Goal: Task Accomplishment & Management: Use online tool/utility

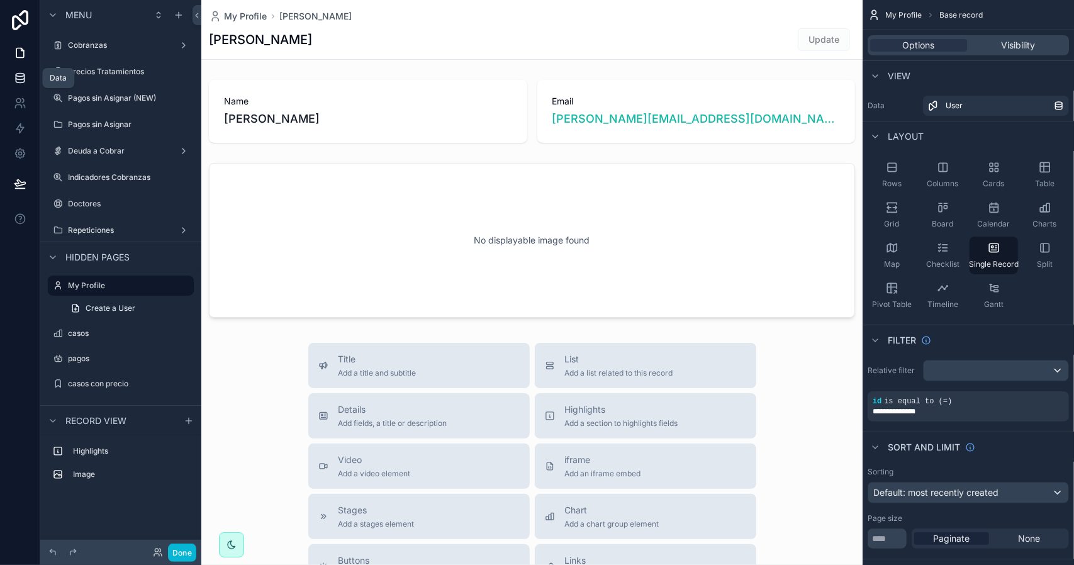
click at [18, 76] on icon at bounding box center [20, 75] width 8 height 3
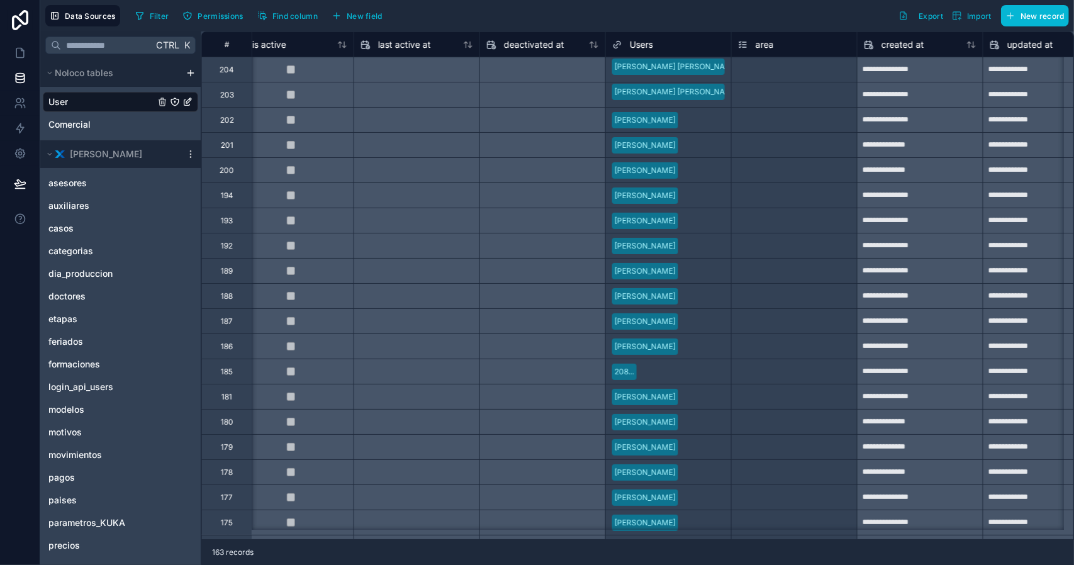
scroll to position [0, 802]
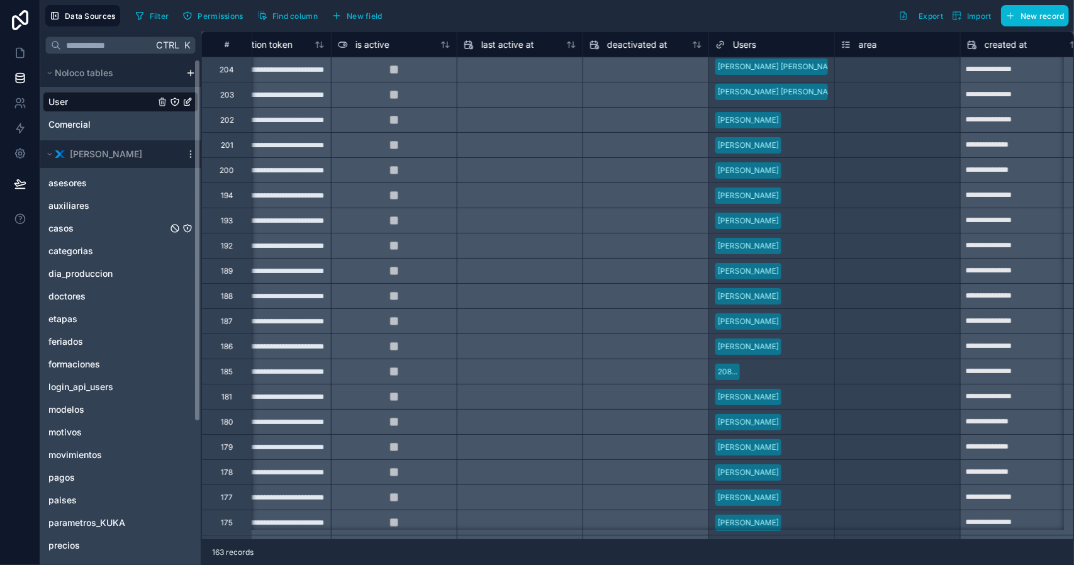
drag, startPoint x: 107, startPoint y: 225, endPoint x: 239, endPoint y: 244, distance: 132.8
click at [107, 225] on link "casos" at bounding box center [107, 228] width 119 height 13
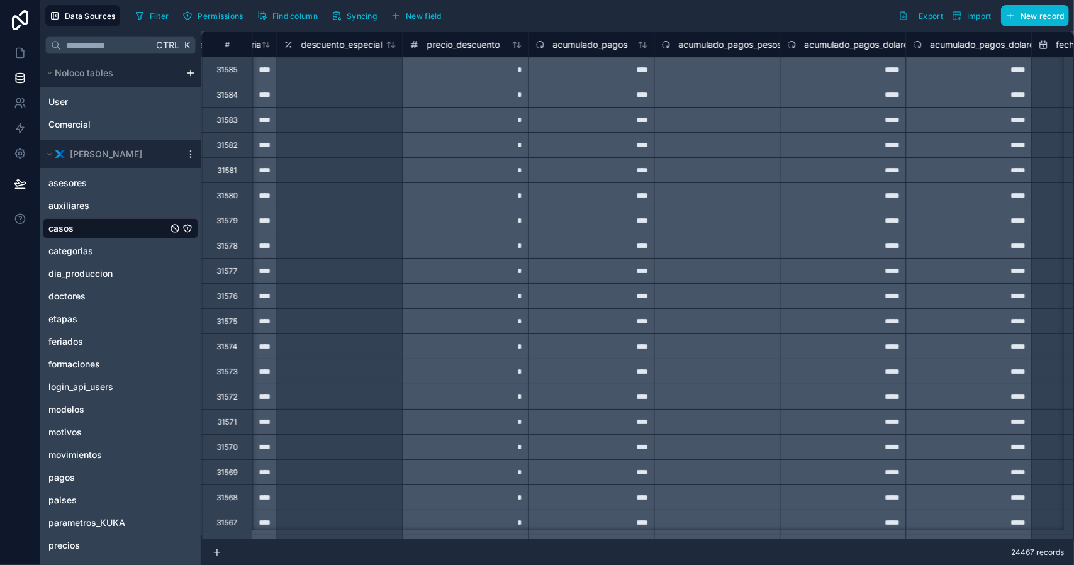
scroll to position [0, 17835]
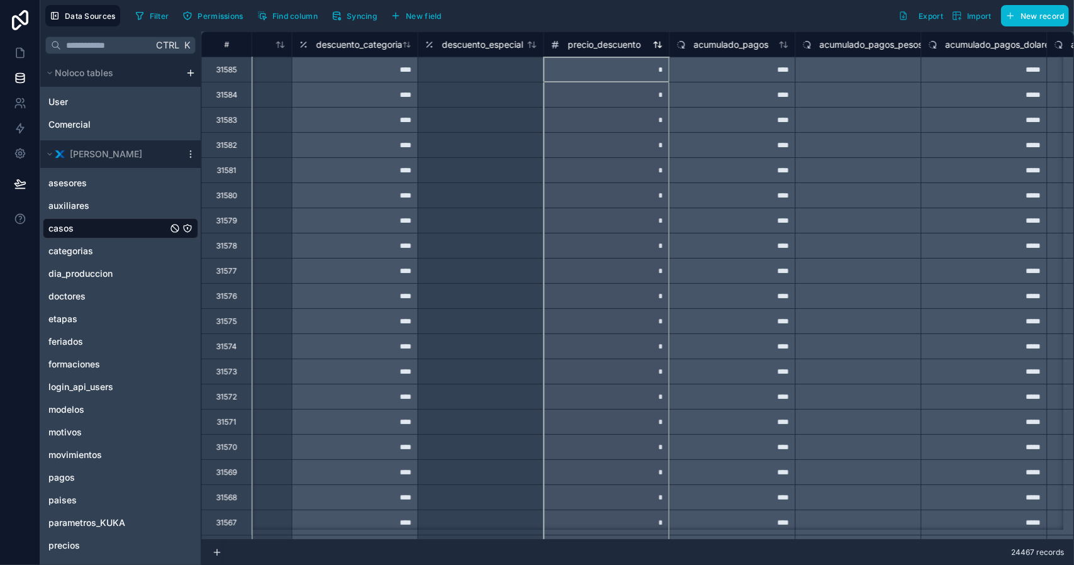
click at [595, 43] on span "precio_descuento" at bounding box center [604, 44] width 73 height 13
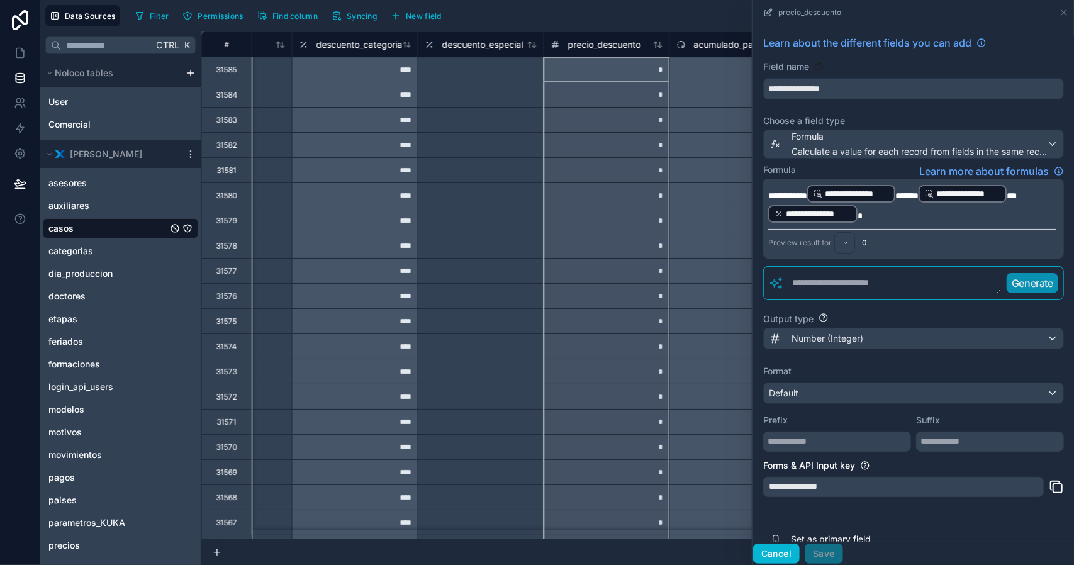
click at [782, 550] on button "Cancel" at bounding box center [776, 554] width 47 height 20
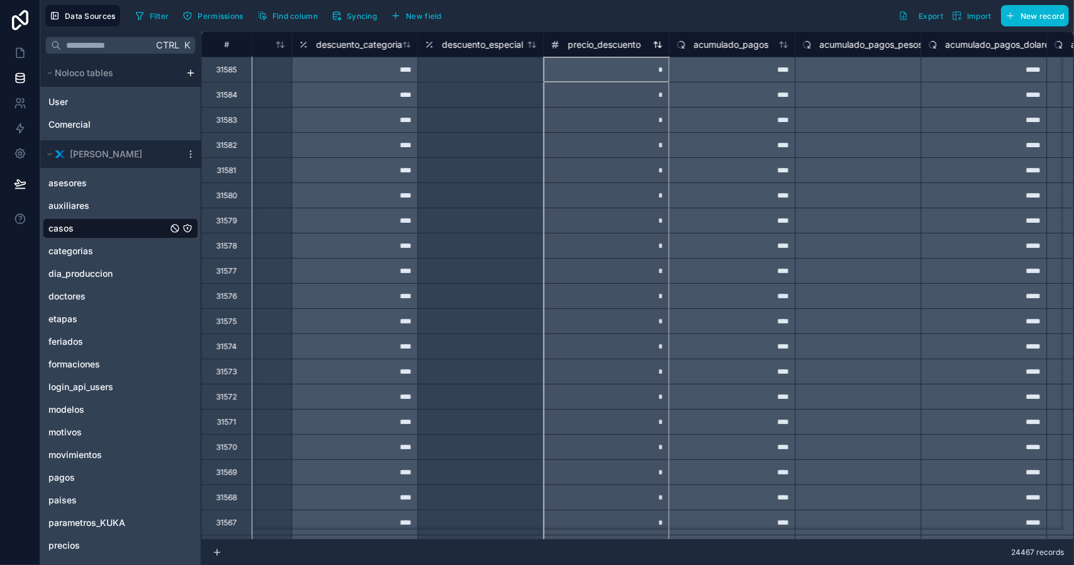
click at [584, 46] on span "precio_descuento" at bounding box center [604, 44] width 73 height 13
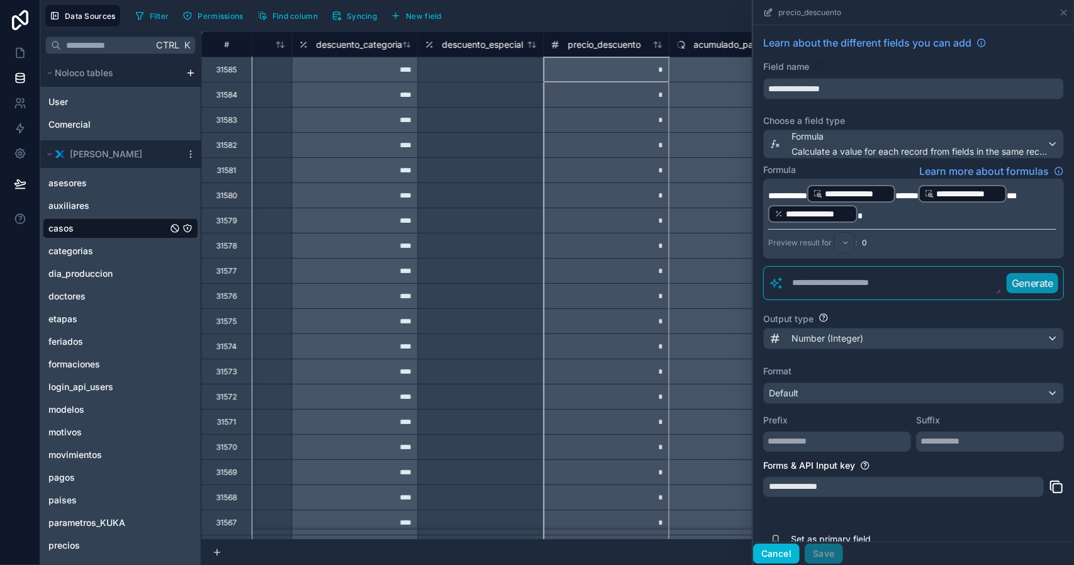
click at [789, 551] on button "Cancel" at bounding box center [776, 554] width 47 height 20
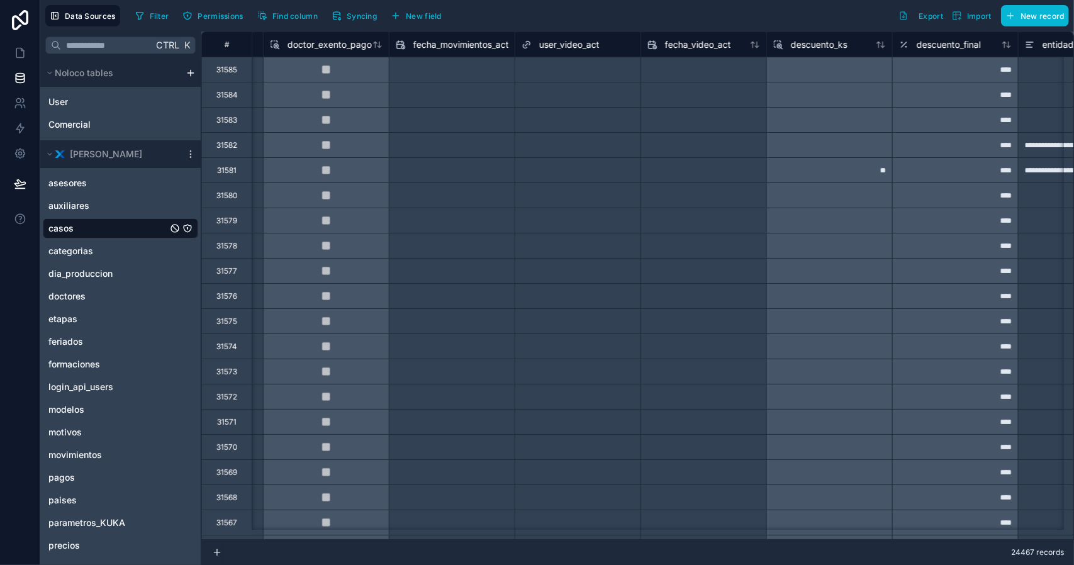
scroll to position [0, 20428]
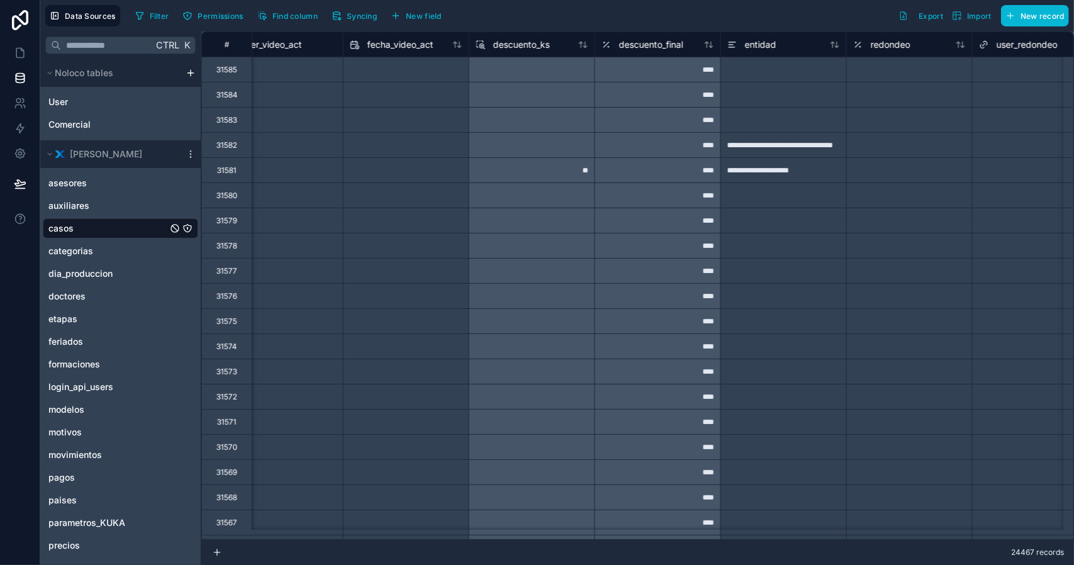
click at [643, 35] on div "descuento_final" at bounding box center [658, 43] width 126 height 25
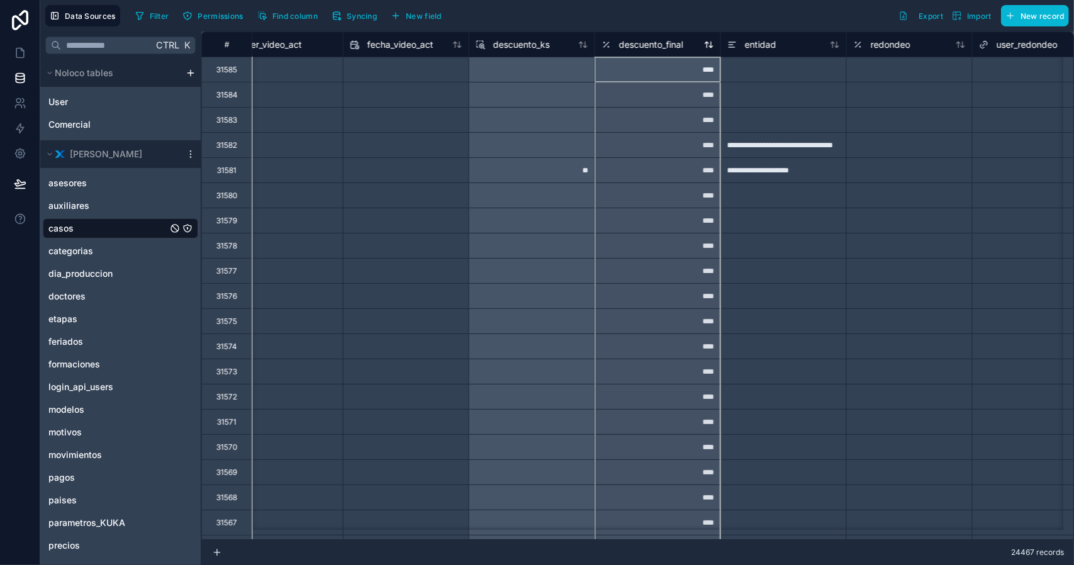
click at [636, 45] on span "descuento_final" at bounding box center [651, 44] width 64 height 13
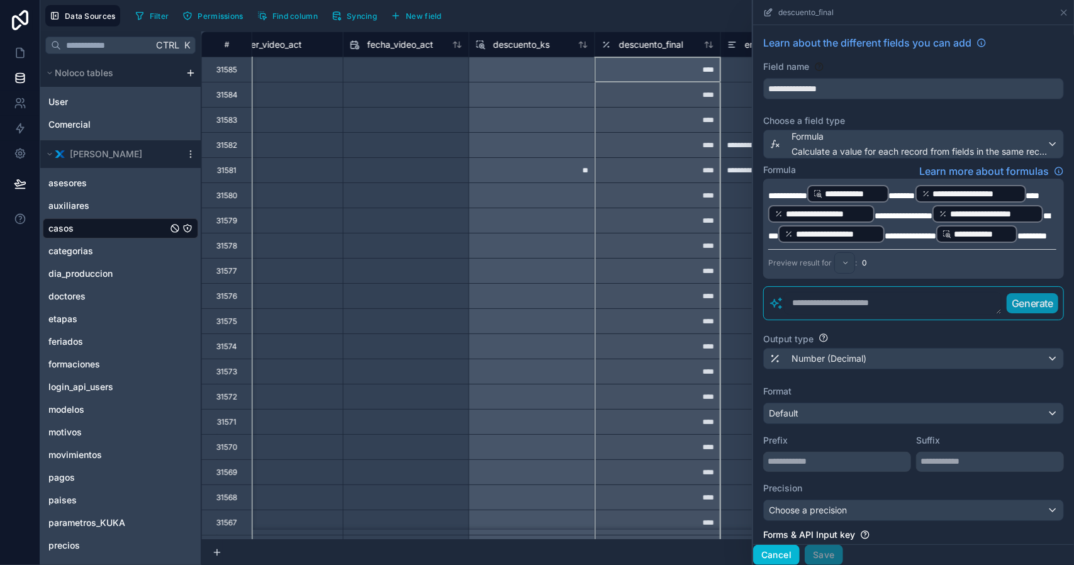
click at [788, 552] on button "Cancel" at bounding box center [776, 555] width 47 height 20
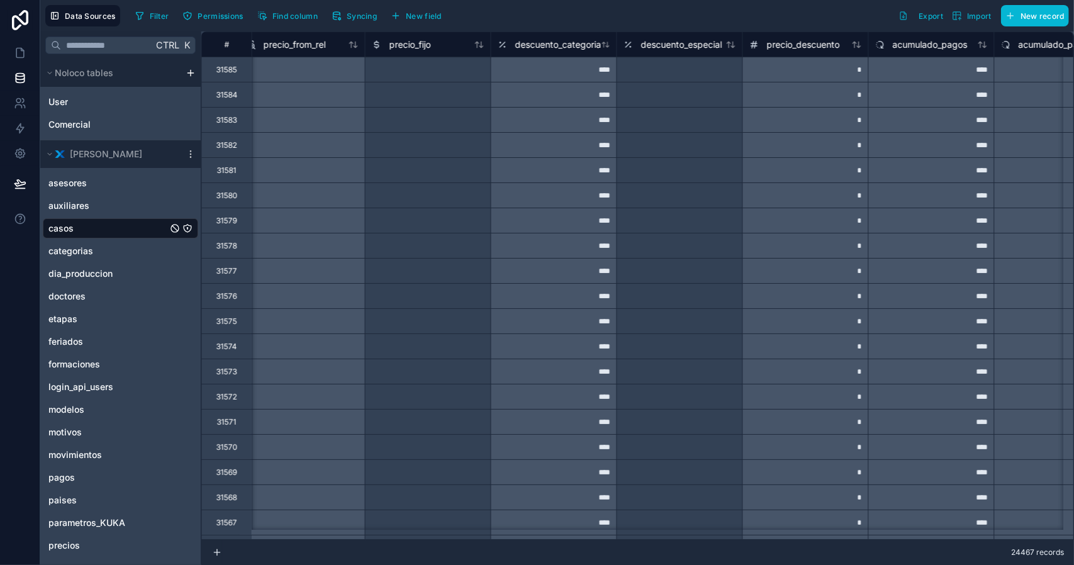
scroll to position [0, 17637]
click at [550, 43] on span "descuento_categoria" at bounding box center [558, 44] width 86 height 13
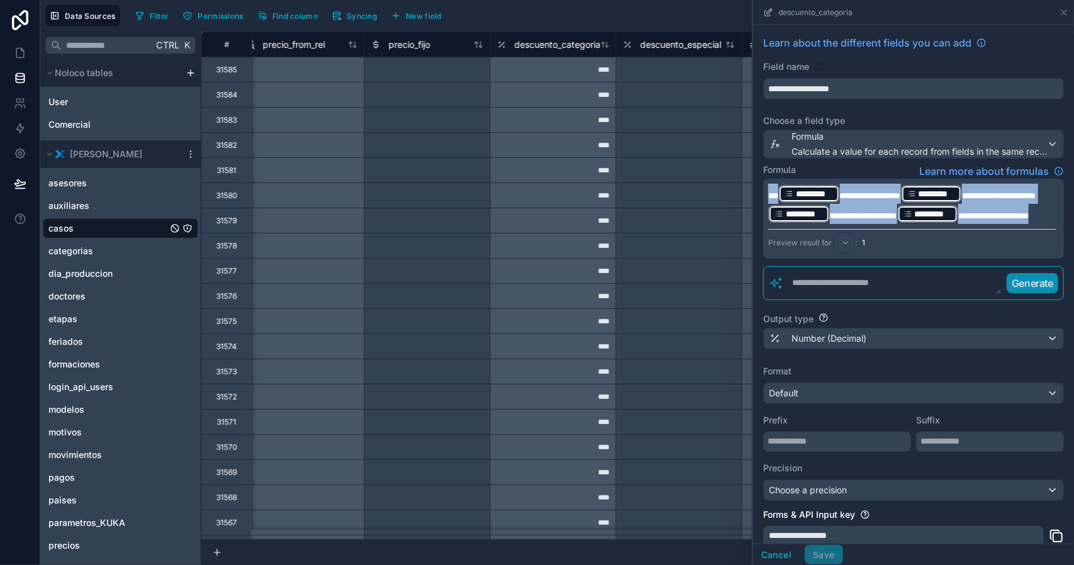
drag, startPoint x: 861, startPoint y: 232, endPoint x: 759, endPoint y: 191, distance: 110.1
click at [759, 191] on div "**********" at bounding box center [913, 332] width 321 height 615
copy p "**********"
click at [861, 224] on p "**********" at bounding box center [913, 204] width 288 height 40
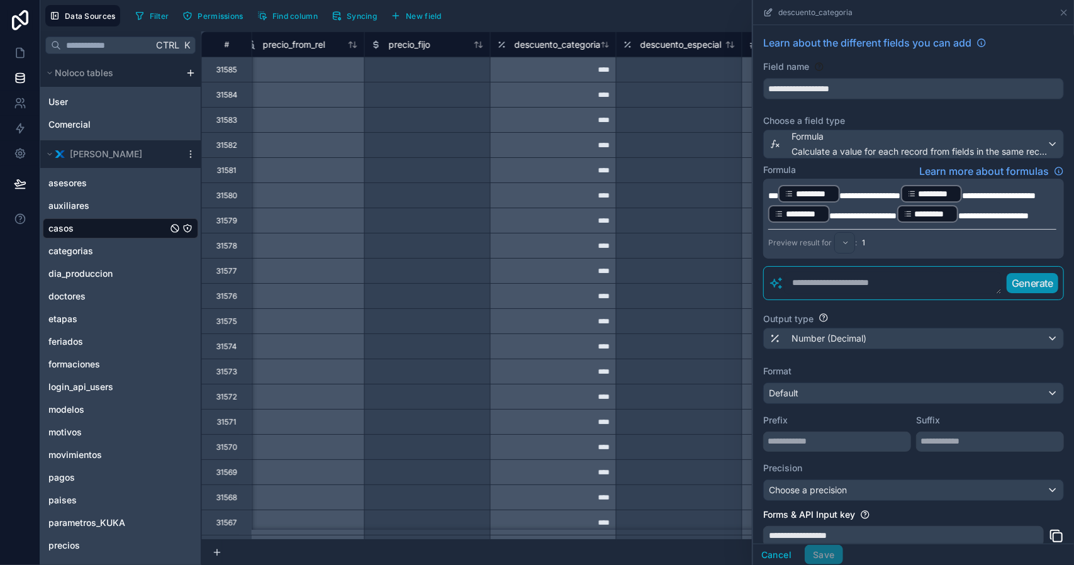
click at [768, 194] on div "**********" at bounding box center [913, 219] width 301 height 80
click at [770, 194] on span "***" at bounding box center [774, 195] width 10 height 9
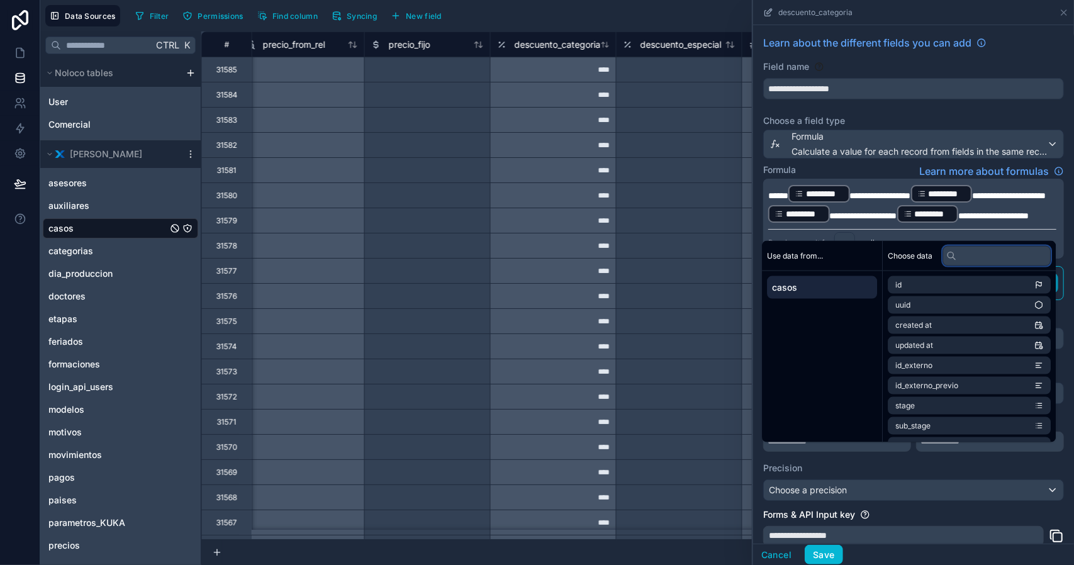
click at [980, 260] on input "text" at bounding box center [997, 255] width 108 height 20
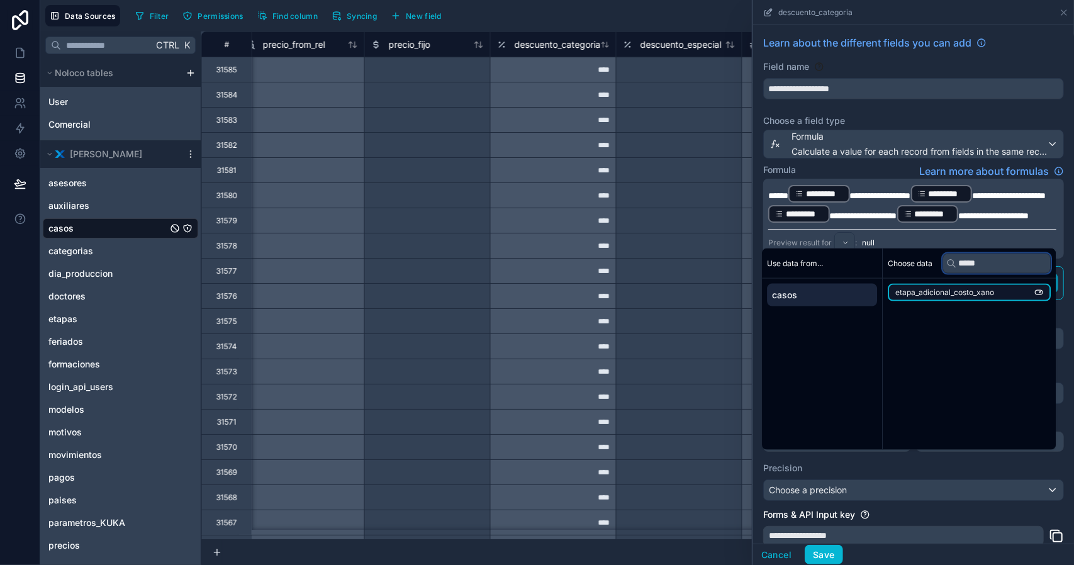
type input "*****"
click at [977, 293] on span "etapa_adicional_costo_xano" at bounding box center [945, 293] width 99 height 10
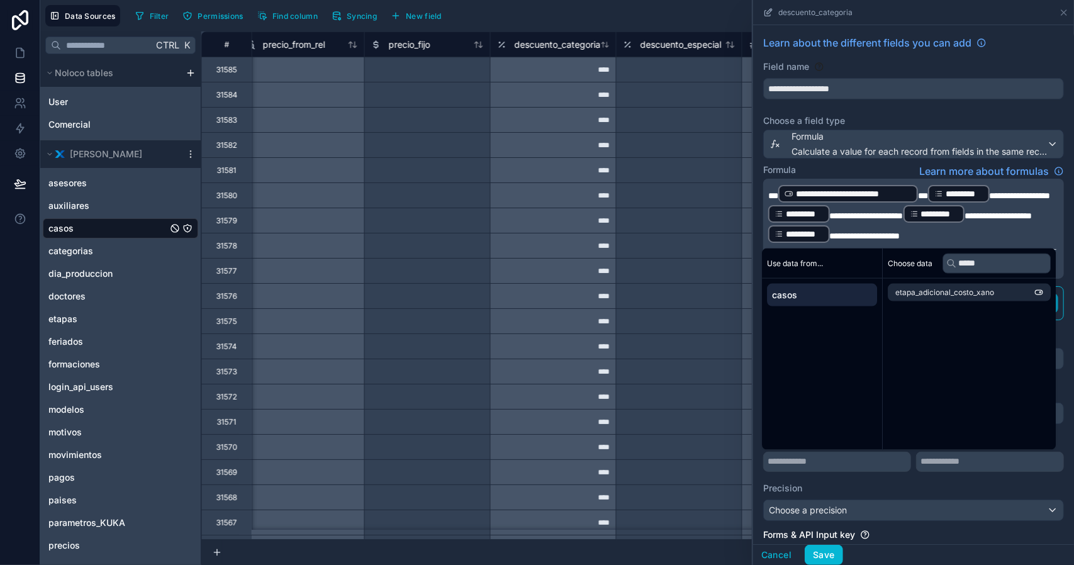
click at [918, 197] on div "**********" at bounding box center [849, 194] width 140 height 18
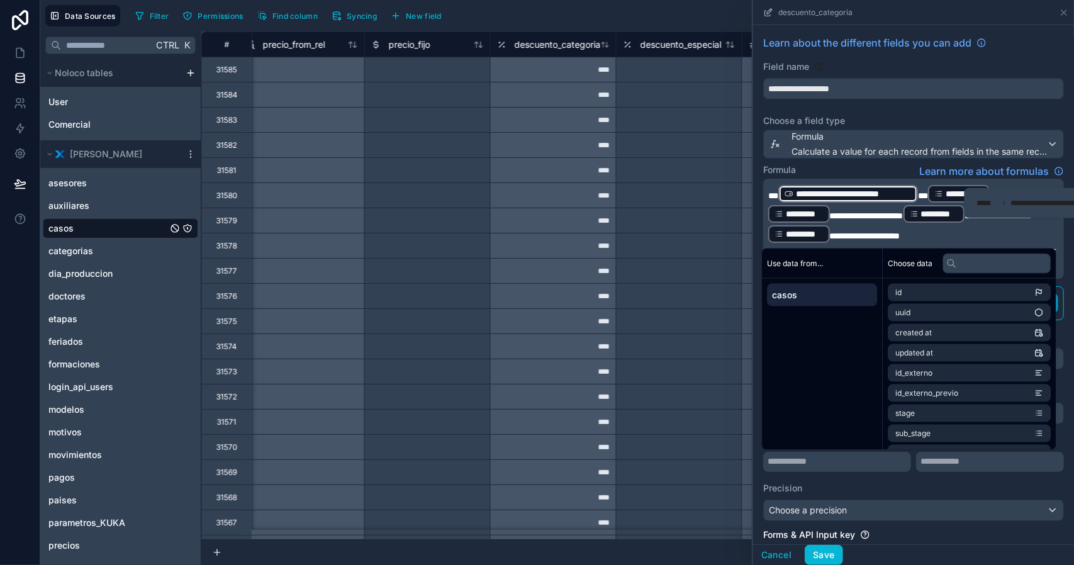
click at [918, 205] on p "**********" at bounding box center [913, 214] width 288 height 60
click at [921, 194] on span "***" at bounding box center [923, 195] width 10 height 9
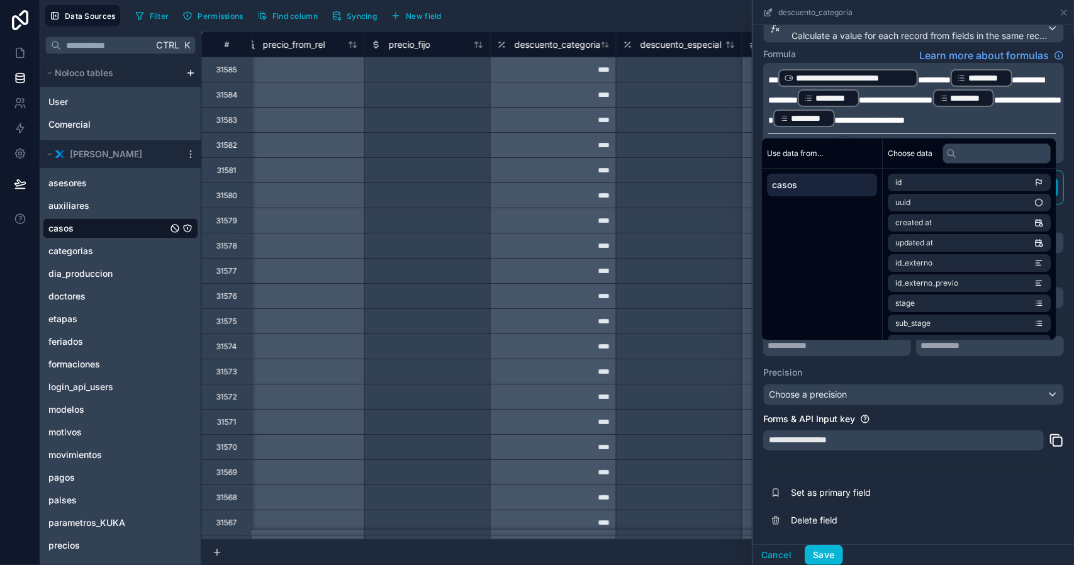
scroll to position [62, 0]
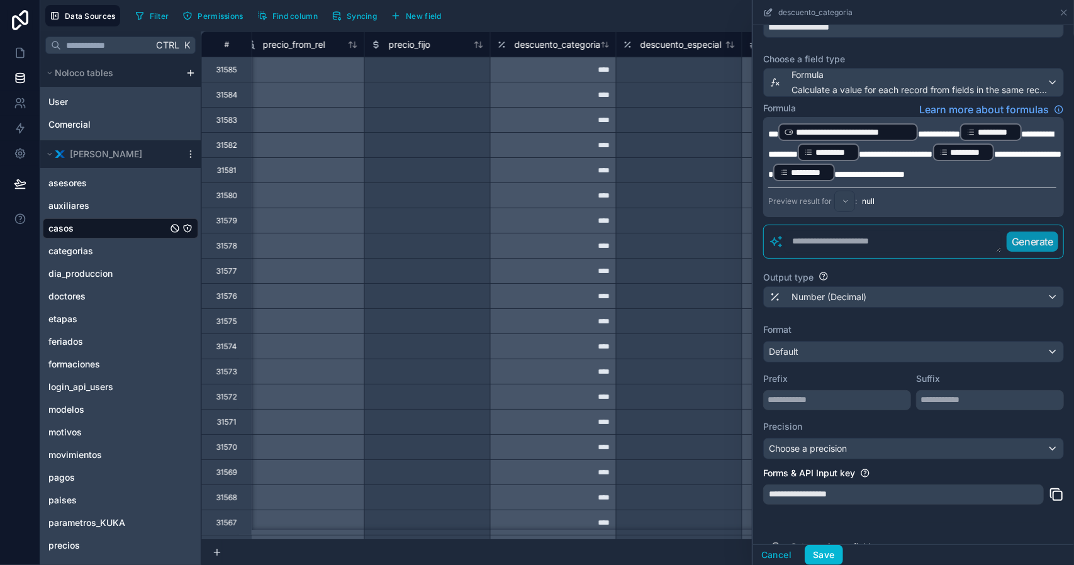
click at [833, 183] on p "**********" at bounding box center [913, 152] width 288 height 60
click at [898, 433] on label "Precision" at bounding box center [913, 426] width 301 height 13
click at [828, 552] on button "Save" at bounding box center [824, 555] width 38 height 20
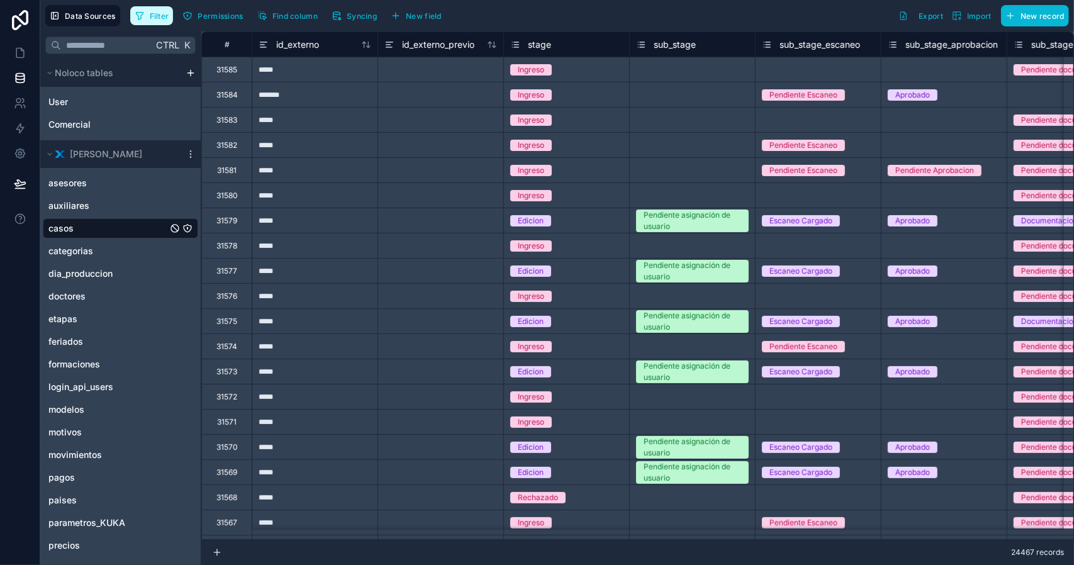
click at [161, 13] on span "Filter" at bounding box center [160, 15] width 20 height 9
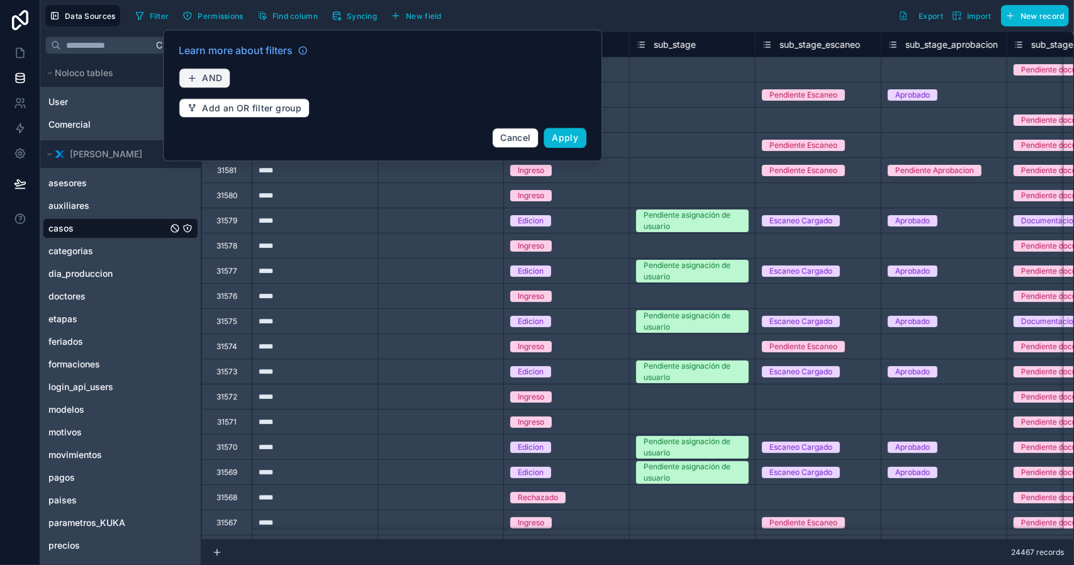
click at [212, 74] on span "AND" at bounding box center [212, 77] width 20 height 11
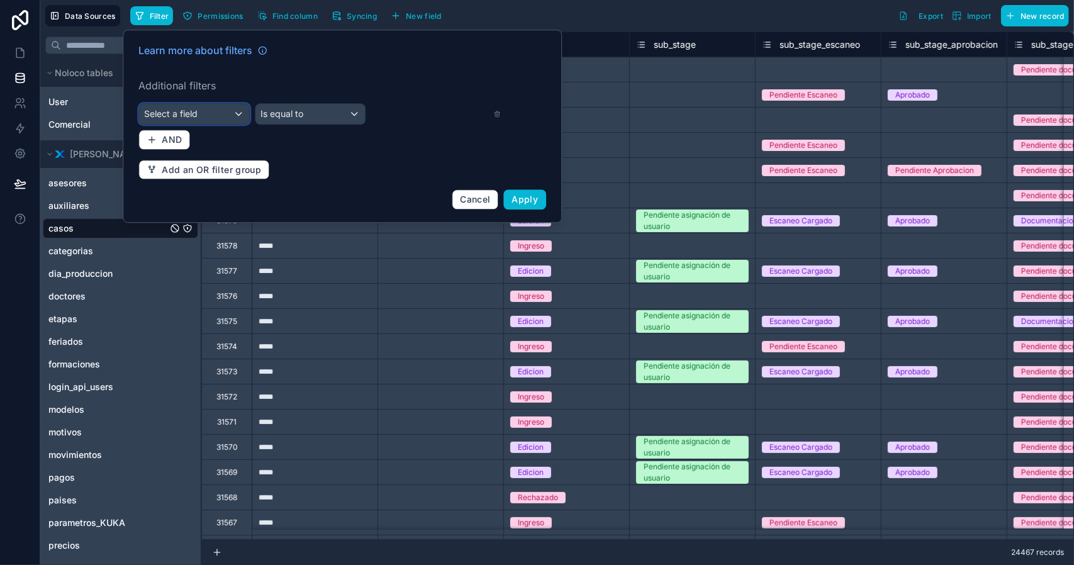
click at [213, 104] on div "Select a field" at bounding box center [194, 114] width 110 height 20
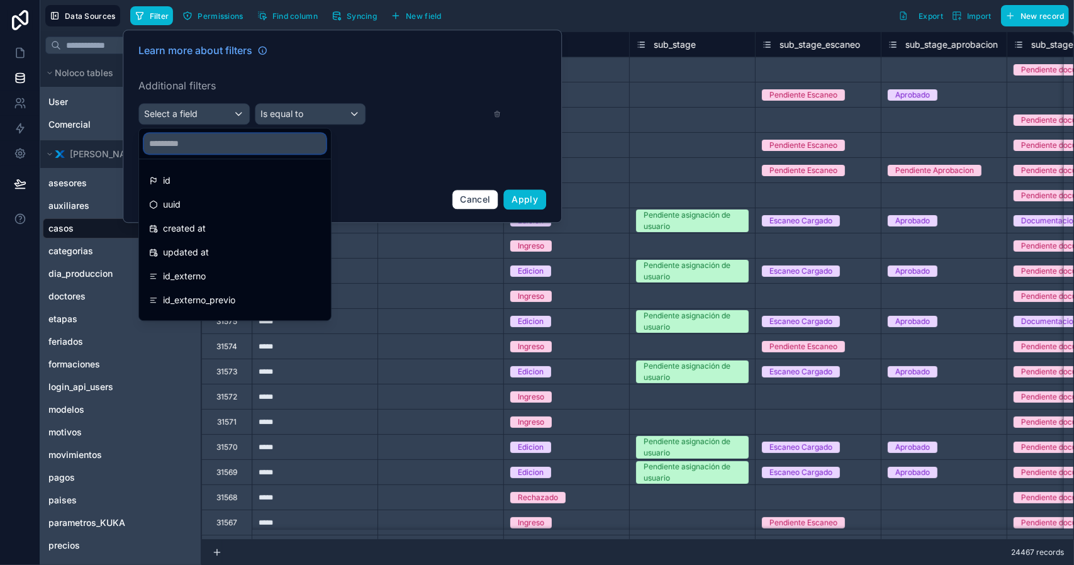
click at [213, 143] on input "text" at bounding box center [235, 143] width 182 height 20
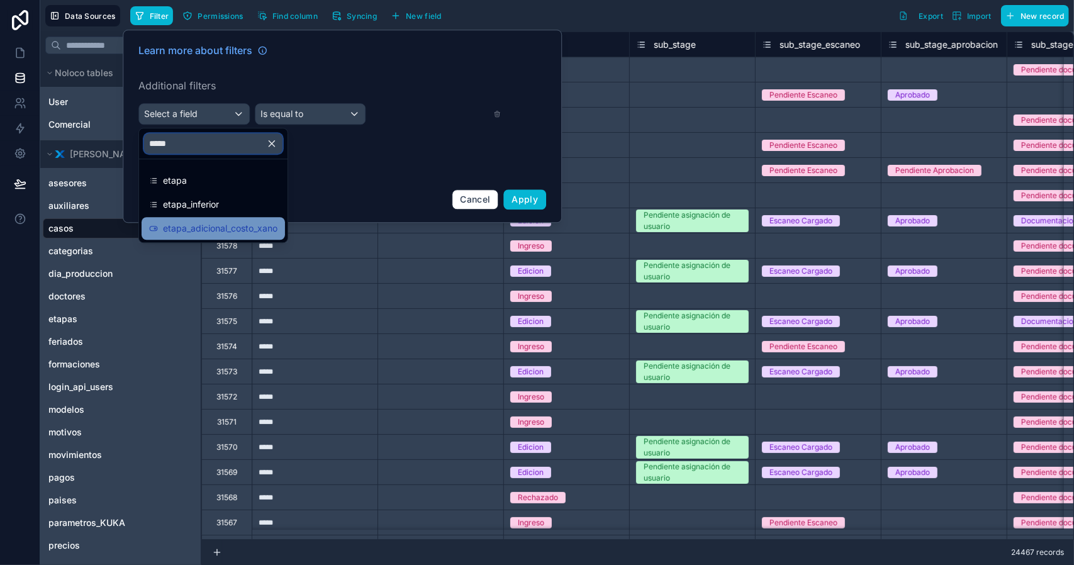
type input "*****"
click at [237, 222] on span "etapa_adicional_costo_xano" at bounding box center [220, 228] width 115 height 15
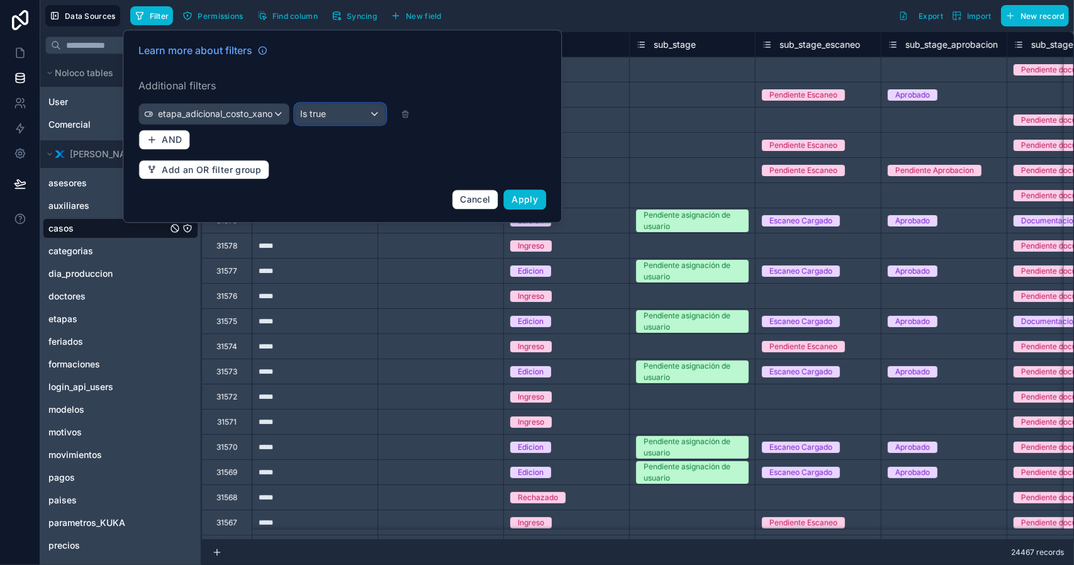
click at [317, 109] on span "Is true" at bounding box center [313, 114] width 26 height 13
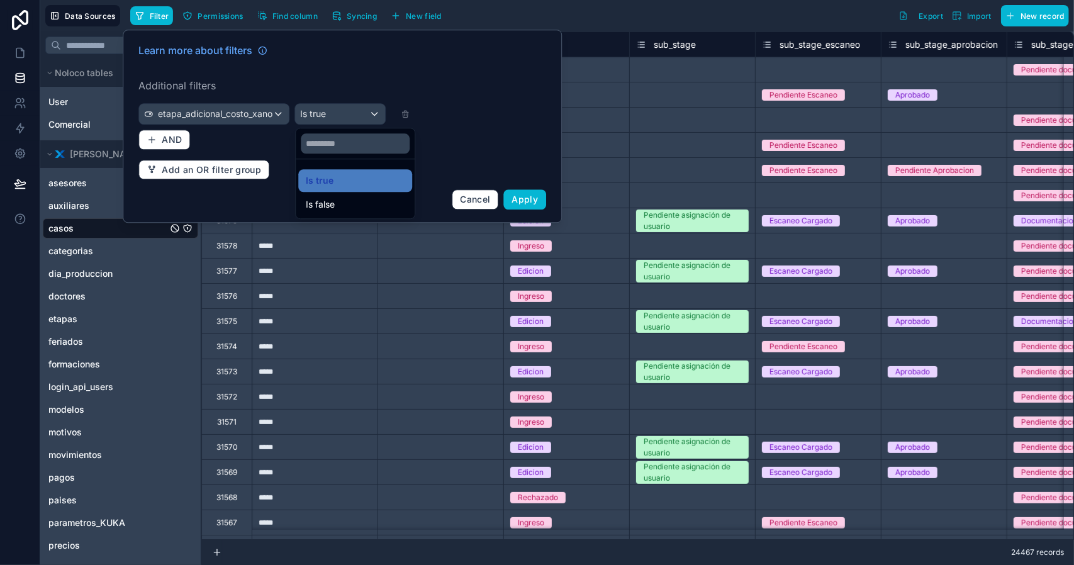
click at [319, 106] on div at bounding box center [342, 126] width 439 height 193
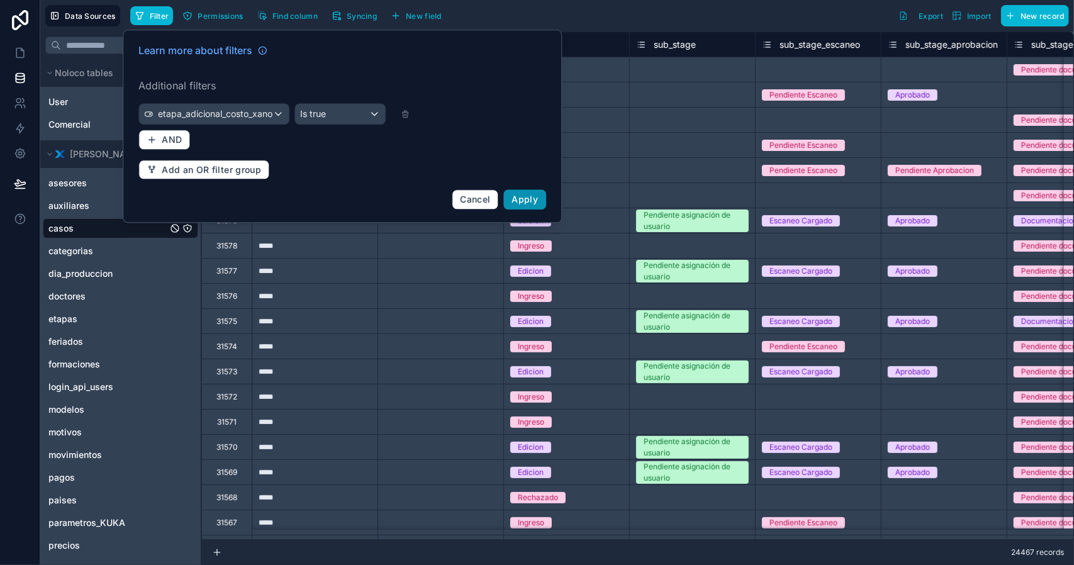
click at [521, 194] on span "Apply" at bounding box center [525, 199] width 26 height 11
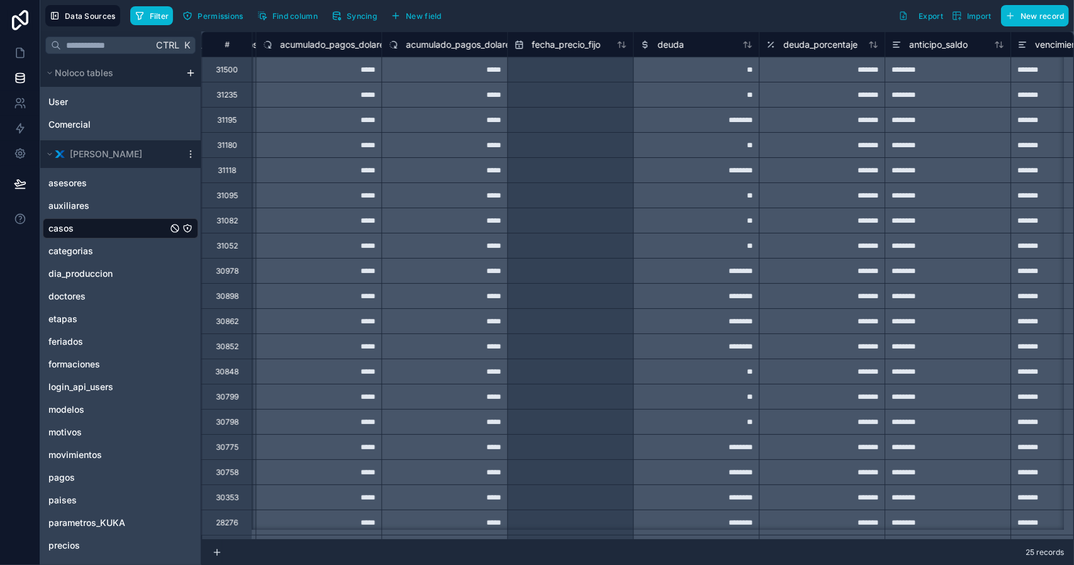
scroll to position [0, 18516]
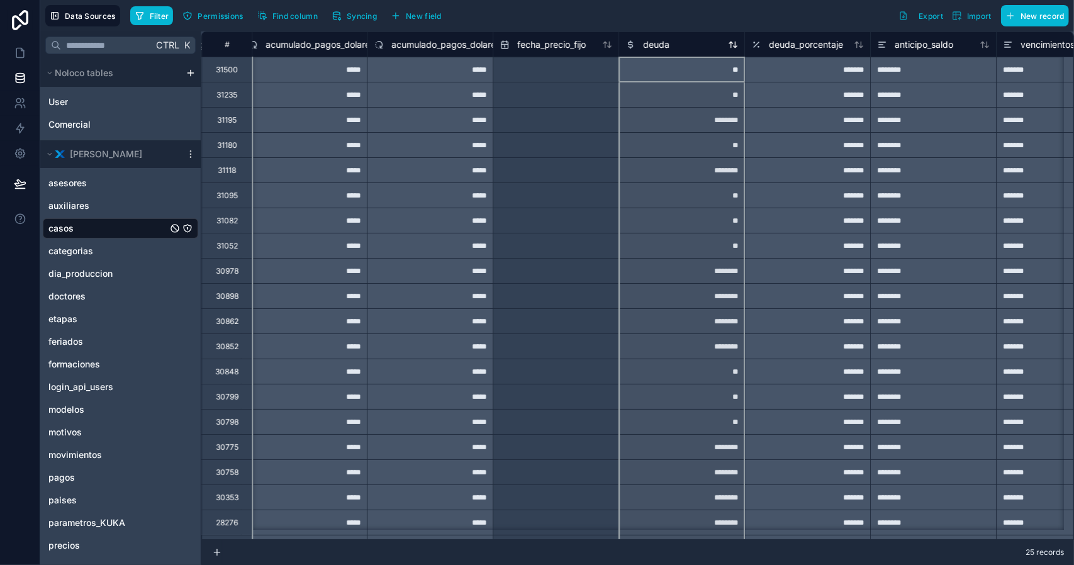
click at [660, 46] on span "deuda" at bounding box center [656, 44] width 26 height 13
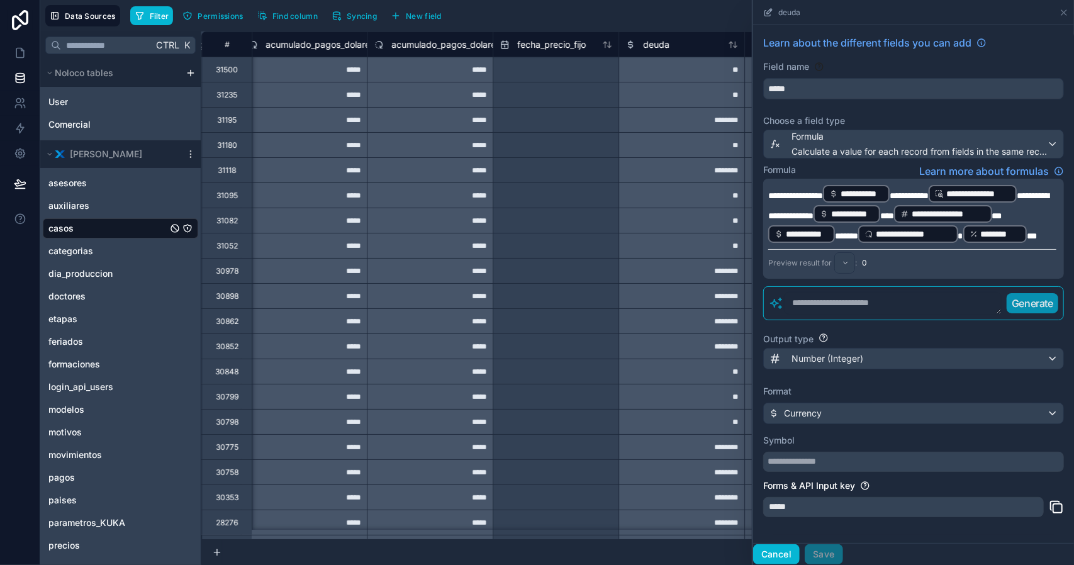
click at [778, 553] on button "Cancel" at bounding box center [776, 554] width 47 height 20
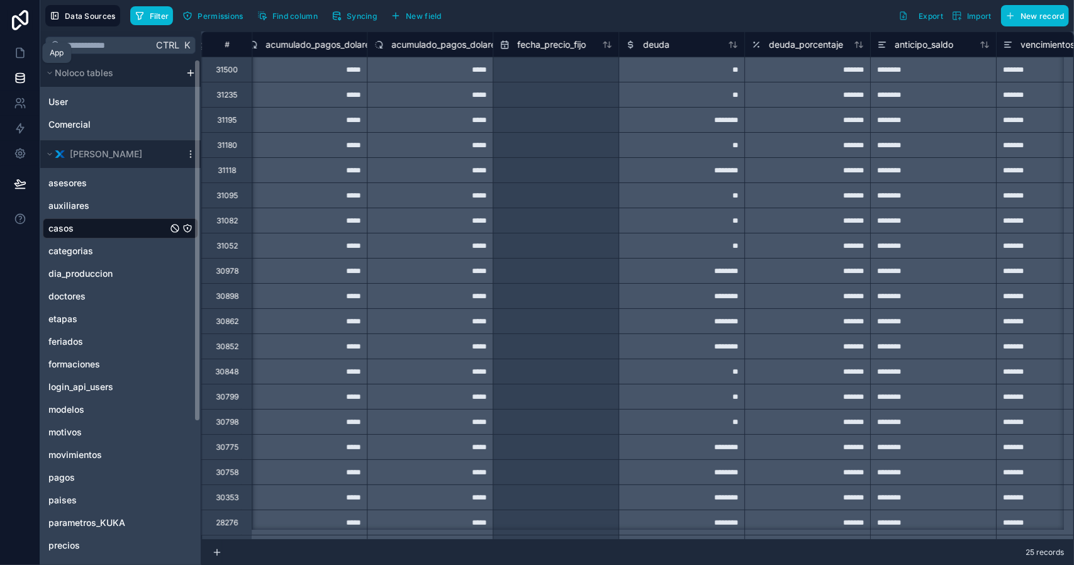
drag, startPoint x: 23, startPoint y: 60, endPoint x: 39, endPoint y: 65, distance: 17.1
click at [23, 60] on link at bounding box center [20, 52] width 40 height 25
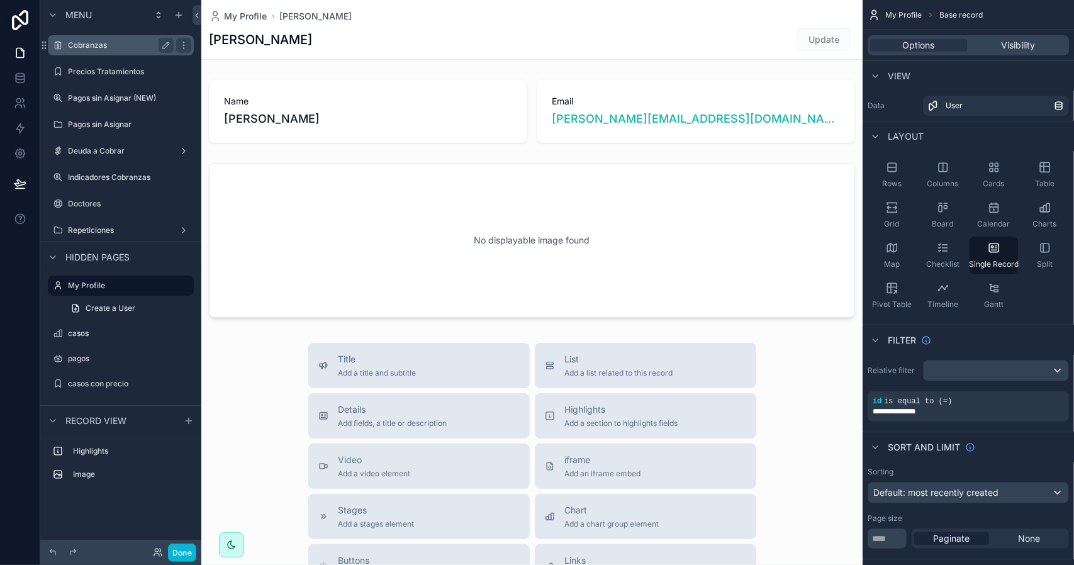
click at [110, 51] on div "Cobranzas" at bounding box center [121, 45] width 106 height 15
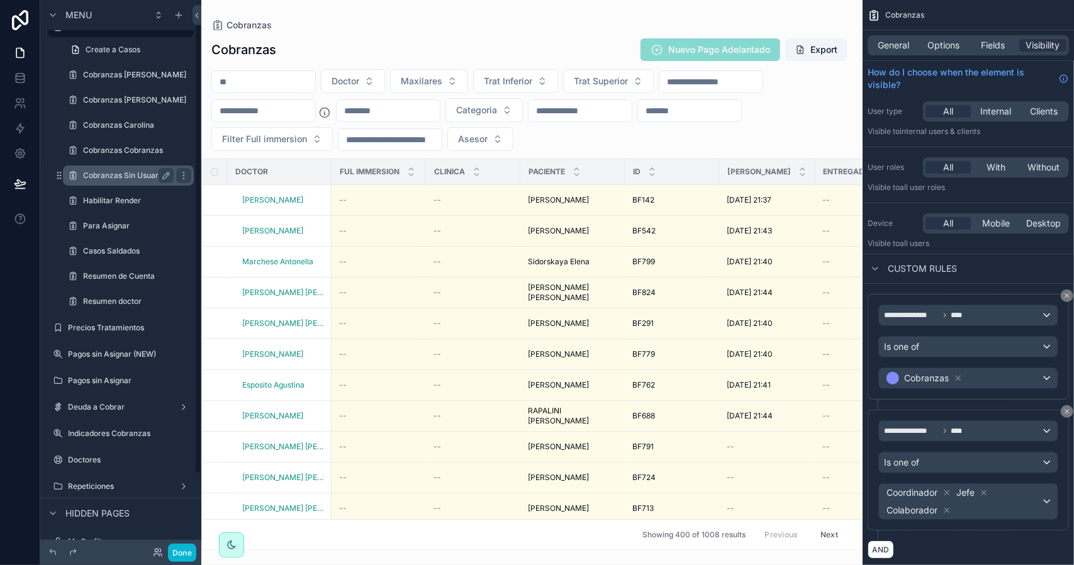
scroll to position [63, 0]
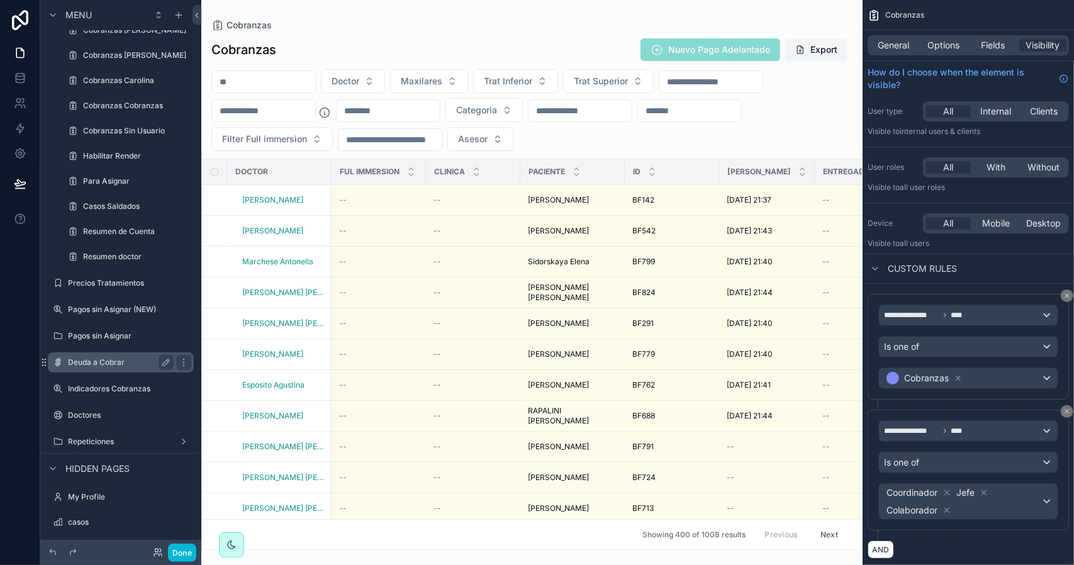
click at [138, 363] on label "Deuda a Cobrar" at bounding box center [118, 363] width 101 height 10
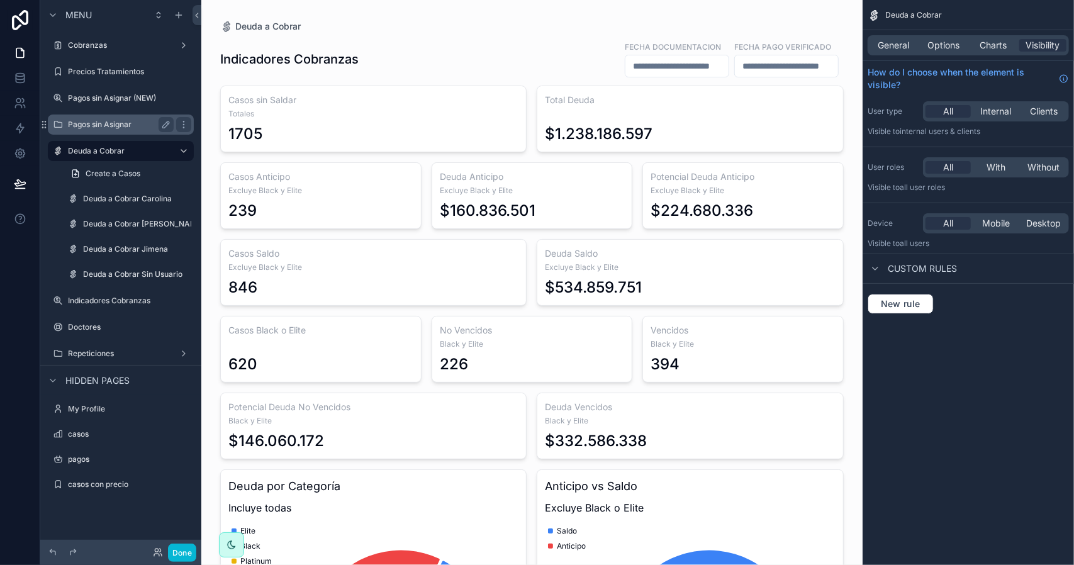
click at [102, 123] on label "Pagos sin Asignar" at bounding box center [118, 125] width 101 height 10
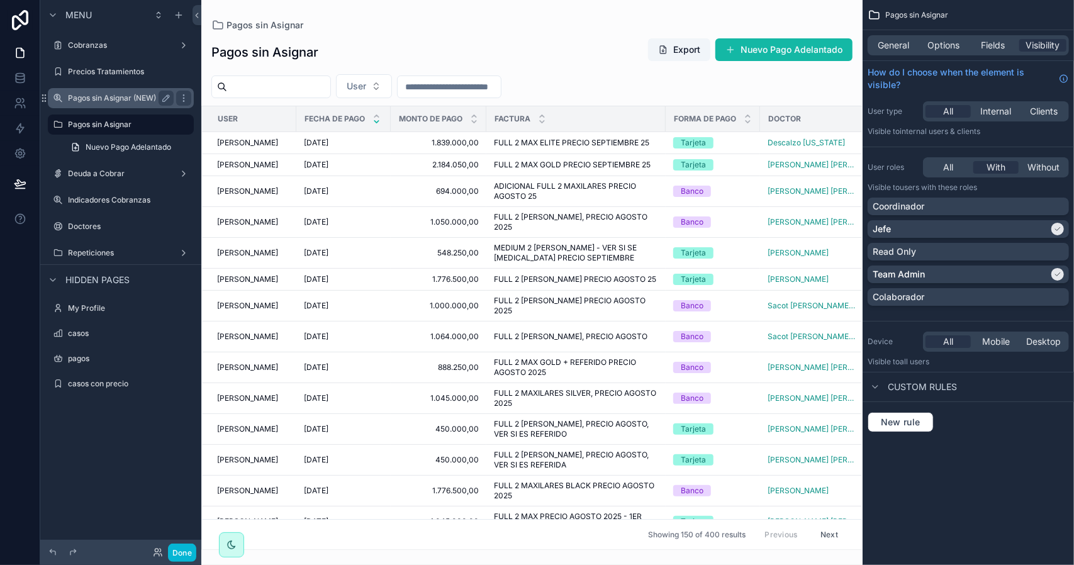
click at [124, 94] on label "Pagos sin Asignar (NEW)" at bounding box center [118, 98] width 101 height 10
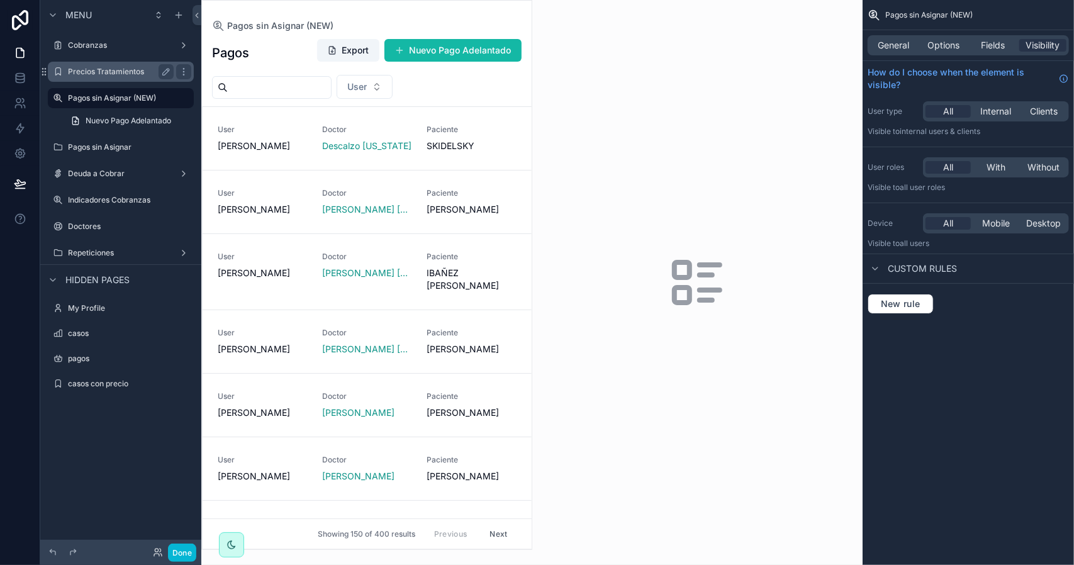
click at [125, 70] on label "Precios Tratamientos" at bounding box center [118, 72] width 101 height 10
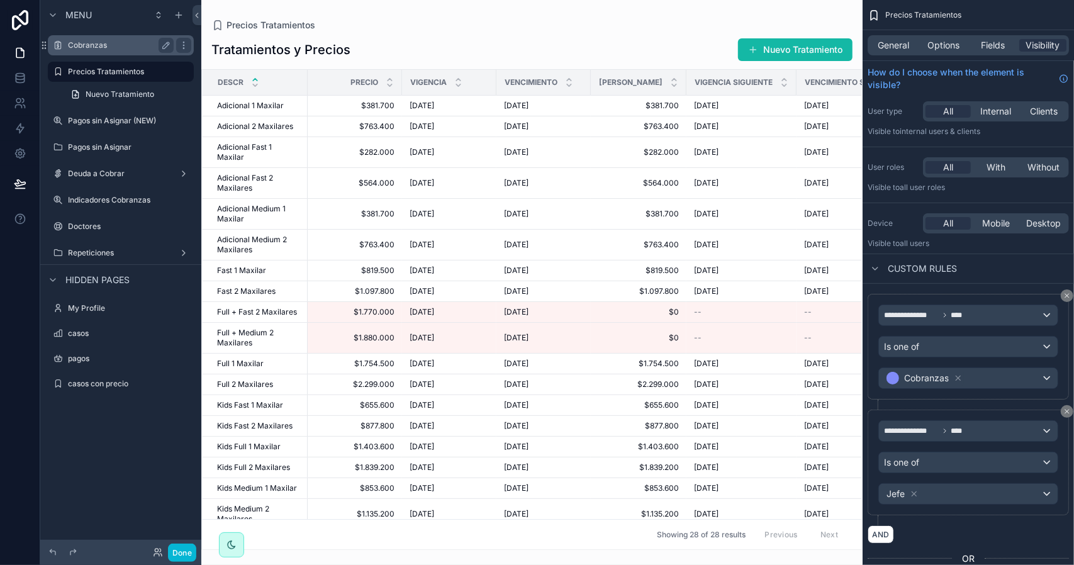
click at [113, 44] on label "Cobranzas" at bounding box center [118, 45] width 101 height 10
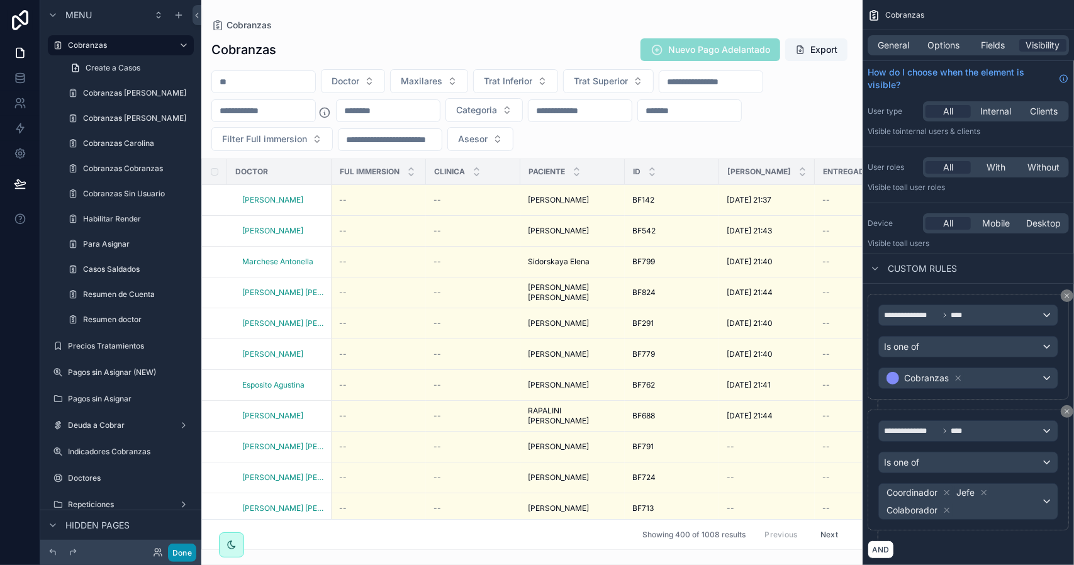
click at [185, 553] on button "Done" at bounding box center [182, 553] width 28 height 18
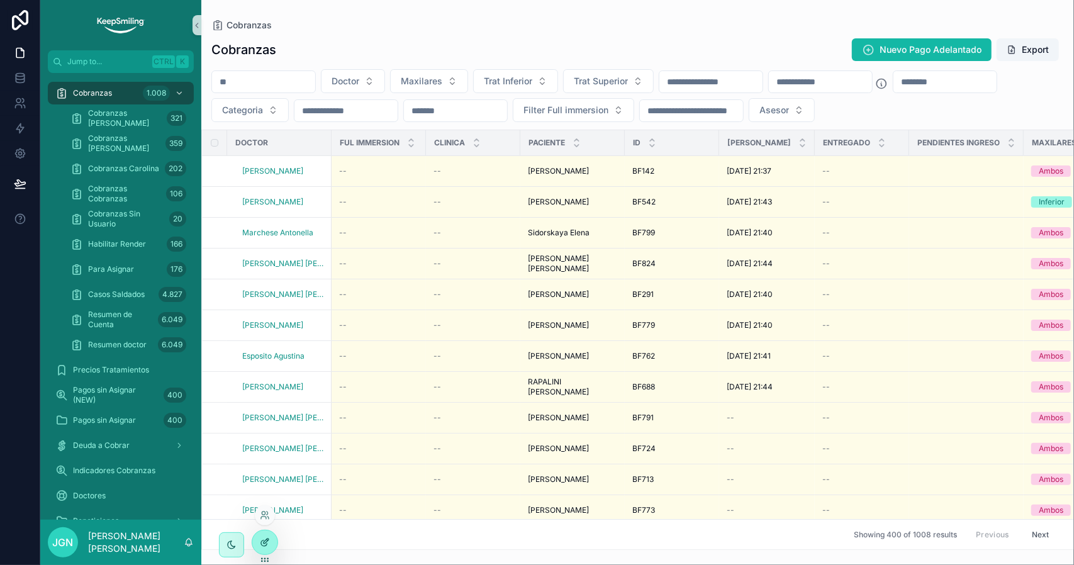
click at [269, 542] on icon at bounding box center [265, 543] width 10 height 10
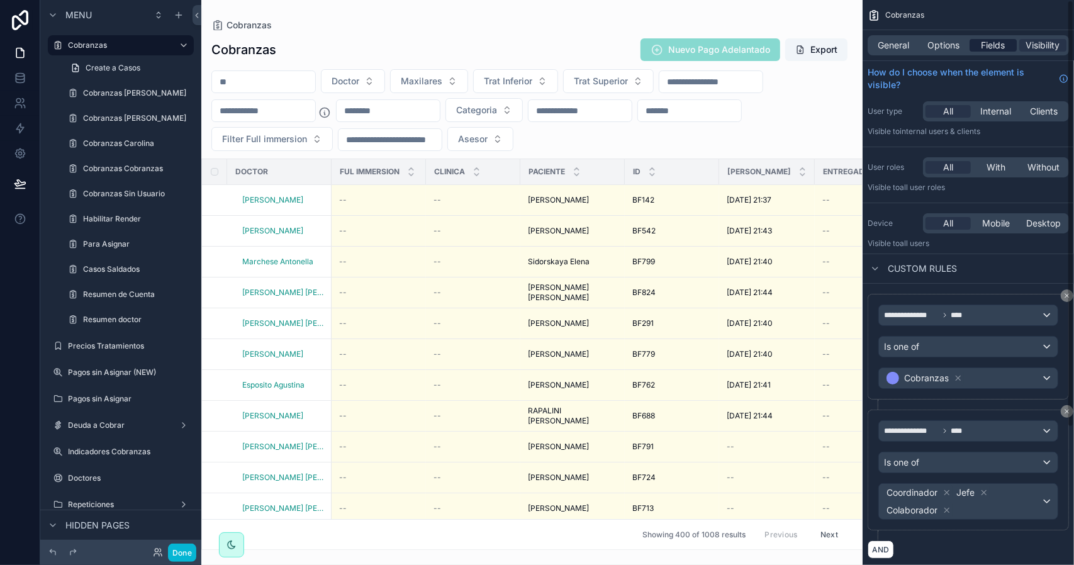
click at [989, 50] on span "Fields" at bounding box center [994, 45] width 24 height 13
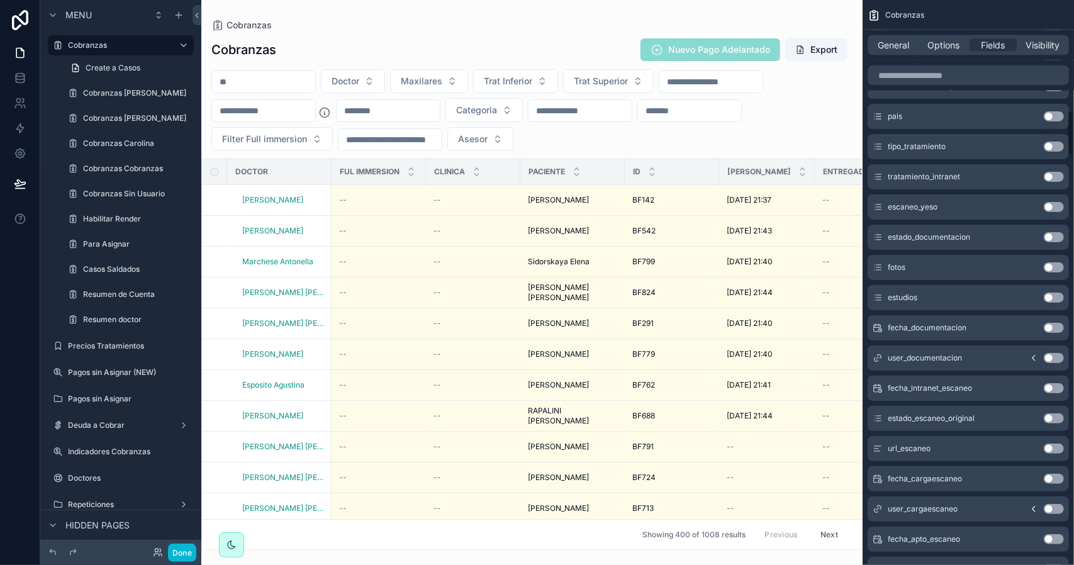
scroll to position [1385, 0]
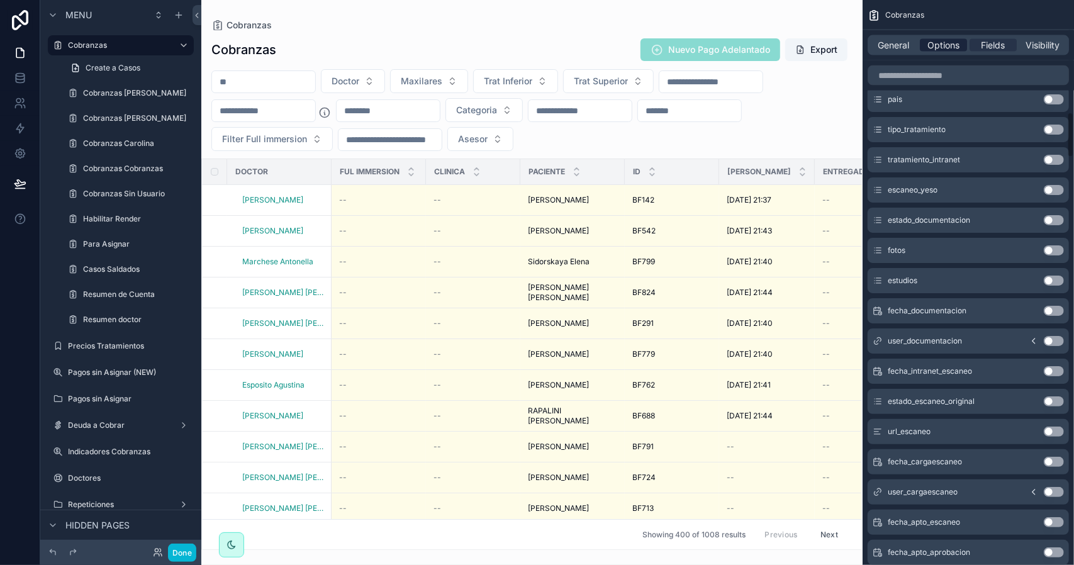
click at [945, 42] on span "Options" at bounding box center [944, 45] width 32 height 13
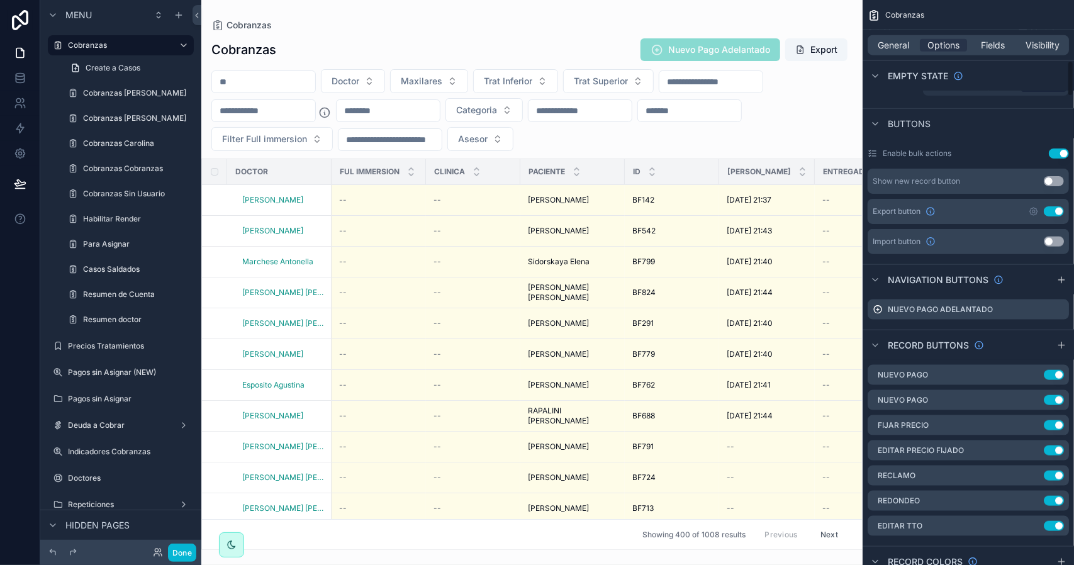
scroll to position [1007, 0]
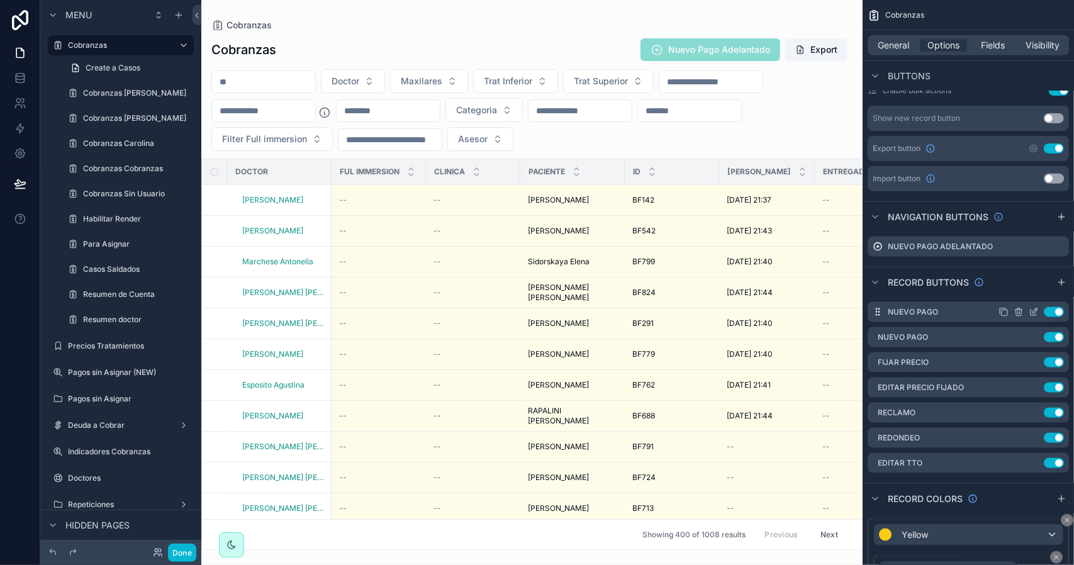
click at [1032, 310] on icon "scrollable content" at bounding box center [1034, 312] width 10 height 10
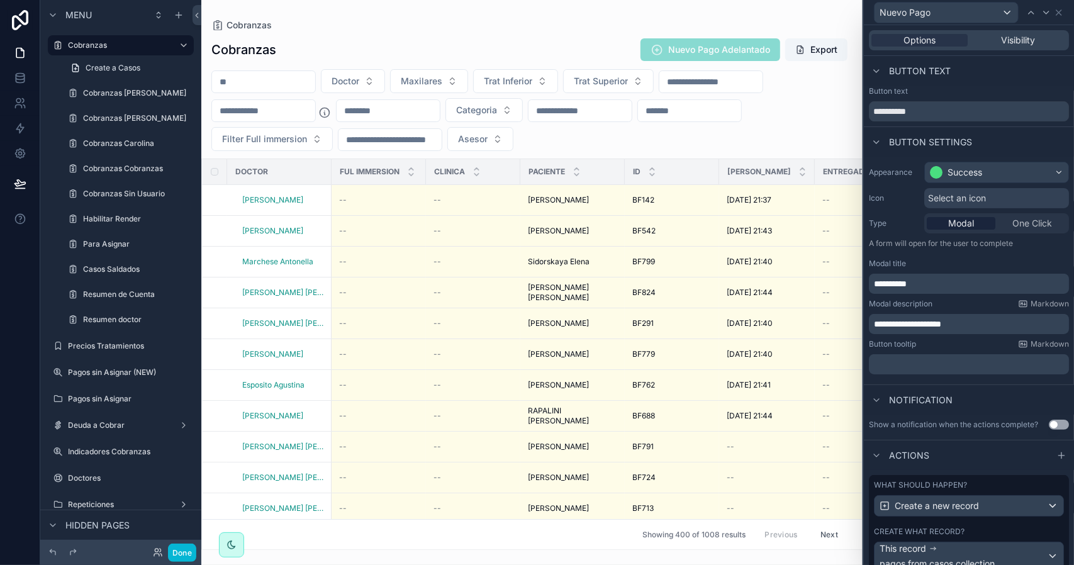
click at [990, 47] on div "Options Visibility" at bounding box center [969, 40] width 200 height 20
click at [992, 45] on div "Visibility" at bounding box center [1019, 40] width 96 height 13
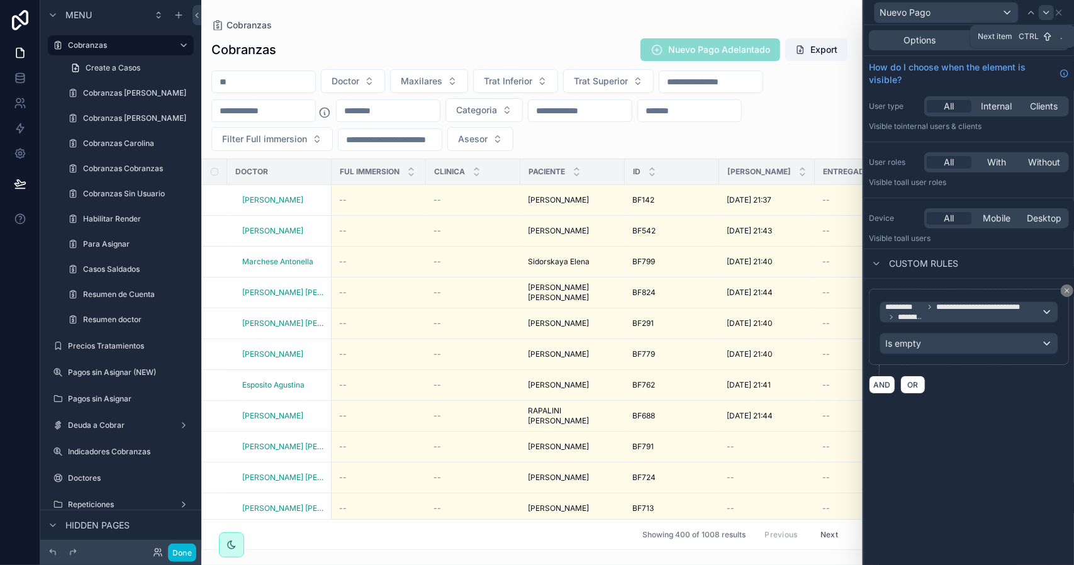
click at [1043, 14] on icon at bounding box center [1047, 13] width 10 height 10
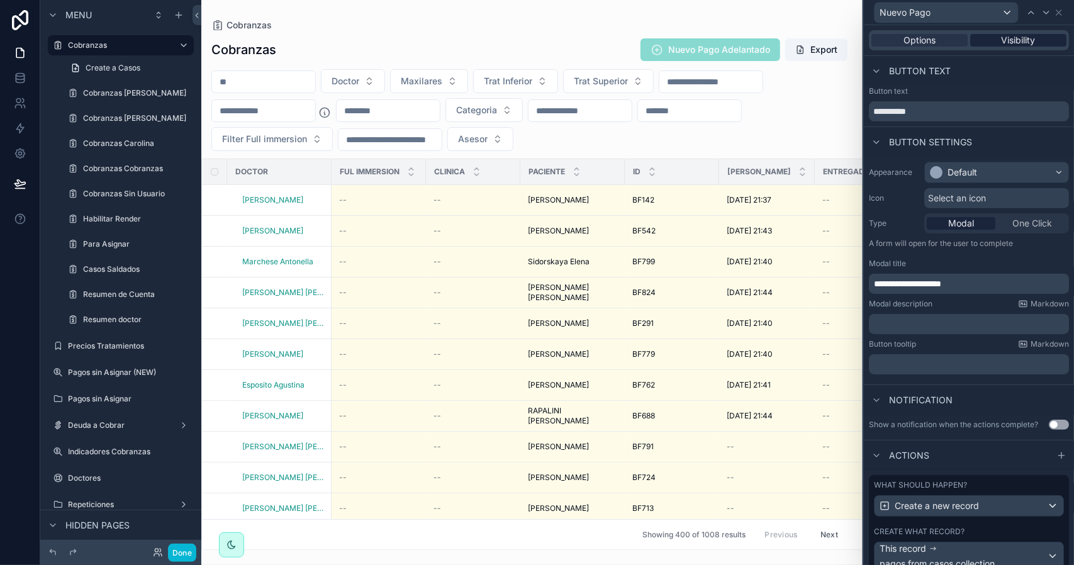
click at [1002, 45] on span "Visibility" at bounding box center [1019, 40] width 34 height 13
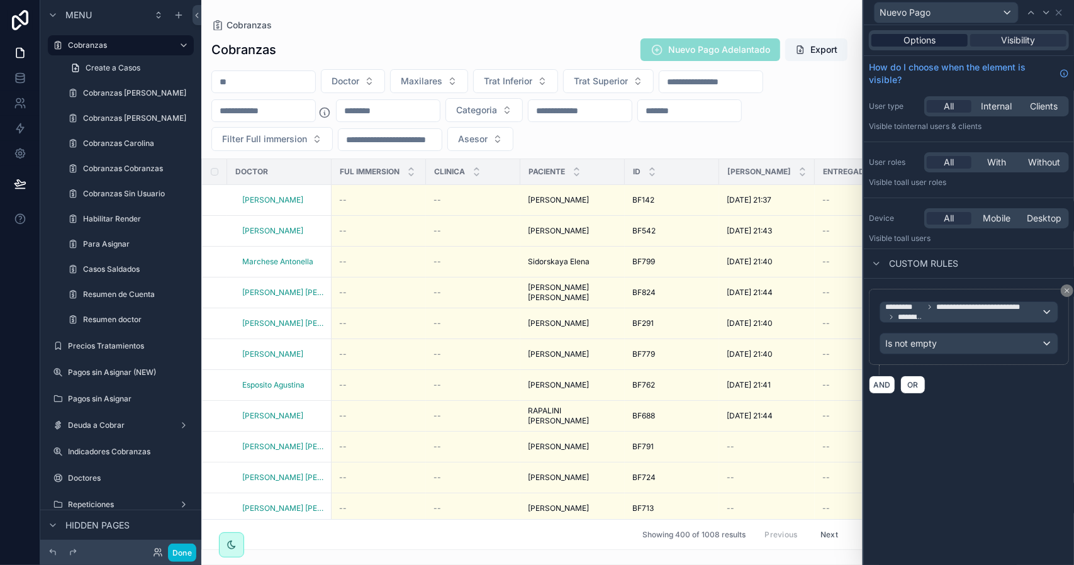
click at [939, 38] on div "Options" at bounding box center [920, 40] width 96 height 13
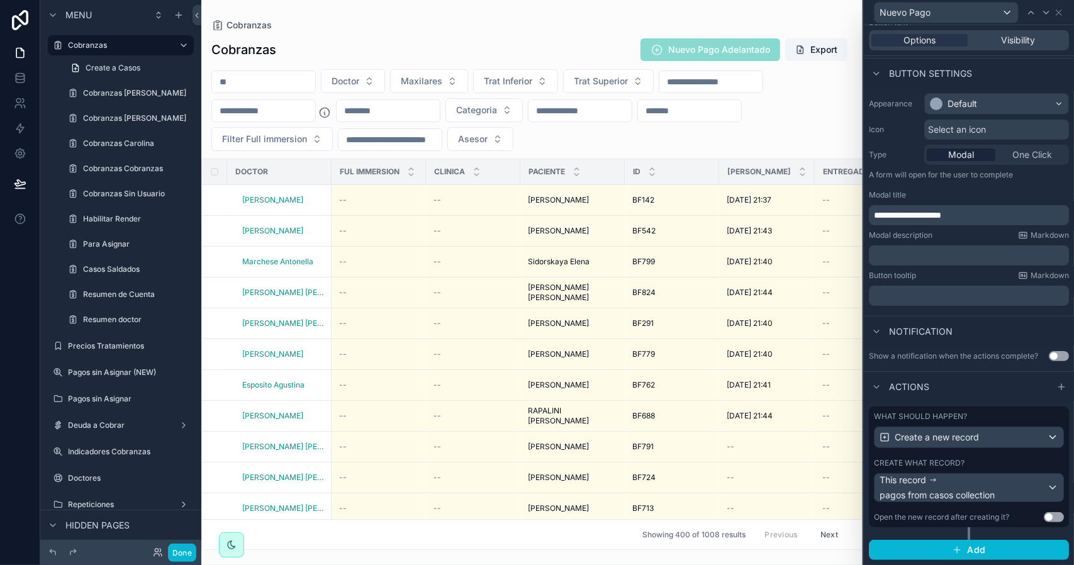
scroll to position [76, 0]
click at [988, 459] on div "What should happen? Create a new record Create what record? This record pagos f…" at bounding box center [969, 467] width 200 height 121
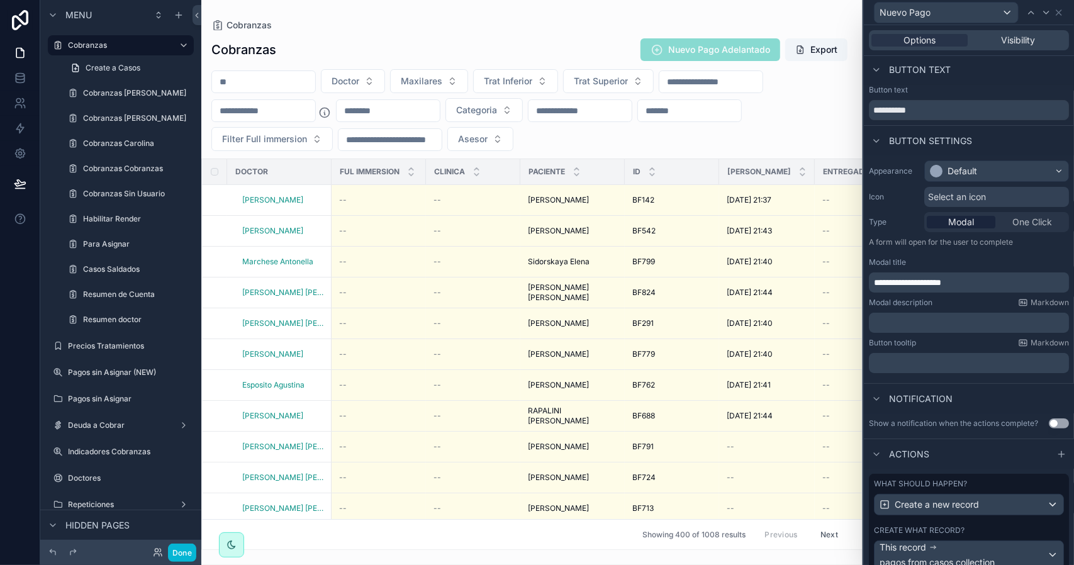
scroll to position [0, 0]
click at [1002, 46] on span "Visibility" at bounding box center [1019, 40] width 34 height 13
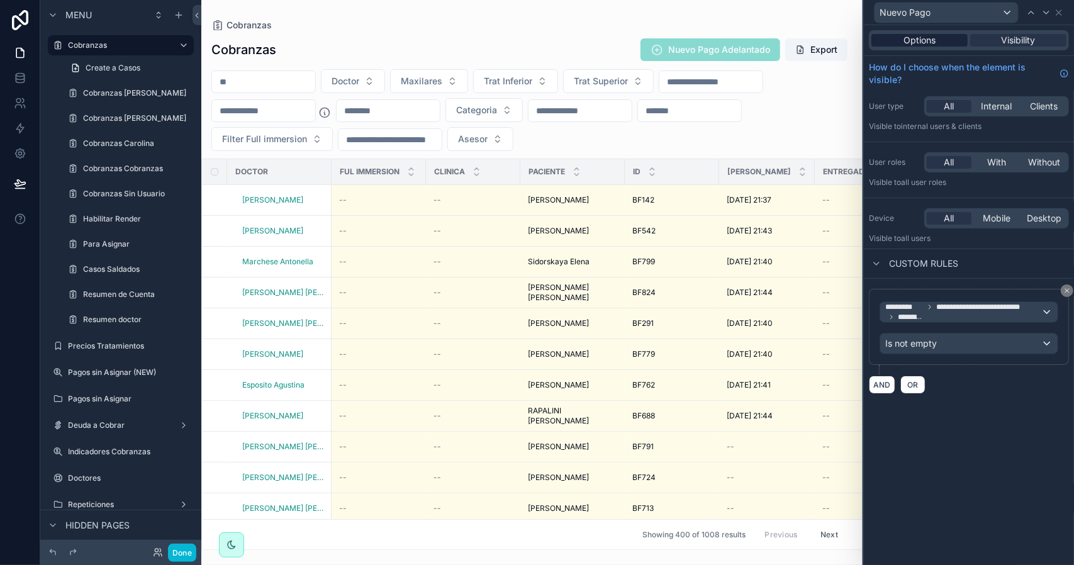
click at [925, 43] on span "Options" at bounding box center [920, 40] width 32 height 13
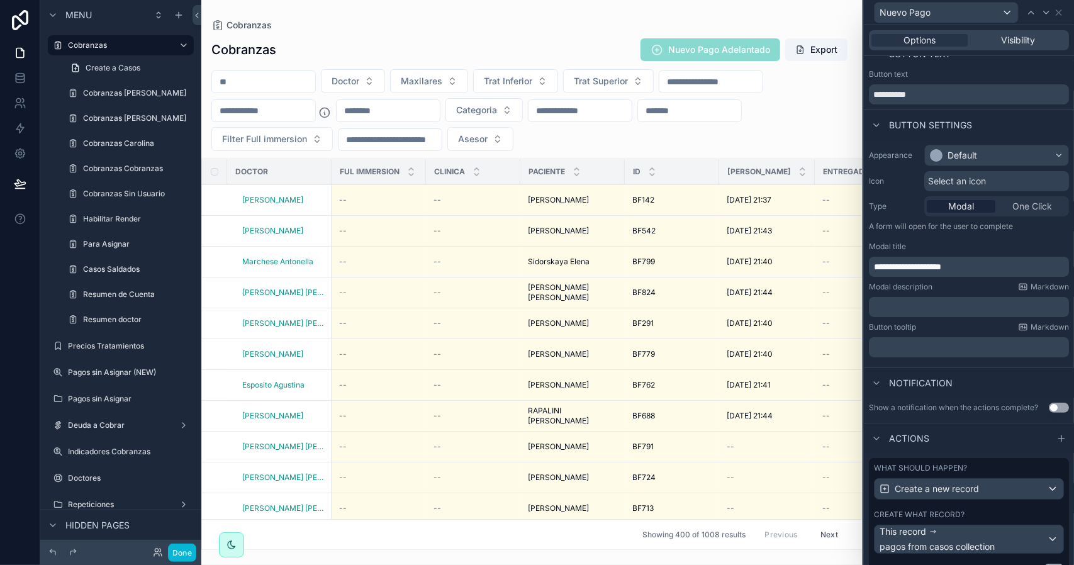
scroll to position [76, 0]
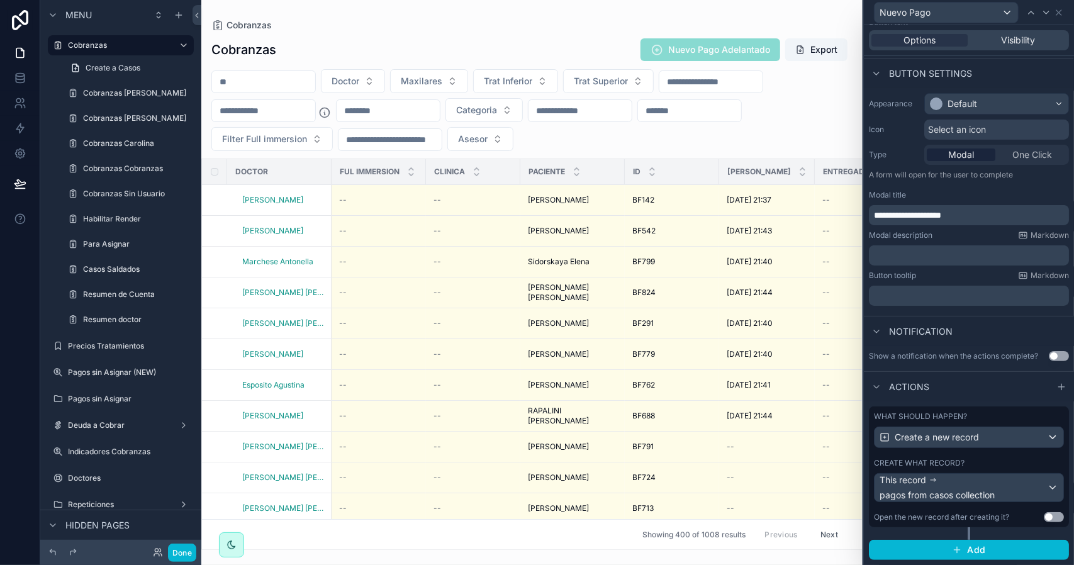
click at [984, 455] on div "What should happen? Create a new record Create what record? This record pagos f…" at bounding box center [969, 467] width 200 height 121
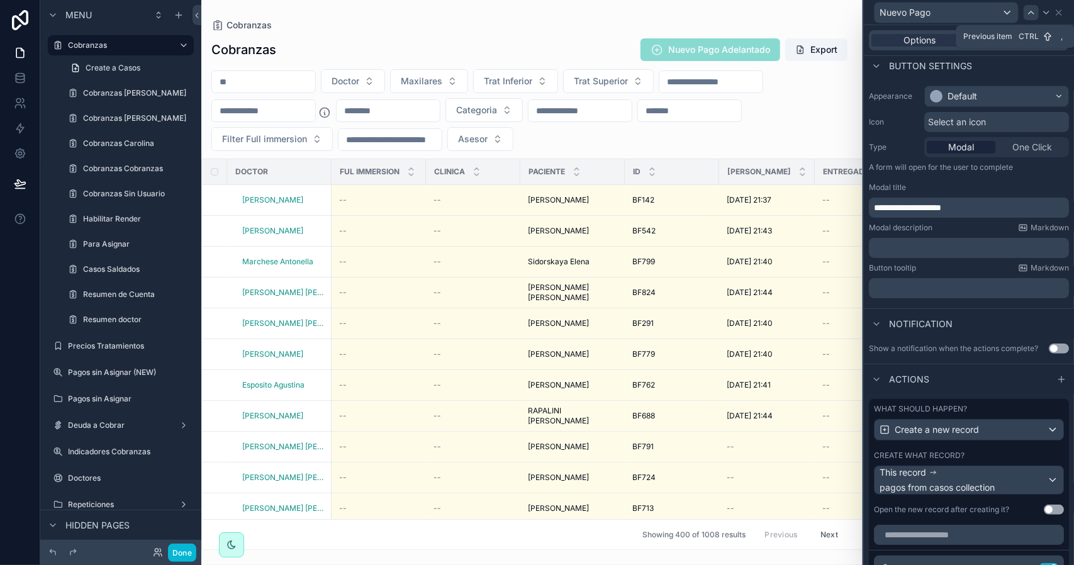
click at [1028, 14] on icon at bounding box center [1032, 13] width 10 height 10
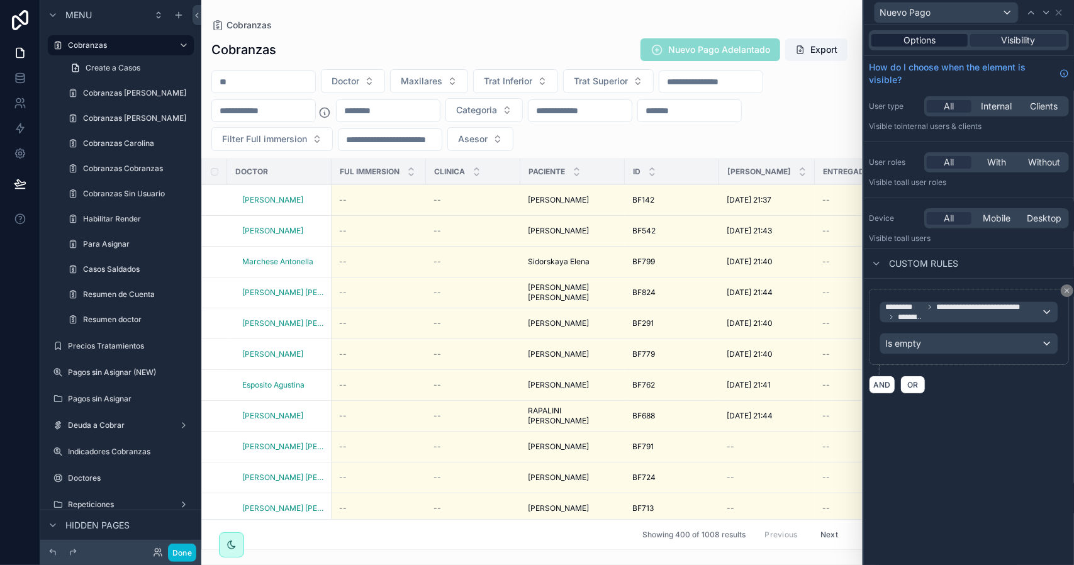
click at [940, 43] on div "Options" at bounding box center [920, 40] width 96 height 13
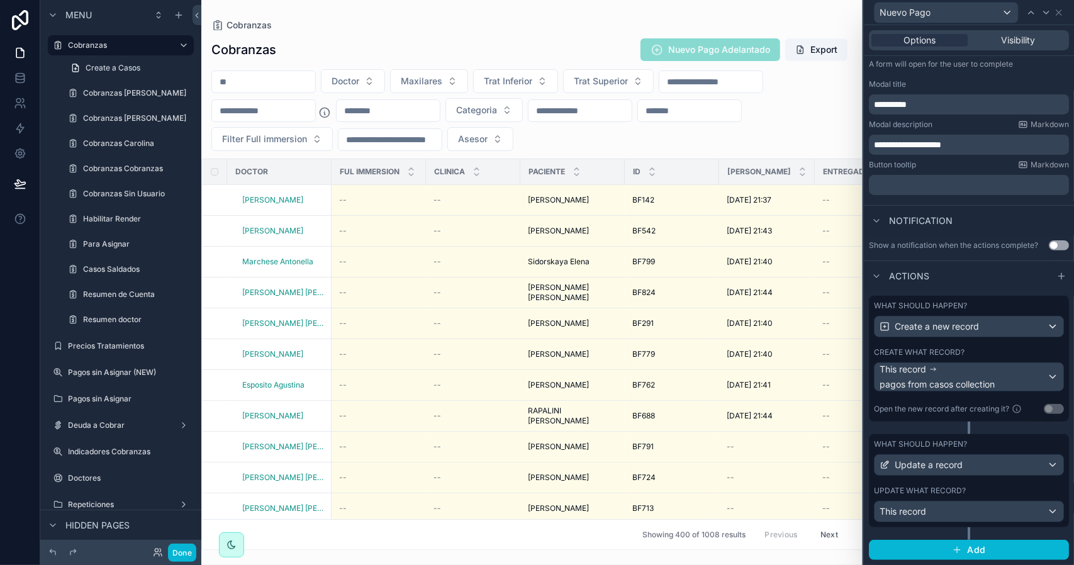
scroll to position [186, 0]
click at [982, 483] on div "What should happen? Update a record Update what record? This record" at bounding box center [969, 480] width 200 height 93
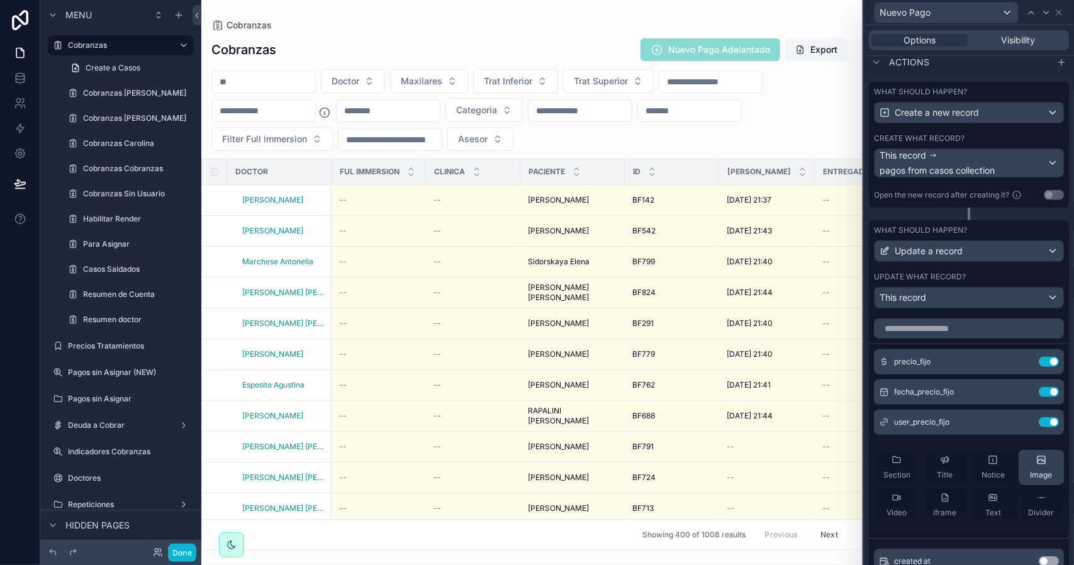
scroll to position [499, 0]
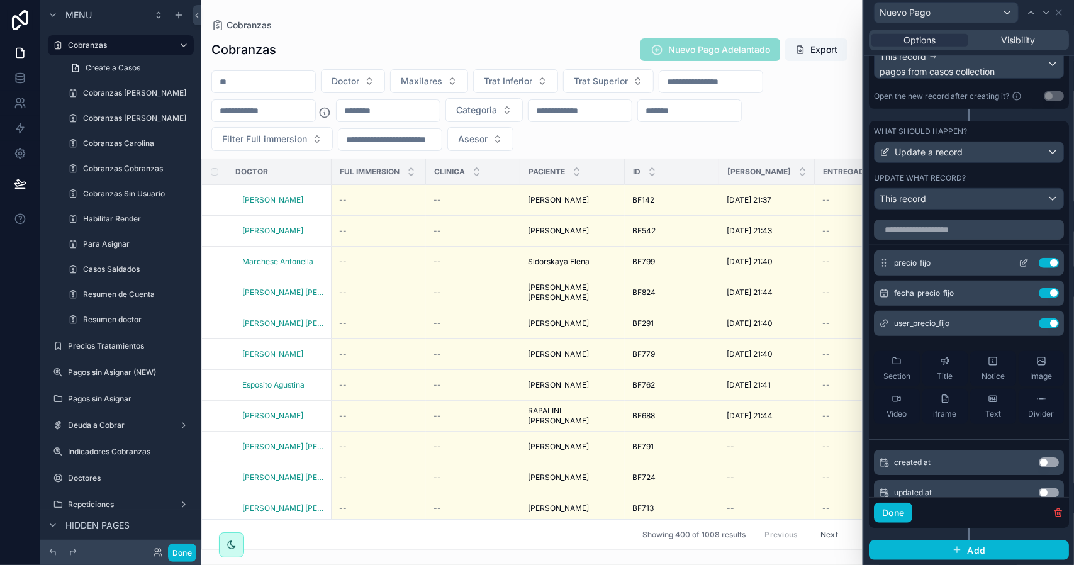
click at [1023, 264] on icon at bounding box center [1025, 261] width 5 height 5
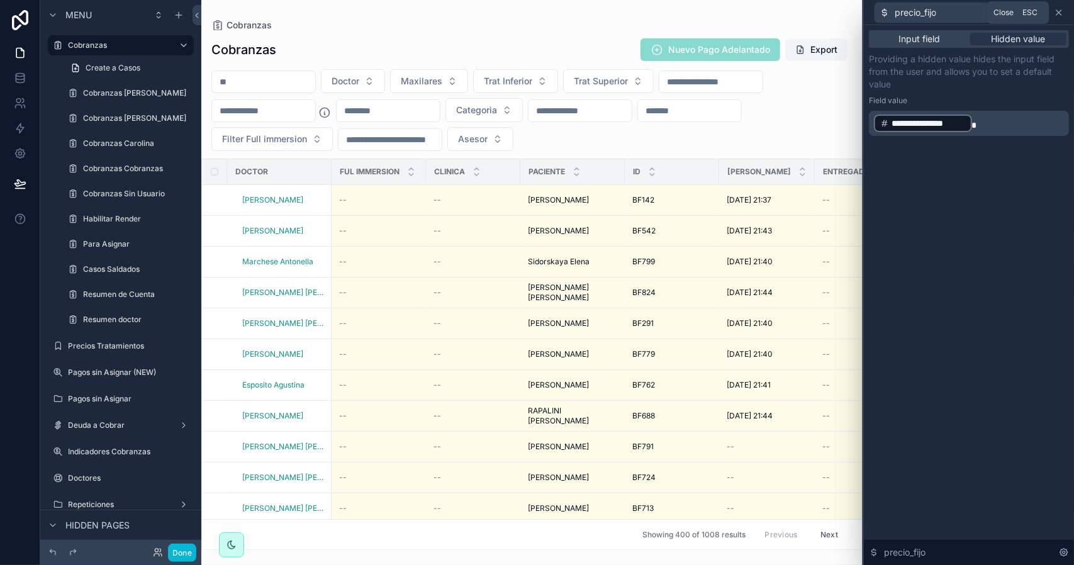
click at [1059, 13] on icon at bounding box center [1059, 12] width 5 height 5
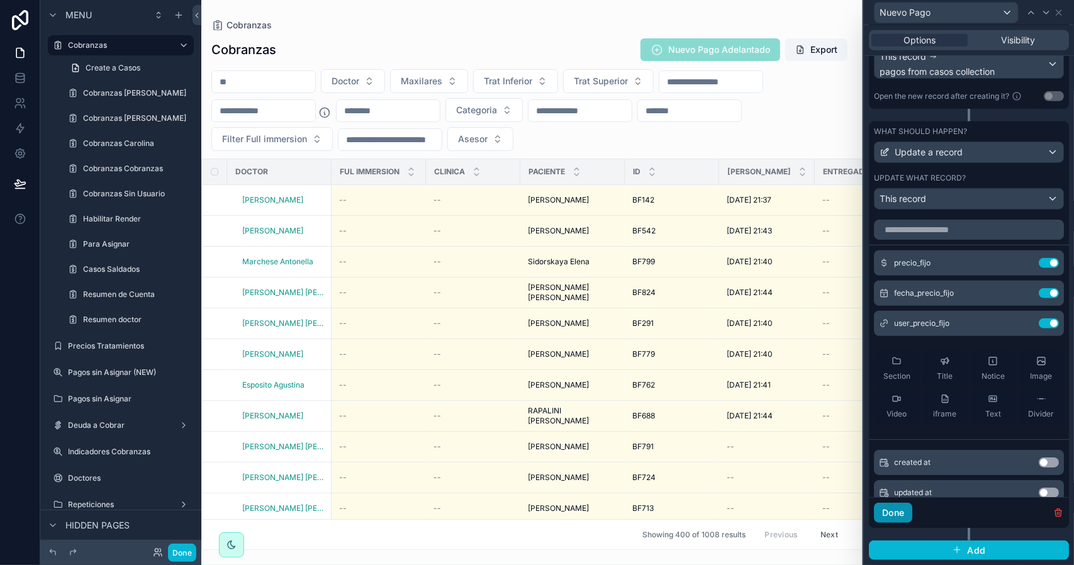
click at [899, 514] on button "Done" at bounding box center [893, 513] width 38 height 20
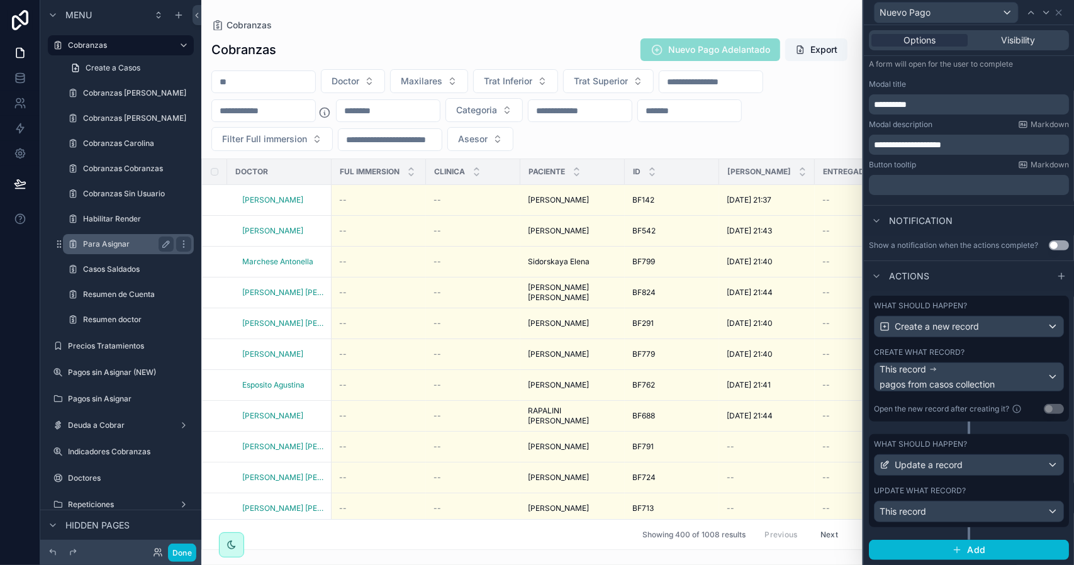
click at [112, 240] on label "Para Asignar" at bounding box center [126, 244] width 86 height 10
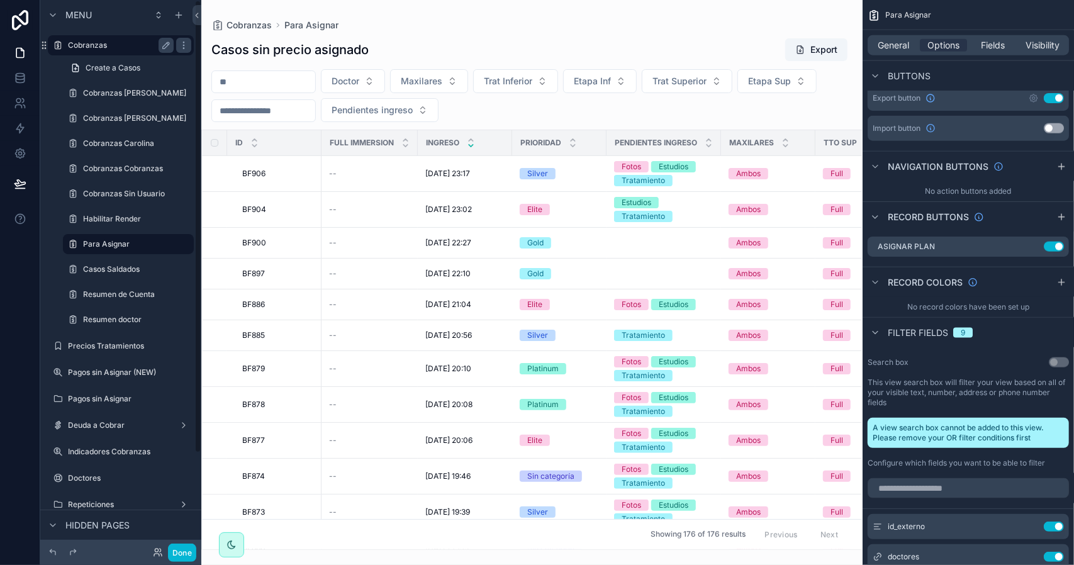
click at [123, 48] on label "Cobranzas" at bounding box center [118, 45] width 101 height 10
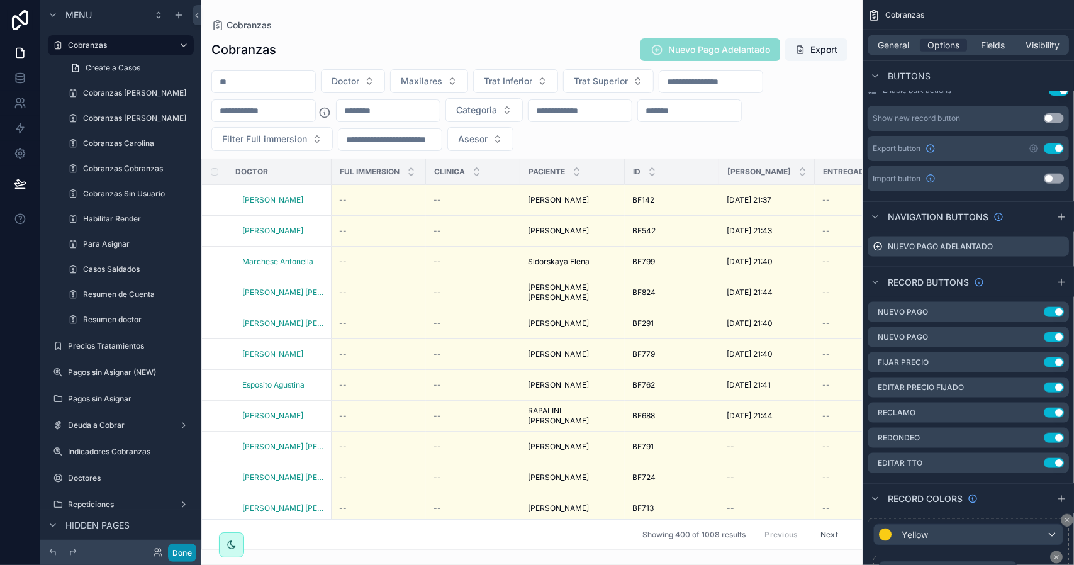
click at [191, 552] on button "Done" at bounding box center [182, 553] width 28 height 18
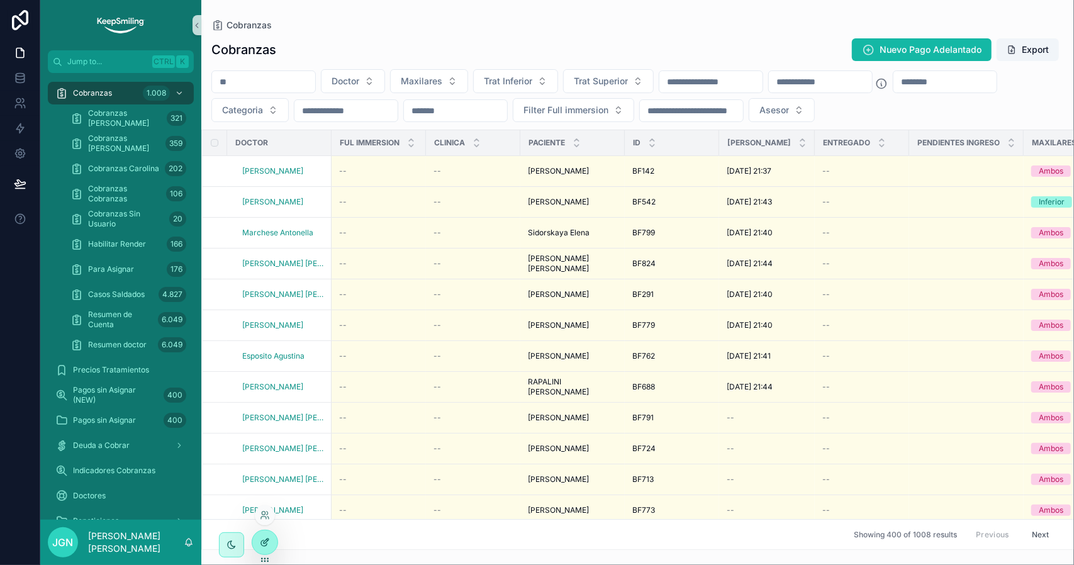
click at [271, 541] on div at bounding box center [264, 543] width 25 height 24
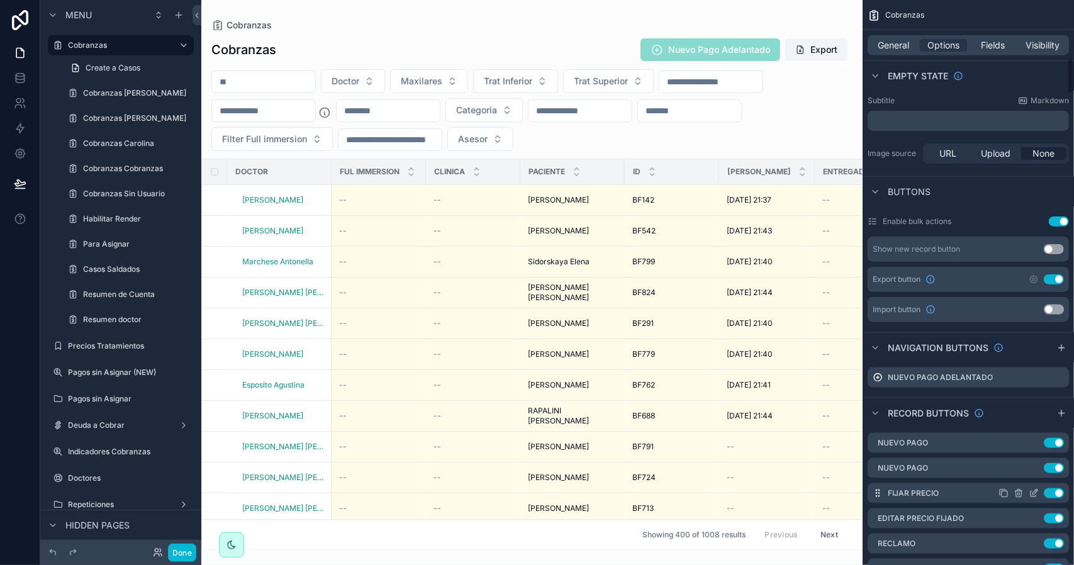
scroll to position [944, 0]
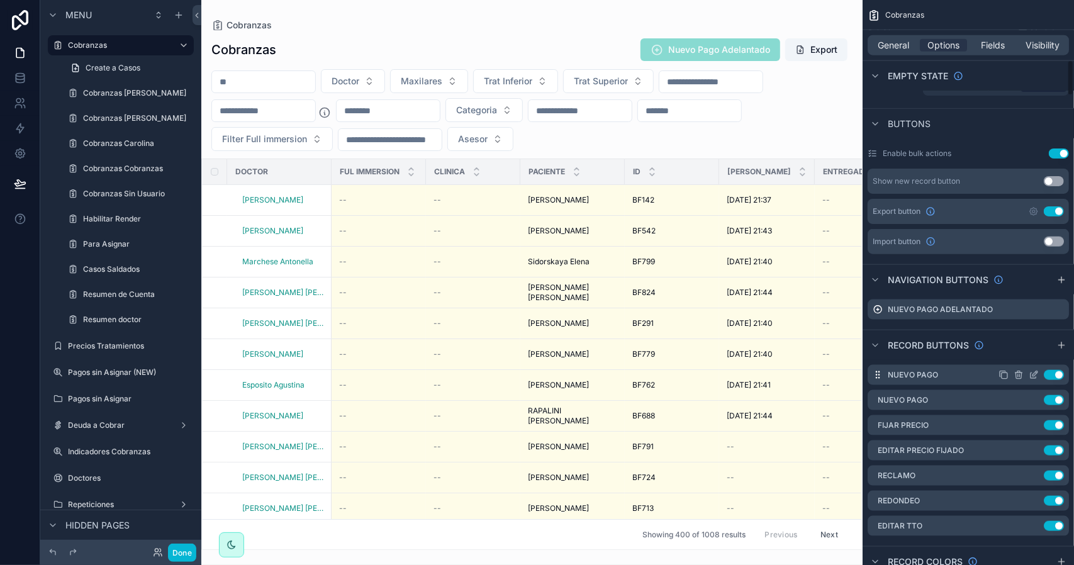
click at [1034, 376] on icon "scrollable content" at bounding box center [1034, 375] width 10 height 10
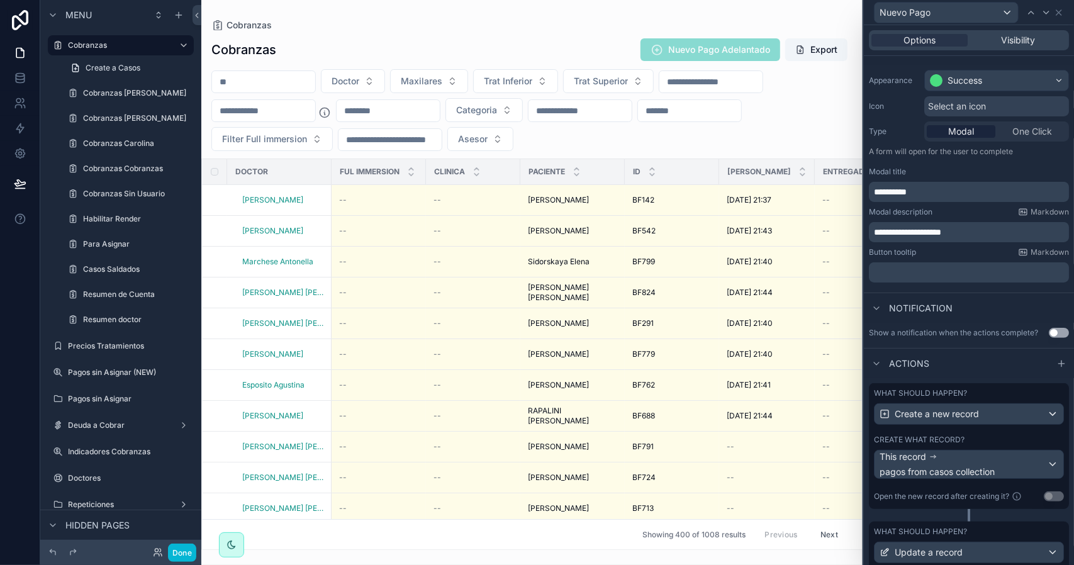
scroll to position [186, 0]
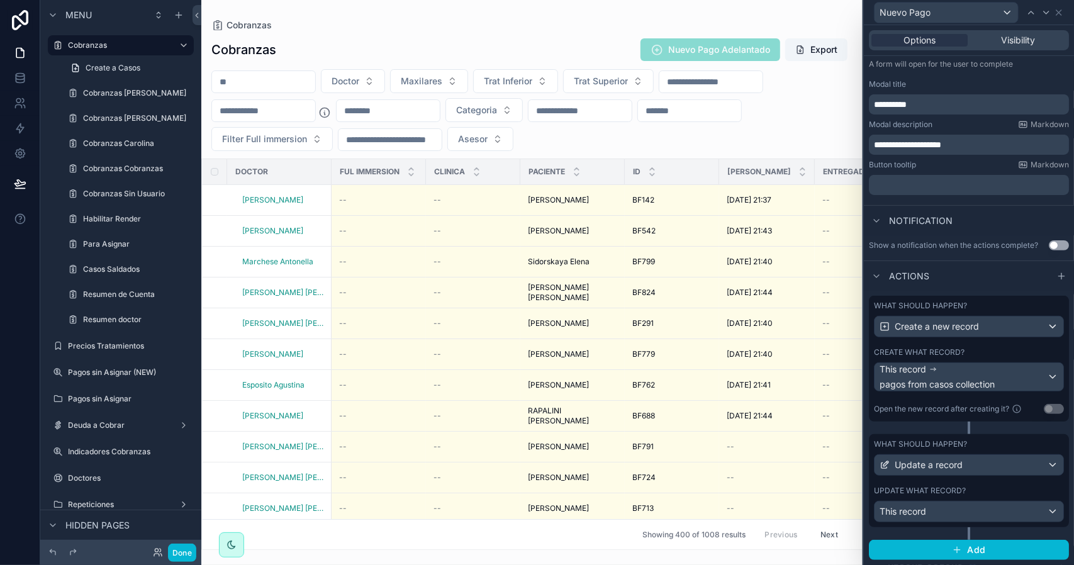
click at [959, 343] on div "What should happen? Create a new record Create what record? This record pagos f…" at bounding box center [969, 359] width 200 height 126
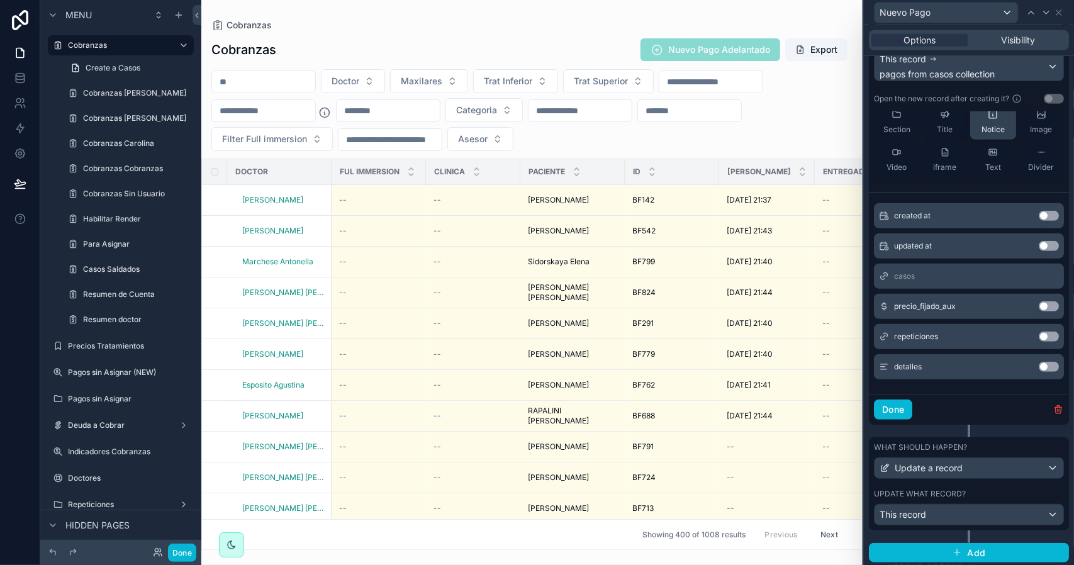
scroll to position [499, 0]
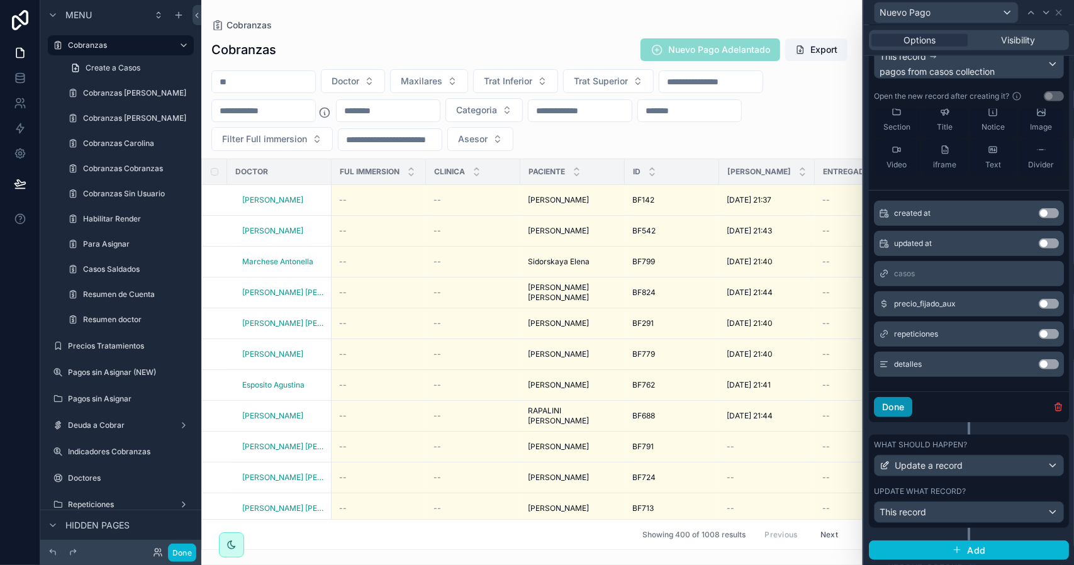
click at [900, 414] on button "Done" at bounding box center [893, 407] width 38 height 20
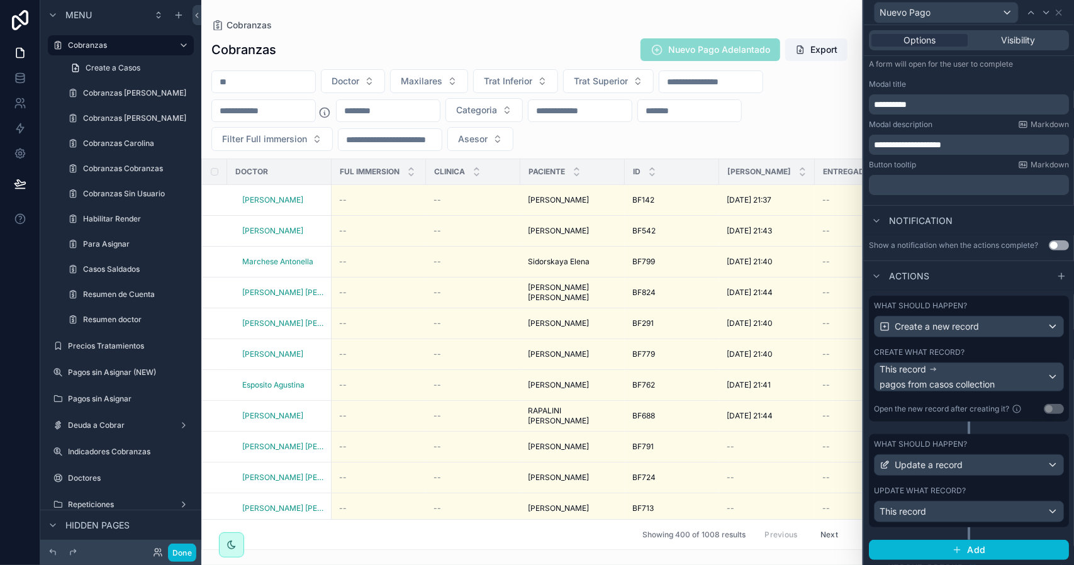
click at [962, 483] on div "What should happen? Update a record Update what record? This record" at bounding box center [969, 480] width 200 height 93
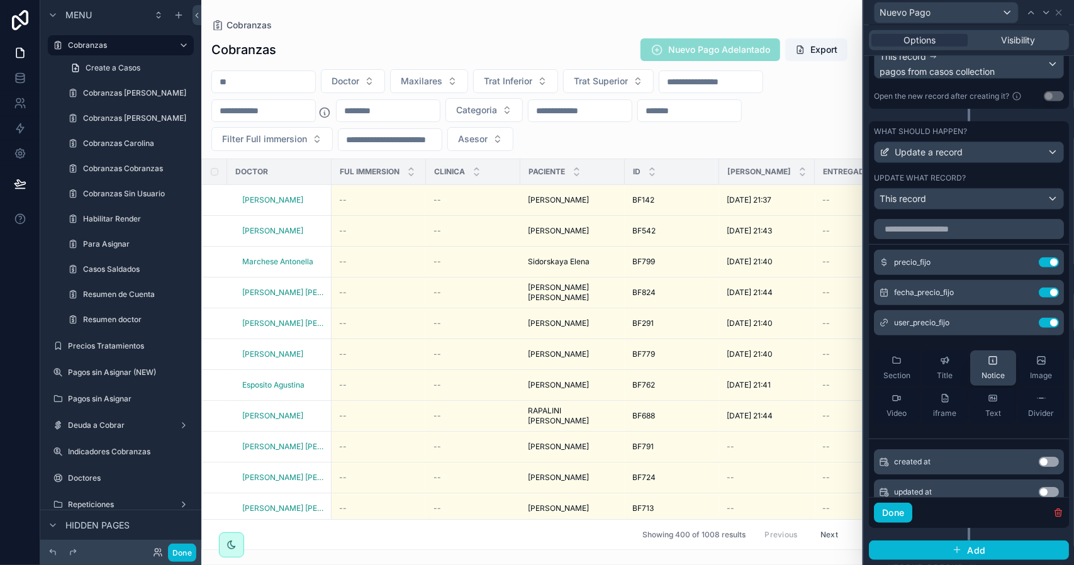
scroll to position [0, 0]
click at [950, 230] on input "text" at bounding box center [969, 230] width 190 height 20
type input "********"
click at [23, 79] on icon at bounding box center [20, 78] width 13 height 13
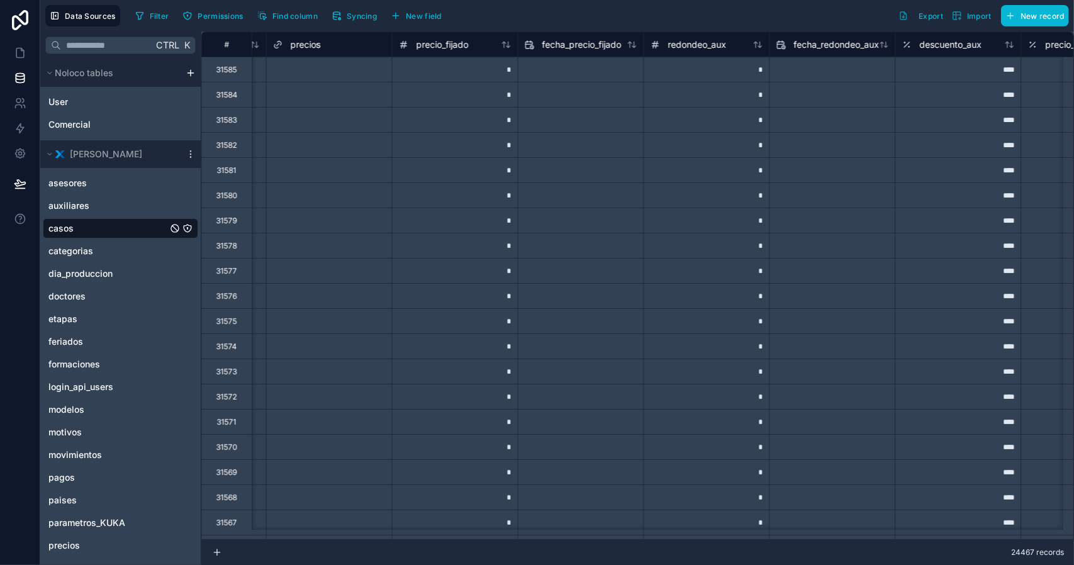
scroll to position [0, 24253]
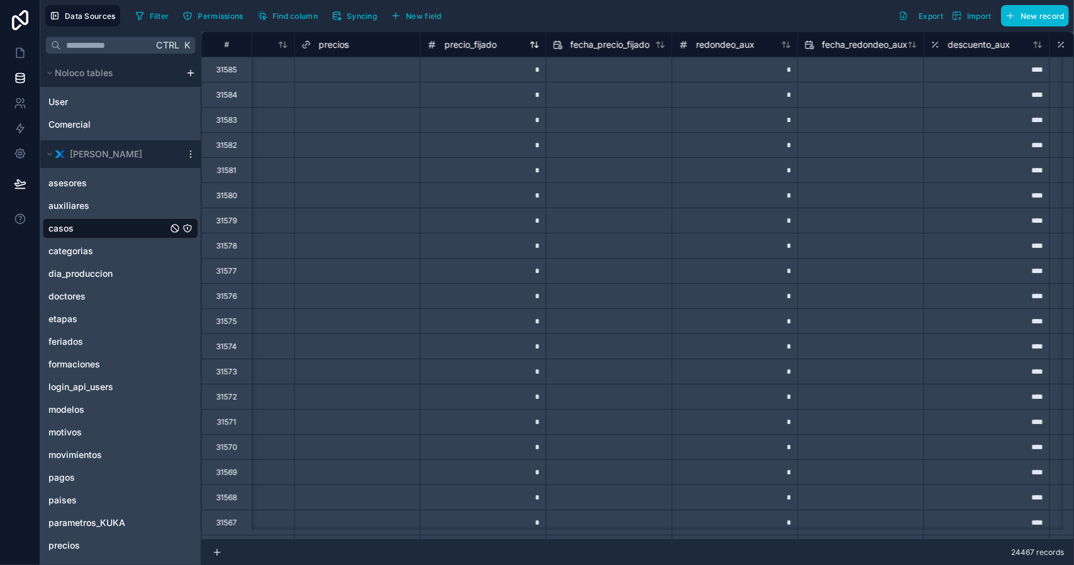
click at [476, 50] on div "precio_fijado" at bounding box center [462, 44] width 70 height 15
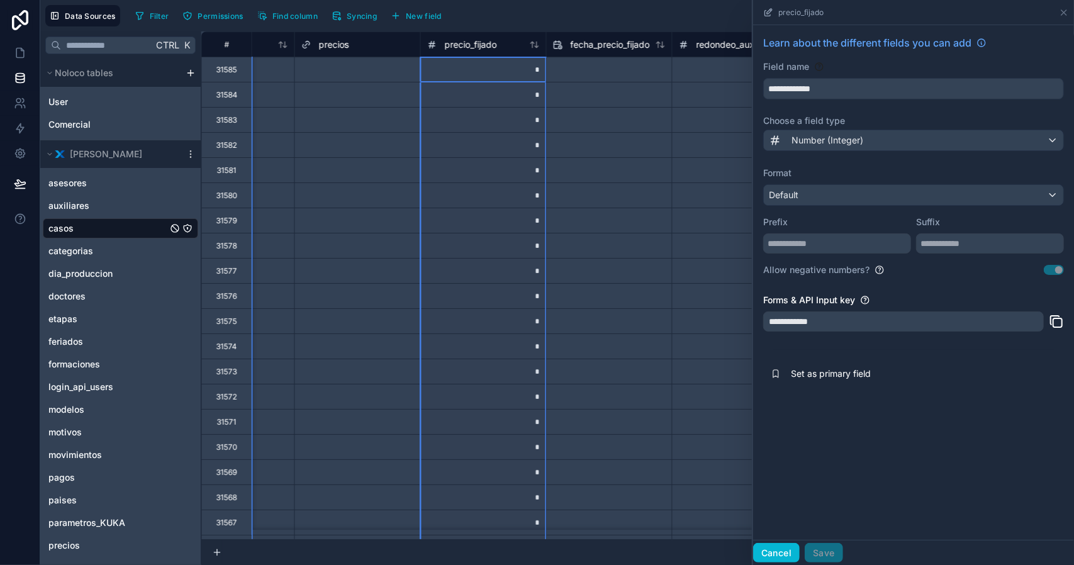
drag, startPoint x: 777, startPoint y: 551, endPoint x: 571, endPoint y: 372, distance: 273.0
click at [777, 551] on button "Cancel" at bounding box center [776, 553] width 47 height 20
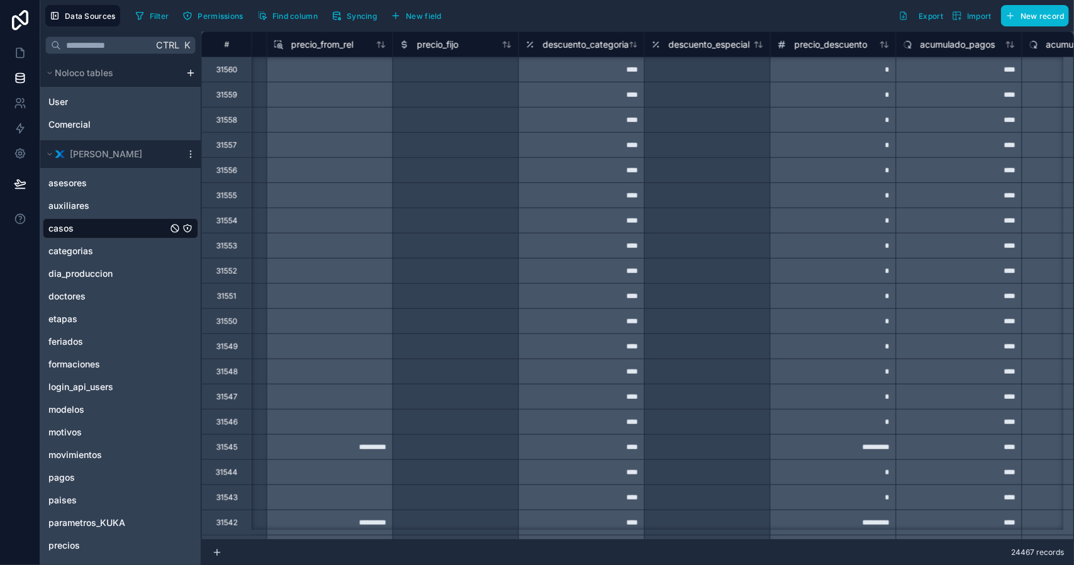
scroll to position [629, 17509]
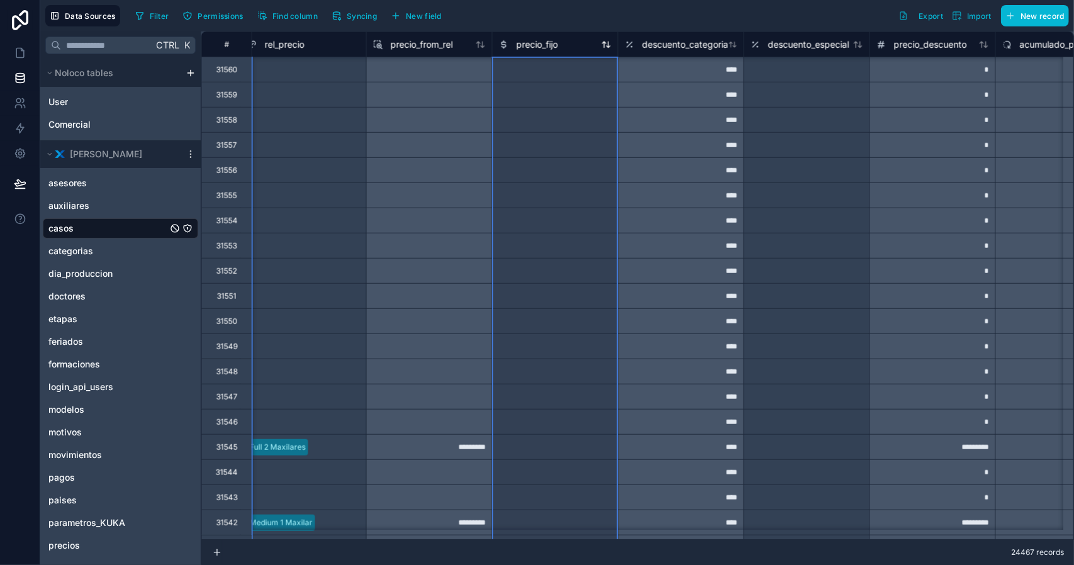
click at [540, 42] on span "precio_fijo" at bounding box center [538, 44] width 42 height 13
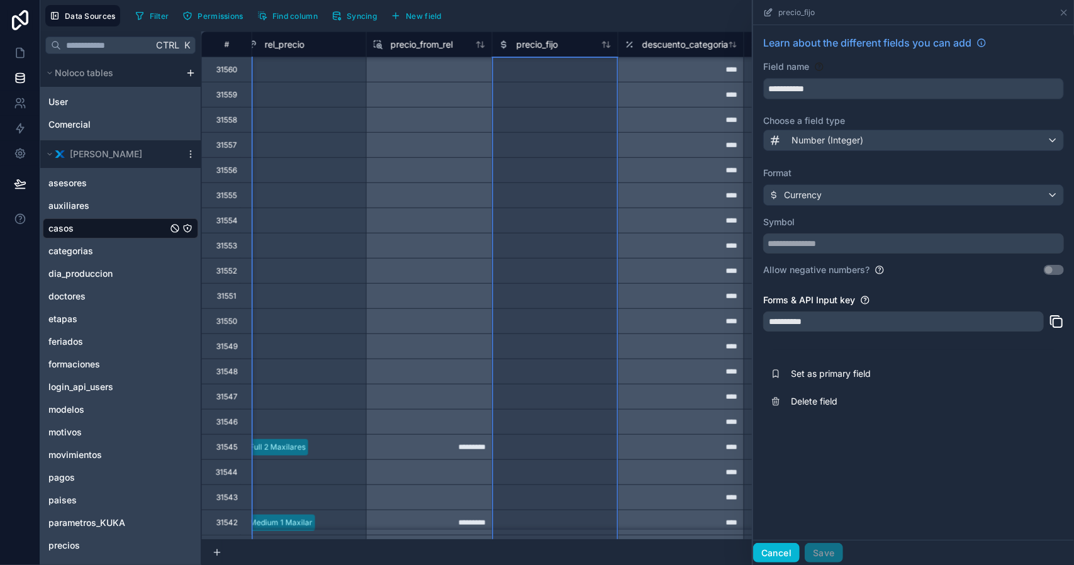
click at [781, 553] on button "Cancel" at bounding box center [776, 553] width 47 height 20
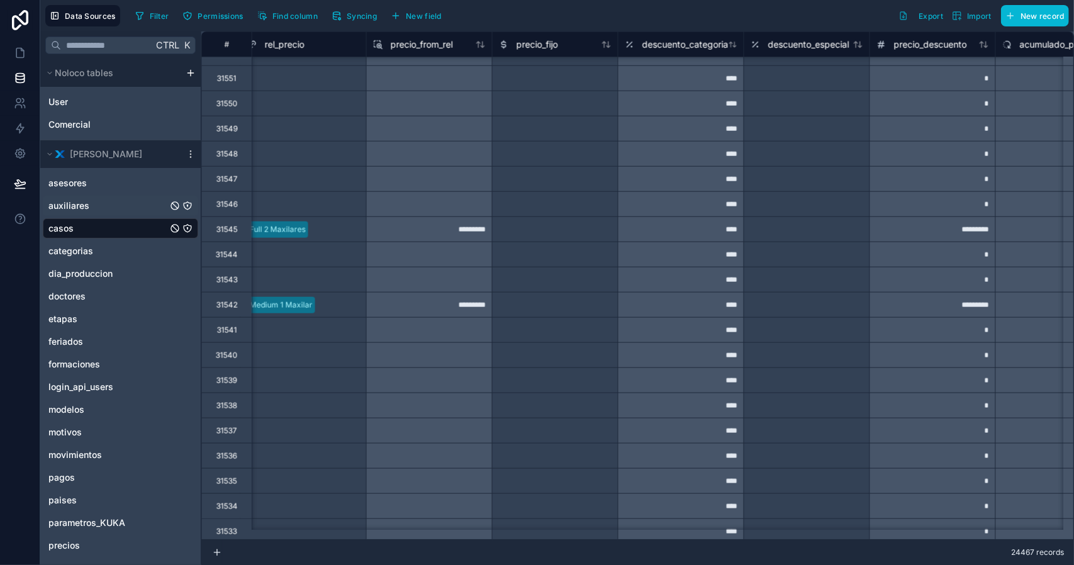
scroll to position [1448, 17509]
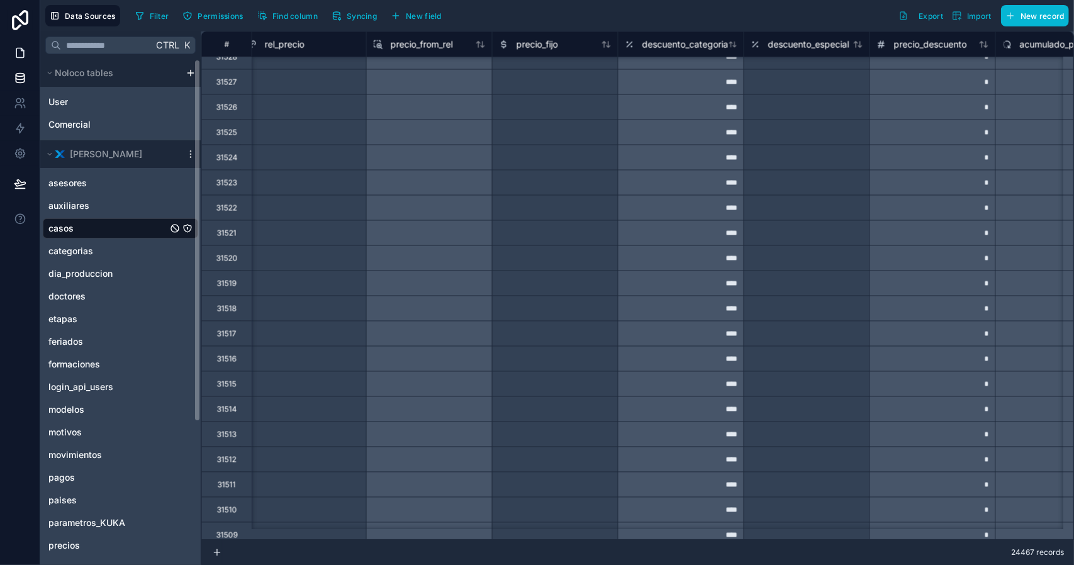
click at [18, 50] on icon at bounding box center [20, 53] width 13 height 13
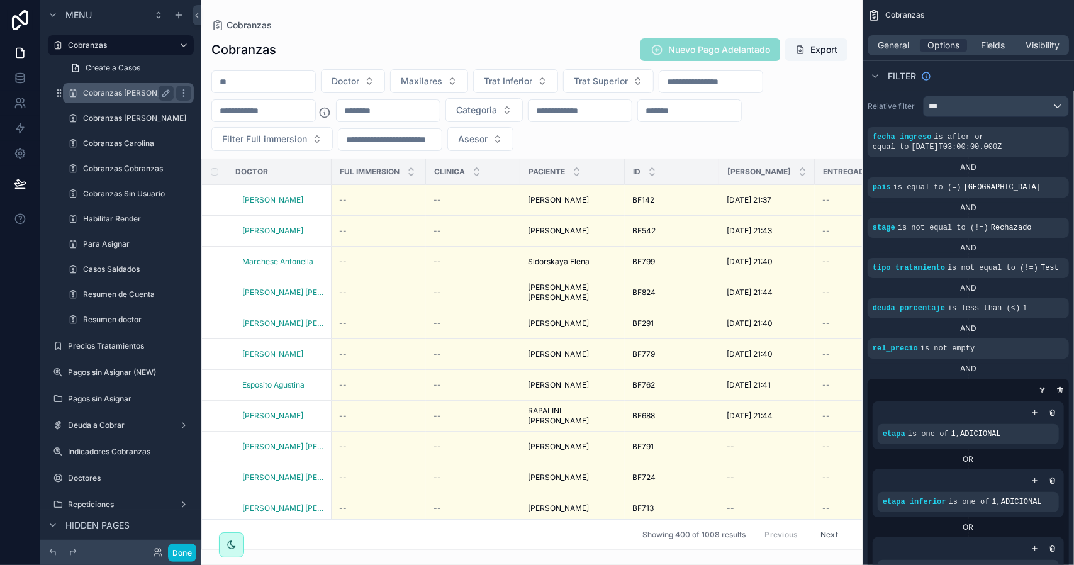
click at [127, 94] on label "Cobranzas Jimena" at bounding box center [134, 93] width 103 height 10
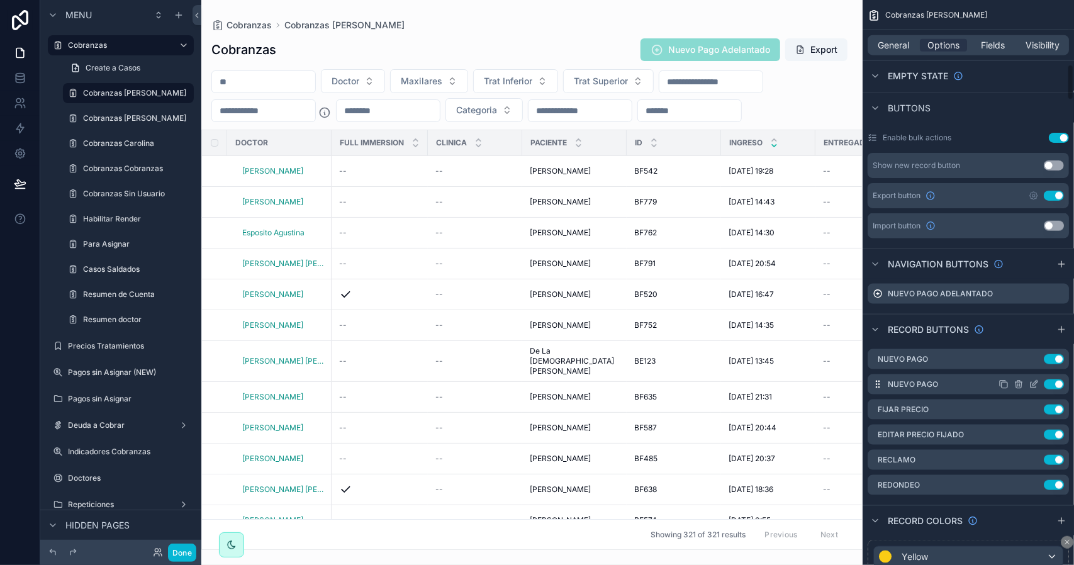
scroll to position [1007, 0]
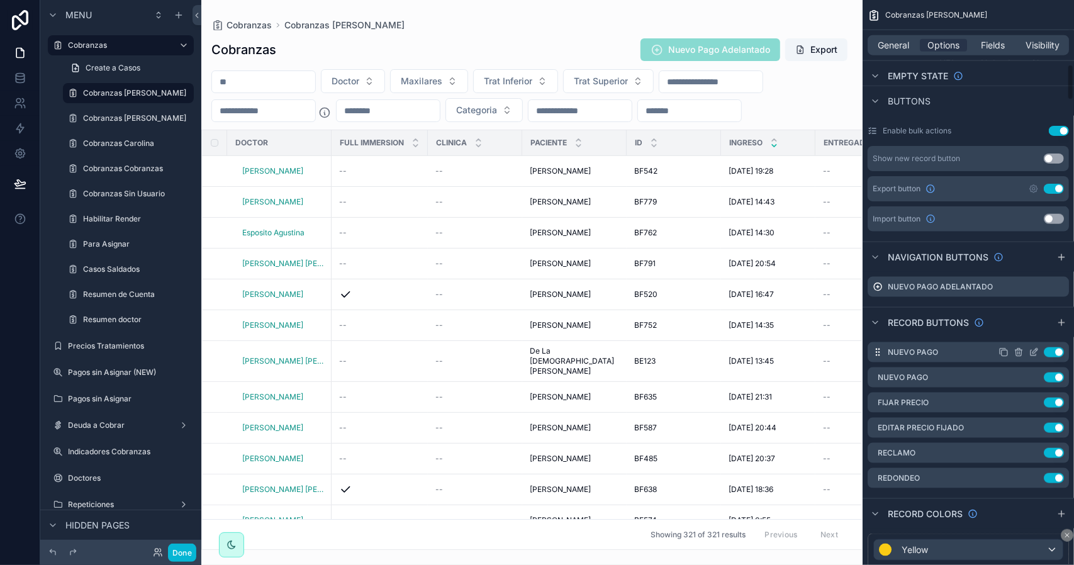
click at [1035, 352] on icon "scrollable content" at bounding box center [1034, 352] width 10 height 10
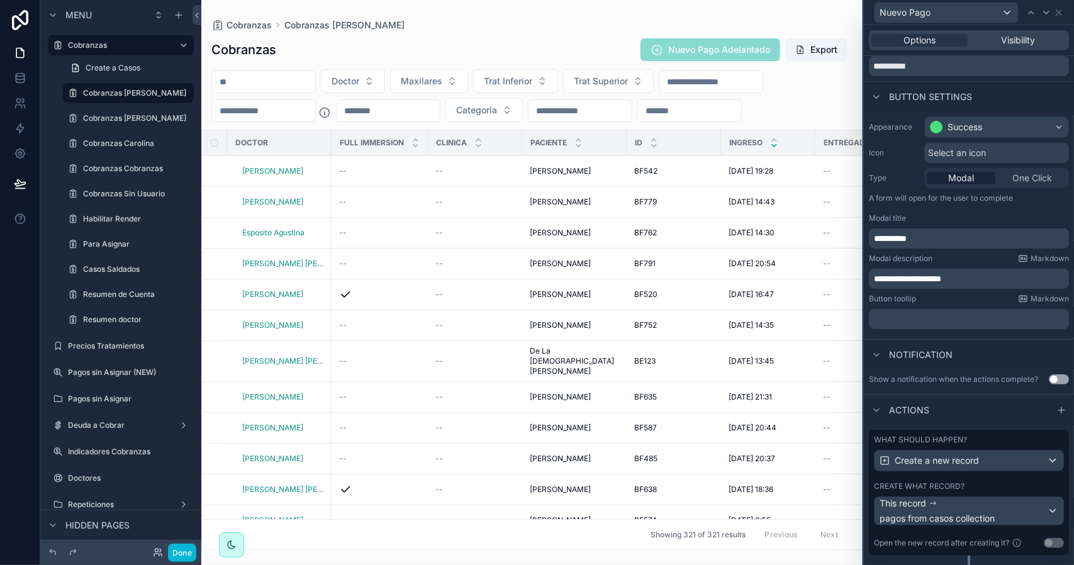
scroll to position [186, 0]
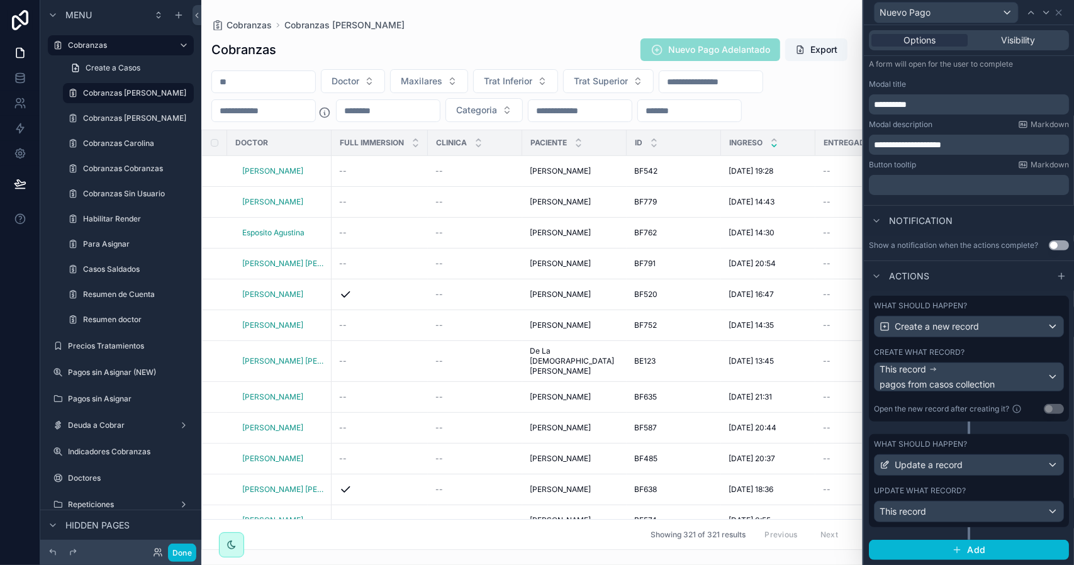
click at [980, 484] on div "What should happen? Update a record Update what record? This record" at bounding box center [969, 480] width 200 height 93
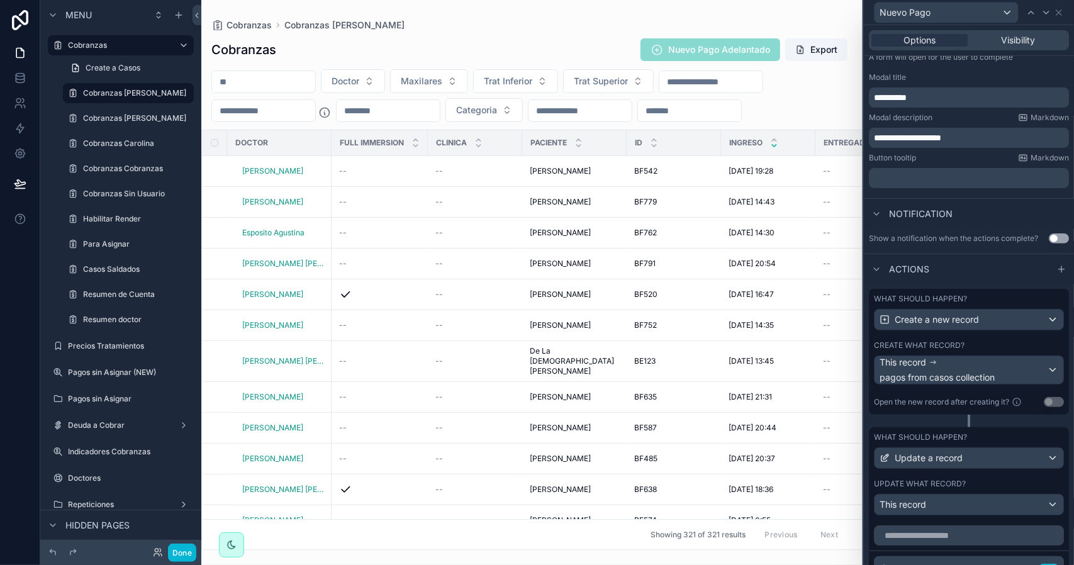
scroll to position [438, 0]
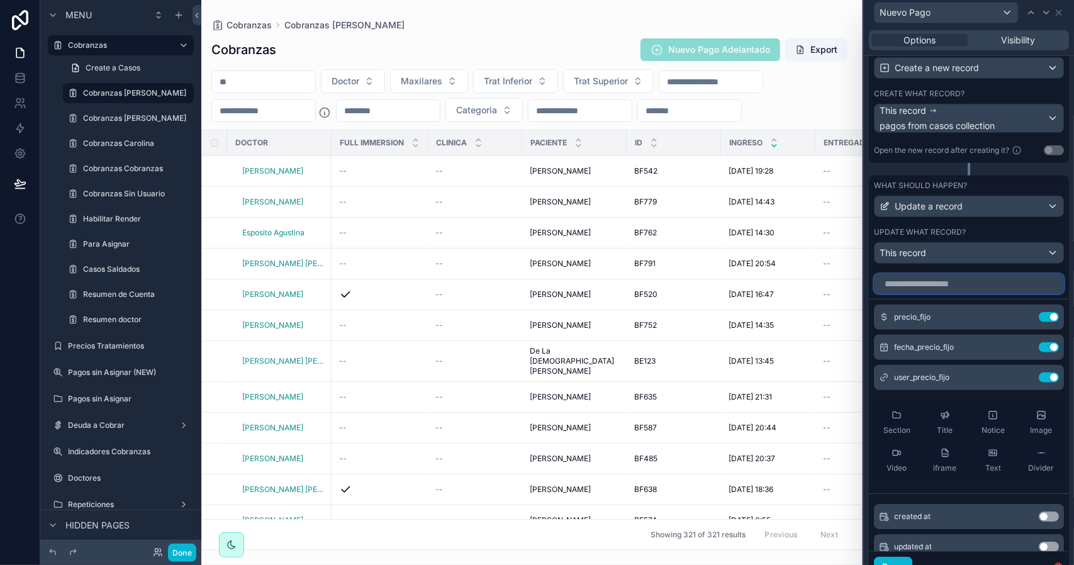
click at [949, 291] on input "text" at bounding box center [969, 284] width 190 height 20
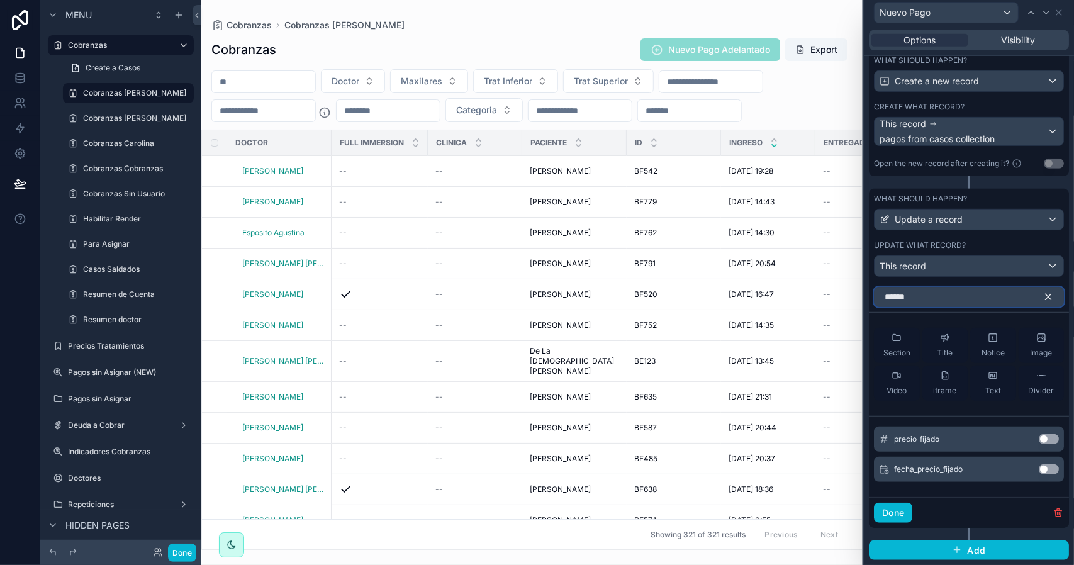
type input "******"
click at [1043, 301] on icon "button" at bounding box center [1048, 296] width 11 height 11
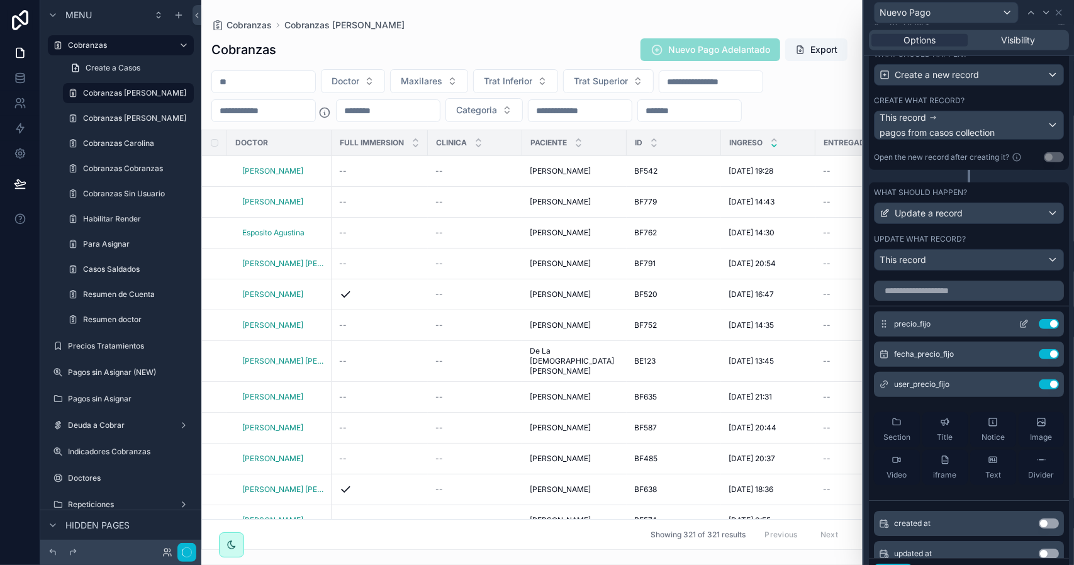
click at [1023, 325] on icon at bounding box center [1025, 322] width 5 height 5
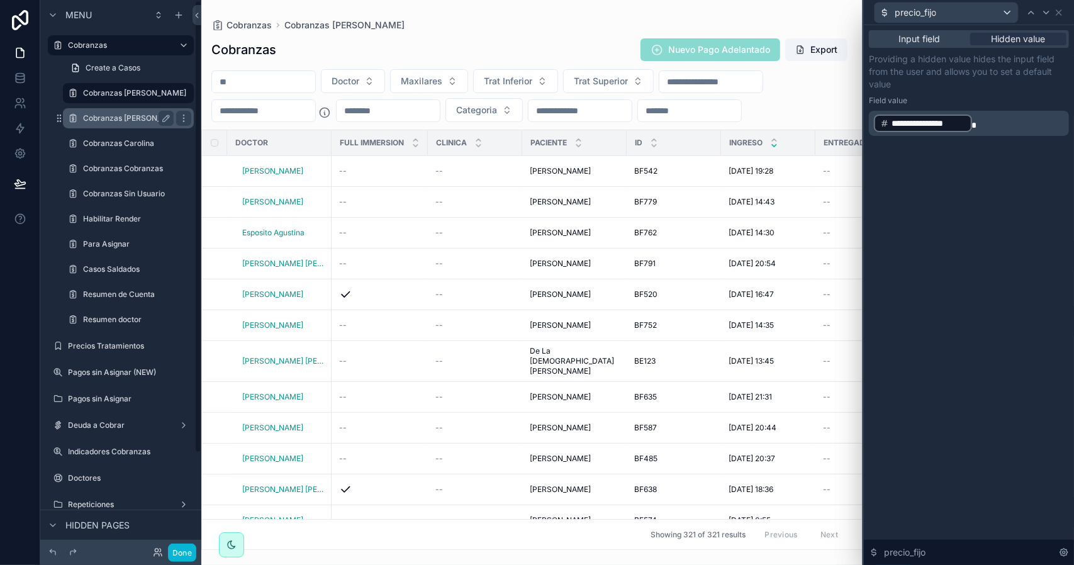
click at [115, 114] on label "Cobranzas Carlos" at bounding box center [134, 118] width 103 height 10
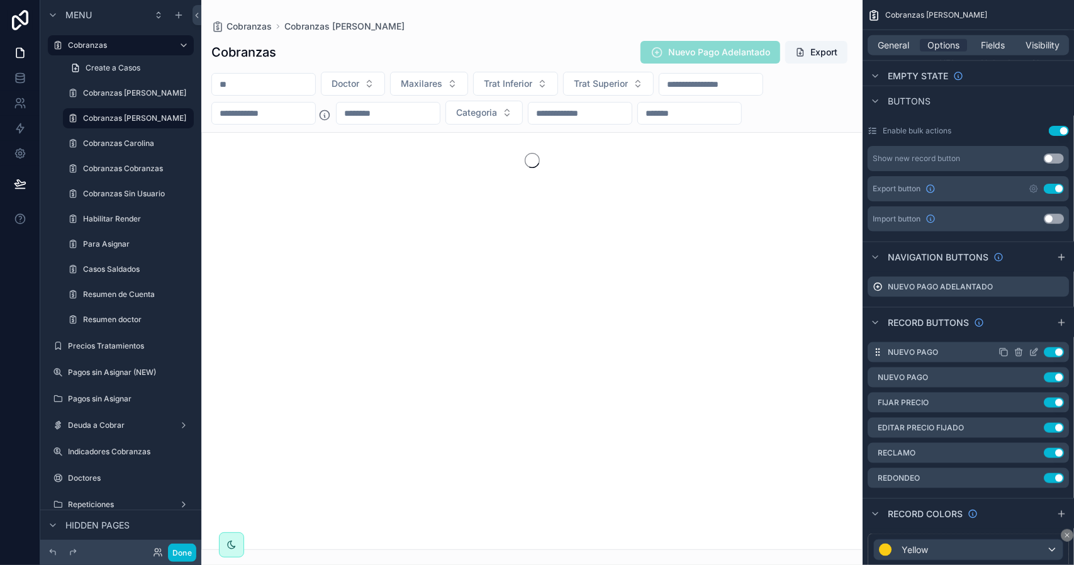
click at [1037, 353] on icon "scrollable content" at bounding box center [1034, 352] width 10 height 10
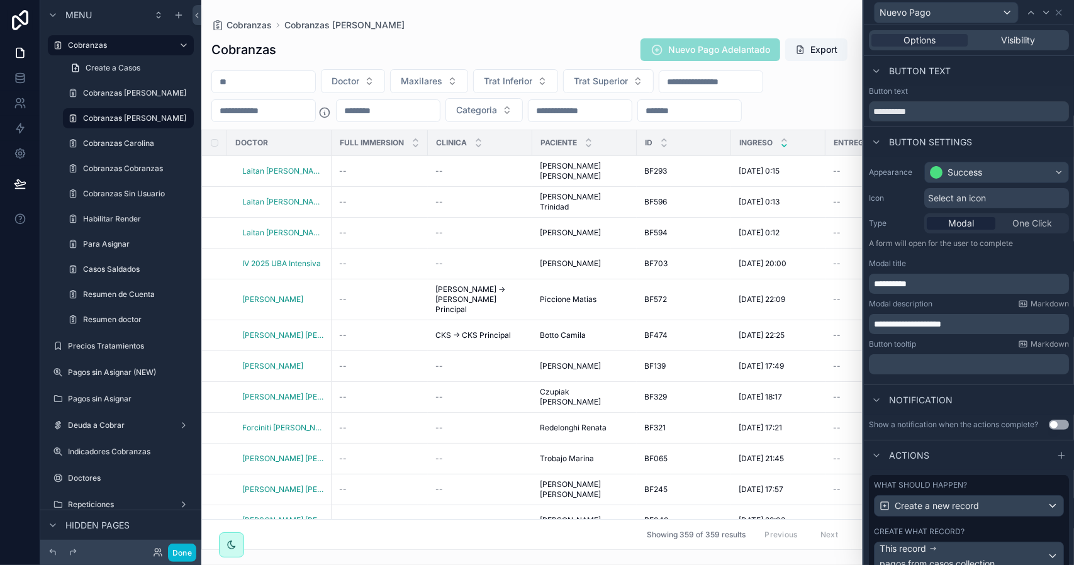
scroll to position [186, 0]
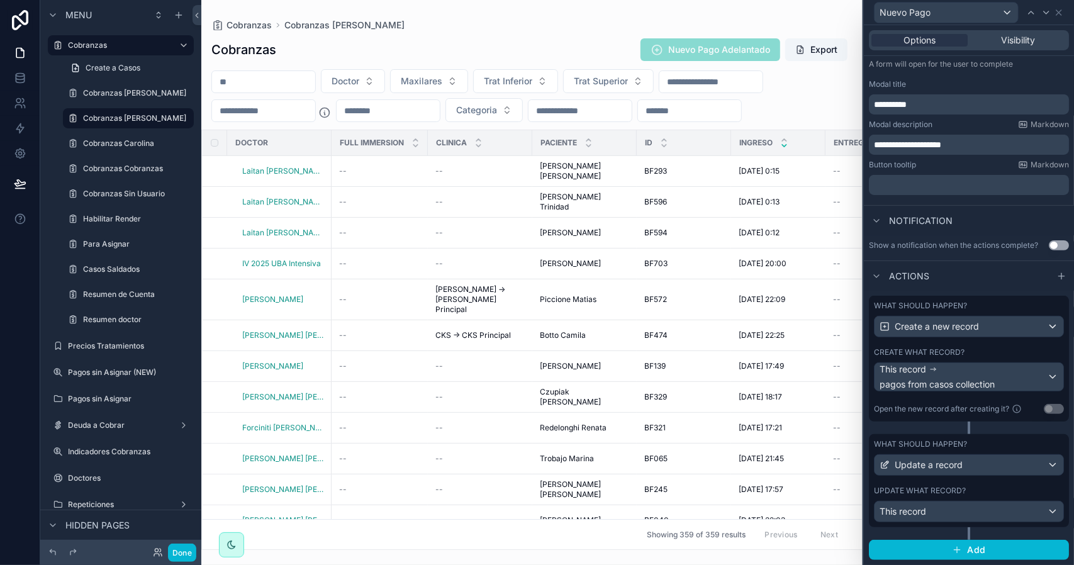
click at [967, 488] on div "Update what record?" at bounding box center [969, 491] width 190 height 10
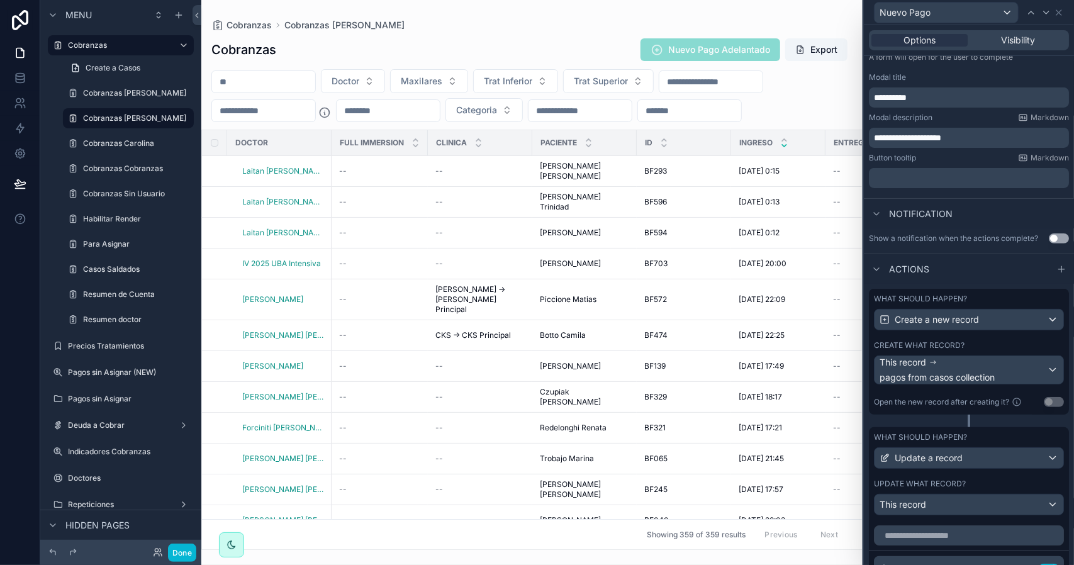
scroll to position [375, 0]
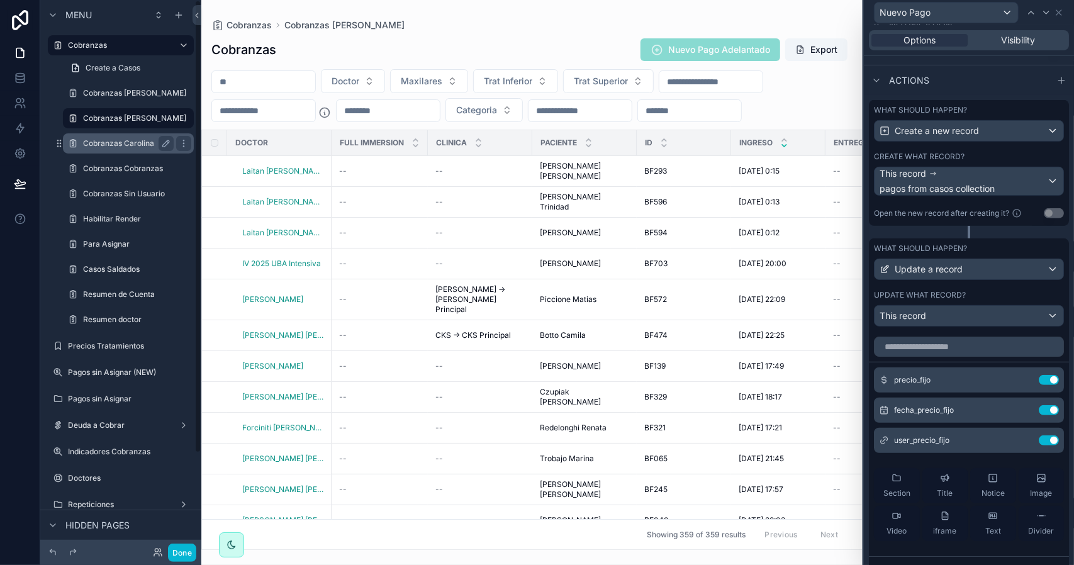
click at [113, 143] on label "Cobranzas Carolina" at bounding box center [126, 143] width 86 height 10
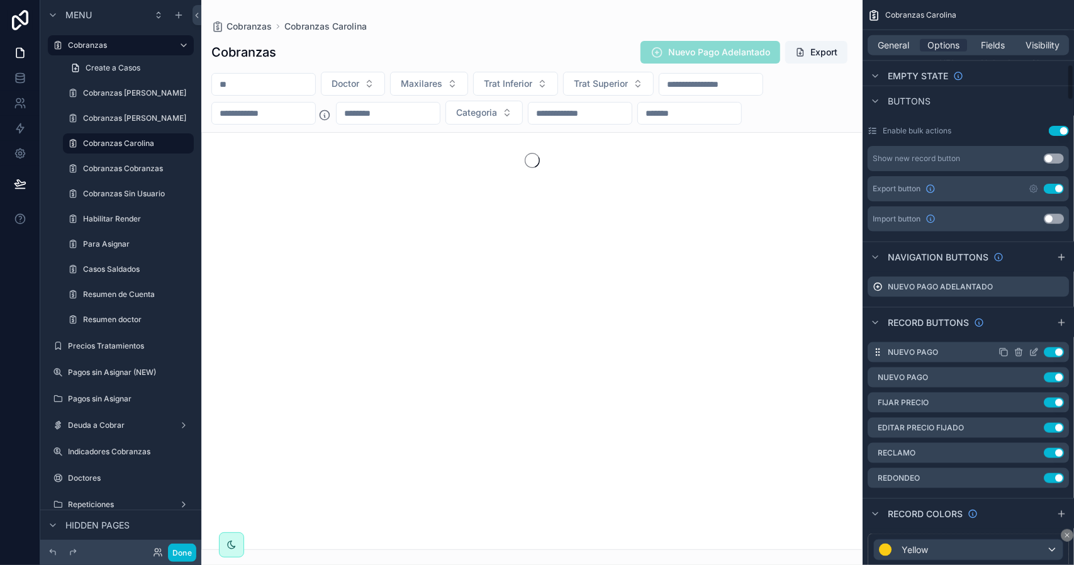
click at [1033, 351] on icon "scrollable content" at bounding box center [1035, 351] width 5 height 5
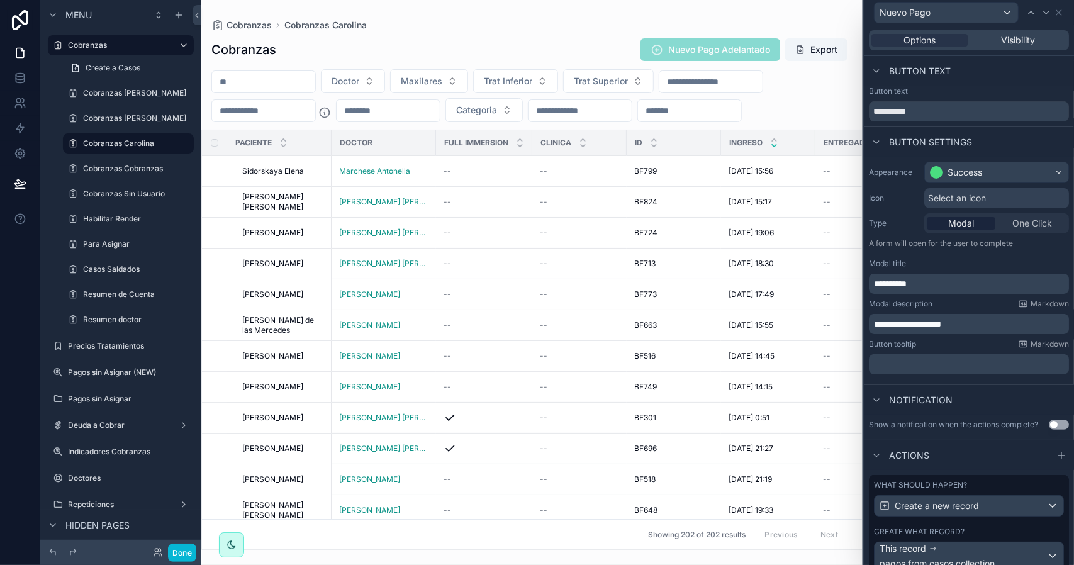
scroll to position [186, 0]
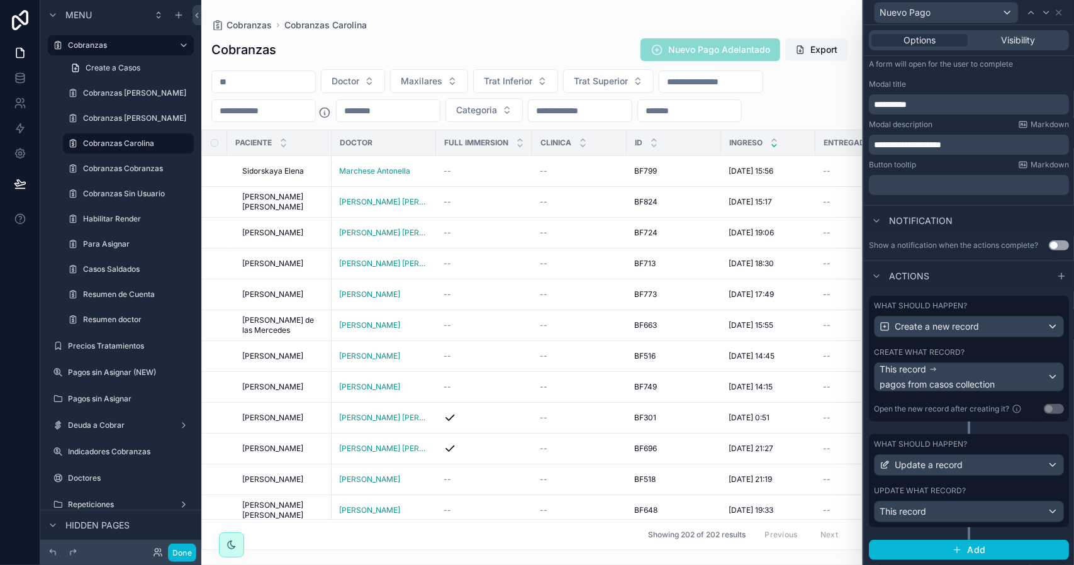
click at [962, 484] on div "What should happen? Update a record Update what record? This record" at bounding box center [969, 480] width 200 height 93
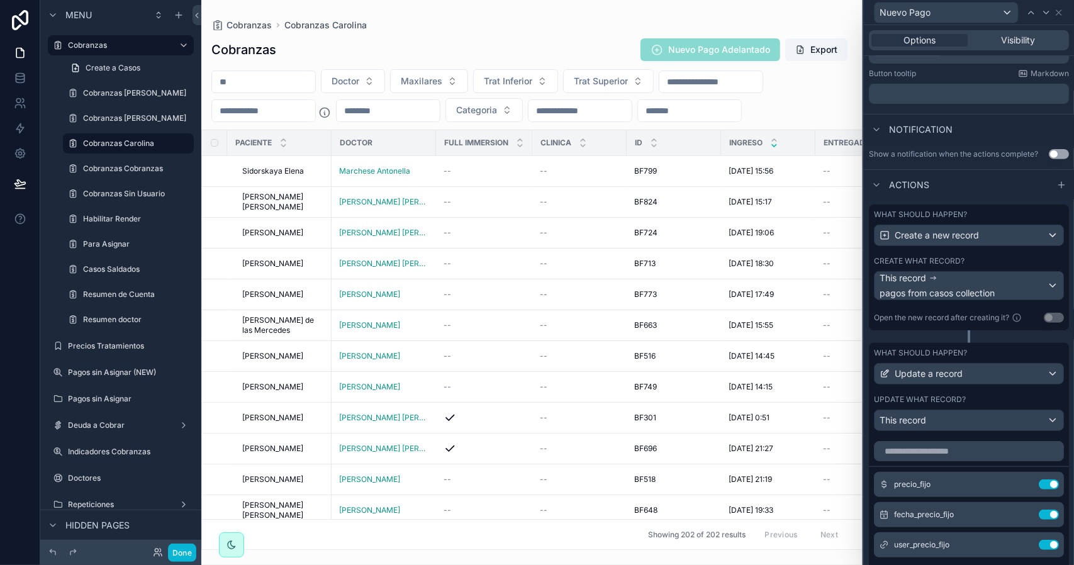
scroll to position [312, 0]
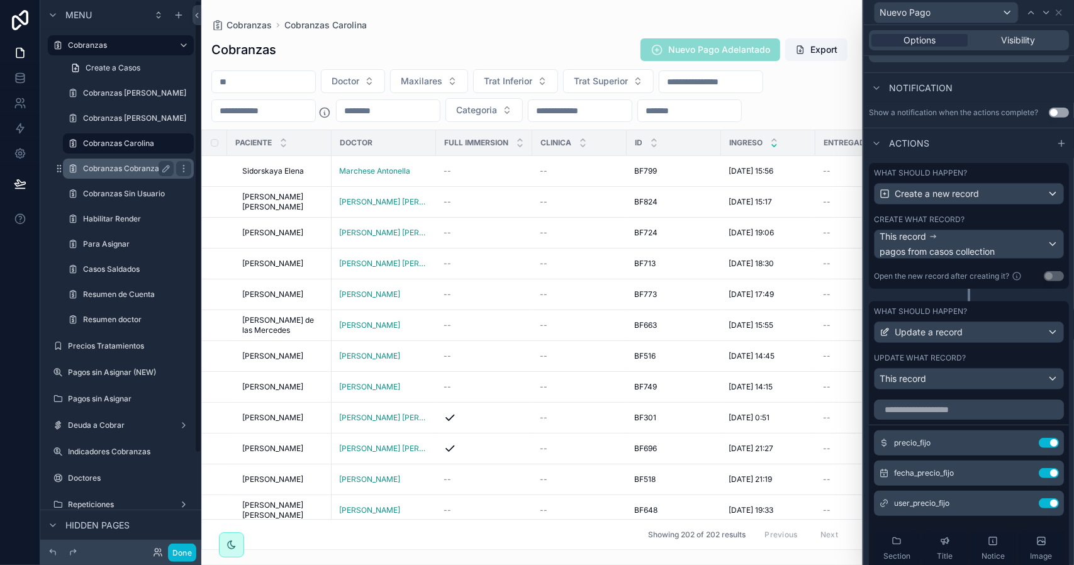
click at [120, 166] on label "Cobranzas Cobranzas" at bounding box center [126, 169] width 86 height 10
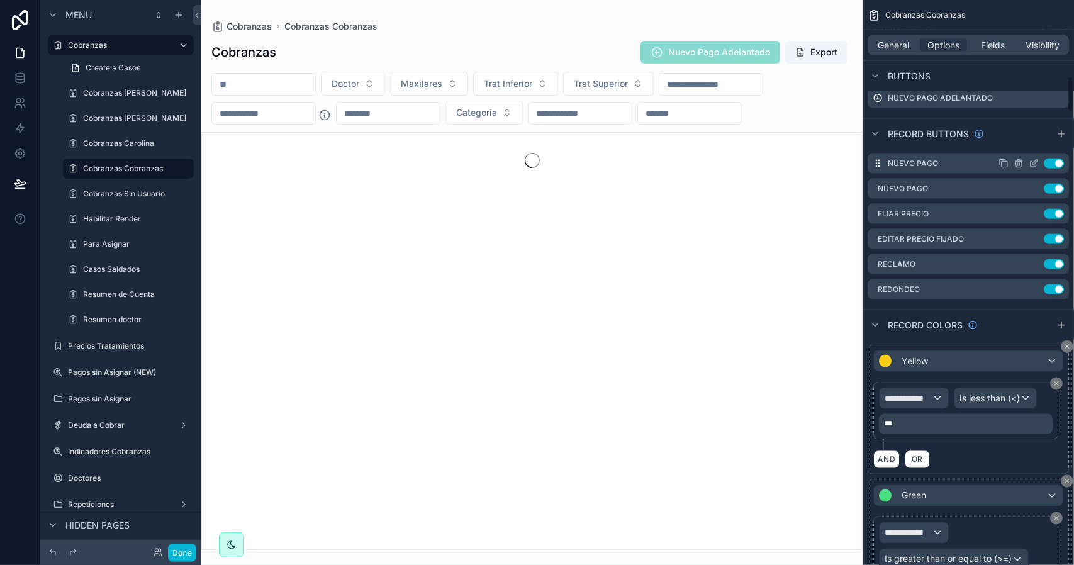
click at [1032, 165] on icon "scrollable content" at bounding box center [1034, 164] width 10 height 10
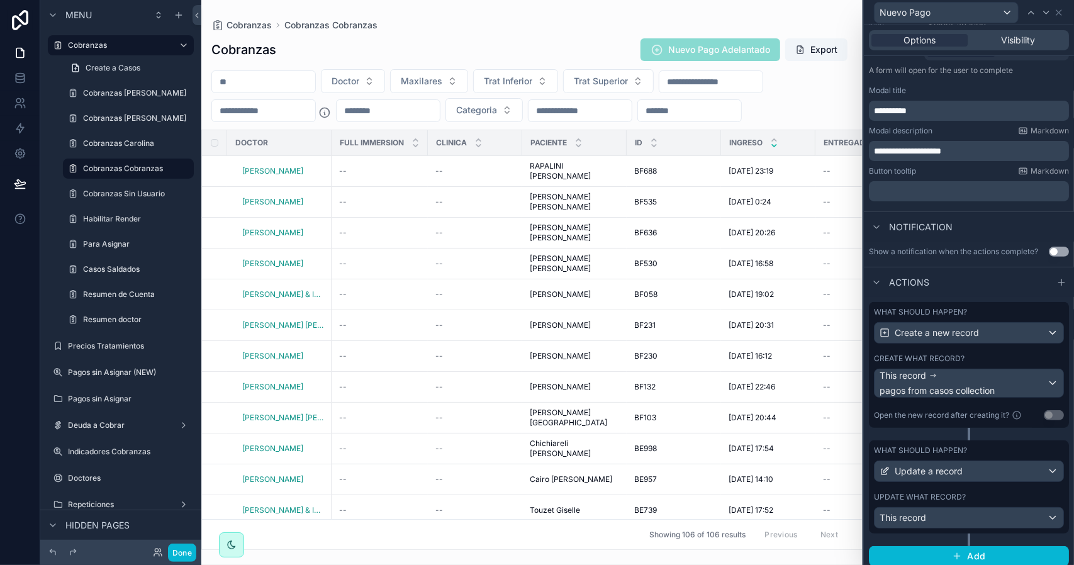
scroll to position [186, 0]
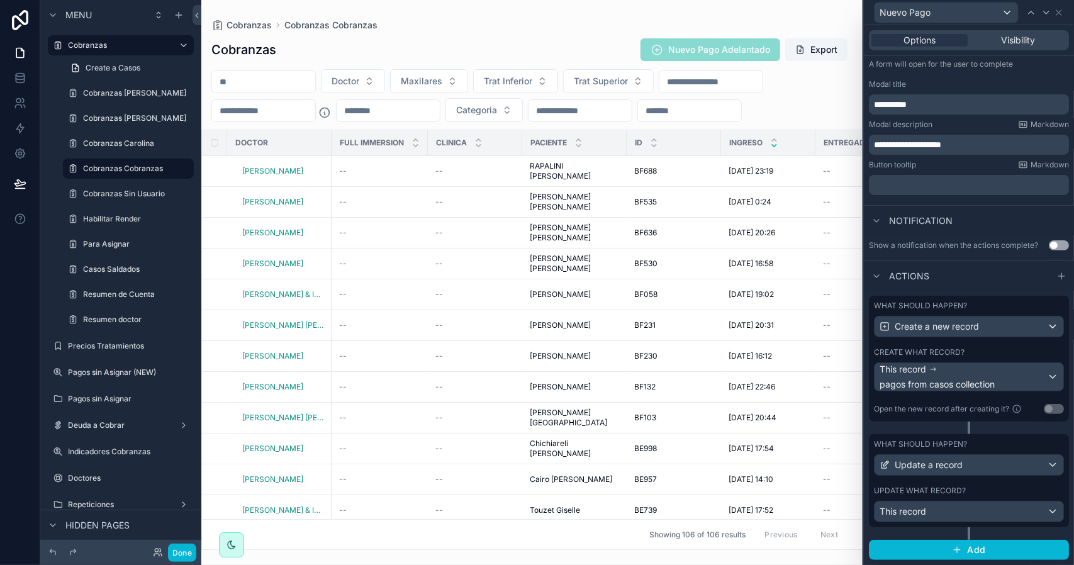
click at [983, 489] on div "Update what record?" at bounding box center [969, 491] width 190 height 10
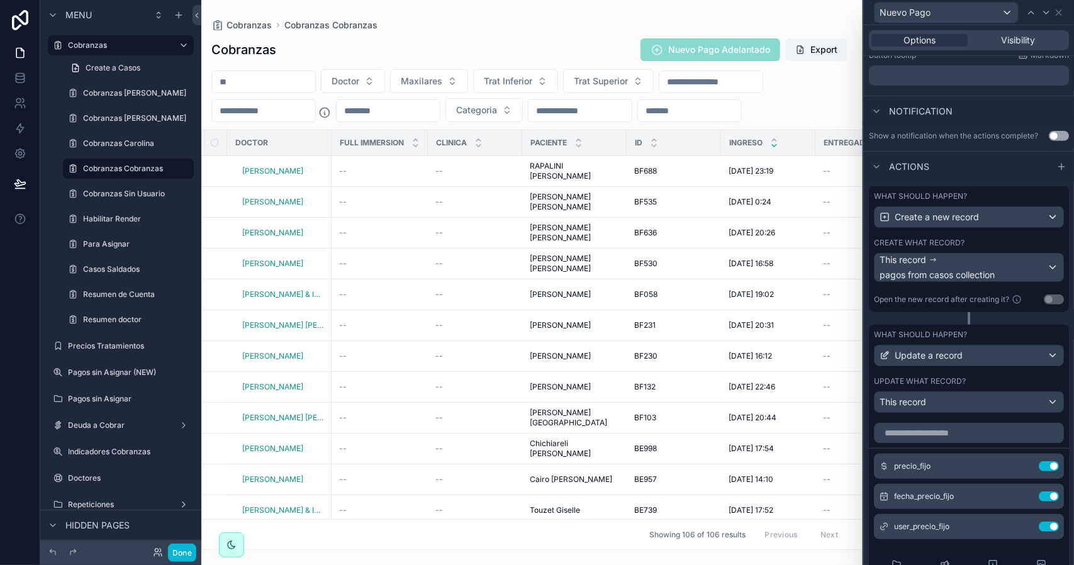
scroll to position [312, 0]
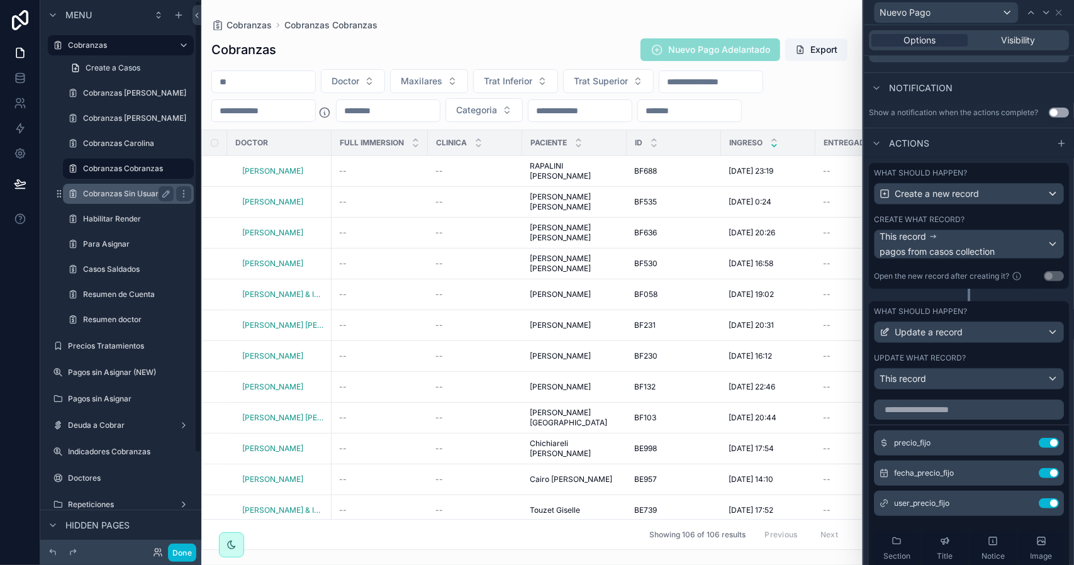
click at [128, 194] on label "Cobranzas Sin Usuario" at bounding box center [126, 194] width 86 height 10
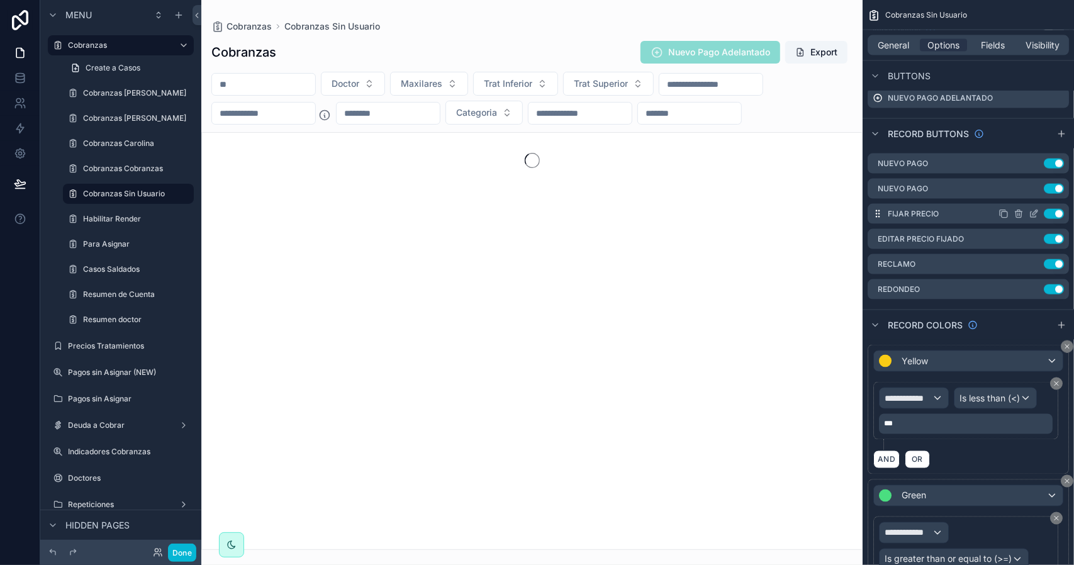
click at [0, 0] on icon "scrollable content" at bounding box center [0, 0] width 0 height 0
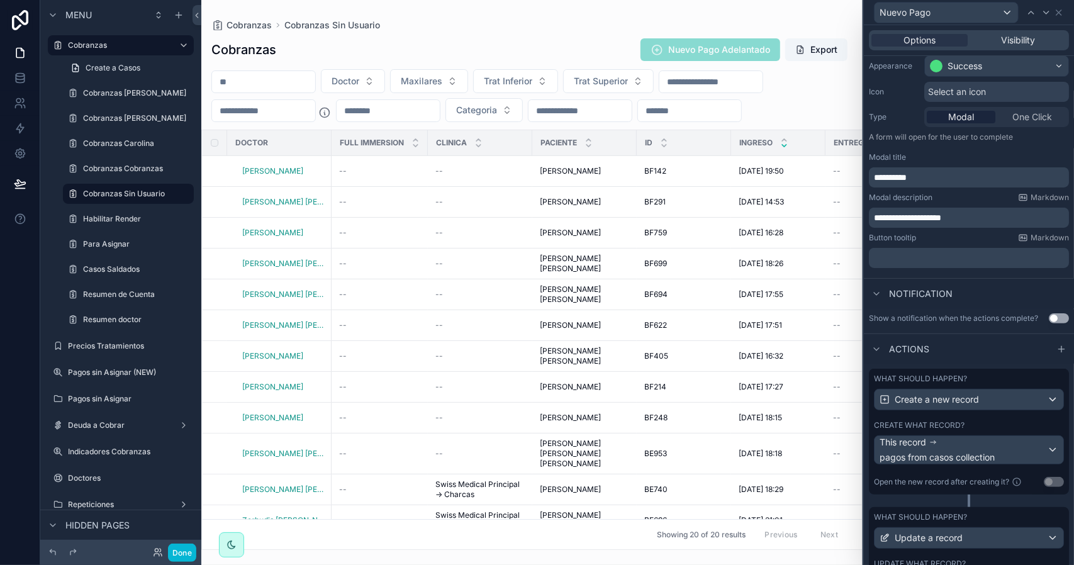
scroll to position [186, 0]
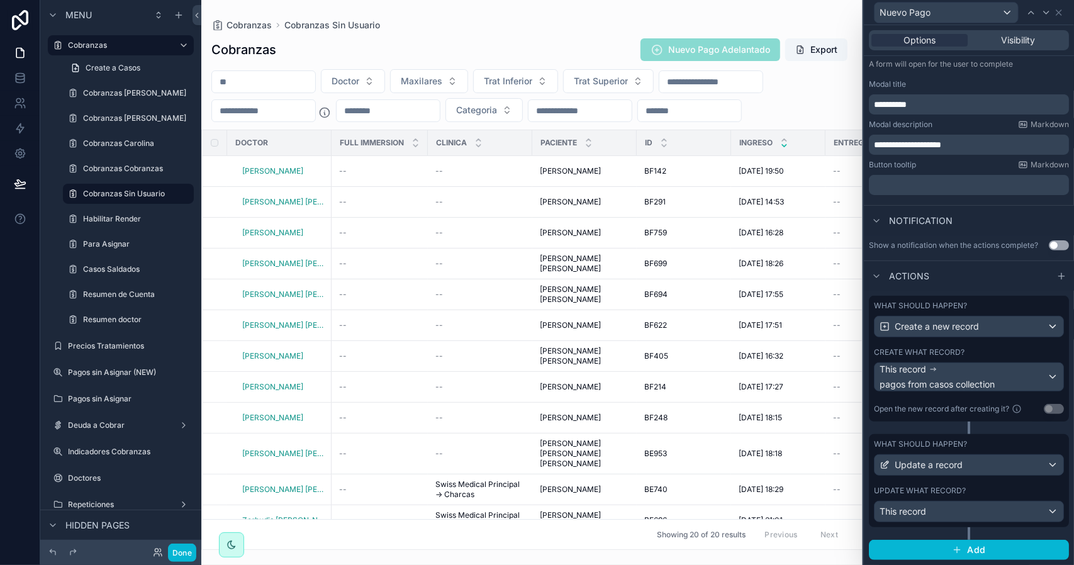
click at [955, 487] on div "What should happen? Update a record Update what record? This record" at bounding box center [969, 480] width 200 height 93
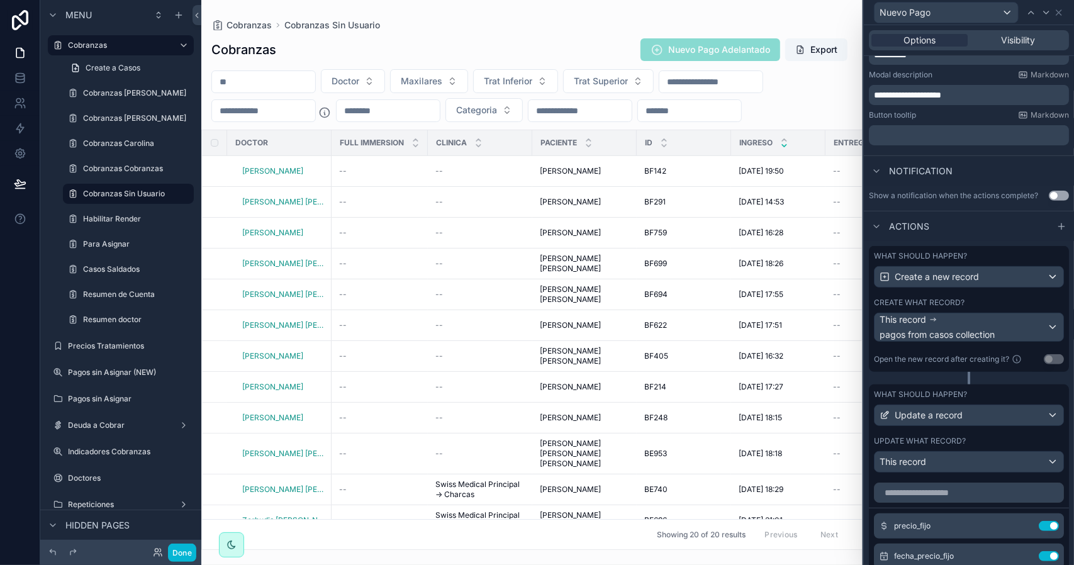
scroll to position [438, 0]
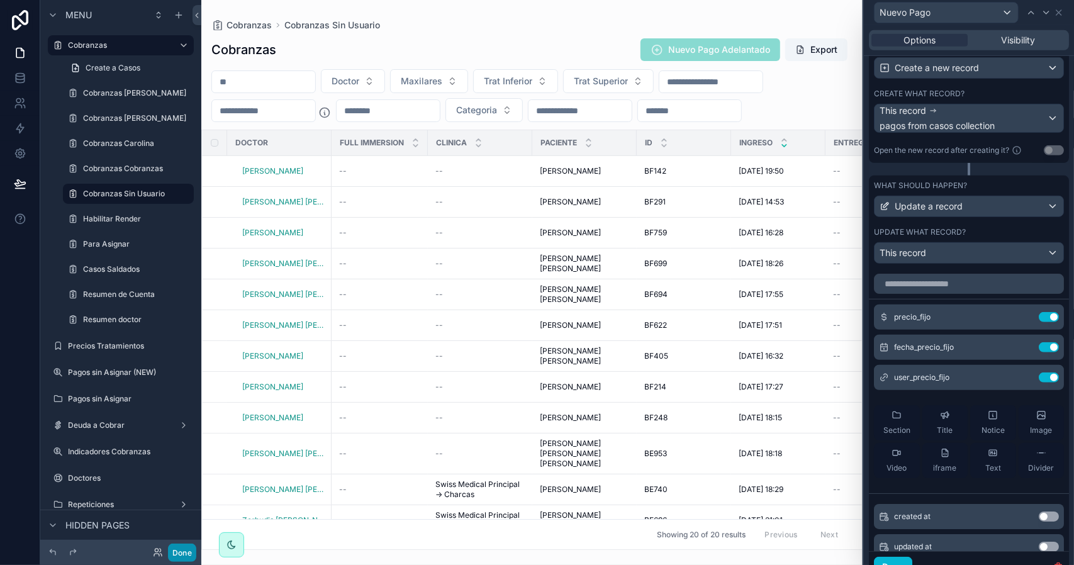
click at [183, 552] on button "Done" at bounding box center [182, 553] width 28 height 18
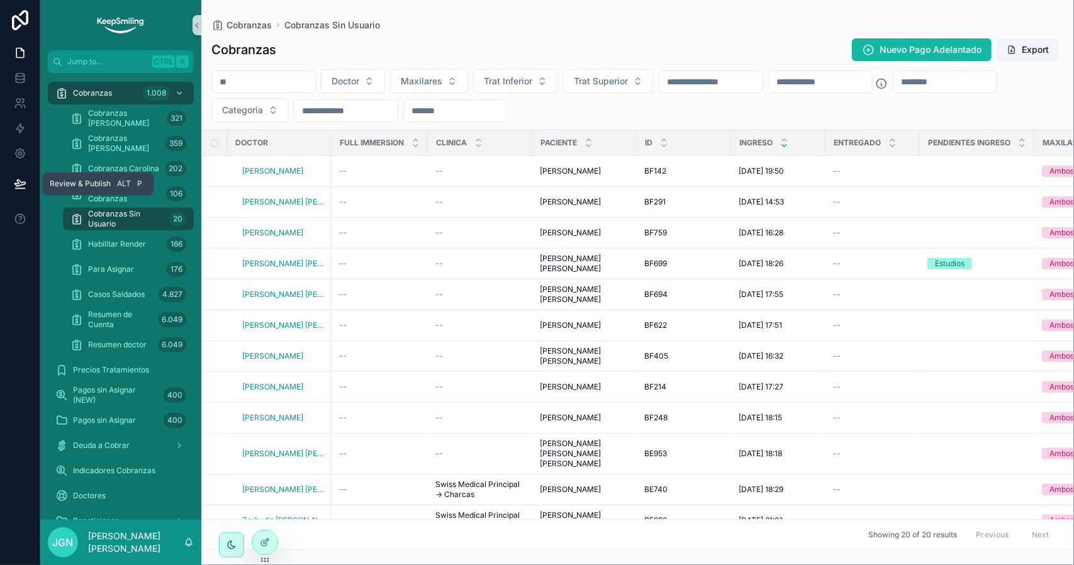
click at [19, 186] on icon at bounding box center [19, 183] width 11 height 6
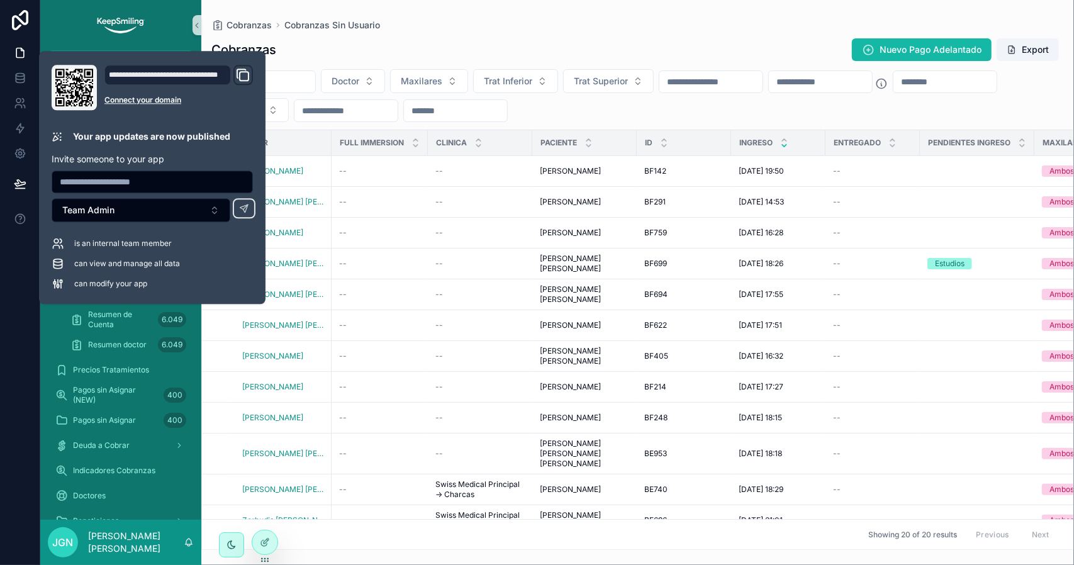
click at [54, 9] on div "scrollable content" at bounding box center [120, 25] width 161 height 50
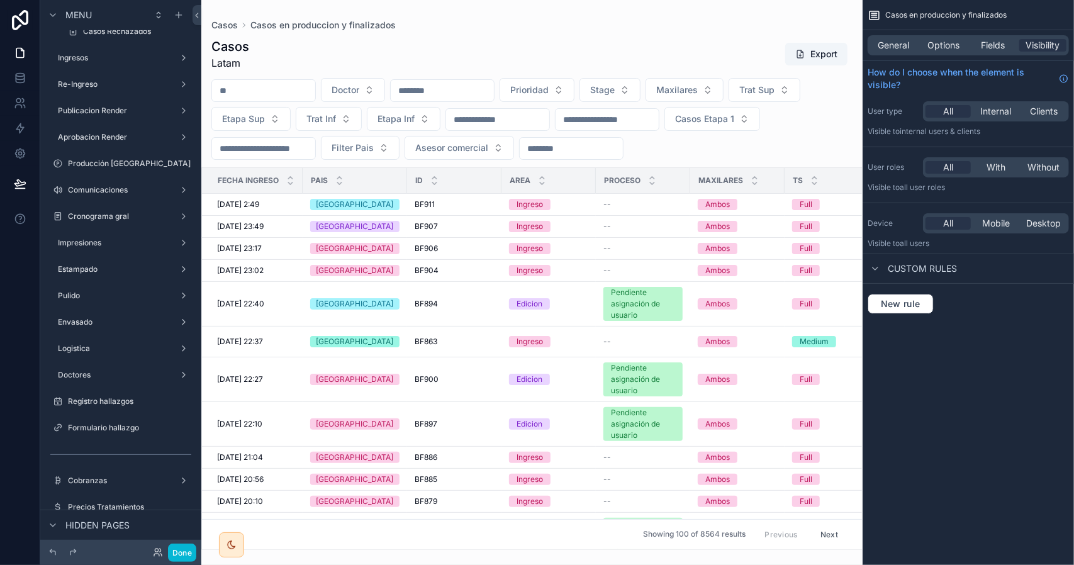
scroll to position [315, 0]
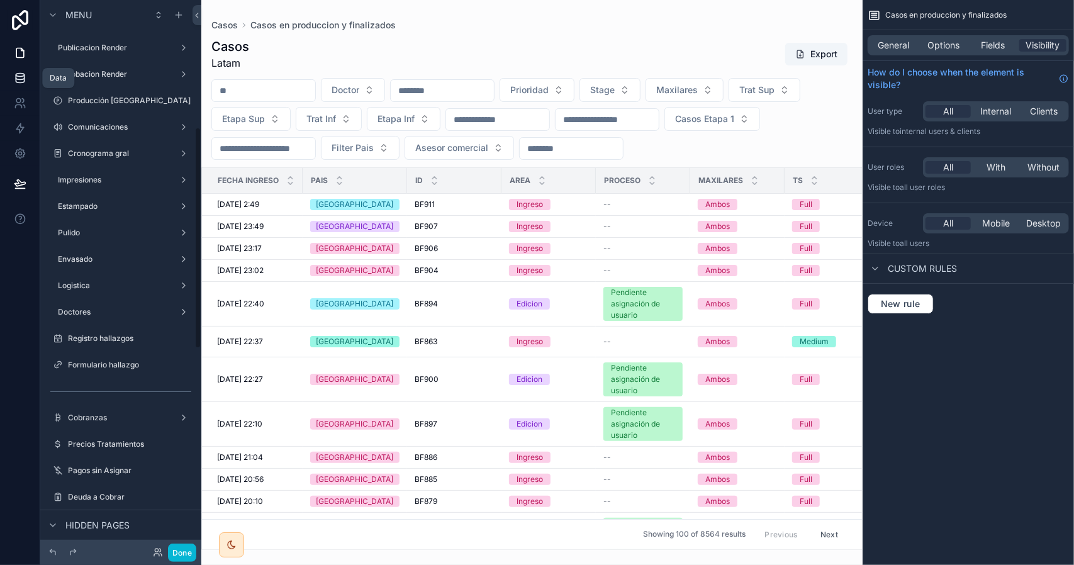
click at [19, 80] on icon at bounding box center [20, 77] width 8 height 5
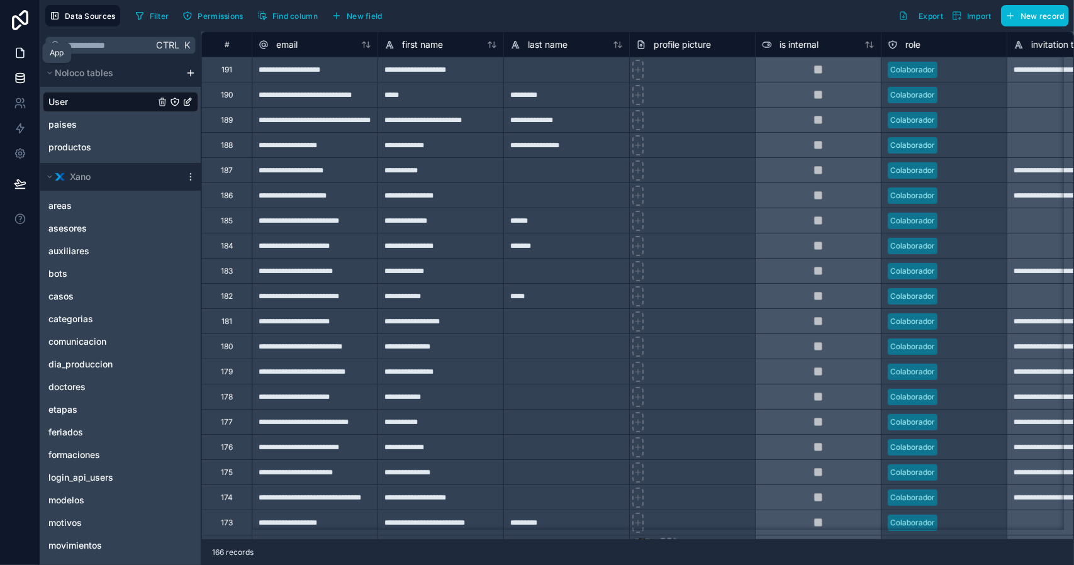
click at [20, 54] on icon at bounding box center [20, 53] width 13 height 13
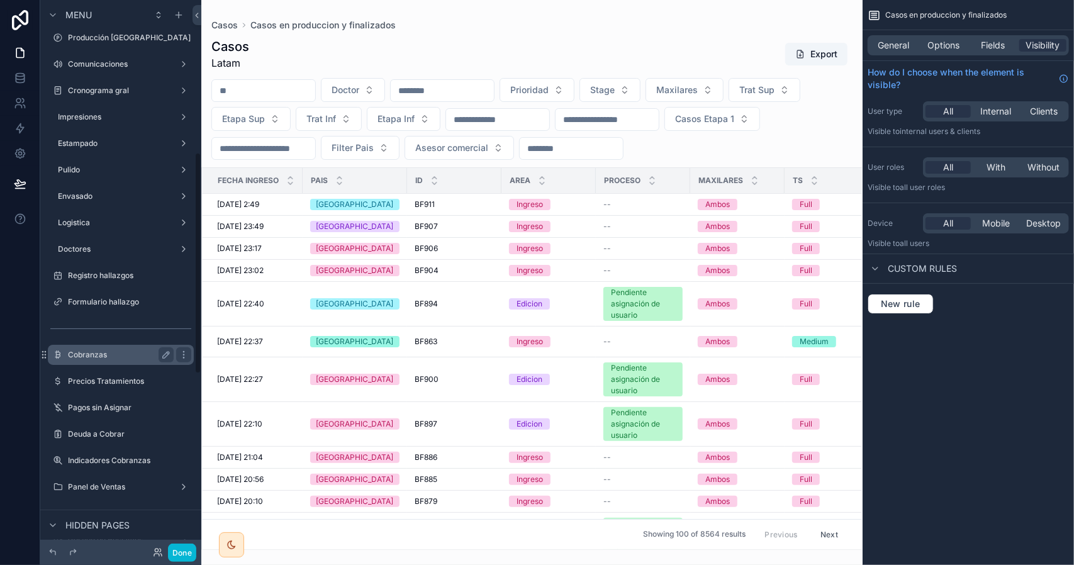
click at [115, 345] on div "Cobranzas" at bounding box center [120, 355] width 141 height 20
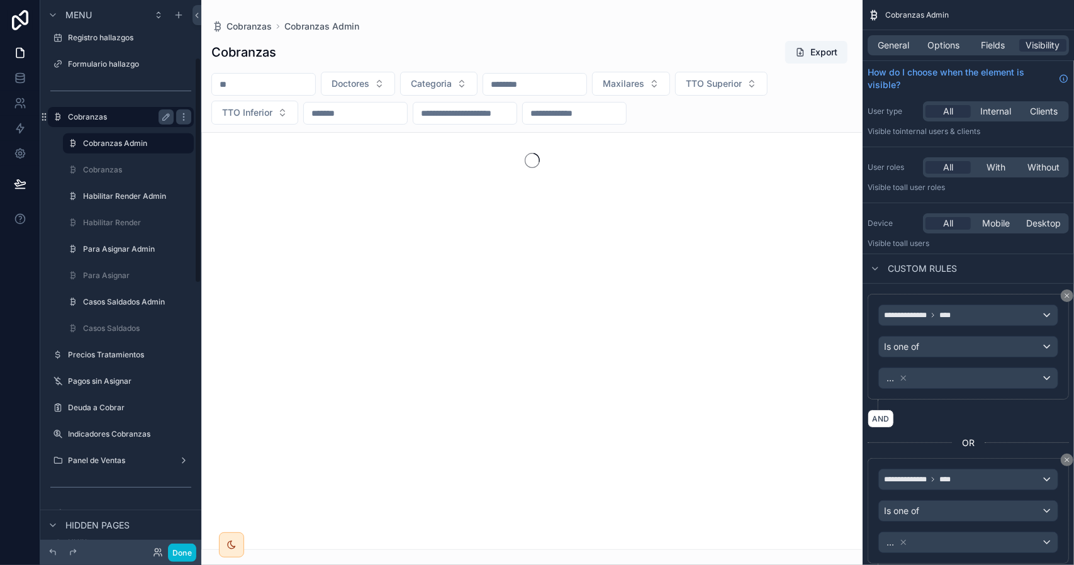
scroll to position [140, 0]
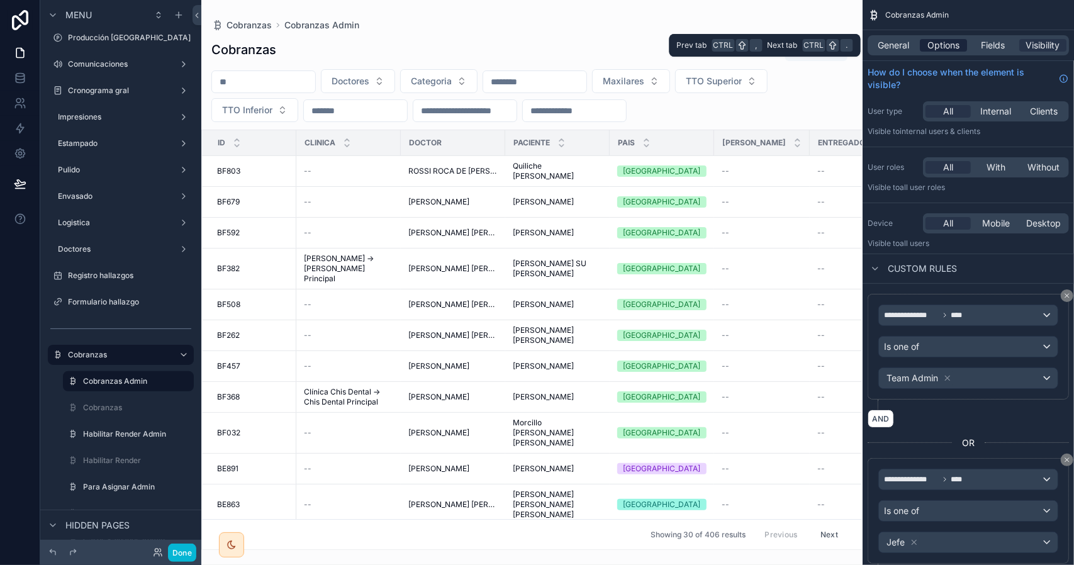
click at [938, 47] on span "Options" at bounding box center [944, 45] width 32 height 13
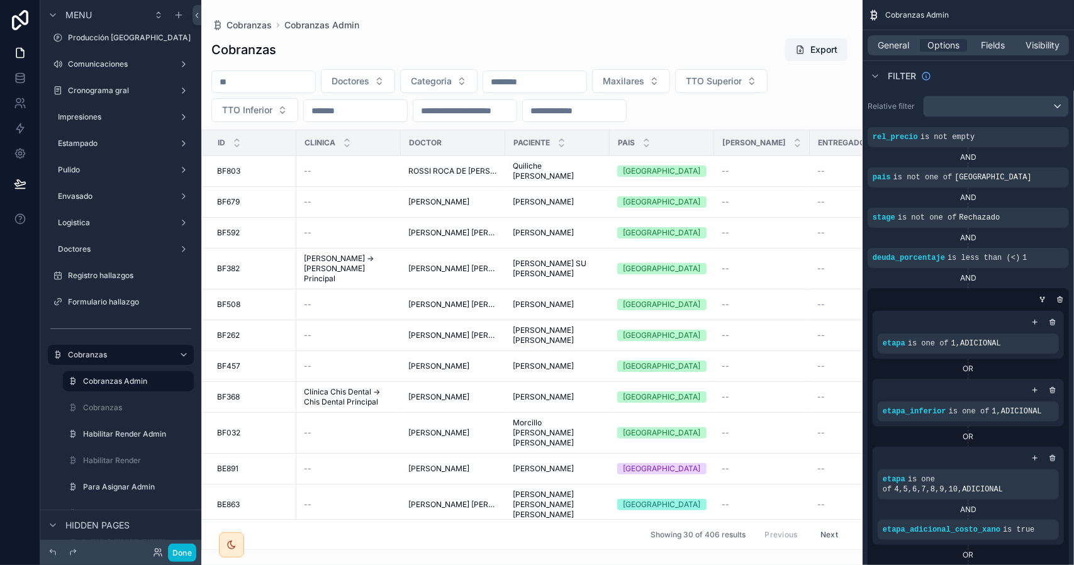
click at [904, 46] on span "General" at bounding box center [894, 45] width 31 height 13
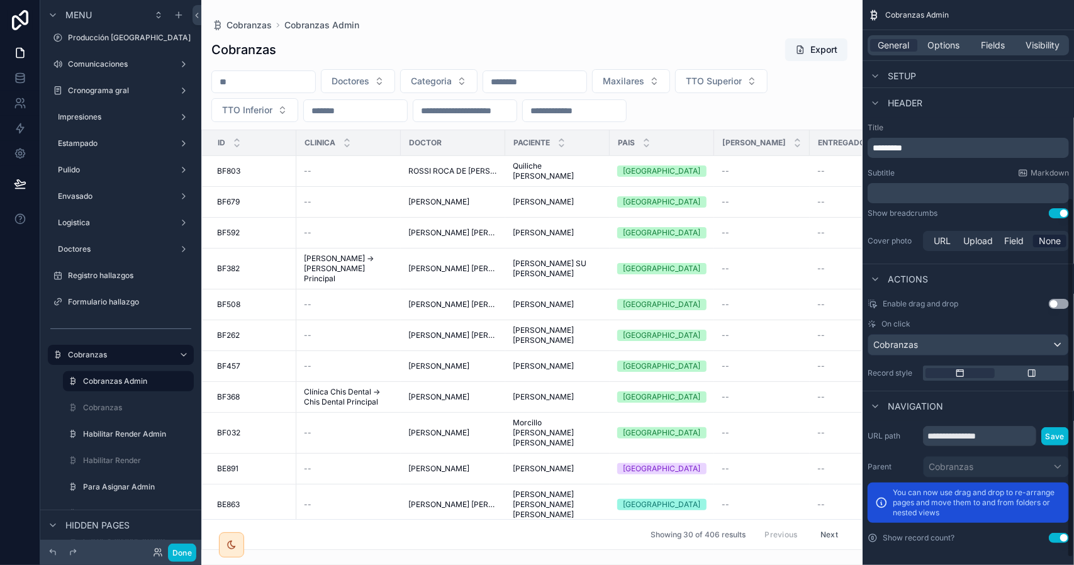
scroll to position [321, 0]
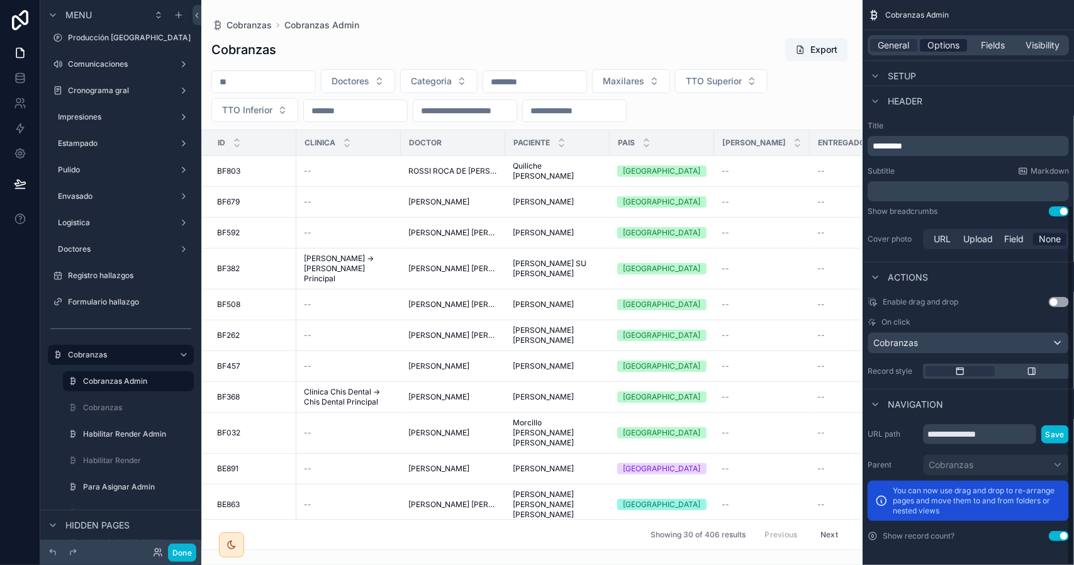
click at [937, 48] on span "Options" at bounding box center [944, 45] width 32 height 13
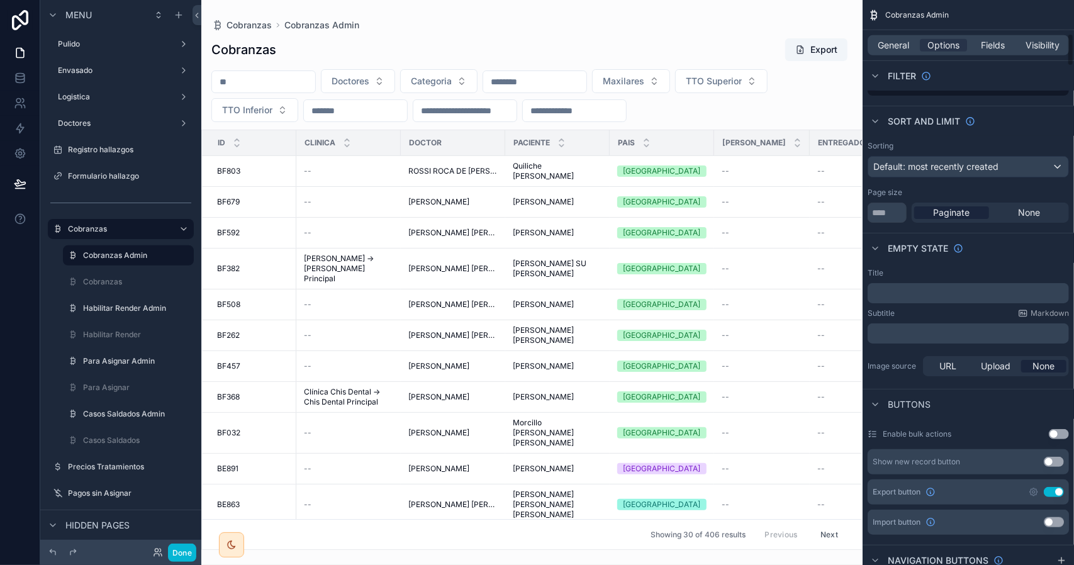
scroll to position [762, 0]
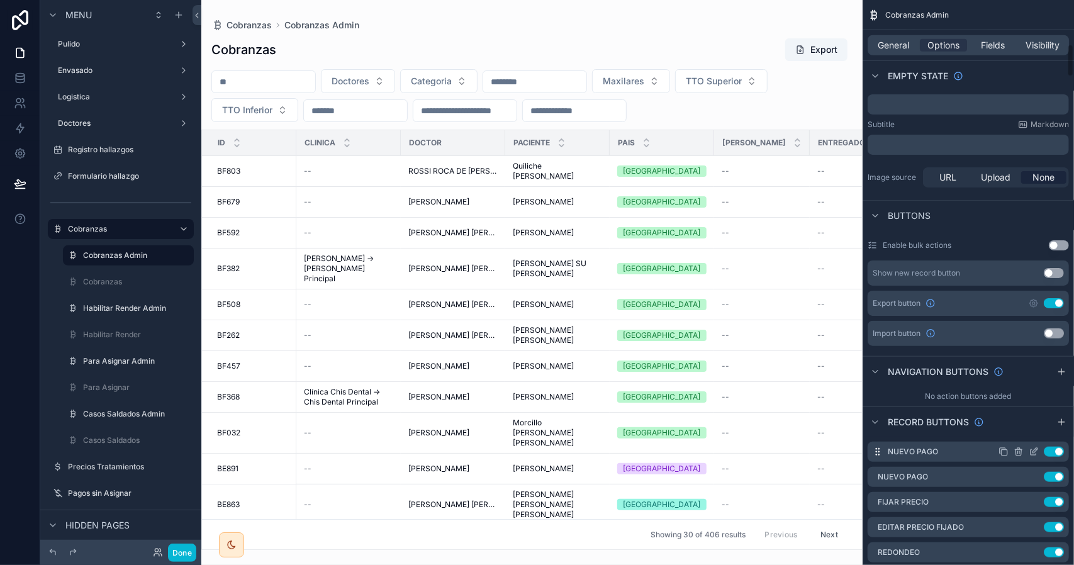
click at [1028, 447] on div "Use setting" at bounding box center [1031, 452] width 65 height 10
click at [1031, 450] on icon "scrollable content" at bounding box center [1034, 453] width 6 height 6
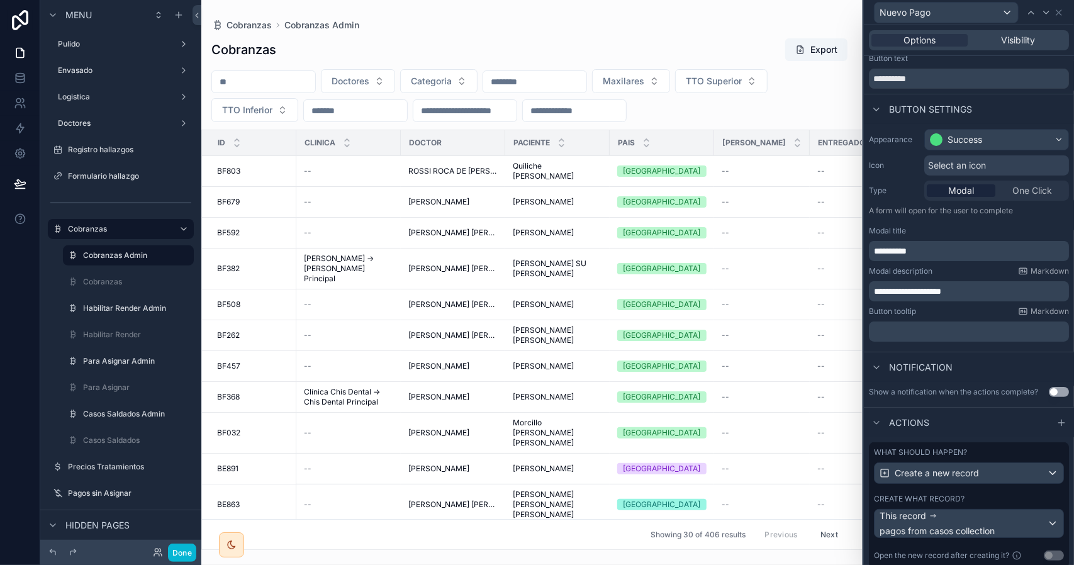
scroll to position [186, 0]
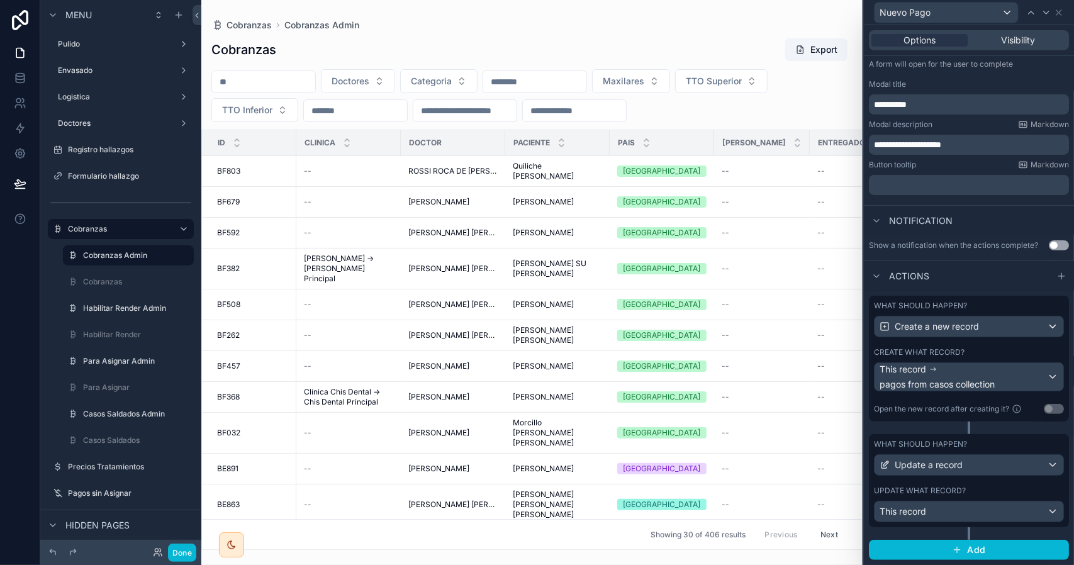
click at [968, 483] on div "What should happen? Update a record Update what record? This record" at bounding box center [969, 480] width 200 height 93
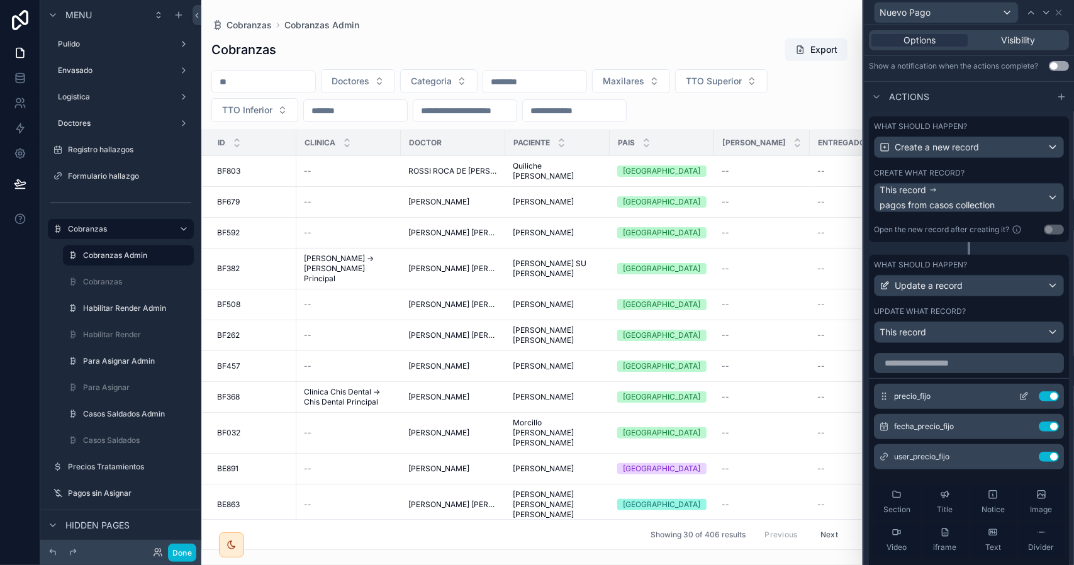
scroll to position [375, 0]
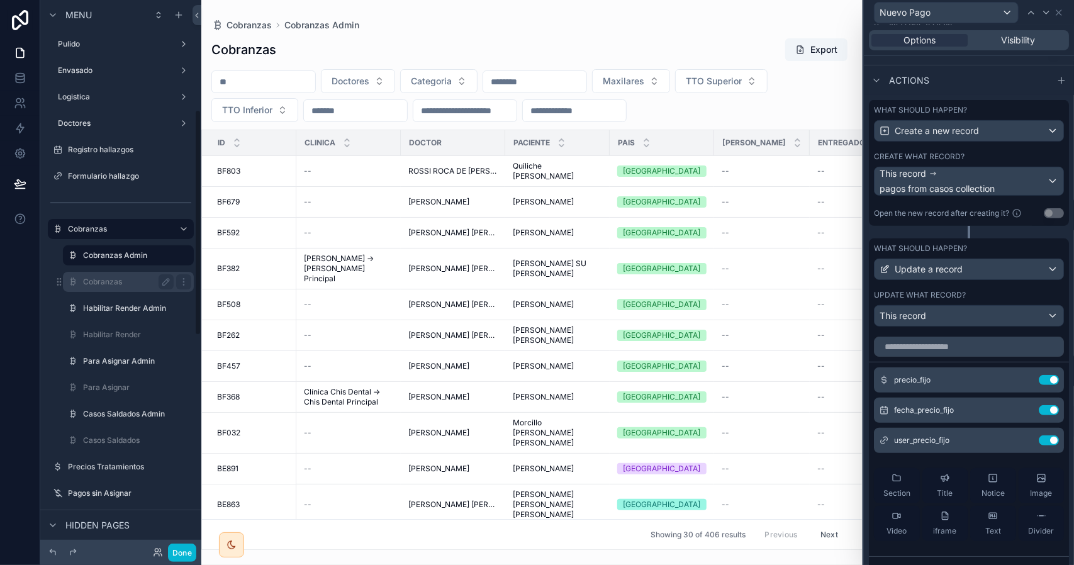
click at [119, 279] on label "Cobranzas" at bounding box center [126, 282] width 86 height 10
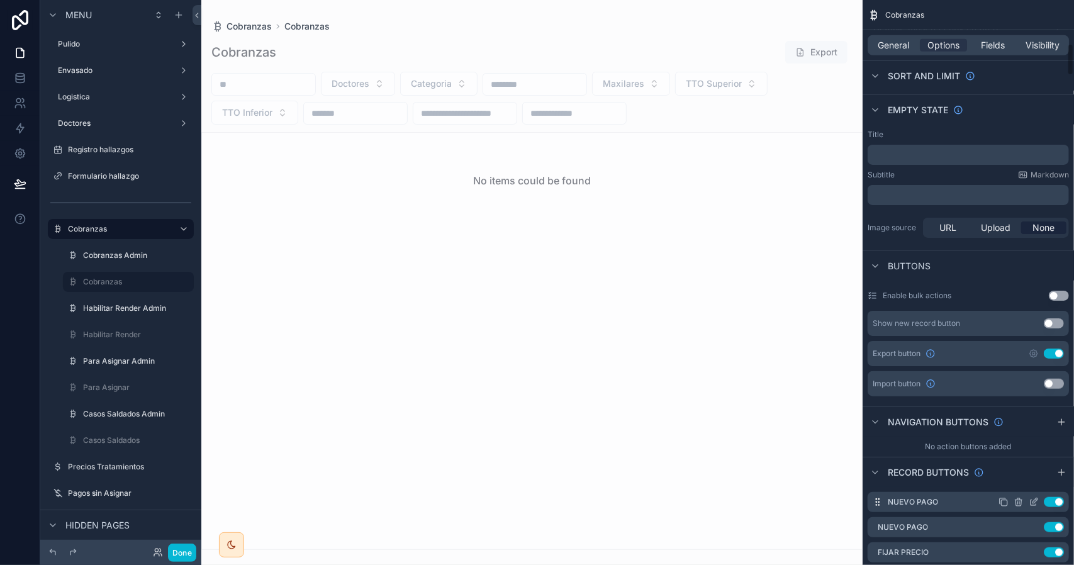
click at [1036, 497] on icon "scrollable content" at bounding box center [1034, 502] width 10 height 10
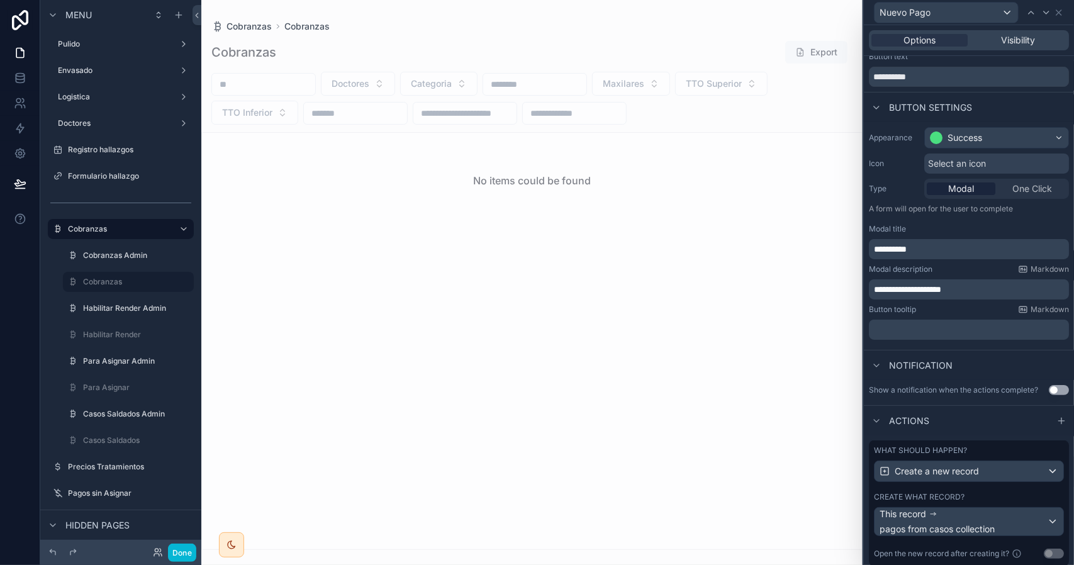
scroll to position [186, 0]
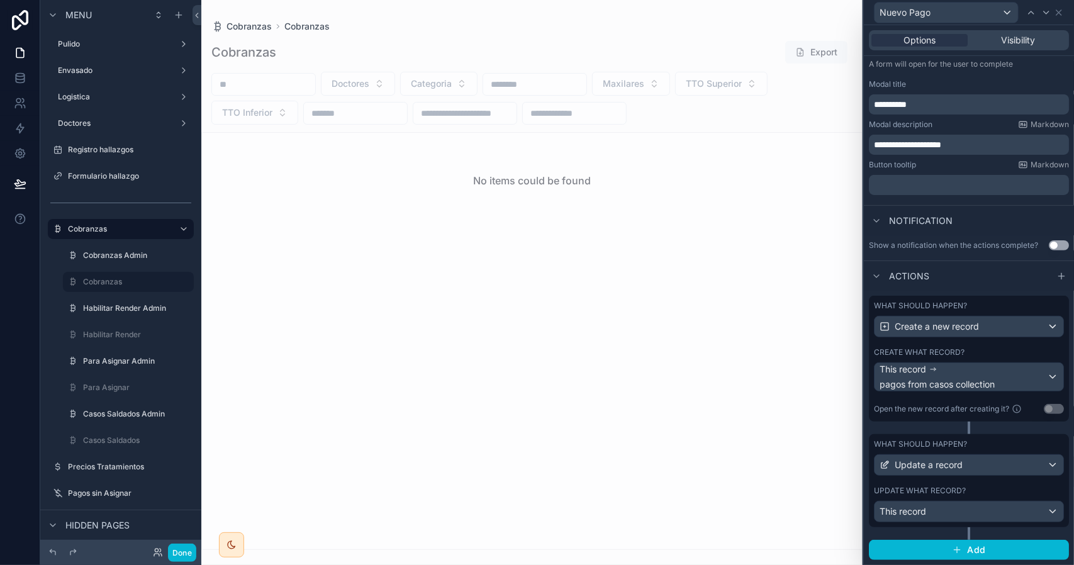
click at [967, 485] on div "What should happen? Update a record Update what record? This record" at bounding box center [969, 480] width 200 height 93
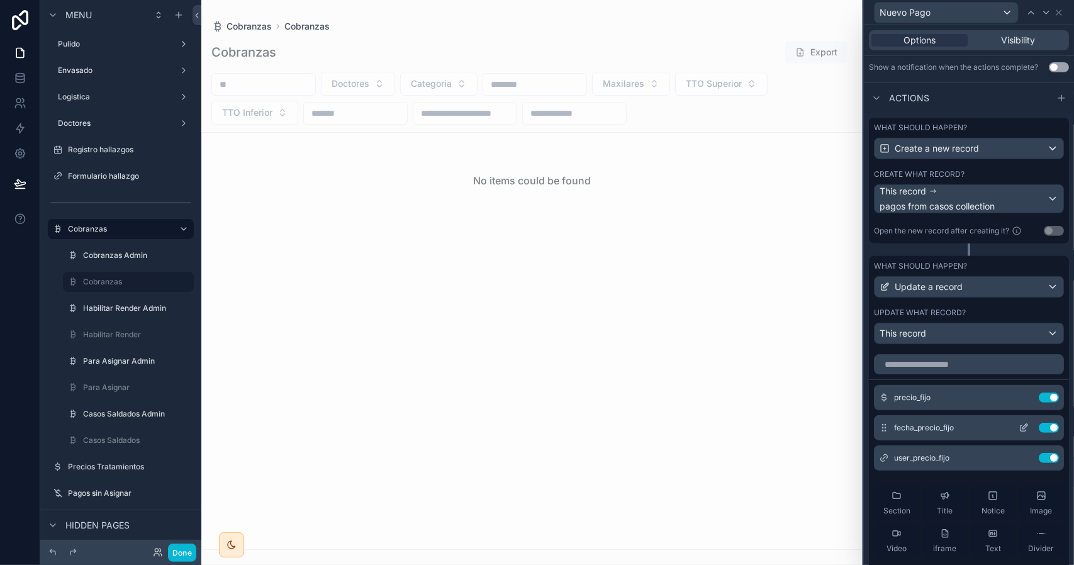
scroll to position [375, 0]
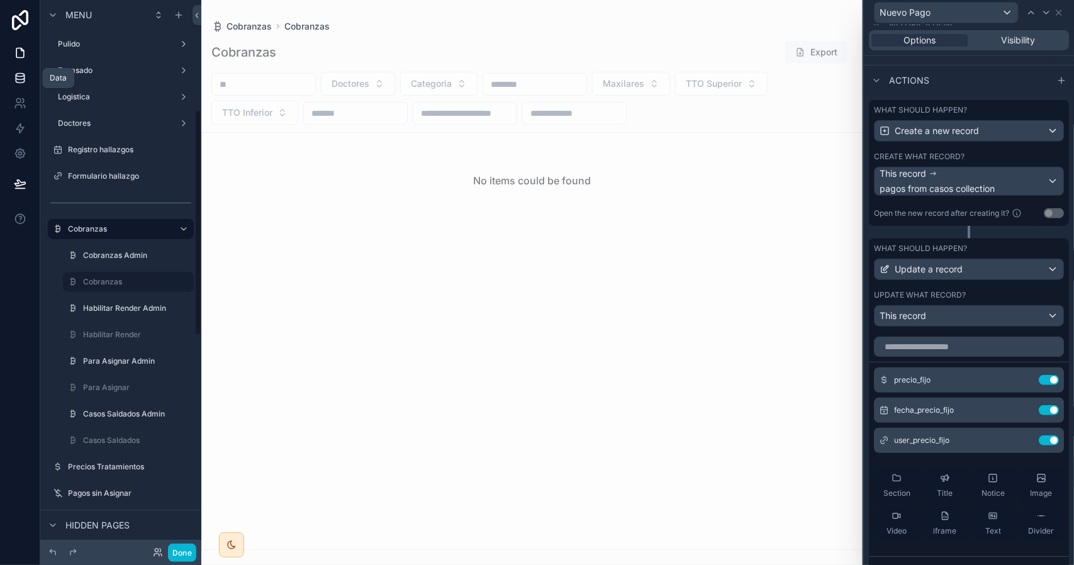
click at [23, 80] on icon at bounding box center [20, 78] width 13 height 13
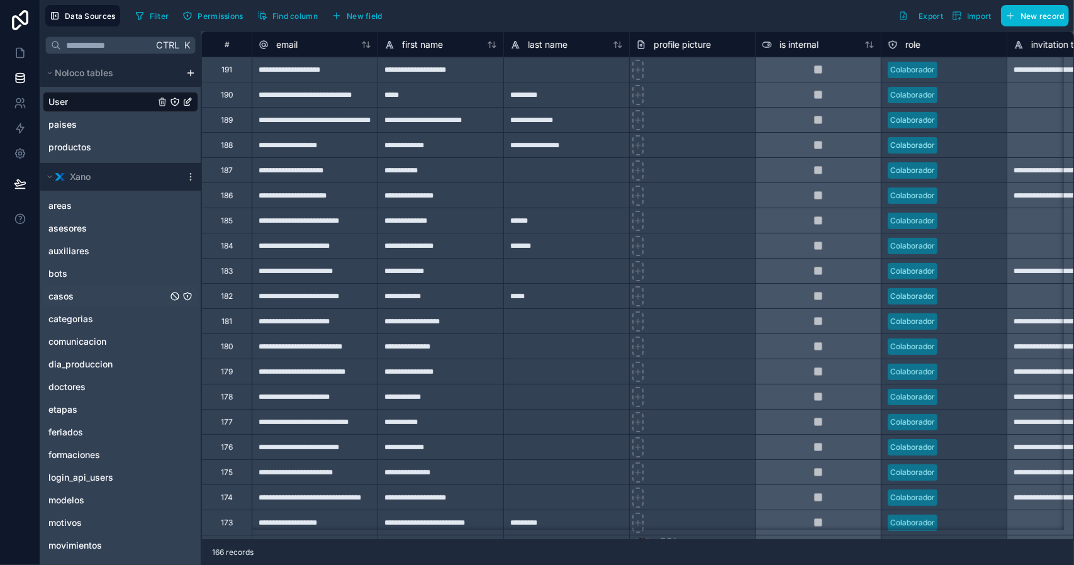
click at [67, 295] on span "casos" at bounding box center [60, 296] width 25 height 13
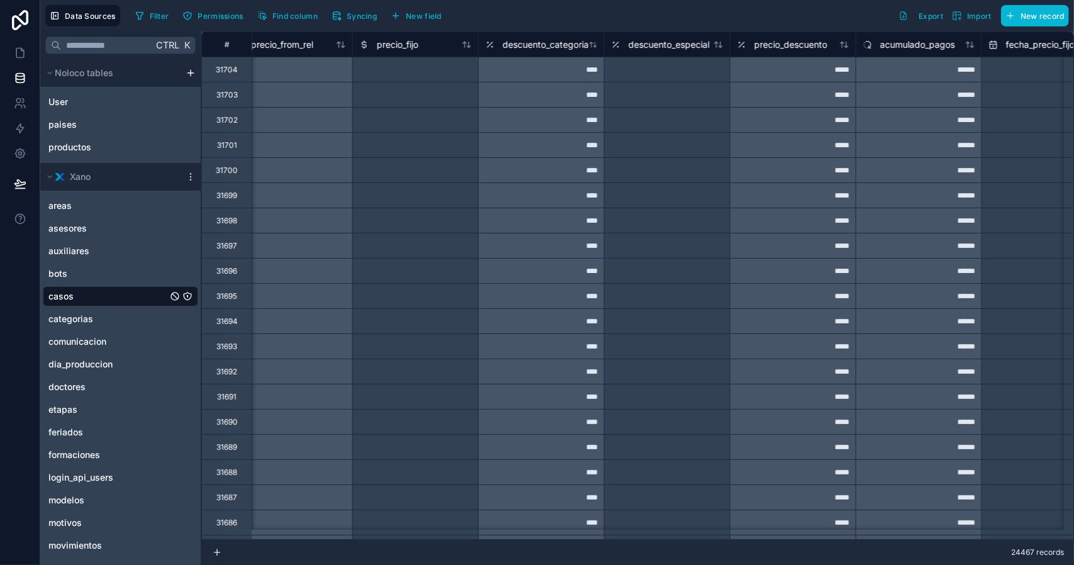
scroll to position [0, 20150]
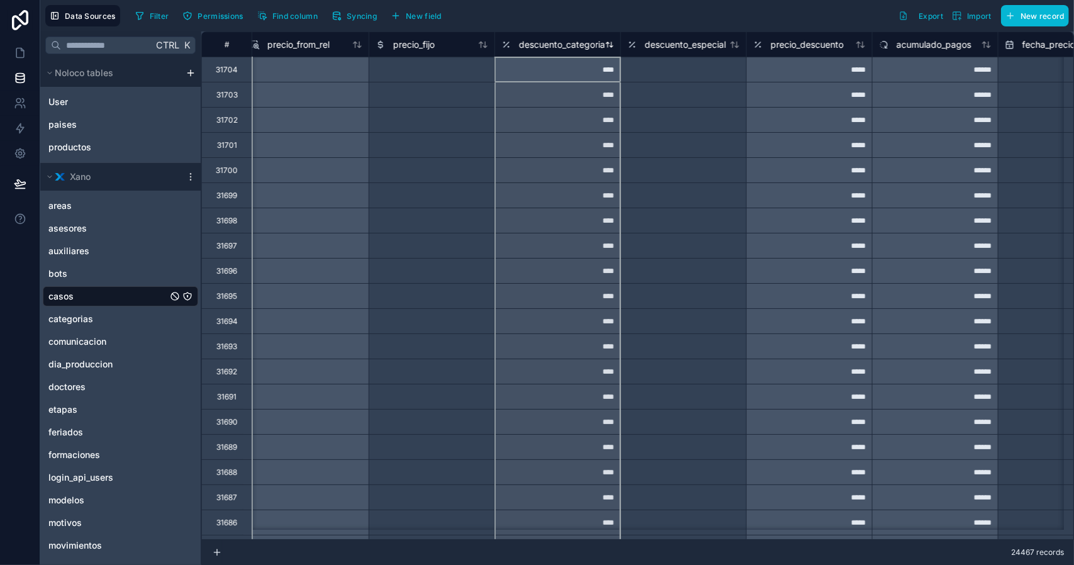
click at [552, 44] on span "descuento_categoria" at bounding box center [562, 44] width 86 height 13
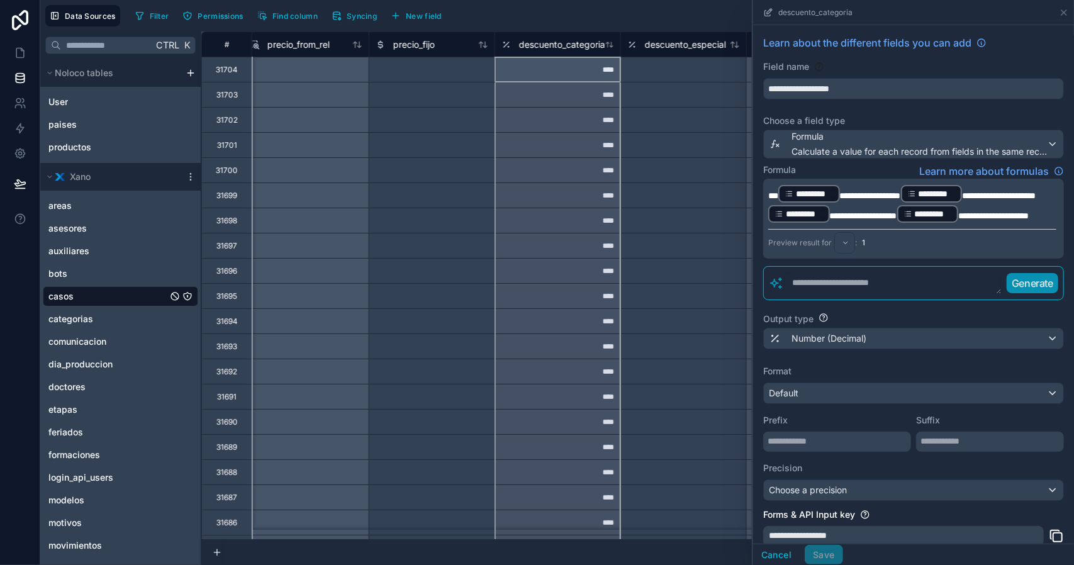
click at [770, 193] on span "***" at bounding box center [774, 195] width 10 height 9
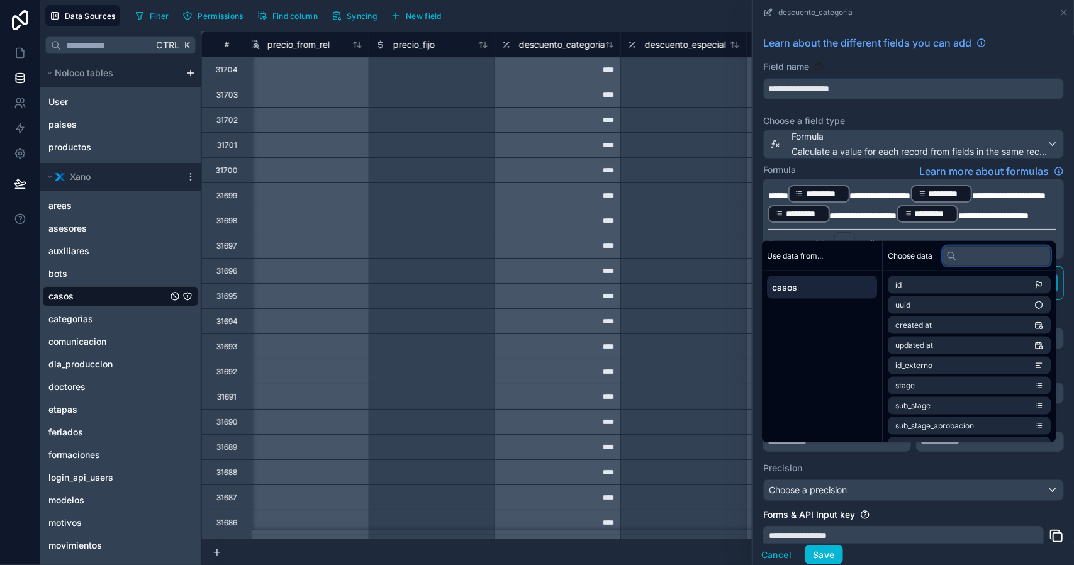
click at [971, 259] on input "text" at bounding box center [997, 255] width 108 height 20
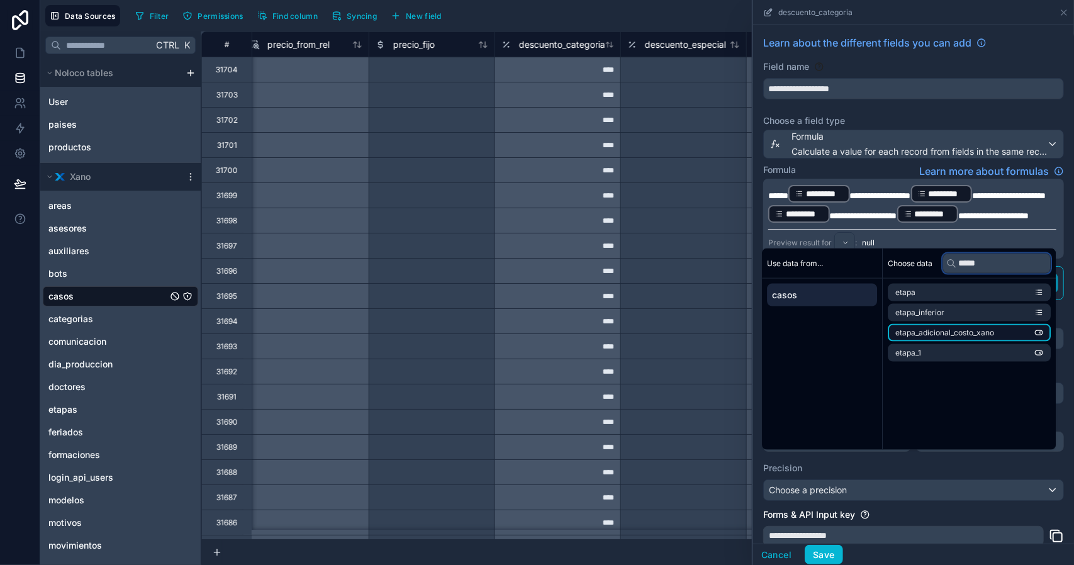
type input "*****"
click at [989, 332] on span "etapa_adicional_costo_xano" at bounding box center [945, 333] width 99 height 10
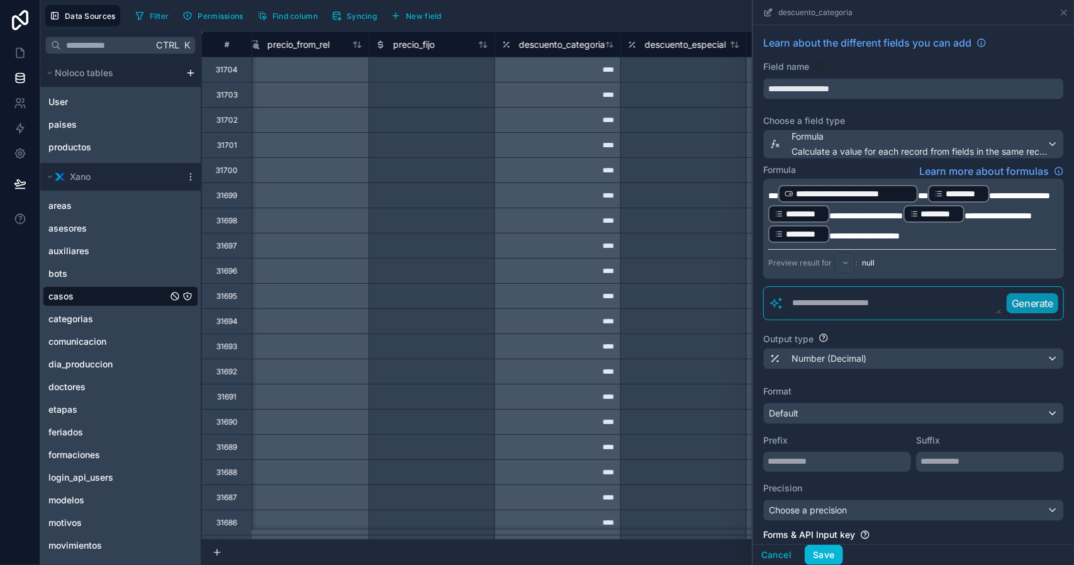
click at [920, 198] on span "***" at bounding box center [923, 195] width 10 height 9
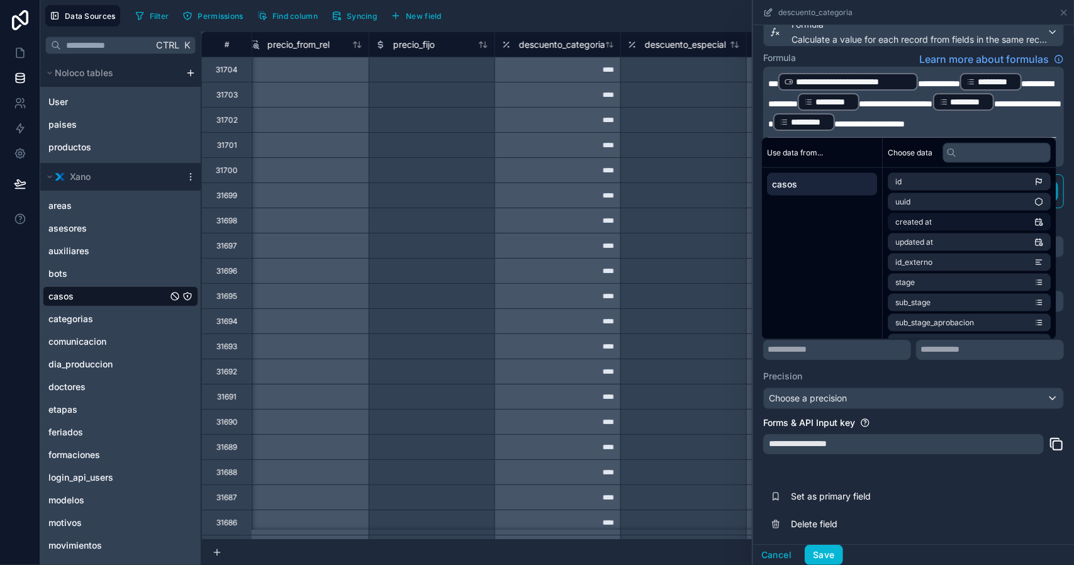
scroll to position [125, 0]
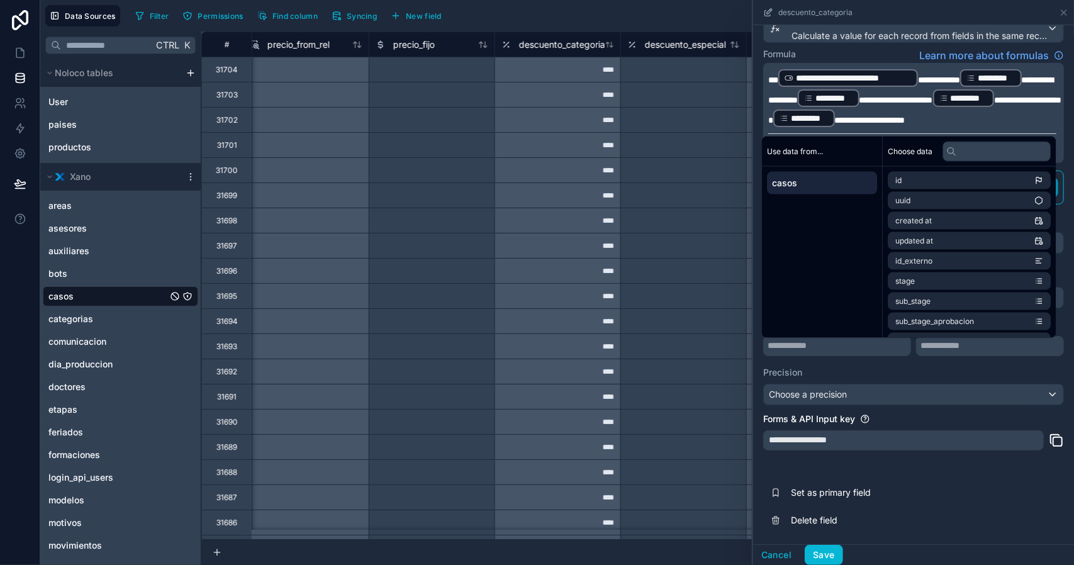
click at [803, 127] on p "**********" at bounding box center [913, 98] width 288 height 60
click at [792, 125] on p "**********" at bounding box center [913, 98] width 288 height 60
click at [898, 371] on label "Precision" at bounding box center [913, 372] width 301 height 13
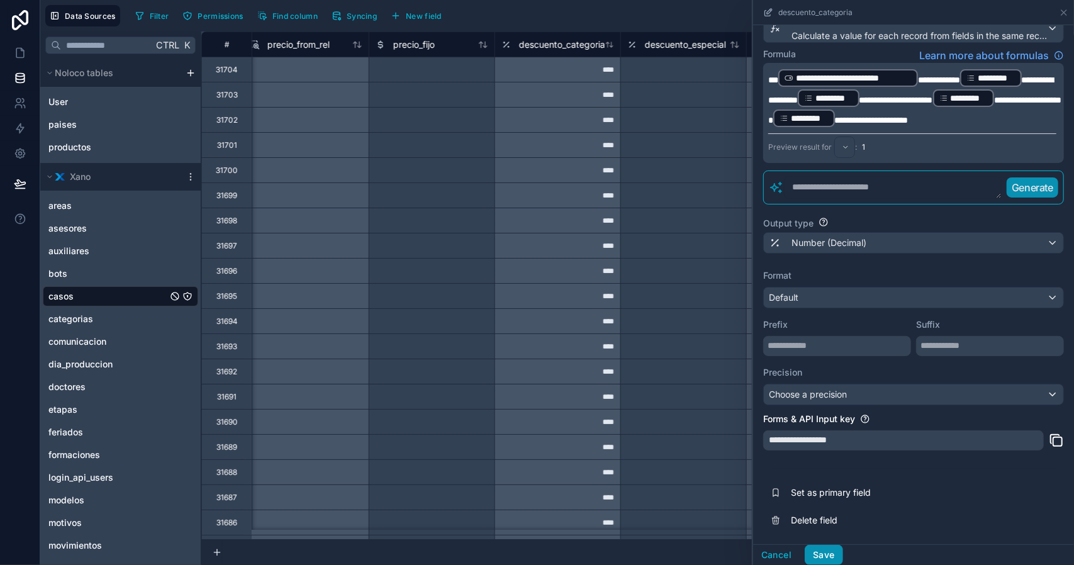
click at [831, 555] on button "Save" at bounding box center [824, 555] width 38 height 20
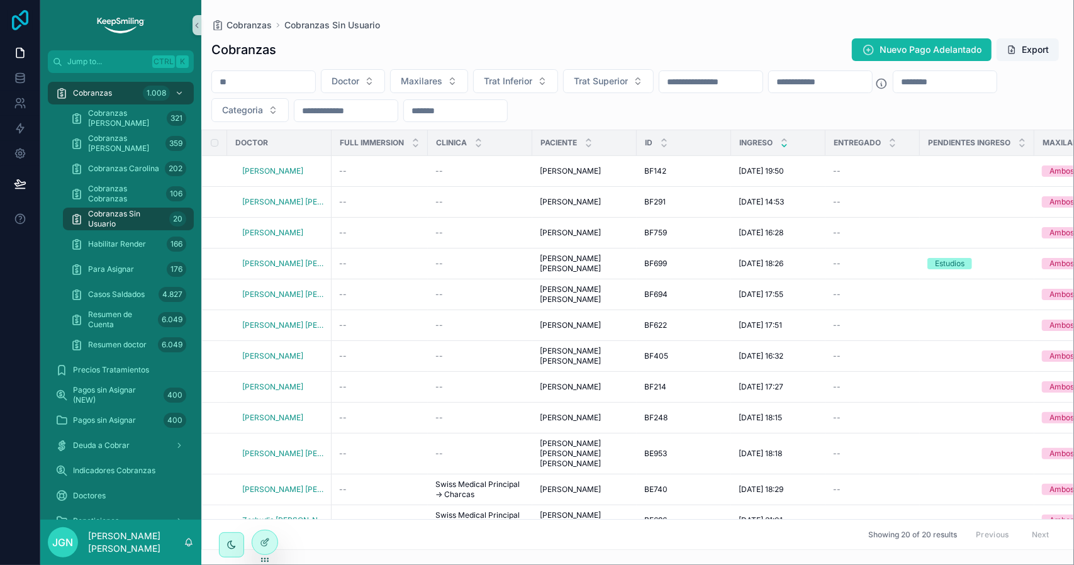
click at [18, 18] on icon at bounding box center [20, 20] width 16 height 20
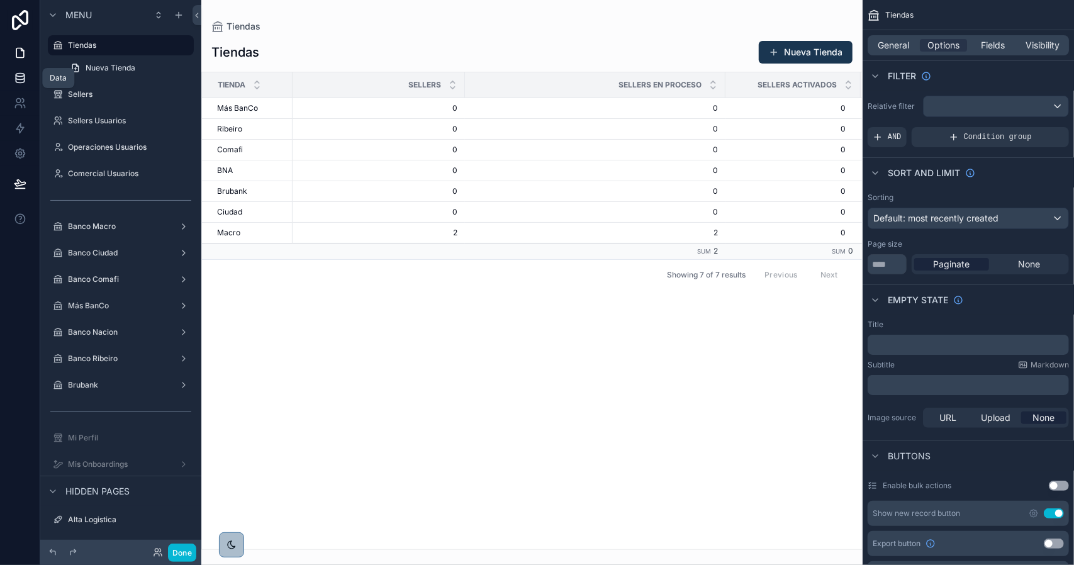
click at [20, 76] on icon at bounding box center [20, 75] width 8 height 3
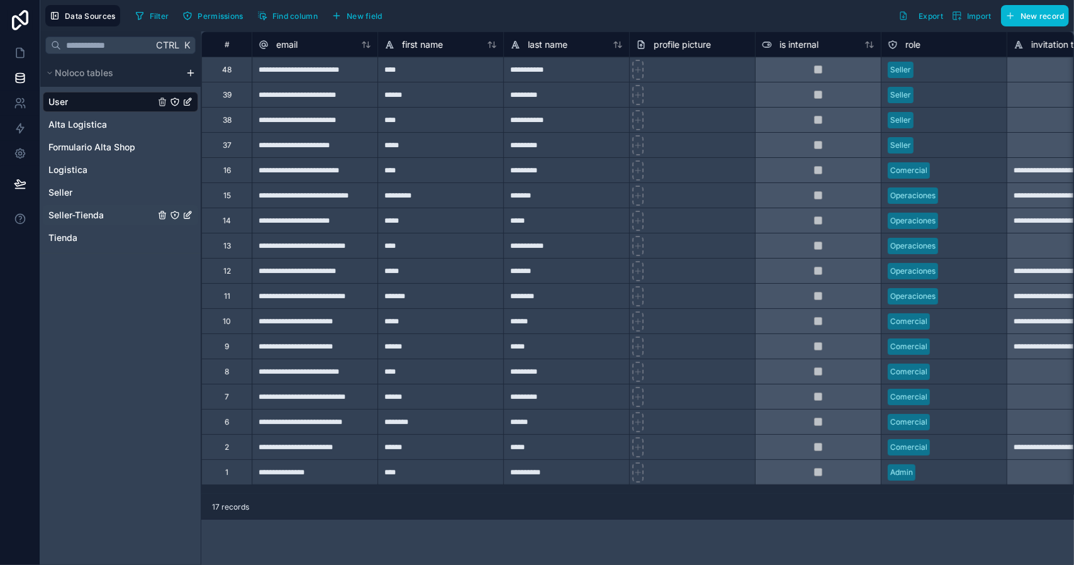
click at [94, 215] on span "Seller-Tienda" at bounding box center [75, 215] width 55 height 13
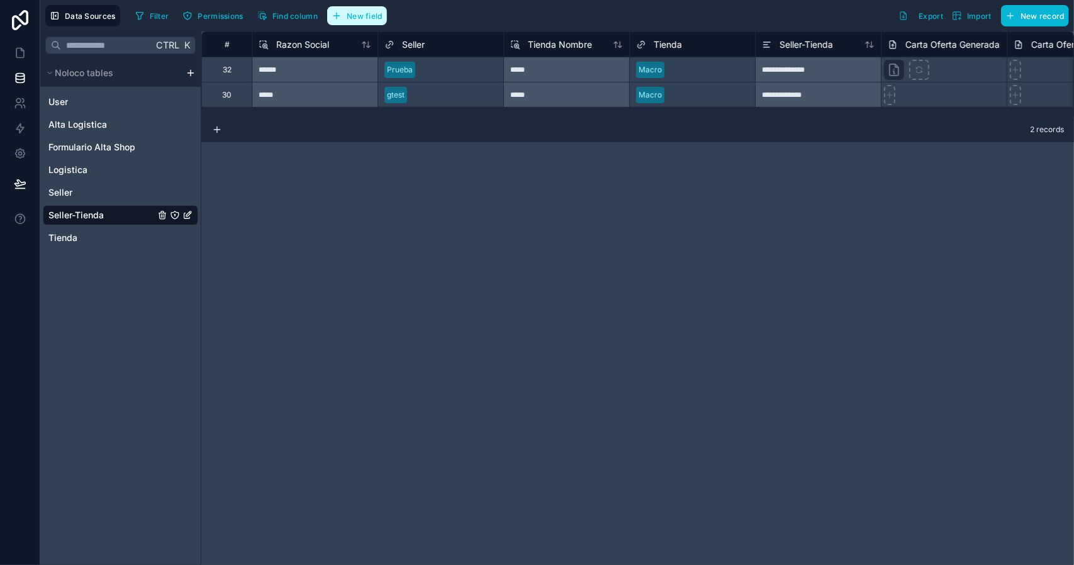
click at [361, 16] on span "New field" at bounding box center [365, 15] width 36 height 9
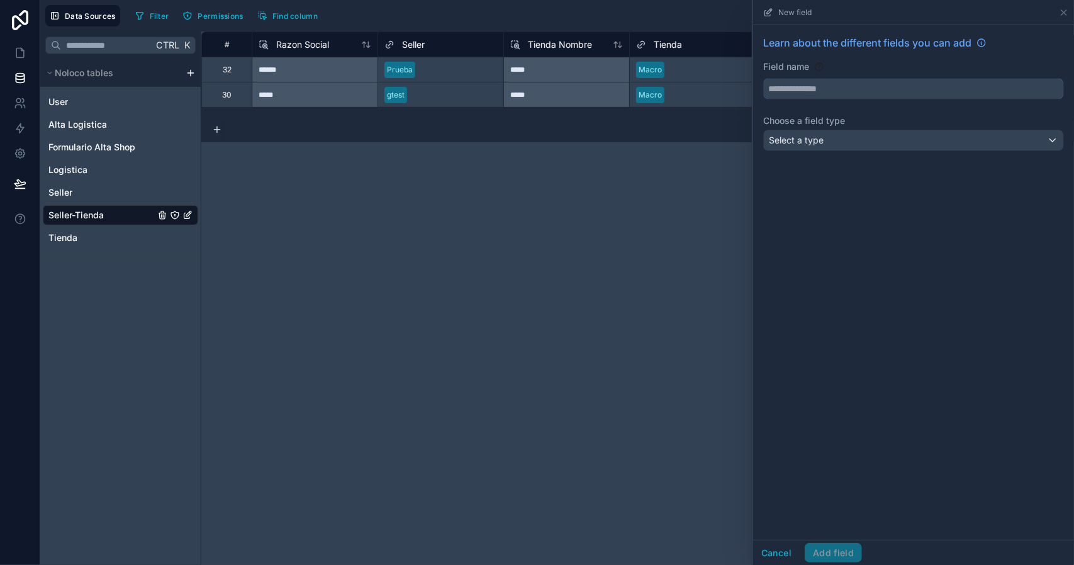
click at [803, 87] on input "text" at bounding box center [914, 89] width 300 height 20
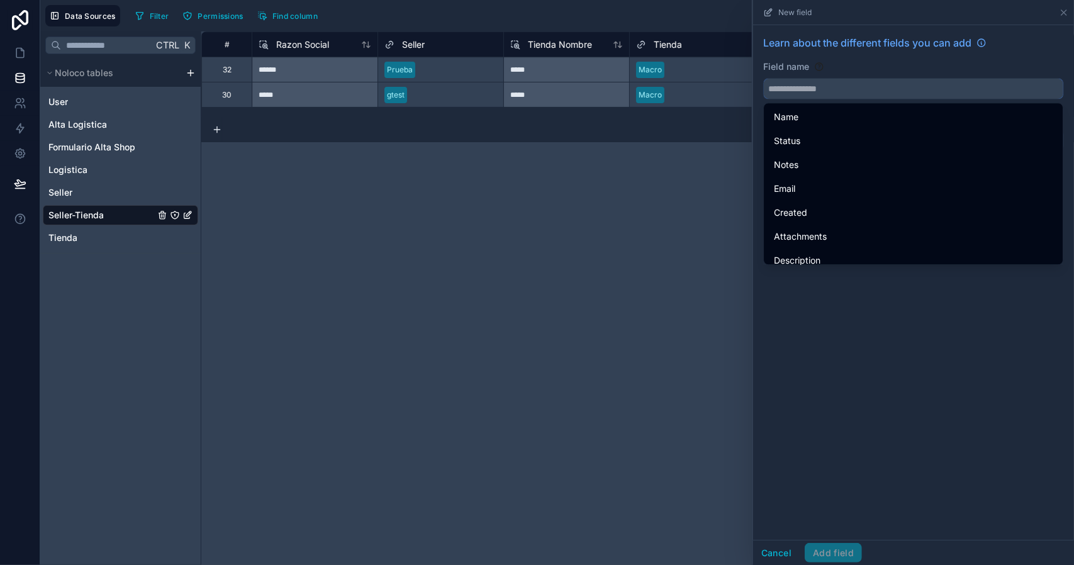
paste input "**********"
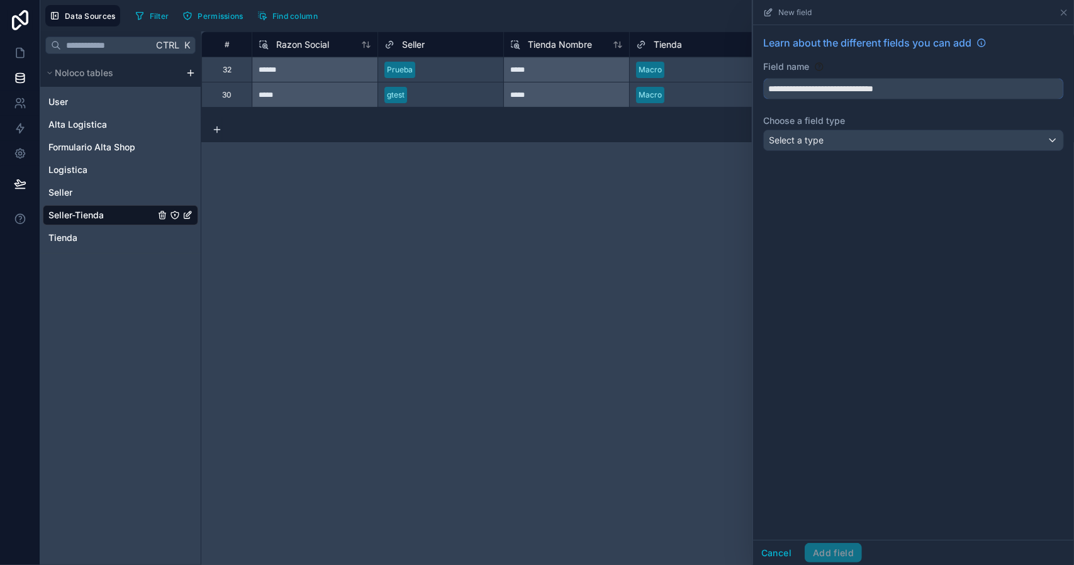
type input "**********"
click at [852, 147] on div "Select a type" at bounding box center [914, 140] width 300 height 20
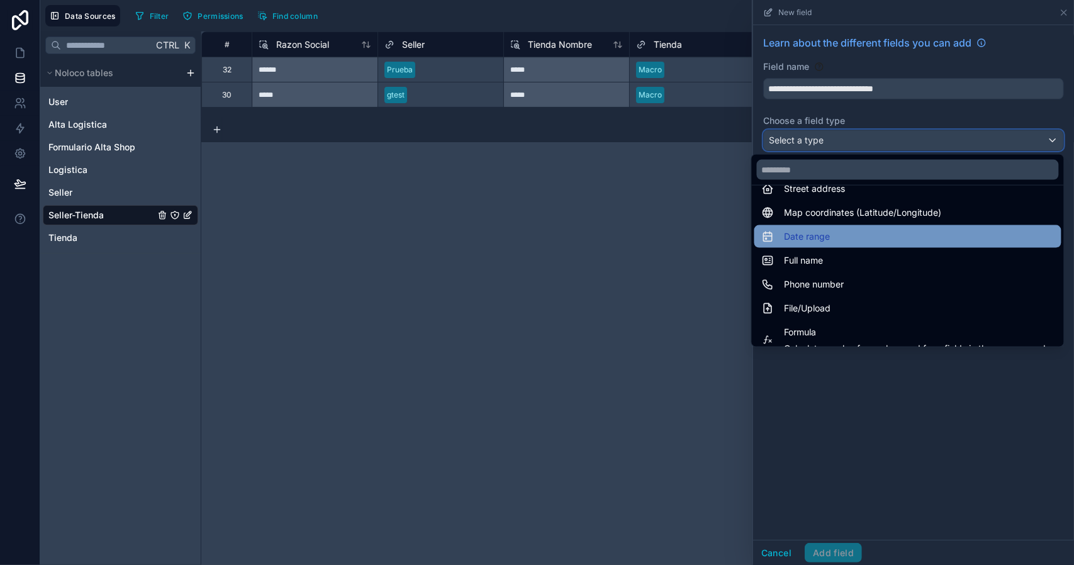
scroll to position [252, 0]
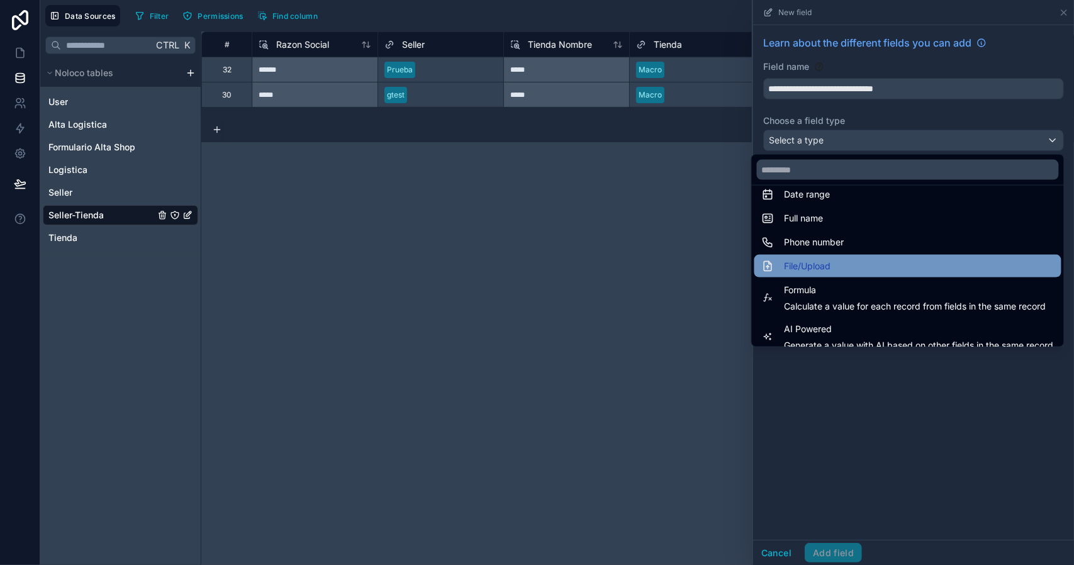
click at [838, 261] on div "File/Upload" at bounding box center [908, 266] width 292 height 15
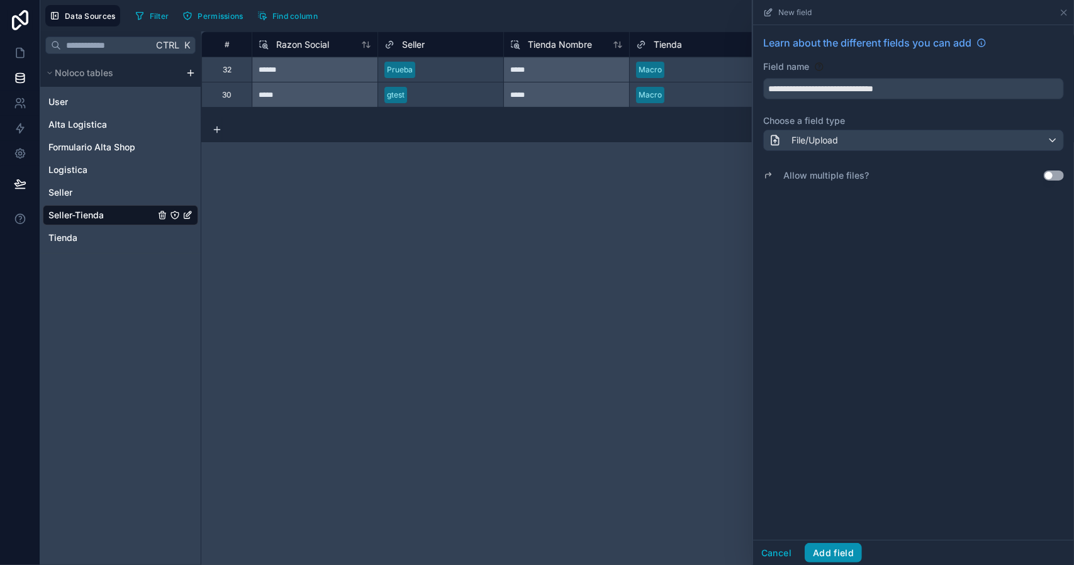
click at [837, 549] on button "Add field" at bounding box center [833, 553] width 57 height 20
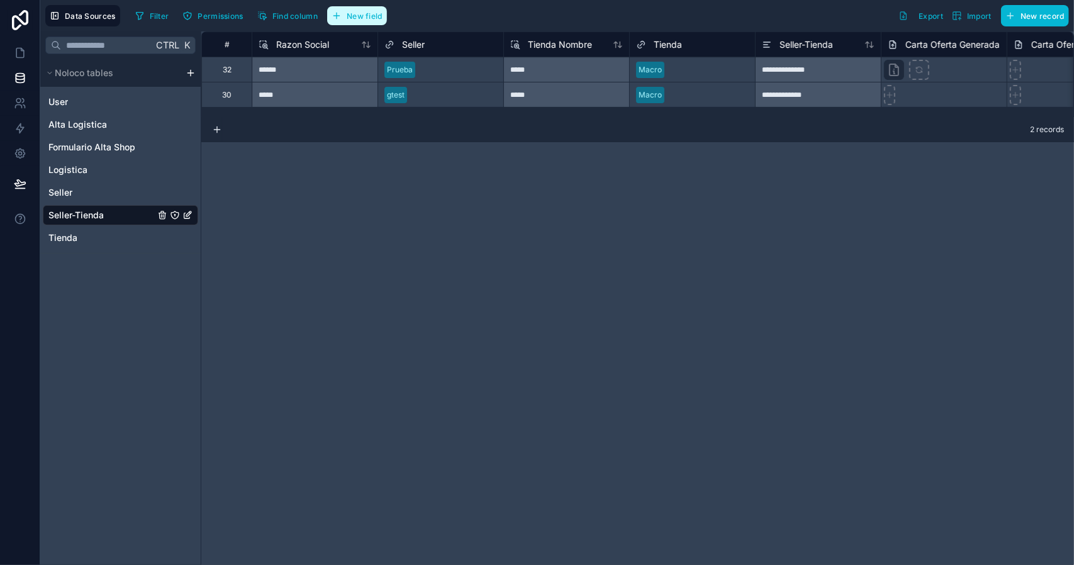
click at [360, 19] on span "New field" at bounding box center [365, 15] width 36 height 9
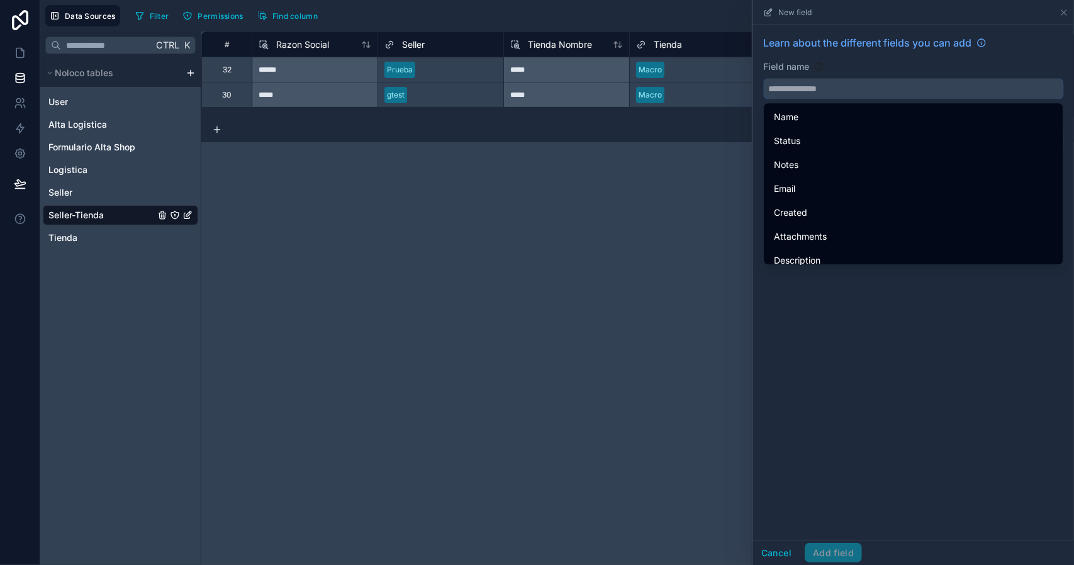
click at [800, 94] on input "text" at bounding box center [914, 89] width 300 height 20
paste input "**********"
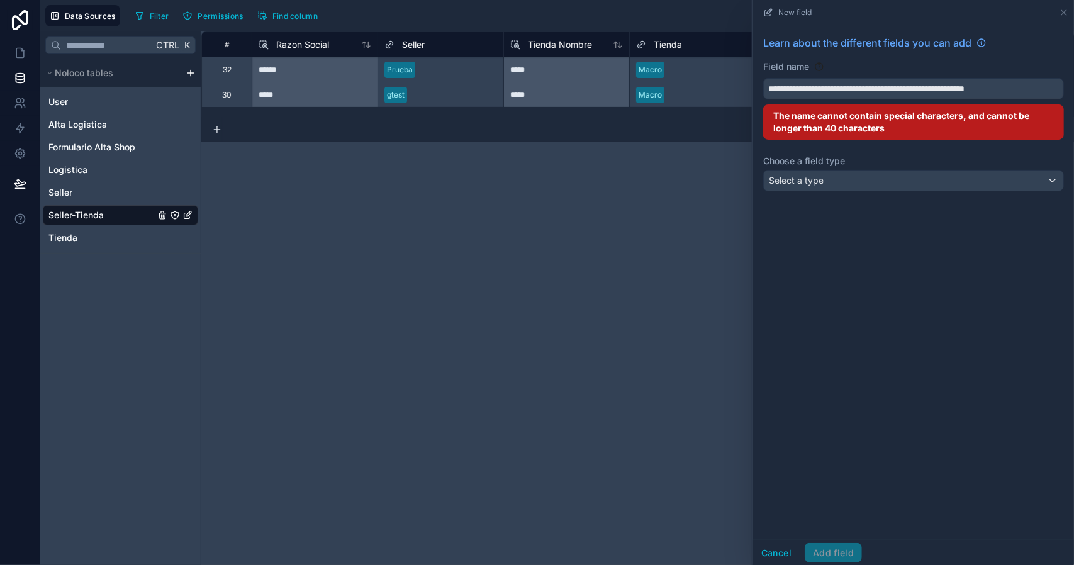
click at [878, 236] on div "**********" at bounding box center [913, 282] width 321 height 515
drag, startPoint x: 879, startPoint y: 91, endPoint x: 960, endPoint y: 91, distance: 80.6
click at [960, 91] on input "**********" at bounding box center [914, 89] width 300 height 20
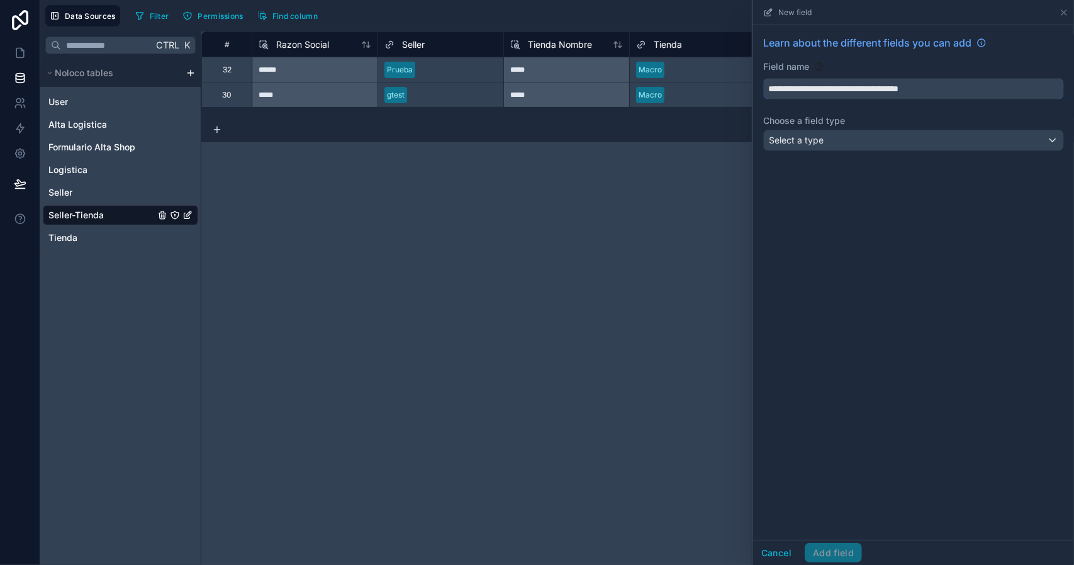
type input "**********"
click at [869, 139] on div "Select a type" at bounding box center [914, 140] width 300 height 20
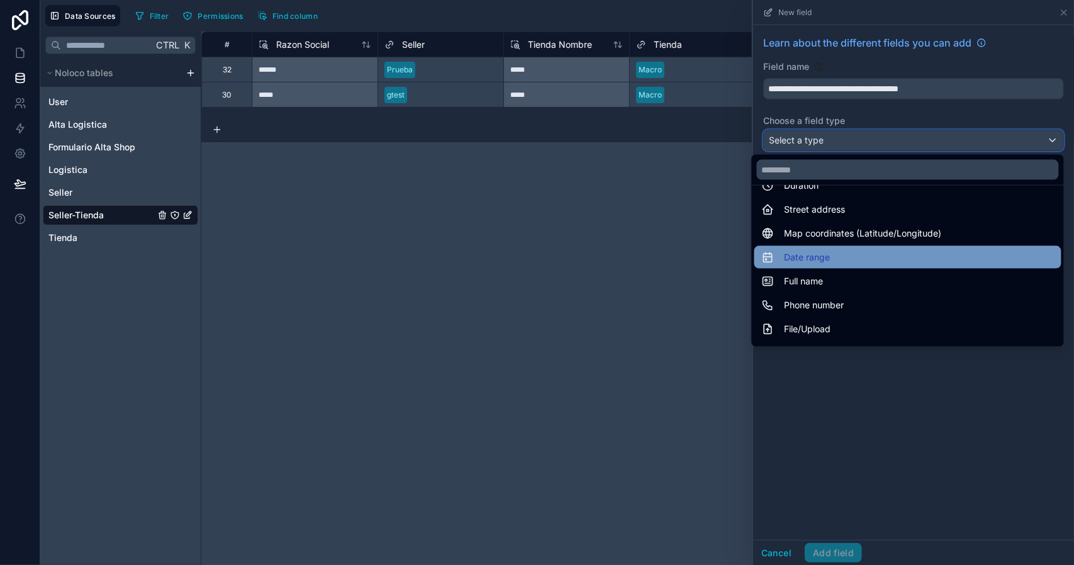
scroll to position [252, 0]
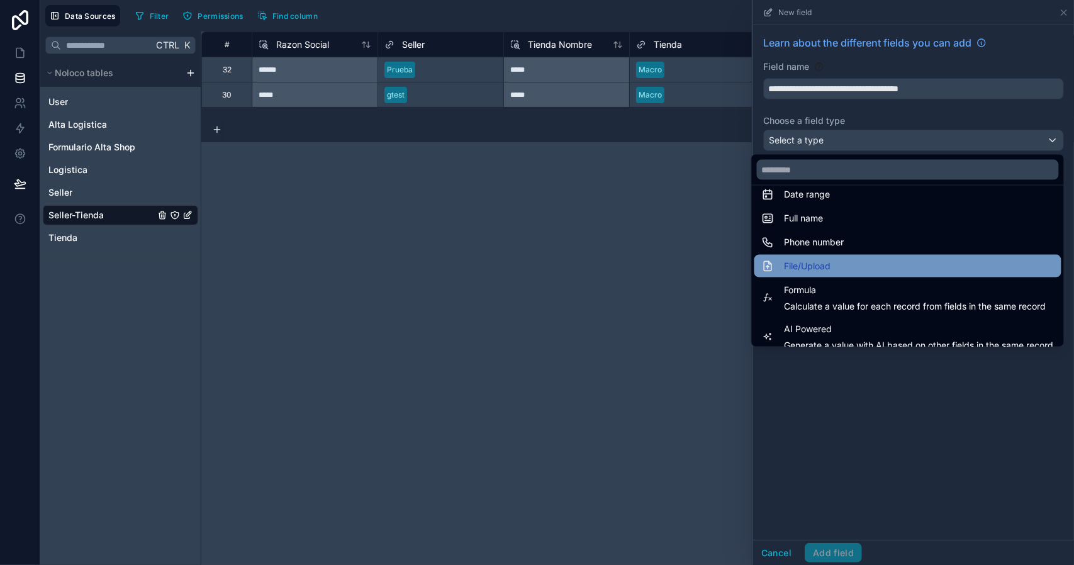
click at [850, 268] on div "File/Upload" at bounding box center [908, 266] width 292 height 15
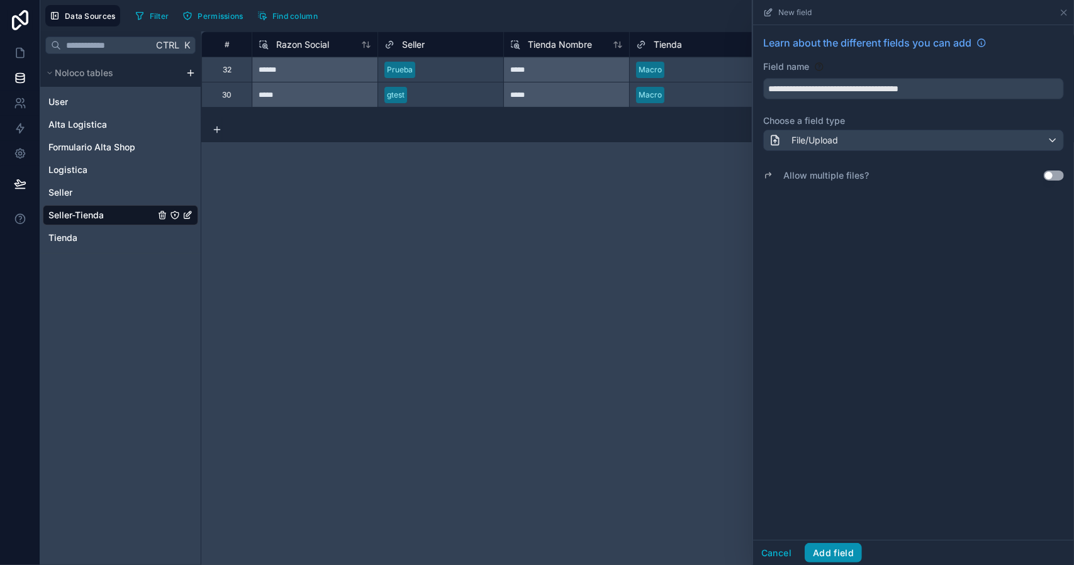
click at [843, 549] on button "Add field" at bounding box center [833, 553] width 57 height 20
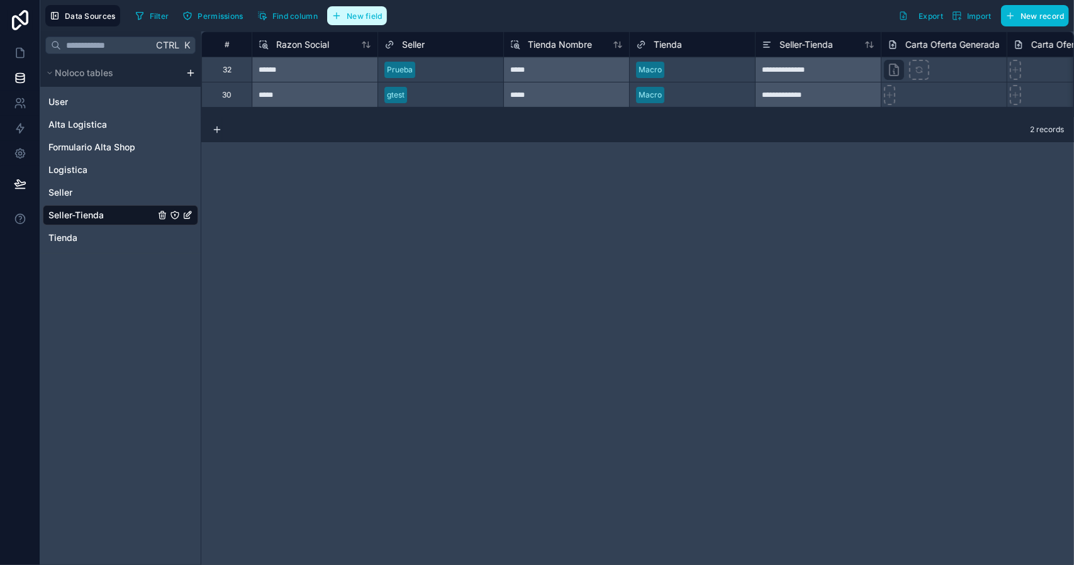
click at [357, 18] on span "New field" at bounding box center [365, 15] width 36 height 9
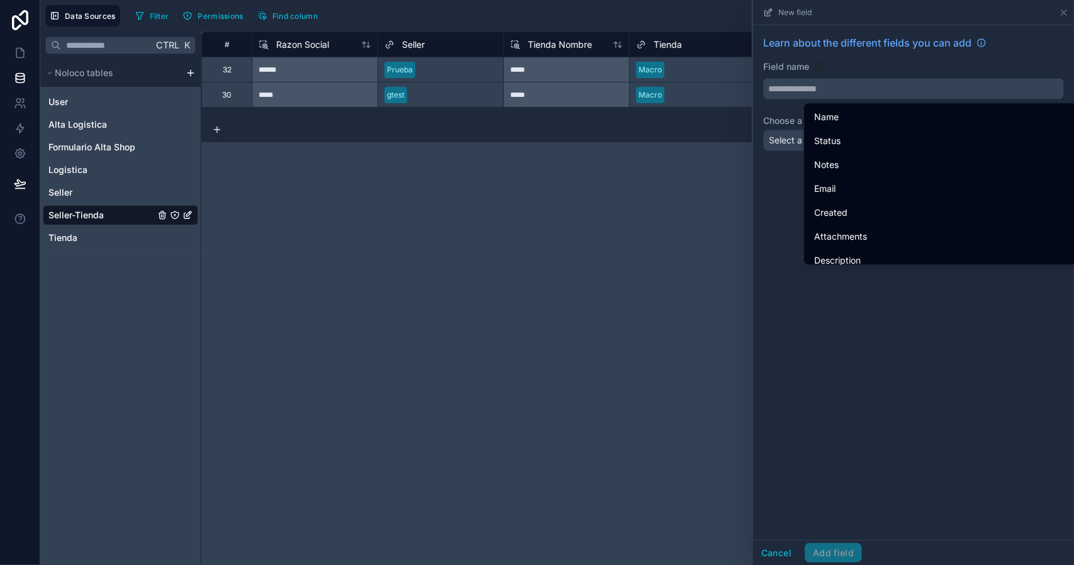
click at [803, 90] on input "text" at bounding box center [914, 89] width 300 height 20
paste input "**********"
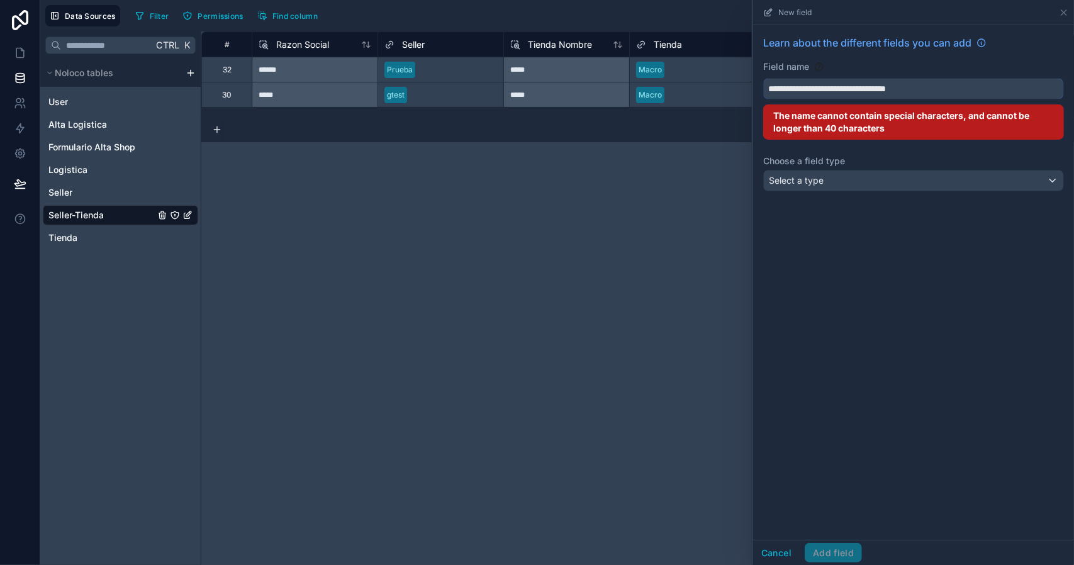
drag, startPoint x: 884, startPoint y: 90, endPoint x: 996, endPoint y: 96, distance: 112.2
click at [996, 96] on input "**********" at bounding box center [914, 89] width 300 height 20
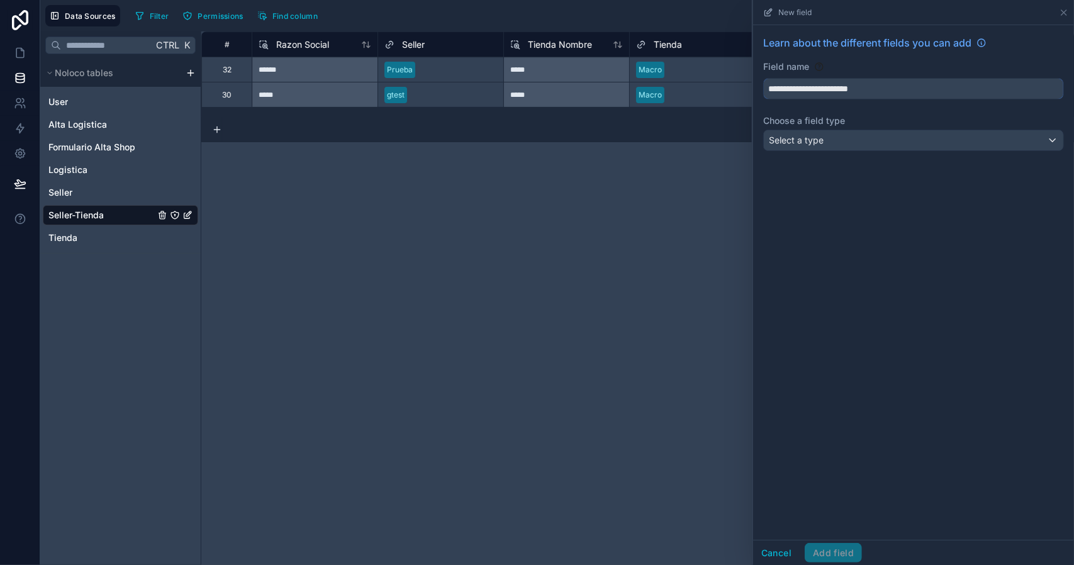
type input "**********"
click at [846, 142] on div "Select a type" at bounding box center [914, 140] width 300 height 20
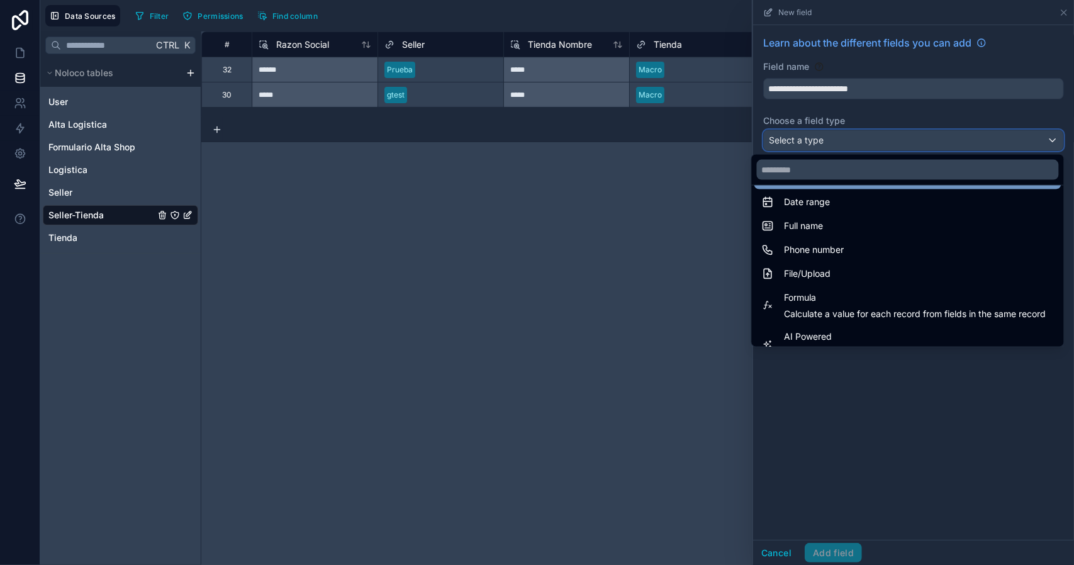
scroll to position [252, 0]
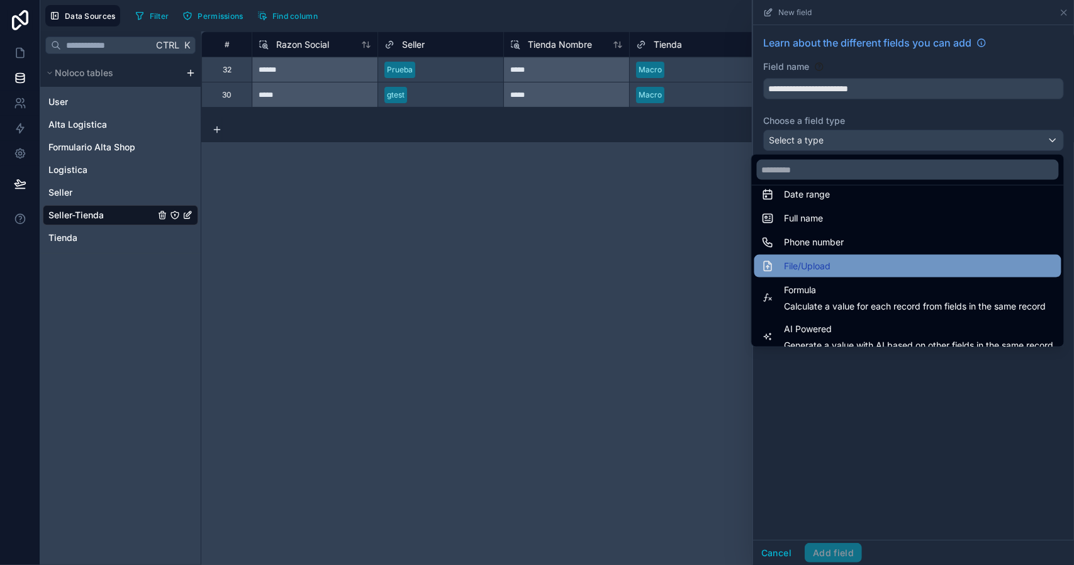
click at [833, 268] on div "File/Upload" at bounding box center [908, 266] width 292 height 15
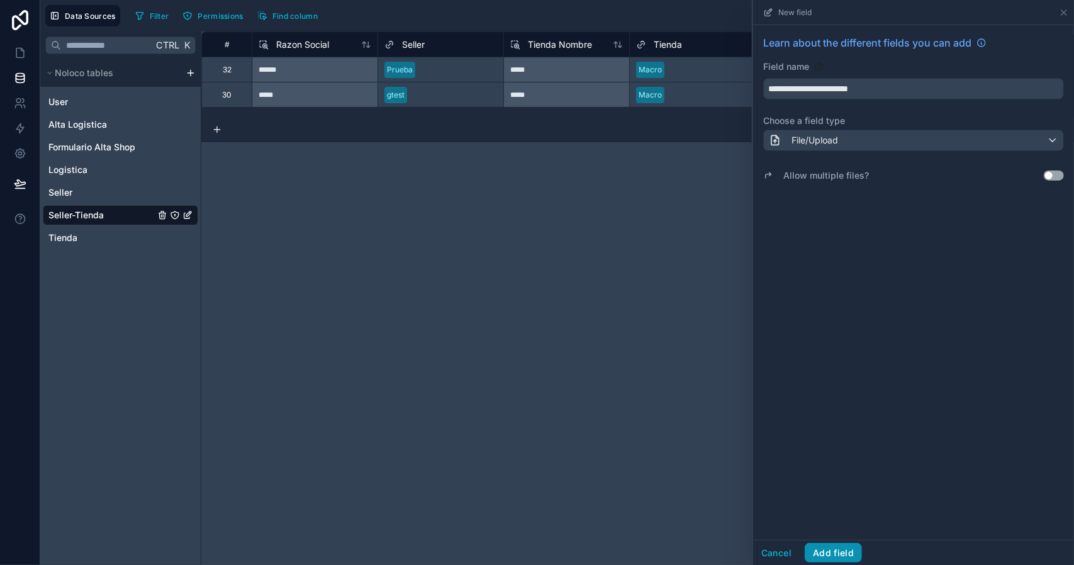
drag, startPoint x: 841, startPoint y: 548, endPoint x: 833, endPoint y: 543, distance: 10.0
click at [841, 549] on button "Add field" at bounding box center [833, 553] width 57 height 20
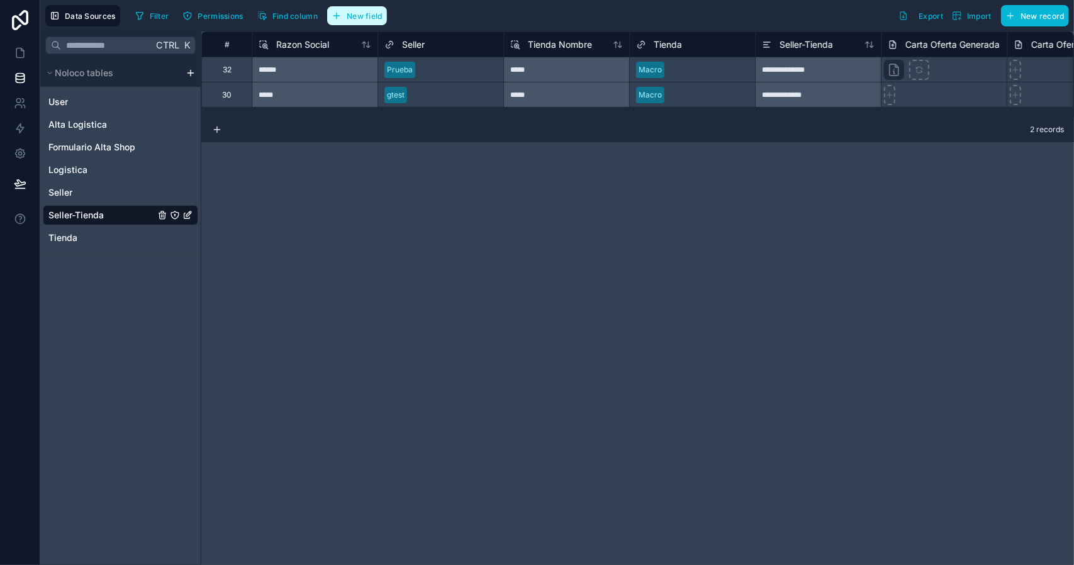
click at [379, 16] on span "New field" at bounding box center [365, 15] width 36 height 9
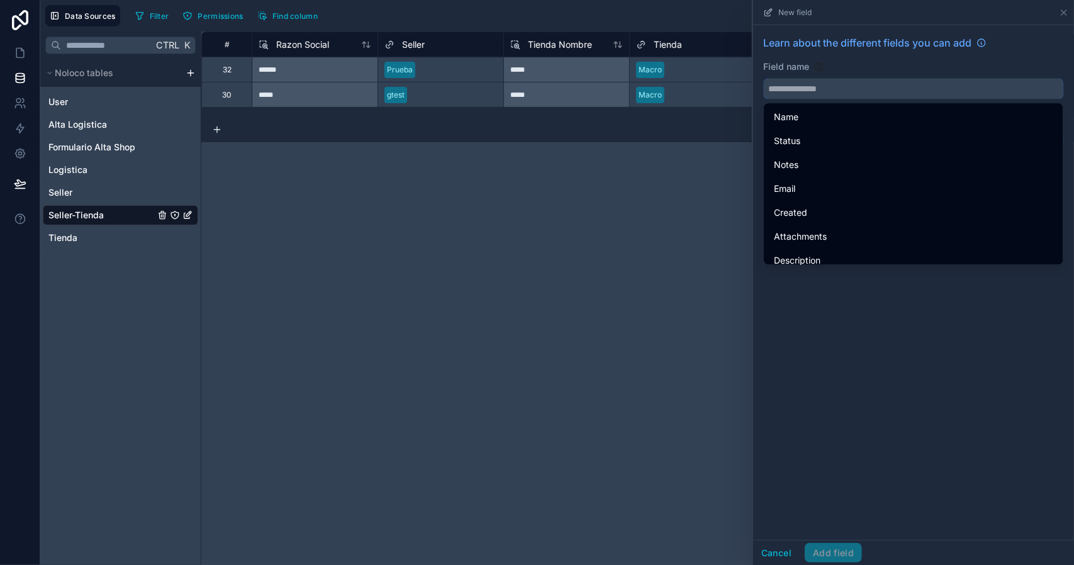
click at [828, 89] on input "text" at bounding box center [914, 89] width 300 height 20
paste input "**********"
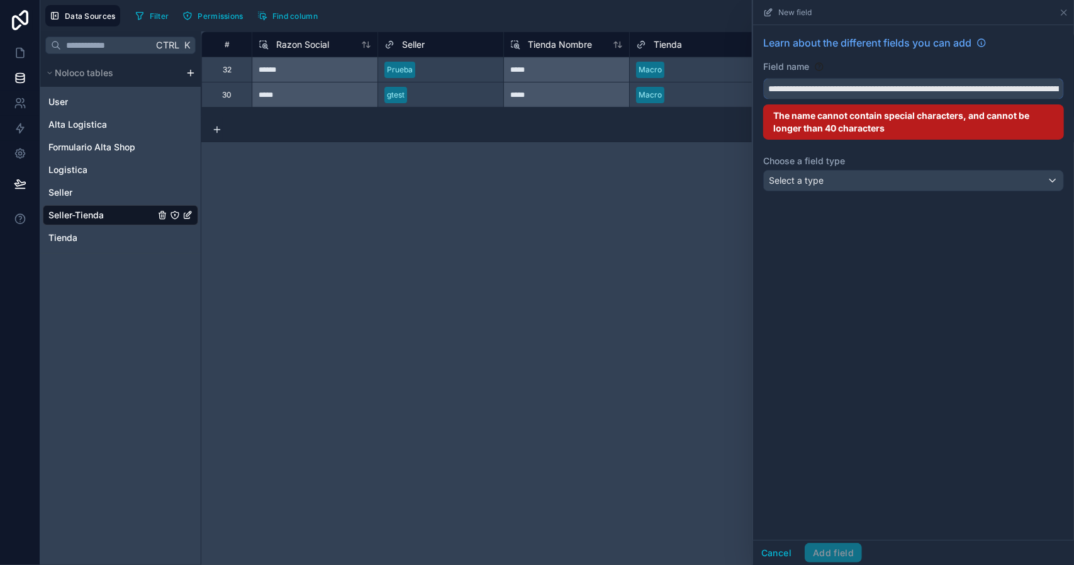
scroll to position [0, 252]
click at [882, 89] on input "**********" at bounding box center [914, 89] width 300 height 20
drag, startPoint x: 780, startPoint y: 87, endPoint x: 735, endPoint y: 86, distance: 45.4
click at [735, 86] on div "**********" at bounding box center [557, 282] width 1034 height 565
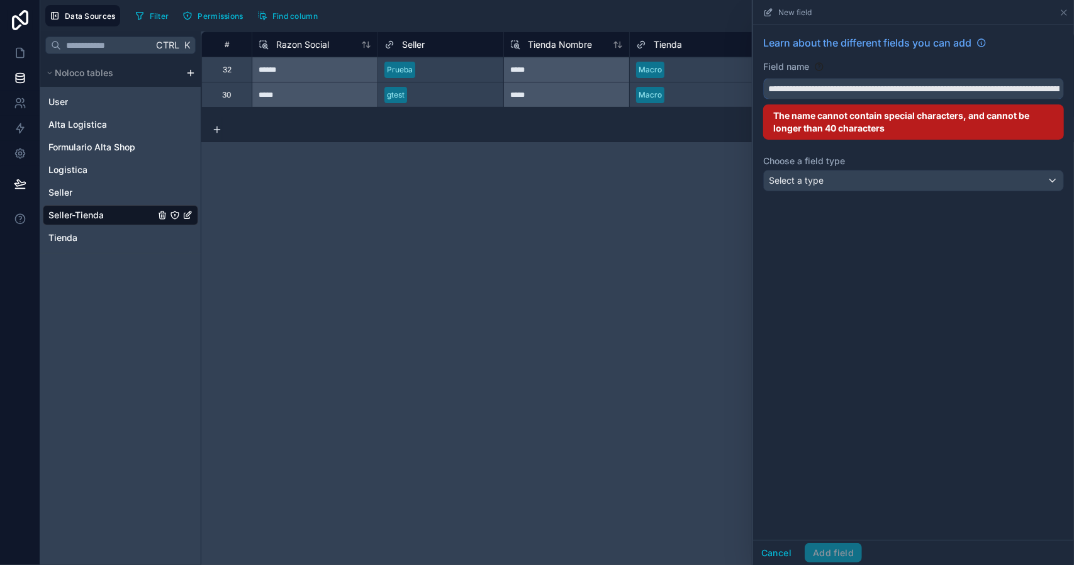
click at [845, 88] on input "**********" at bounding box center [914, 89] width 300 height 20
drag, startPoint x: 820, startPoint y: 89, endPoint x: 1030, endPoint y: 91, distance: 209.6
click at [1030, 91] on input "**********" at bounding box center [914, 89] width 300 height 20
drag, startPoint x: 925, startPoint y: 90, endPoint x: 1074, endPoint y: 98, distance: 148.8
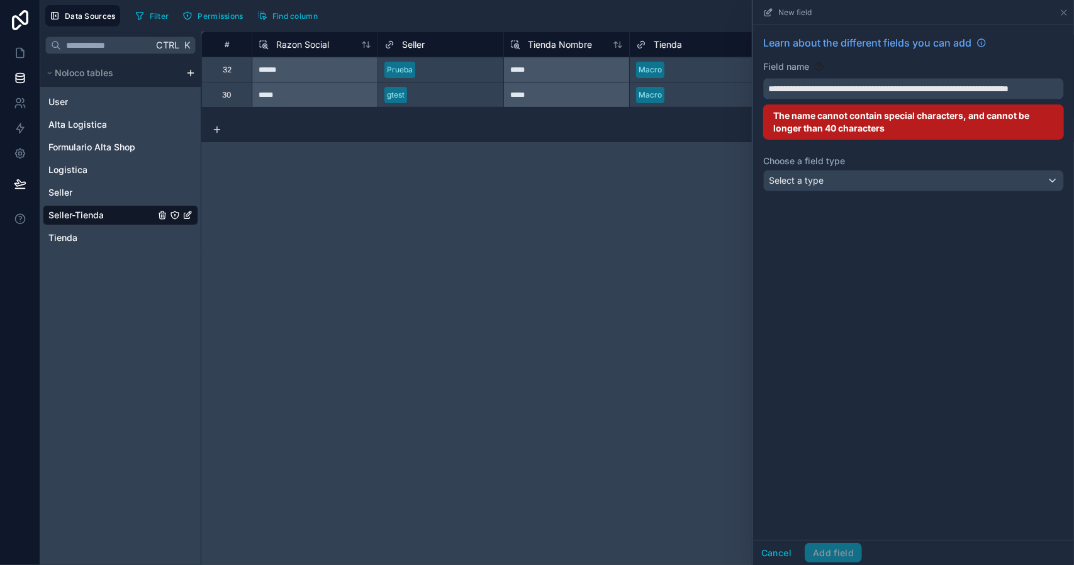
click at [1074, 98] on div "**********" at bounding box center [913, 115] width 321 height 181
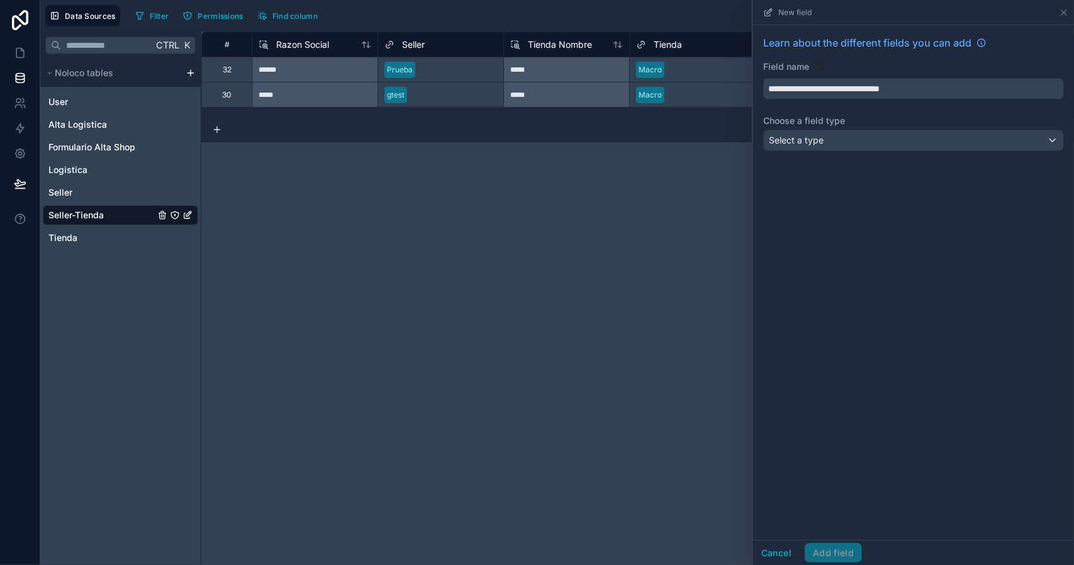
type input "**********"
click at [879, 145] on div "Select a type" at bounding box center [914, 140] width 300 height 20
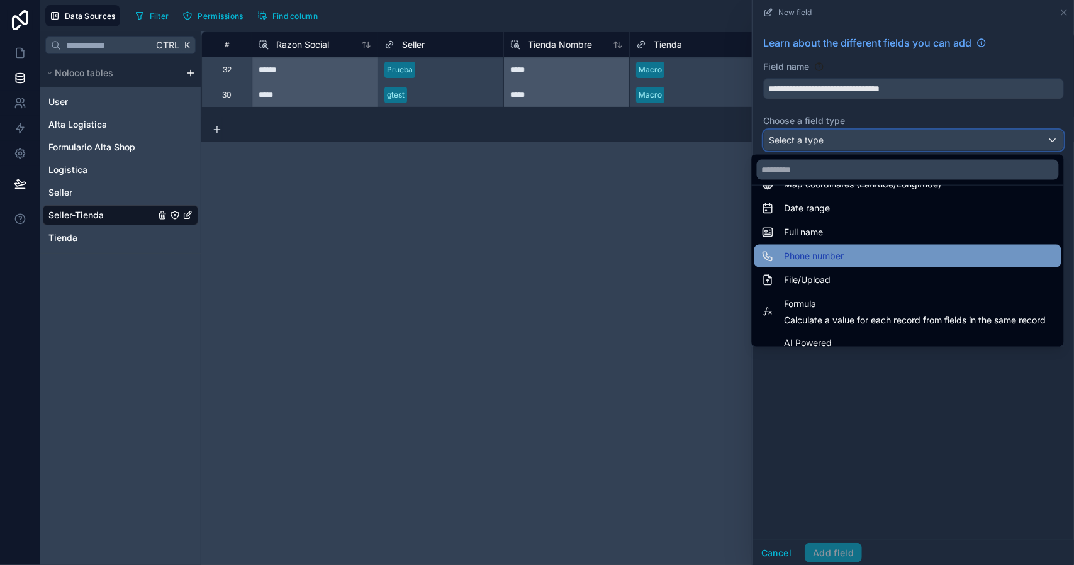
scroll to position [252, 0]
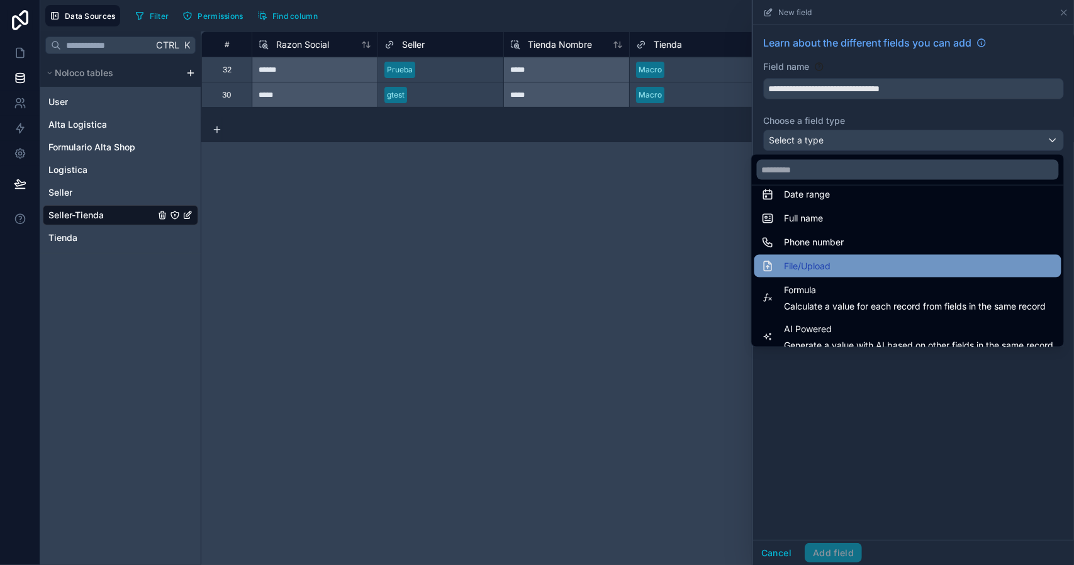
click at [838, 260] on div "File/Upload" at bounding box center [908, 266] width 292 height 15
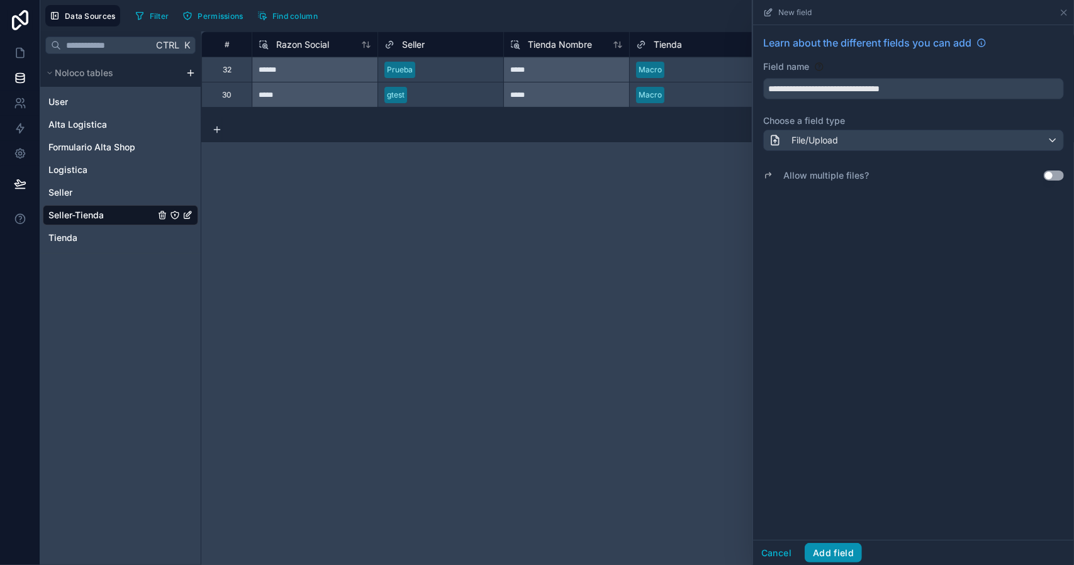
click at [840, 549] on button "Add field" at bounding box center [833, 553] width 57 height 20
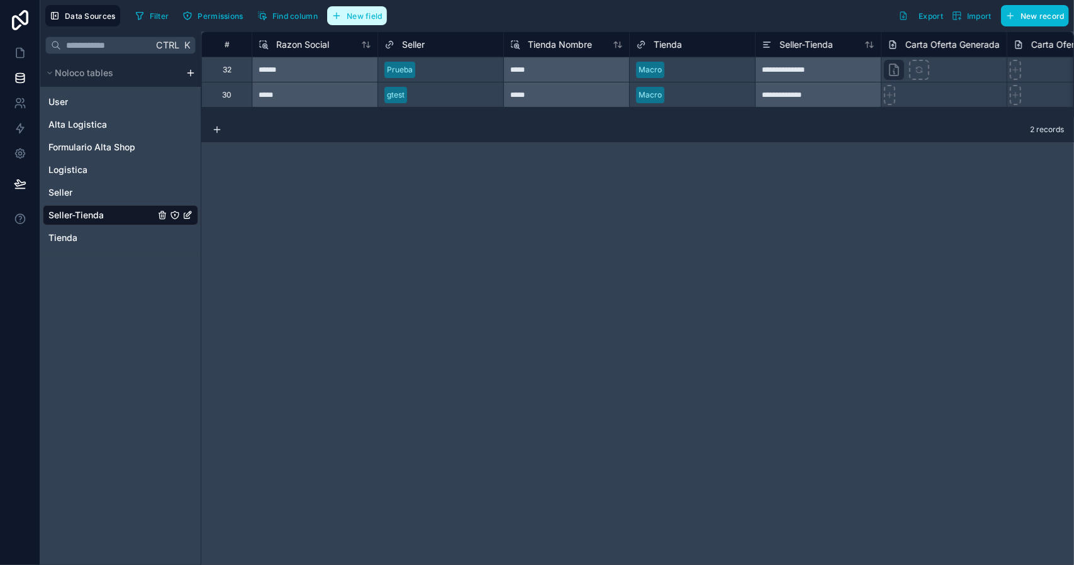
click at [362, 16] on span "New field" at bounding box center [365, 15] width 36 height 9
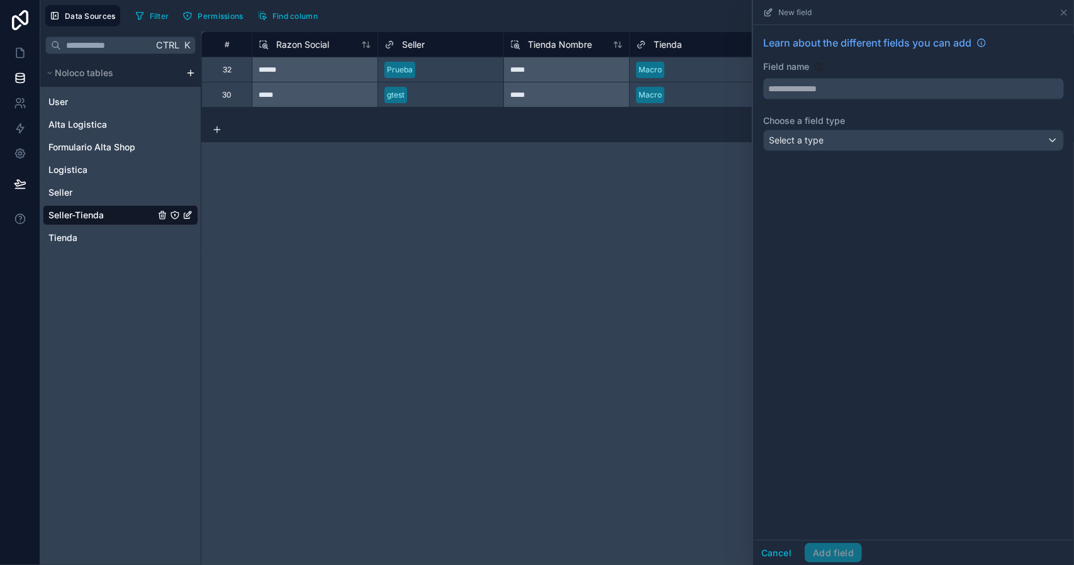
click at [819, 89] on input "text" at bounding box center [914, 89] width 300 height 20
paste input "**********"
click at [854, 93] on input "**********" at bounding box center [914, 89] width 300 height 20
type input "**********"
click at [827, 142] on div "Select a type" at bounding box center [914, 140] width 300 height 20
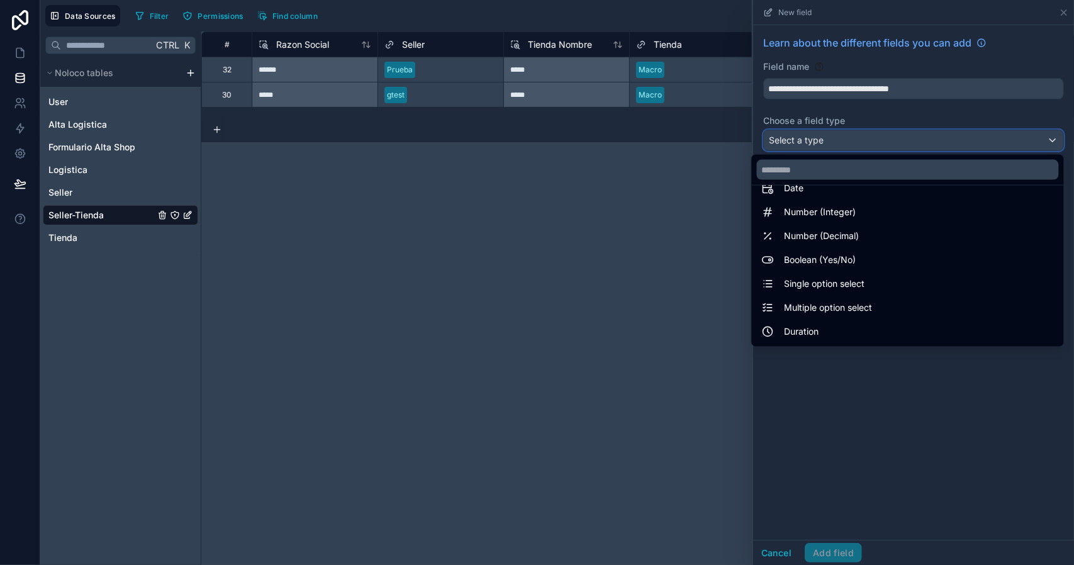
scroll to position [252, 0]
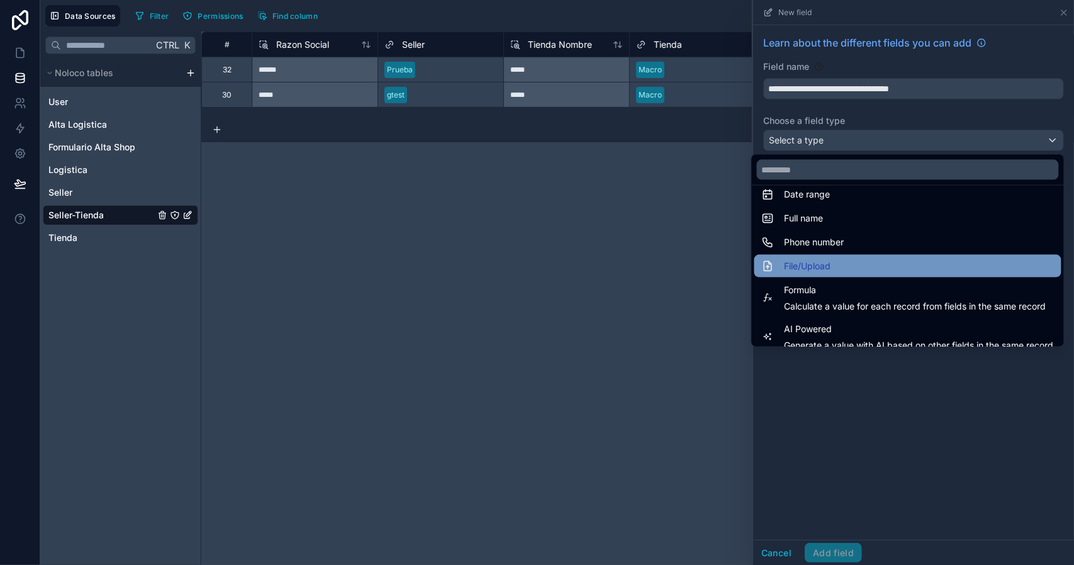
click at [820, 259] on span "File/Upload" at bounding box center [808, 266] width 47 height 15
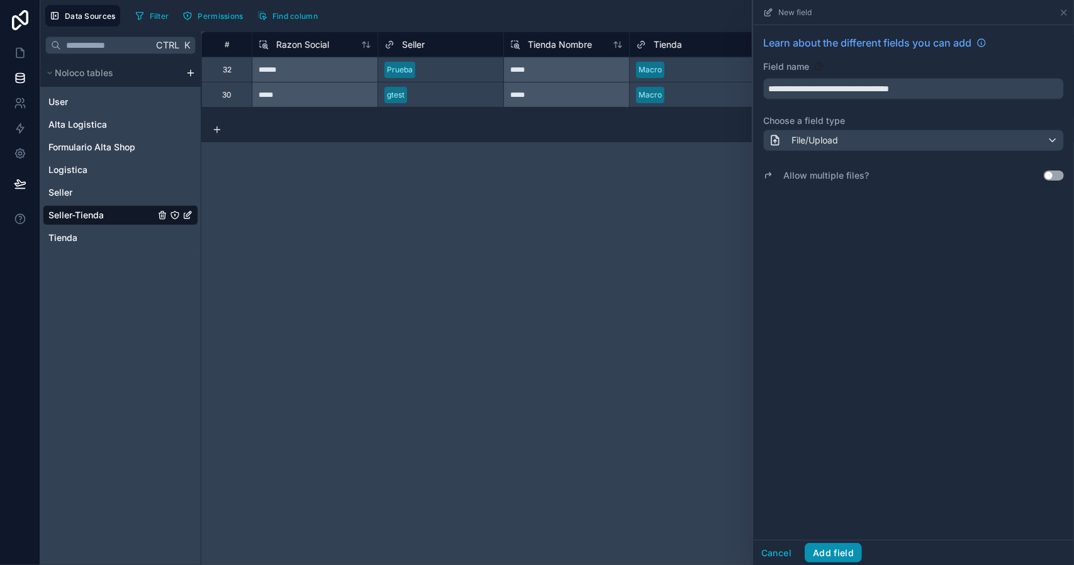
click at [845, 552] on button "Add field" at bounding box center [833, 553] width 57 height 20
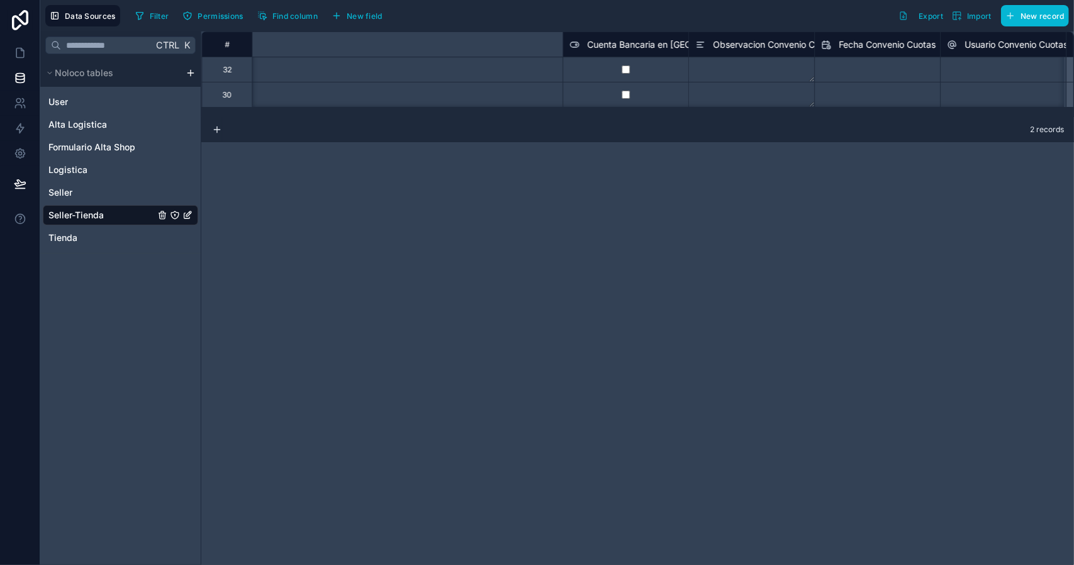
scroll to position [0, 560]
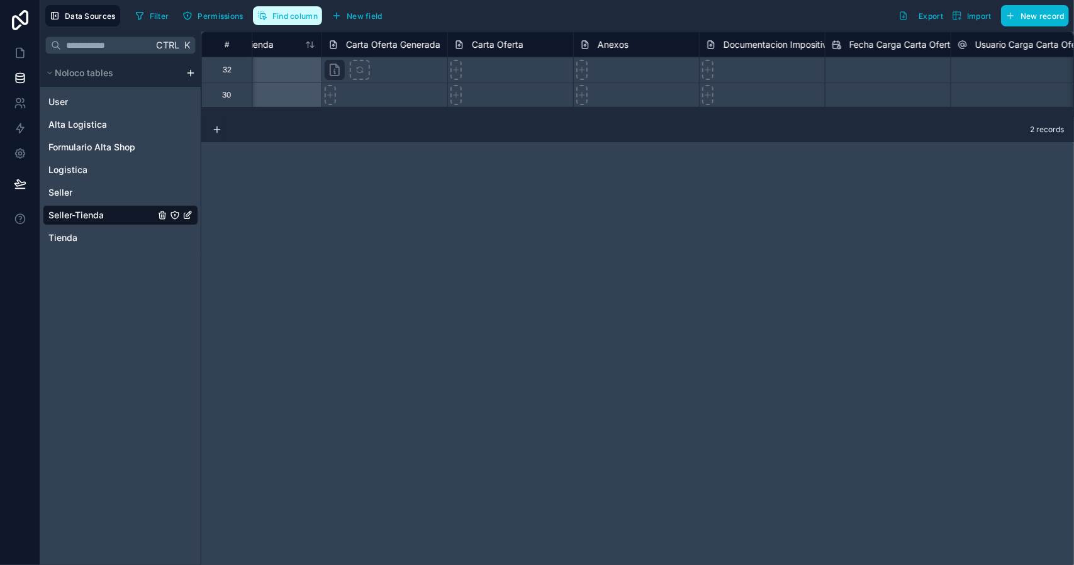
click at [291, 23] on button "Find column" at bounding box center [287, 15] width 69 height 19
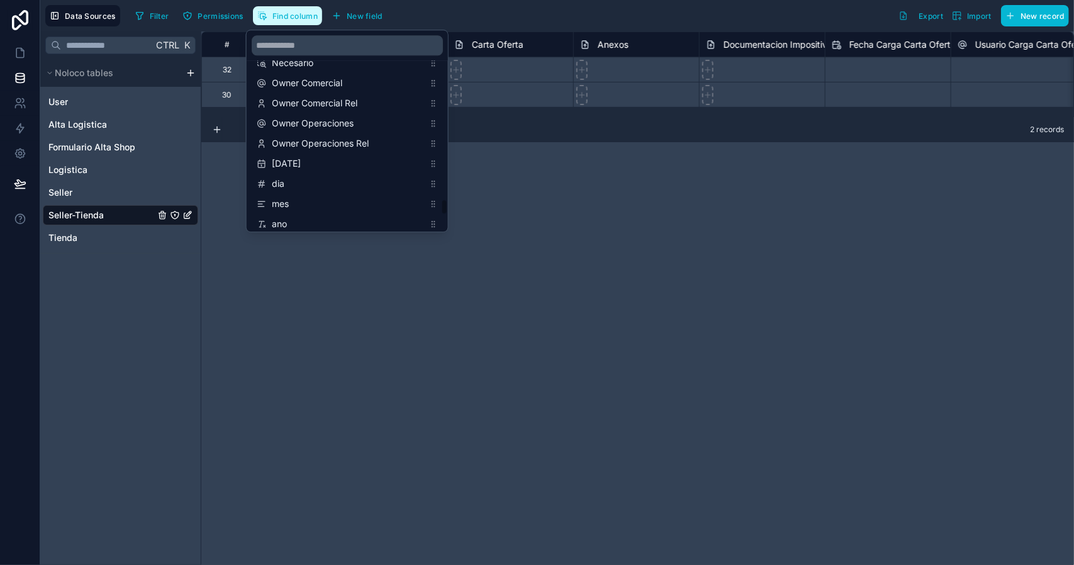
scroll to position [2105, 0]
click at [339, 48] on input "scrollable content" at bounding box center [347, 45] width 191 height 20
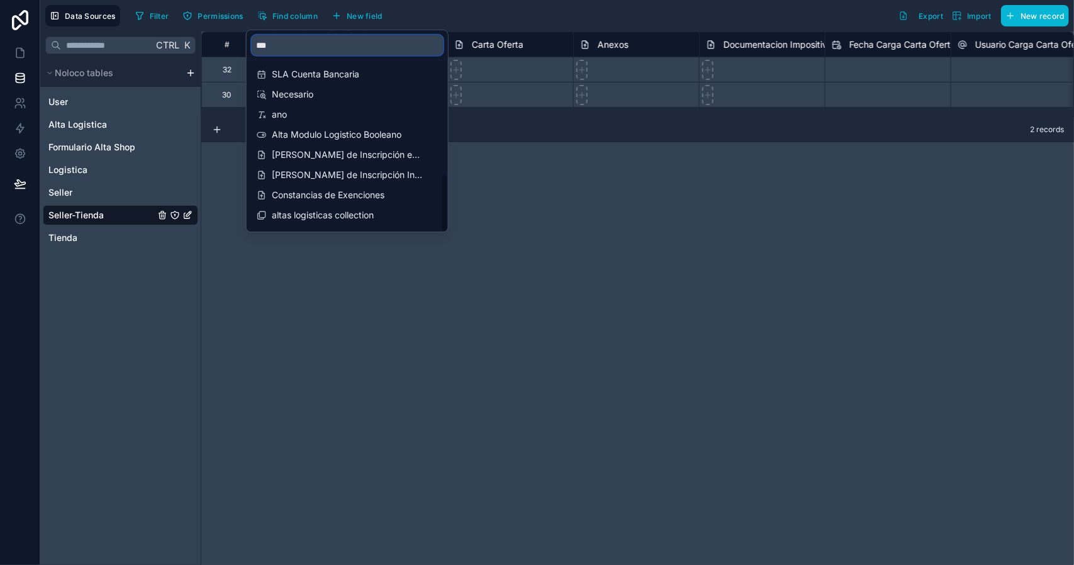
scroll to position [252, 0]
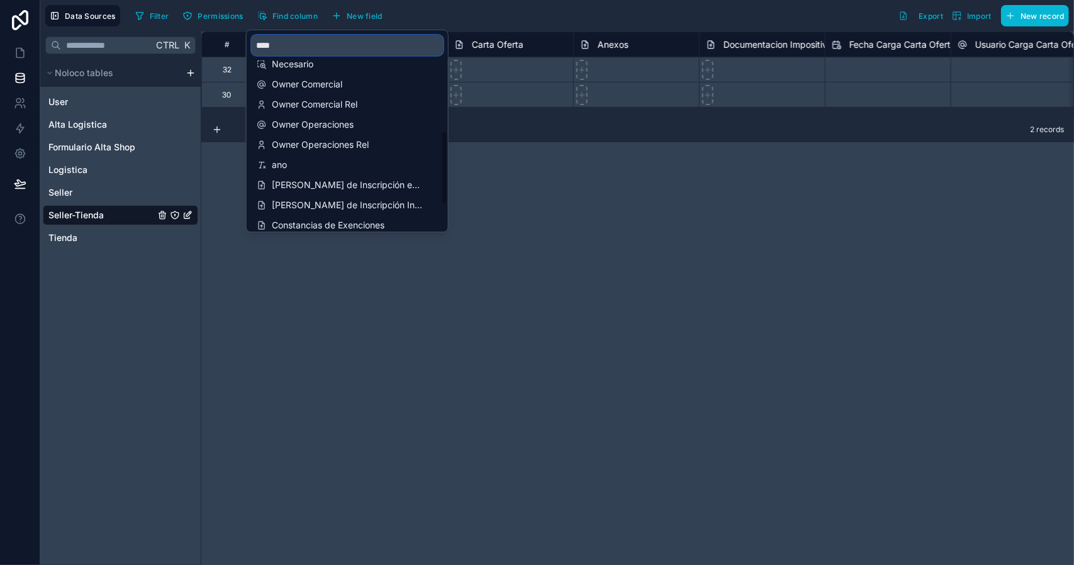
type input "*****"
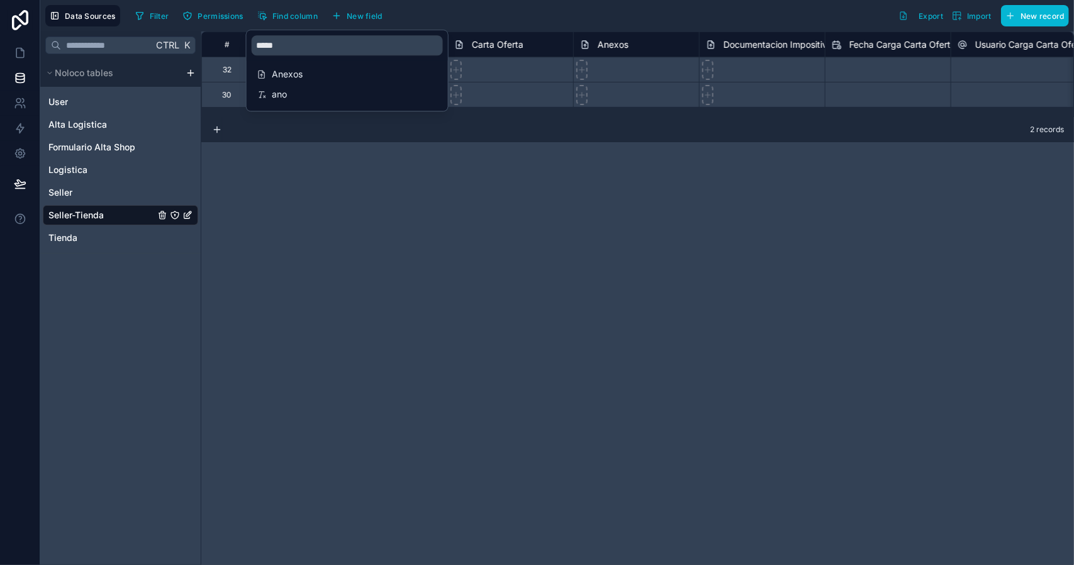
drag, startPoint x: 487, startPoint y: 222, endPoint x: 509, endPoint y: 175, distance: 51.5
click at [488, 222] on div "**********" at bounding box center [637, 298] width 873 height 534
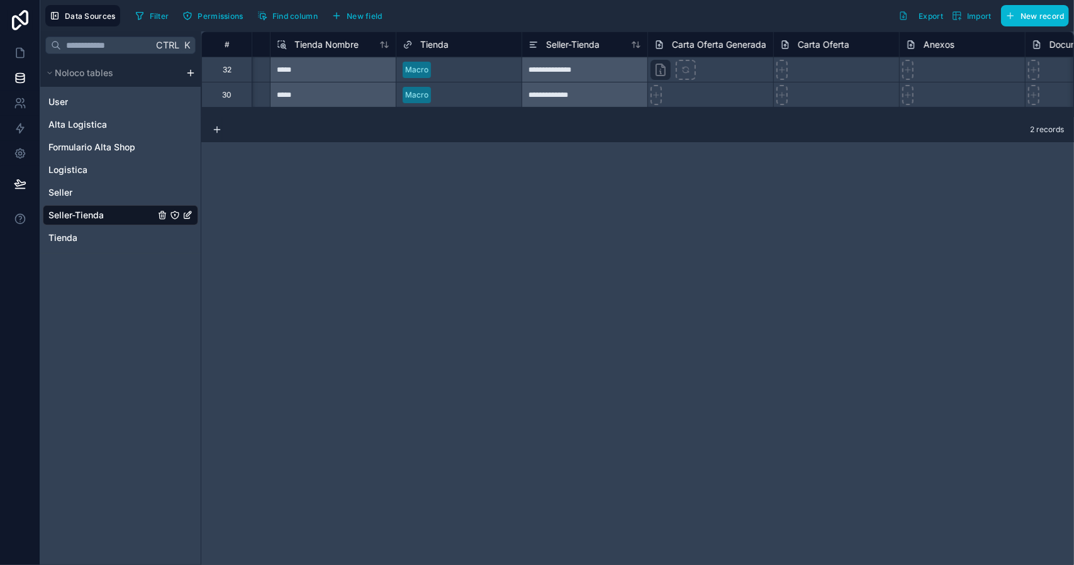
scroll to position [0, 273]
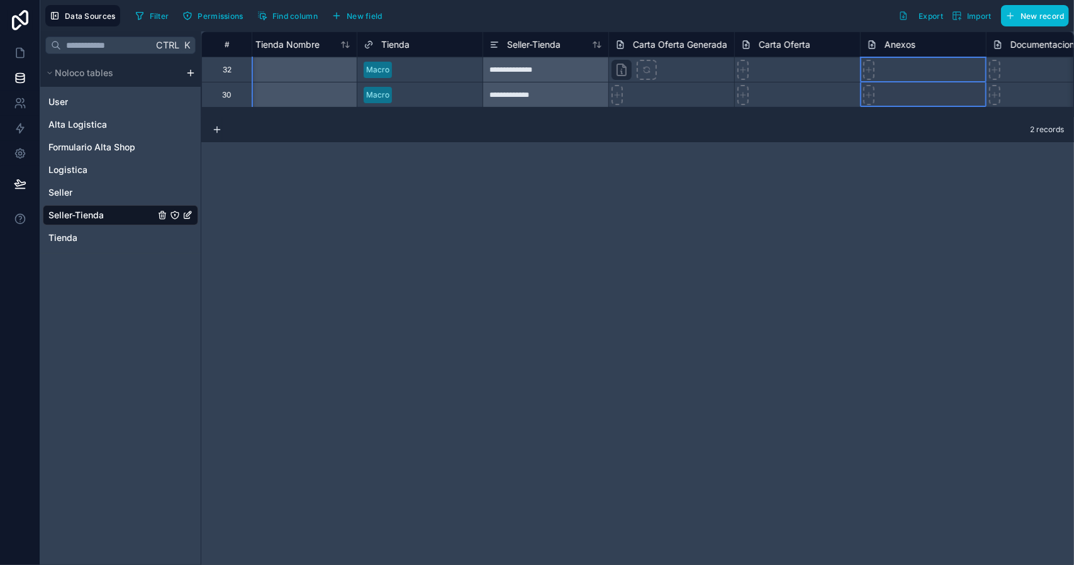
click at [900, 38] on span "Anexos" at bounding box center [900, 44] width 31 height 13
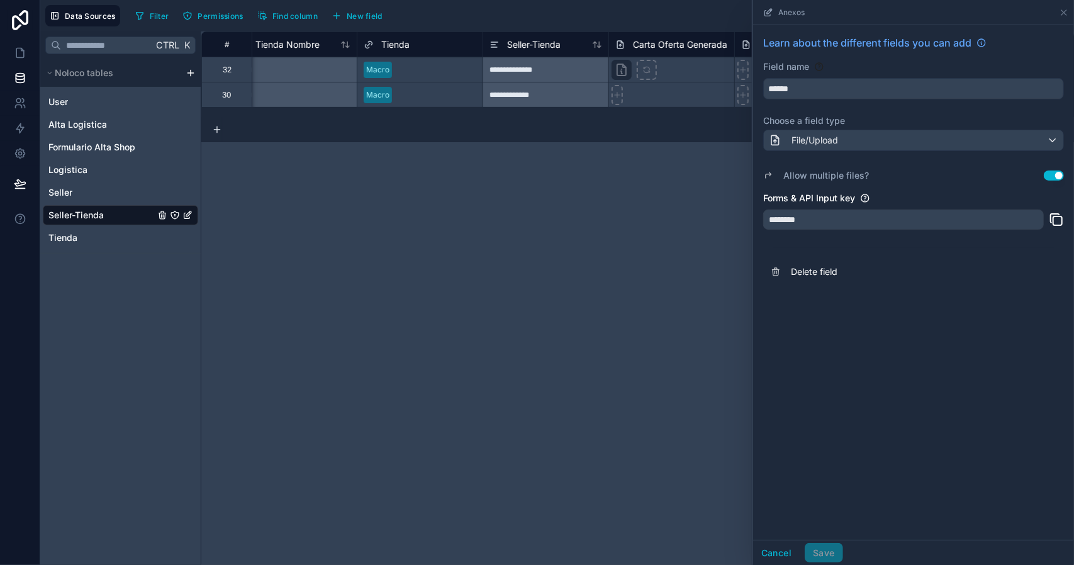
click at [1052, 175] on button "Use setting" at bounding box center [1054, 176] width 20 height 10
click at [818, 89] on input "******" at bounding box center [914, 89] width 300 height 20
click at [830, 551] on button "Save" at bounding box center [824, 553] width 38 height 20
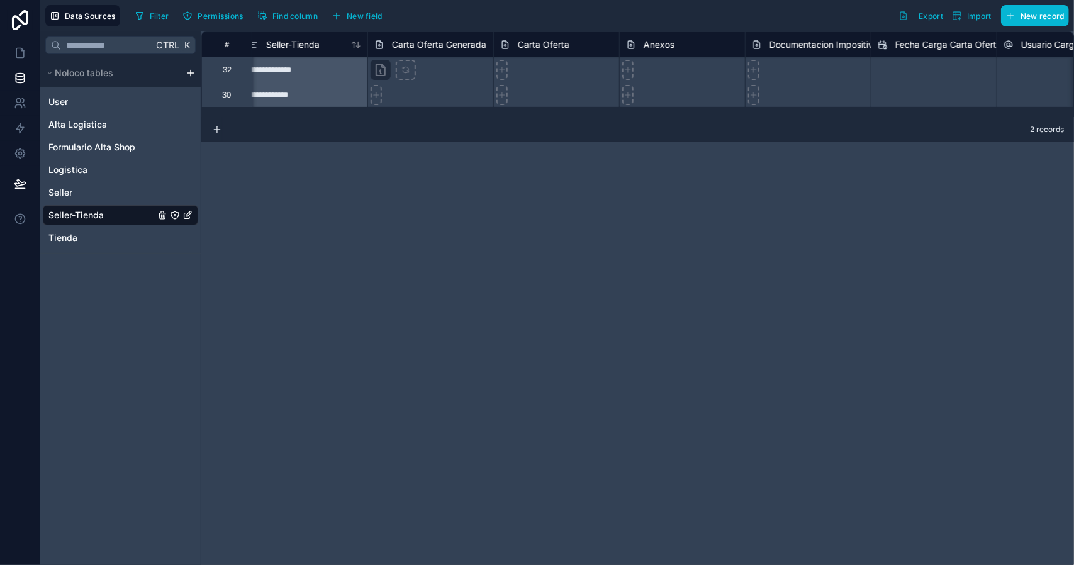
scroll to position [0, 607]
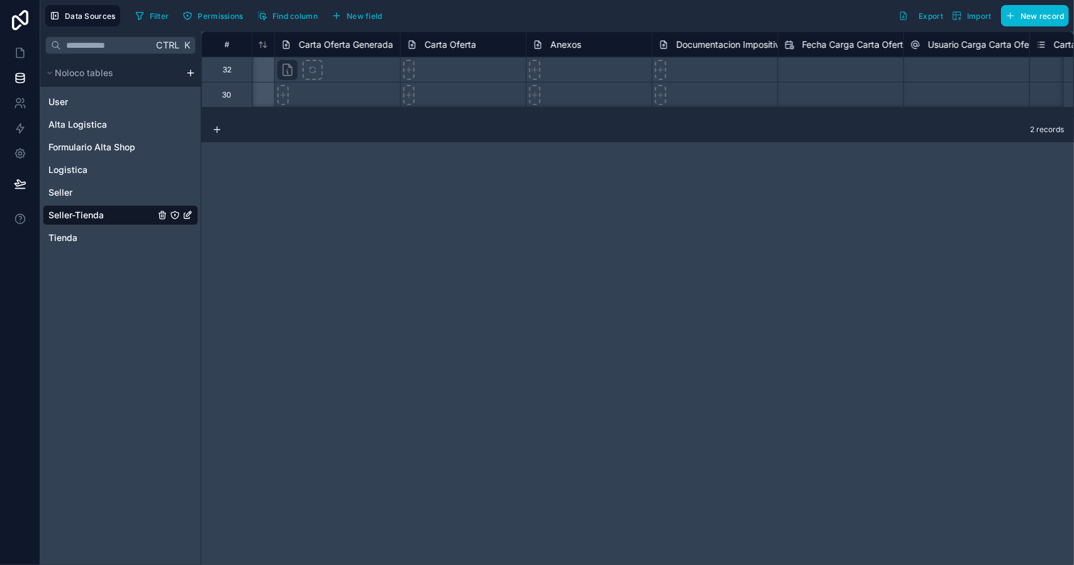
click at [701, 46] on span "Documentacion Impositiva" at bounding box center [731, 44] width 109 height 13
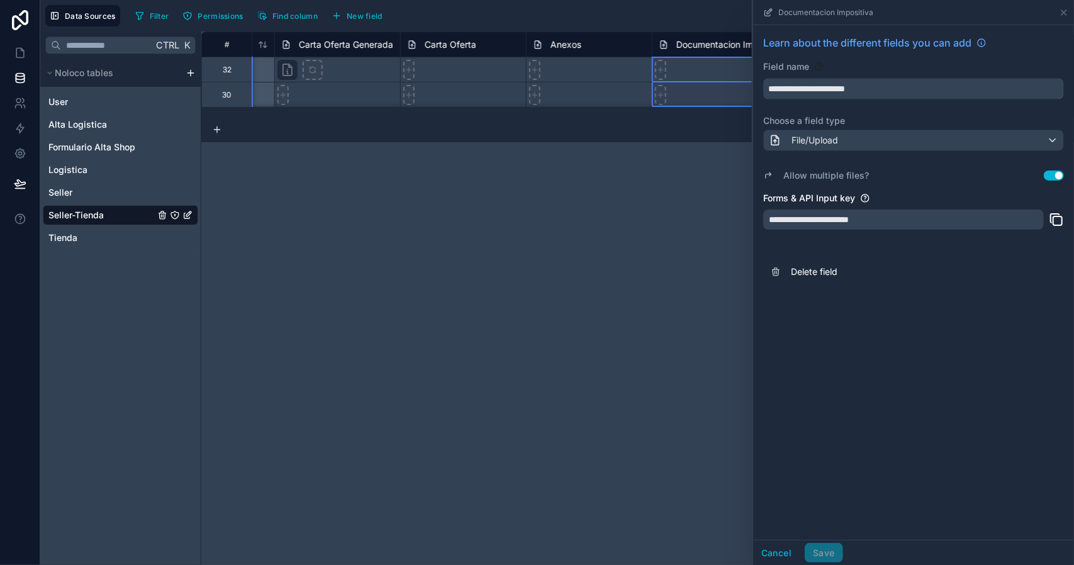
click at [914, 87] on input "**********" at bounding box center [914, 89] width 300 height 20
click at [763, 78] on button "**********" at bounding box center [913, 88] width 301 height 21
type input "**********"
click at [1052, 174] on button "Use setting" at bounding box center [1054, 176] width 20 height 10
click at [828, 549] on button "Save" at bounding box center [824, 553] width 38 height 20
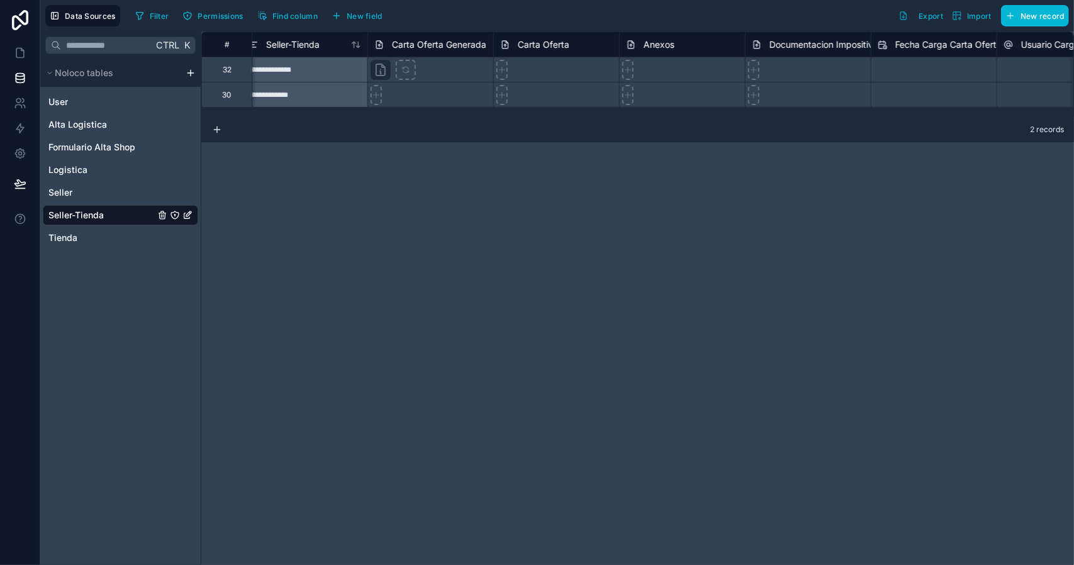
scroll to position [0, 529]
click at [282, 16] on span "Find column" at bounding box center [295, 15] width 45 height 9
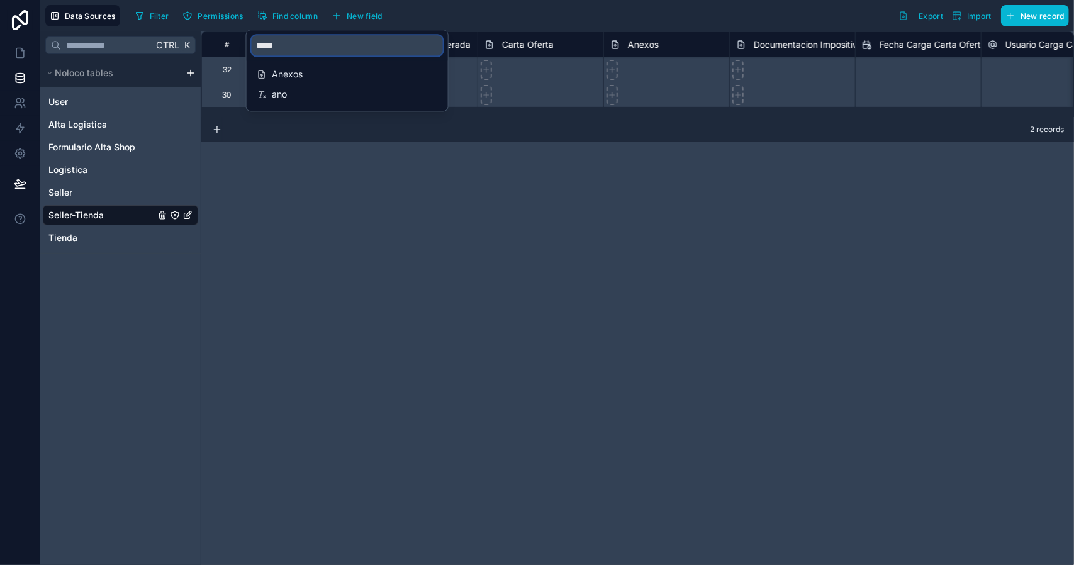
drag, startPoint x: 299, startPoint y: 47, endPoint x: 251, endPoint y: 43, distance: 48.6
click at [252, 43] on input "*****" at bounding box center [347, 45] width 191 height 20
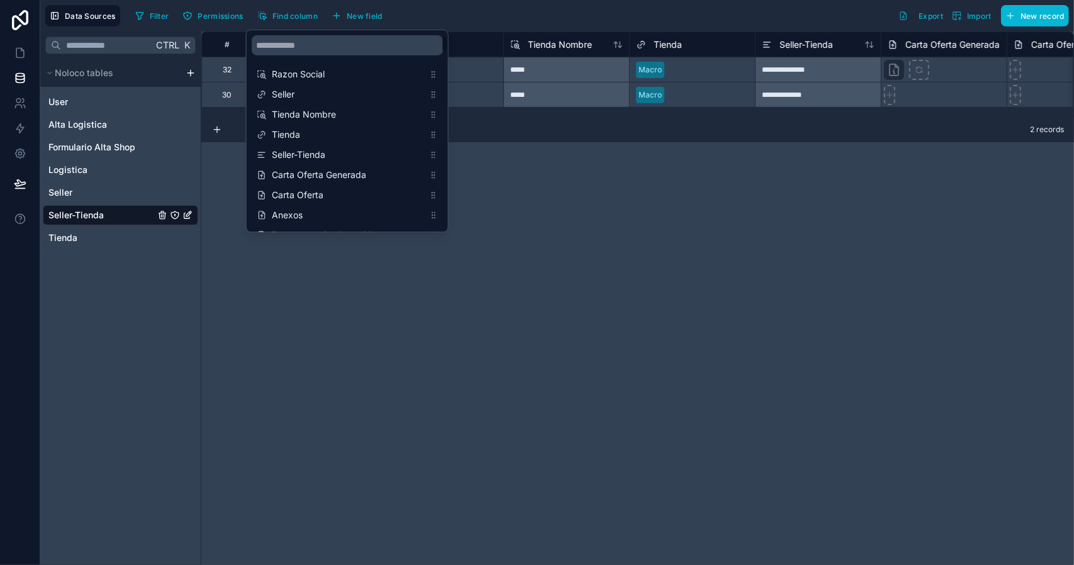
scroll to position [63, 0]
click at [553, 203] on div "**********" at bounding box center [637, 298] width 873 height 534
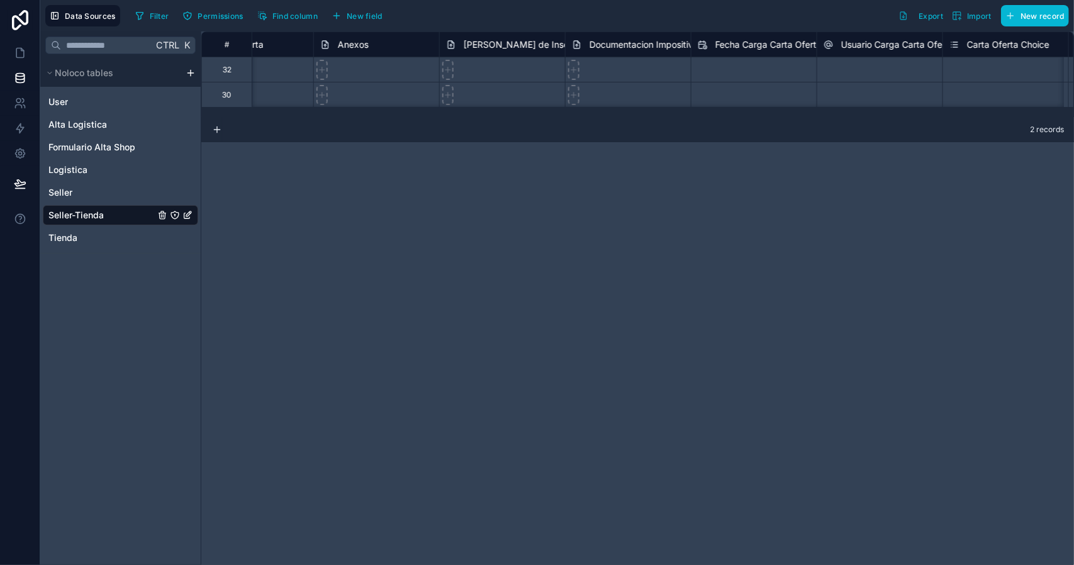
scroll to position [0, 812]
click at [522, 51] on div "Constancia de Inscripción en ARCA" at bounding box center [549, 44] width 190 height 15
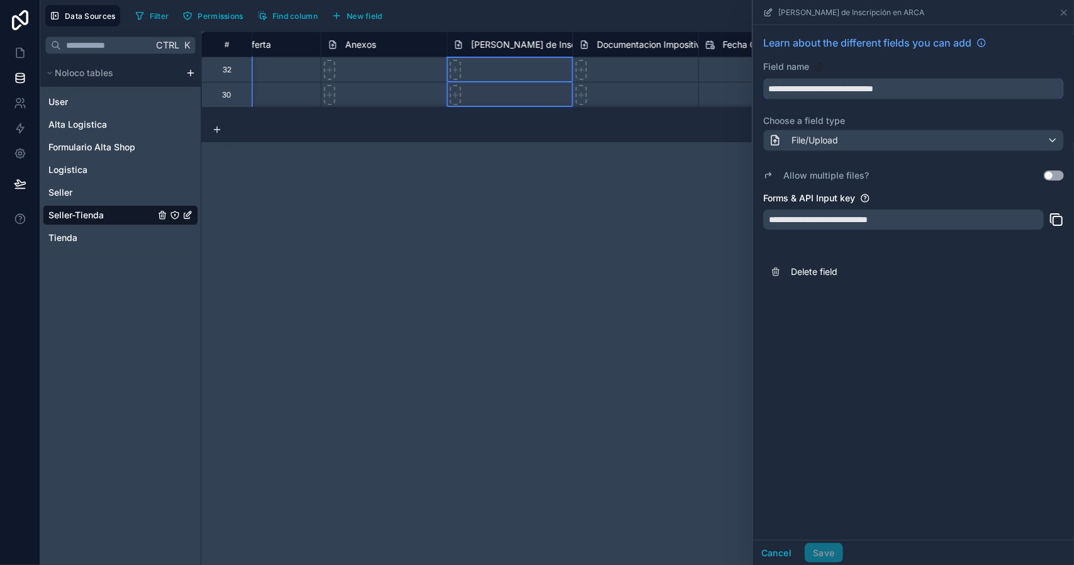
click at [869, 89] on input "**********" at bounding box center [914, 89] width 300 height 20
type input "**********"
click at [826, 551] on button "Save" at bounding box center [824, 553] width 38 height 20
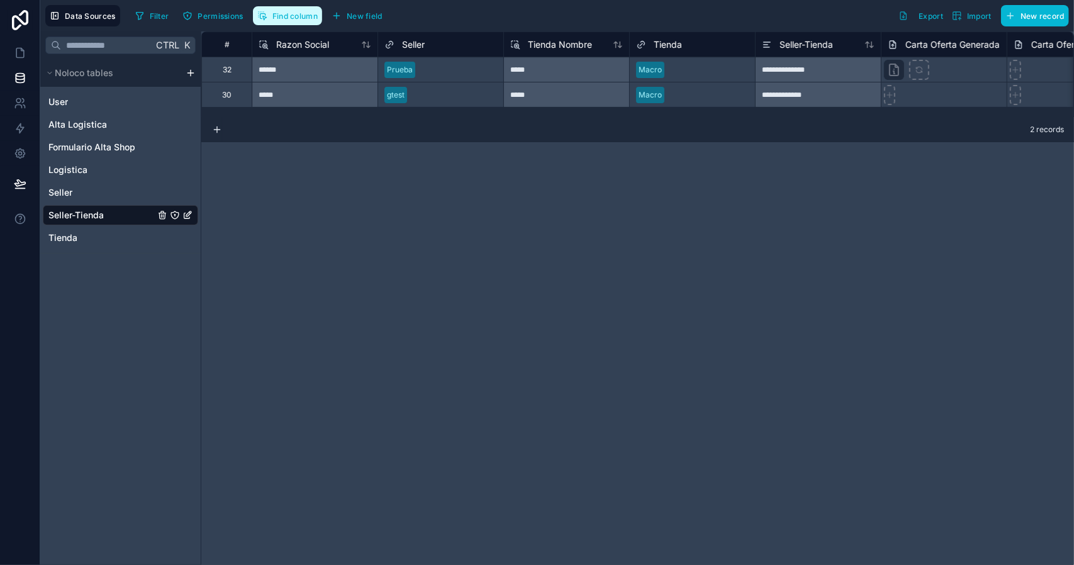
click at [297, 17] on span "Find column" at bounding box center [295, 15] width 45 height 9
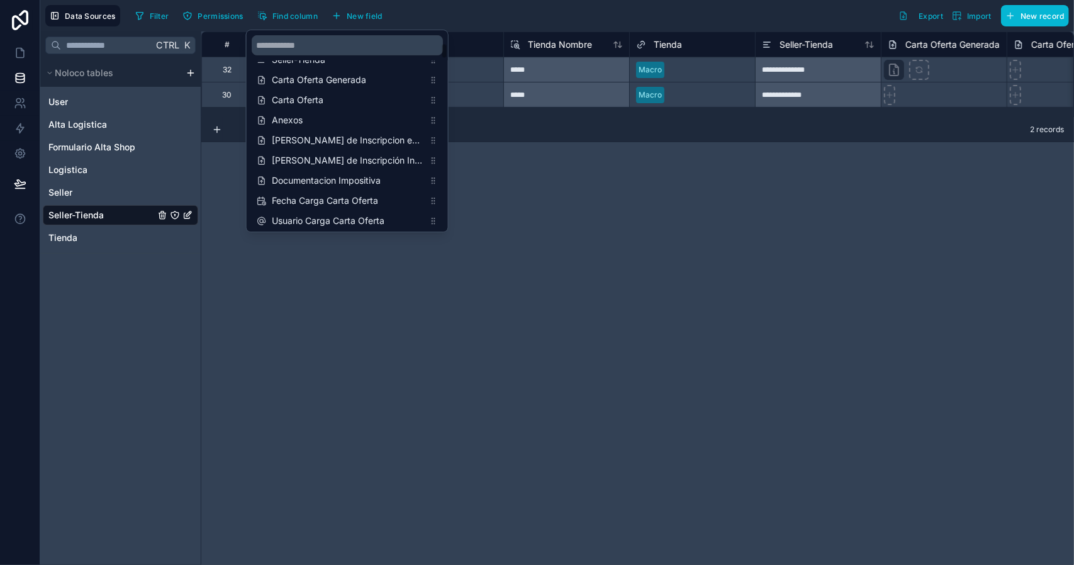
scroll to position [126, 0]
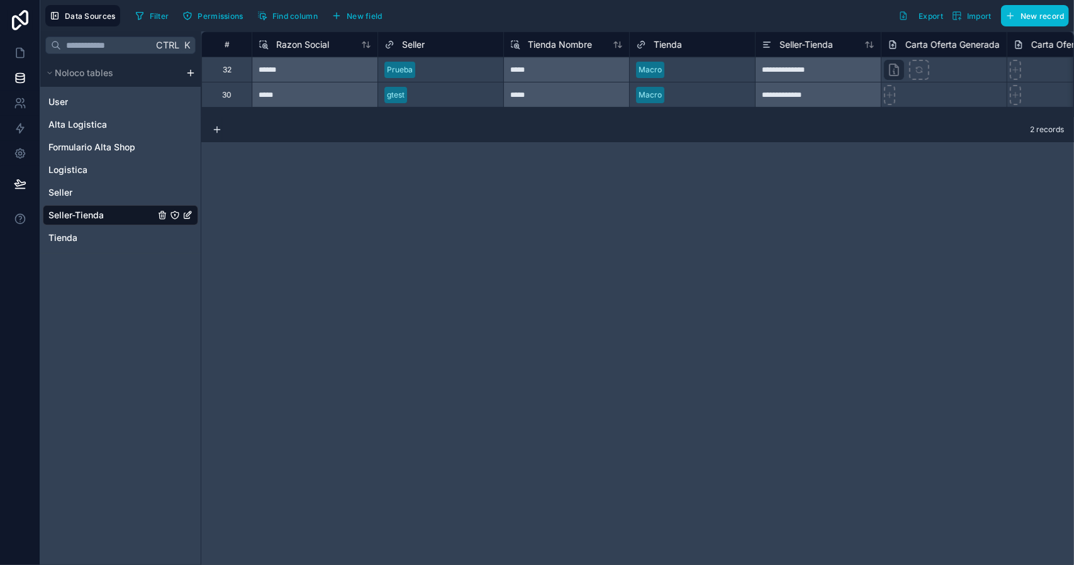
click at [766, 208] on div "**********" at bounding box center [637, 298] width 873 height 534
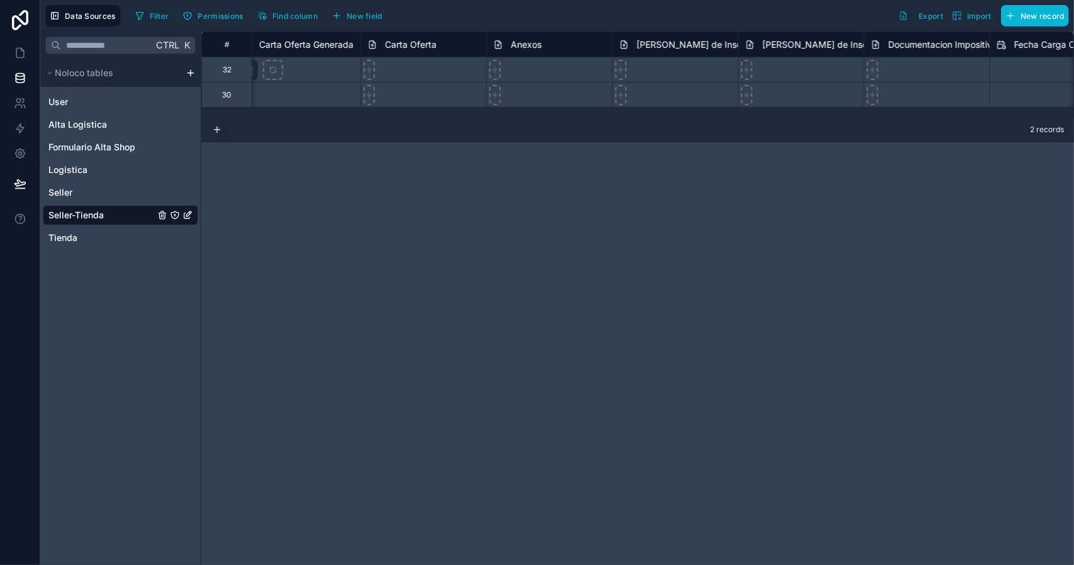
scroll to position [0, 655]
click at [818, 50] on div "Constancia de Inscripción Ingresos Brutos" at bounding box center [845, 44] width 217 height 15
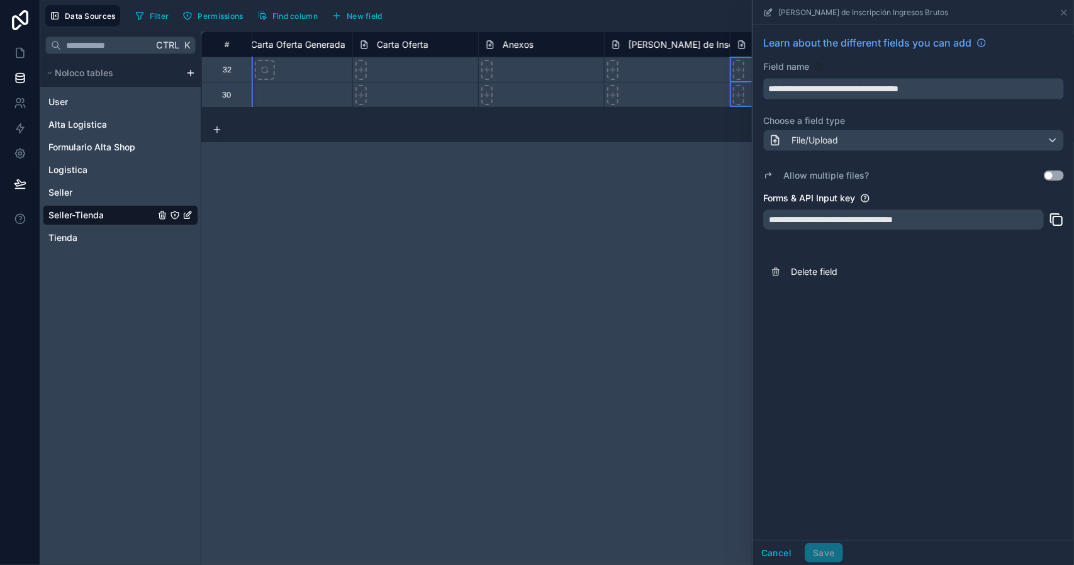
click at [869, 90] on input "**********" at bounding box center [914, 89] width 300 height 20
type input "**********"
click at [833, 552] on button "Save" at bounding box center [824, 553] width 38 height 20
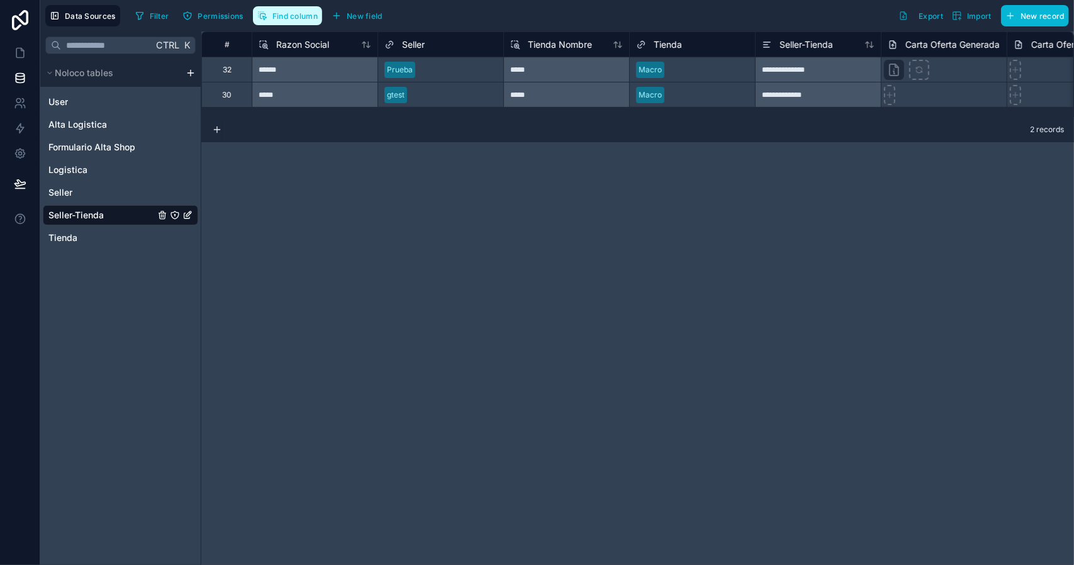
click at [283, 17] on span "Find column" at bounding box center [295, 15] width 45 height 9
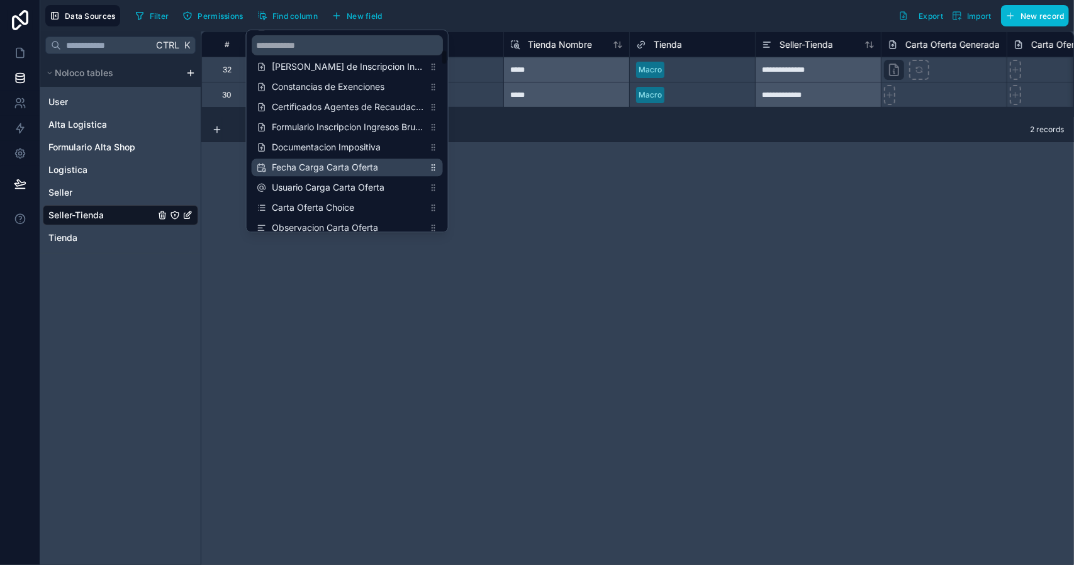
scroll to position [126, 0]
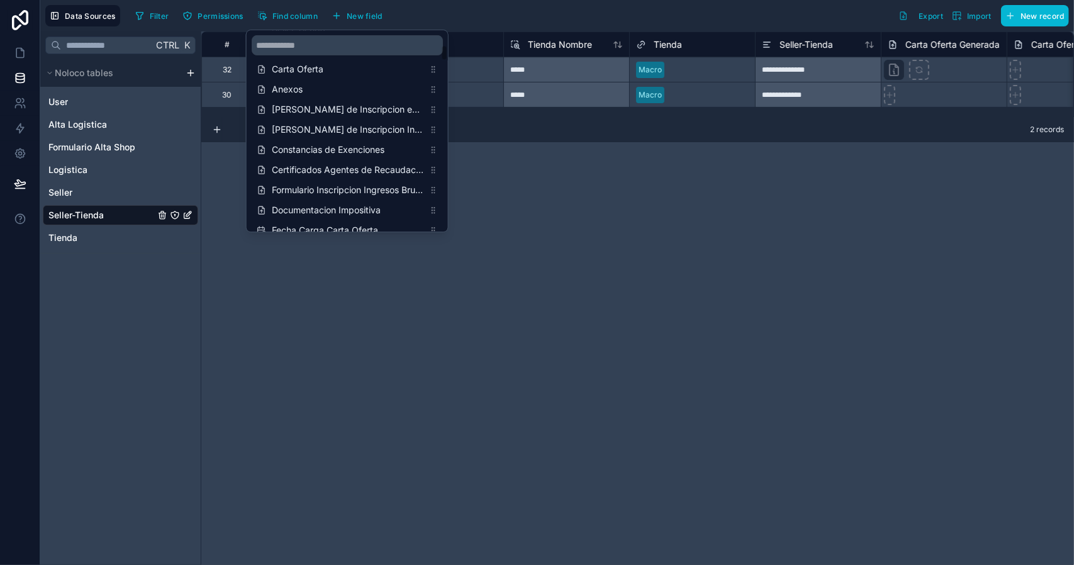
click at [633, 221] on div "**********" at bounding box center [637, 298] width 873 height 534
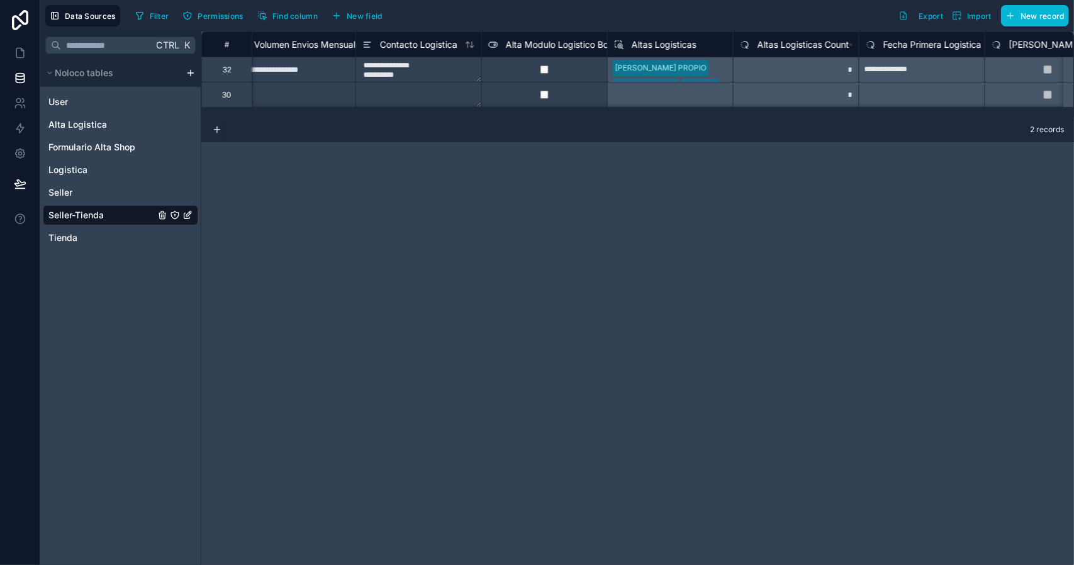
scroll to position [0, 7323]
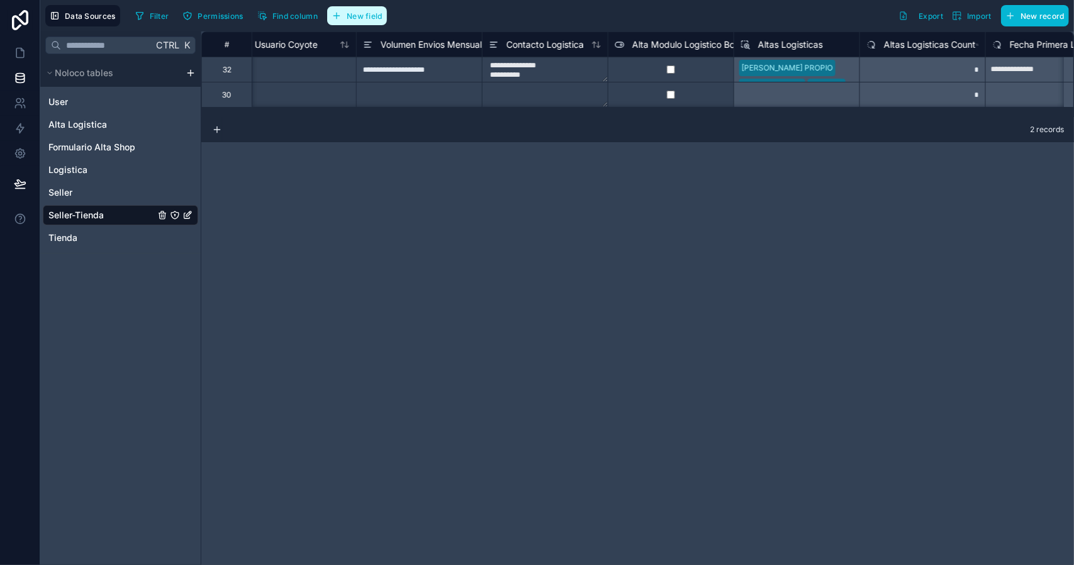
click at [366, 19] on span "New field" at bounding box center [365, 15] width 36 height 9
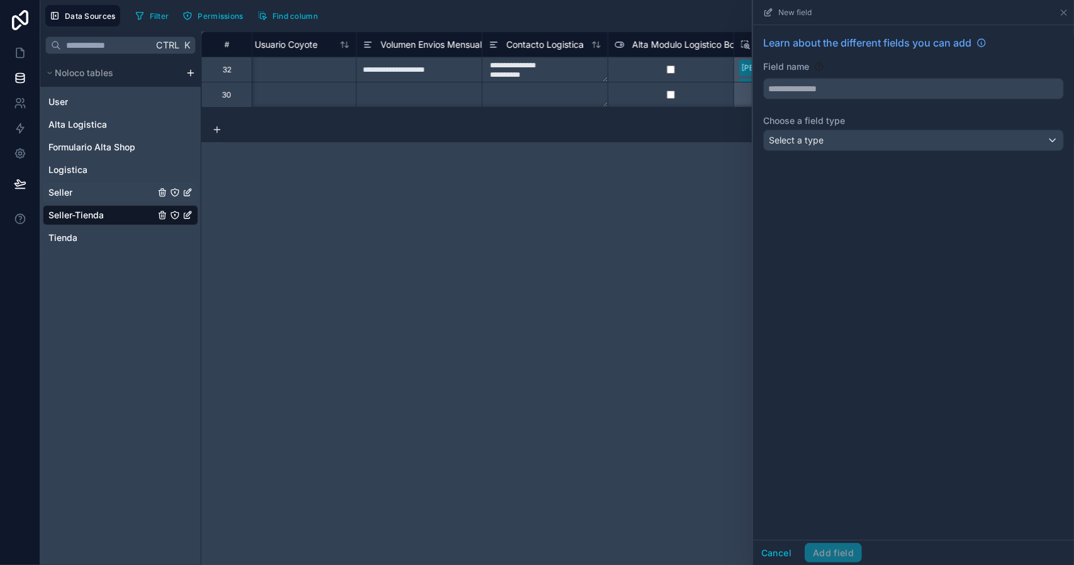
click at [63, 189] on span "Seller" at bounding box center [60, 192] width 24 height 13
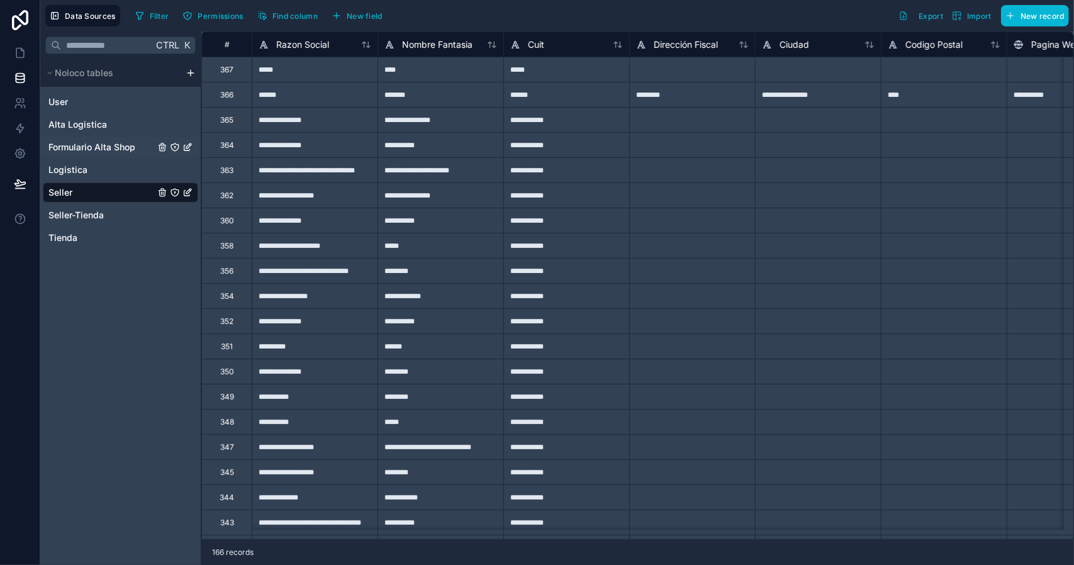
click at [94, 147] on span "Formulario Alta Shop" at bounding box center [91, 147] width 87 height 13
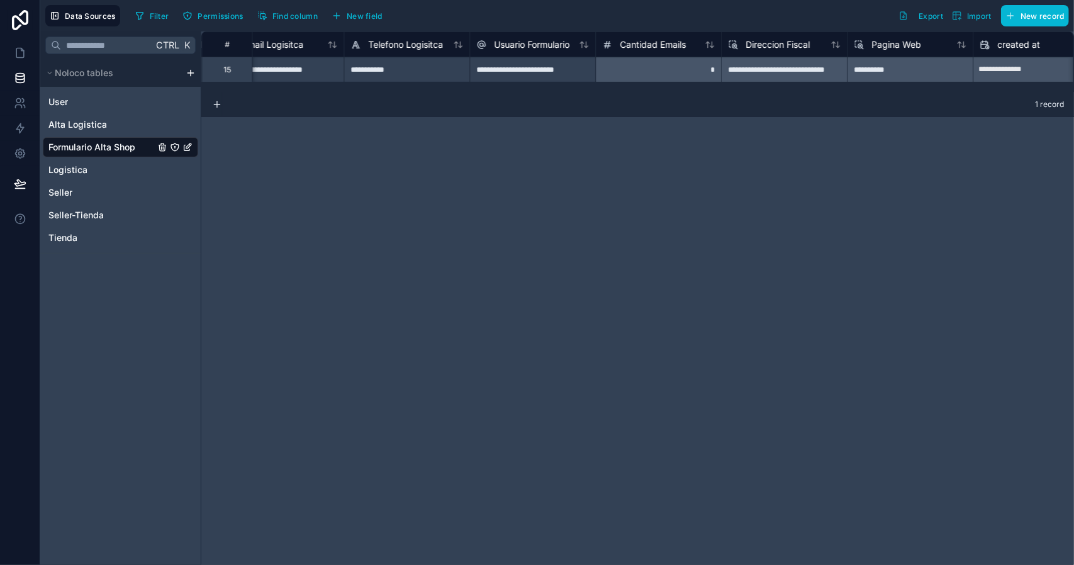
scroll to position [0, 1995]
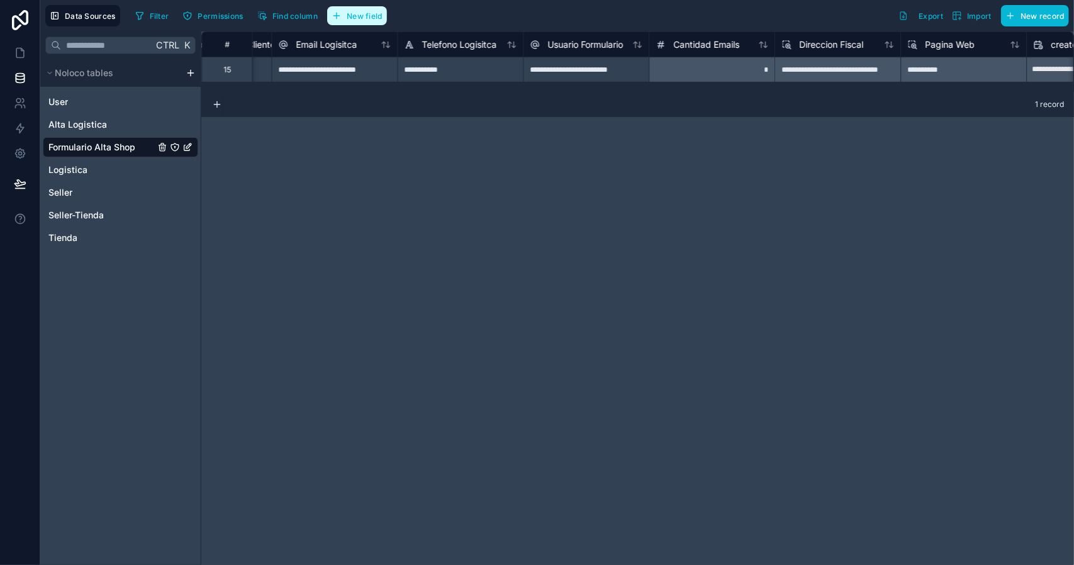
click at [368, 16] on span "New field" at bounding box center [365, 15] width 36 height 9
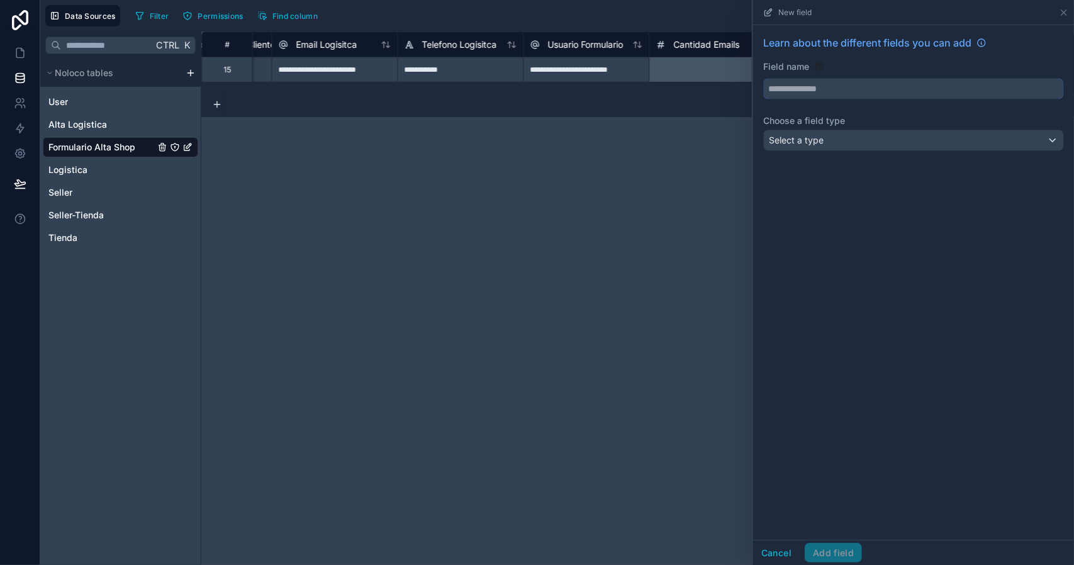
click at [813, 91] on input "text" at bounding box center [914, 89] width 300 height 20
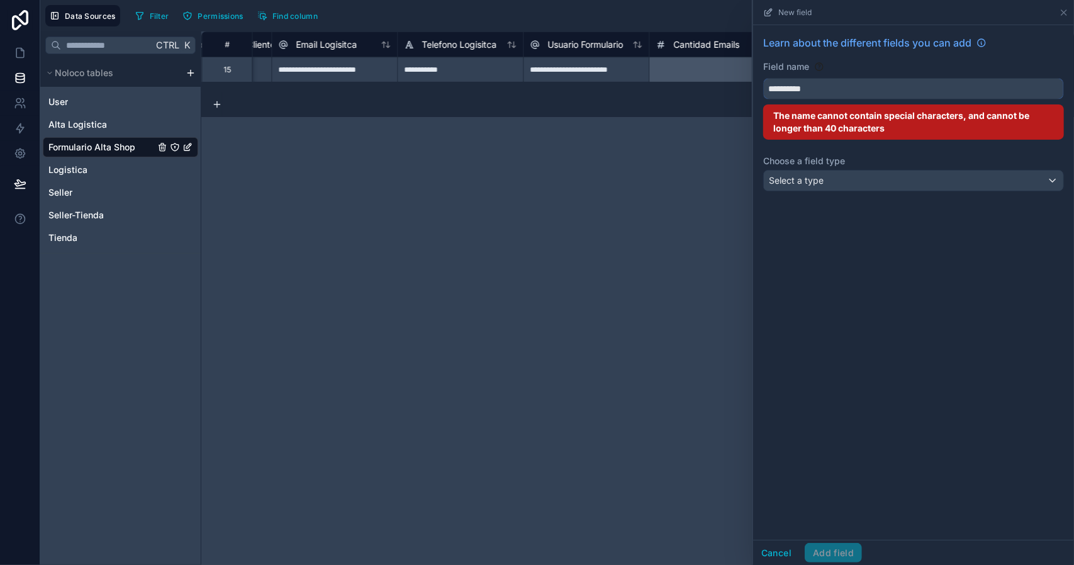
click at [763, 78] on button "*********" at bounding box center [913, 88] width 301 height 21
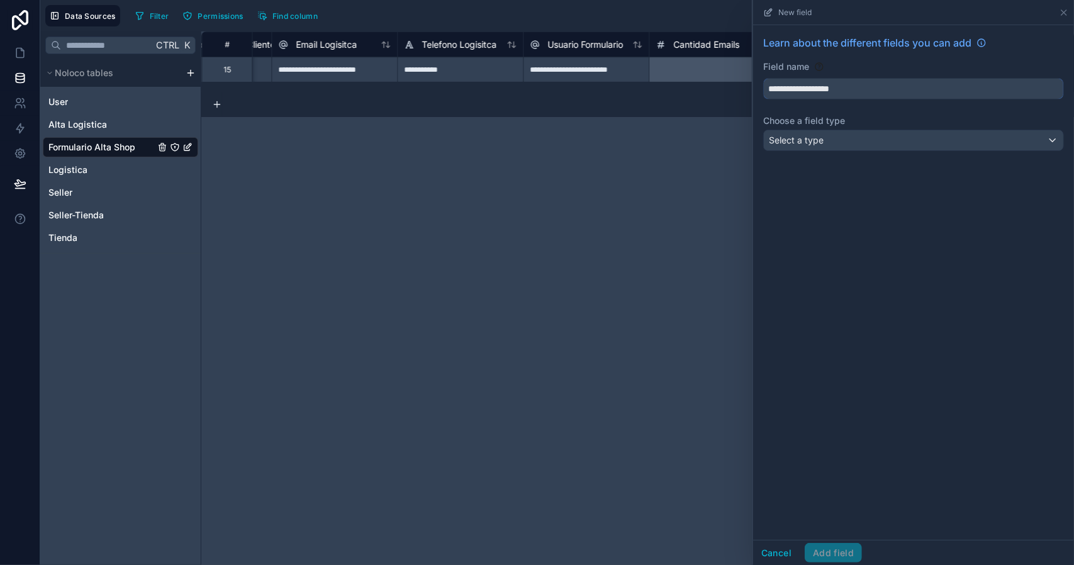
click at [763, 78] on button "**********" at bounding box center [913, 88] width 301 height 21
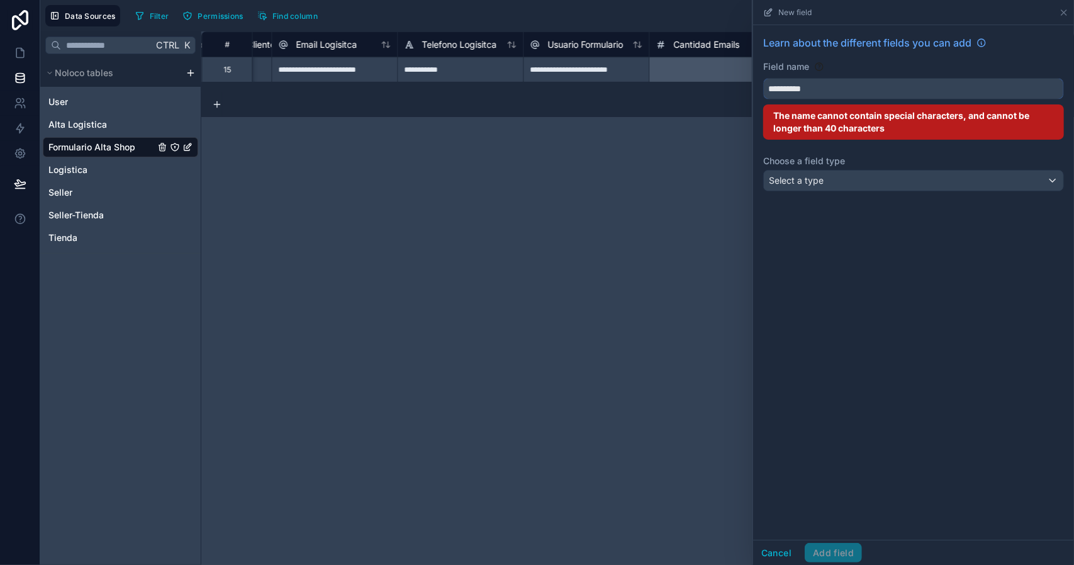
click at [763, 78] on button "*********" at bounding box center [913, 88] width 301 height 21
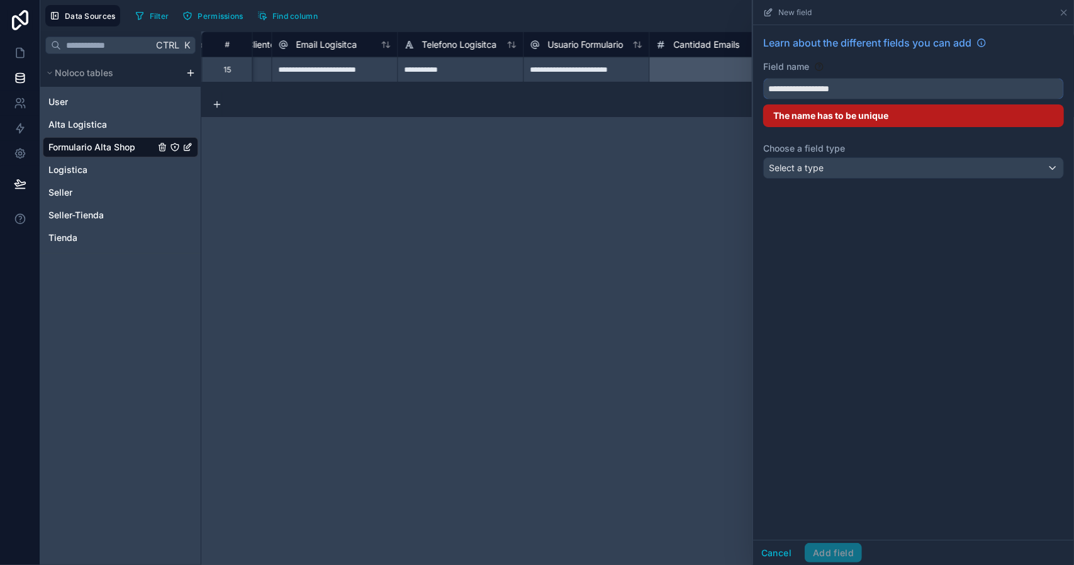
click at [763, 78] on button "**********" at bounding box center [913, 88] width 301 height 21
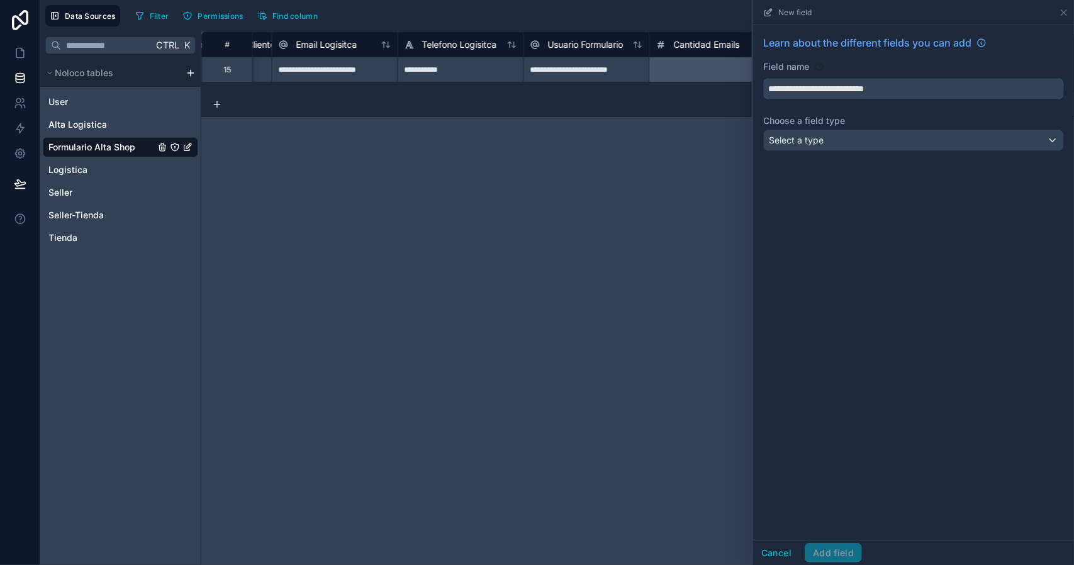
type input "**********"
click at [816, 138] on span "Select a type" at bounding box center [796, 140] width 55 height 11
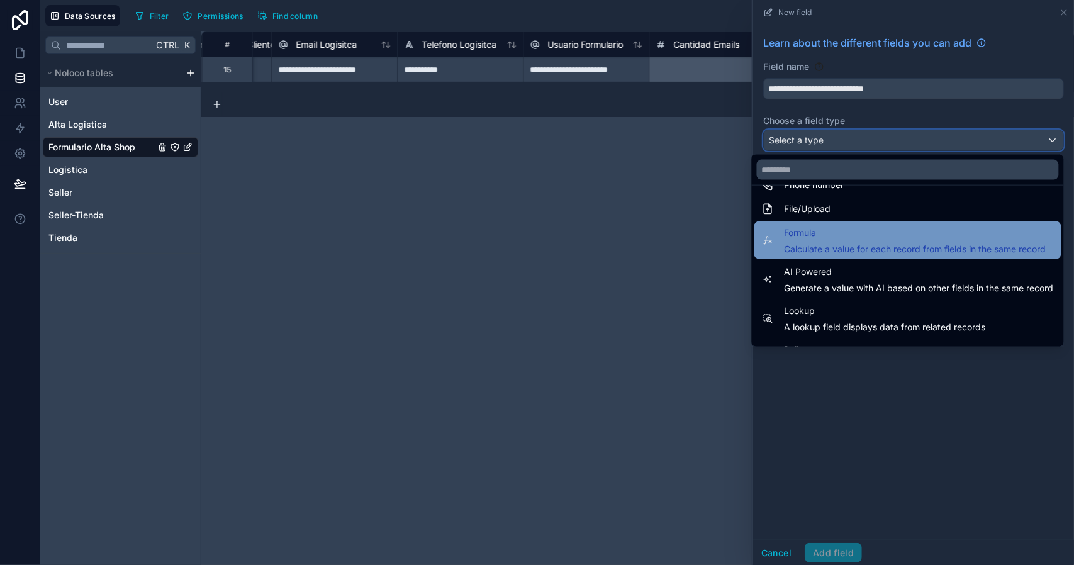
scroll to position [302, 0]
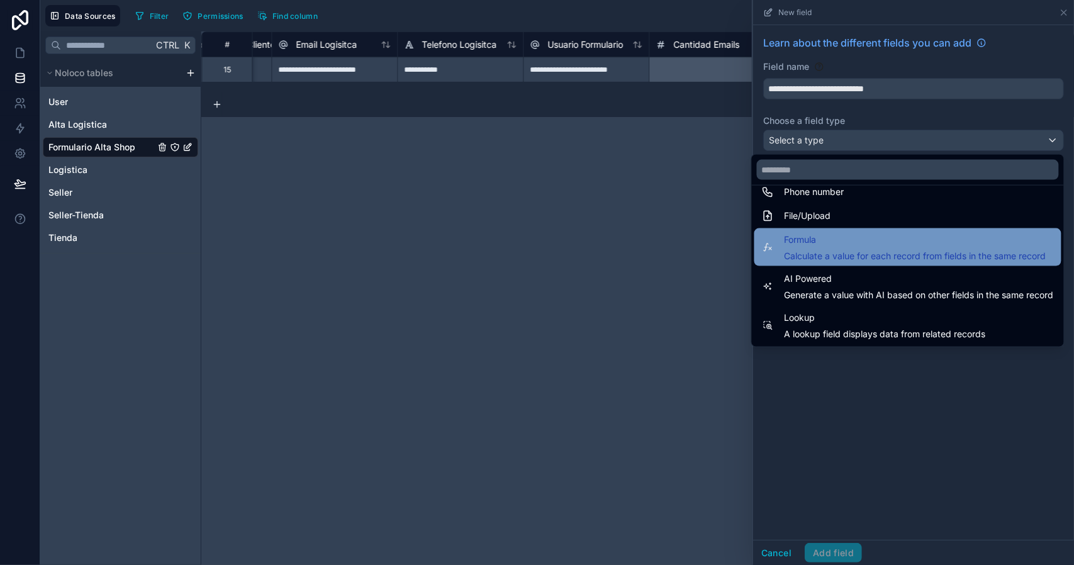
click at [861, 246] on span "Formula" at bounding box center [916, 239] width 262 height 15
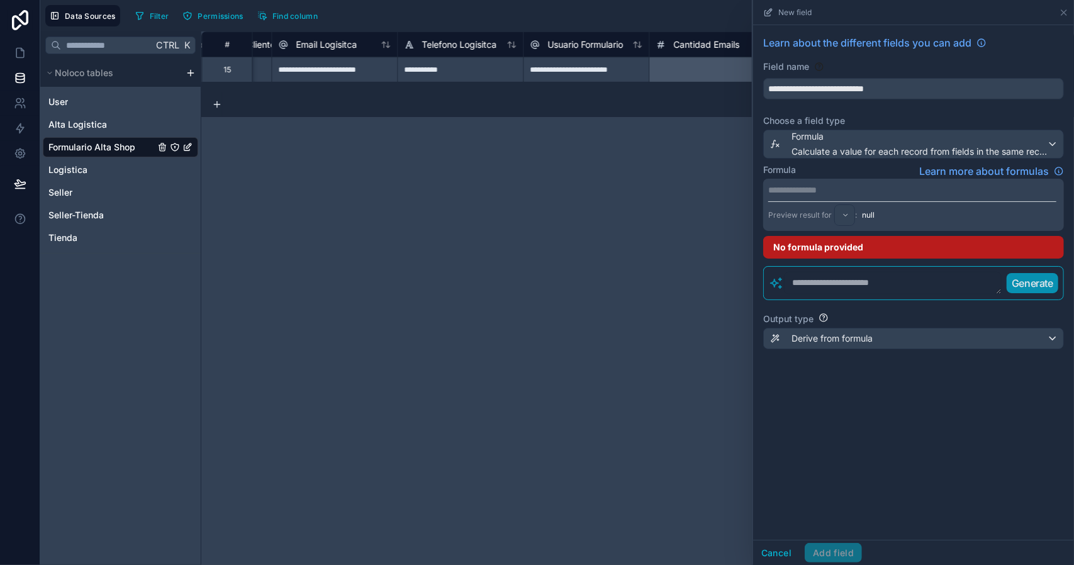
click at [798, 191] on p "**********" at bounding box center [913, 190] width 288 height 13
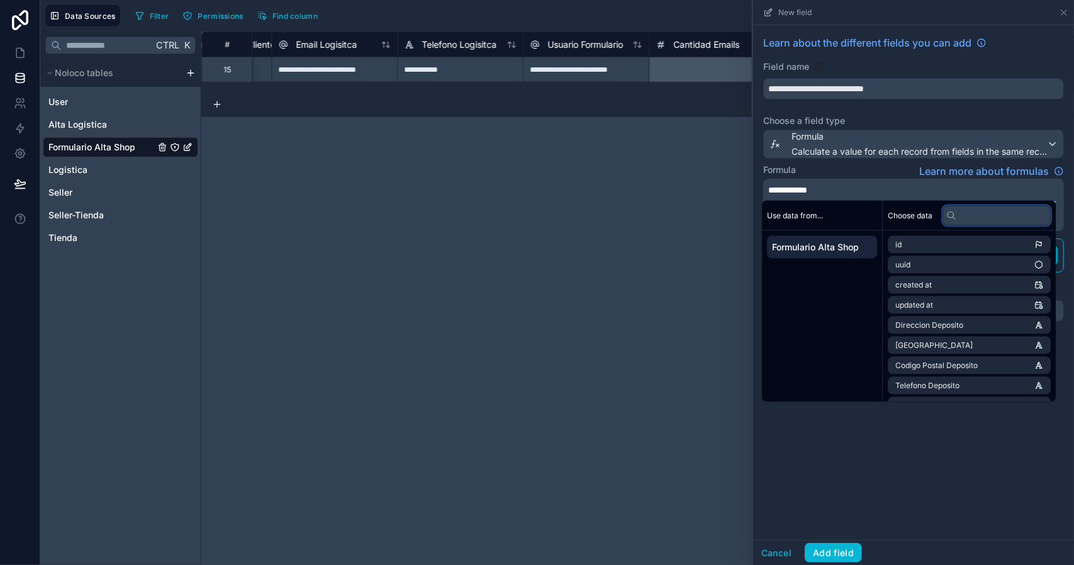
click at [972, 217] on input "text" at bounding box center [997, 215] width 108 height 20
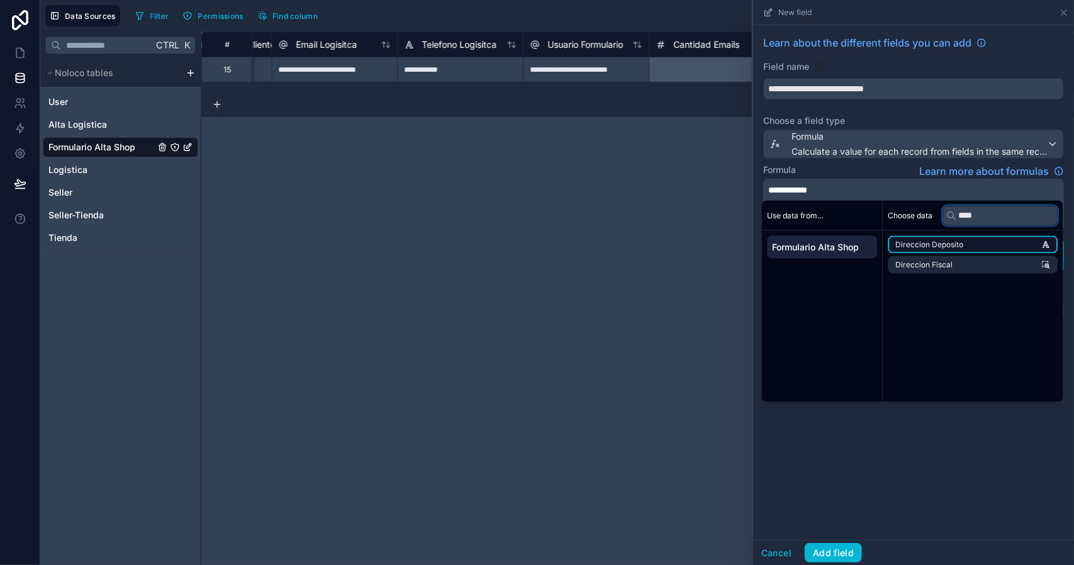
type input "****"
click at [943, 247] on span "Direccion Deposito" at bounding box center [930, 245] width 68 height 10
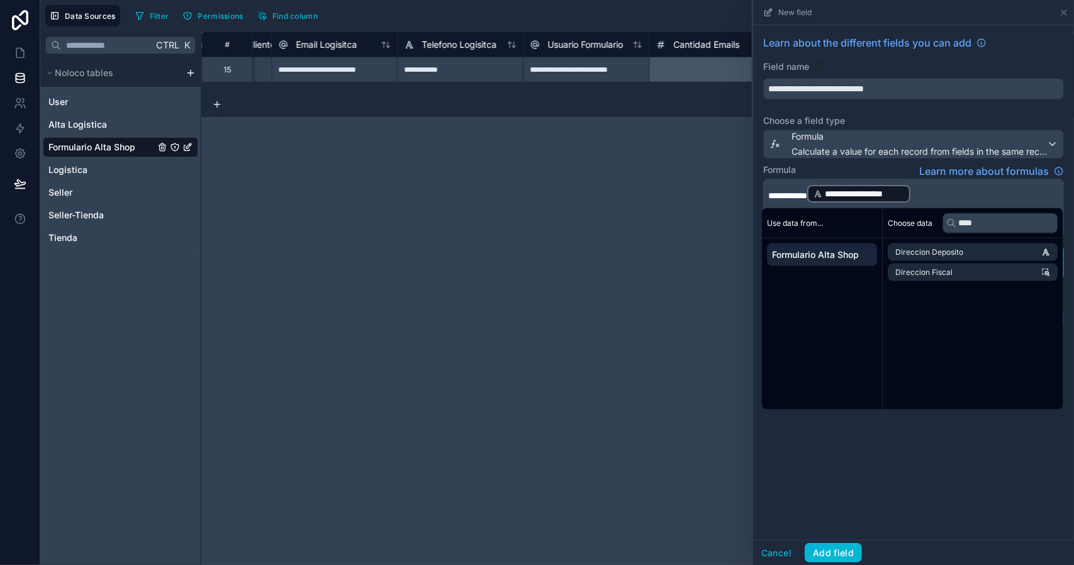
click at [968, 197] on p "**********" at bounding box center [913, 194] width 288 height 20
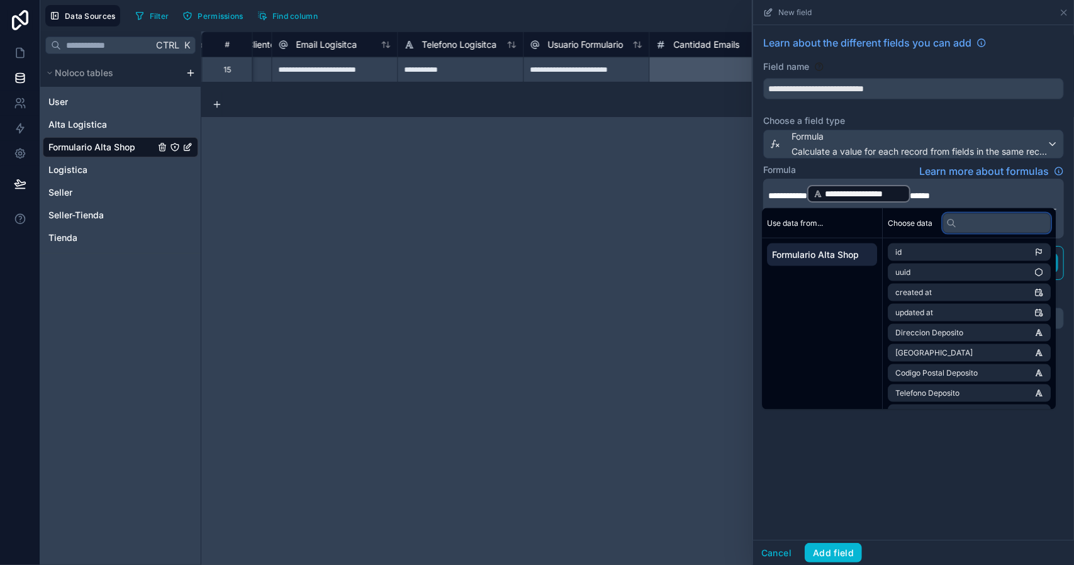
click at [970, 222] on input "text" at bounding box center [997, 223] width 108 height 20
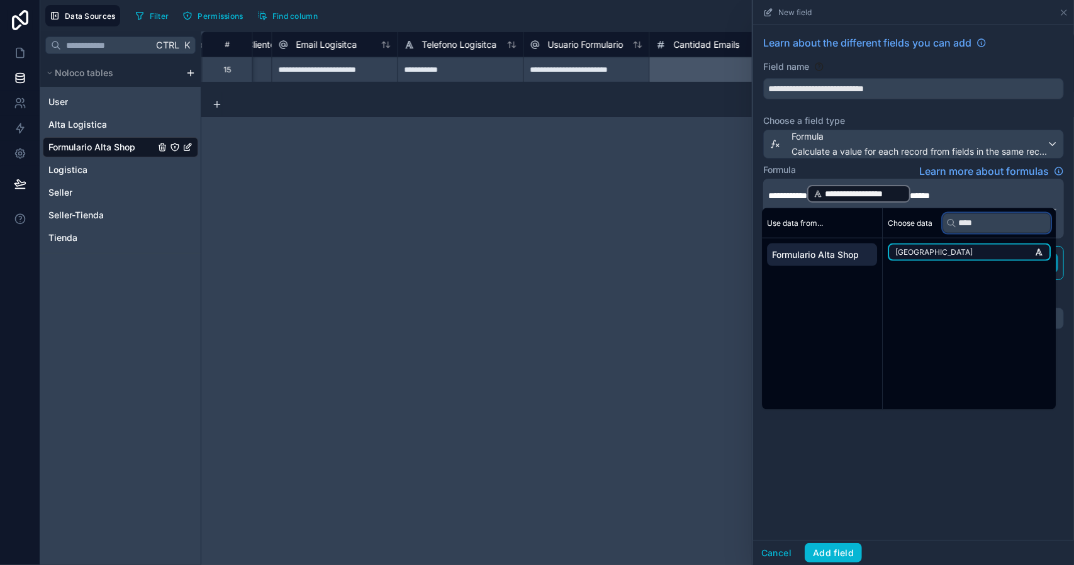
type input "****"
click at [963, 249] on li "[GEOGRAPHIC_DATA]" at bounding box center [969, 253] width 163 height 18
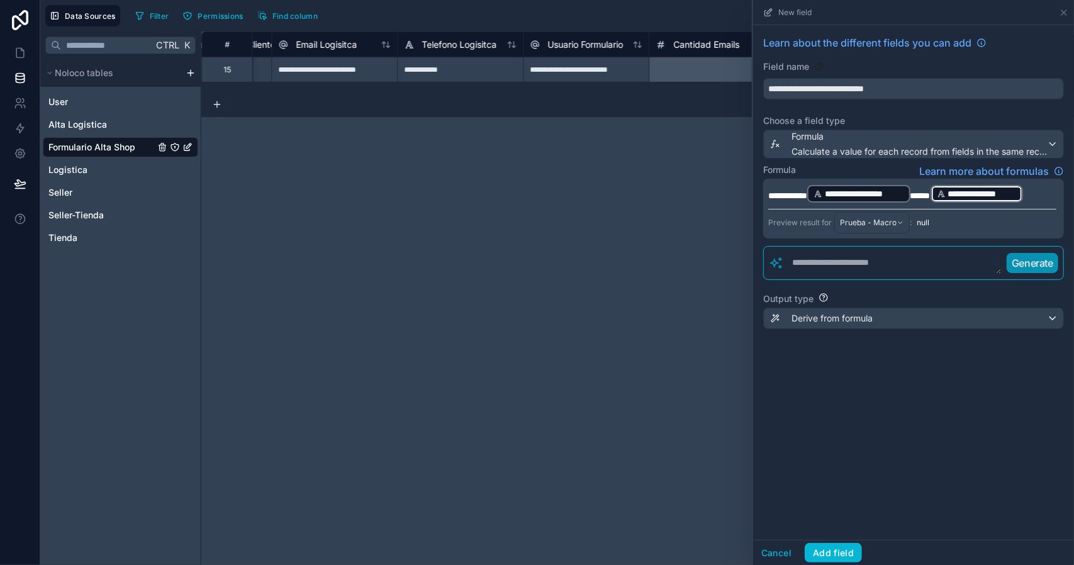
click at [1054, 194] on p "**********" at bounding box center [913, 194] width 288 height 20
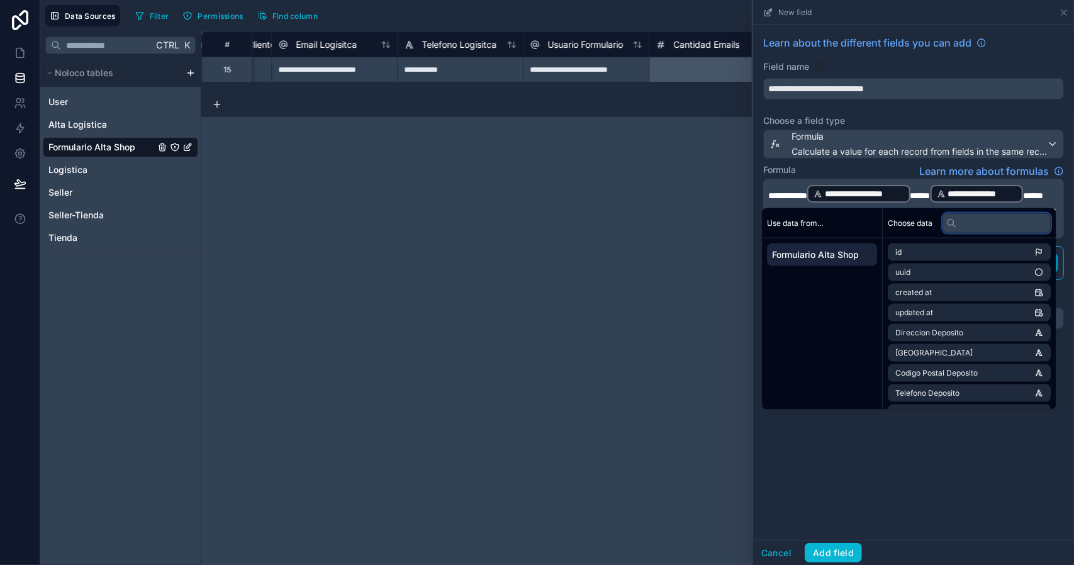
click at [1001, 219] on input "text" at bounding box center [997, 223] width 108 height 20
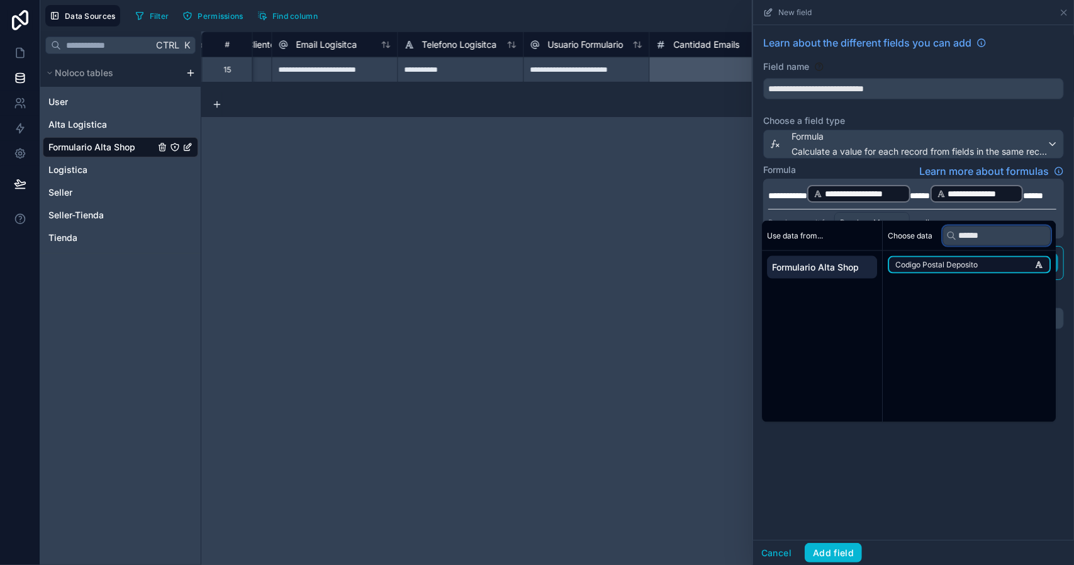
type input "******"
click at [971, 261] on span "Codigo Postal Deposito" at bounding box center [937, 265] width 82 height 10
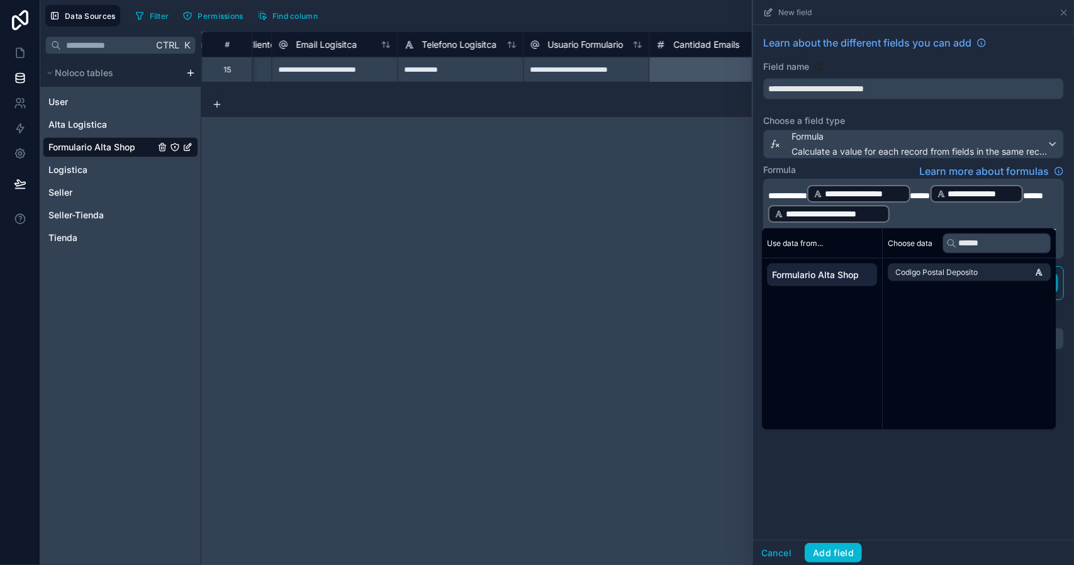
click at [939, 211] on p "**********" at bounding box center [913, 204] width 288 height 40
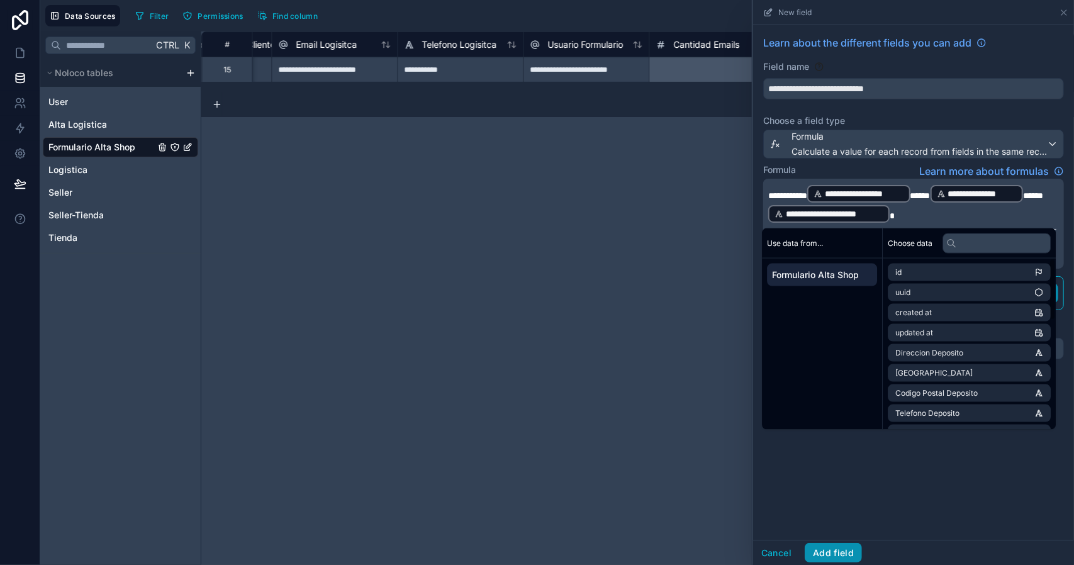
click at [842, 549] on button "Add field" at bounding box center [833, 553] width 57 height 20
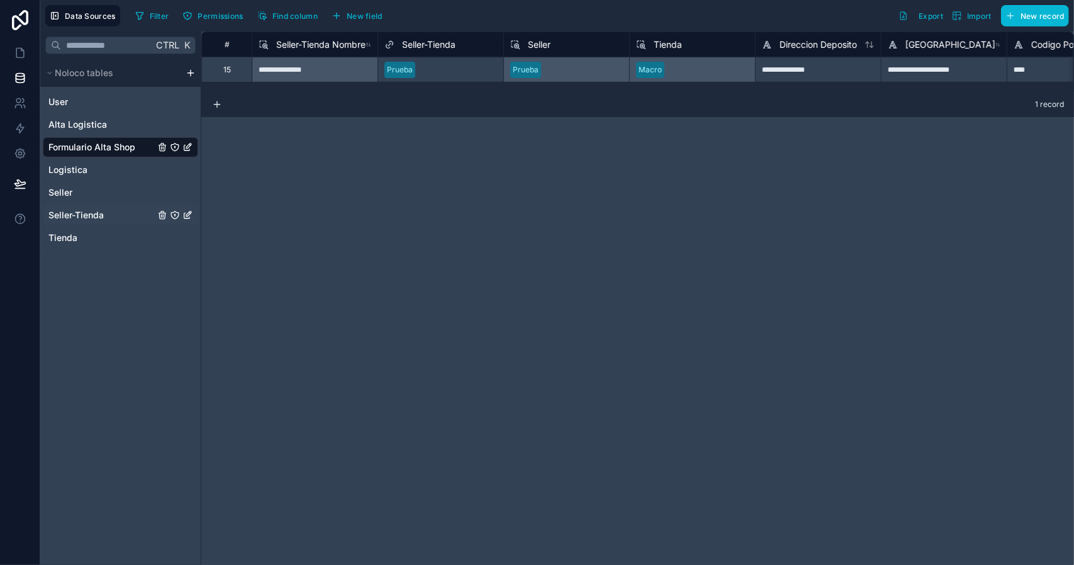
click at [99, 212] on span "Seller-Tienda" at bounding box center [75, 215] width 55 height 13
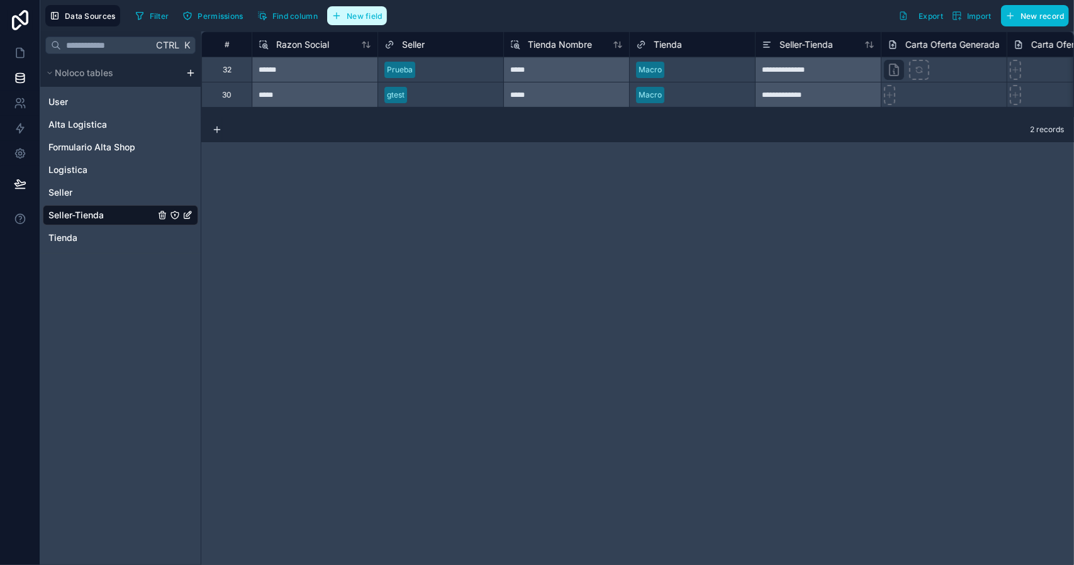
click at [360, 17] on span "New field" at bounding box center [365, 15] width 36 height 9
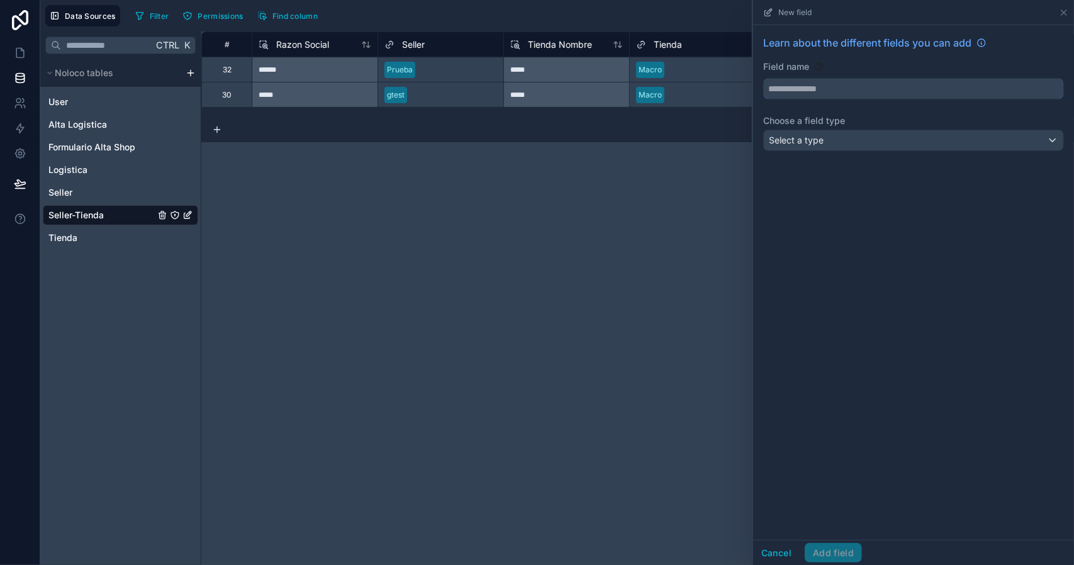
click at [817, 90] on input "text" at bounding box center [914, 89] width 300 height 20
click at [763, 78] on button "*********" at bounding box center [913, 88] width 301 height 21
type input "*"
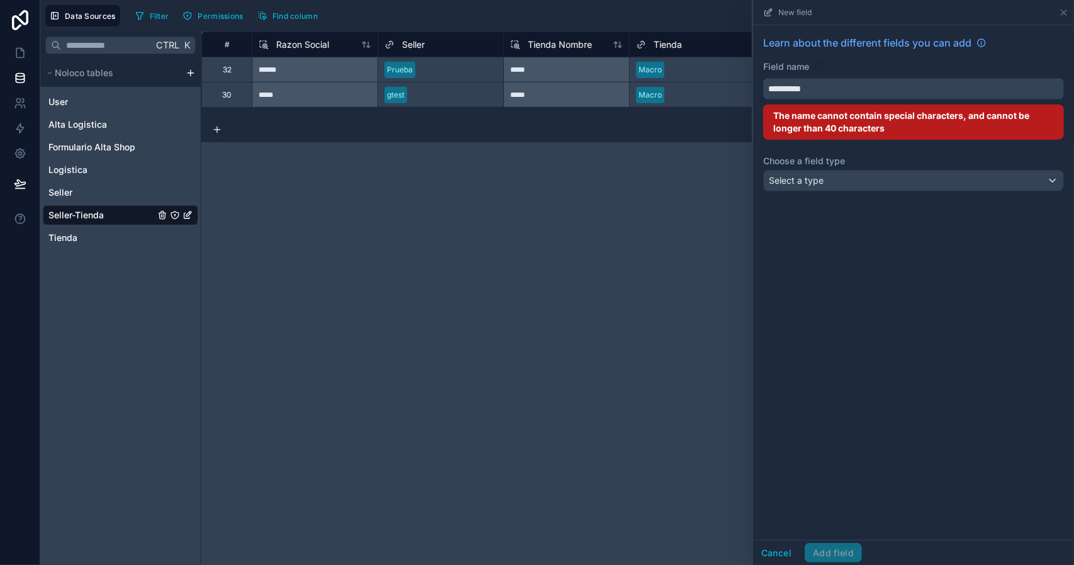
click at [763, 78] on button "*********" at bounding box center [913, 88] width 301 height 21
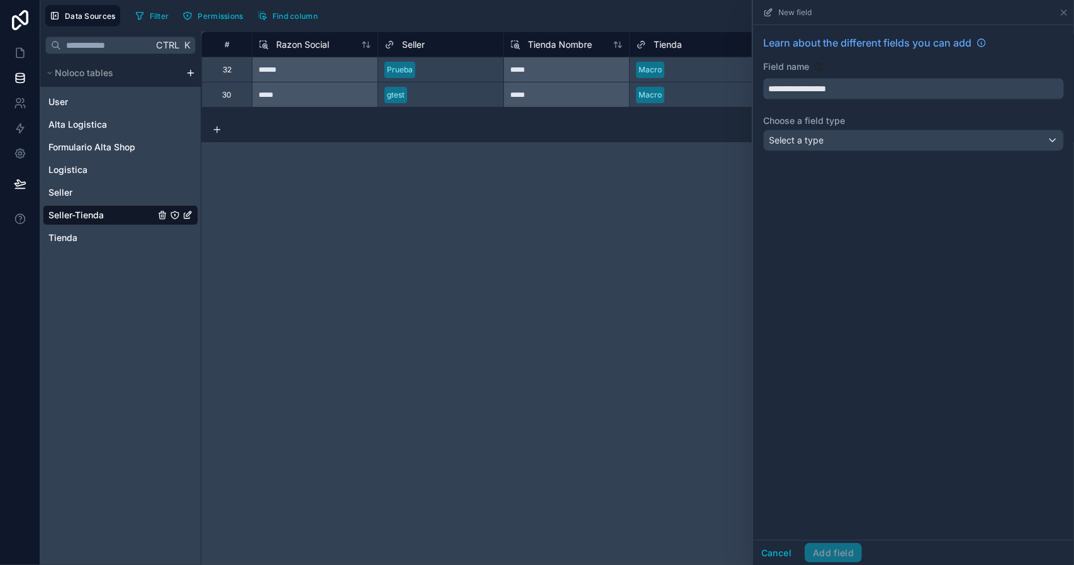
type input "**********"
click at [874, 138] on div "Select a type" at bounding box center [914, 140] width 300 height 20
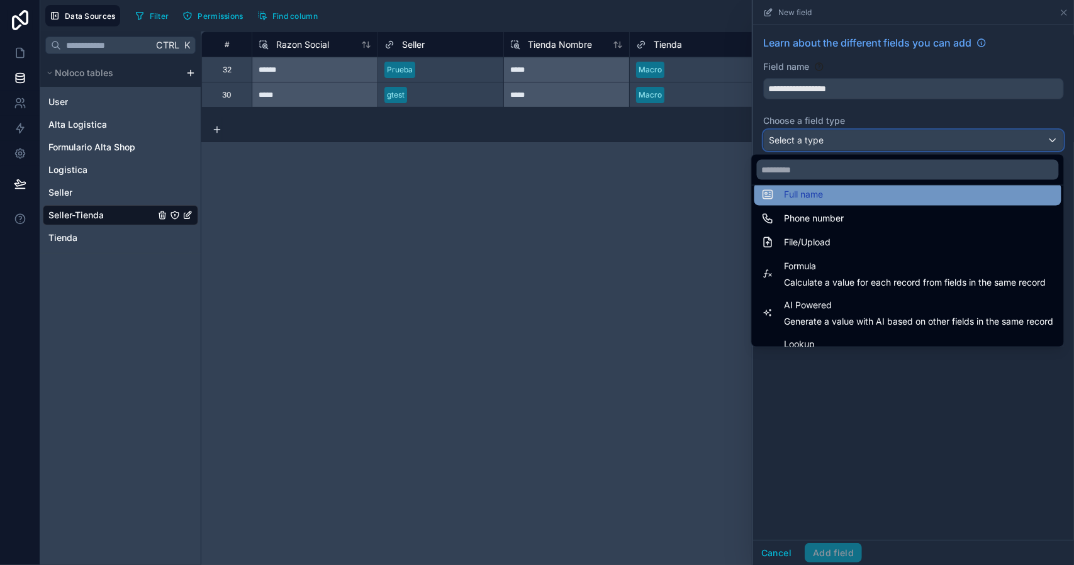
scroll to position [365, 0]
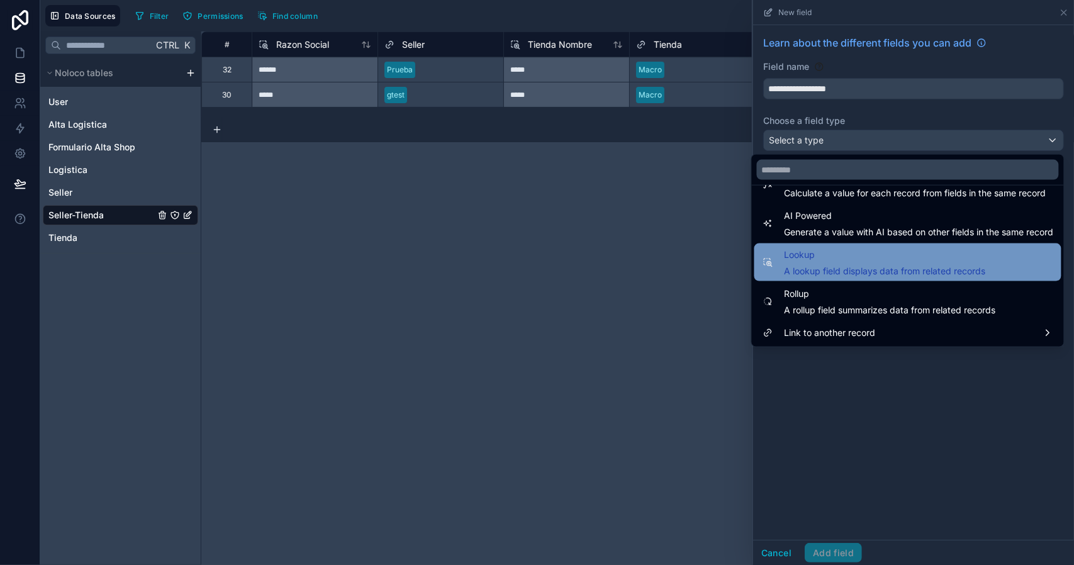
click at [844, 260] on span "Lookup" at bounding box center [885, 254] width 201 height 15
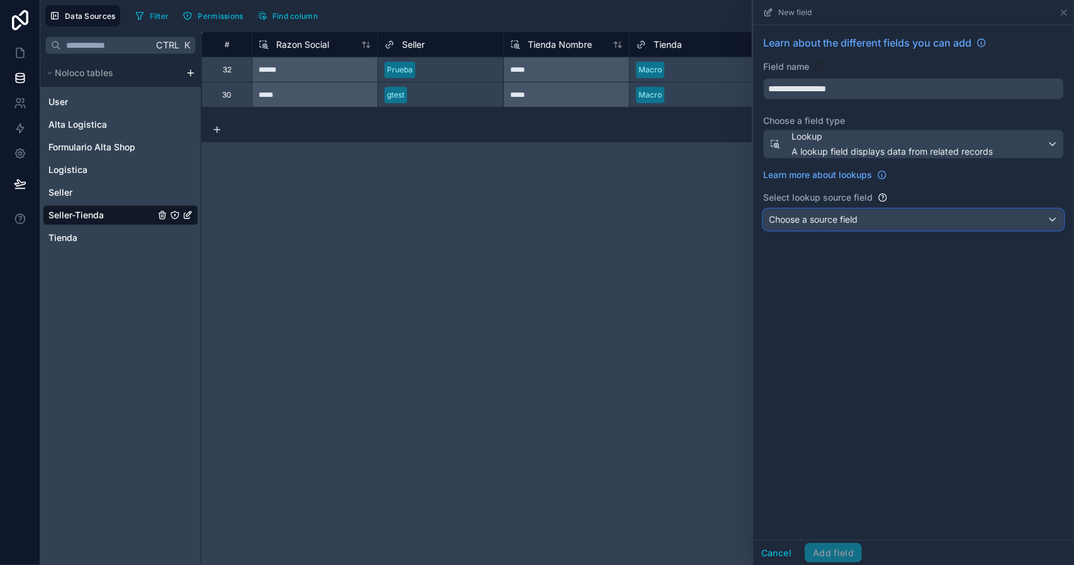
click at [811, 221] on span "Choose a source field" at bounding box center [813, 219] width 89 height 11
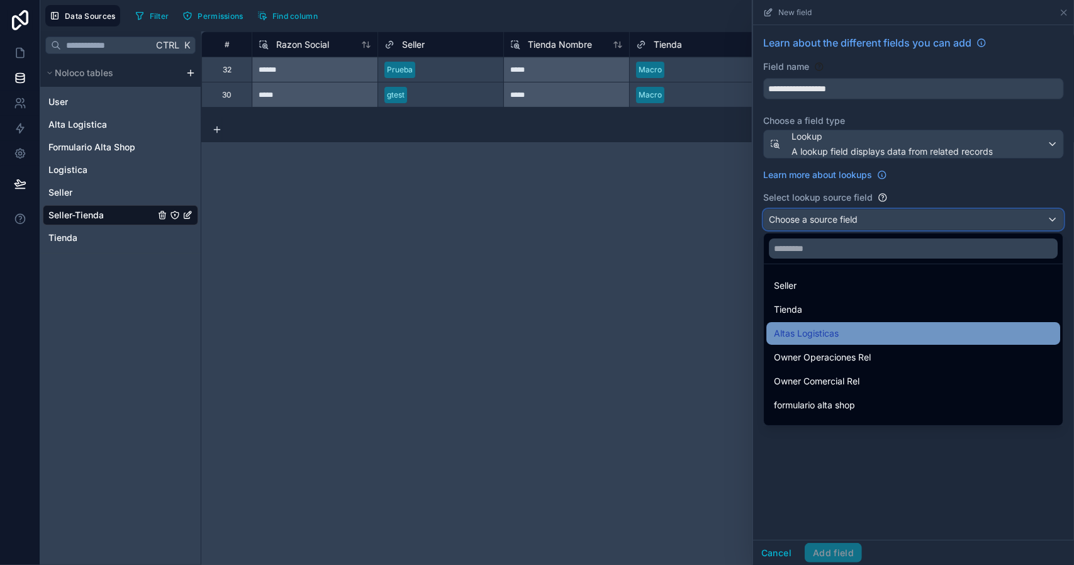
scroll to position [18, 0]
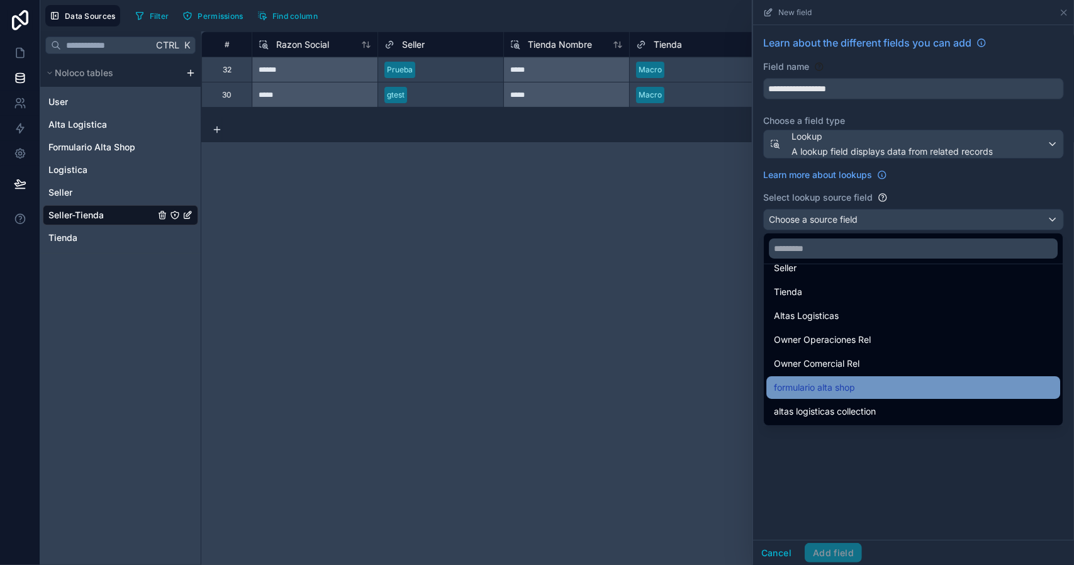
click at [873, 380] on div "formulario alta shop" at bounding box center [913, 387] width 279 height 15
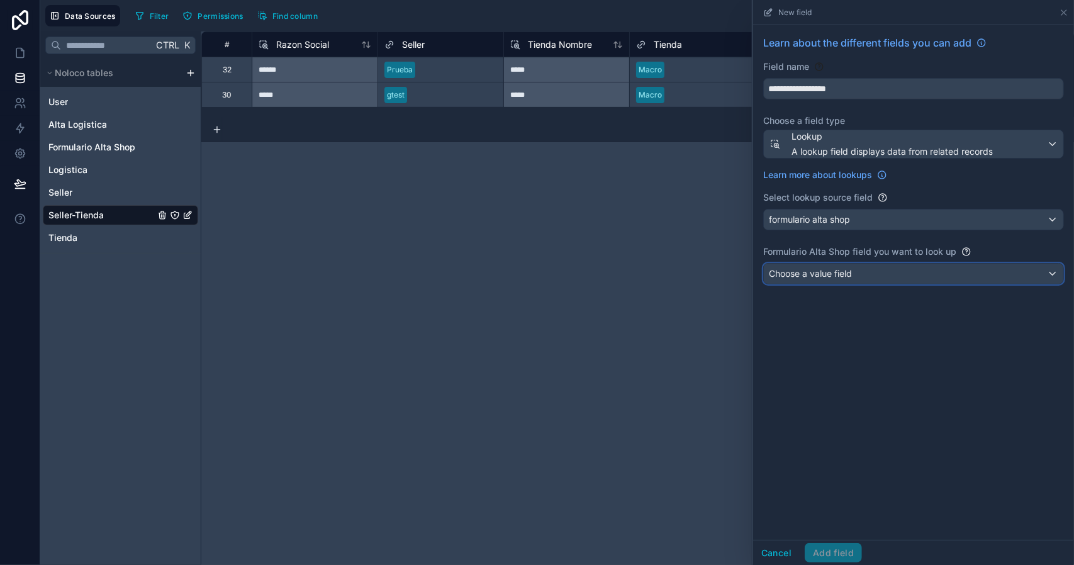
click at [823, 273] on span "Choose a value field" at bounding box center [810, 273] width 83 height 11
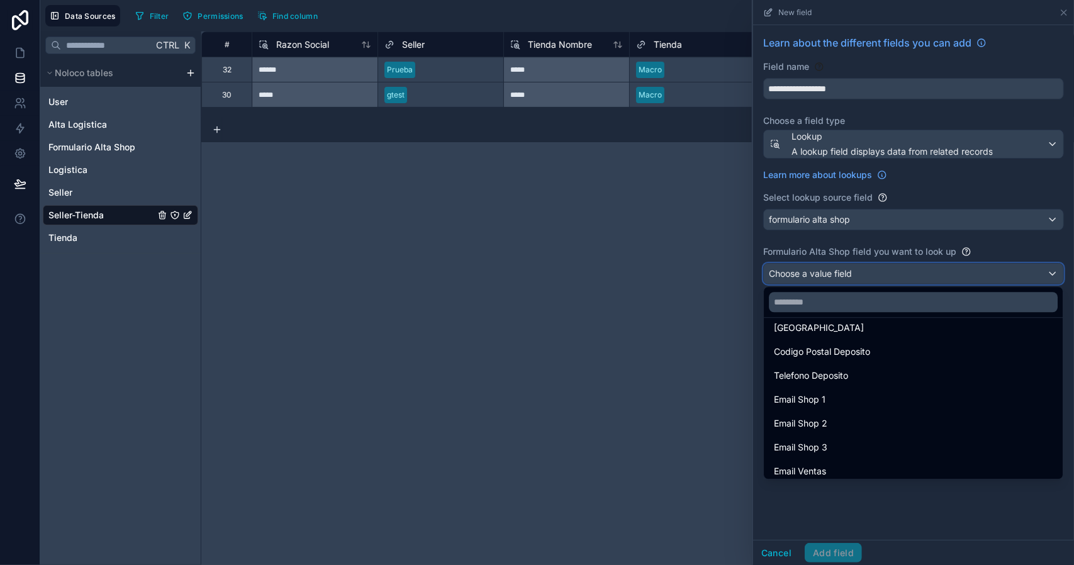
scroll to position [376, 0]
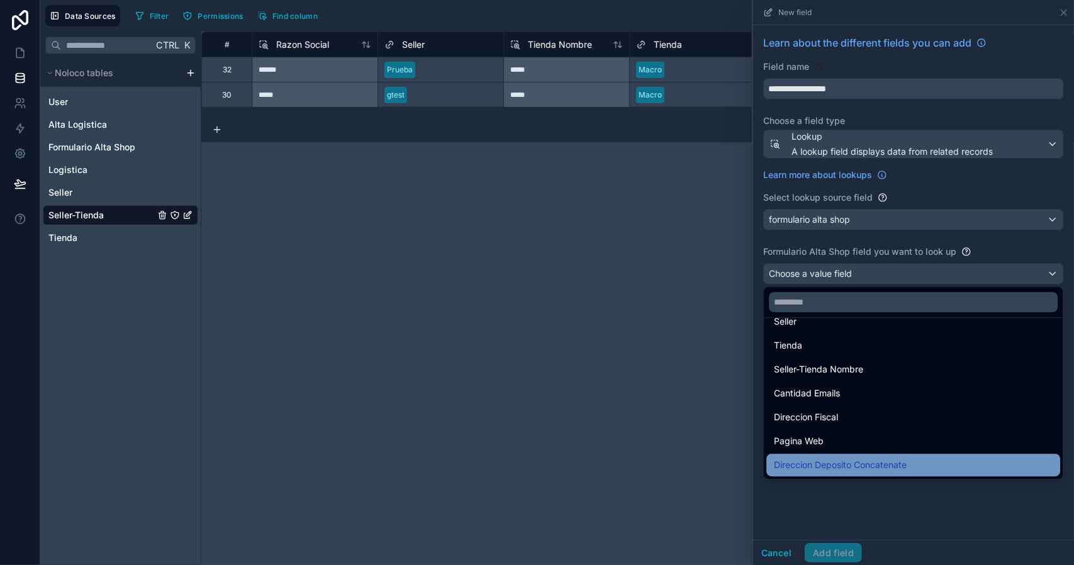
click at [923, 465] on div "Direccion Deposito Concatenate" at bounding box center [913, 465] width 279 height 15
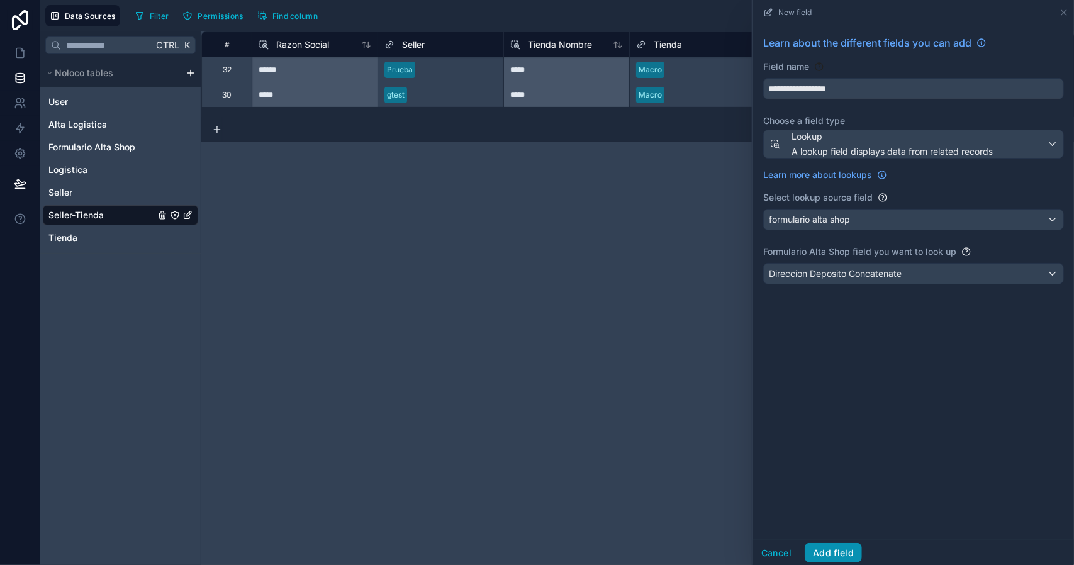
click at [840, 549] on button "Add field" at bounding box center [833, 553] width 57 height 20
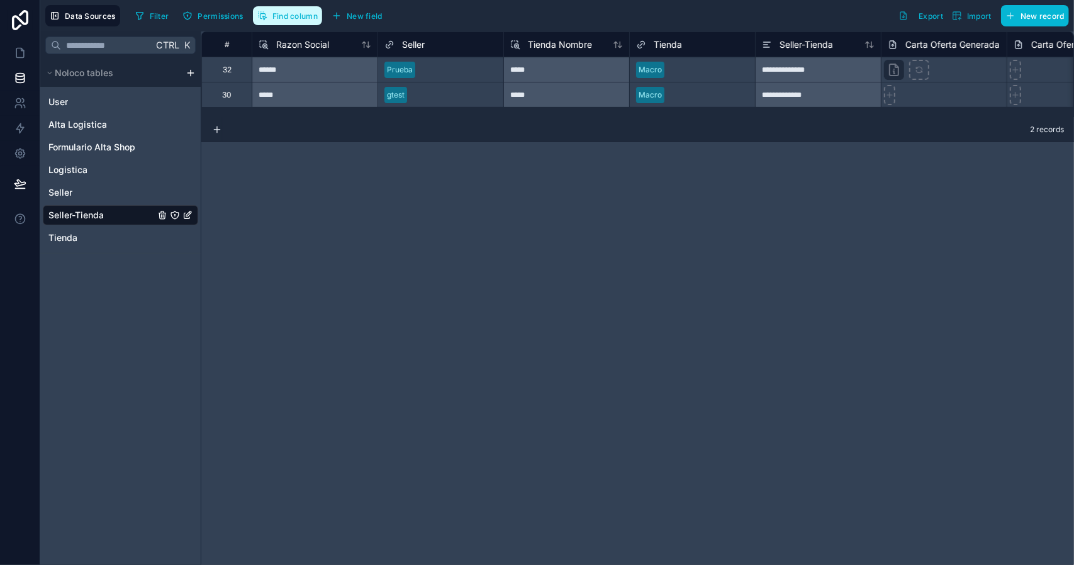
click at [288, 13] on span "Find column" at bounding box center [295, 15] width 45 height 9
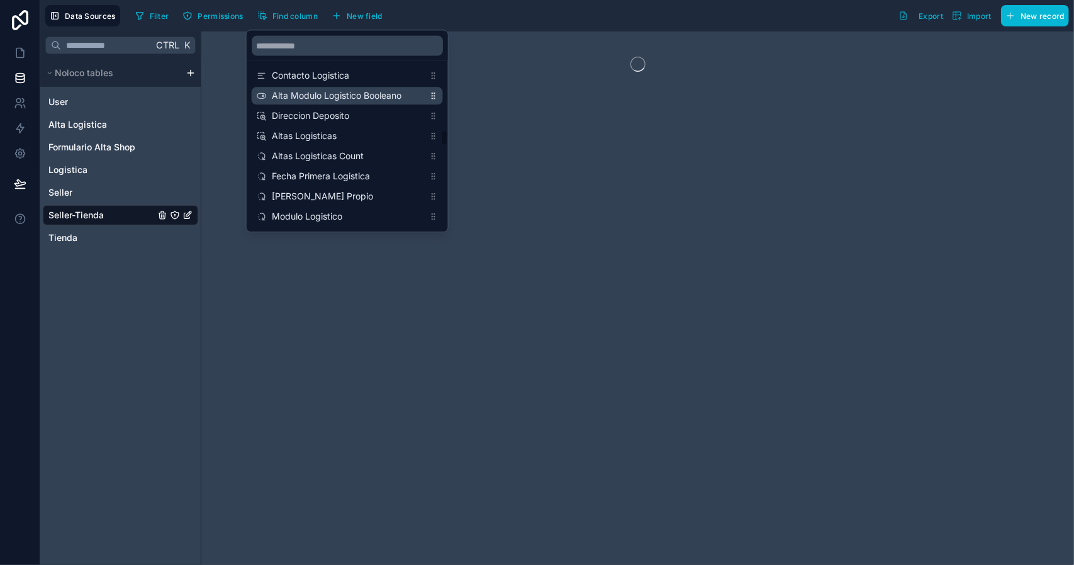
scroll to position [1196, 0]
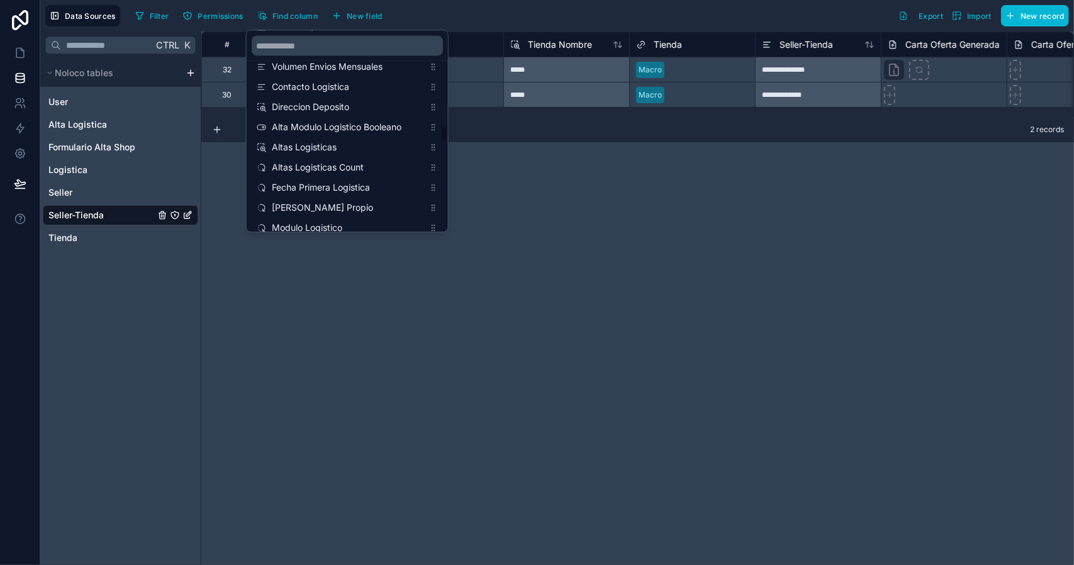
click at [656, 226] on div "**********" at bounding box center [637, 298] width 873 height 534
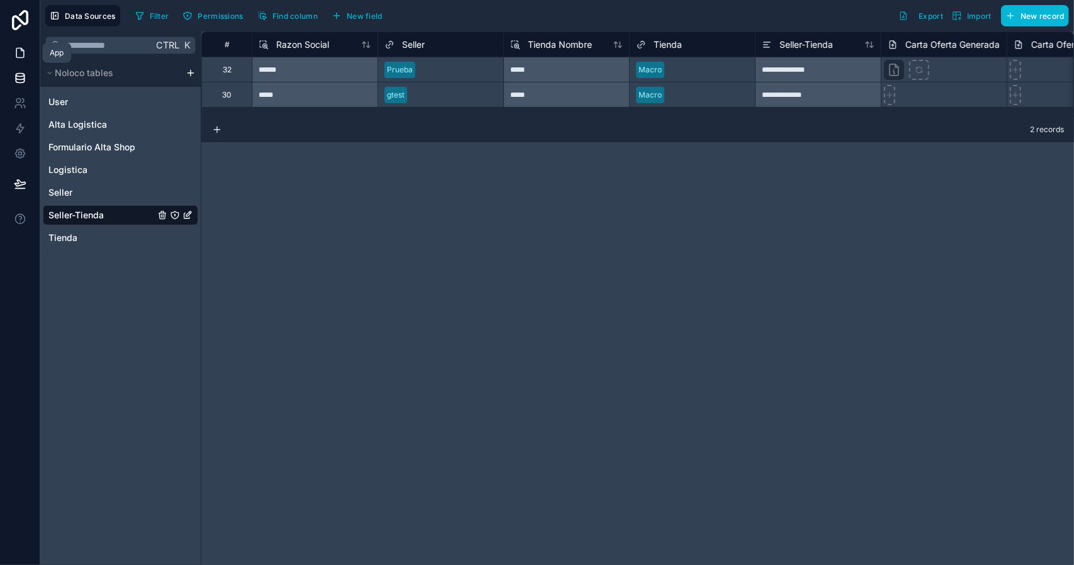
click at [23, 54] on icon at bounding box center [20, 53] width 13 height 13
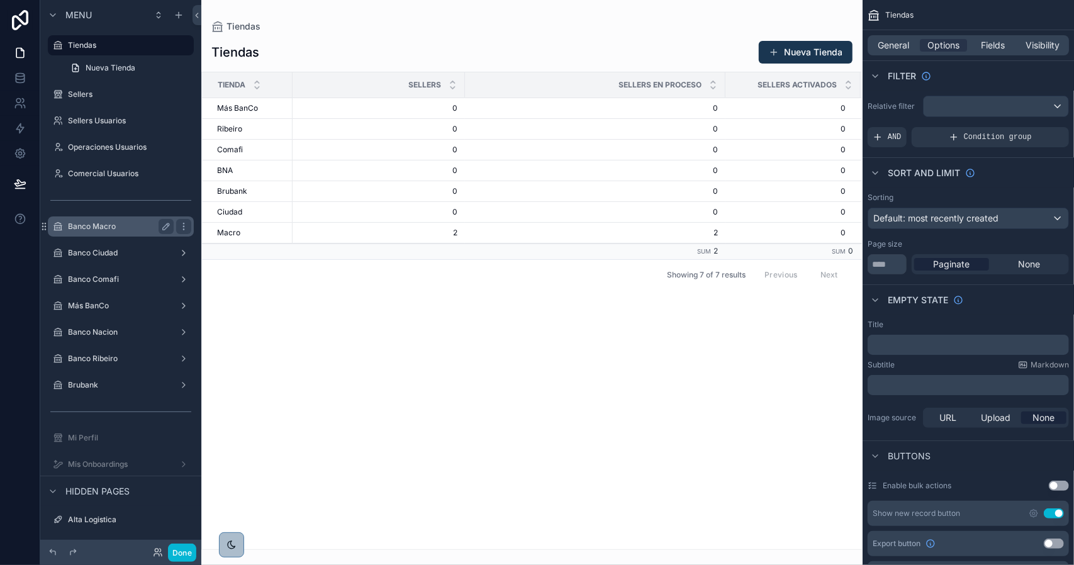
click at [129, 228] on label "Banco Macro" at bounding box center [118, 227] width 101 height 10
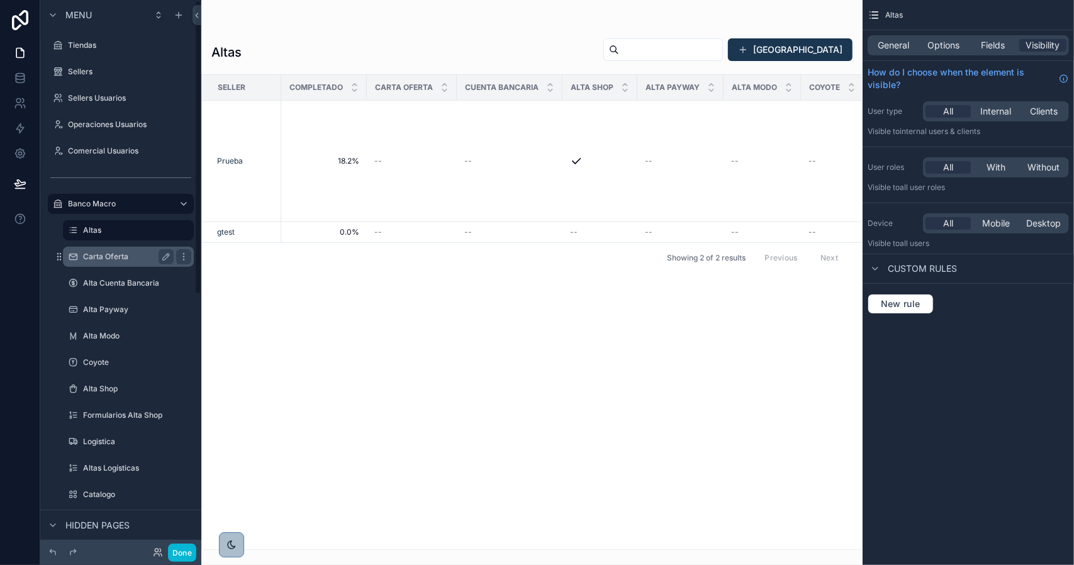
click at [127, 252] on label "Carta Oferta" at bounding box center [126, 257] width 86 height 10
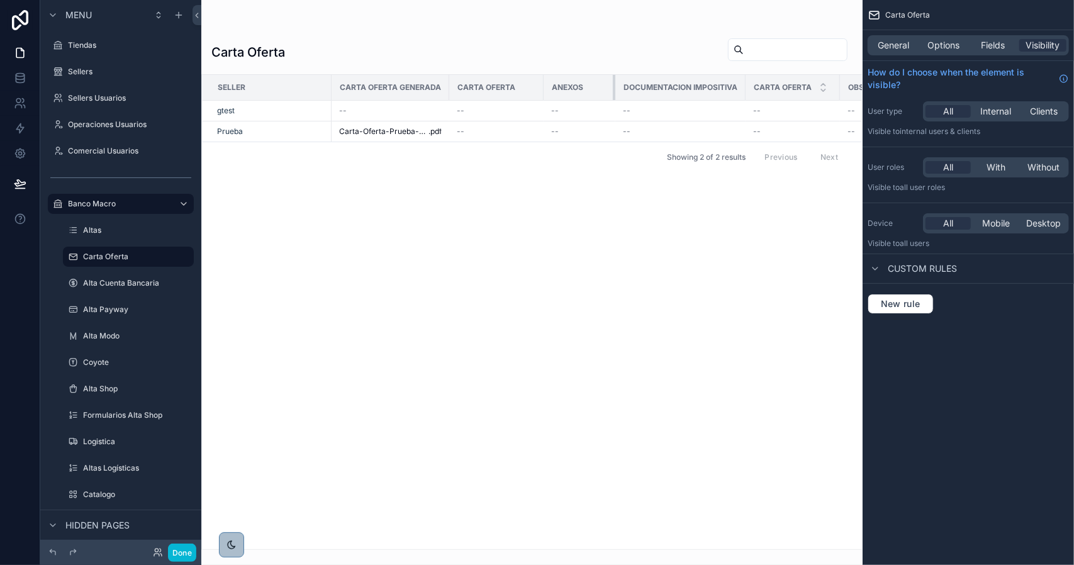
drag, startPoint x: 691, startPoint y: 86, endPoint x: 612, endPoint y: 89, distance: 79.4
click at [613, 89] on div "scrollable content" at bounding box center [615, 87] width 5 height 25
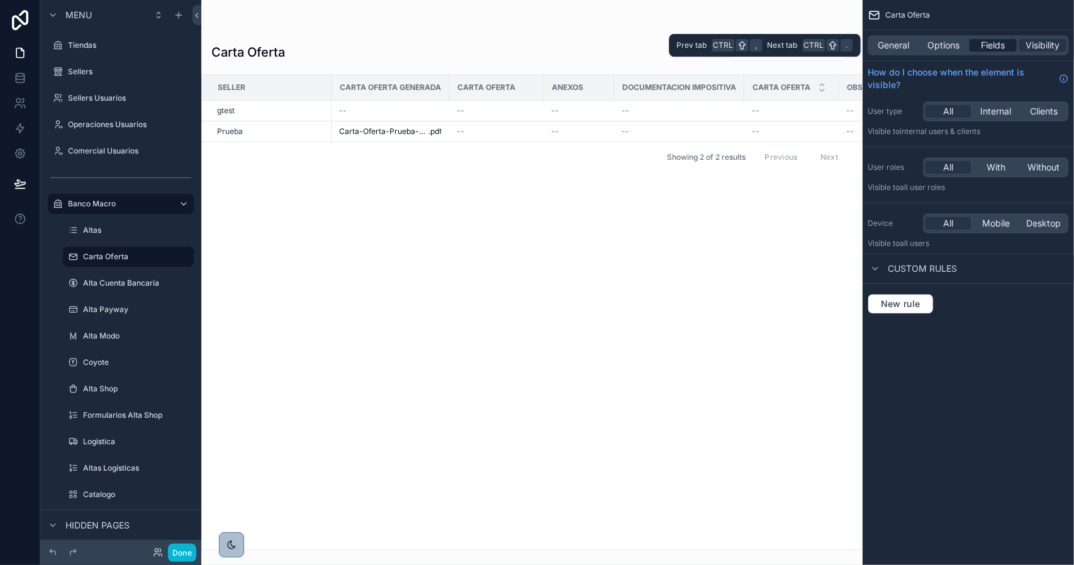
click at [985, 45] on span "Fields" at bounding box center [994, 45] width 24 height 13
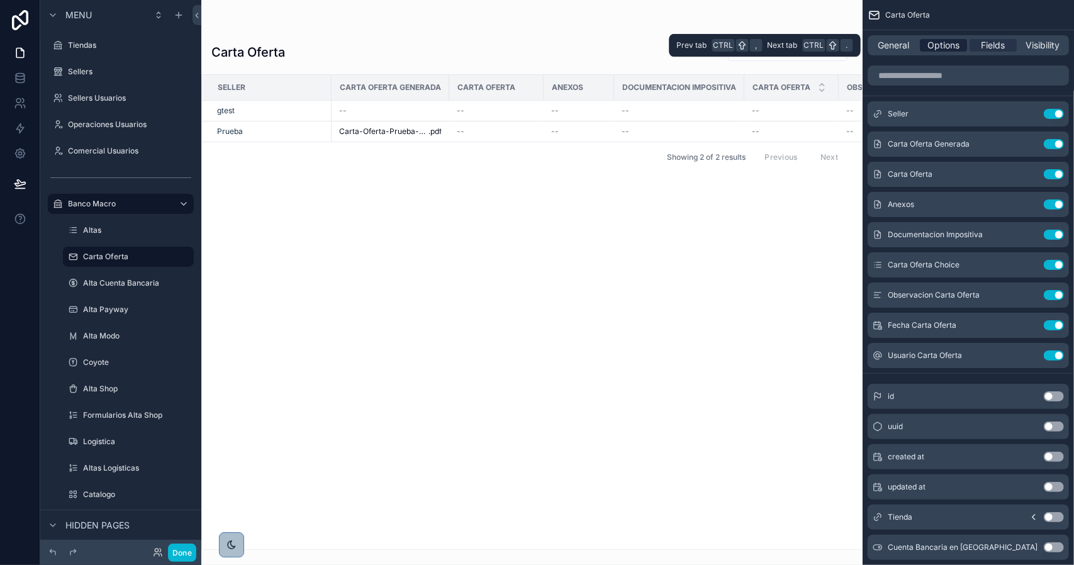
click at [952, 45] on span "Options" at bounding box center [944, 45] width 32 height 13
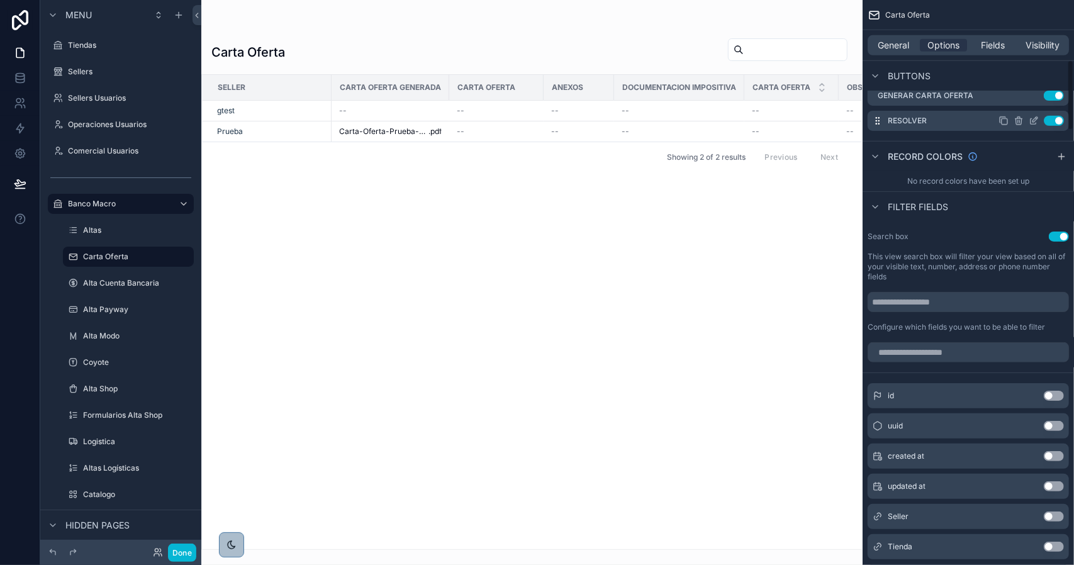
scroll to position [441, 0]
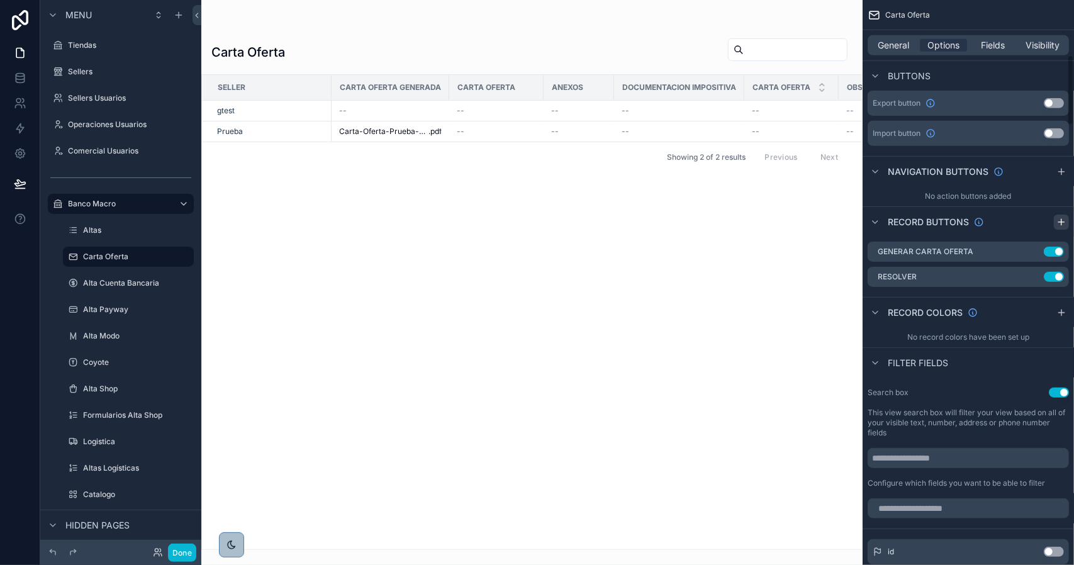
click at [1064, 218] on icon "scrollable content" at bounding box center [1062, 222] width 10 height 10
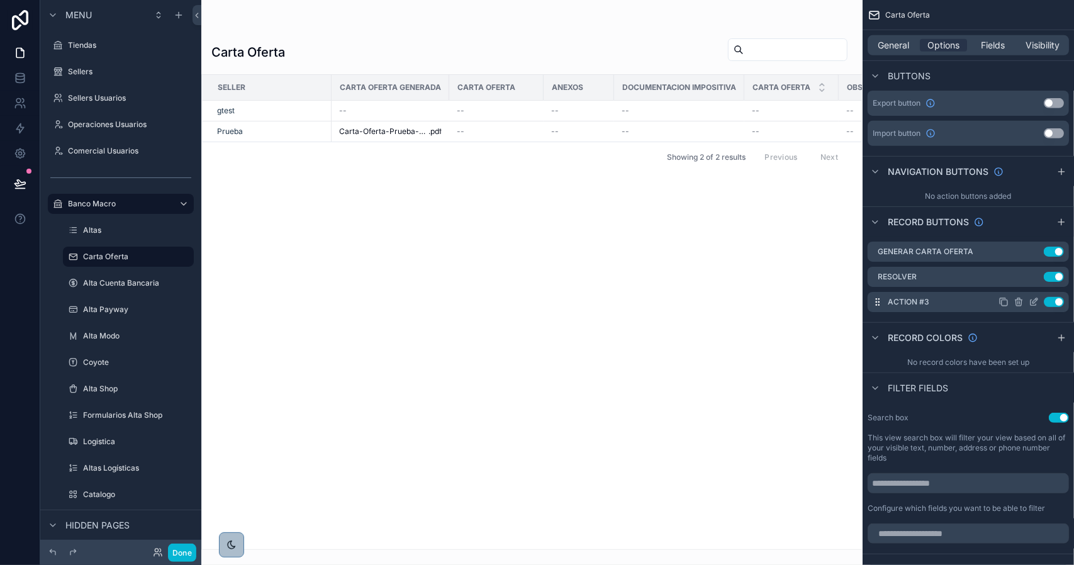
click at [1034, 300] on icon "scrollable content" at bounding box center [1035, 300] width 5 height 5
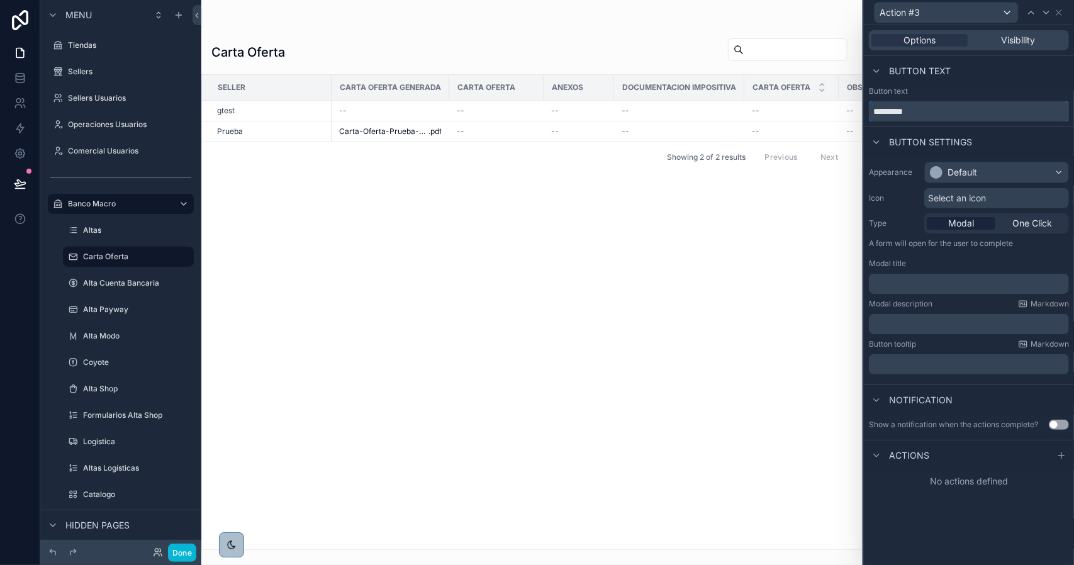
drag, startPoint x: 930, startPoint y: 110, endPoint x: 864, endPoint y: 104, distance: 66.9
click at [864, 104] on div "Action #3 Options Visibility Button text Button text ********* Button settings …" at bounding box center [968, 282] width 211 height 565
type input "**********"
click at [959, 169] on div "Default" at bounding box center [963, 172] width 30 height 13
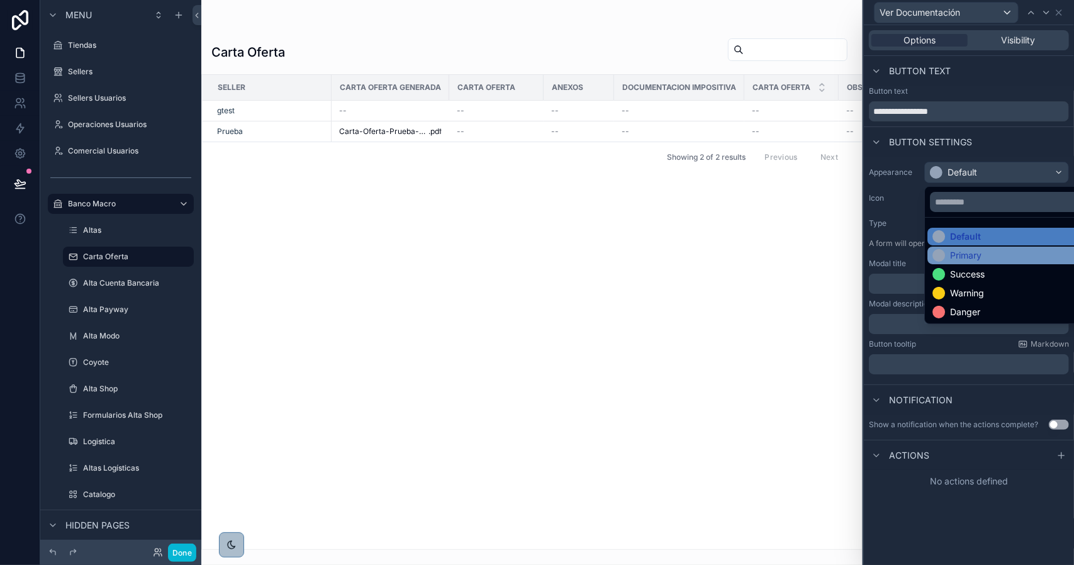
click at [985, 253] on div "Primary" at bounding box center [1012, 255] width 158 height 13
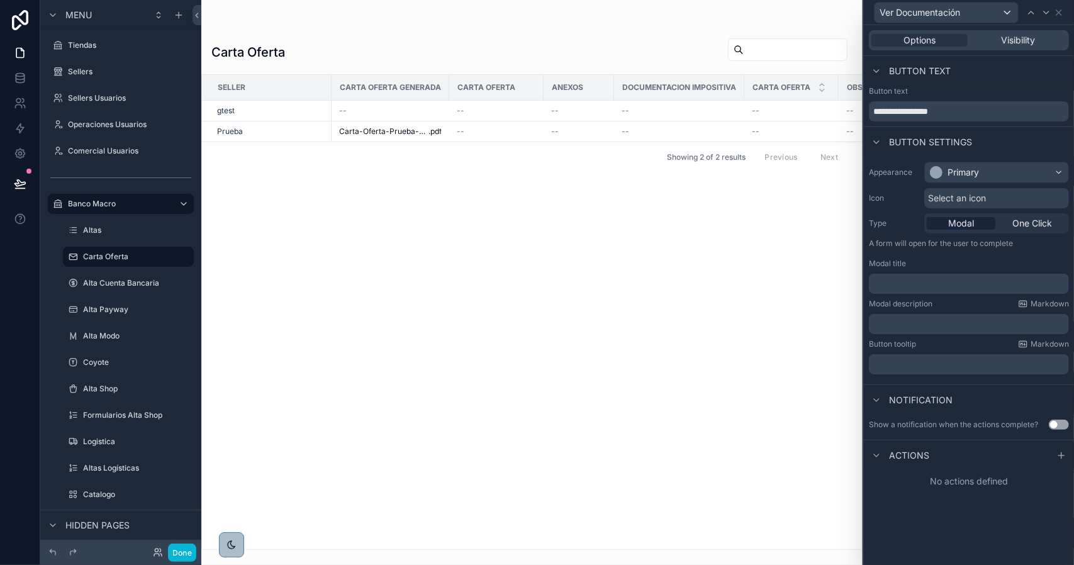
click at [928, 278] on p "﻿" at bounding box center [970, 284] width 193 height 13
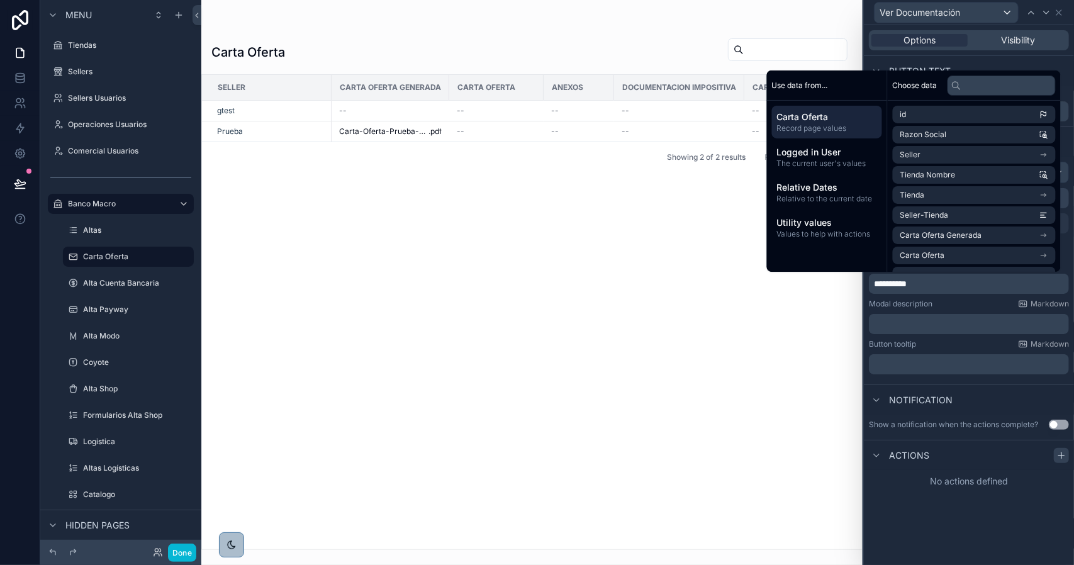
click at [1060, 456] on icon at bounding box center [1062, 456] width 6 height 0
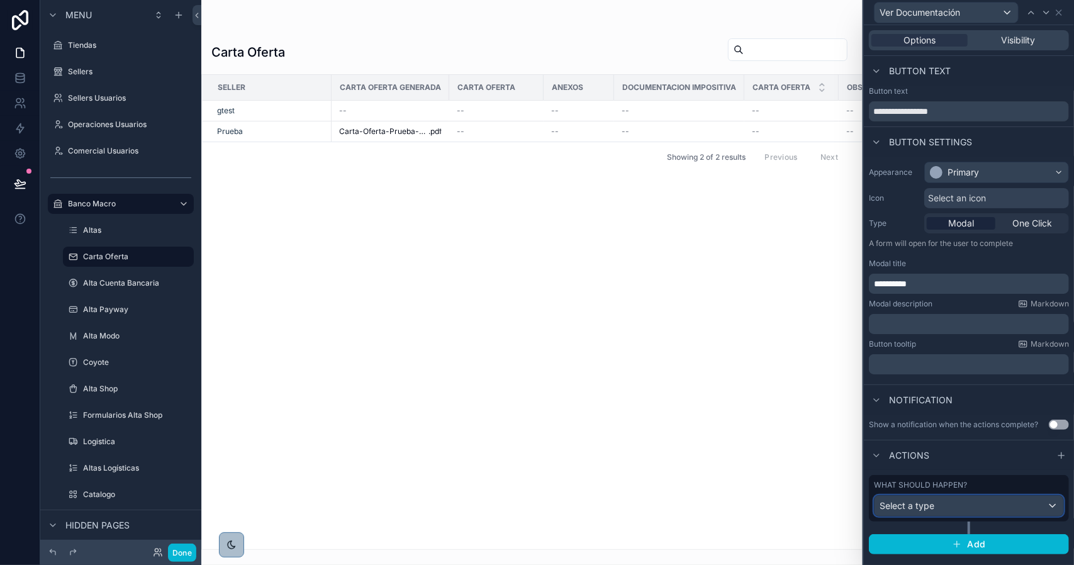
click at [948, 499] on div "Select a type" at bounding box center [969, 506] width 189 height 20
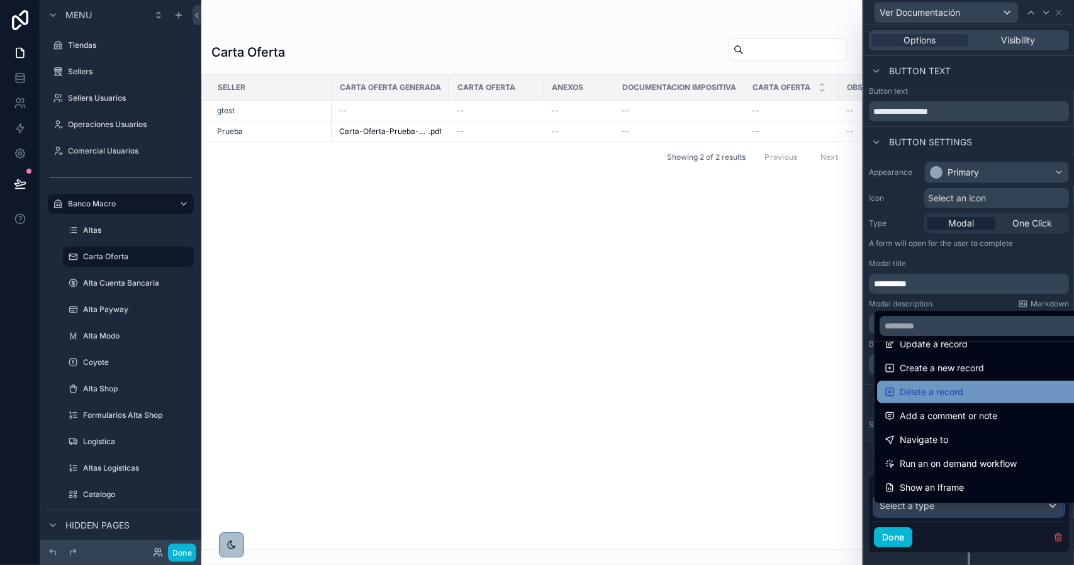
scroll to position [63, 0]
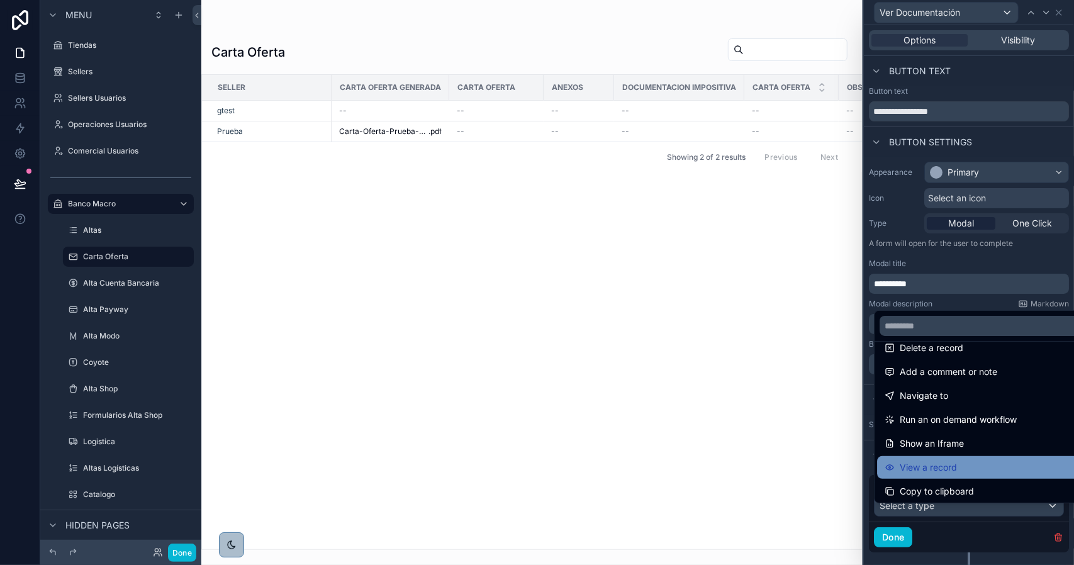
click at [959, 458] on div "View a record" at bounding box center [983, 467] width 213 height 23
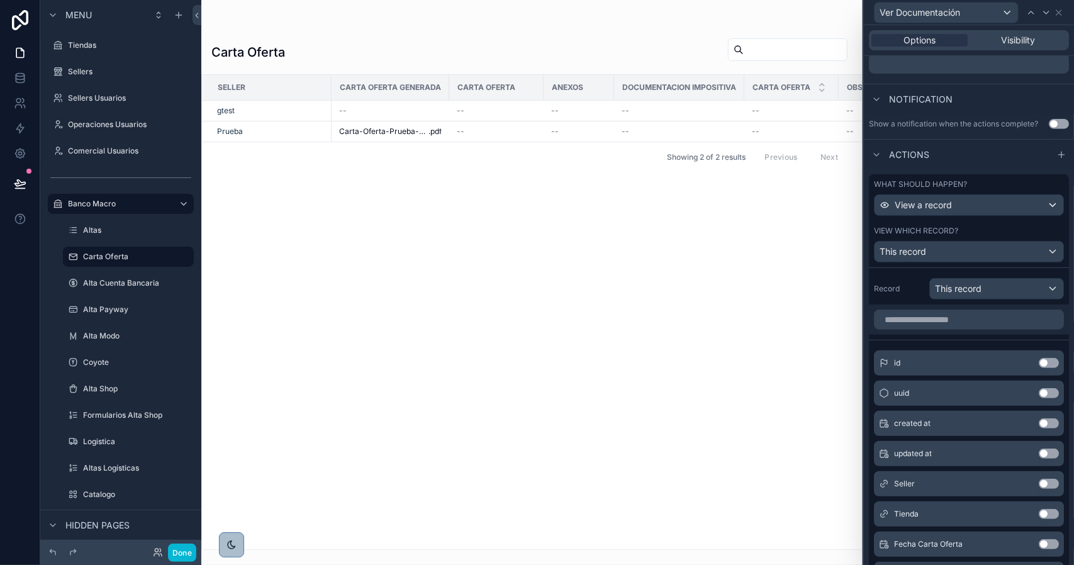
scroll to position [315, 0]
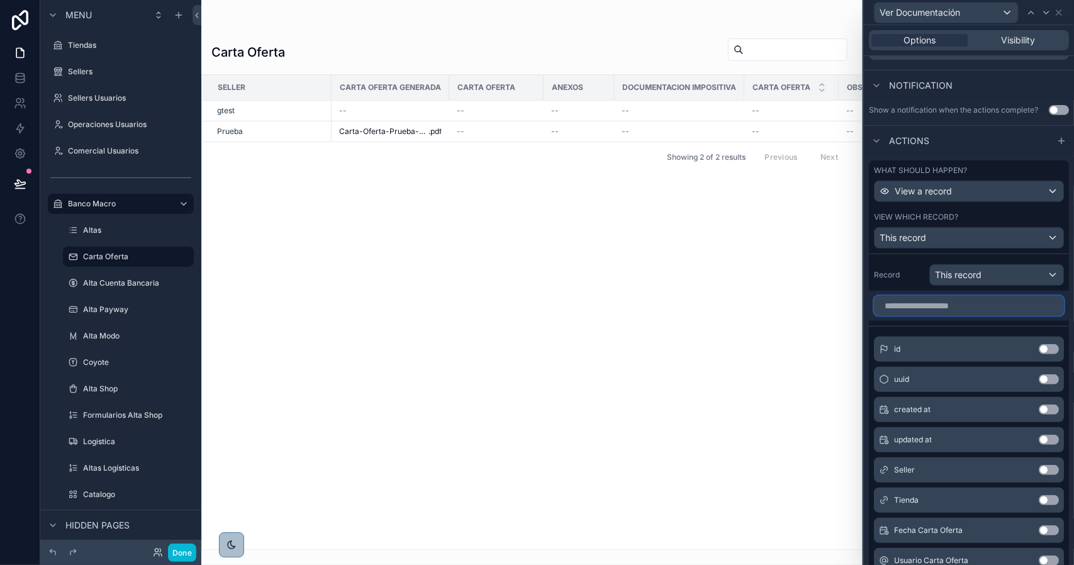
click at [925, 315] on input "text" at bounding box center [969, 306] width 190 height 20
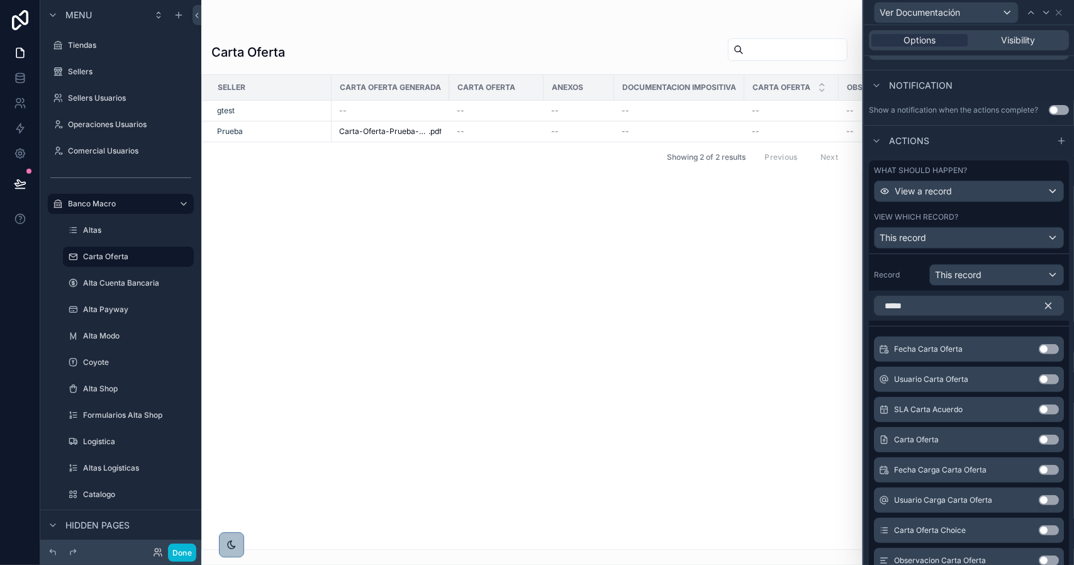
click at [1039, 445] on button "Use setting" at bounding box center [1049, 440] width 20 height 10
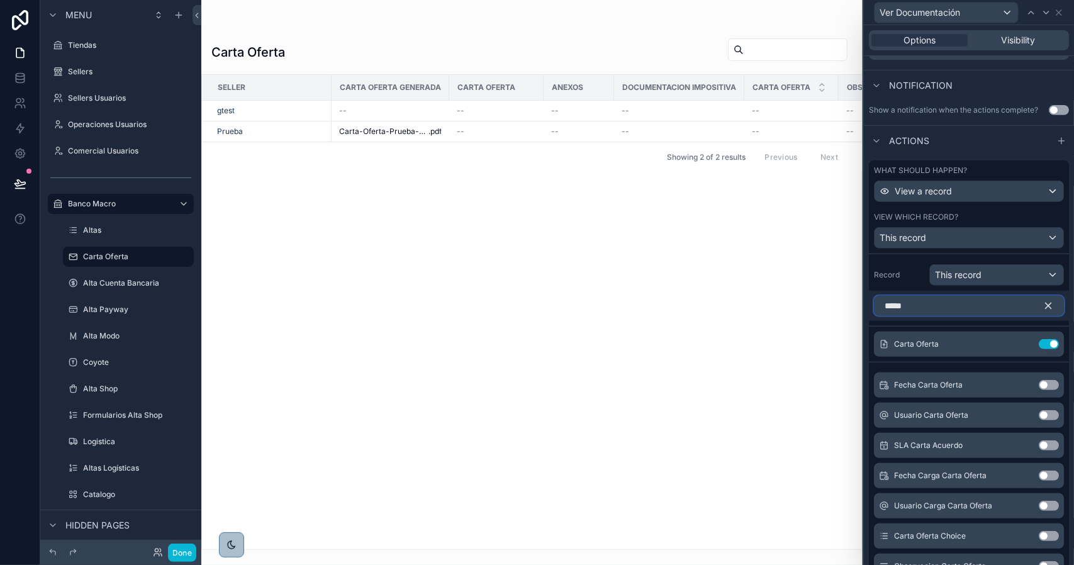
click at [944, 315] on input "*****" at bounding box center [969, 306] width 190 height 20
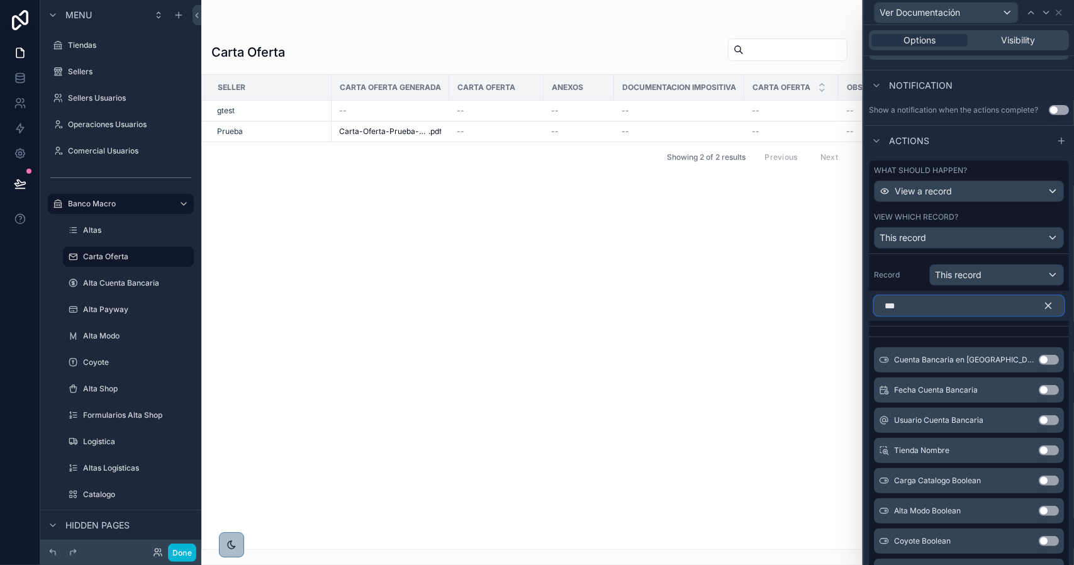
scroll to position [252, 0]
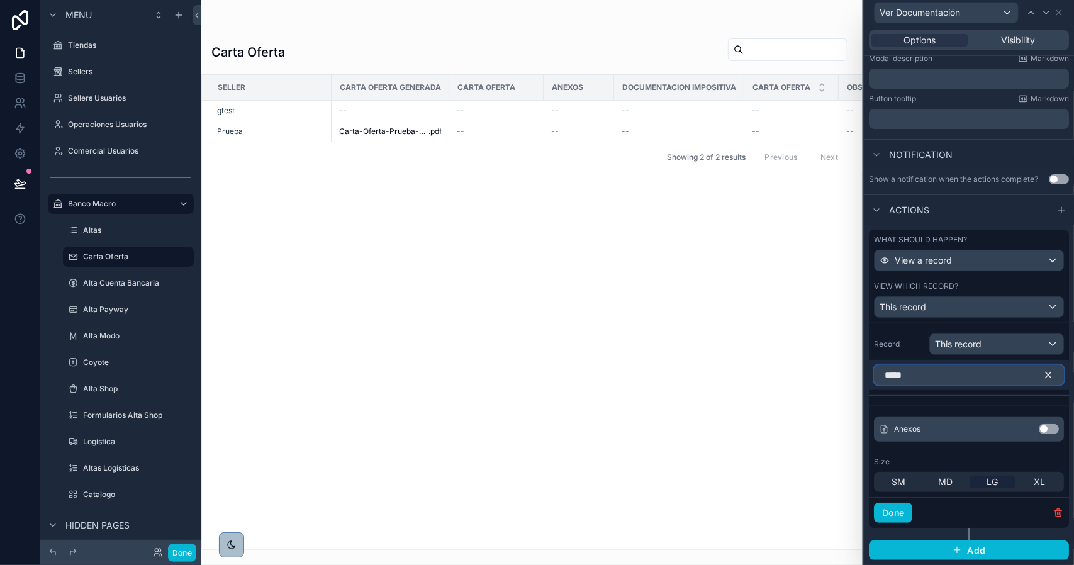
type input "*****"
click at [1039, 429] on button "Use setting" at bounding box center [1049, 429] width 20 height 10
drag, startPoint x: 930, startPoint y: 379, endPoint x: 882, endPoint y: 376, distance: 47.3
click at [882, 376] on input "*****" at bounding box center [969, 375] width 190 height 20
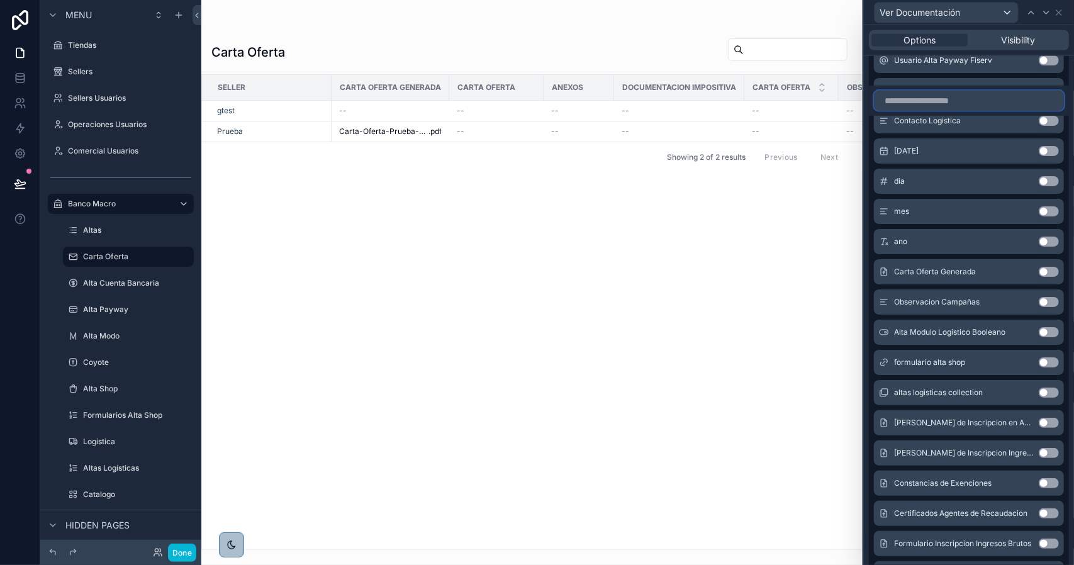
scroll to position [3965, 0]
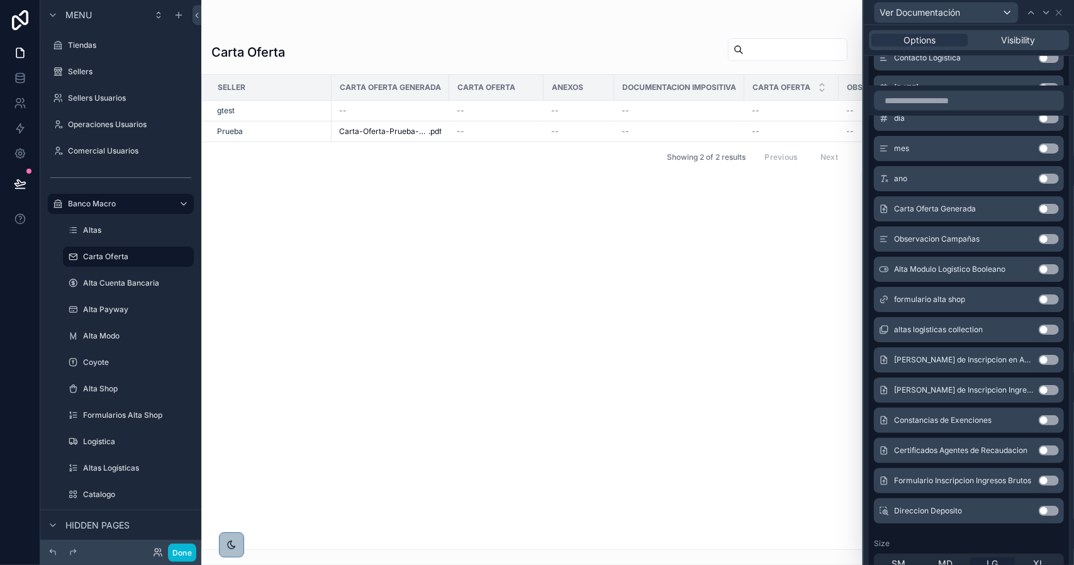
click at [1039, 364] on button "Use setting" at bounding box center [1049, 360] width 20 height 10
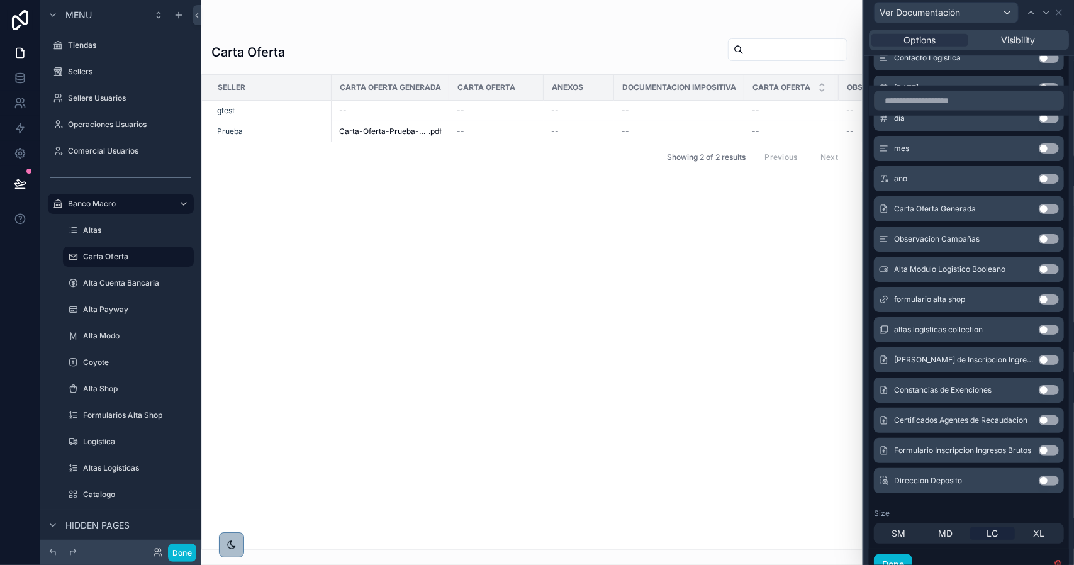
click at [1039, 365] on button "Use setting" at bounding box center [1049, 360] width 20 height 10
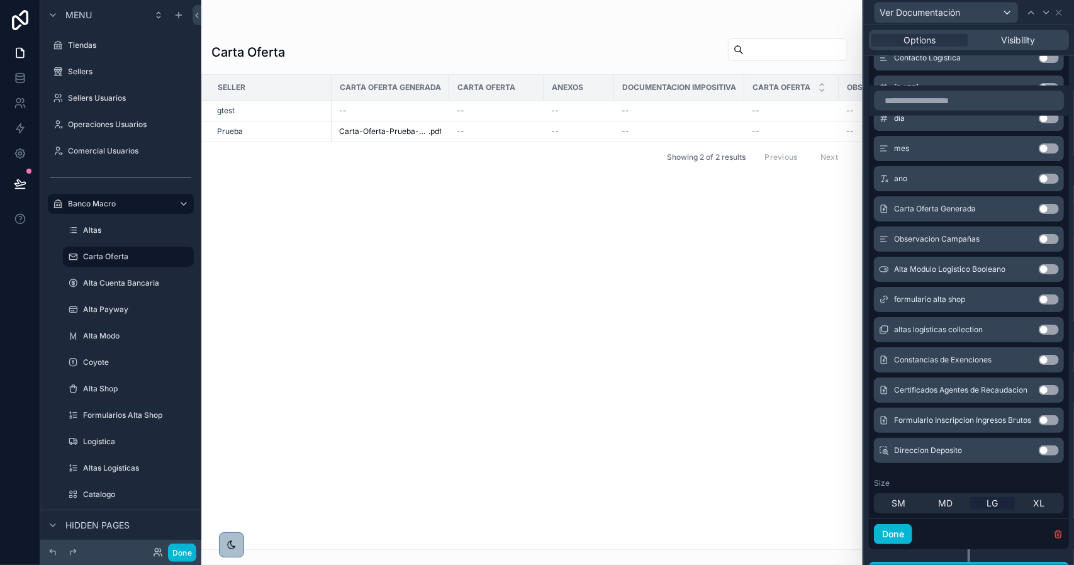
click at [1039, 365] on button "Use setting" at bounding box center [1049, 360] width 20 height 10
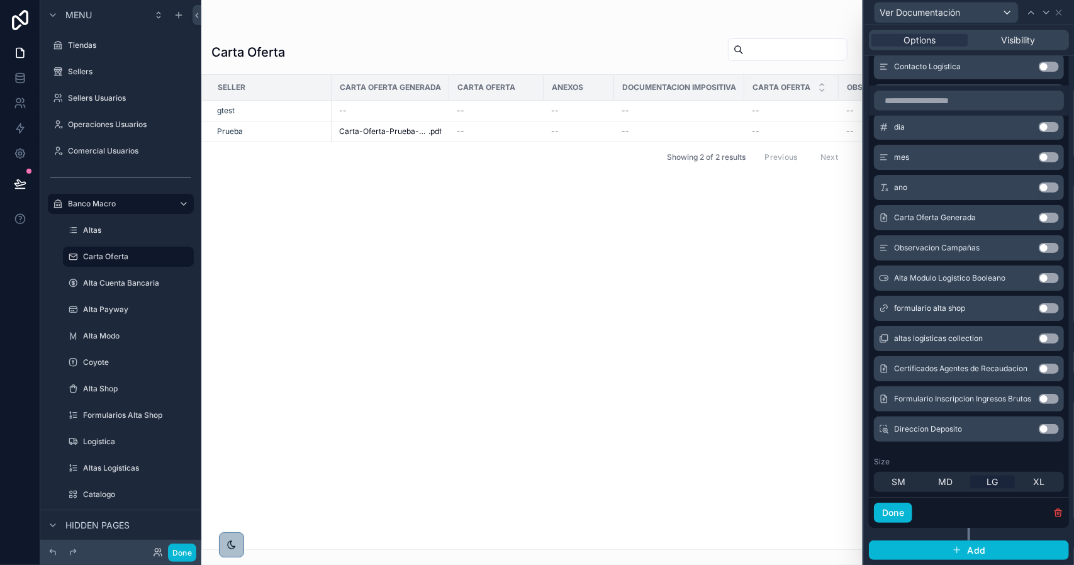
click at [1039, 366] on button "Use setting" at bounding box center [1049, 369] width 20 height 10
click at [1039, 398] on button "Use setting" at bounding box center [1049, 399] width 20 height 10
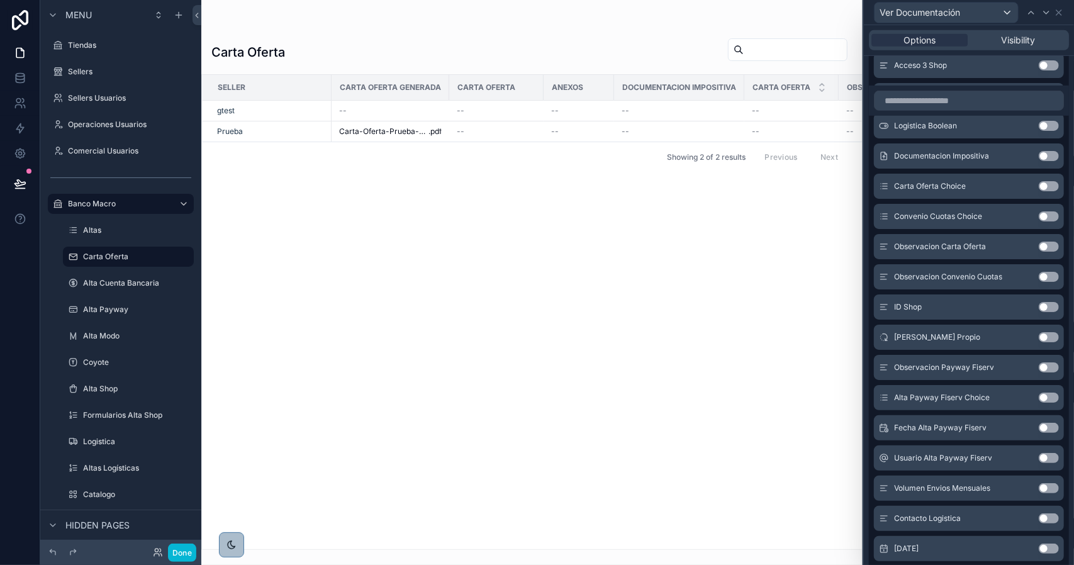
scroll to position [3613, 0]
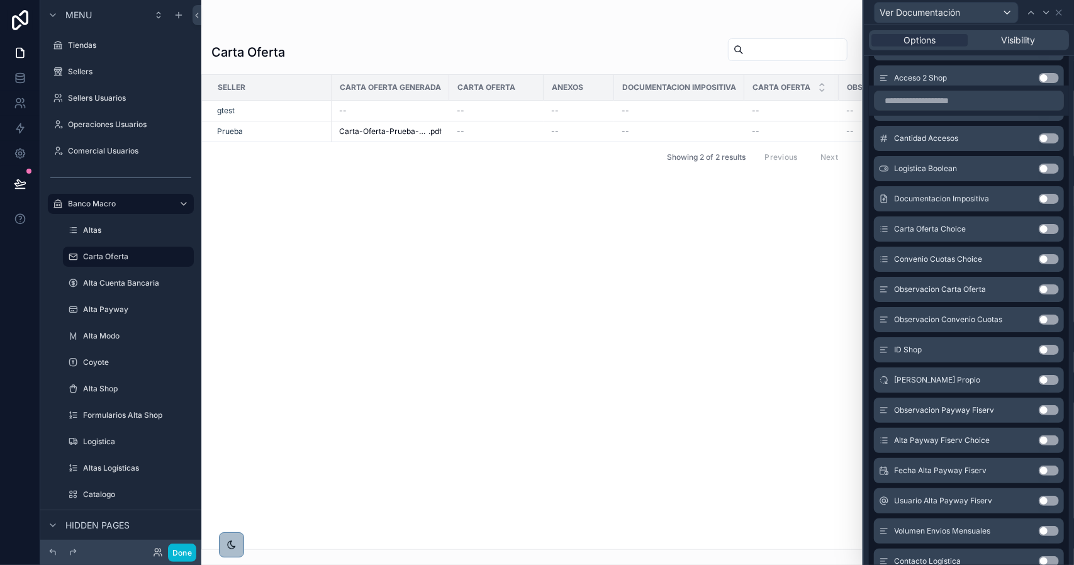
click at [1039, 204] on button "Use setting" at bounding box center [1049, 199] width 20 height 10
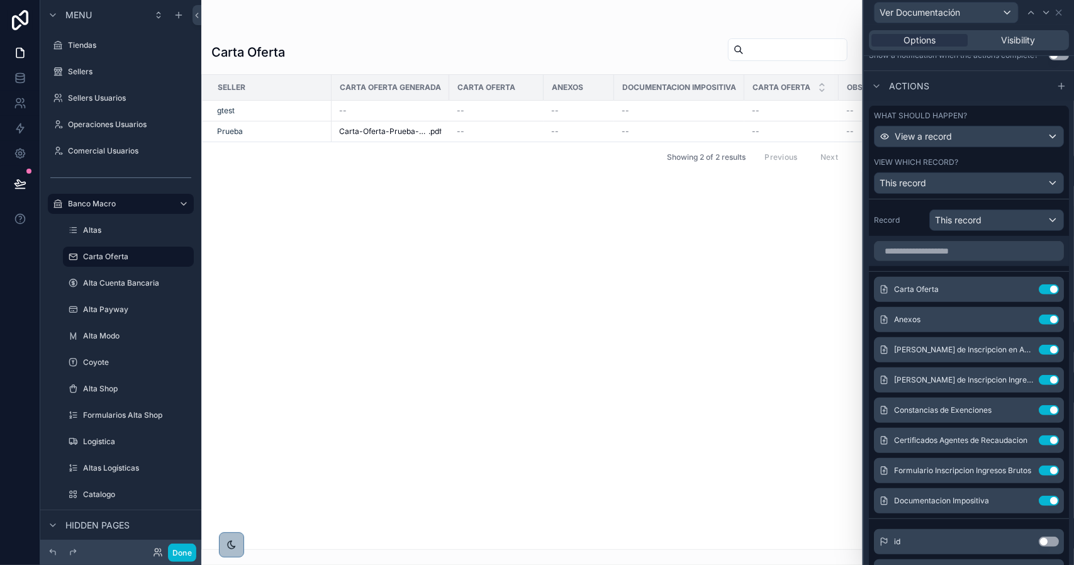
scroll to position [378, 0]
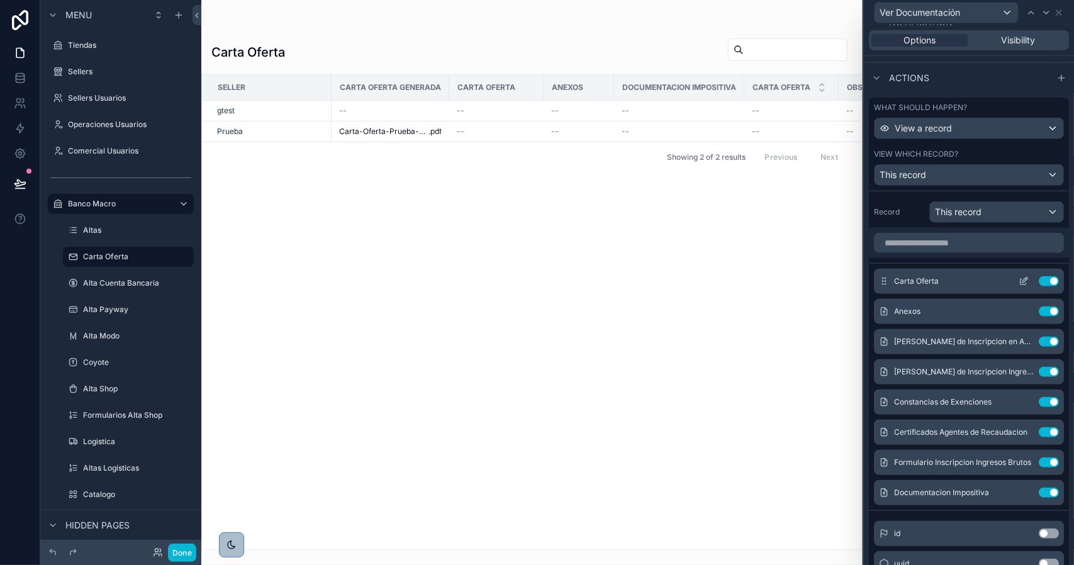
click at [1023, 283] on icon at bounding box center [1025, 280] width 5 height 5
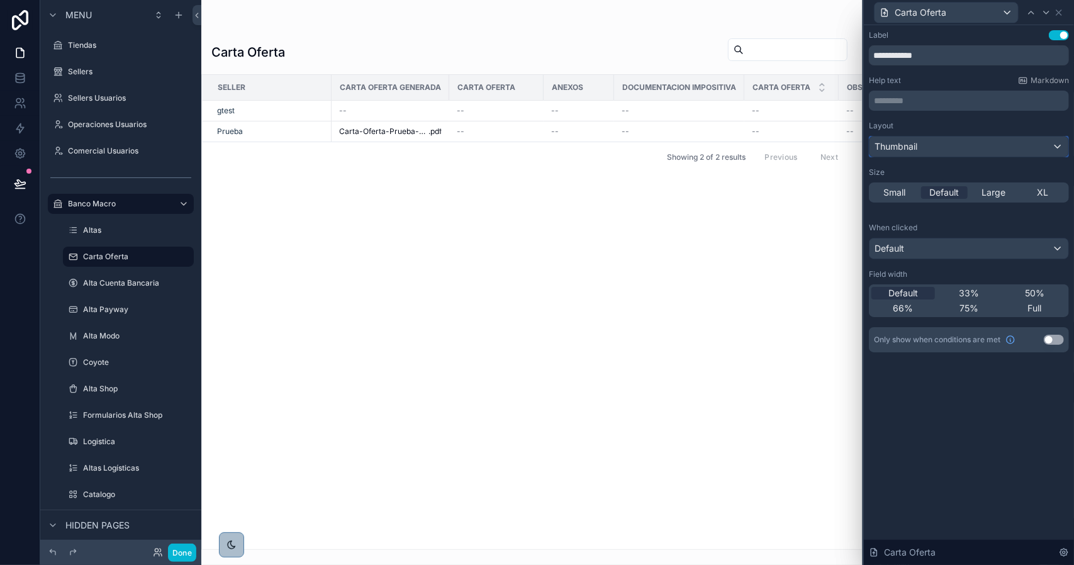
click at [940, 145] on div "Thumbnail" at bounding box center [969, 147] width 199 height 20
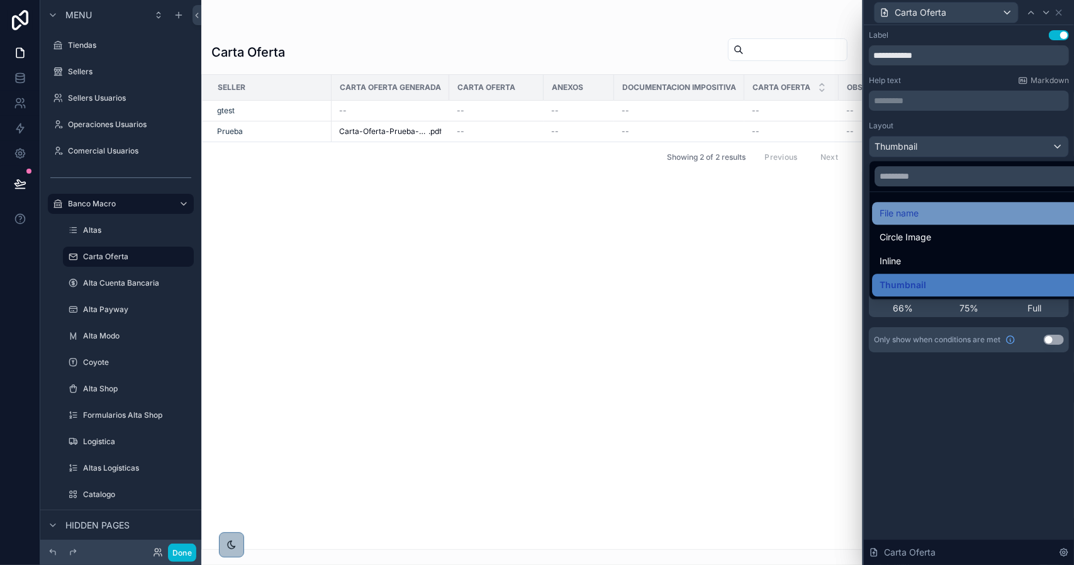
click at [925, 211] on div "File name" at bounding box center [984, 213] width 208 height 15
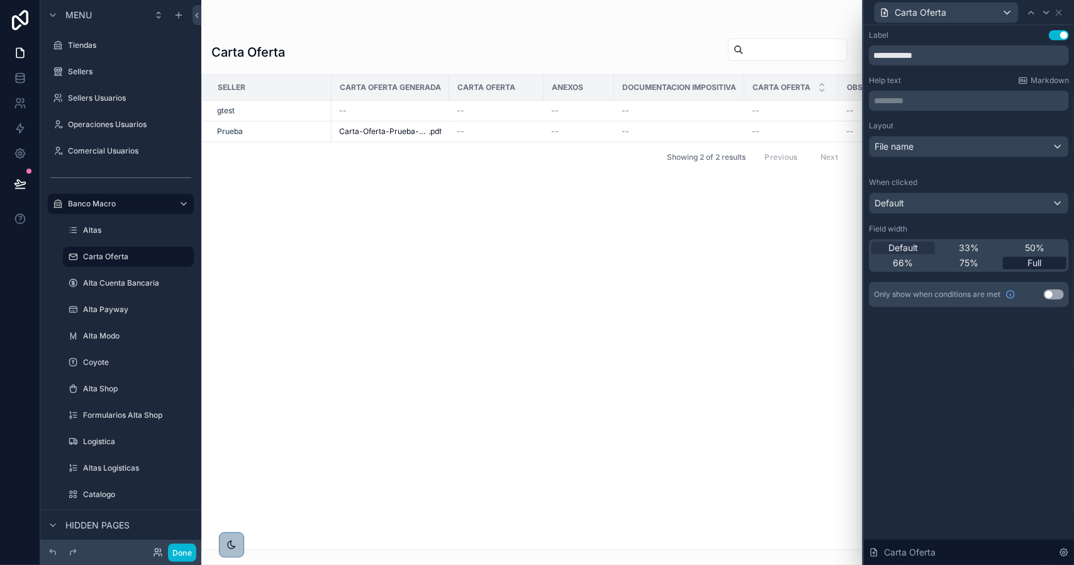
click at [1041, 262] on span "Full" at bounding box center [1035, 263] width 14 height 13
click at [1047, 16] on icon at bounding box center [1047, 13] width 10 height 10
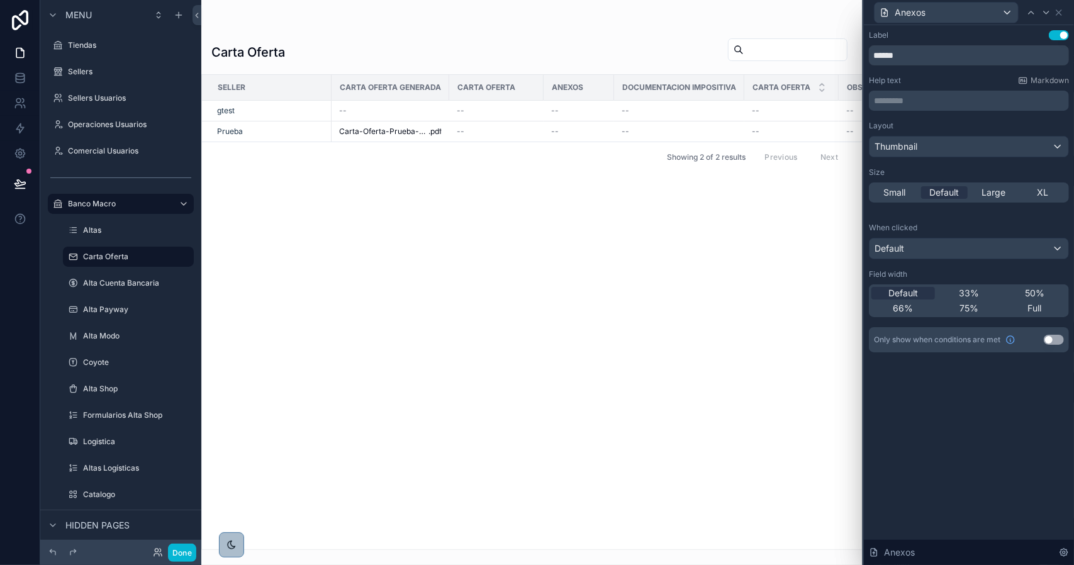
click at [1034, 307] on span "Full" at bounding box center [1035, 308] width 14 height 13
click at [1051, 14] on icon at bounding box center [1047, 13] width 10 height 10
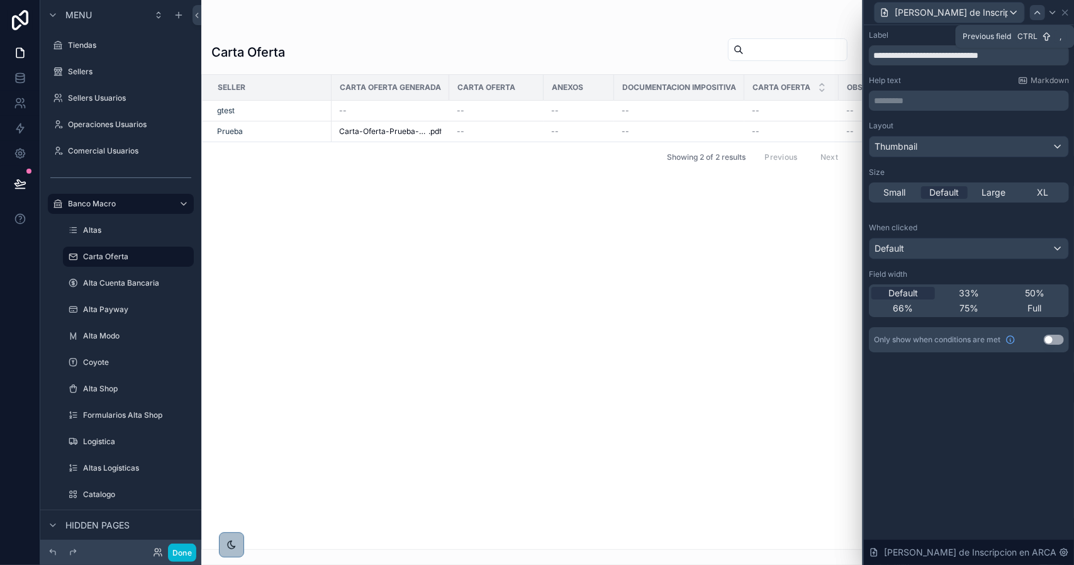
click at [1034, 14] on icon at bounding box center [1038, 13] width 10 height 10
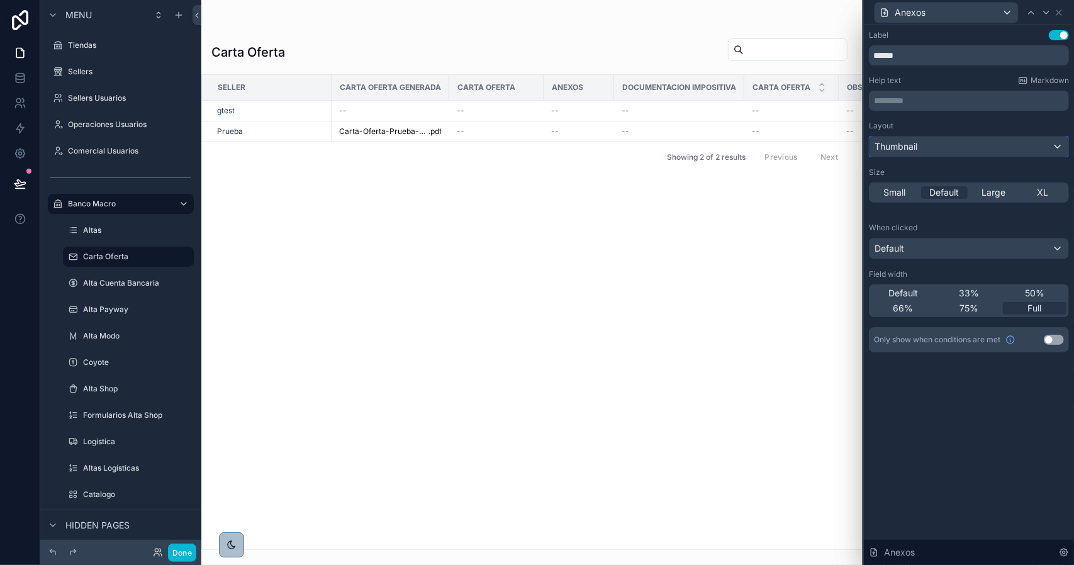
click at [947, 154] on div "Thumbnail" at bounding box center [969, 147] width 199 height 20
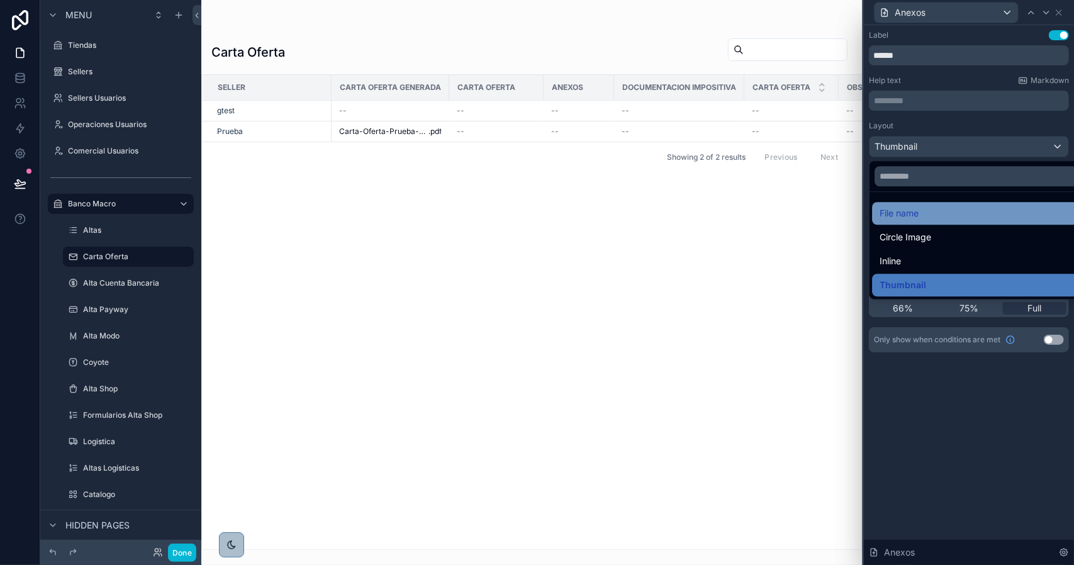
click at [900, 213] on span "File name" at bounding box center [899, 213] width 39 height 15
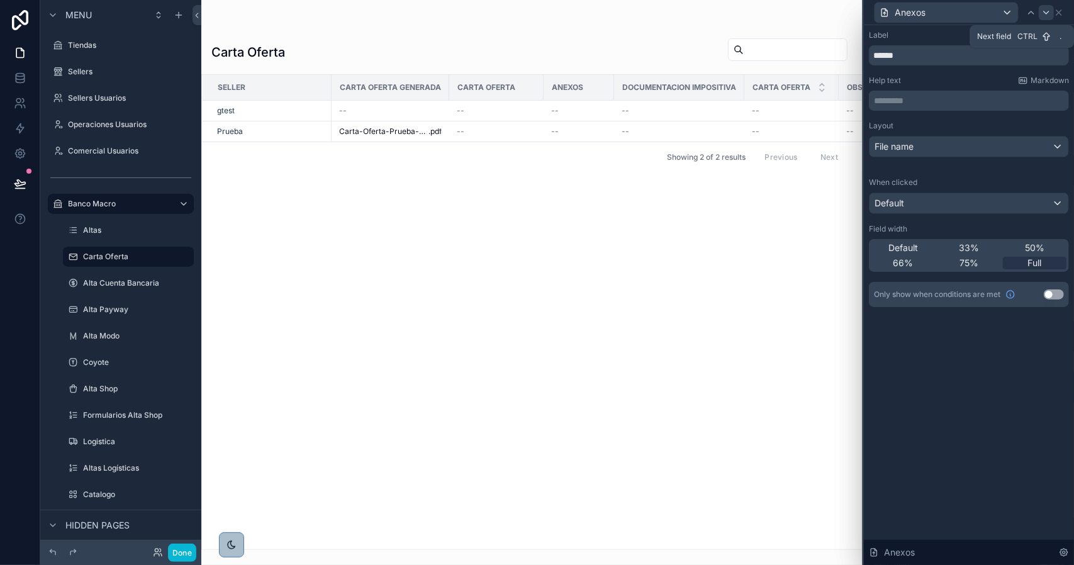
click at [1045, 12] on icon at bounding box center [1046, 12] width 5 height 3
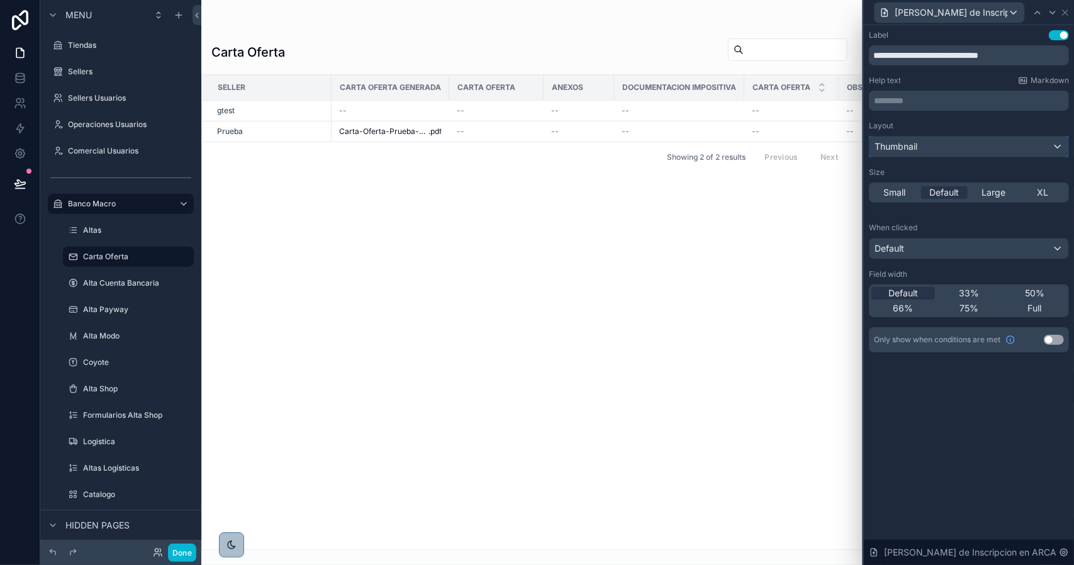
click at [965, 152] on div "Thumbnail" at bounding box center [969, 147] width 199 height 20
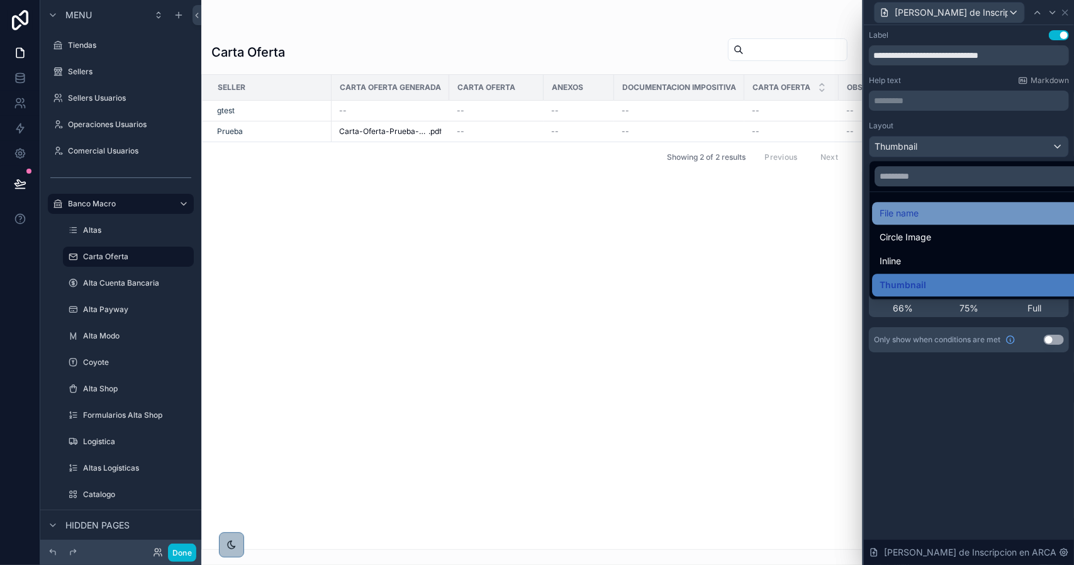
click at [911, 213] on span "File name" at bounding box center [899, 213] width 39 height 15
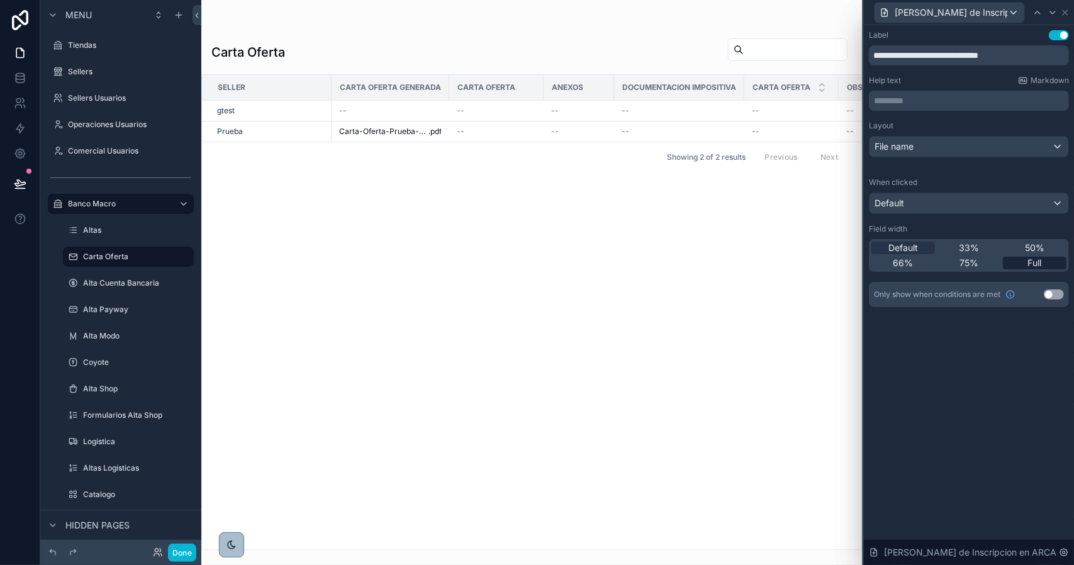
click at [1042, 271] on div "**********" at bounding box center [969, 168] width 200 height 277
click at [1044, 265] on div "Full" at bounding box center [1035, 263] width 64 height 13
click at [983, 55] on input "**********" at bounding box center [969, 55] width 200 height 20
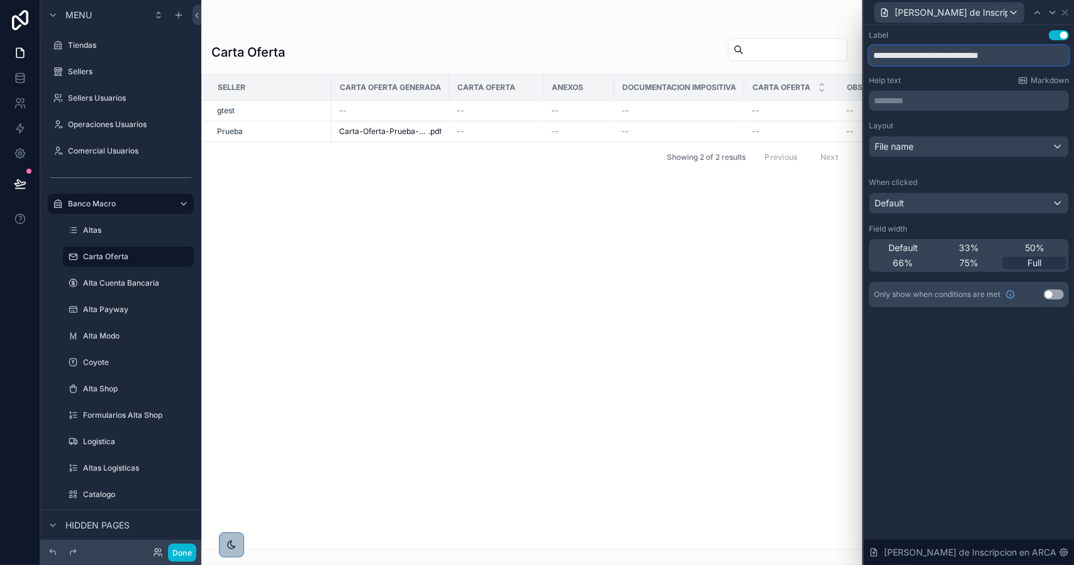
paste input "text"
type input "**********"
click at [1052, 16] on icon at bounding box center [1053, 13] width 10 height 10
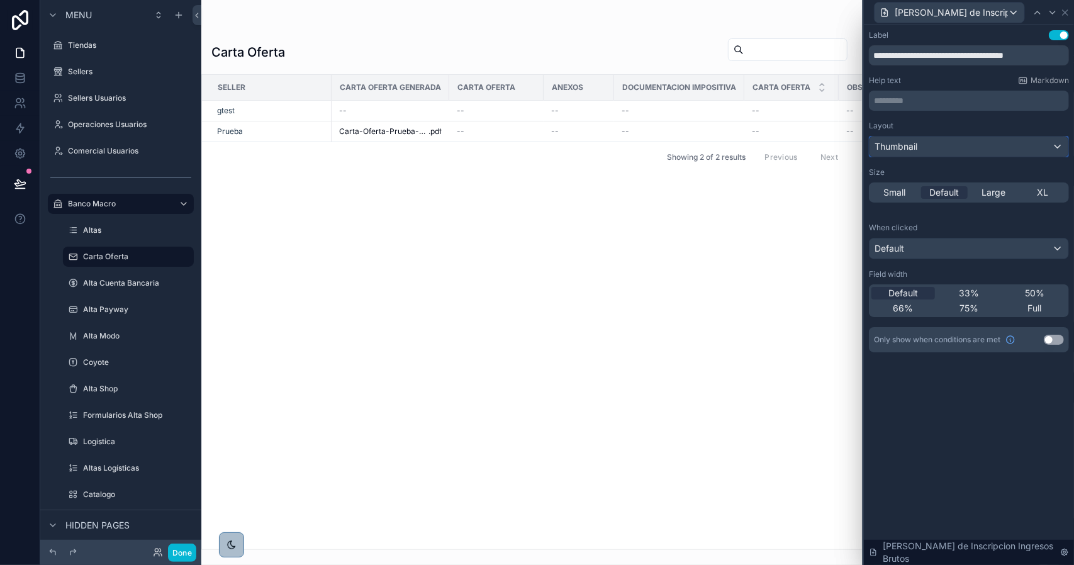
click at [933, 149] on div "Thumbnail" at bounding box center [969, 147] width 199 height 20
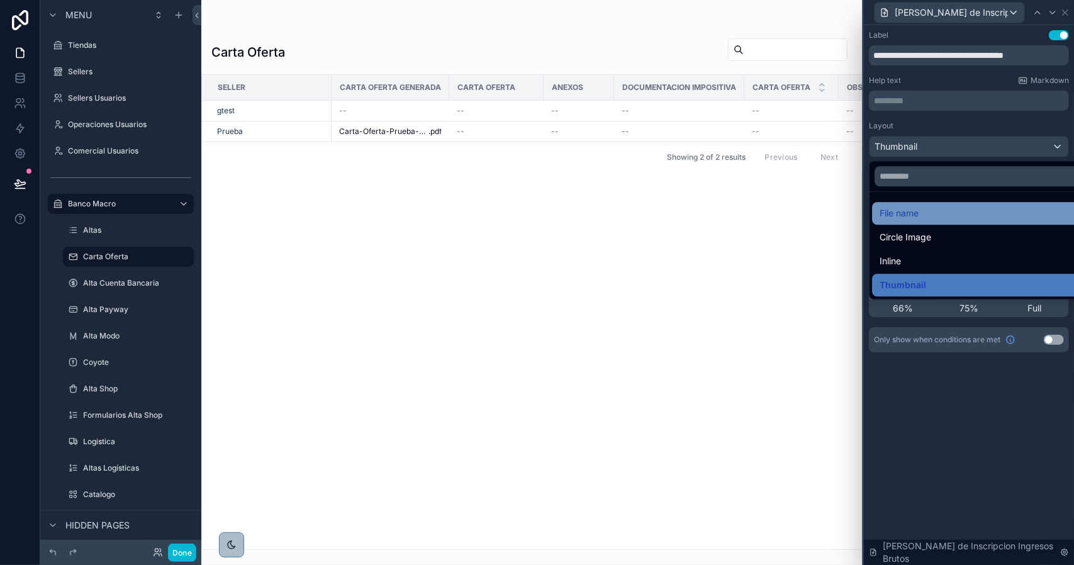
click at [912, 209] on span "File name" at bounding box center [899, 213] width 39 height 15
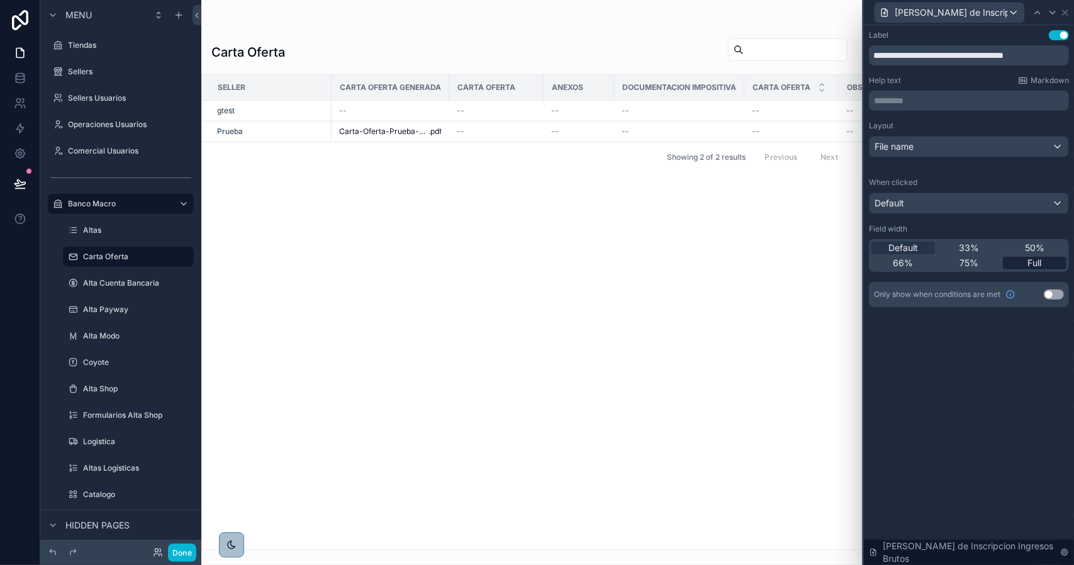
click at [1049, 264] on div "Full" at bounding box center [1035, 263] width 64 height 13
click at [923, 55] on input "**********" at bounding box center [969, 55] width 200 height 20
paste input "**********"
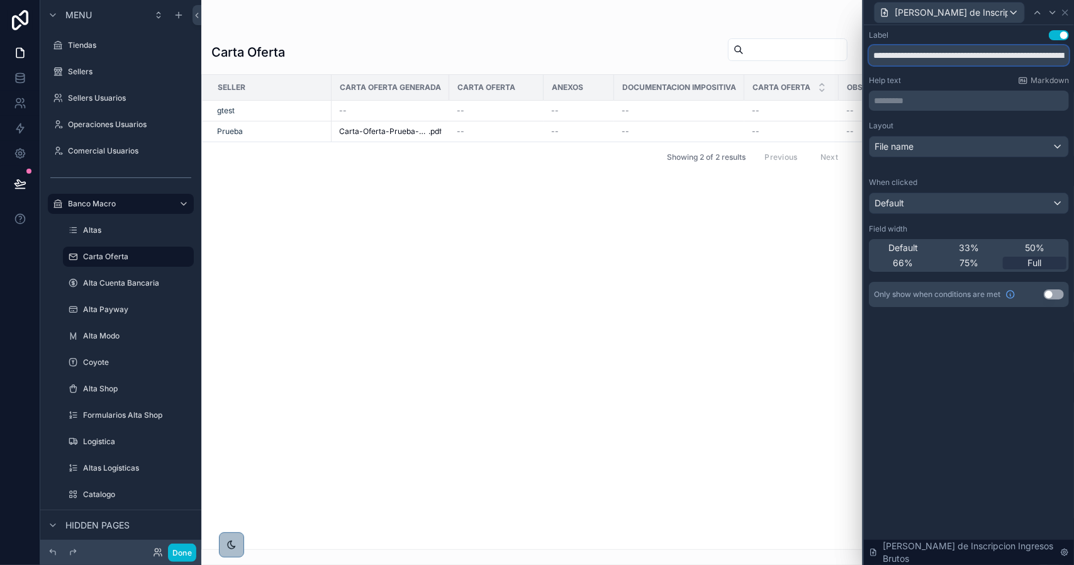
scroll to position [0, 69]
type input "**********"
click at [1051, 15] on icon at bounding box center [1053, 13] width 10 height 10
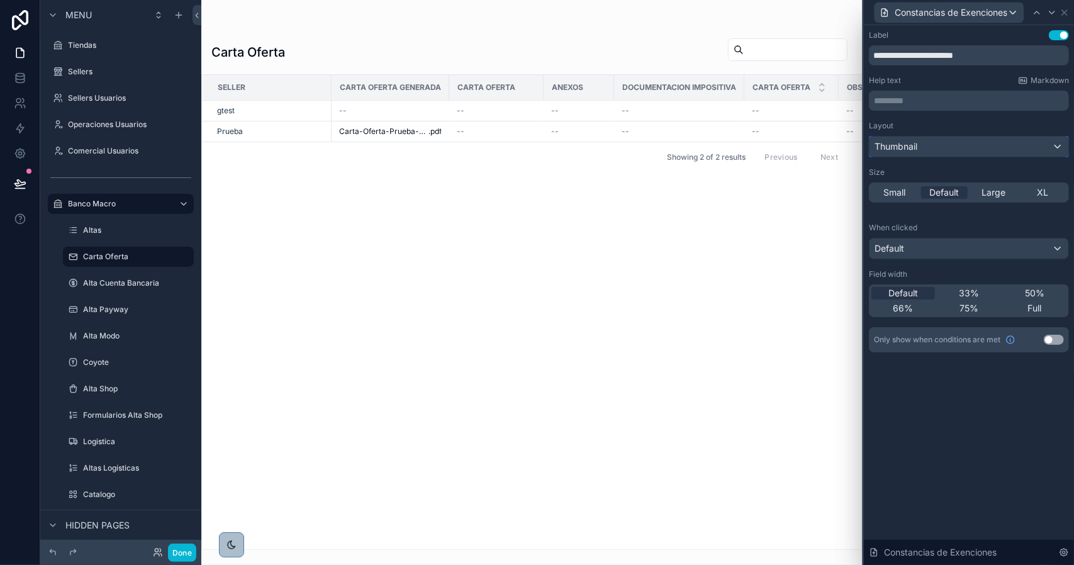
click at [935, 154] on div "Thumbnail" at bounding box center [969, 147] width 199 height 20
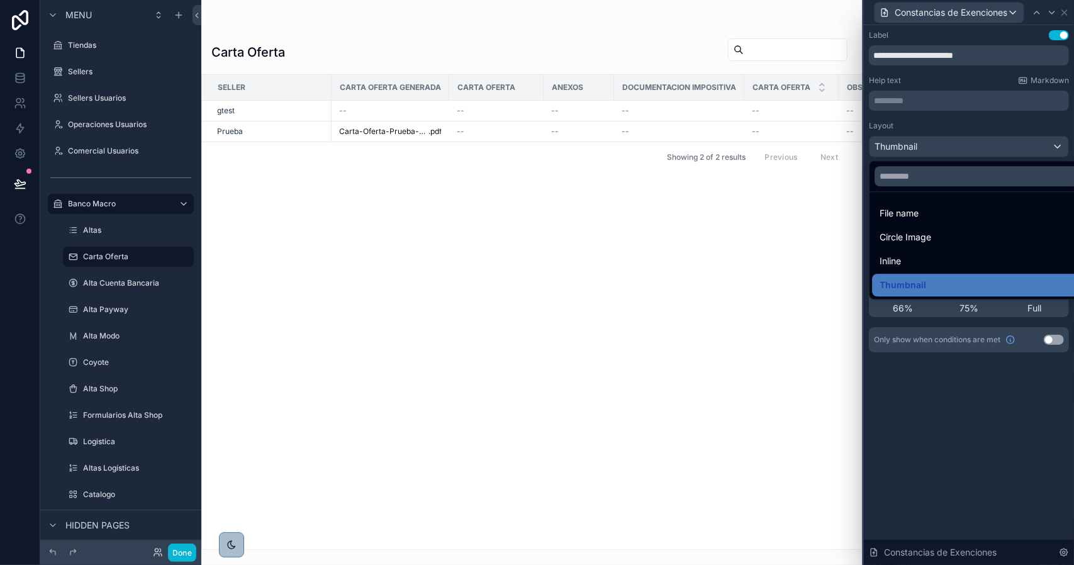
click at [932, 149] on div at bounding box center [969, 282] width 210 height 565
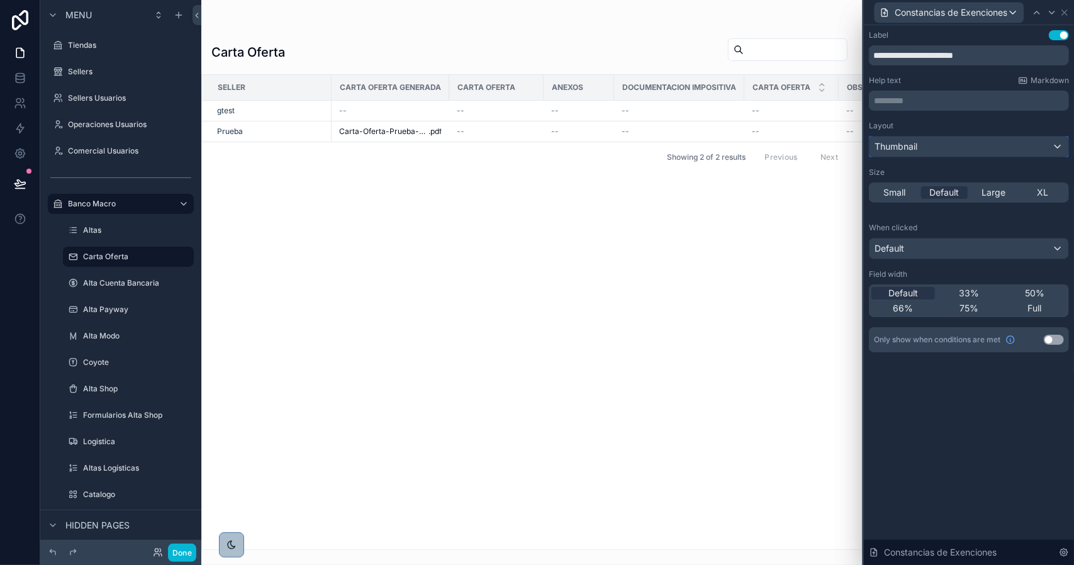
click at [916, 144] on span "Thumbnail" at bounding box center [896, 146] width 43 height 13
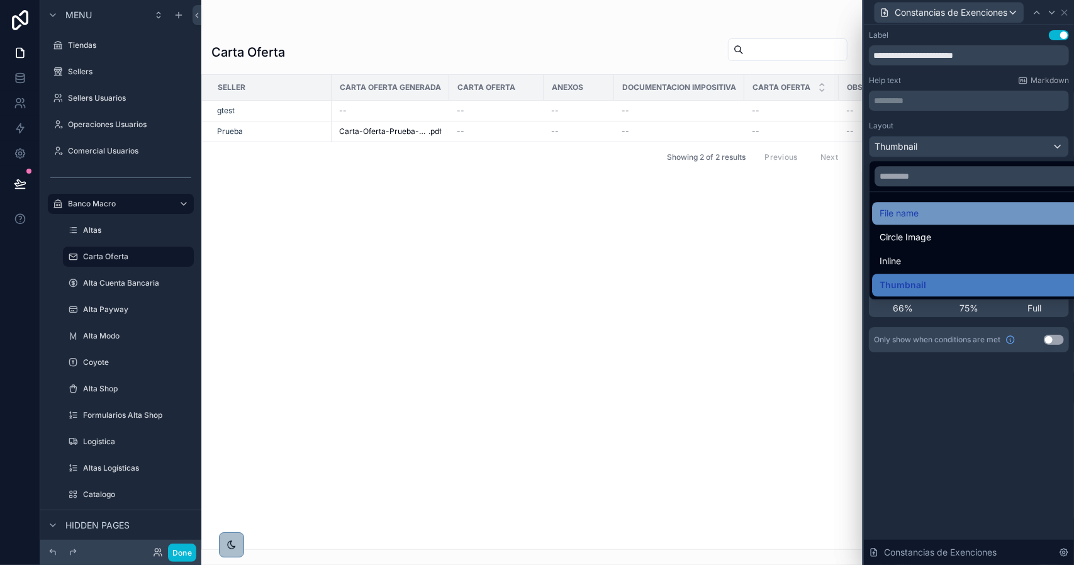
click at [914, 217] on span "File name" at bounding box center [899, 213] width 39 height 15
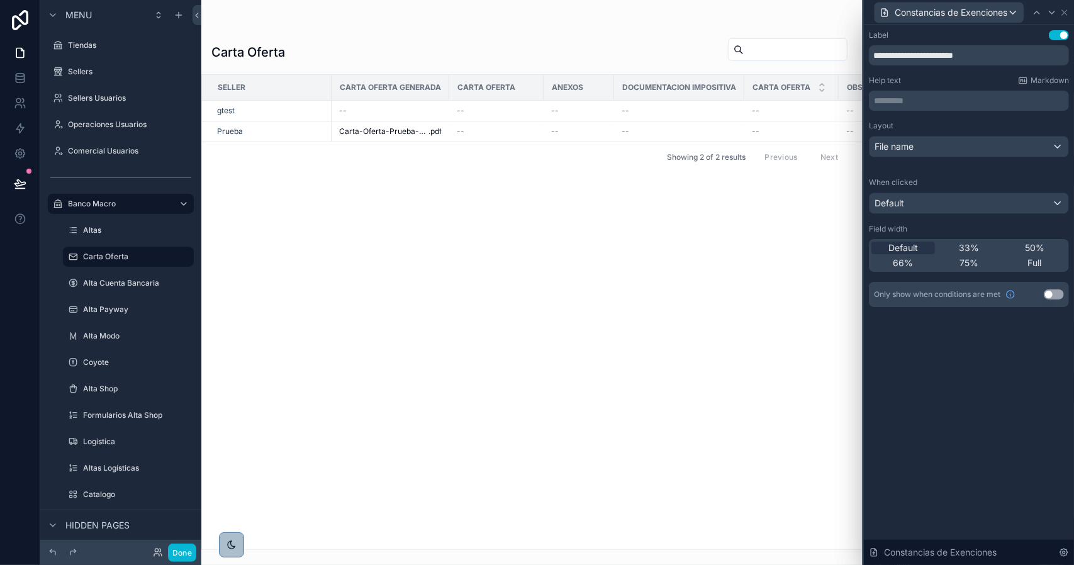
click at [1041, 264] on span "Full" at bounding box center [1035, 263] width 14 height 13
click at [918, 54] on input "**********" at bounding box center [969, 55] width 200 height 20
paste input "**********"
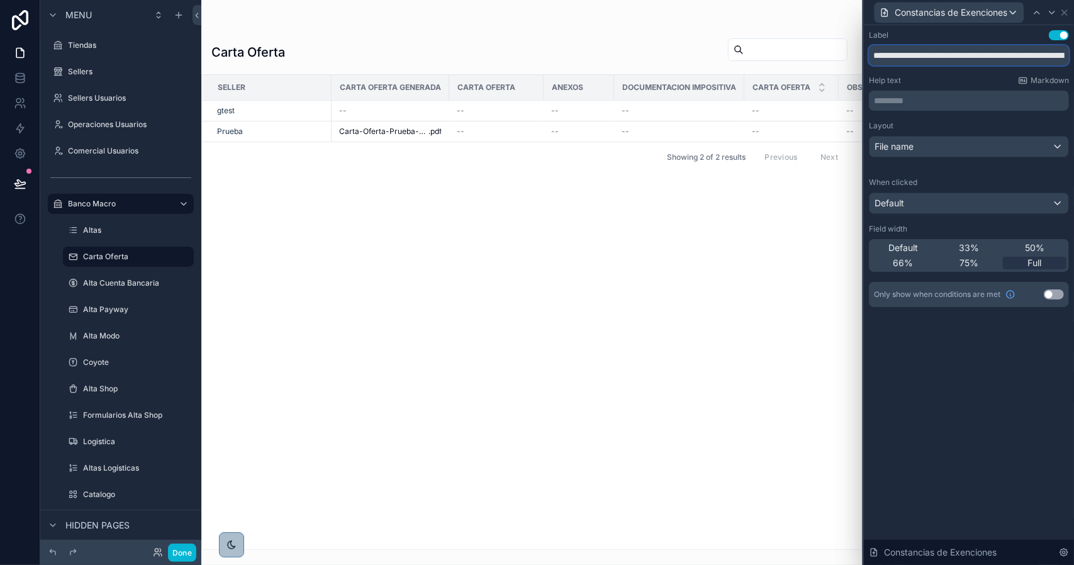
scroll to position [0, 782]
type input "**********"
click at [1052, 13] on icon at bounding box center [1052, 12] width 5 height 3
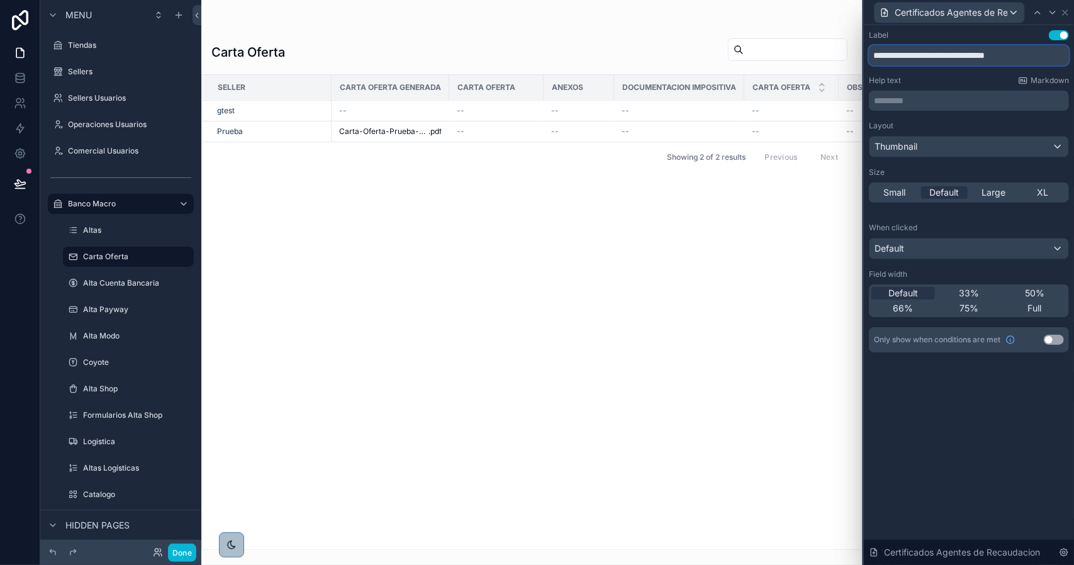
click at [913, 54] on input "**********" at bounding box center [969, 55] width 200 height 20
paste input "**********"
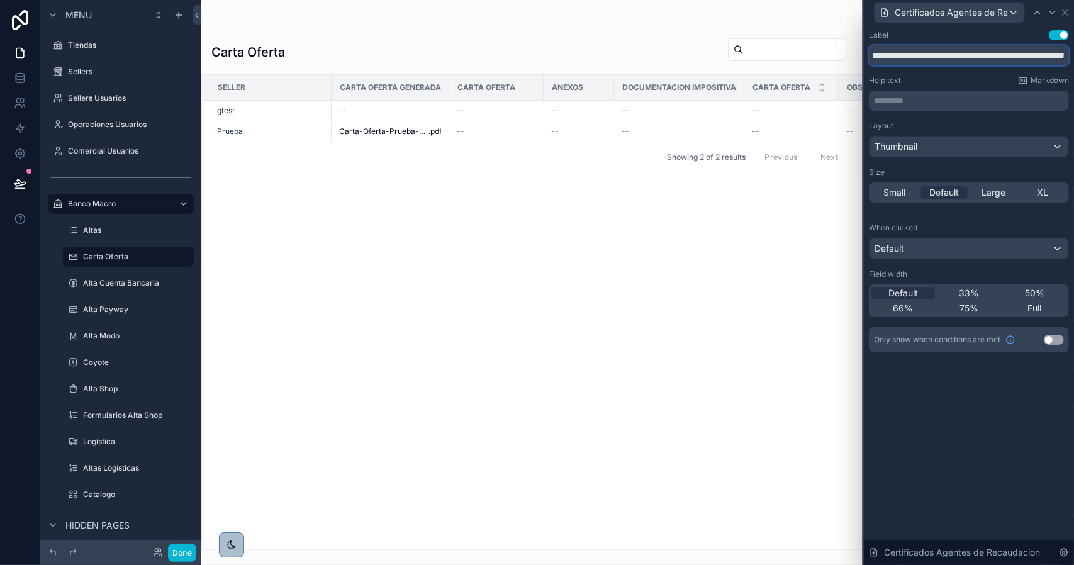
type input "**********"
click at [919, 146] on div "Thumbnail" at bounding box center [969, 147] width 199 height 20
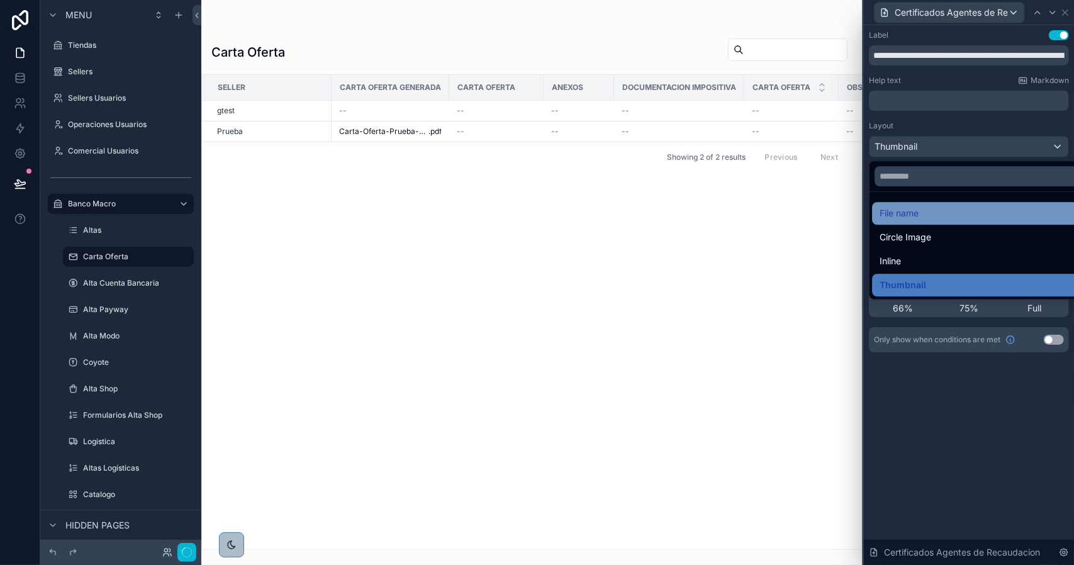
click at [902, 207] on span "File name" at bounding box center [899, 213] width 39 height 15
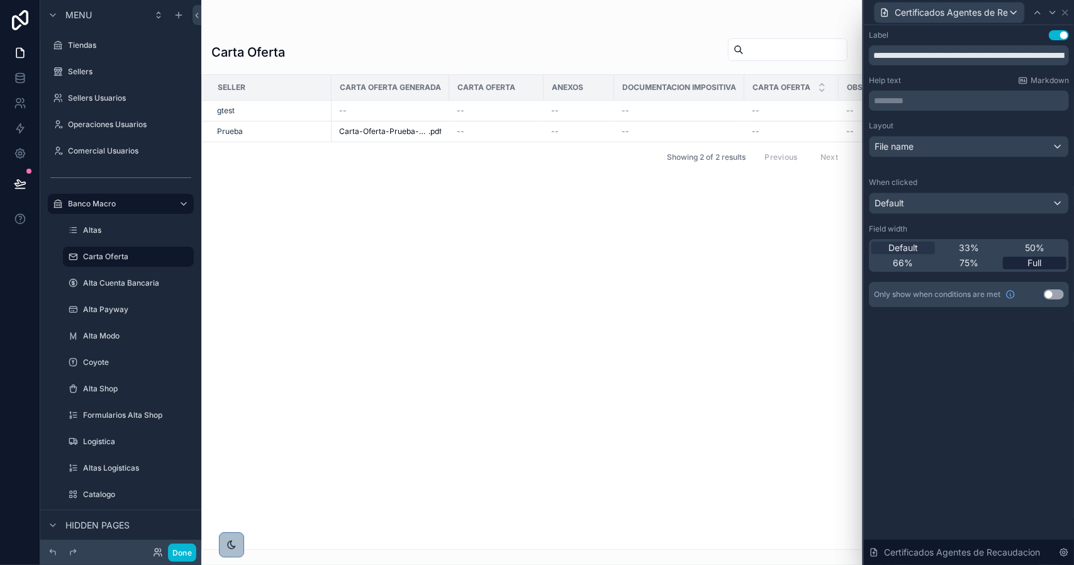
click at [1039, 264] on span "Full" at bounding box center [1035, 263] width 14 height 13
click at [1055, 16] on icon at bounding box center [1053, 13] width 10 height 10
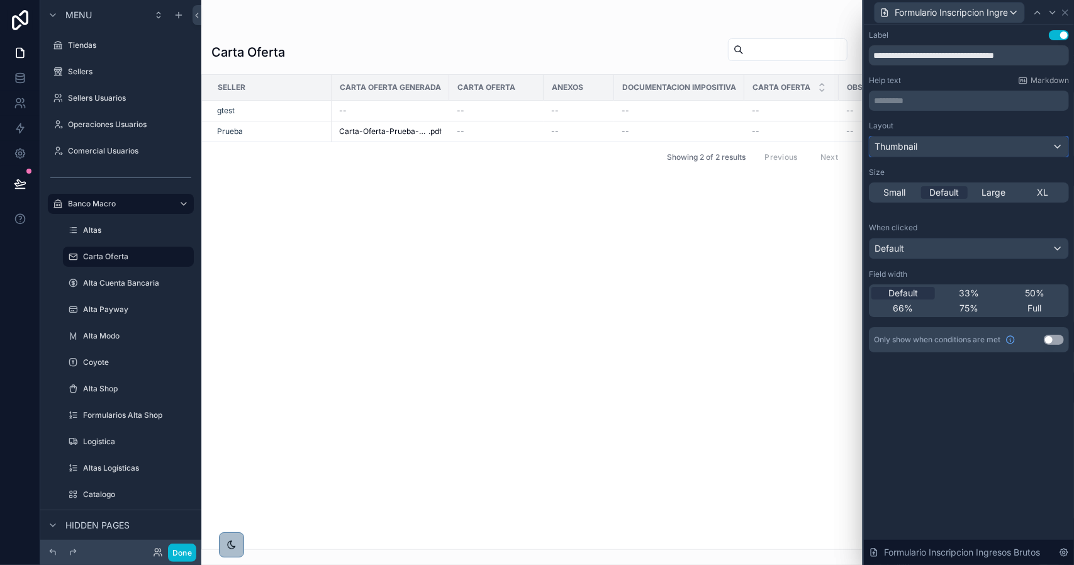
click at [932, 150] on div "Thumbnail" at bounding box center [969, 147] width 199 height 20
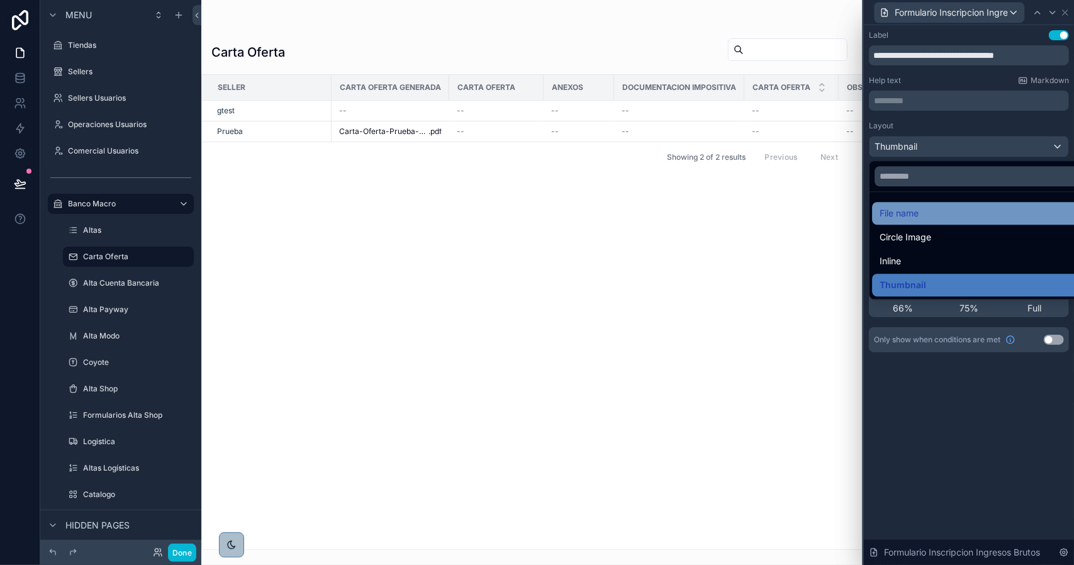
click at [910, 209] on span "File name" at bounding box center [899, 213] width 39 height 15
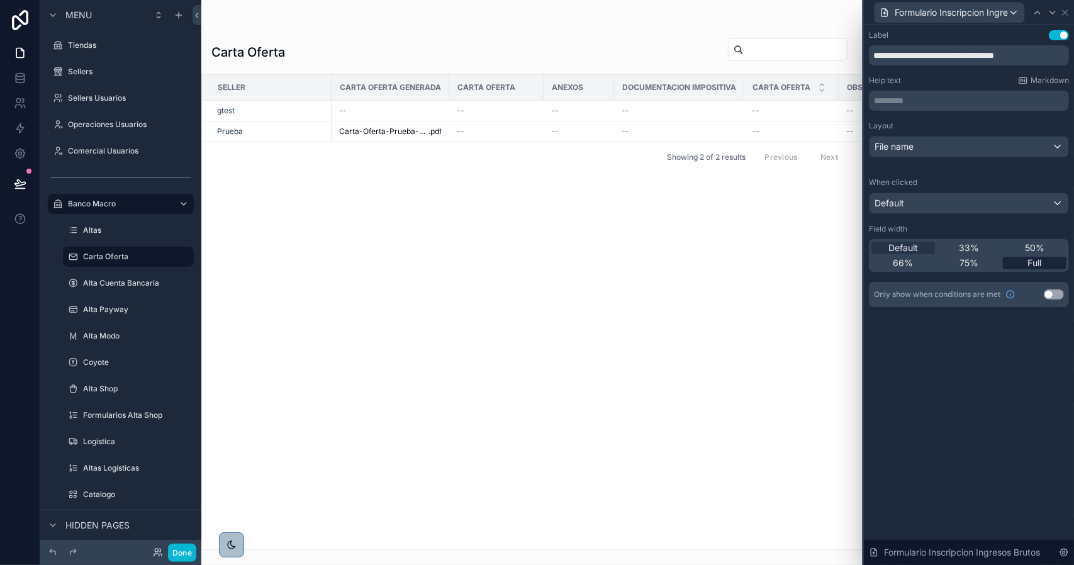
click at [1041, 266] on span "Full" at bounding box center [1035, 263] width 14 height 13
click at [908, 52] on input "**********" at bounding box center [969, 55] width 200 height 20
paste input "**********"
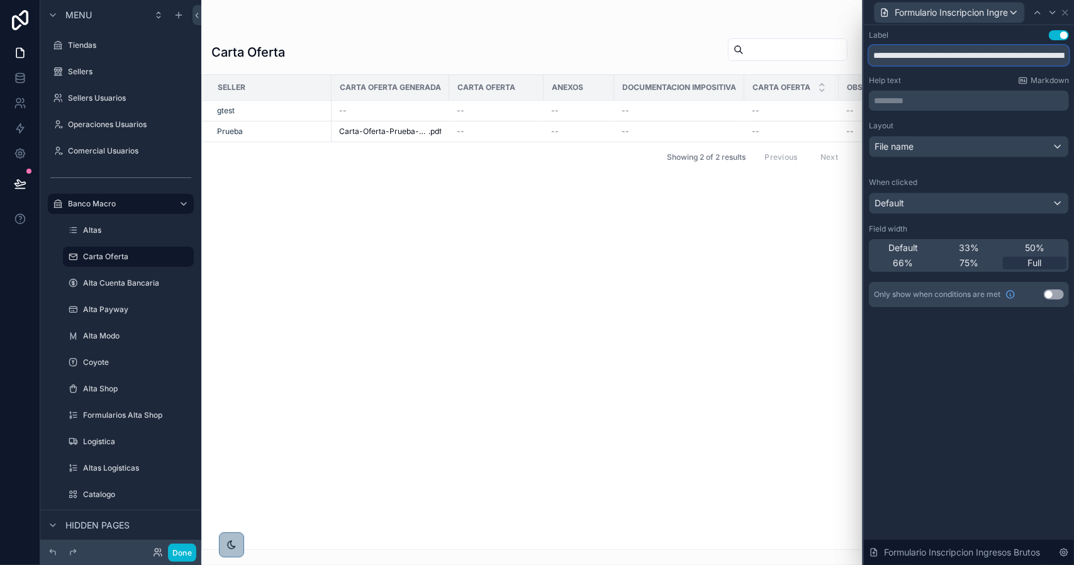
scroll to position [0, 219]
type input "**********"
click at [1056, 13] on icon at bounding box center [1053, 13] width 10 height 10
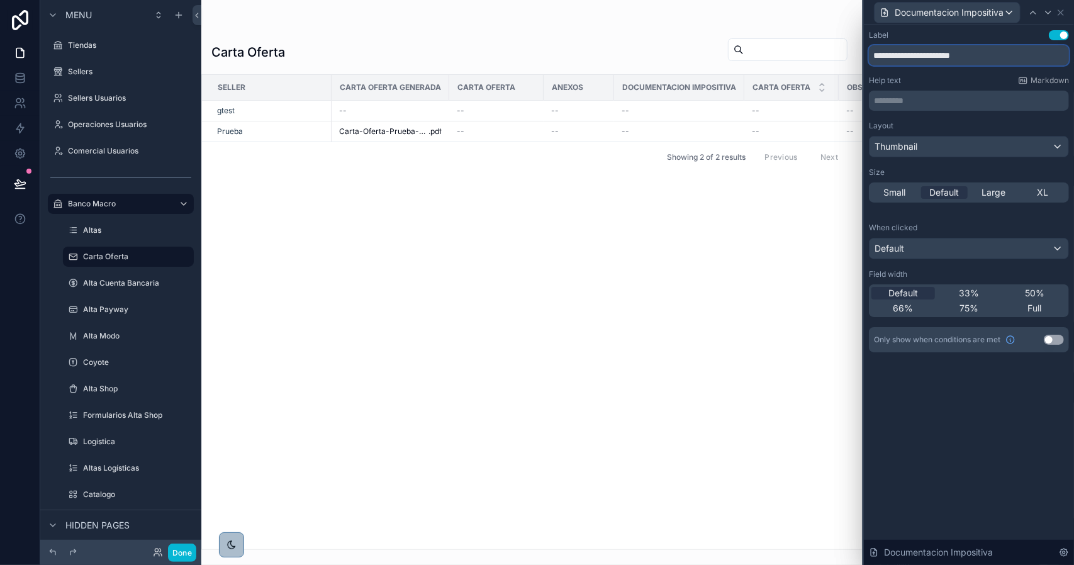
click at [993, 54] on input "**********" at bounding box center [969, 55] width 200 height 20
click at [932, 55] on input "**********" at bounding box center [969, 55] width 200 height 20
type input "**********"
click at [915, 144] on span "Thumbnail" at bounding box center [896, 146] width 43 height 13
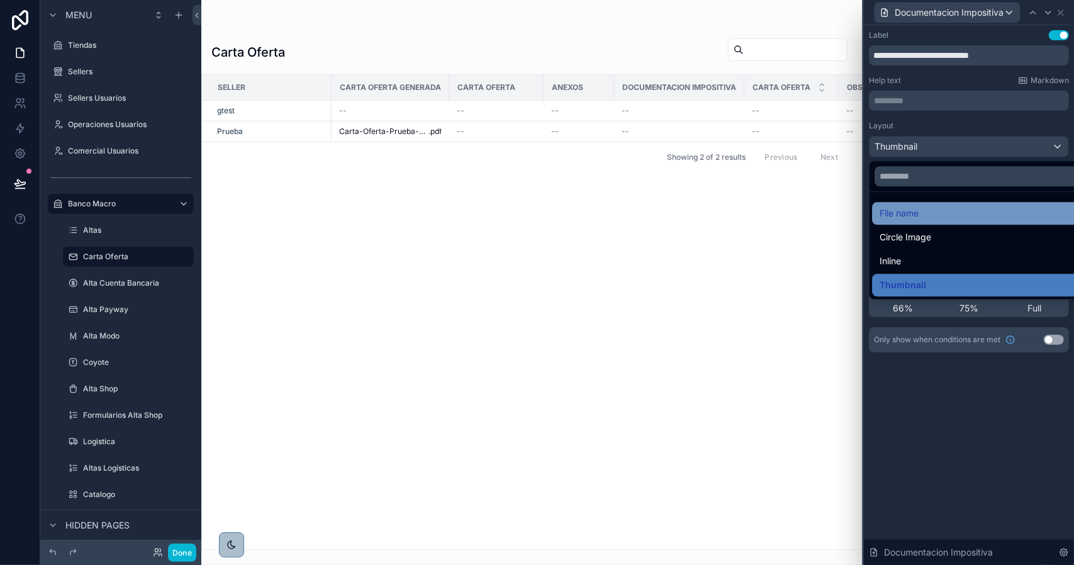
click at [903, 205] on div "File name" at bounding box center [983, 213] width 223 height 23
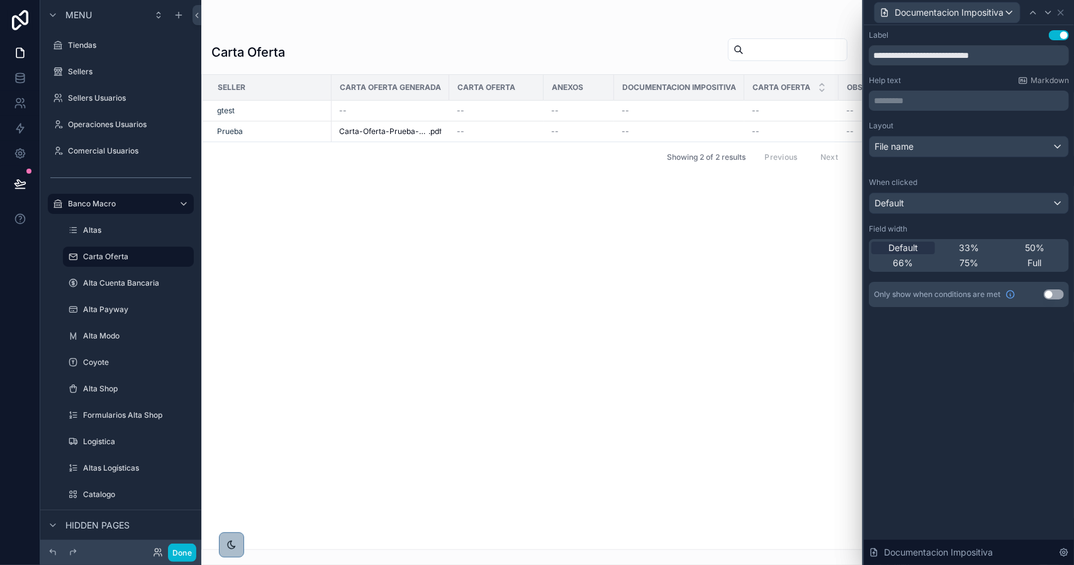
click at [993, 386] on div "**********" at bounding box center [969, 295] width 210 height 540
click at [187, 552] on button "Done" at bounding box center [182, 553] width 28 height 18
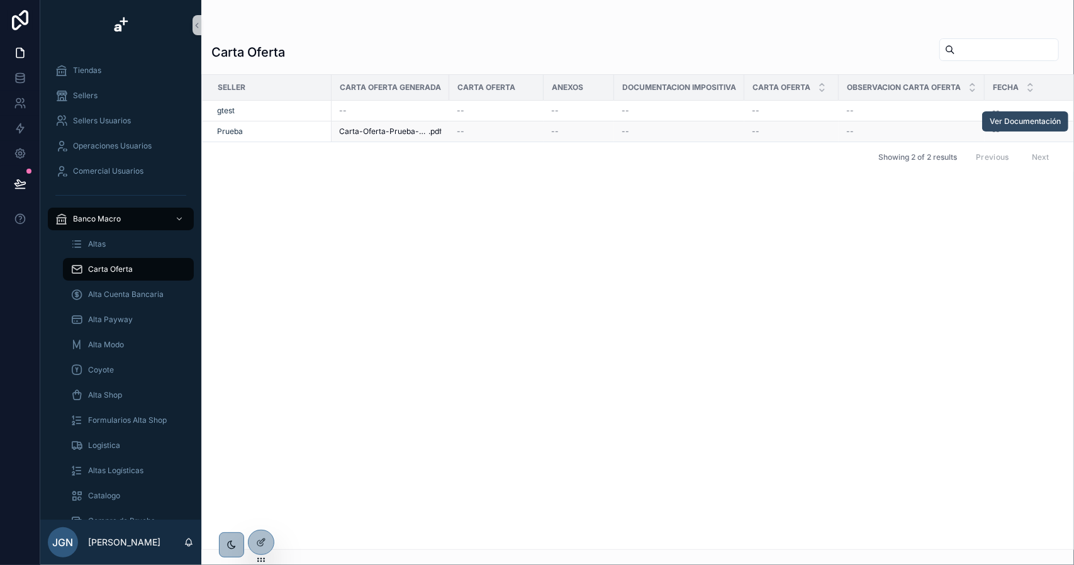
click at [1013, 121] on span "Ver Documentación" at bounding box center [1025, 121] width 71 height 10
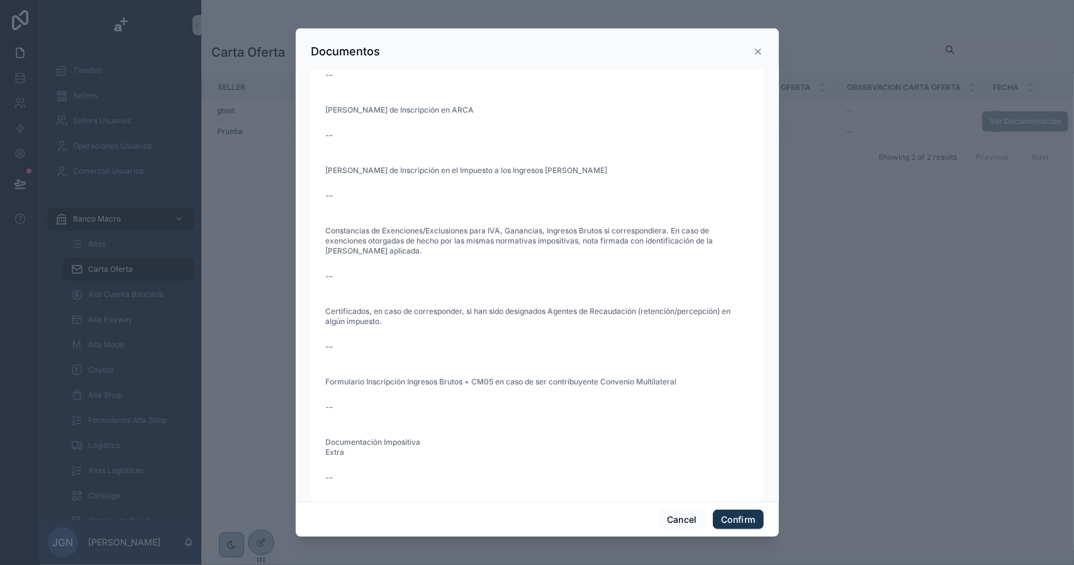
scroll to position [116, 0]
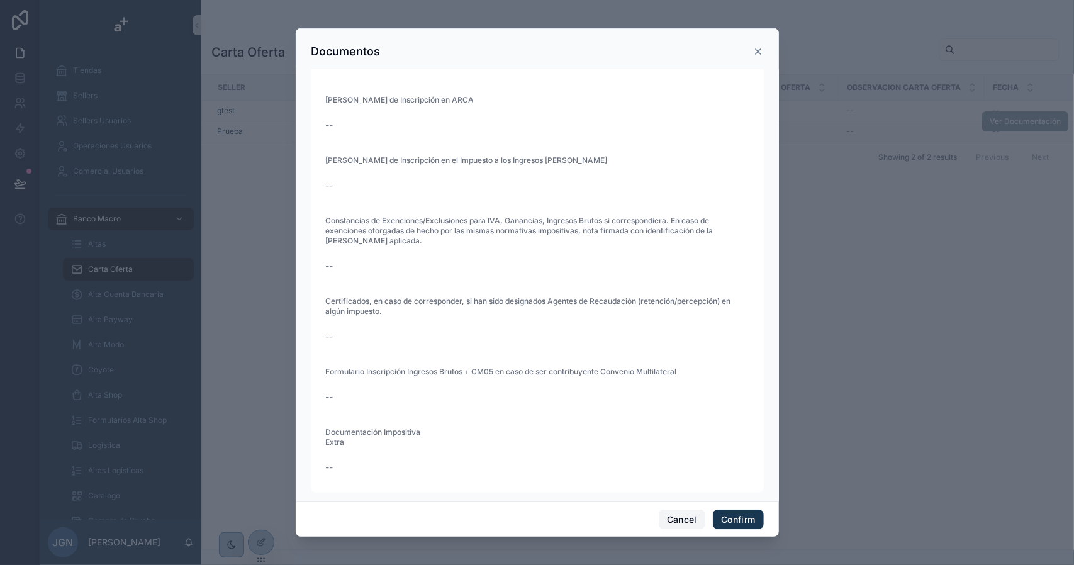
click at [673, 514] on button "Cancel" at bounding box center [682, 520] width 47 height 20
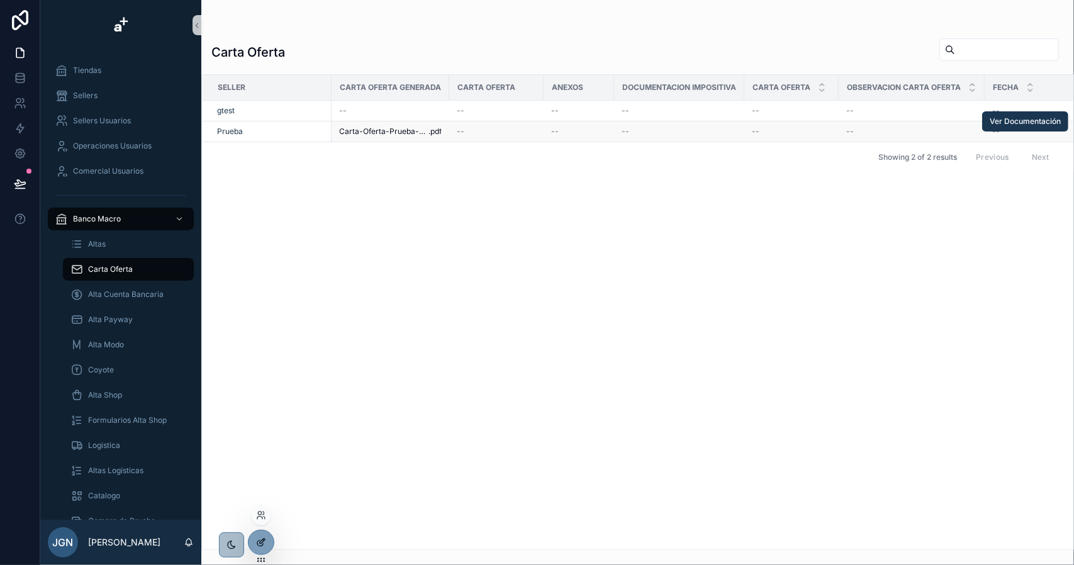
click at [258, 543] on icon at bounding box center [261, 543] width 10 height 10
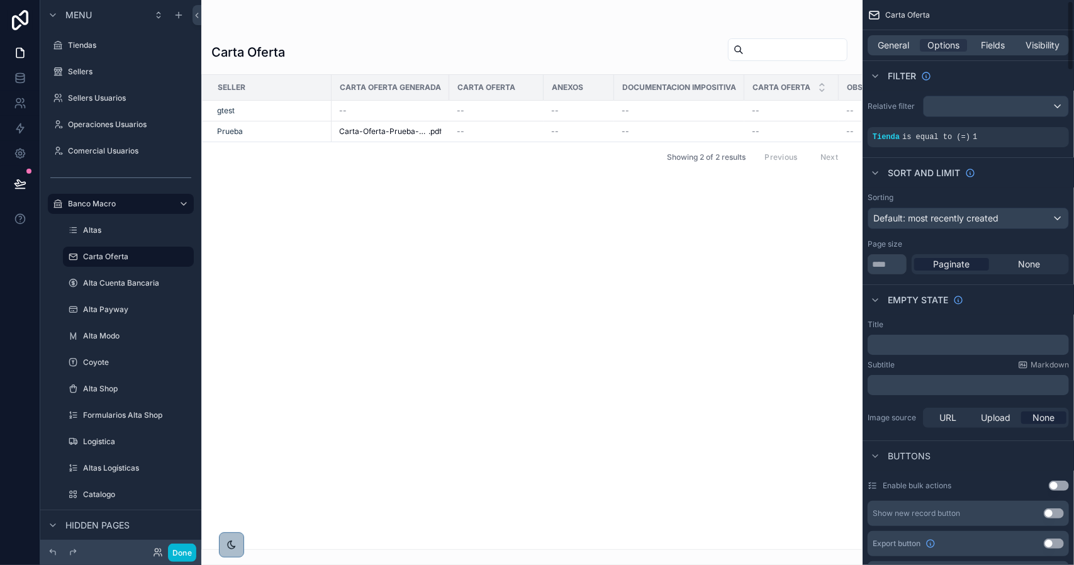
scroll to position [252, 0]
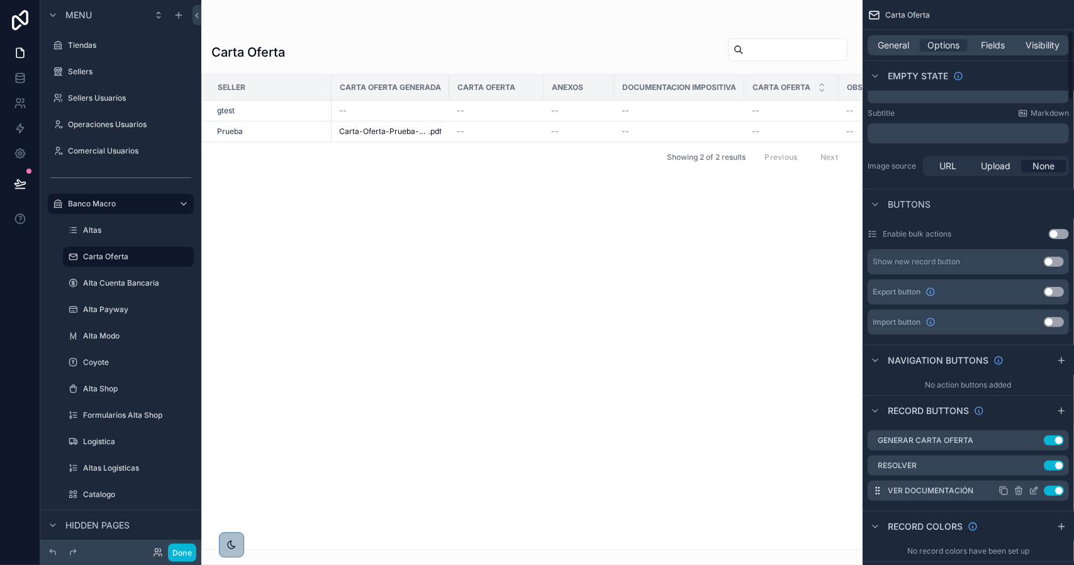
click at [1037, 488] on icon "scrollable content" at bounding box center [1036, 488] width 1 height 1
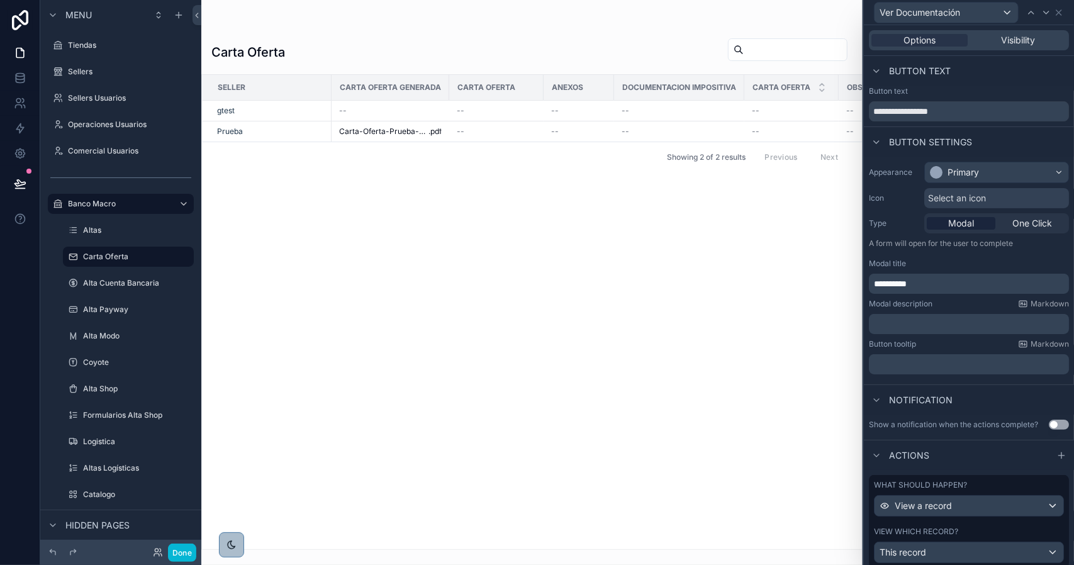
scroll to position [48, 0]
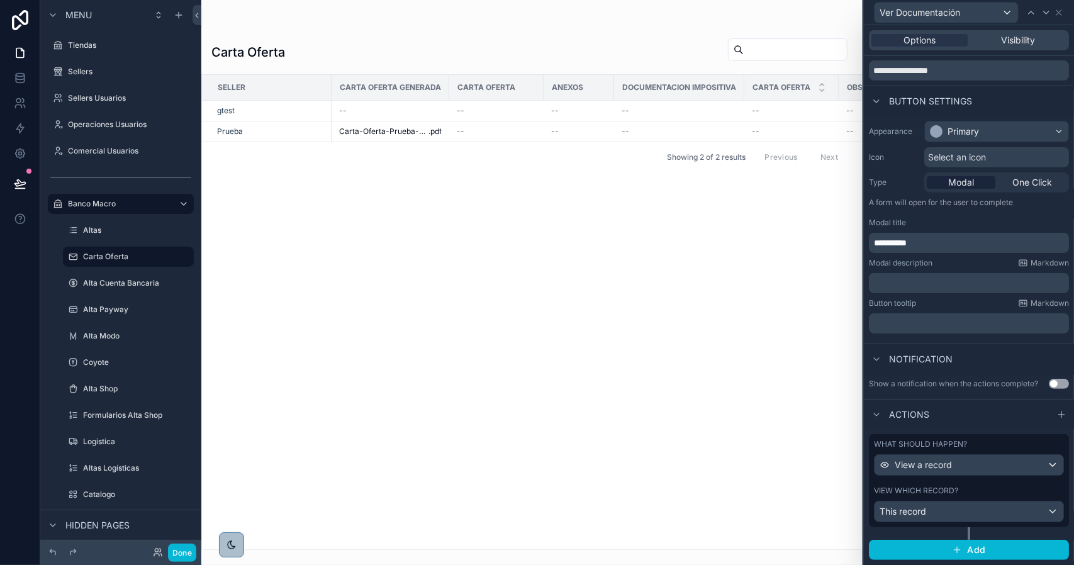
click at [979, 487] on div "What should happen? View a record View which record? This record" at bounding box center [969, 480] width 200 height 93
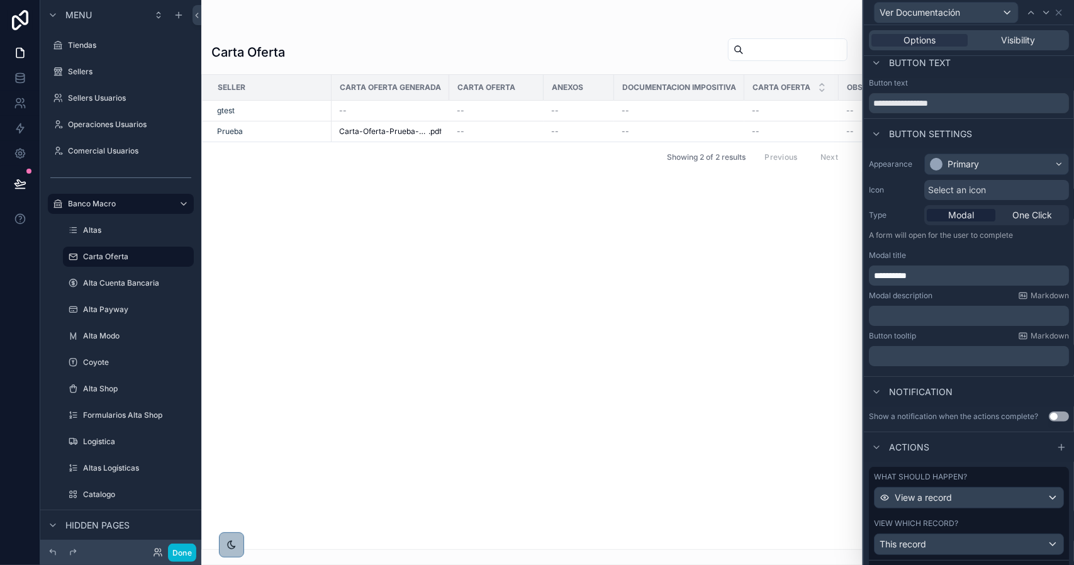
scroll to position [0, 0]
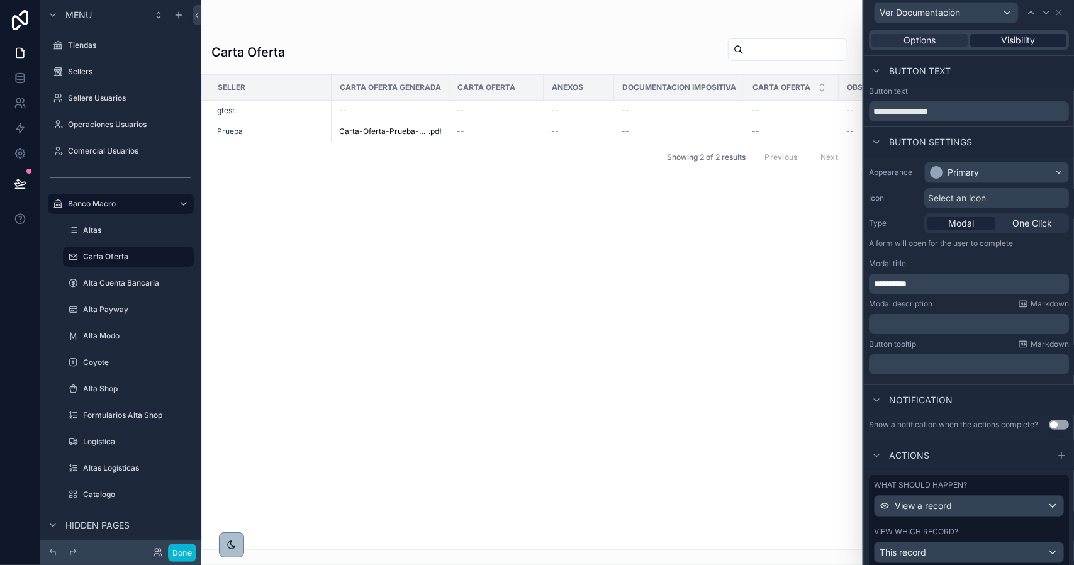
click at [1020, 42] on span "Visibility" at bounding box center [1019, 40] width 34 height 13
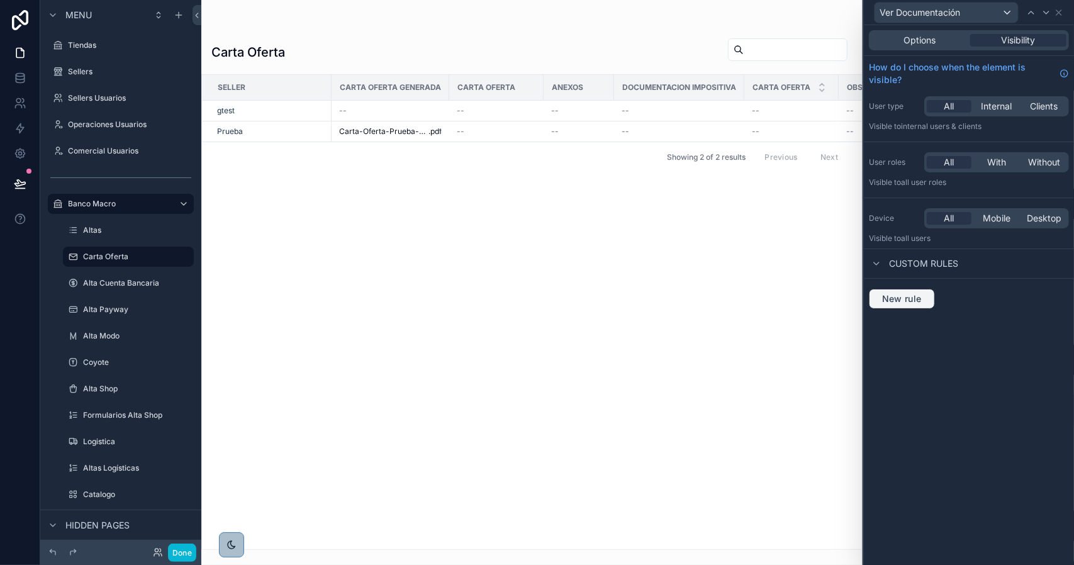
click at [910, 290] on button "New rule" at bounding box center [902, 299] width 66 height 20
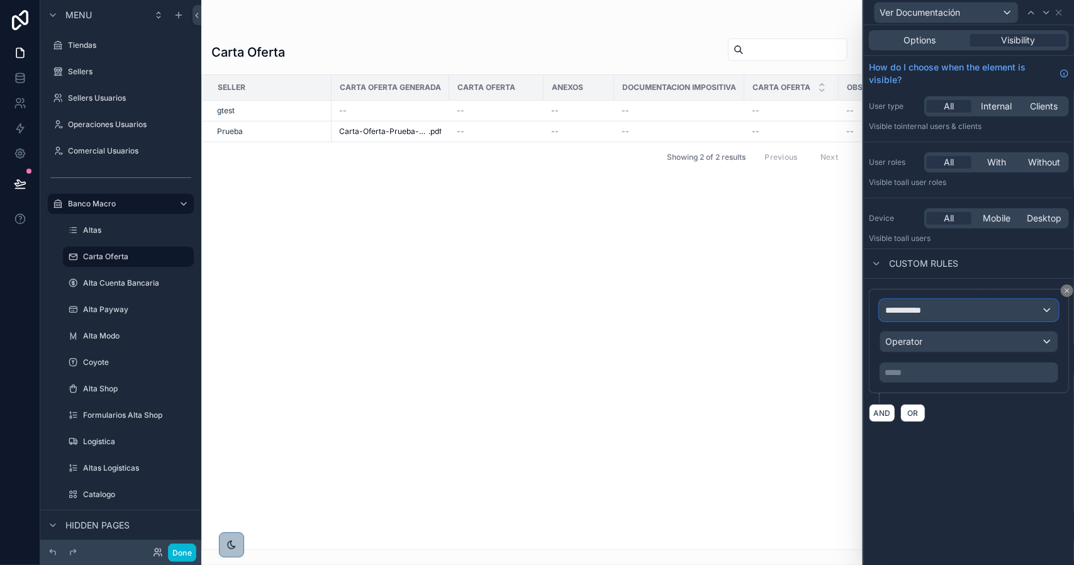
click at [922, 308] on span "**********" at bounding box center [909, 310] width 47 height 13
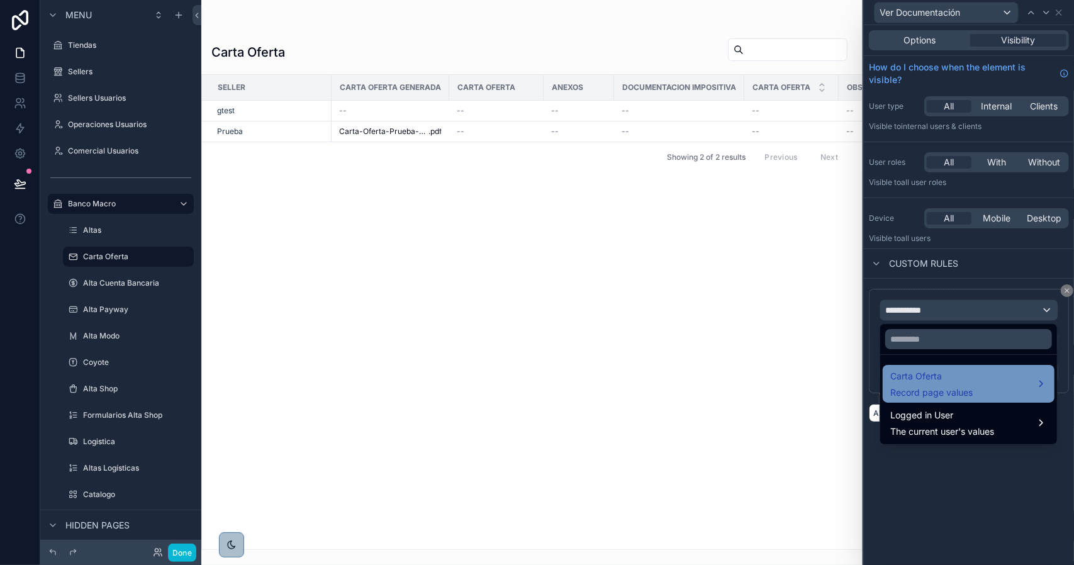
click at [924, 368] on div "Carta Oferta Record page values" at bounding box center [969, 384] width 172 height 38
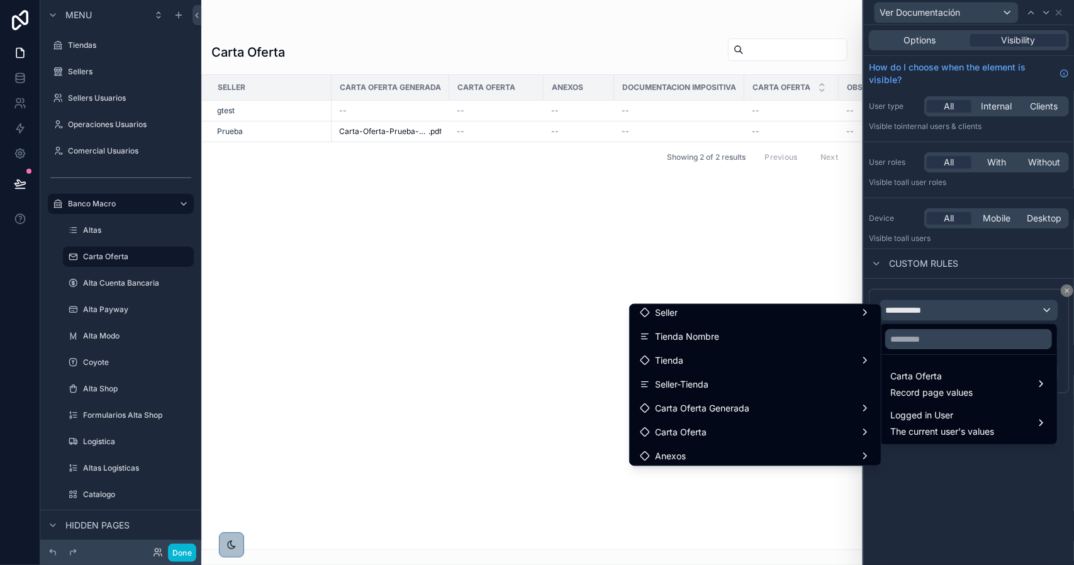
scroll to position [63, 0]
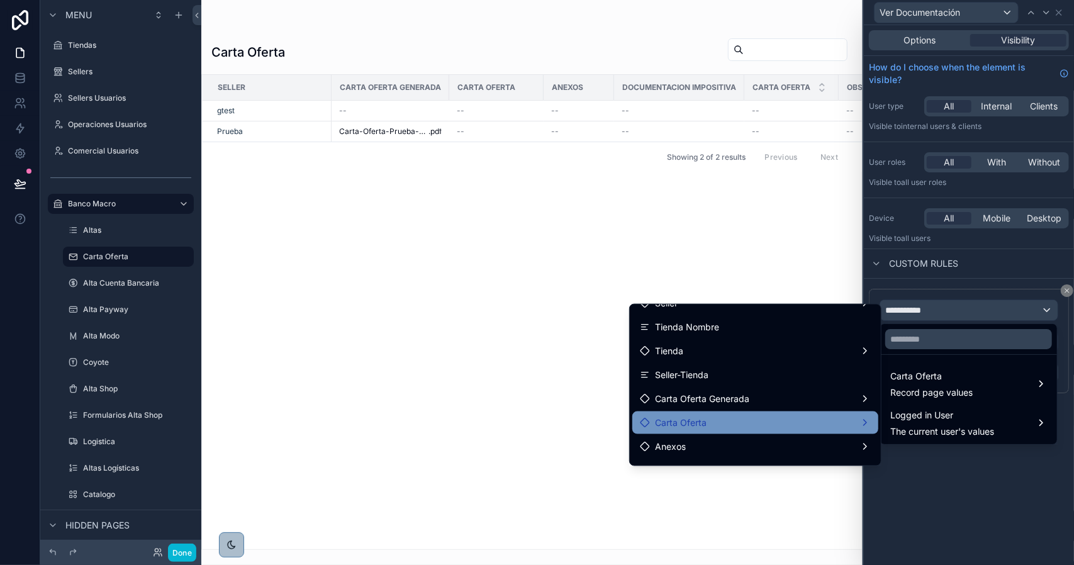
click at [756, 420] on div "Carta Oferta" at bounding box center [755, 422] width 231 height 15
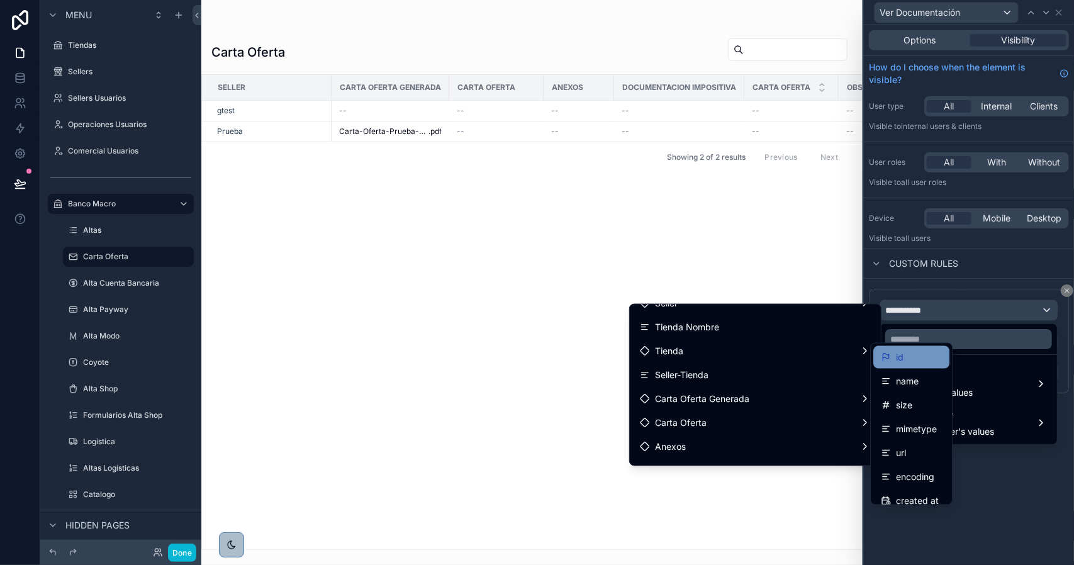
click at [888, 354] on icon at bounding box center [887, 356] width 6 height 5
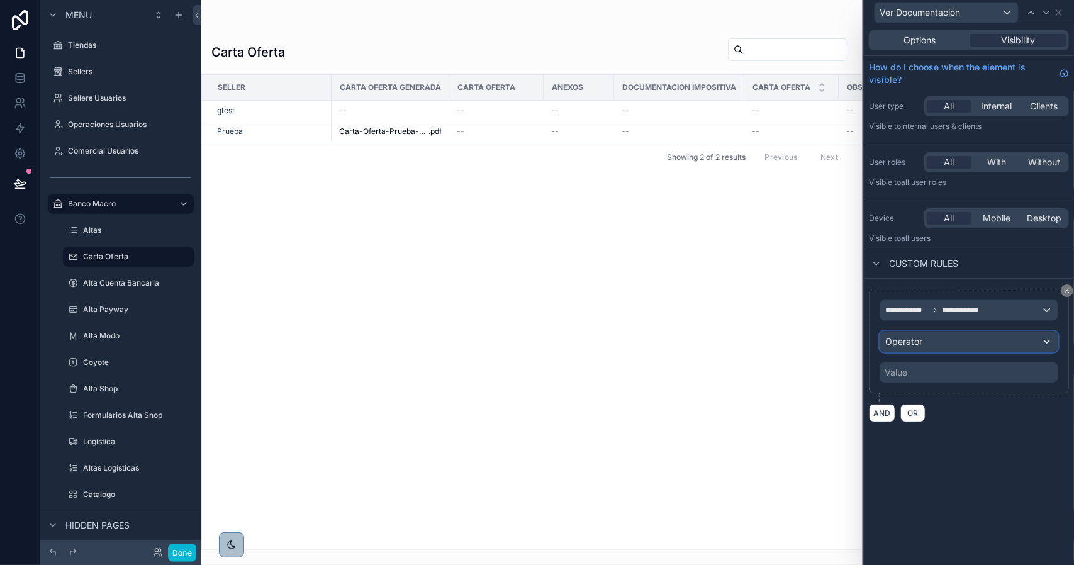
click at [918, 337] on span "Operator" at bounding box center [904, 341] width 37 height 11
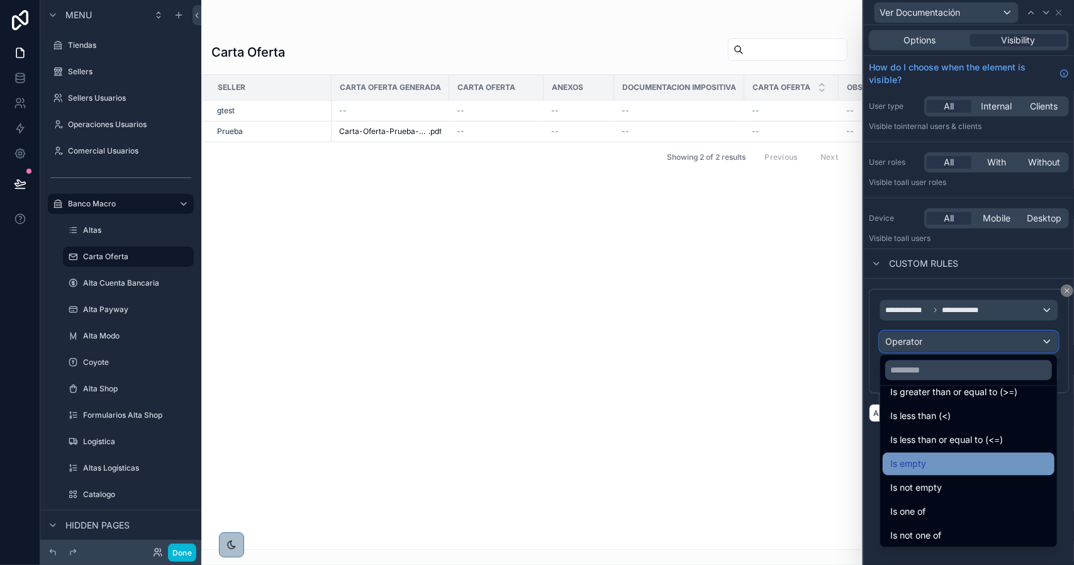
scroll to position [89, 0]
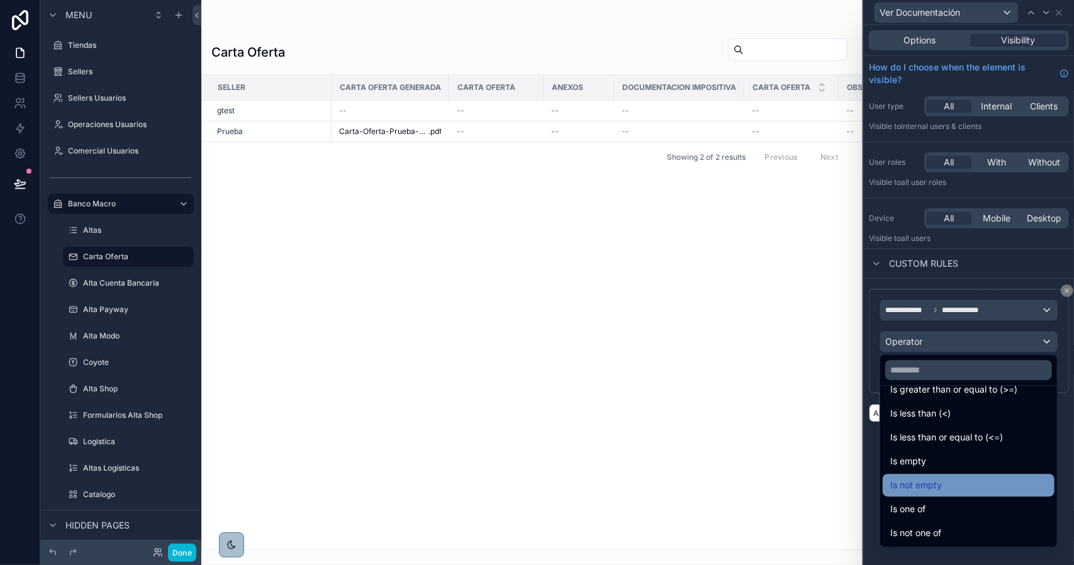
click at [966, 476] on div "Is not empty" at bounding box center [969, 485] width 172 height 23
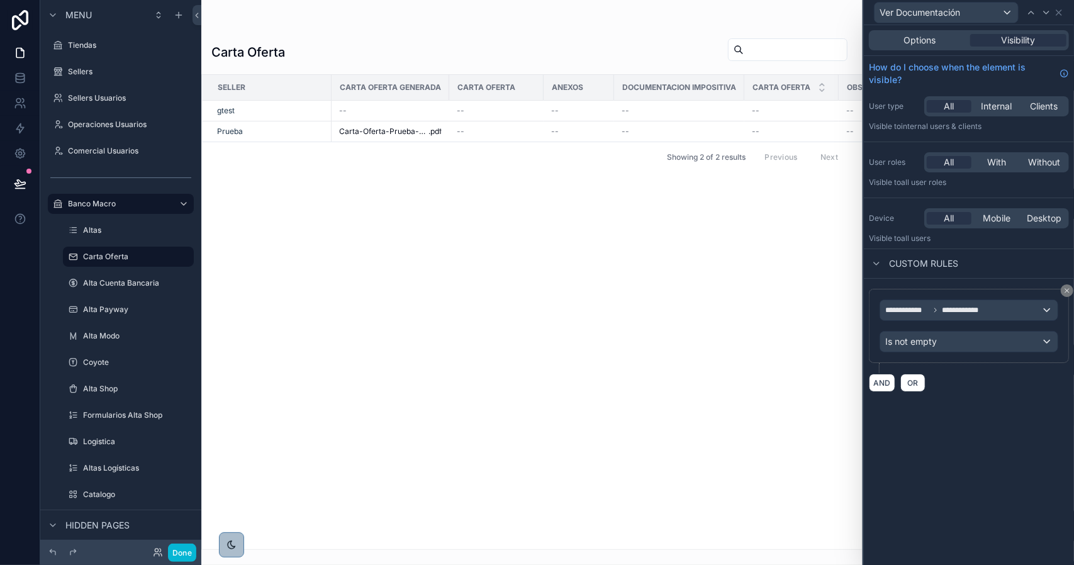
click at [950, 415] on div "**********" at bounding box center [969, 295] width 210 height 540
click at [186, 553] on button "Done" at bounding box center [182, 553] width 28 height 18
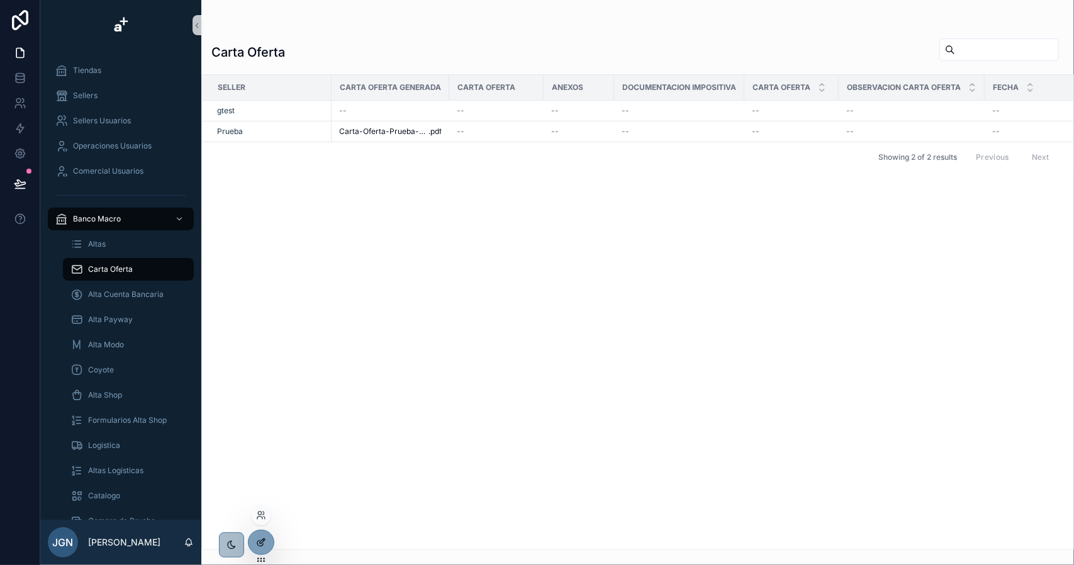
click at [266, 539] on icon at bounding box center [261, 543] width 10 height 10
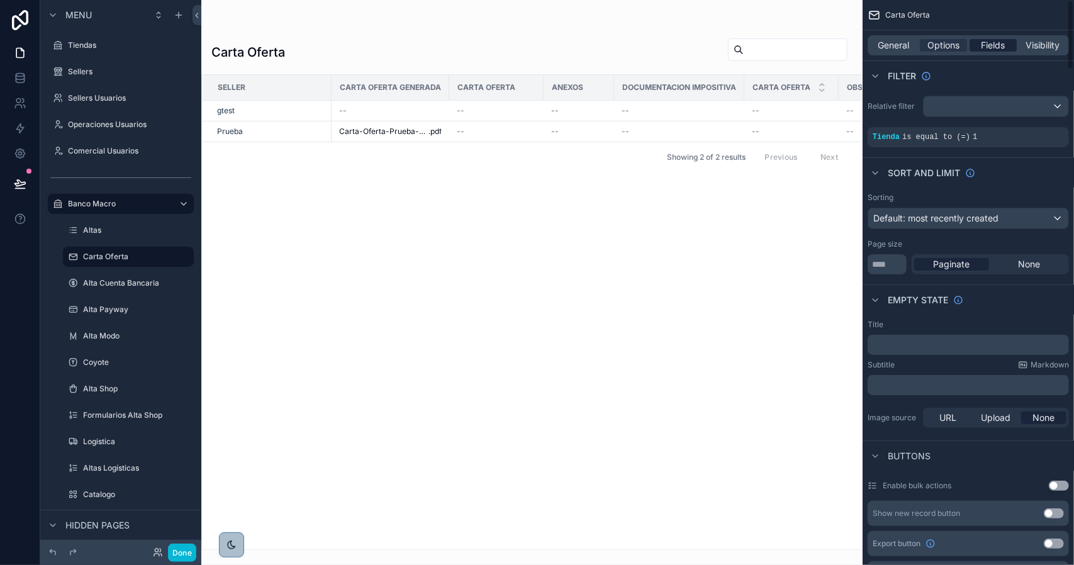
click at [997, 46] on span "Fields" at bounding box center [994, 45] width 24 height 13
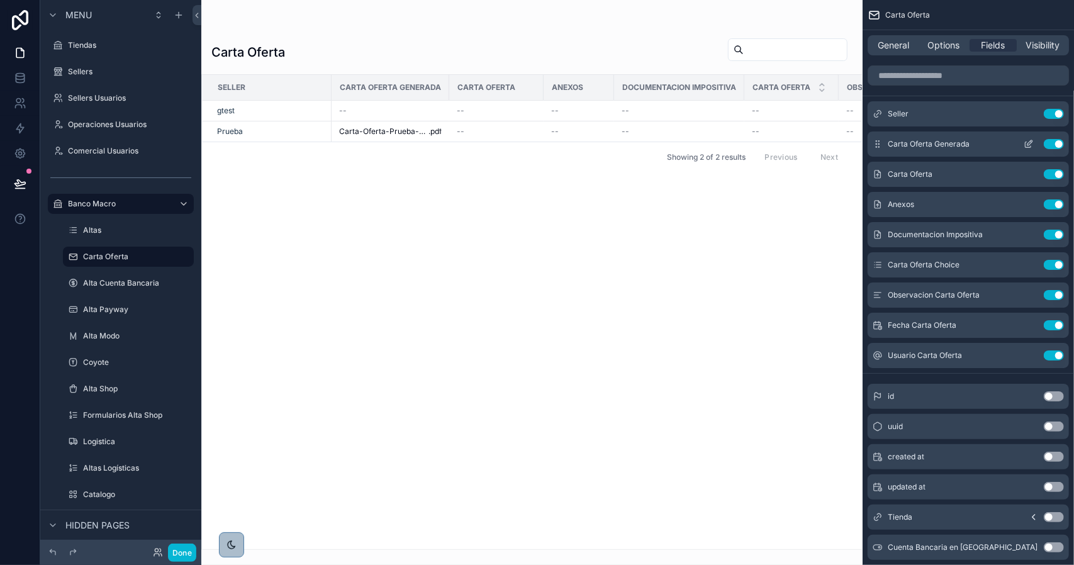
click at [1058, 145] on button "Use setting" at bounding box center [1054, 144] width 20 height 10
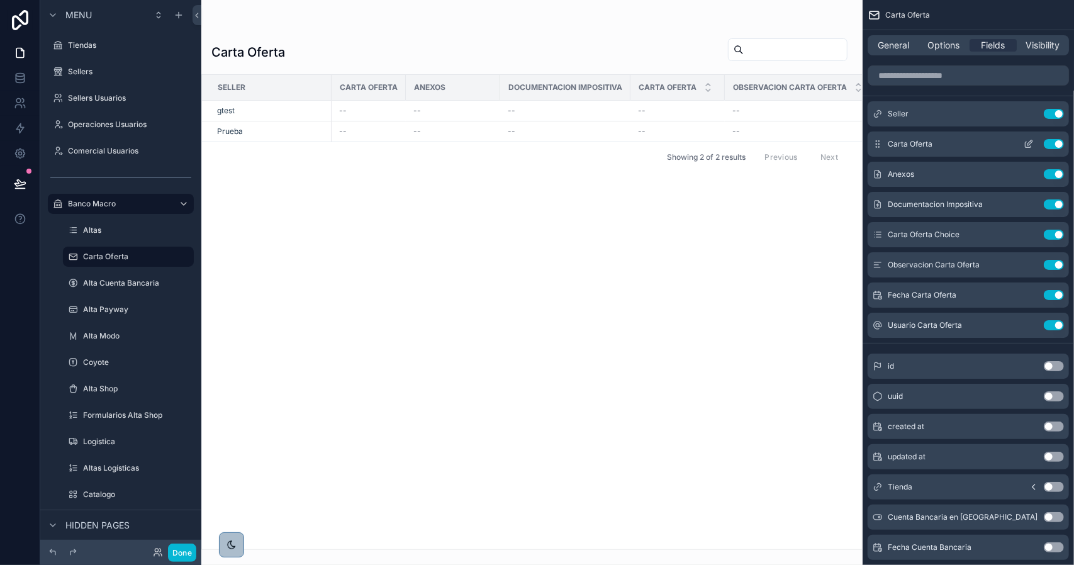
click at [1059, 144] on button "Use setting" at bounding box center [1054, 144] width 20 height 10
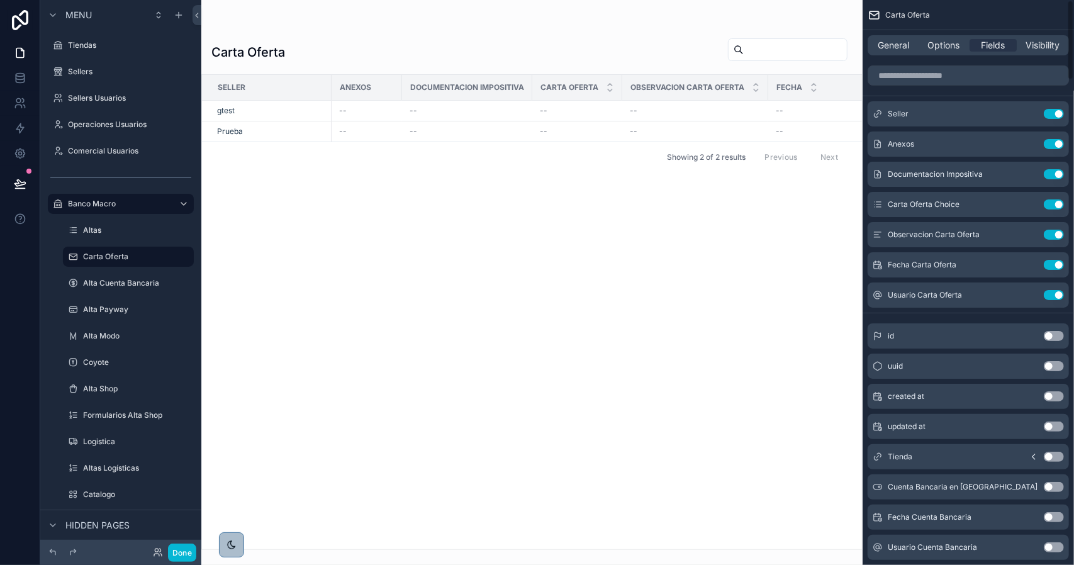
click at [1059, 144] on button "Use setting" at bounding box center [1054, 144] width 20 height 10
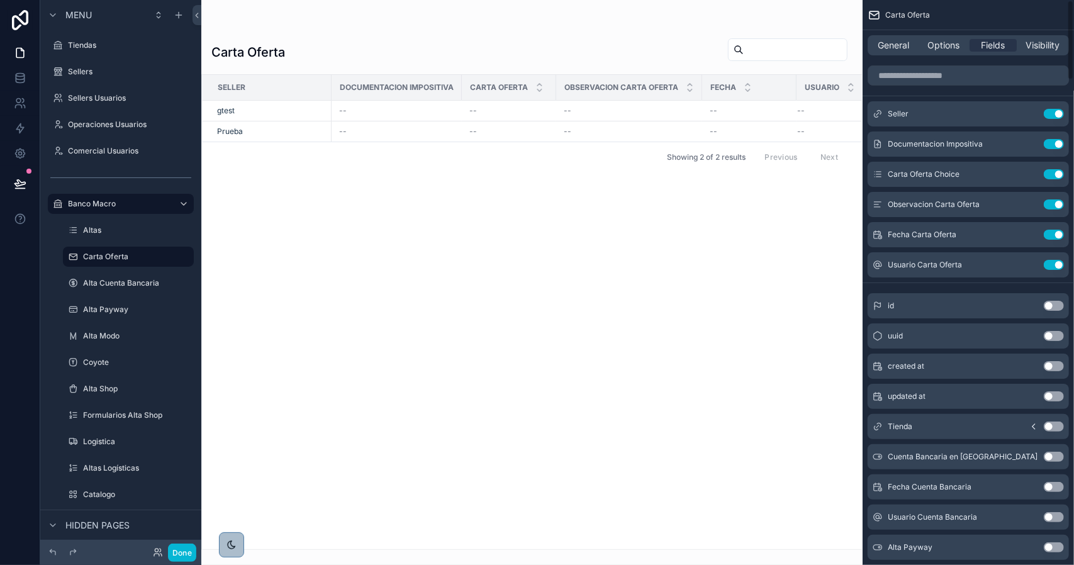
click at [1059, 144] on button "Use setting" at bounding box center [1054, 144] width 20 height 10
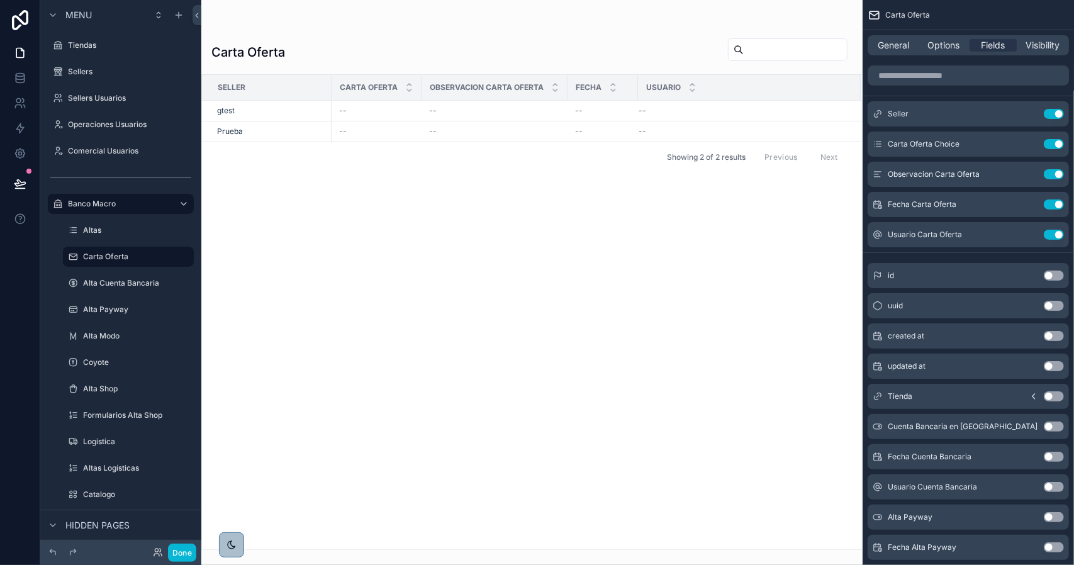
click at [618, 210] on div "scrollable content" at bounding box center [532, 282] width 662 height 565
click at [188, 549] on button "Done" at bounding box center [182, 553] width 28 height 18
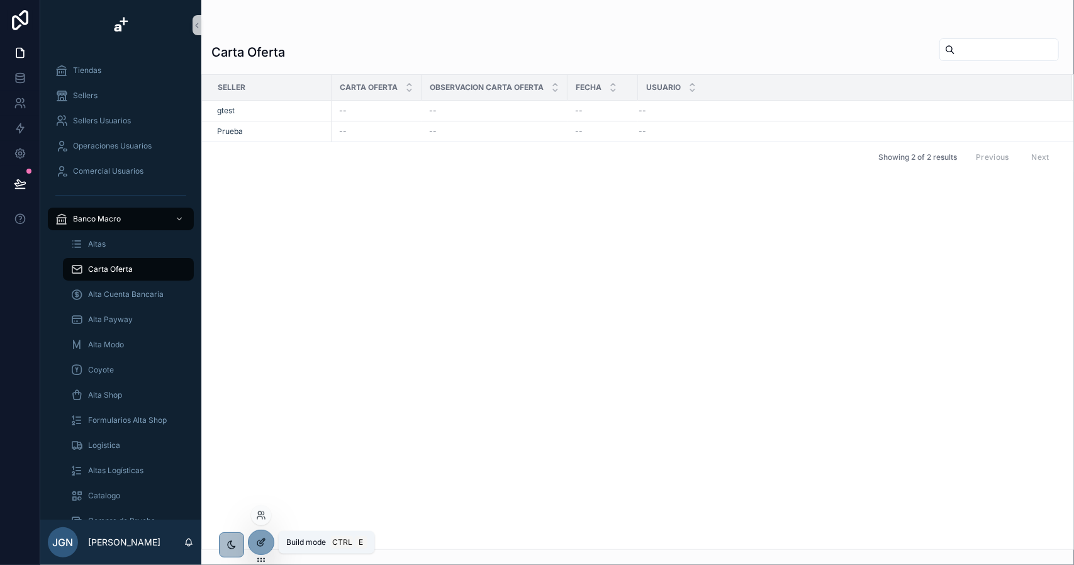
click at [260, 538] on icon at bounding box center [261, 543] width 10 height 10
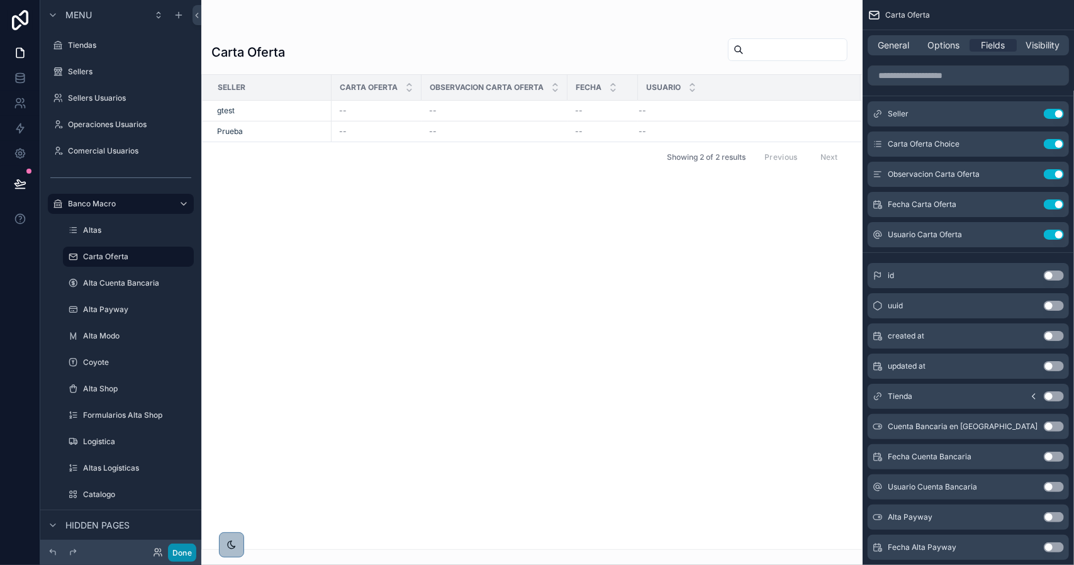
click at [189, 547] on button "Done" at bounding box center [182, 553] width 28 height 18
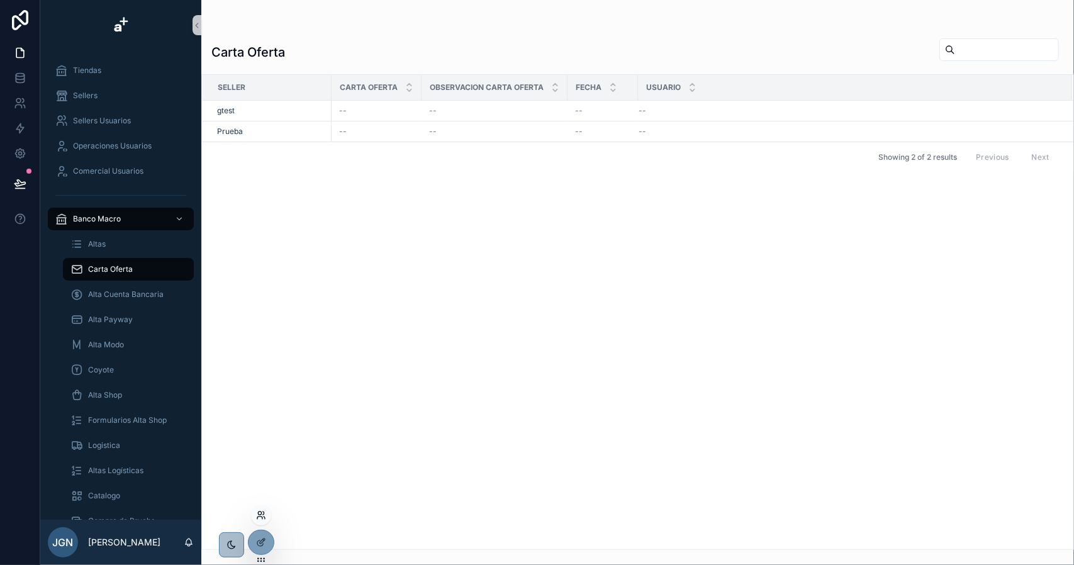
click at [263, 514] on icon at bounding box center [263, 513] width 1 height 3
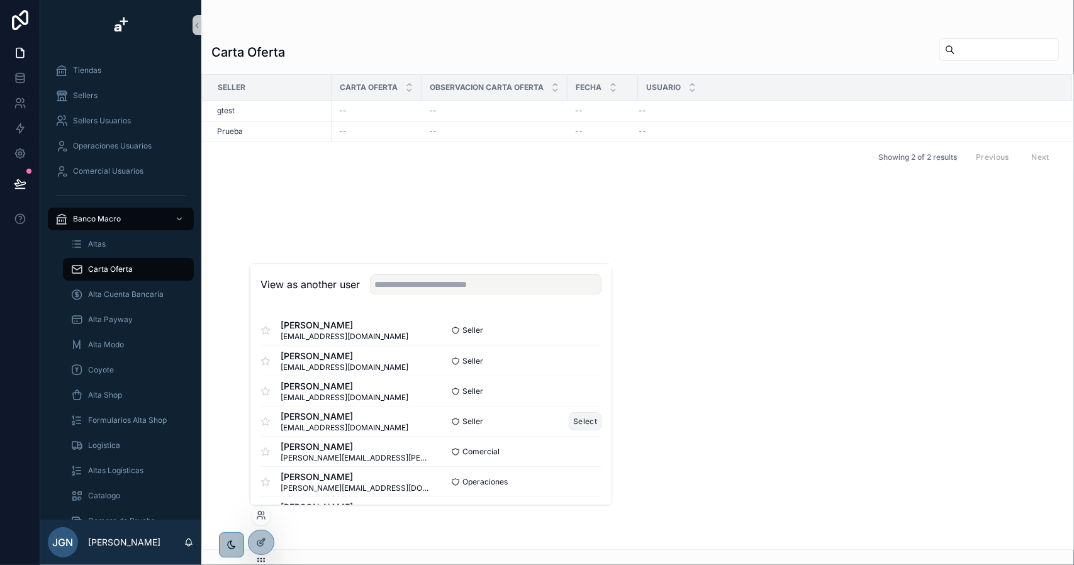
click at [569, 420] on button "Select" at bounding box center [585, 421] width 33 height 18
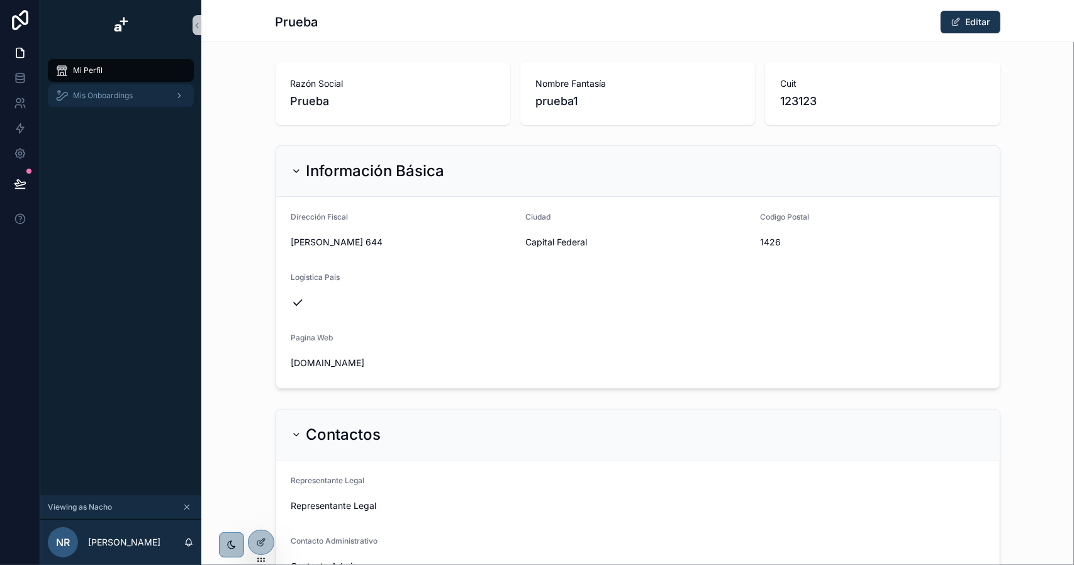
click at [121, 96] on span "Mis Onboardings" at bounding box center [103, 96] width 60 height 10
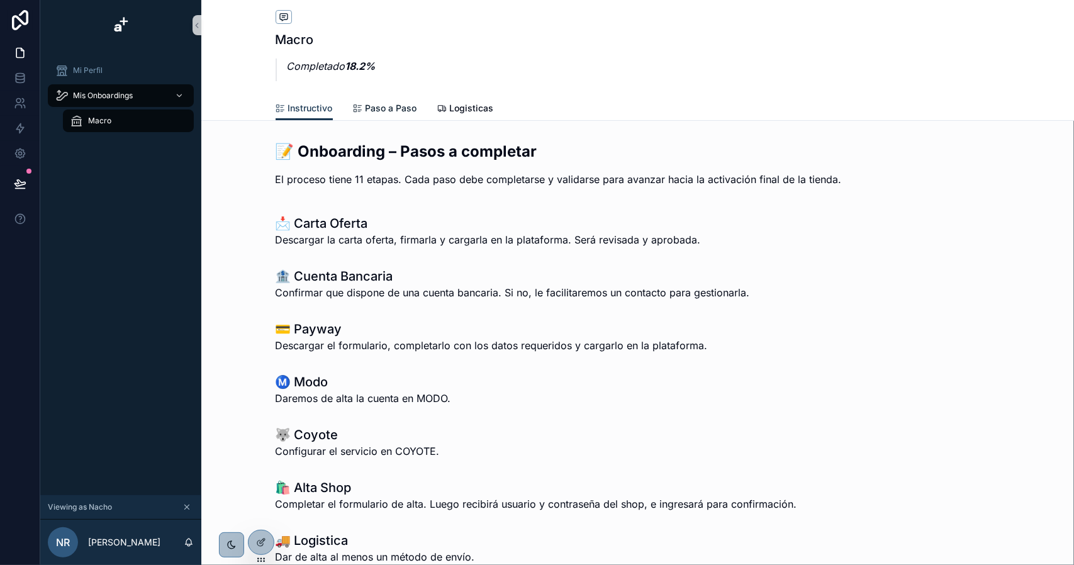
click at [370, 120] on link "Paso a Paso" at bounding box center [385, 109] width 64 height 25
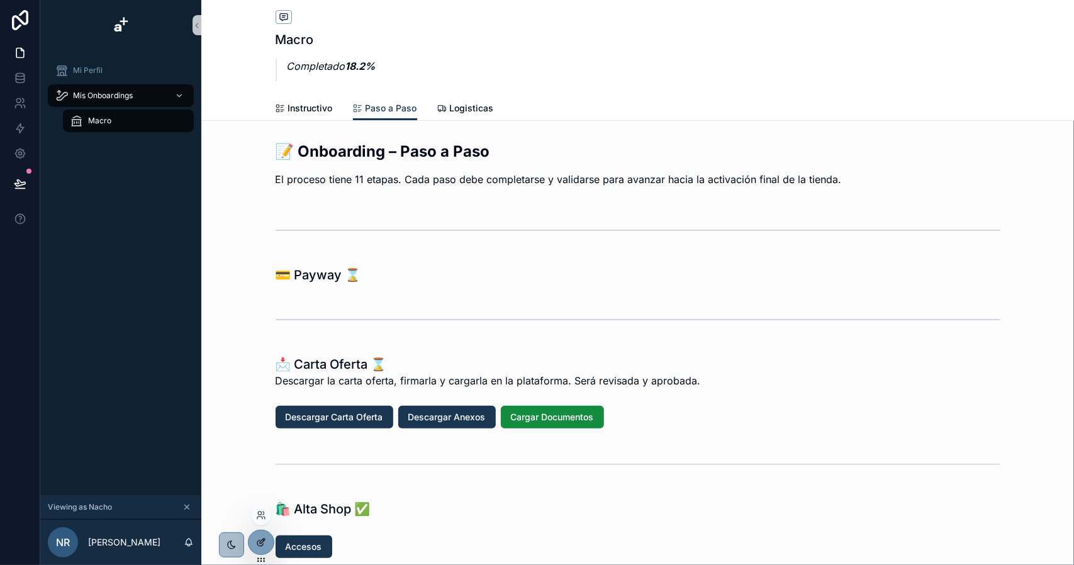
click at [264, 539] on icon at bounding box center [261, 543] width 10 height 10
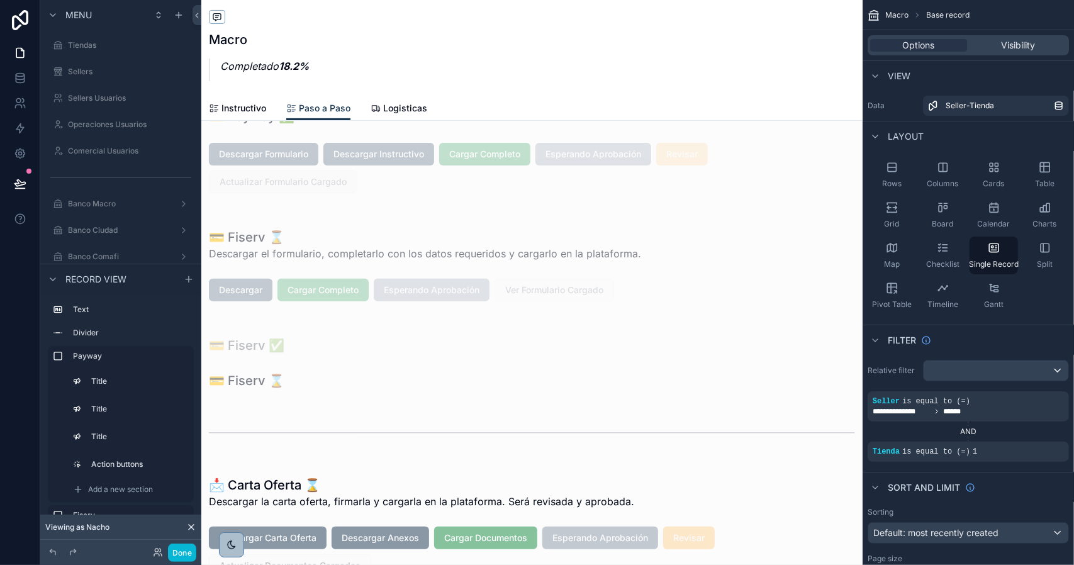
scroll to position [504, 0]
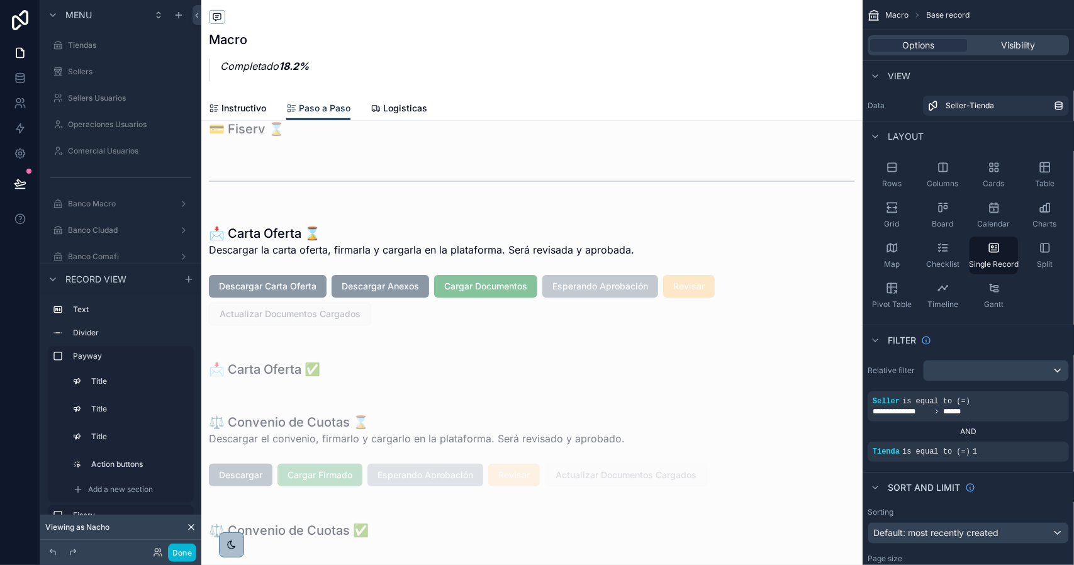
click at [305, 287] on div "scrollable content" at bounding box center [532, 275] width 662 height 126
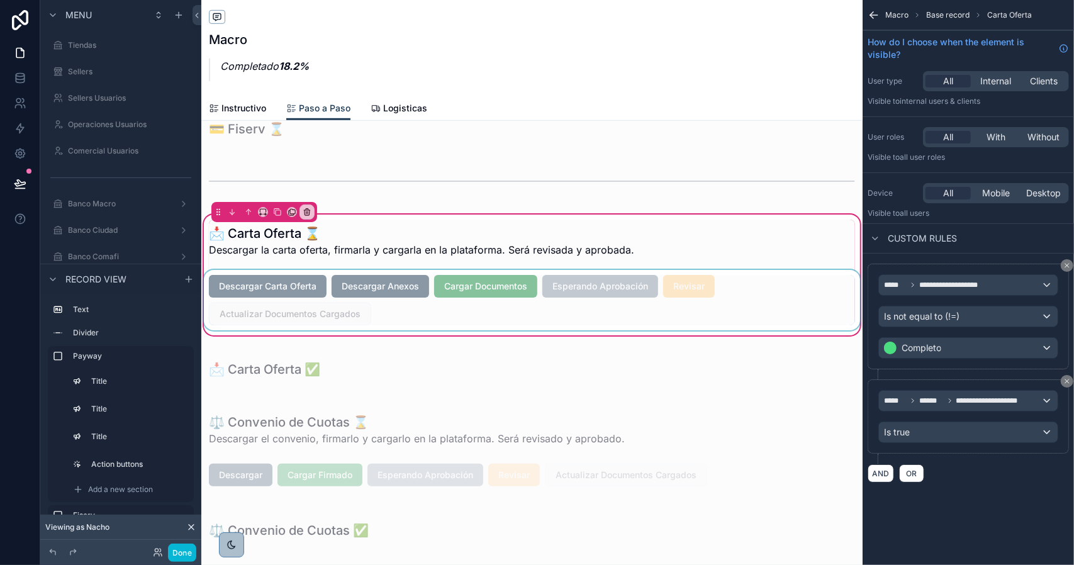
click at [291, 284] on div "scrollable content" at bounding box center [532, 300] width 662 height 60
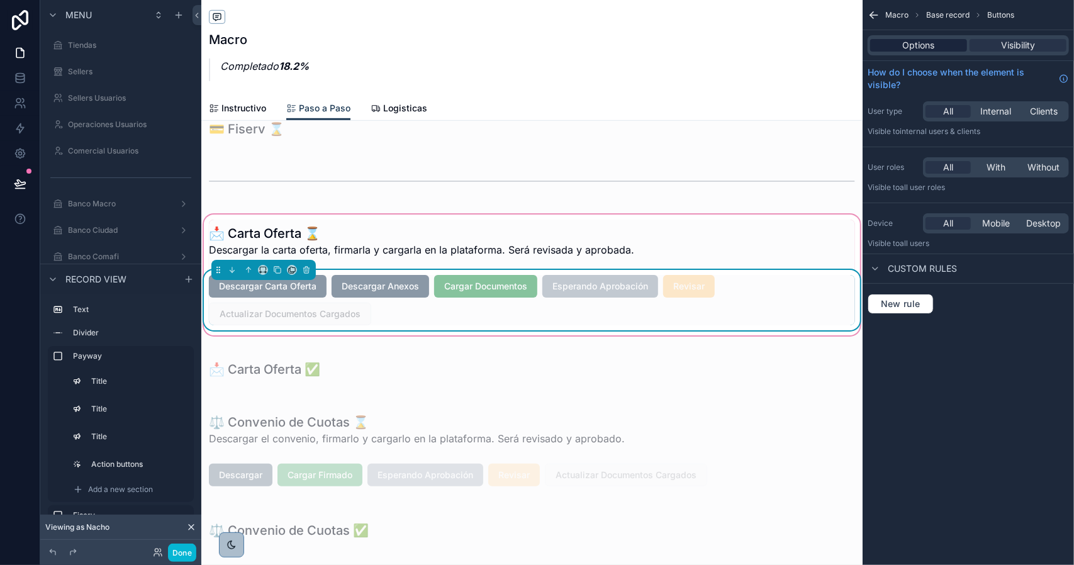
click at [932, 45] on span "Options" at bounding box center [919, 45] width 32 height 13
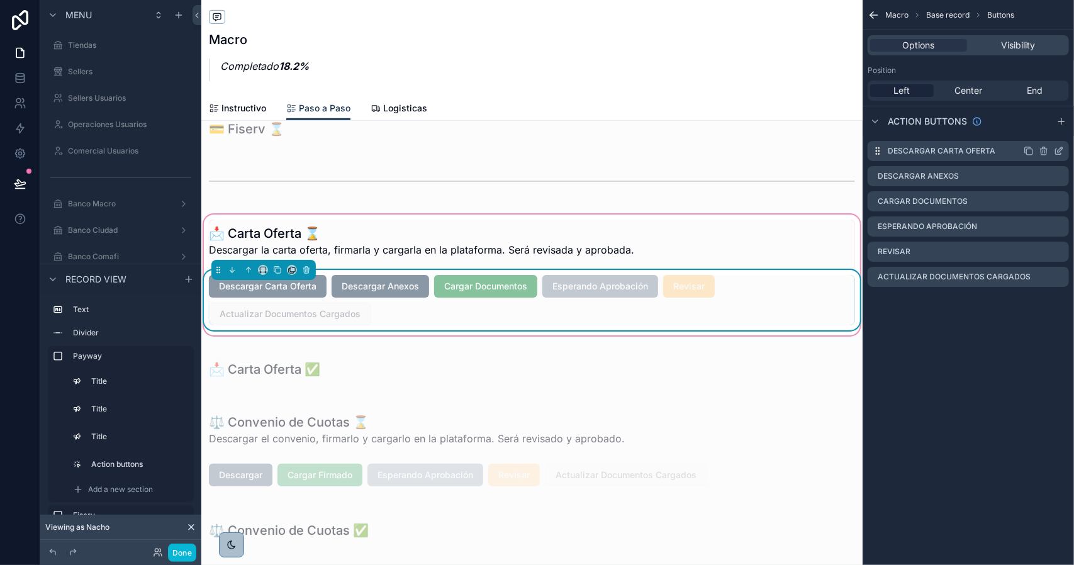
click at [1059, 150] on icon "scrollable content" at bounding box center [1060, 149] width 5 height 5
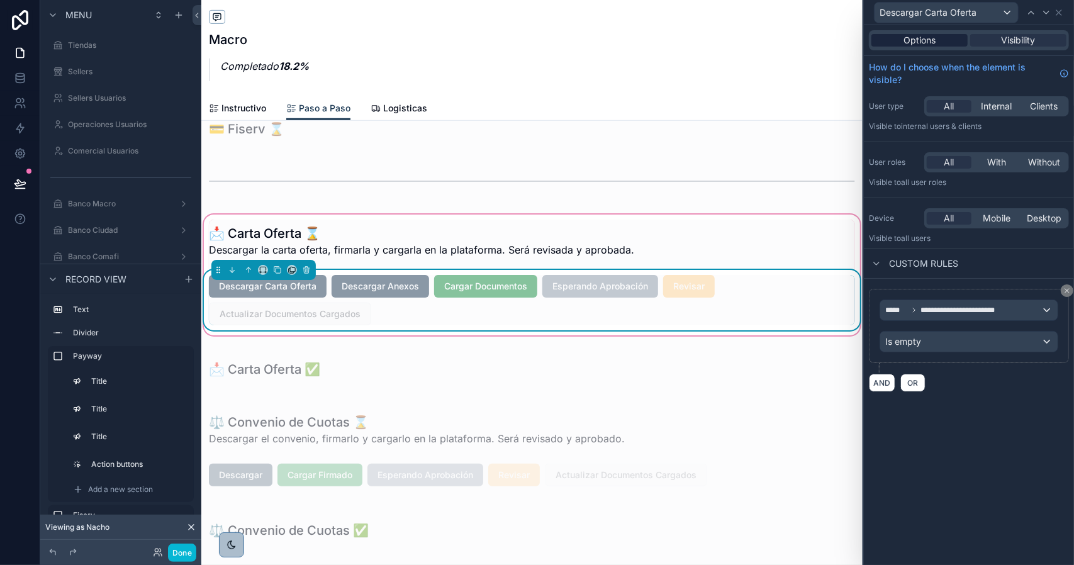
click at [922, 40] on span "Options" at bounding box center [920, 40] width 32 height 13
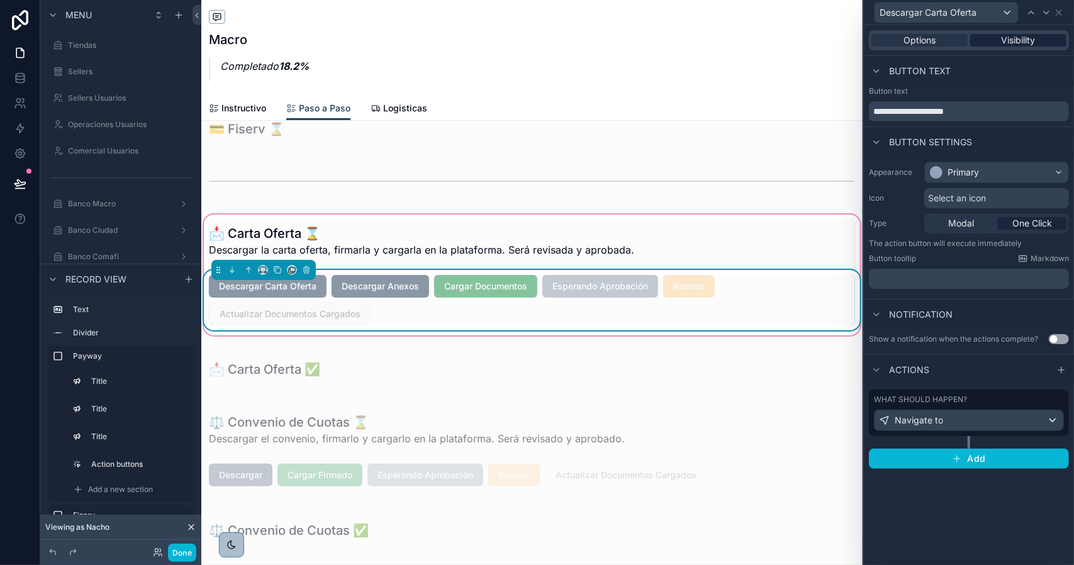
click at [1005, 44] on span "Visibility" at bounding box center [1019, 40] width 34 height 13
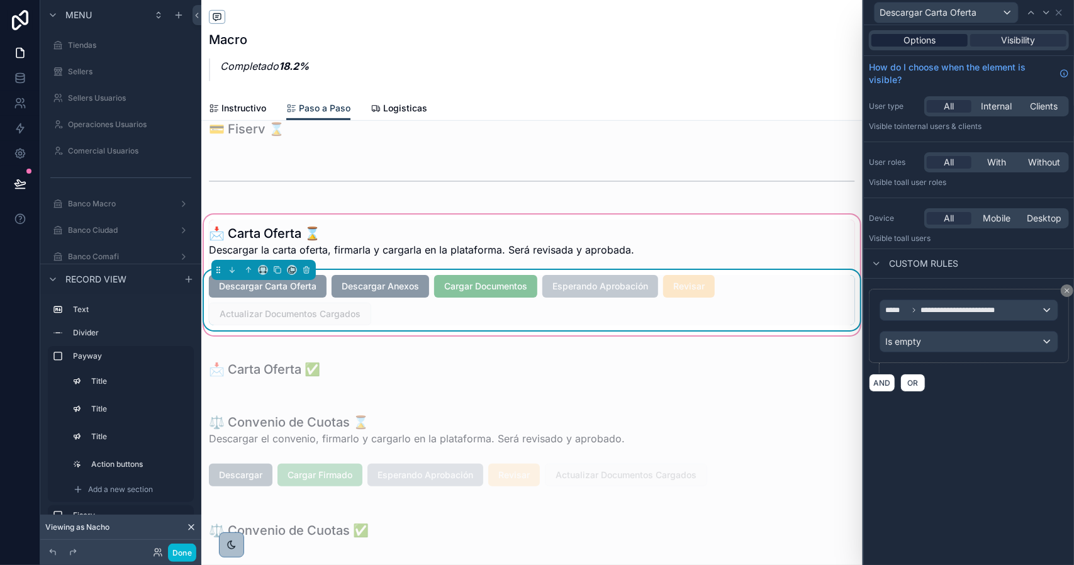
click at [929, 40] on span "Options" at bounding box center [920, 40] width 32 height 13
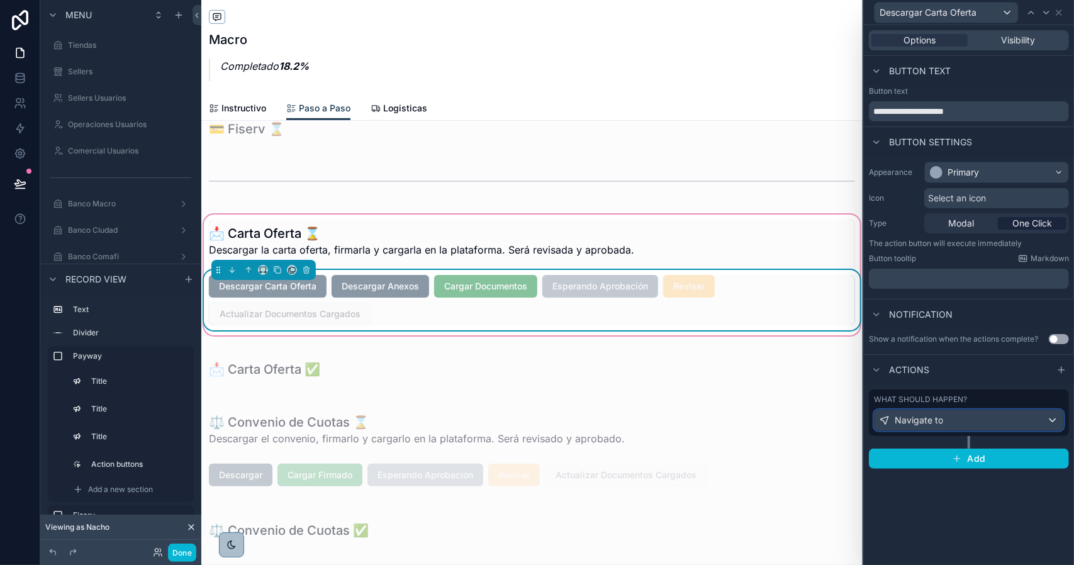
click at [972, 416] on div "Navigate to" at bounding box center [969, 420] width 189 height 20
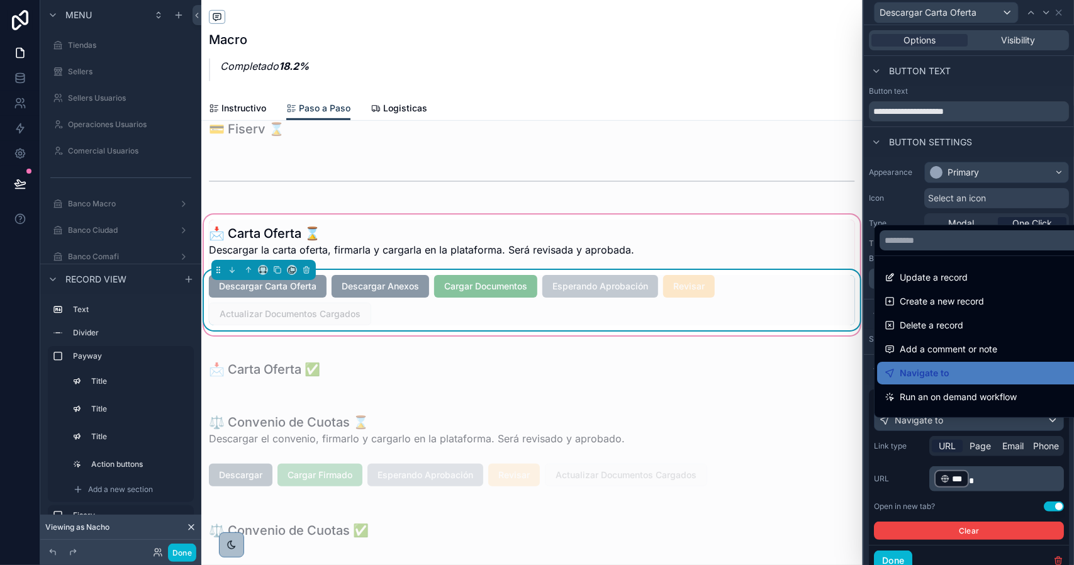
click at [907, 473] on div at bounding box center [969, 282] width 210 height 565
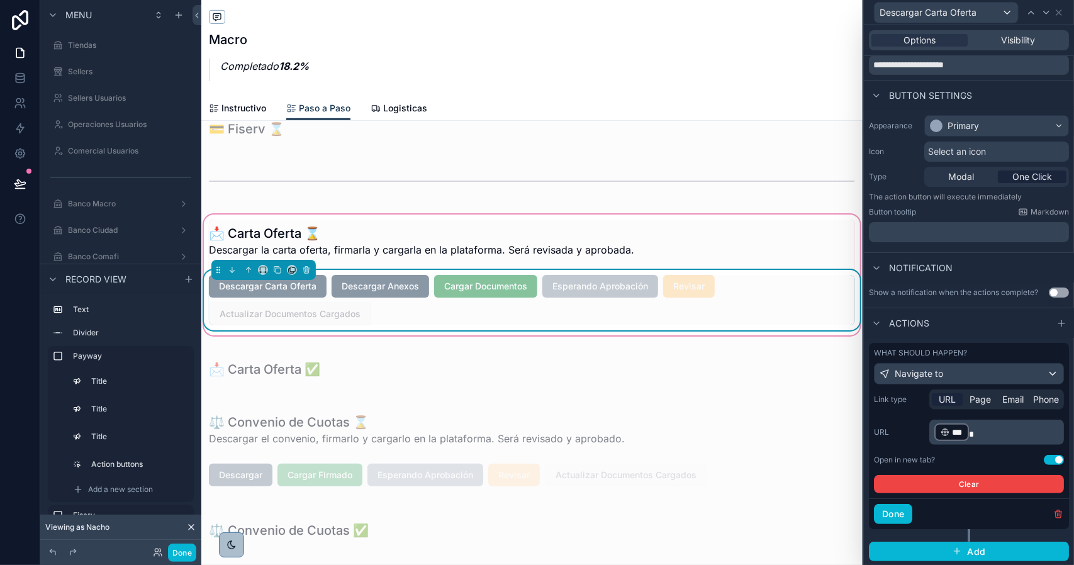
scroll to position [55, 0]
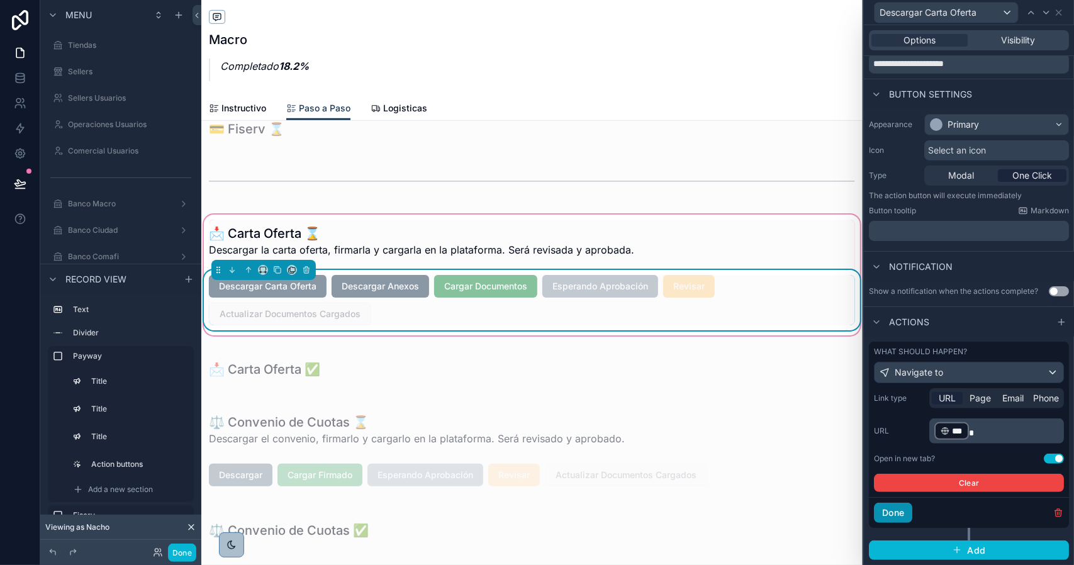
click at [900, 512] on button "Done" at bounding box center [893, 513] width 38 height 20
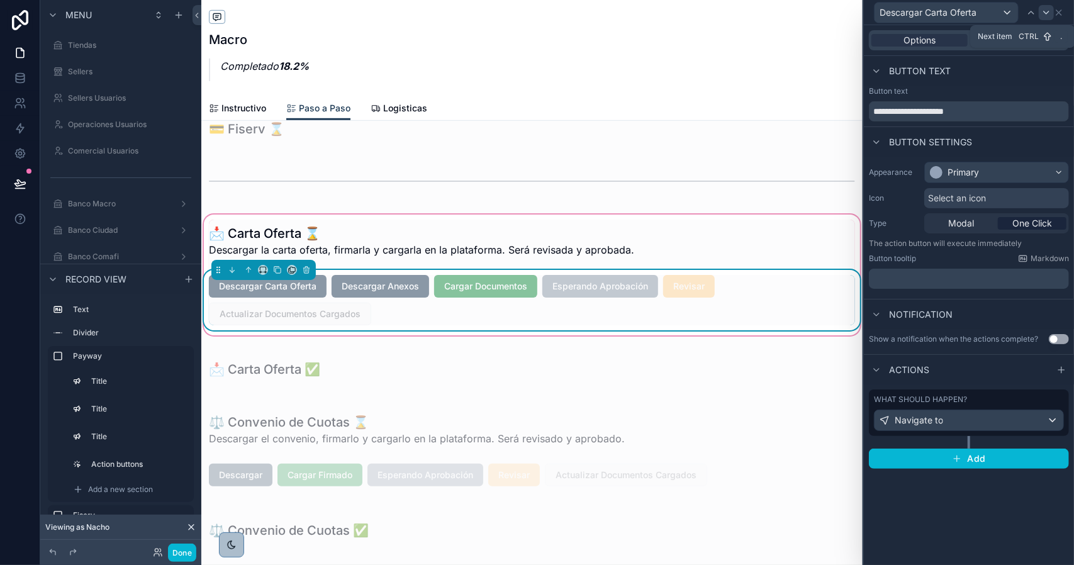
click at [1046, 12] on icon at bounding box center [1047, 13] width 10 height 10
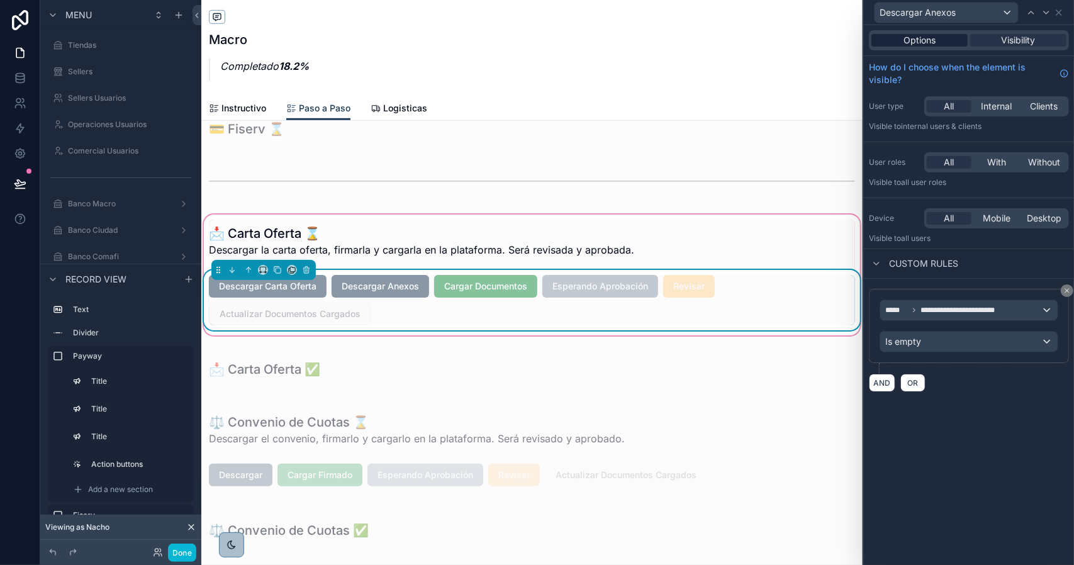
click at [917, 41] on span "Options" at bounding box center [920, 40] width 32 height 13
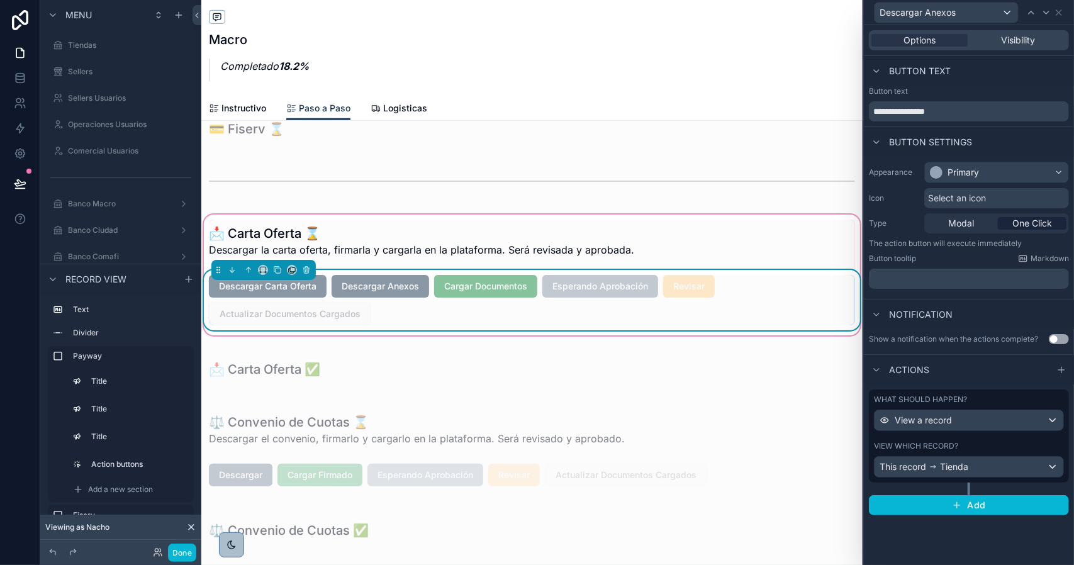
click at [976, 439] on div "What should happen? View a record View which record? This record Tienda" at bounding box center [969, 436] width 200 height 93
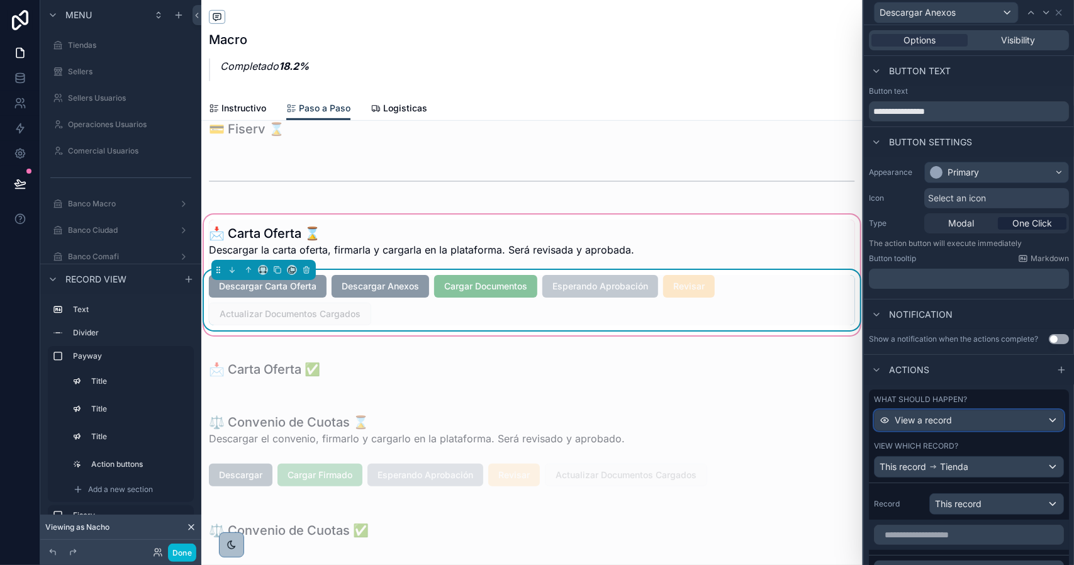
click at [964, 426] on div "View a record" at bounding box center [969, 420] width 189 height 20
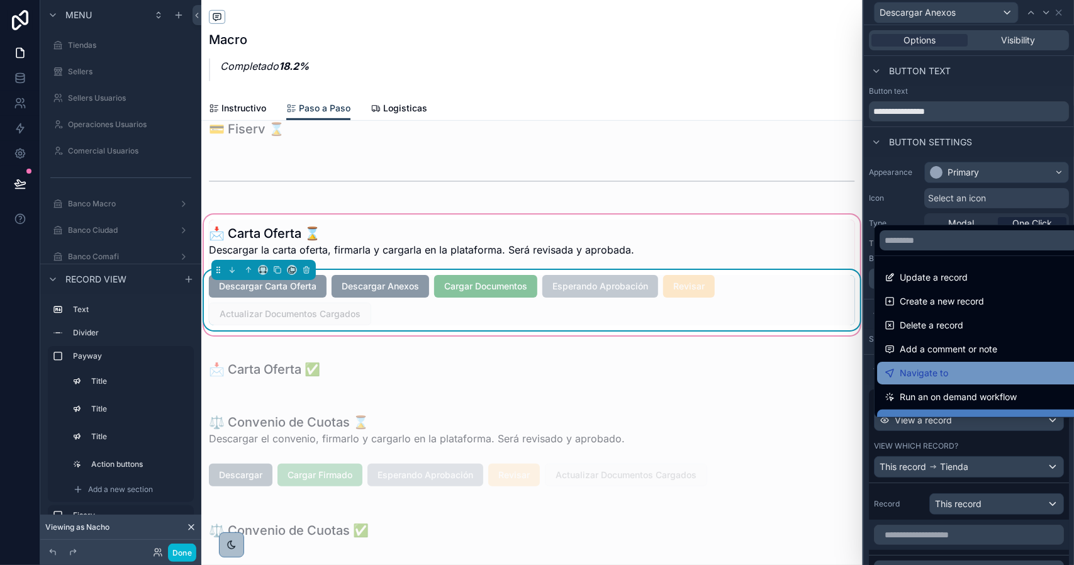
click at [940, 372] on span "Navigate to" at bounding box center [924, 373] width 48 height 15
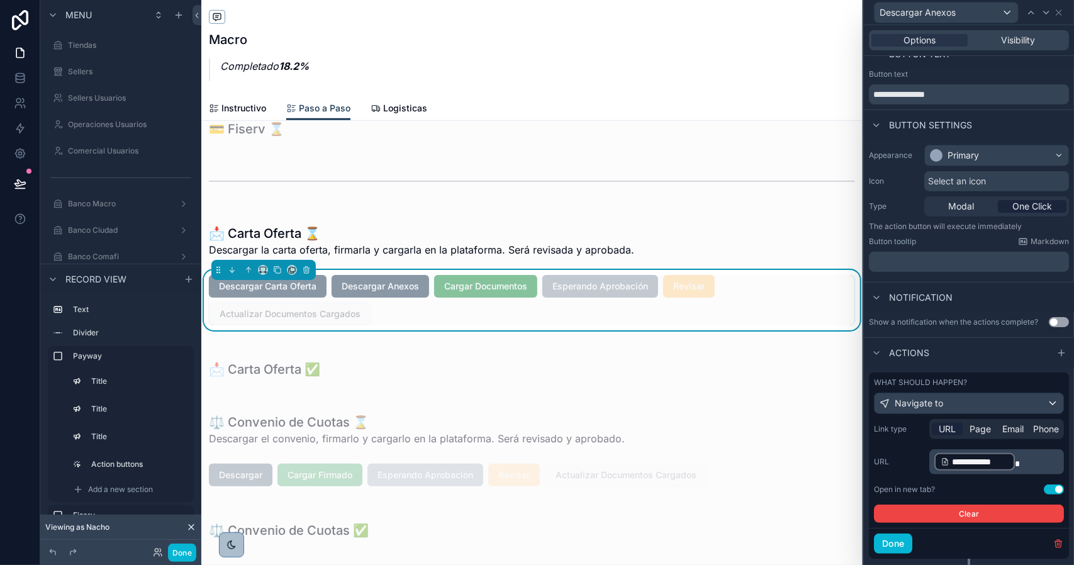
scroll to position [55, 0]
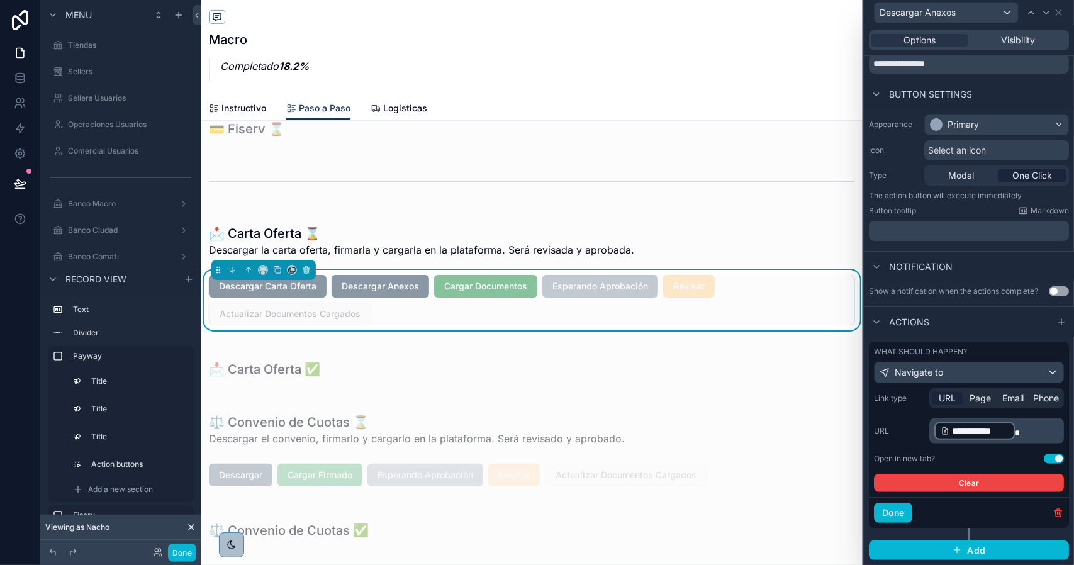
click at [1026, 427] on p "**********" at bounding box center [998, 431] width 127 height 20
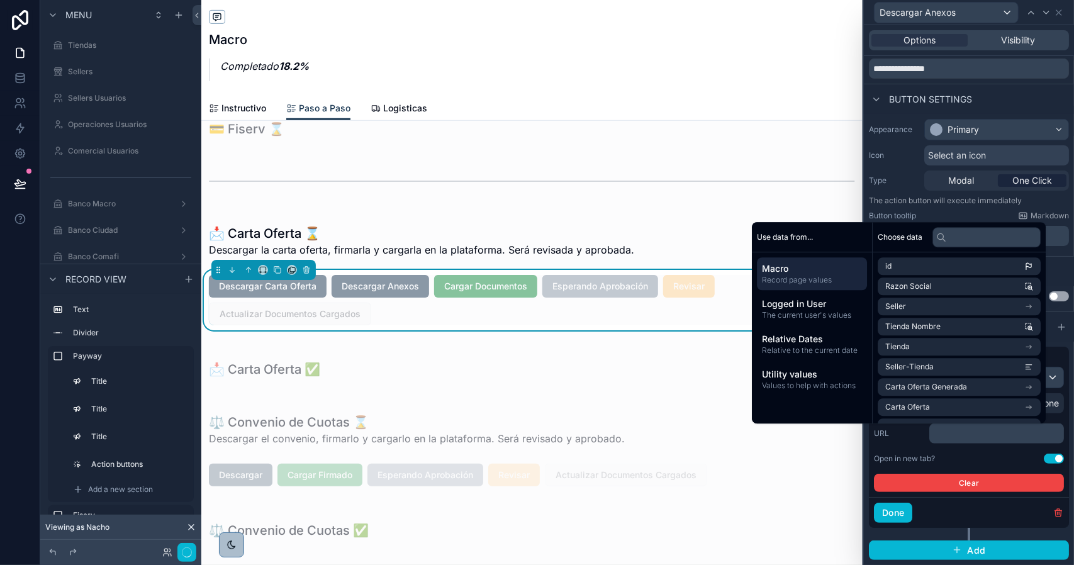
scroll to position [50, 0]
click at [927, 346] on li "Tienda" at bounding box center [959, 347] width 163 height 18
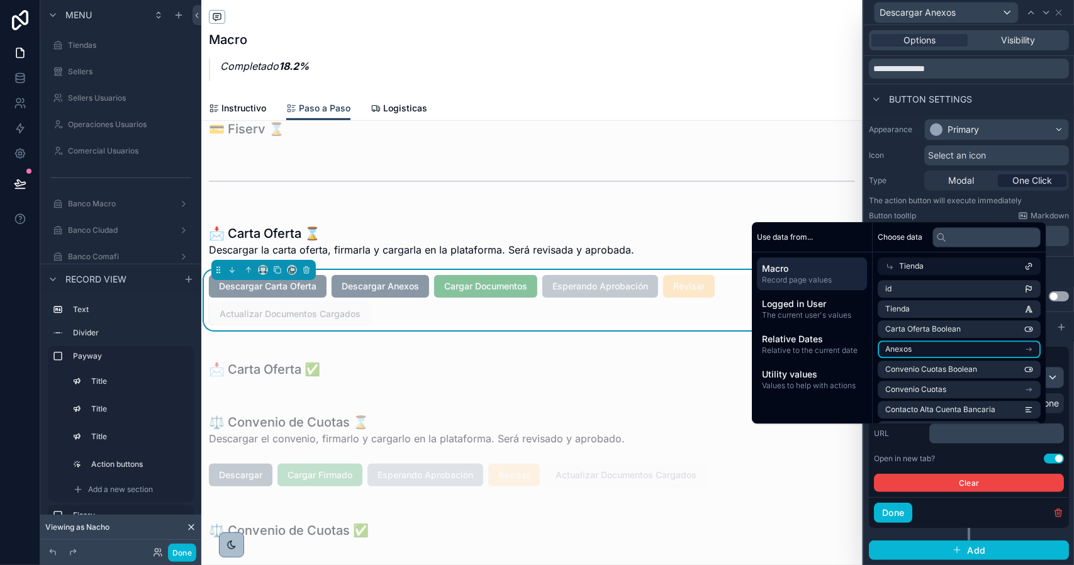
click at [1028, 349] on icon "scrollable content" at bounding box center [1029, 349] width 5 height 0
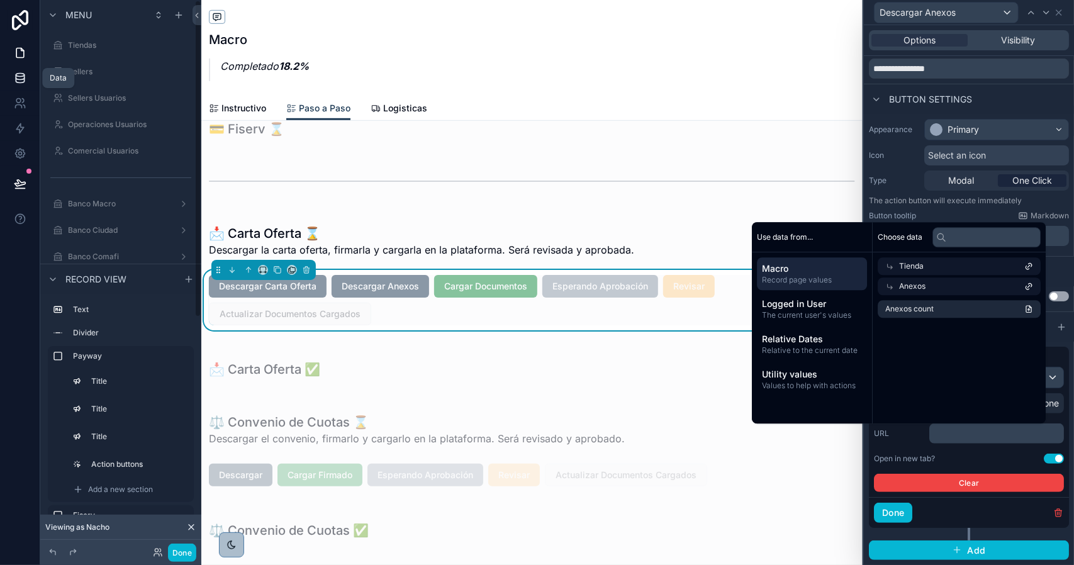
click at [16, 74] on icon at bounding box center [20, 75] width 8 height 3
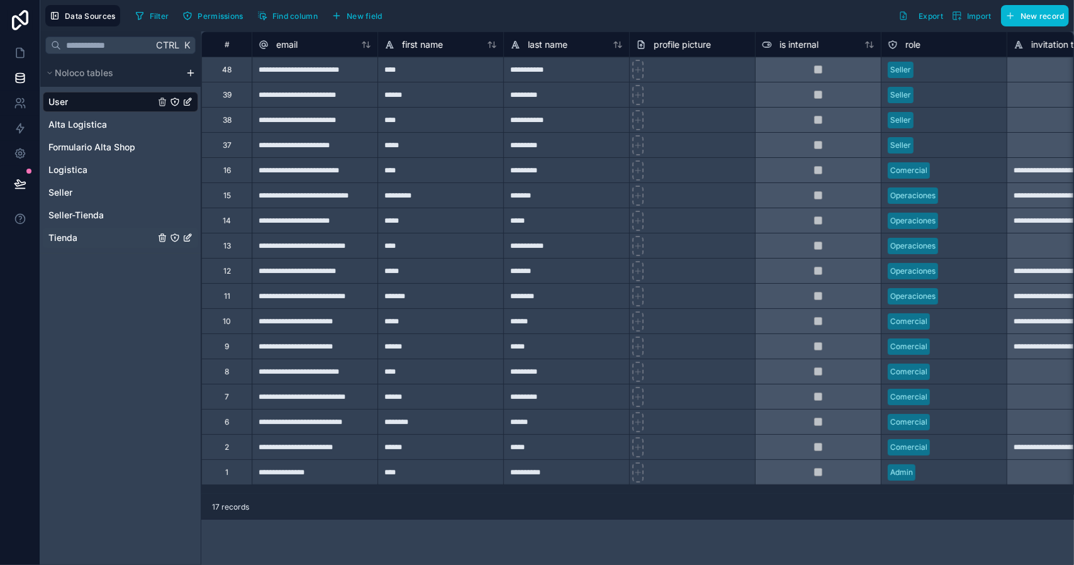
click at [72, 234] on span "Tienda" at bounding box center [62, 238] width 29 height 13
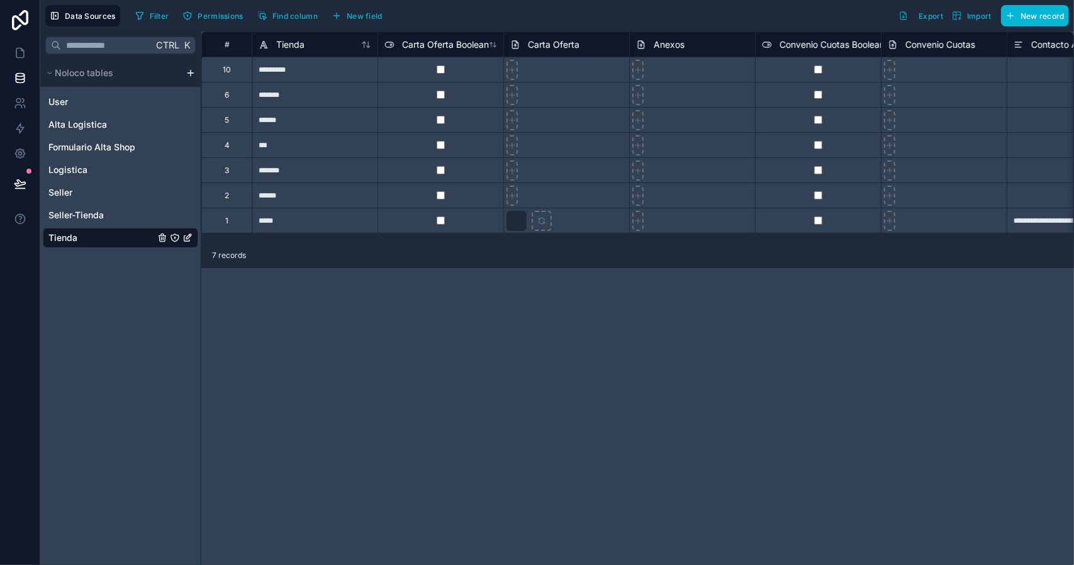
click at [662, 45] on span "Anexos" at bounding box center [669, 44] width 31 height 13
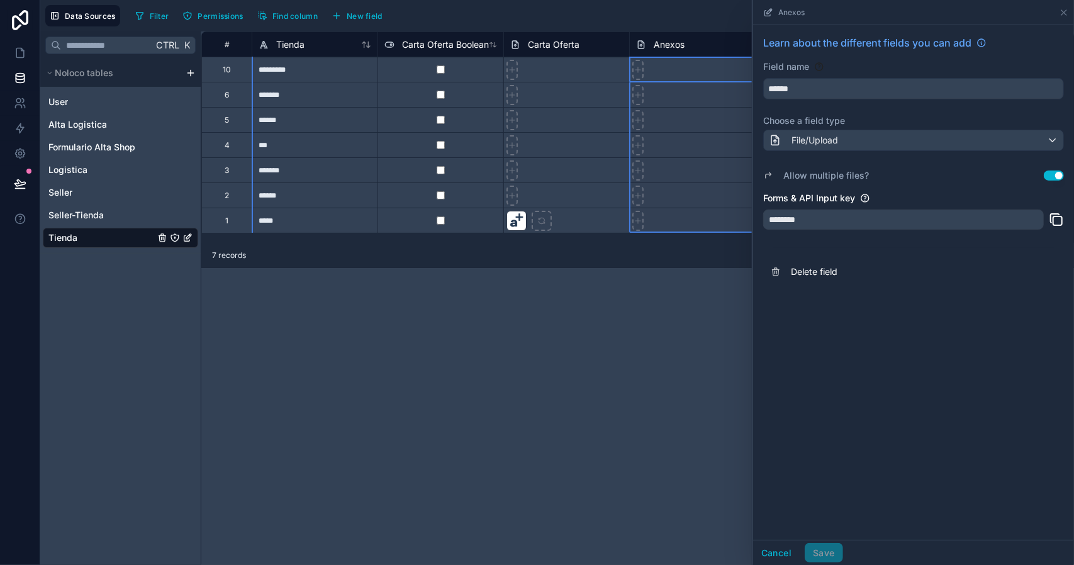
click at [1054, 176] on button "Use setting" at bounding box center [1054, 176] width 20 height 10
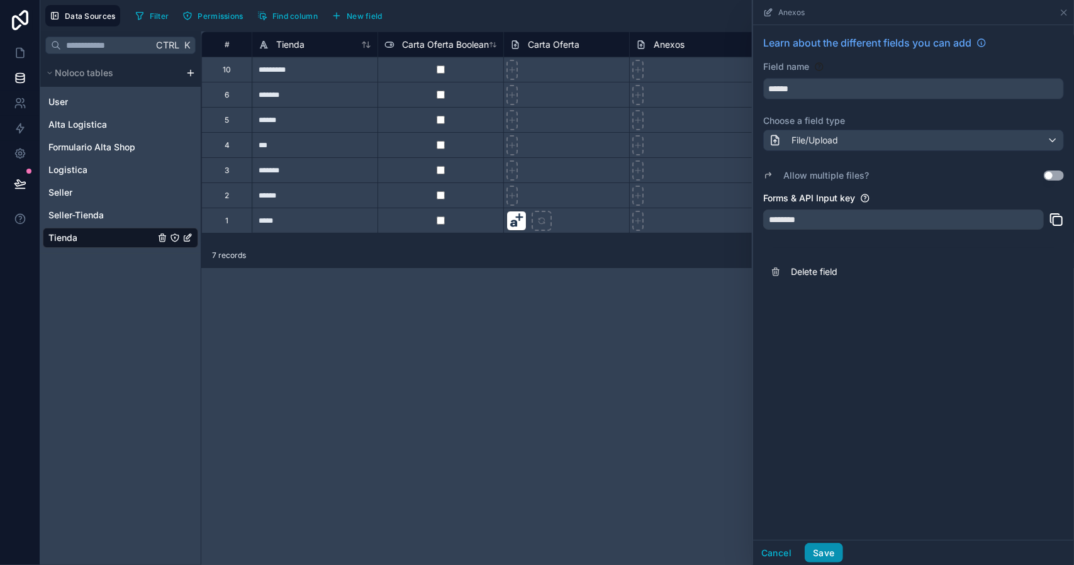
click at [825, 551] on button "Save" at bounding box center [824, 553] width 38 height 20
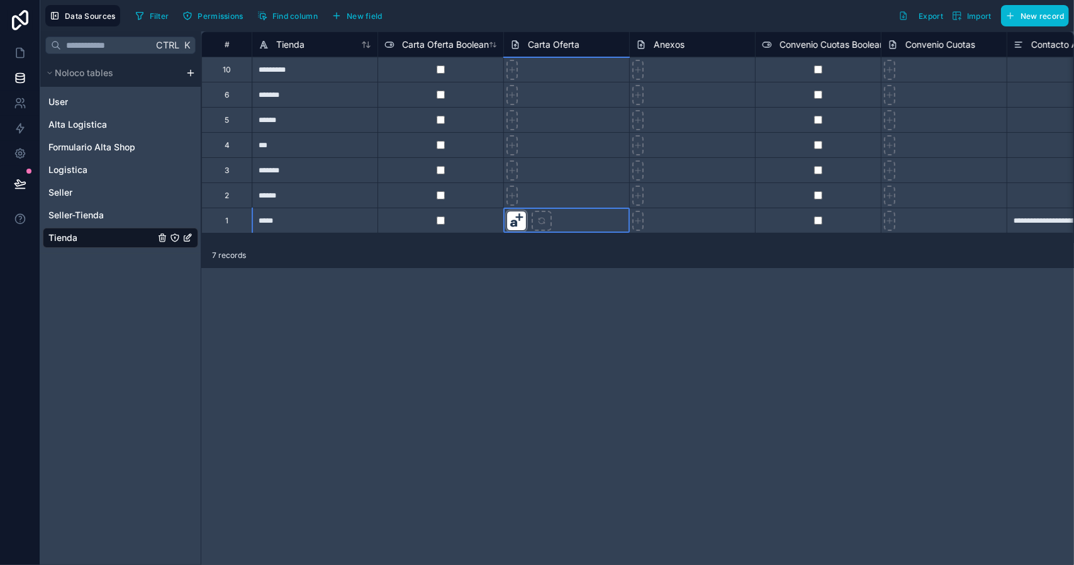
click at [517, 217] on div at bounding box center [517, 221] width 20 height 20
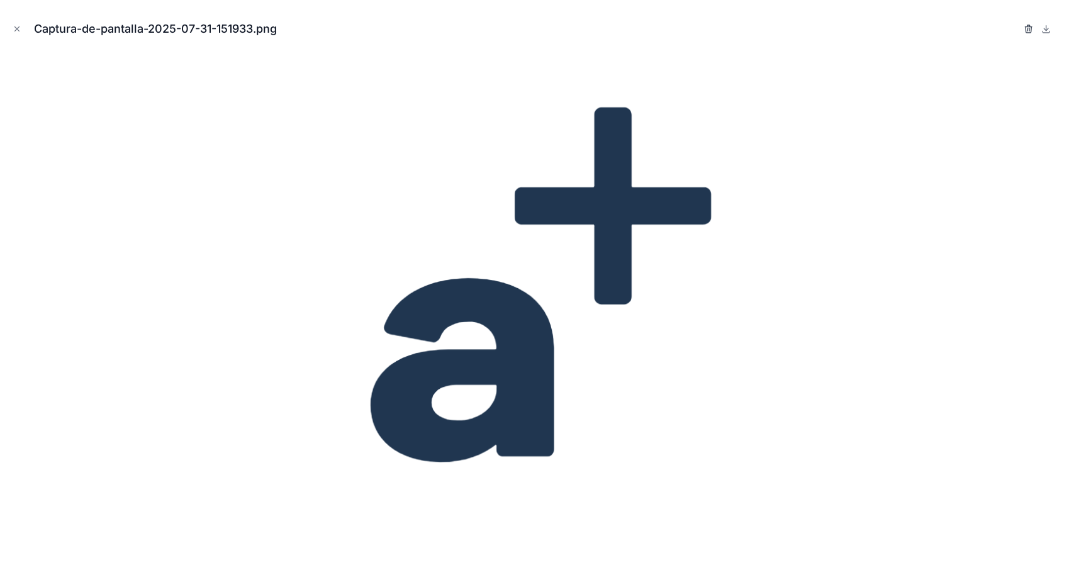
click at [1031, 30] on icon "button" at bounding box center [1029, 29] width 10 height 10
click at [1017, 25] on icon "button" at bounding box center [1016, 26] width 3 height 2
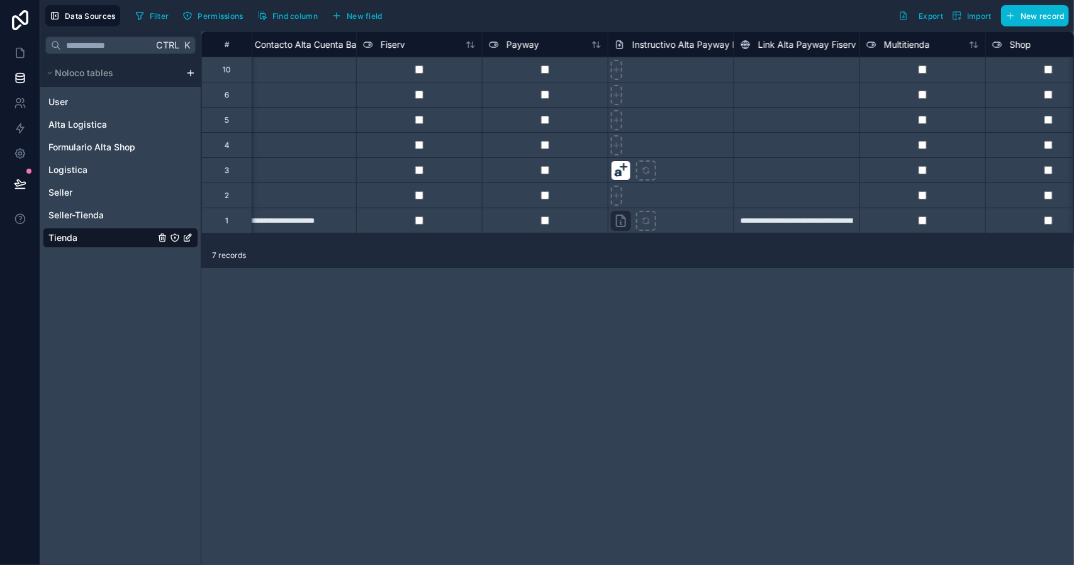
scroll to position [0, 816]
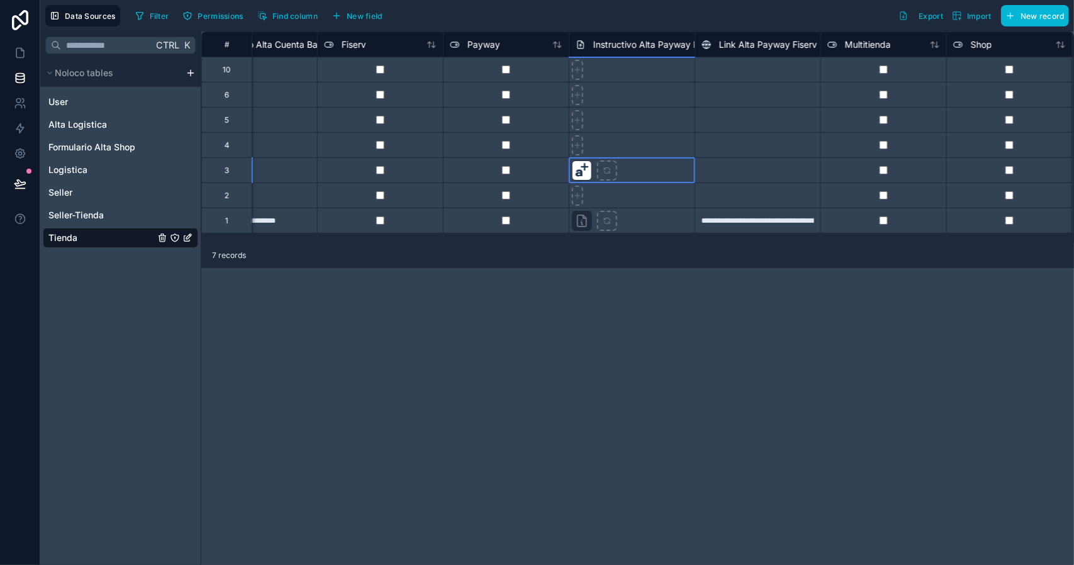
click at [636, 171] on div at bounding box center [632, 169] width 126 height 25
click at [628, 172] on div at bounding box center [632, 169] width 126 height 25
click at [575, 170] on div at bounding box center [582, 171] width 20 height 20
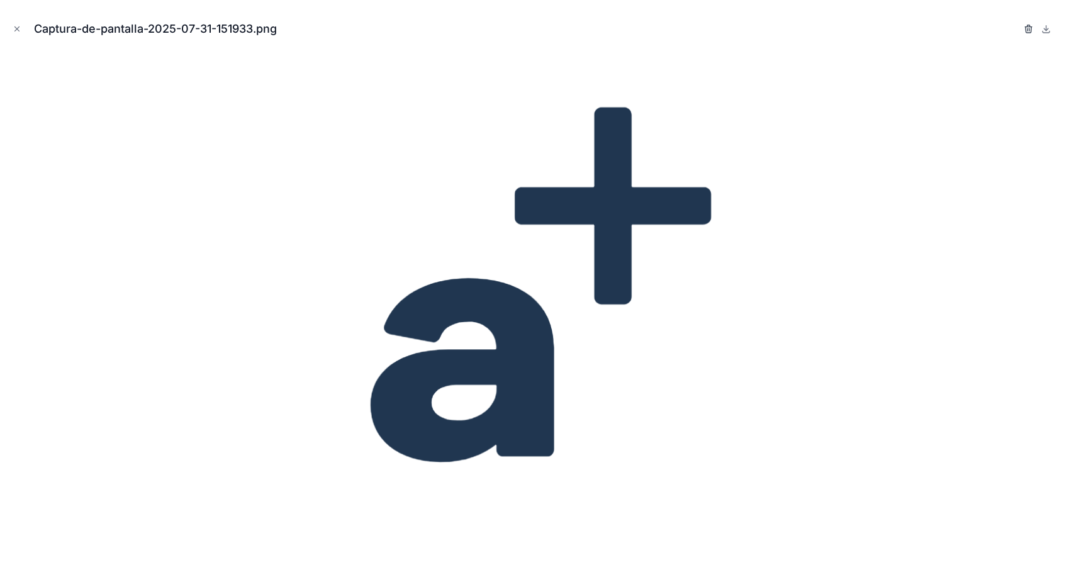
click at [1029, 28] on icon "button" at bounding box center [1029, 29] width 10 height 10
click at [1016, 30] on icon "button" at bounding box center [1016, 29] width 0 height 3
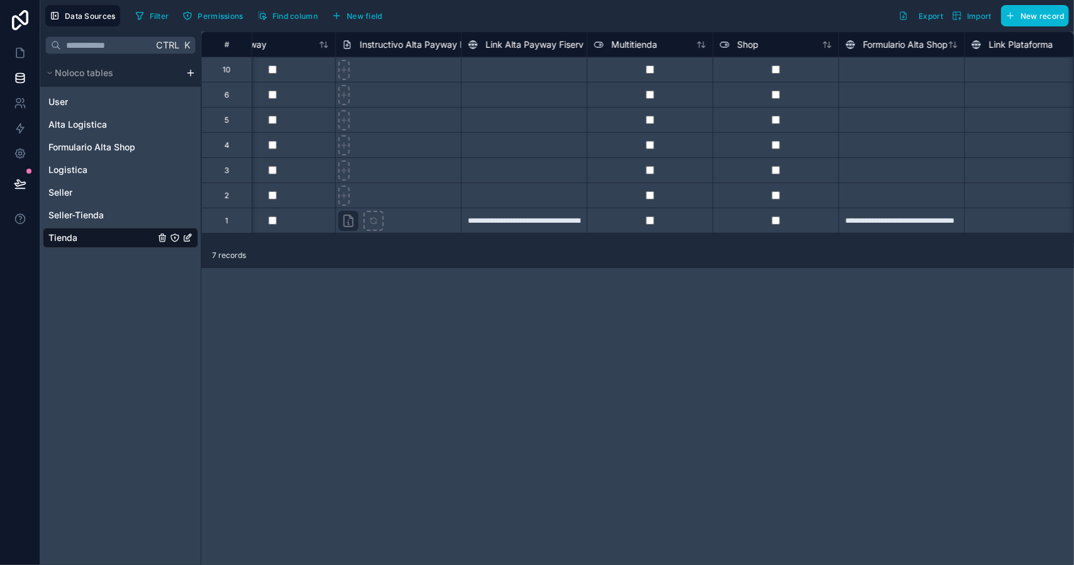
scroll to position [0, 1051]
click at [550, 230] on div "**********" at bounding box center [522, 220] width 126 height 25
click at [550, 223] on div "**********" at bounding box center [522, 220] width 126 height 25
click at [550, 223] on input "**********" at bounding box center [522, 220] width 125 height 25
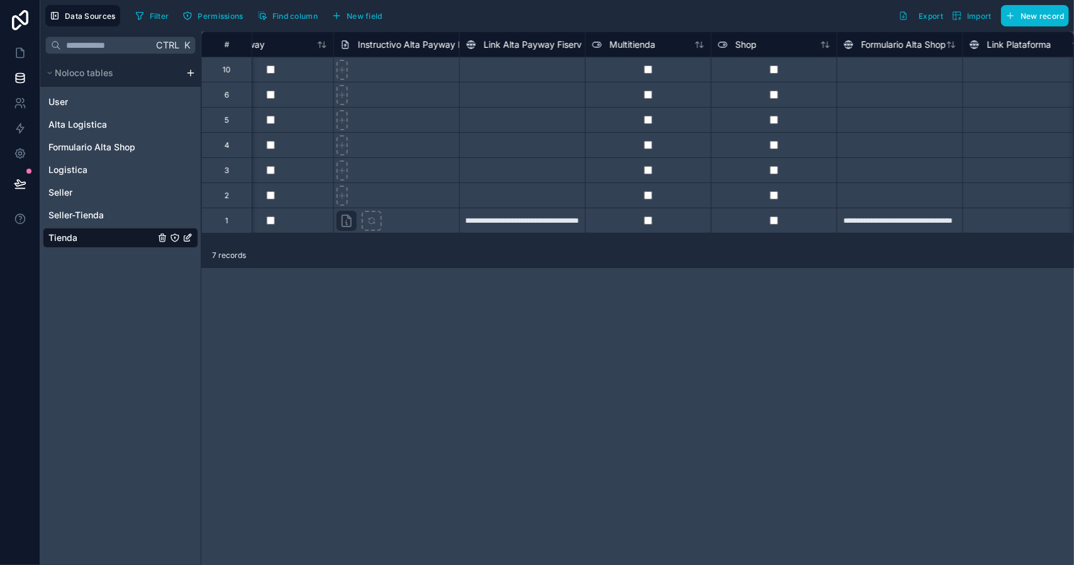
scroll to position [0, 0]
click at [592, 281] on div "**********" at bounding box center [637, 298] width 873 height 534
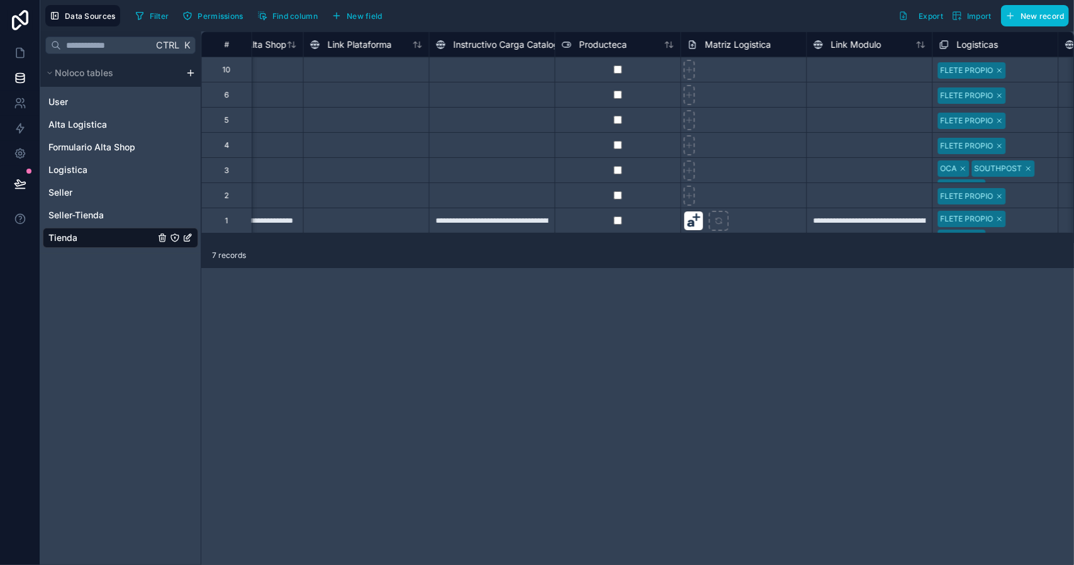
scroll to position [0, 1713]
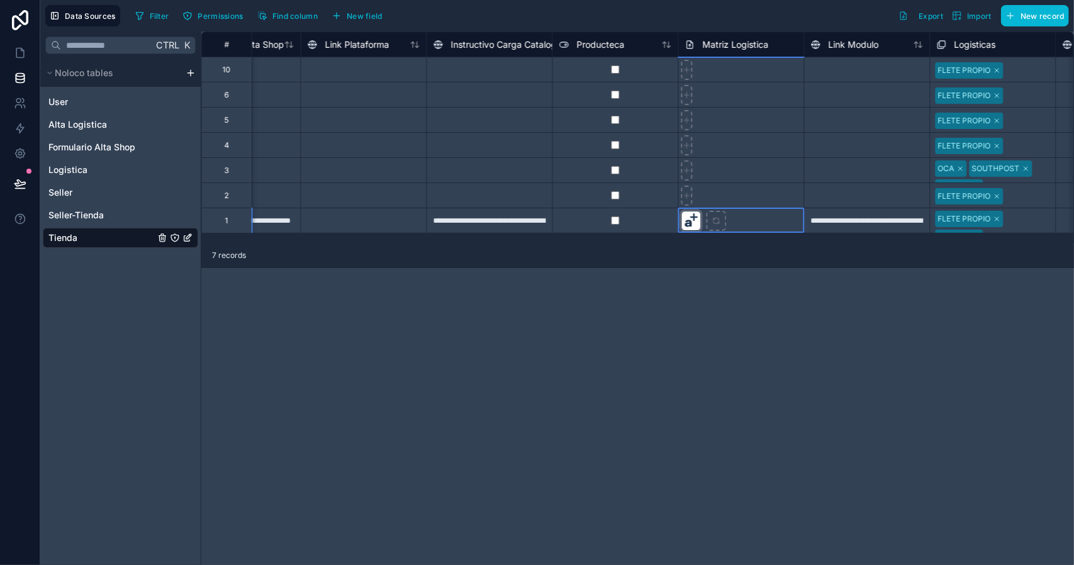
click at [695, 215] on div at bounding box center [692, 221] width 20 height 20
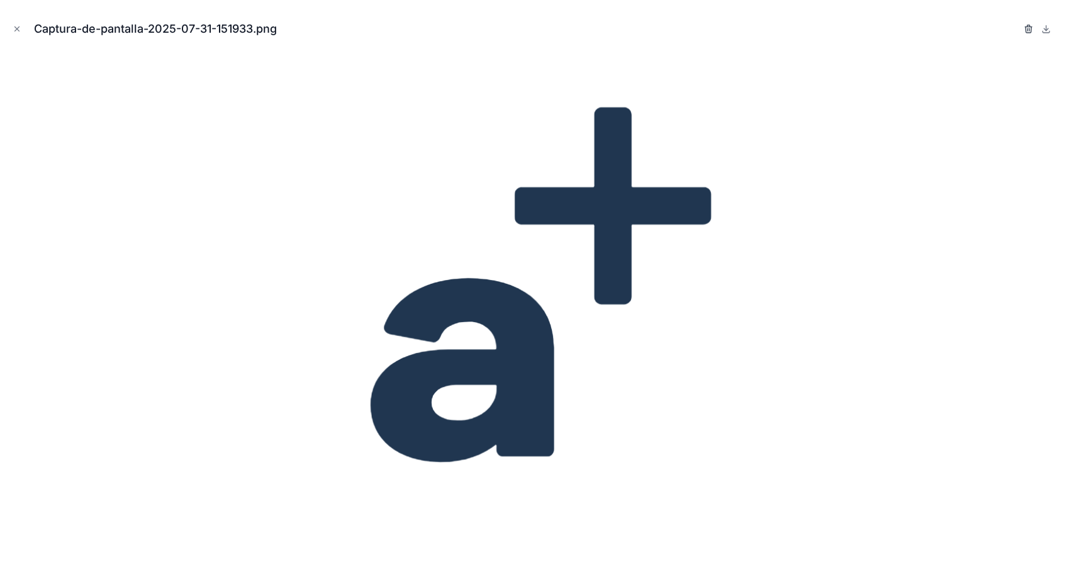
click at [1027, 25] on icon "button" at bounding box center [1029, 29] width 10 height 10
click at [1018, 31] on icon "button" at bounding box center [1016, 29] width 10 height 10
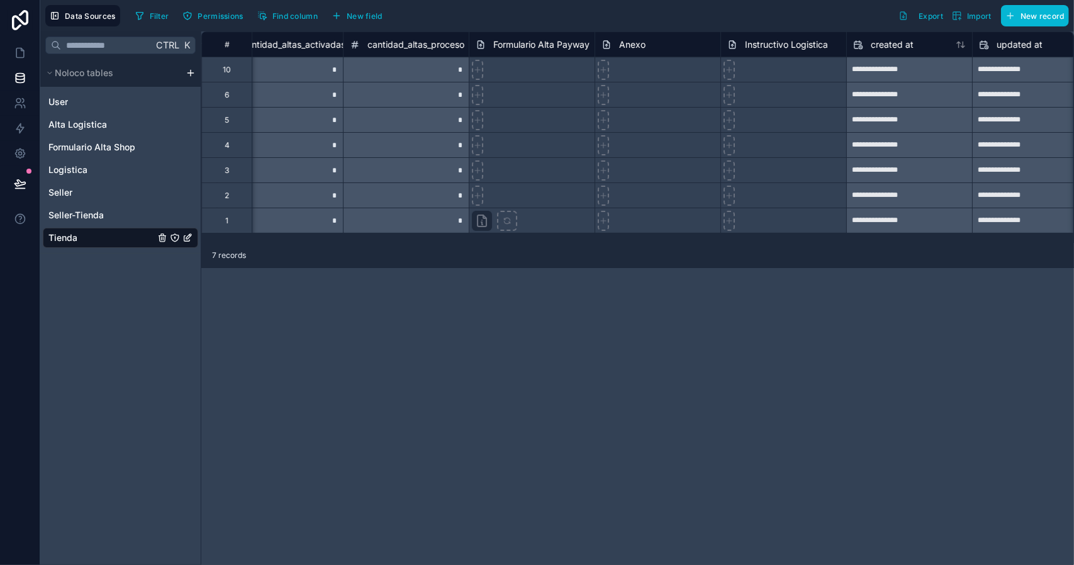
scroll to position [0, 2902]
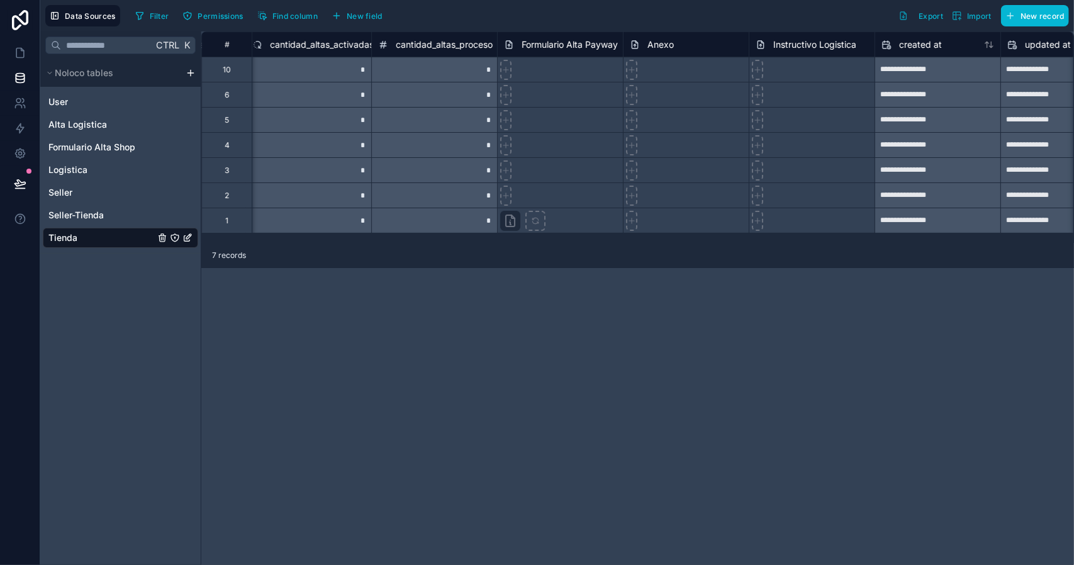
click at [652, 43] on span "Anexo" at bounding box center [661, 44] width 26 height 13
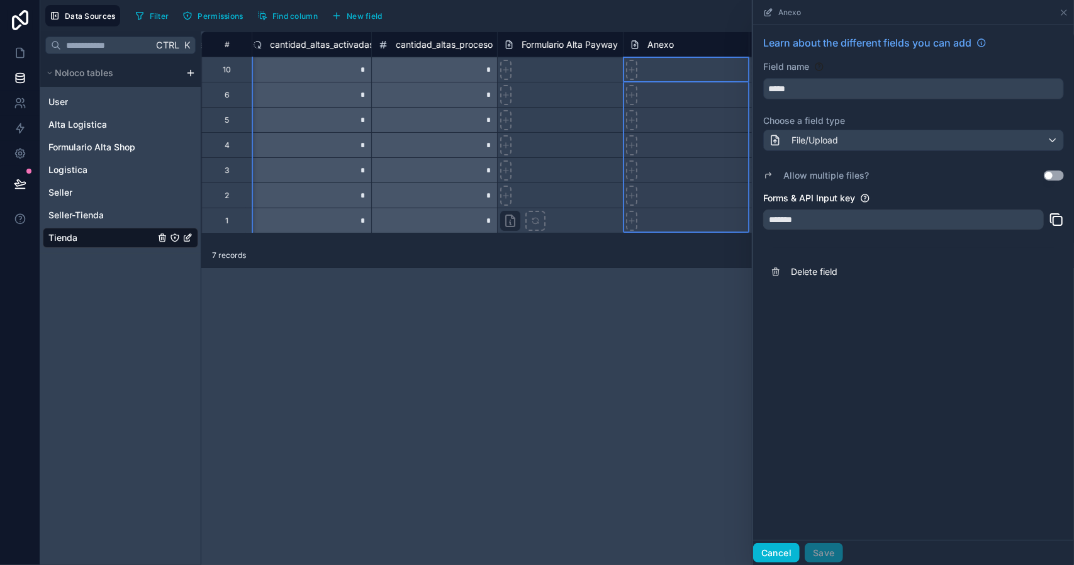
click at [781, 551] on button "Cancel" at bounding box center [776, 553] width 47 height 20
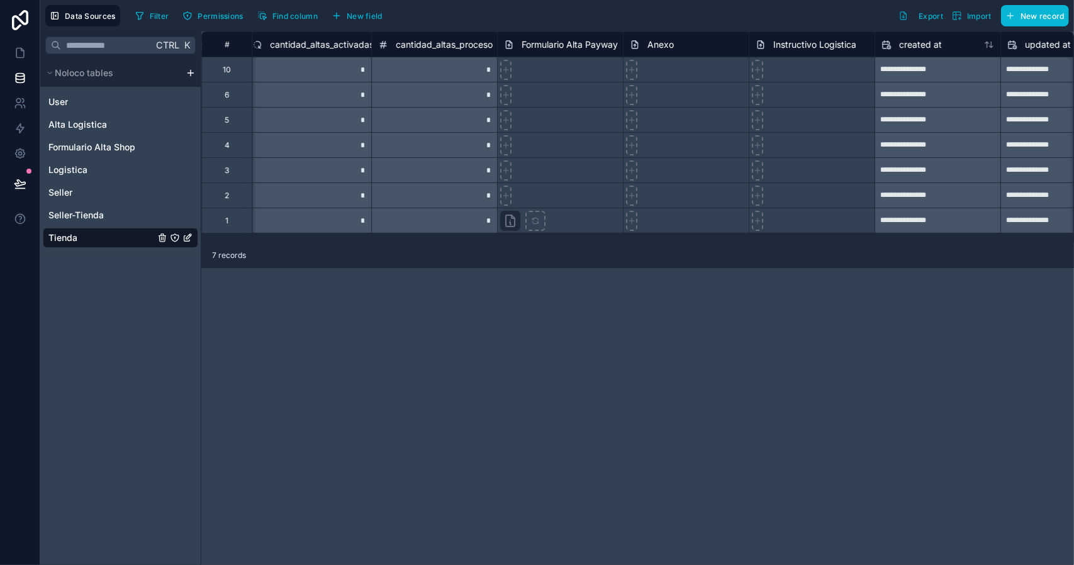
click at [651, 45] on span "Anexo" at bounding box center [661, 44] width 26 height 13
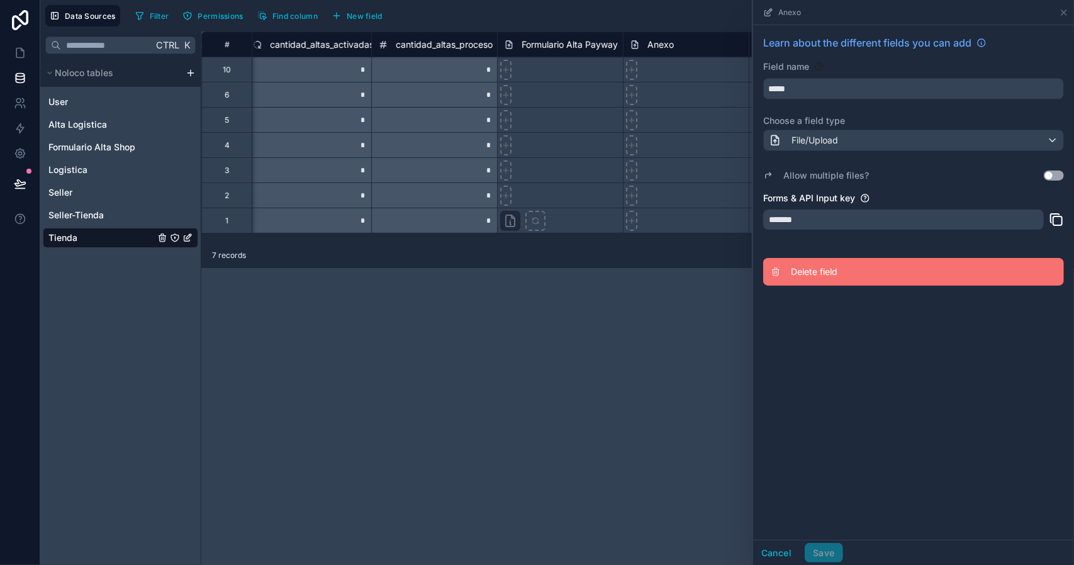
click at [828, 279] on button "Delete field" at bounding box center [913, 272] width 301 height 28
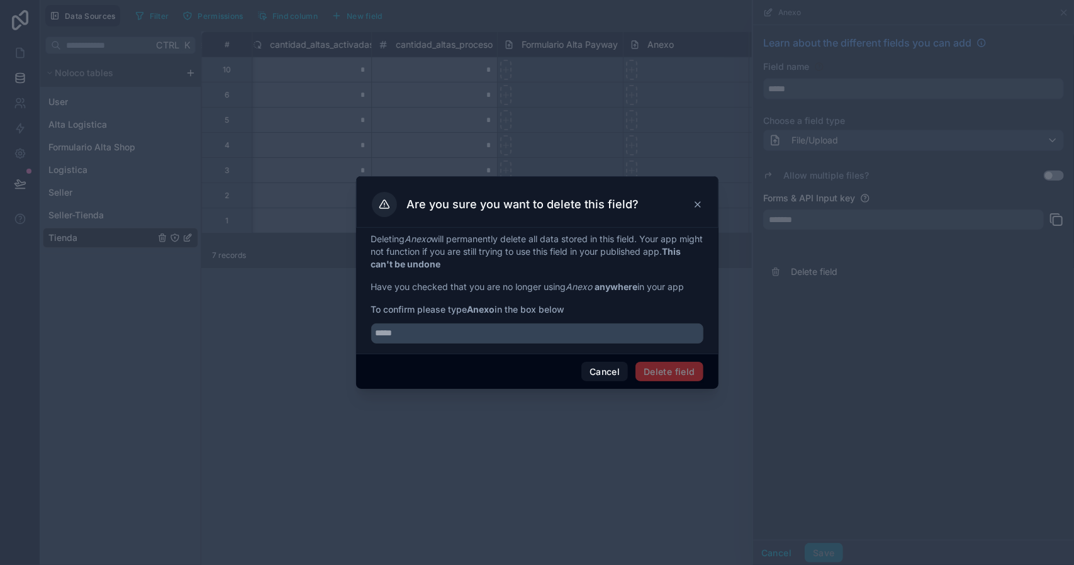
click at [476, 309] on strong "Anexo" at bounding box center [482, 309] width 28 height 11
copy span "Anexo"
click at [482, 333] on input "text" at bounding box center [537, 334] width 332 height 20
paste input "*****"
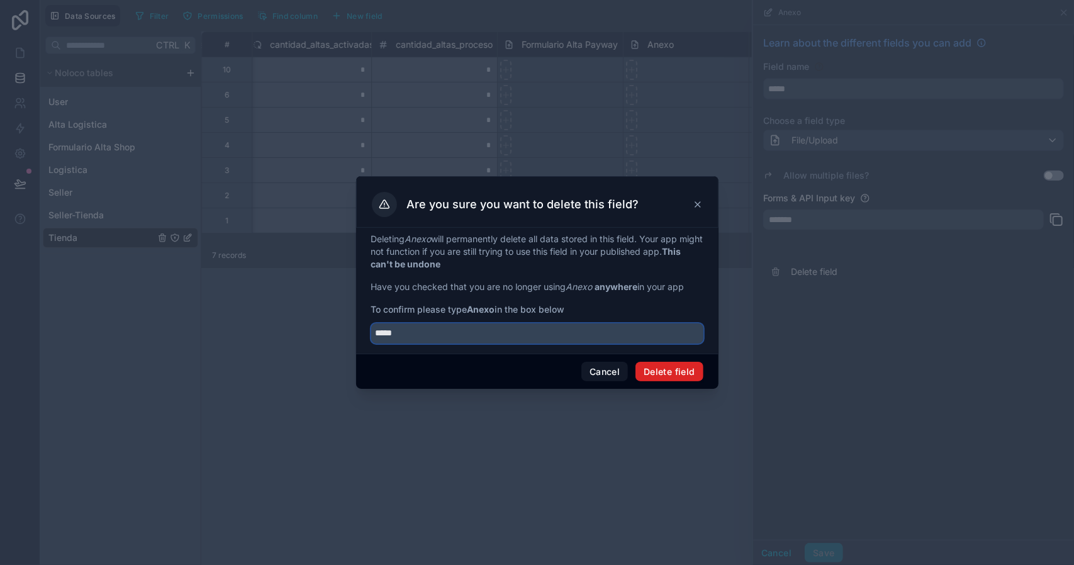
type input "*****"
click at [656, 363] on button "Delete field" at bounding box center [669, 372] width 67 height 20
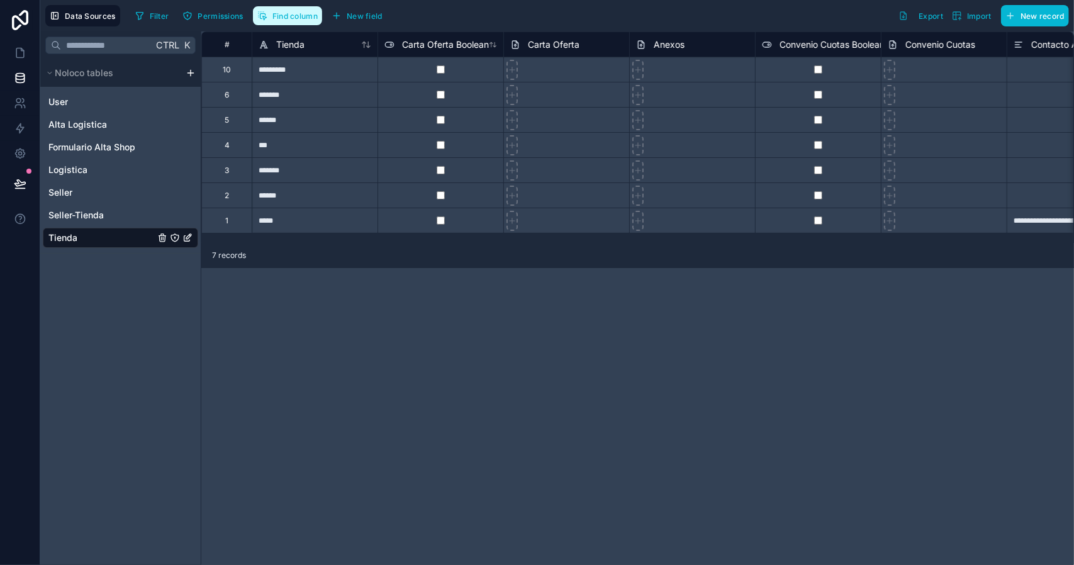
click at [305, 16] on span "Find column" at bounding box center [295, 15] width 45 height 9
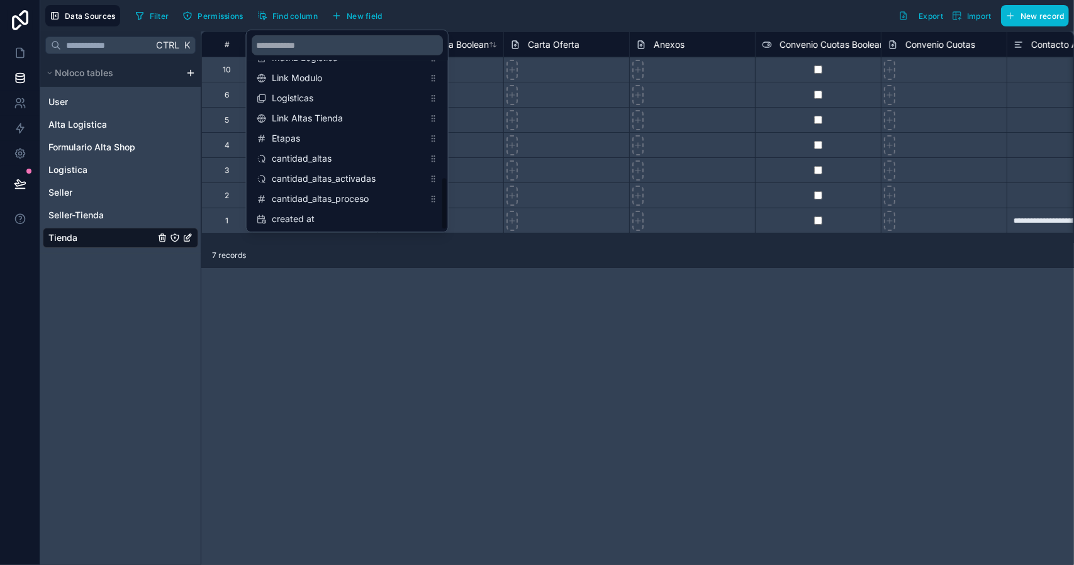
scroll to position [398, 0]
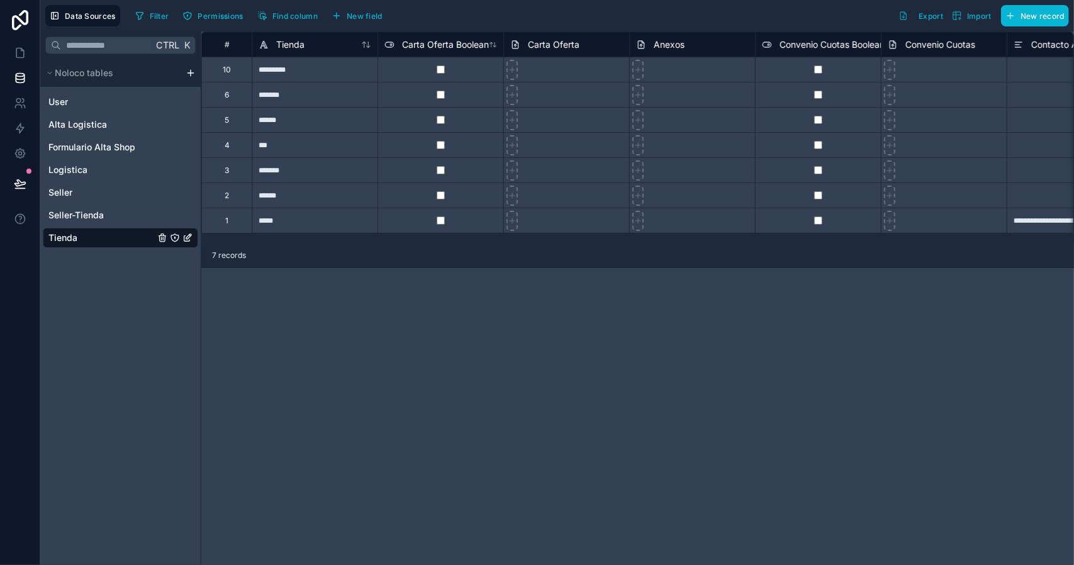
click at [531, 327] on div "**********" at bounding box center [637, 298] width 873 height 534
click at [19, 52] on icon at bounding box center [20, 53] width 13 height 13
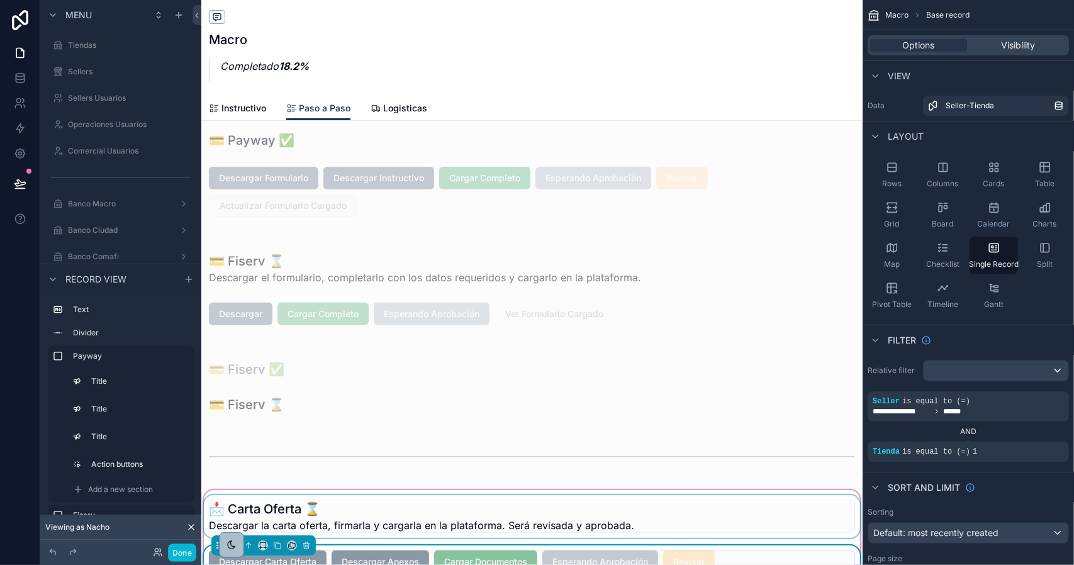
scroll to position [378, 0]
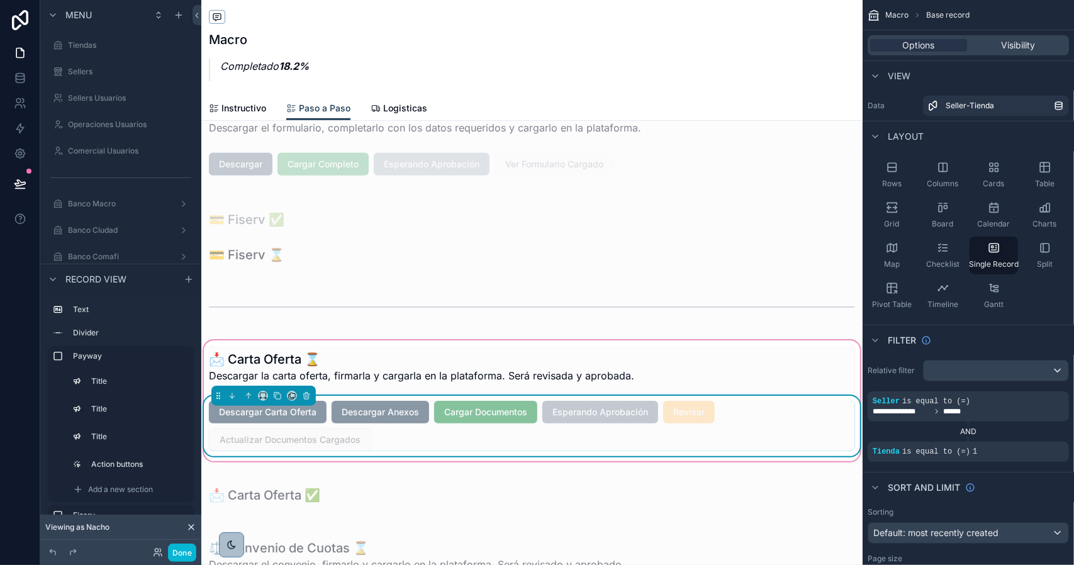
click at [383, 420] on div "Descargar Anexos" at bounding box center [381, 412] width 98 height 23
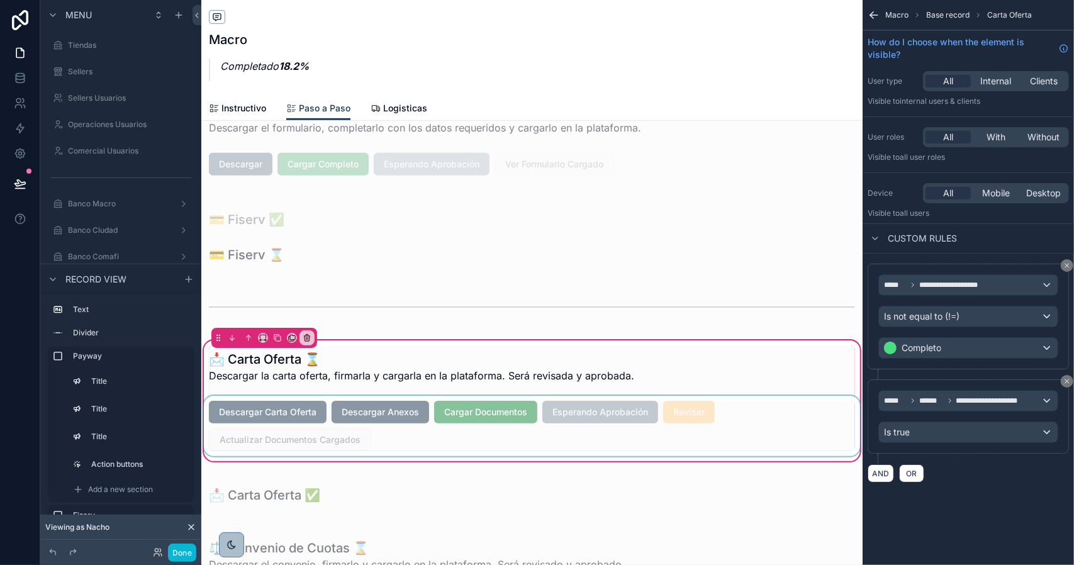
click at [381, 414] on div "scrollable content" at bounding box center [532, 426] width 662 height 60
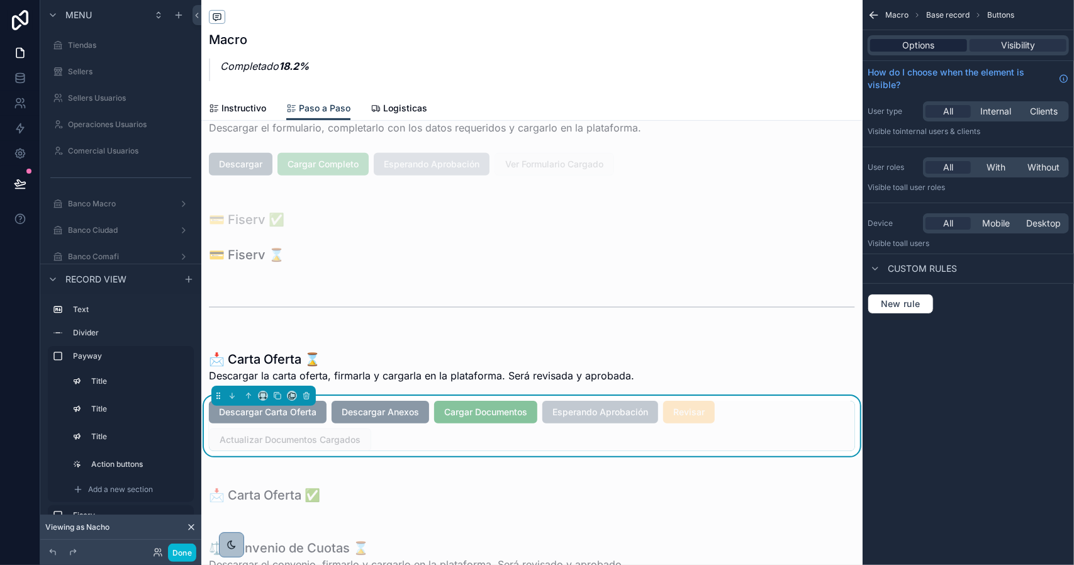
click at [918, 44] on span "Options" at bounding box center [919, 45] width 32 height 13
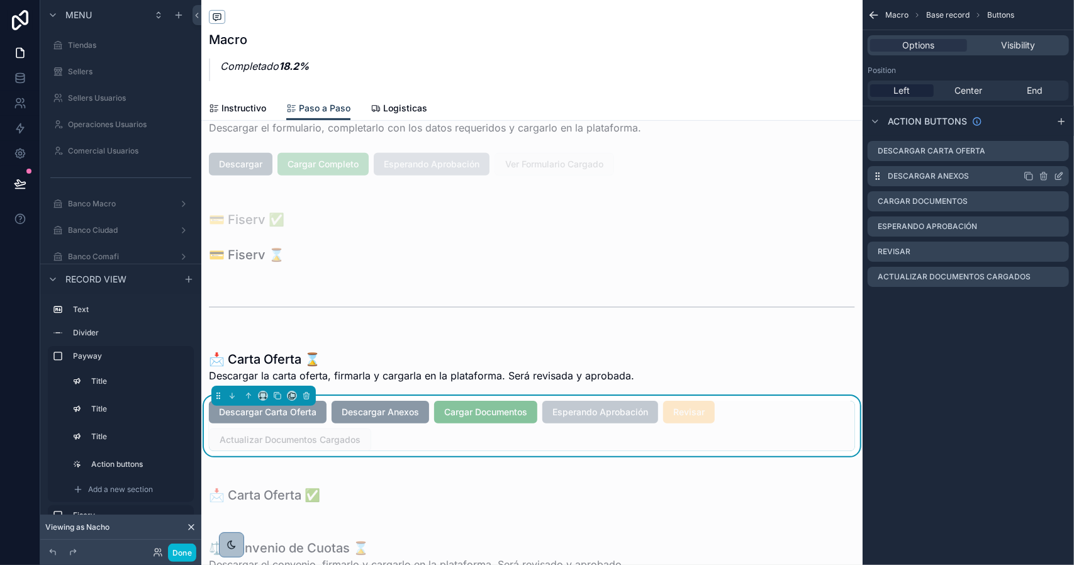
click at [1059, 175] on icon "scrollable content" at bounding box center [1059, 176] width 10 height 10
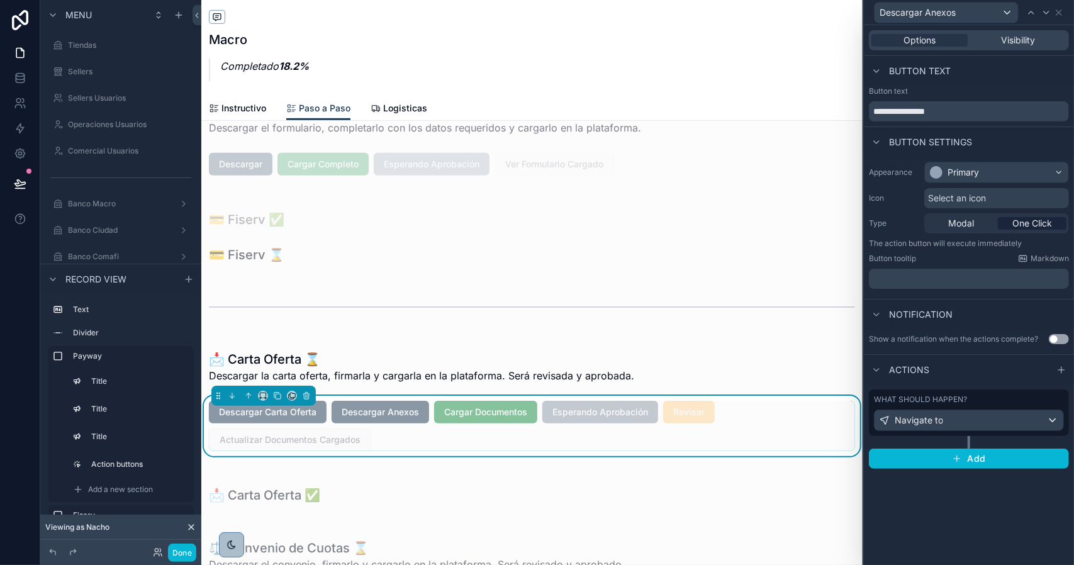
click at [1000, 400] on div "What should happen?" at bounding box center [969, 400] width 190 height 10
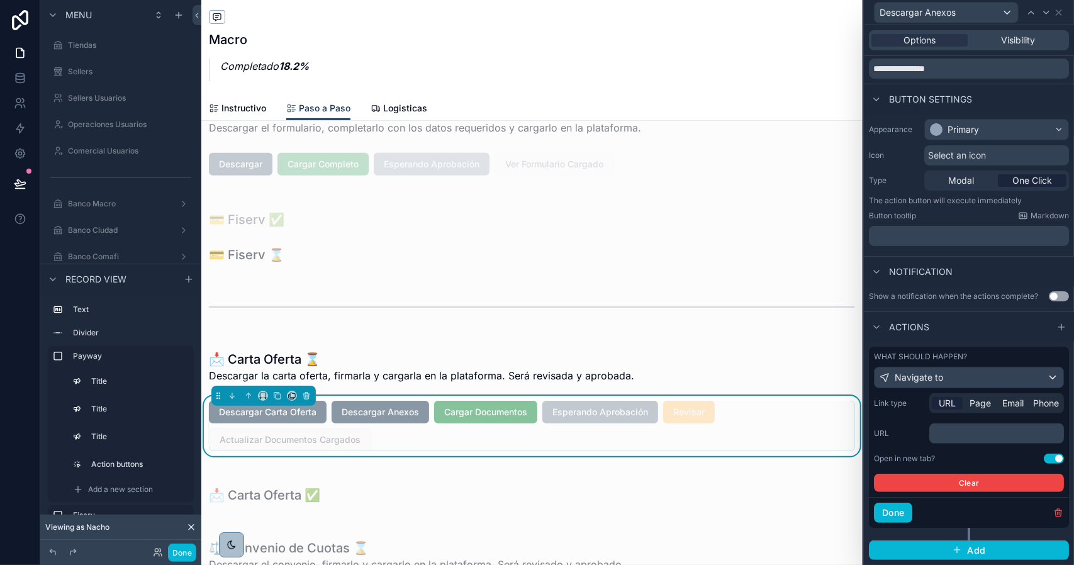
scroll to position [50, 0]
click at [968, 432] on p "﻿" at bounding box center [998, 433] width 127 height 13
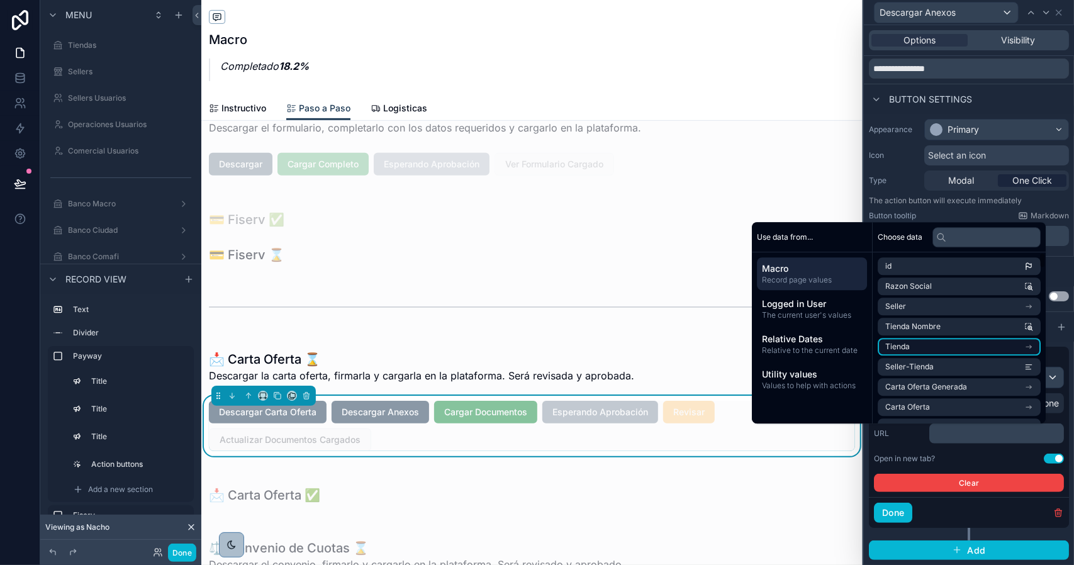
click at [930, 342] on li "Tienda" at bounding box center [959, 347] width 163 height 18
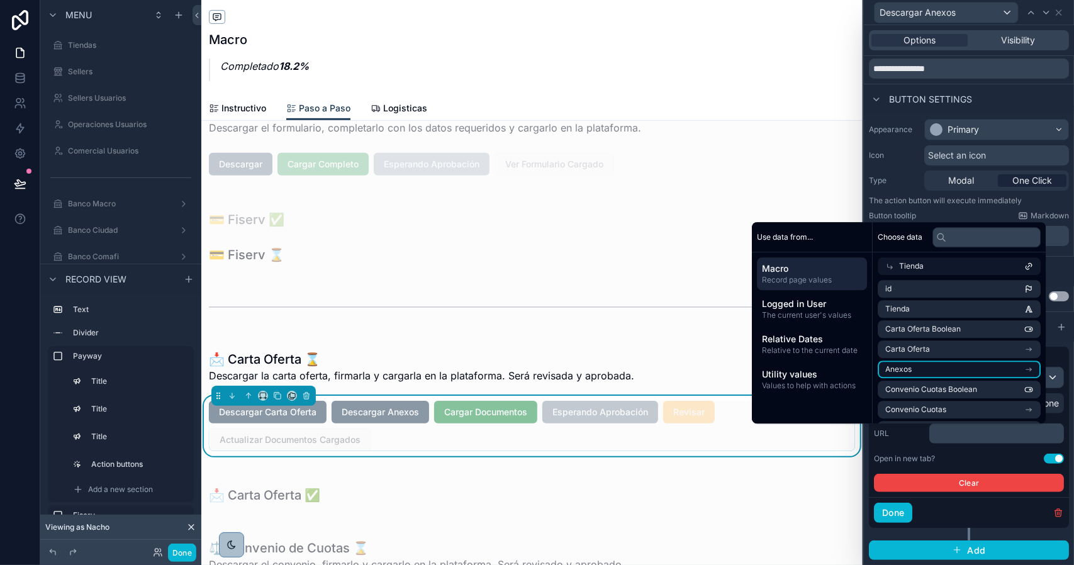
click at [994, 367] on li "Anexos" at bounding box center [959, 370] width 163 height 18
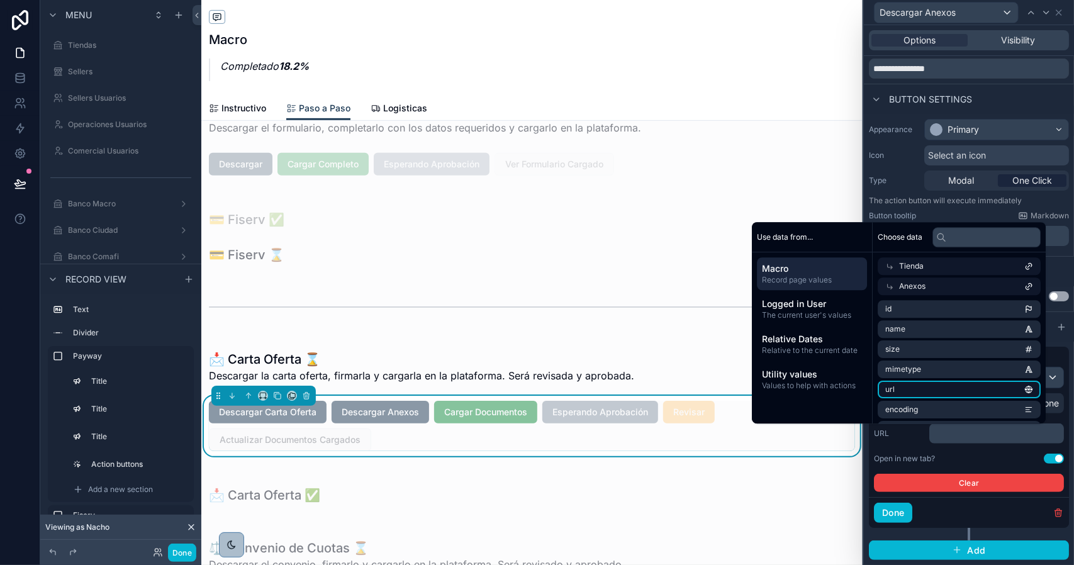
click at [923, 388] on li "url" at bounding box center [959, 390] width 163 height 18
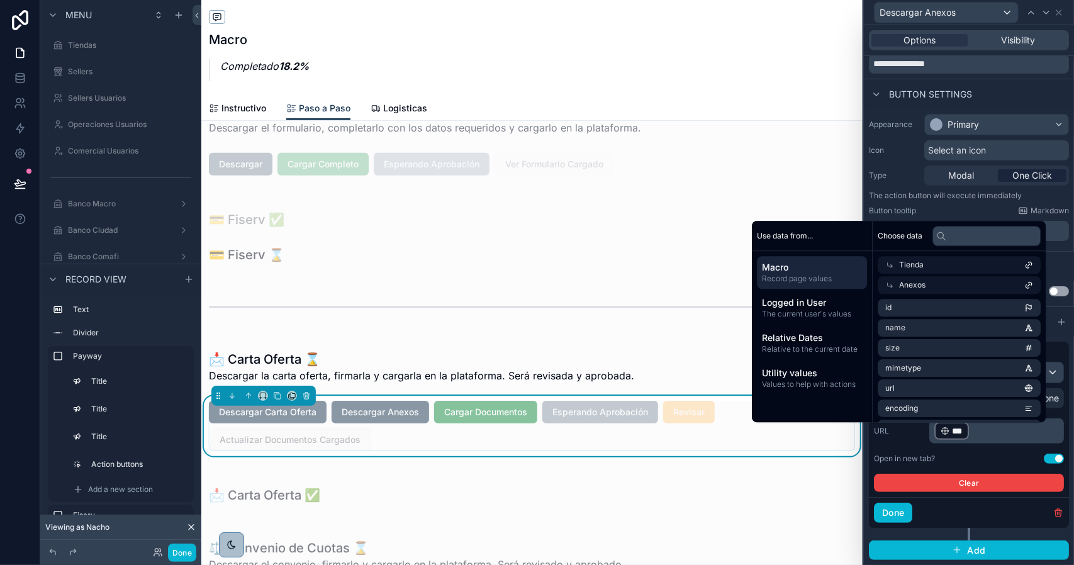
click at [896, 444] on div "URL ﻿ *** ﻿ ﻿" at bounding box center [969, 431] width 190 height 25
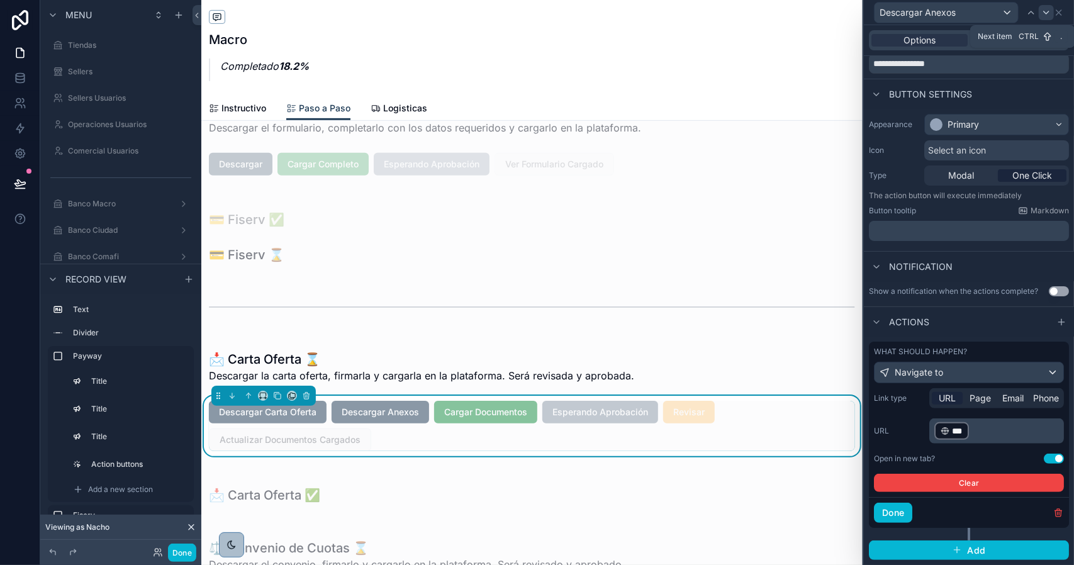
click at [1046, 14] on icon at bounding box center [1047, 13] width 10 height 10
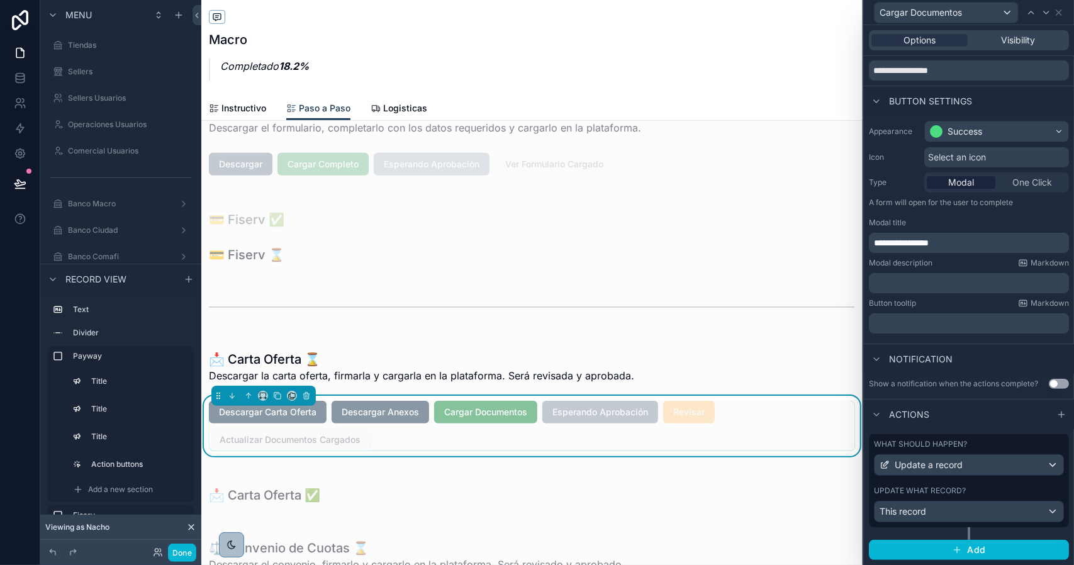
scroll to position [48, 0]
click at [979, 483] on div "What should happen? Update a record Update what record? This record" at bounding box center [969, 480] width 200 height 93
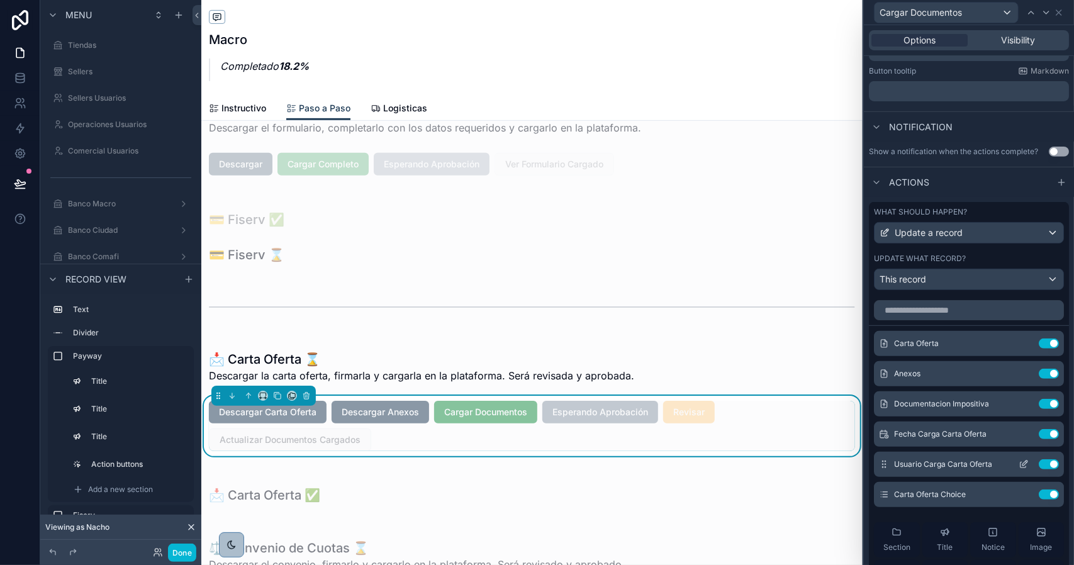
scroll to position [361, 0]
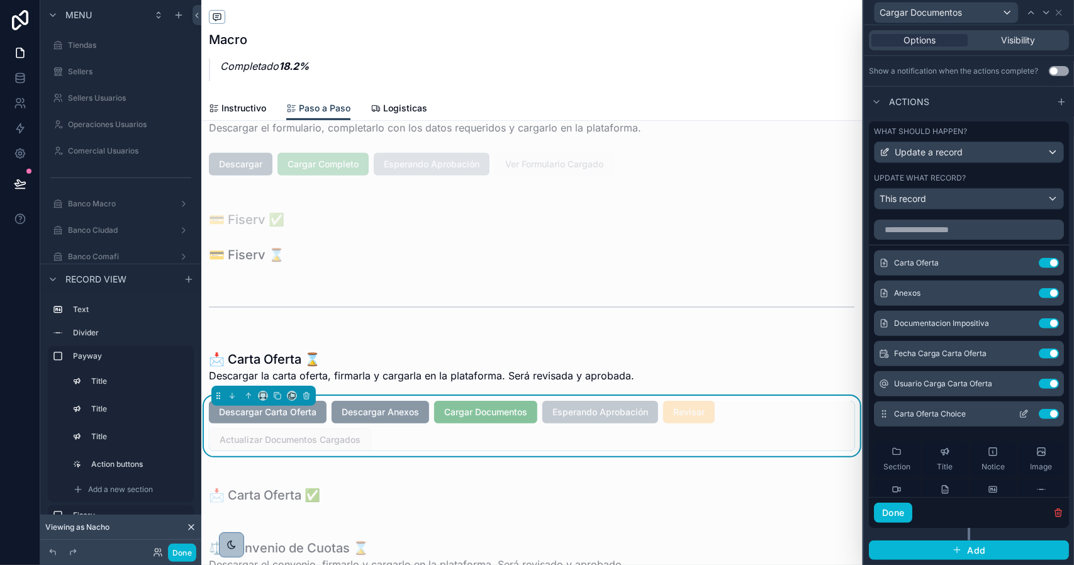
click at [1019, 414] on icon at bounding box center [1024, 414] width 10 height 10
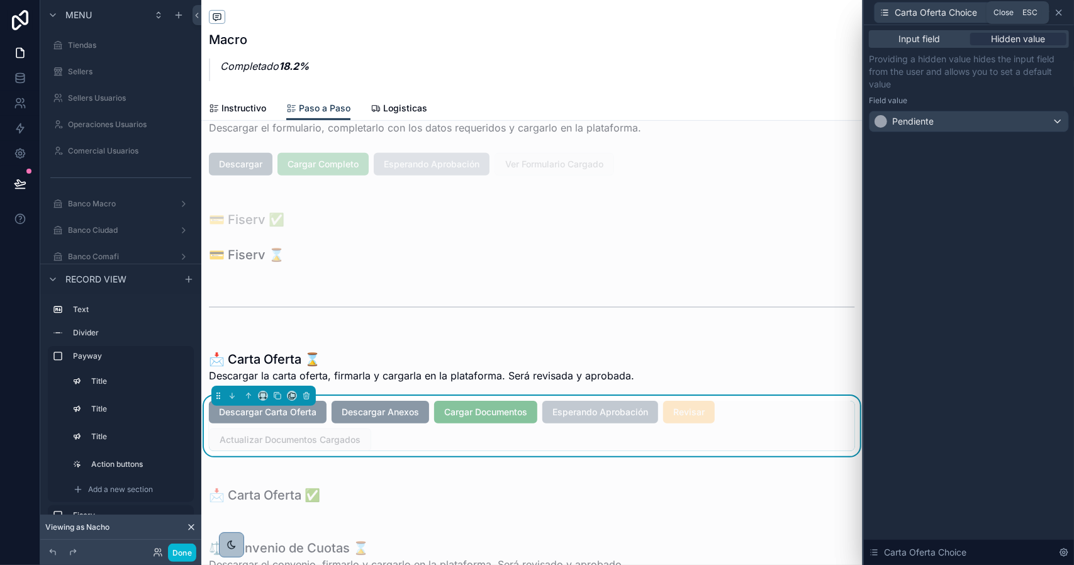
click at [1058, 13] on icon at bounding box center [1059, 13] width 10 height 10
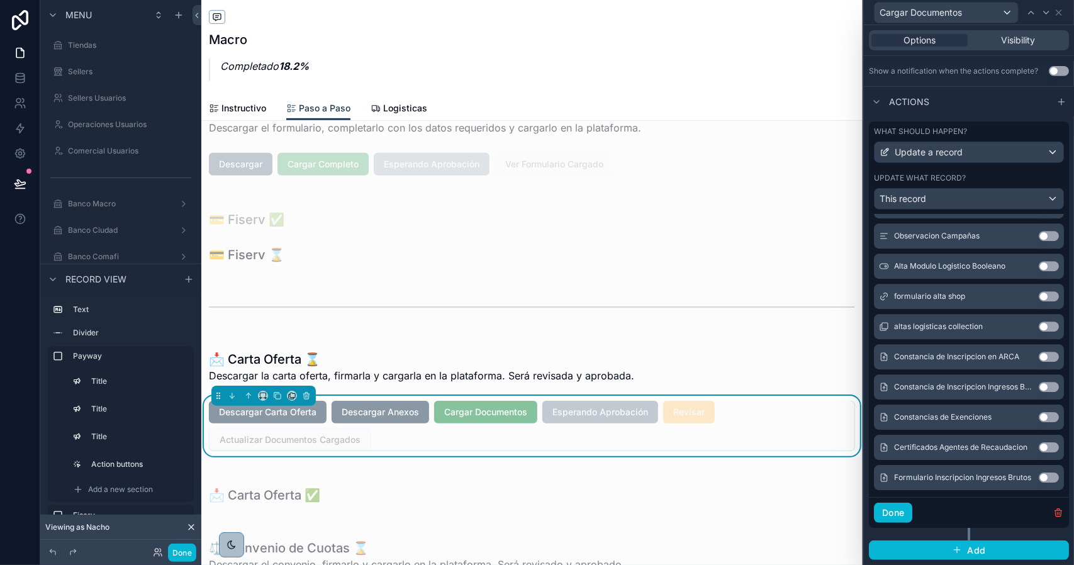
scroll to position [2651, 0]
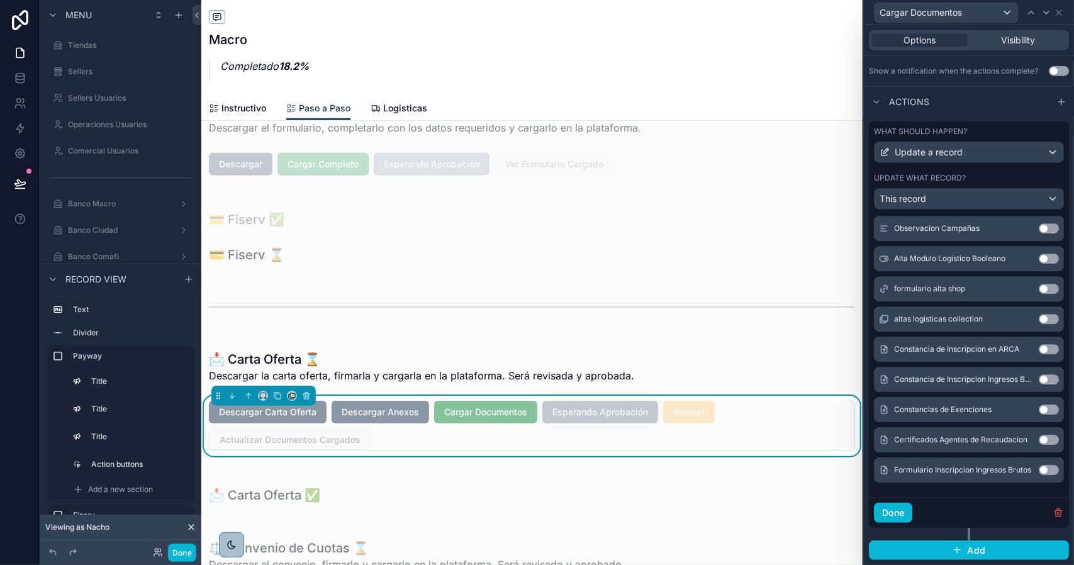
click at [1039, 380] on button "Use setting" at bounding box center [1049, 380] width 20 height 10
click at [1039, 382] on button "Use setting" at bounding box center [1049, 380] width 20 height 10
click at [1039, 408] on button "Use setting" at bounding box center [1049, 410] width 20 height 10
click at [1039, 440] on button "Use setting" at bounding box center [1049, 440] width 20 height 10
click at [1039, 469] on button "Use setting" at bounding box center [1049, 470] width 20 height 10
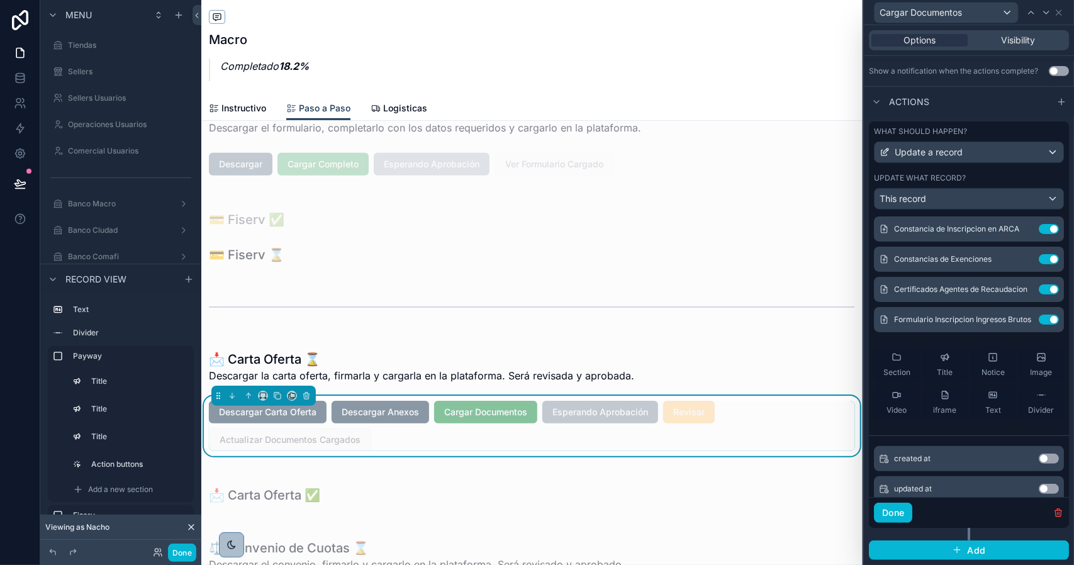
scroll to position [0, 0]
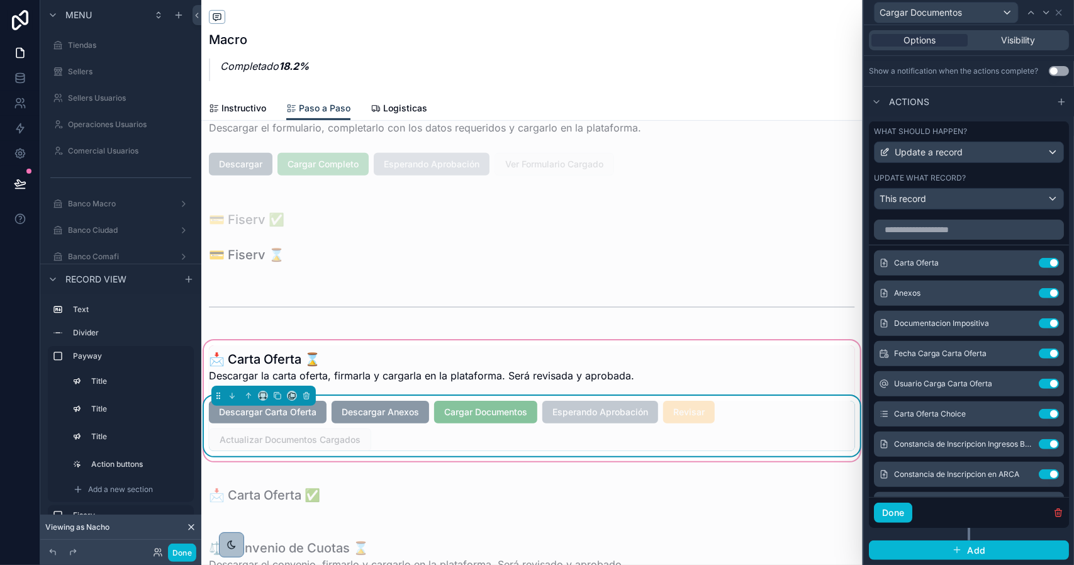
click at [288, 411] on span "Descargar Carta Oferta" at bounding box center [268, 411] width 118 height 13
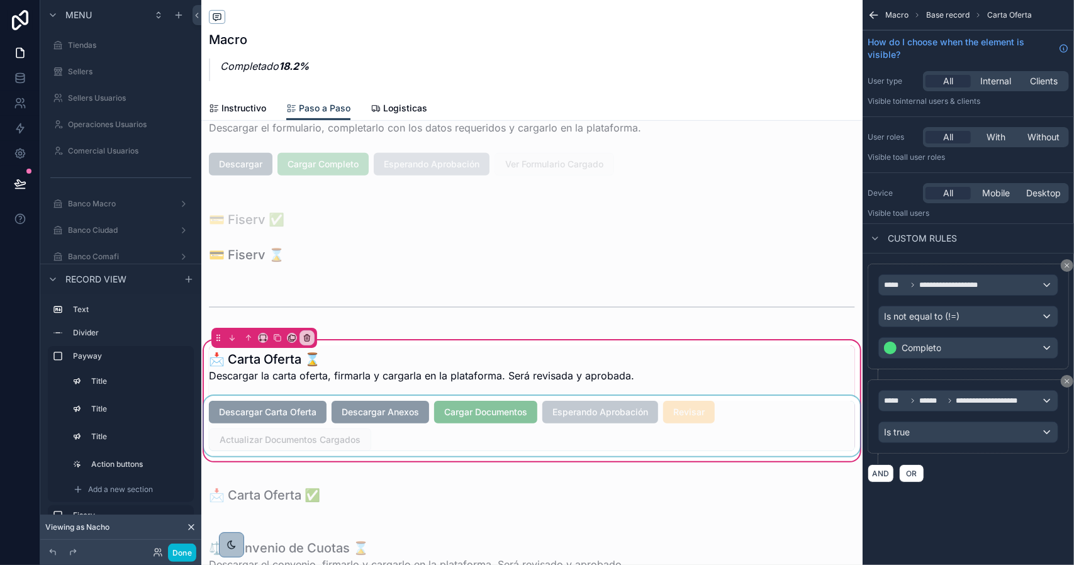
click at [269, 414] on div "scrollable content" at bounding box center [532, 426] width 662 height 60
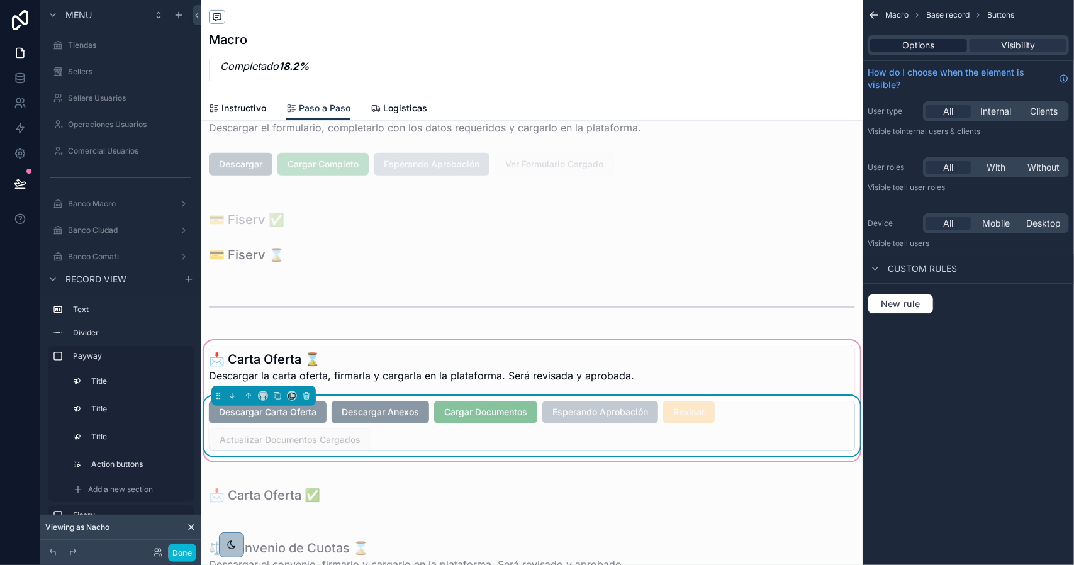
click at [919, 42] on span "Options" at bounding box center [919, 45] width 32 height 13
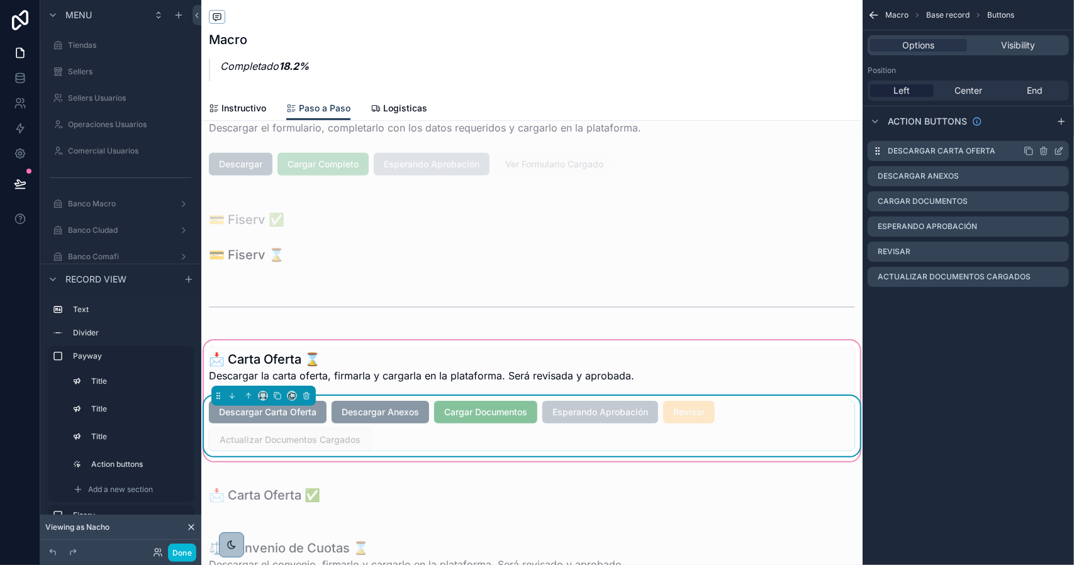
click at [1062, 149] on icon "scrollable content" at bounding box center [1061, 148] width 1 height 1
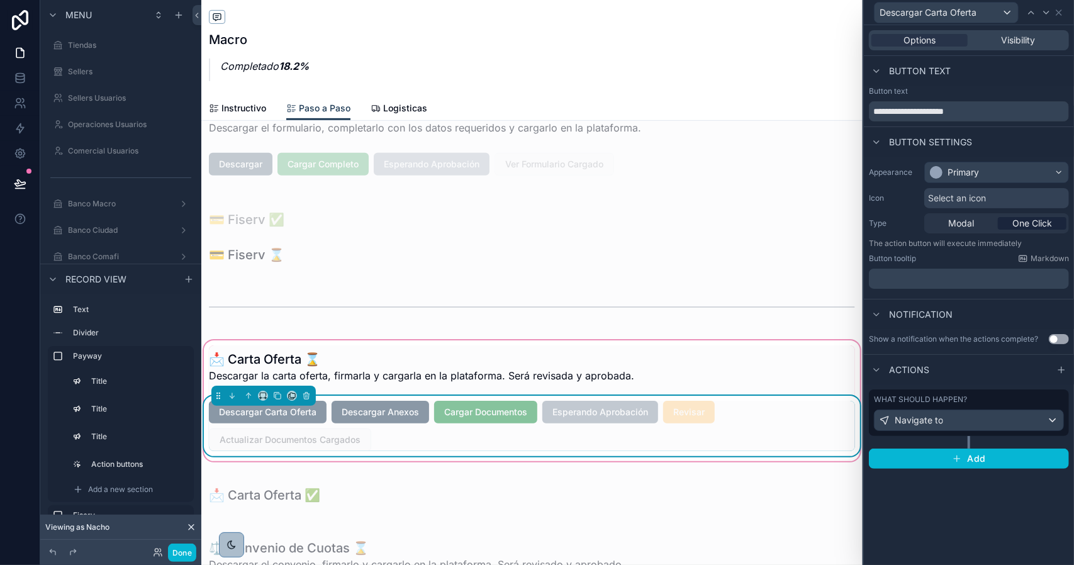
click at [993, 397] on div "What should happen?" at bounding box center [969, 400] width 190 height 10
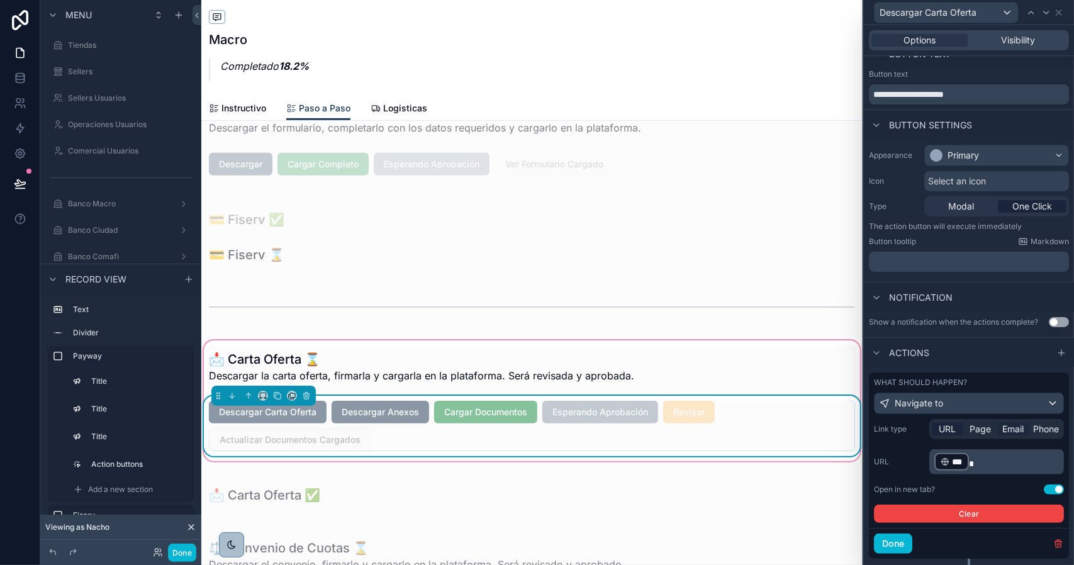
scroll to position [55, 0]
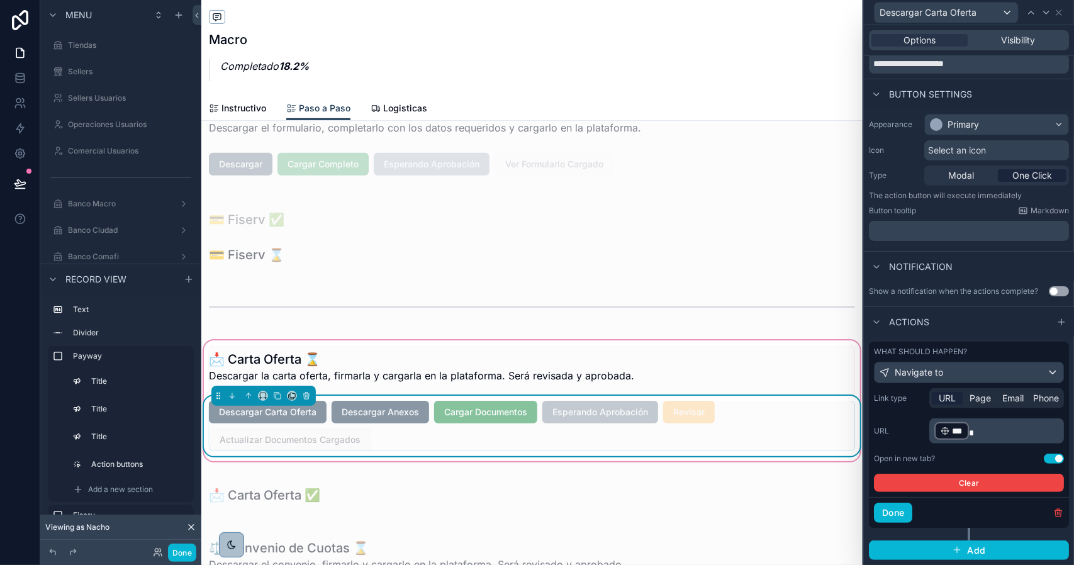
click at [1000, 429] on p "﻿ *** ﻿" at bounding box center [998, 431] width 127 height 20
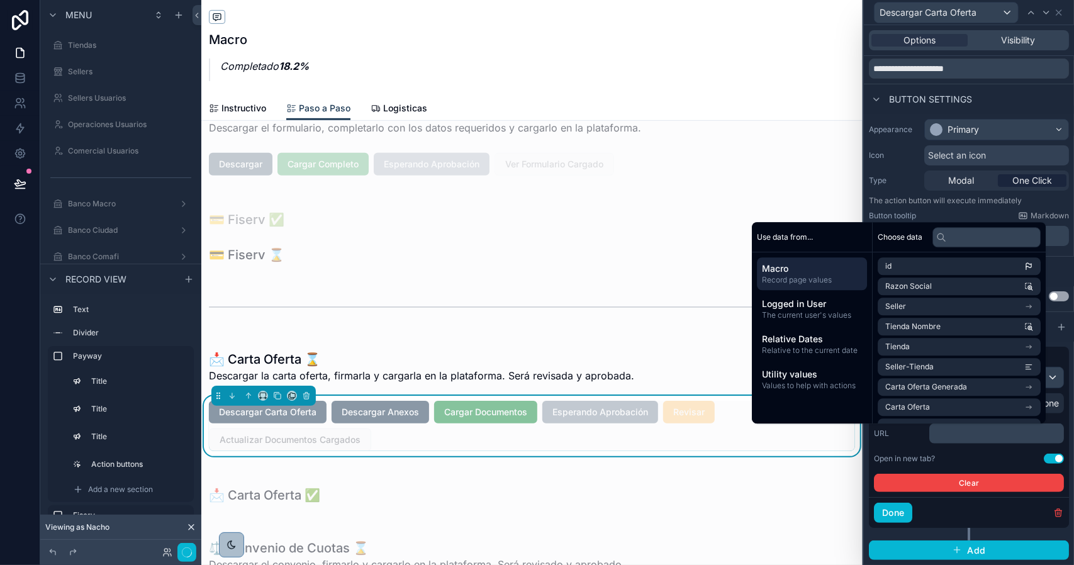
scroll to position [50, 0]
click at [969, 437] on p "﻿" at bounding box center [998, 433] width 127 height 13
click at [983, 388] on li "Carta Oferta Generada" at bounding box center [959, 387] width 163 height 18
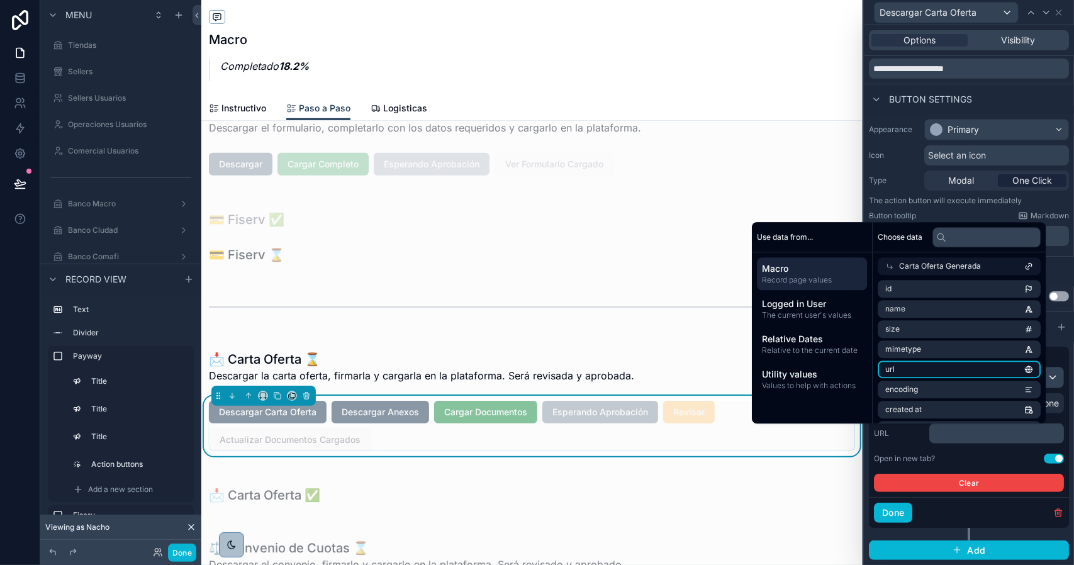
click at [950, 366] on li "url" at bounding box center [959, 370] width 163 height 18
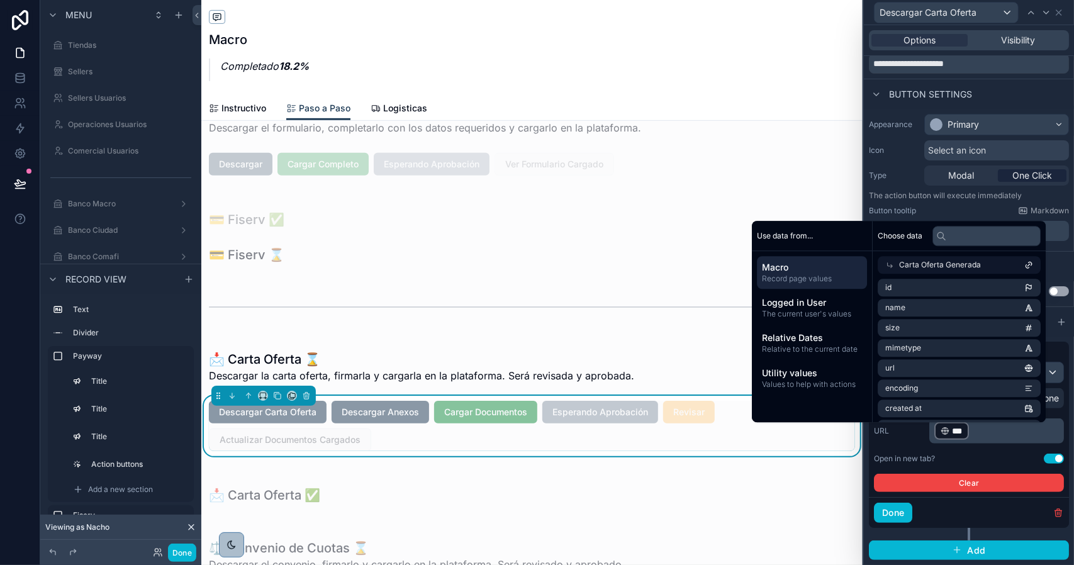
click at [899, 444] on div "URL ﻿ *** ﻿ ﻿" at bounding box center [969, 431] width 190 height 25
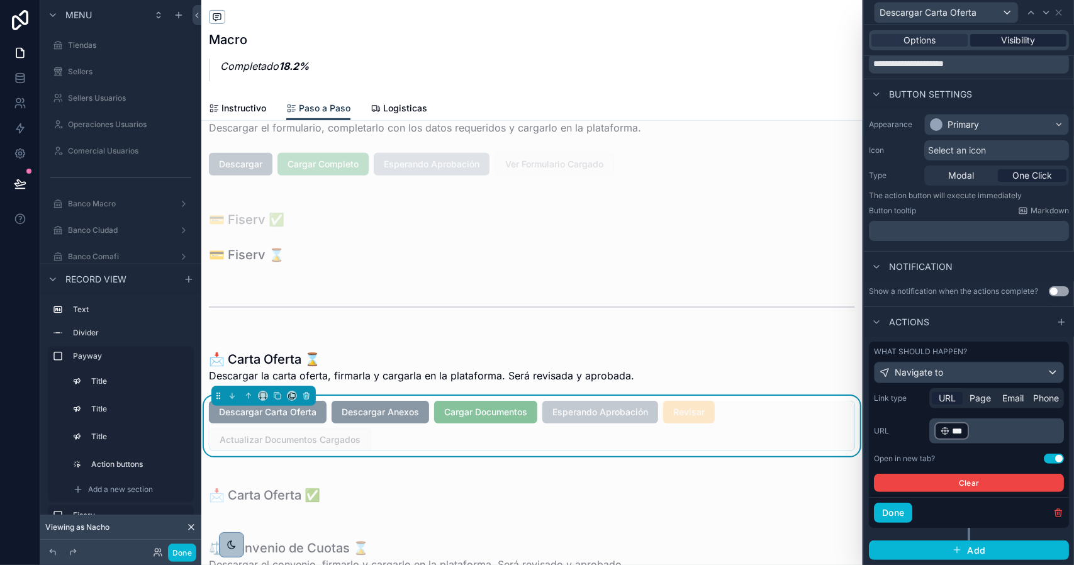
click at [1009, 36] on span "Visibility" at bounding box center [1019, 40] width 34 height 13
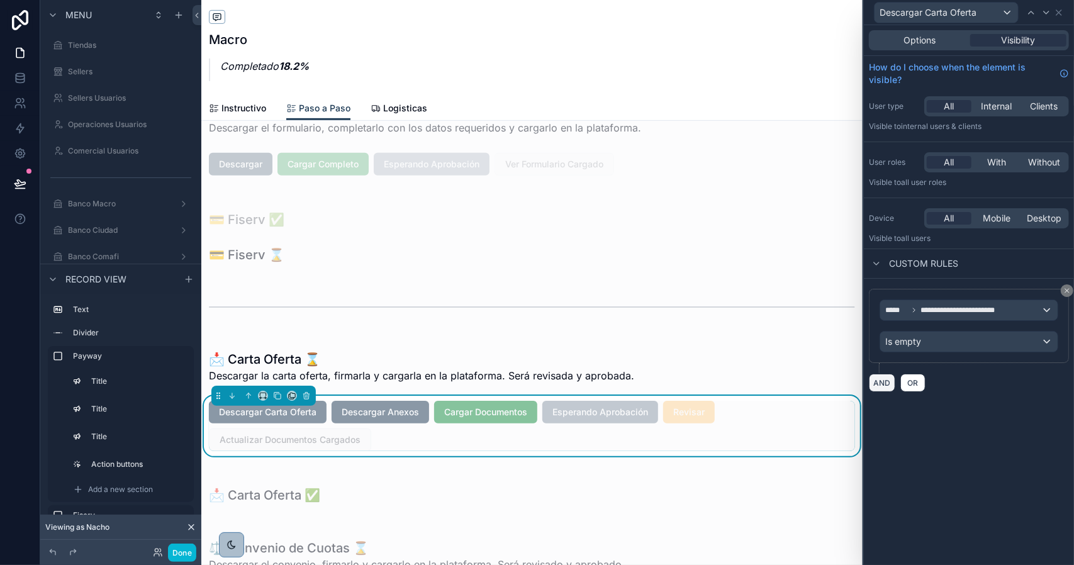
click at [884, 382] on button "AND" at bounding box center [882, 383] width 26 height 18
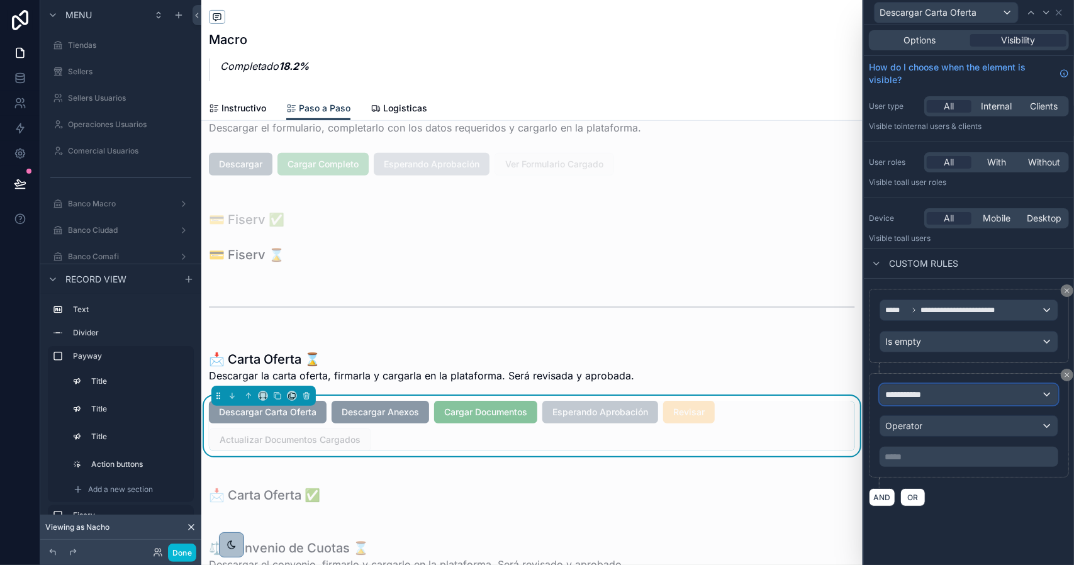
click at [915, 390] on span "**********" at bounding box center [909, 394] width 47 height 13
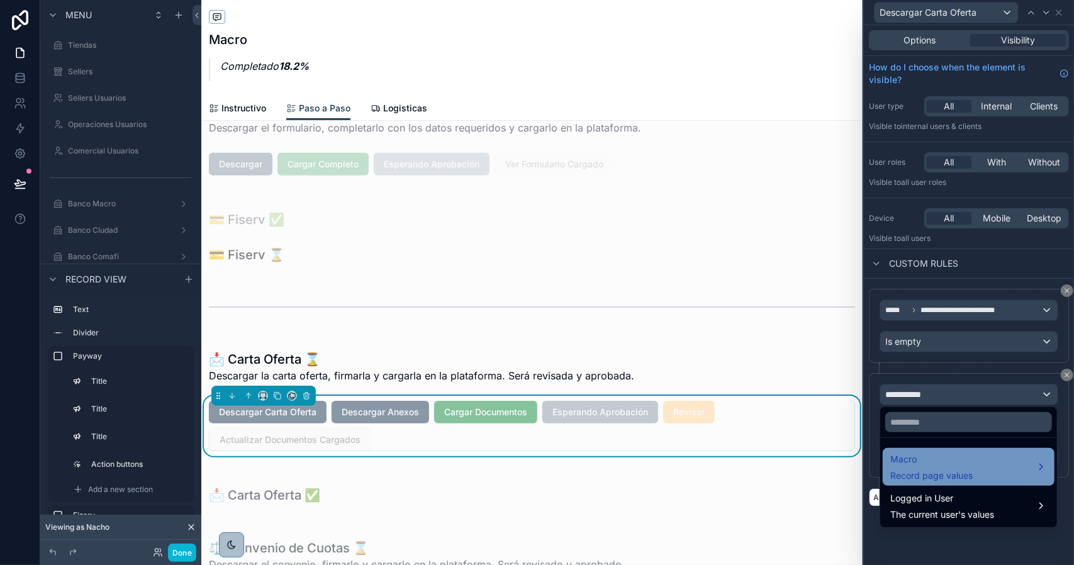
click at [947, 466] on span "Macro" at bounding box center [932, 459] width 82 height 15
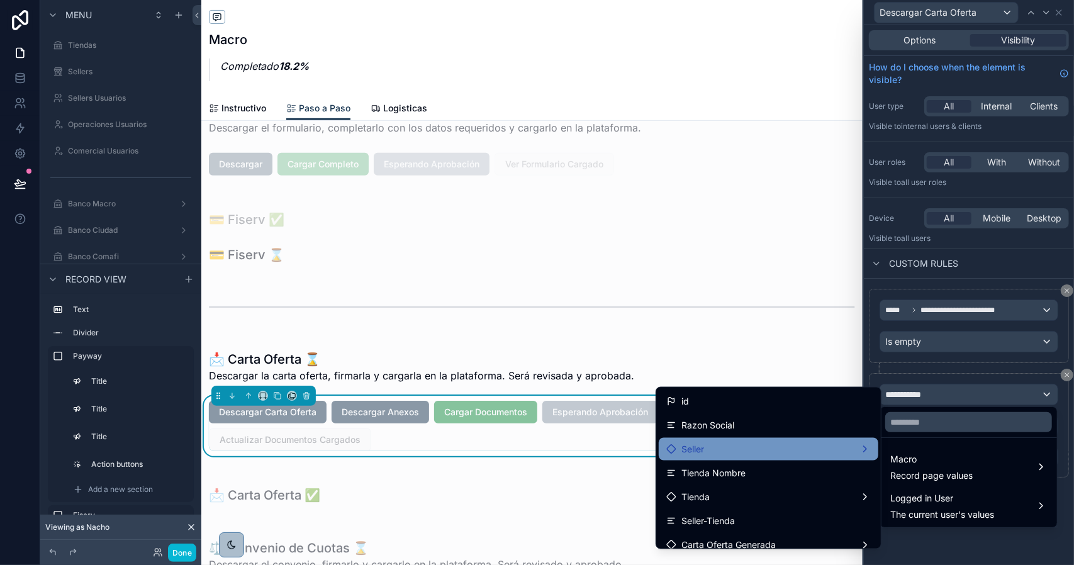
scroll to position [63, 0]
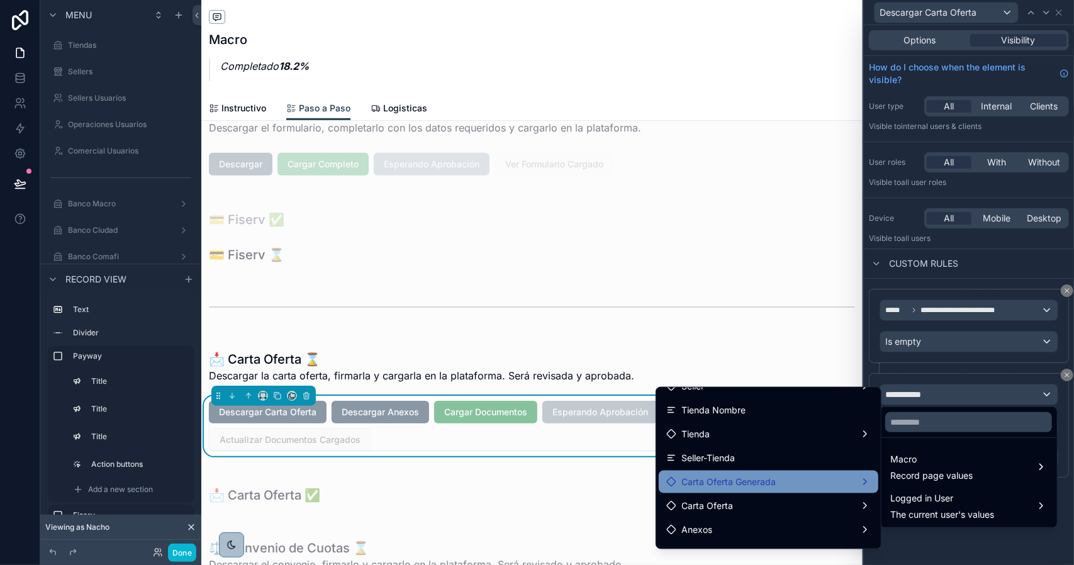
click at [778, 476] on div "Carta Oferta Generada" at bounding box center [769, 482] width 205 height 15
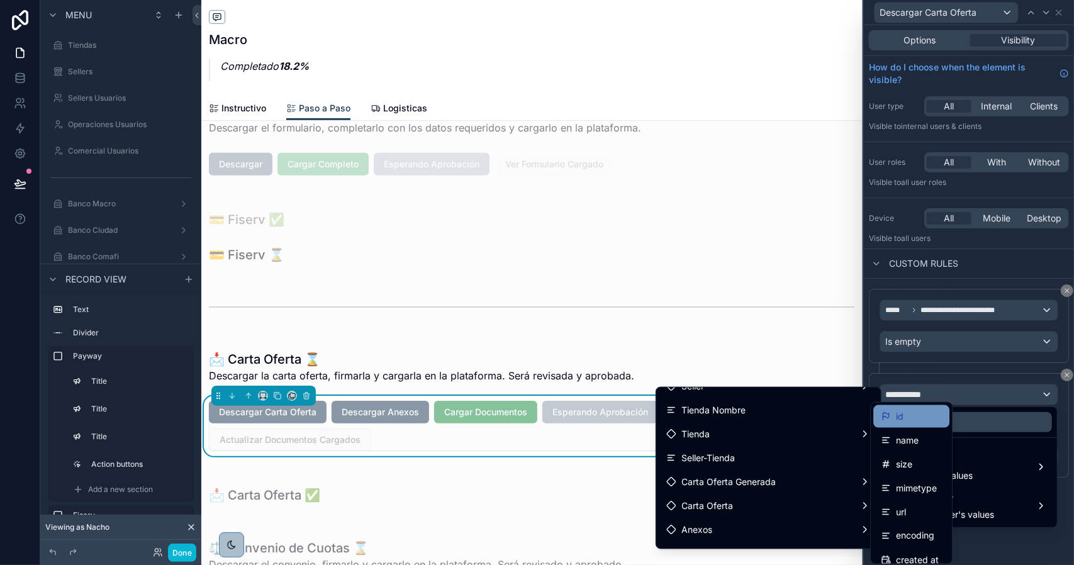
click at [909, 419] on div "id" at bounding box center [911, 416] width 61 height 15
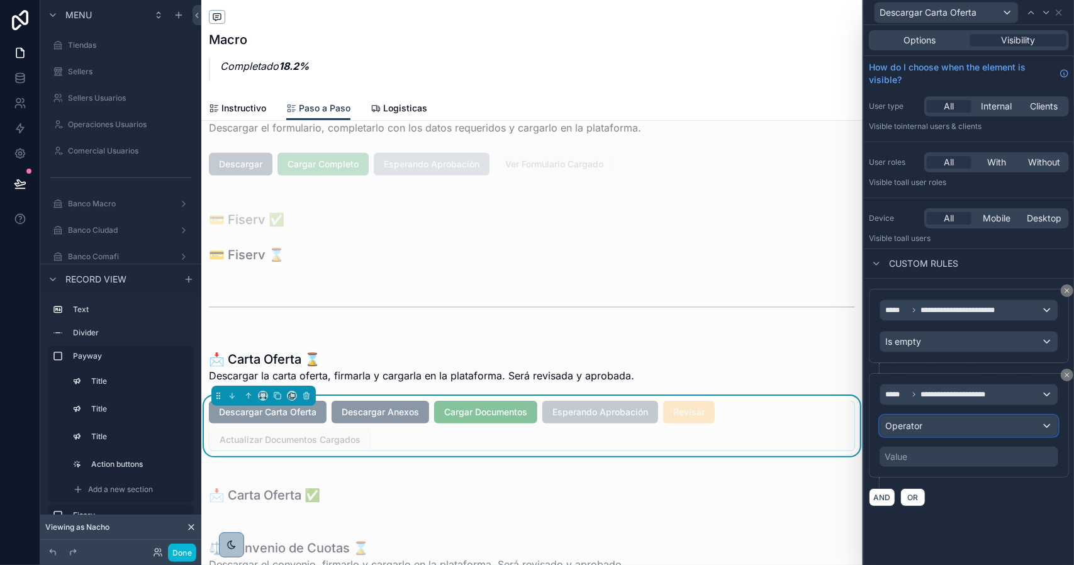
click at [913, 426] on span "Operator" at bounding box center [904, 425] width 37 height 11
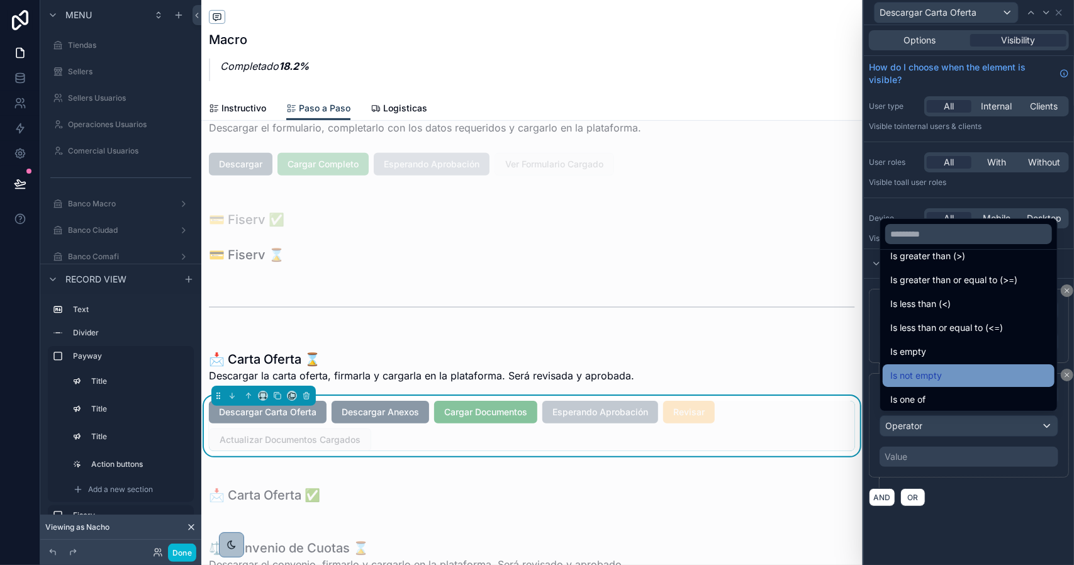
click at [973, 375] on div "Is not empty" at bounding box center [969, 375] width 157 height 15
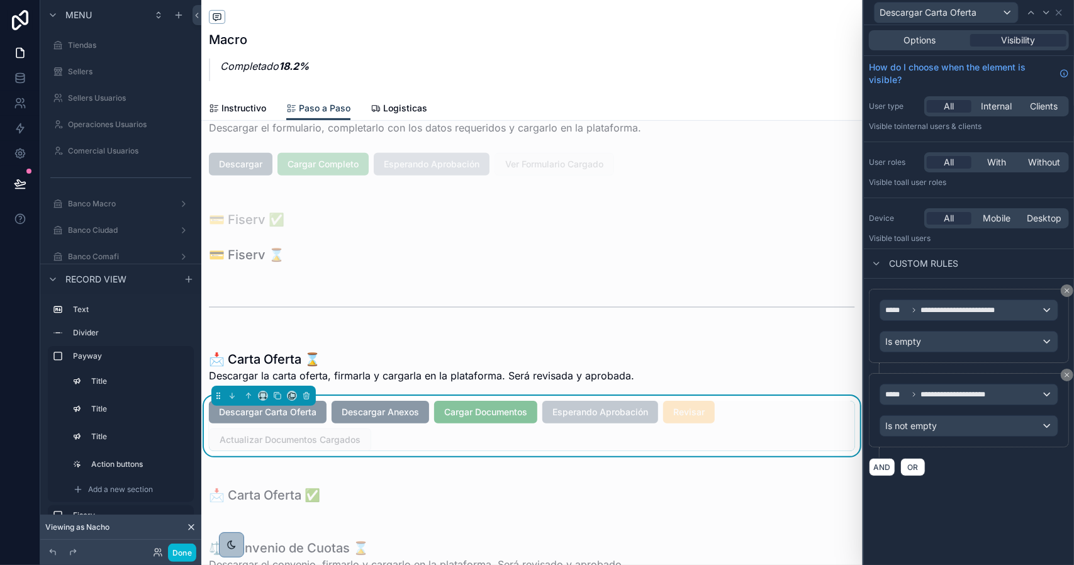
click at [987, 517] on div "**********" at bounding box center [969, 295] width 210 height 540
click at [1047, 16] on icon at bounding box center [1047, 13] width 10 height 10
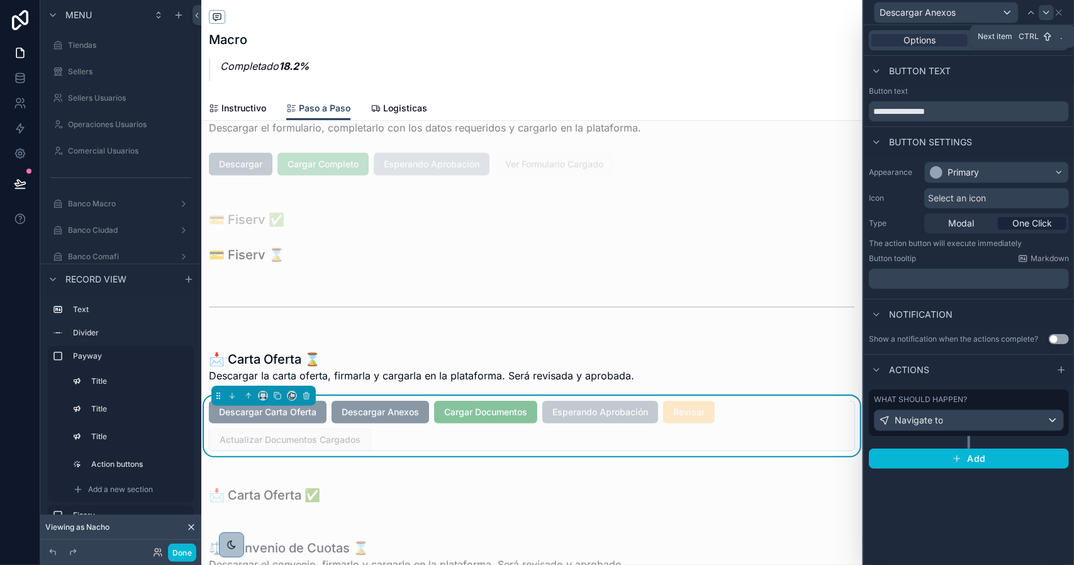
click at [1046, 14] on icon at bounding box center [1047, 13] width 10 height 10
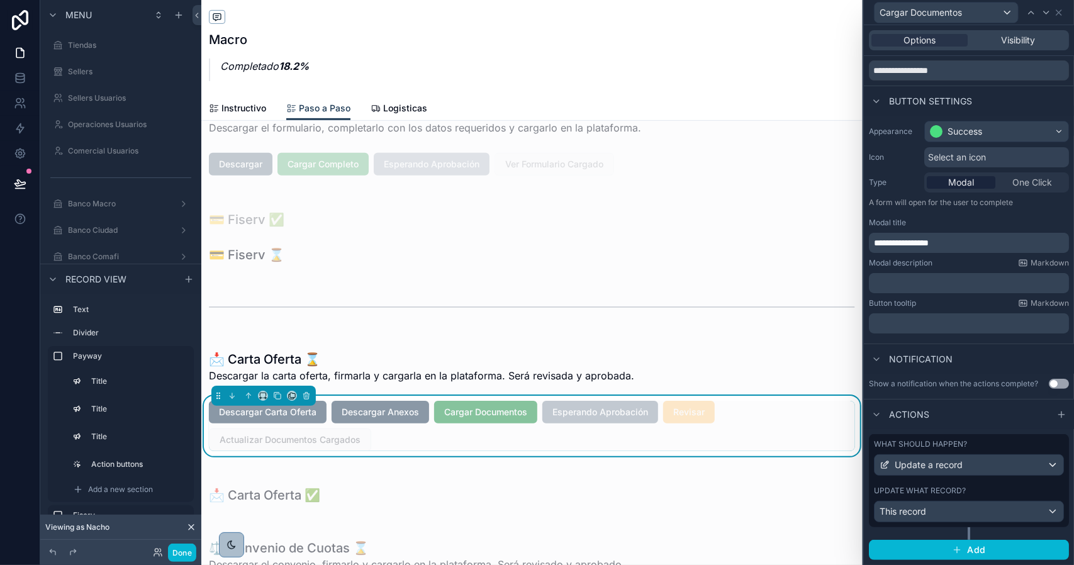
click at [964, 486] on div "What should happen? Update a record Update what record? This record" at bounding box center [969, 480] width 200 height 93
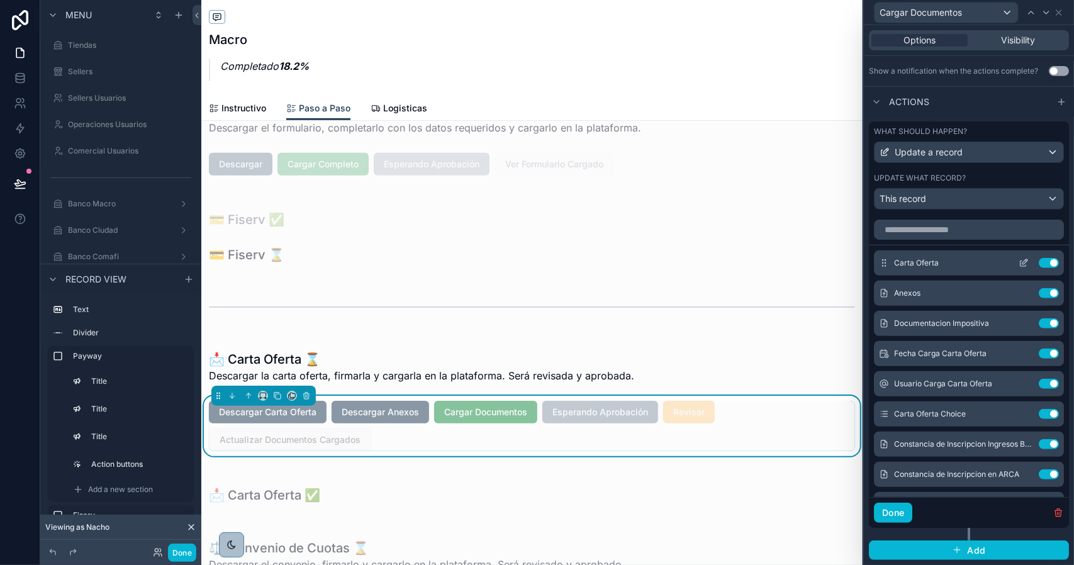
scroll to position [361, 0]
click at [1019, 262] on icon at bounding box center [1024, 263] width 10 height 10
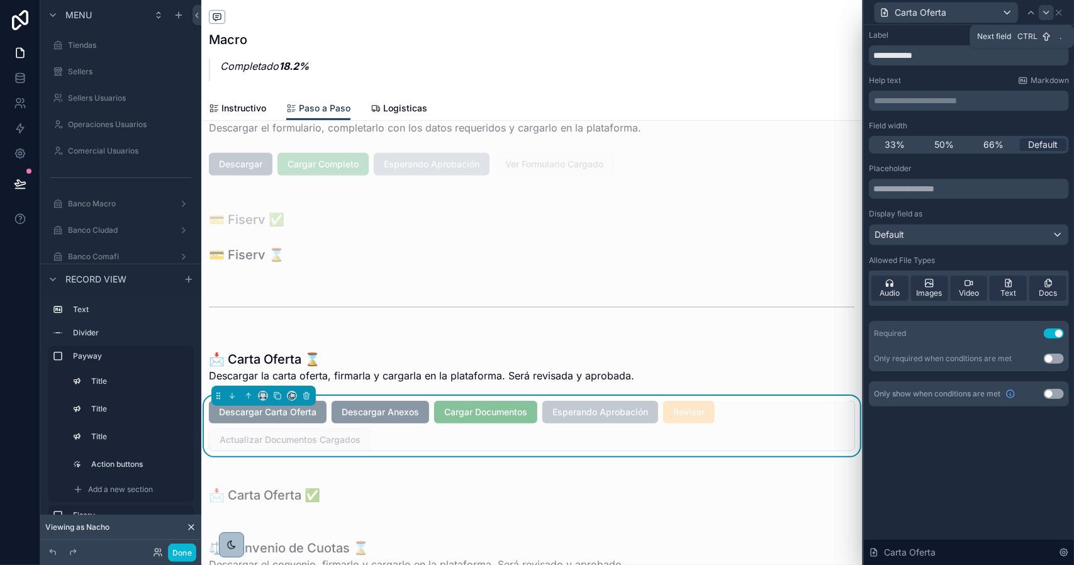
click at [1052, 12] on div at bounding box center [1046, 12] width 15 height 15
click at [1033, 15] on icon at bounding box center [1032, 13] width 10 height 10
click at [1049, 18] on div at bounding box center [1046, 12] width 15 height 15
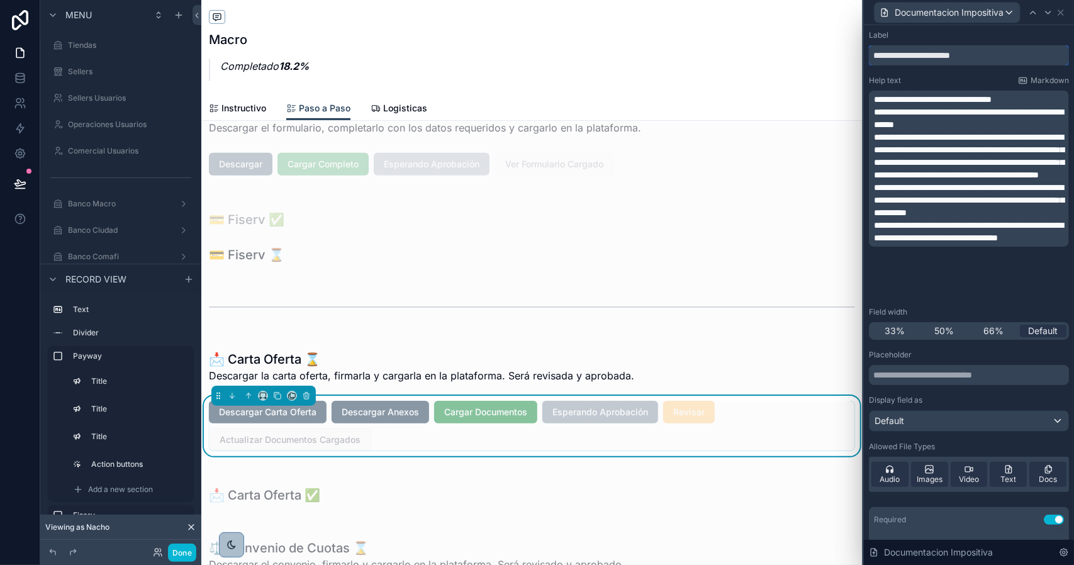
click at [1008, 54] on input "**********" at bounding box center [969, 55] width 200 height 20
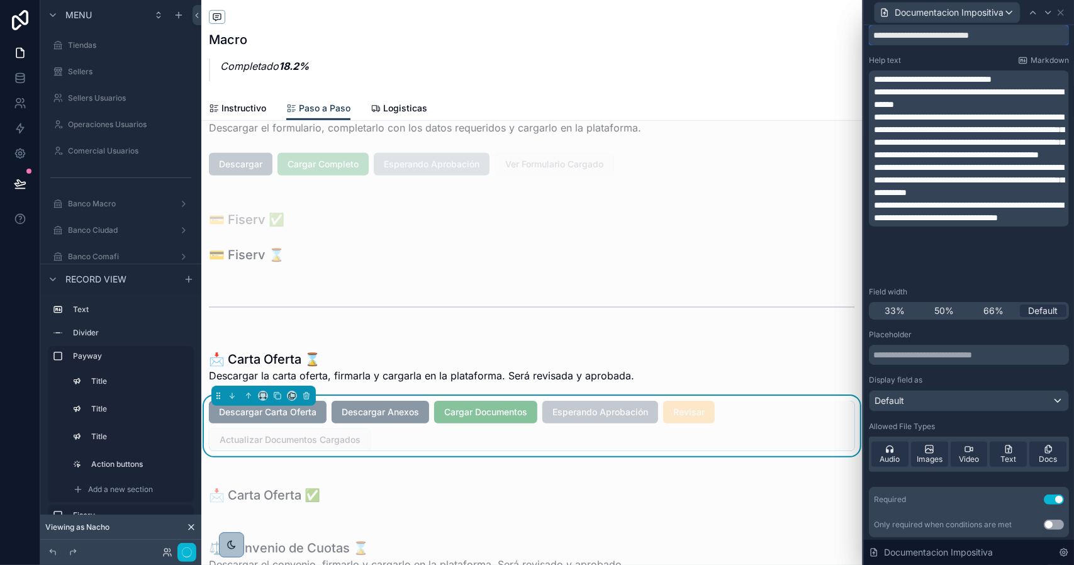
scroll to position [57, 0]
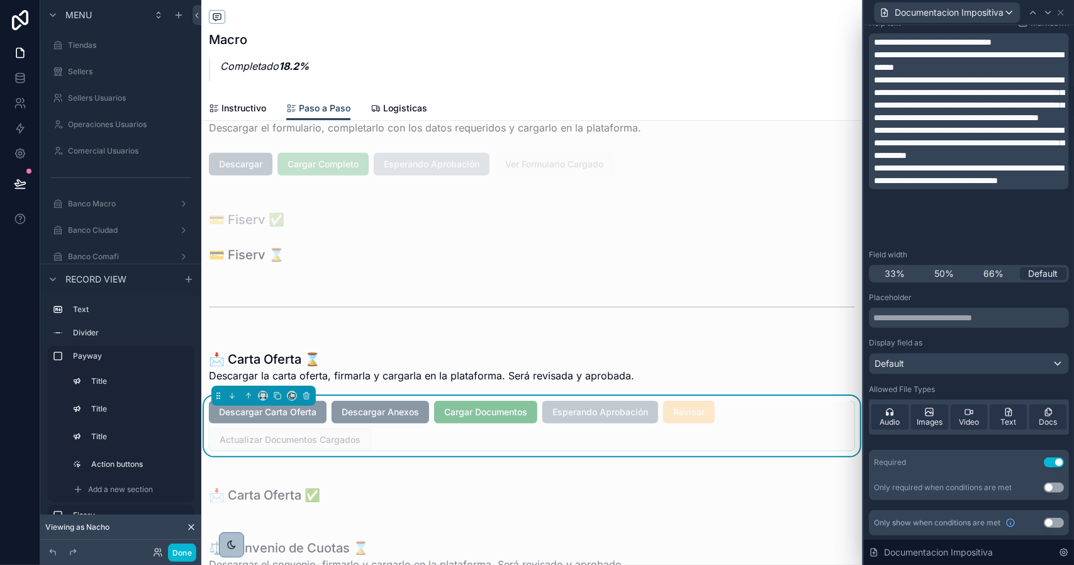
type input "**********"
click at [1048, 461] on button "Use setting" at bounding box center [1054, 463] width 20 height 10
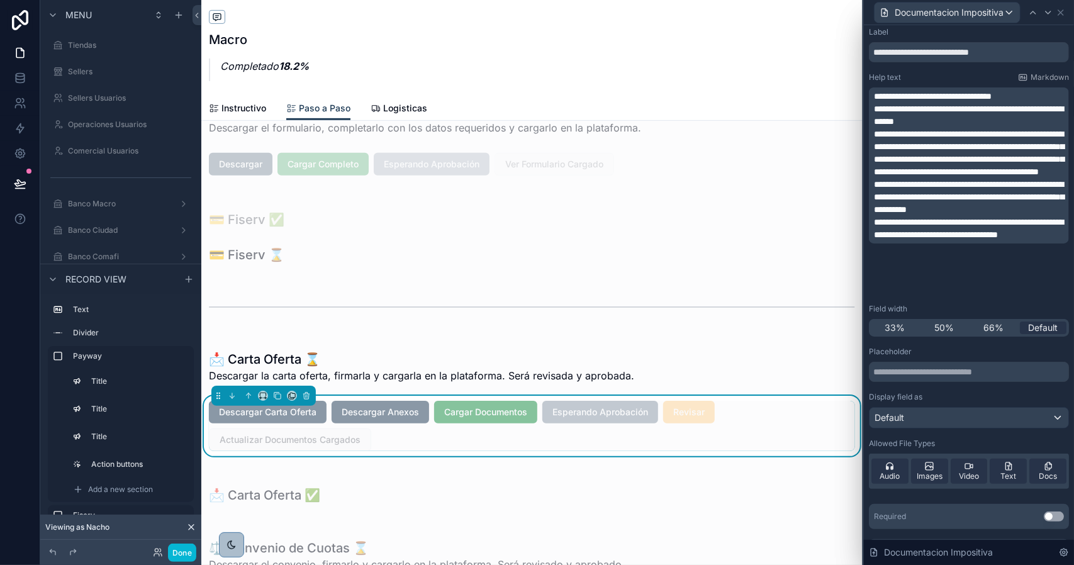
scroll to position [0, 0]
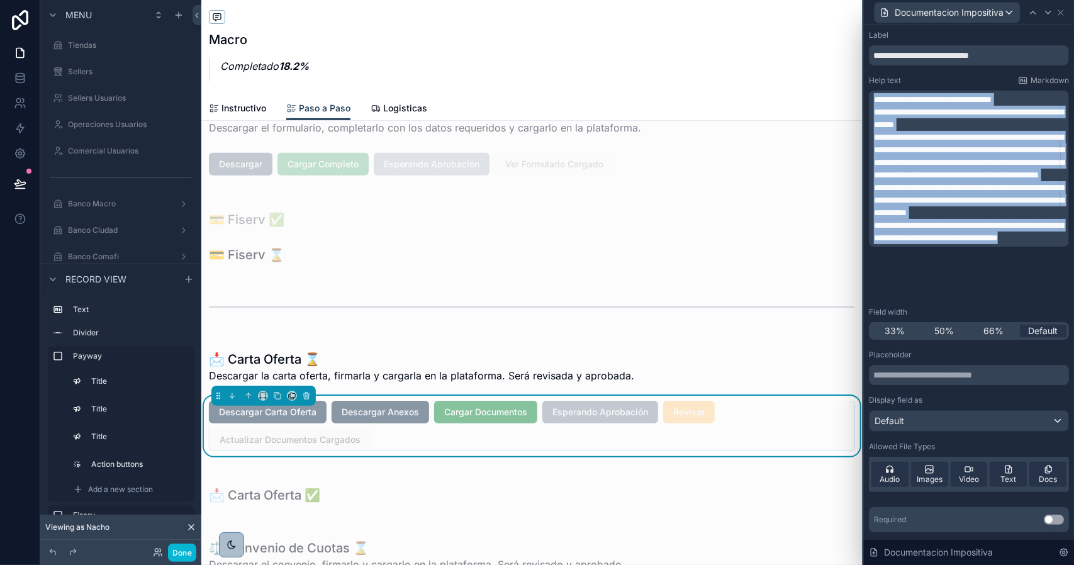
drag, startPoint x: 983, startPoint y: 291, endPoint x: 874, endPoint y: 99, distance: 220.7
click at [874, 99] on div "**********" at bounding box center [969, 169] width 200 height 156
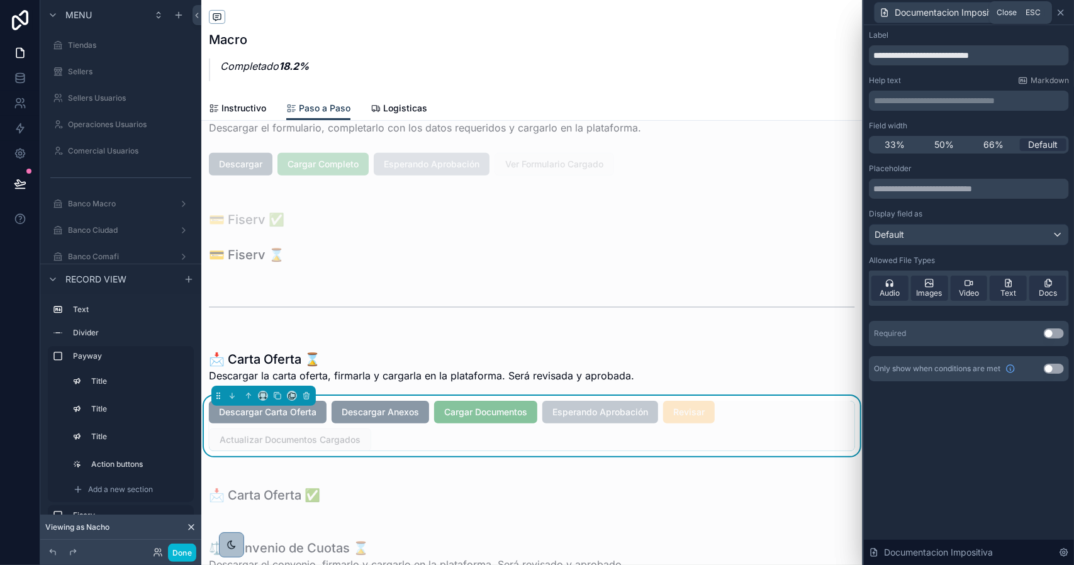
click at [1062, 16] on icon at bounding box center [1061, 13] width 10 height 10
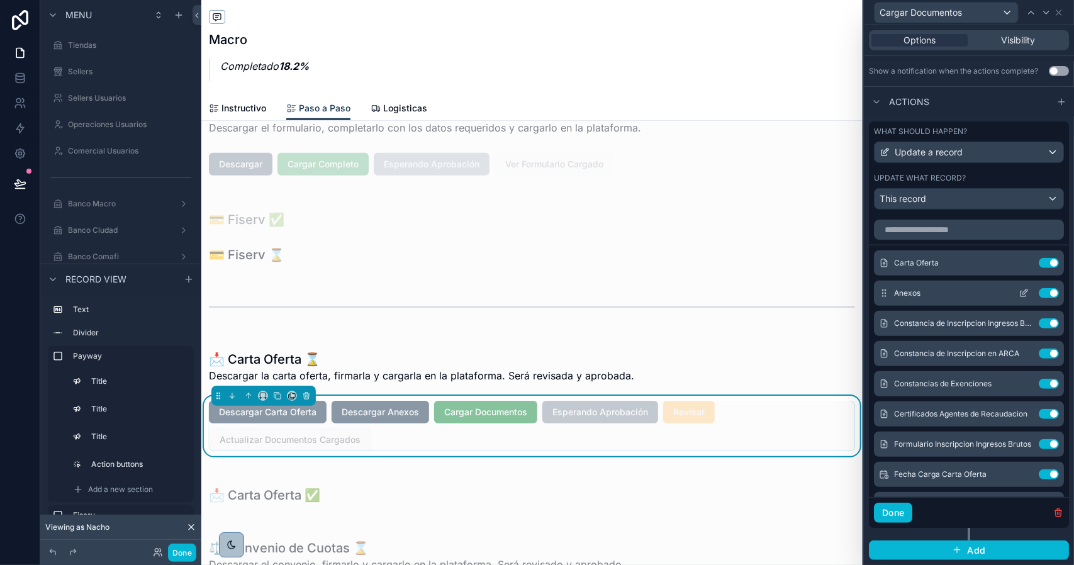
click at [1023, 294] on icon at bounding box center [1025, 292] width 5 height 5
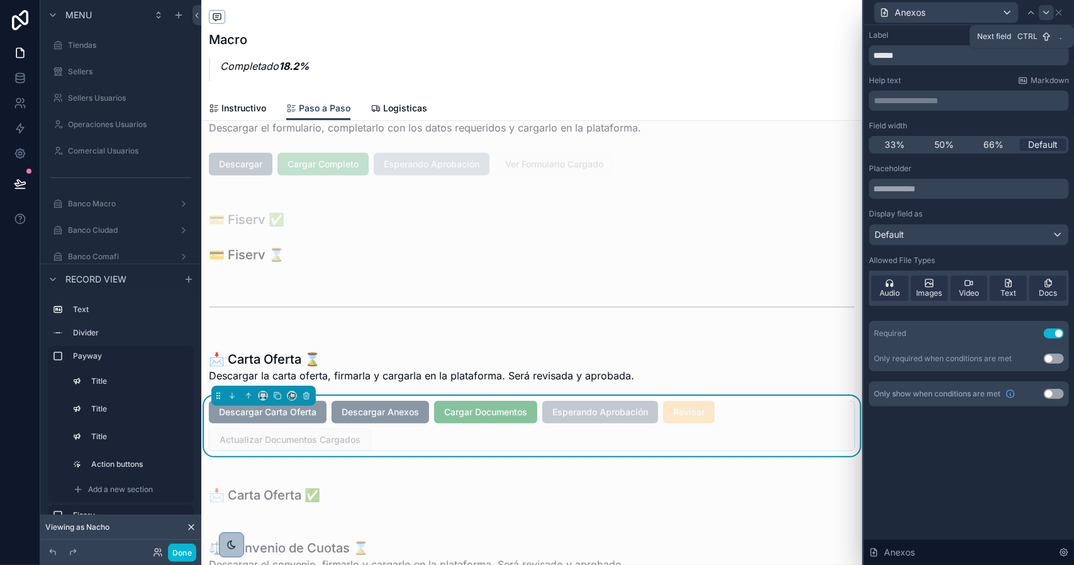
click at [1049, 17] on div at bounding box center [1046, 12] width 15 height 15
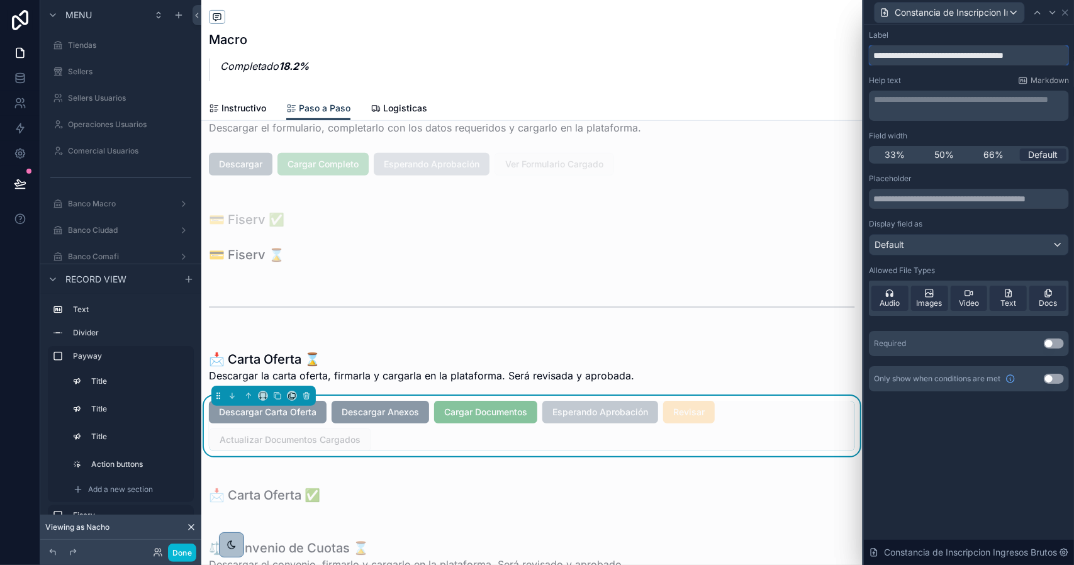
click at [930, 56] on input "**********" at bounding box center [969, 55] width 200 height 20
paste input "text"
type input "**********"
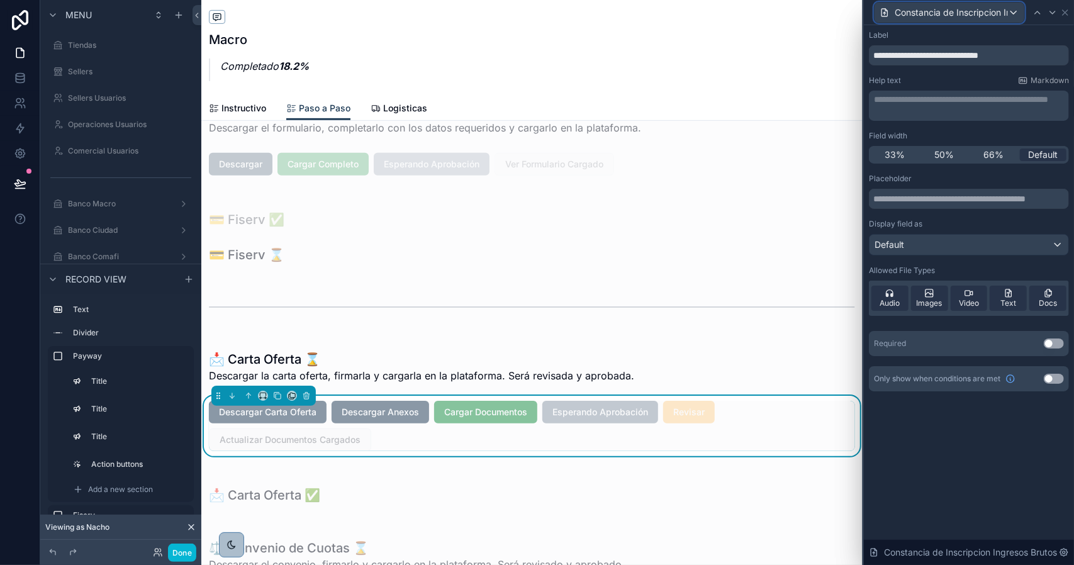
click at [996, 12] on span "Constancia de Inscripcion Ingresos Brutos" at bounding box center [951, 12] width 113 height 13
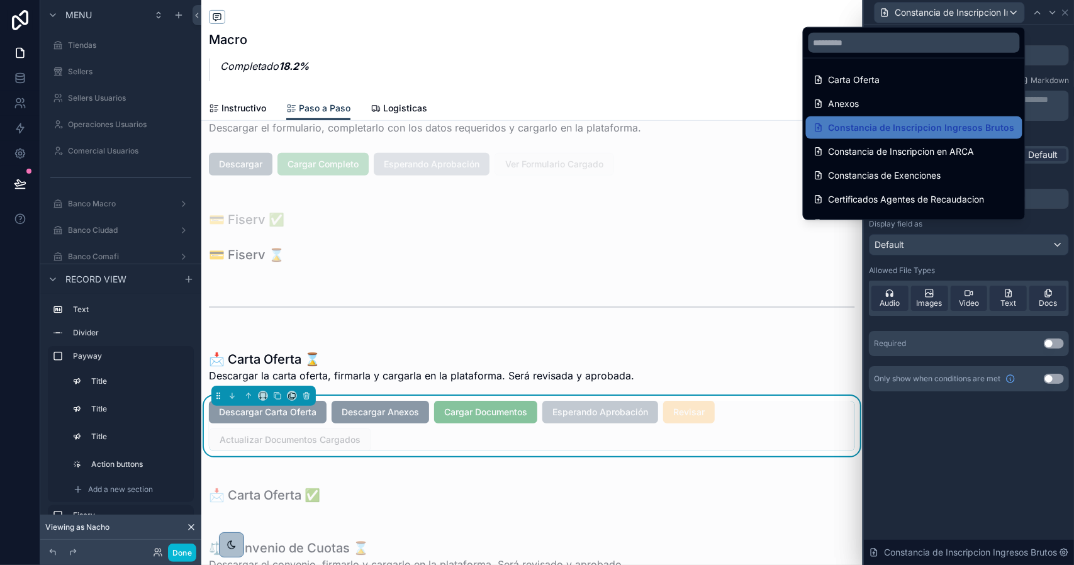
click at [996, 12] on div at bounding box center [969, 282] width 210 height 565
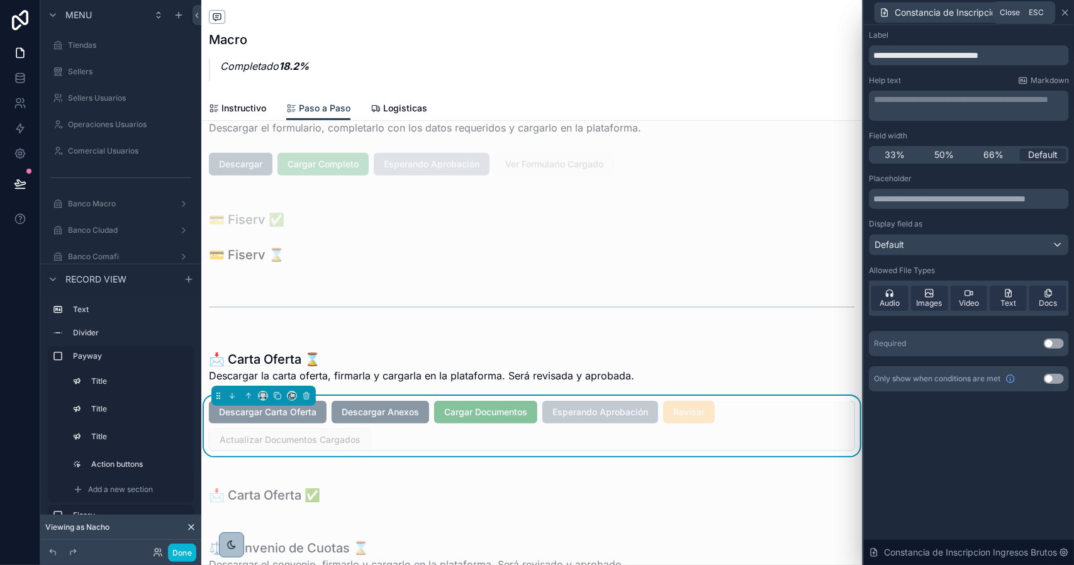
click at [1067, 14] on icon at bounding box center [1065, 12] width 5 height 5
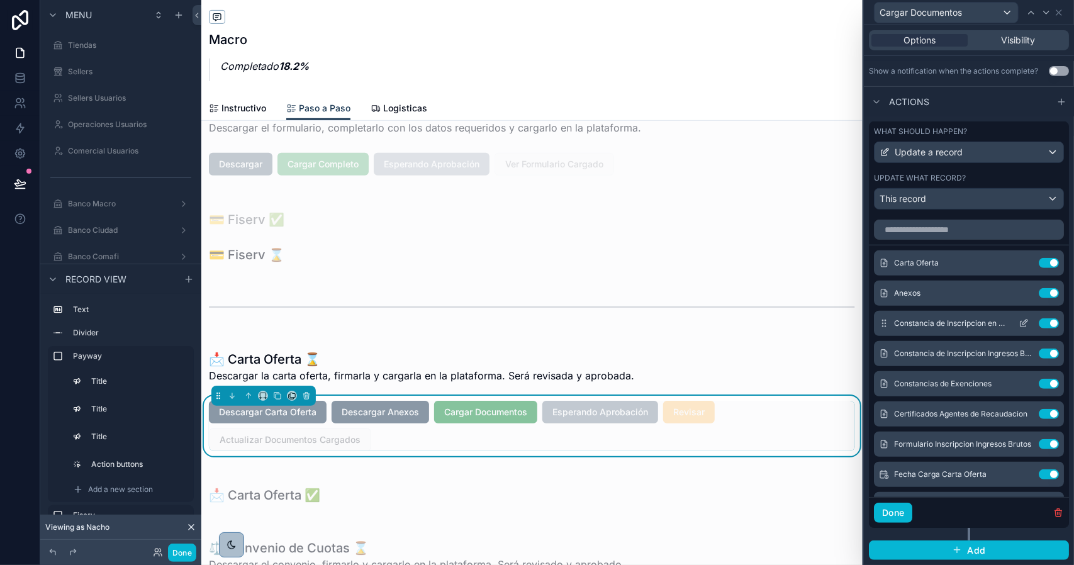
click at [1019, 324] on icon at bounding box center [1024, 323] width 10 height 10
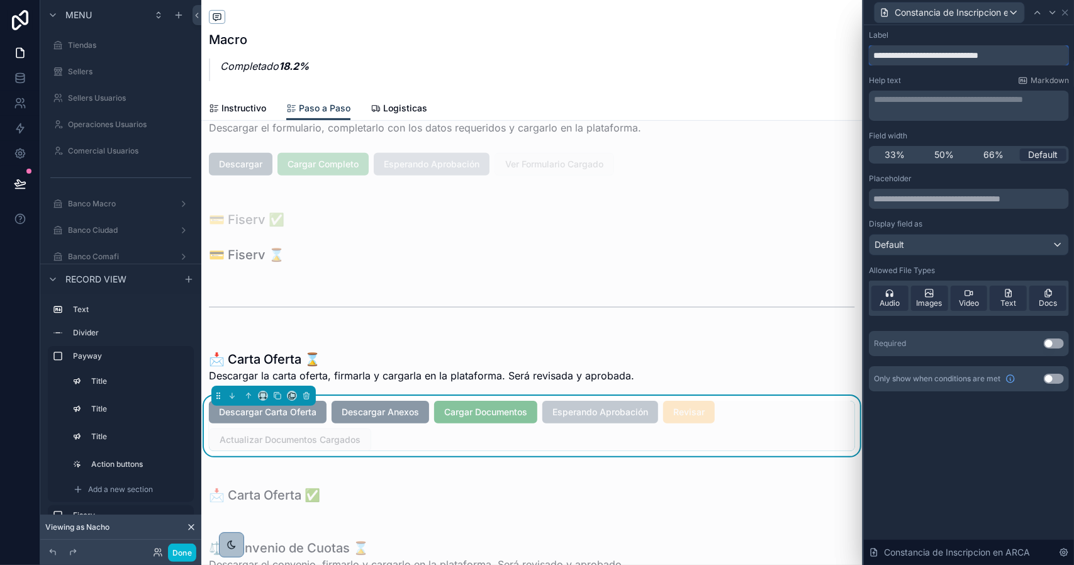
click at [980, 56] on input "**********" at bounding box center [969, 55] width 200 height 20
paste input "text"
type input "**********"
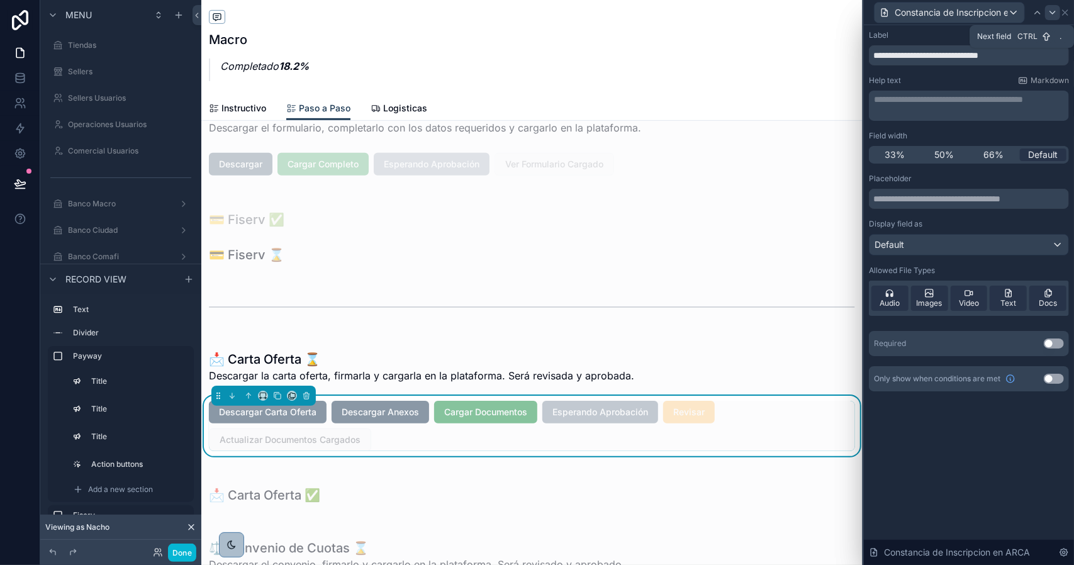
click at [1057, 14] on icon at bounding box center [1053, 13] width 10 height 10
click at [993, 15] on span "Constancia de Inscripcion Ingresos Brutos" at bounding box center [951, 12] width 113 height 13
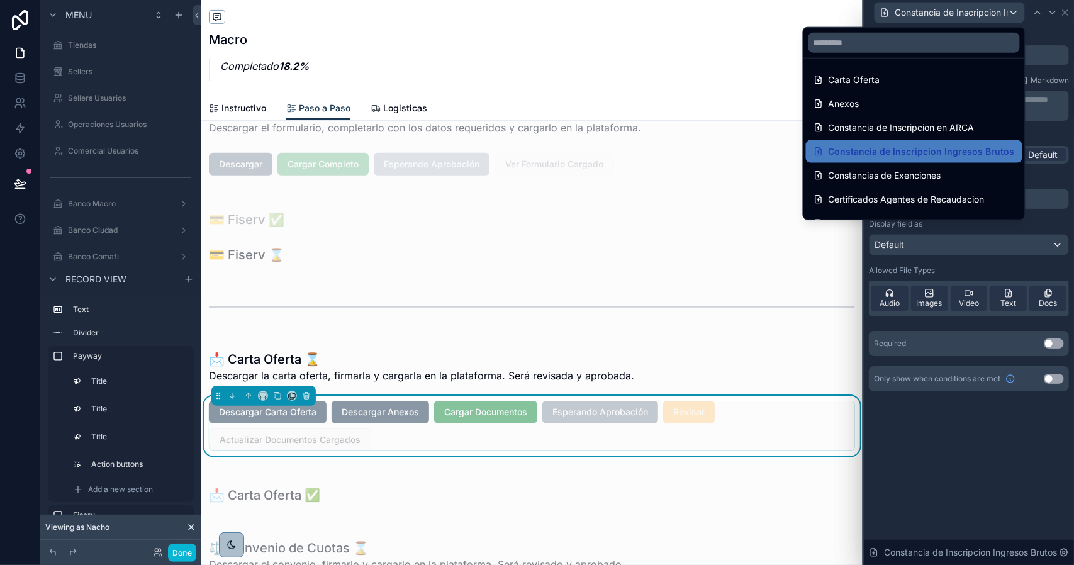
click at [993, 15] on div at bounding box center [969, 282] width 210 height 565
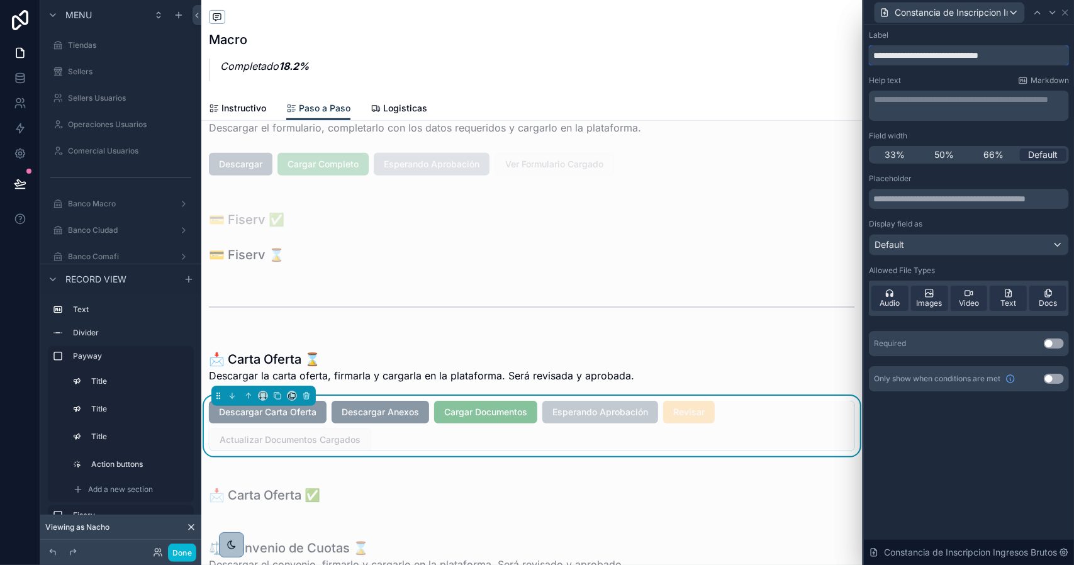
click at [1003, 57] on input "**********" at bounding box center [969, 55] width 200 height 20
paste input "**********"
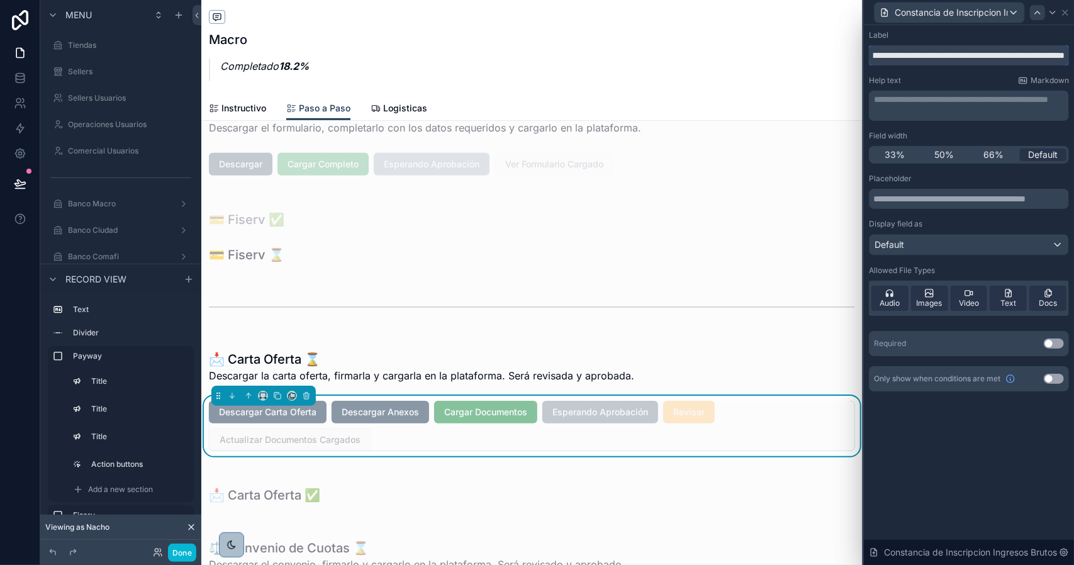
type input "**********"
click at [1037, 14] on icon at bounding box center [1038, 13] width 10 height 10
drag, startPoint x: 1049, startPoint y: 342, endPoint x: 1059, endPoint y: 145, distance: 197.2
click at [1049, 342] on button "Use setting" at bounding box center [1054, 344] width 20 height 10
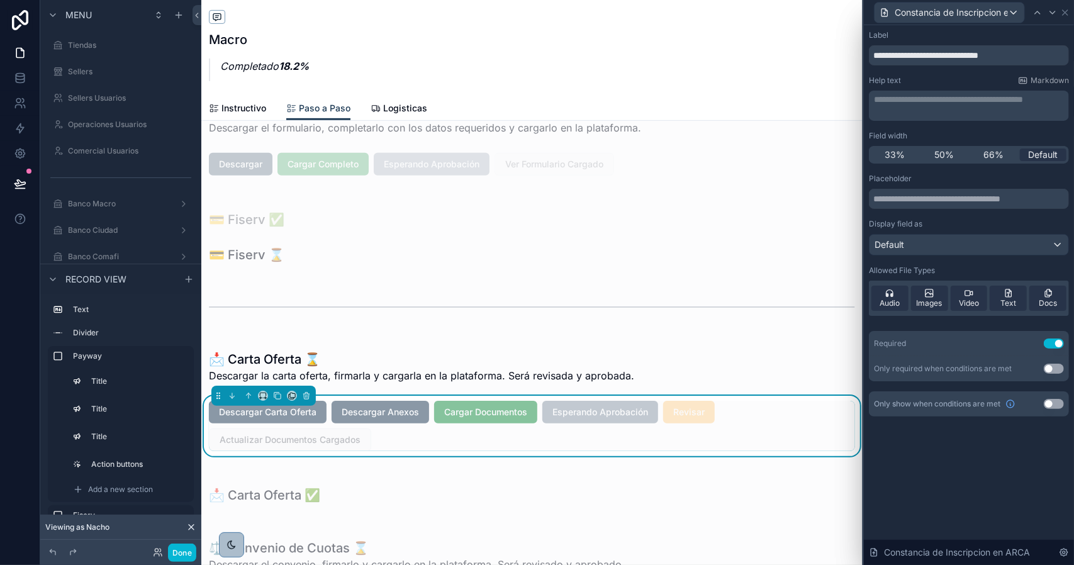
drag, startPoint x: 904, startPoint y: 154, endPoint x: 1023, endPoint y: 61, distance: 151.2
click at [904, 154] on span "33%" at bounding box center [895, 155] width 20 height 13
click at [1035, 17] on icon at bounding box center [1038, 13] width 10 height 10
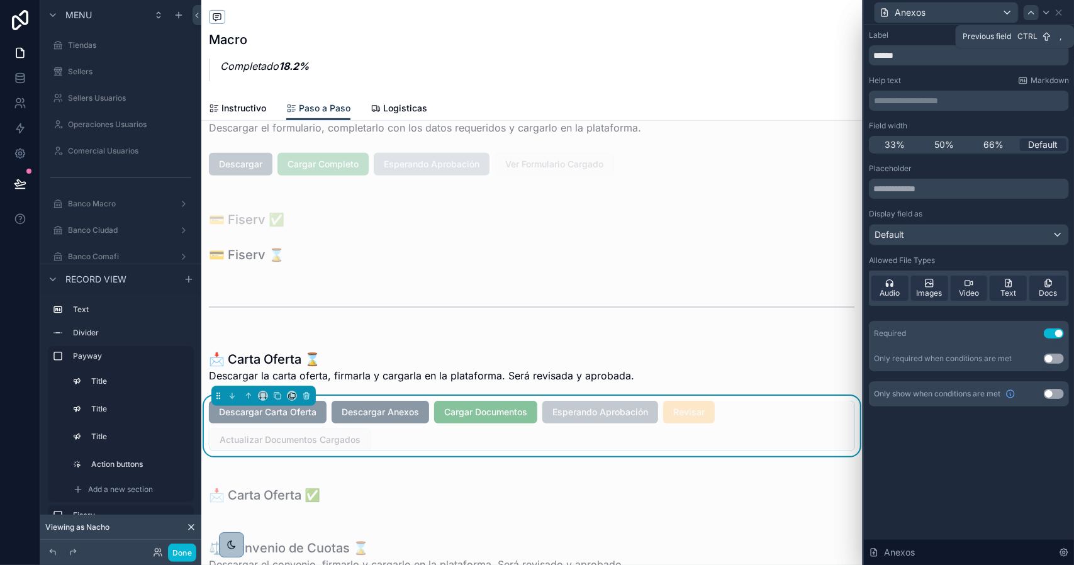
click at [1035, 16] on icon at bounding box center [1032, 13] width 10 height 10
click at [944, 145] on span "50%" at bounding box center [945, 144] width 20 height 13
click at [1047, 14] on icon at bounding box center [1047, 13] width 10 height 10
click at [942, 147] on span "50%" at bounding box center [945, 144] width 20 height 13
click at [1045, 14] on icon at bounding box center [1047, 13] width 10 height 10
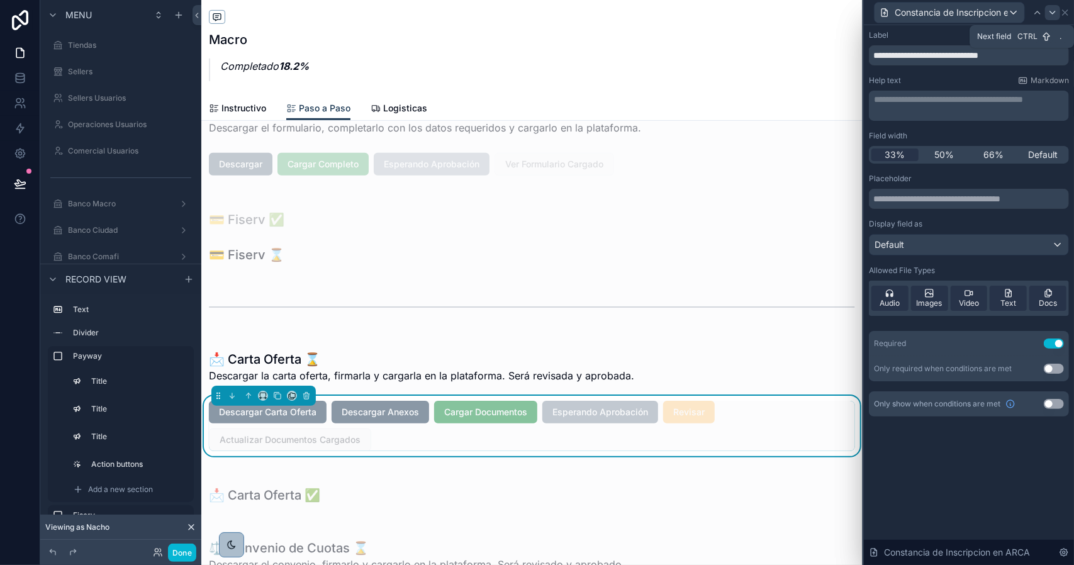
click at [1051, 13] on icon at bounding box center [1053, 13] width 10 height 10
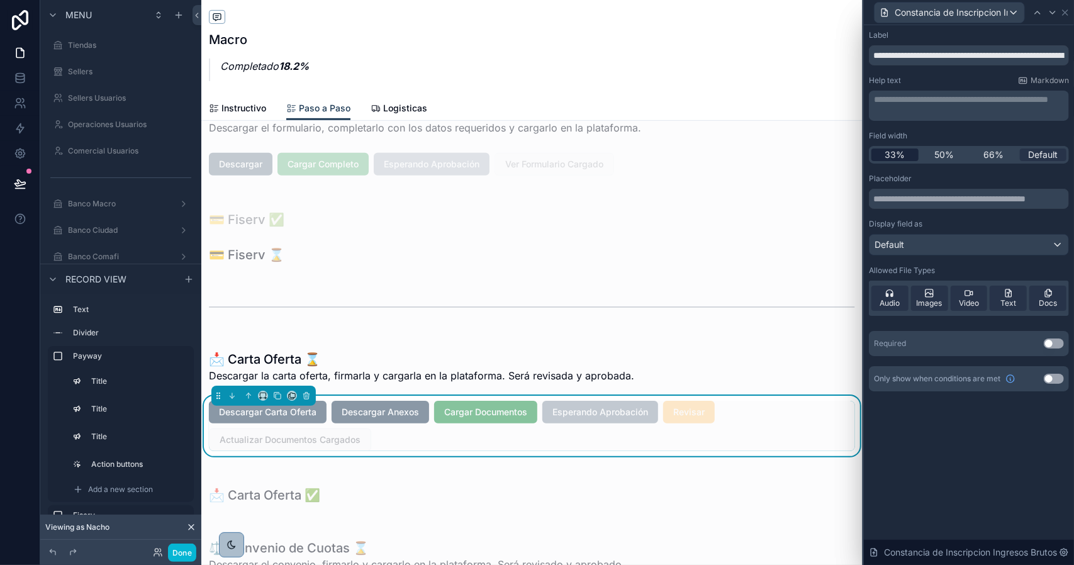
click at [904, 156] on span "33%" at bounding box center [895, 155] width 20 height 13
click at [1001, 14] on span "Constancia de Inscripcion Ingresos Brutos" at bounding box center [951, 12] width 113 height 13
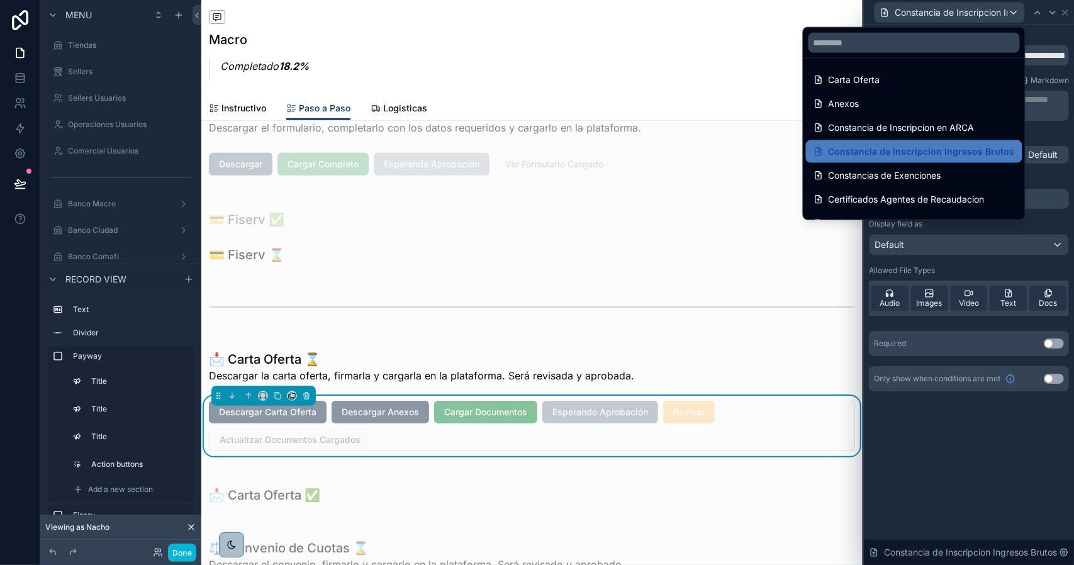
click at [1001, 14] on div at bounding box center [969, 282] width 210 height 565
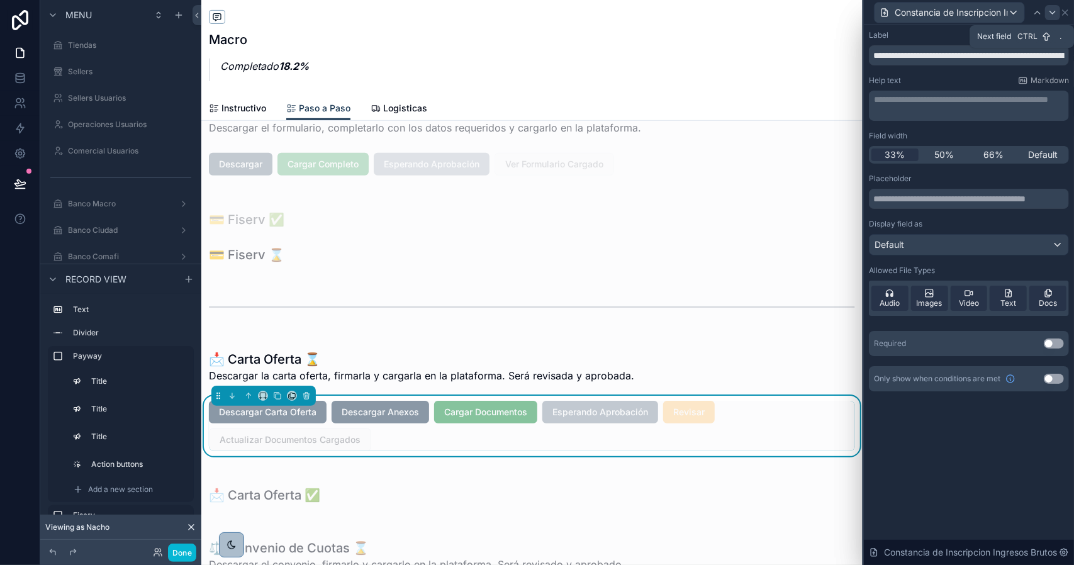
click at [1051, 16] on icon at bounding box center [1053, 13] width 10 height 10
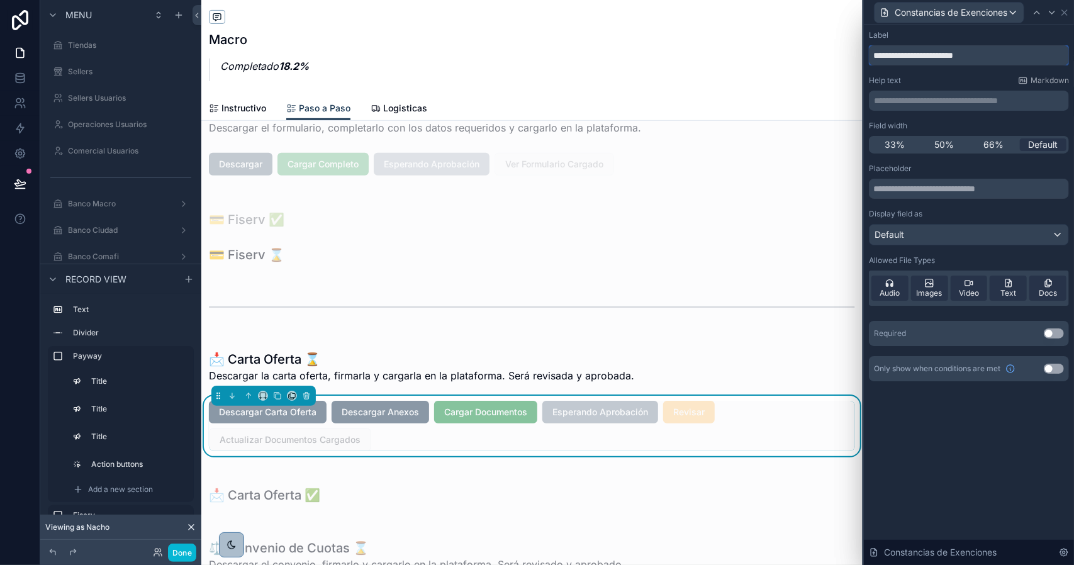
click at [949, 58] on input "**********" at bounding box center [969, 55] width 200 height 20
paste input "**********"
drag, startPoint x: 958, startPoint y: 57, endPoint x: 842, endPoint y: 51, distance: 116.0
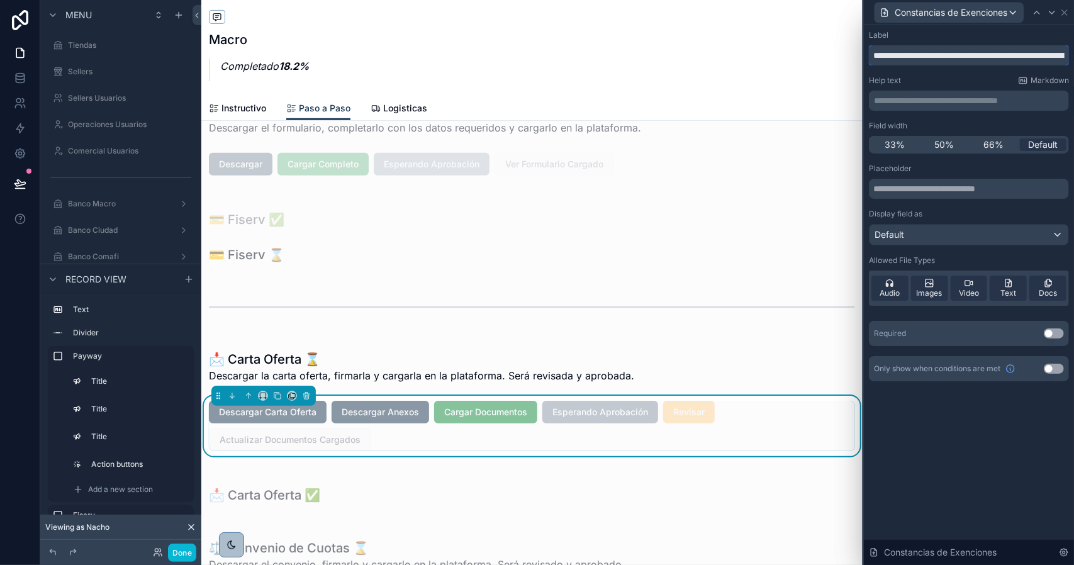
click at [841, 51] on div "**********" at bounding box center [537, 282] width 1074 height 565
click at [977, 55] on input "**********" at bounding box center [969, 55] width 200 height 20
drag, startPoint x: 928, startPoint y: 55, endPoint x: 899, endPoint y: 55, distance: 28.3
click at [880, 56] on input "**********" at bounding box center [969, 55] width 200 height 20
click at [976, 57] on input "**********" at bounding box center [969, 55] width 200 height 20
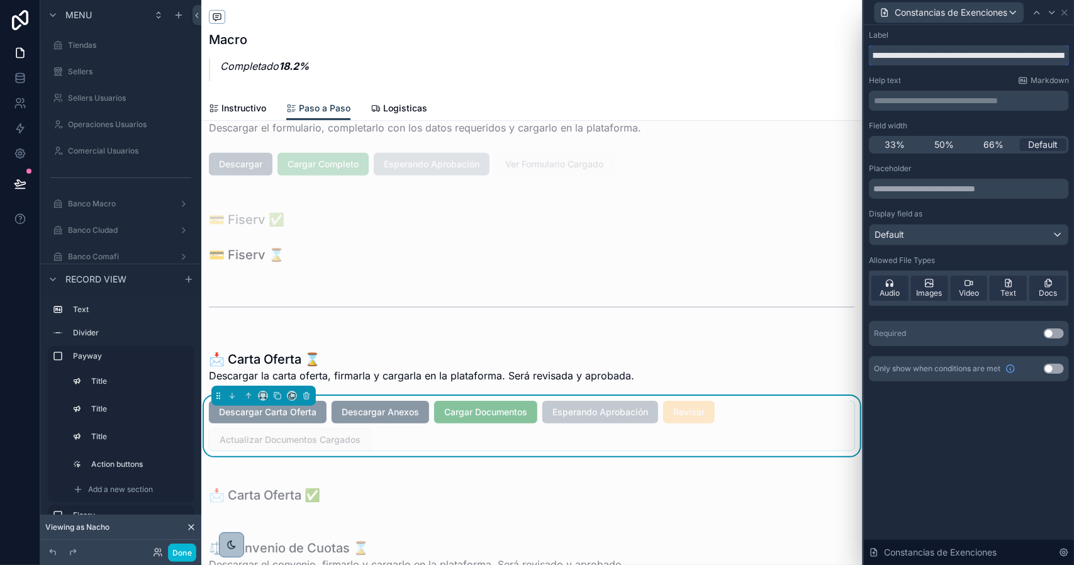
click at [1066, 55] on input "**********" at bounding box center [969, 55] width 200 height 20
click at [950, 57] on input "**********" at bounding box center [969, 55] width 200 height 20
click at [1019, 59] on input "**********" at bounding box center [969, 55] width 200 height 20
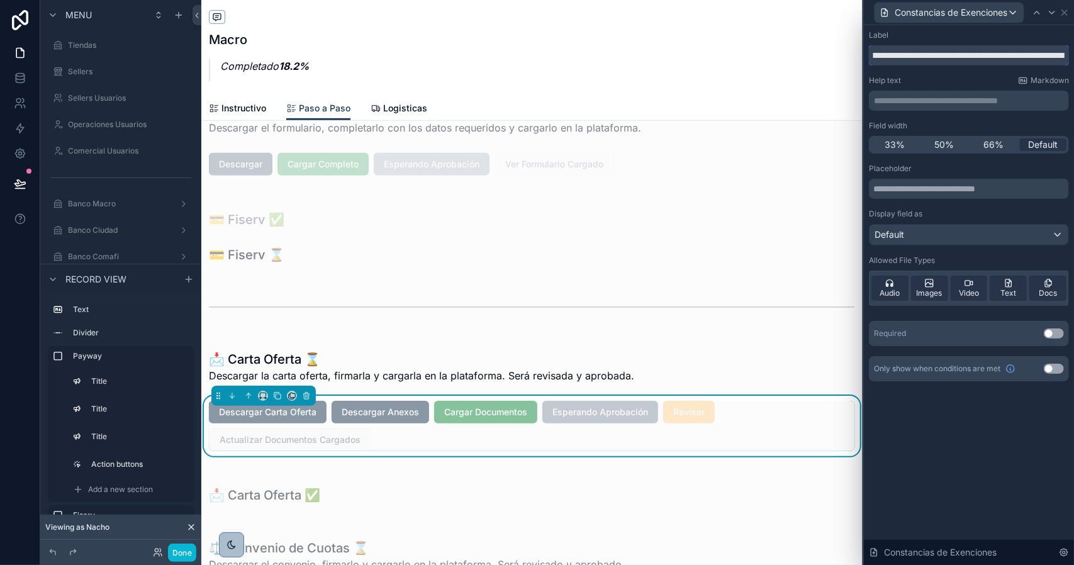
click at [1027, 59] on input "**********" at bounding box center [969, 55] width 200 height 20
drag, startPoint x: 1016, startPoint y: 57, endPoint x: 1074, endPoint y: 58, distance: 57.9
click at [1074, 58] on div "**********" at bounding box center [969, 218] width 210 height 386
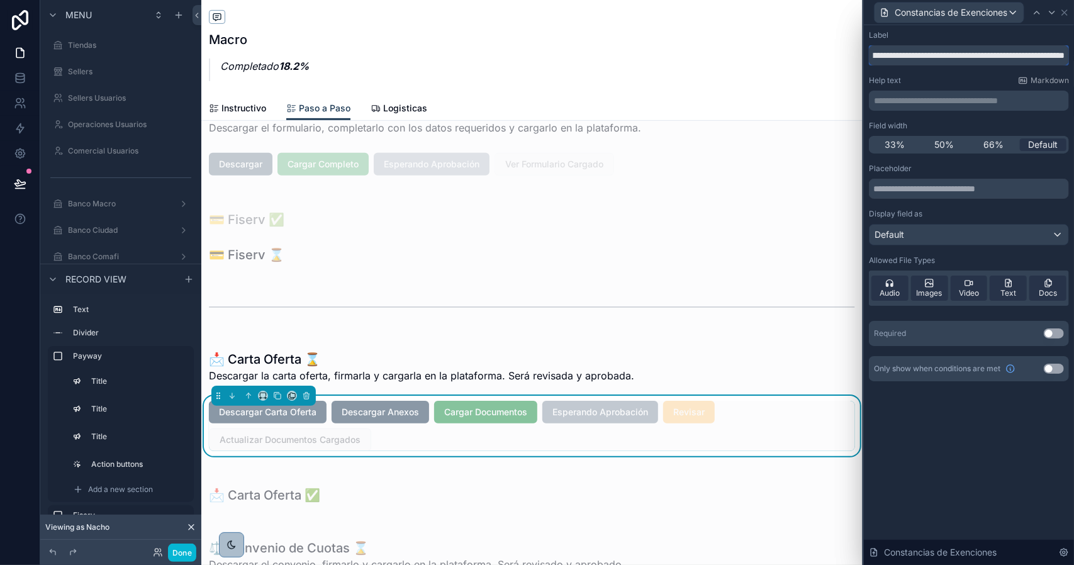
type input "**********"
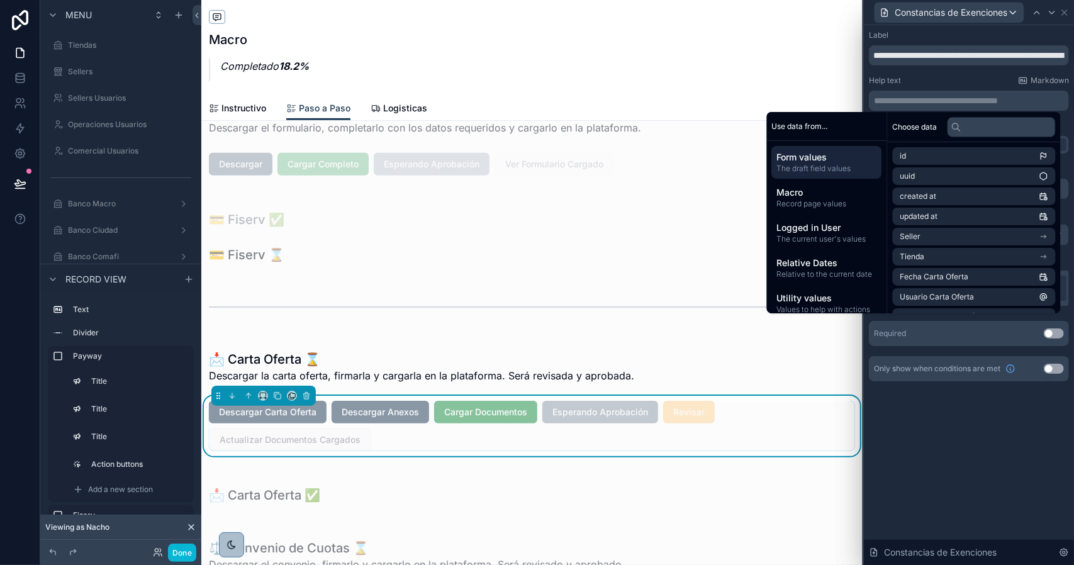
click at [920, 101] on p "**********" at bounding box center [970, 100] width 193 height 13
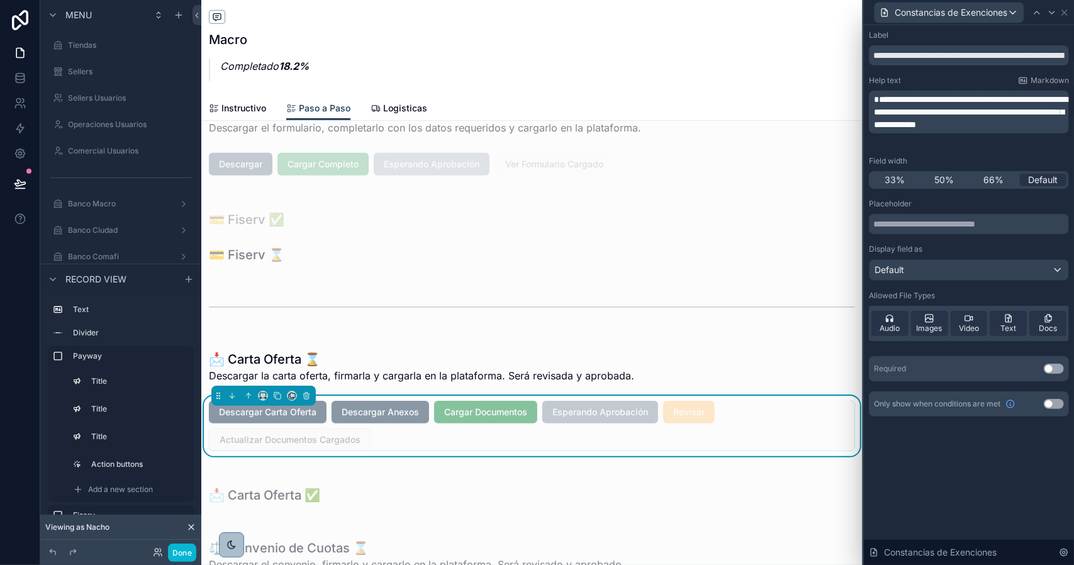
click at [879, 101] on span "**********" at bounding box center [971, 112] width 194 height 34
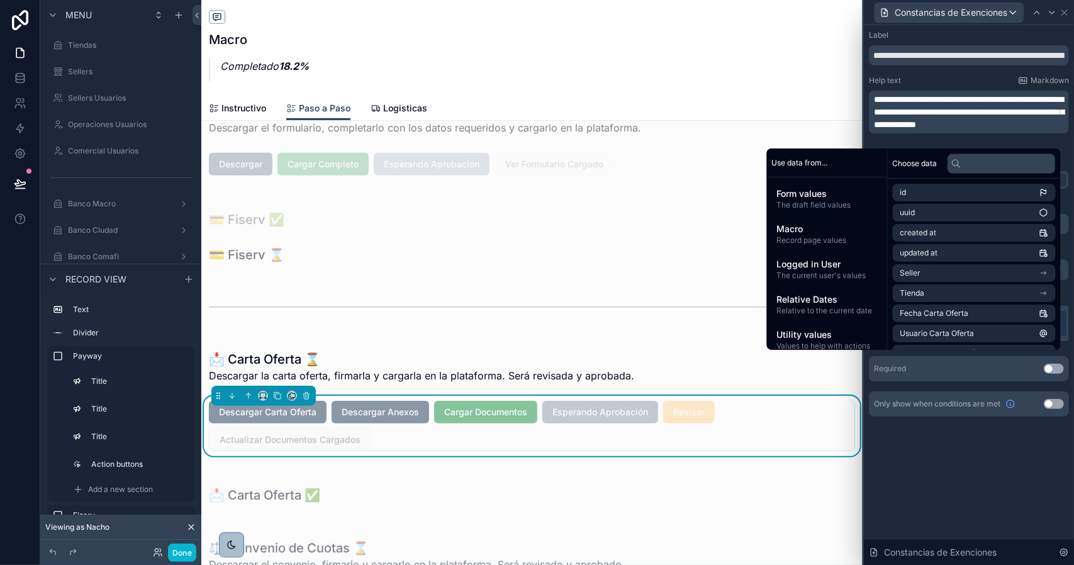
click at [969, 131] on p "**********" at bounding box center [970, 112] width 193 height 38
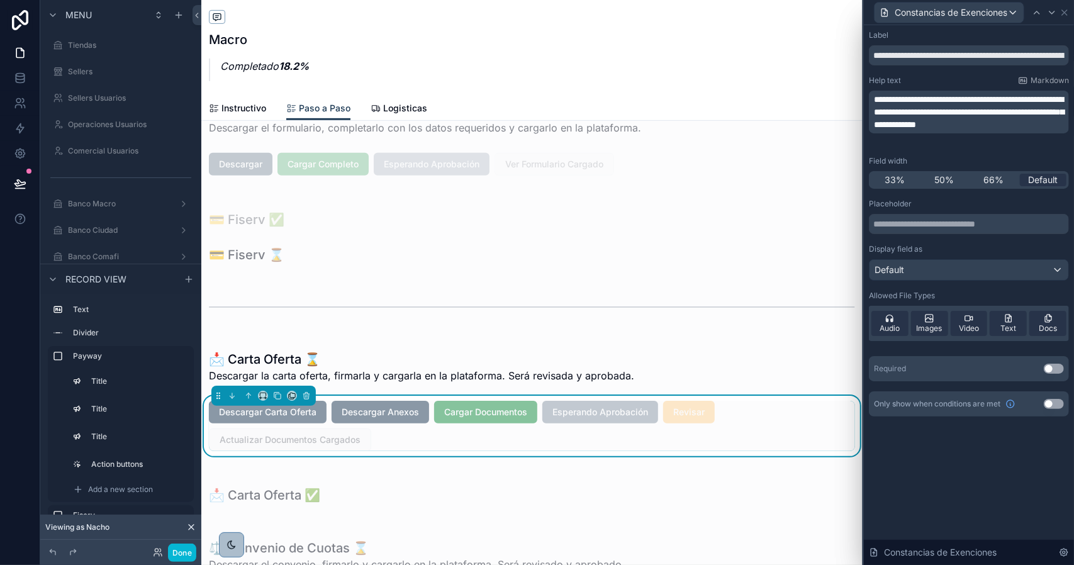
click at [974, 446] on div "**********" at bounding box center [969, 295] width 210 height 540
click at [1049, 372] on button "Use setting" at bounding box center [1054, 369] width 20 height 10
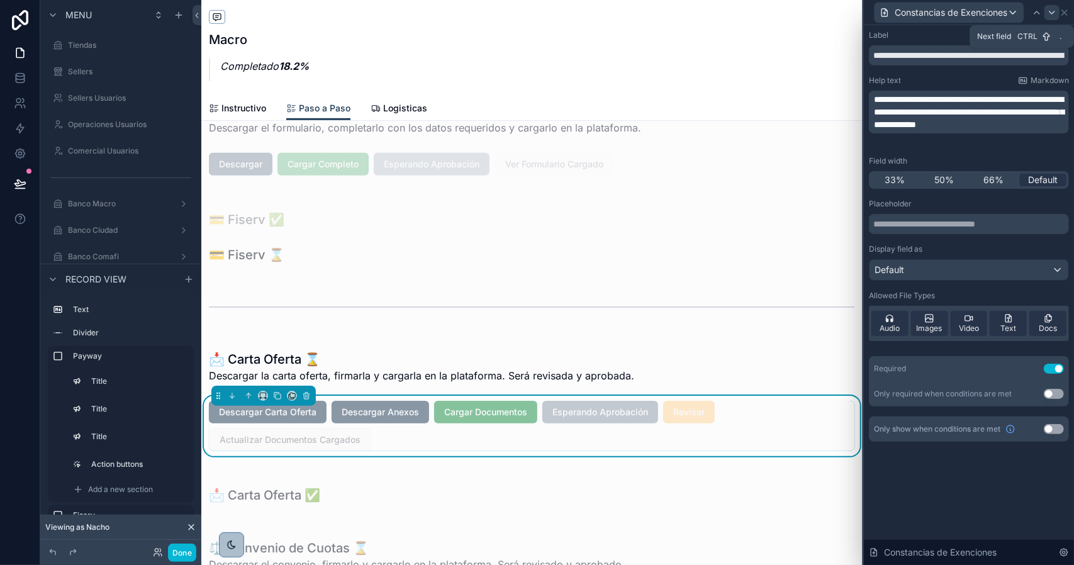
click at [1053, 16] on icon at bounding box center [1052, 13] width 10 height 10
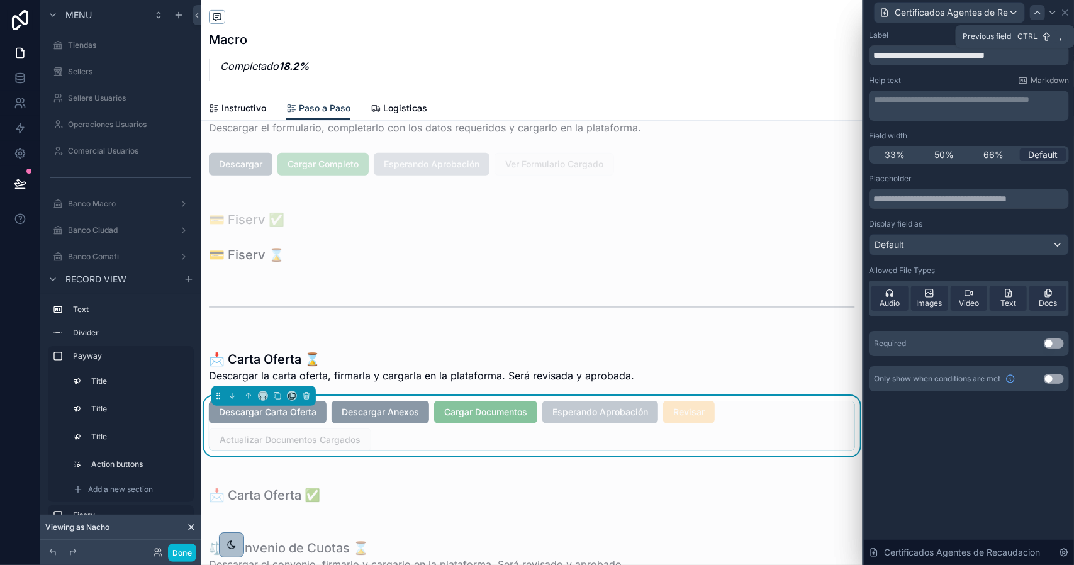
click at [1039, 16] on icon at bounding box center [1038, 13] width 10 height 10
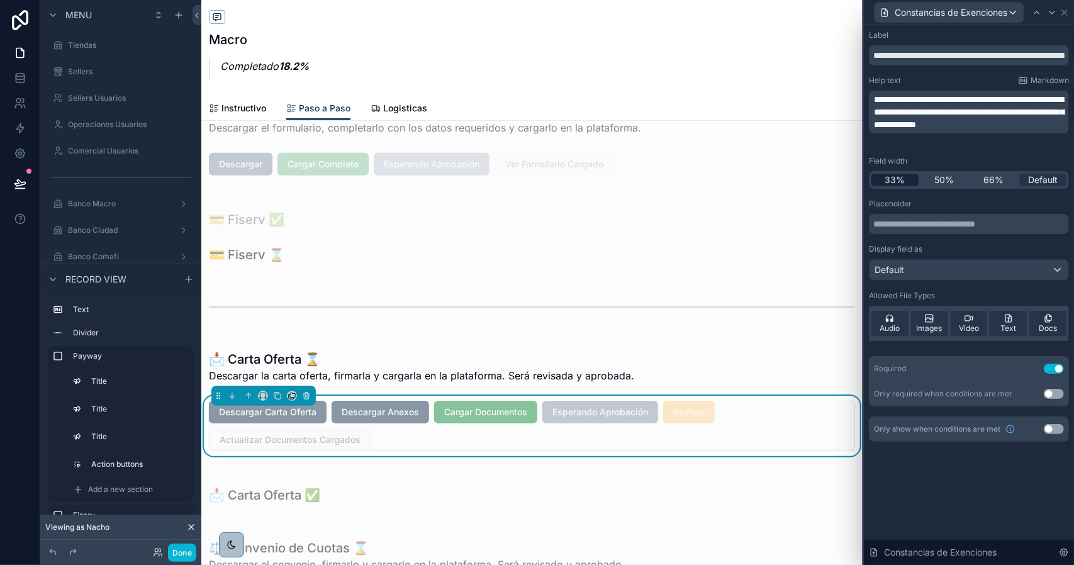
click at [908, 178] on div "33%" at bounding box center [895, 180] width 47 height 13
click at [1054, 14] on icon at bounding box center [1052, 13] width 10 height 10
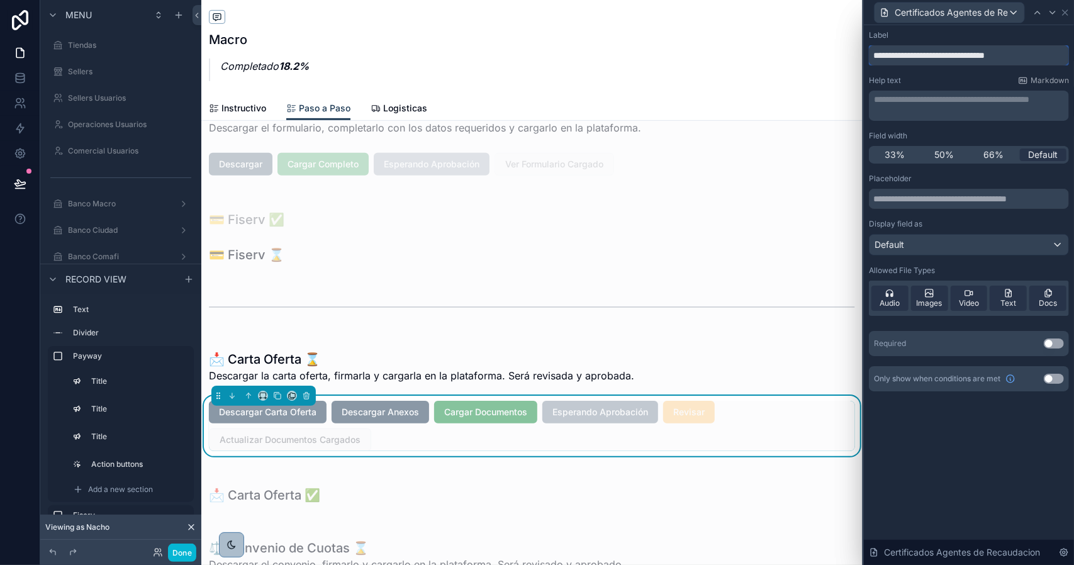
click at [927, 57] on input "**********" at bounding box center [969, 55] width 200 height 20
paste input "**********"
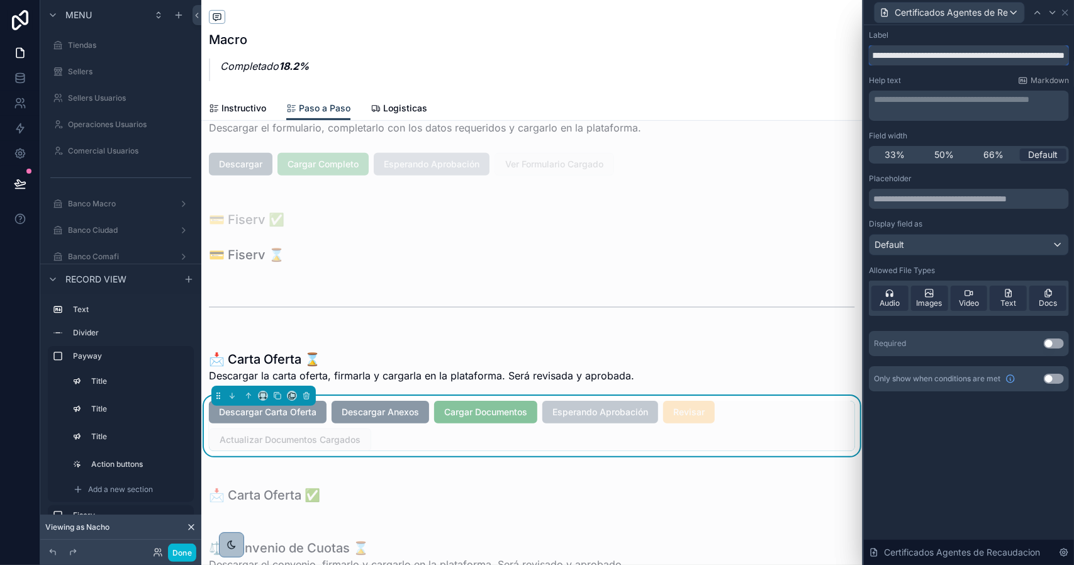
type input "**********"
click at [1054, 342] on button "Use setting" at bounding box center [1054, 344] width 20 height 10
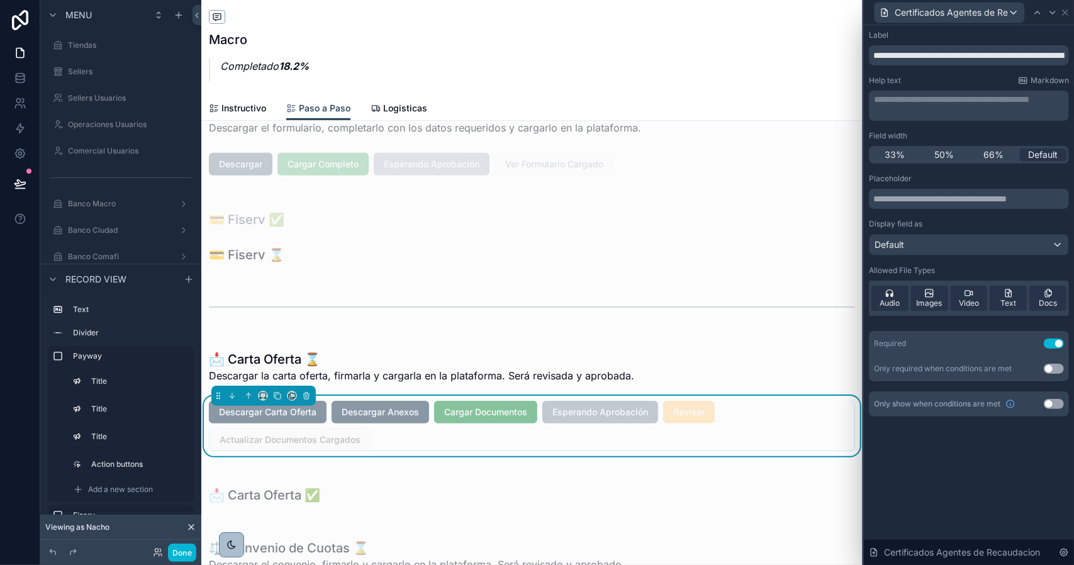
click at [904, 149] on span "33%" at bounding box center [895, 155] width 20 height 13
click at [1052, 12] on icon at bounding box center [1053, 13] width 10 height 10
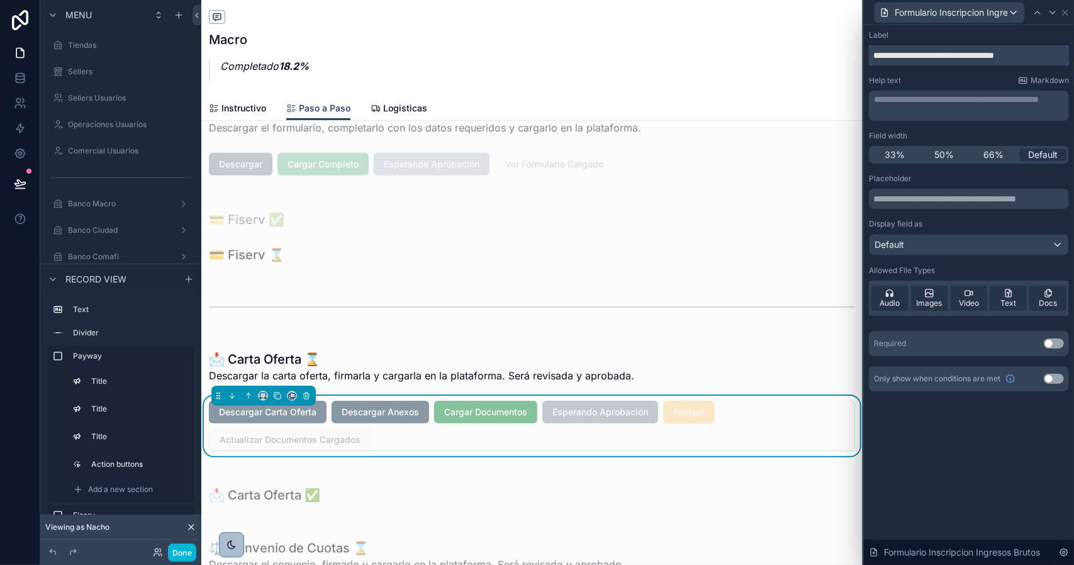
click at [949, 52] on input "**********" at bounding box center [969, 55] width 200 height 20
paste input "**********"
click at [981, 13] on span "Formulario Inscripcion Ingresos Brutos" at bounding box center [951, 12] width 113 height 13
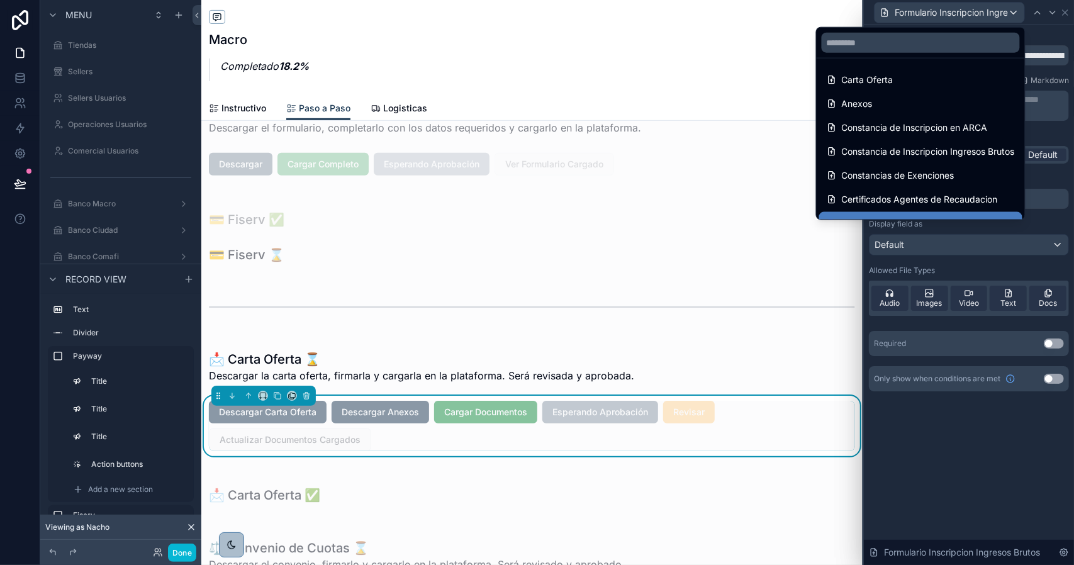
click at [981, 13] on div at bounding box center [969, 282] width 210 height 565
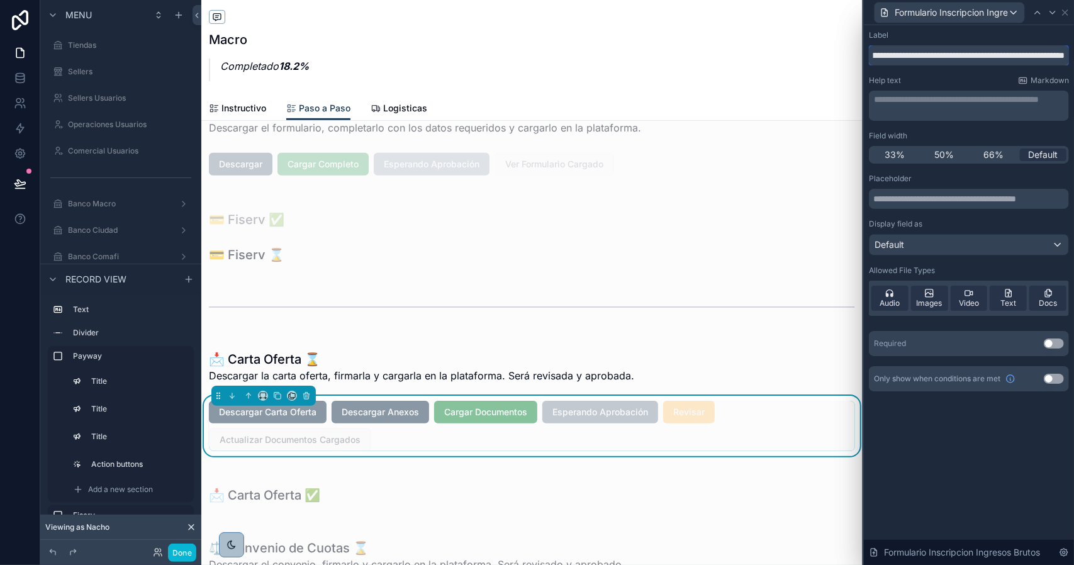
scroll to position [0, 219]
drag, startPoint x: 976, startPoint y: 56, endPoint x: 1074, endPoint y: 49, distance: 98.4
click at [1074, 49] on div "**********" at bounding box center [969, 223] width 210 height 397
click at [1060, 54] on input "**********" at bounding box center [969, 55] width 200 height 20
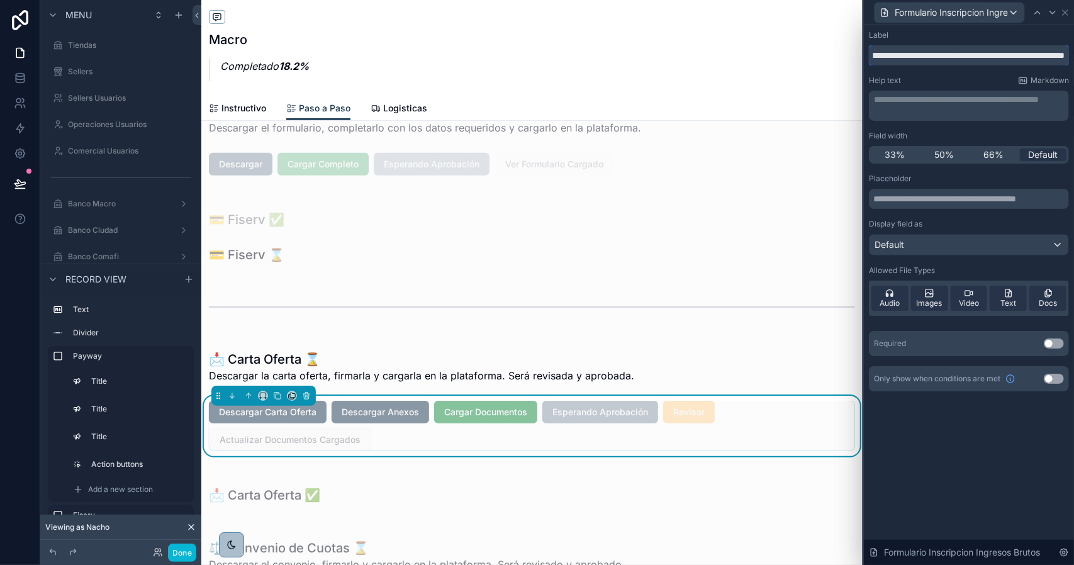
type input "**********"
click at [1049, 346] on button "Use setting" at bounding box center [1054, 344] width 20 height 10
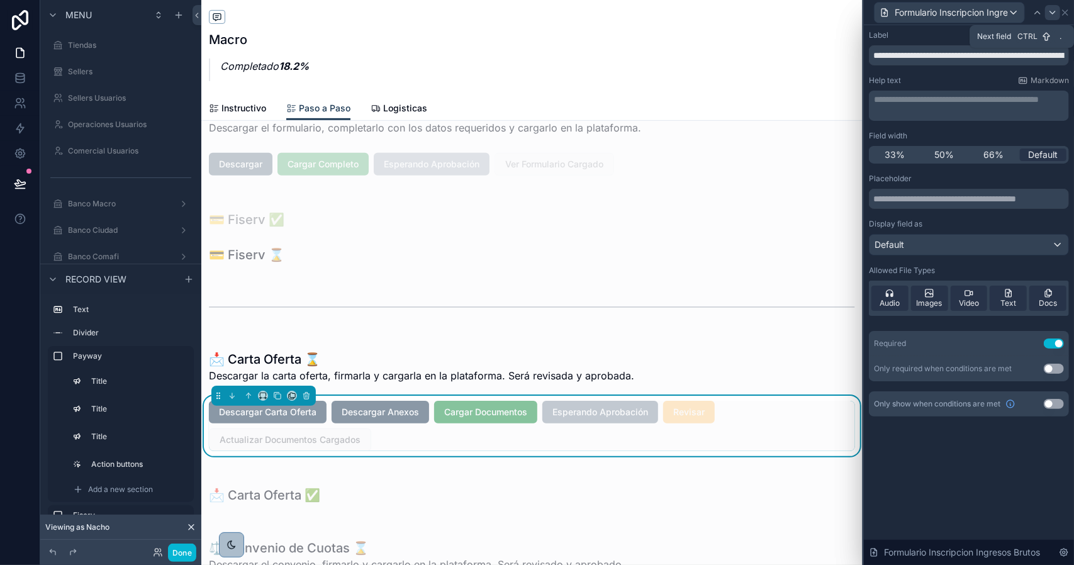
click at [1052, 16] on icon at bounding box center [1053, 13] width 10 height 10
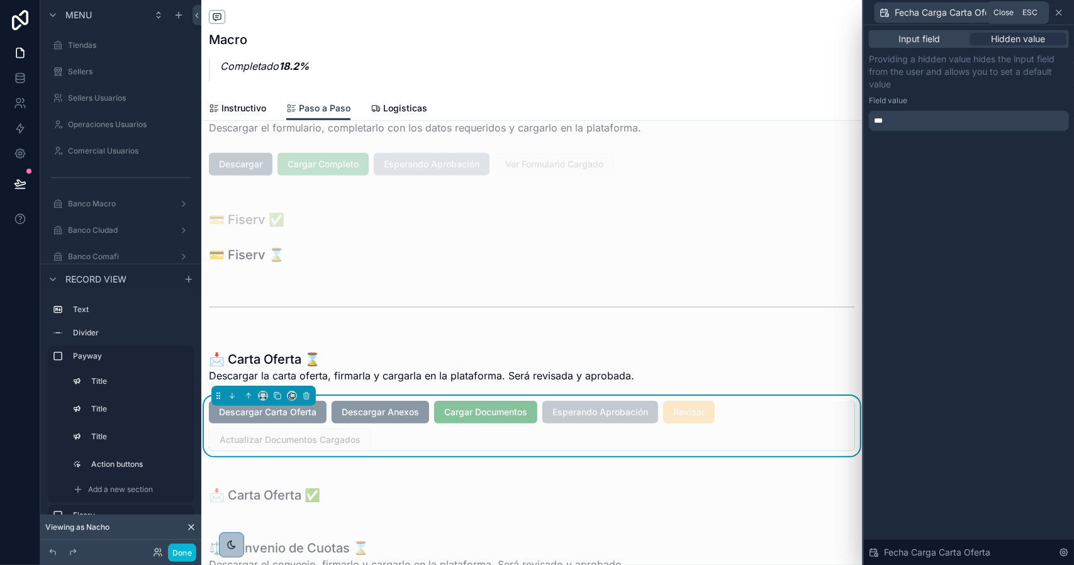
click at [1060, 12] on icon at bounding box center [1059, 12] width 5 height 5
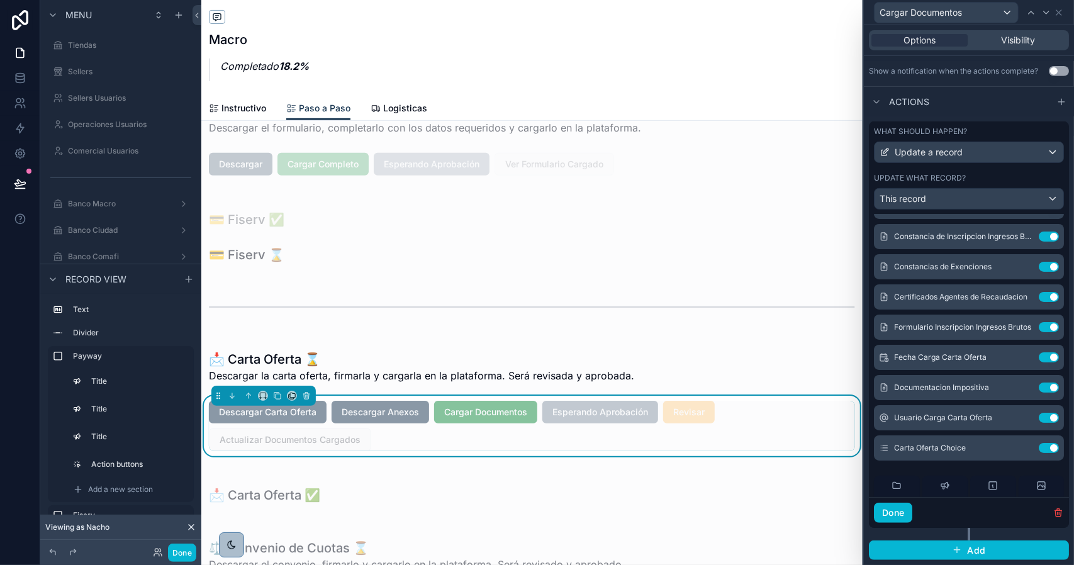
scroll to position [126, 0]
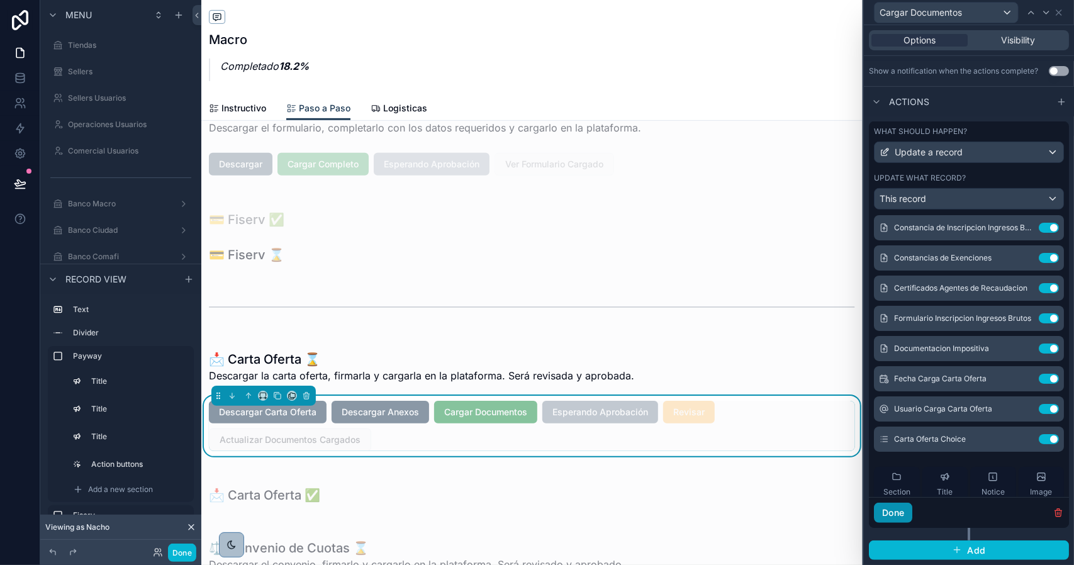
click at [895, 517] on button "Done" at bounding box center [893, 513] width 38 height 20
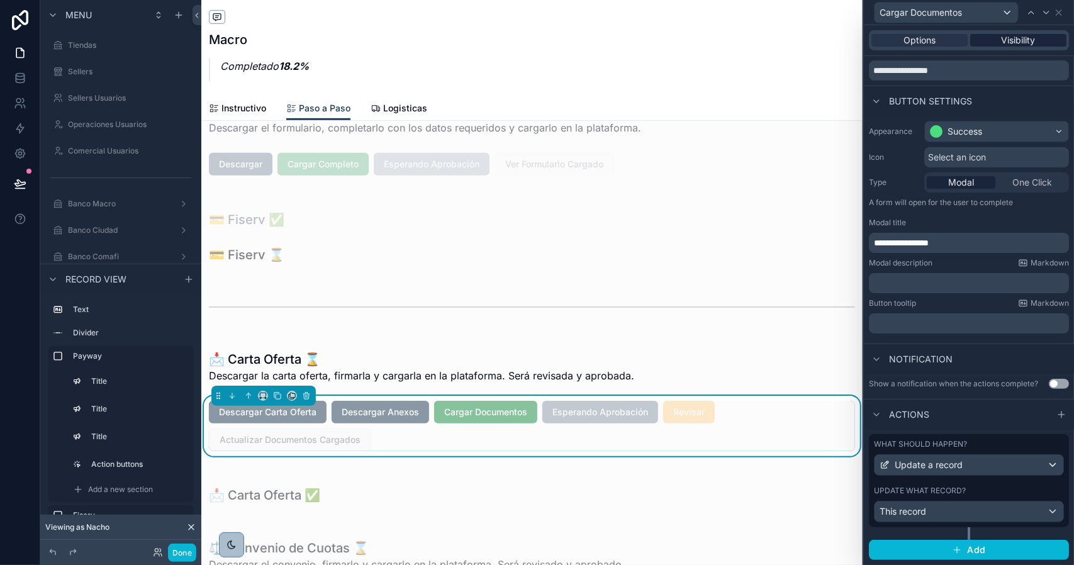
click at [1002, 38] on span "Visibility" at bounding box center [1019, 40] width 34 height 13
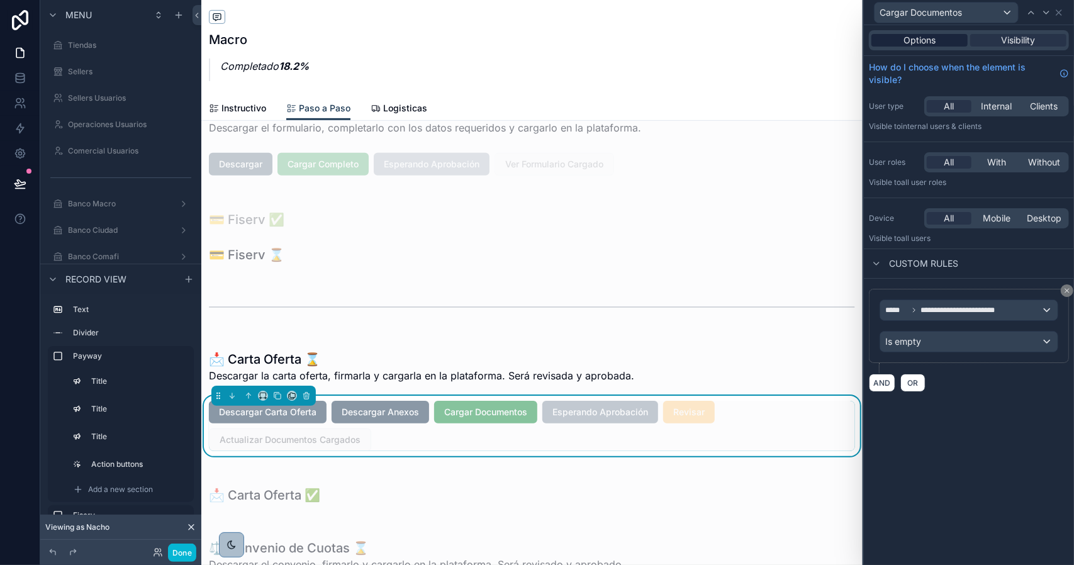
click at [929, 41] on span "Options" at bounding box center [920, 40] width 32 height 13
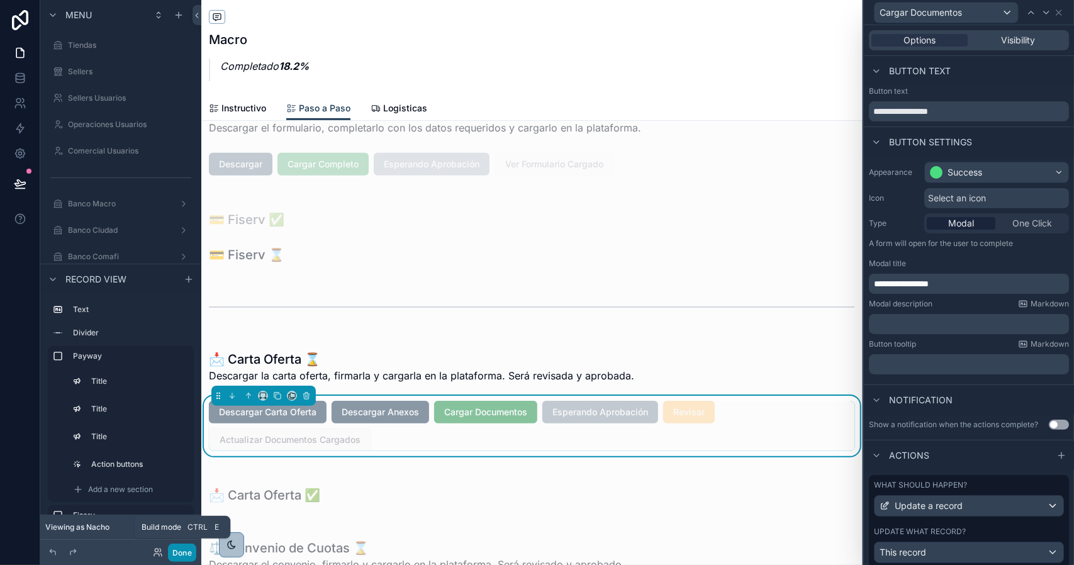
click at [176, 546] on button "Done" at bounding box center [182, 553] width 28 height 18
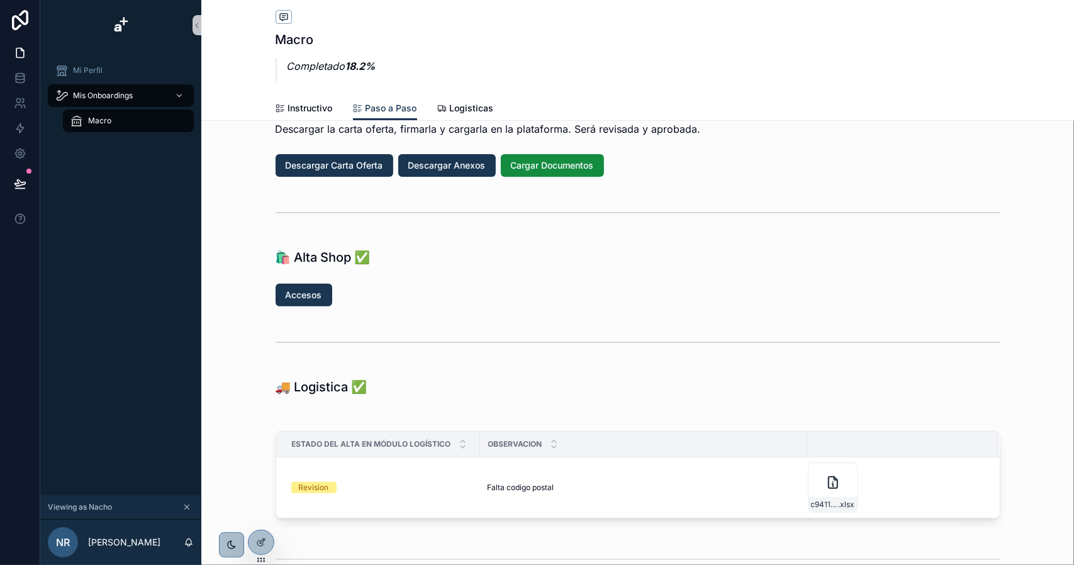
scroll to position [63, 0]
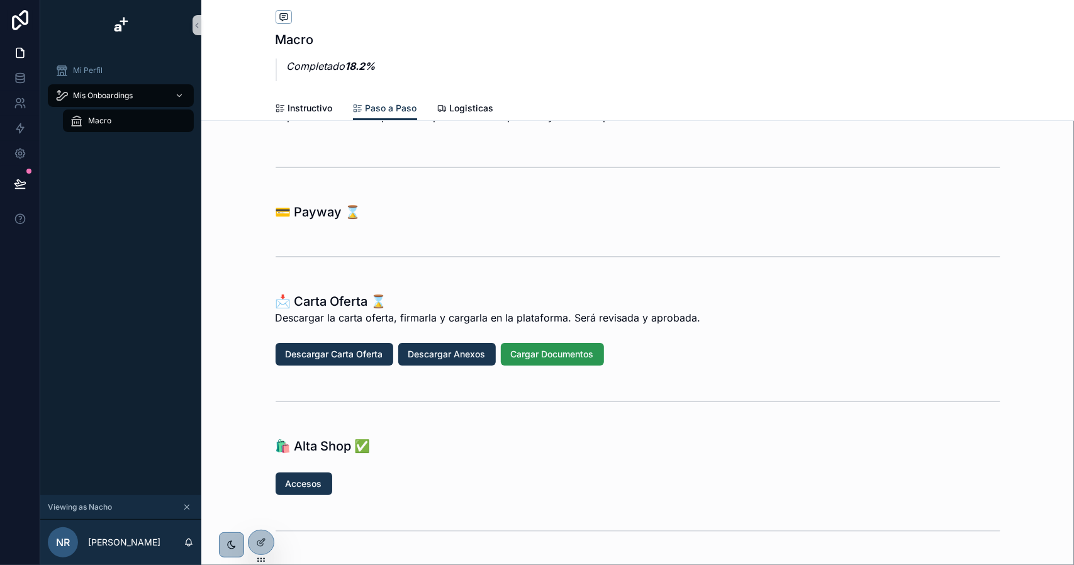
click at [538, 356] on span "Cargar Documentos" at bounding box center [552, 354] width 83 height 13
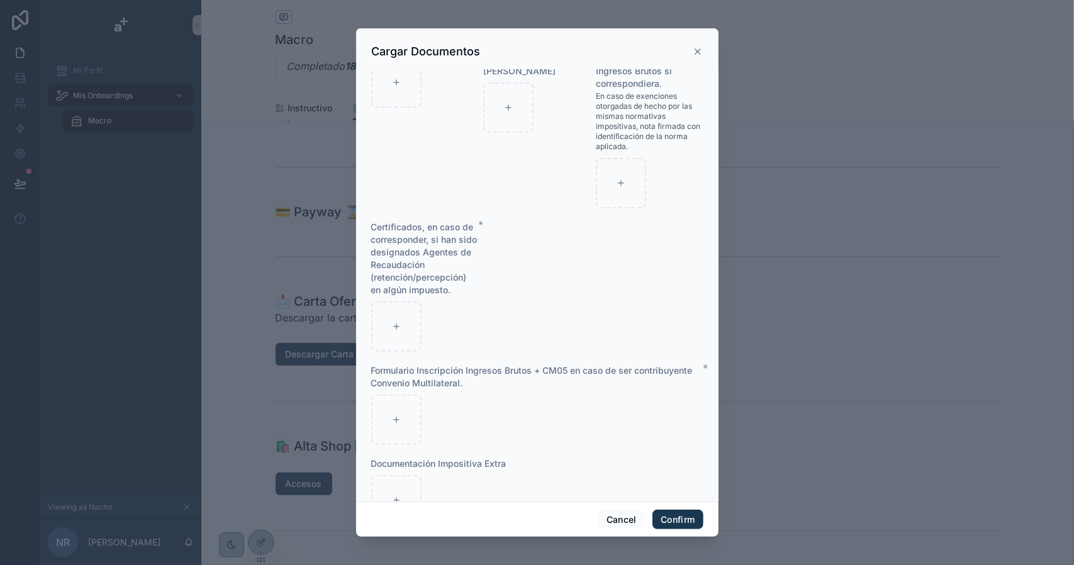
scroll to position [0, 0]
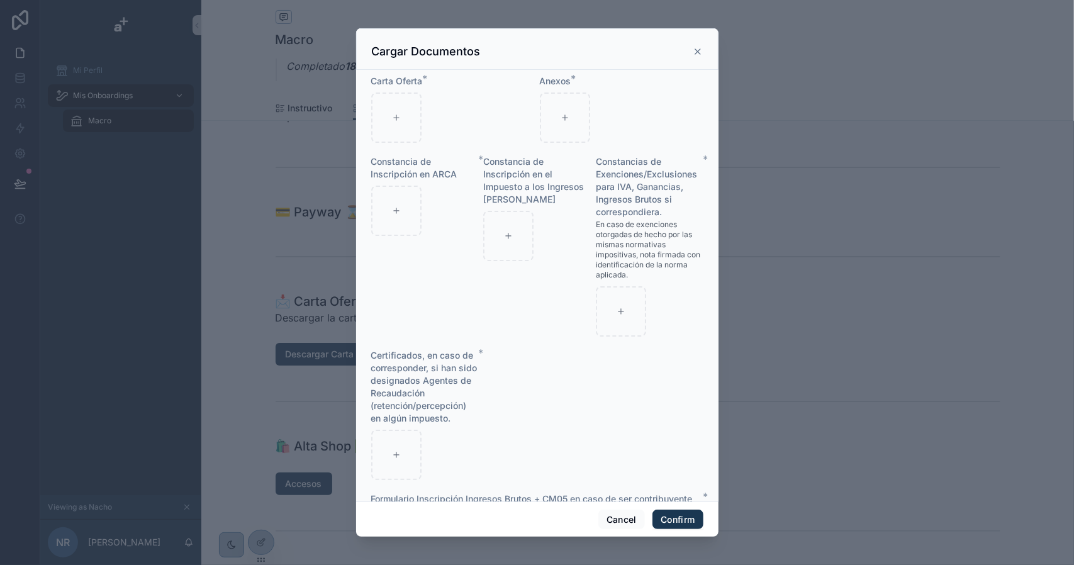
click at [700, 49] on icon at bounding box center [698, 51] width 5 height 5
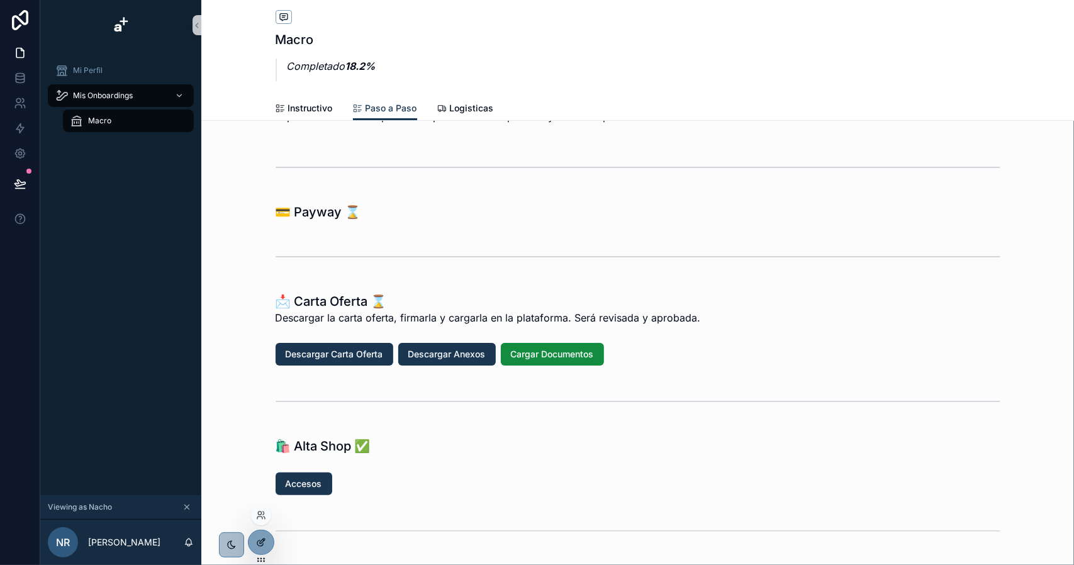
click at [260, 538] on icon at bounding box center [261, 543] width 10 height 10
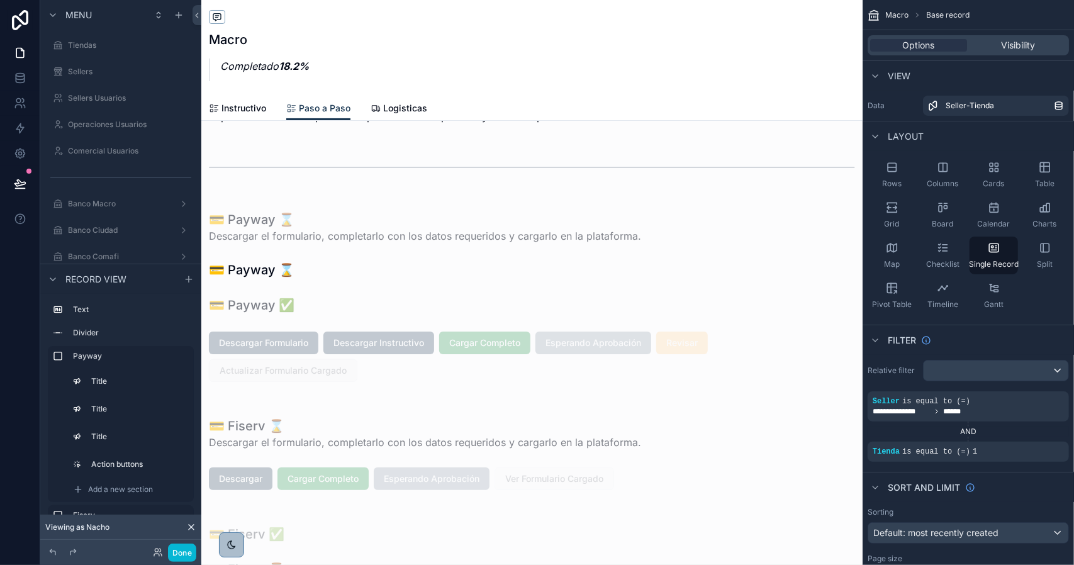
click at [466, 348] on div "scrollable content" at bounding box center [532, 296] width 662 height 196
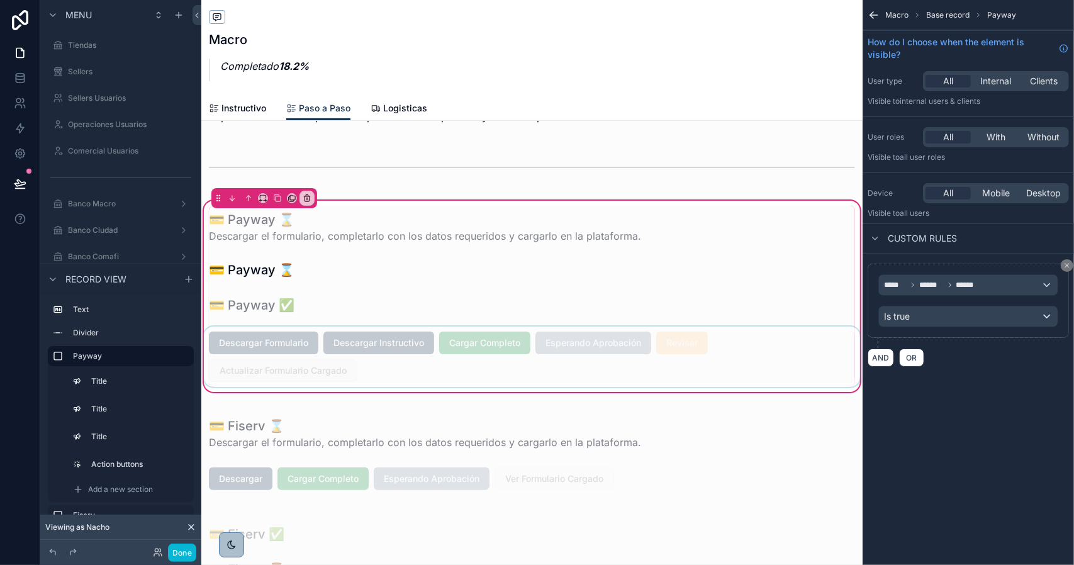
click at [480, 346] on div "scrollable content" at bounding box center [532, 357] width 662 height 60
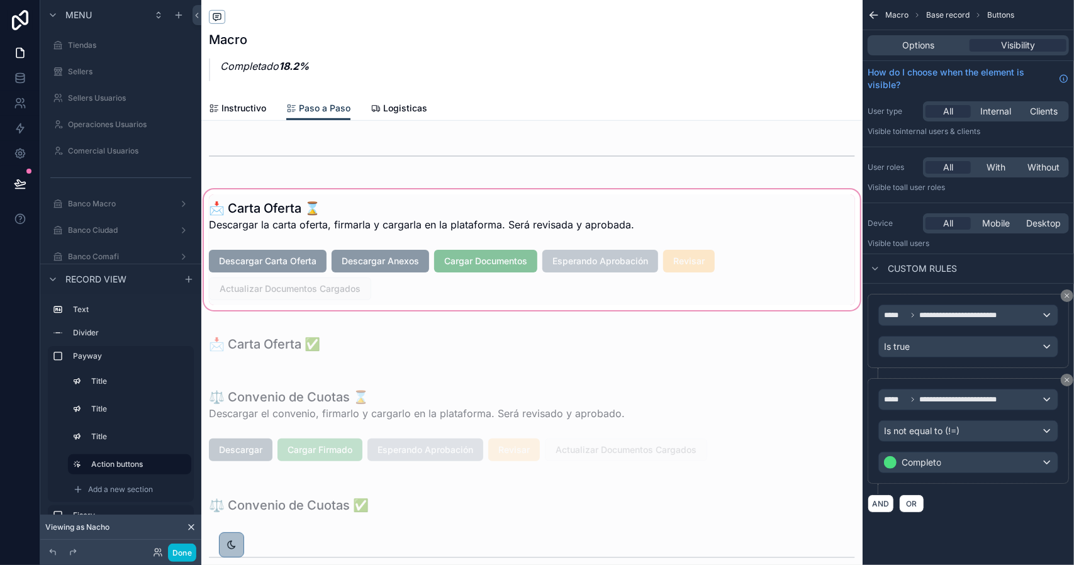
scroll to position [566, 0]
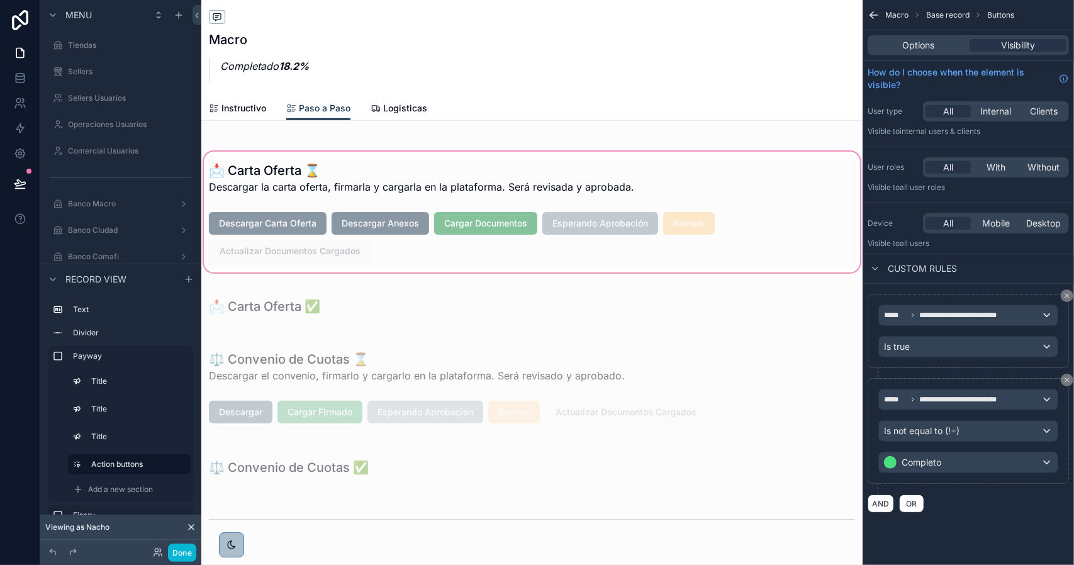
click at [488, 240] on div "scrollable content" at bounding box center [532, 212] width 662 height 126
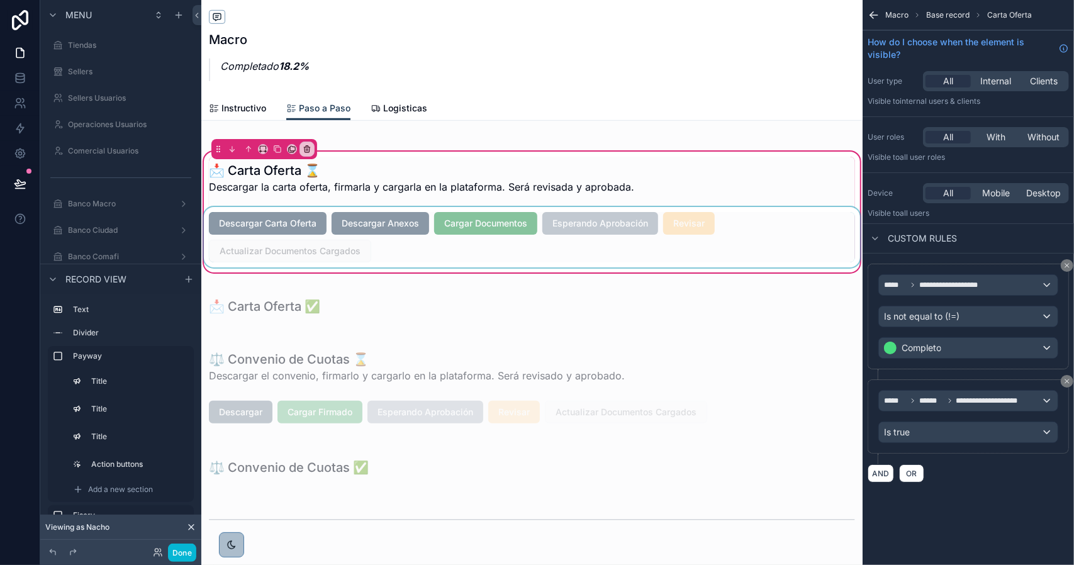
click at [479, 223] on div "scrollable content" at bounding box center [532, 237] width 662 height 60
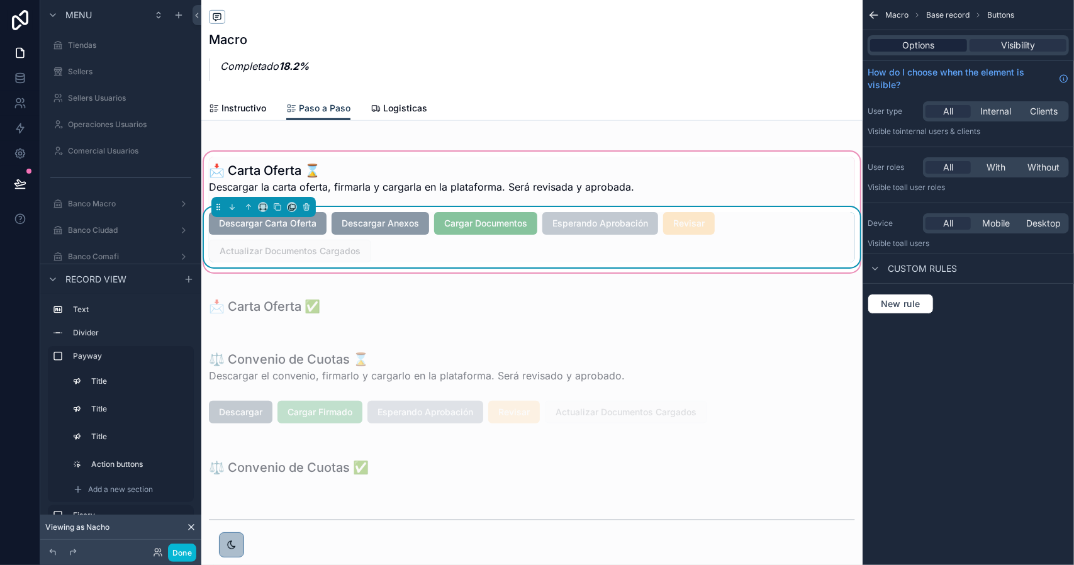
click at [929, 43] on span "Options" at bounding box center [919, 45] width 32 height 13
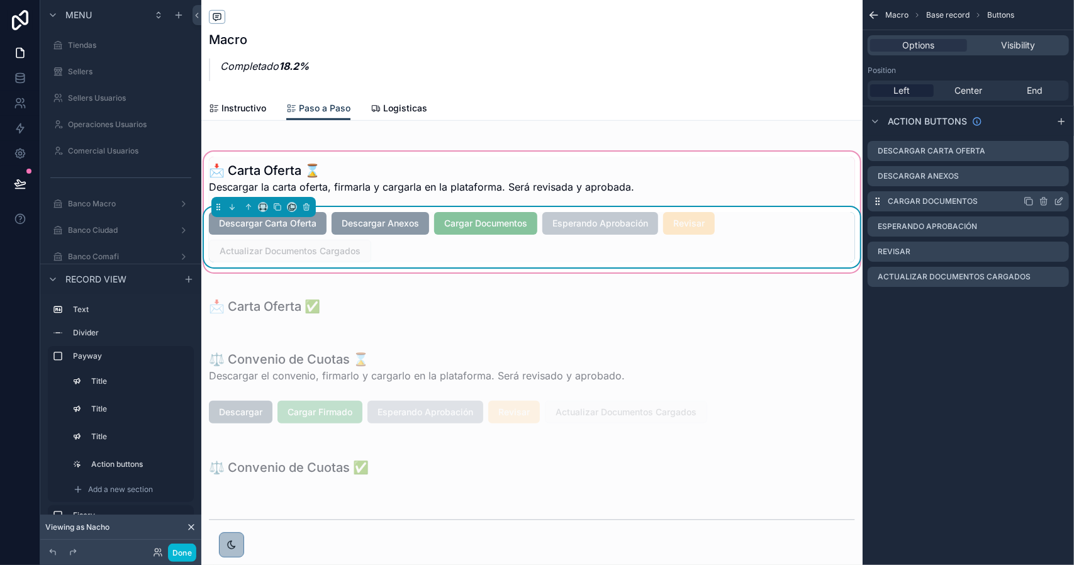
click at [1060, 203] on icon "scrollable content" at bounding box center [1059, 201] width 10 height 10
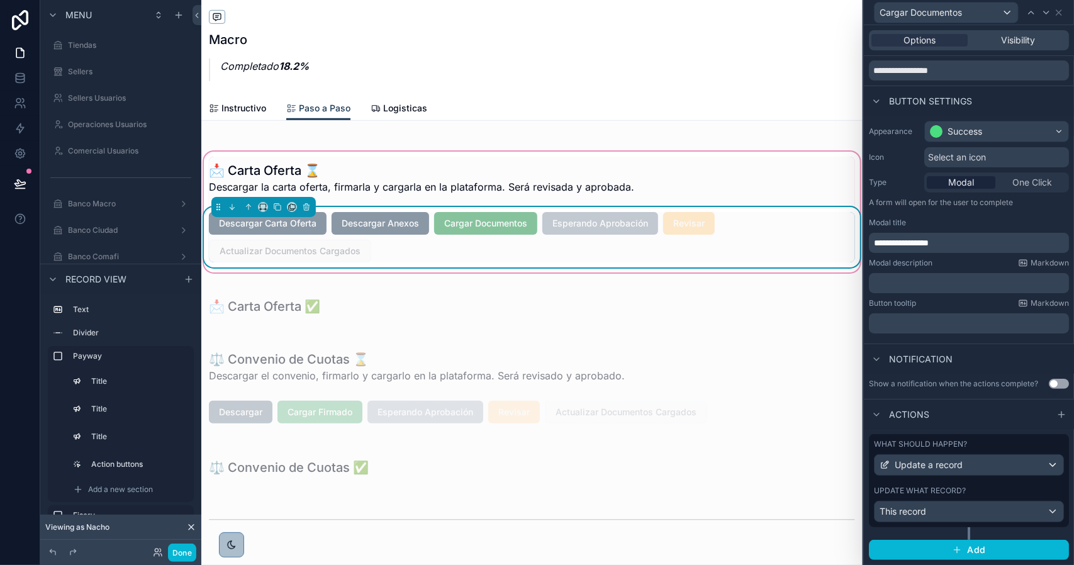
click at [992, 487] on div "What should happen? Update a record Update what record? This record" at bounding box center [969, 480] width 200 height 93
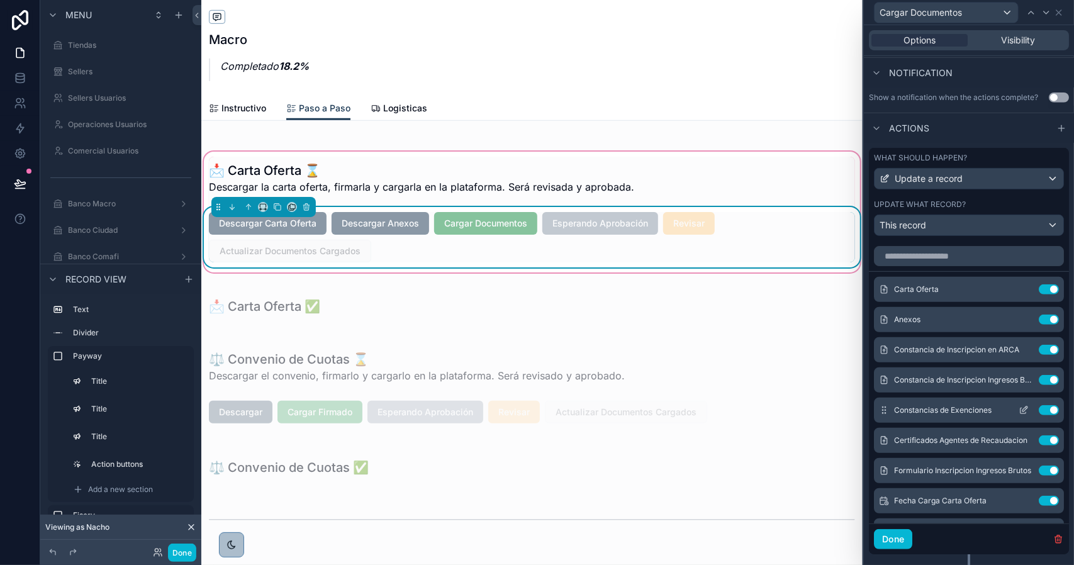
scroll to position [361, 0]
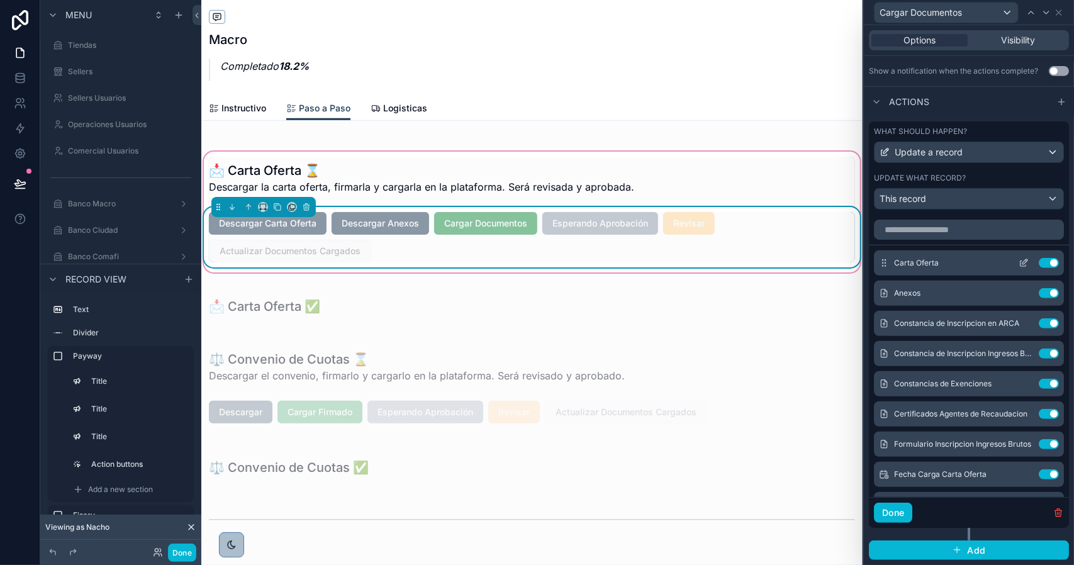
click at [1014, 266] on button at bounding box center [1024, 263] width 20 height 10
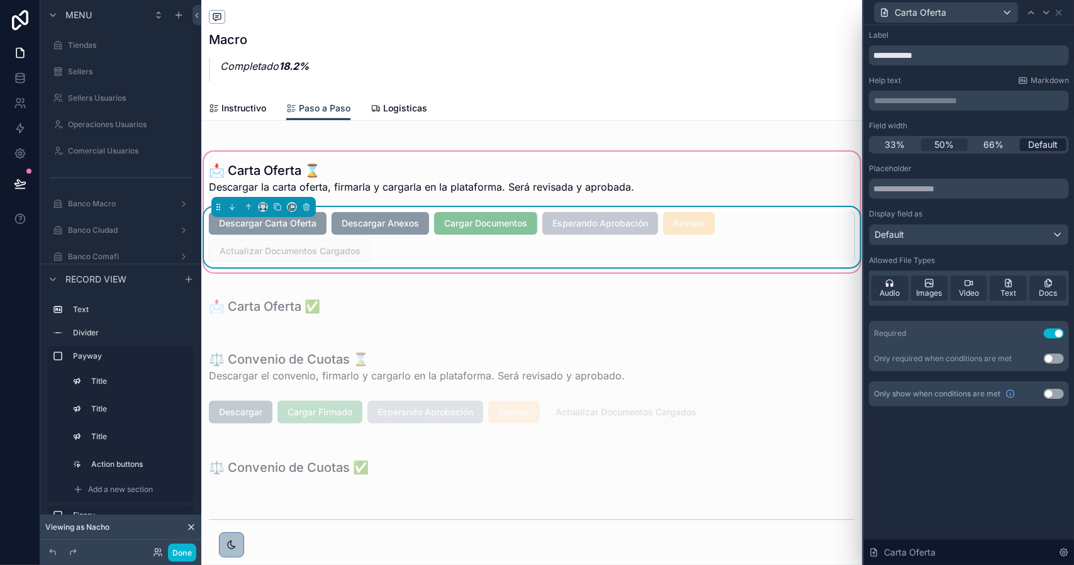
click at [1035, 146] on span "Default" at bounding box center [1043, 144] width 30 height 13
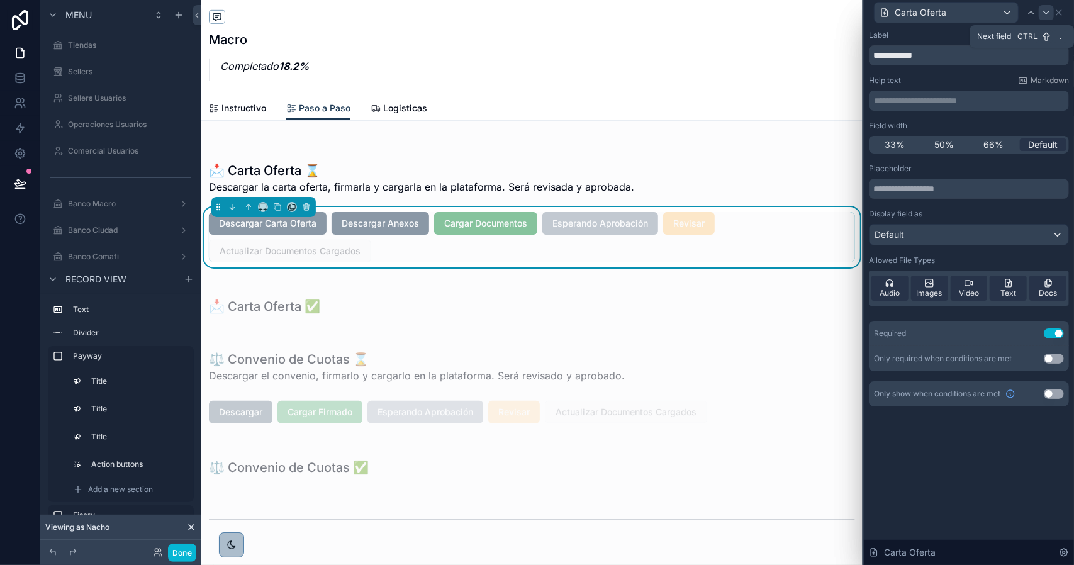
click at [1051, 13] on icon at bounding box center [1047, 13] width 10 height 10
click at [1037, 143] on span "Default" at bounding box center [1043, 144] width 30 height 13
click at [1046, 14] on icon at bounding box center [1047, 13] width 10 height 10
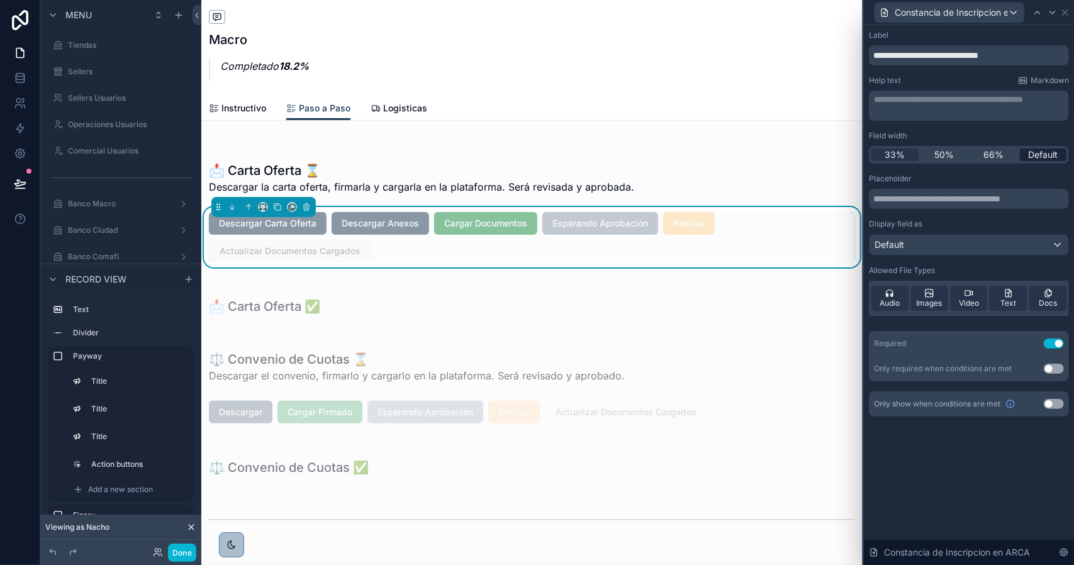
click at [1038, 158] on span "Default" at bounding box center [1043, 155] width 30 height 13
click at [1051, 13] on icon at bounding box center [1053, 13] width 10 height 10
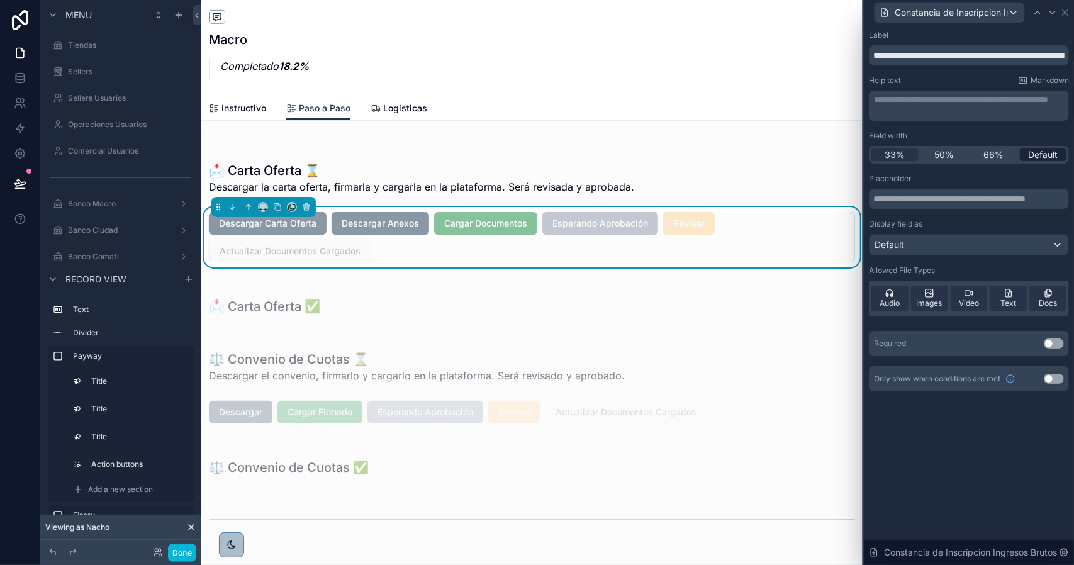
click at [1037, 149] on span "Default" at bounding box center [1043, 155] width 30 height 13
click at [1052, 14] on icon at bounding box center [1053, 13] width 10 height 10
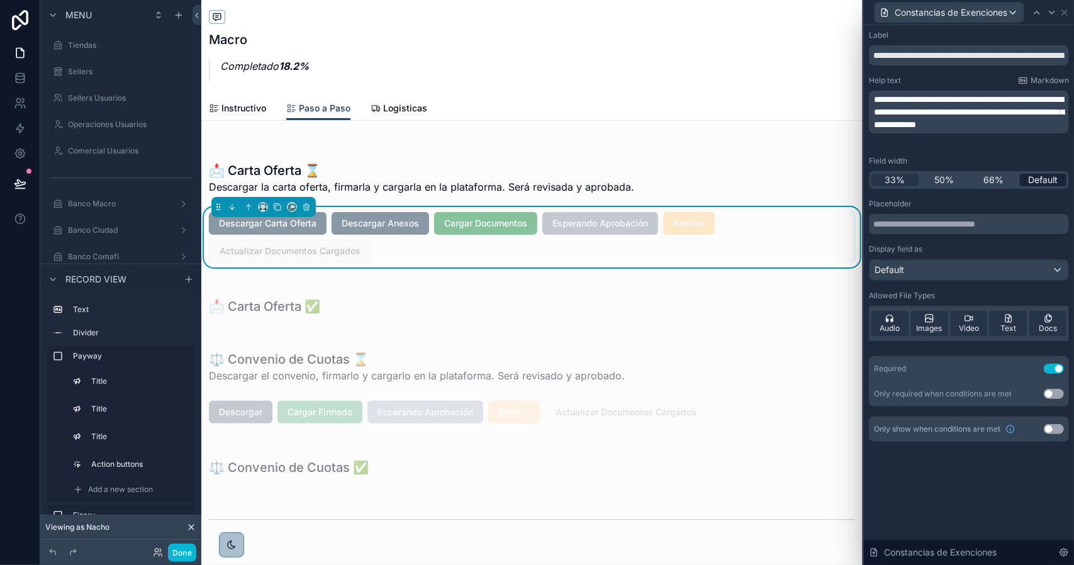
click at [1037, 177] on span "Default" at bounding box center [1043, 180] width 30 height 13
click at [1052, 13] on icon at bounding box center [1052, 12] width 5 height 3
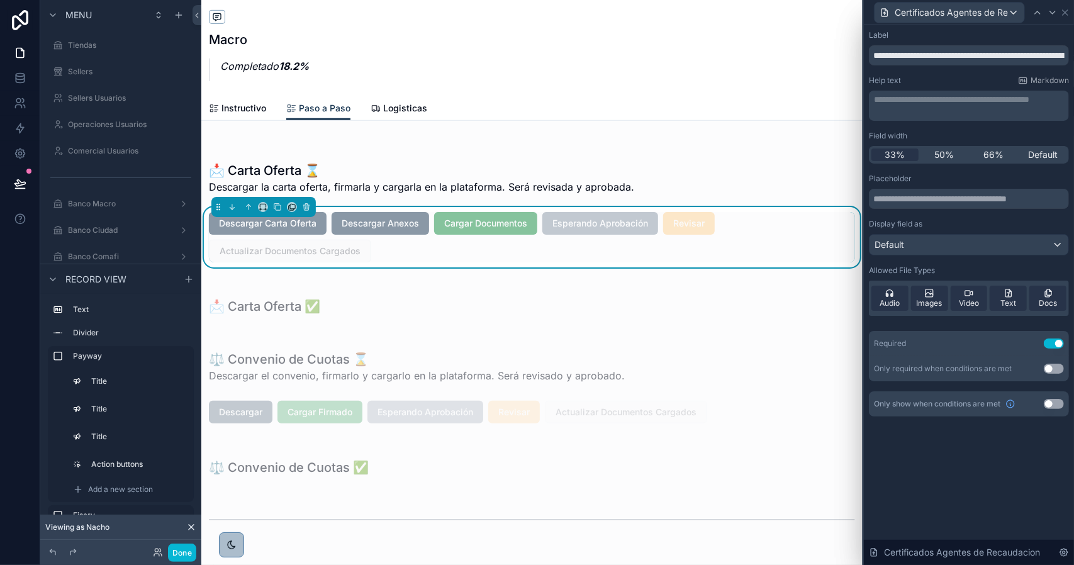
click at [1042, 161] on div "33% 50% 66% Default" at bounding box center [969, 155] width 200 height 18
click at [1042, 154] on span "Default" at bounding box center [1043, 155] width 30 height 13
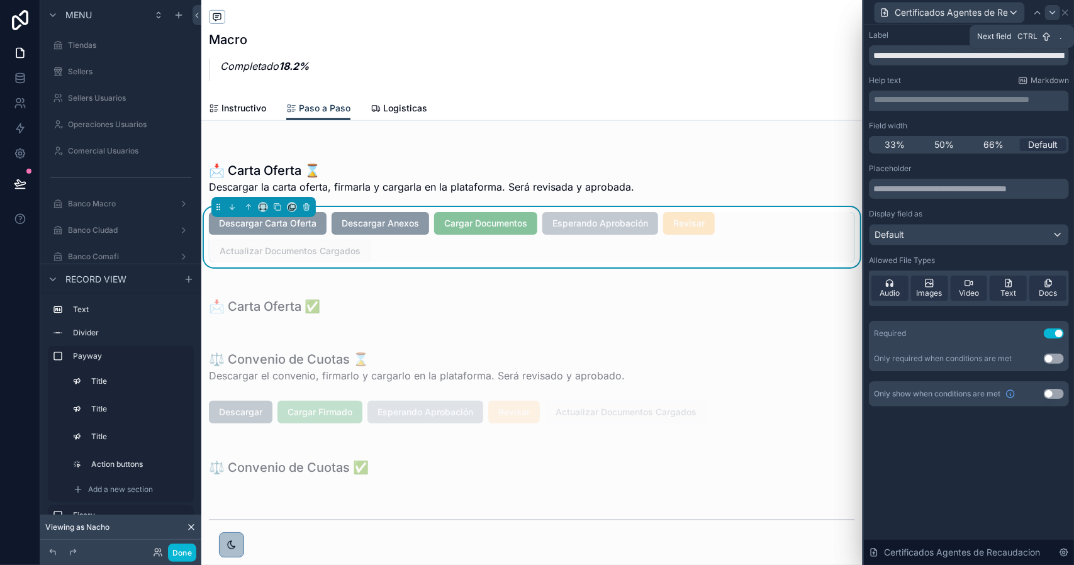
click at [1053, 11] on icon at bounding box center [1053, 13] width 10 height 10
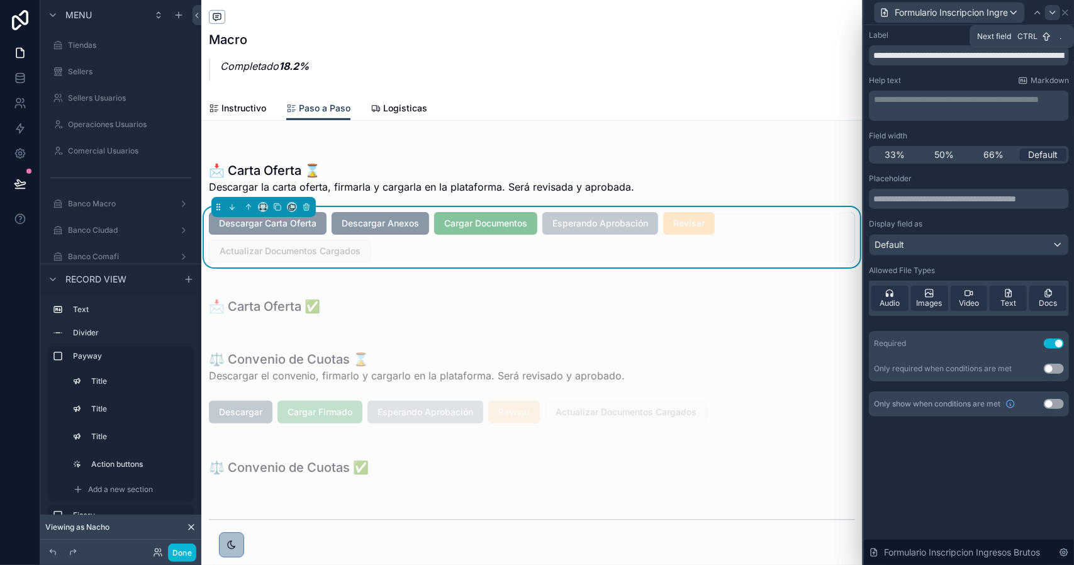
click at [1051, 11] on icon at bounding box center [1053, 12] width 5 height 3
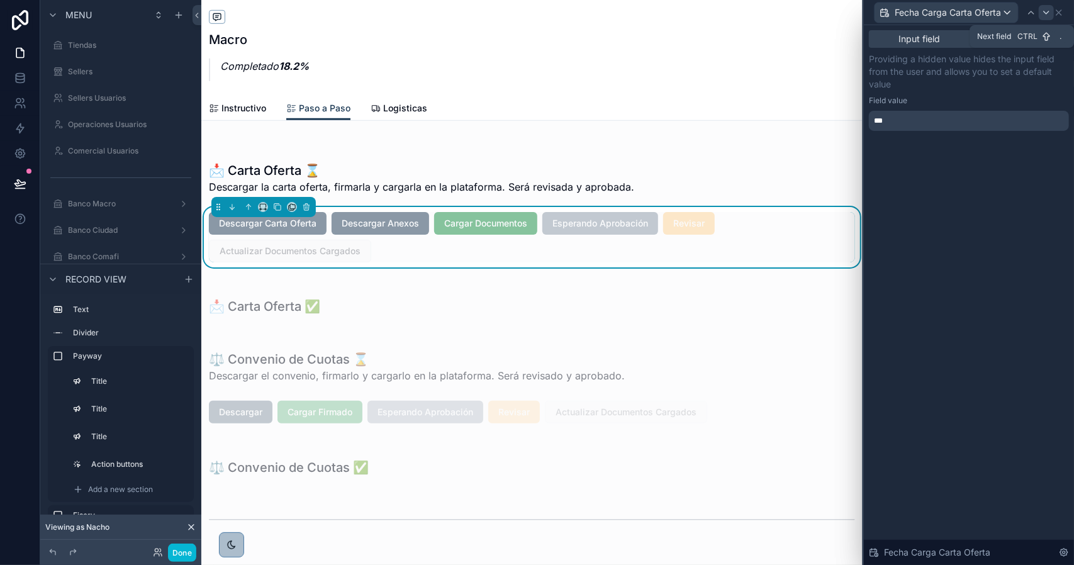
click at [1046, 13] on icon at bounding box center [1046, 12] width 5 height 3
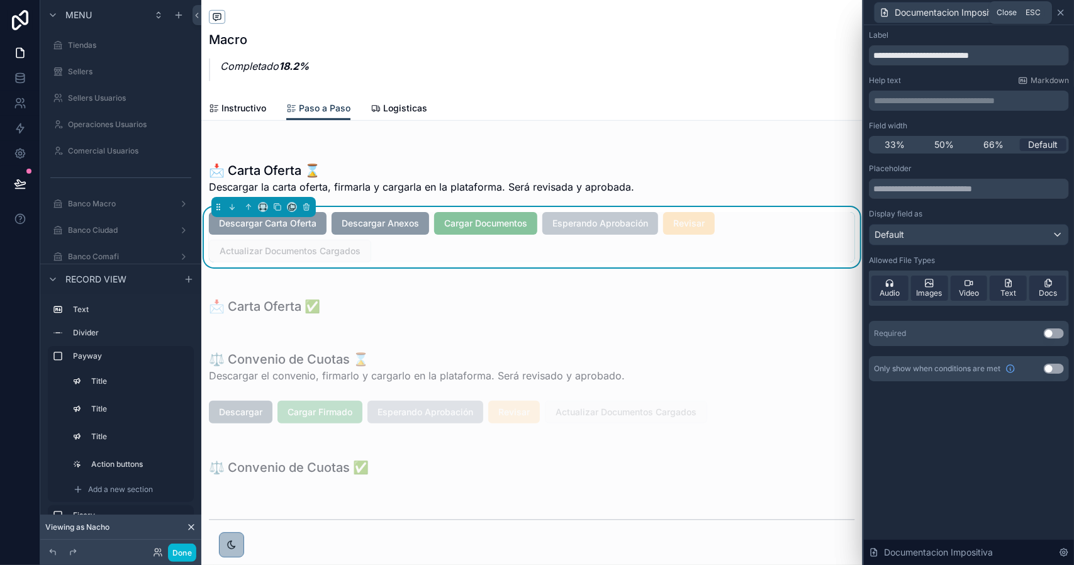
click at [1062, 12] on icon at bounding box center [1061, 12] width 5 height 5
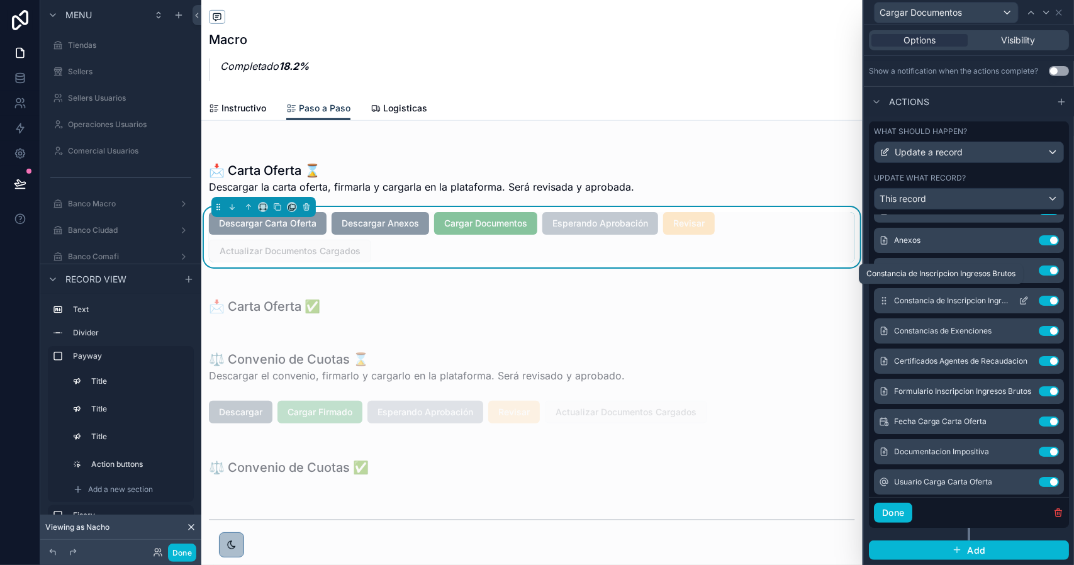
scroll to position [63, 0]
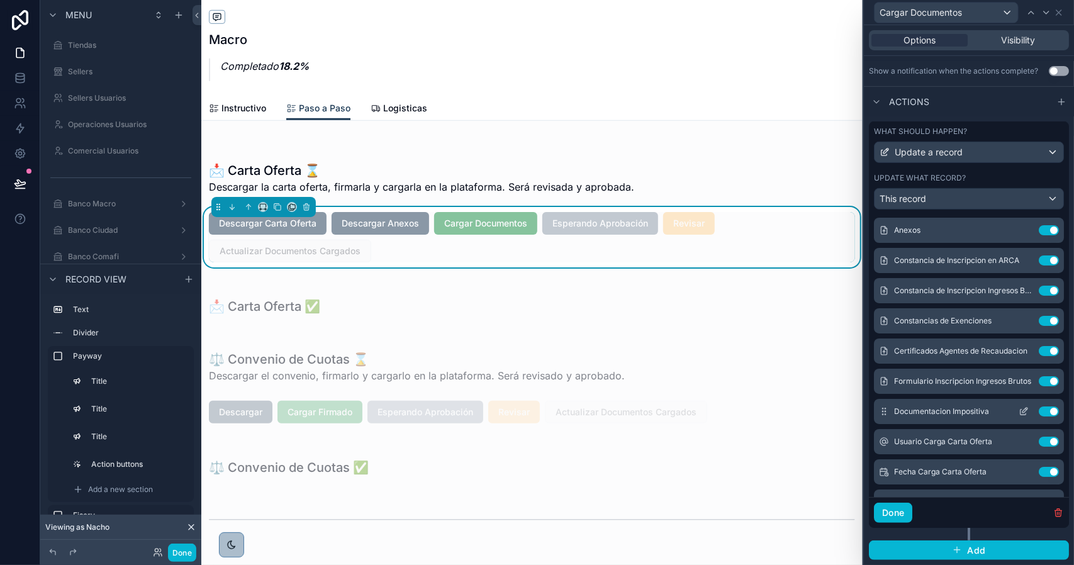
click at [1019, 412] on icon at bounding box center [1024, 412] width 10 height 10
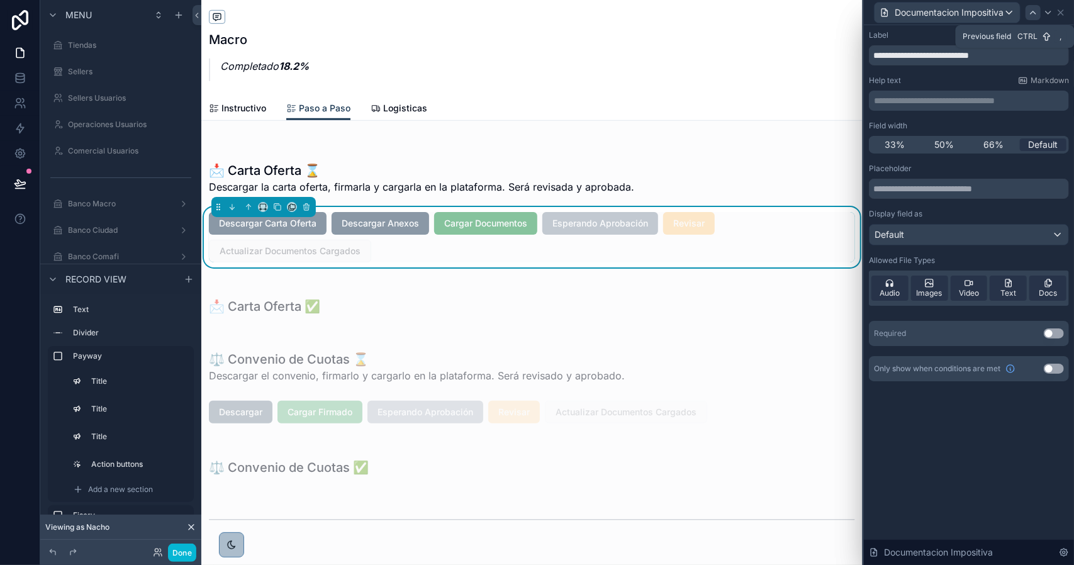
click at [1033, 14] on icon at bounding box center [1033, 13] width 10 height 10
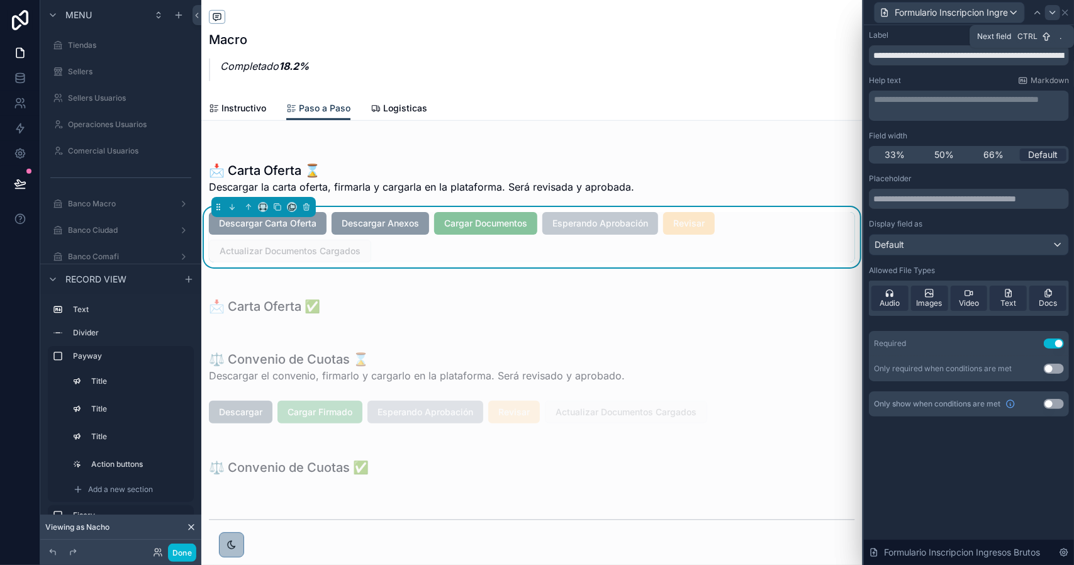
click at [1052, 14] on icon at bounding box center [1053, 13] width 10 height 10
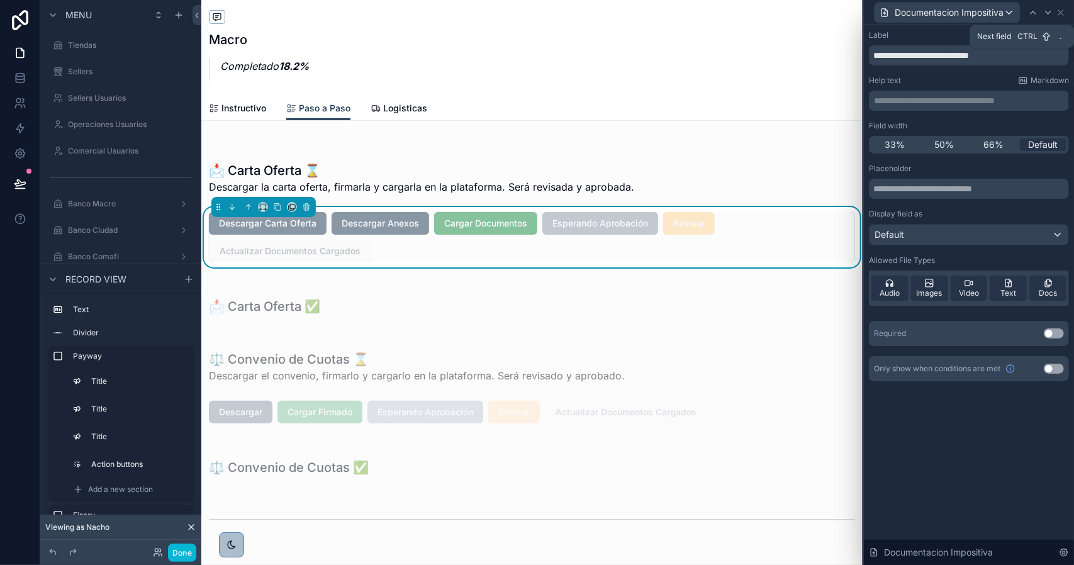
click at [1052, 14] on icon at bounding box center [1049, 13] width 10 height 10
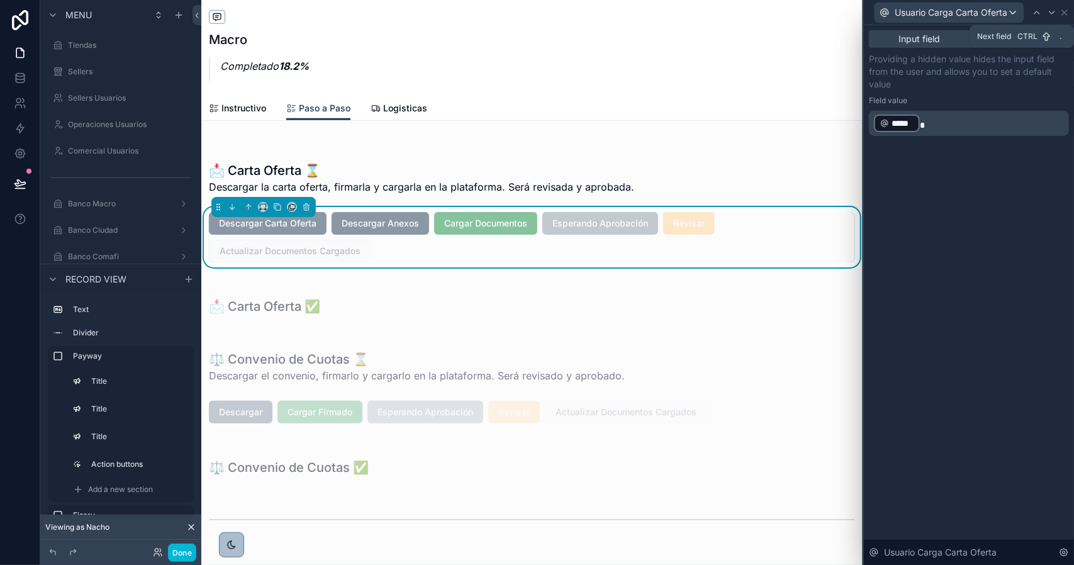
click at [1052, 14] on icon at bounding box center [1052, 13] width 10 height 10
click at [1052, 14] on div at bounding box center [1046, 12] width 15 height 15
click at [183, 555] on button "Done" at bounding box center [182, 553] width 28 height 18
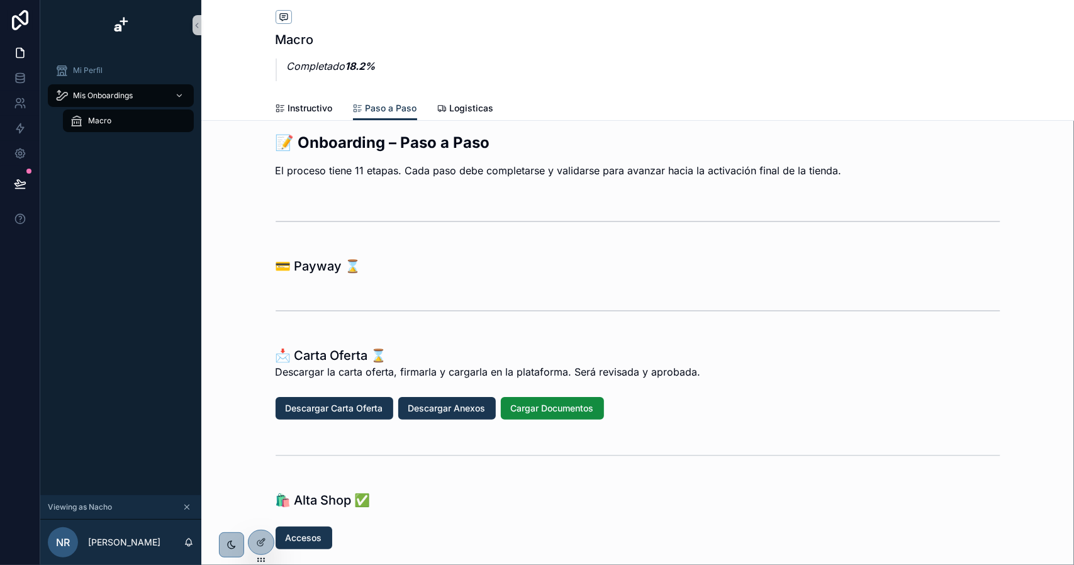
scroll to position [0, 0]
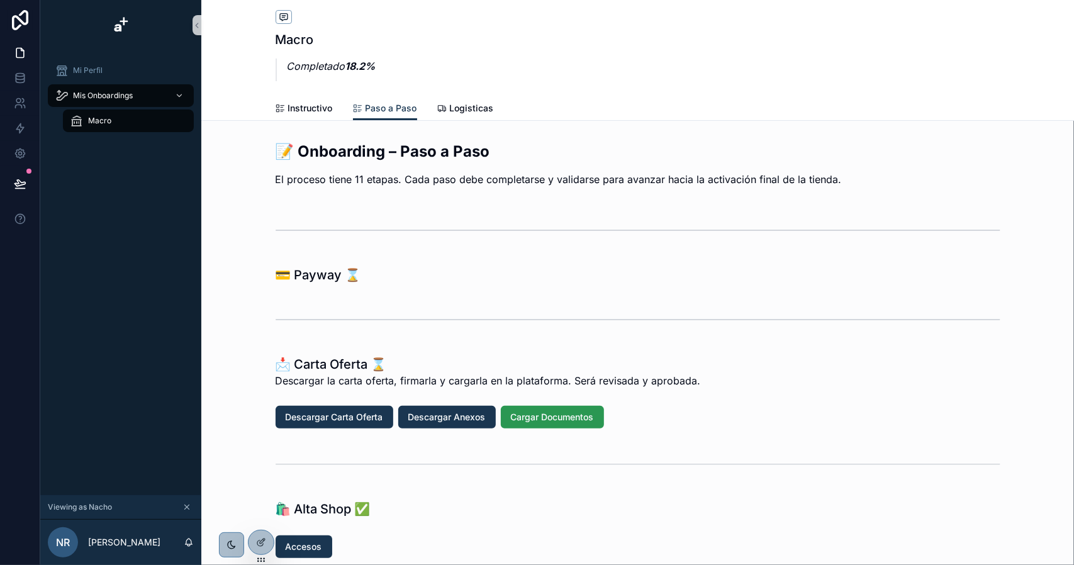
click at [546, 416] on span "Cargar Documentos" at bounding box center [552, 417] width 83 height 13
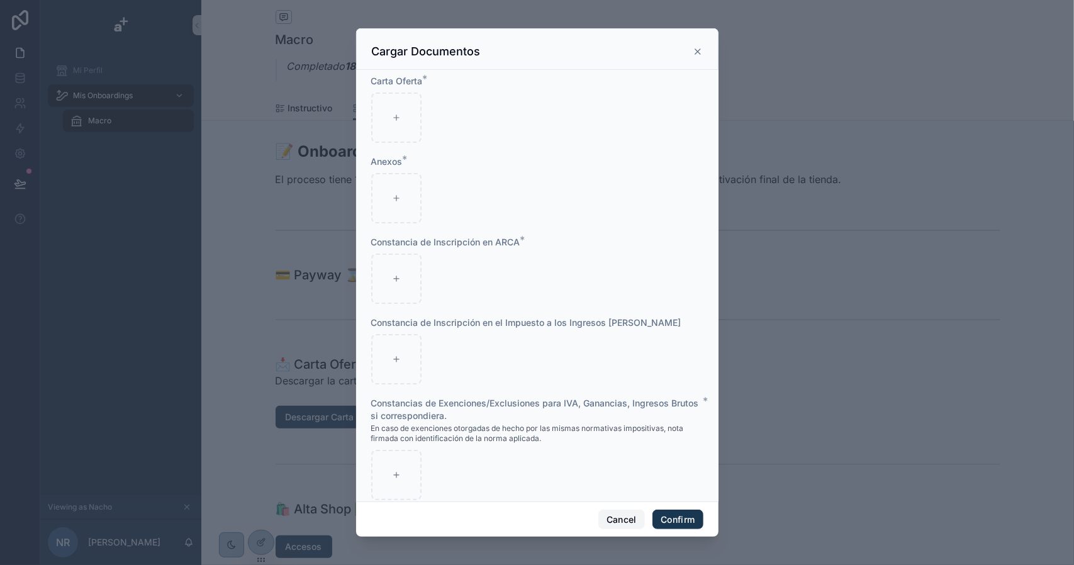
click at [613, 518] on button "Cancel" at bounding box center [622, 520] width 47 height 20
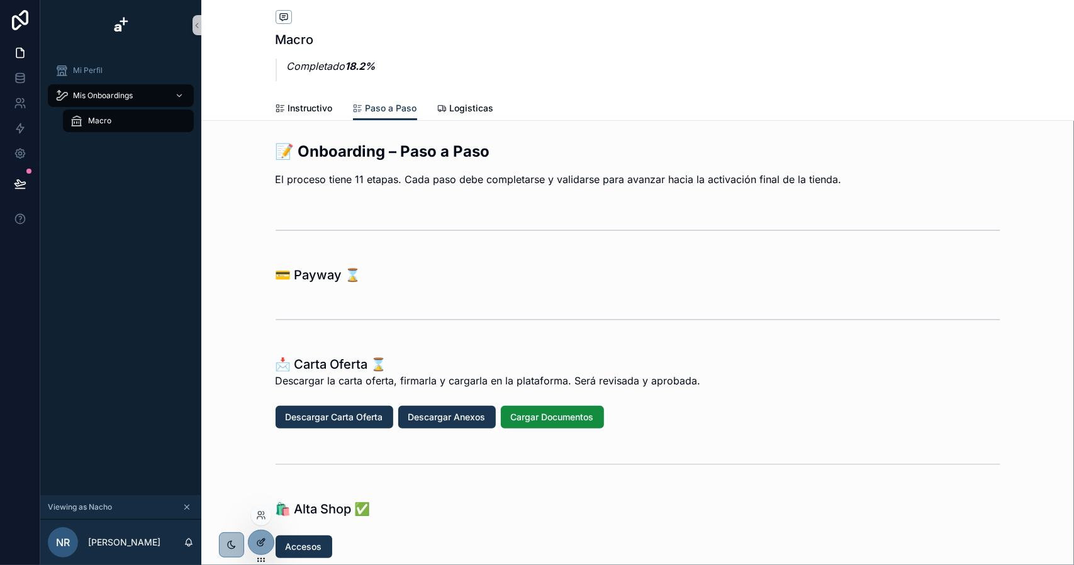
click at [252, 539] on div at bounding box center [261, 543] width 25 height 24
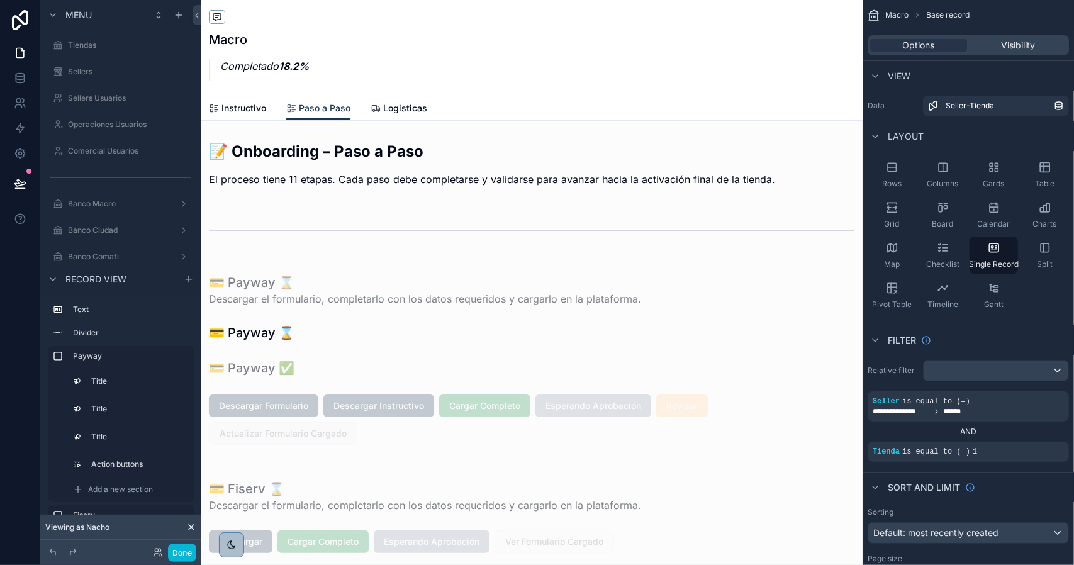
click at [496, 405] on div "scrollable content" at bounding box center [532, 359] width 662 height 196
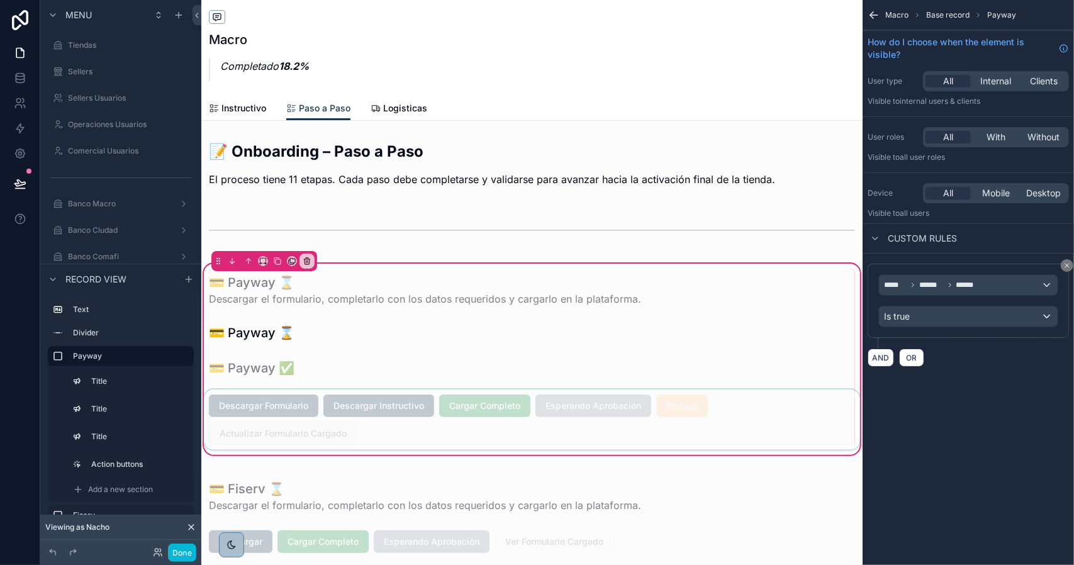
click at [485, 405] on div "scrollable content" at bounding box center [532, 420] width 662 height 60
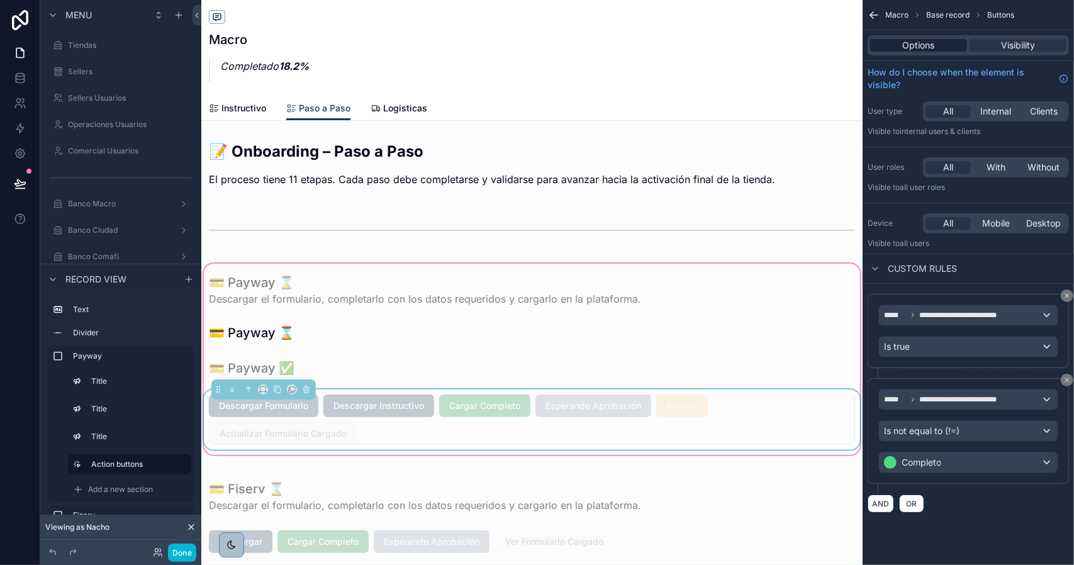
click at [906, 46] on span "Options" at bounding box center [919, 45] width 32 height 13
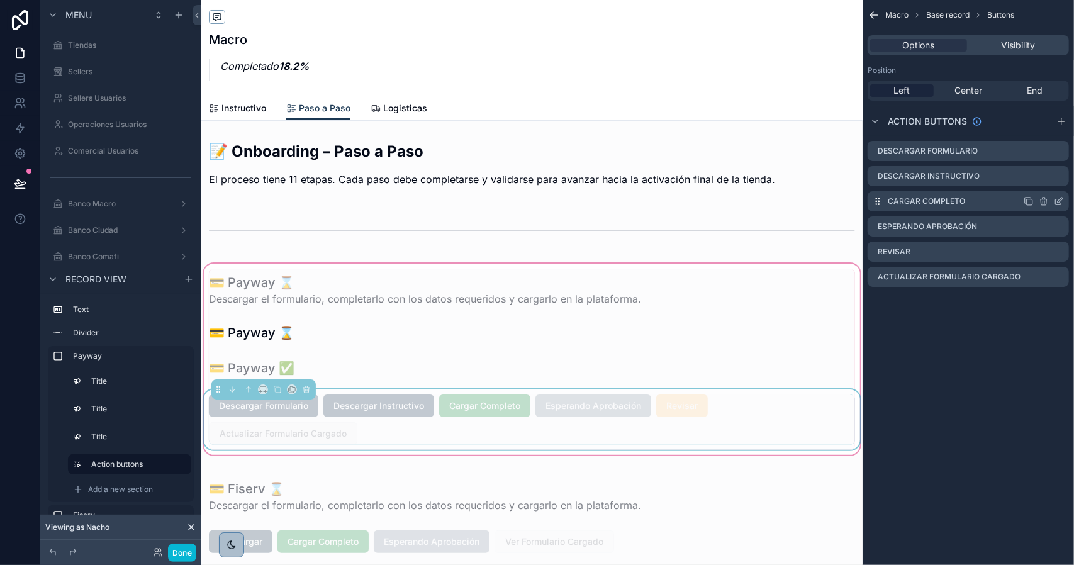
click at [1057, 200] on icon "scrollable content" at bounding box center [1059, 201] width 10 height 10
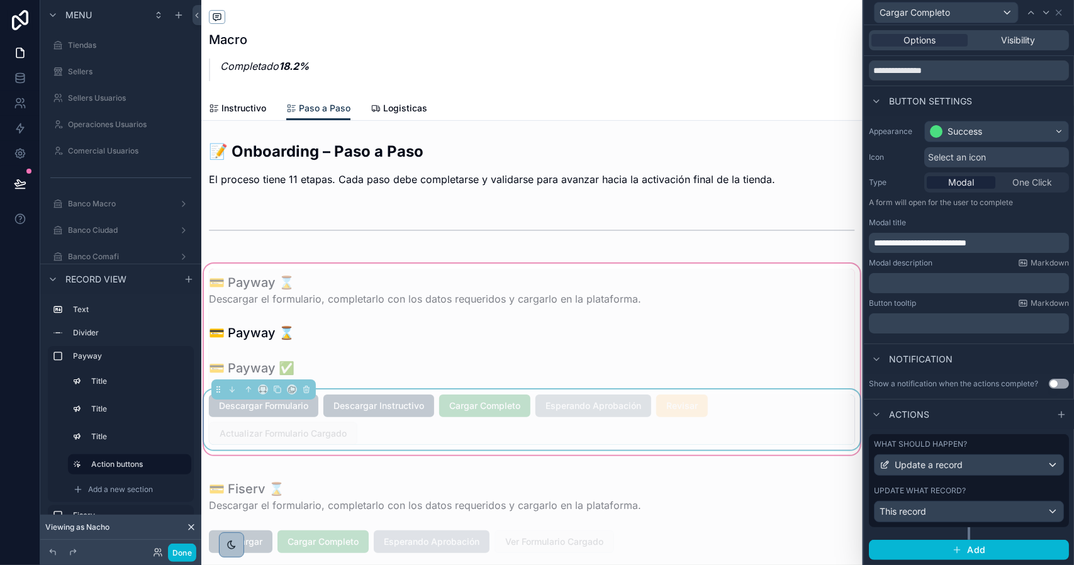
click at [1001, 484] on div "What should happen? Update a record Update what record? This record" at bounding box center [969, 480] width 200 height 93
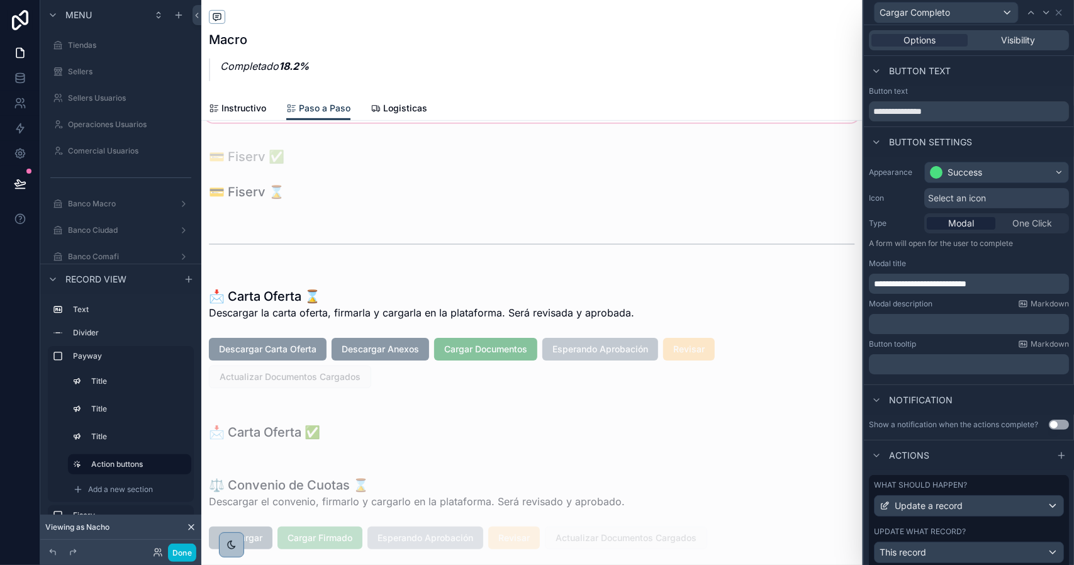
scroll to position [504, 0]
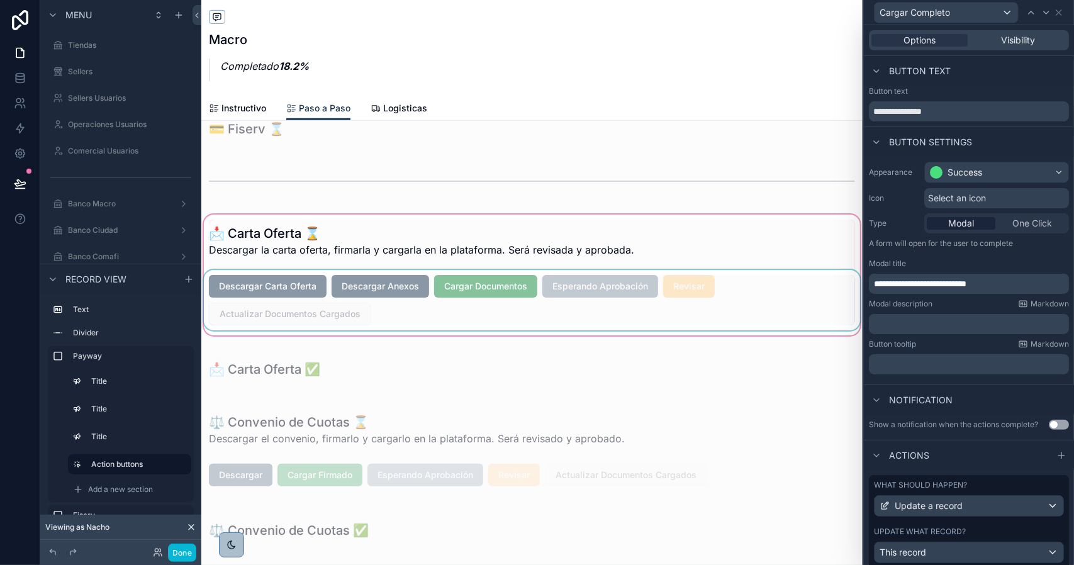
click at [520, 285] on div "scrollable content" at bounding box center [532, 275] width 662 height 126
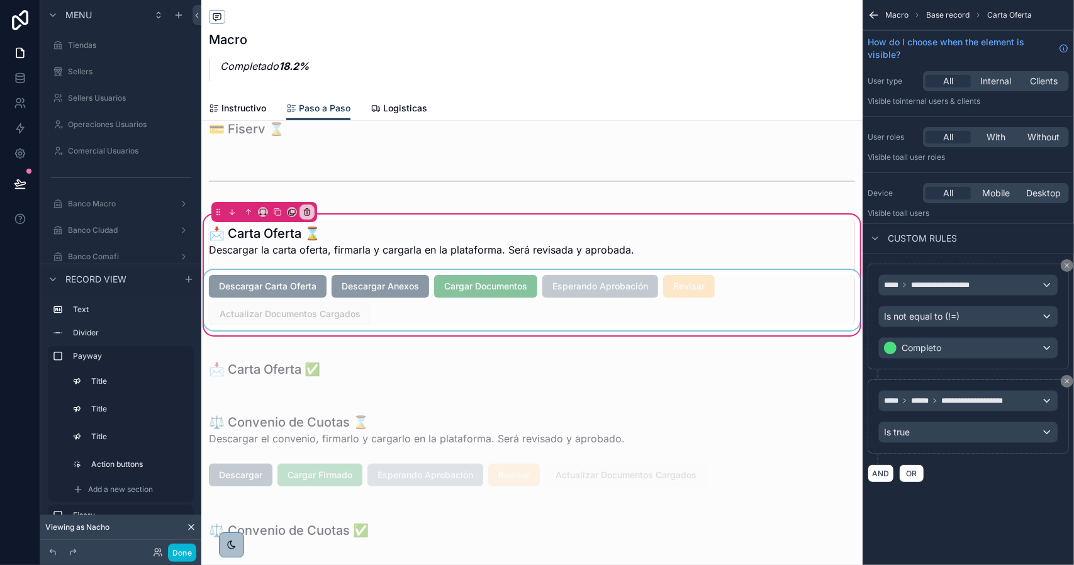
click at [486, 283] on div "scrollable content" at bounding box center [532, 300] width 662 height 60
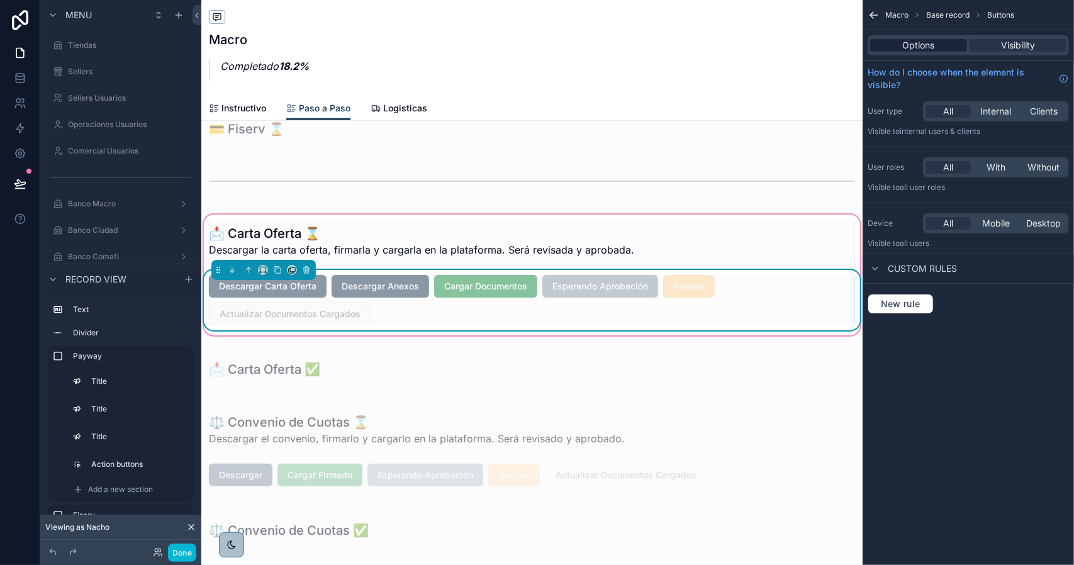
click at [929, 47] on span "Options" at bounding box center [919, 45] width 32 height 13
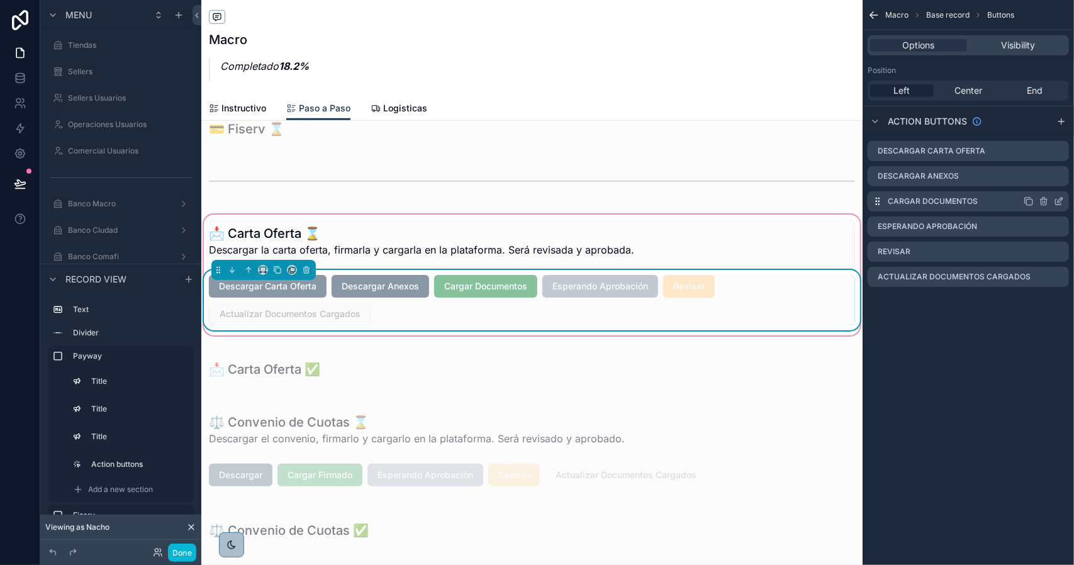
click at [1062, 201] on icon "scrollable content" at bounding box center [1059, 201] width 10 height 10
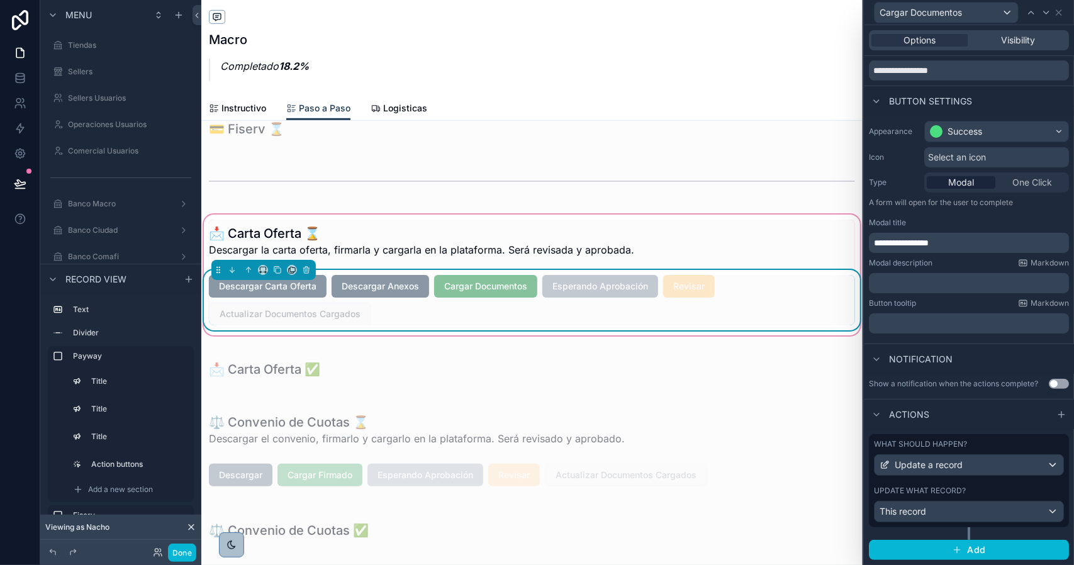
click at [983, 488] on div "Update what record?" at bounding box center [969, 491] width 190 height 10
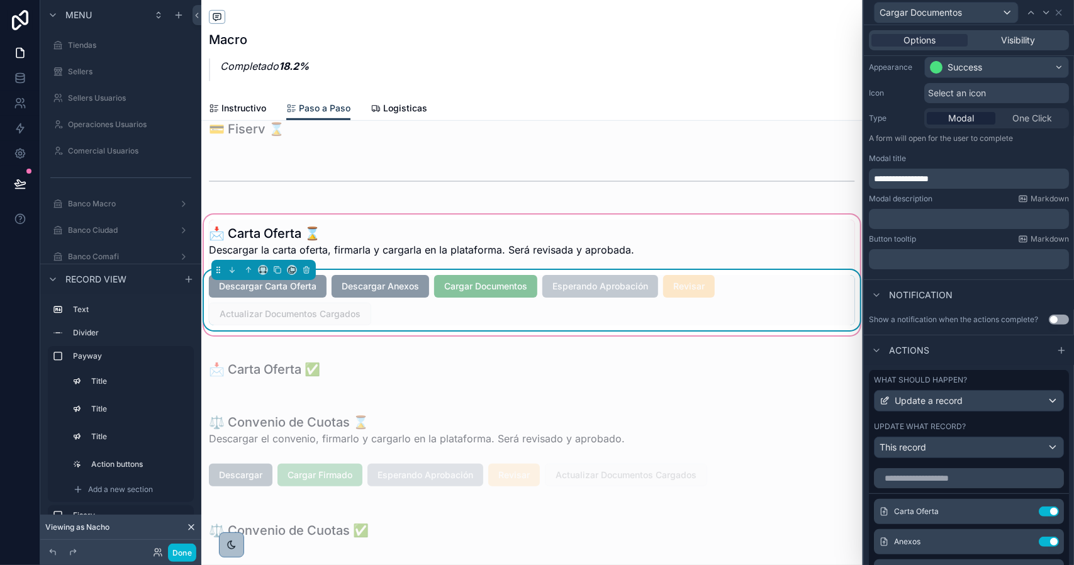
scroll to position [361, 0]
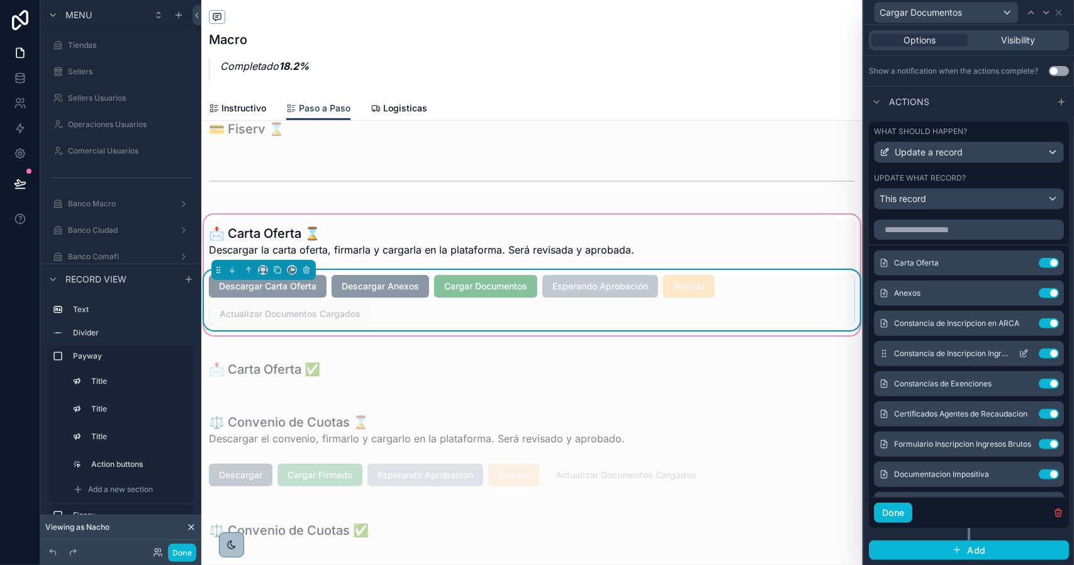
click at [1019, 356] on icon at bounding box center [1024, 354] width 10 height 10
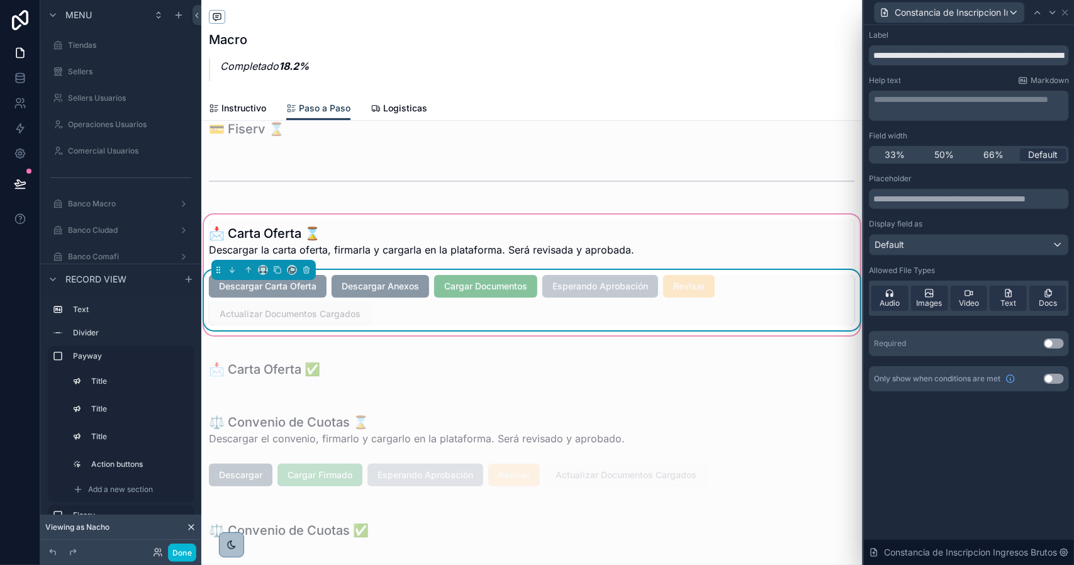
click at [1051, 344] on button "Use setting" at bounding box center [1054, 344] width 20 height 10
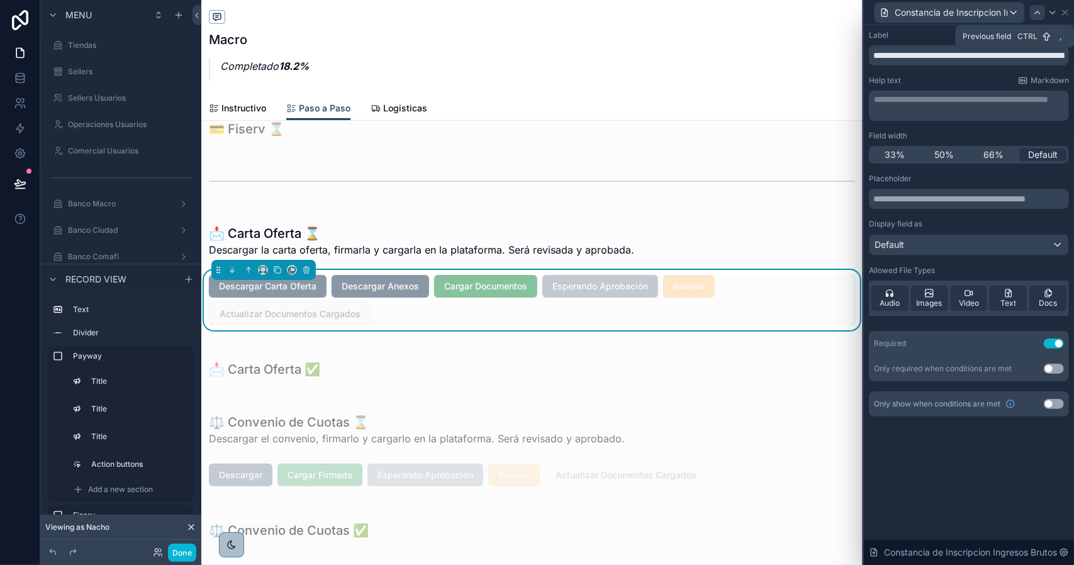
click at [1034, 12] on icon at bounding box center [1038, 13] width 10 height 10
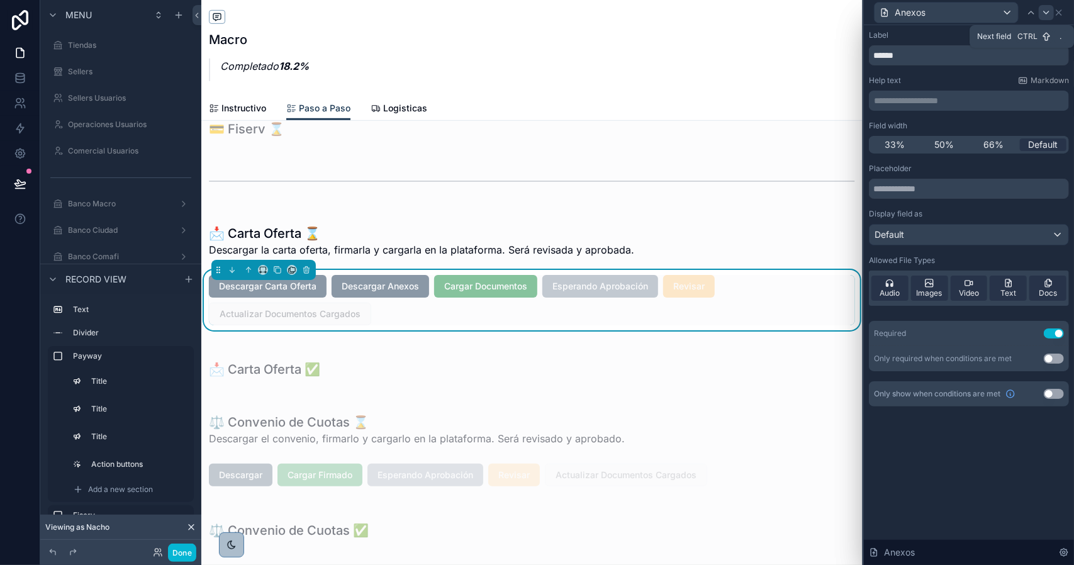
click at [1049, 13] on icon at bounding box center [1047, 13] width 10 height 10
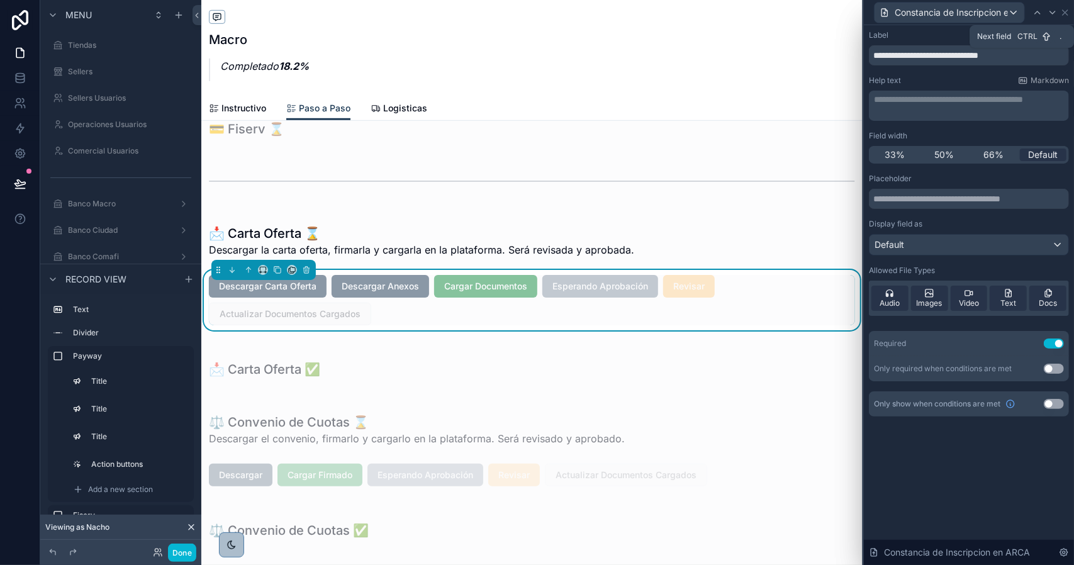
click at [1049, 13] on icon at bounding box center [1053, 13] width 10 height 10
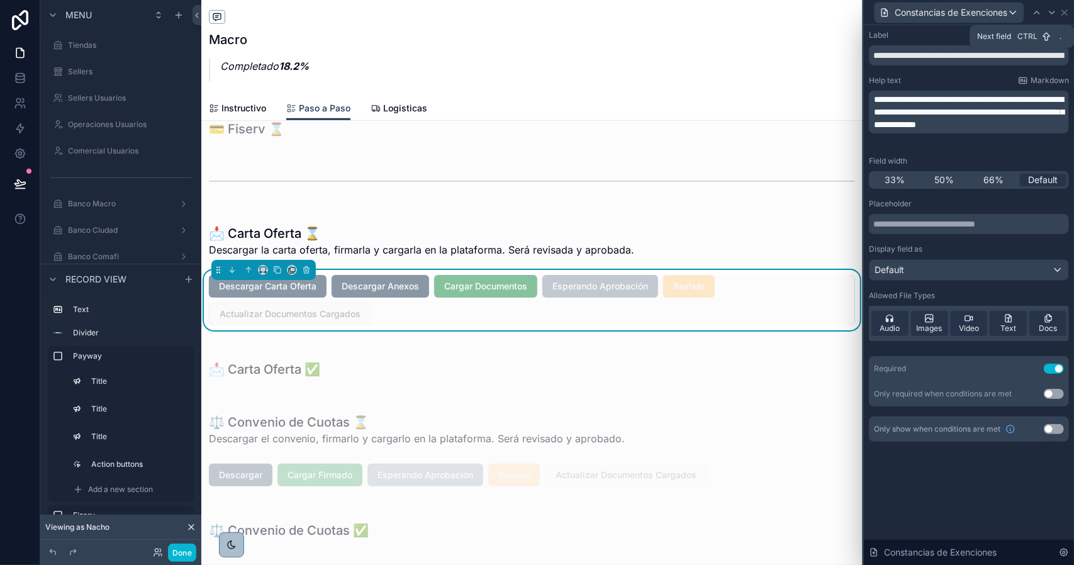
click at [1049, 13] on icon at bounding box center [1052, 13] width 10 height 10
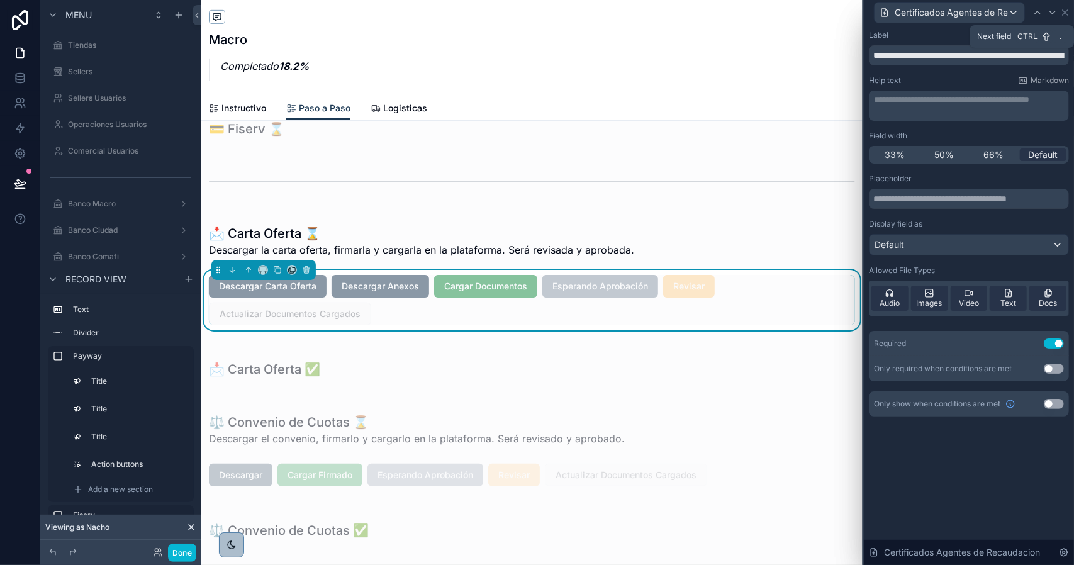
click at [1049, 13] on icon at bounding box center [1053, 13] width 10 height 10
click at [185, 549] on button "Done" at bounding box center [182, 553] width 28 height 18
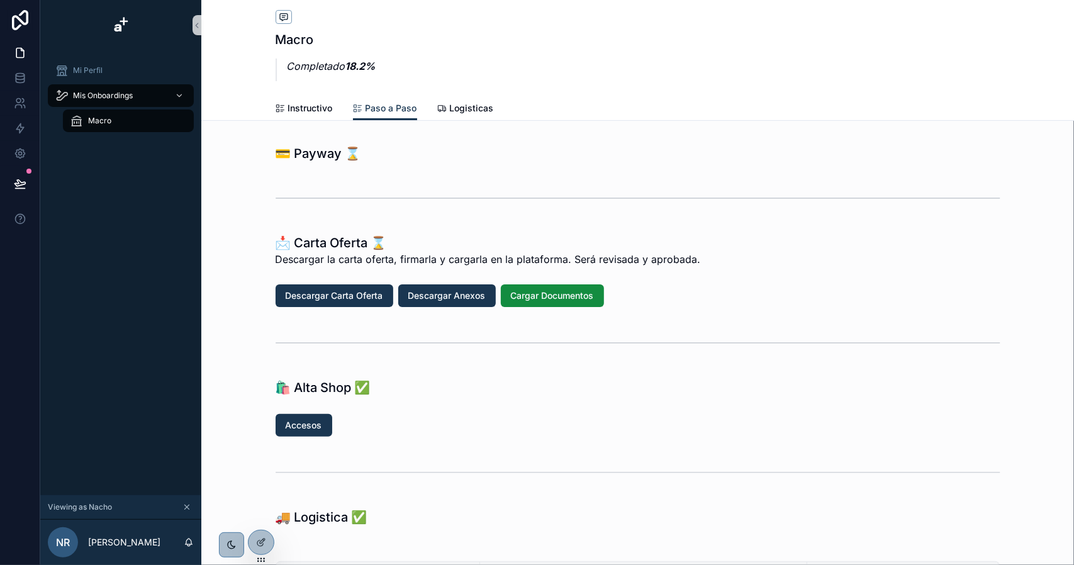
scroll to position [62, 0]
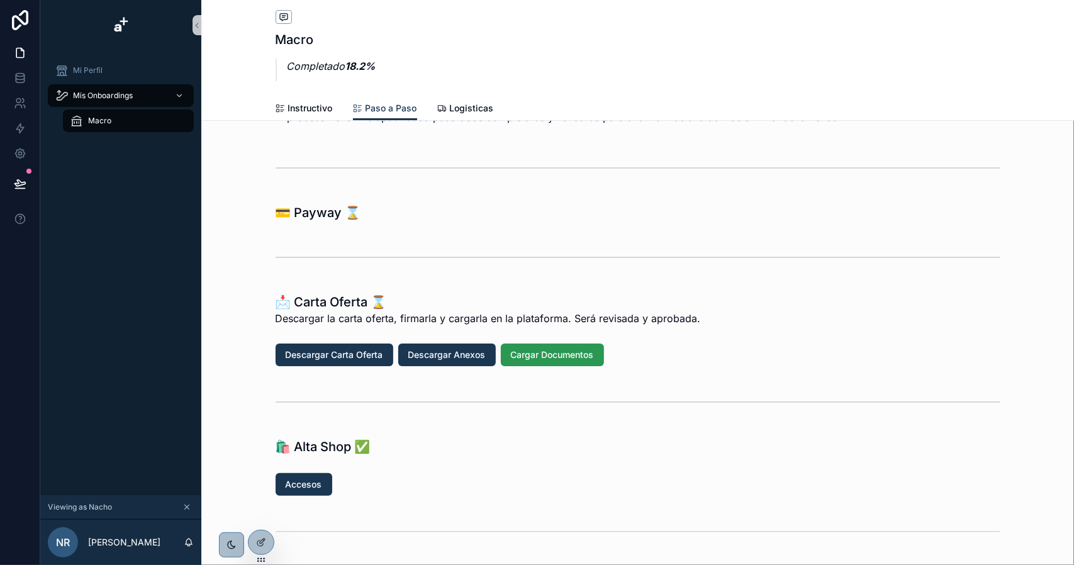
click at [554, 353] on span "Cargar Documentos" at bounding box center [552, 355] width 83 height 13
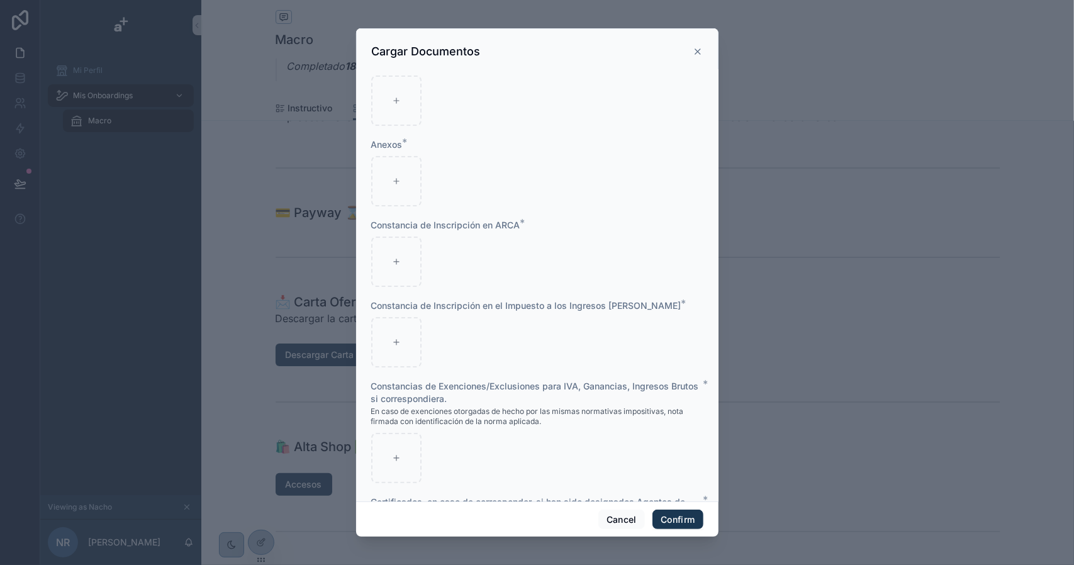
scroll to position [0, 0]
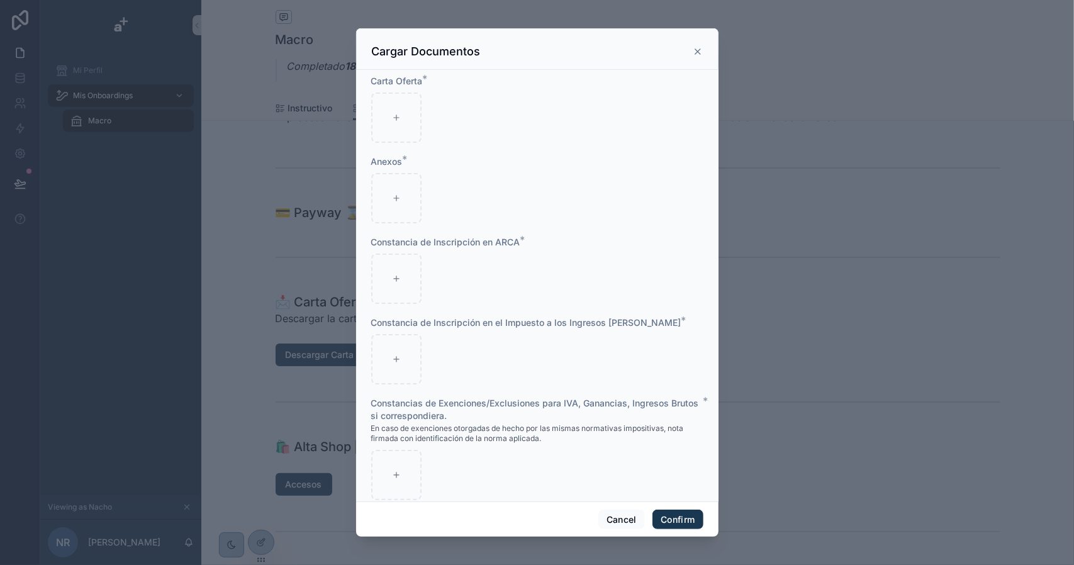
click at [784, 152] on div at bounding box center [537, 282] width 1074 height 565
click at [699, 51] on icon at bounding box center [698, 52] width 10 height 10
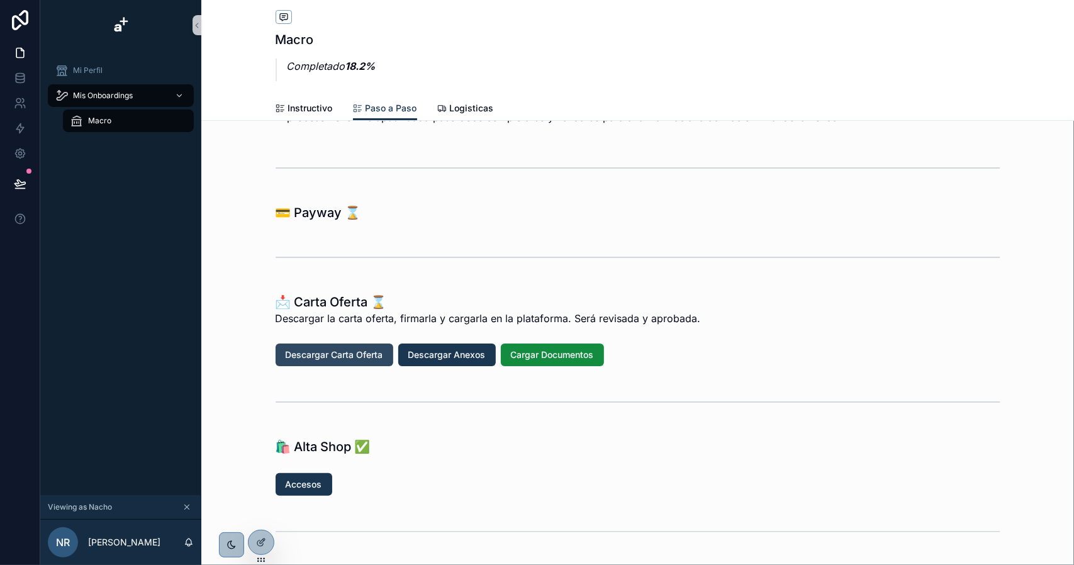
click at [351, 357] on span "Descargar Carta Oferta" at bounding box center [335, 355] width 98 height 13
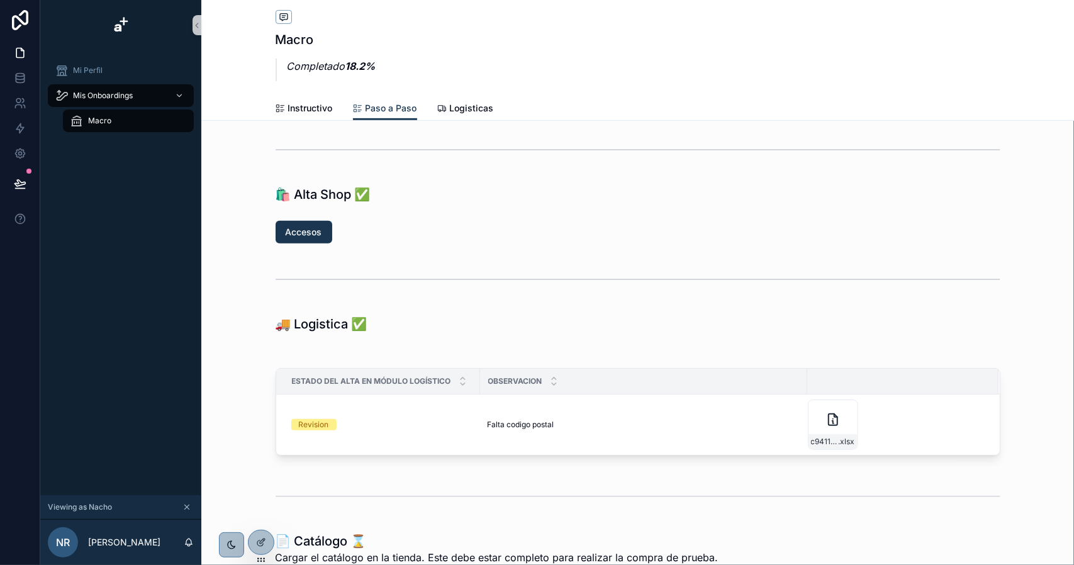
scroll to position [126, 0]
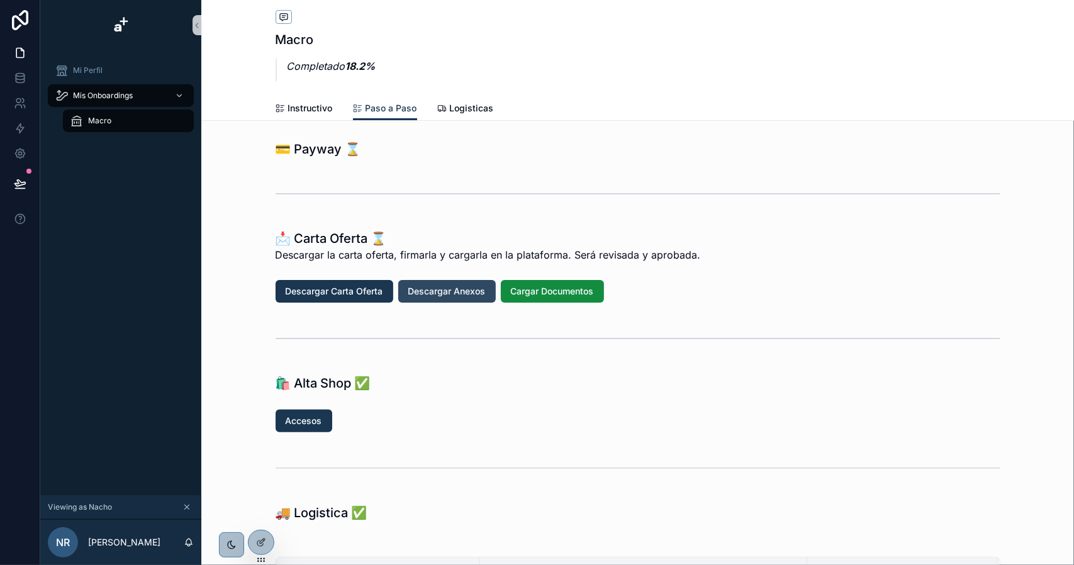
click at [432, 286] on span "Descargar Anexos" at bounding box center [446, 291] width 77 height 13
click at [259, 542] on icon at bounding box center [261, 543] width 10 height 10
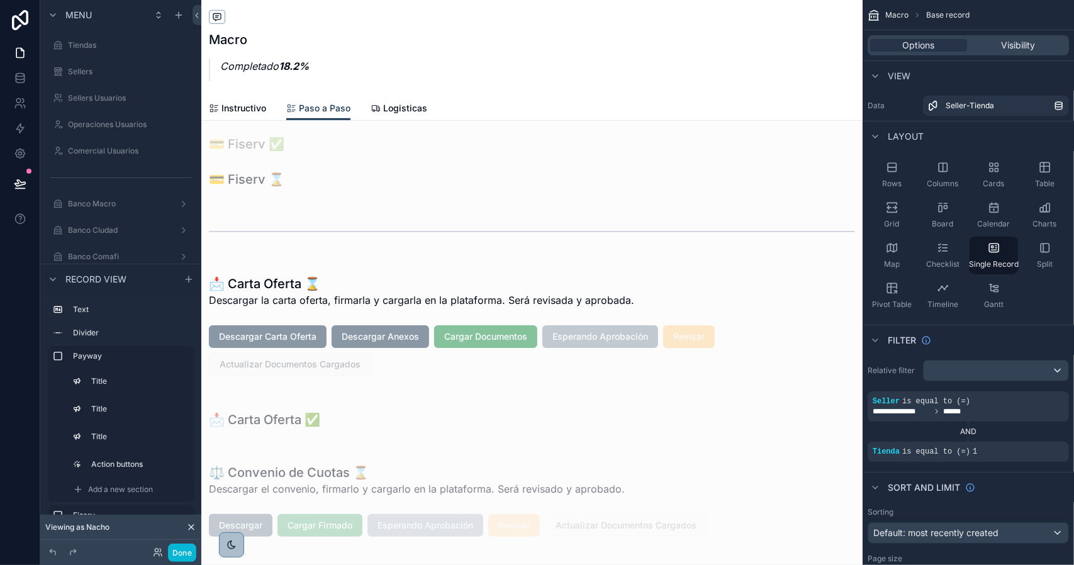
scroll to position [504, 0]
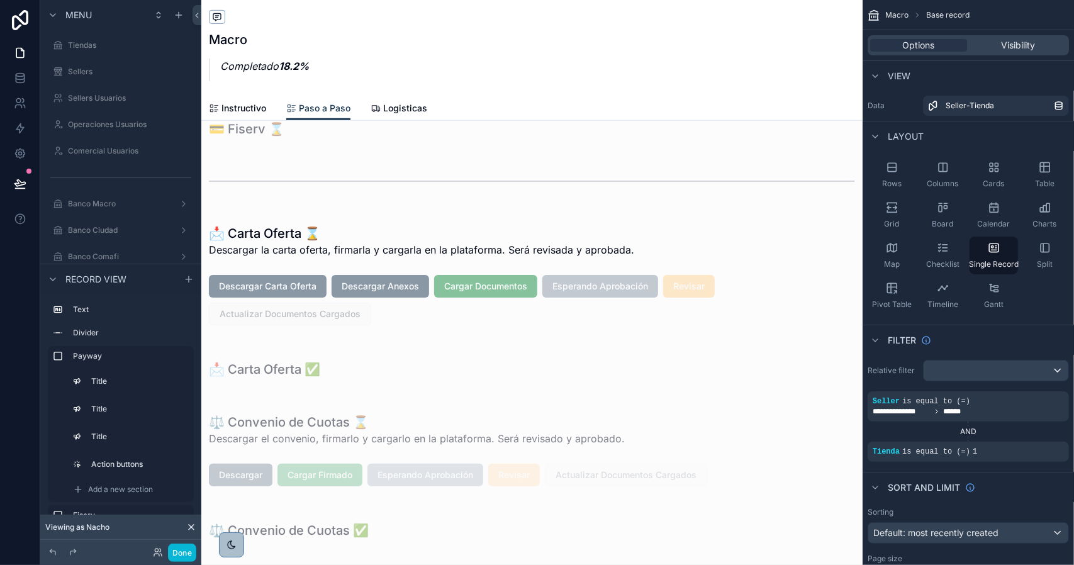
click at [366, 285] on div "scrollable content" at bounding box center [532, 275] width 662 height 126
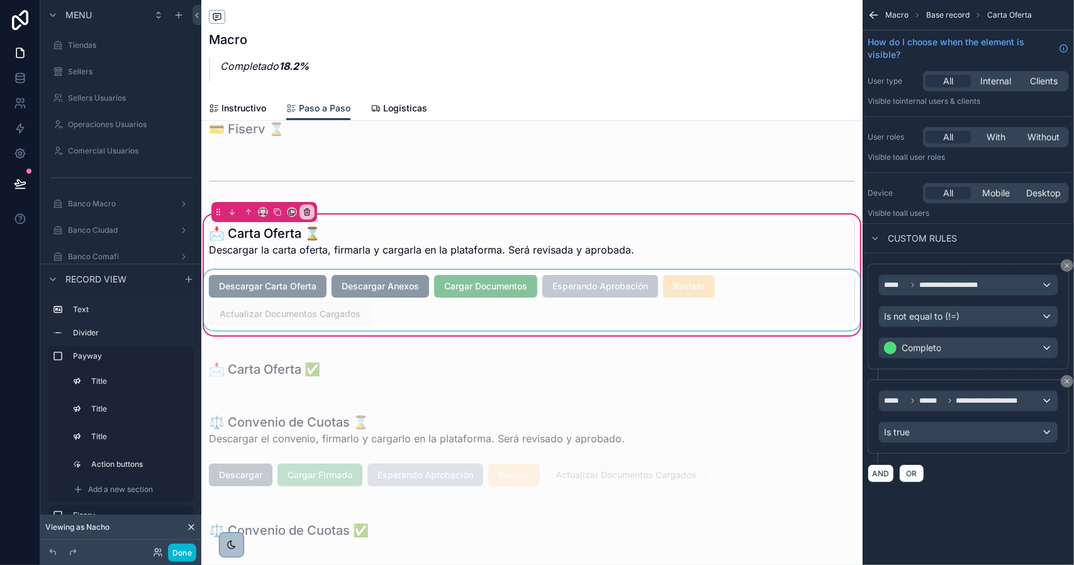
click at [359, 286] on div "scrollable content" at bounding box center [532, 300] width 662 height 60
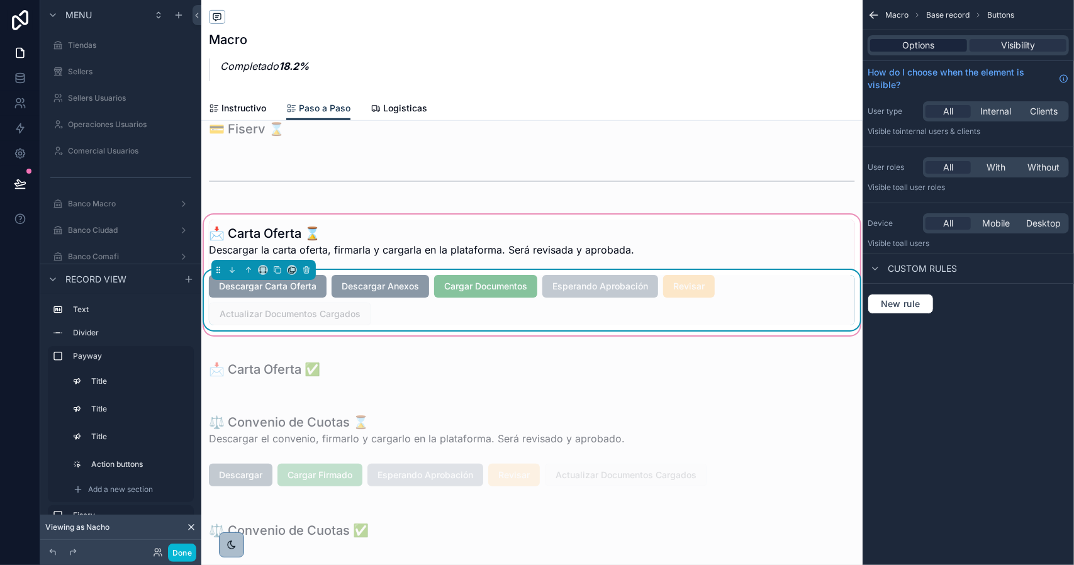
click at [908, 46] on span "Options" at bounding box center [919, 45] width 32 height 13
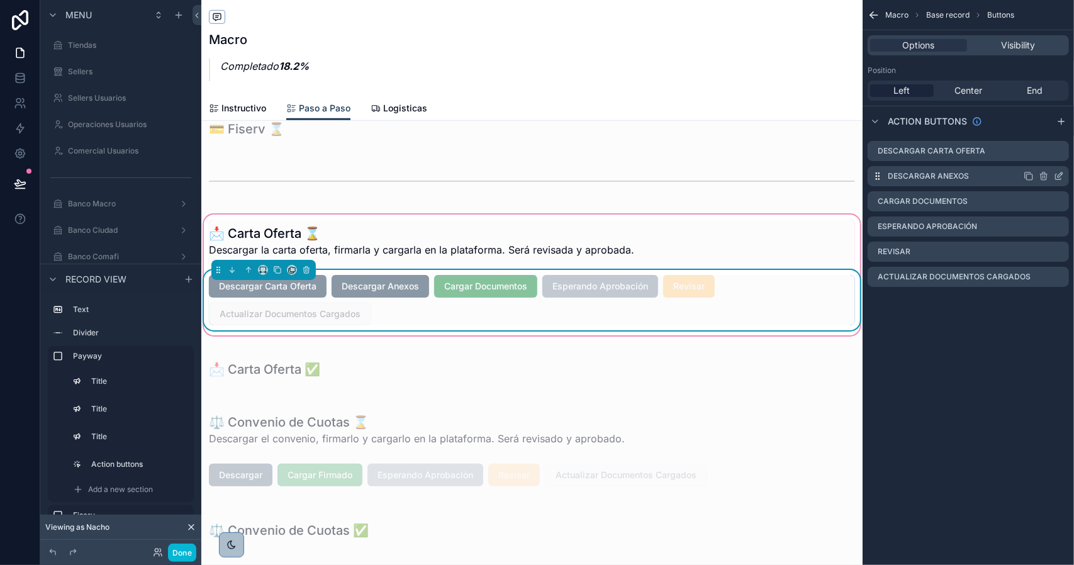
click at [1057, 177] on icon "scrollable content" at bounding box center [1059, 176] width 10 height 10
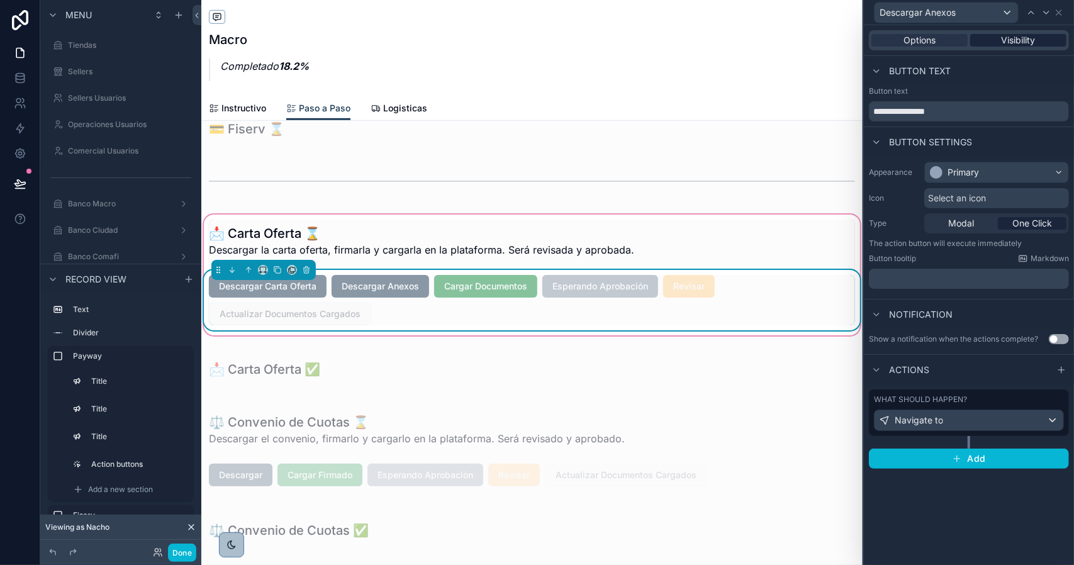
click at [1009, 40] on span "Visibility" at bounding box center [1019, 40] width 34 height 13
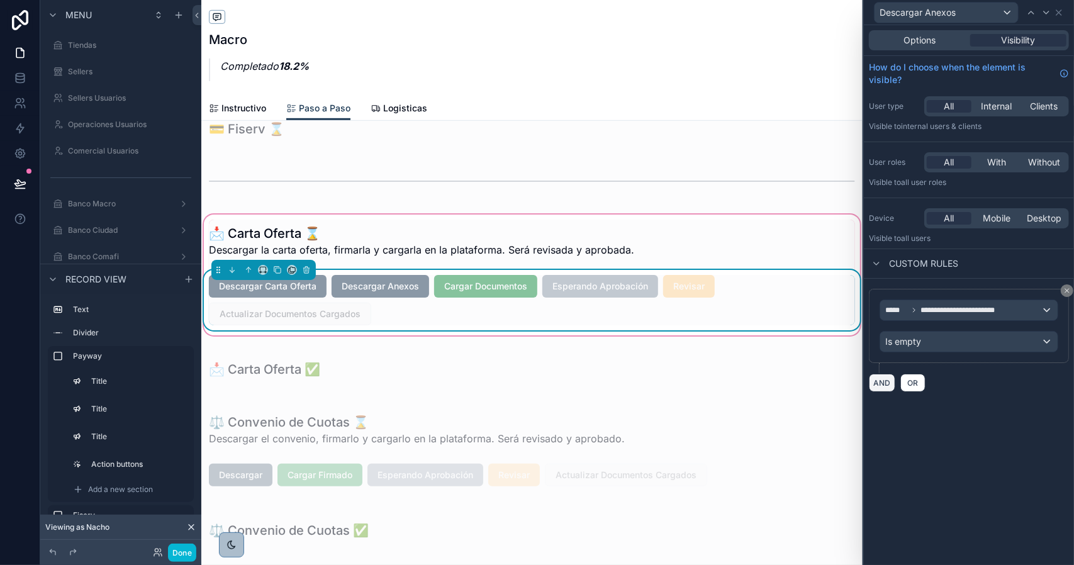
click at [882, 385] on button "AND" at bounding box center [882, 383] width 26 height 18
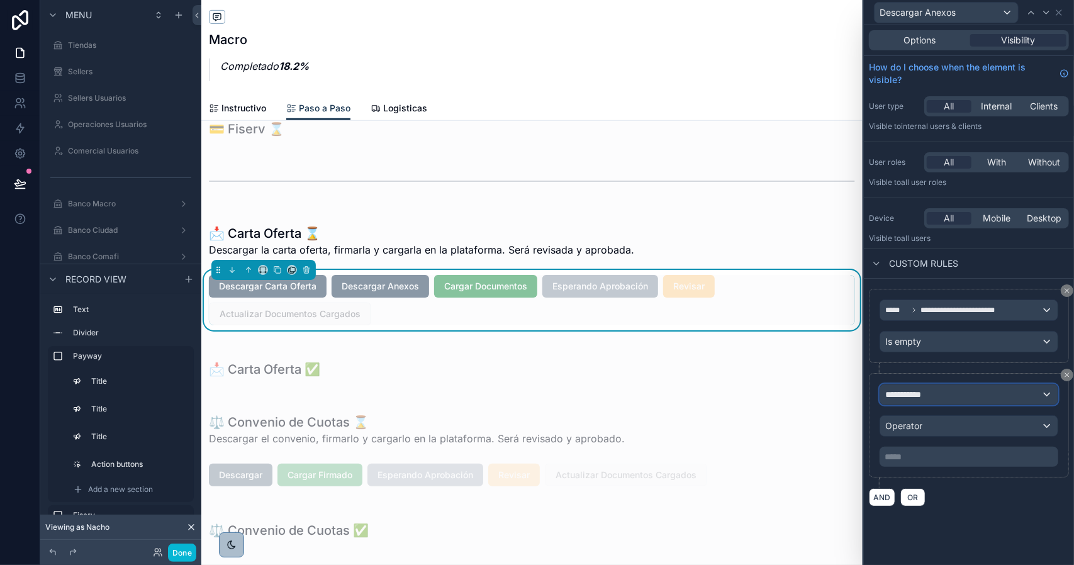
click at [927, 393] on span "**********" at bounding box center [909, 394] width 47 height 13
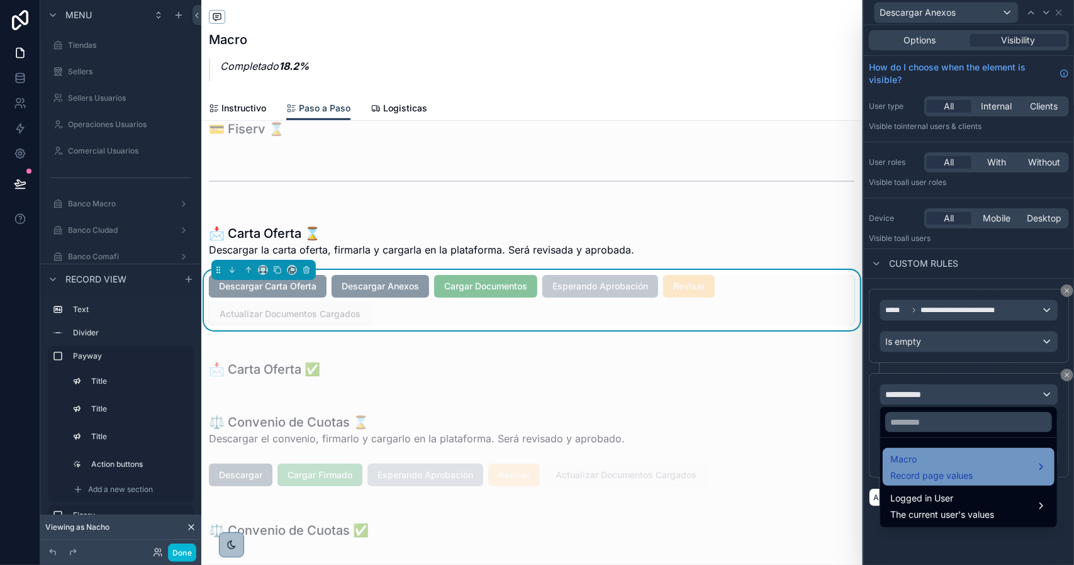
click at [940, 452] on span "Macro" at bounding box center [932, 459] width 82 height 15
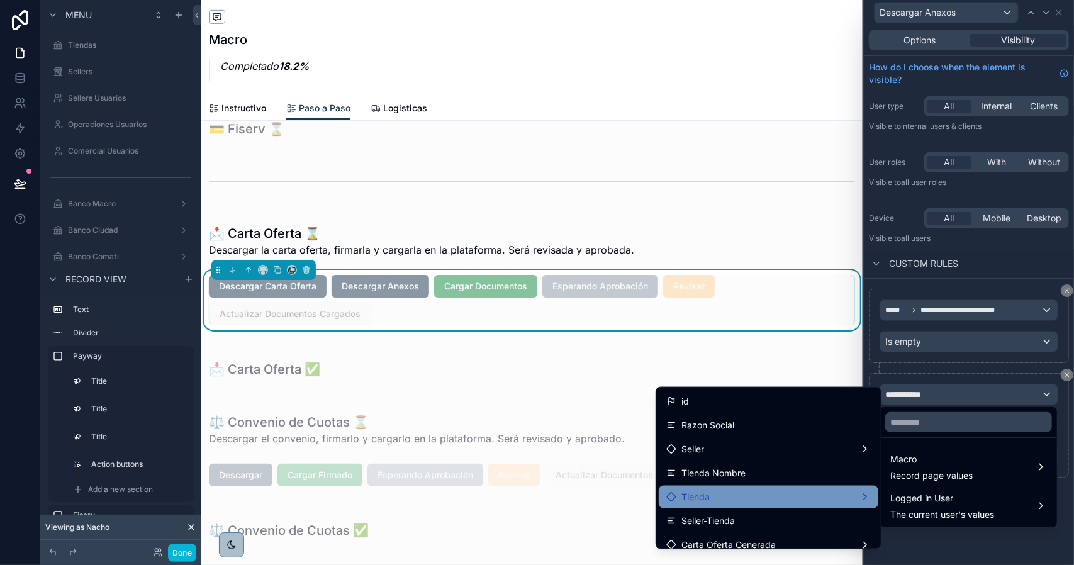
click at [809, 492] on div "Tienda" at bounding box center [769, 497] width 205 height 15
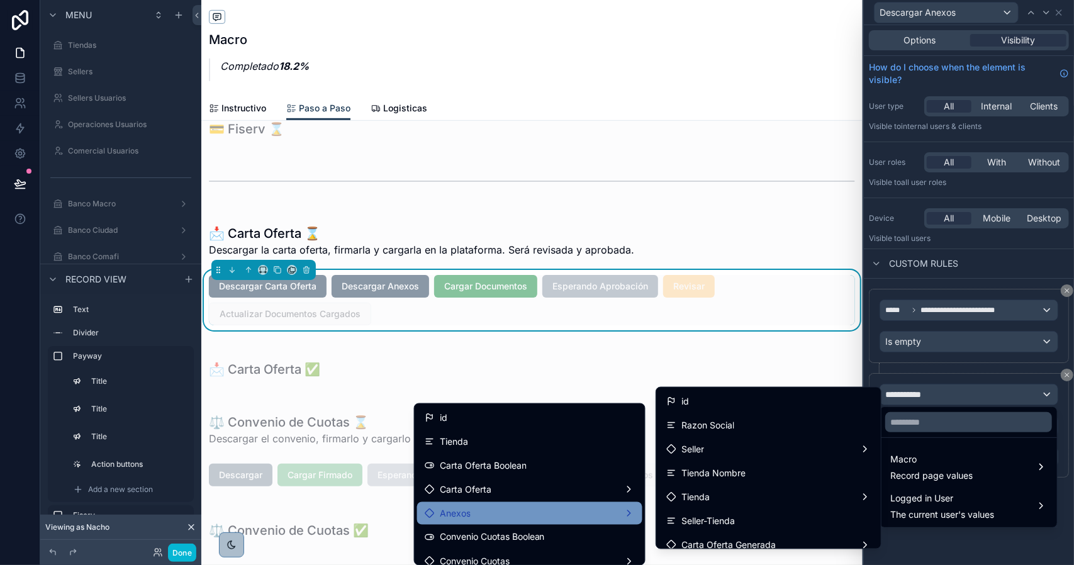
click at [555, 514] on div "Anexos" at bounding box center [530, 513] width 210 height 15
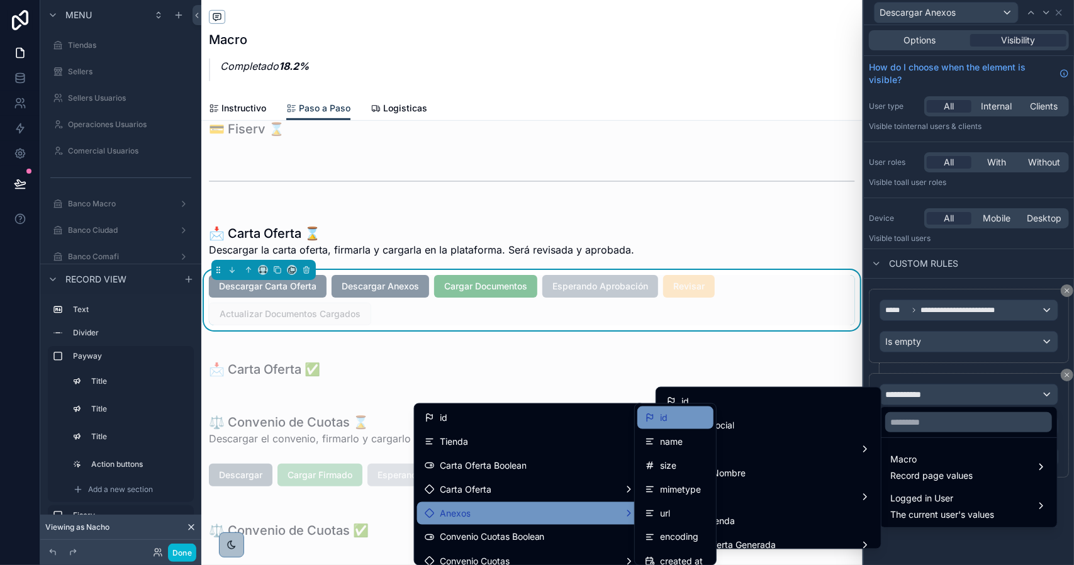
click at [670, 421] on div "id" at bounding box center [675, 417] width 61 height 15
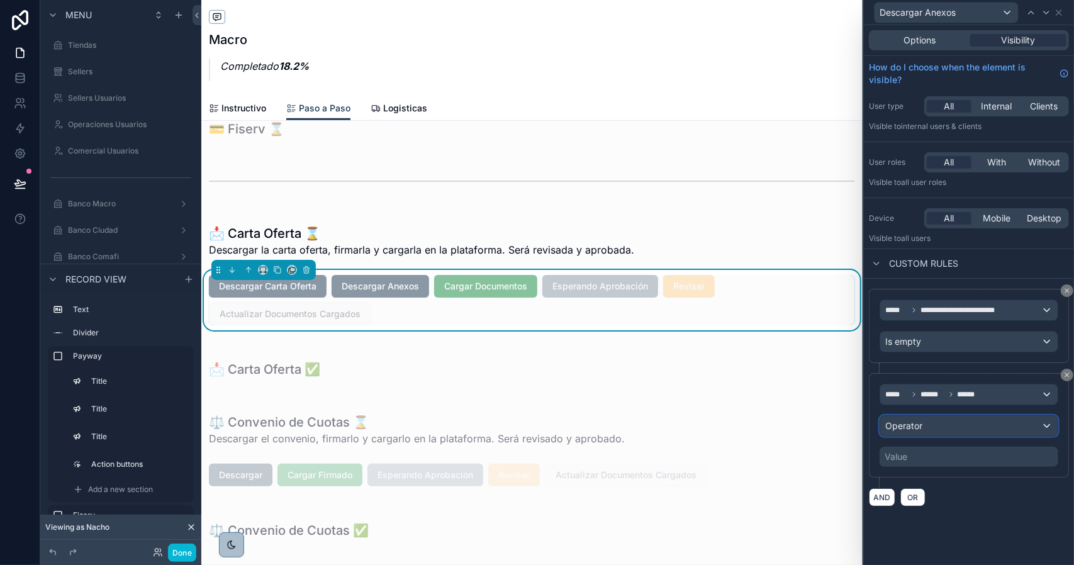
click at [920, 423] on span "Operator" at bounding box center [904, 425] width 37 height 11
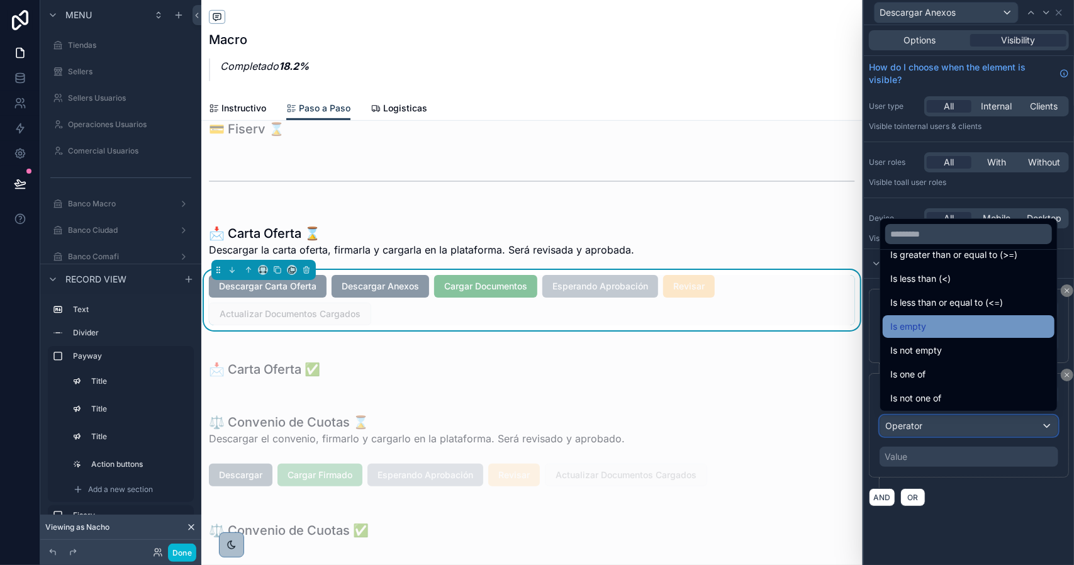
scroll to position [89, 0]
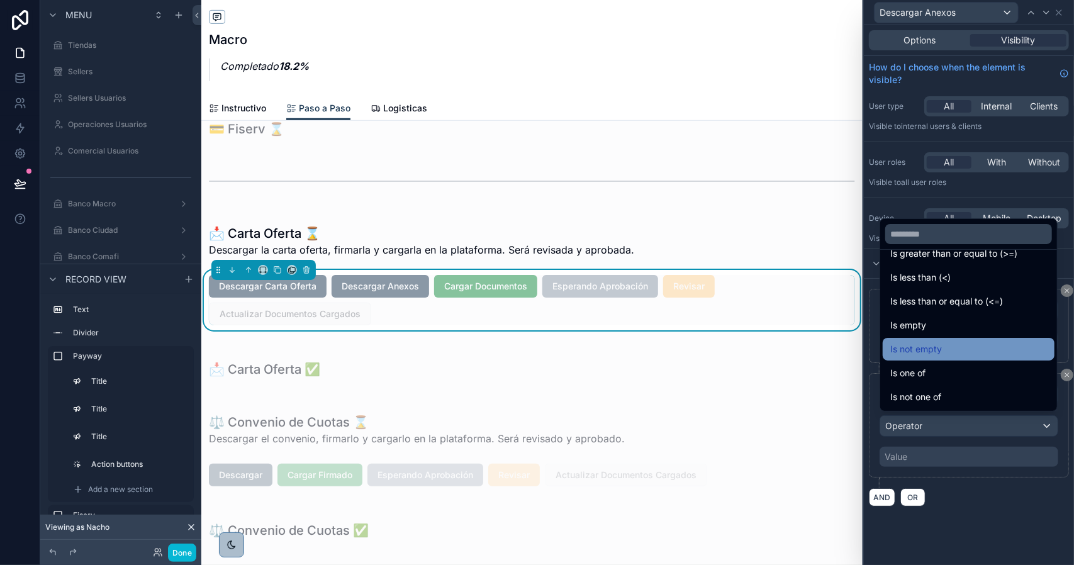
click at [956, 352] on div "Is not empty" at bounding box center [969, 349] width 157 height 15
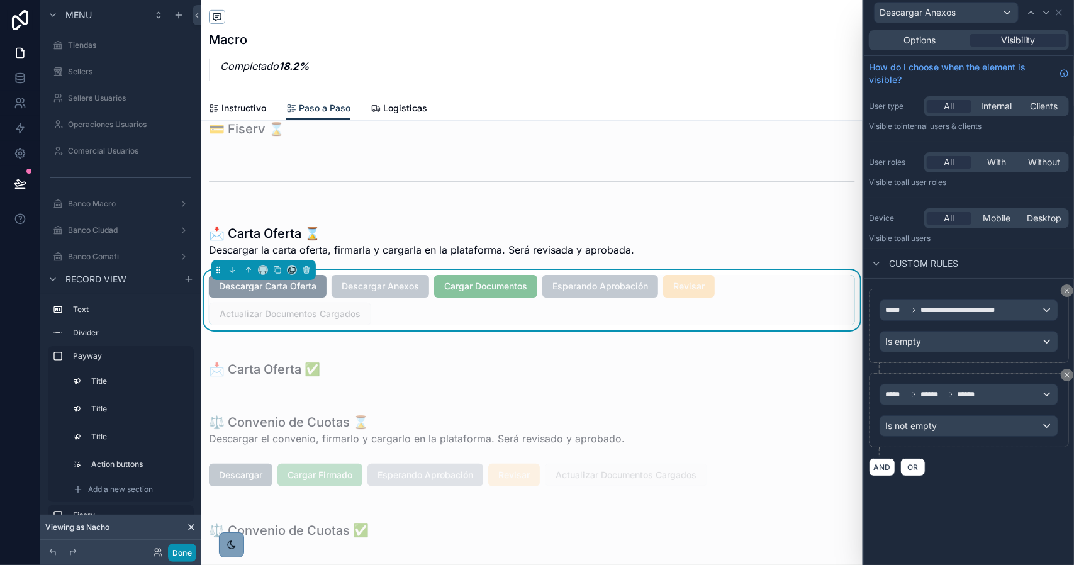
drag, startPoint x: 190, startPoint y: 549, endPoint x: 235, endPoint y: 533, distance: 48.0
click at [190, 549] on button "Done" at bounding box center [182, 553] width 28 height 18
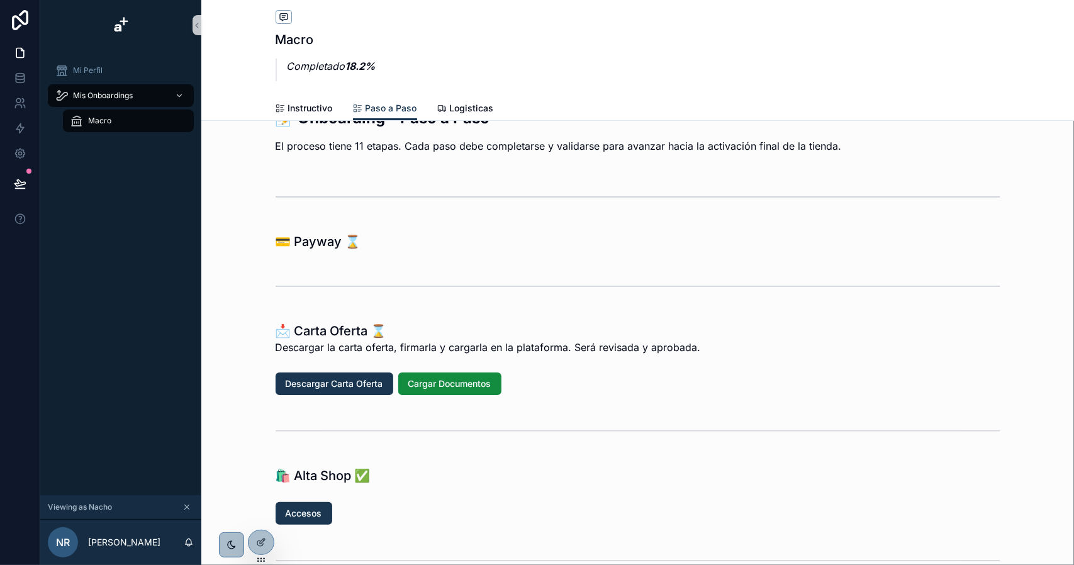
scroll to position [0, 0]
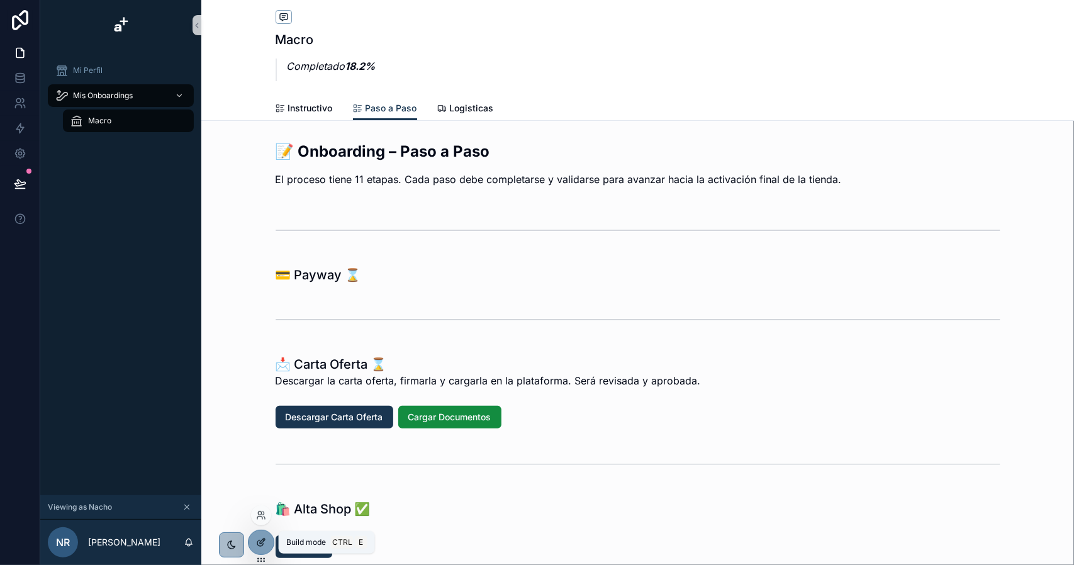
click at [264, 541] on icon at bounding box center [261, 543] width 10 height 10
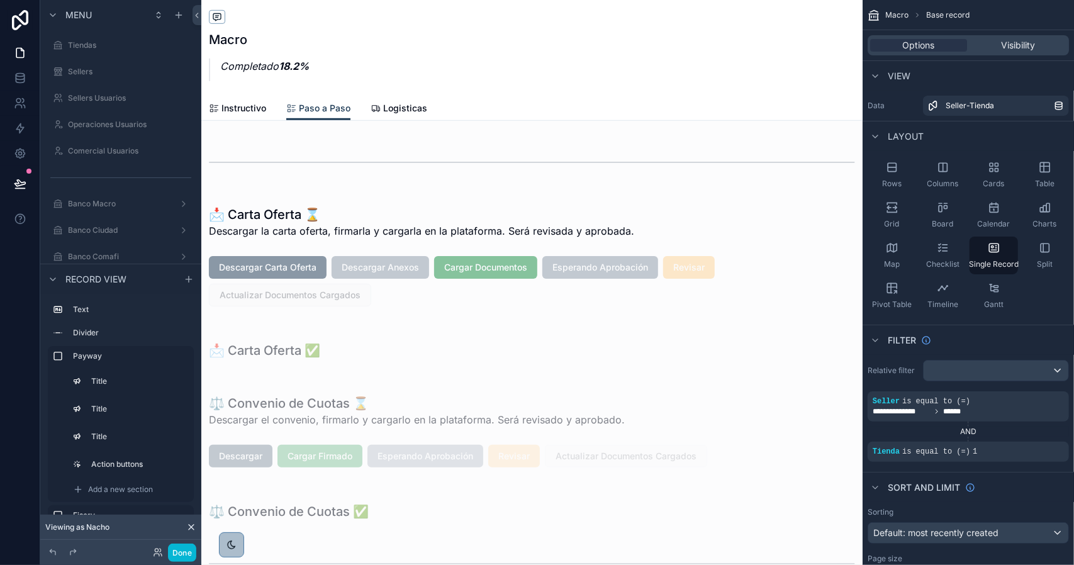
scroll to position [566, 0]
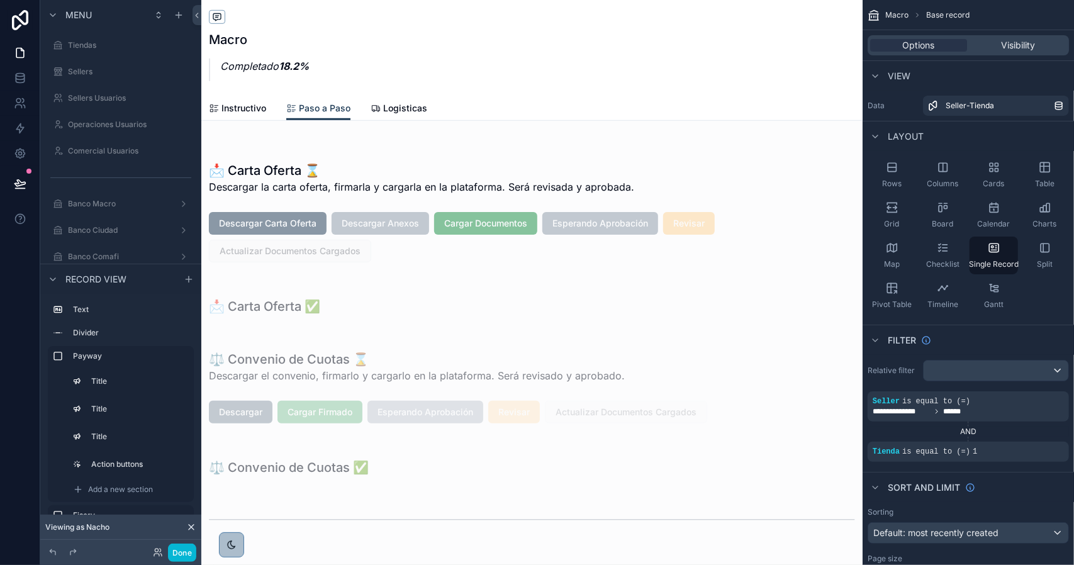
click at [453, 225] on div "scrollable content" at bounding box center [532, 212] width 662 height 126
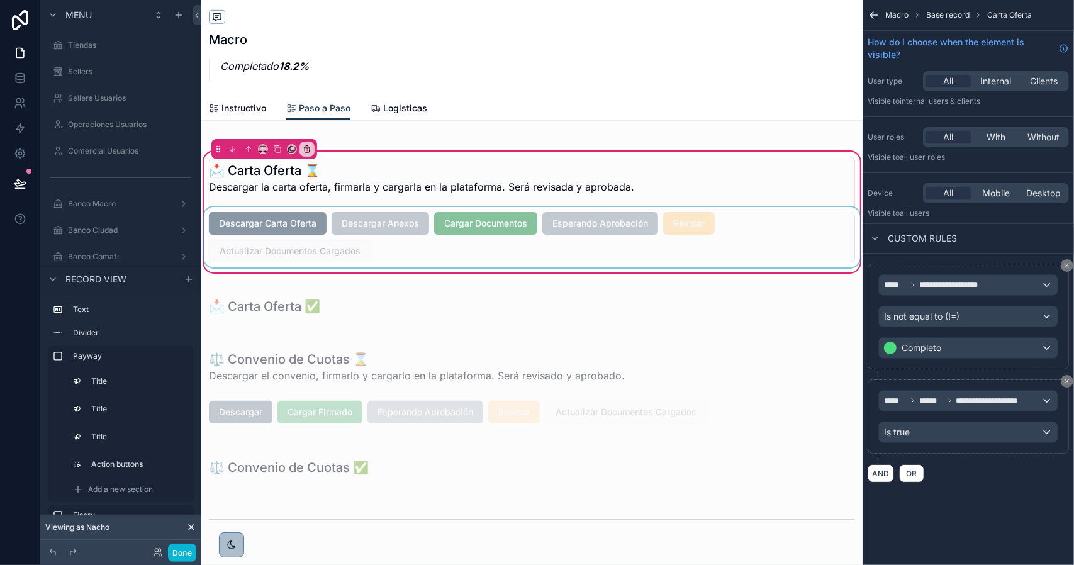
click at [429, 225] on div "scrollable content" at bounding box center [532, 237] width 662 height 60
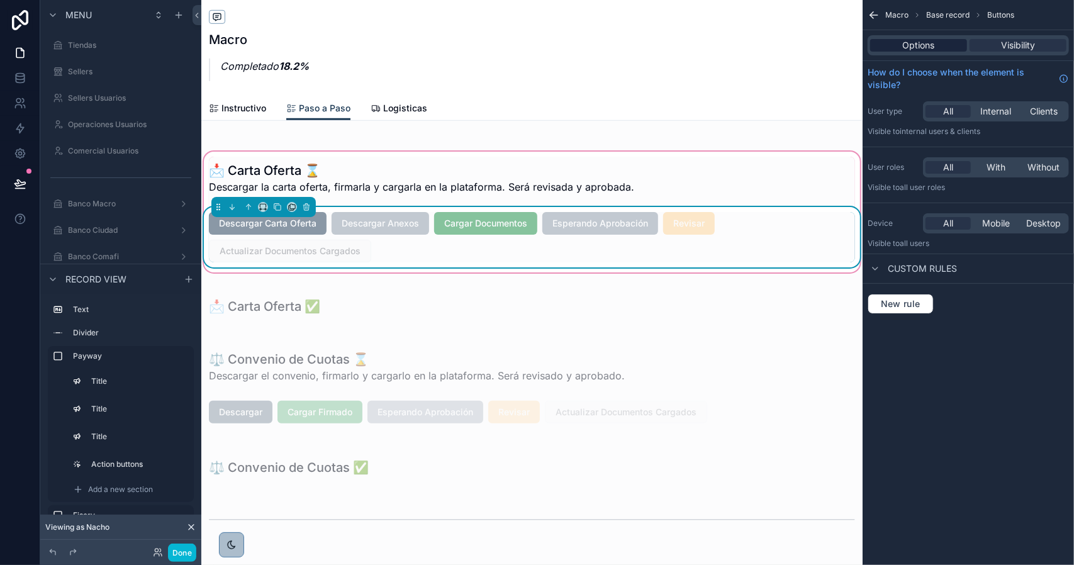
click at [941, 46] on div "Options" at bounding box center [918, 45] width 97 height 13
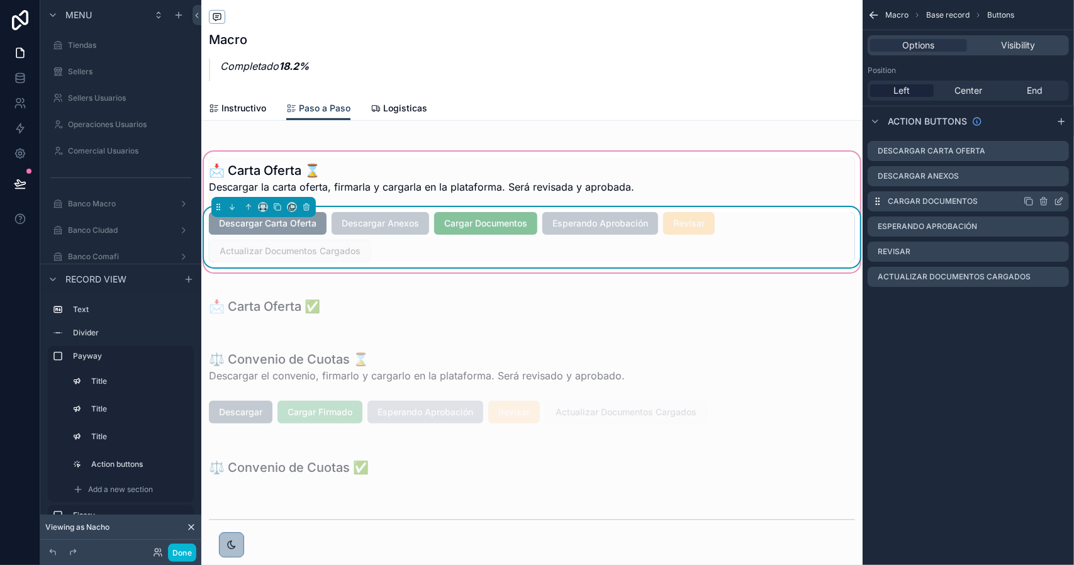
click at [1060, 203] on icon "scrollable content" at bounding box center [1059, 201] width 10 height 10
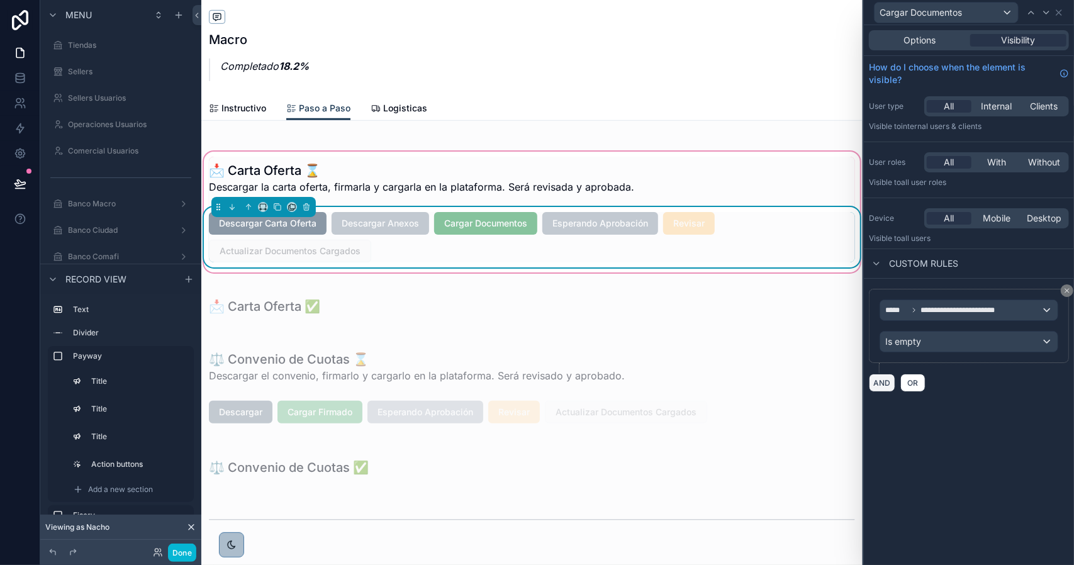
click at [876, 383] on button "AND" at bounding box center [882, 383] width 26 height 18
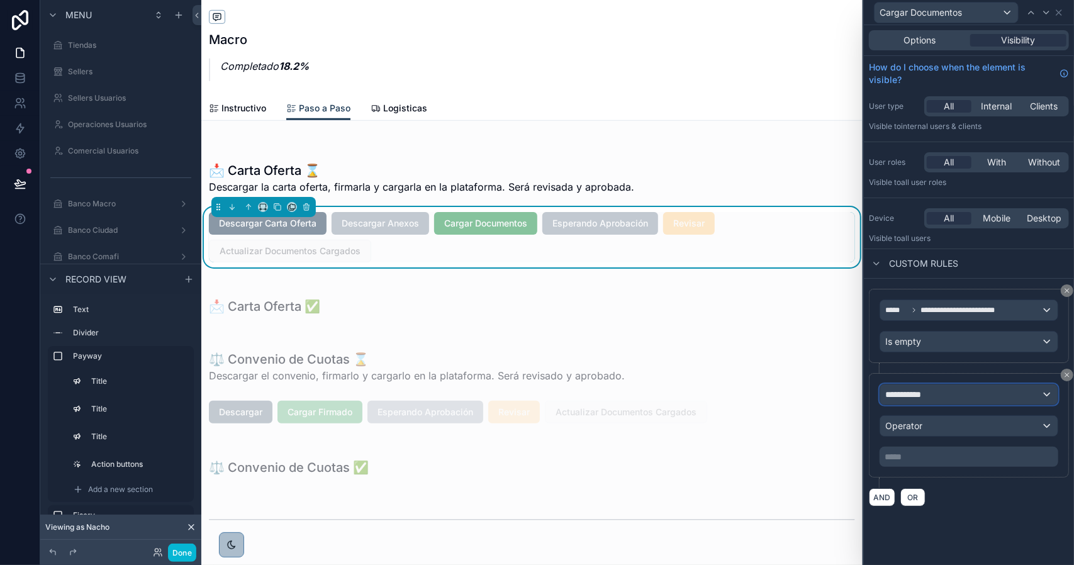
click at [929, 392] on span "**********" at bounding box center [909, 394] width 47 height 13
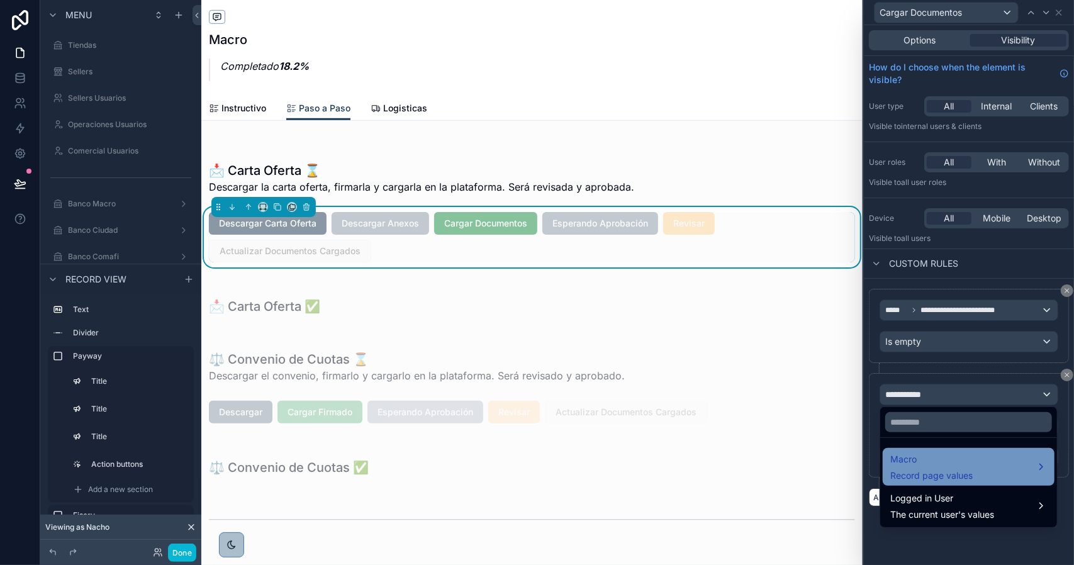
click at [944, 462] on span "Macro" at bounding box center [932, 459] width 82 height 15
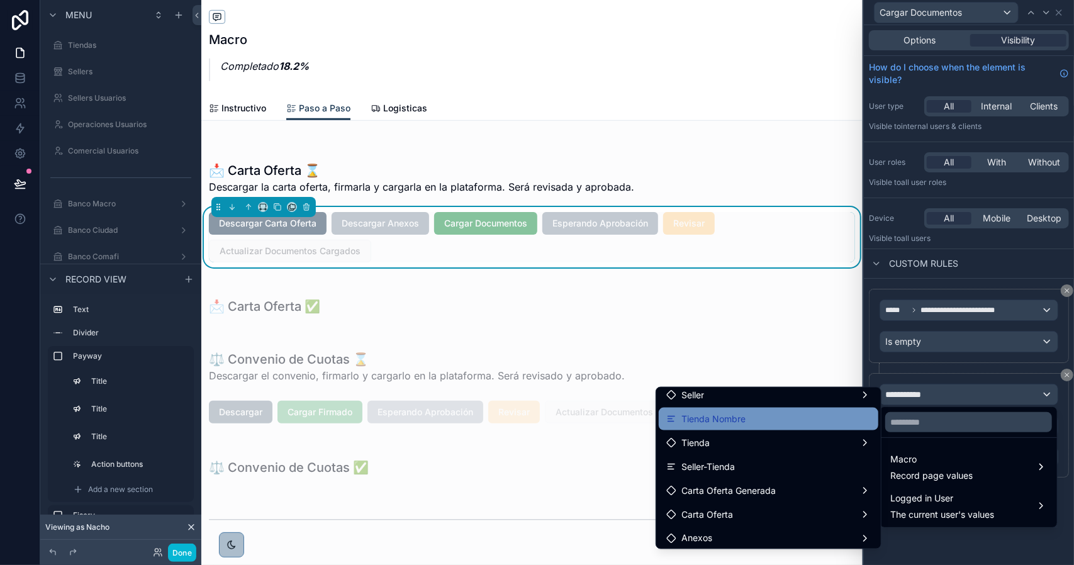
scroll to position [63, 0]
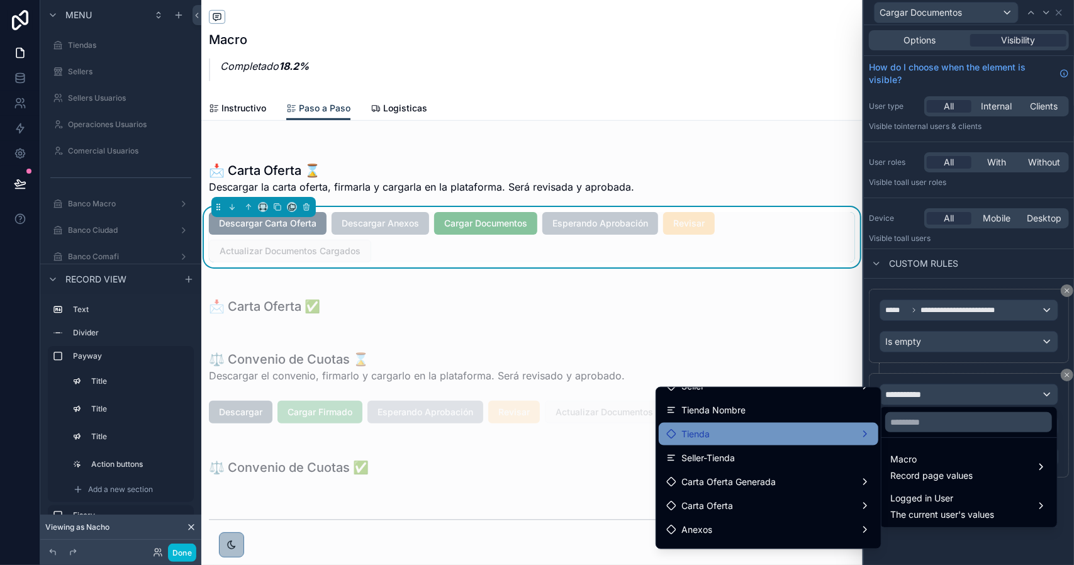
click at [762, 436] on div "Tienda" at bounding box center [769, 434] width 205 height 15
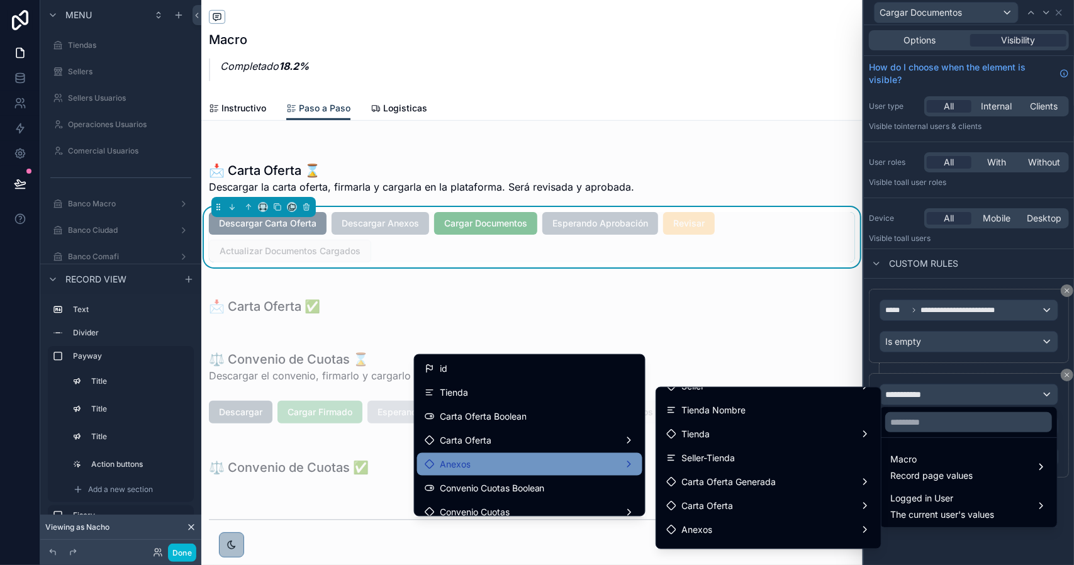
click at [541, 454] on div "Anexos" at bounding box center [529, 464] width 225 height 23
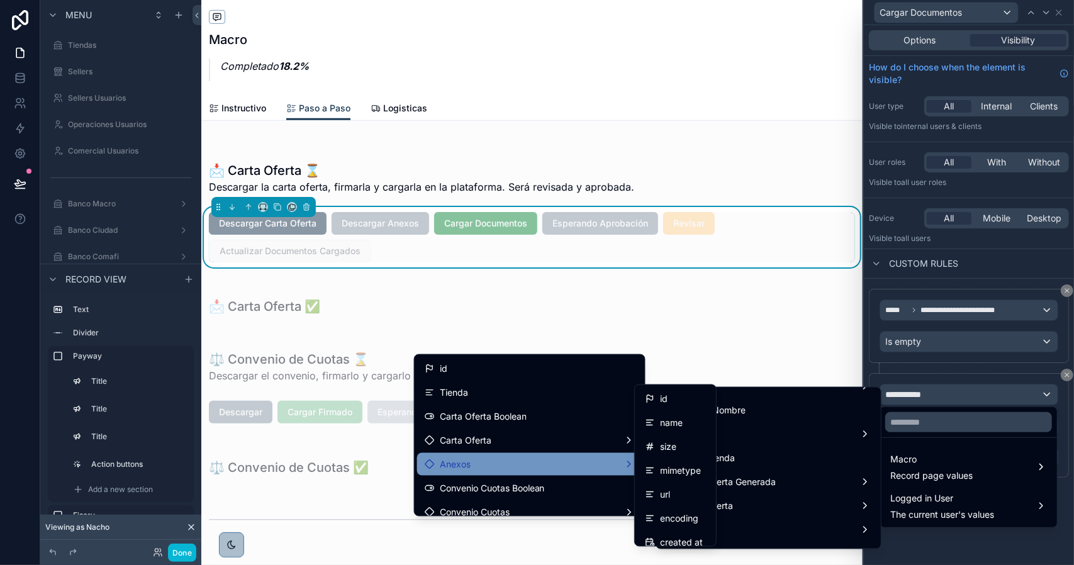
click at [913, 389] on div at bounding box center [969, 282] width 210 height 565
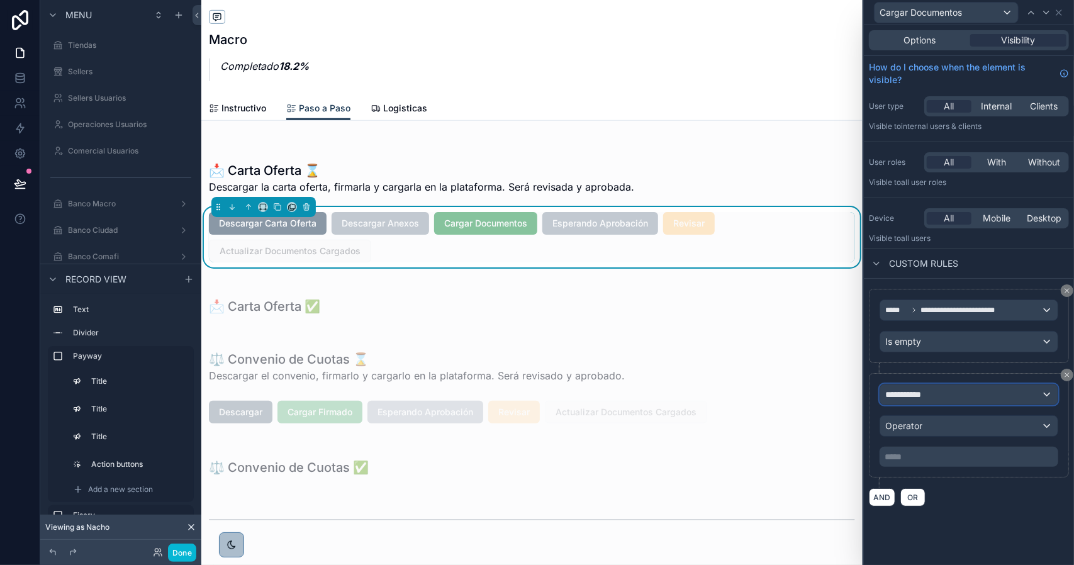
click at [924, 390] on span "**********" at bounding box center [909, 394] width 47 height 13
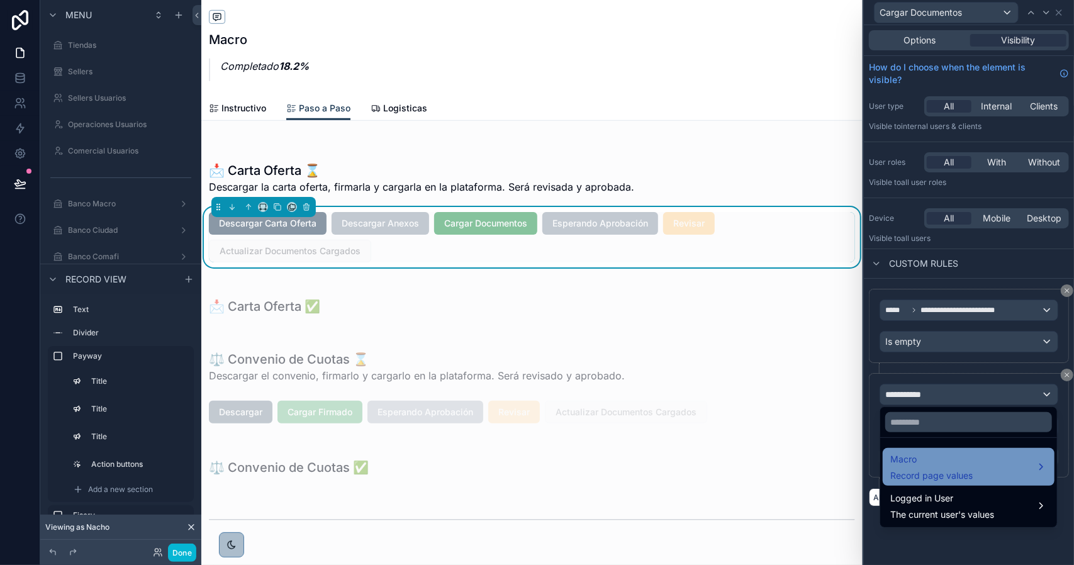
click at [937, 453] on span "Macro" at bounding box center [932, 459] width 82 height 15
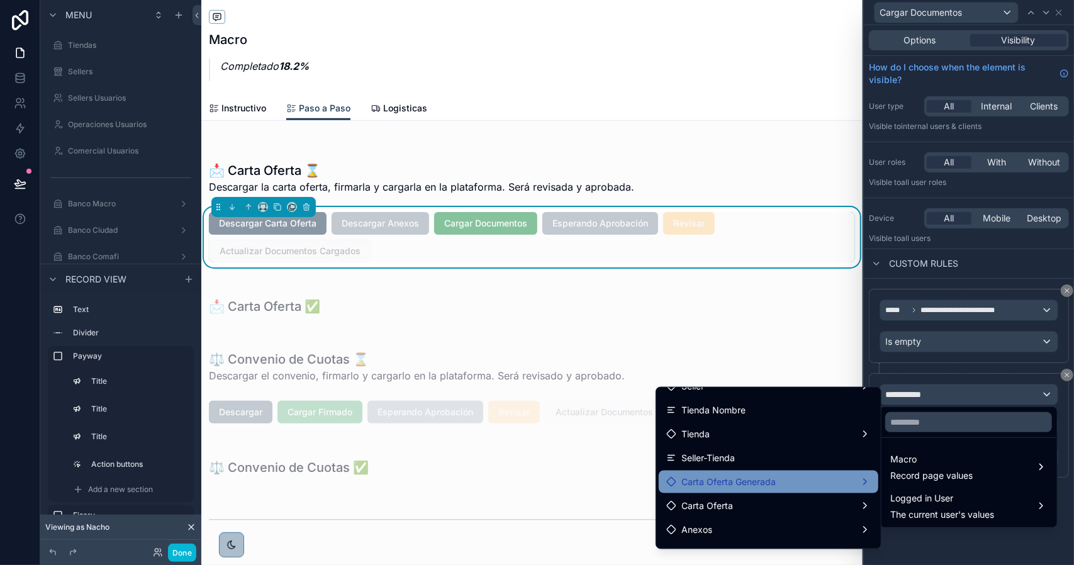
click at [783, 480] on div "Carta Oferta Generada" at bounding box center [769, 482] width 205 height 15
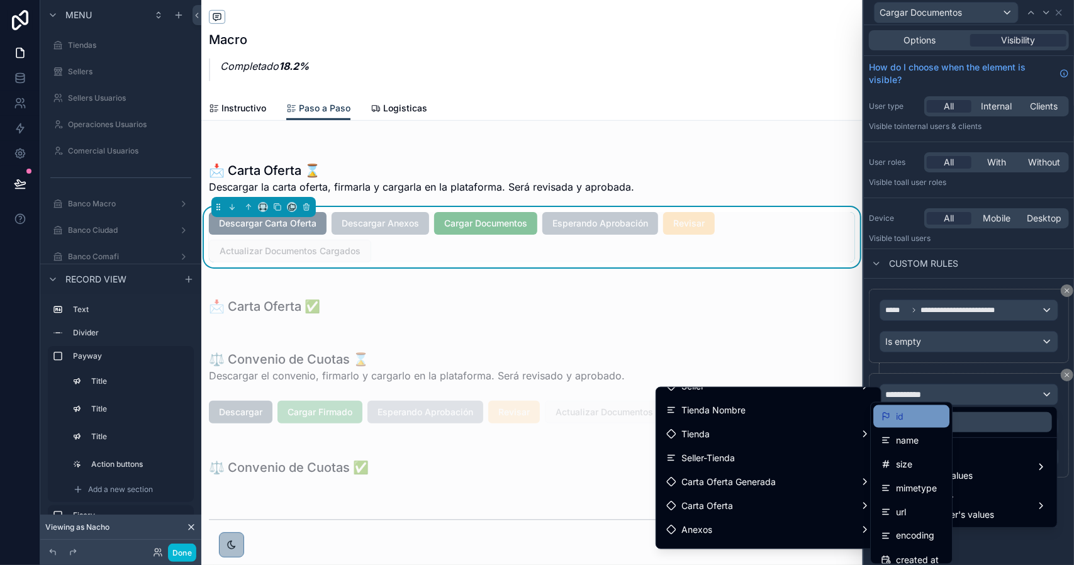
click at [903, 421] on span "id" at bounding box center [900, 416] width 8 height 15
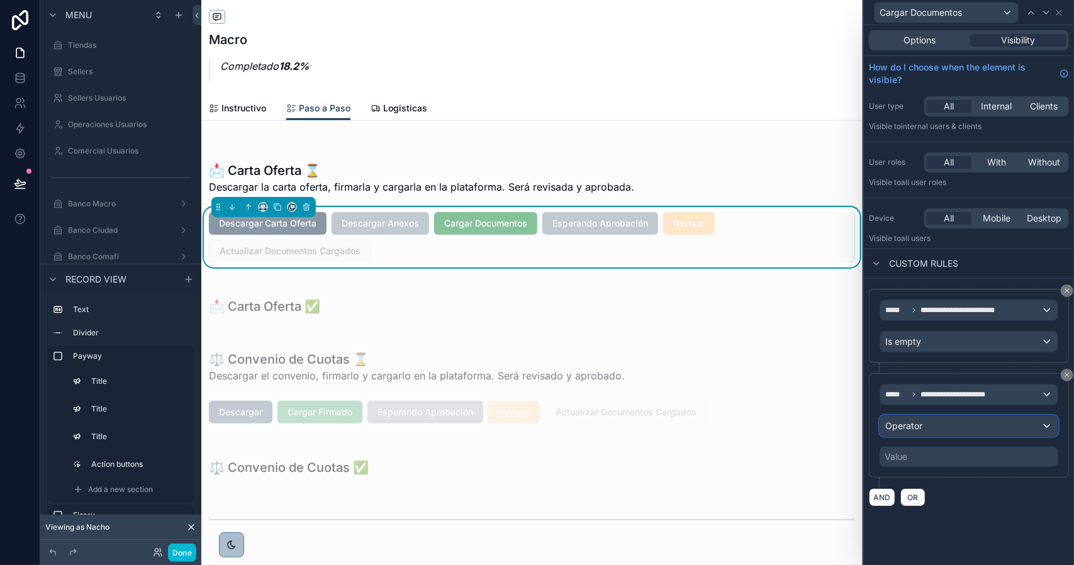
click at [948, 424] on div "Operator" at bounding box center [969, 426] width 177 height 20
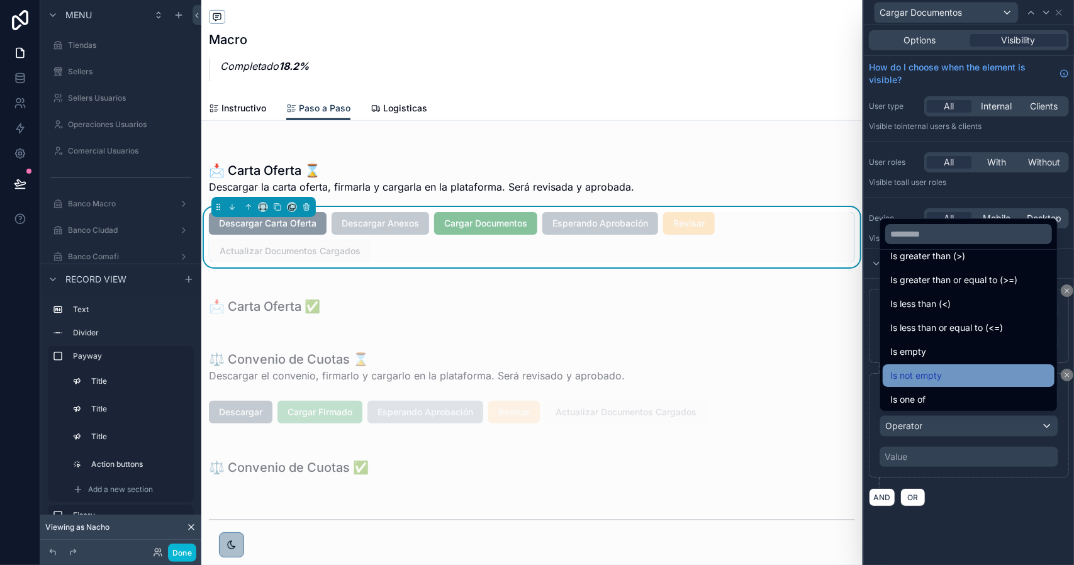
click at [961, 380] on div "Is not empty" at bounding box center [969, 375] width 157 height 15
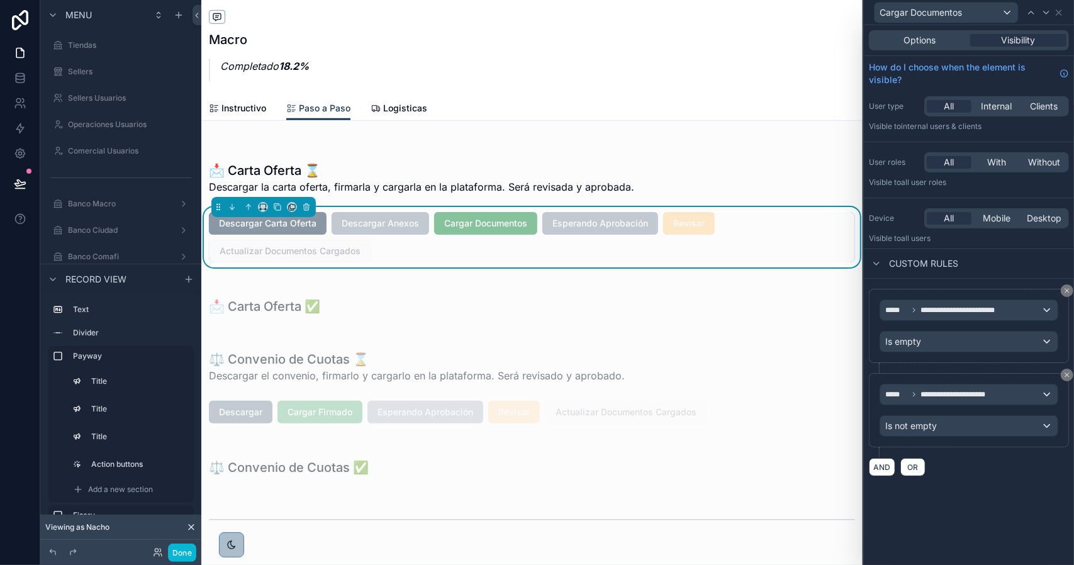
click at [969, 508] on div "**********" at bounding box center [969, 295] width 210 height 540
click at [184, 549] on button "Done" at bounding box center [182, 553] width 28 height 18
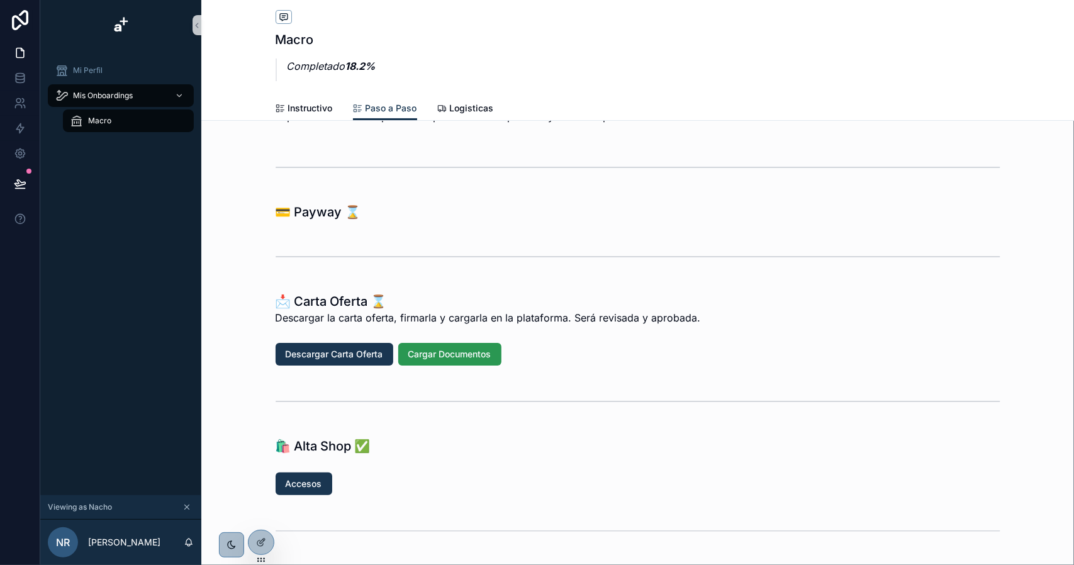
click at [453, 354] on span "Cargar Documentos" at bounding box center [449, 354] width 83 height 13
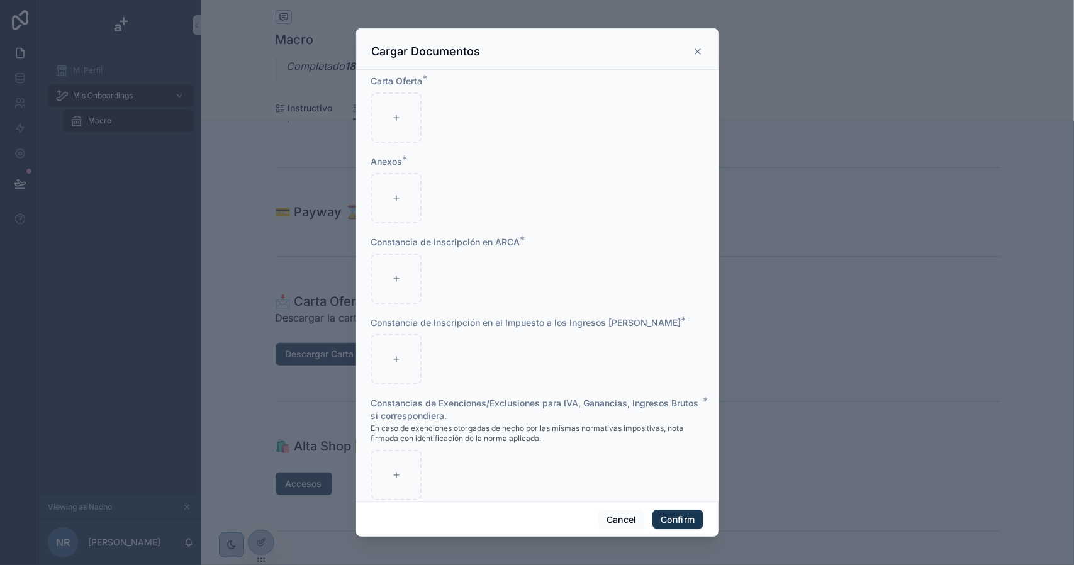
drag, startPoint x: 699, startPoint y: 51, endPoint x: 658, endPoint y: 109, distance: 70.5
click at [697, 51] on icon at bounding box center [698, 51] width 5 height 5
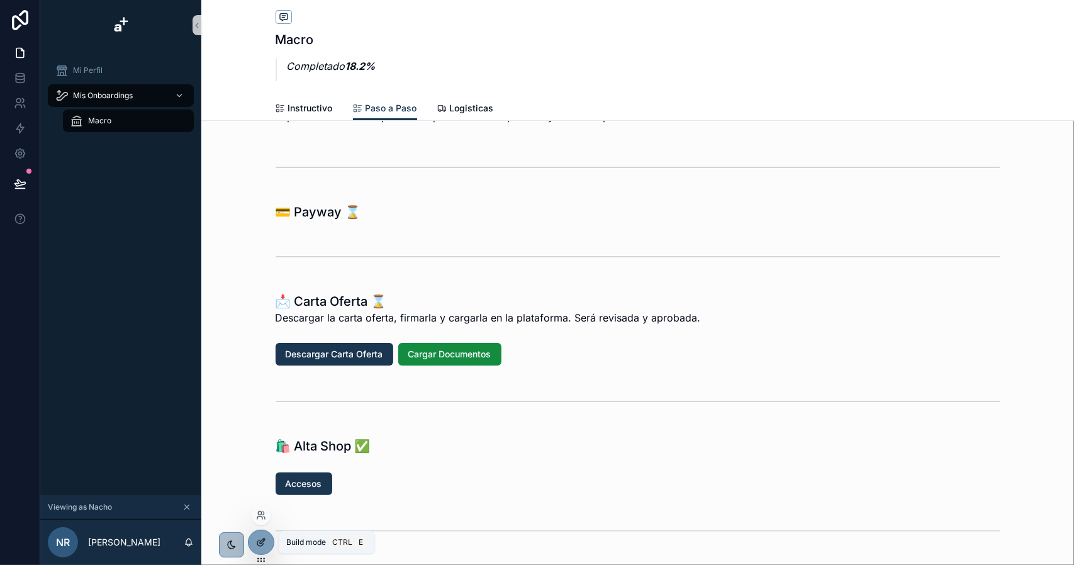
click at [261, 536] on div at bounding box center [261, 543] width 25 height 24
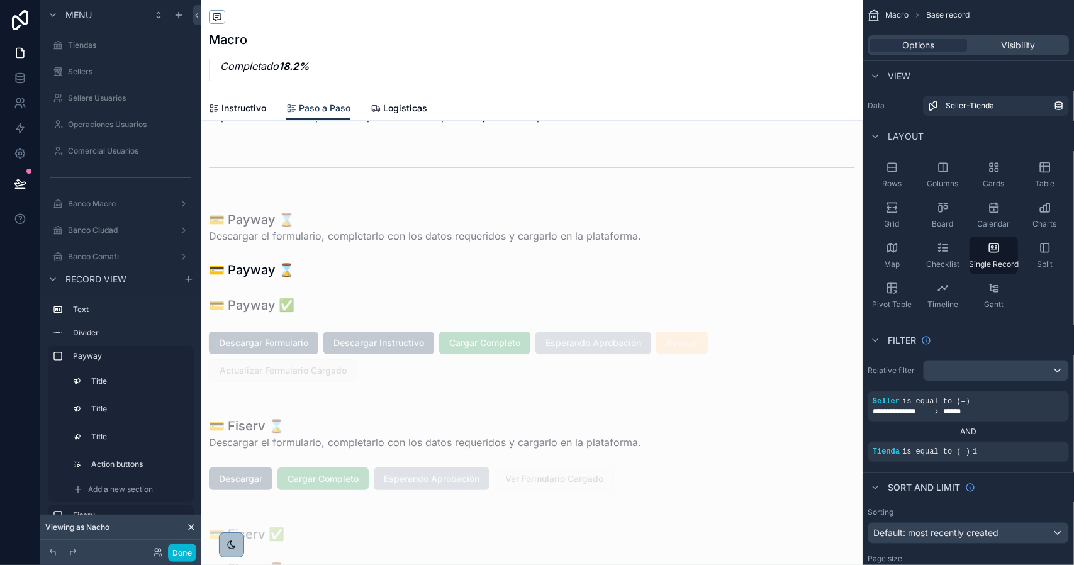
click at [294, 369] on div "scrollable content" at bounding box center [532, 296] width 662 height 196
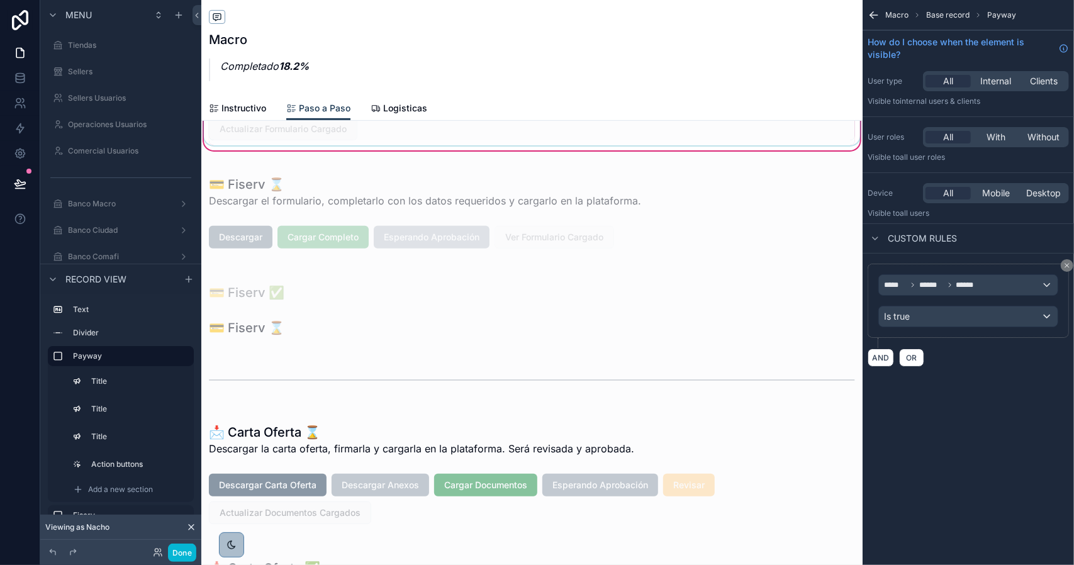
scroll to position [378, 0]
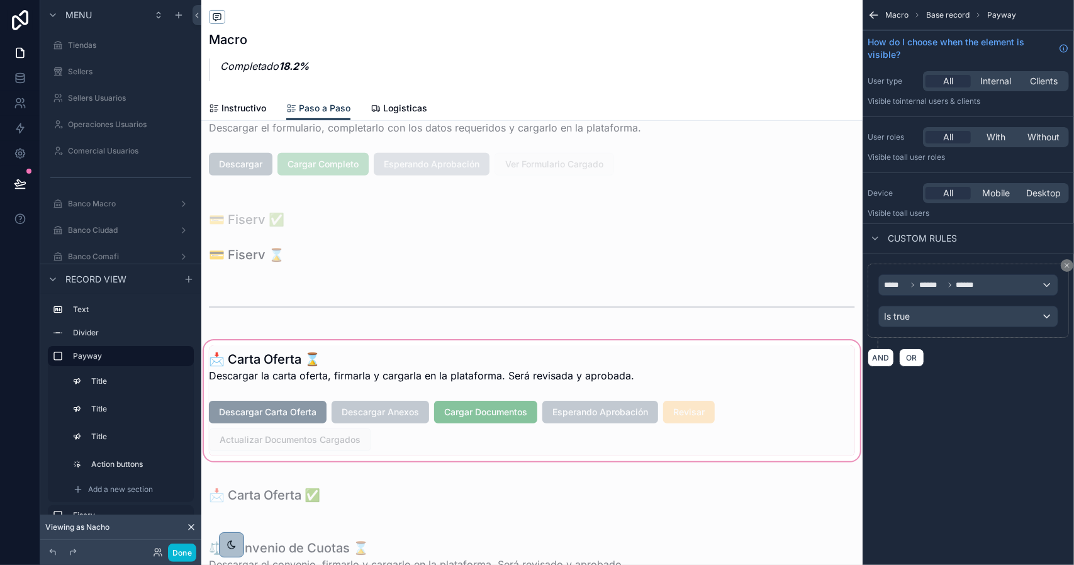
drag, startPoint x: 342, startPoint y: 436, endPoint x: 322, endPoint y: 440, distance: 20.6
click at [341, 436] on div "scrollable content" at bounding box center [532, 401] width 662 height 126
click at [281, 442] on div "scrollable content" at bounding box center [532, 401] width 662 height 126
click at [354, 417] on div "scrollable content" at bounding box center [532, 401] width 662 height 126
click at [428, 422] on div "scrollable content" at bounding box center [532, 401] width 662 height 126
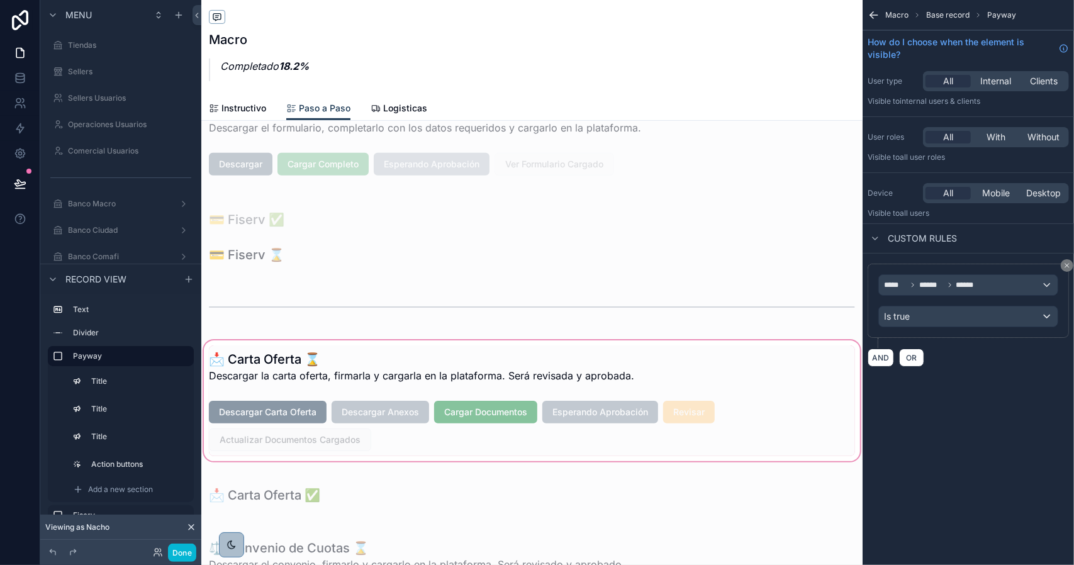
click at [369, 361] on div "scrollable content" at bounding box center [532, 401] width 662 height 126
drag, startPoint x: 499, startPoint y: 422, endPoint x: 475, endPoint y: 416, distance: 25.2
click at [496, 421] on div "scrollable content" at bounding box center [532, 401] width 662 height 126
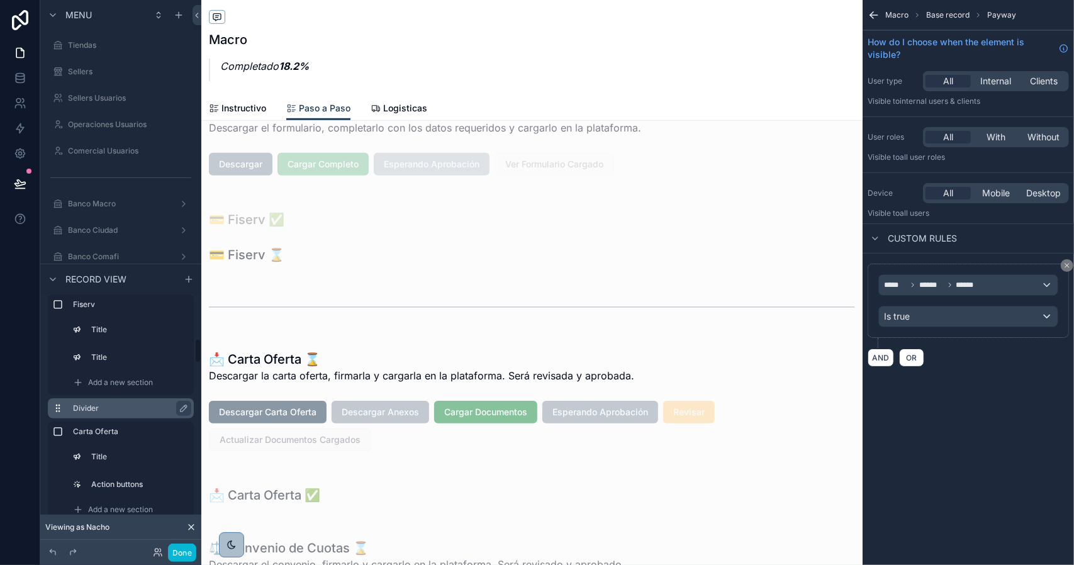
scroll to position [441, 0]
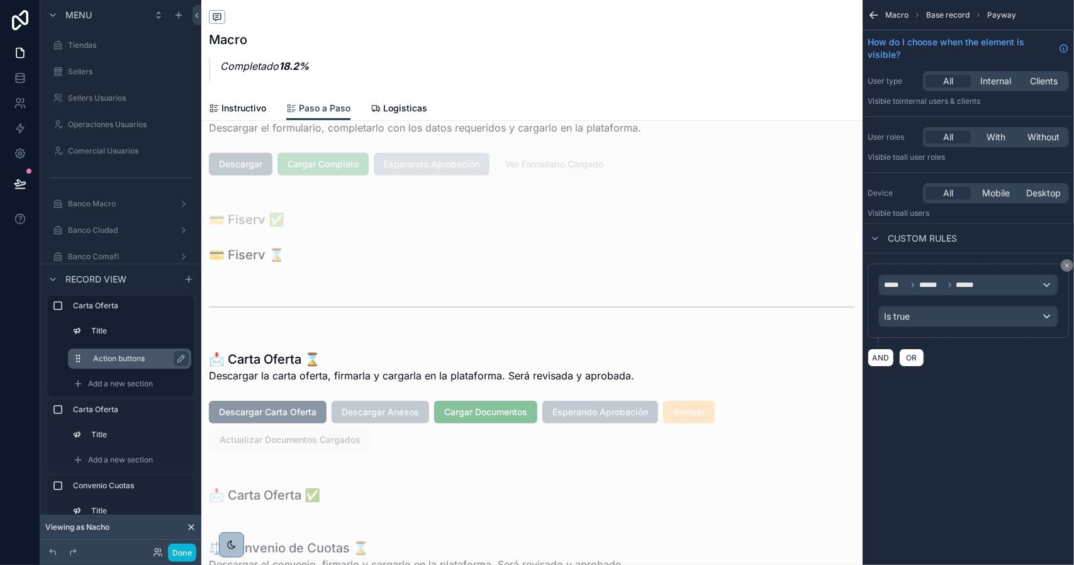
click at [132, 352] on div "Action buttons" at bounding box center [139, 358] width 93 height 15
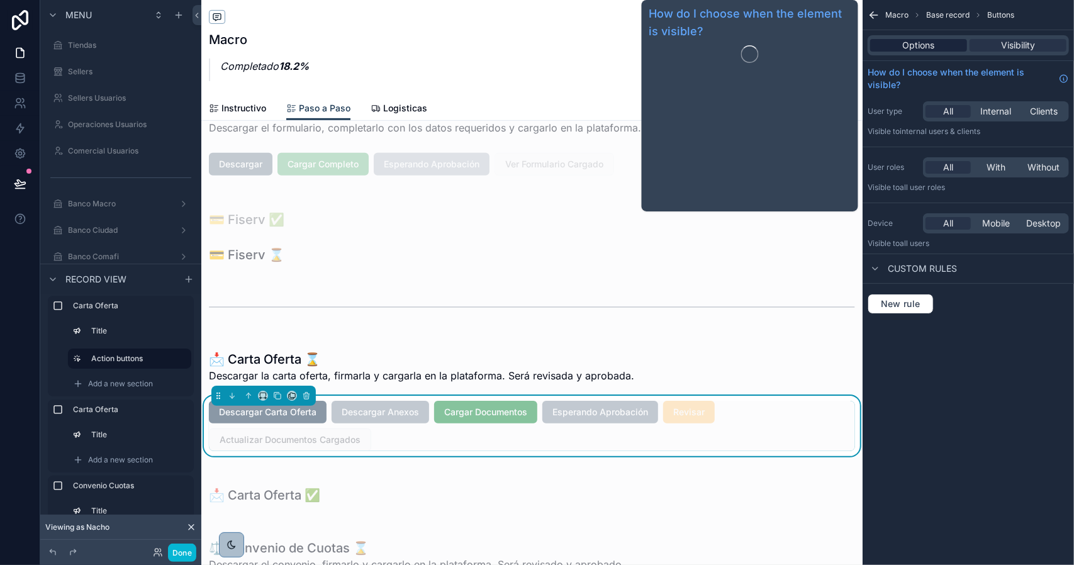
click at [930, 49] on span "Options" at bounding box center [919, 45] width 32 height 13
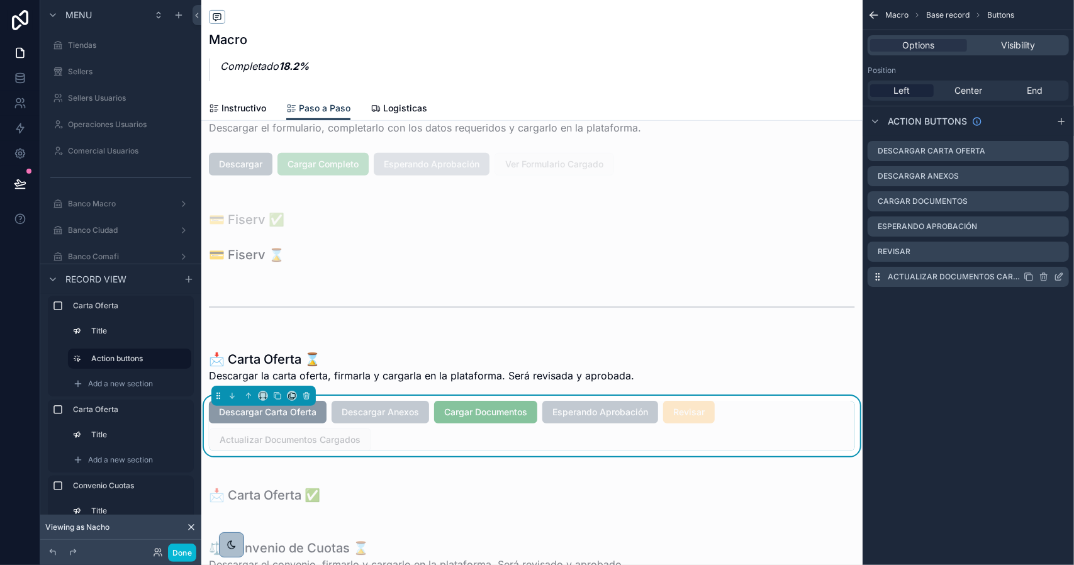
click at [1061, 277] on icon "scrollable content" at bounding box center [1059, 277] width 10 height 10
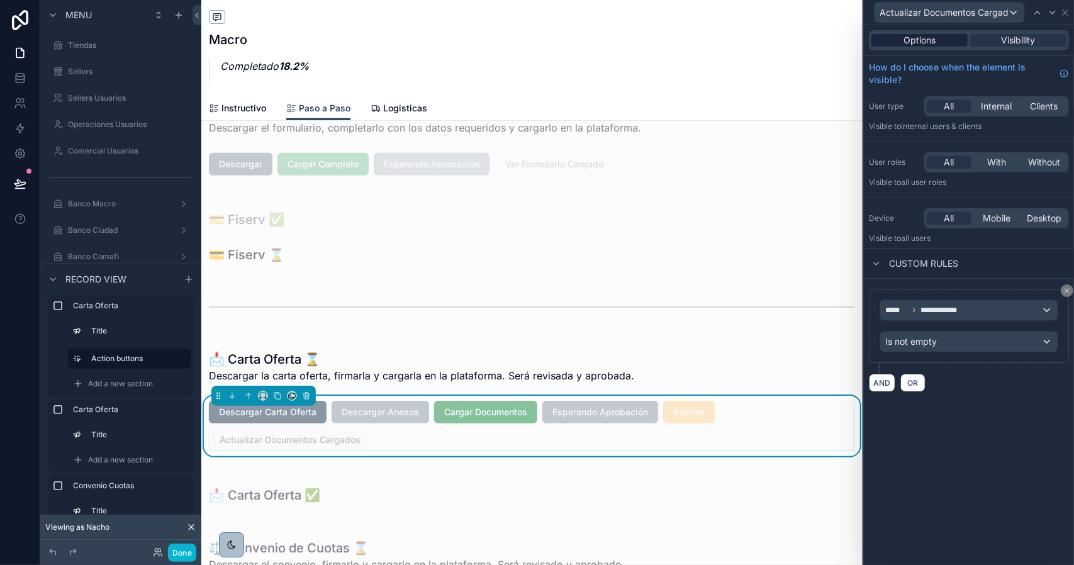
click at [921, 45] on span "Options" at bounding box center [920, 40] width 32 height 13
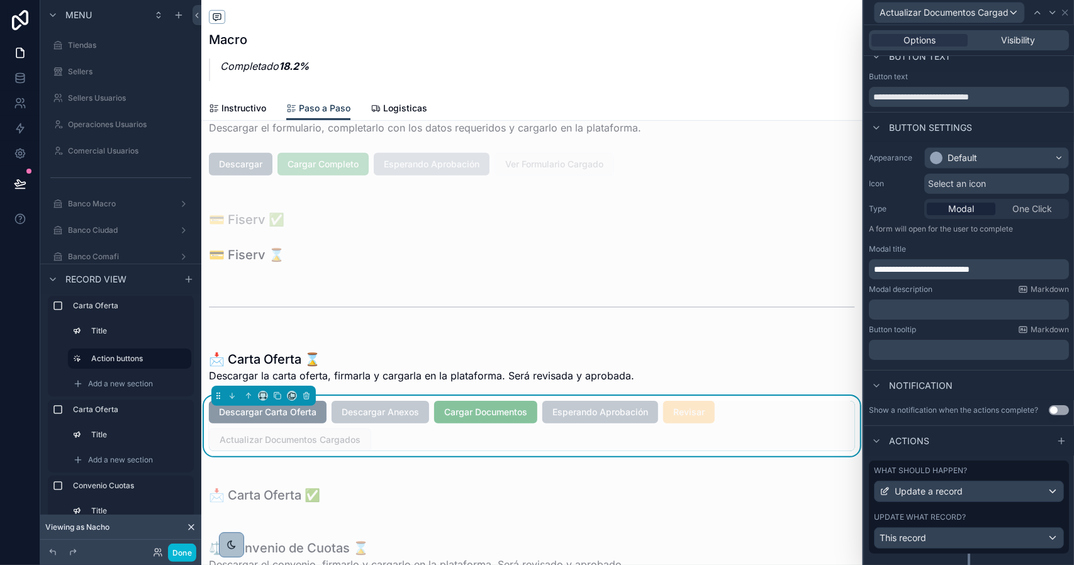
scroll to position [48, 0]
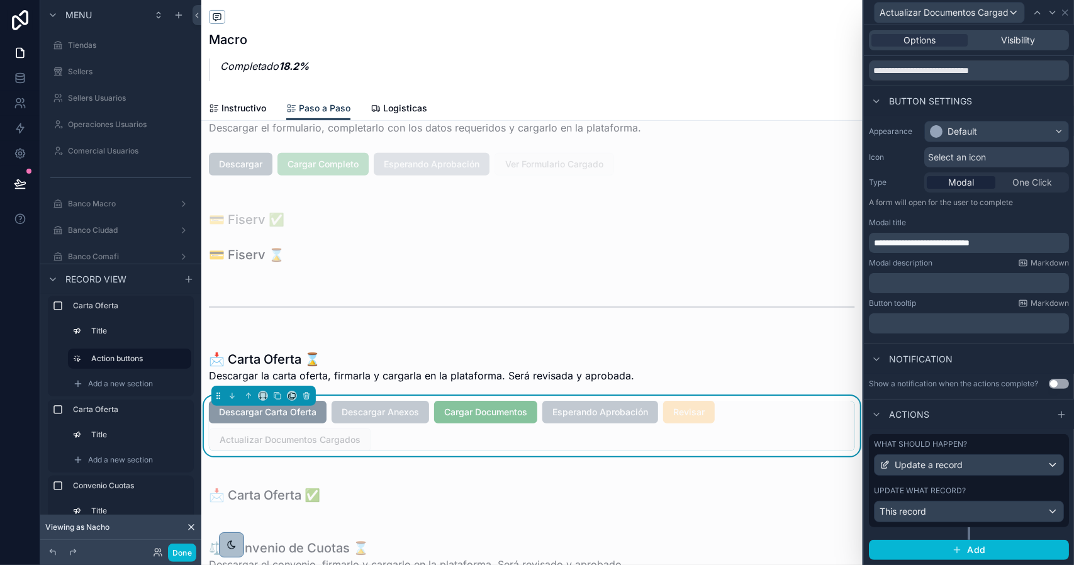
click at [979, 486] on div "What should happen? Update a record Update what record? This record" at bounding box center [969, 480] width 200 height 93
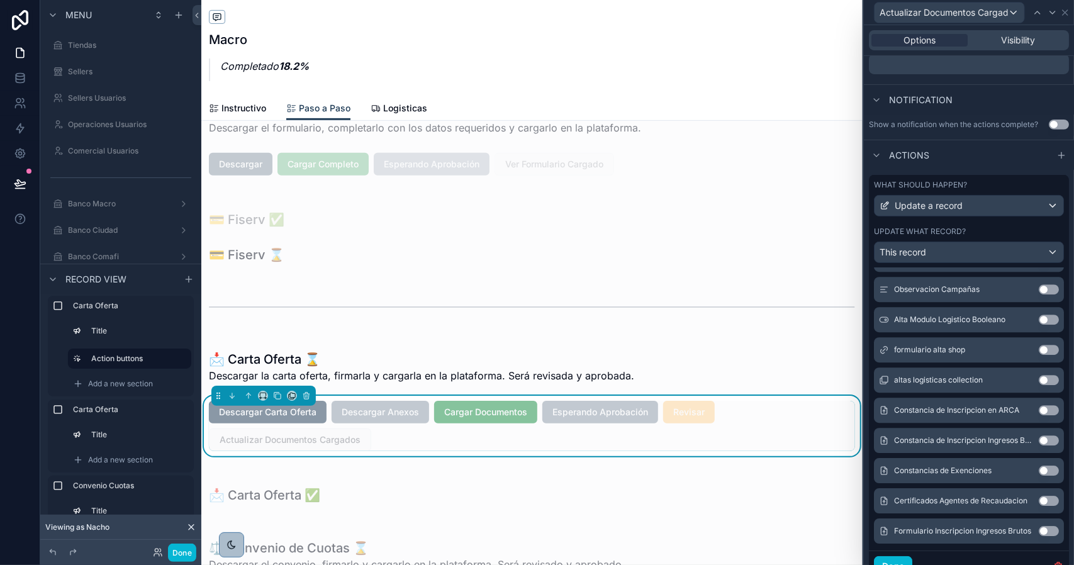
scroll to position [2651, 0]
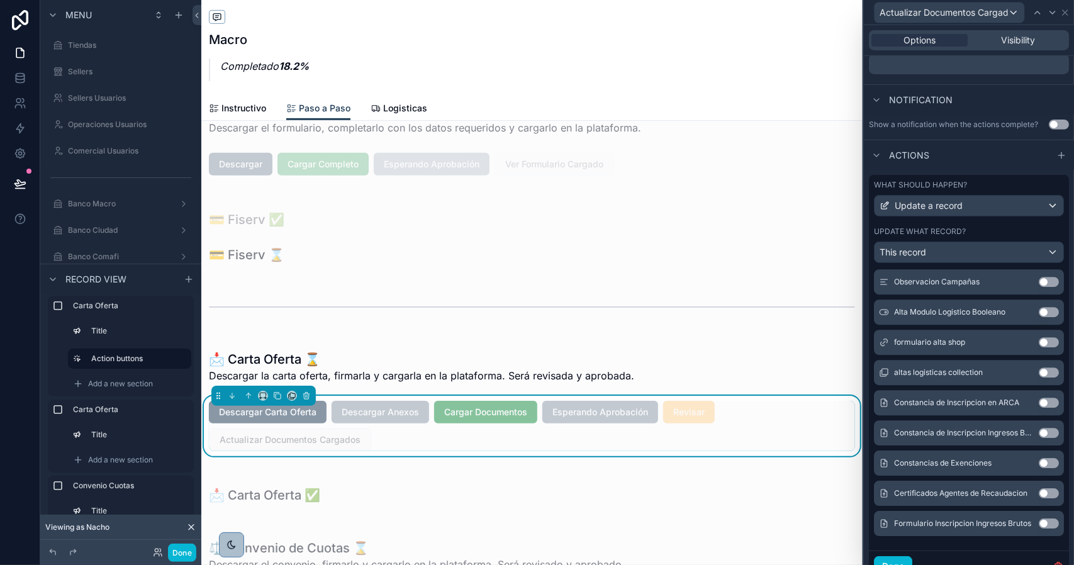
click at [1039, 408] on button "Use setting" at bounding box center [1049, 403] width 20 height 10
click at [1039, 438] on button "Use setting" at bounding box center [1049, 433] width 20 height 10
click at [1039, 468] on button "Use setting" at bounding box center [1049, 463] width 20 height 10
click at [1039, 499] on button "Use setting" at bounding box center [1049, 493] width 20 height 10
click at [1039, 528] on button "Use setting" at bounding box center [1049, 524] width 20 height 10
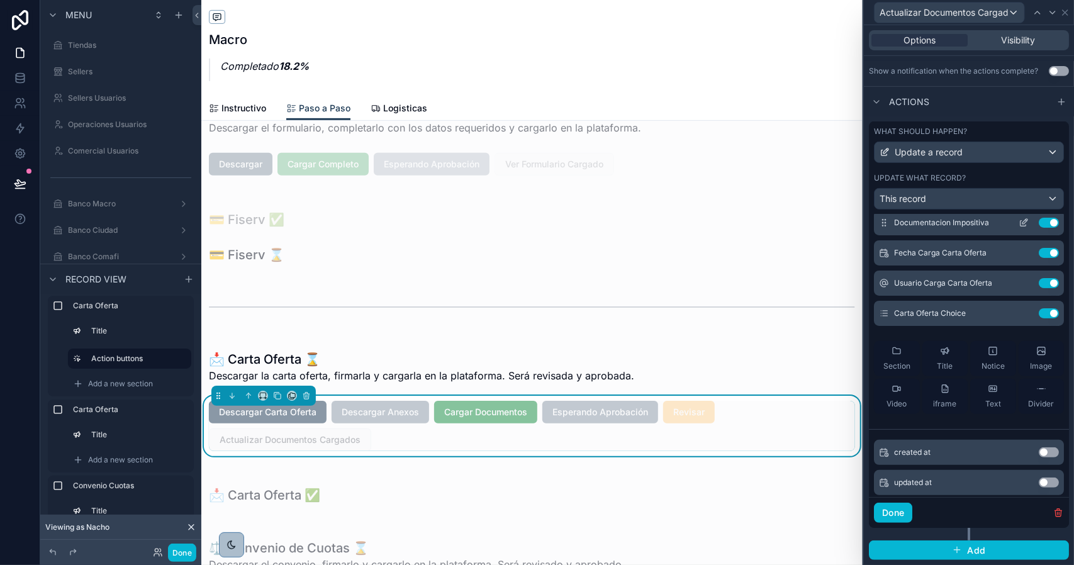
scroll to position [126, 0]
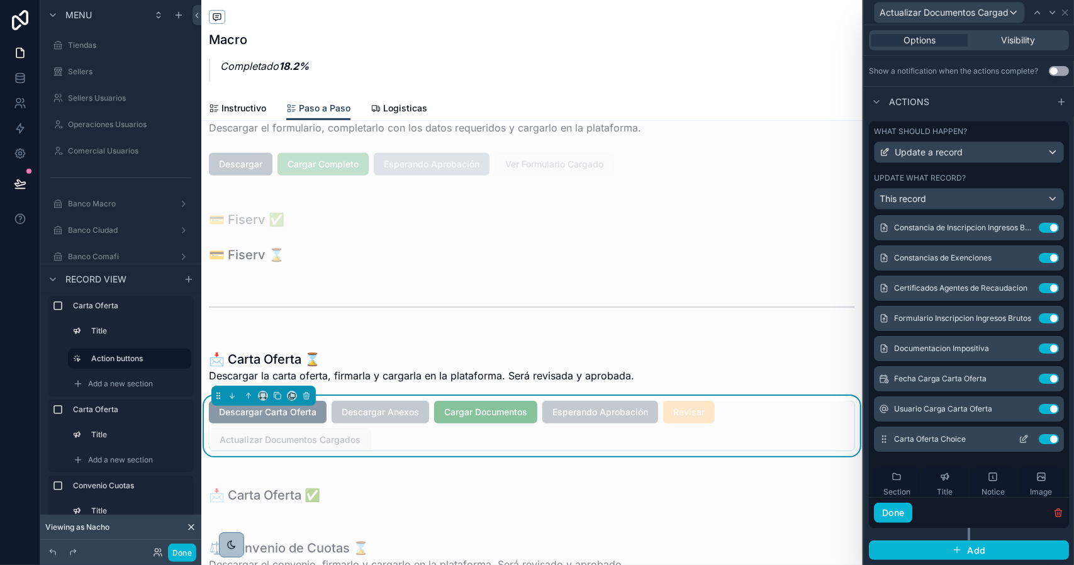
click at [1019, 437] on icon at bounding box center [1024, 439] width 10 height 10
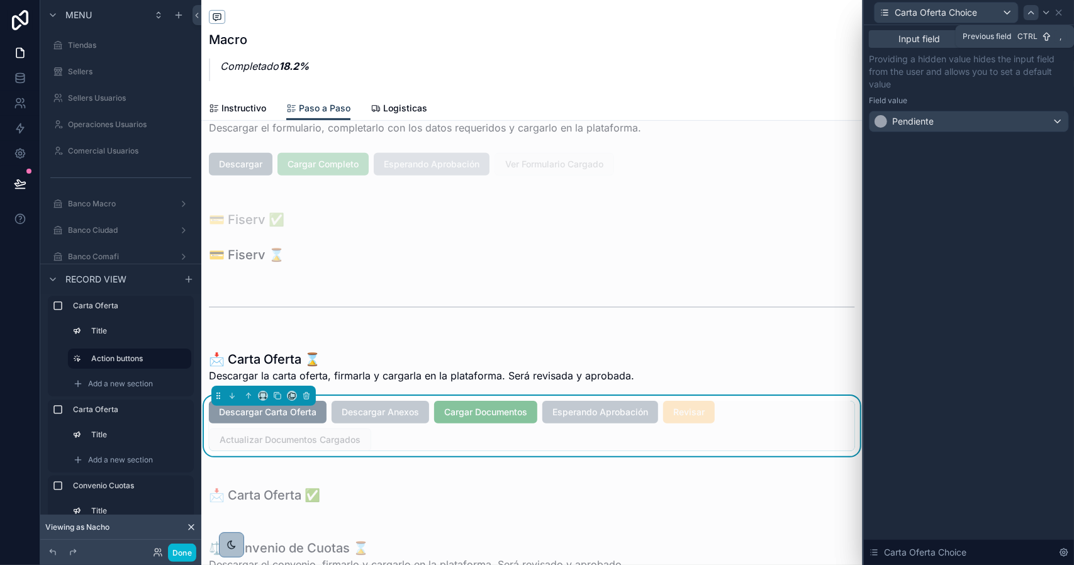
click at [1034, 13] on icon at bounding box center [1031, 12] width 5 height 3
click at [1034, 13] on icon at bounding box center [1037, 13] width 10 height 10
click at [1033, 13] on icon at bounding box center [1031, 12] width 5 height 3
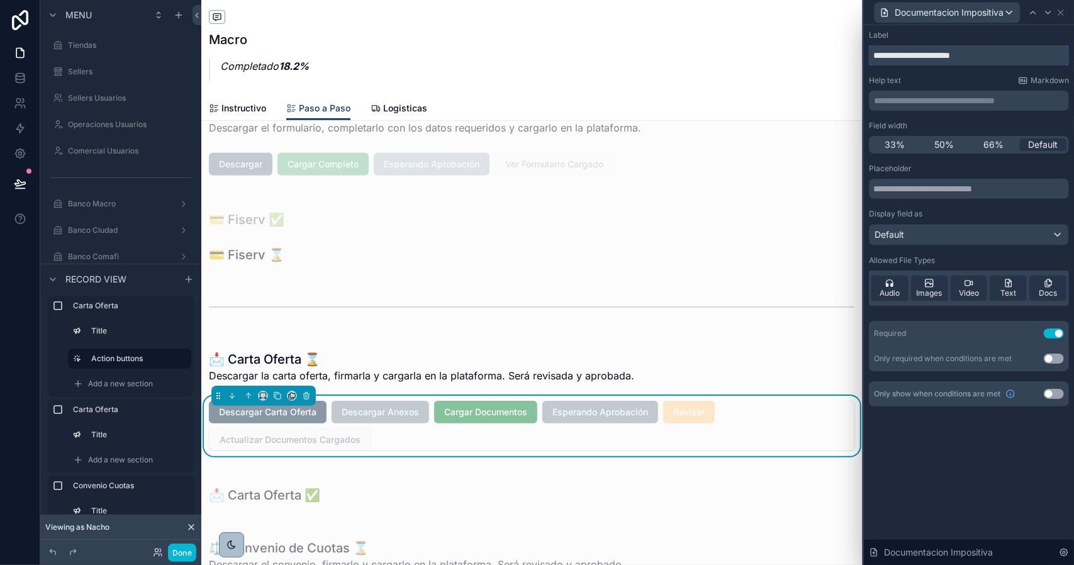
click at [997, 54] on input "**********" at bounding box center [969, 55] width 200 height 20
type input "**********"
click at [1057, 331] on button "Use setting" at bounding box center [1054, 334] width 20 height 10
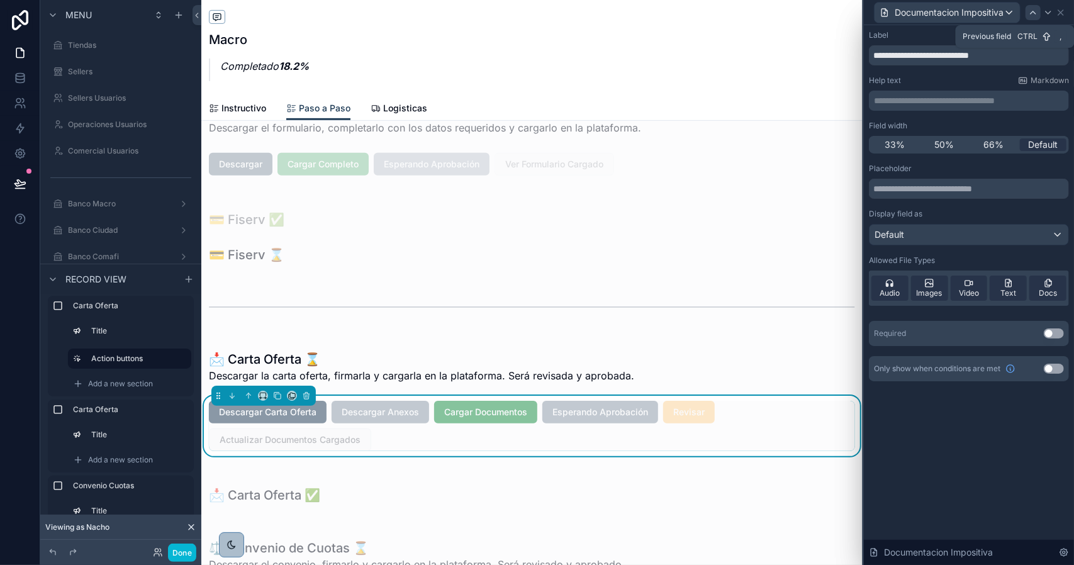
click at [1032, 14] on icon at bounding box center [1033, 13] width 10 height 10
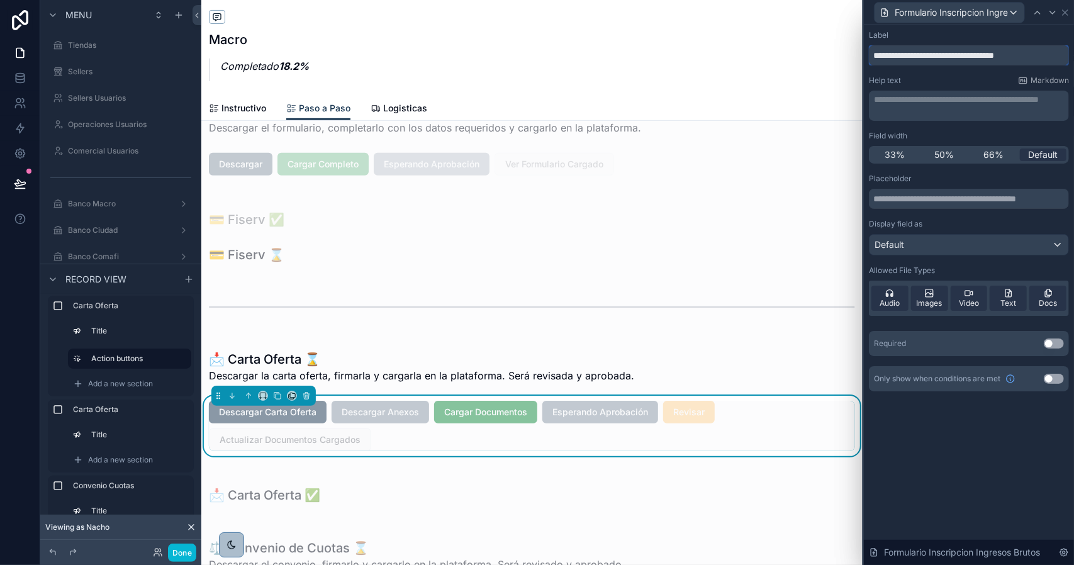
click at [924, 56] on input "**********" at bounding box center [969, 55] width 200 height 20
paste input "**********"
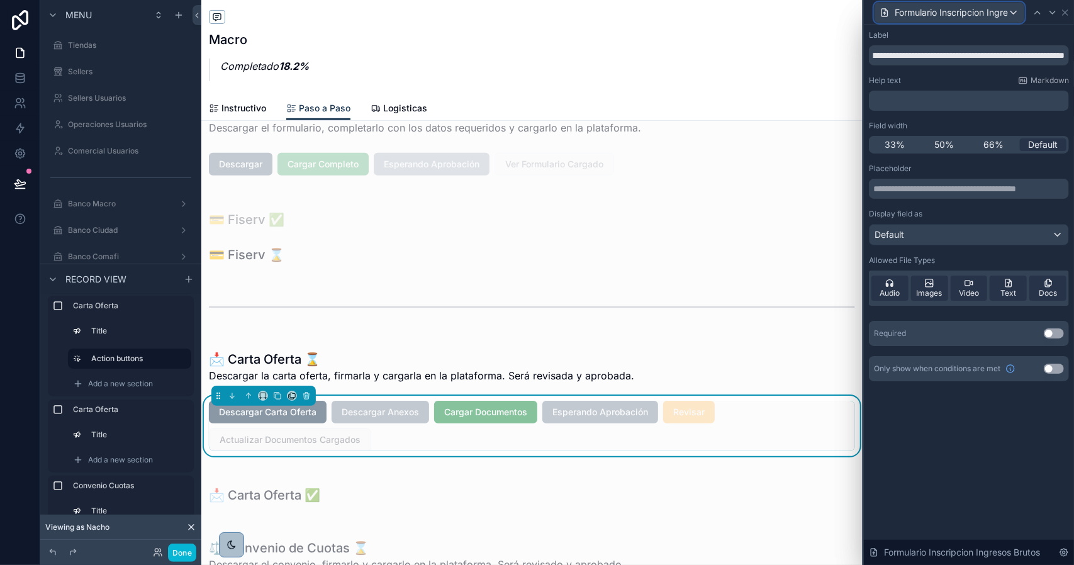
click at [935, 14] on span "Formulario Inscripcion Ingresos Brutos" at bounding box center [951, 12] width 113 height 13
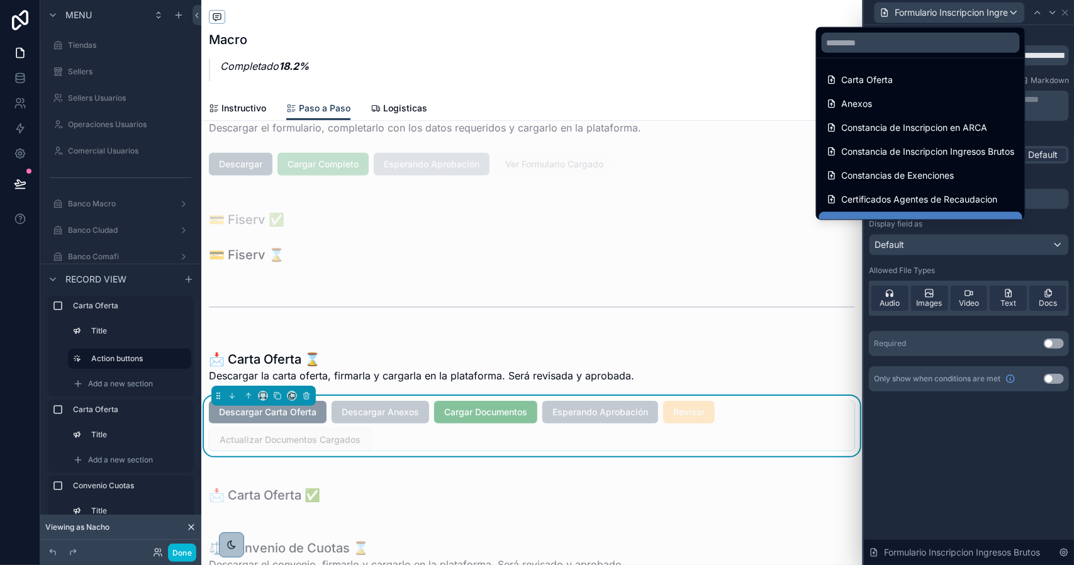
click at [935, 14] on div at bounding box center [969, 282] width 210 height 565
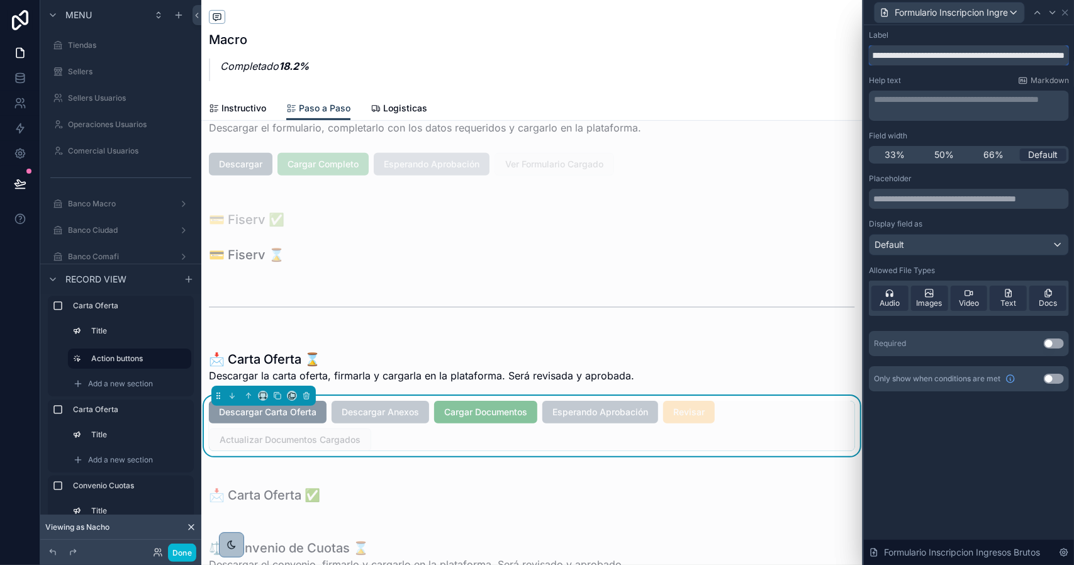
scroll to position [0, 219]
drag, startPoint x: 1057, startPoint y: 56, endPoint x: 1074, endPoint y: 60, distance: 16.8
click at [1074, 60] on div "**********" at bounding box center [969, 223] width 210 height 397
click at [1058, 55] on input "**********" at bounding box center [969, 55] width 200 height 20
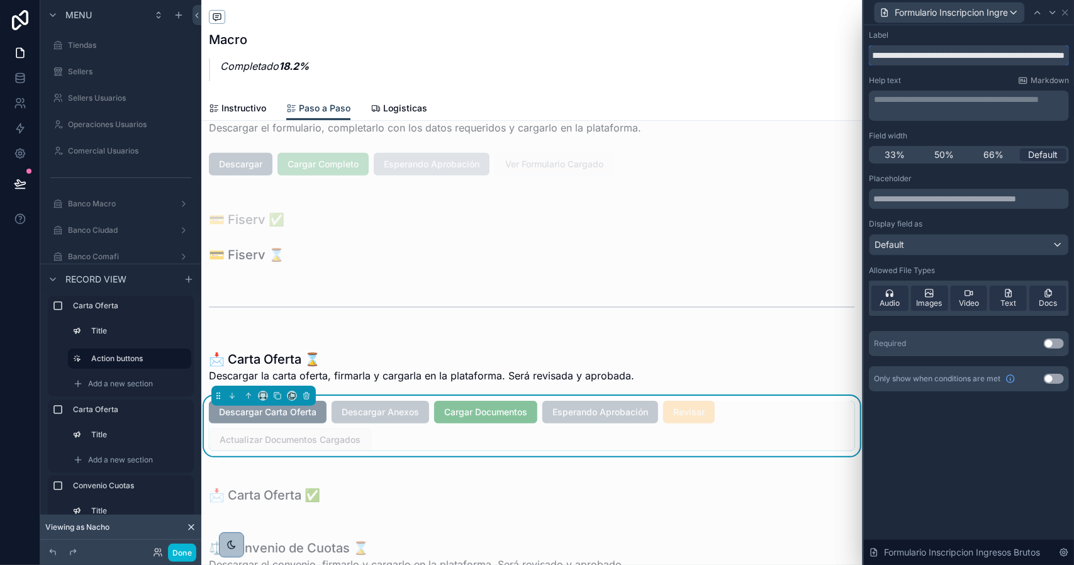
type input "**********"
drag, startPoint x: 1056, startPoint y: 330, endPoint x: 1059, endPoint y: 342, distance: 12.2
click at [1056, 330] on div "Placeholder Display field as Default Allowed File Types Audio Images Video Text…" at bounding box center [969, 265] width 200 height 183
click at [1059, 344] on button "Use setting" at bounding box center [1054, 344] width 20 height 10
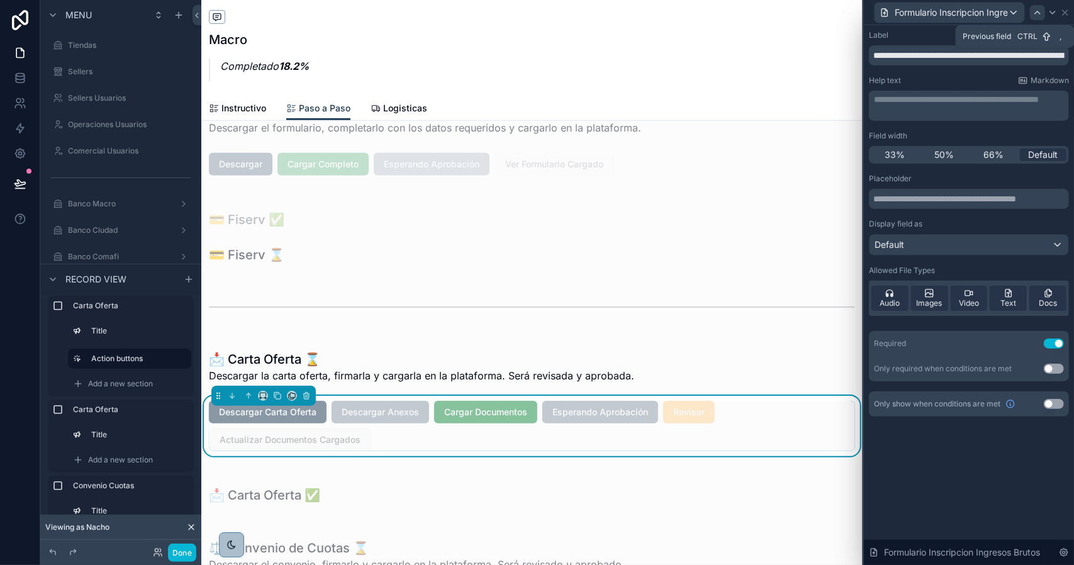
click at [1040, 14] on icon at bounding box center [1038, 13] width 10 height 10
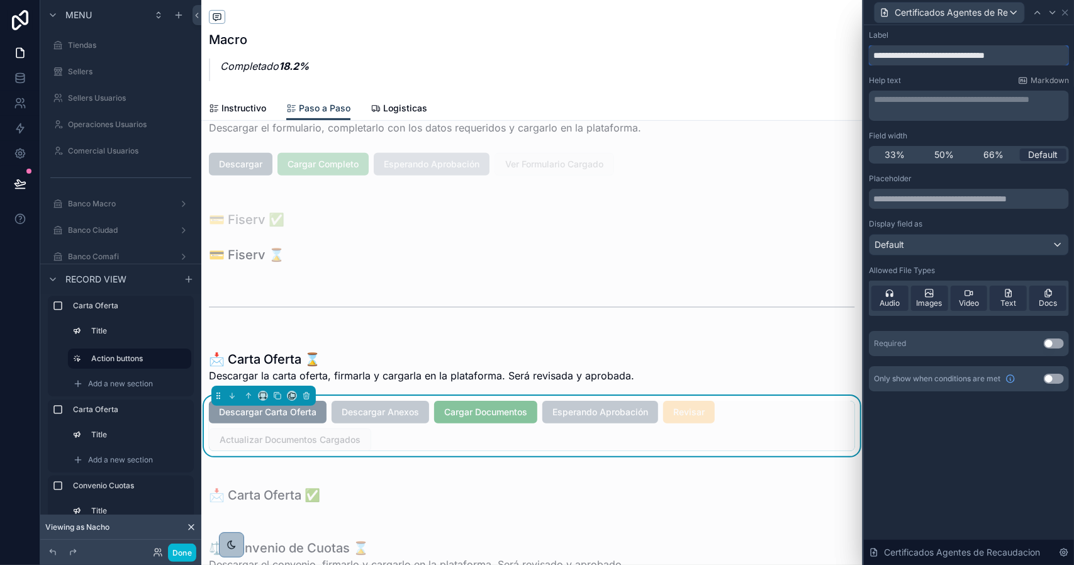
click at [962, 54] on input "**********" at bounding box center [969, 55] width 200 height 20
paste input "**********"
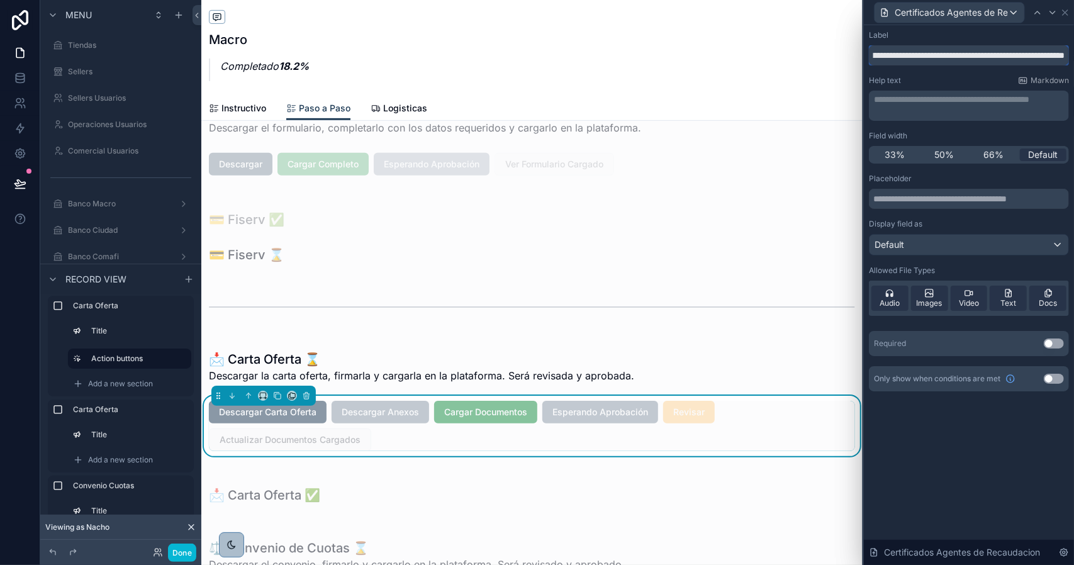
type input "**********"
click at [1049, 343] on button "Use setting" at bounding box center [1054, 344] width 20 height 10
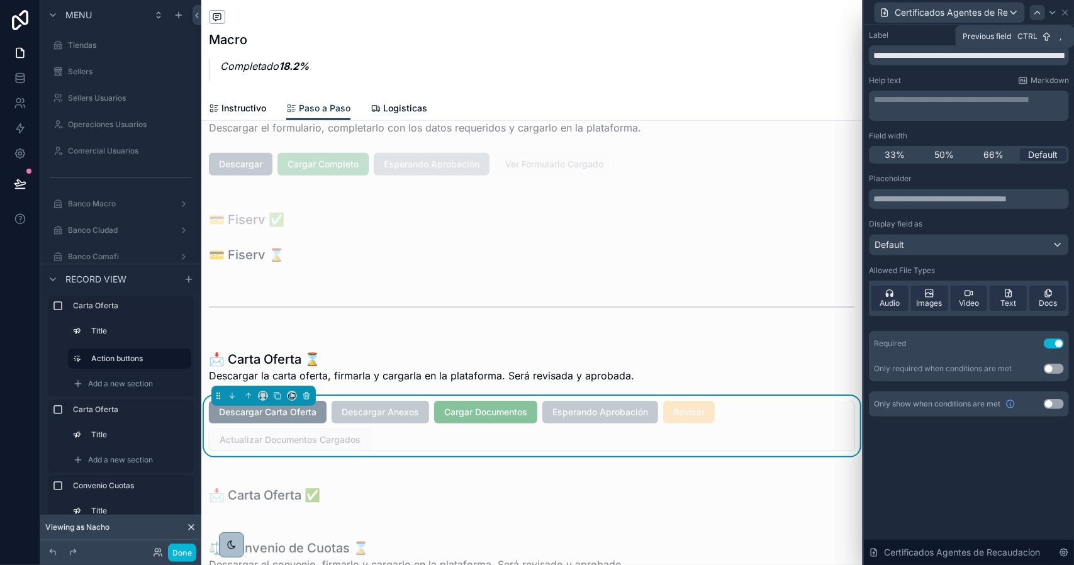
click at [1039, 16] on icon at bounding box center [1038, 13] width 10 height 10
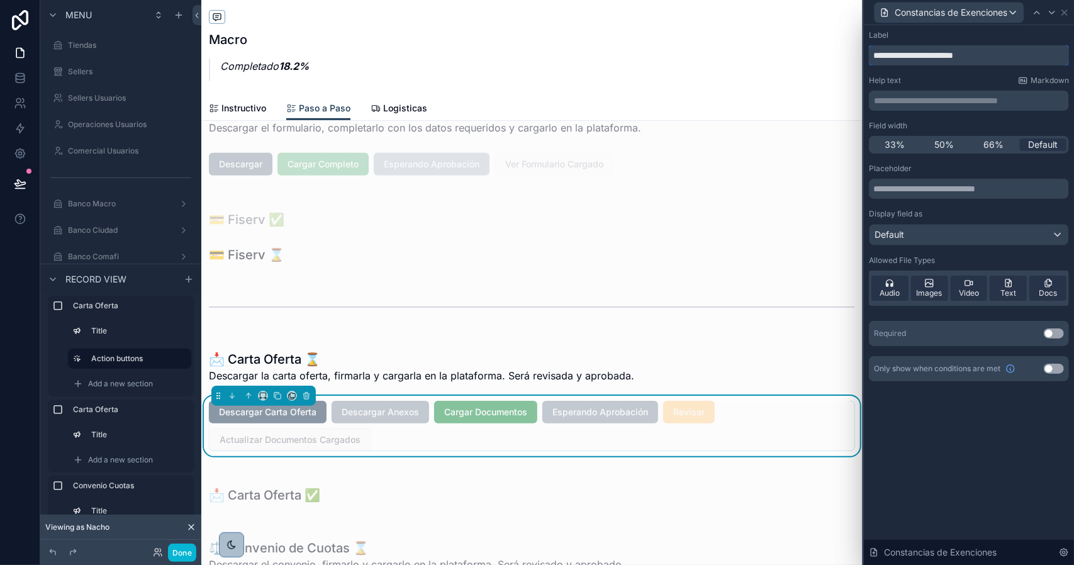
click at [977, 59] on input "**********" at bounding box center [969, 55] width 200 height 20
paste input "**********"
drag, startPoint x: 902, startPoint y: 54, endPoint x: 858, endPoint y: 55, distance: 44.1
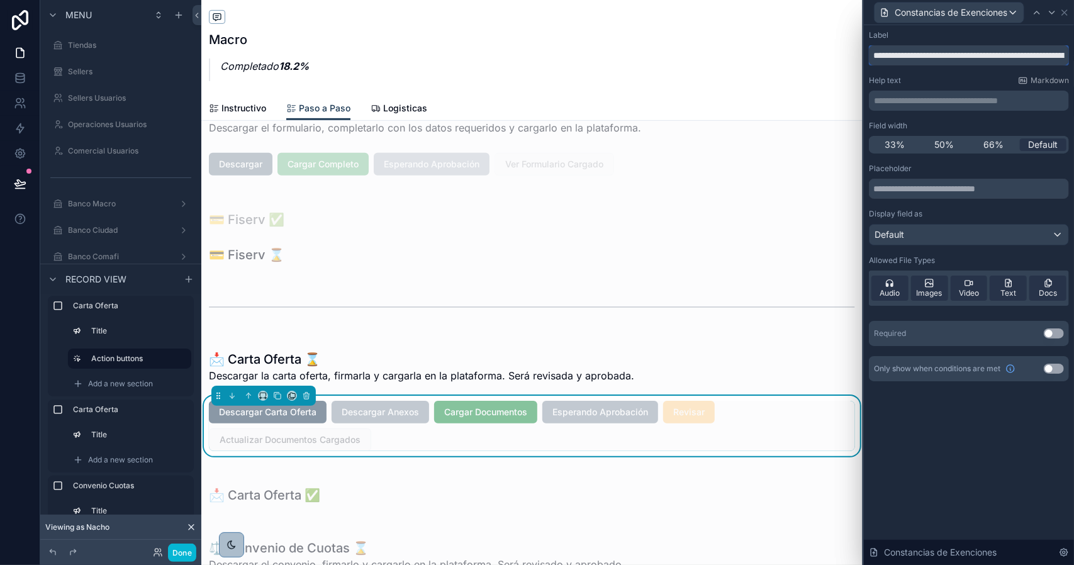
click at [858, 55] on div "**********" at bounding box center [537, 282] width 1074 height 565
click at [1000, 56] on input "**********" at bounding box center [969, 55] width 200 height 20
click at [1036, 54] on input "**********" at bounding box center [969, 55] width 200 height 20
drag, startPoint x: 982, startPoint y: 57, endPoint x: 1074, endPoint y: 66, distance: 92.3
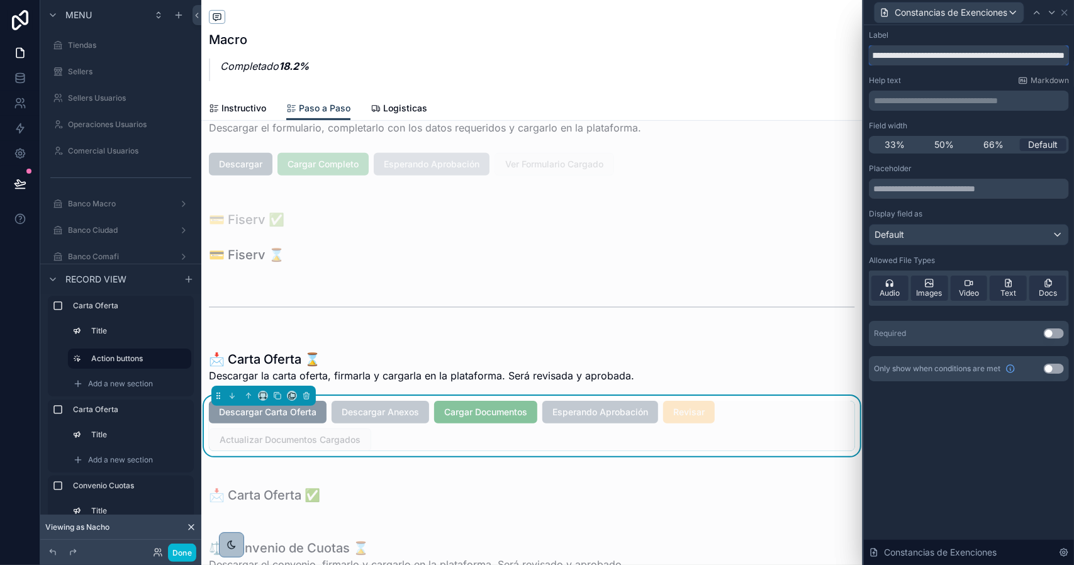
click at [1074, 66] on div "**********" at bounding box center [969, 218] width 210 height 386
type input "**********"
click at [945, 100] on p "**********" at bounding box center [970, 100] width 193 height 13
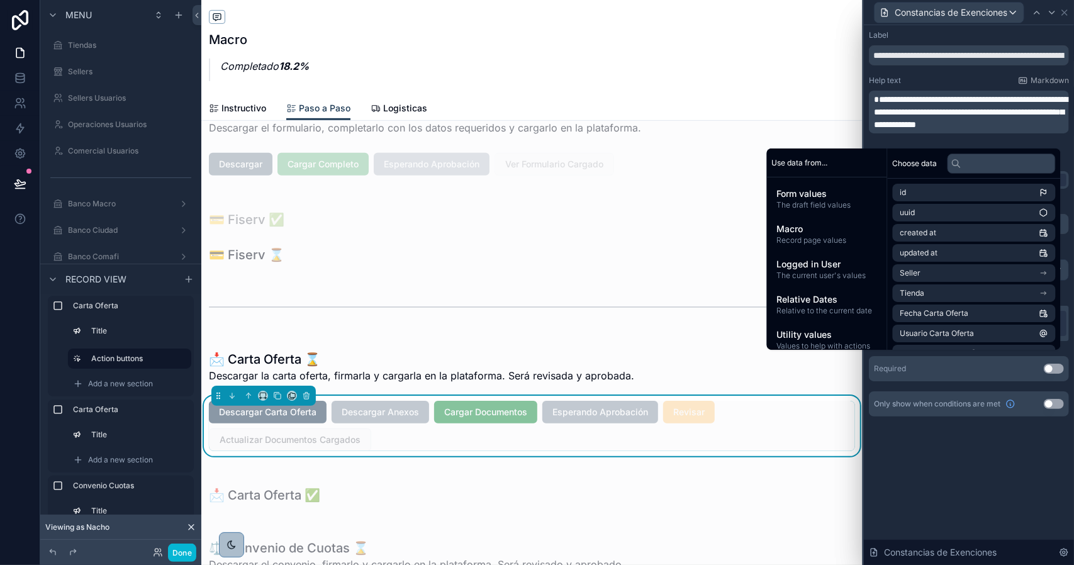
click at [879, 100] on span "**********" at bounding box center [971, 112] width 194 height 34
click at [1052, 368] on button "Use setting" at bounding box center [1054, 369] width 20 height 10
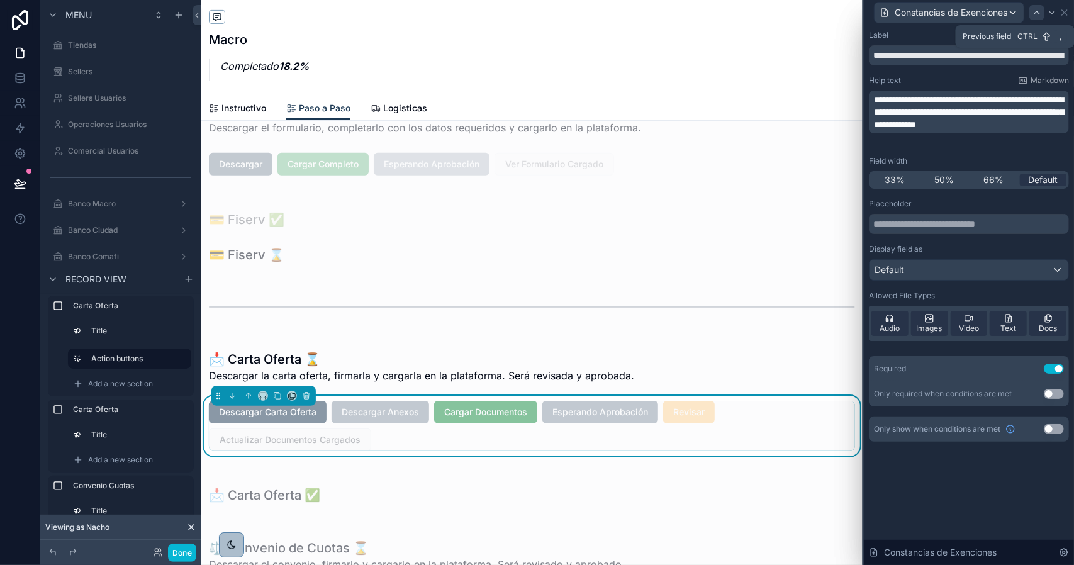
click at [1035, 14] on icon at bounding box center [1037, 13] width 10 height 10
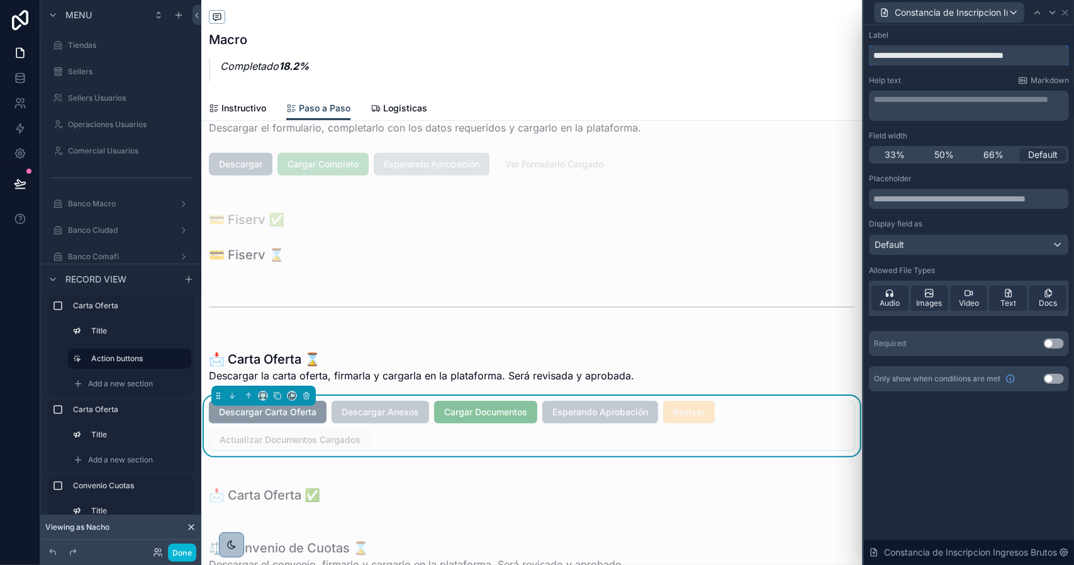
click at [954, 57] on input "**********" at bounding box center [969, 55] width 200 height 20
paste input "**********"
type input "**********"
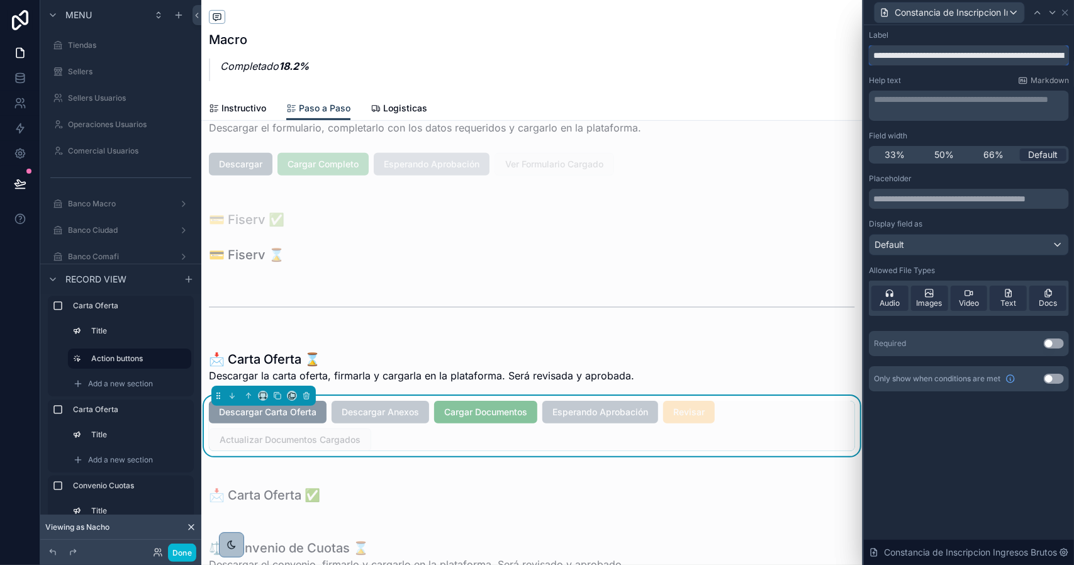
scroll to position [0, 72]
click at [1040, 13] on icon at bounding box center [1037, 12] width 5 height 3
click at [1054, 13] on icon at bounding box center [1053, 12] width 5 height 3
click at [1047, 343] on button "Use setting" at bounding box center [1054, 344] width 20 height 10
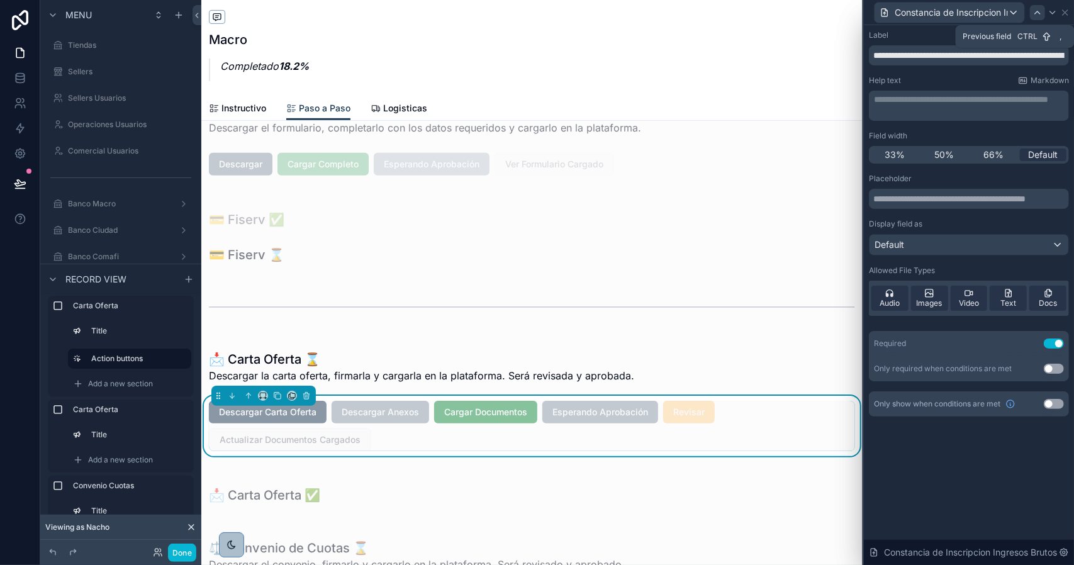
click at [1037, 16] on icon at bounding box center [1038, 13] width 10 height 10
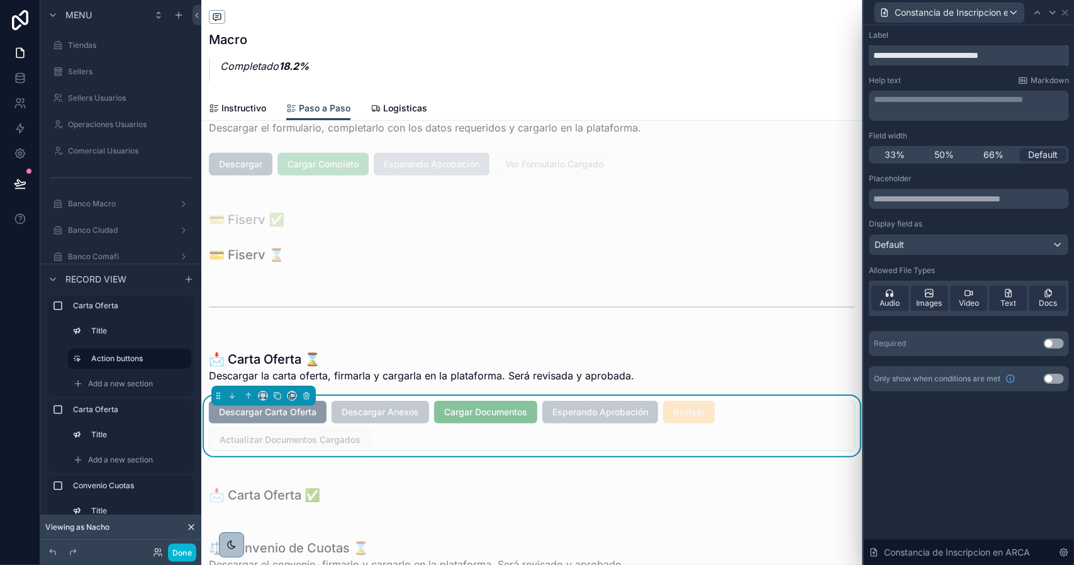
click at [993, 56] on input "**********" at bounding box center [969, 55] width 200 height 20
paste input "*"
type input "**********"
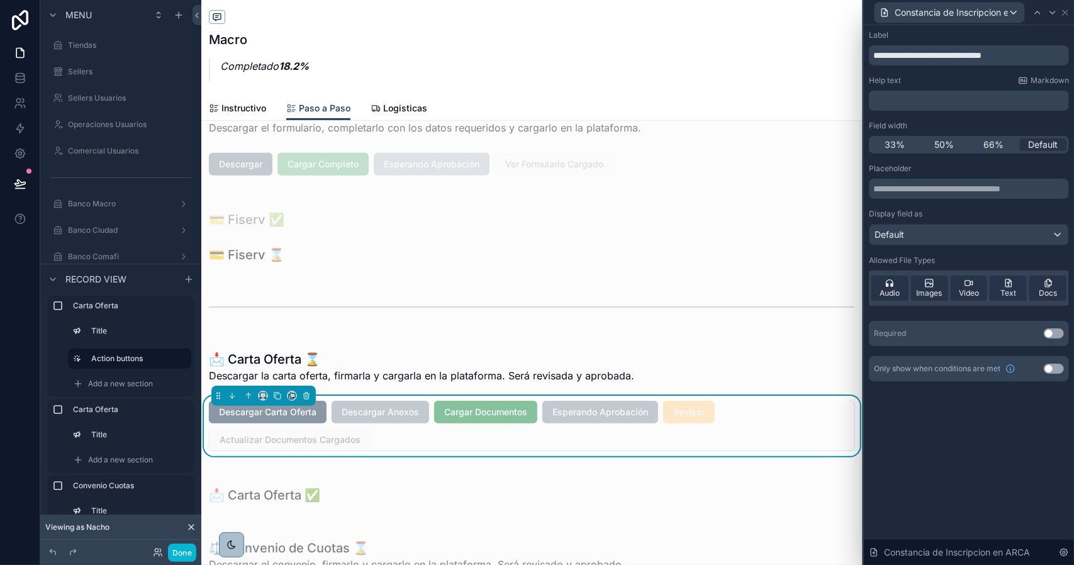
click at [1055, 344] on div "Required Use setting" at bounding box center [969, 333] width 200 height 25
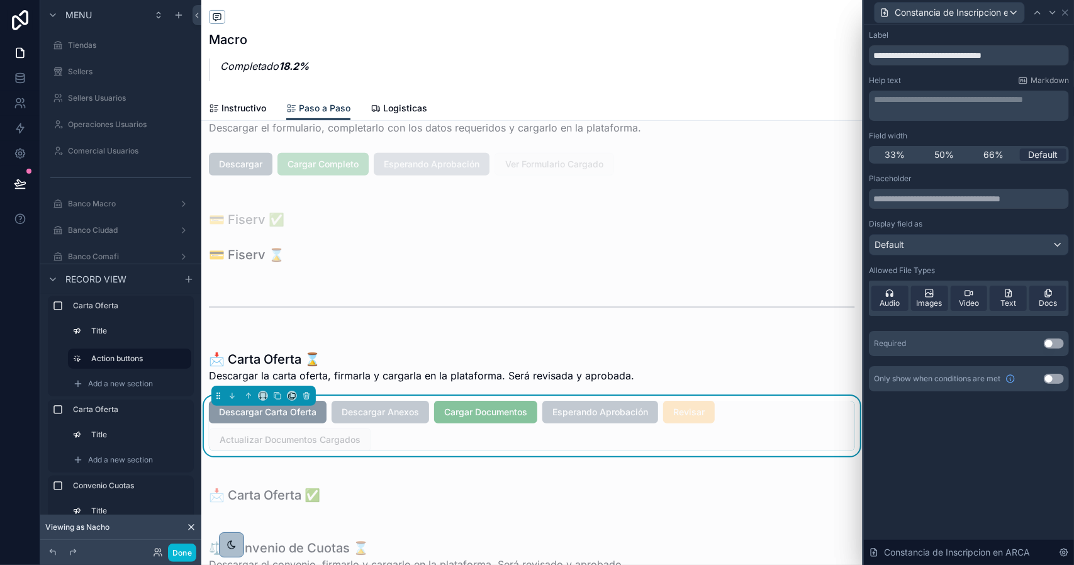
click at [1051, 346] on button "Use setting" at bounding box center [1054, 344] width 20 height 10
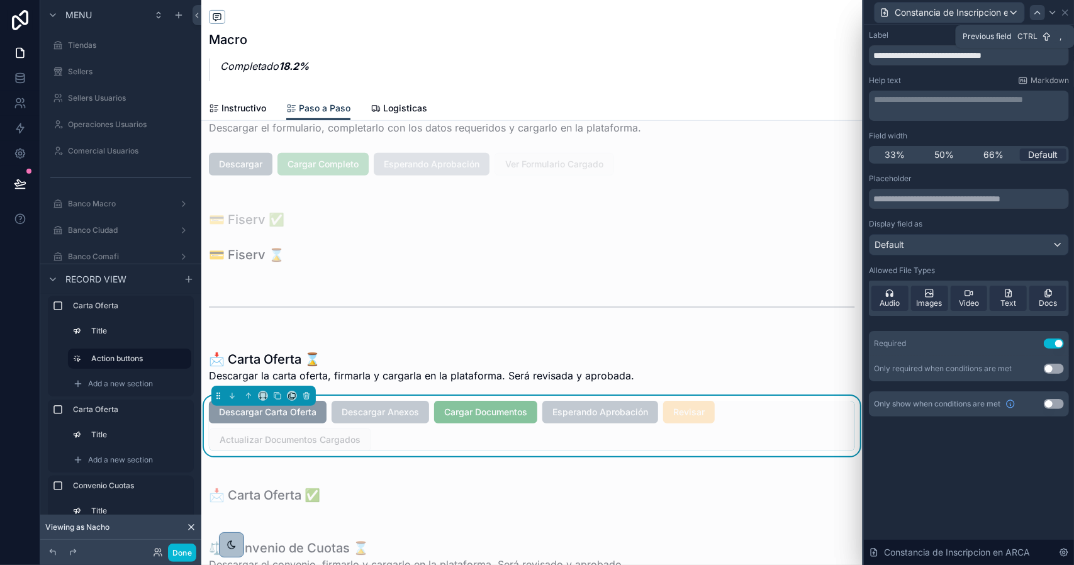
click at [1036, 14] on icon at bounding box center [1038, 13] width 10 height 10
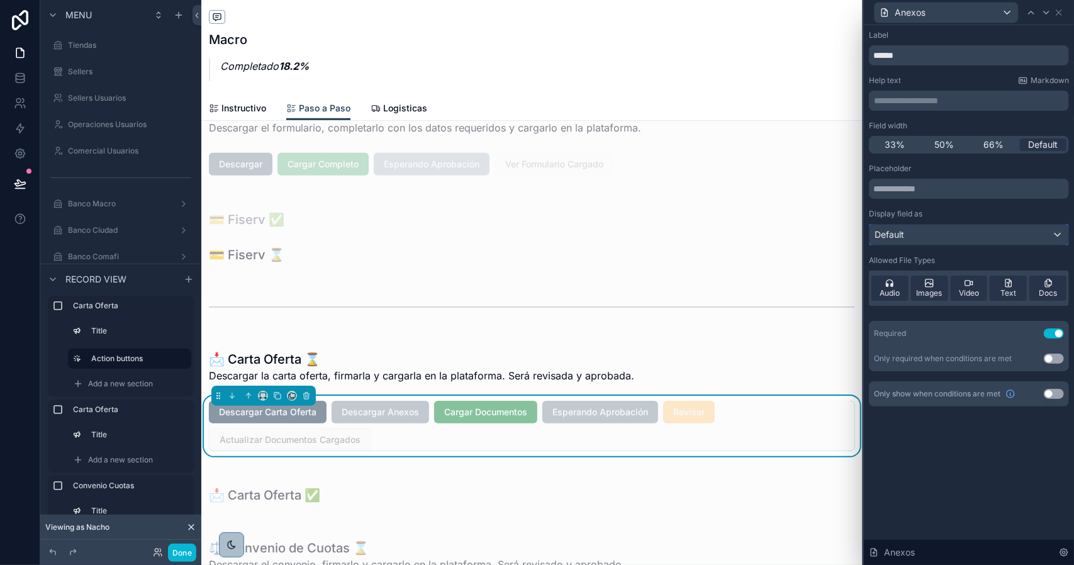
click at [950, 239] on div "Default" at bounding box center [969, 235] width 199 height 20
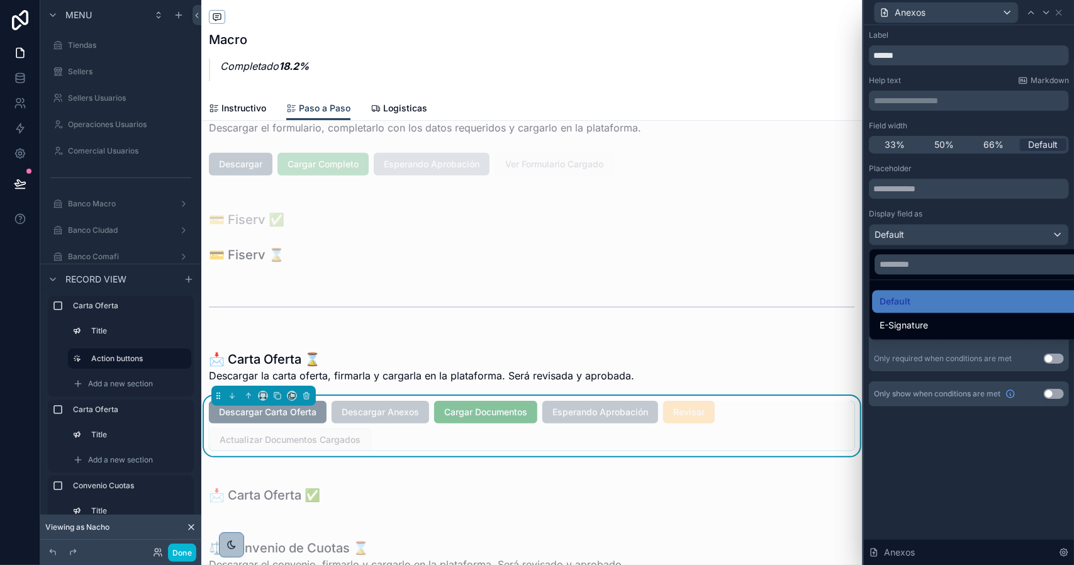
click at [950, 239] on div at bounding box center [969, 282] width 210 height 565
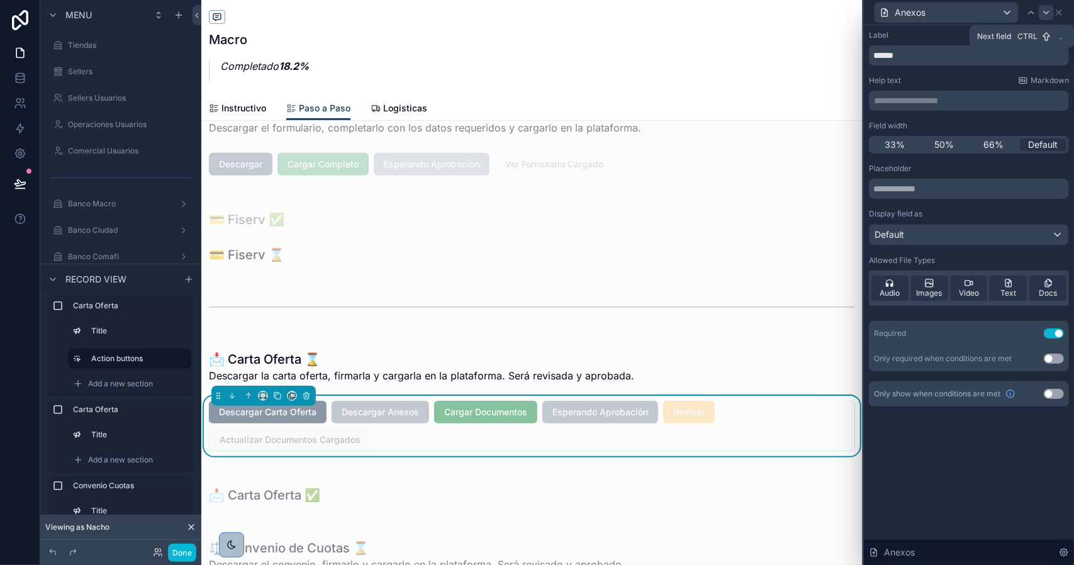
click at [1044, 16] on icon at bounding box center [1047, 13] width 10 height 10
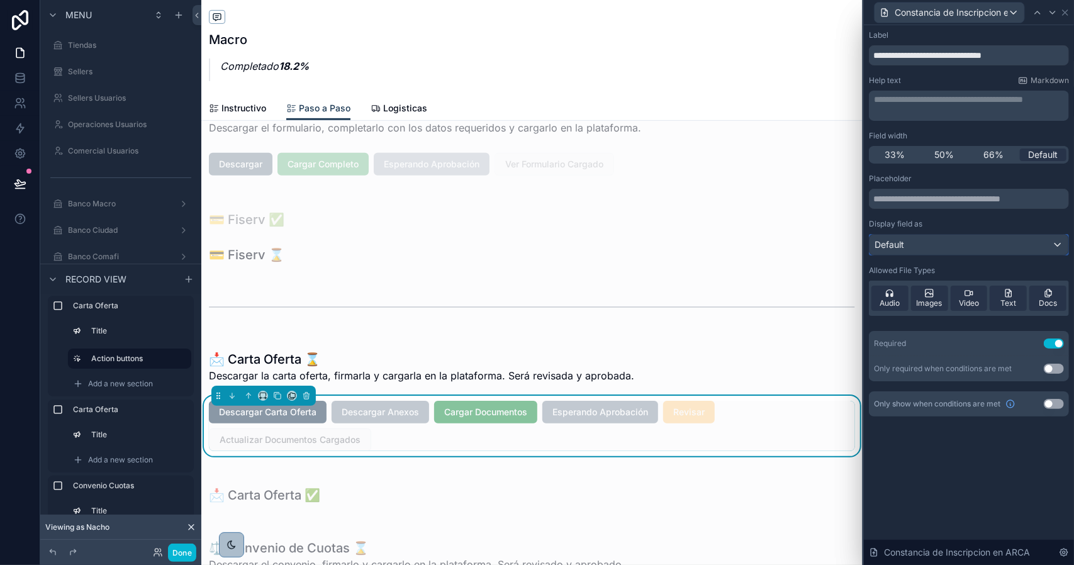
click at [927, 242] on div "Default" at bounding box center [969, 245] width 199 height 20
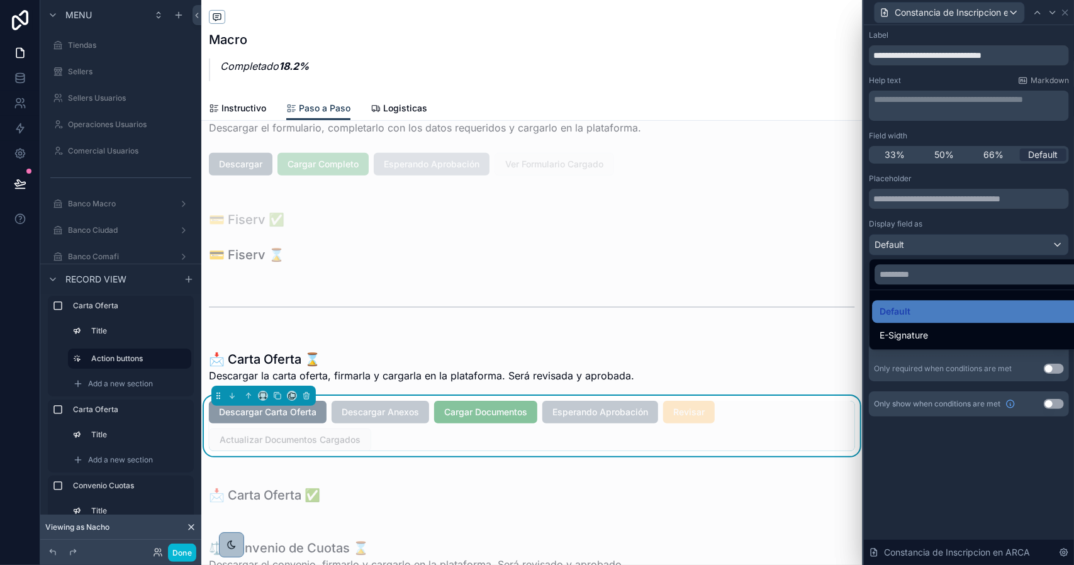
click at [927, 242] on div at bounding box center [969, 282] width 210 height 565
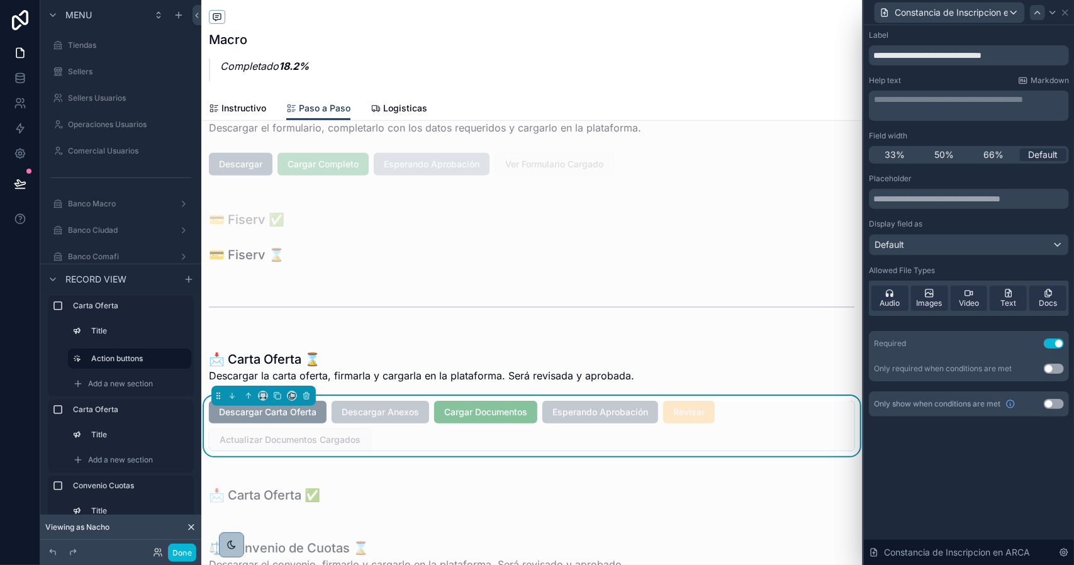
click at [1034, 12] on icon at bounding box center [1038, 13] width 10 height 10
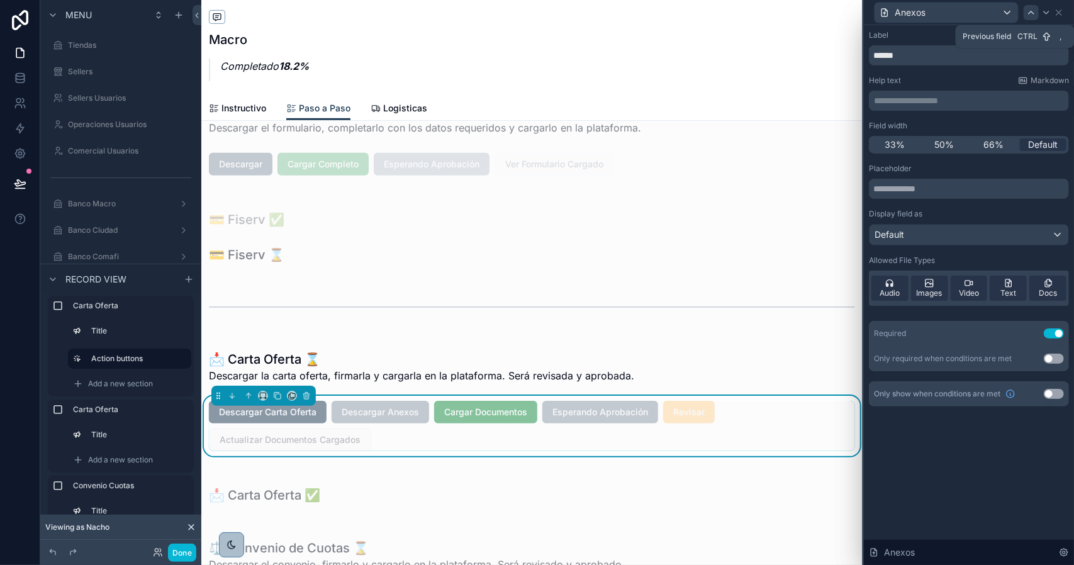
click at [1034, 11] on icon at bounding box center [1032, 13] width 10 height 10
click at [180, 551] on button "Done" at bounding box center [182, 553] width 28 height 18
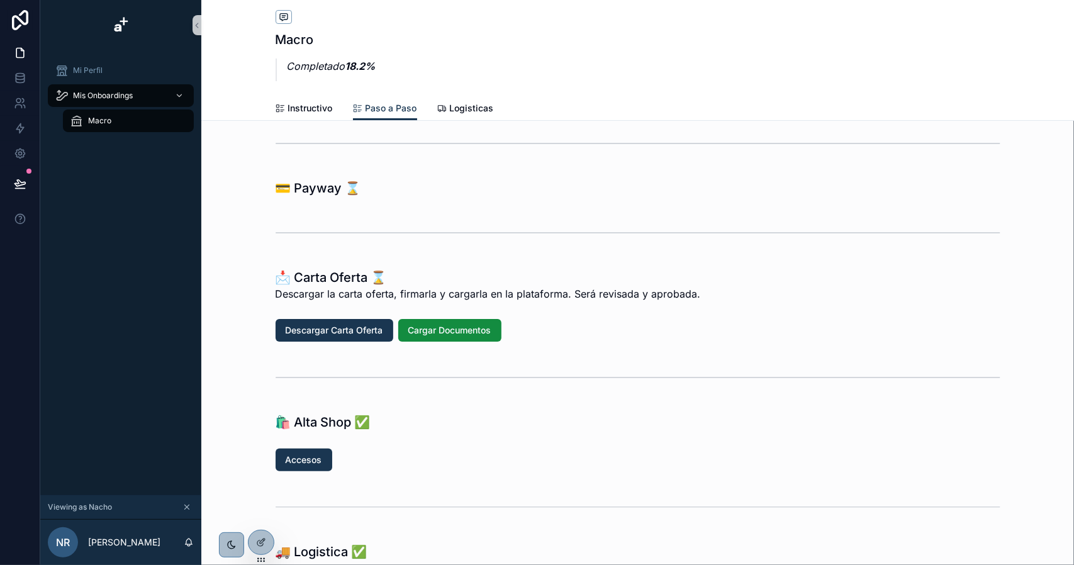
scroll to position [126, 0]
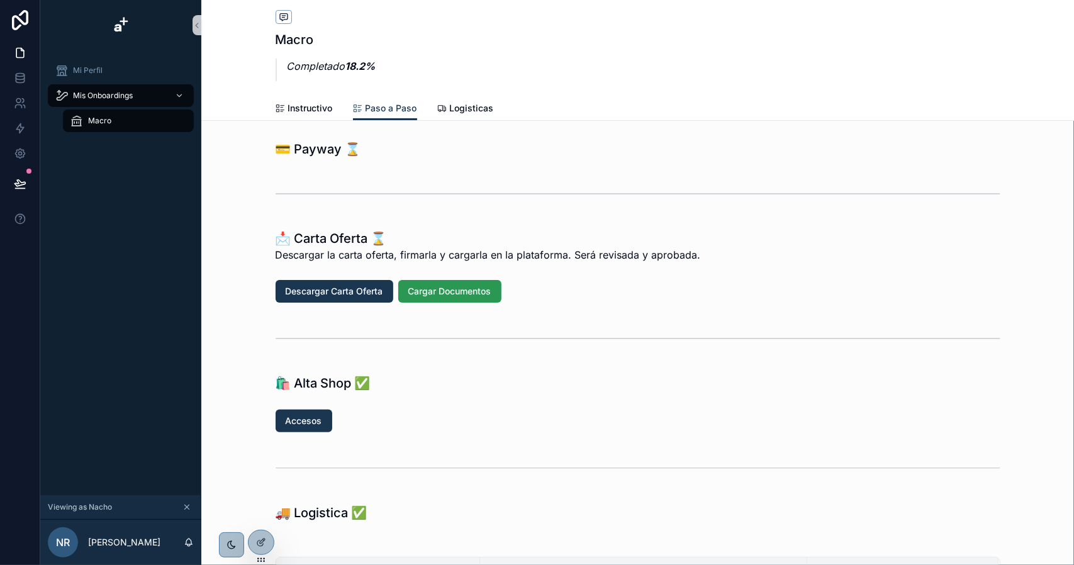
click at [445, 301] on button "Cargar Documentos" at bounding box center [449, 291] width 103 height 23
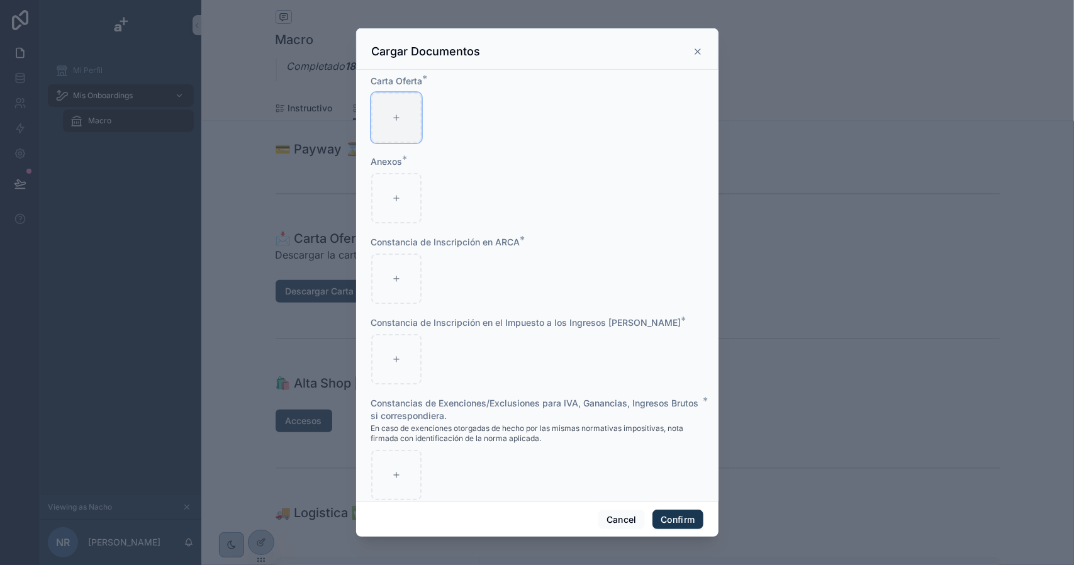
click at [402, 105] on div at bounding box center [396, 118] width 50 height 50
type input "**********"
click at [399, 202] on div at bounding box center [396, 198] width 50 height 50
type input "**********"
click at [396, 269] on div at bounding box center [396, 279] width 50 height 50
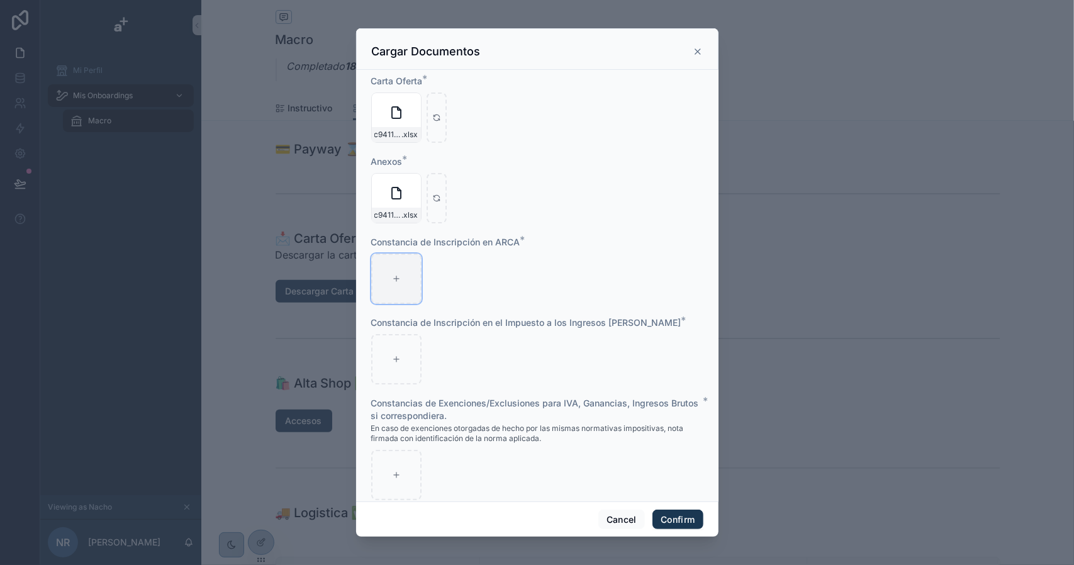
type input "**********"
click at [407, 358] on div at bounding box center [396, 359] width 50 height 50
type input "**********"
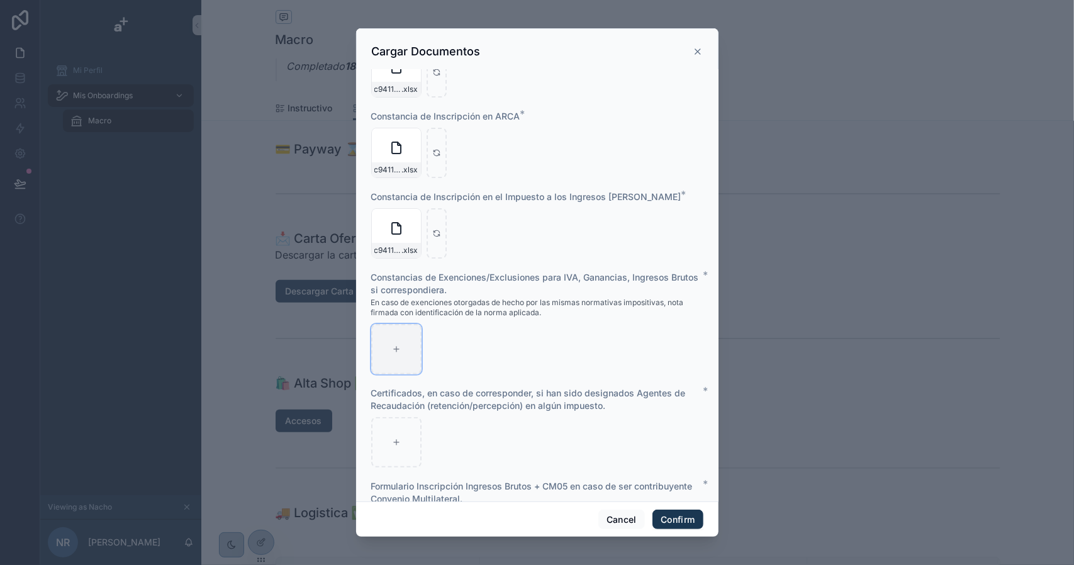
click at [406, 338] on div at bounding box center [396, 349] width 50 height 50
type input "**********"
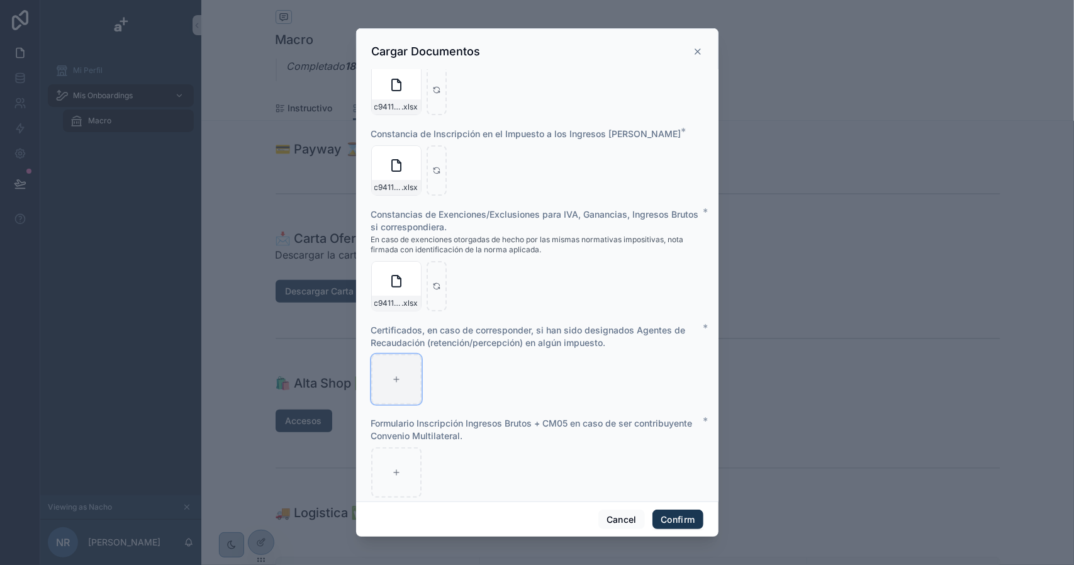
click at [404, 382] on div at bounding box center [396, 379] width 50 height 50
type input "**********"
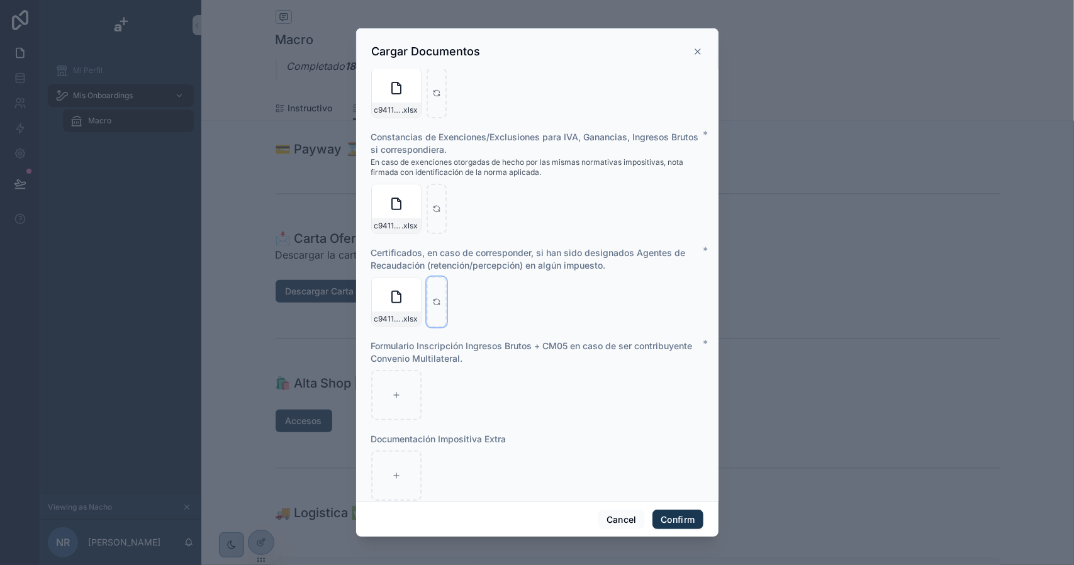
scroll to position [287, 0]
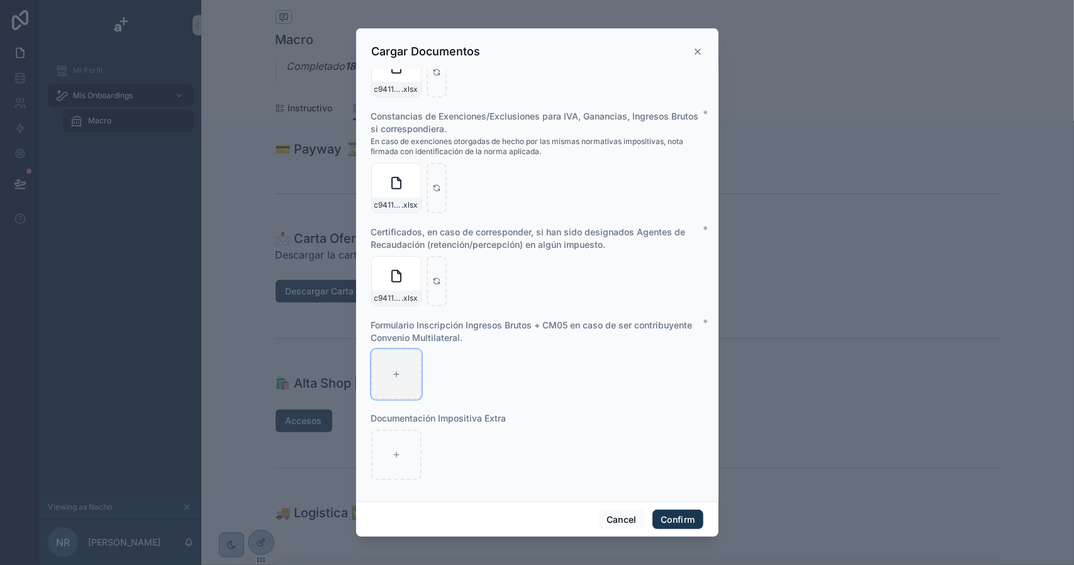
click at [405, 369] on div at bounding box center [396, 374] width 50 height 50
type input "**********"
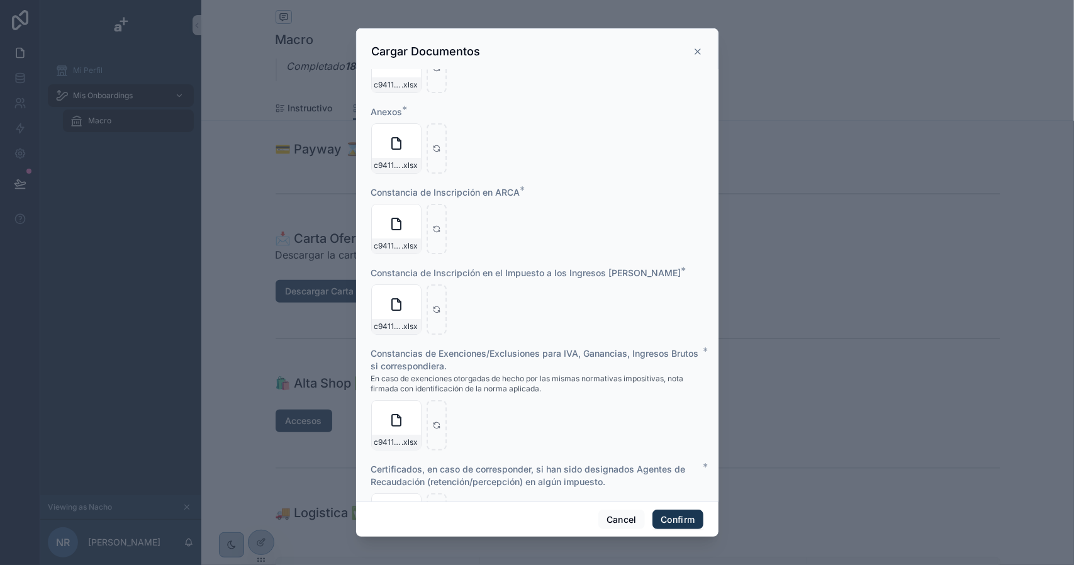
scroll to position [252, 0]
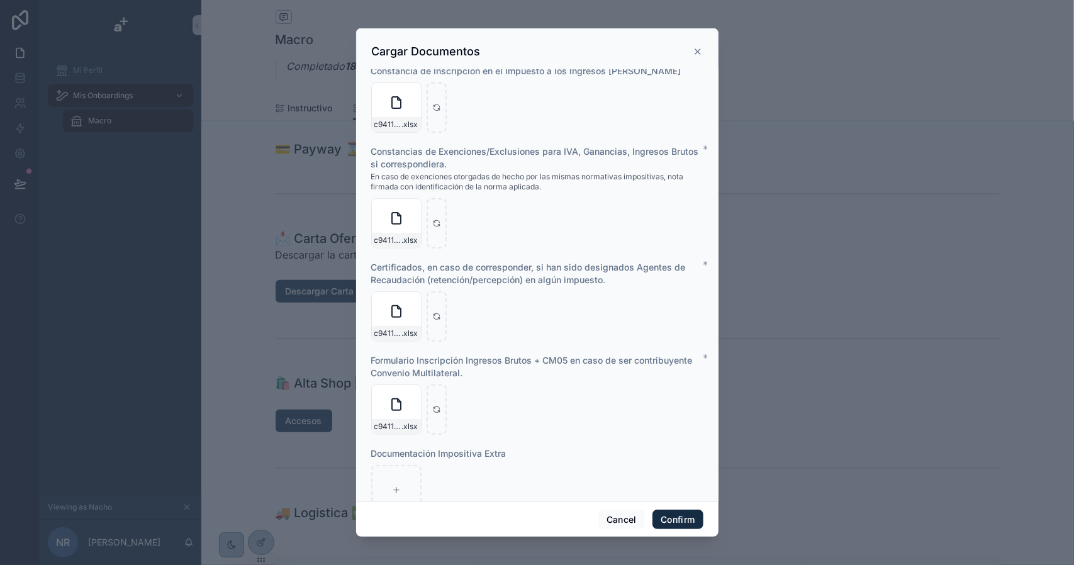
click at [677, 515] on button "Confirm" at bounding box center [678, 520] width 50 height 20
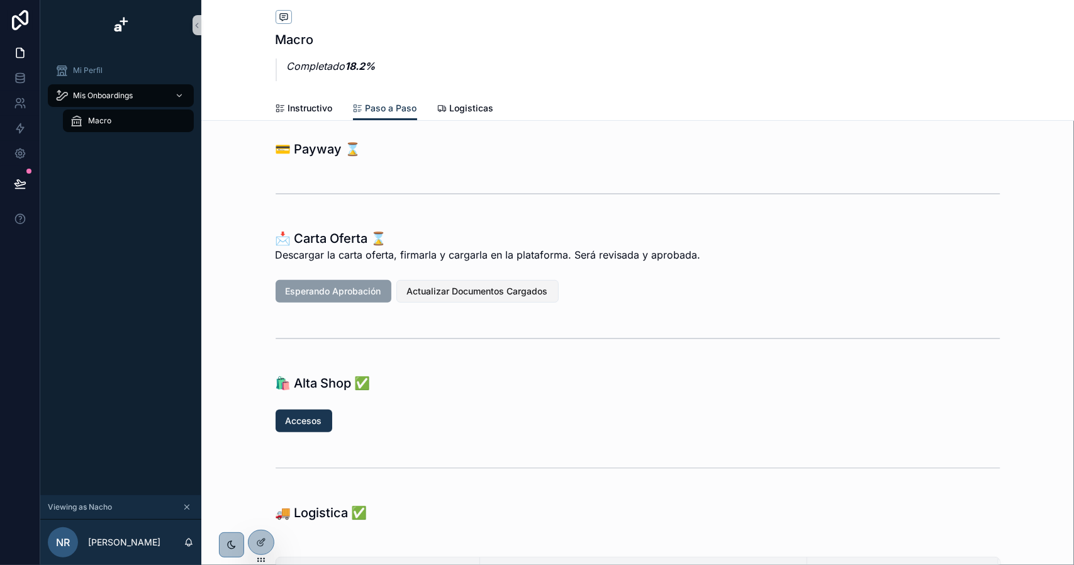
click at [452, 292] on span "Actualizar Documentos Cargados" at bounding box center [477, 291] width 141 height 13
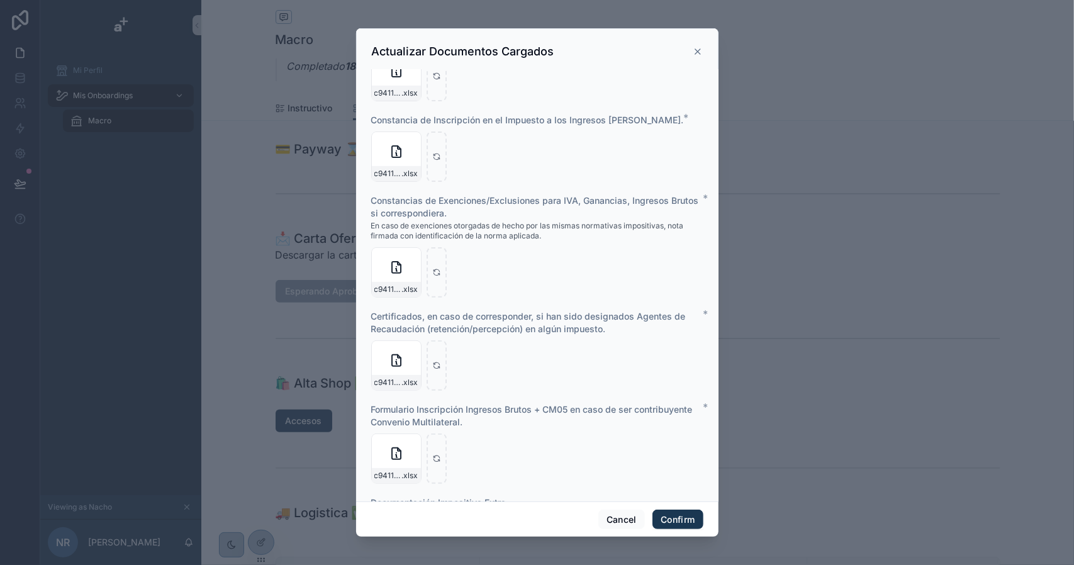
scroll to position [0, 0]
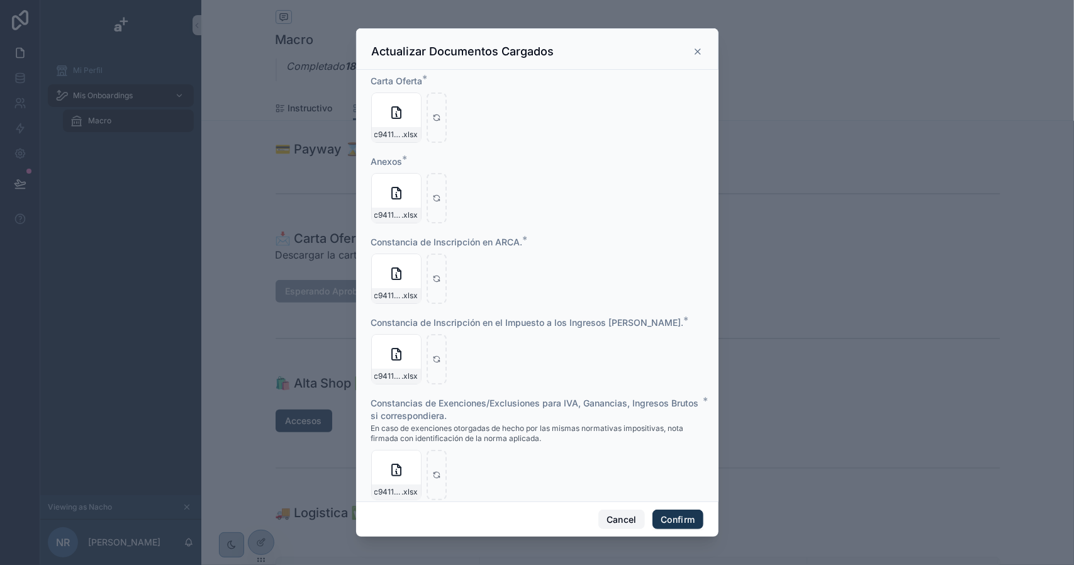
click at [623, 519] on button "Cancel" at bounding box center [622, 520] width 47 height 20
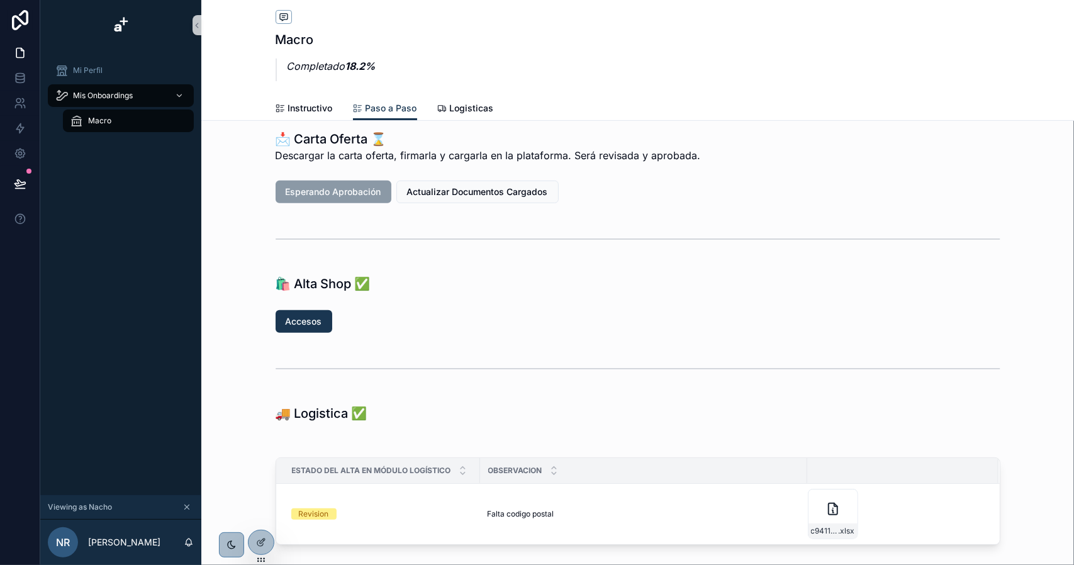
scroll to position [252, 0]
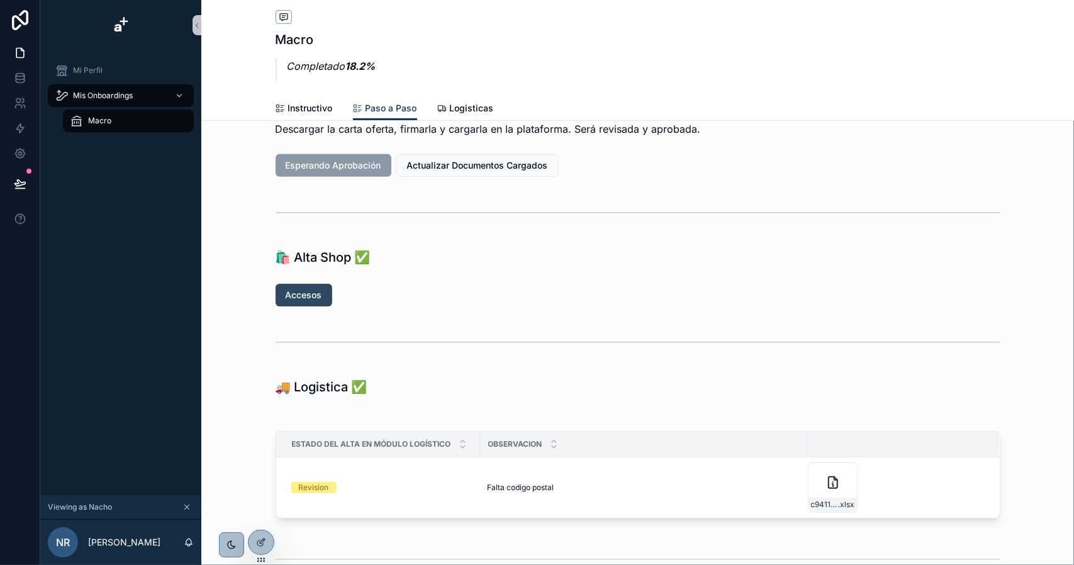
click at [301, 292] on span "Accesos" at bounding box center [304, 295] width 37 height 13
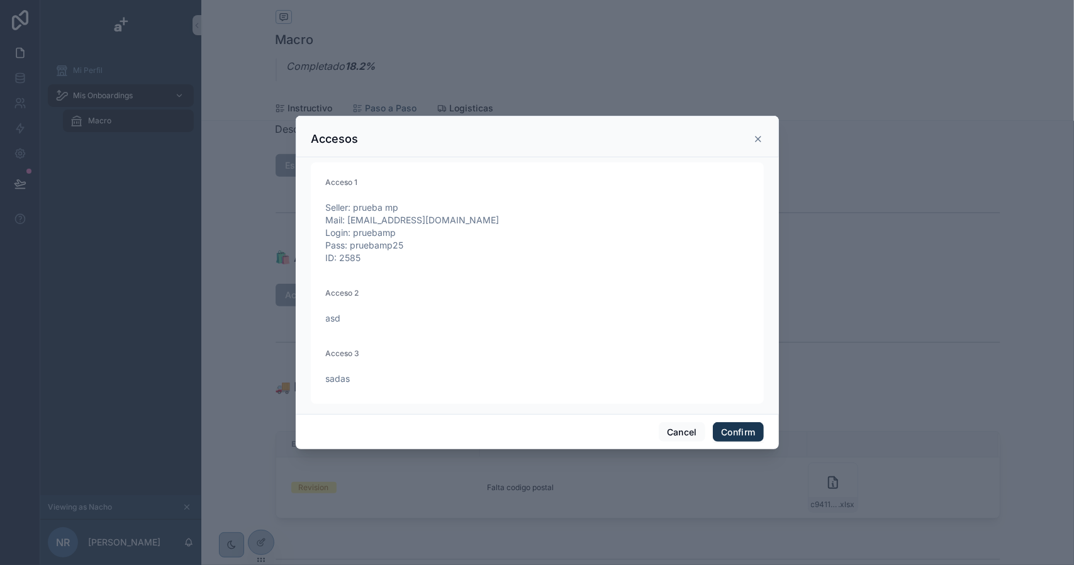
click at [760, 140] on icon at bounding box center [758, 139] width 5 height 5
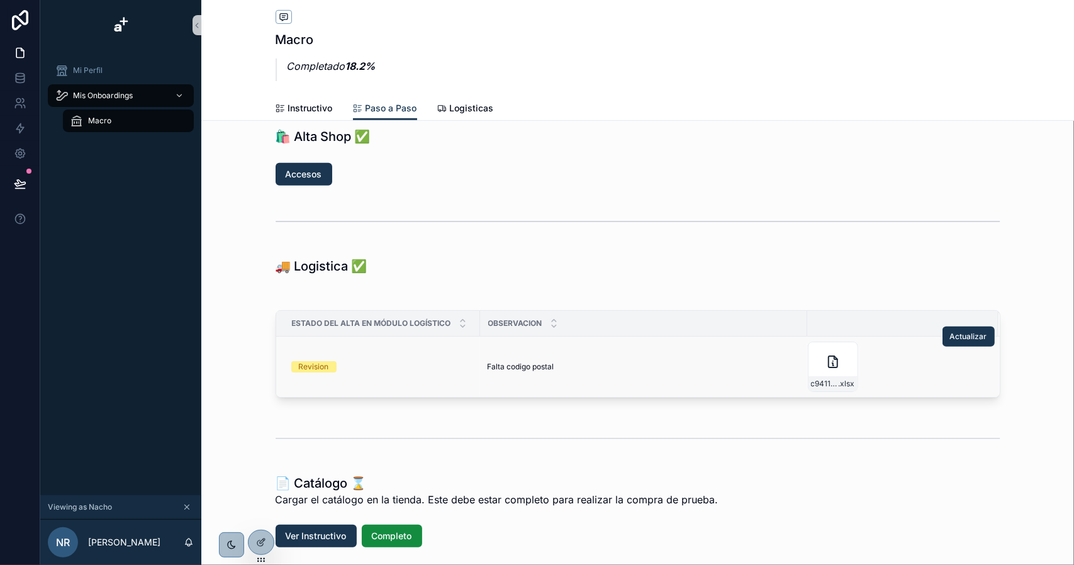
scroll to position [378, 0]
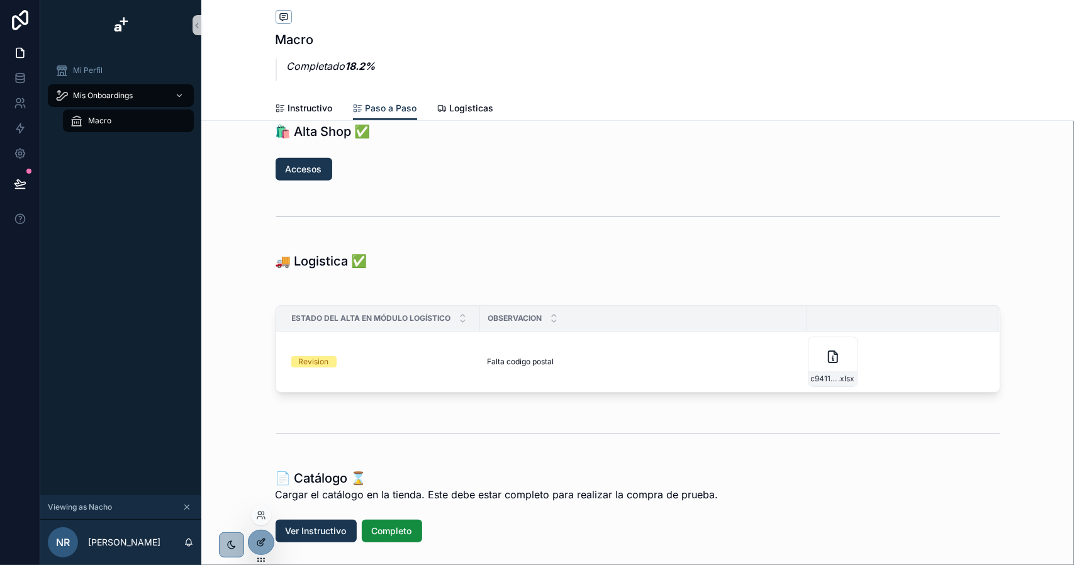
click at [270, 541] on div at bounding box center [261, 543] width 25 height 24
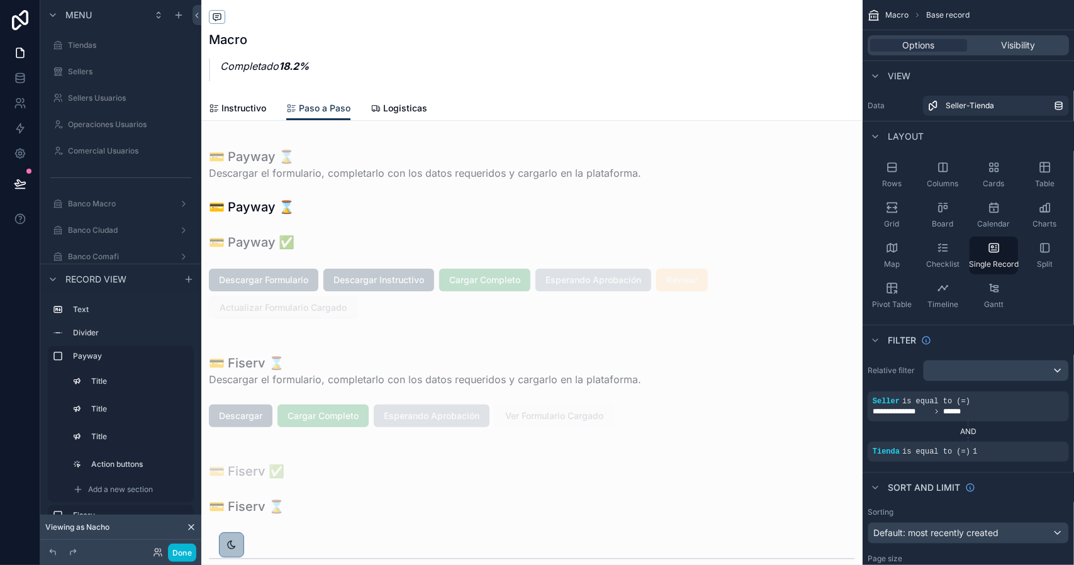
scroll to position [252, 0]
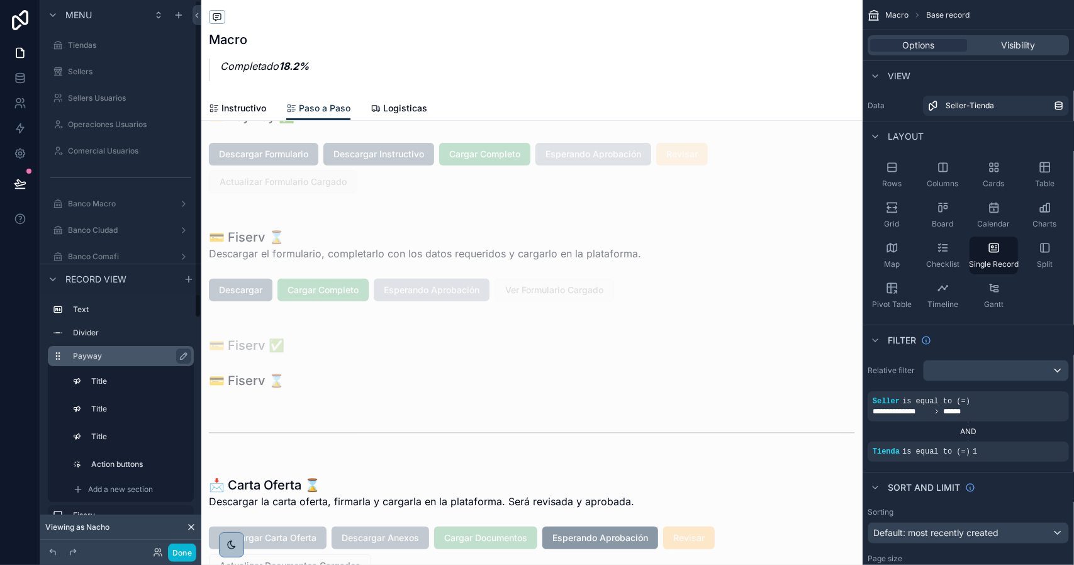
click at [110, 357] on label "Payway" at bounding box center [128, 356] width 111 height 10
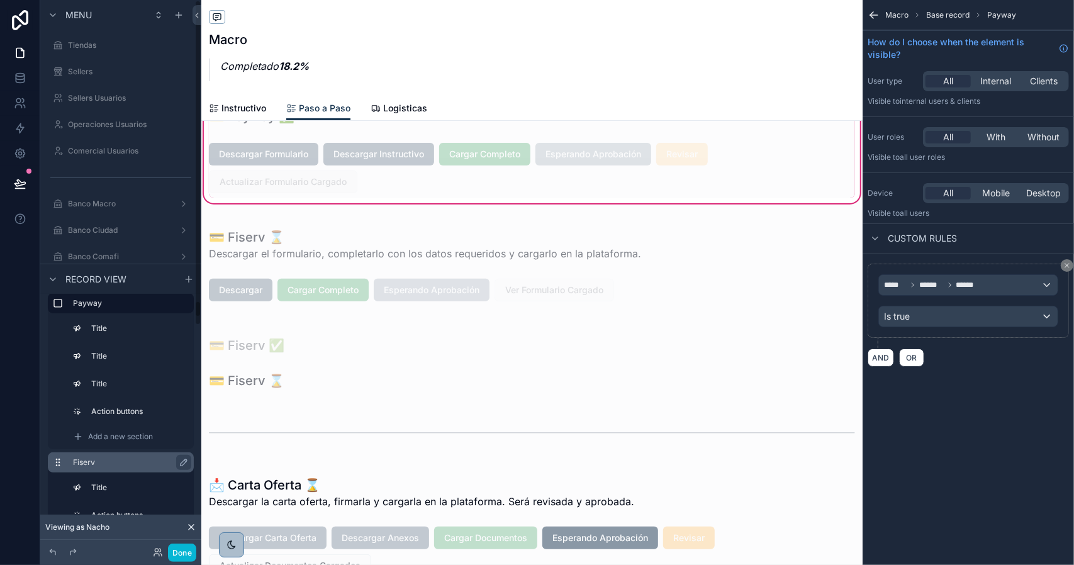
scroll to position [63, 0]
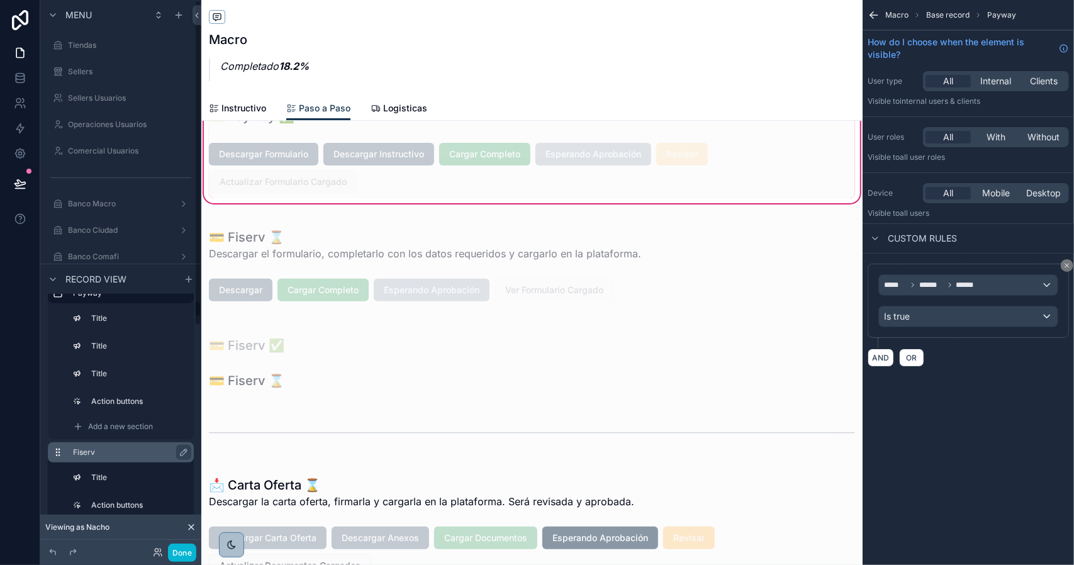
click at [101, 449] on label "Fiserv" at bounding box center [128, 453] width 111 height 10
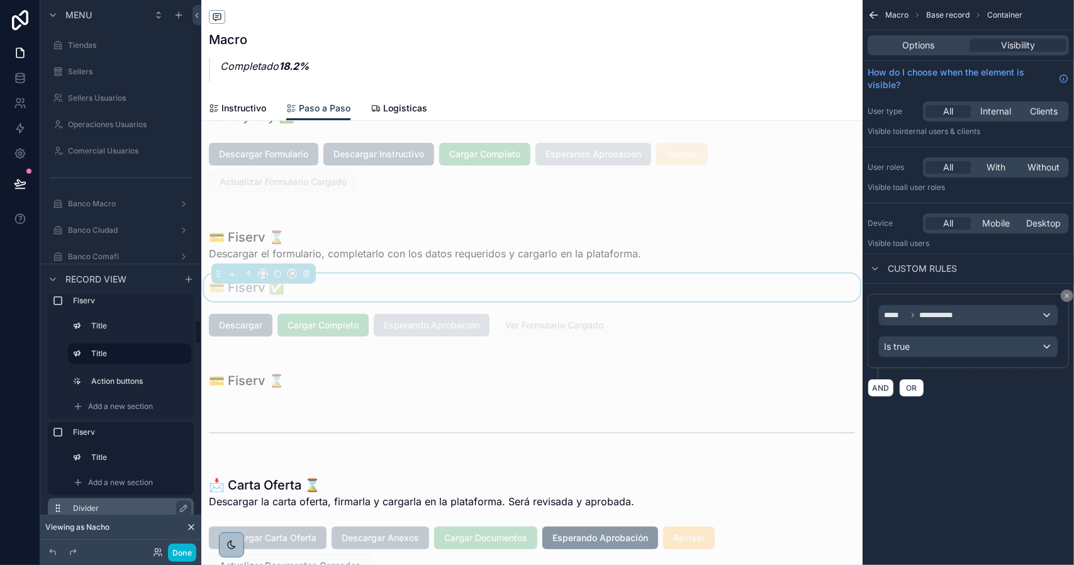
scroll to position [252, 0]
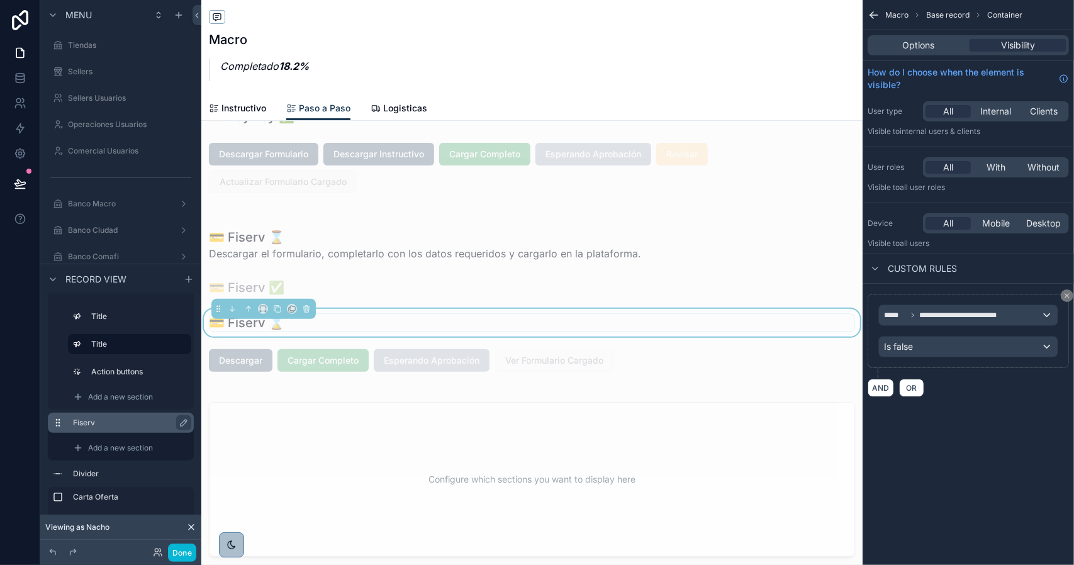
click at [125, 421] on label "Fiserv" at bounding box center [128, 423] width 111 height 10
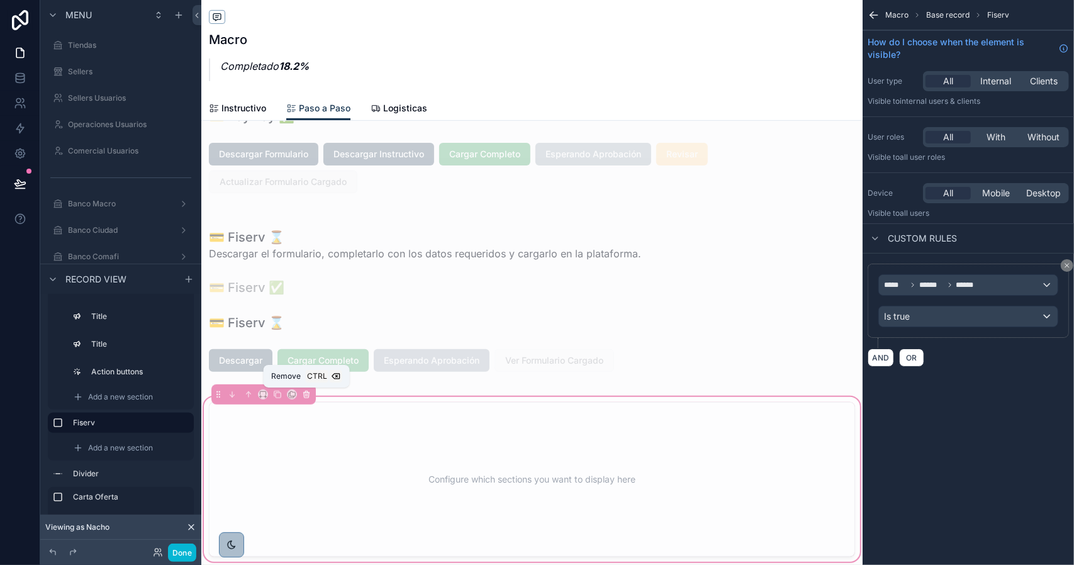
click at [303, 392] on icon "scrollable content" at bounding box center [306, 394] width 9 height 9
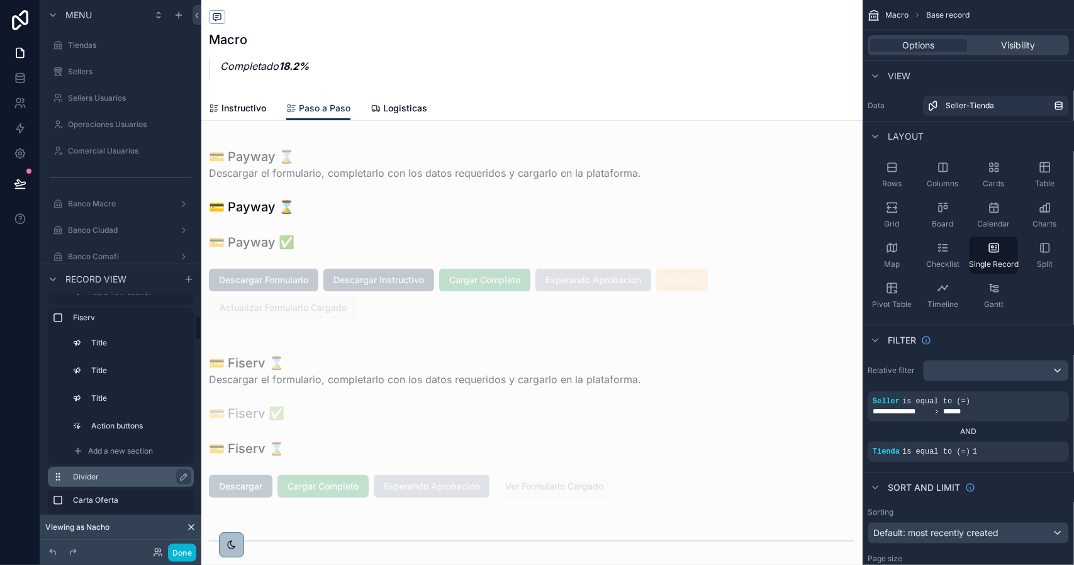
scroll to position [189, 0]
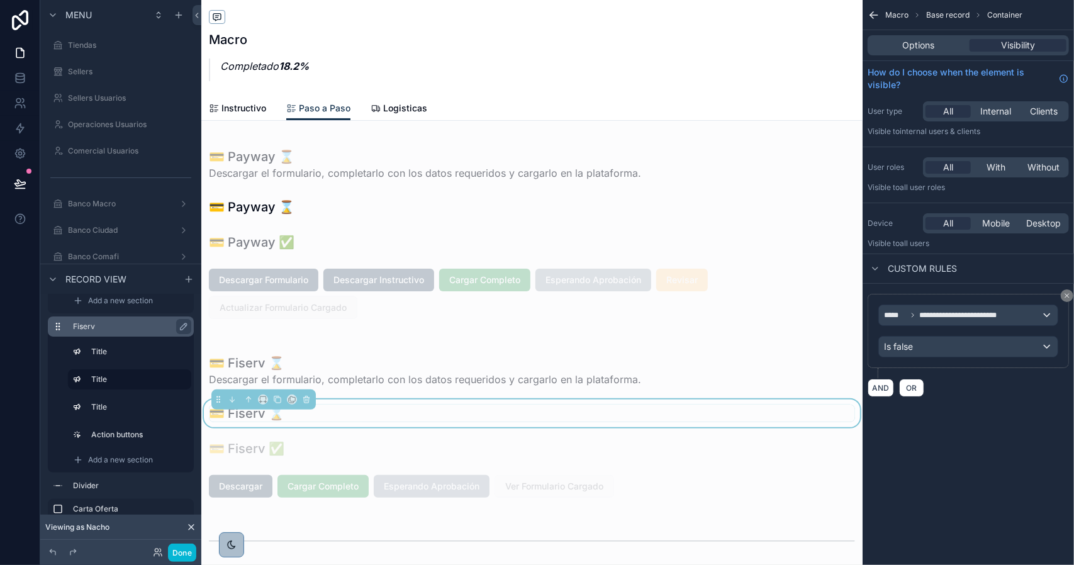
click at [110, 326] on label "Fiserv" at bounding box center [128, 327] width 111 height 10
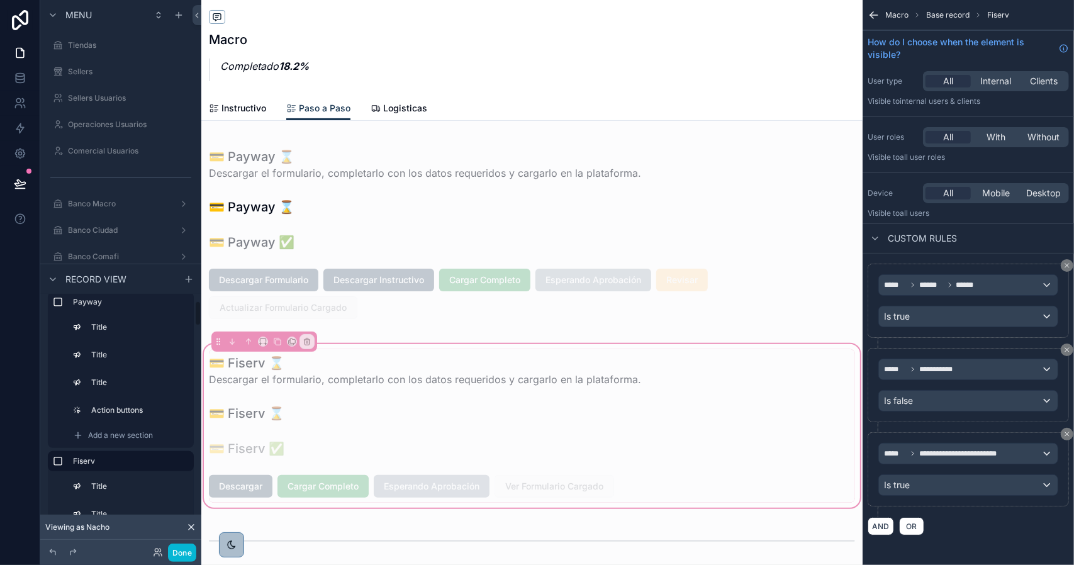
scroll to position [63, 0]
click at [106, 297] on label "Payway" at bounding box center [128, 293] width 111 height 10
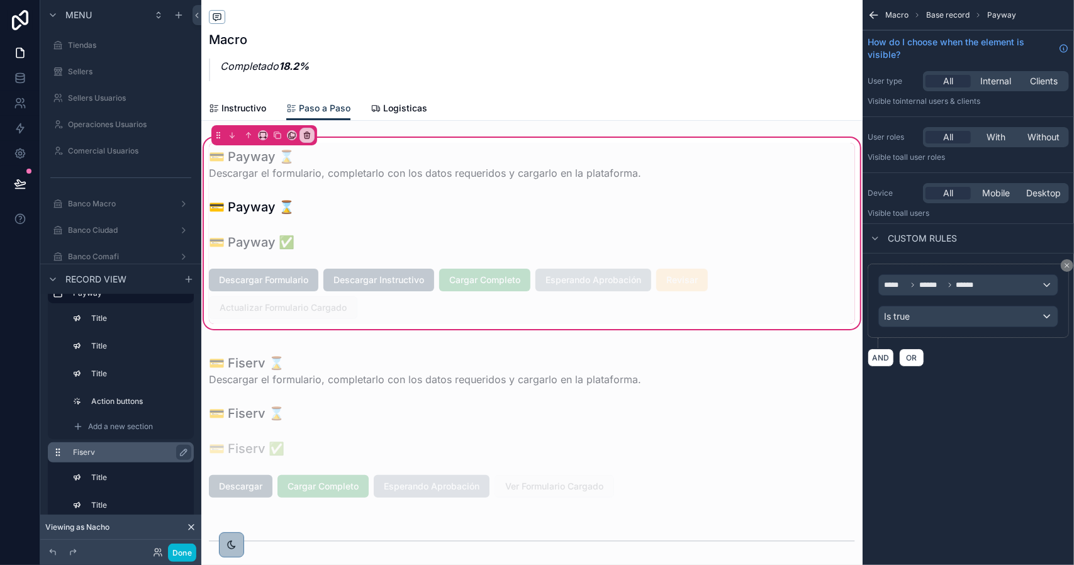
click at [117, 451] on label "Fiserv" at bounding box center [128, 453] width 111 height 10
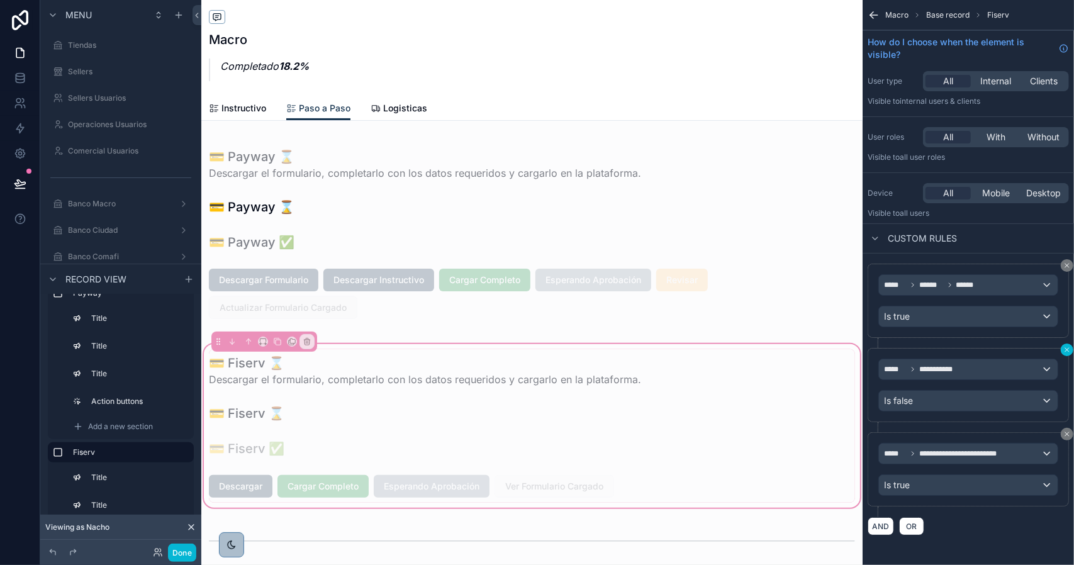
click at [1067, 349] on icon "scrollable content" at bounding box center [1068, 350] width 8 height 8
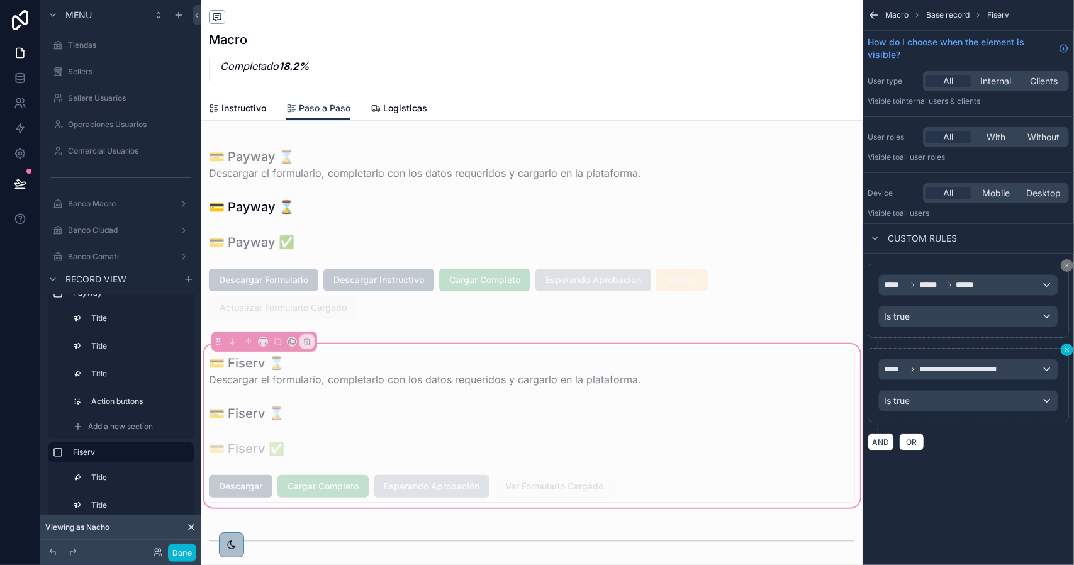
click at [1067, 349] on icon "scrollable content" at bounding box center [1068, 350] width 8 height 8
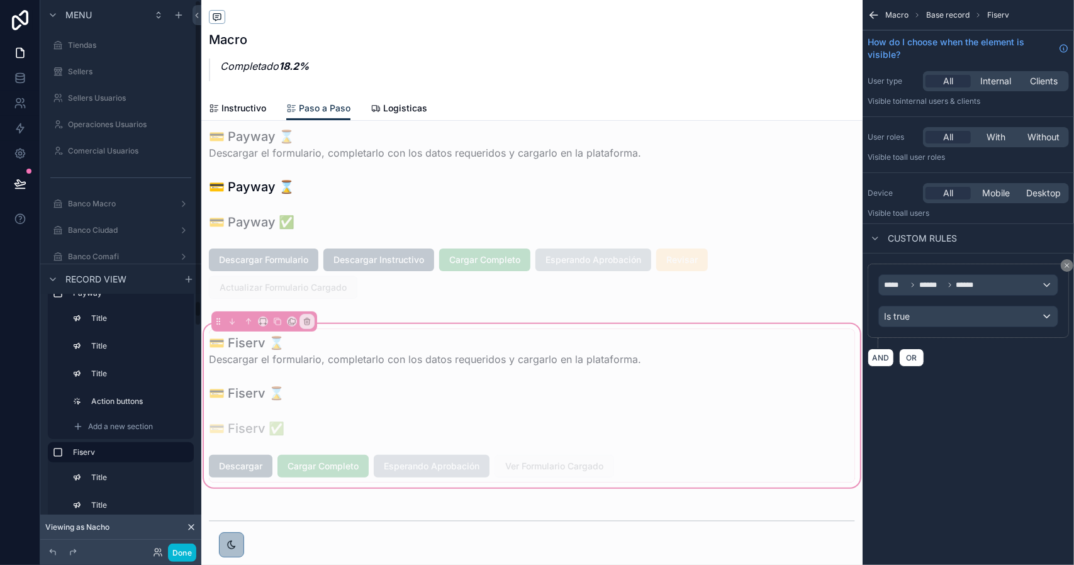
scroll to position [189, 0]
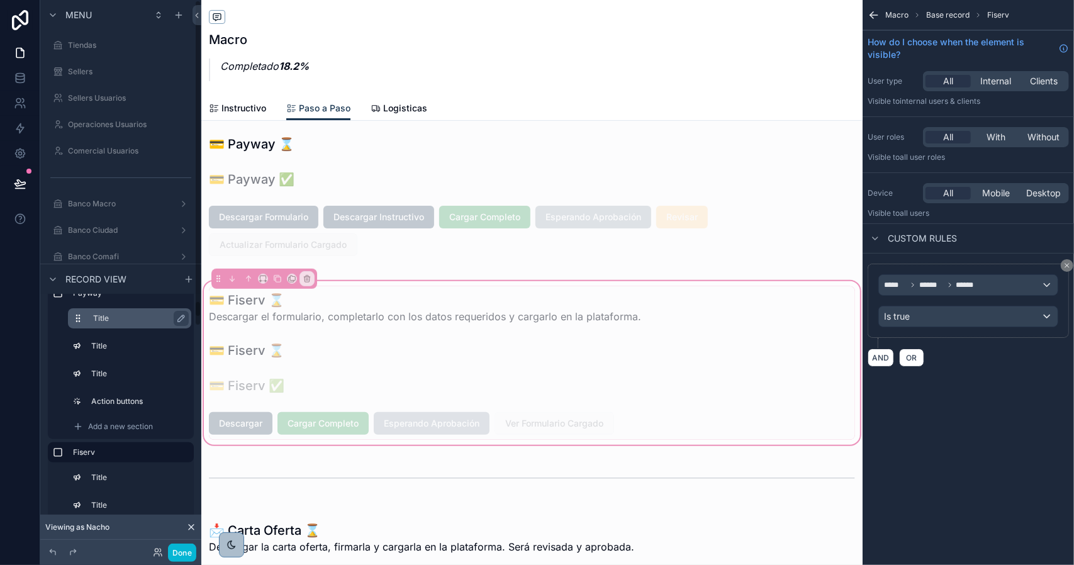
click at [123, 322] on label "Title" at bounding box center [137, 318] width 88 height 10
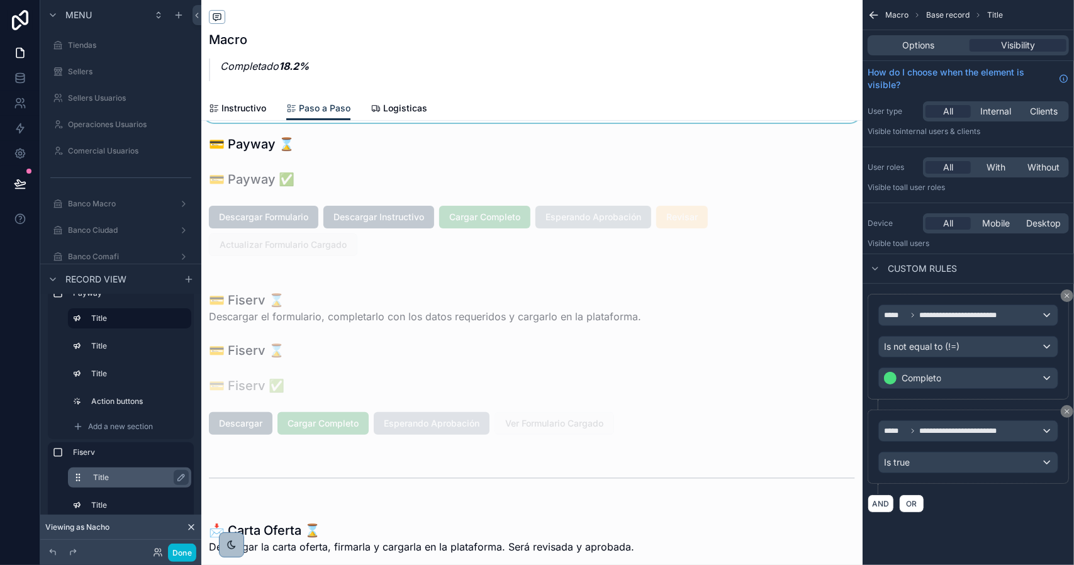
click at [120, 474] on label "Title" at bounding box center [137, 478] width 88 height 10
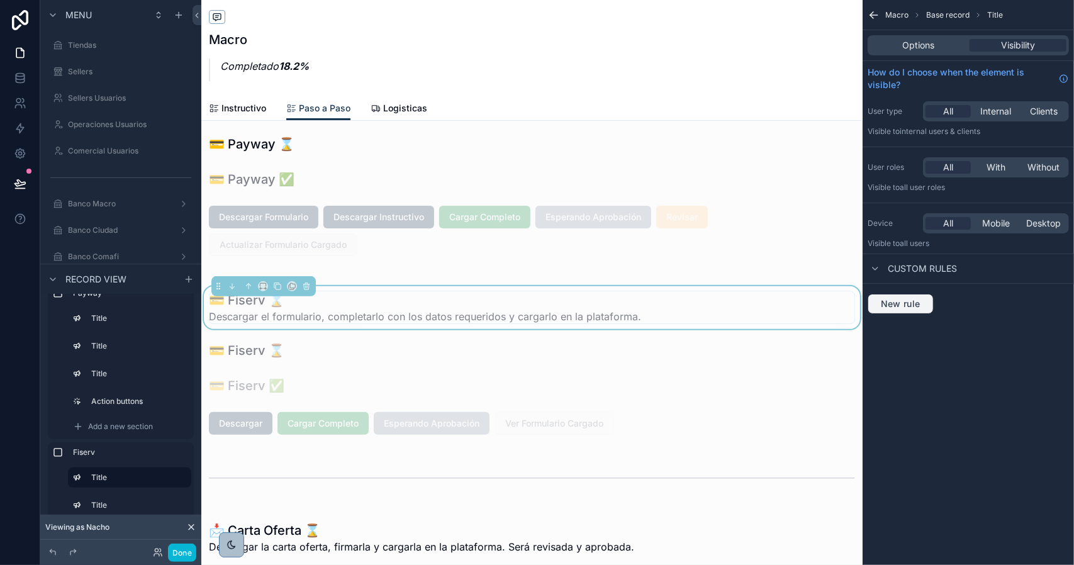
click at [911, 303] on span "New rule" at bounding box center [901, 303] width 50 height 11
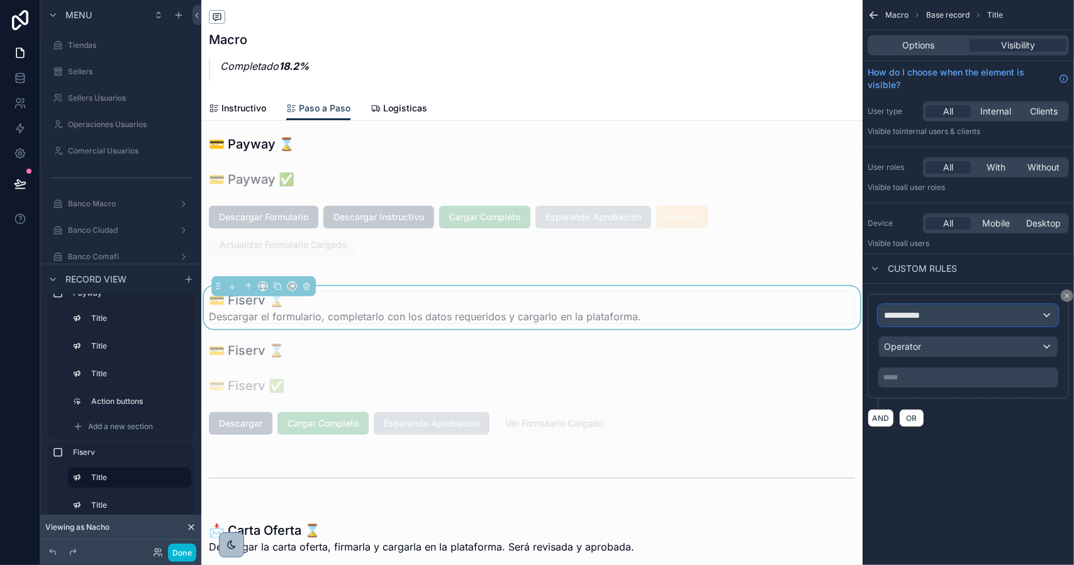
click at [931, 318] on div "**********" at bounding box center [968, 315] width 179 height 20
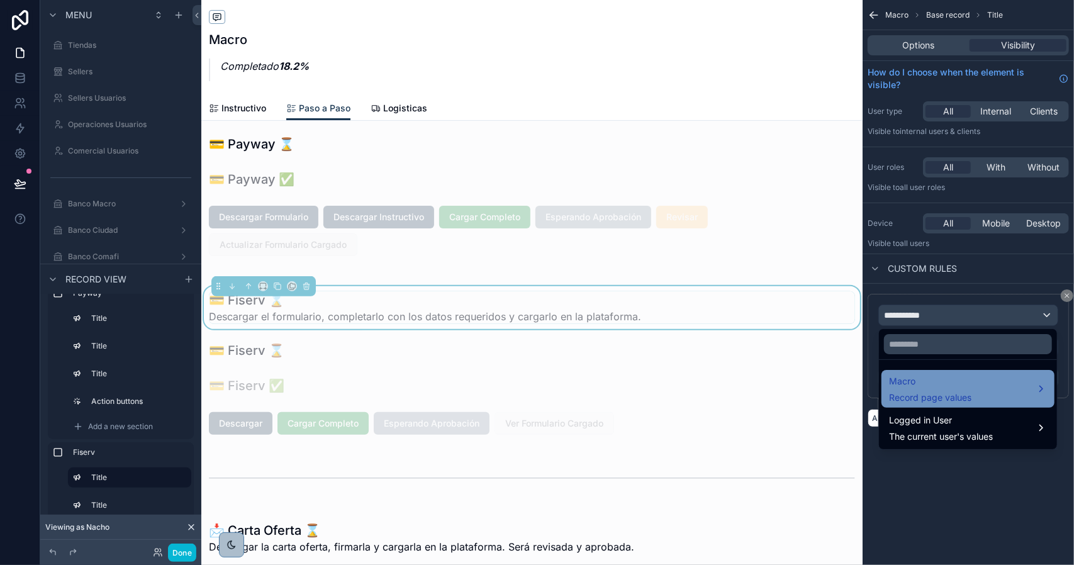
click at [944, 380] on span "Macro" at bounding box center [930, 381] width 82 height 15
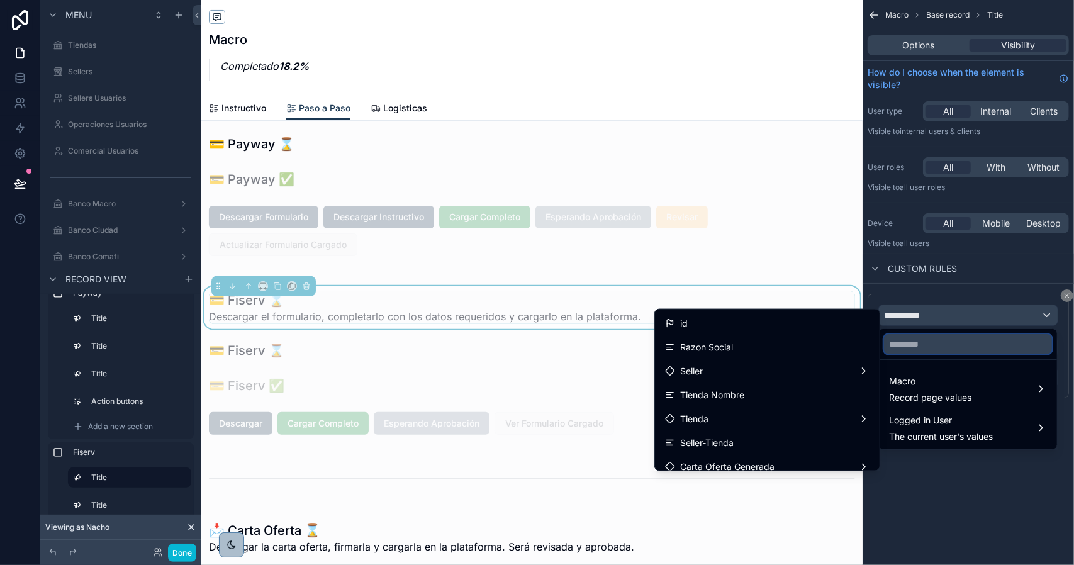
click at [950, 339] on input "text" at bounding box center [968, 344] width 168 height 20
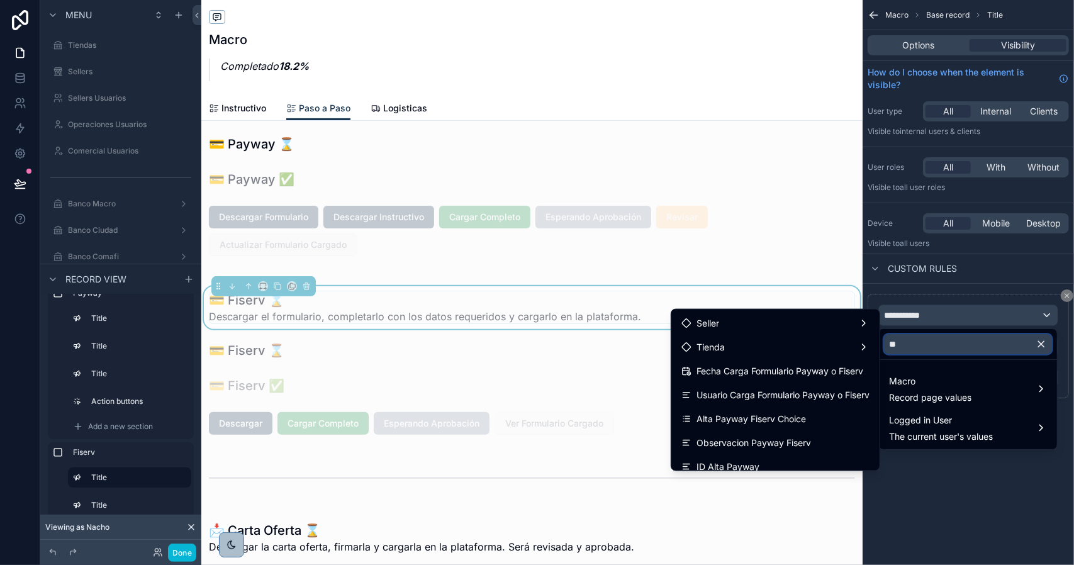
type input "*"
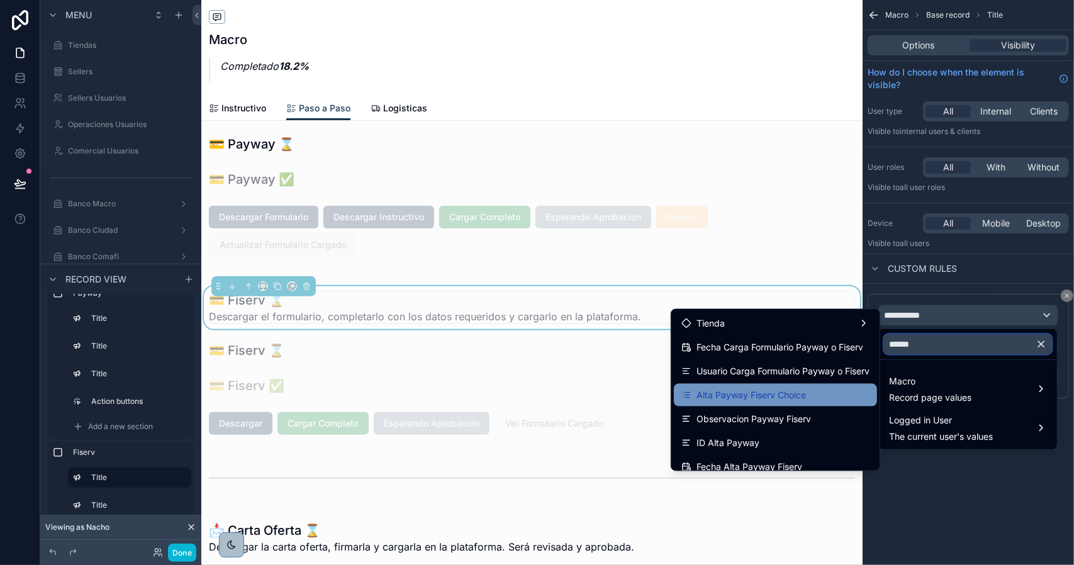
type input "******"
click at [787, 391] on span "Alta Payway Fiserv Choice" at bounding box center [752, 395] width 110 height 15
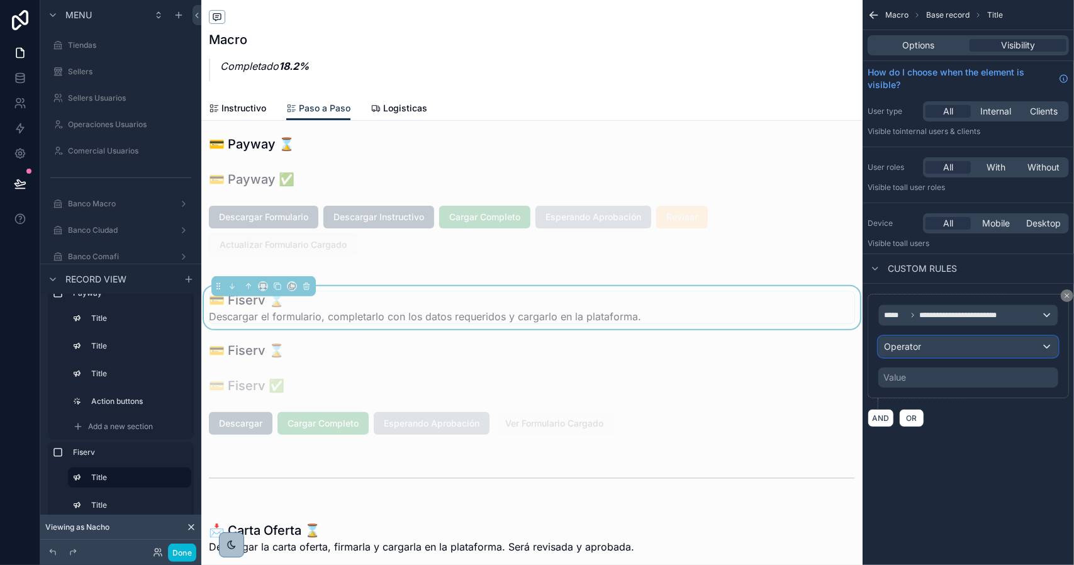
click at [930, 352] on div "Operator" at bounding box center [968, 347] width 179 height 20
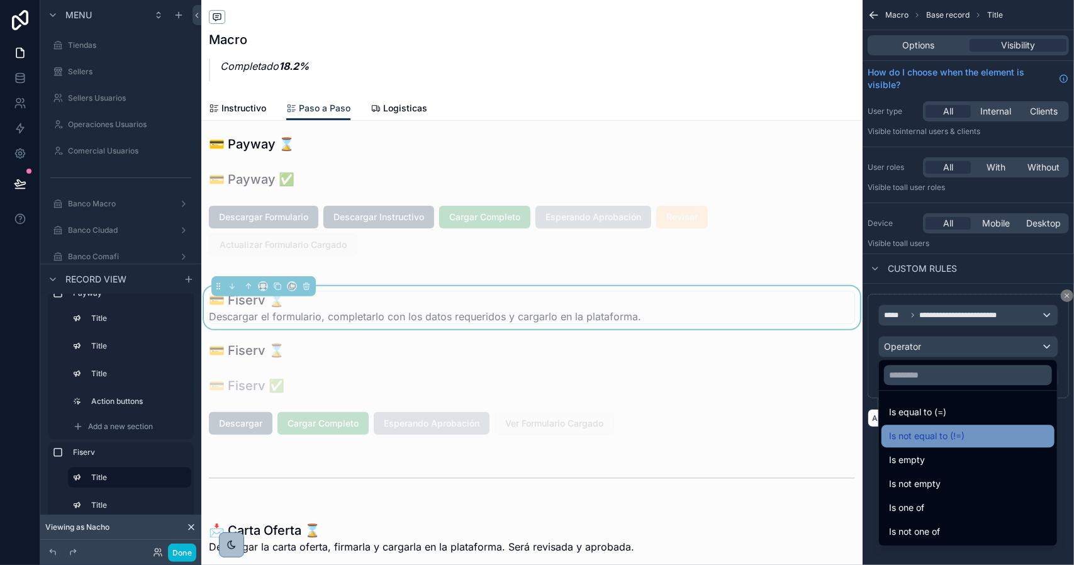
click at [960, 437] on span "Is not equal to (!=)" at bounding box center [927, 436] width 76 height 15
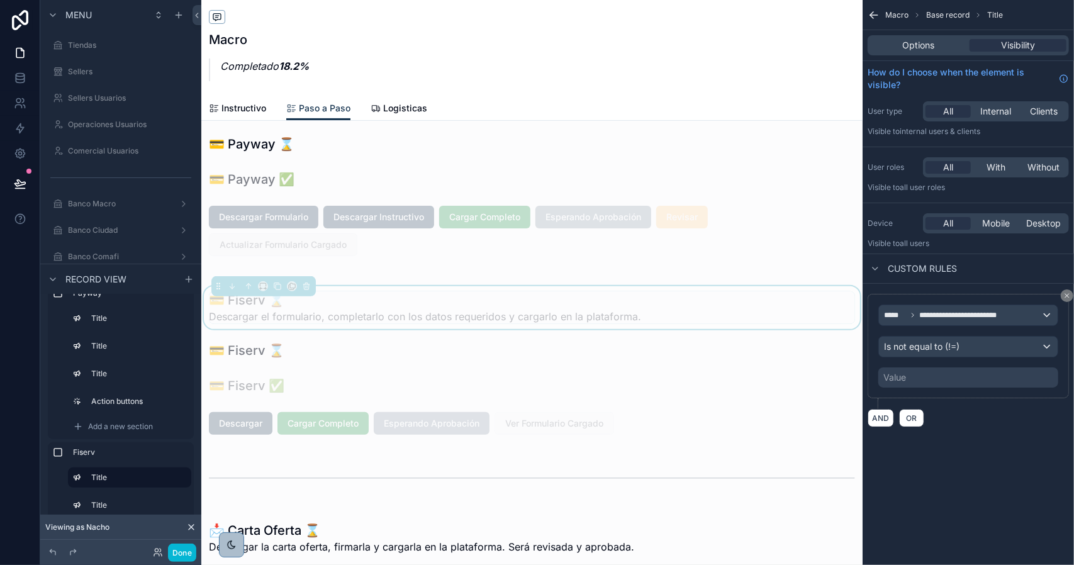
click at [910, 378] on div "Value" at bounding box center [969, 378] width 180 height 20
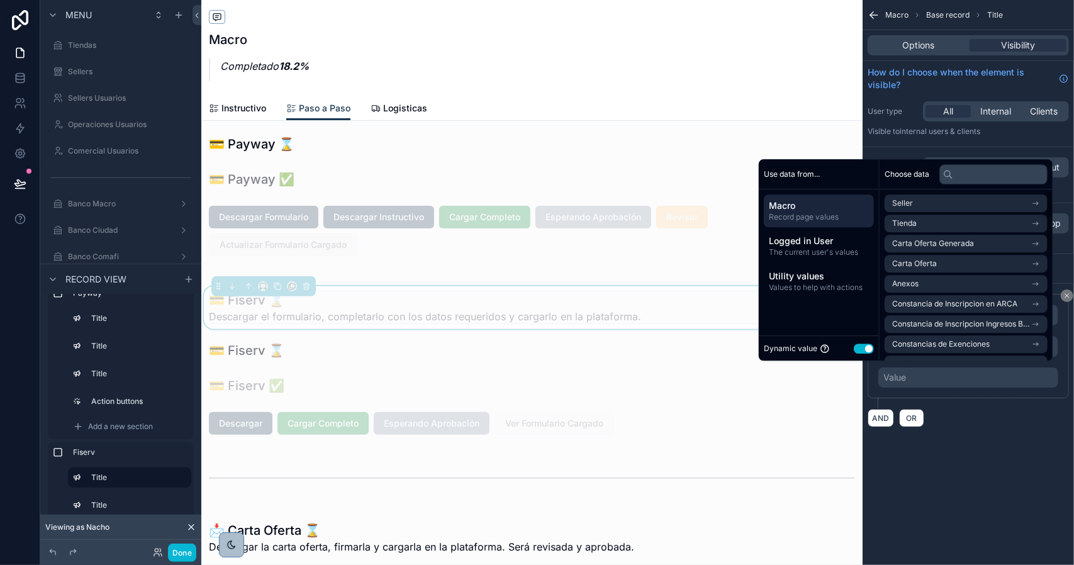
click at [858, 350] on button "Use setting" at bounding box center [864, 349] width 20 height 10
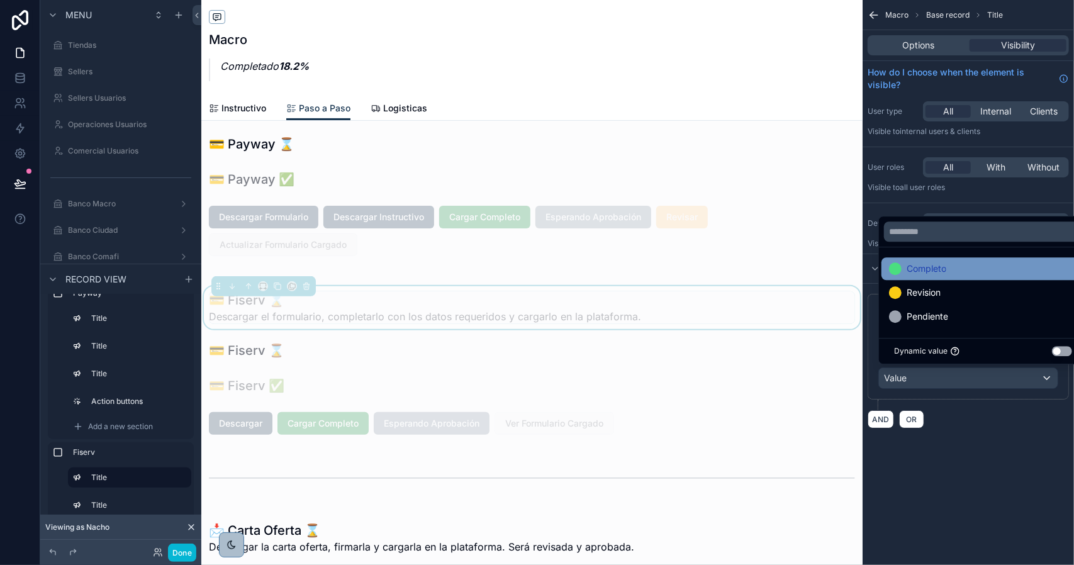
click at [923, 273] on span "Completo" at bounding box center [927, 268] width 40 height 15
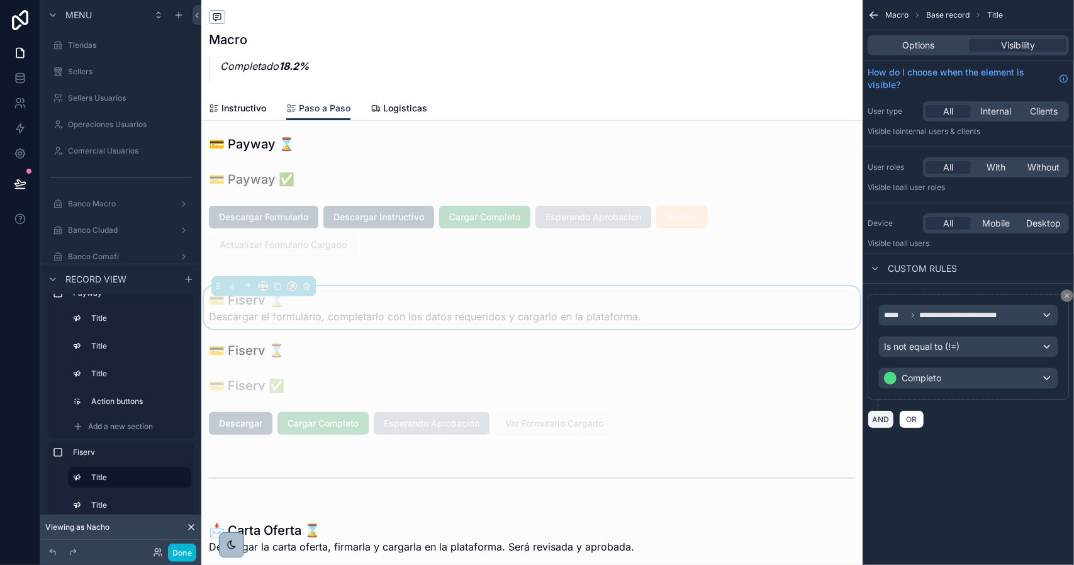
click at [885, 415] on button "AND" at bounding box center [881, 419] width 26 height 18
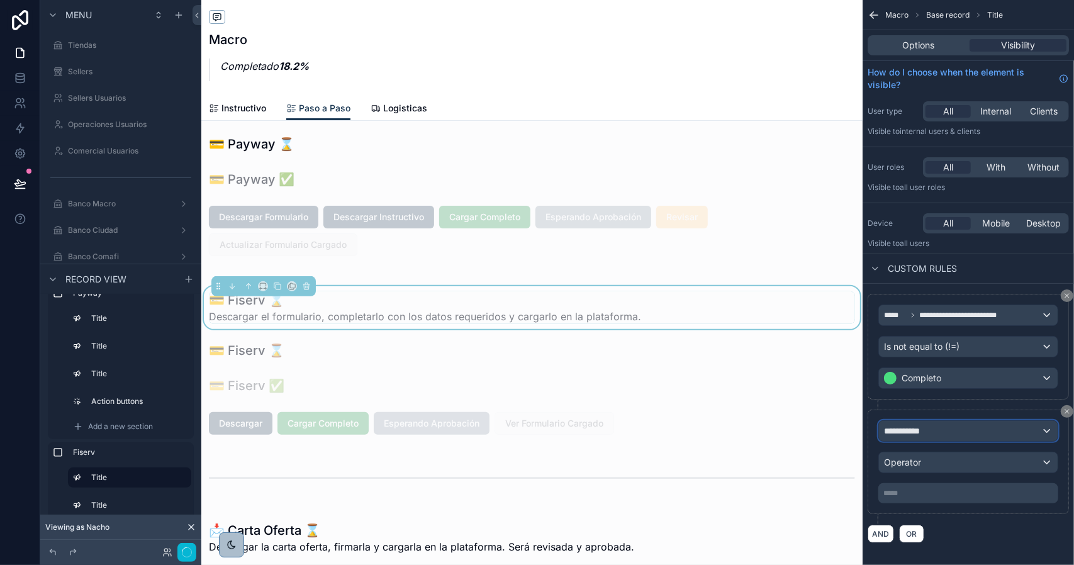
click at [938, 430] on div "**********" at bounding box center [968, 431] width 179 height 20
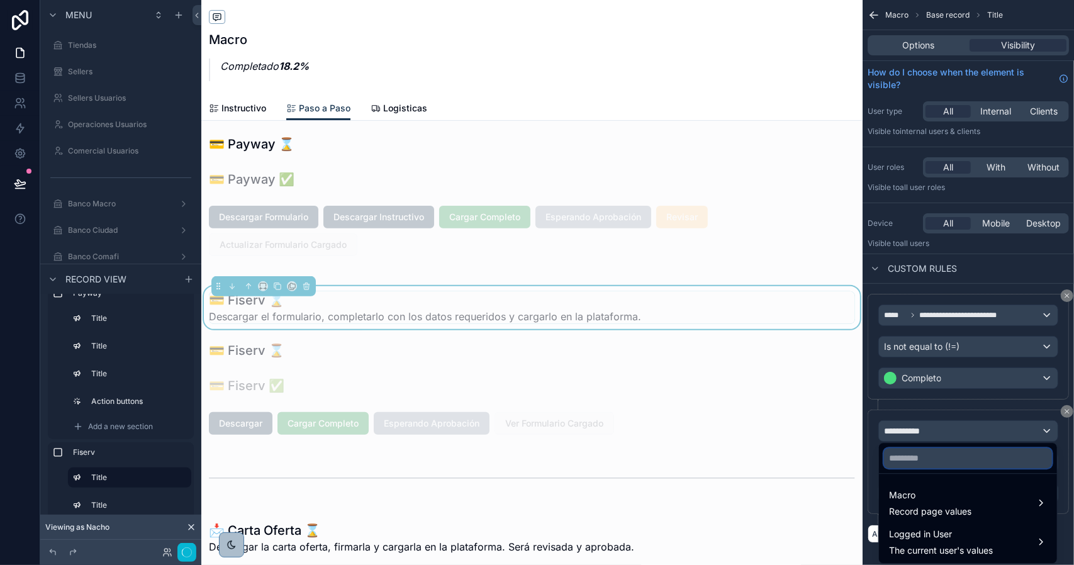
click at [925, 459] on input "text" at bounding box center [968, 458] width 168 height 20
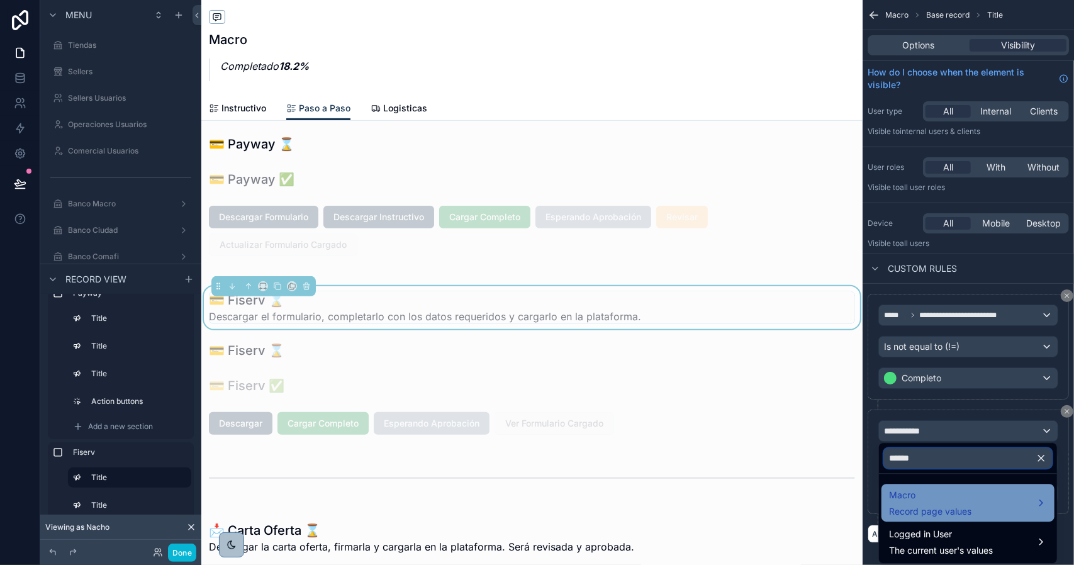
type input "******"
click at [942, 497] on span "Macro" at bounding box center [930, 495] width 82 height 15
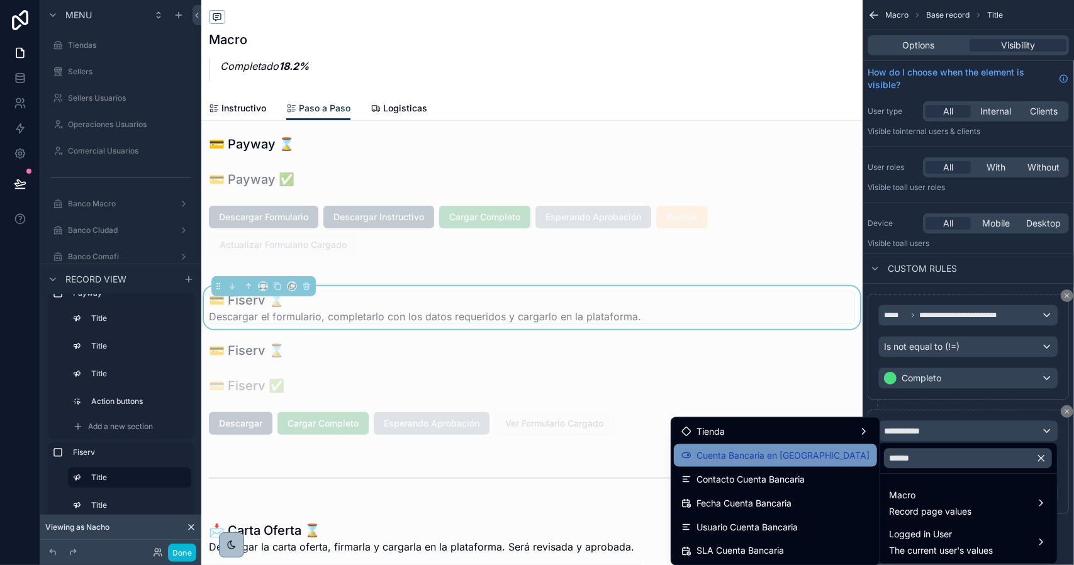
click at [833, 459] on span "Cuenta Bancaria en [GEOGRAPHIC_DATA]" at bounding box center [783, 455] width 173 height 15
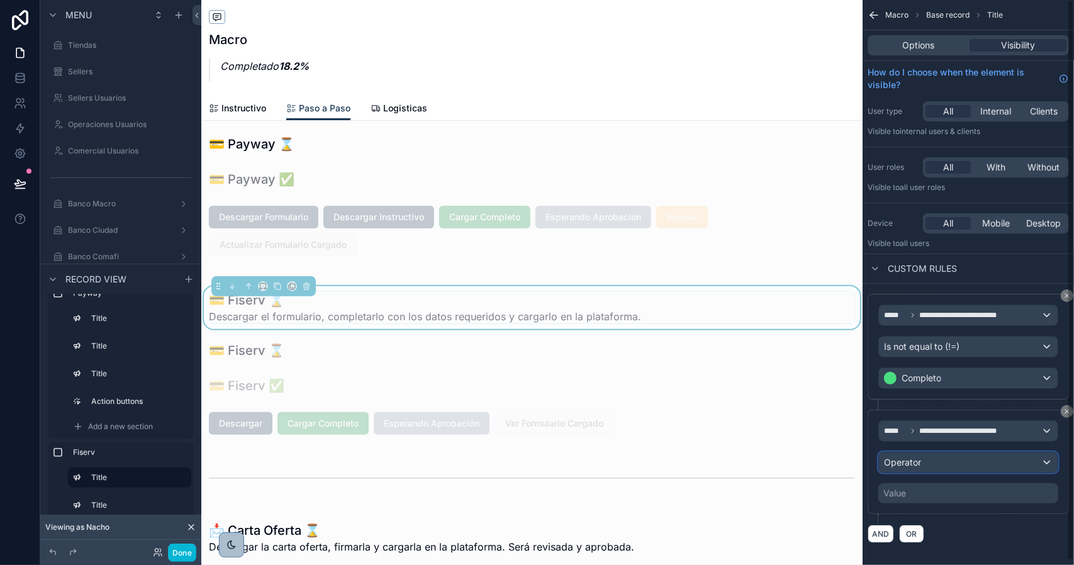
click at [921, 458] on div "Operator" at bounding box center [968, 463] width 179 height 20
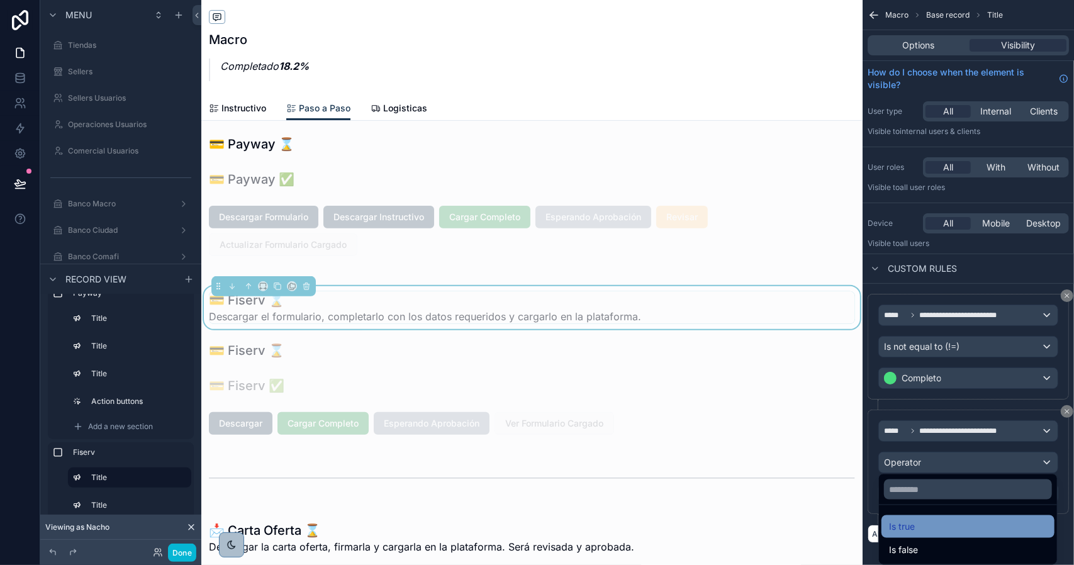
click at [930, 523] on div "Is true" at bounding box center [968, 526] width 158 height 15
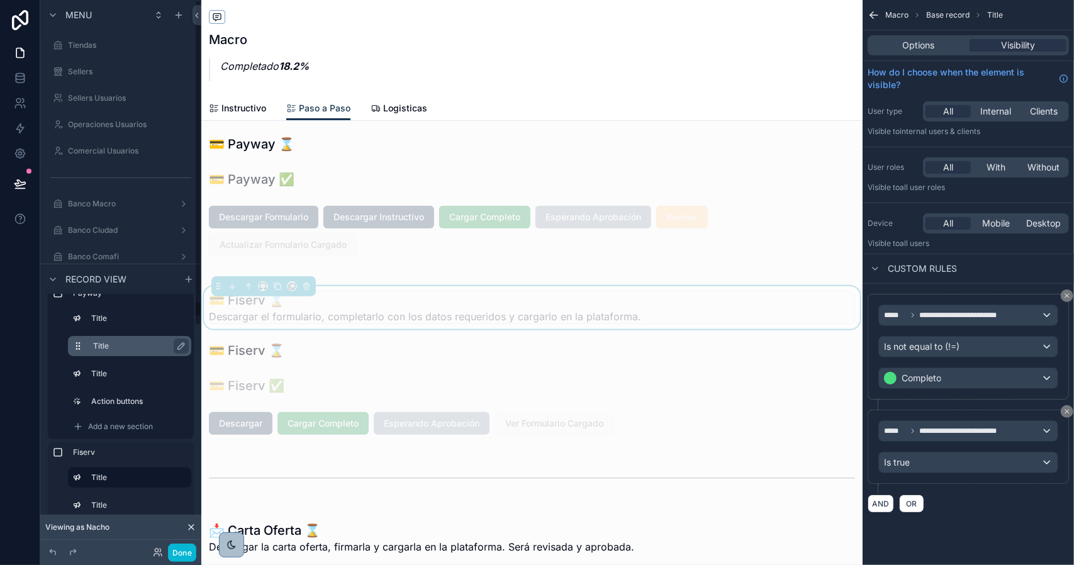
click at [128, 343] on label "Title" at bounding box center [137, 346] width 88 height 10
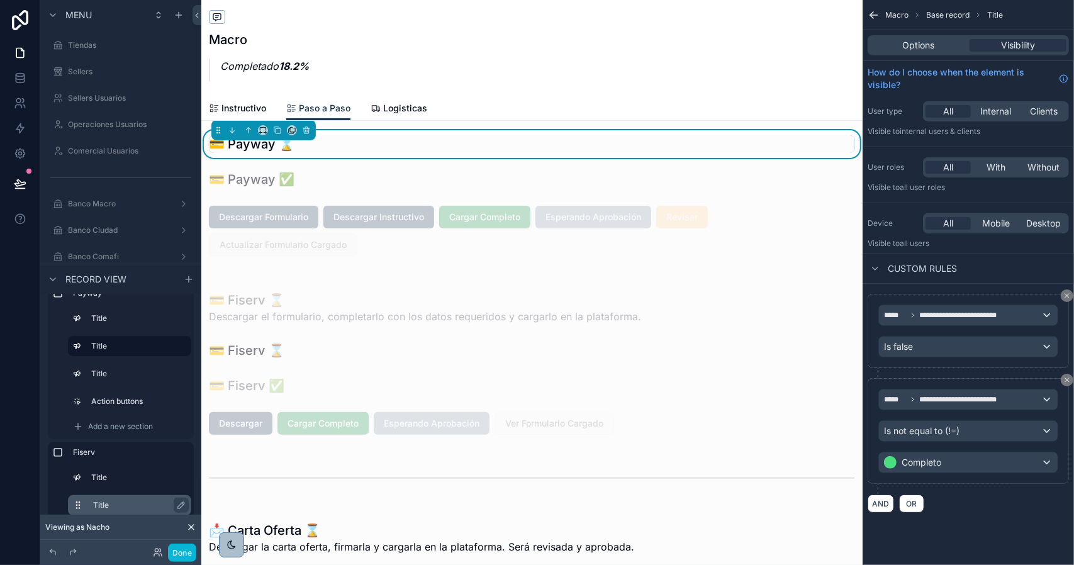
click at [115, 498] on div "Title" at bounding box center [139, 505] width 93 height 15
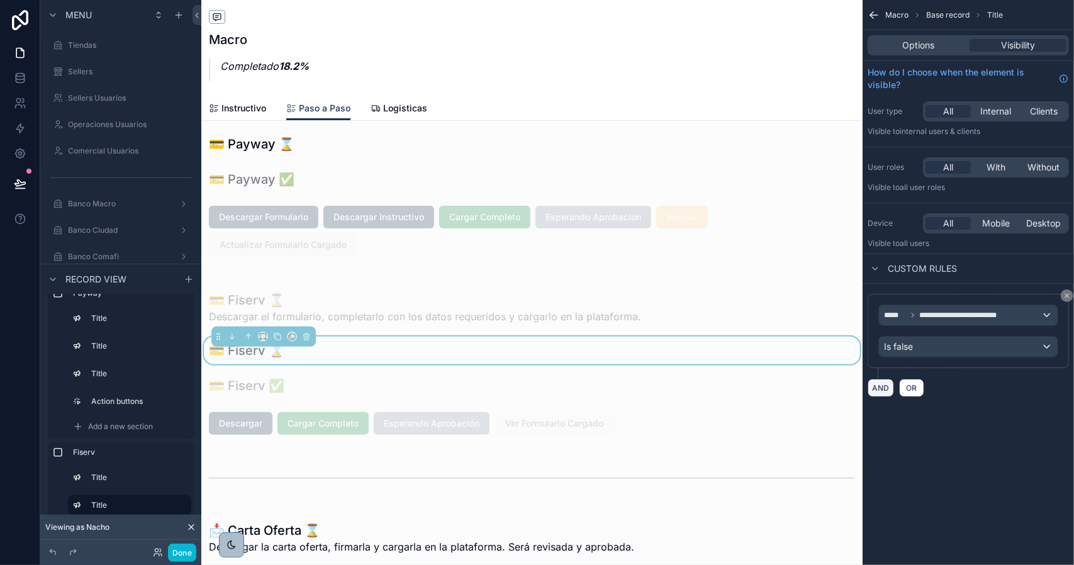
click at [879, 382] on button "AND" at bounding box center [881, 388] width 26 height 18
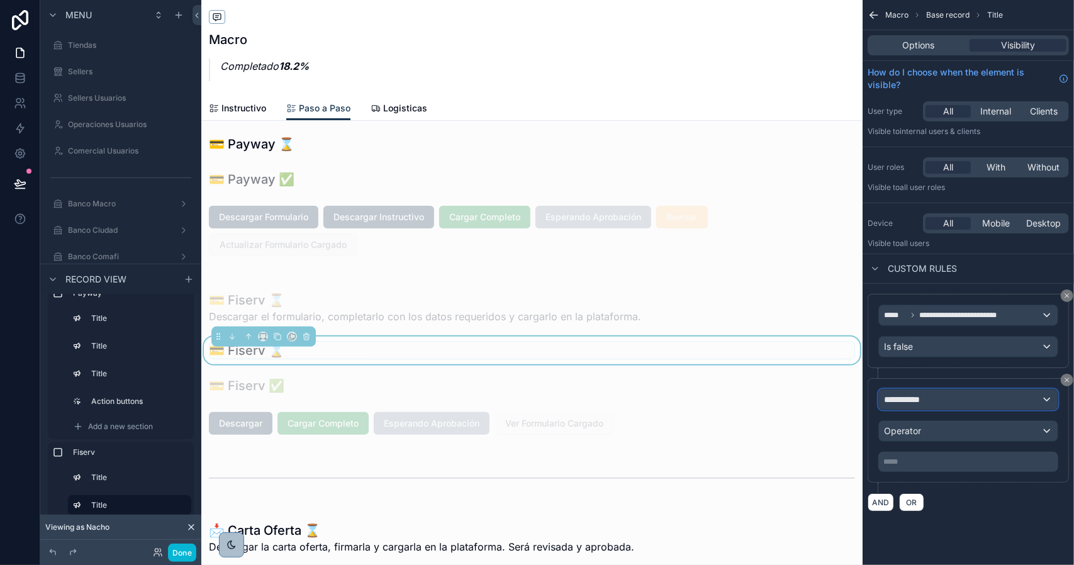
click at [916, 402] on span "**********" at bounding box center [907, 399] width 47 height 13
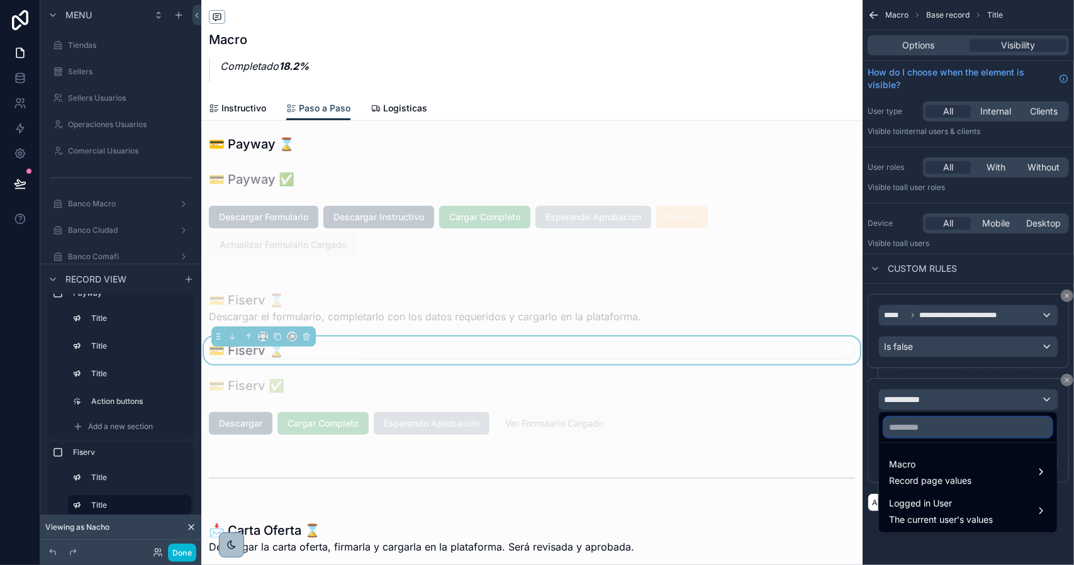
click at [925, 426] on input "text" at bounding box center [968, 427] width 168 height 20
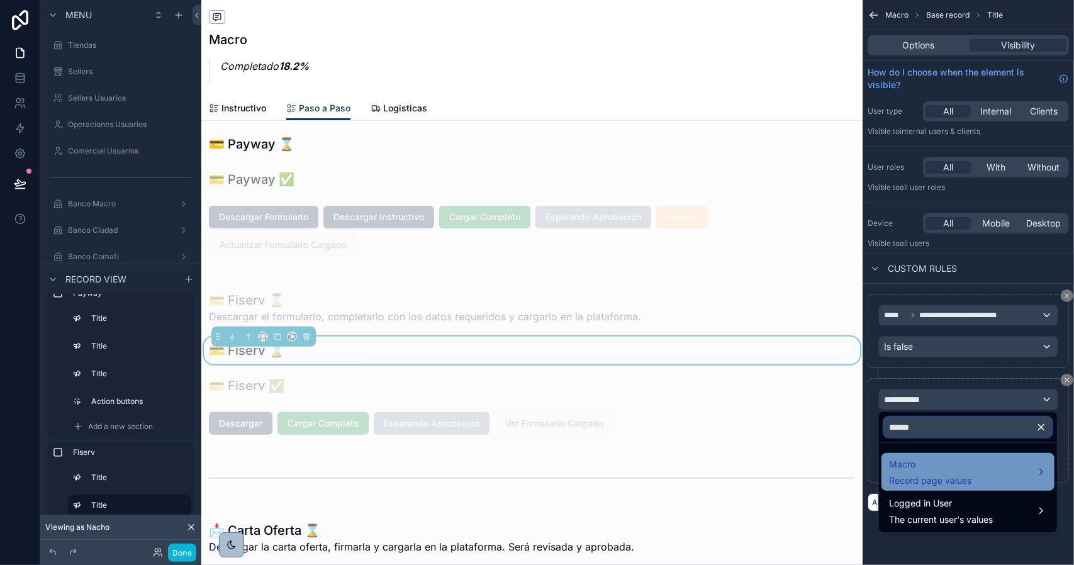
type input "******"
click at [928, 458] on span "Macro" at bounding box center [930, 464] width 82 height 15
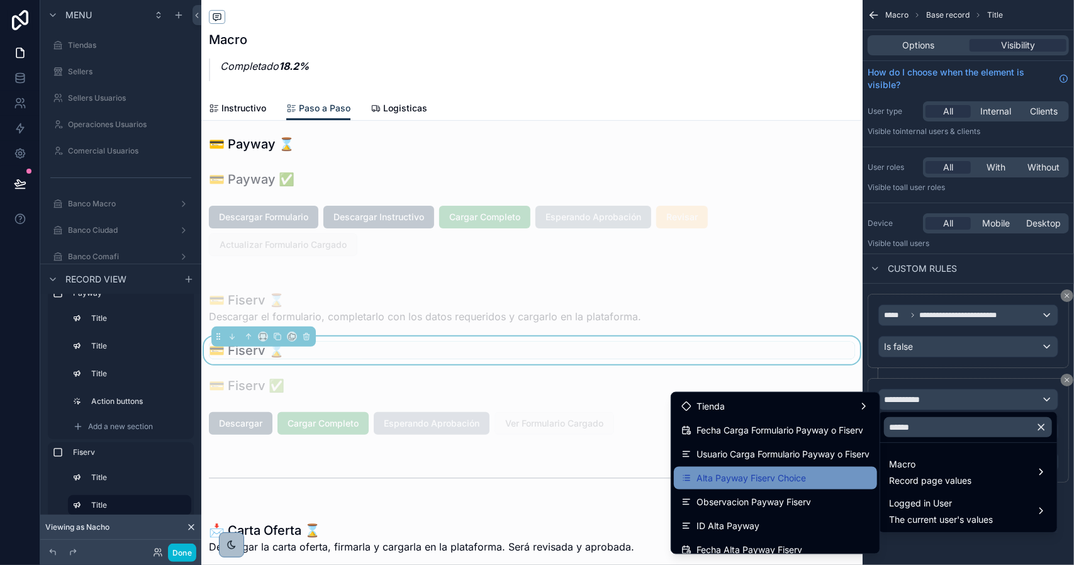
click at [822, 476] on div "Alta Payway Fiserv Choice" at bounding box center [776, 478] width 188 height 15
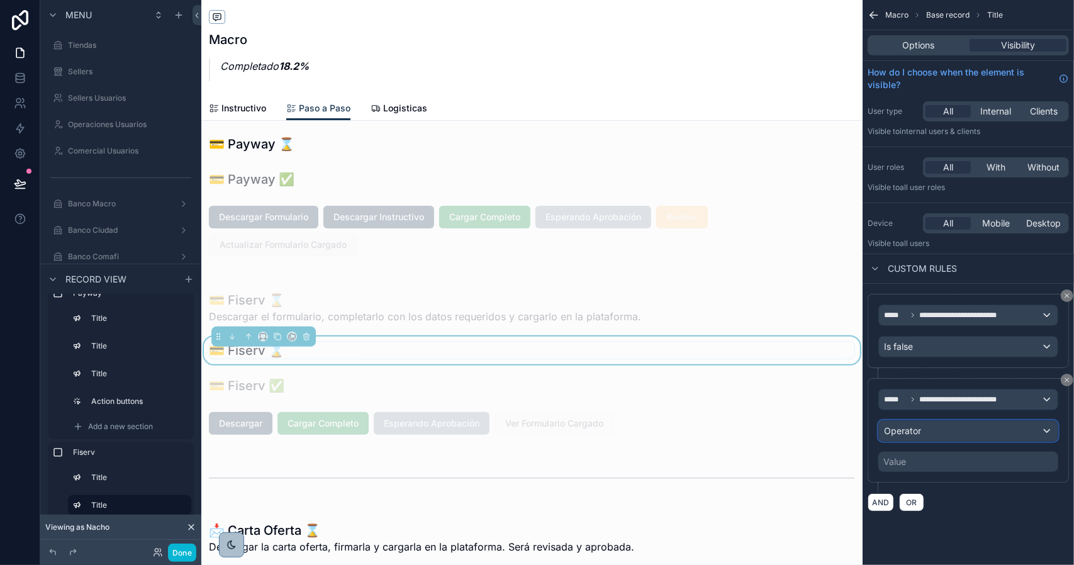
click at [917, 427] on span "Operator" at bounding box center [902, 430] width 37 height 11
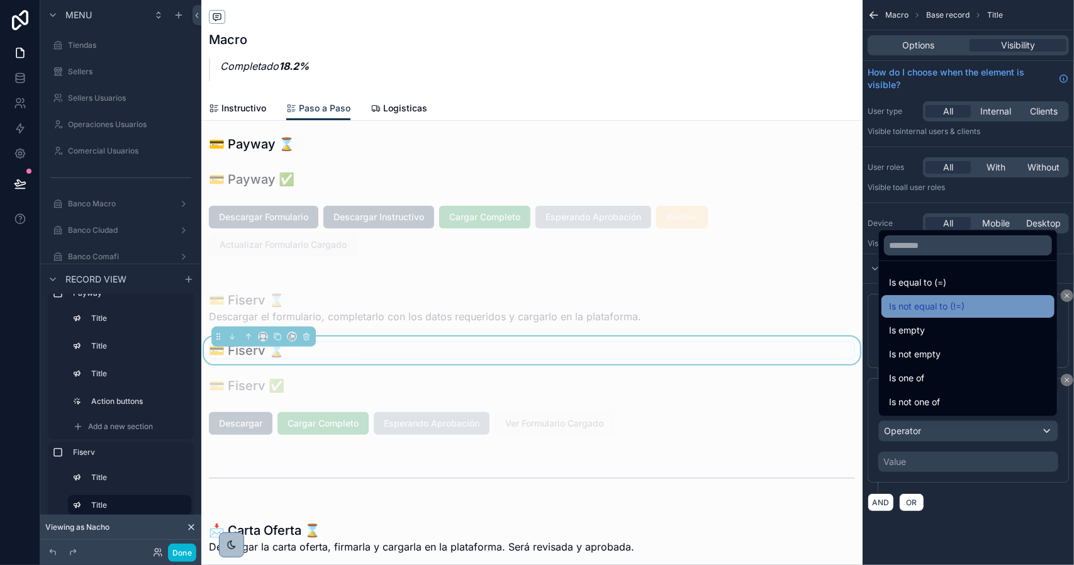
click at [945, 314] on span "Is not equal to (!=)" at bounding box center [927, 306] width 76 height 15
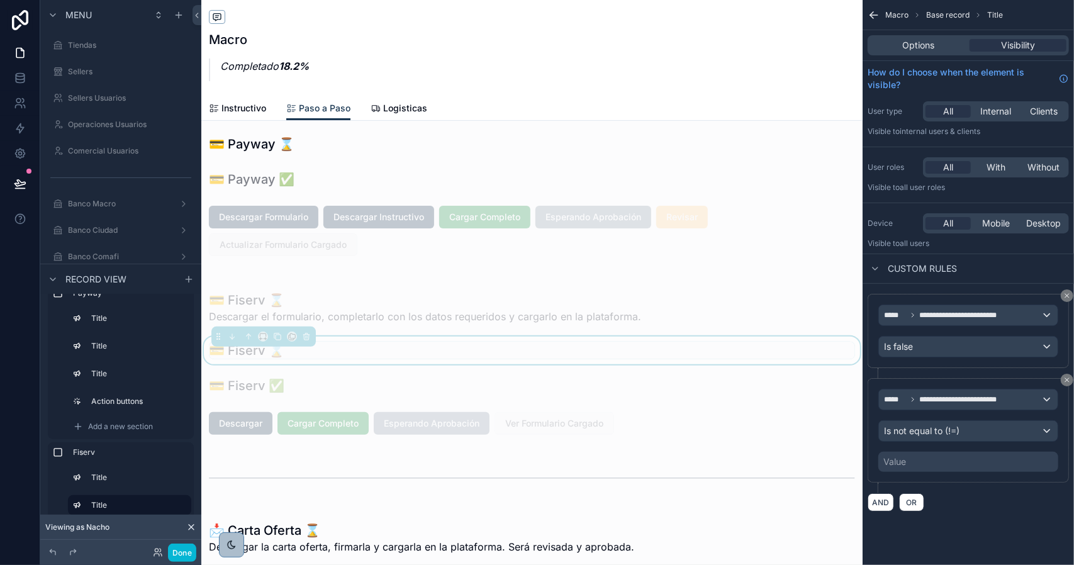
click at [903, 465] on div "Value" at bounding box center [895, 462] width 23 height 13
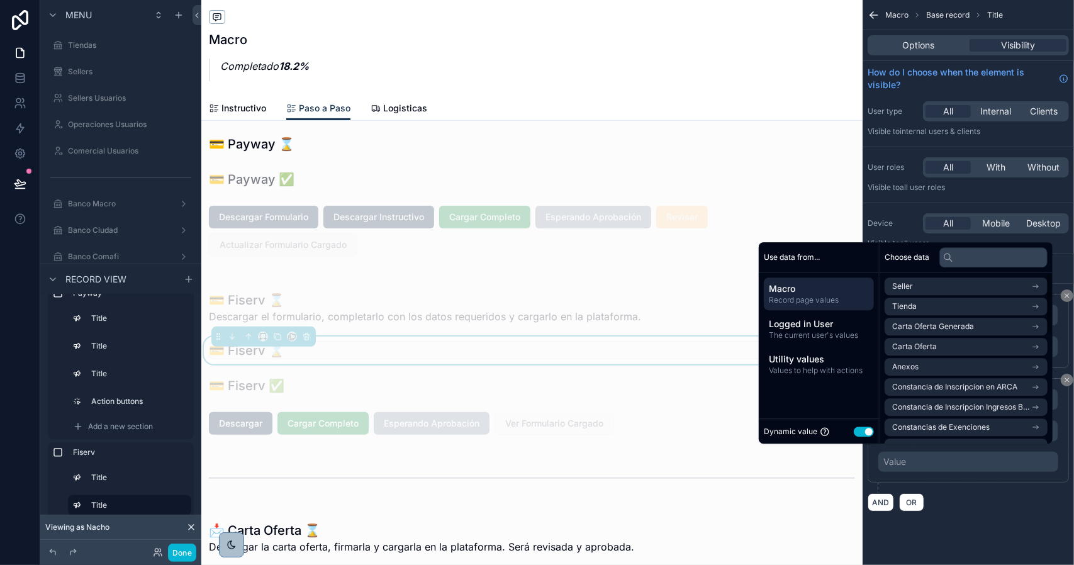
click at [854, 432] on button "Use setting" at bounding box center [864, 432] width 20 height 10
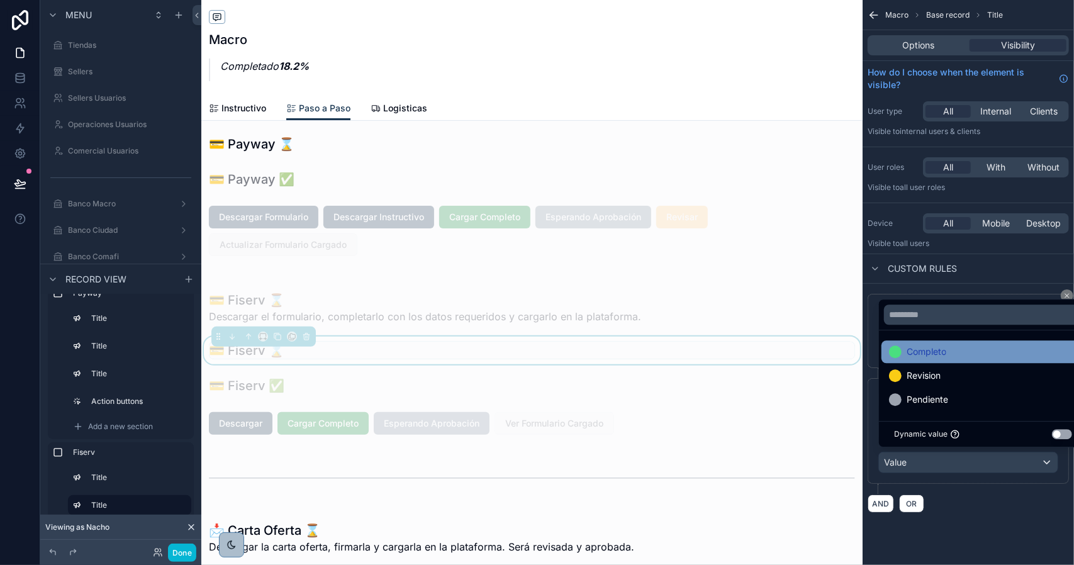
click at [919, 352] on span "Completo" at bounding box center [927, 351] width 40 height 15
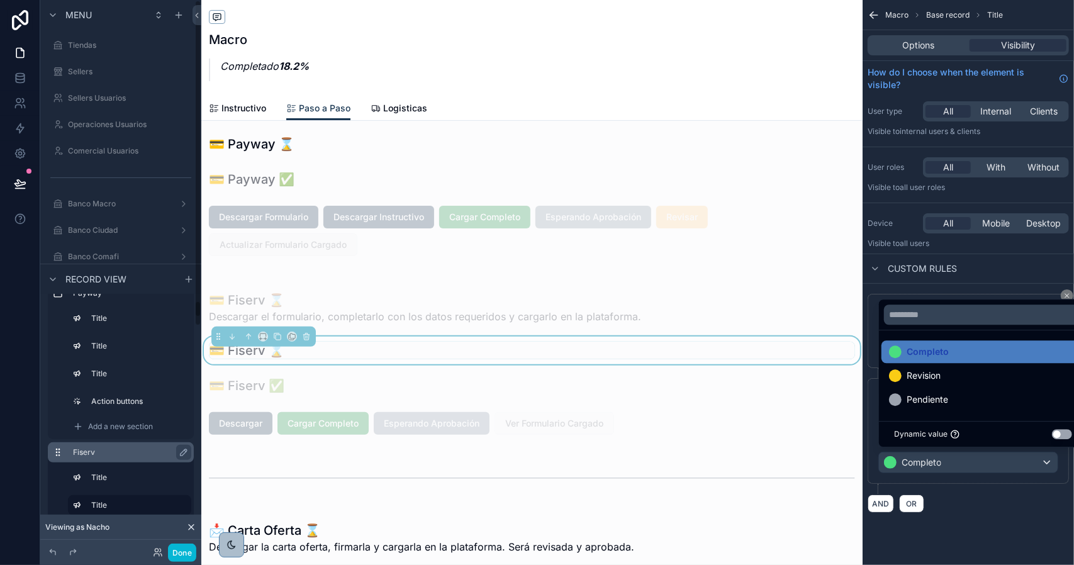
scroll to position [126, 0]
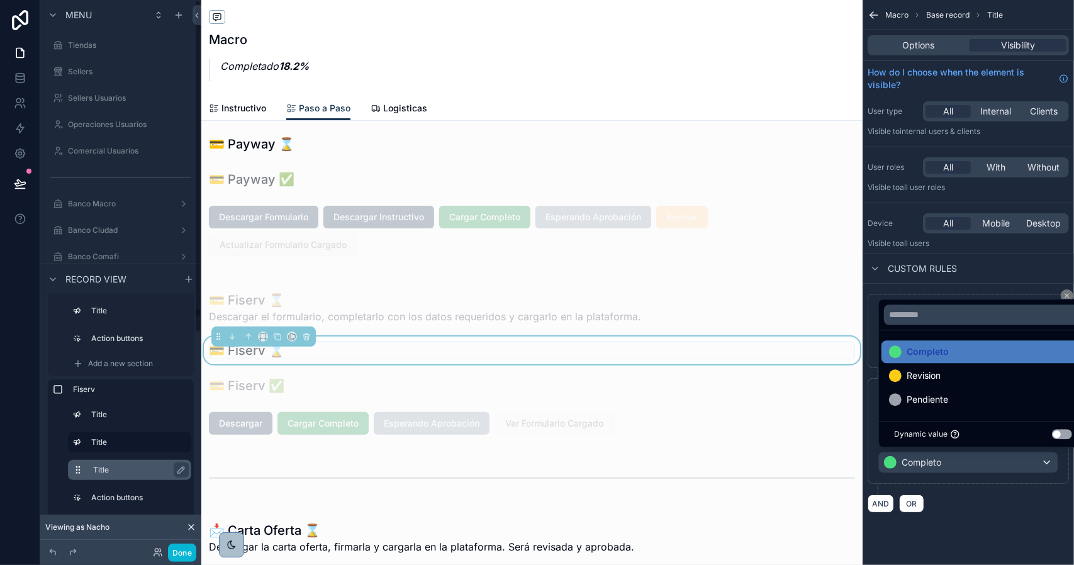
click at [116, 466] on label "Title" at bounding box center [137, 470] width 88 height 10
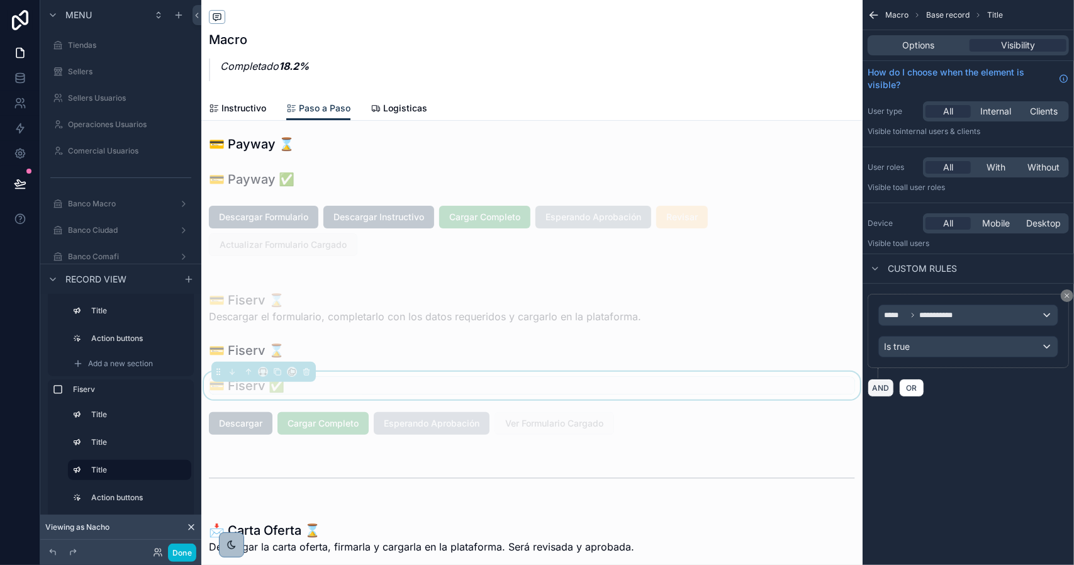
click at [881, 389] on button "AND" at bounding box center [881, 388] width 26 height 18
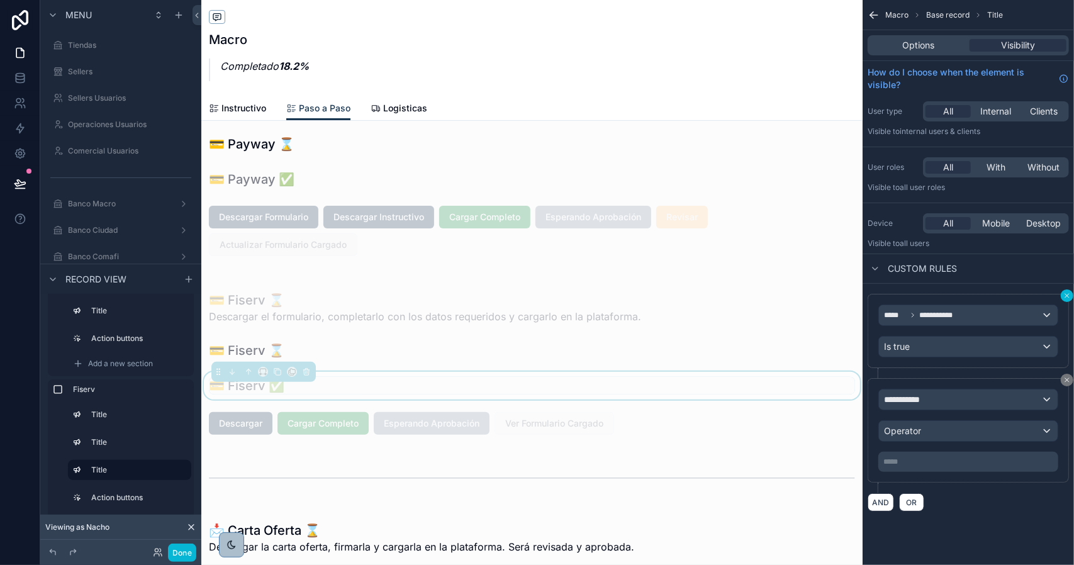
click at [1065, 297] on icon "scrollable content" at bounding box center [1068, 296] width 8 height 8
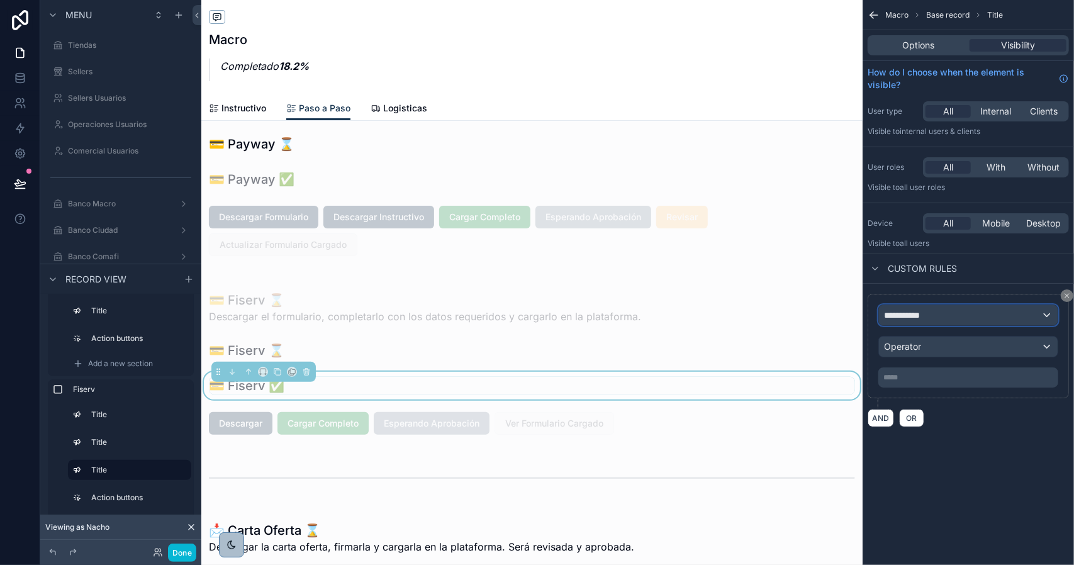
click at [957, 316] on div "**********" at bounding box center [968, 315] width 179 height 20
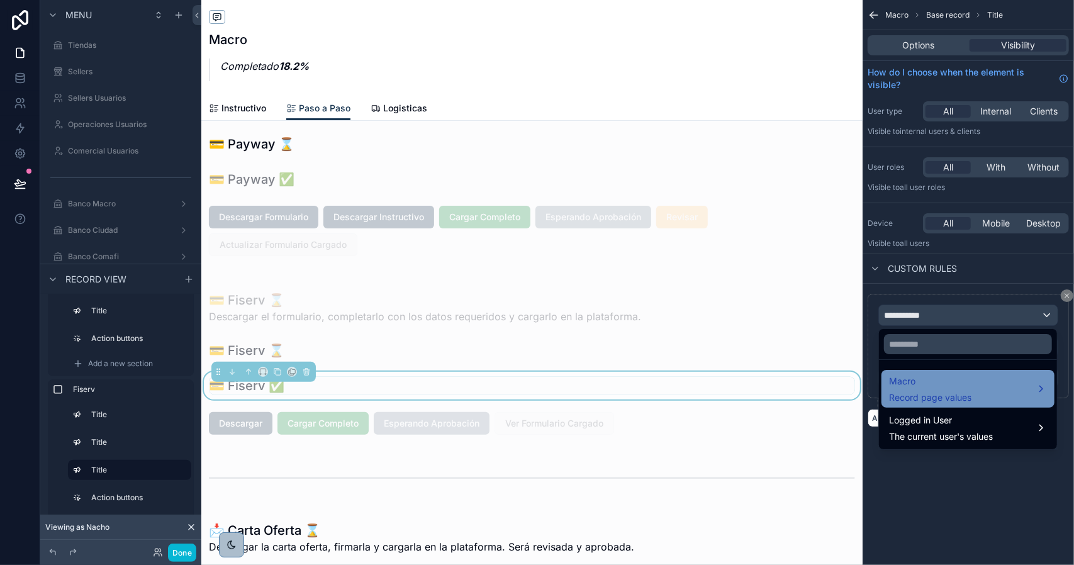
click at [943, 377] on span "Macro" at bounding box center [930, 381] width 82 height 15
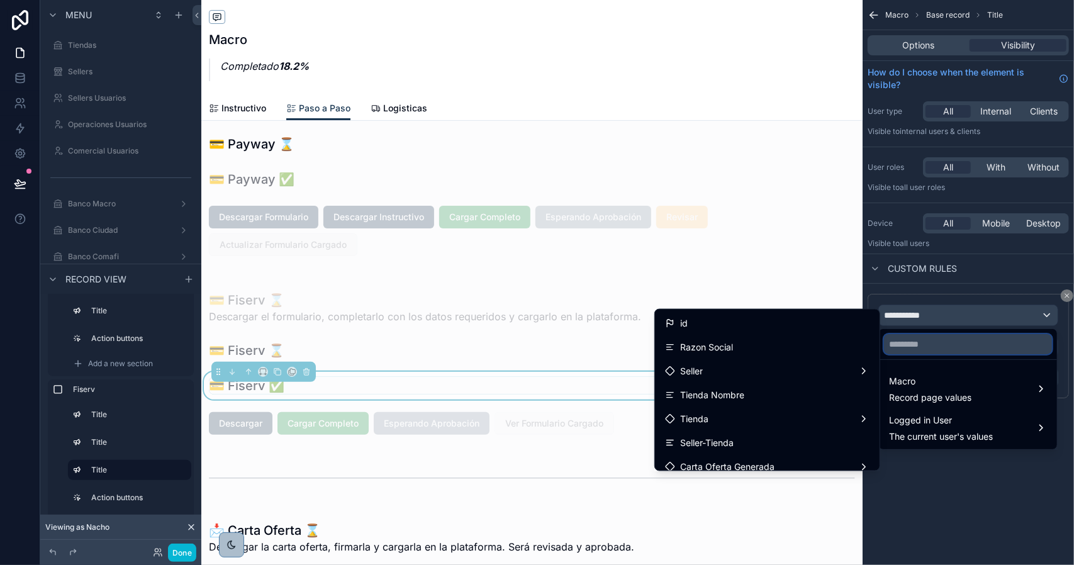
click at [946, 343] on input "text" at bounding box center [968, 344] width 168 height 20
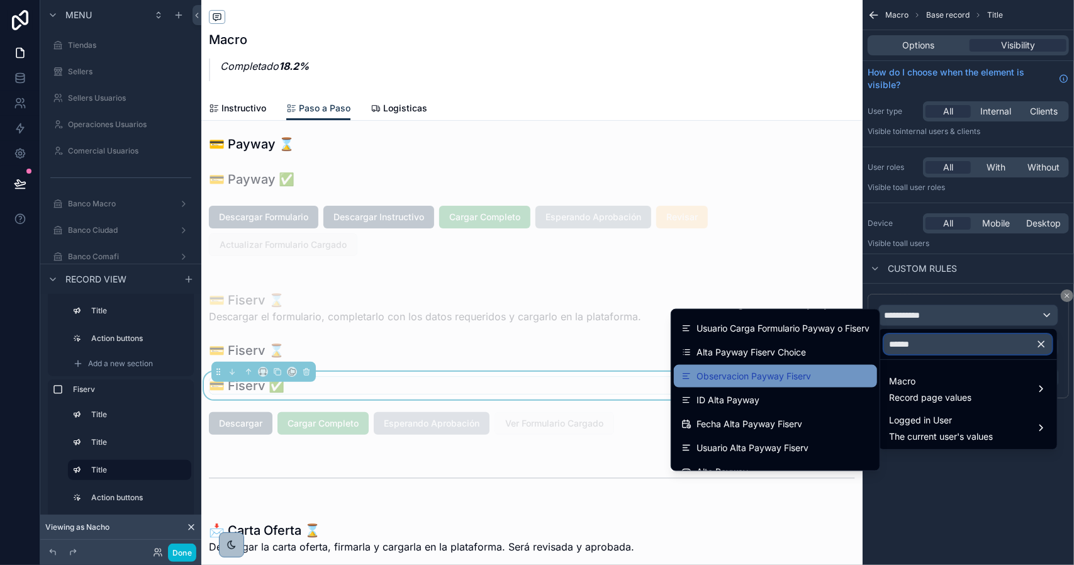
scroll to position [0, 0]
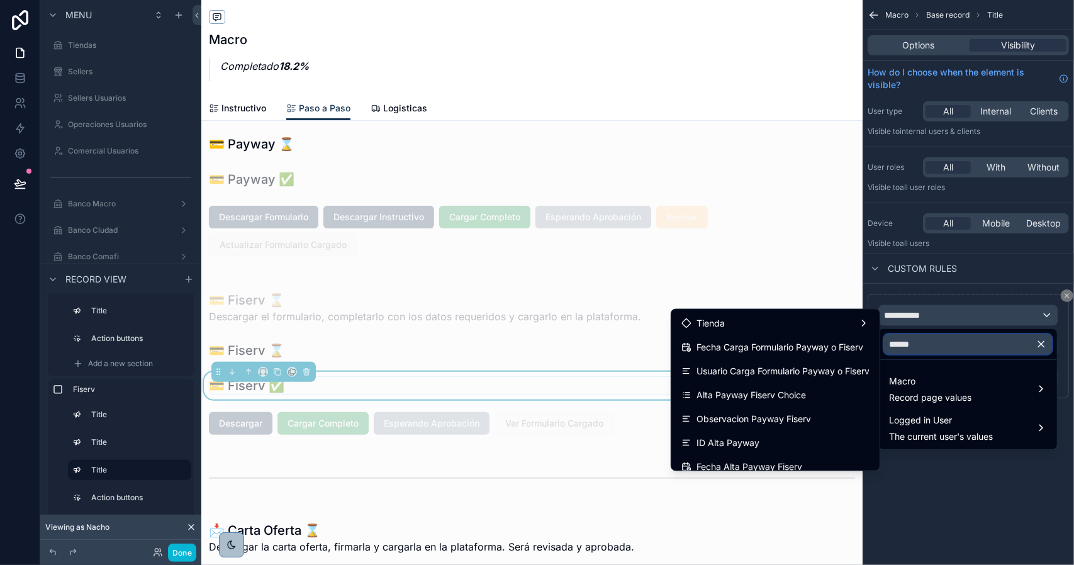
type input "******"
click at [805, 391] on div "Alta Payway Fiserv Choice" at bounding box center [776, 395] width 188 height 15
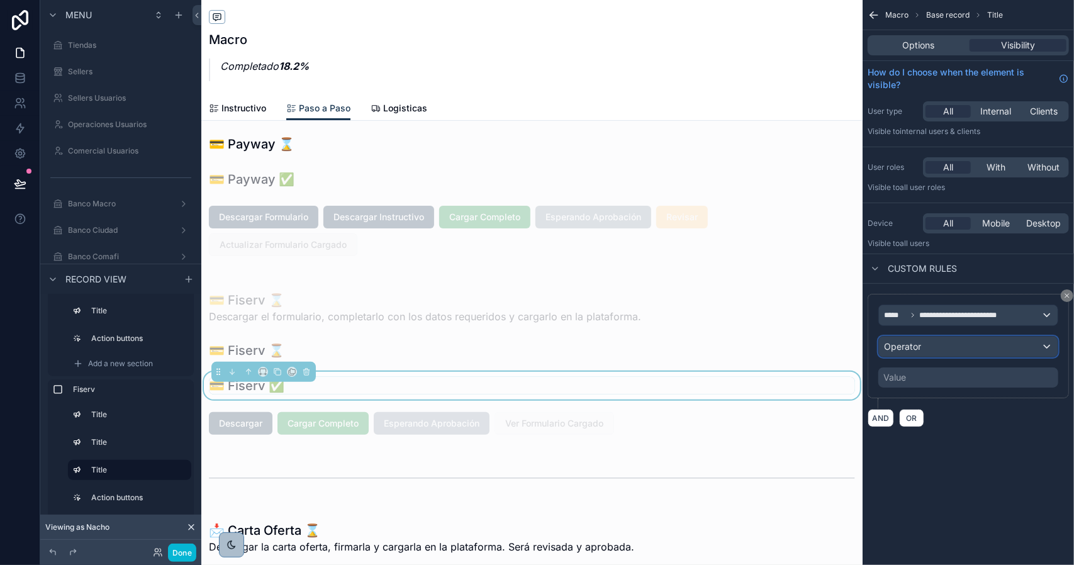
click at [920, 348] on span "Operator" at bounding box center [902, 346] width 37 height 11
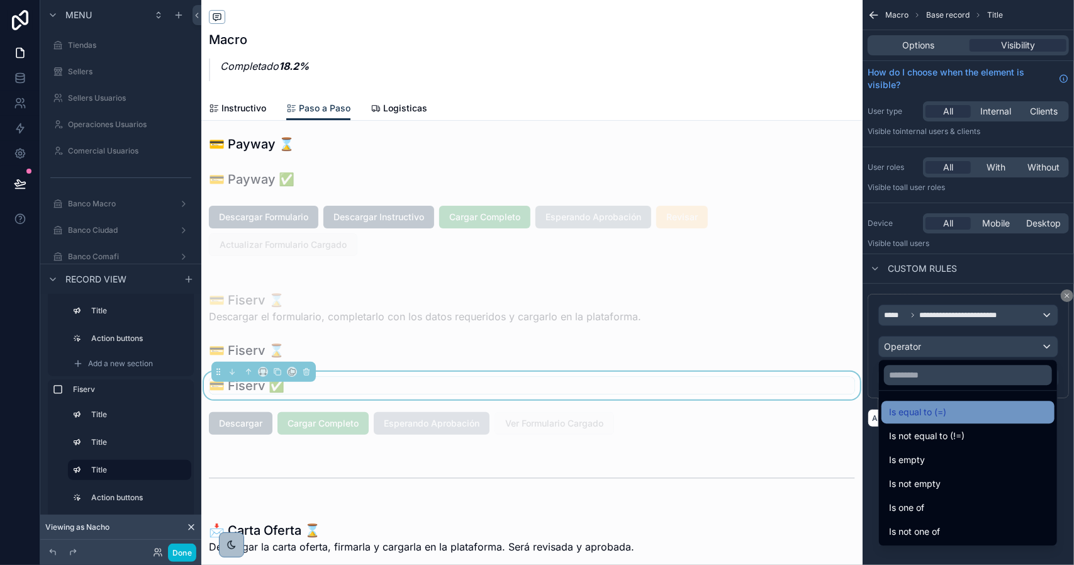
click at [915, 407] on span "Is equal to (=)" at bounding box center [917, 412] width 57 height 15
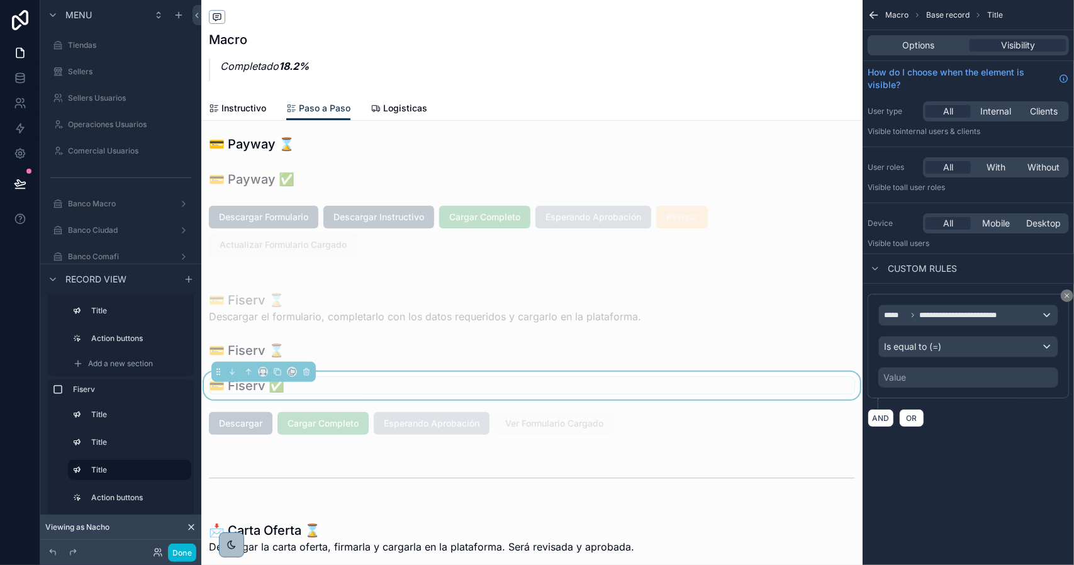
click at [905, 376] on div "Value" at bounding box center [895, 377] width 23 height 13
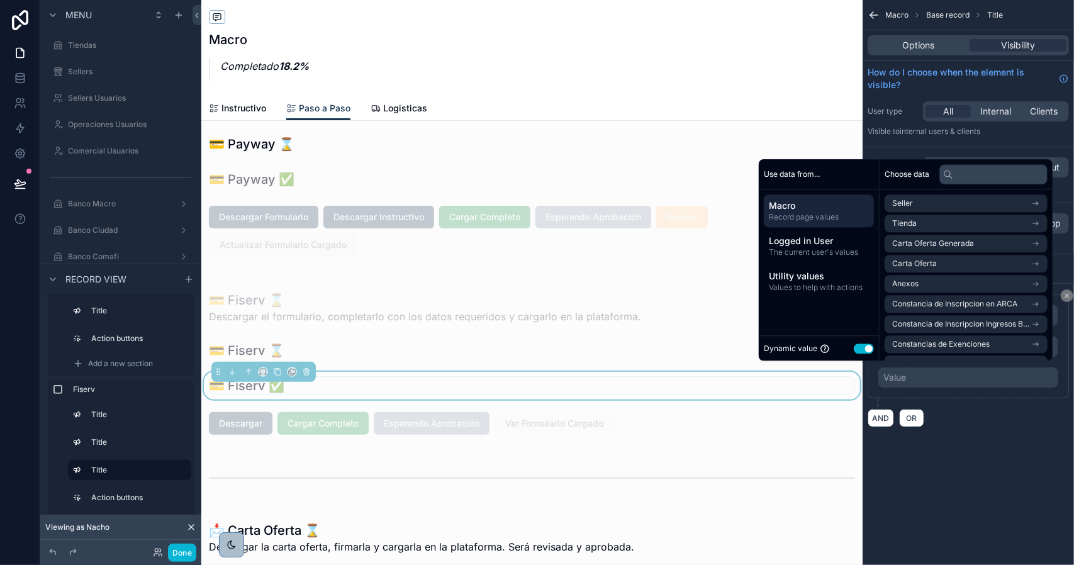
drag, startPoint x: 852, startPoint y: 346, endPoint x: 862, endPoint y: 341, distance: 11.3
click at [854, 346] on button "Use setting" at bounding box center [864, 349] width 20 height 10
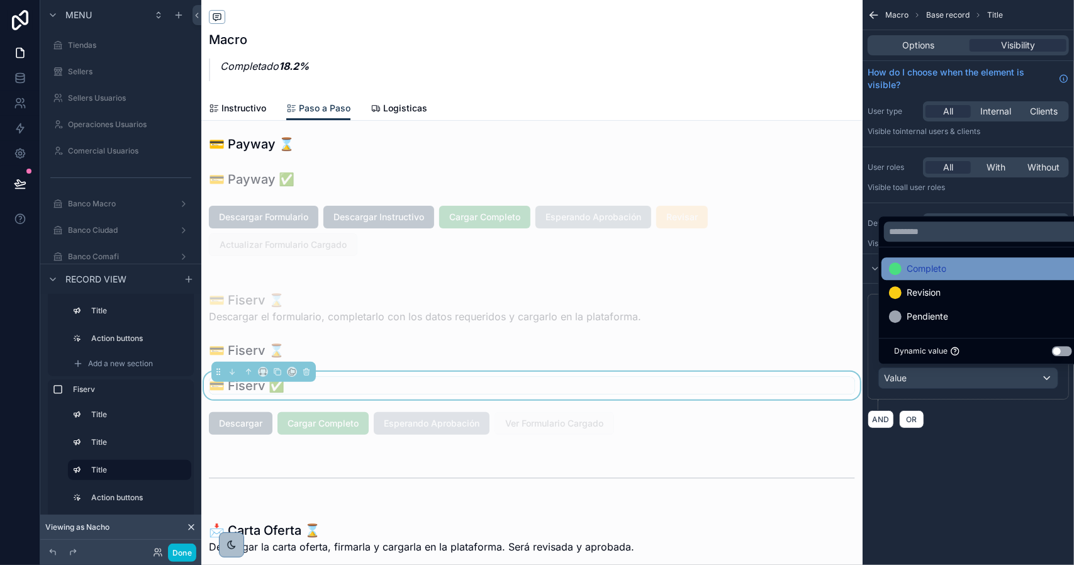
click at [920, 276] on span "Completo" at bounding box center [927, 268] width 40 height 15
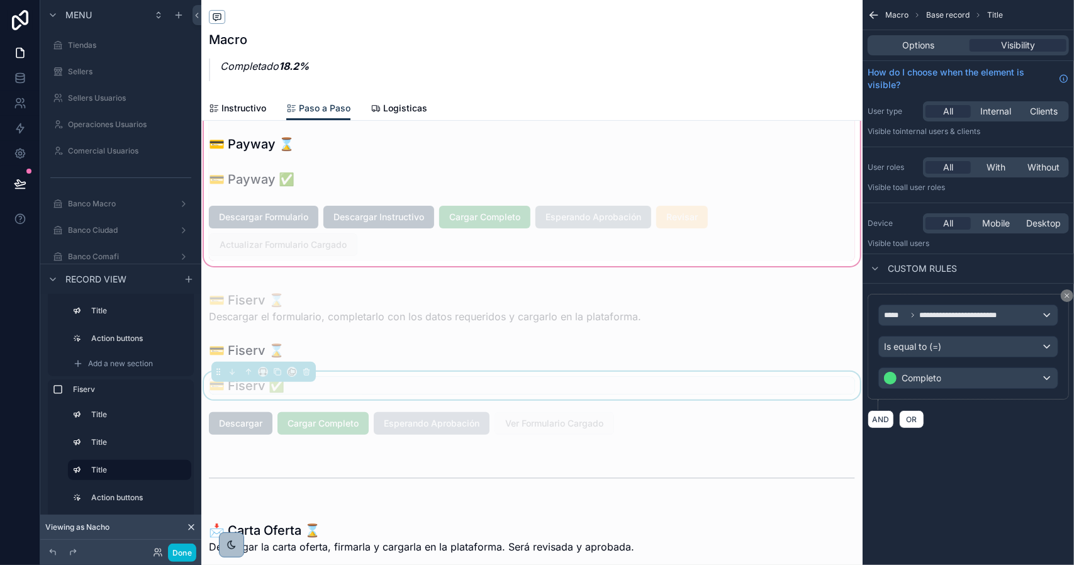
click at [264, 181] on div "scrollable content" at bounding box center [532, 170] width 662 height 196
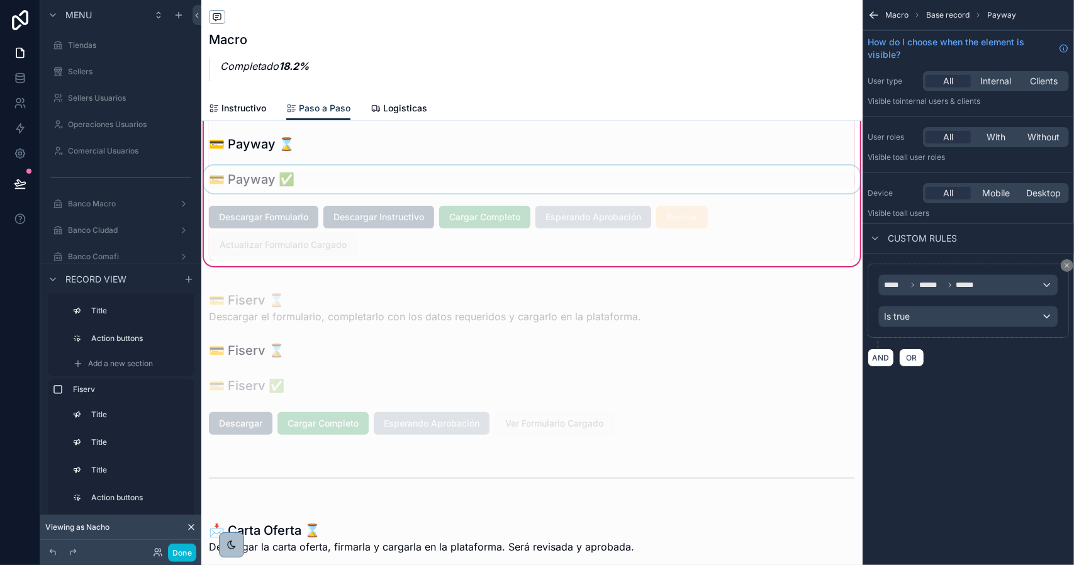
click at [262, 177] on div "scrollable content" at bounding box center [532, 180] width 662 height 28
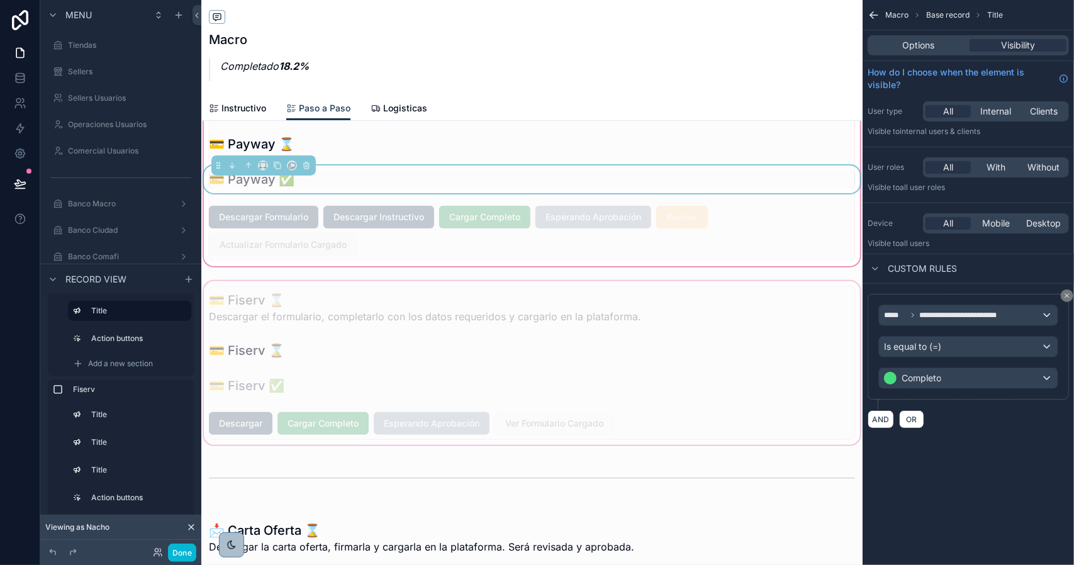
click at [335, 415] on div "scrollable content" at bounding box center [532, 363] width 662 height 169
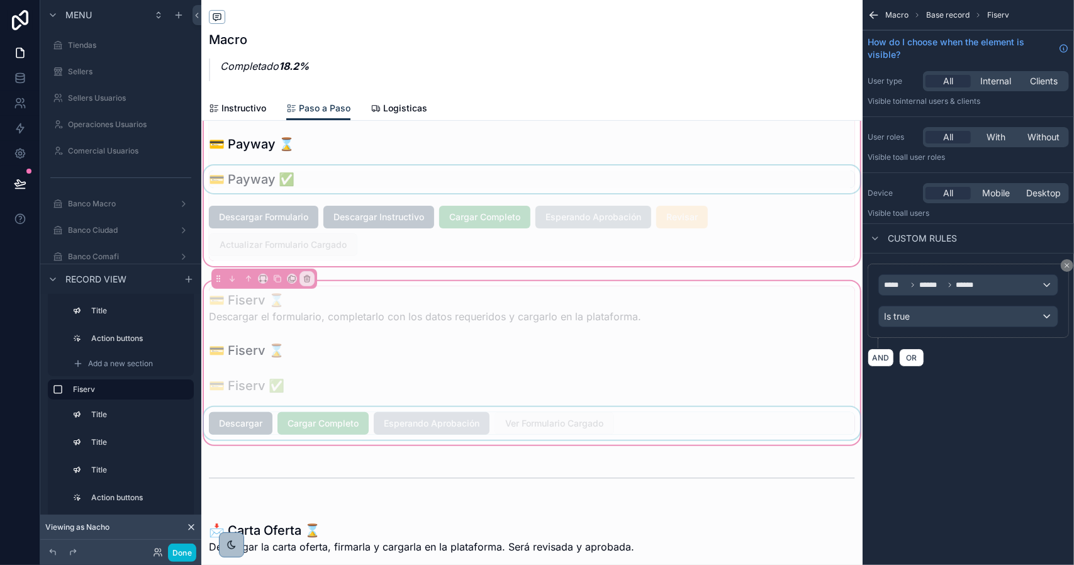
click at [380, 420] on div "scrollable content" at bounding box center [532, 423] width 662 height 33
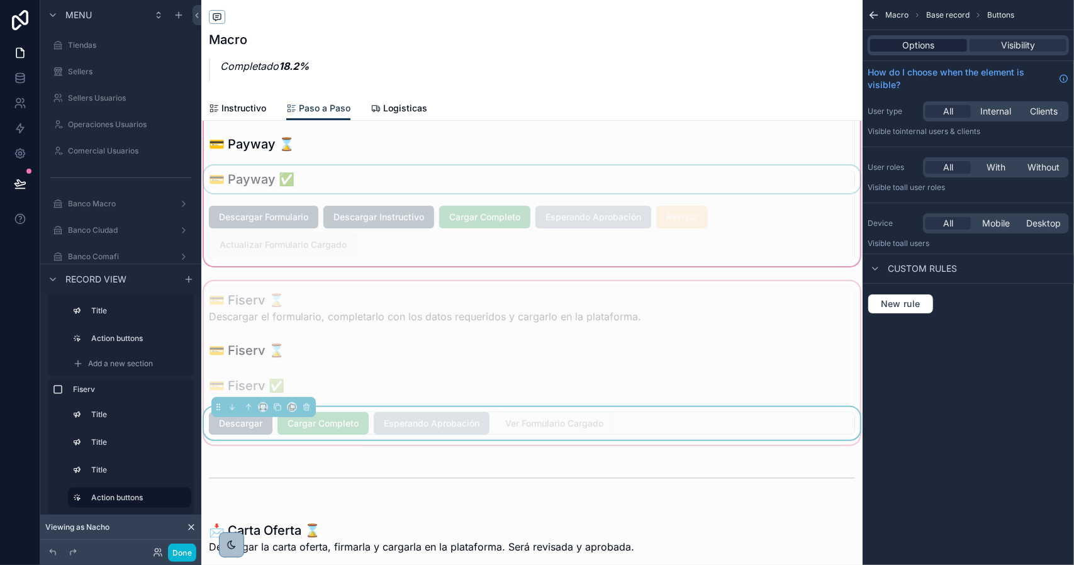
click at [943, 46] on div "Options" at bounding box center [918, 45] width 97 height 13
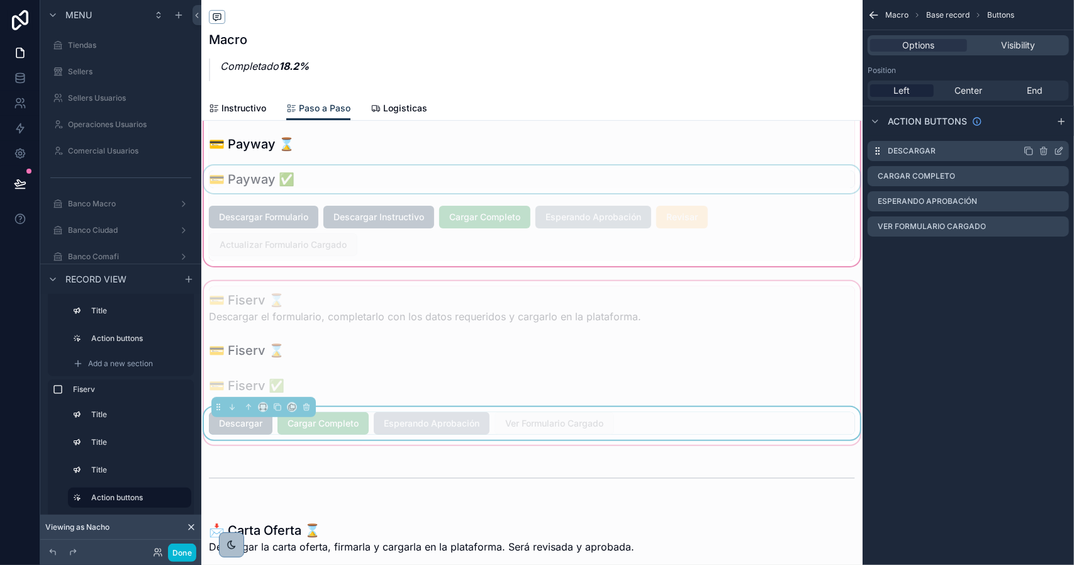
click at [1056, 153] on icon "scrollable content" at bounding box center [1059, 152] width 6 height 6
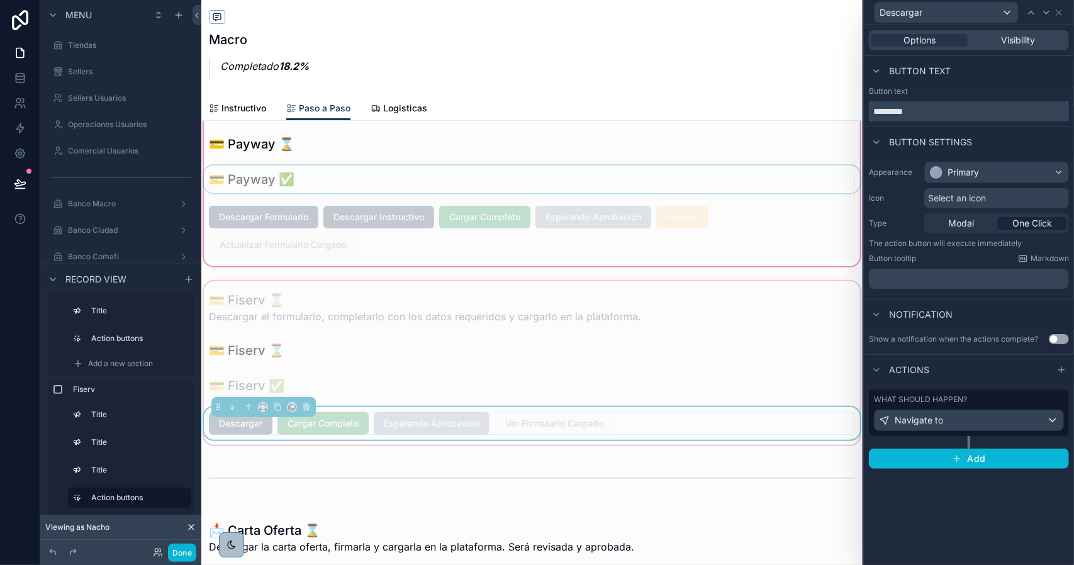
click at [961, 114] on input "*********" at bounding box center [969, 111] width 200 height 20
type input "**********"
click at [996, 412] on div "Navigate to" at bounding box center [969, 420] width 189 height 20
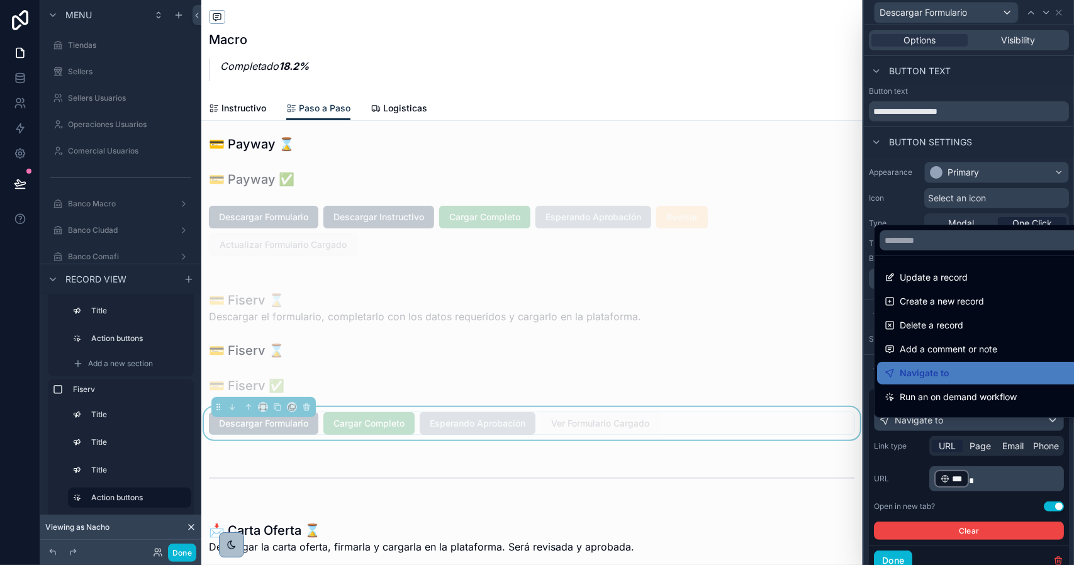
click at [920, 470] on div at bounding box center [969, 282] width 210 height 565
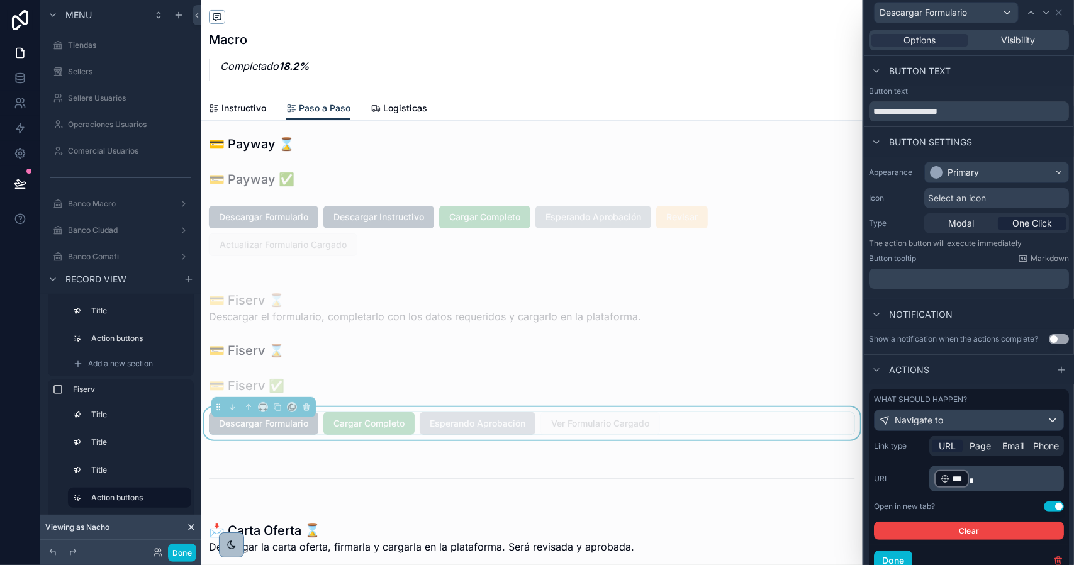
click at [989, 488] on p "﻿ *** ﻿" at bounding box center [998, 479] width 127 height 20
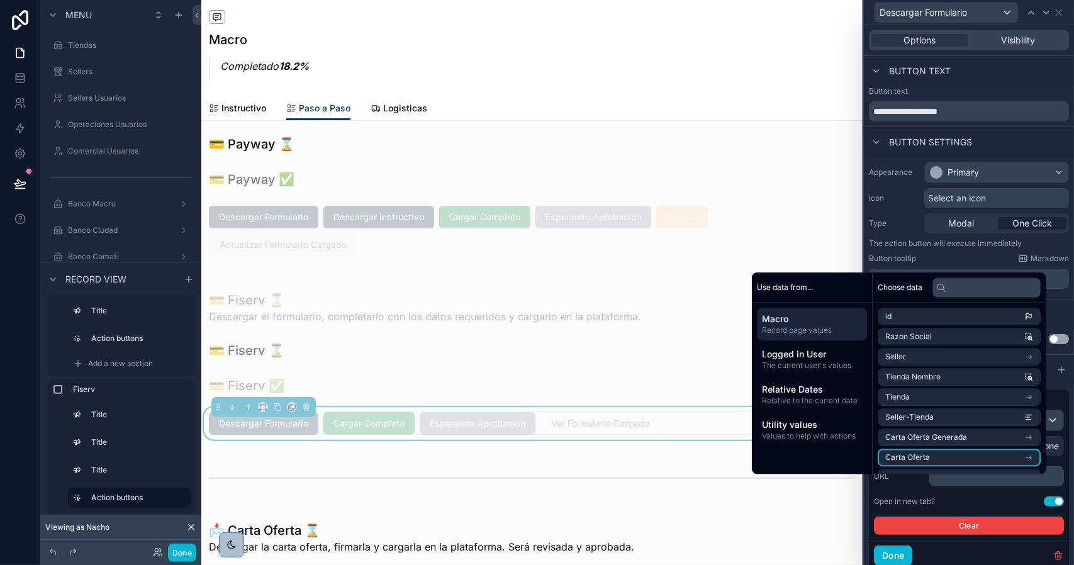
click at [802, 323] on span "Macro" at bounding box center [812, 319] width 100 height 13
click at [939, 396] on li "Tienda" at bounding box center [959, 397] width 163 height 18
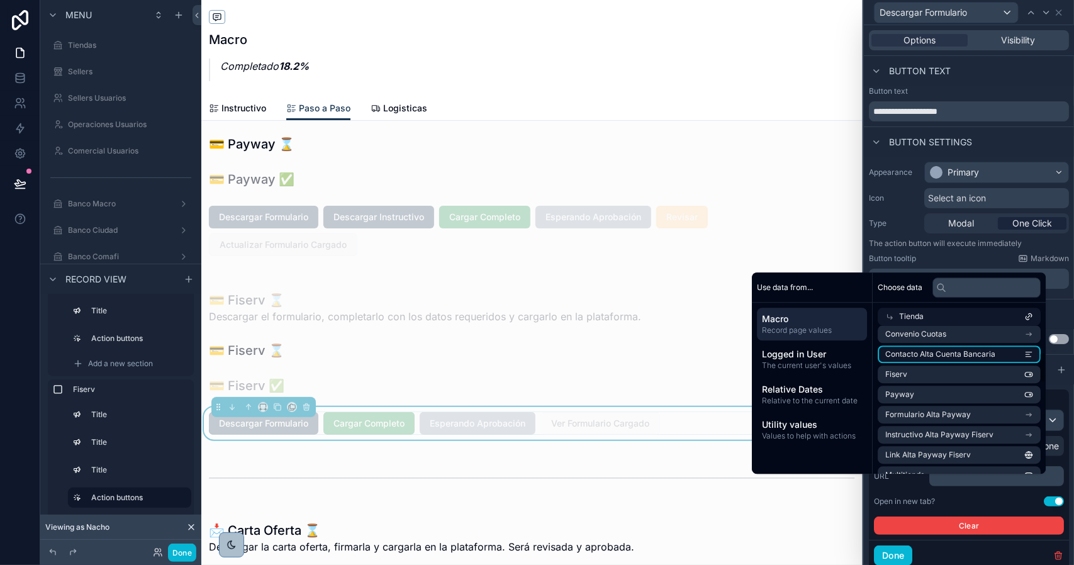
scroll to position [189, 0]
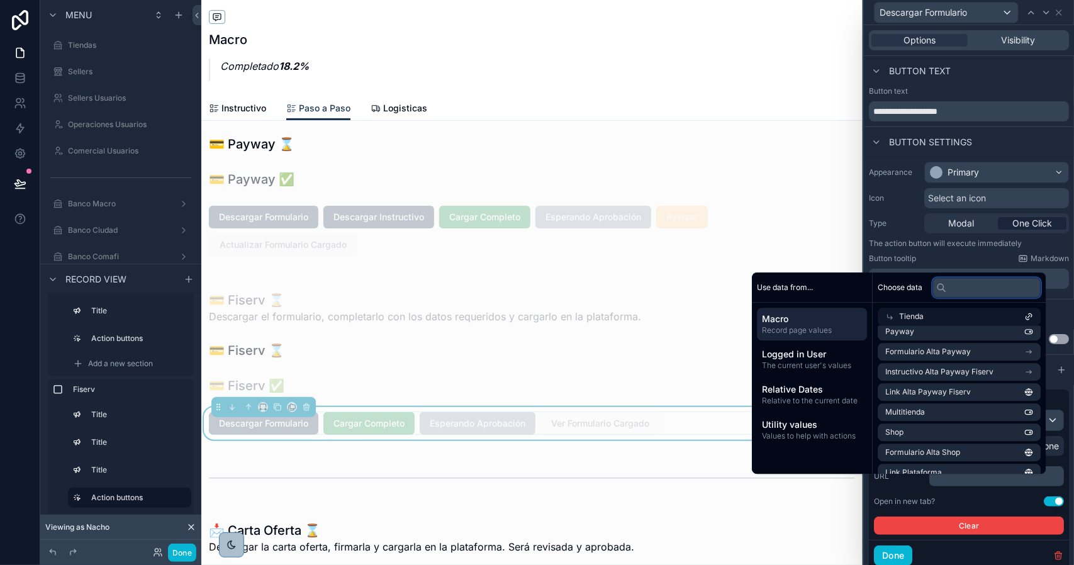
click at [971, 288] on input "text" at bounding box center [987, 288] width 108 height 20
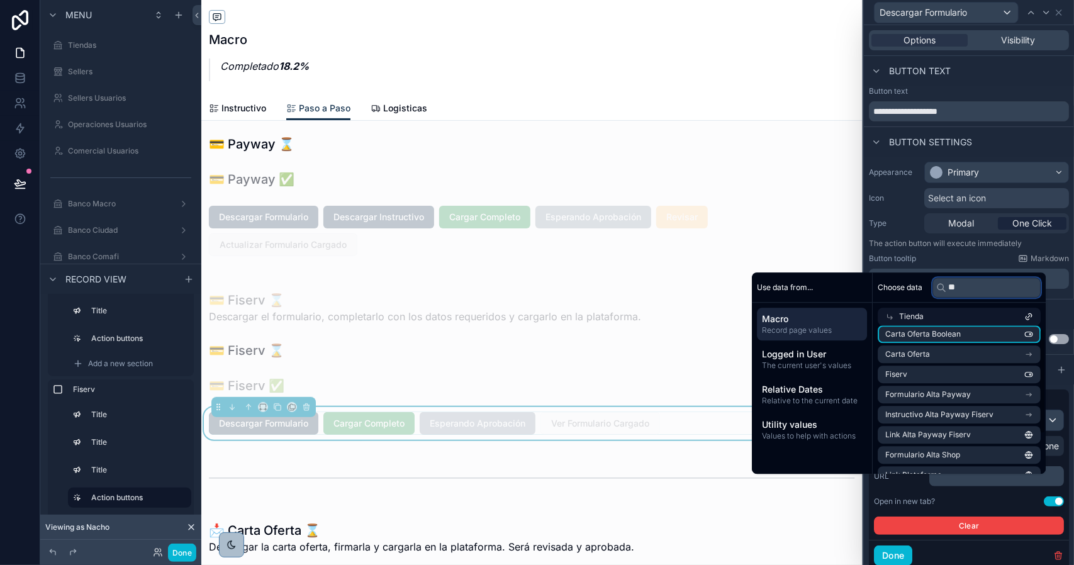
scroll to position [0, 0]
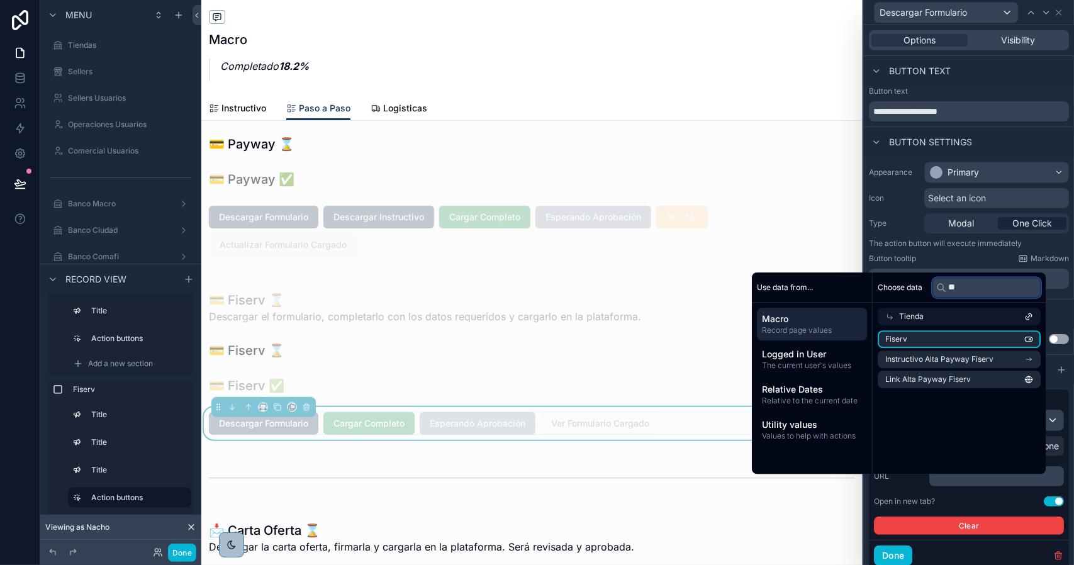
type input "*"
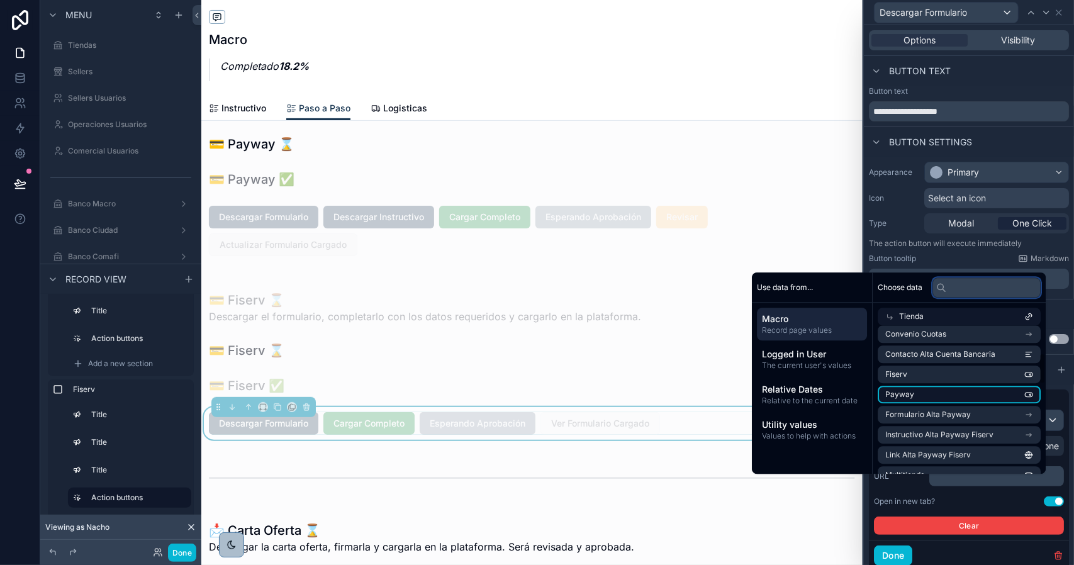
scroll to position [189, 0]
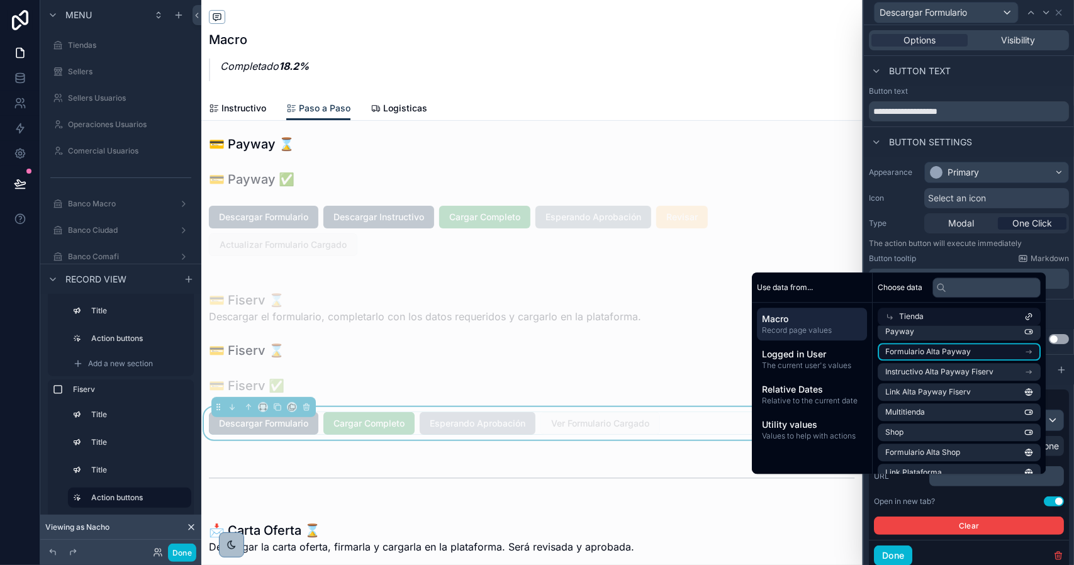
click at [971, 354] on li "Formulario Alta Payway" at bounding box center [959, 352] width 163 height 18
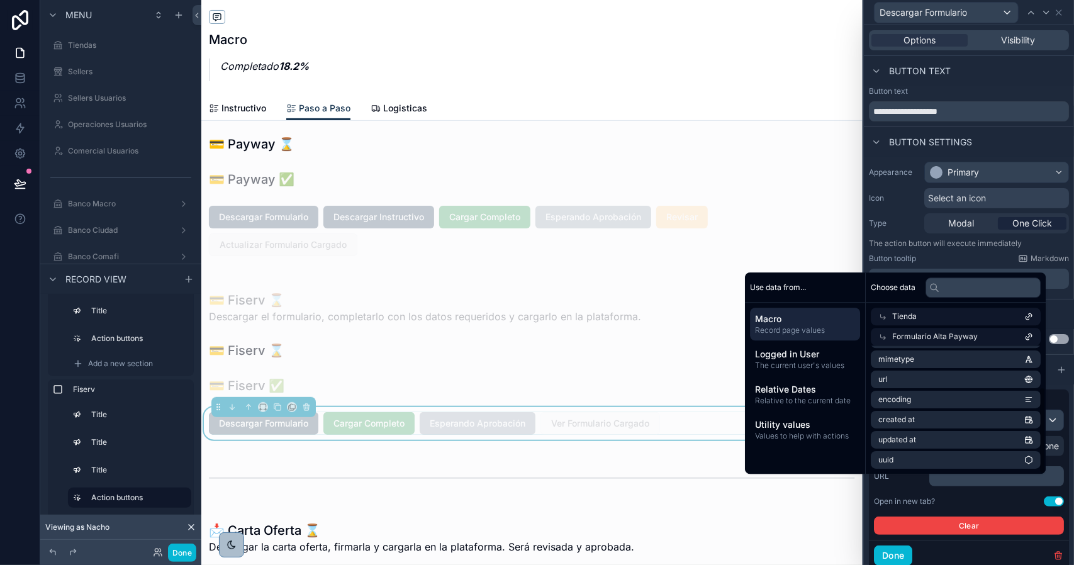
scroll to position [60, 0]
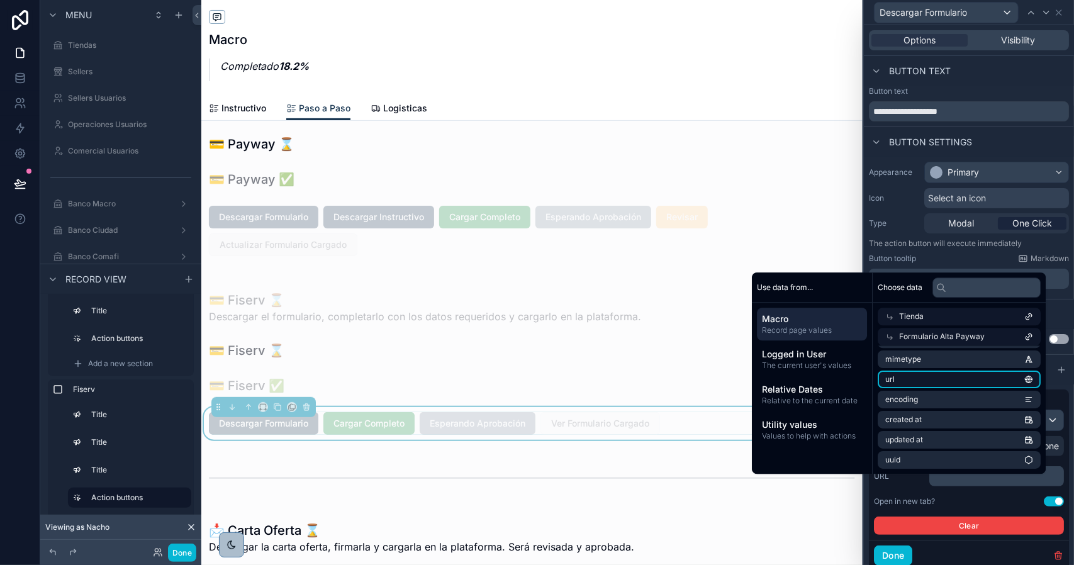
click at [940, 382] on li "url" at bounding box center [959, 380] width 163 height 18
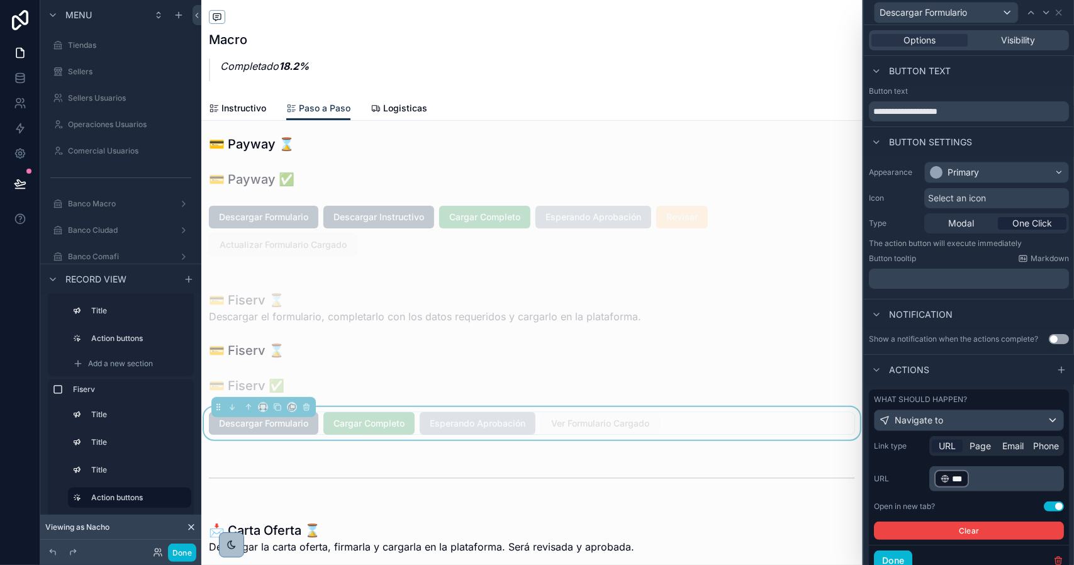
click at [966, 510] on div "Open in new tab? Use setting" at bounding box center [969, 507] width 190 height 10
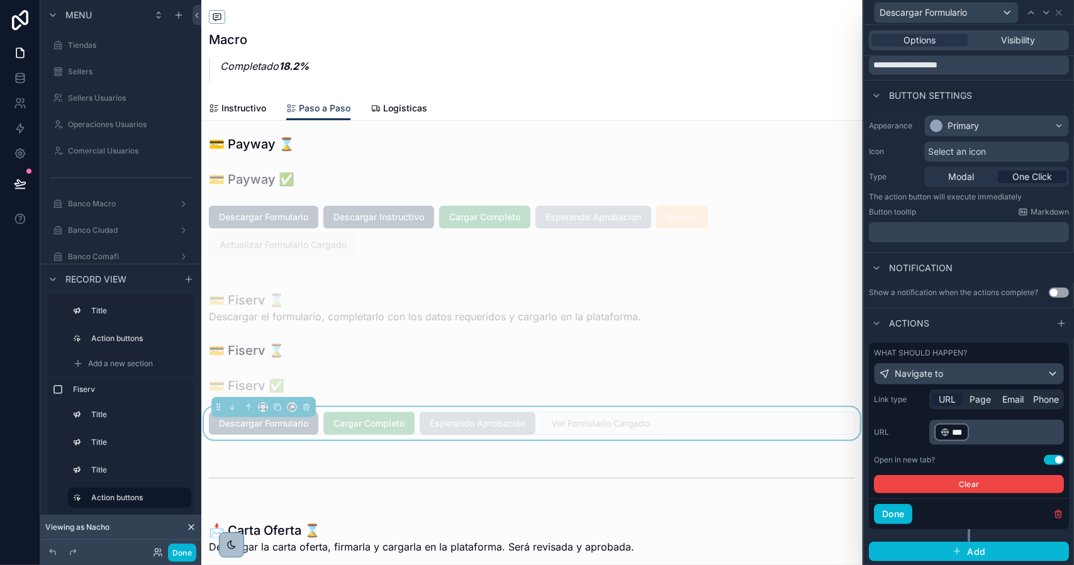
scroll to position [55, 0]
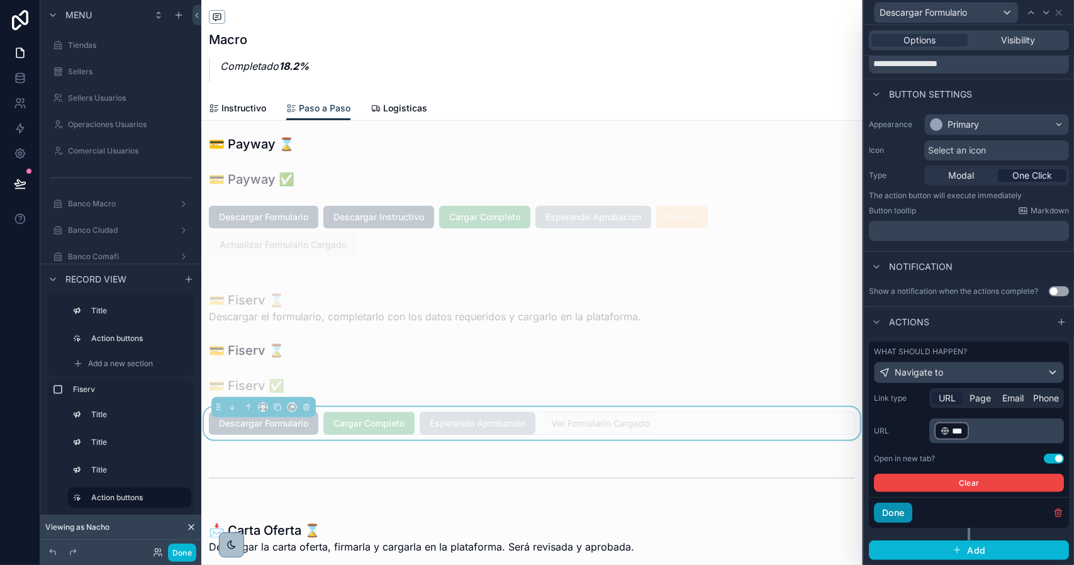
click at [906, 515] on button "Done" at bounding box center [893, 513] width 38 height 20
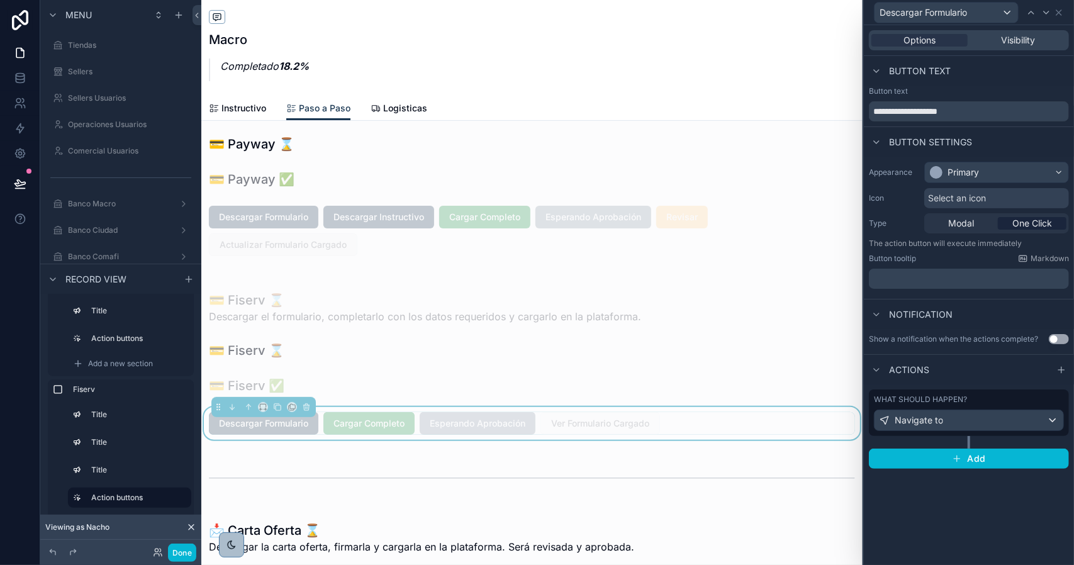
scroll to position [0, 0]
click at [1014, 46] on span "Visibility" at bounding box center [1019, 40] width 34 height 13
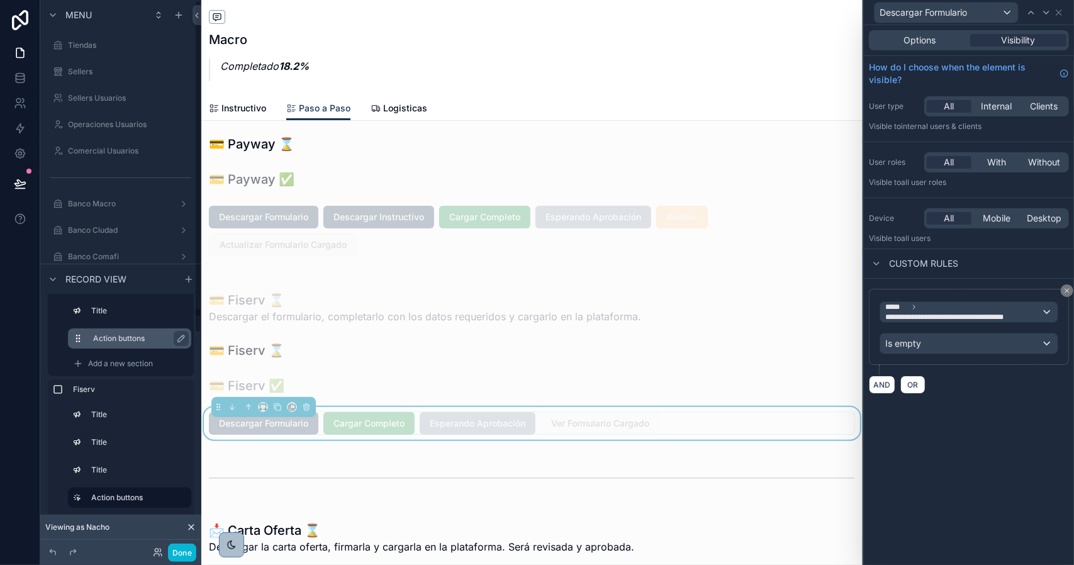
click at [122, 334] on label "Action buttons" at bounding box center [137, 339] width 88 height 10
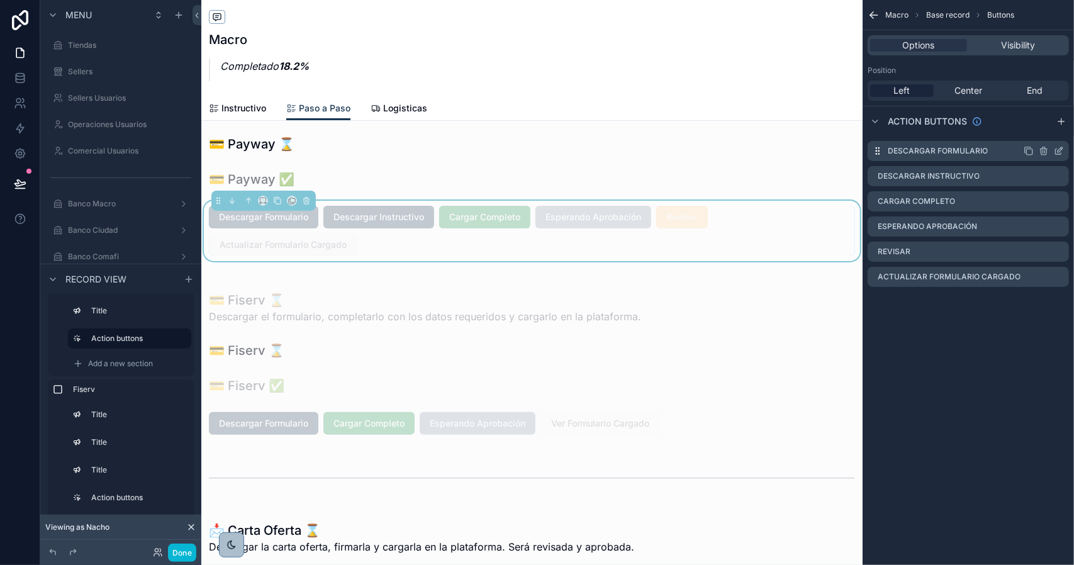
click at [1060, 153] on icon "scrollable content" at bounding box center [1059, 151] width 10 height 10
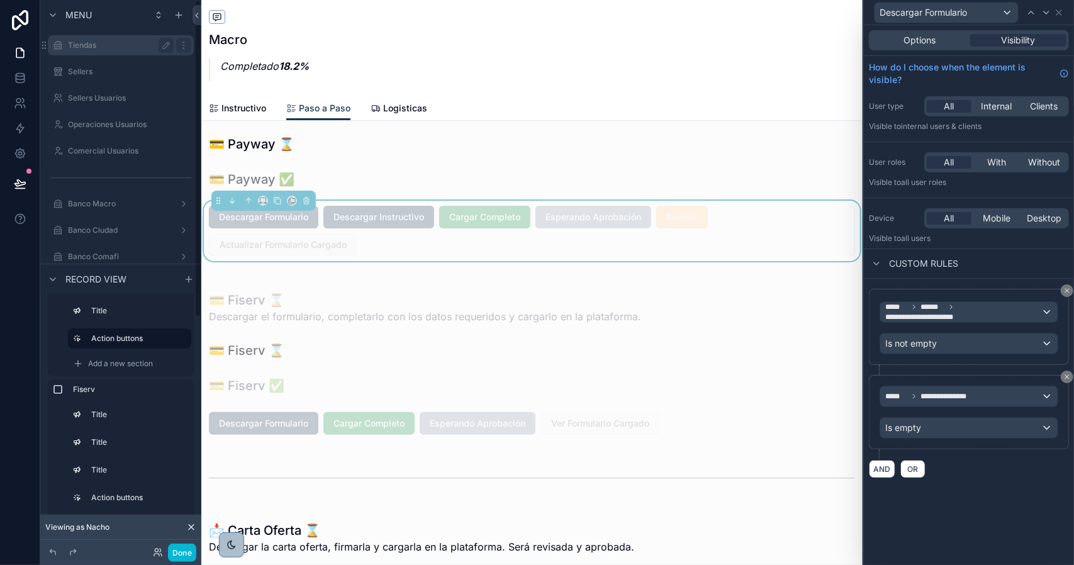
click at [97, 43] on label "Tiendas" at bounding box center [118, 45] width 101 height 10
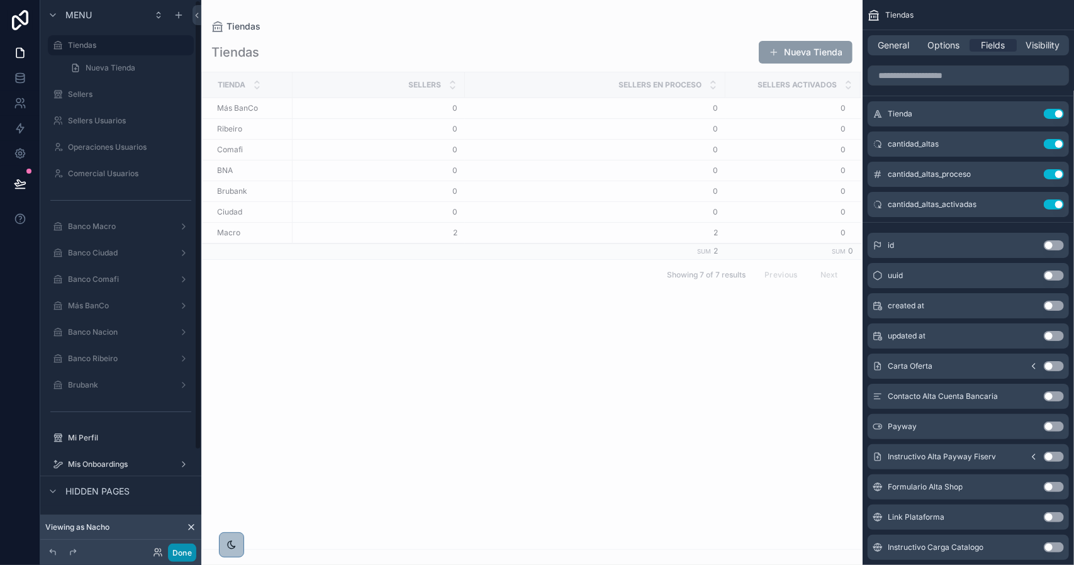
click at [185, 558] on button "Done" at bounding box center [182, 553] width 28 height 18
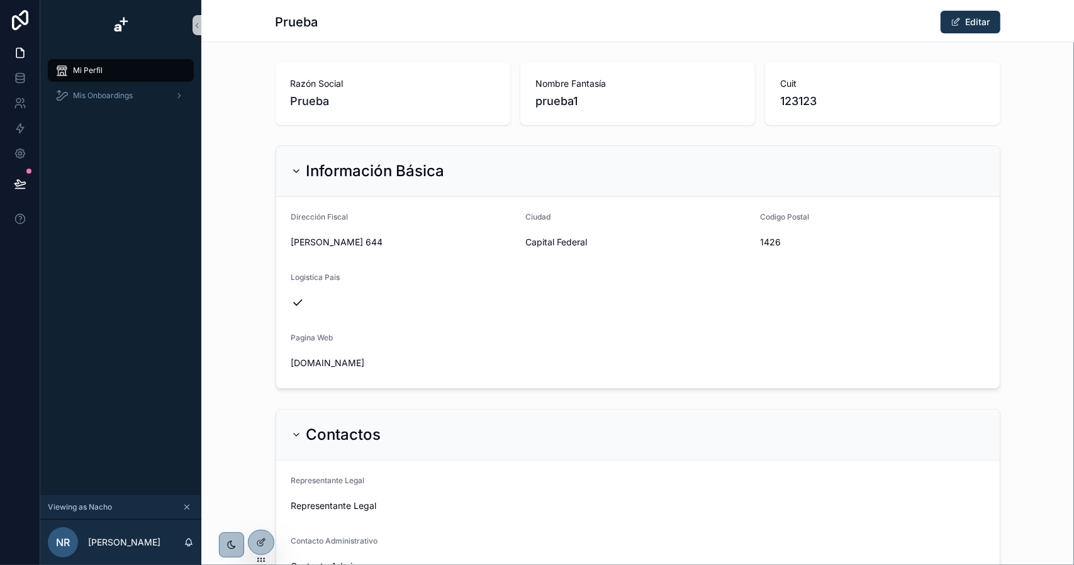
click at [186, 502] on button "scrollable content" at bounding box center [187, 507] width 14 height 14
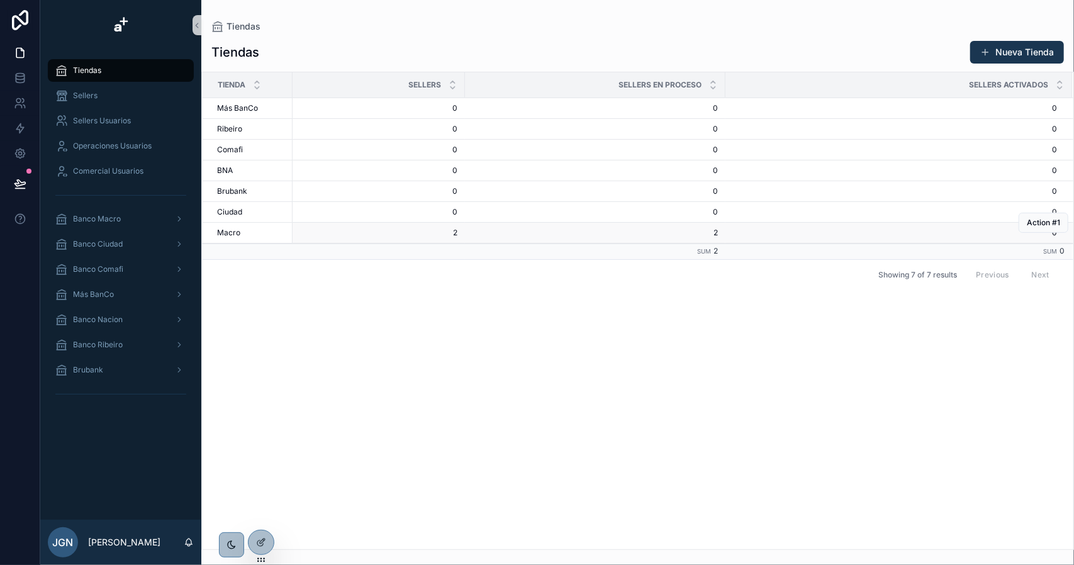
click at [243, 230] on div "[PERSON_NAME]" at bounding box center [251, 233] width 68 height 10
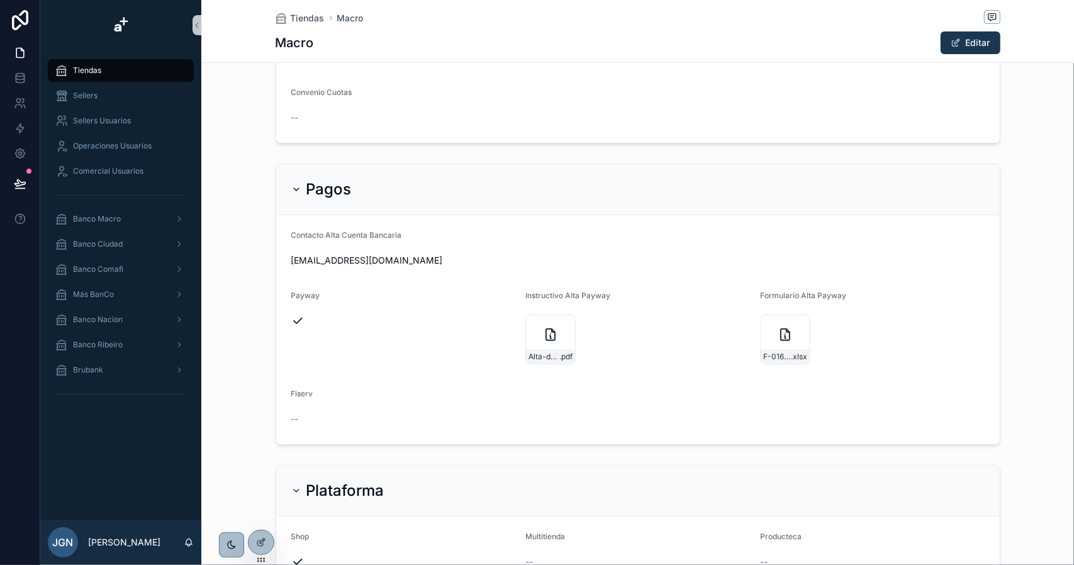
scroll to position [115, 0]
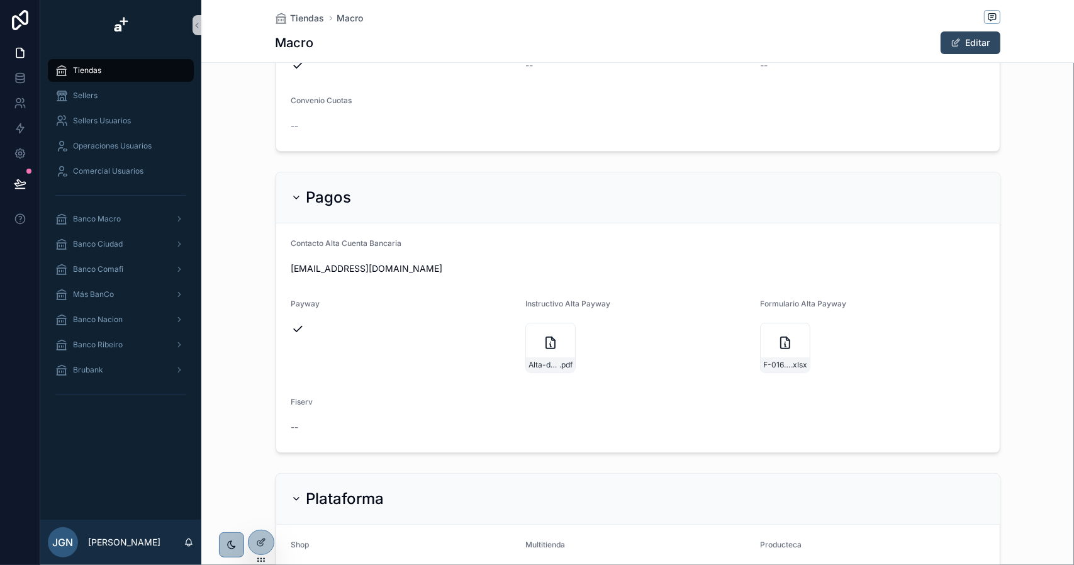
click at [951, 45] on span "scrollable content" at bounding box center [956, 43] width 10 height 10
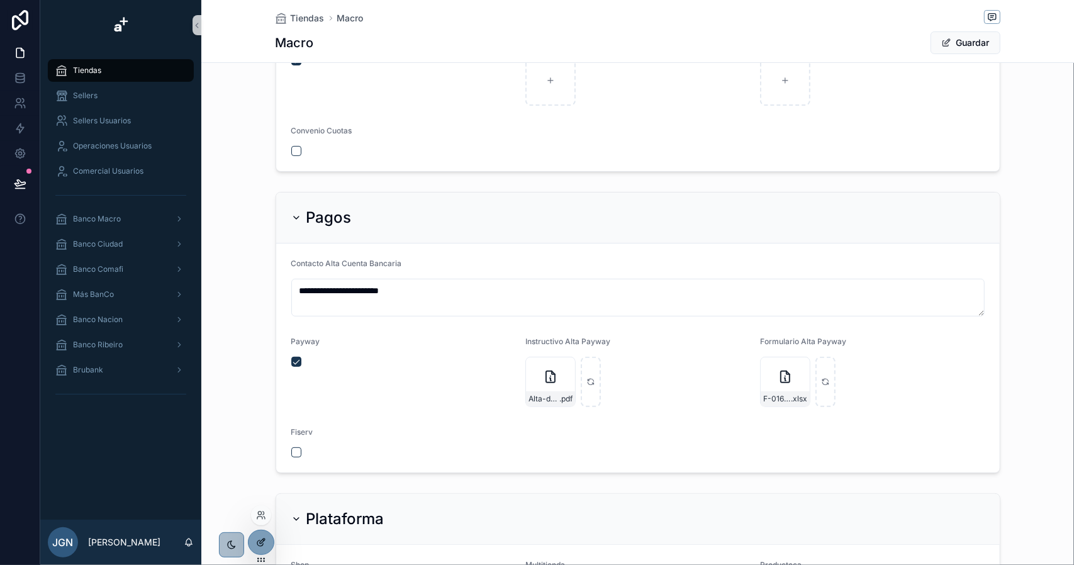
click at [259, 538] on icon at bounding box center [261, 543] width 10 height 10
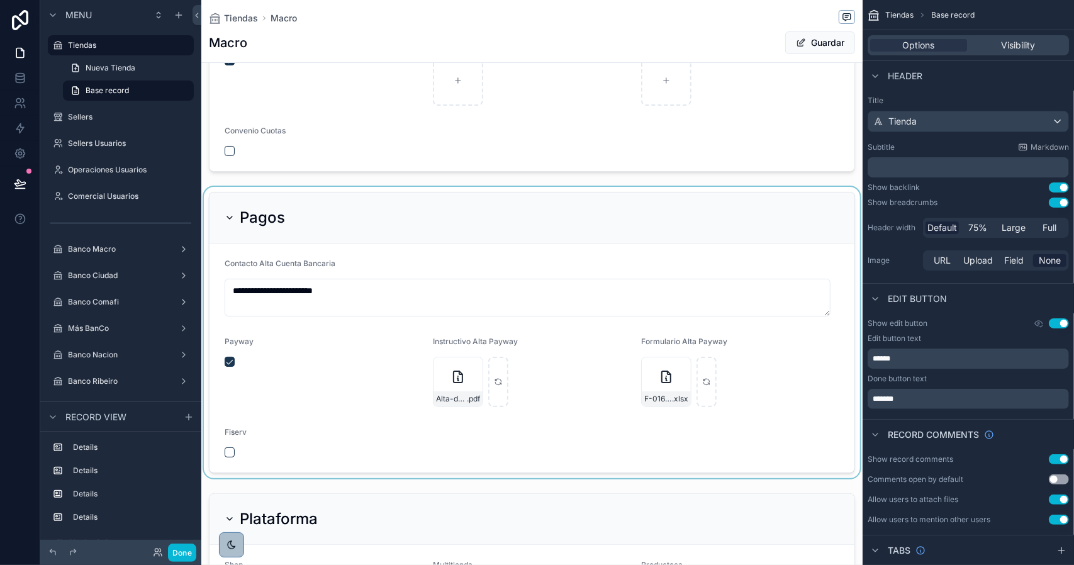
click at [527, 307] on div "scrollable content" at bounding box center [532, 332] width 662 height 291
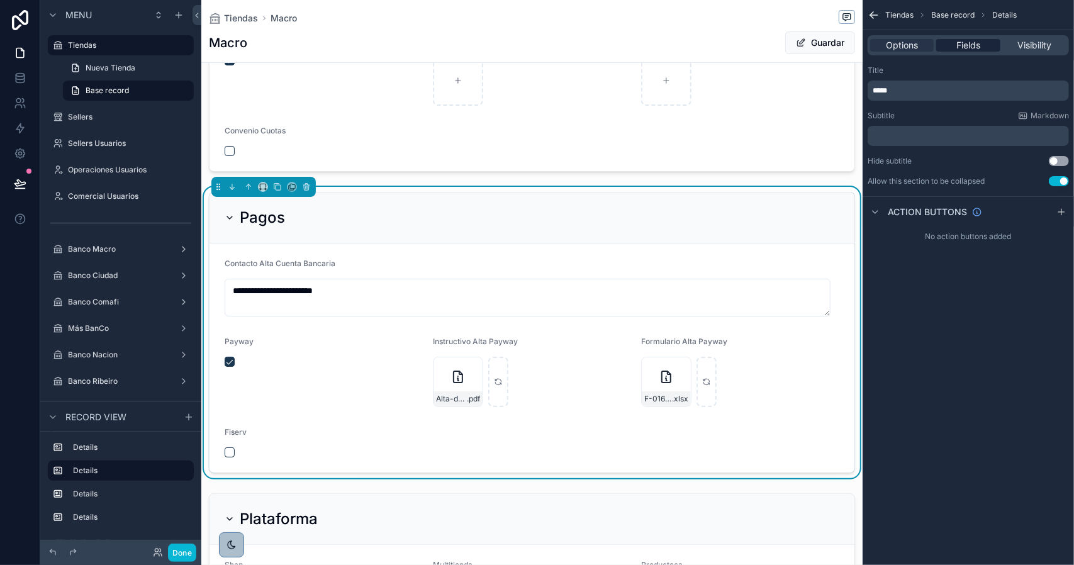
click at [977, 46] on span "Fields" at bounding box center [969, 45] width 24 height 13
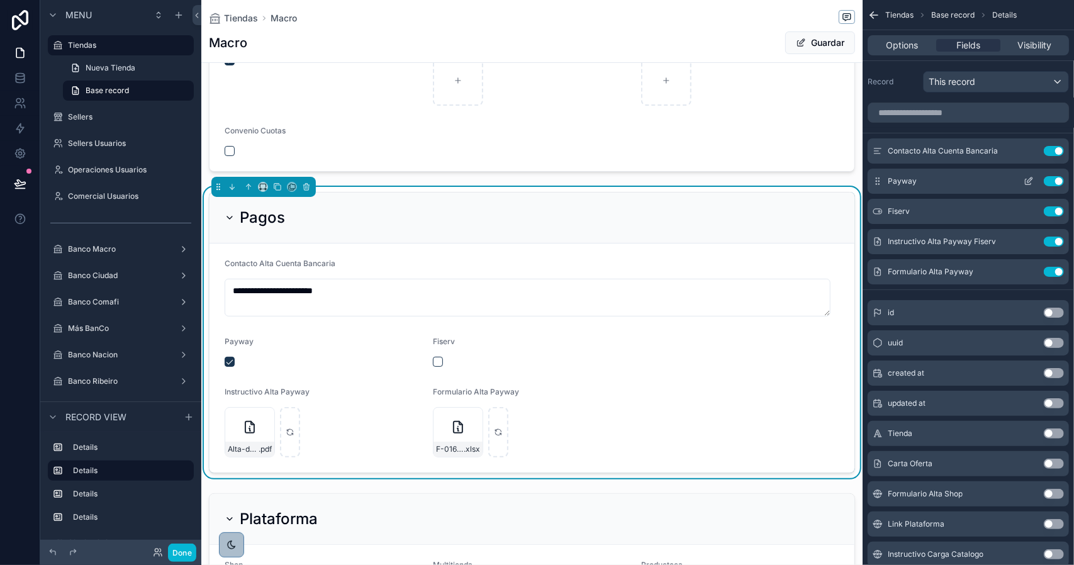
click at [1027, 183] on icon "scrollable content" at bounding box center [1029, 181] width 10 height 10
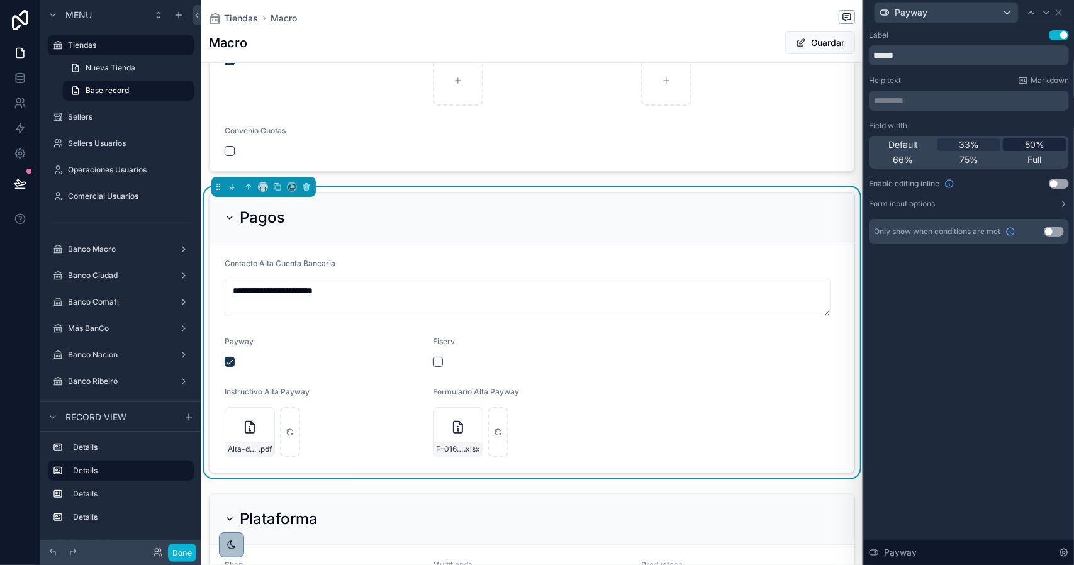
click at [1023, 147] on div "50%" at bounding box center [1035, 144] width 64 height 13
click at [1045, 13] on icon at bounding box center [1047, 13] width 10 height 10
click at [1035, 142] on span "50%" at bounding box center [1035, 144] width 20 height 13
click at [1044, 13] on icon at bounding box center [1047, 13] width 10 height 10
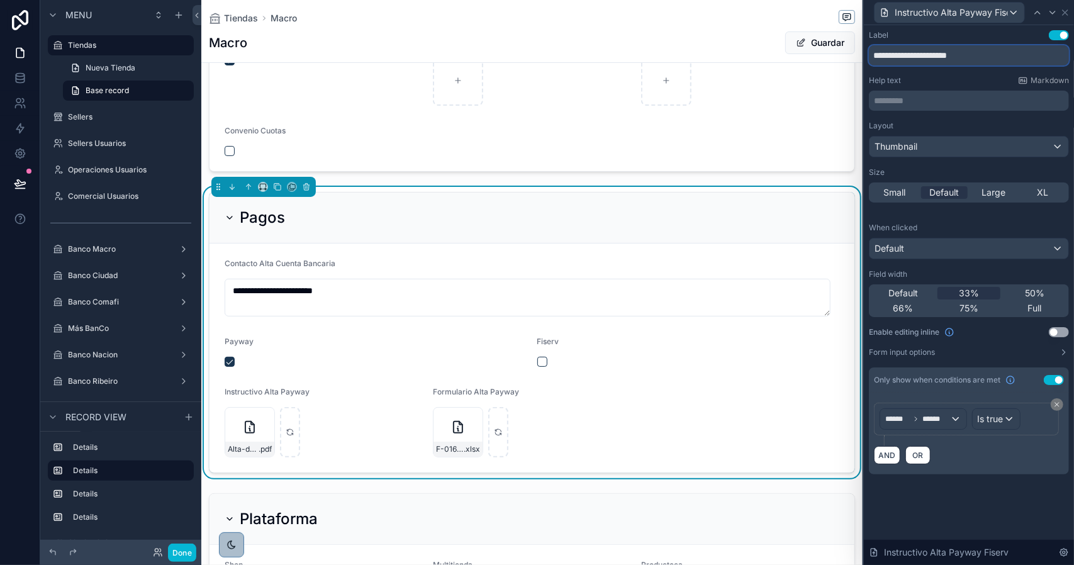
click at [989, 57] on input "**********" at bounding box center [969, 55] width 200 height 20
type input "**********"
click at [918, 453] on span "OR" at bounding box center [918, 455] width 16 height 9
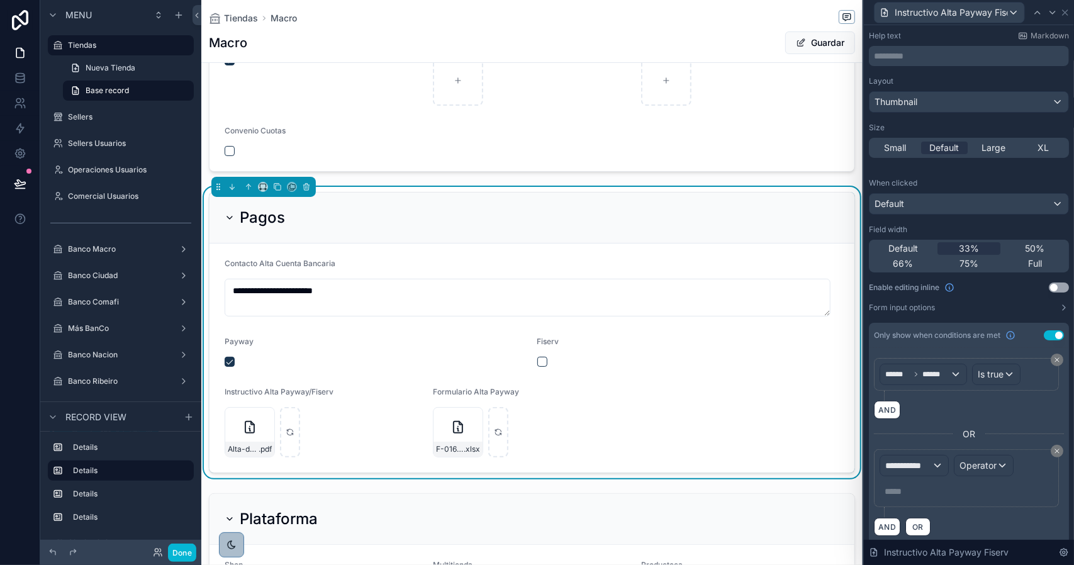
scroll to position [53, 0]
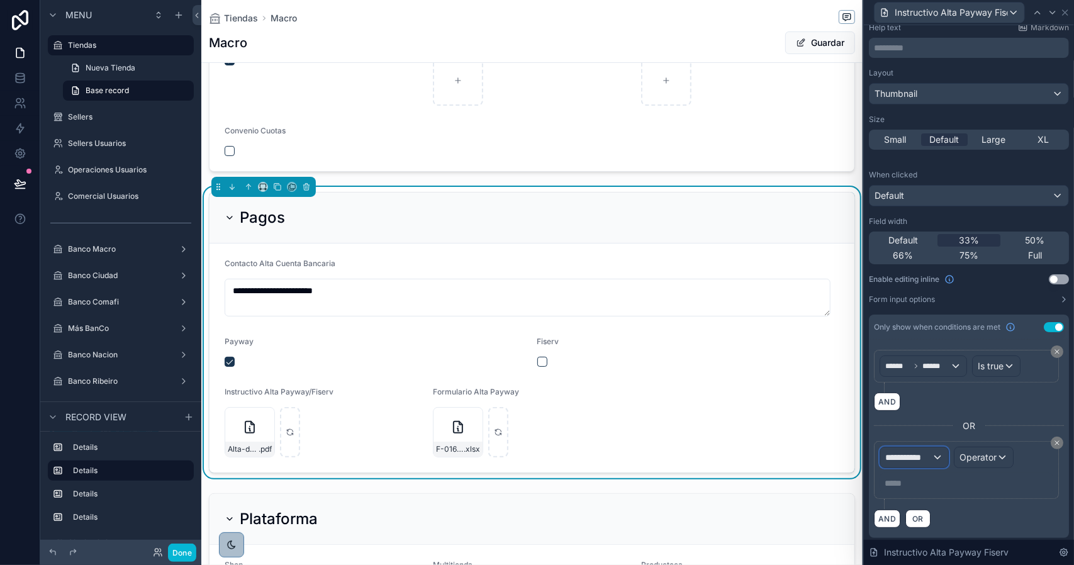
click at [924, 455] on span "**********" at bounding box center [909, 457] width 47 height 13
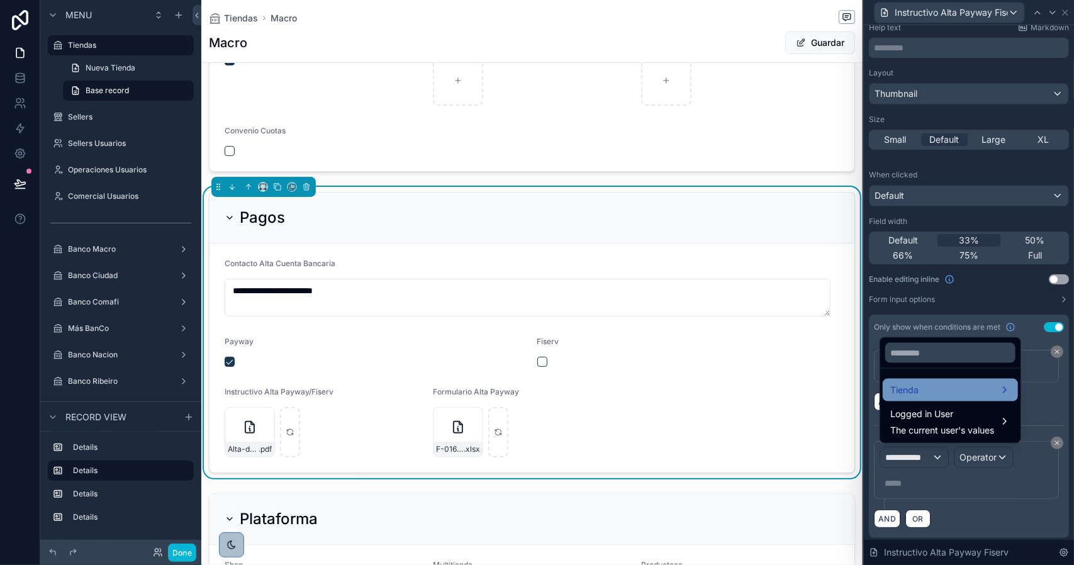
click at [919, 390] on div "Tienda" at bounding box center [951, 390] width 120 height 15
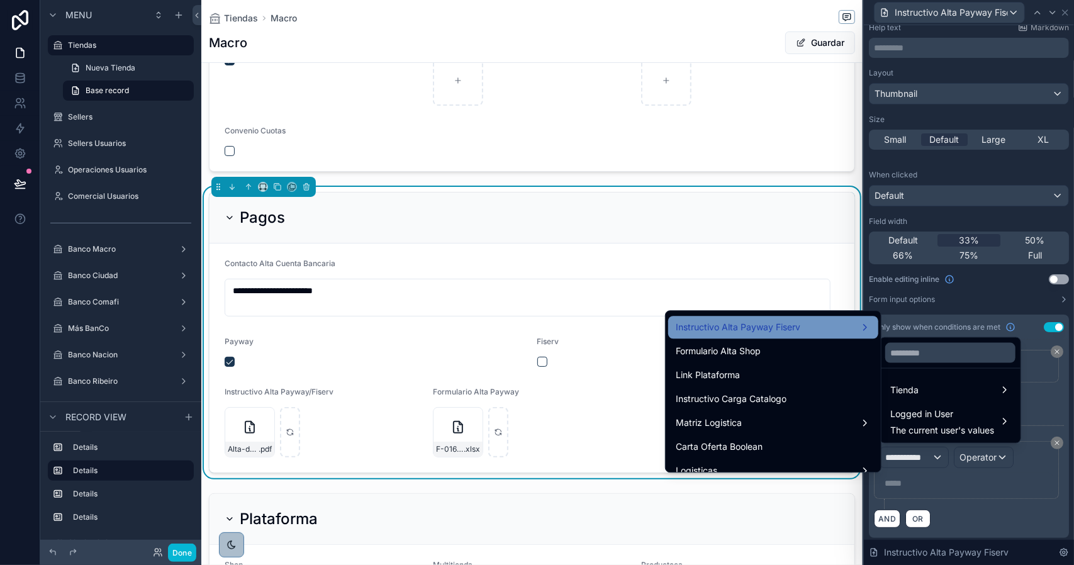
scroll to position [252, 0]
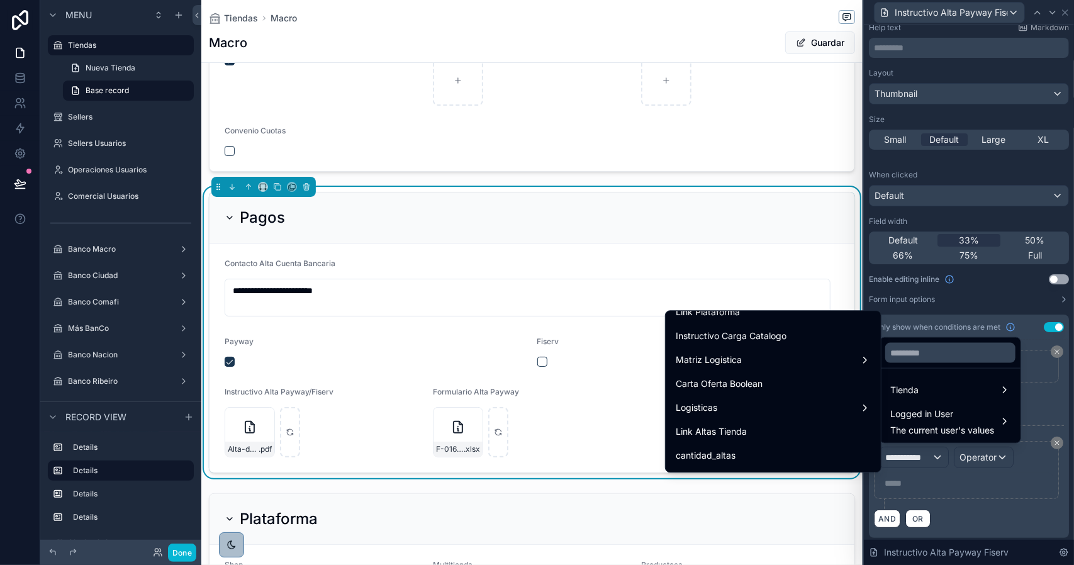
click at [1046, 329] on div at bounding box center [969, 282] width 210 height 565
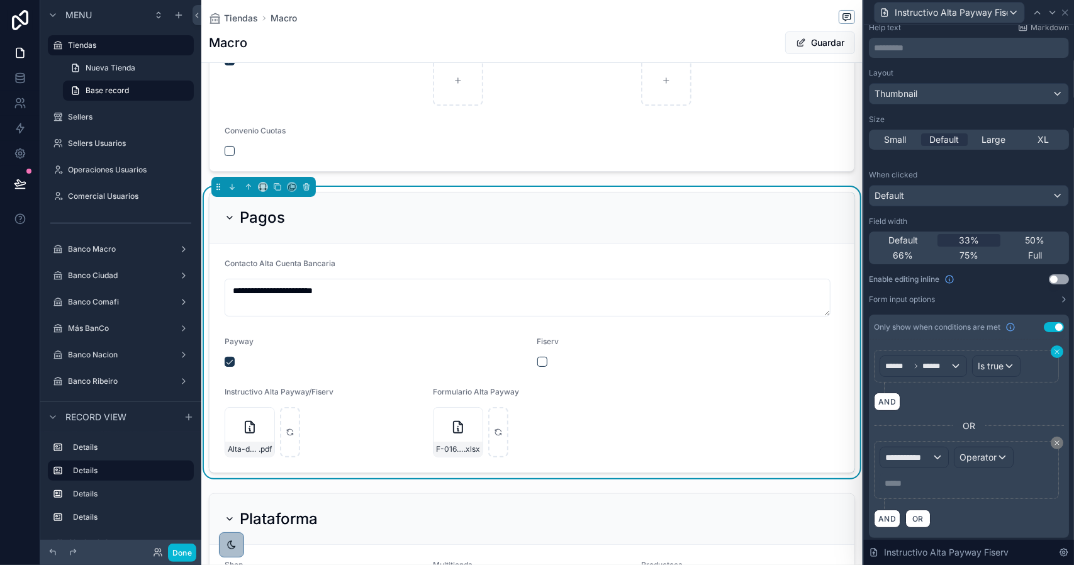
click at [1056, 352] on icon at bounding box center [1058, 352] width 4 height 4
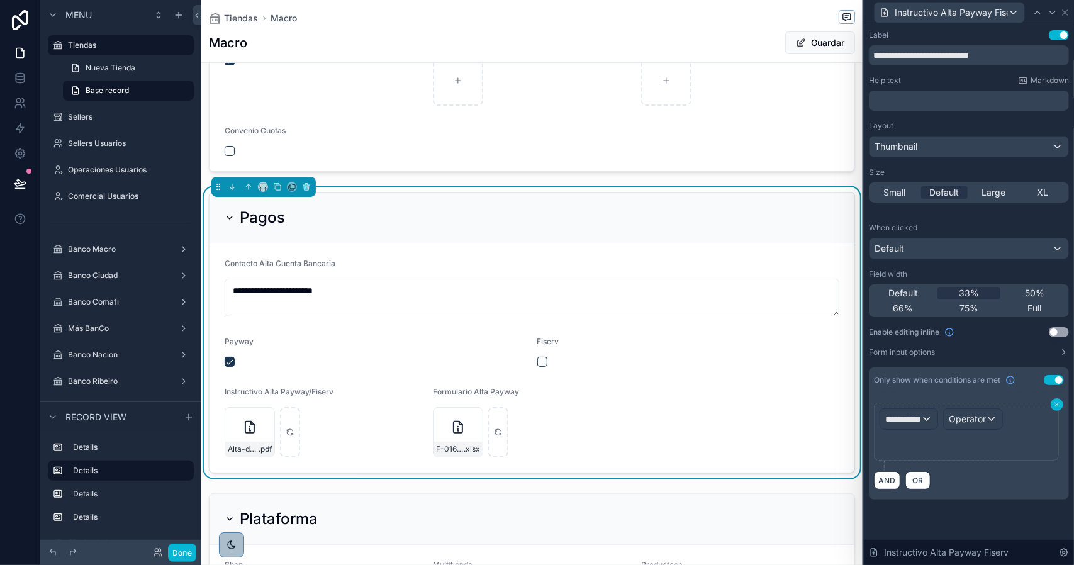
scroll to position [0, 0]
click at [1057, 401] on icon at bounding box center [1058, 405] width 8 height 8
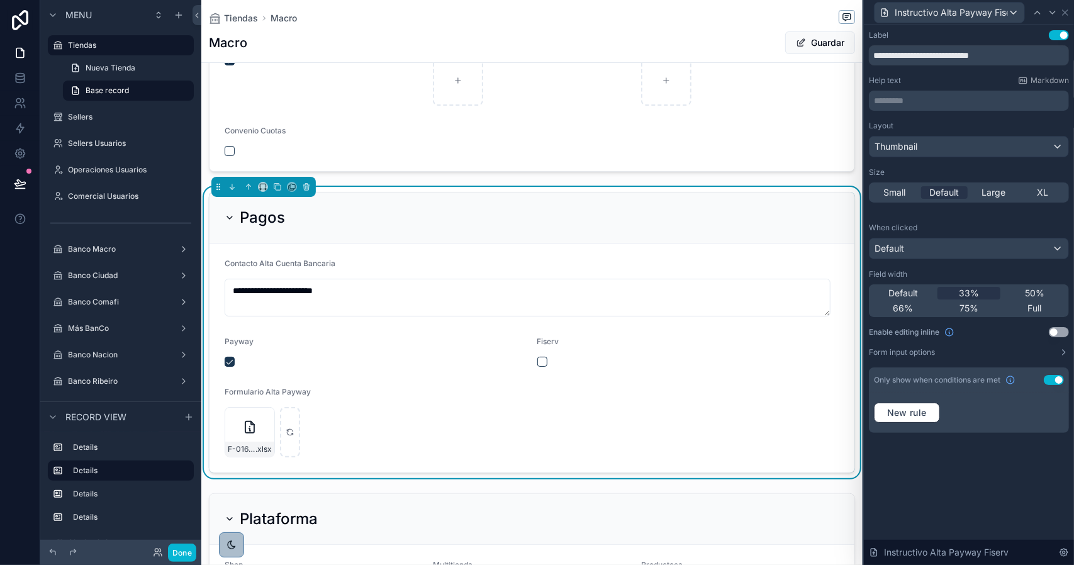
click at [1054, 382] on button "Use setting" at bounding box center [1054, 380] width 20 height 10
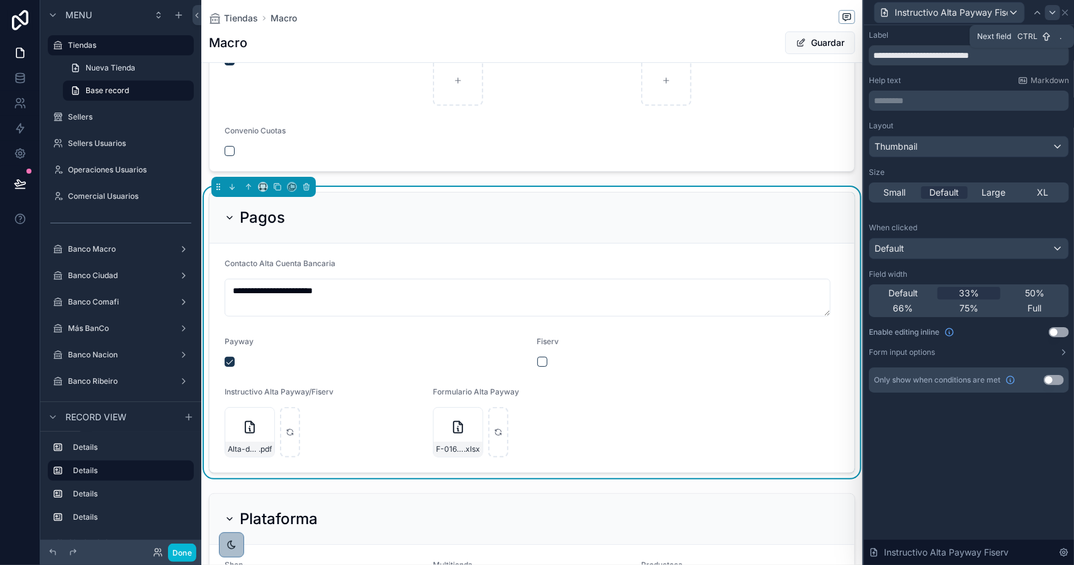
click at [1052, 14] on icon at bounding box center [1053, 13] width 10 height 10
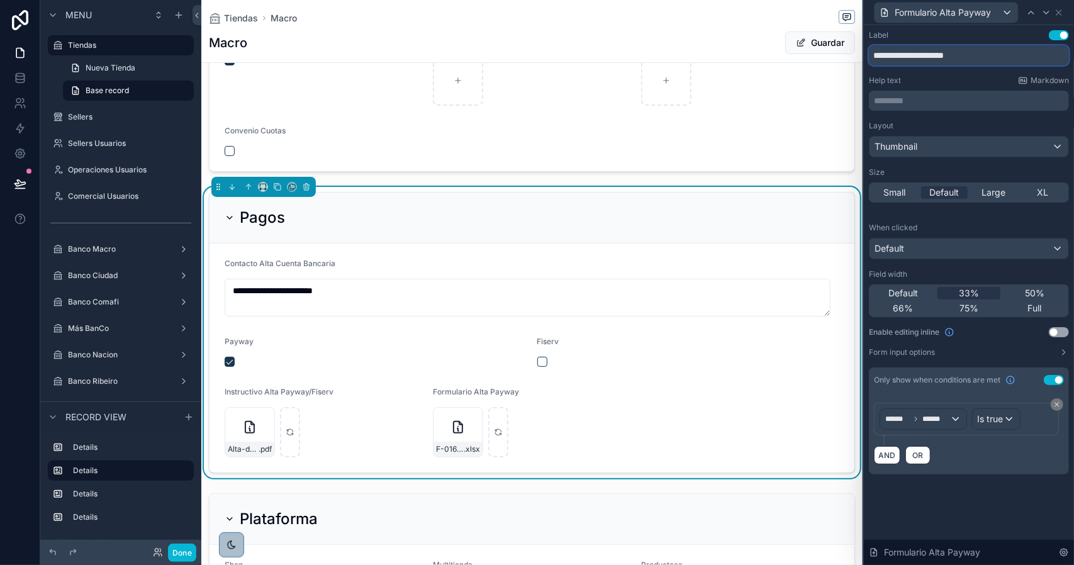
click at [984, 57] on input "**********" at bounding box center [969, 55] width 200 height 20
type input "**********"
click at [1063, 378] on button "Use setting" at bounding box center [1054, 380] width 20 height 10
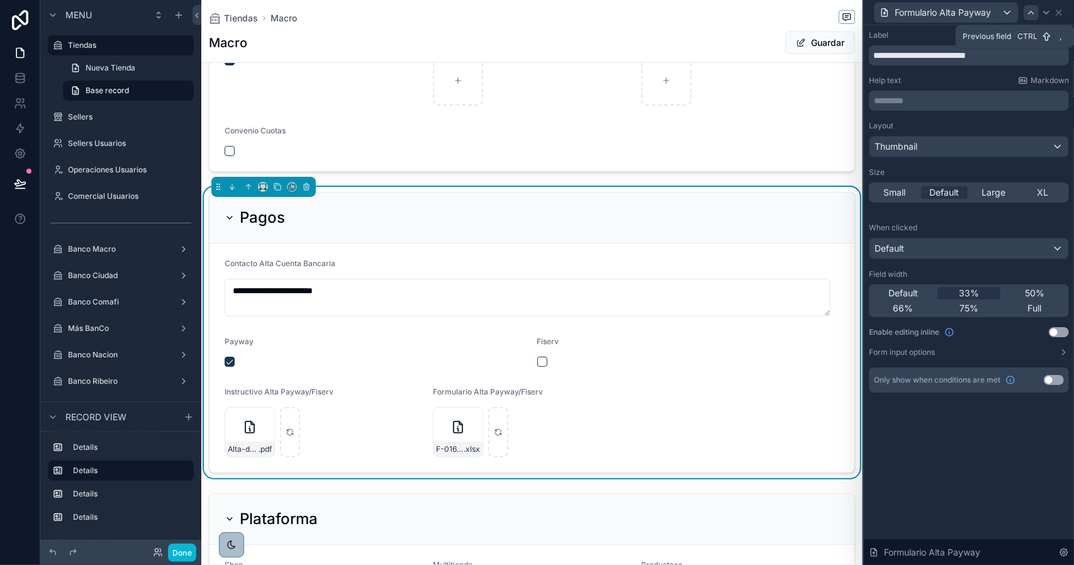
click at [1038, 12] on div at bounding box center [1031, 12] width 15 height 15
click at [1048, 289] on div "50%" at bounding box center [1035, 293] width 64 height 13
click at [1053, 17] on div at bounding box center [1052, 12] width 15 height 15
click at [1030, 288] on span "50%" at bounding box center [1035, 293] width 20 height 13
click at [1041, 16] on div at bounding box center [1046, 12] width 15 height 15
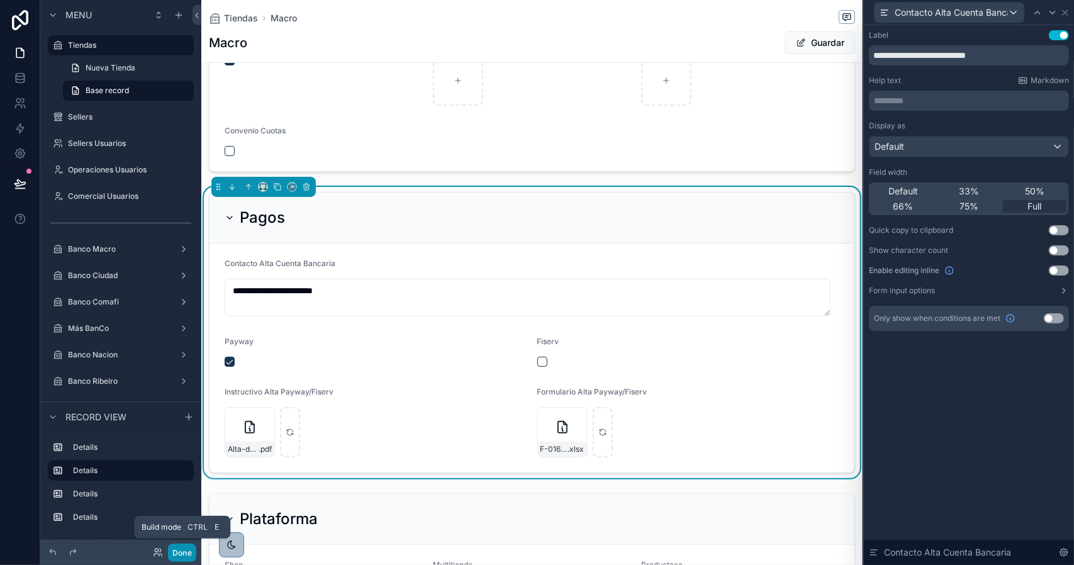
click at [183, 550] on button "Done" at bounding box center [182, 553] width 28 height 18
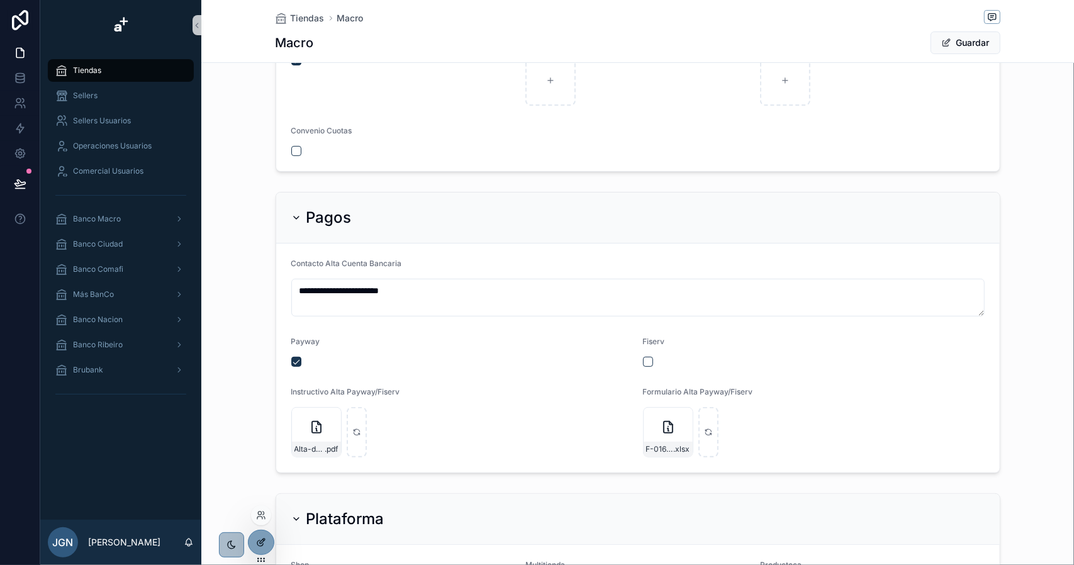
click at [262, 542] on icon at bounding box center [261, 543] width 10 height 10
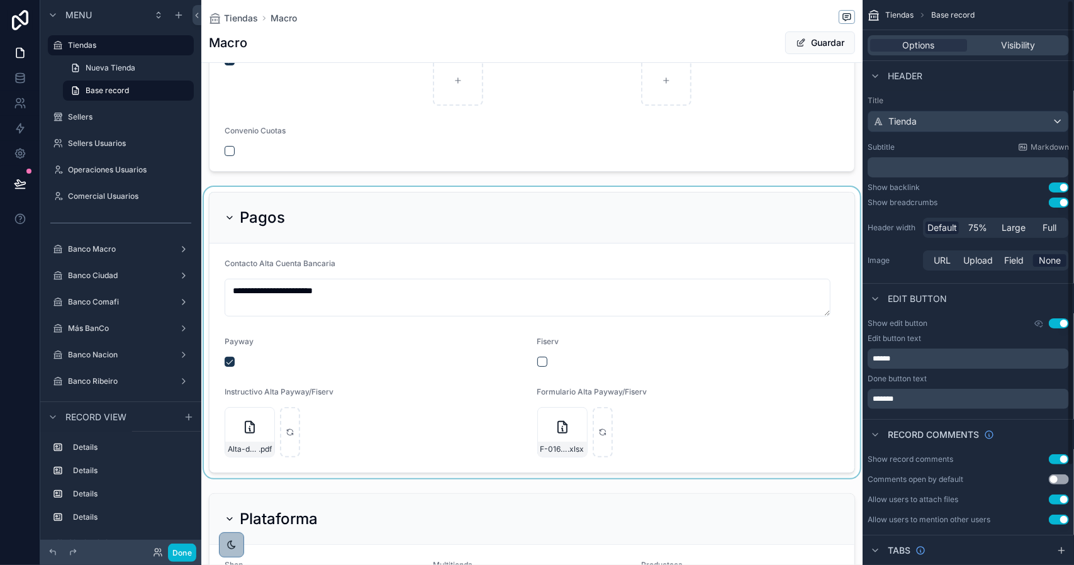
click at [468, 345] on div "scrollable content" at bounding box center [532, 332] width 662 height 291
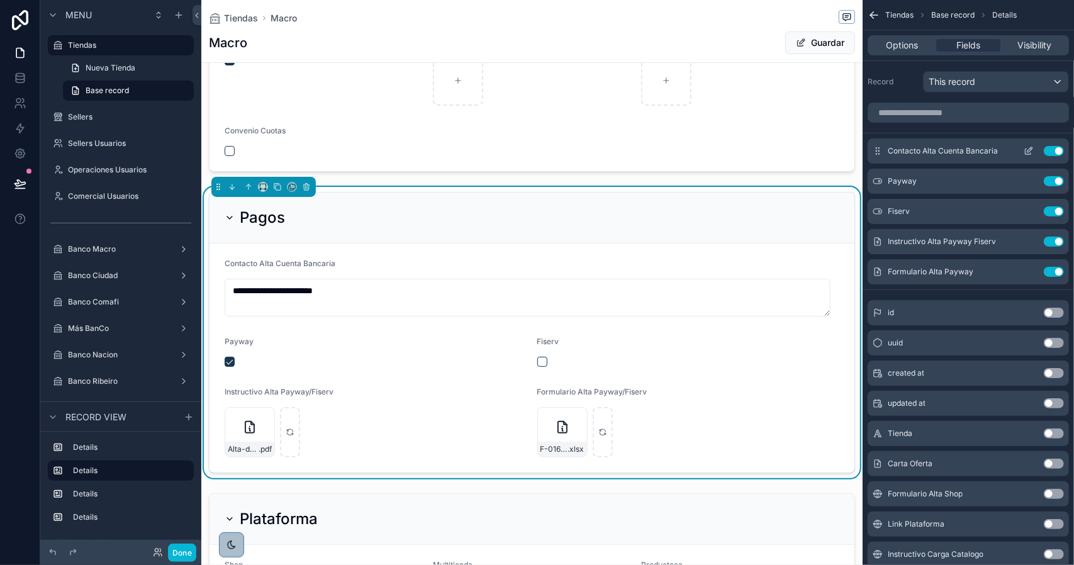
click at [1032, 150] on icon "scrollable content" at bounding box center [1029, 151] width 10 height 10
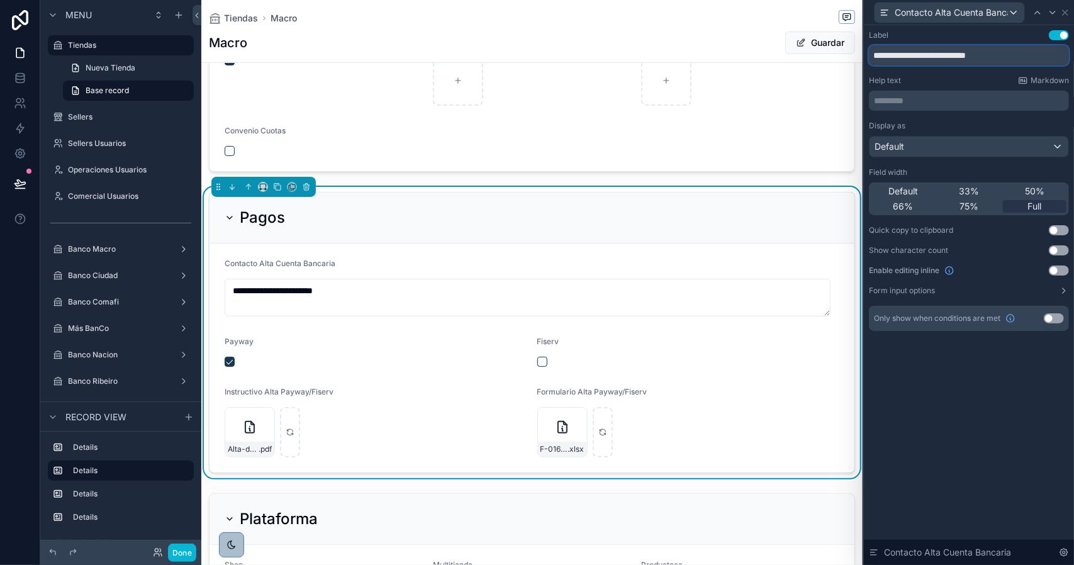
drag, startPoint x: 915, startPoint y: 55, endPoint x: 1074, endPoint y: 61, distance: 159.3
click at [1074, 61] on div "**********" at bounding box center [969, 193] width 210 height 336
type input "**********"
click at [1066, 12] on icon at bounding box center [1065, 12] width 5 height 5
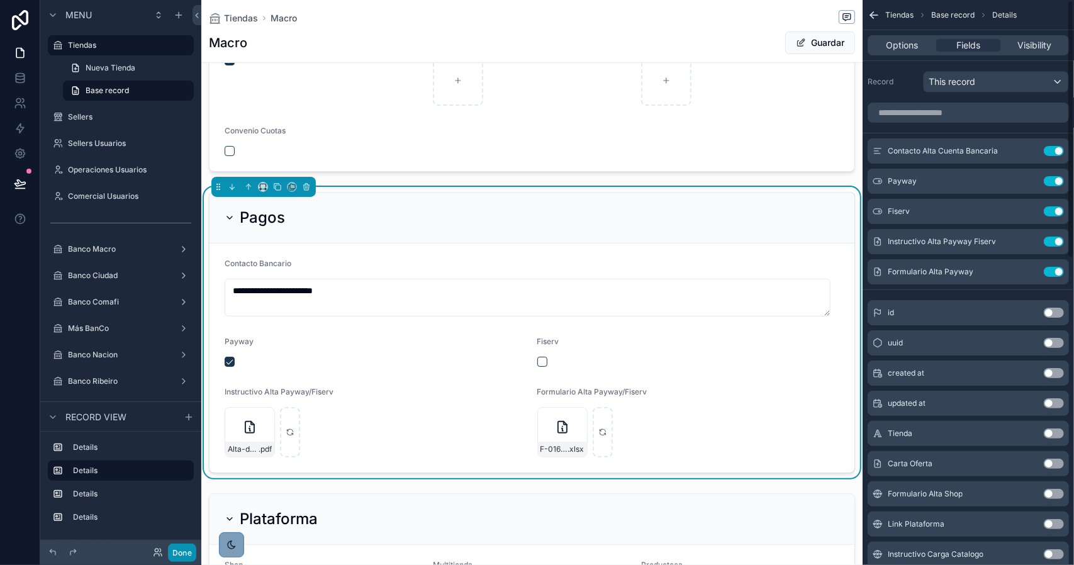
click at [193, 549] on button "Done" at bounding box center [182, 553] width 28 height 18
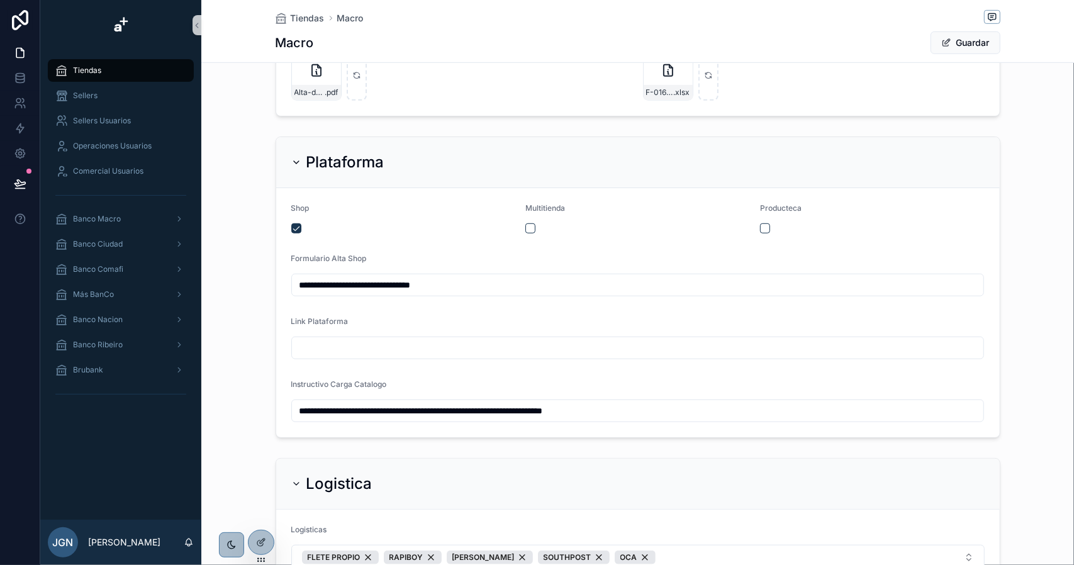
scroll to position [492, 0]
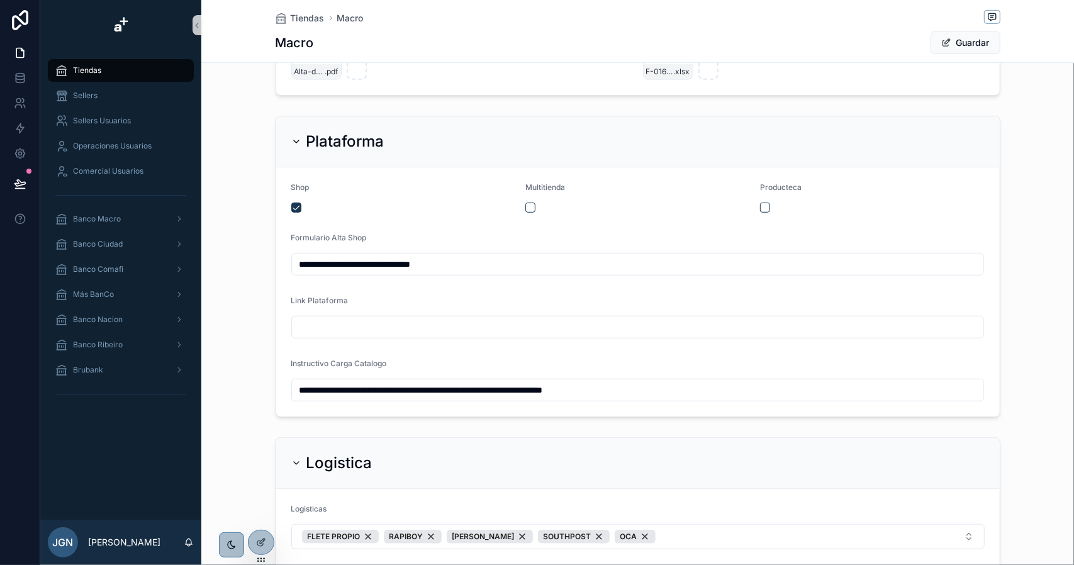
click at [412, 304] on div "Link Plataforma" at bounding box center [638, 303] width 694 height 15
click at [264, 537] on div at bounding box center [261, 543] width 25 height 24
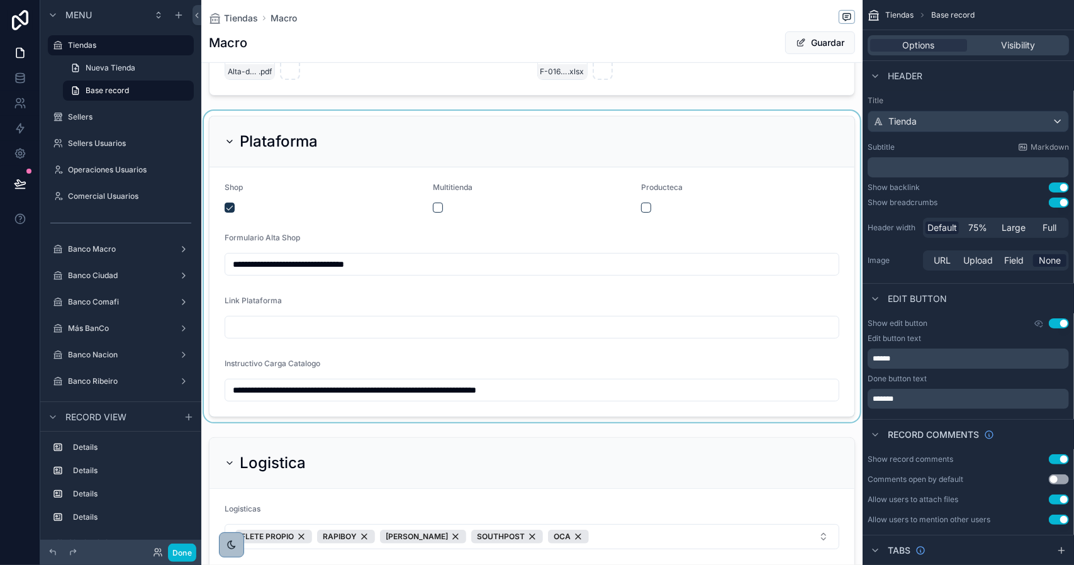
click at [398, 307] on div "scrollable content" at bounding box center [532, 267] width 662 height 312
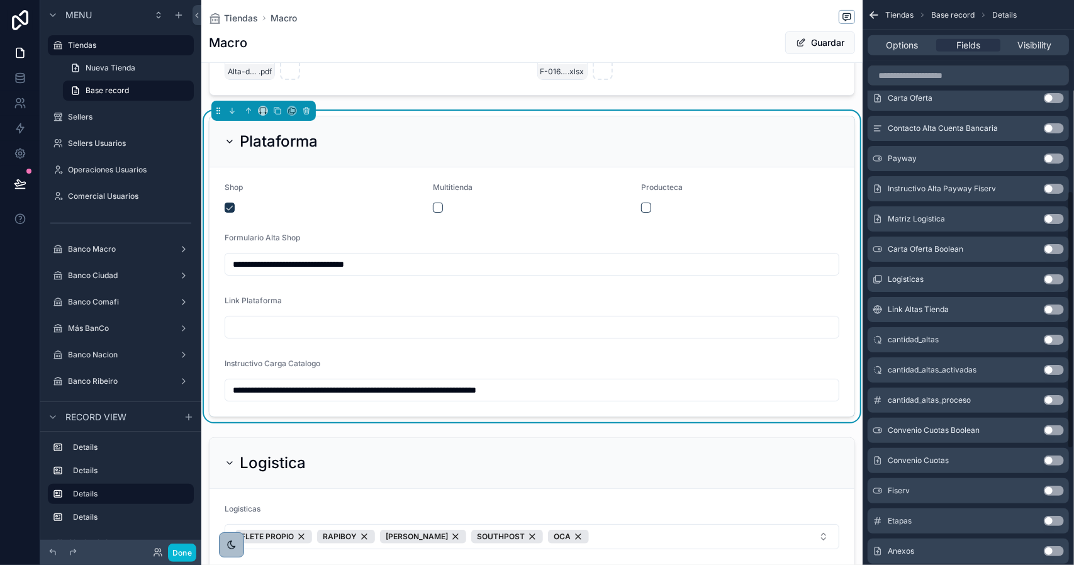
scroll to position [441, 0]
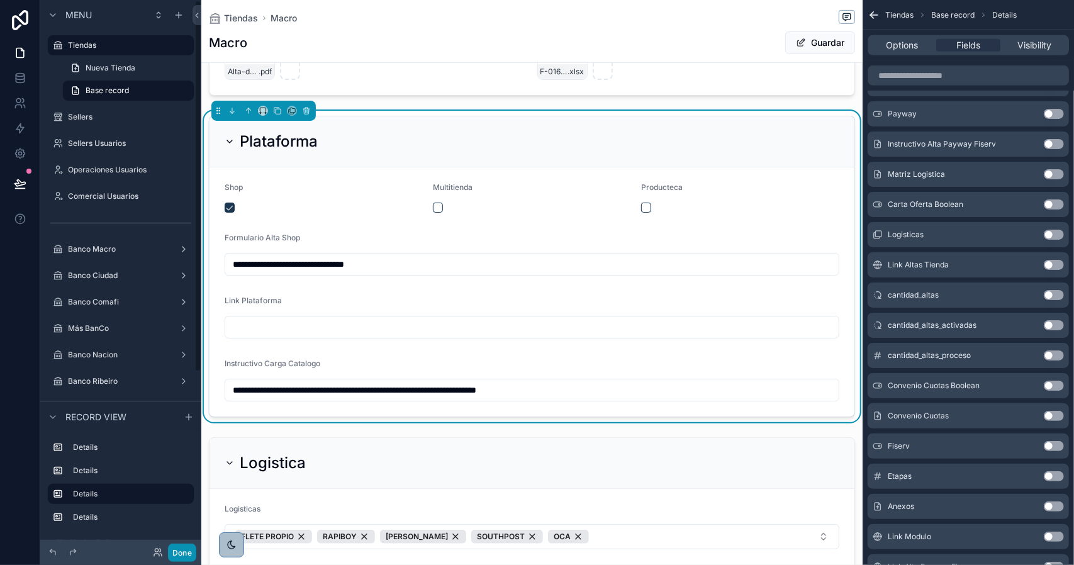
click at [182, 553] on button "Done" at bounding box center [182, 553] width 28 height 18
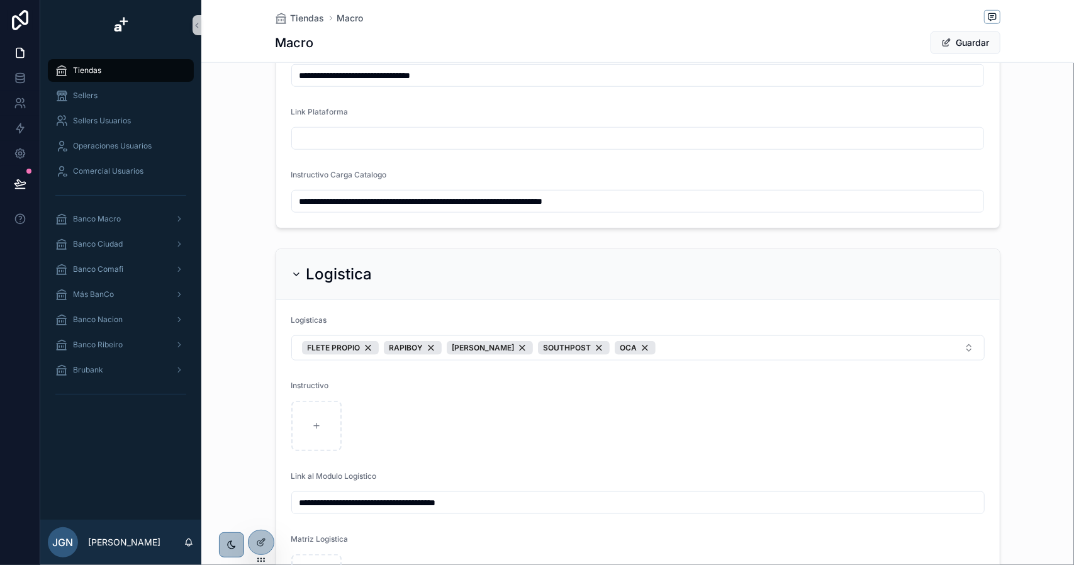
scroll to position [818, 0]
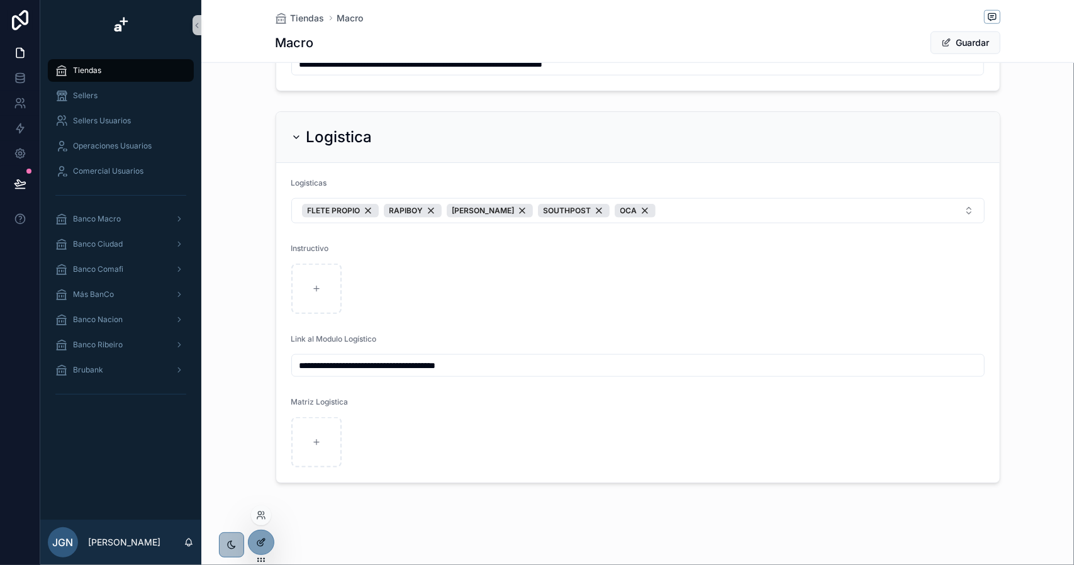
click at [266, 532] on div at bounding box center [261, 543] width 25 height 24
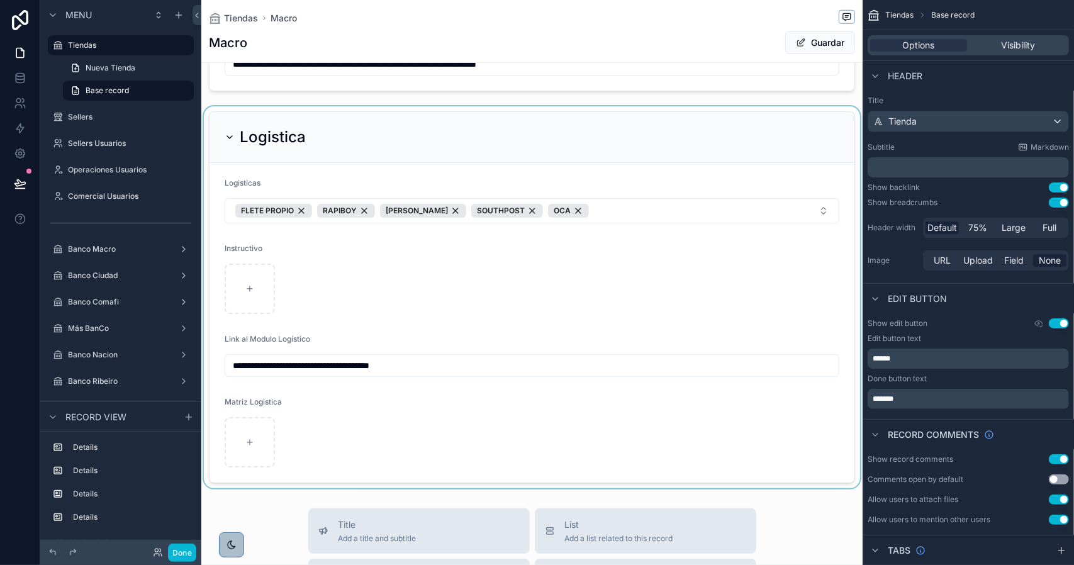
click at [426, 297] on div "scrollable content" at bounding box center [532, 297] width 662 height 382
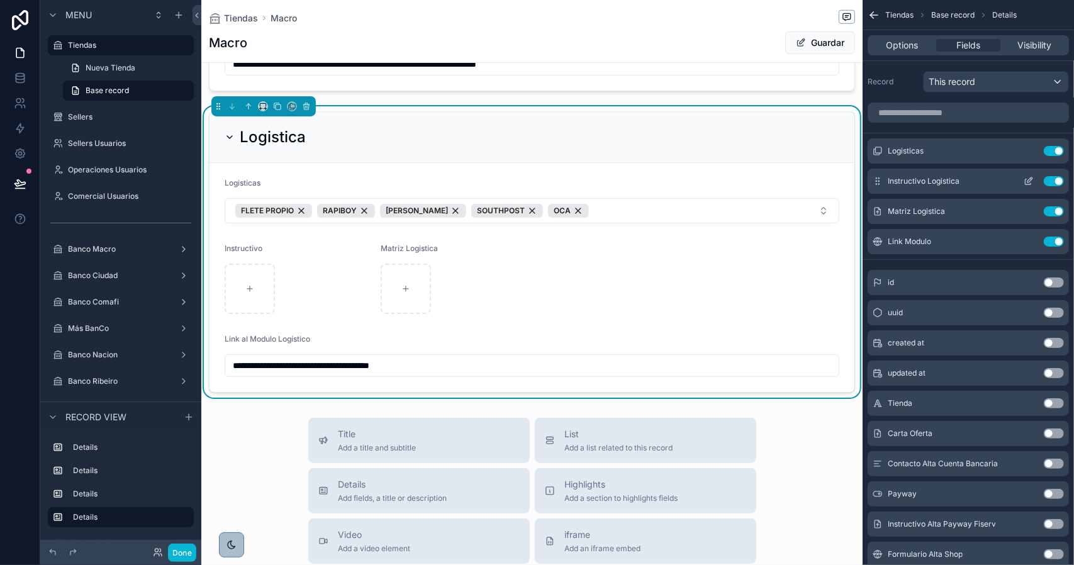
click at [1032, 179] on icon "scrollable content" at bounding box center [1029, 181] width 10 height 10
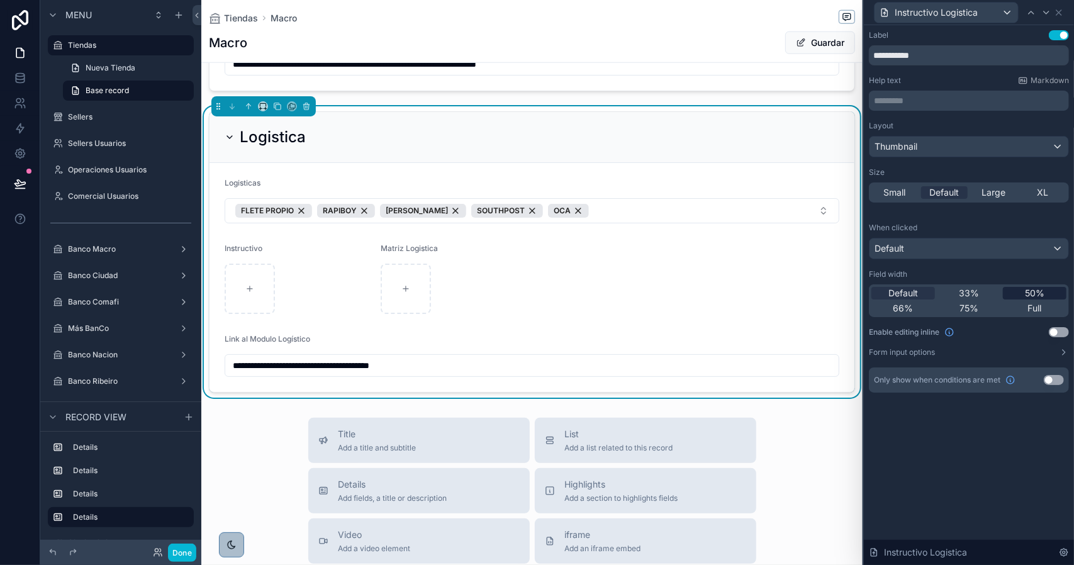
click at [1027, 291] on span "50%" at bounding box center [1035, 293] width 20 height 13
click at [1053, 14] on div at bounding box center [1046, 12] width 15 height 15
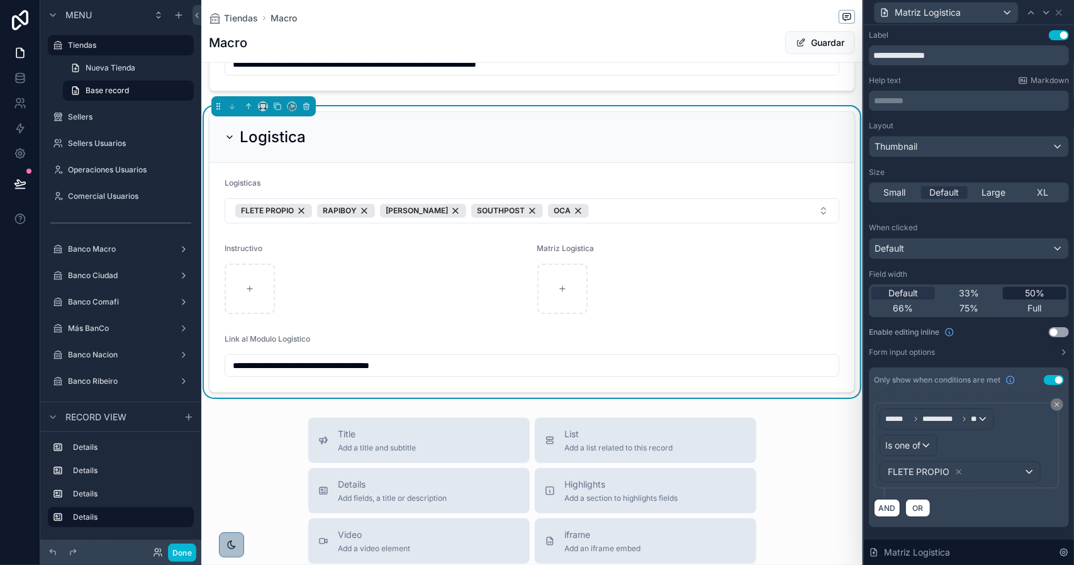
click at [1030, 288] on span "50%" at bounding box center [1035, 293] width 20 height 13
click at [1047, 17] on div at bounding box center [1046, 12] width 15 height 15
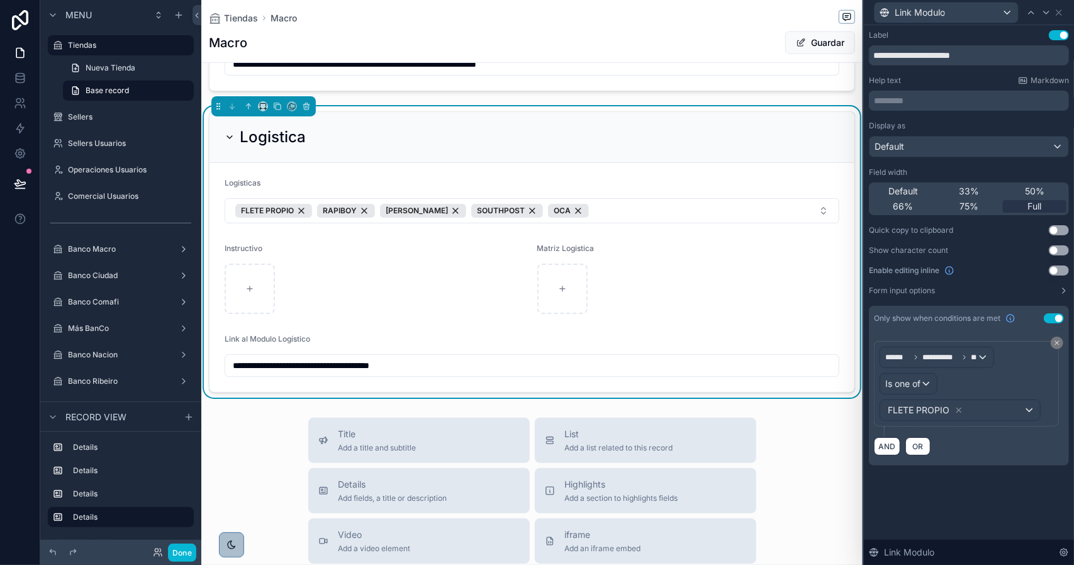
click at [1056, 317] on button "Use setting" at bounding box center [1054, 318] width 20 height 10
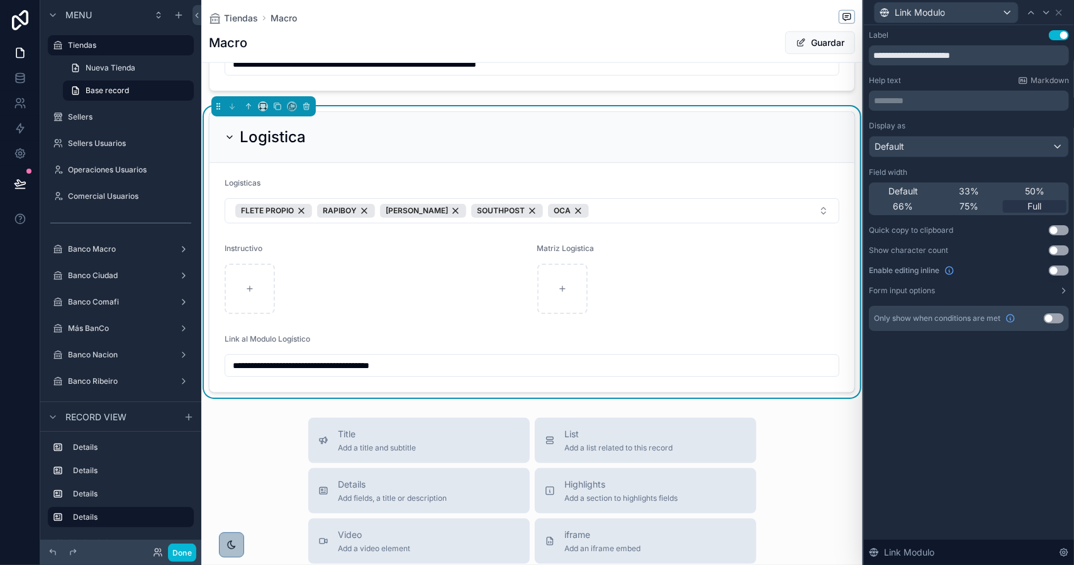
scroll to position [755, 0]
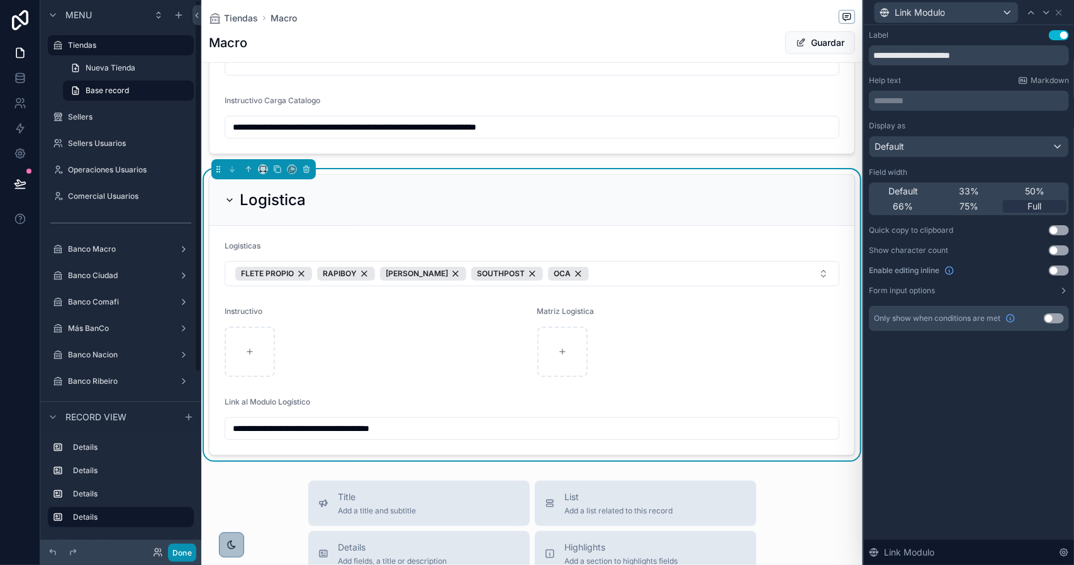
drag, startPoint x: 188, startPoint y: 551, endPoint x: 199, endPoint y: 544, distance: 13.3
click at [188, 551] on button "Done" at bounding box center [182, 553] width 28 height 18
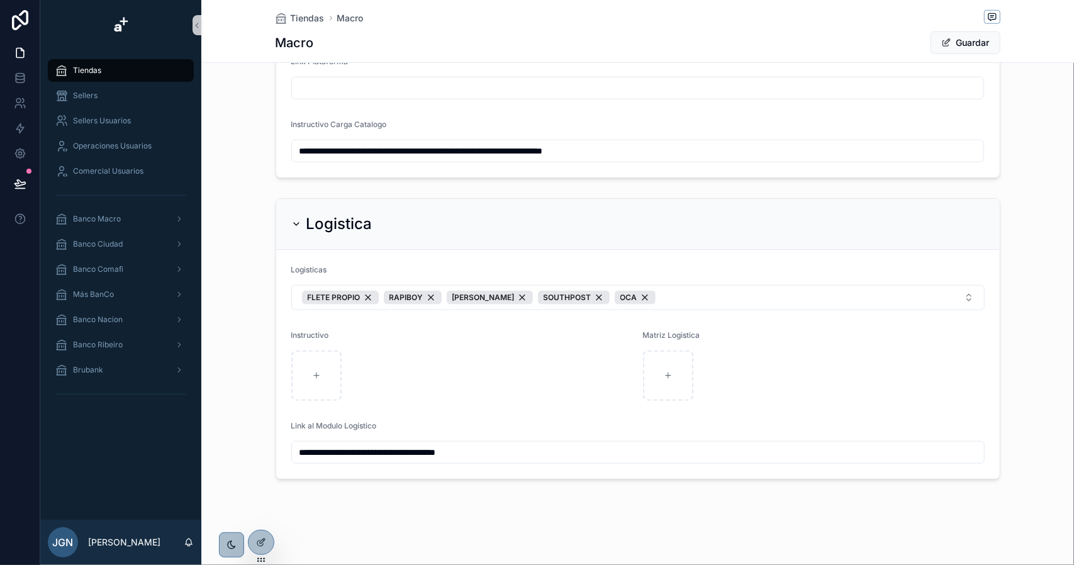
scroll to position [728, 0]
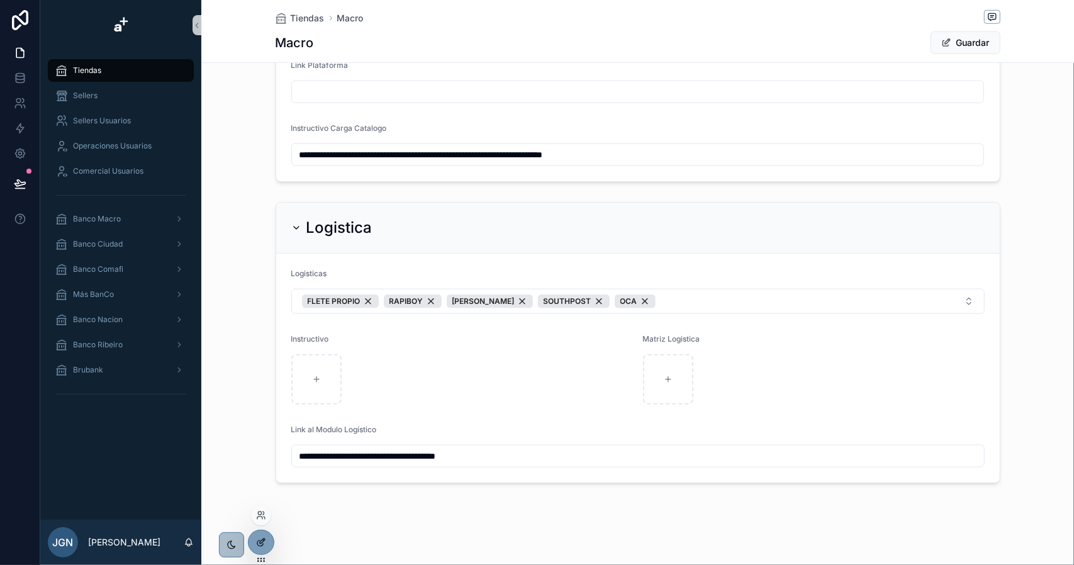
click at [259, 544] on icon at bounding box center [261, 543] width 10 height 10
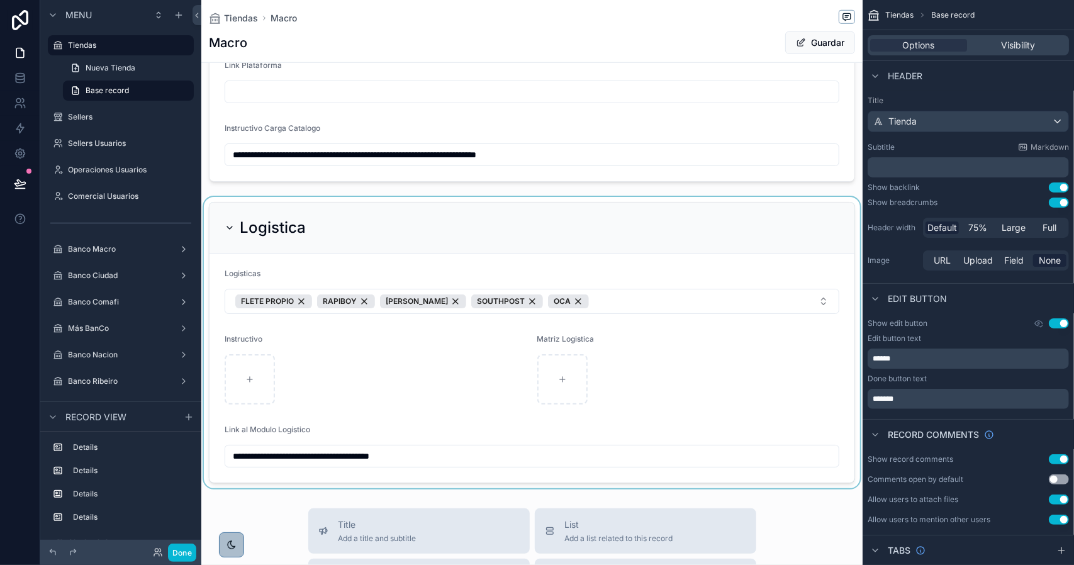
scroll to position [755, 0]
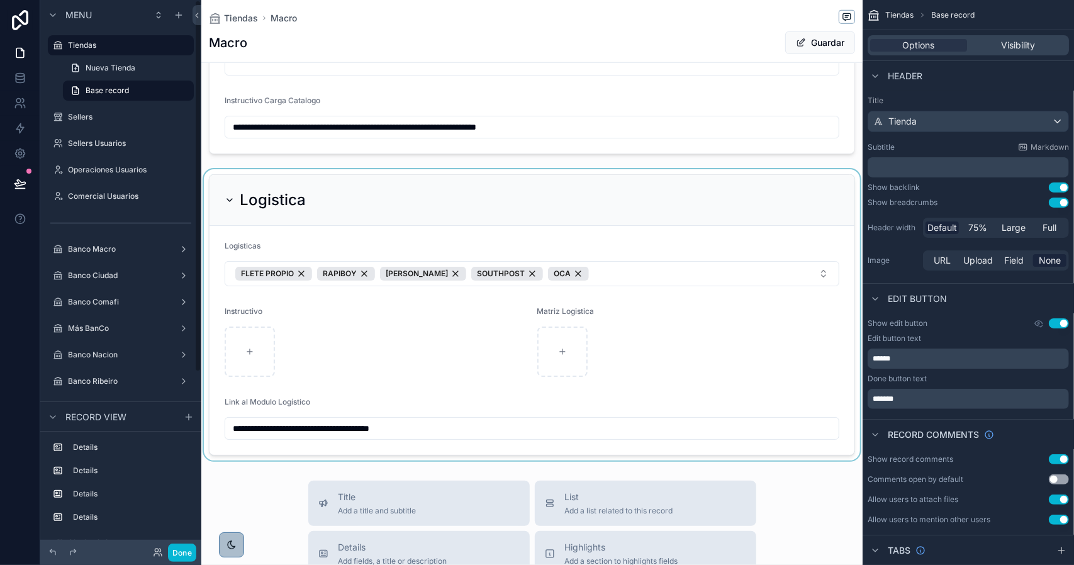
click at [460, 366] on div "scrollable content" at bounding box center [532, 314] width 662 height 291
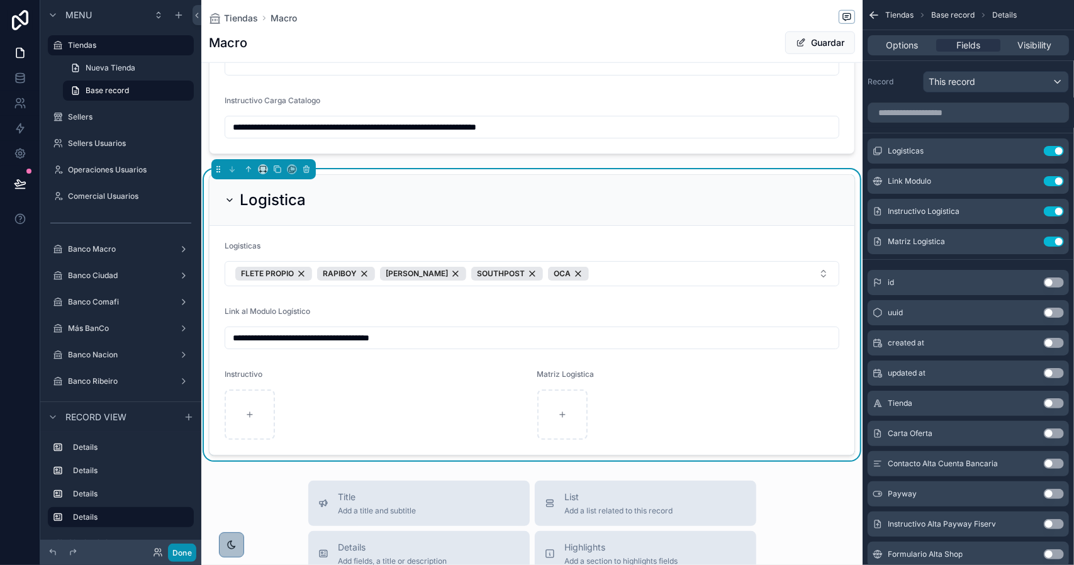
click at [189, 553] on button "Done" at bounding box center [182, 553] width 28 height 18
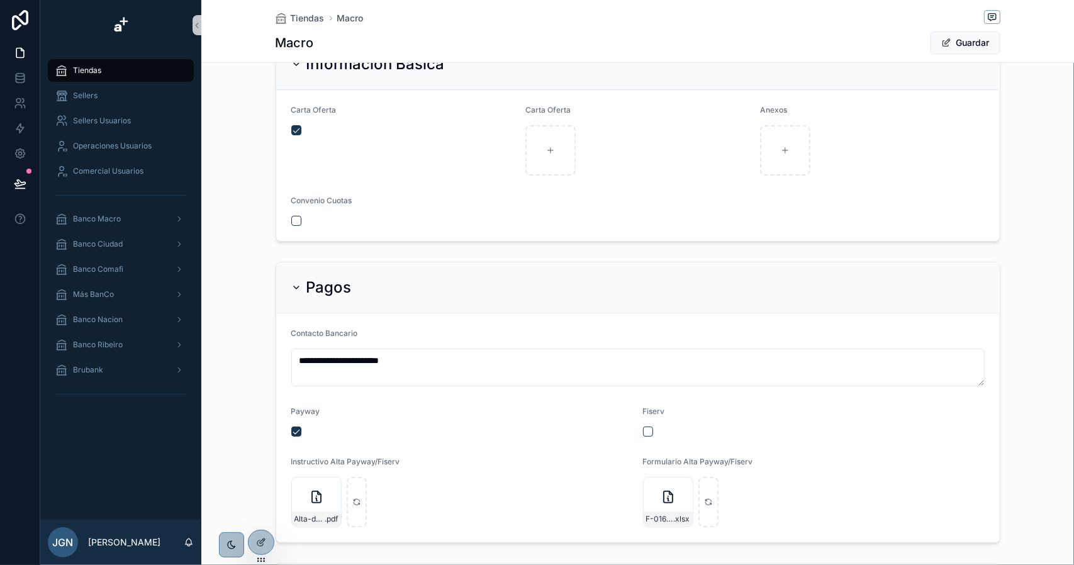
scroll to position [0, 0]
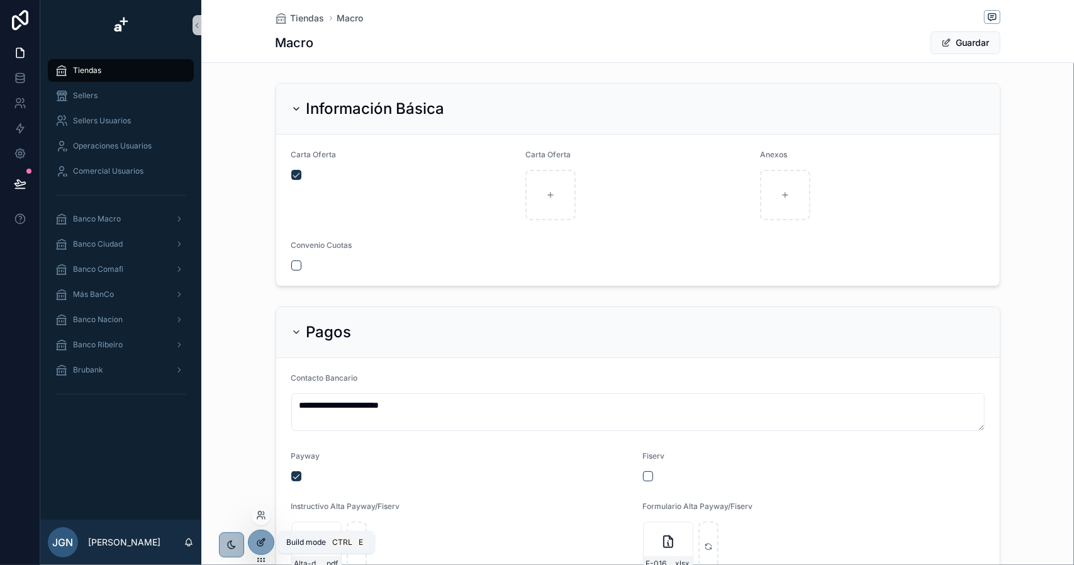
click at [261, 538] on icon at bounding box center [261, 543] width 10 height 10
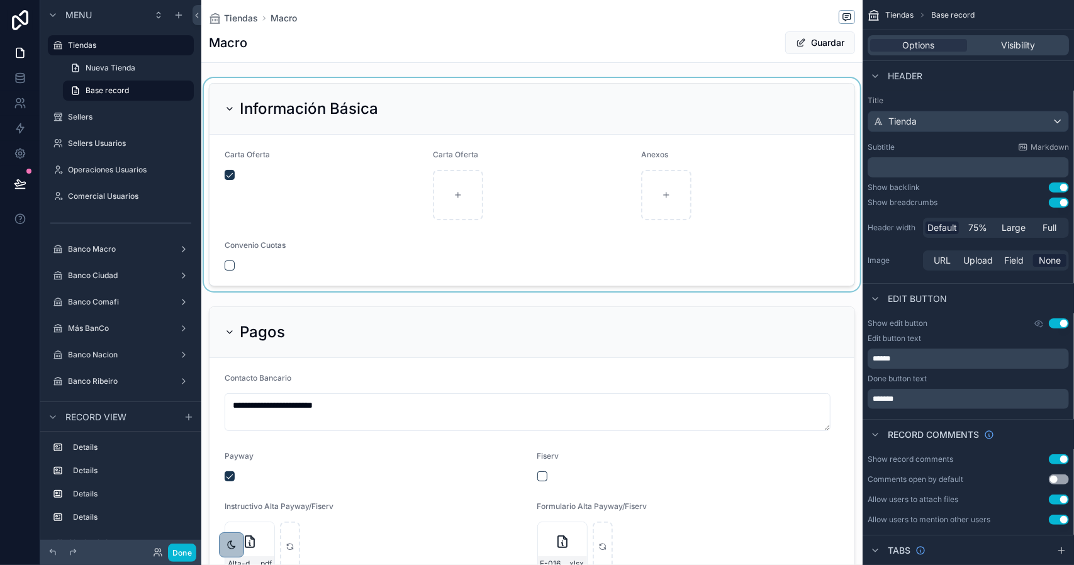
click at [229, 263] on div "scrollable content" at bounding box center [532, 184] width 662 height 213
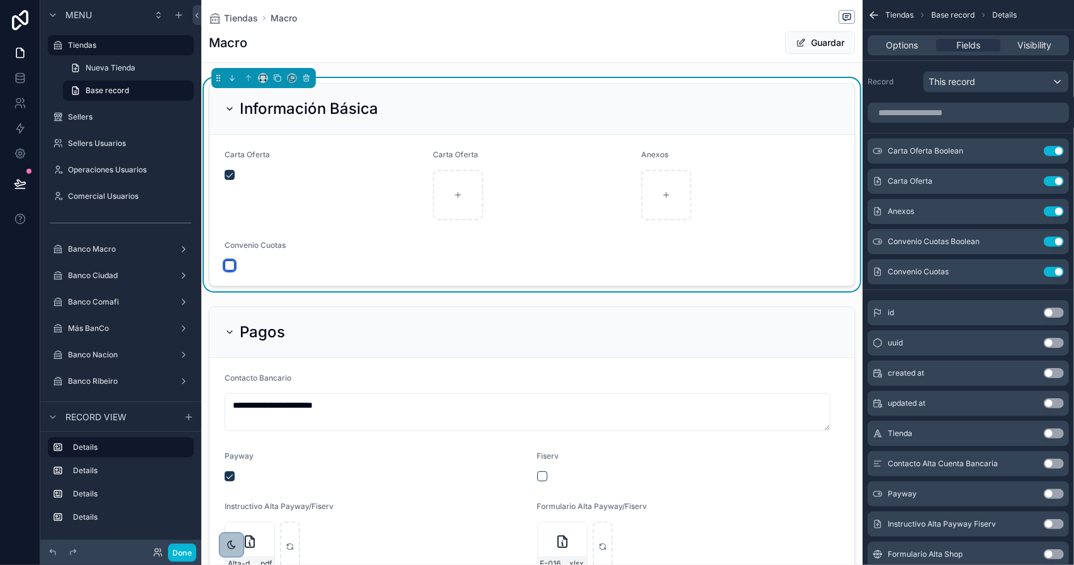
click at [228, 264] on button "scrollable content" at bounding box center [230, 266] width 10 height 10
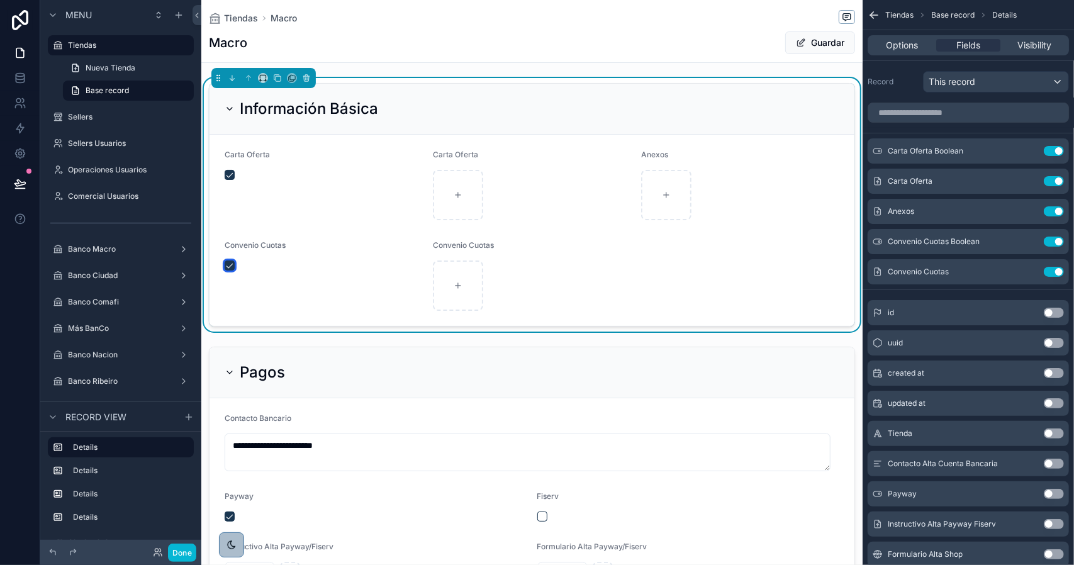
click at [228, 264] on button "scrollable content" at bounding box center [230, 266] width 10 height 10
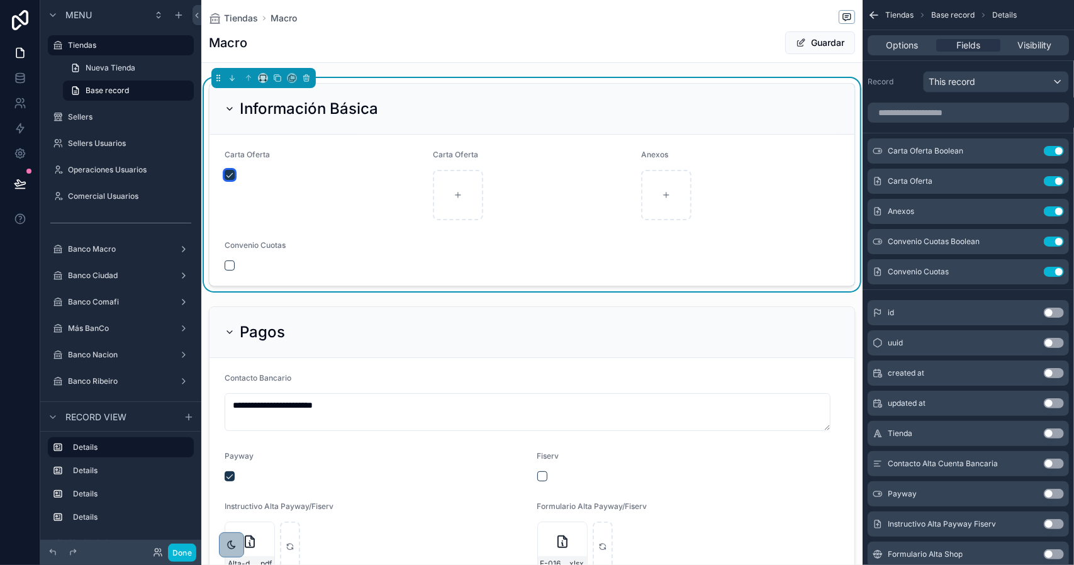
click at [232, 174] on button "scrollable content" at bounding box center [230, 175] width 10 height 10
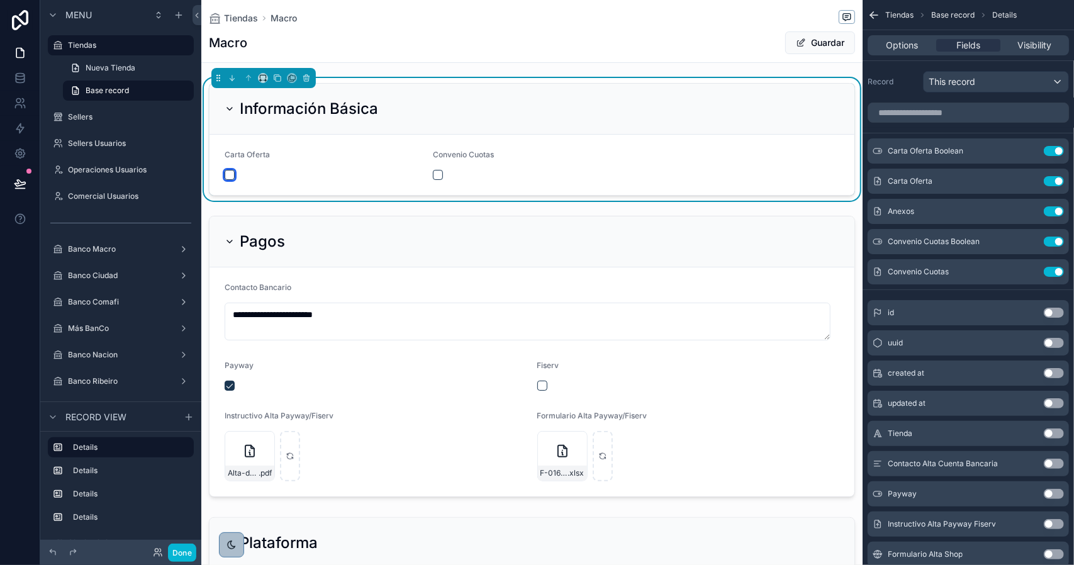
click at [231, 174] on button "scrollable content" at bounding box center [230, 175] width 10 height 10
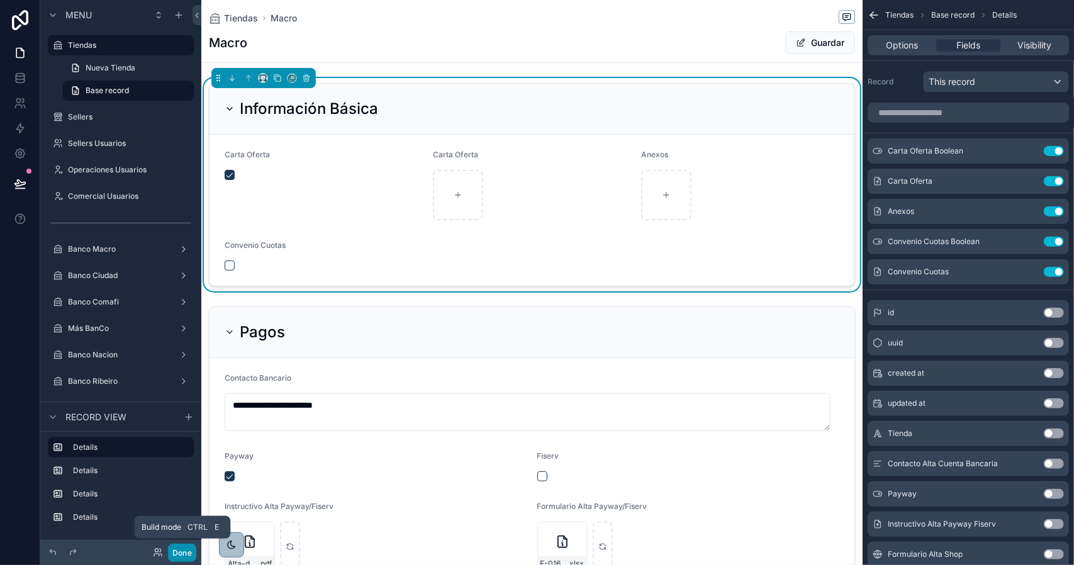
click at [182, 553] on button "Done" at bounding box center [182, 553] width 28 height 18
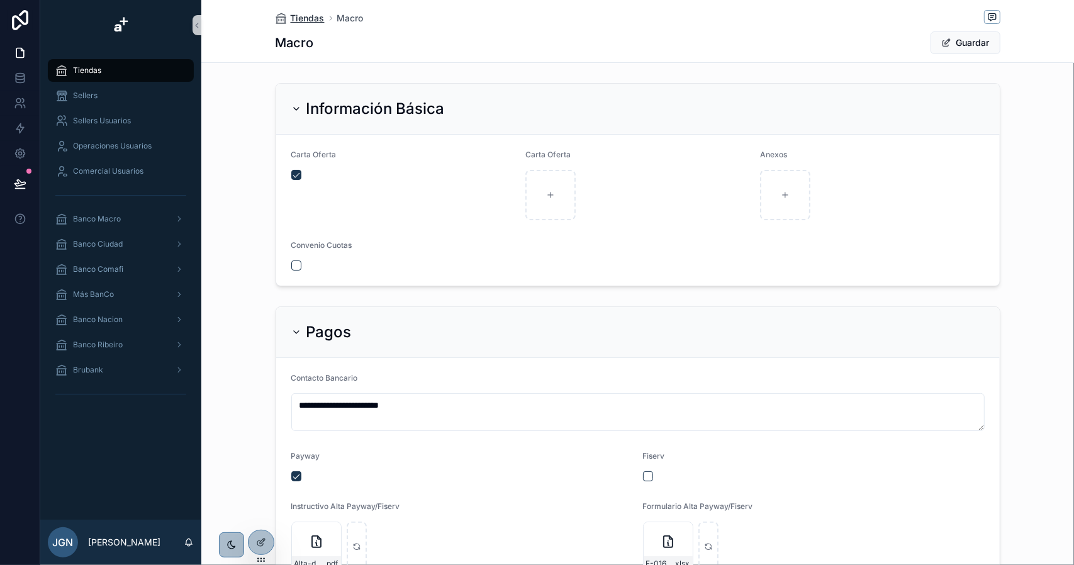
click at [300, 16] on span "Tiendas" at bounding box center [308, 18] width 34 height 13
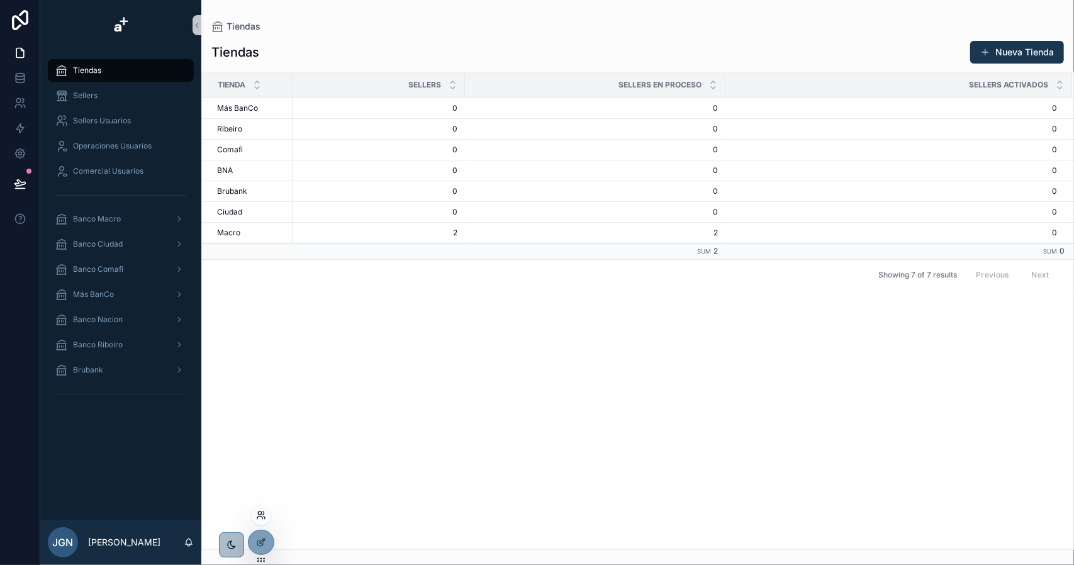
click at [266, 512] on icon at bounding box center [261, 515] width 10 height 10
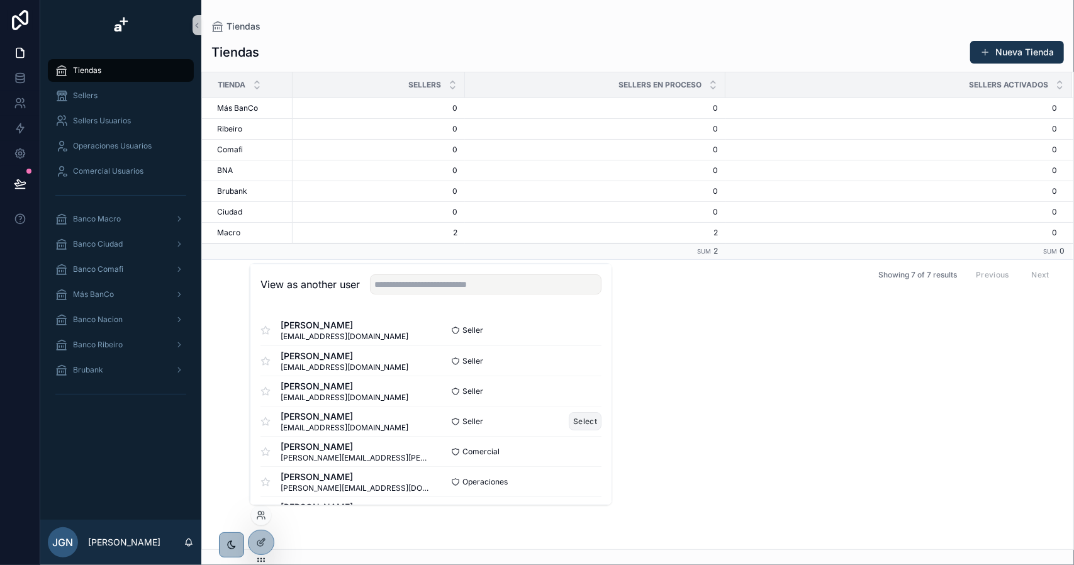
click at [572, 422] on button "Select" at bounding box center [585, 421] width 33 height 18
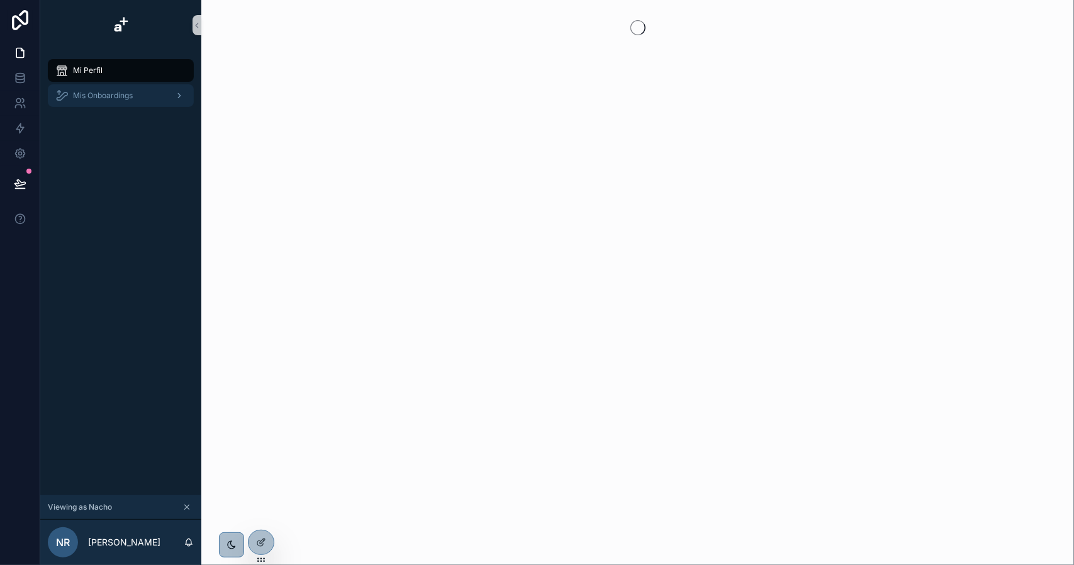
click at [139, 103] on div "Mis Onboardings" at bounding box center [120, 96] width 131 height 20
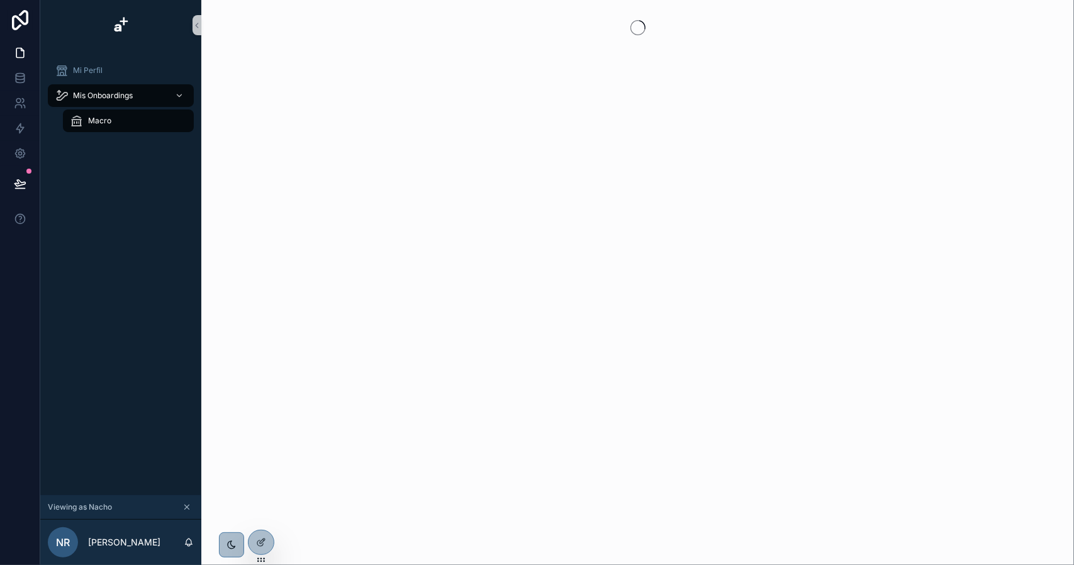
click at [130, 123] on div "Macro" at bounding box center [128, 121] width 116 height 20
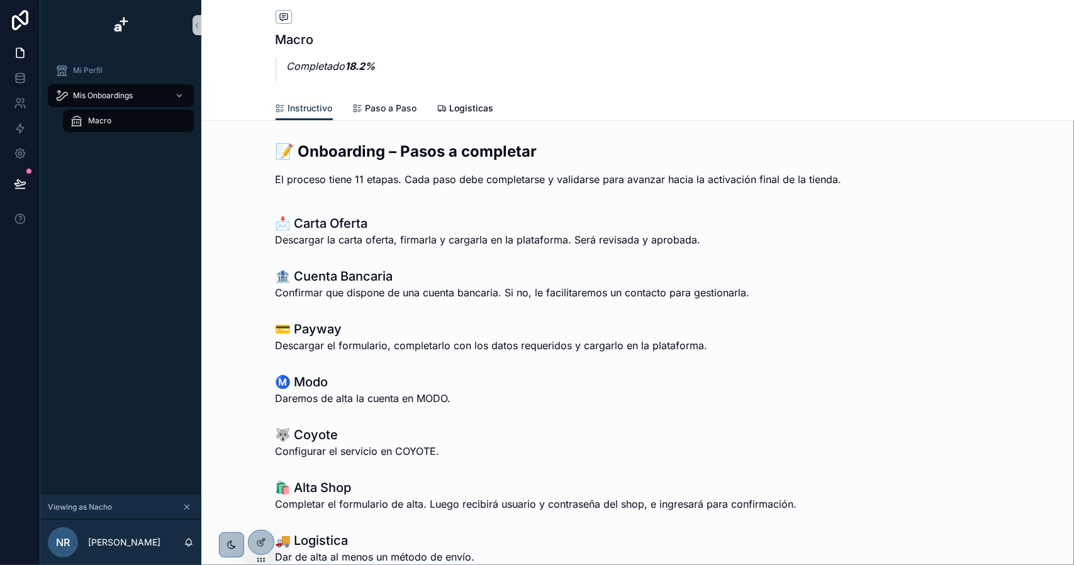
click at [399, 109] on span "Paso a Paso" at bounding box center [392, 108] width 52 height 13
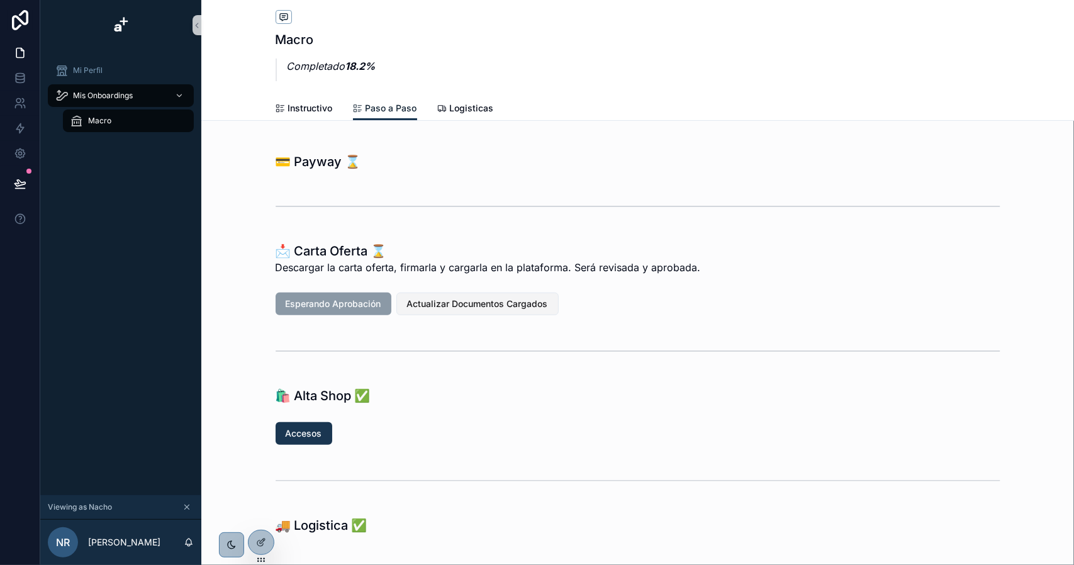
scroll to position [126, 0]
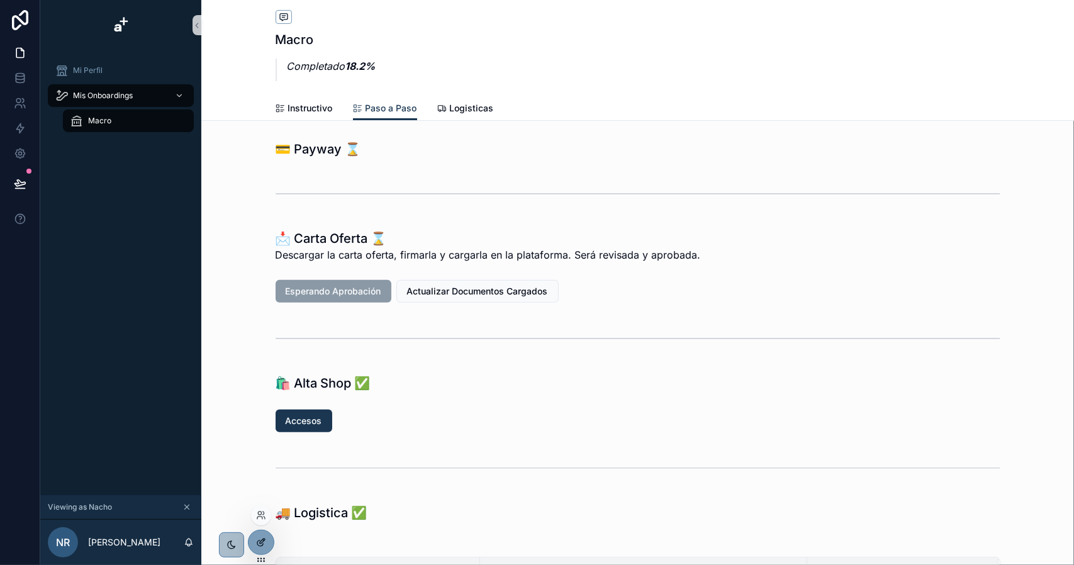
click at [265, 538] on icon at bounding box center [261, 543] width 10 height 10
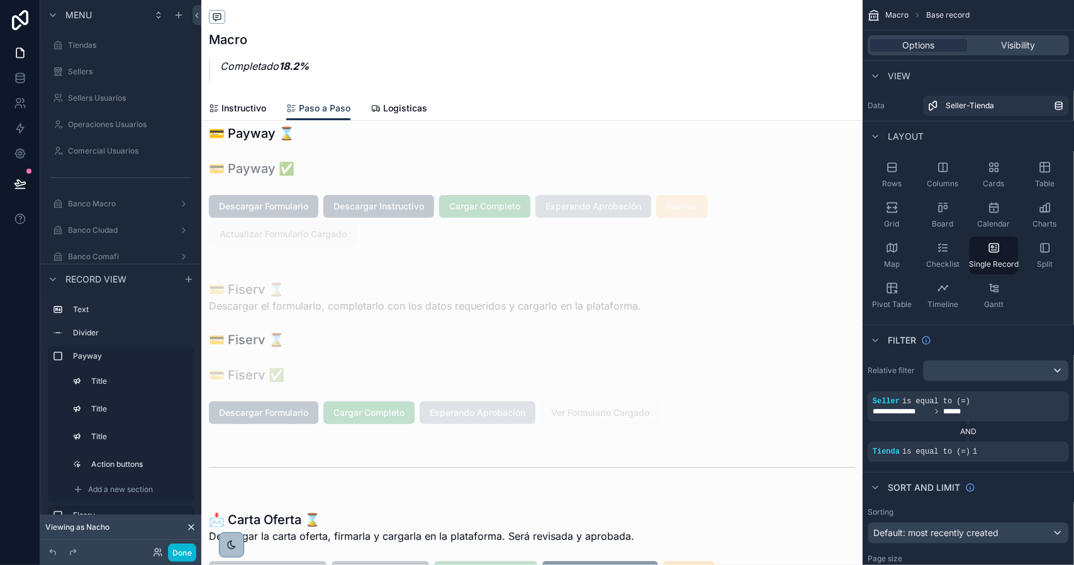
scroll to position [252, 0]
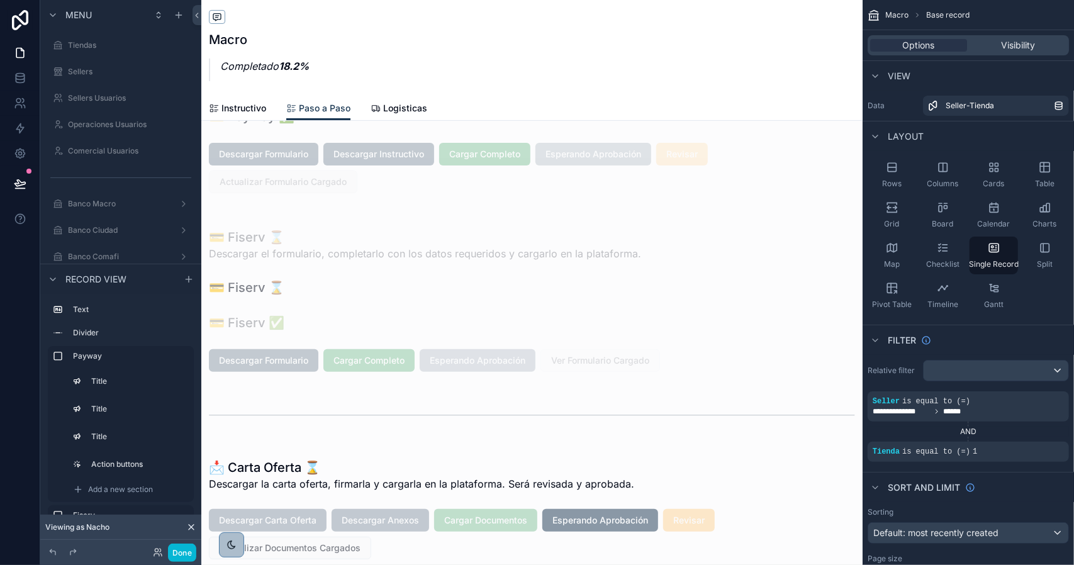
click at [299, 358] on div "scrollable content" at bounding box center [532, 300] width 662 height 169
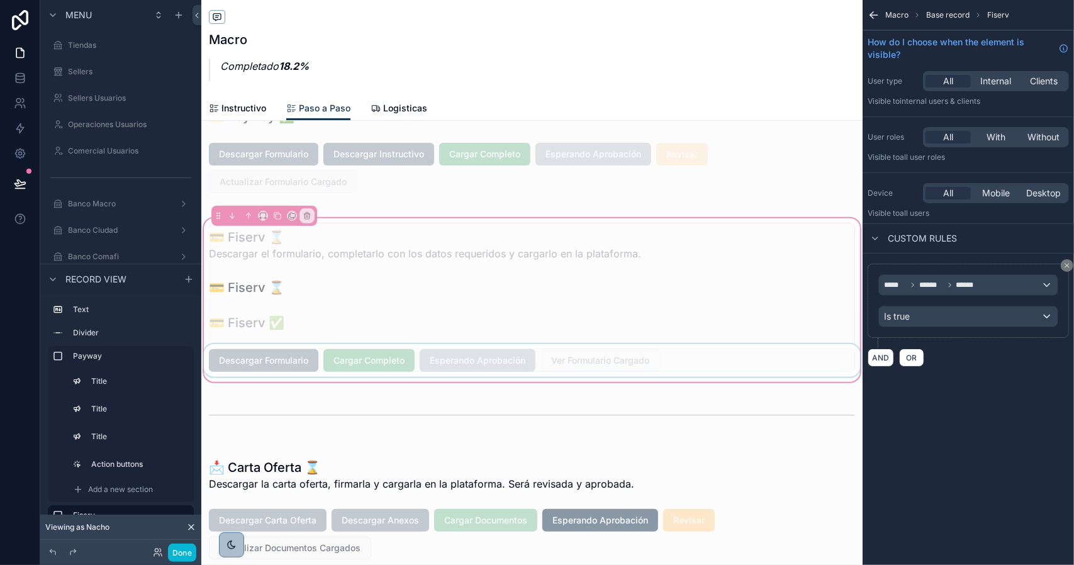
click at [295, 358] on div "scrollable content" at bounding box center [532, 360] width 662 height 33
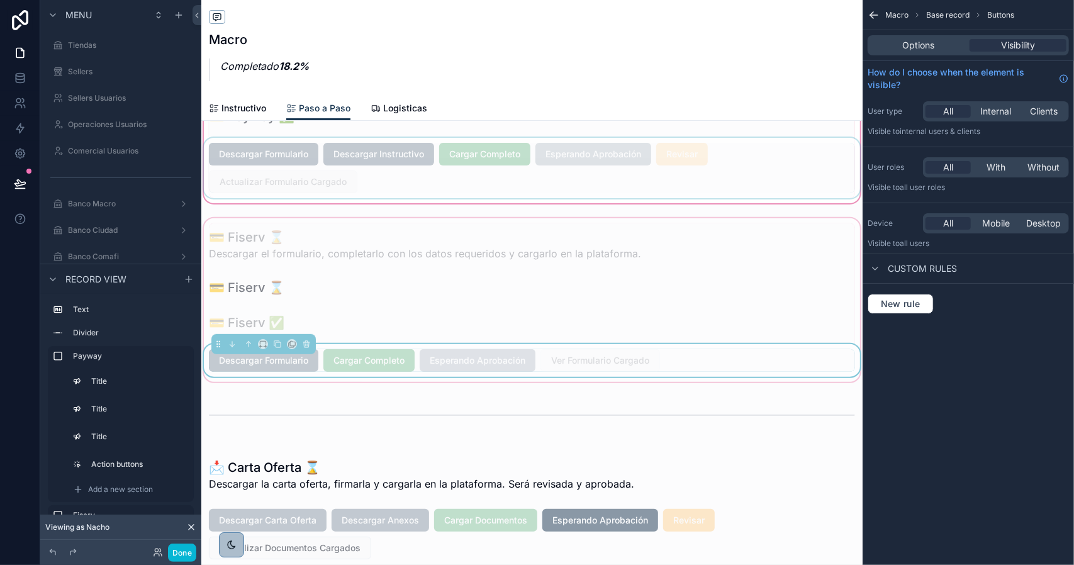
click at [429, 154] on div "scrollable content" at bounding box center [532, 107] width 662 height 196
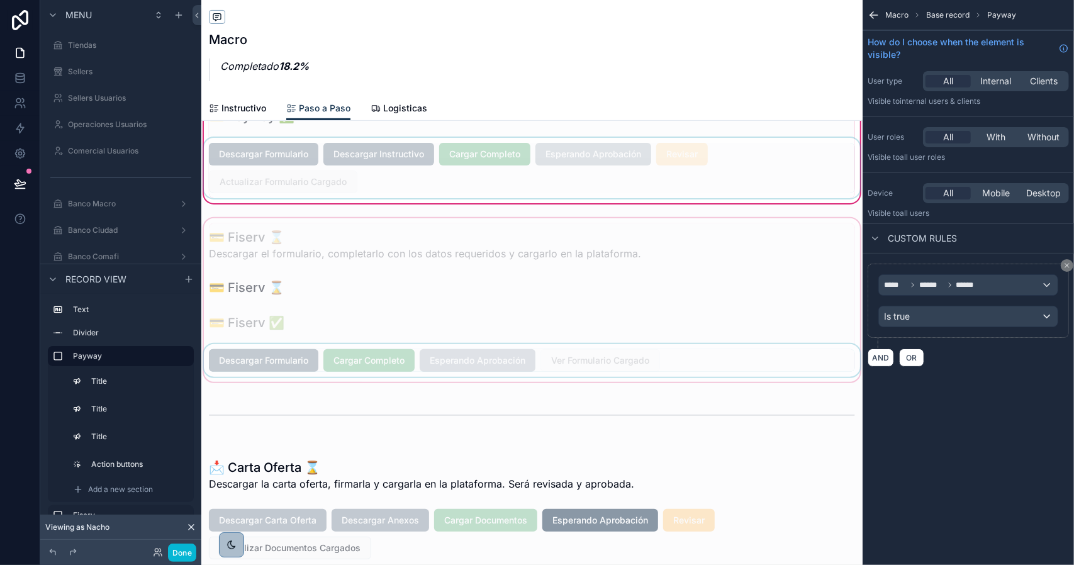
click at [320, 152] on div "scrollable content" at bounding box center [532, 168] width 662 height 60
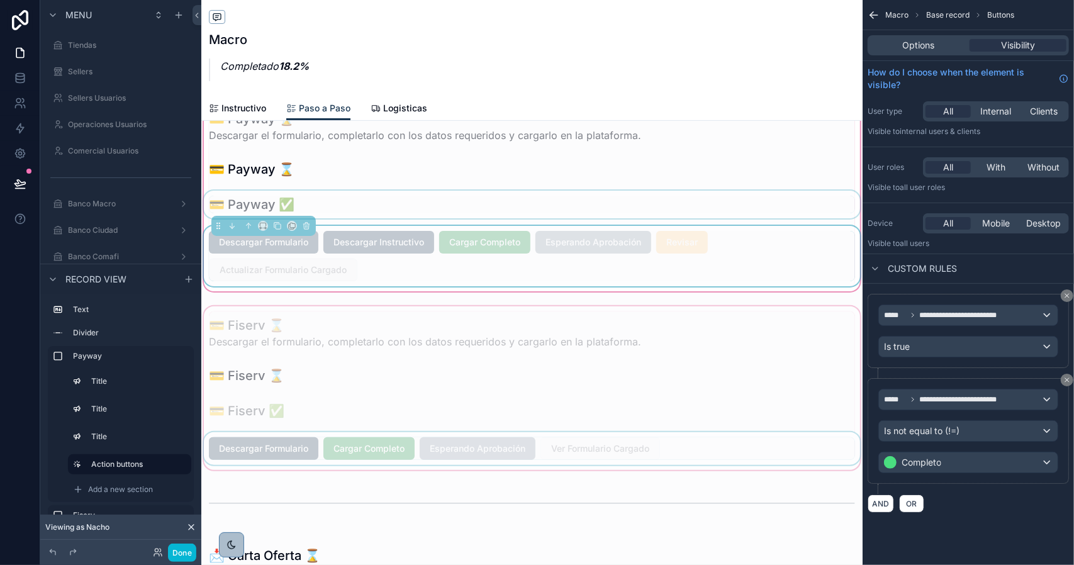
scroll to position [126, 0]
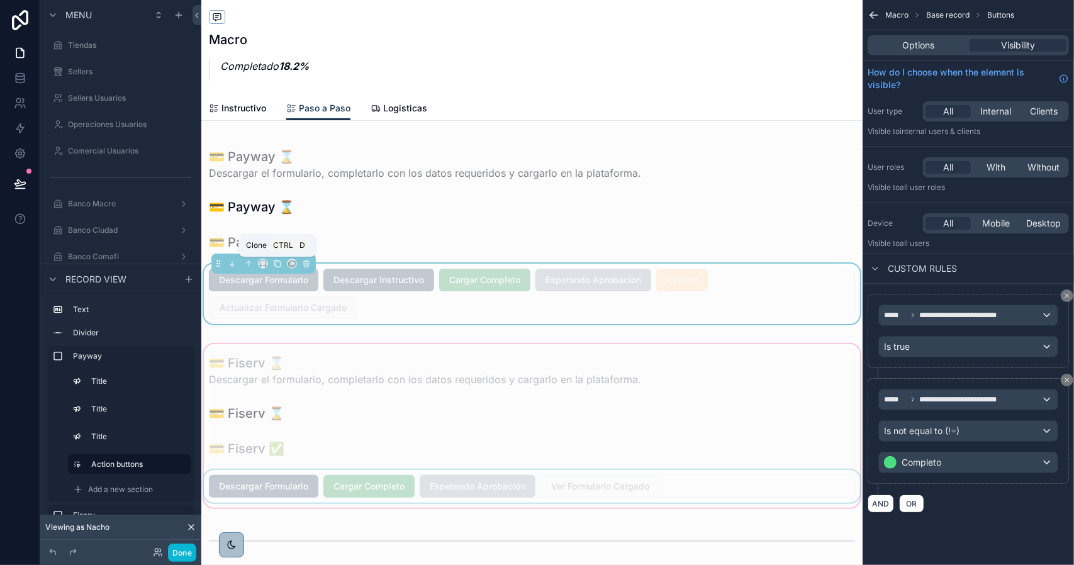
click at [278, 263] on icon "scrollable content" at bounding box center [277, 263] width 9 height 9
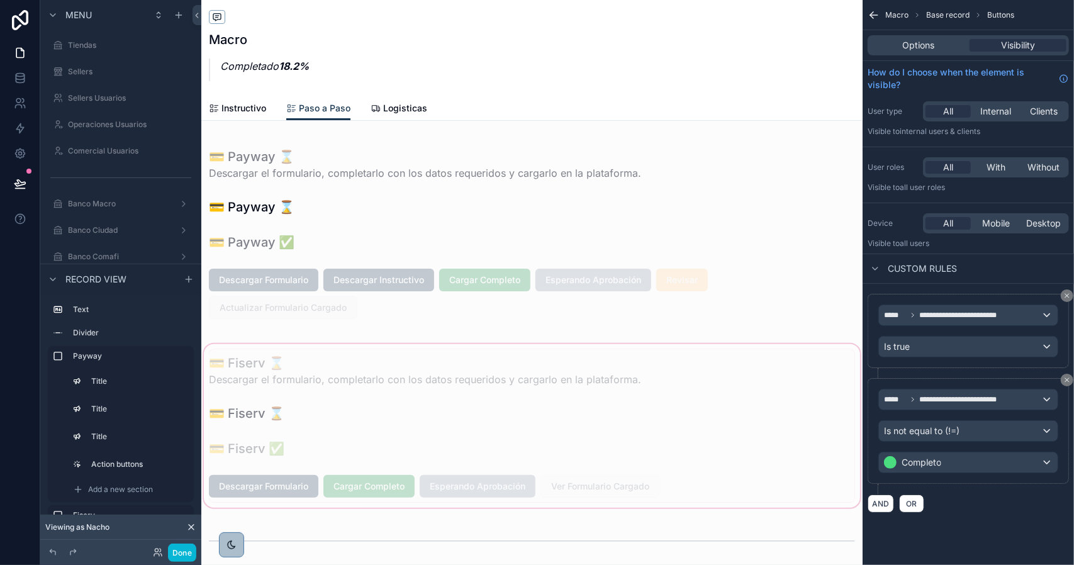
click at [395, 487] on div "scrollable content" at bounding box center [532, 426] width 662 height 169
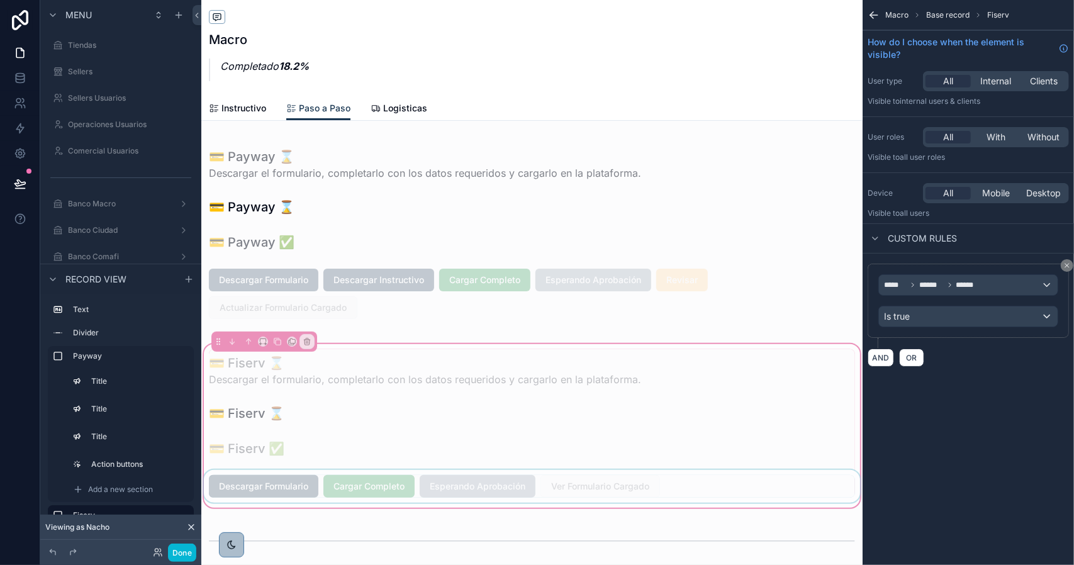
click at [443, 490] on div "scrollable content" at bounding box center [532, 486] width 662 height 33
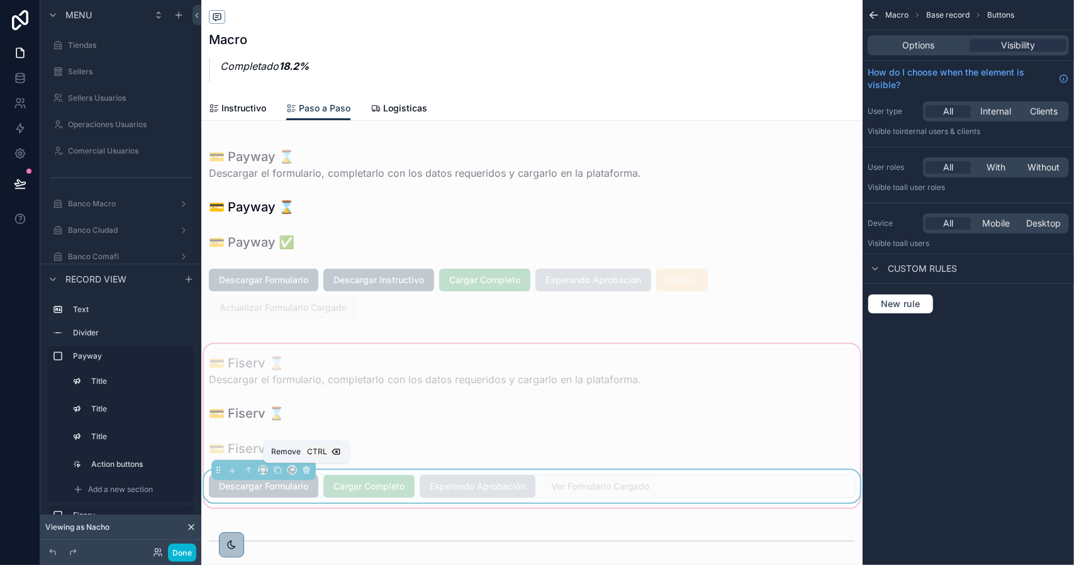
click at [306, 470] on icon "scrollable content" at bounding box center [306, 471] width 0 height 3
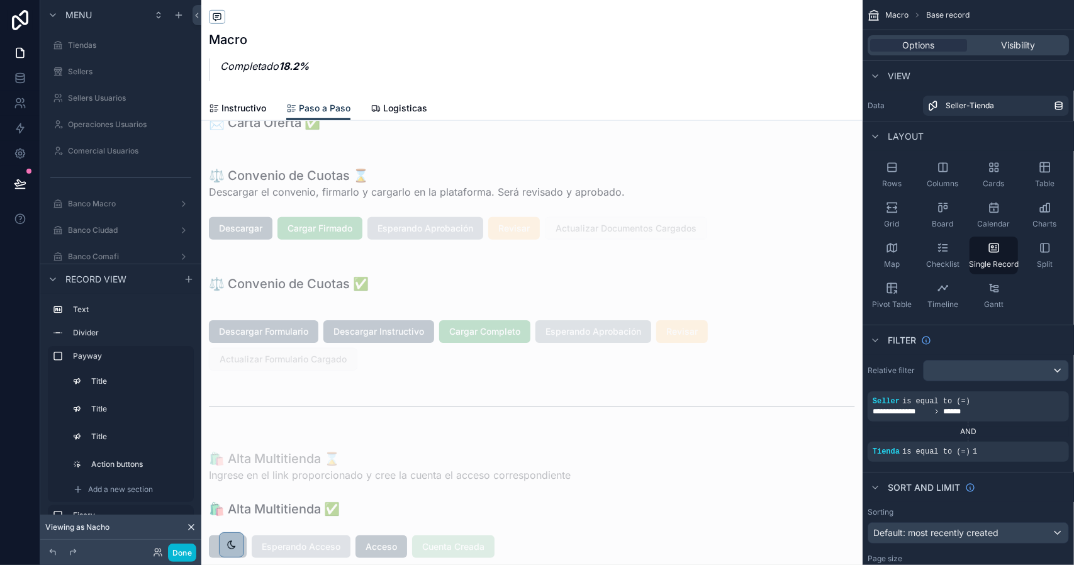
scroll to position [566, 0]
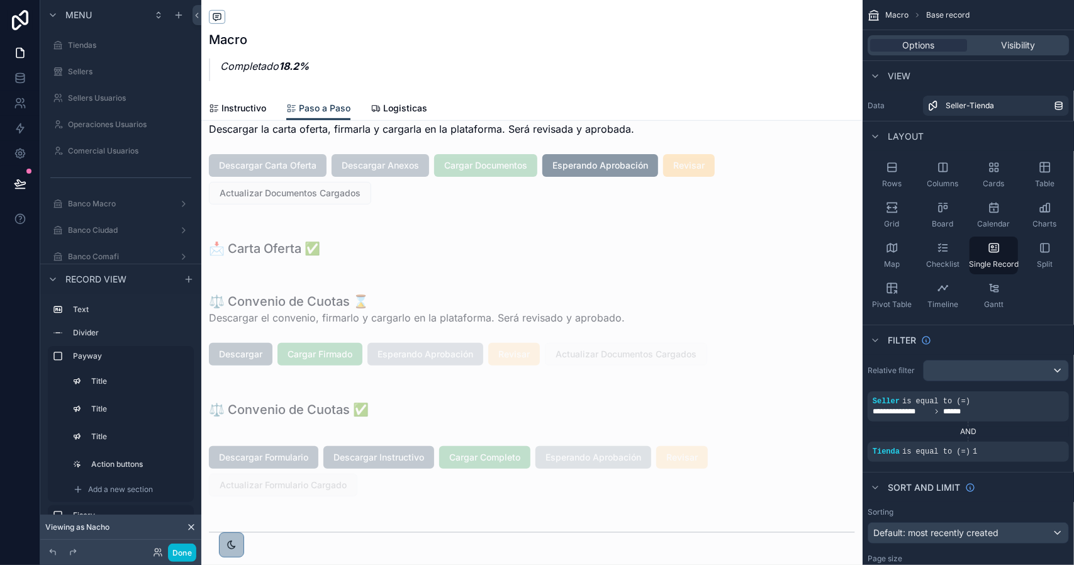
drag, startPoint x: 402, startPoint y: 455, endPoint x: 300, endPoint y: 454, distance: 102.0
click at [402, 455] on div "scrollable content" at bounding box center [532, 471] width 662 height 60
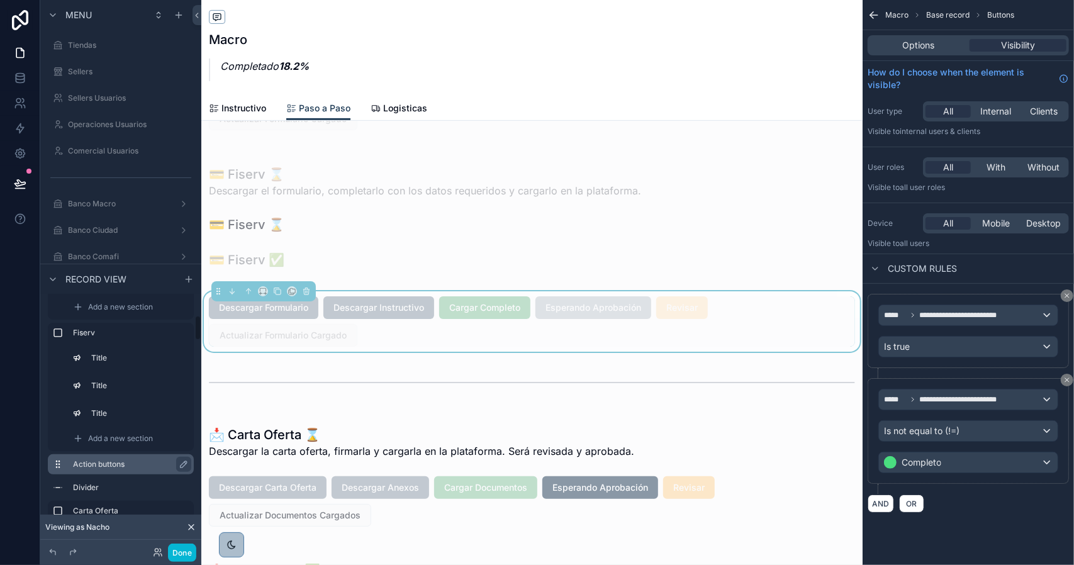
scroll to position [189, 0]
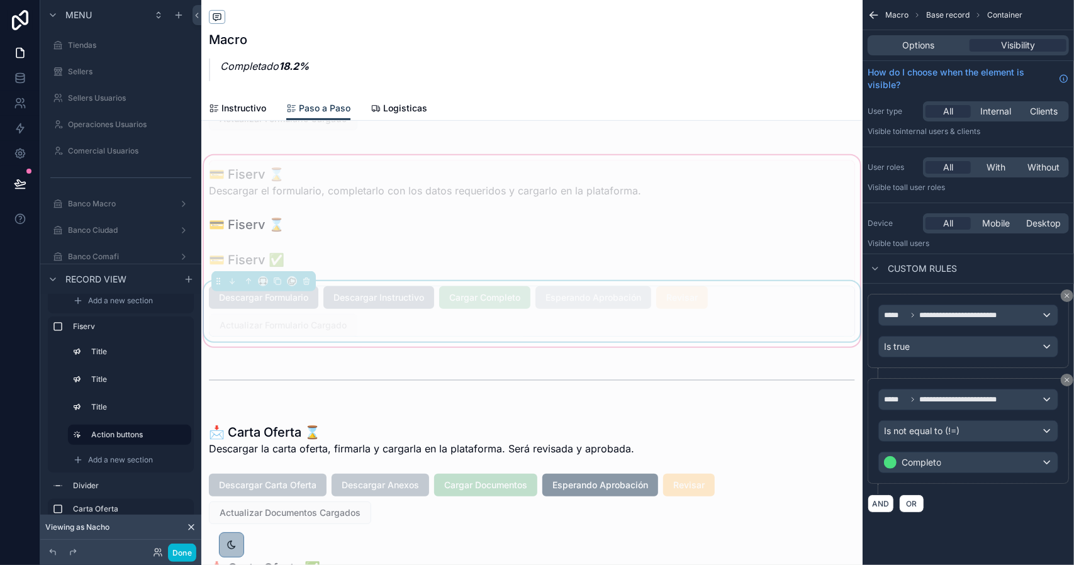
click at [391, 299] on span "Descargar Instructivo" at bounding box center [379, 297] width 111 height 13
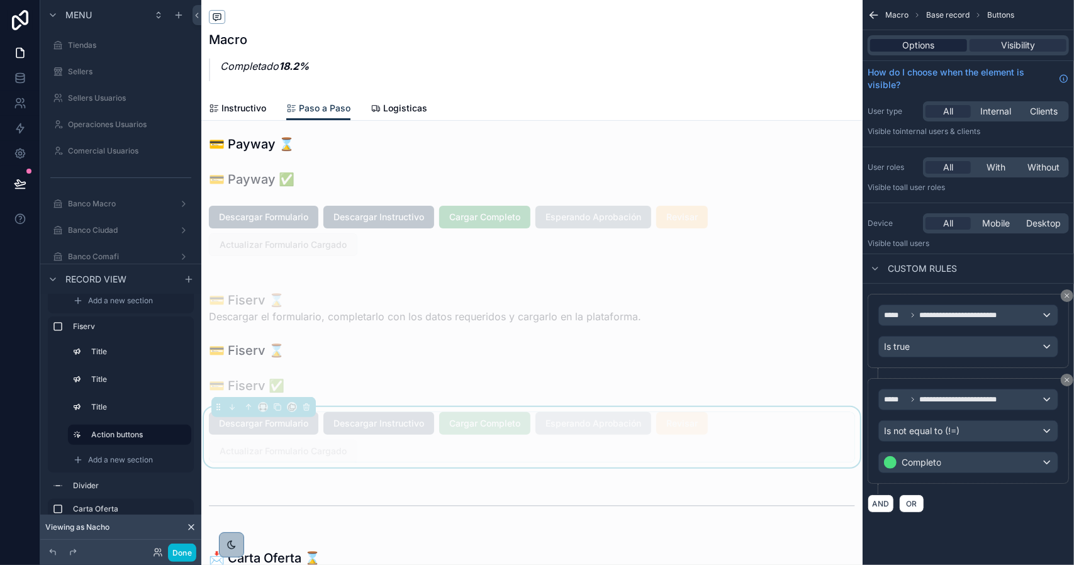
click at [909, 47] on span "Options" at bounding box center [919, 45] width 32 height 13
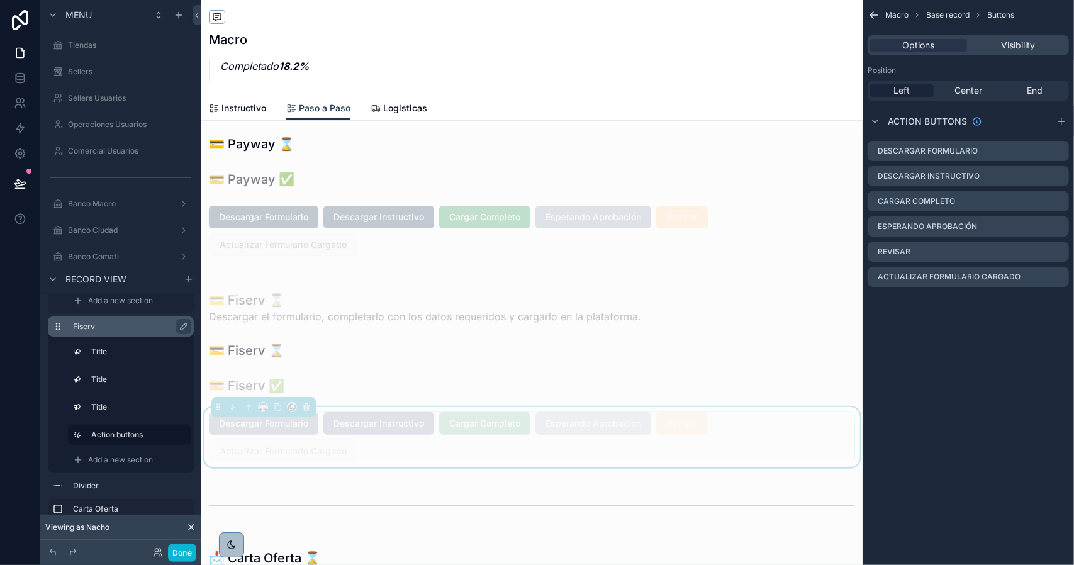
click at [128, 324] on label "Fiserv" at bounding box center [128, 327] width 111 height 10
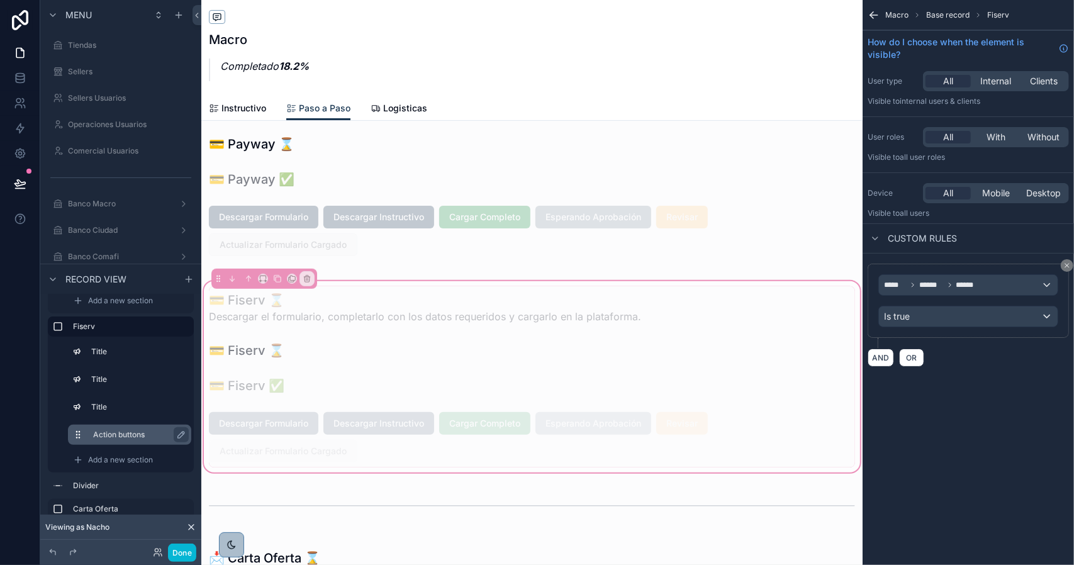
click at [121, 441] on div "Action buttons" at bounding box center [139, 434] width 93 height 15
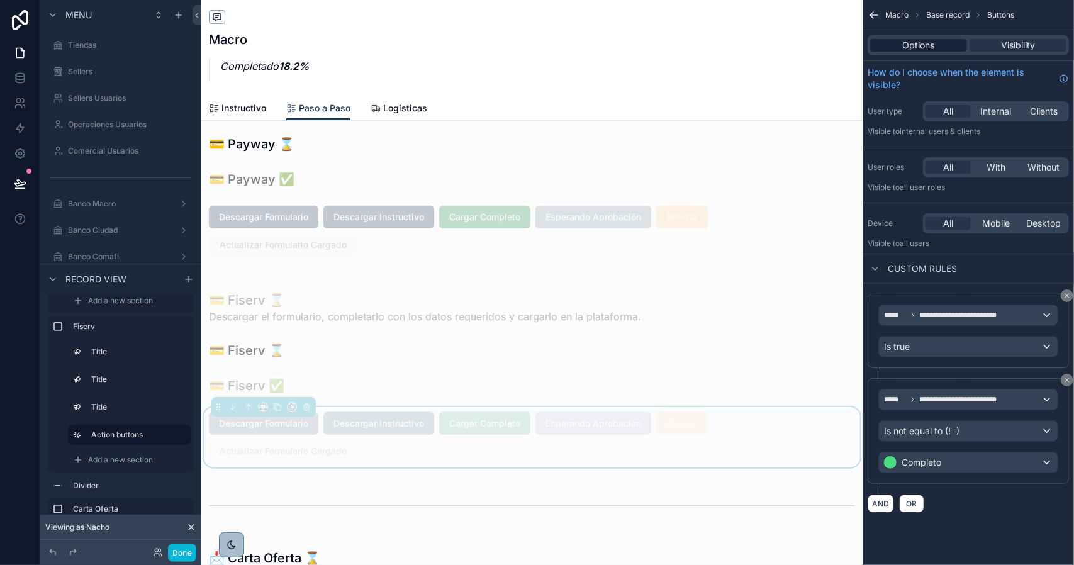
click at [940, 50] on div "Options" at bounding box center [918, 45] width 97 height 13
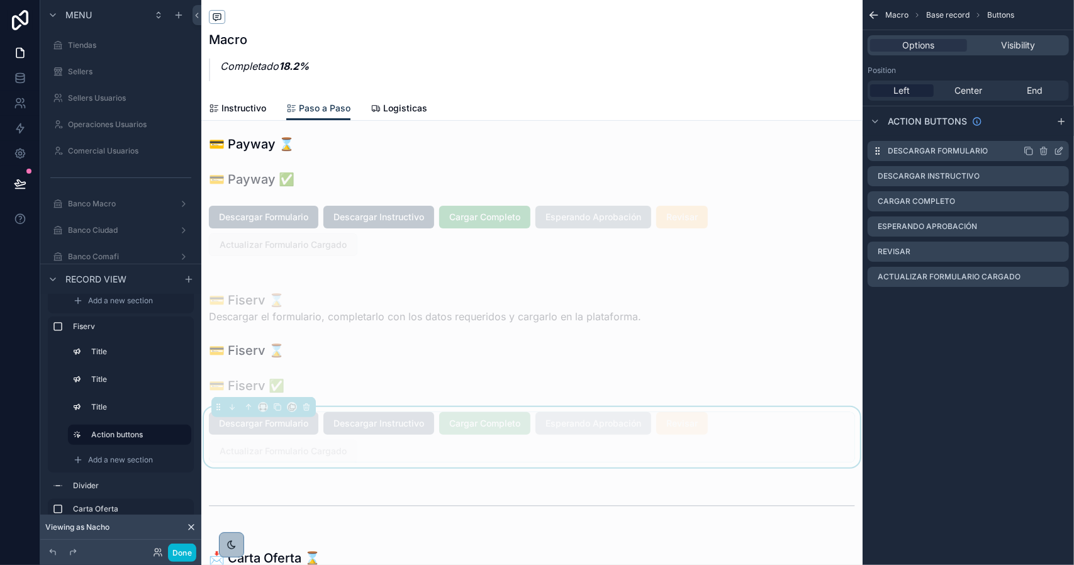
click at [1060, 148] on icon "scrollable content" at bounding box center [1059, 151] width 10 height 10
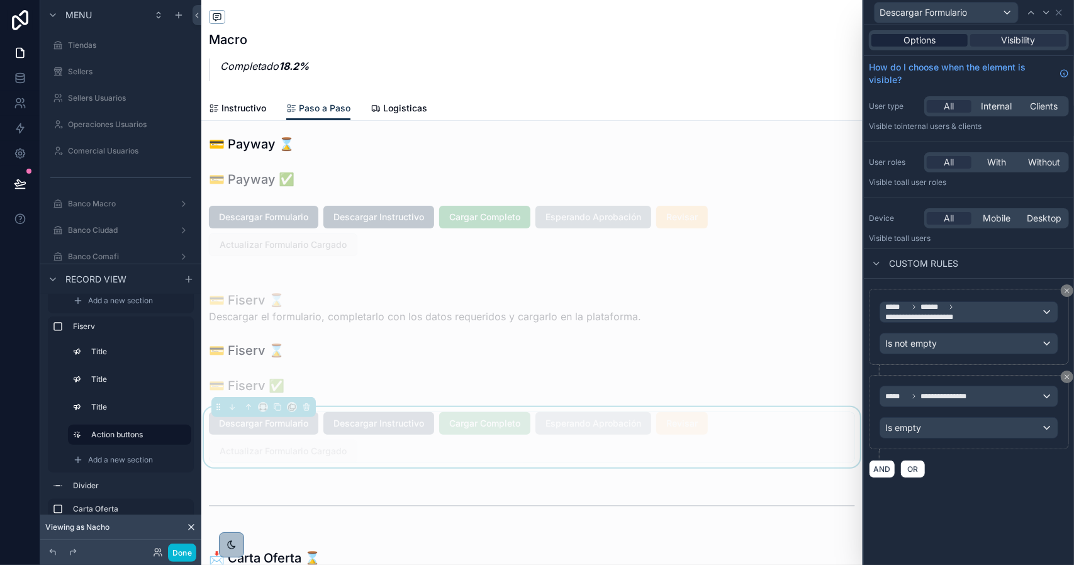
click at [927, 42] on span "Options" at bounding box center [920, 40] width 32 height 13
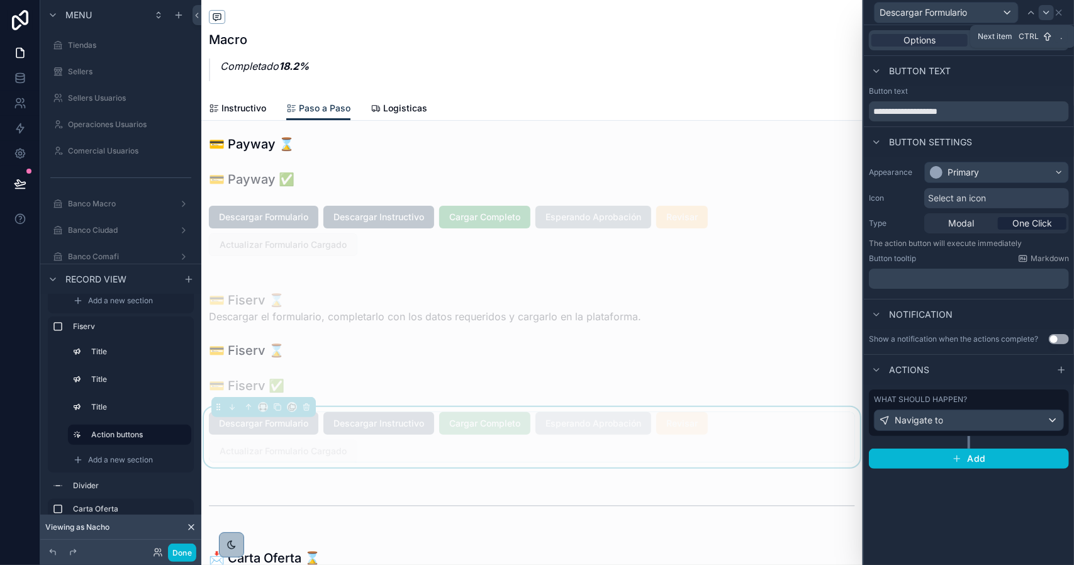
click at [1049, 12] on icon at bounding box center [1047, 13] width 10 height 10
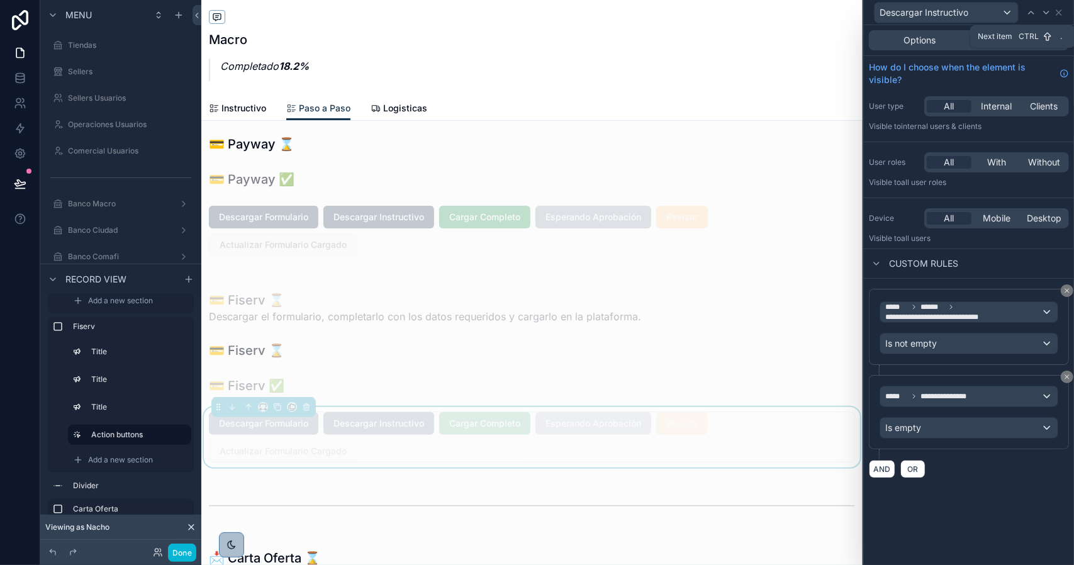
click at [1049, 12] on icon at bounding box center [1047, 13] width 10 height 10
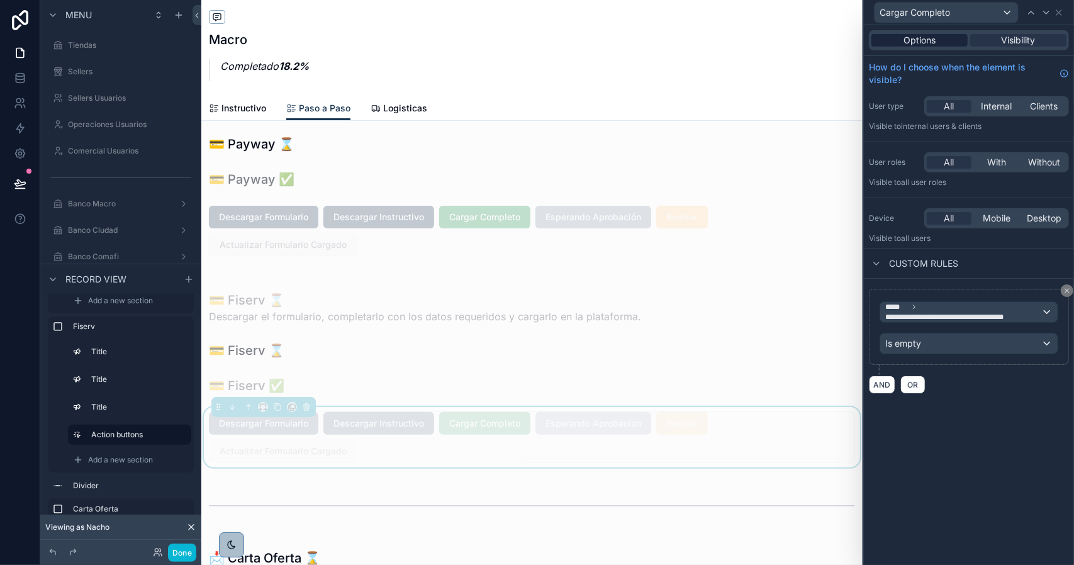
click at [940, 42] on div "Options" at bounding box center [920, 40] width 96 height 13
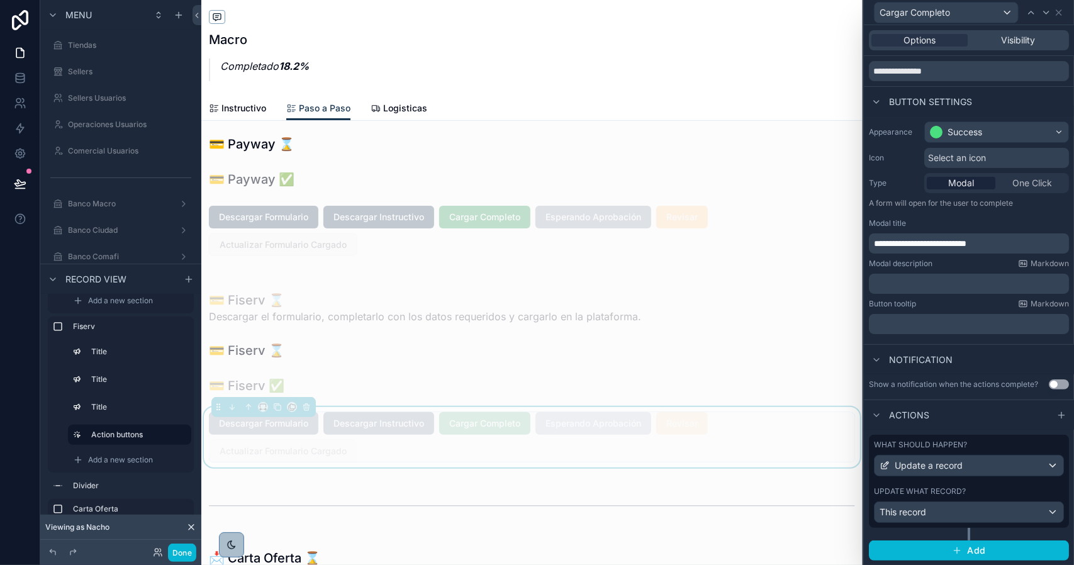
scroll to position [48, 0]
click at [984, 485] on div "What should happen? Update a record Update what record? This record" at bounding box center [969, 480] width 200 height 93
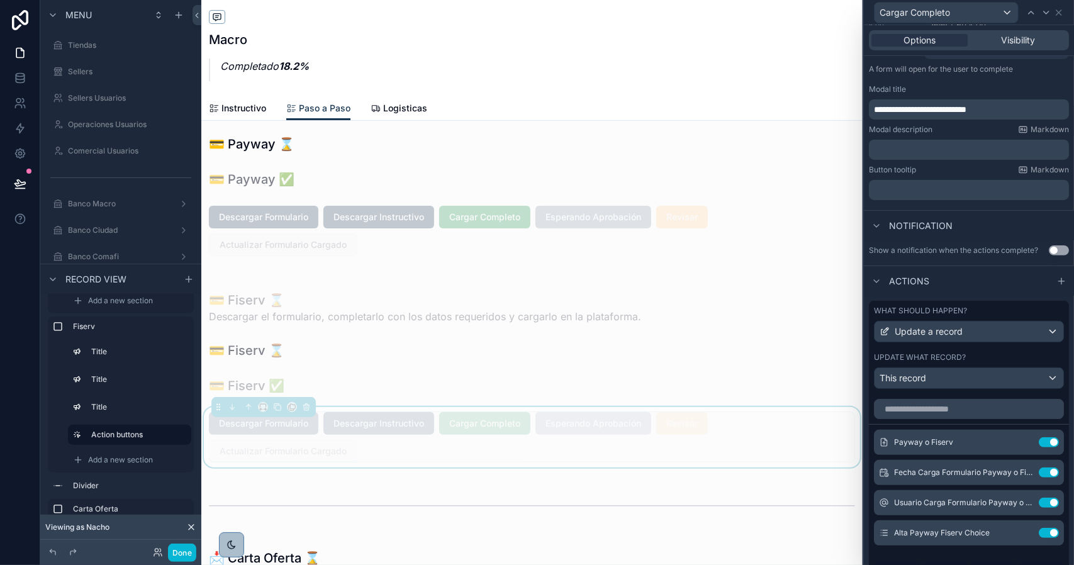
scroll to position [237, 0]
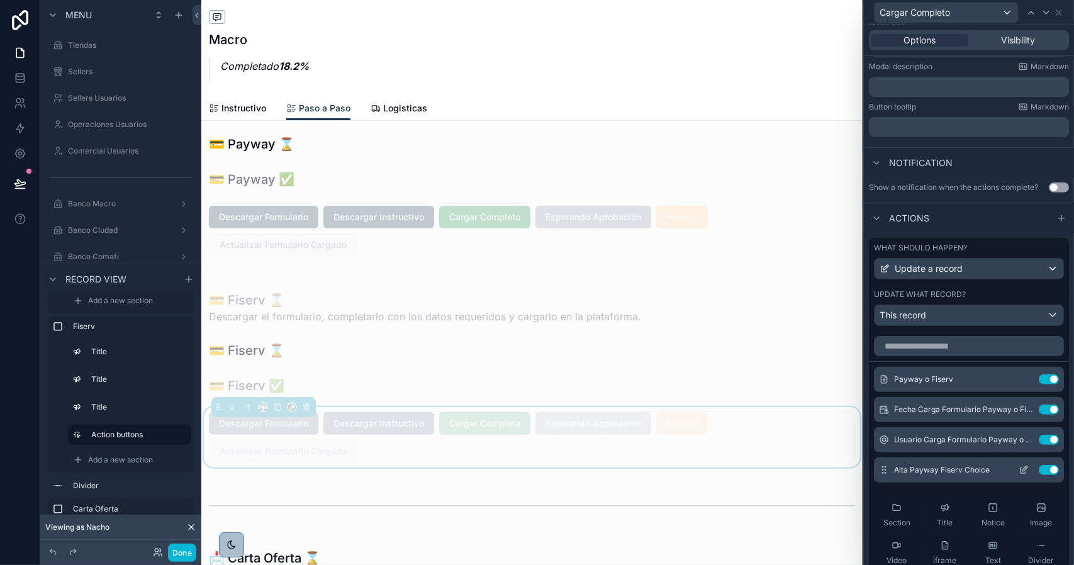
click at [1019, 475] on icon at bounding box center [1024, 470] width 10 height 10
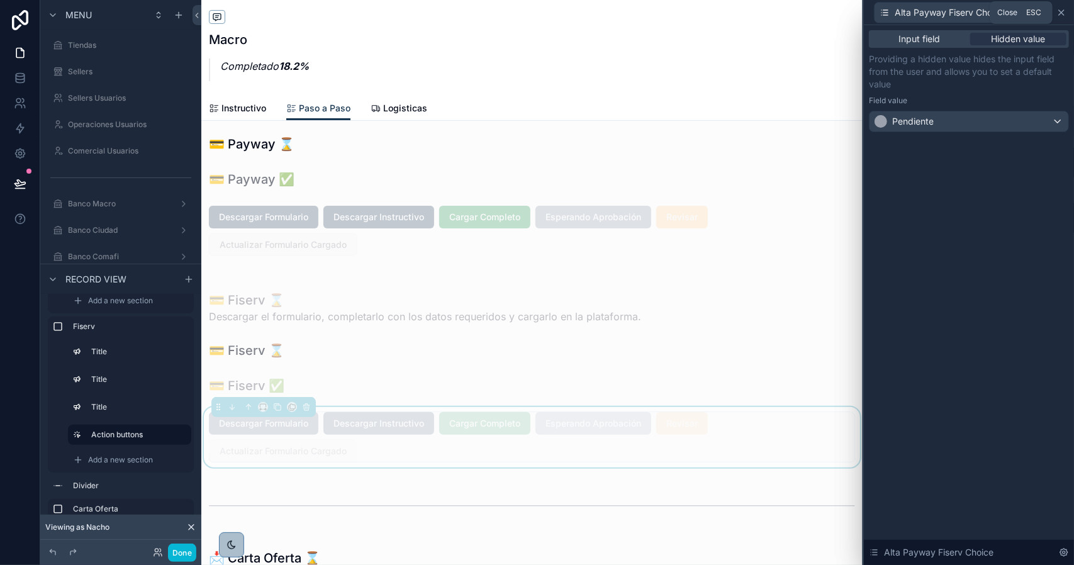
click at [1066, 13] on icon at bounding box center [1062, 13] width 10 height 10
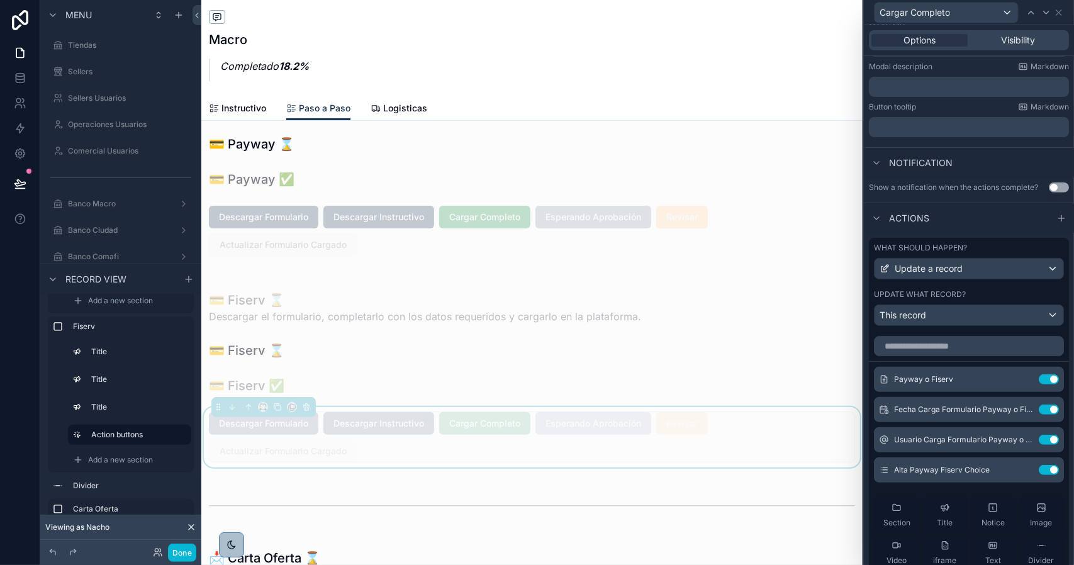
scroll to position [0, 0]
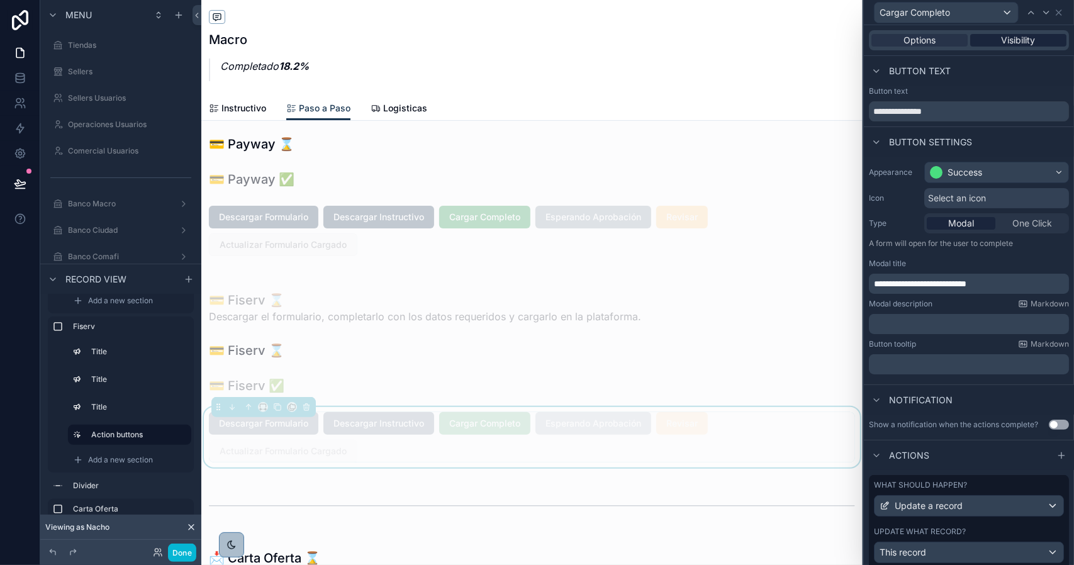
click at [1024, 41] on span "Visibility" at bounding box center [1019, 40] width 34 height 13
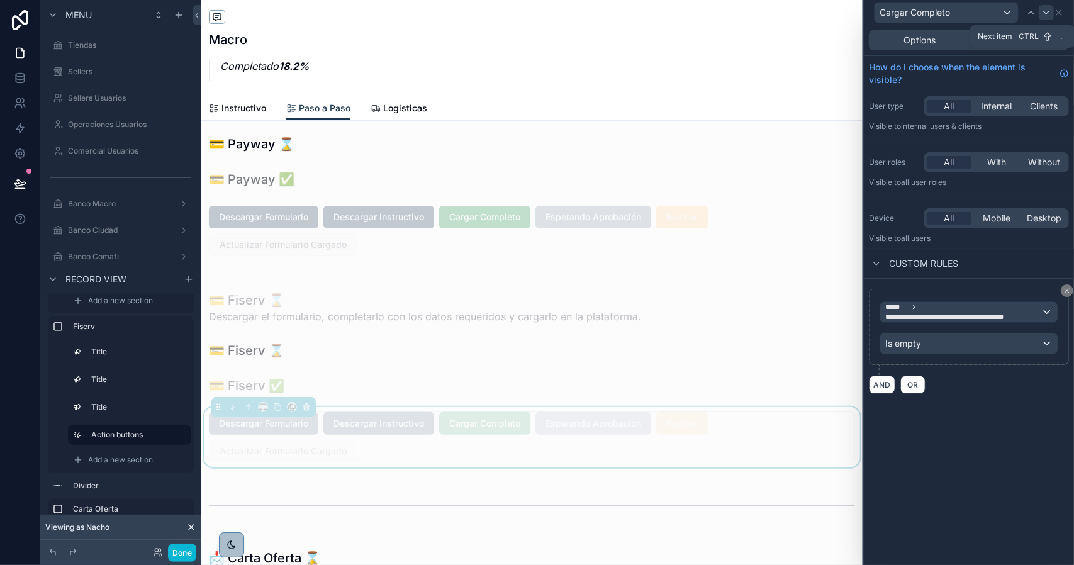
click at [1044, 14] on icon at bounding box center [1047, 13] width 10 height 10
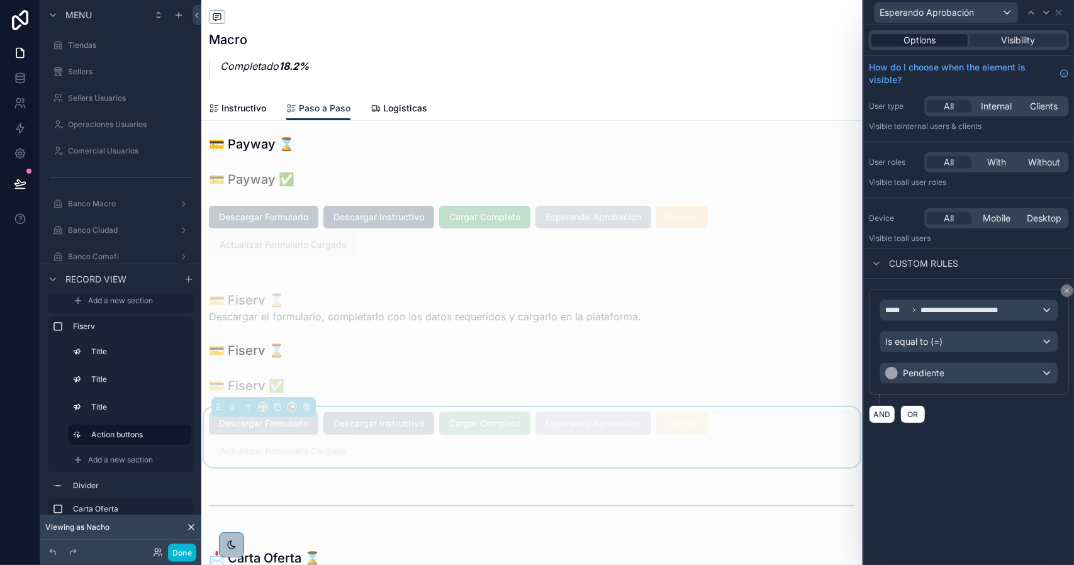
click at [940, 38] on div "Options" at bounding box center [920, 40] width 96 height 13
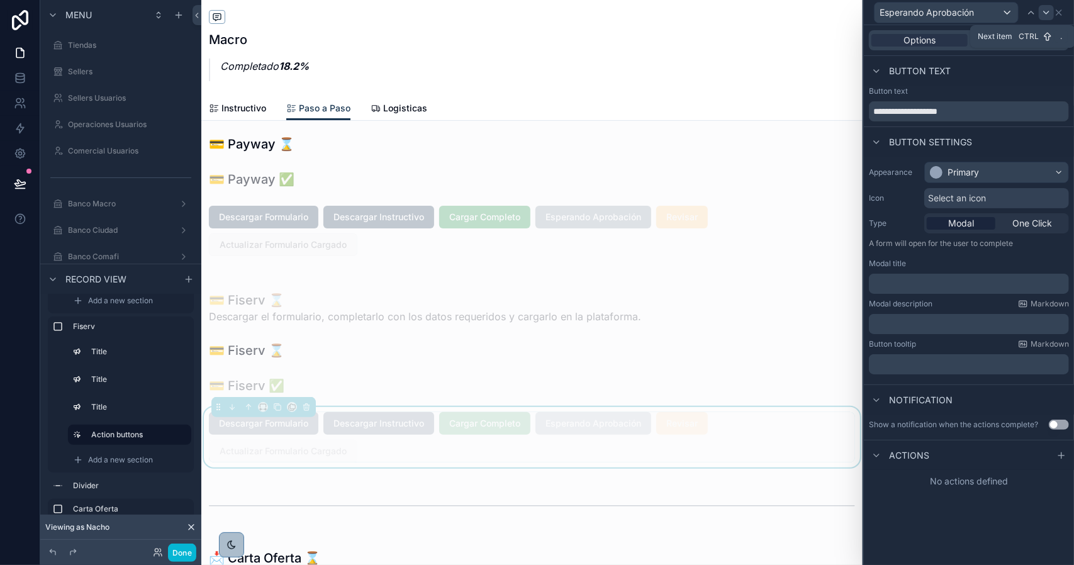
click at [1049, 14] on icon at bounding box center [1047, 13] width 10 height 10
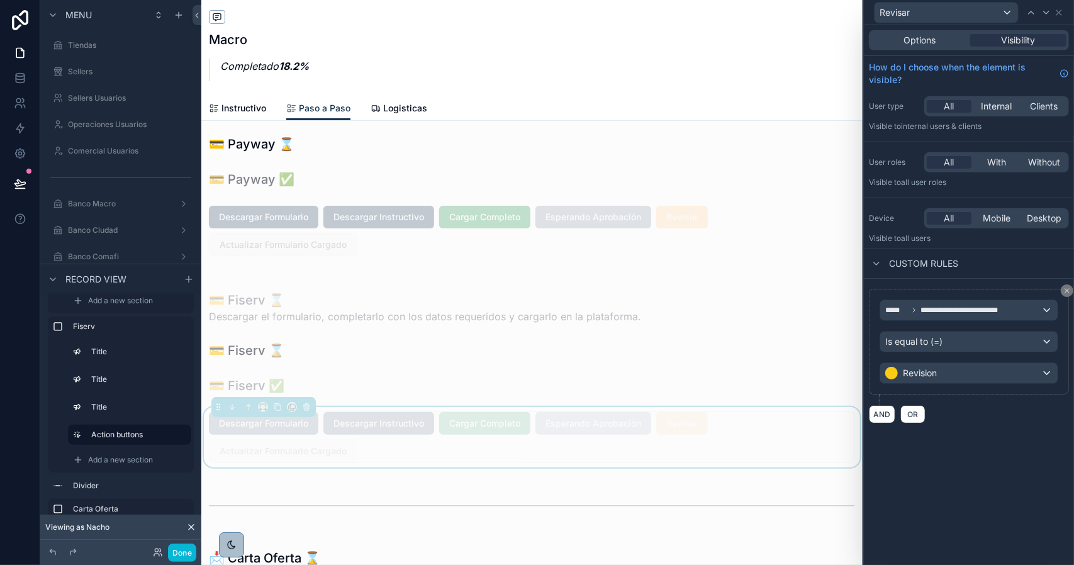
click at [942, 47] on div "Options Visibility" at bounding box center [969, 40] width 200 height 20
click at [942, 41] on div "Options" at bounding box center [920, 40] width 96 height 13
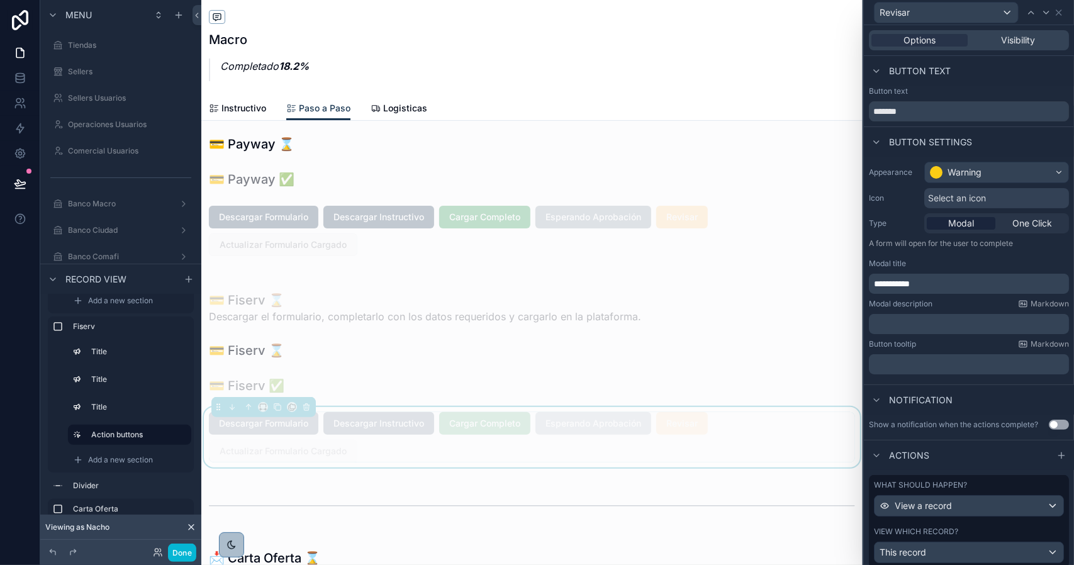
scroll to position [48, 0]
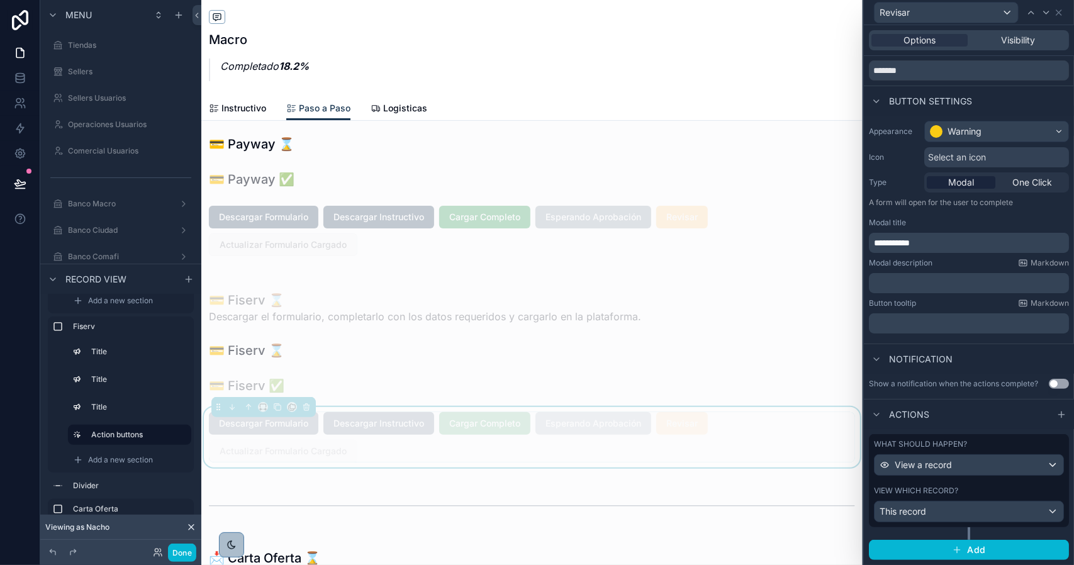
click at [983, 486] on div "What should happen? View a record View which record? This record" at bounding box center [969, 480] width 200 height 93
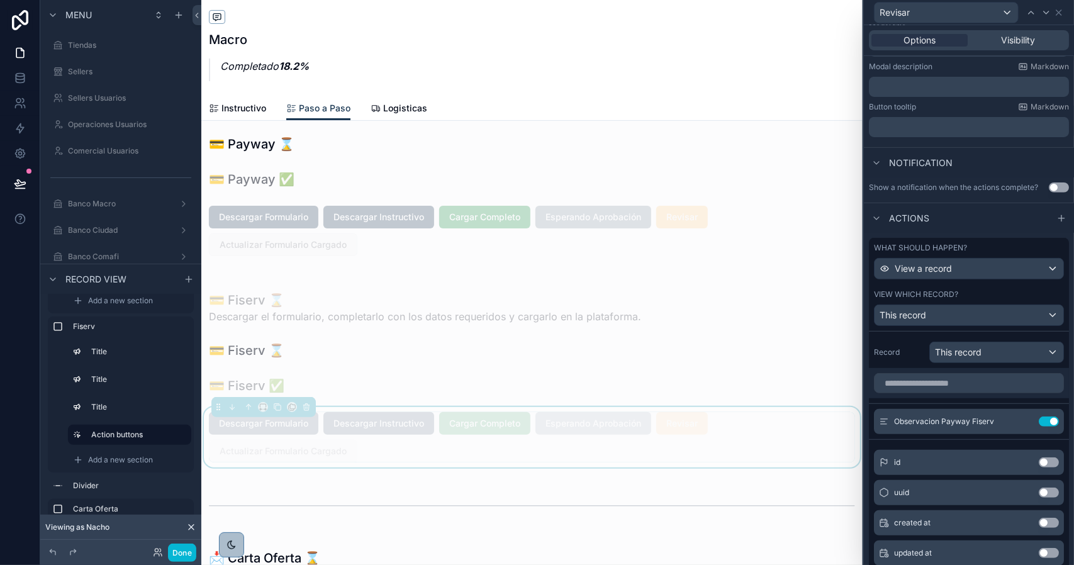
scroll to position [0, 0]
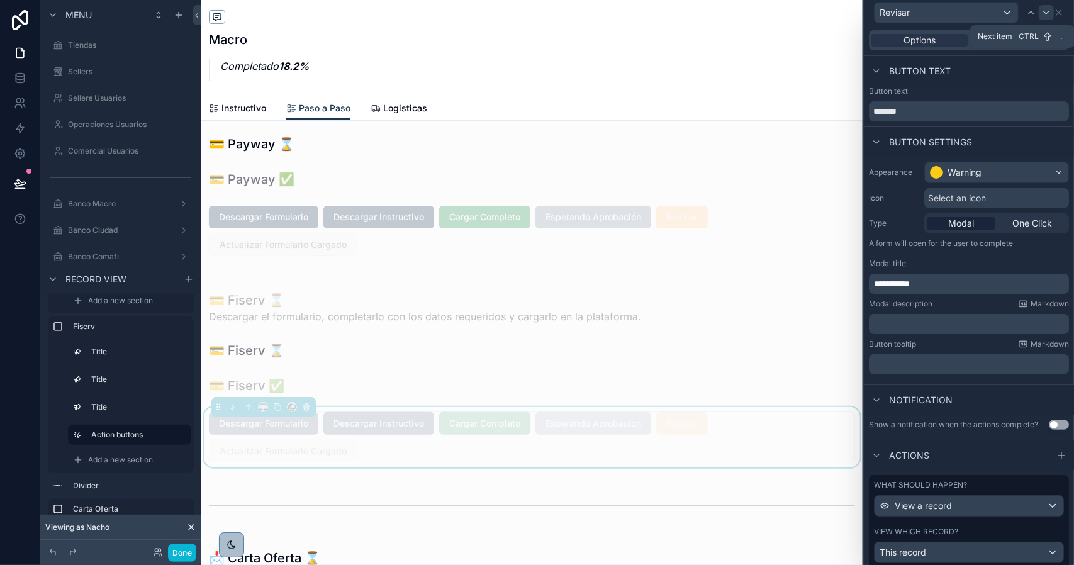
click at [1045, 13] on icon at bounding box center [1047, 13] width 10 height 10
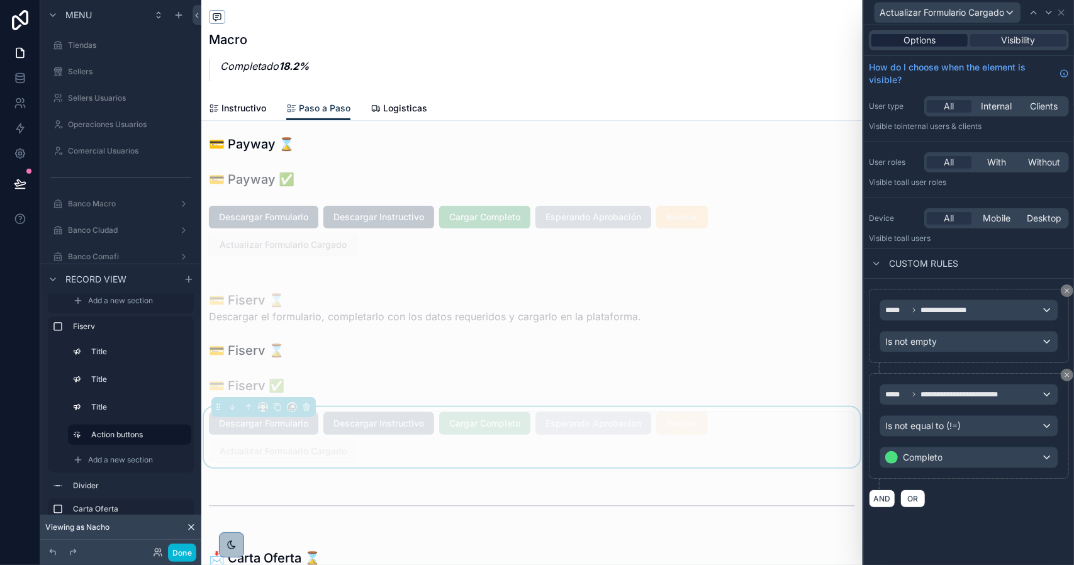
click at [948, 44] on div "Options" at bounding box center [920, 40] width 96 height 13
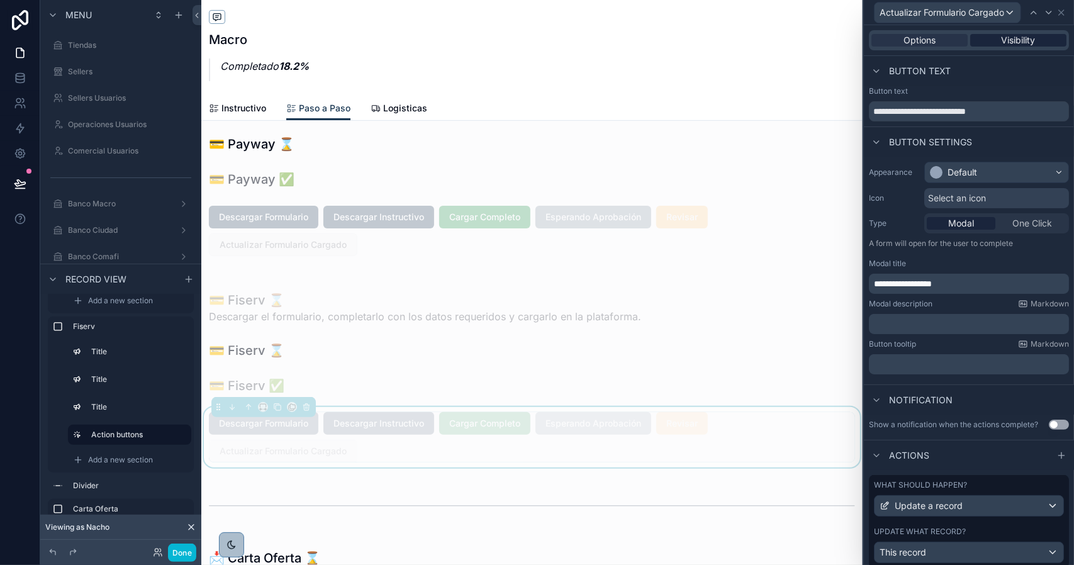
click at [1014, 40] on span "Visibility" at bounding box center [1019, 40] width 34 height 13
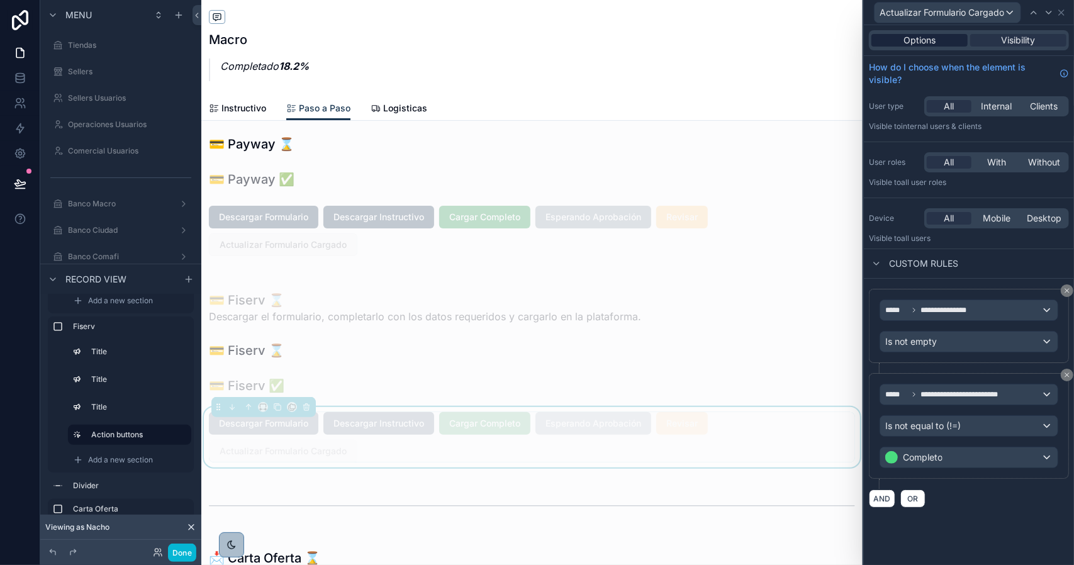
click at [948, 43] on div "Options" at bounding box center [920, 40] width 96 height 13
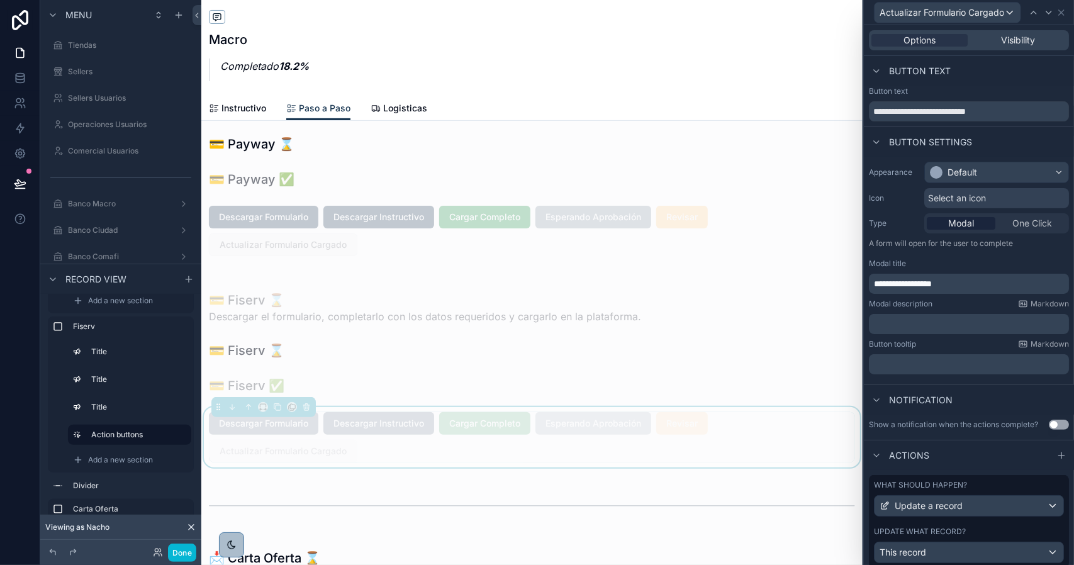
scroll to position [48, 0]
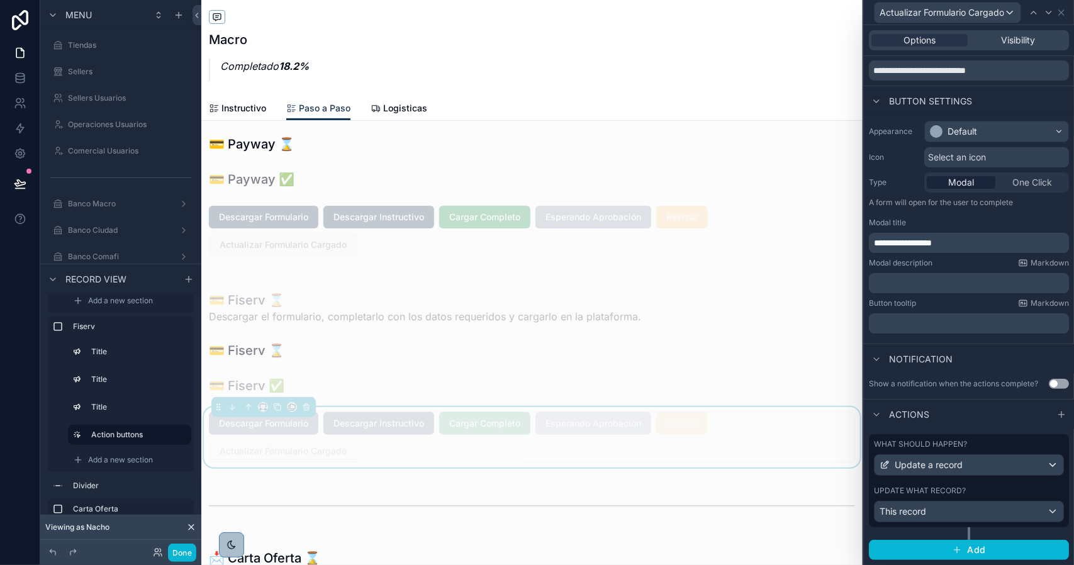
click at [999, 484] on div "What should happen? Update a record Update what record? This record" at bounding box center [969, 480] width 200 height 93
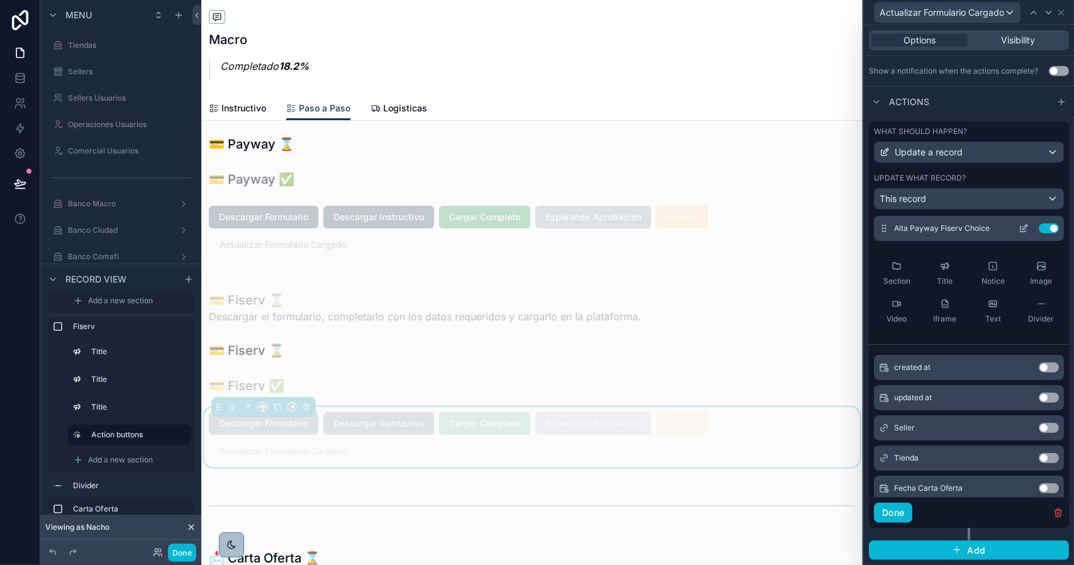
scroll to position [126, 0]
click at [193, 549] on button "Done" at bounding box center [182, 553] width 28 height 18
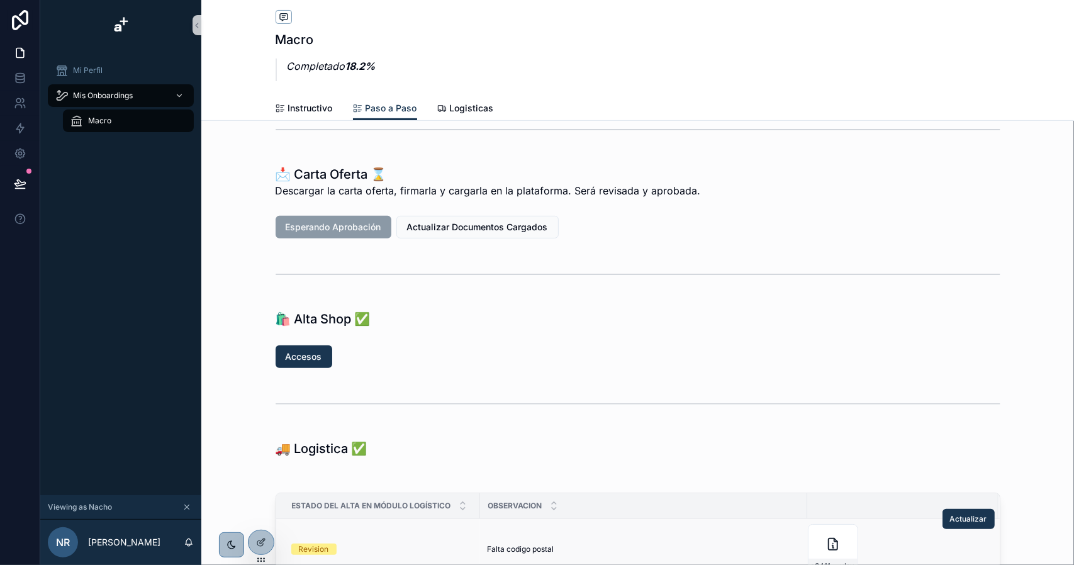
scroll to position [252, 0]
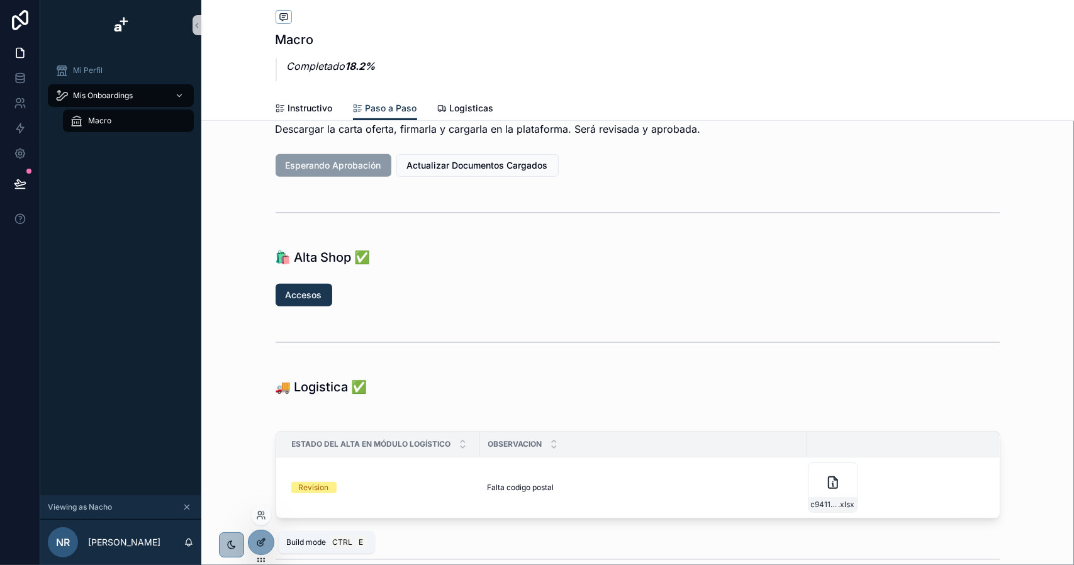
click at [258, 542] on icon at bounding box center [261, 543] width 10 height 10
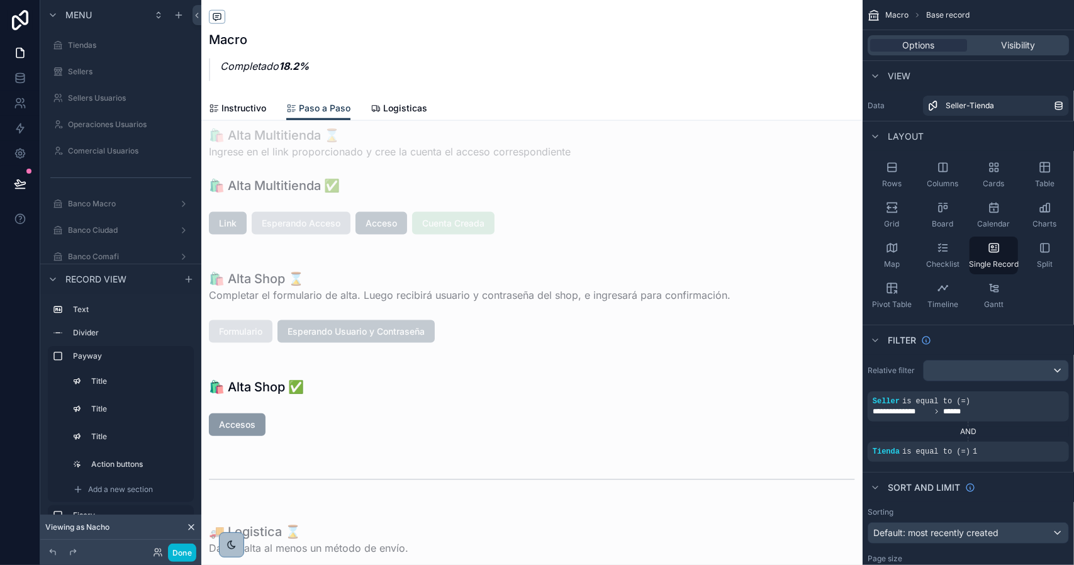
scroll to position [1007, 0]
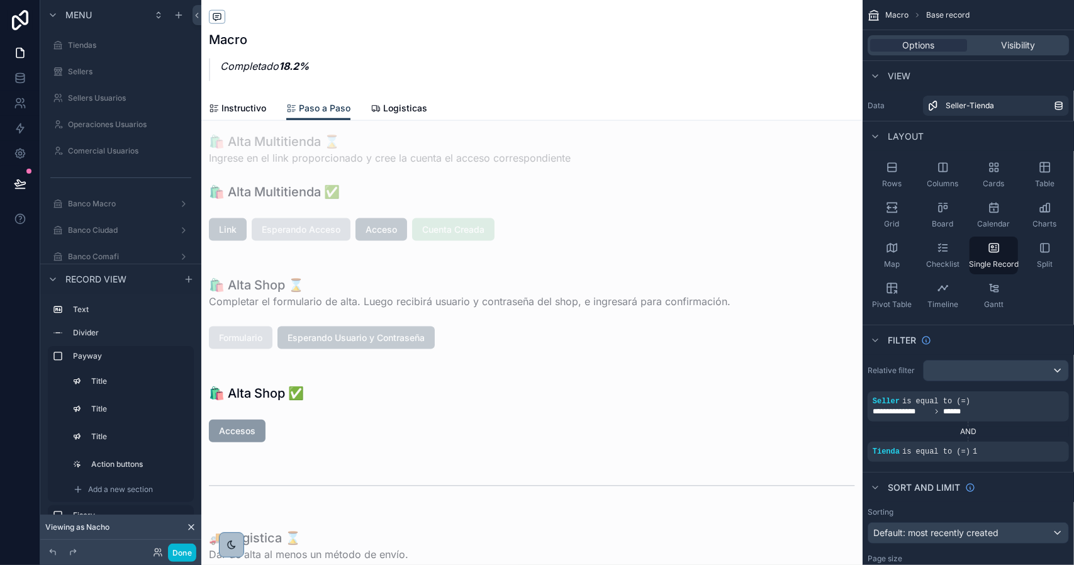
click at [275, 333] on div "scrollable content" at bounding box center [532, 542] width 662 height 3099
click at [281, 342] on div "scrollable content" at bounding box center [532, 313] width 662 height 98
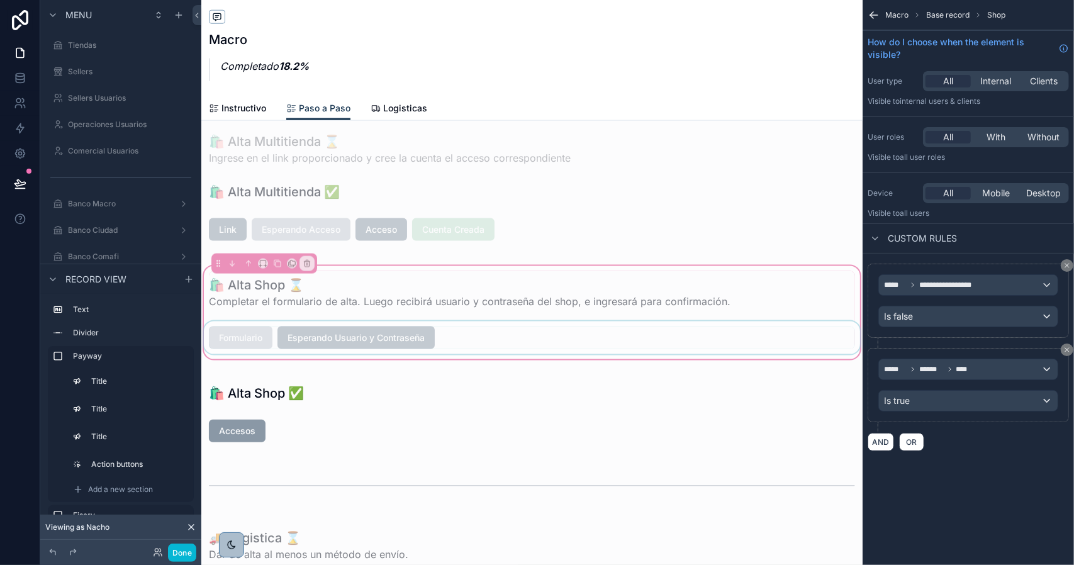
click at [259, 341] on div "scrollable content" at bounding box center [532, 338] width 662 height 33
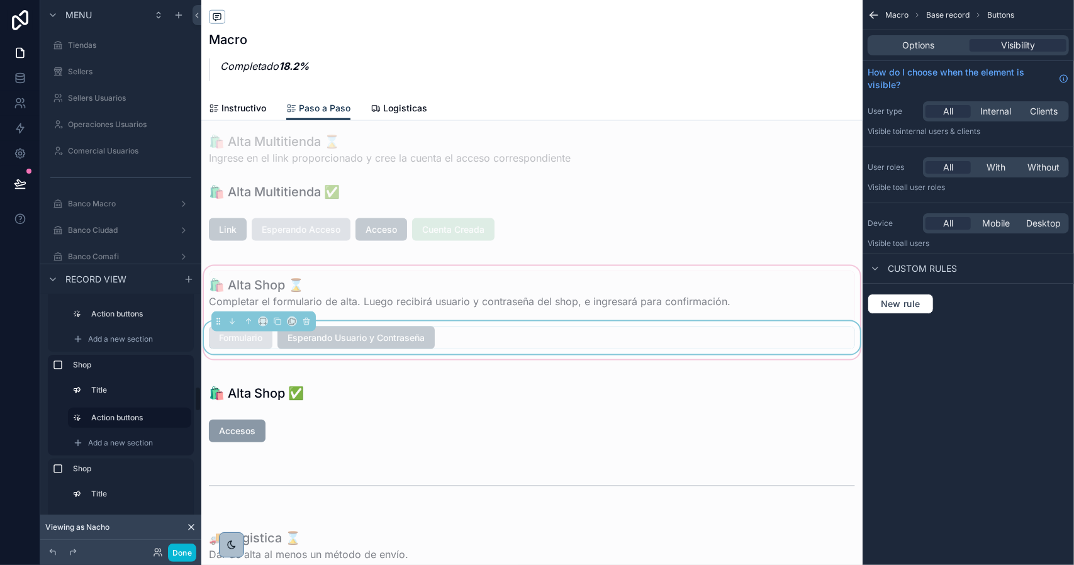
scroll to position [881, 0]
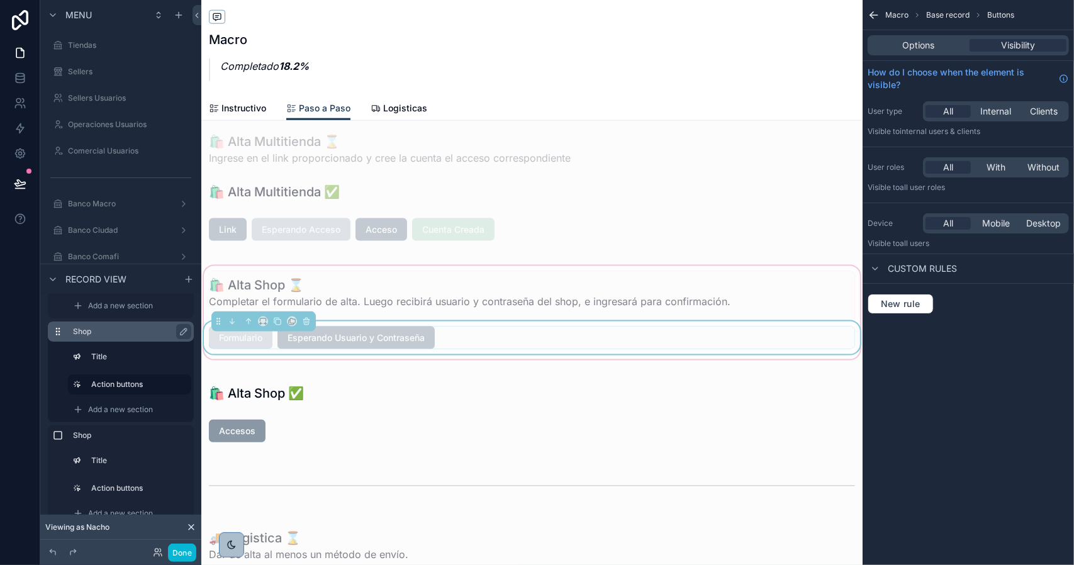
click at [107, 335] on label "Shop" at bounding box center [128, 332] width 111 height 10
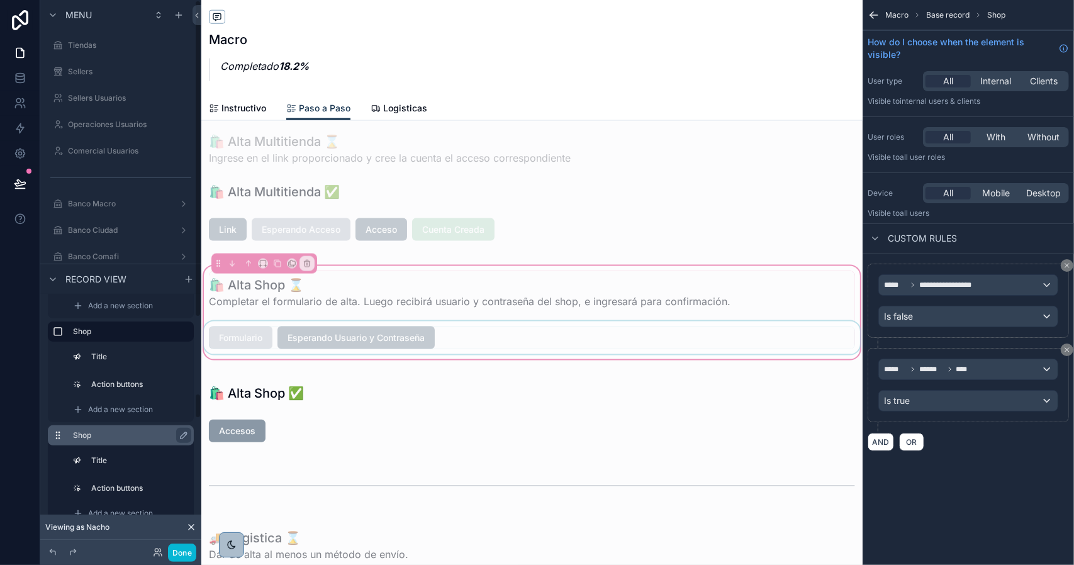
click at [121, 435] on label "Shop" at bounding box center [128, 436] width 111 height 10
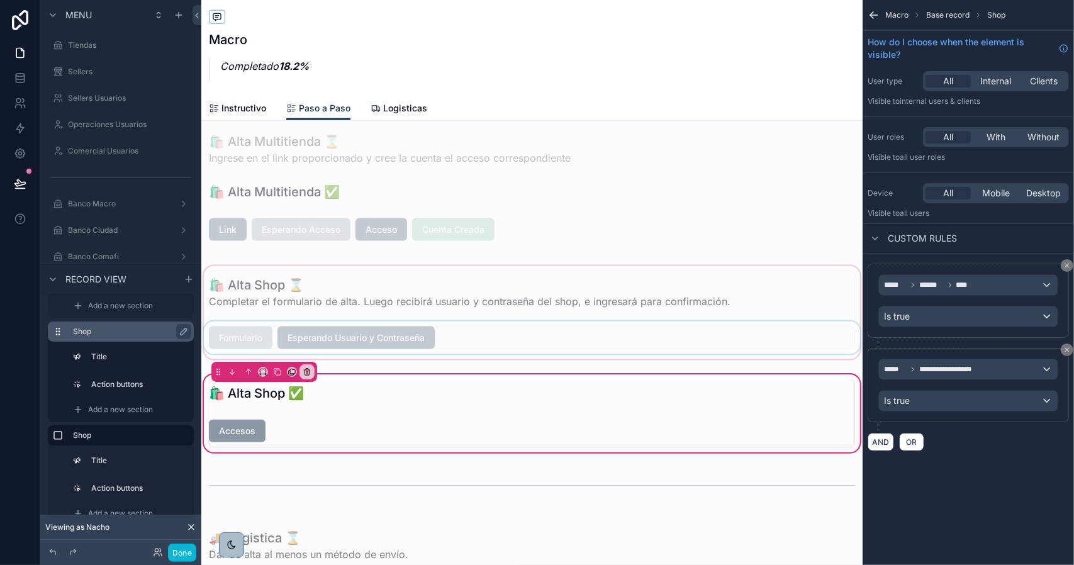
click at [101, 332] on label "Shop" at bounding box center [128, 332] width 111 height 10
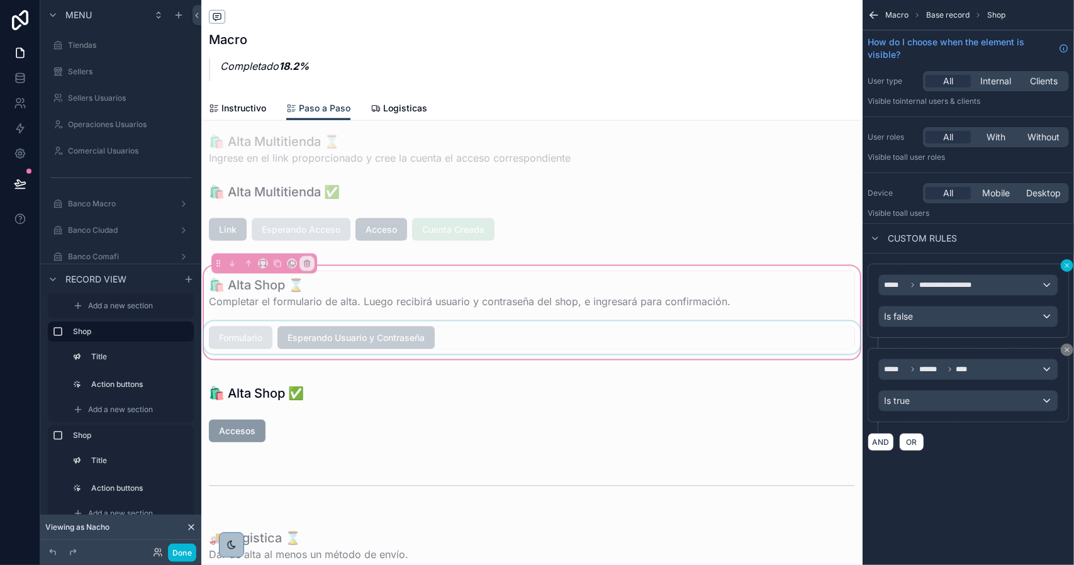
click at [1069, 268] on icon "scrollable content" at bounding box center [1068, 266] width 8 height 8
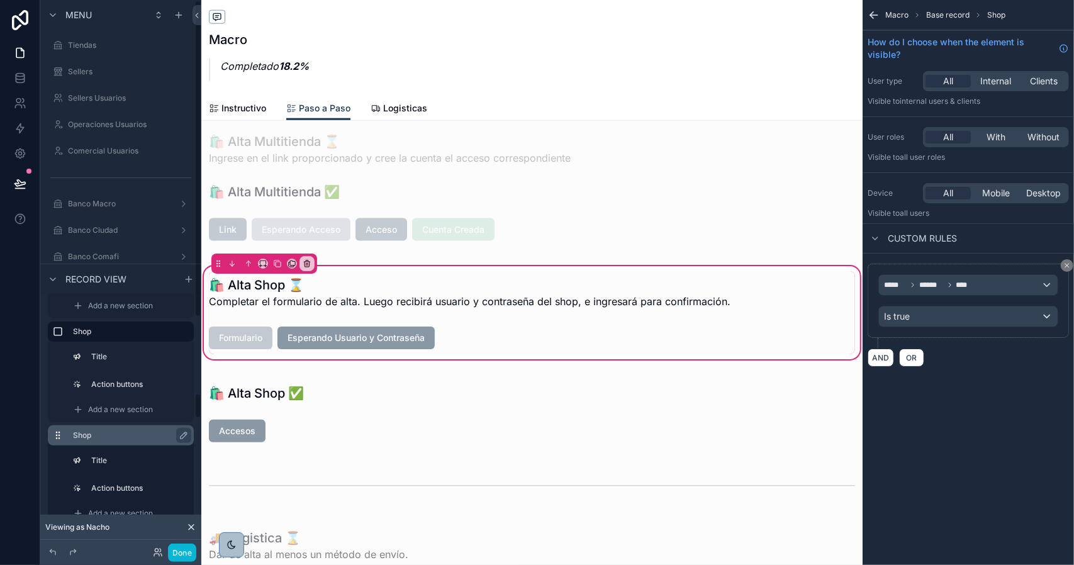
click at [111, 438] on label "Shop" at bounding box center [128, 436] width 111 height 10
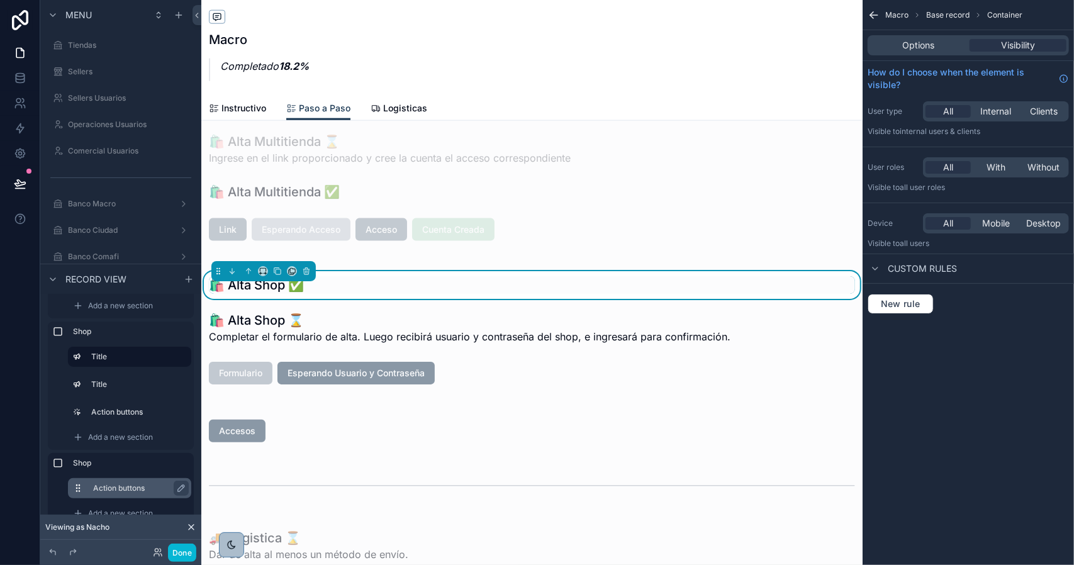
click at [118, 488] on label "Action buttons" at bounding box center [137, 488] width 88 height 10
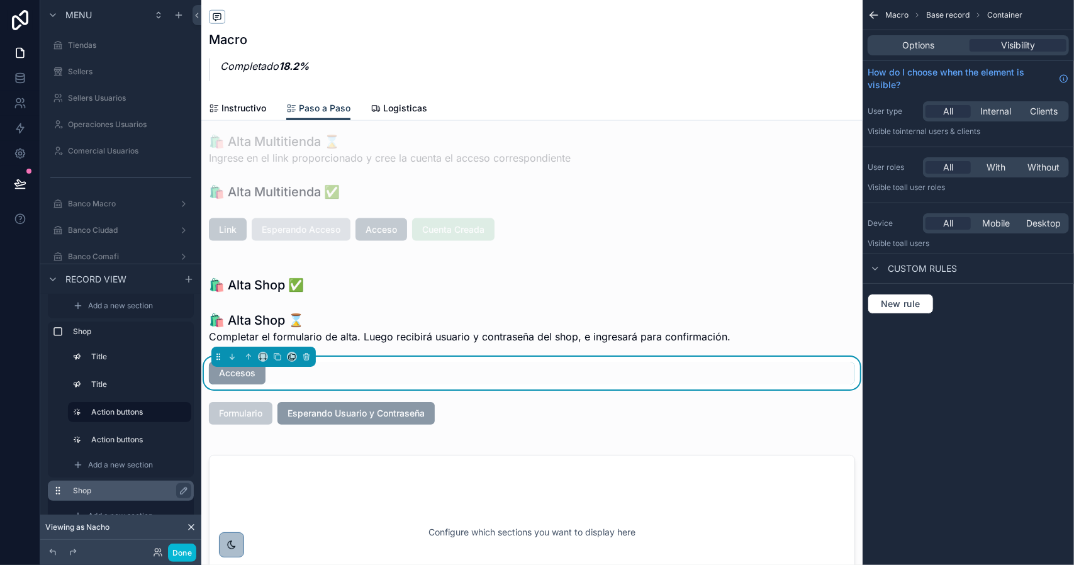
click at [121, 487] on label "Shop" at bounding box center [128, 491] width 111 height 10
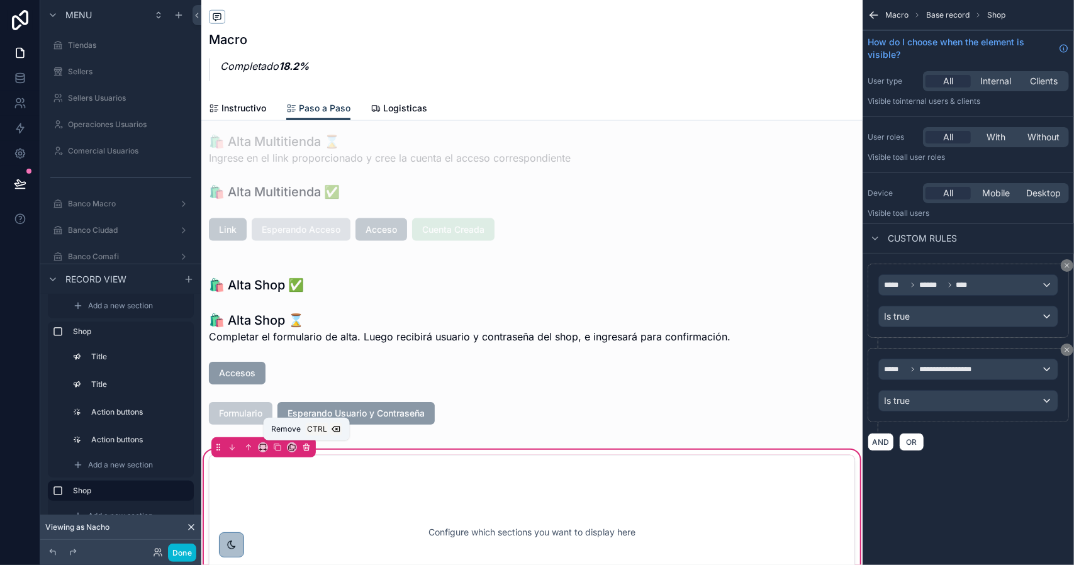
click at [307, 449] on icon "scrollable content" at bounding box center [307, 448] width 0 height 3
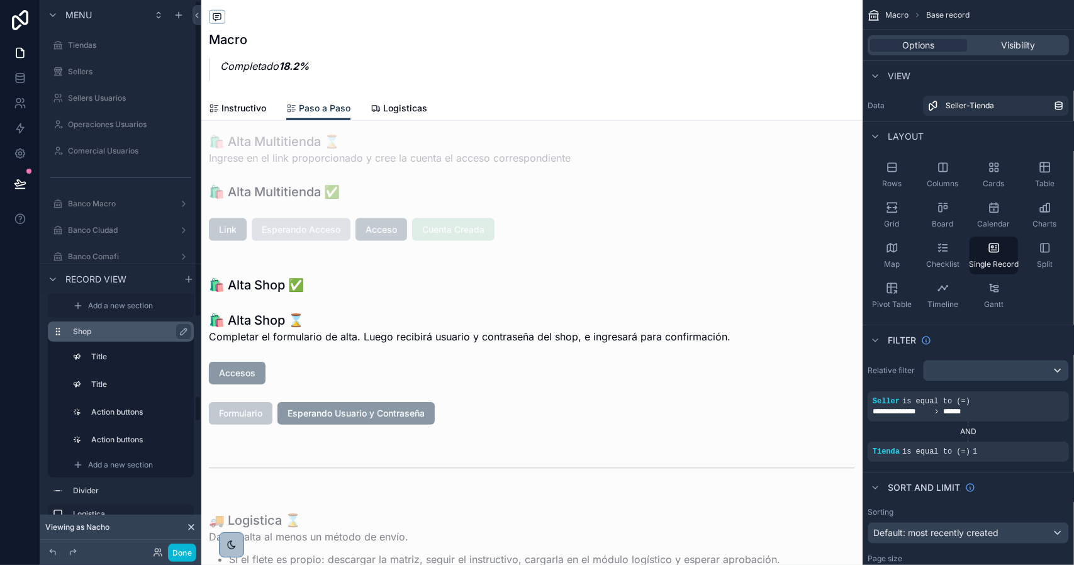
click at [92, 327] on label "Shop" at bounding box center [128, 332] width 111 height 10
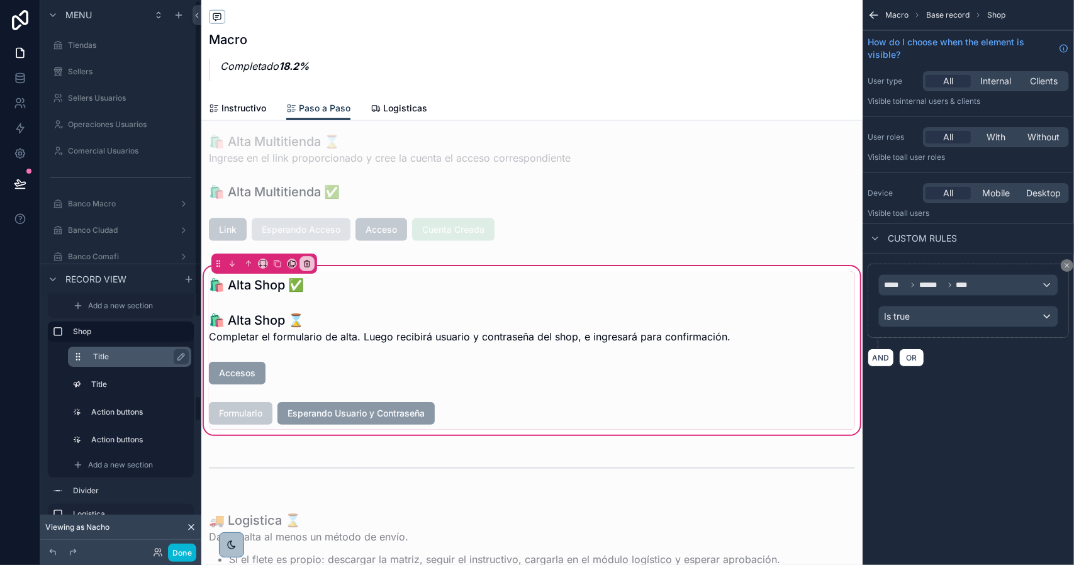
click at [130, 360] on label "Title" at bounding box center [137, 357] width 88 height 10
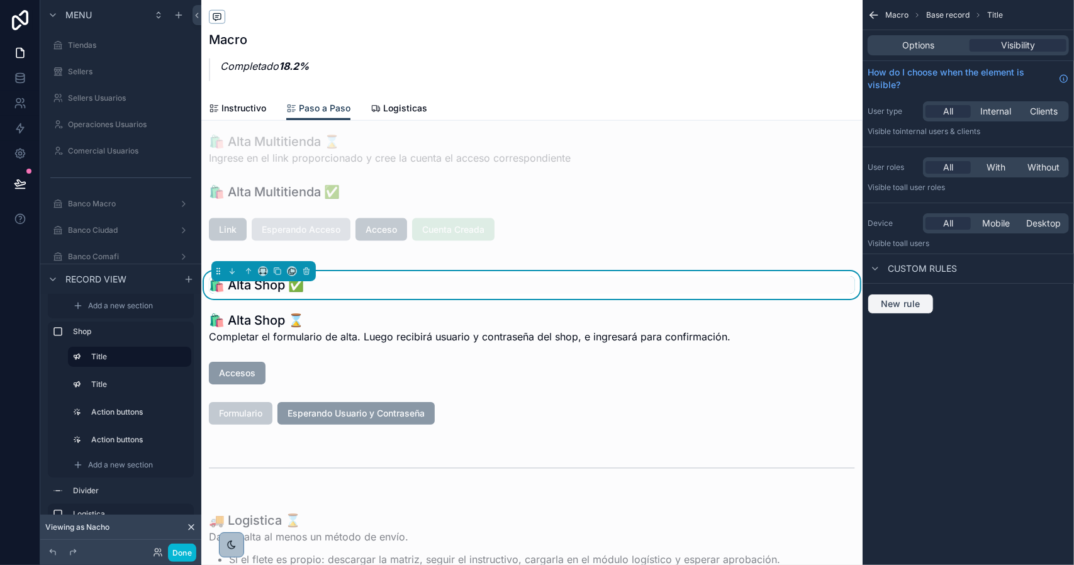
click at [903, 298] on span "New rule" at bounding box center [901, 303] width 50 height 11
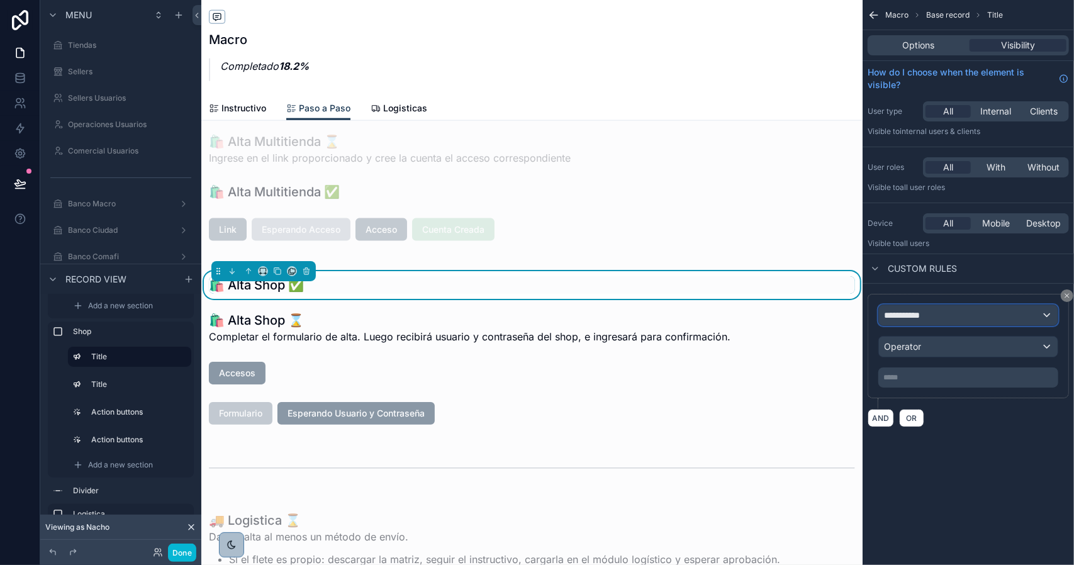
click at [954, 313] on div "**********" at bounding box center [968, 315] width 179 height 20
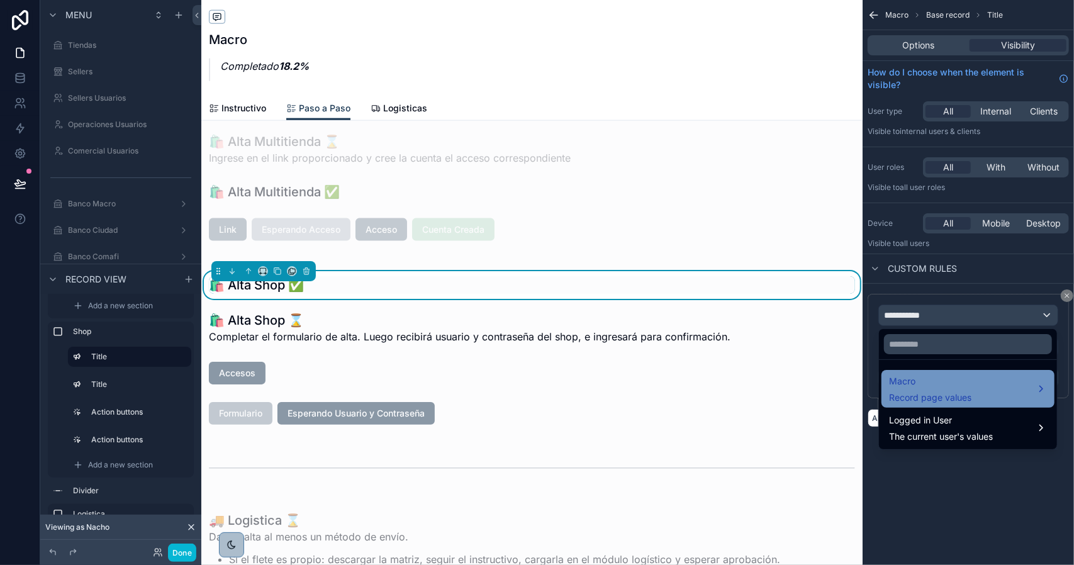
click at [930, 385] on span "Macro" at bounding box center [930, 381] width 82 height 15
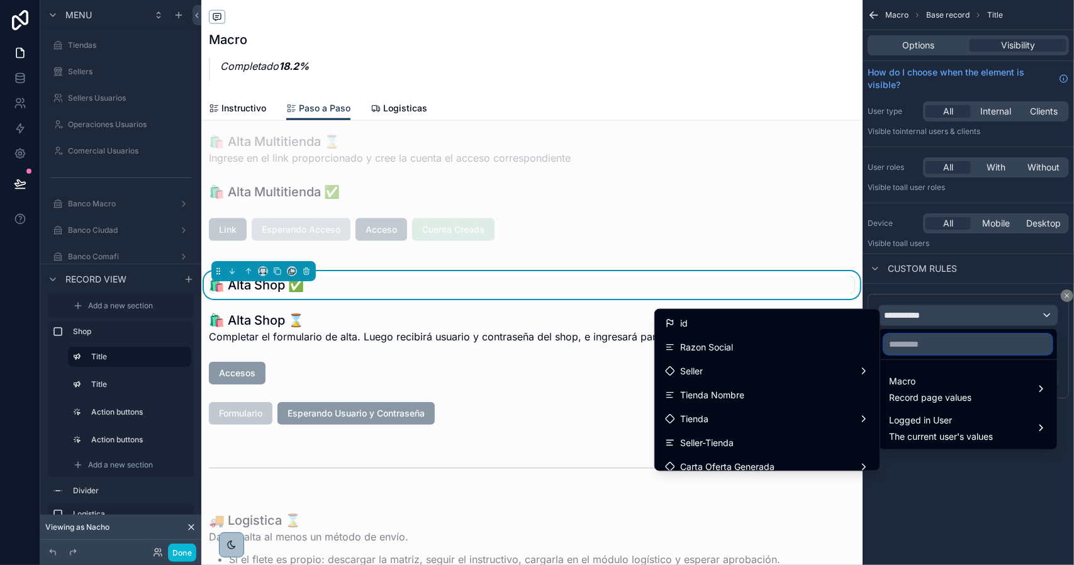
click at [937, 342] on input "text" at bounding box center [968, 344] width 168 height 20
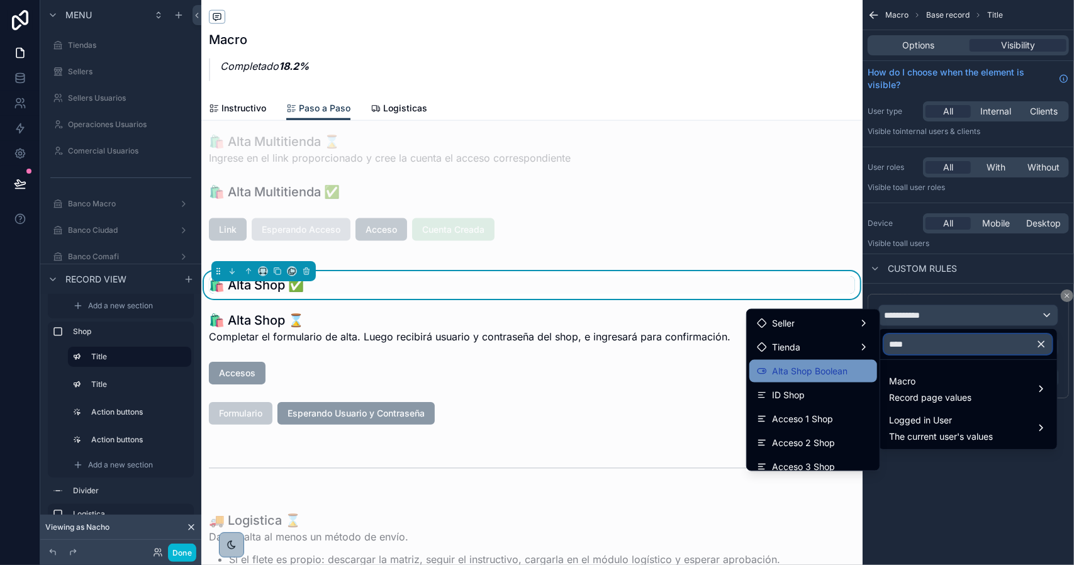
type input "****"
click at [830, 368] on span "Alta Shop Boolean" at bounding box center [810, 371] width 76 height 15
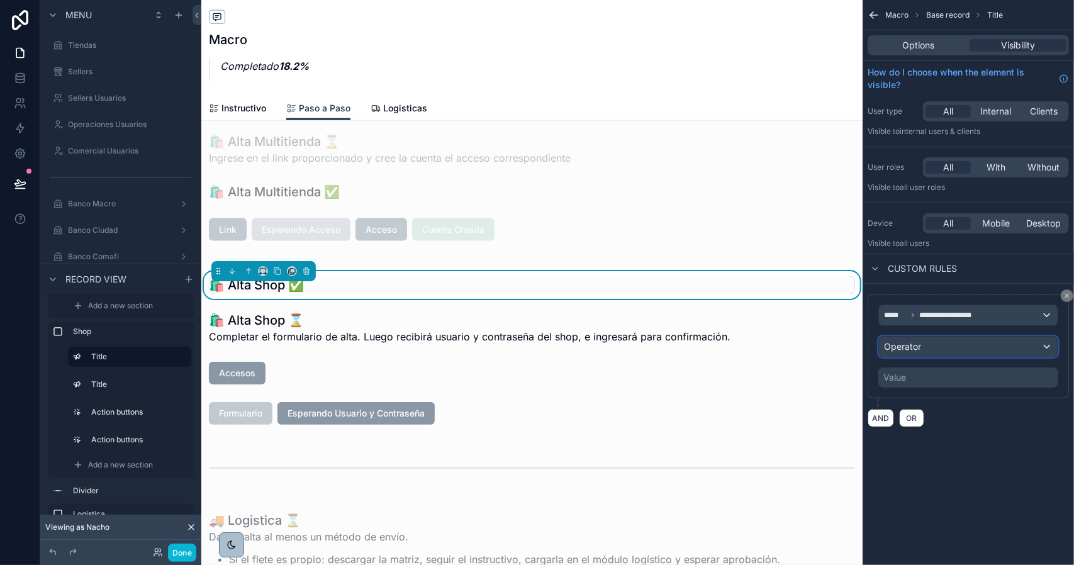
click at [923, 346] on div "Operator" at bounding box center [968, 347] width 179 height 20
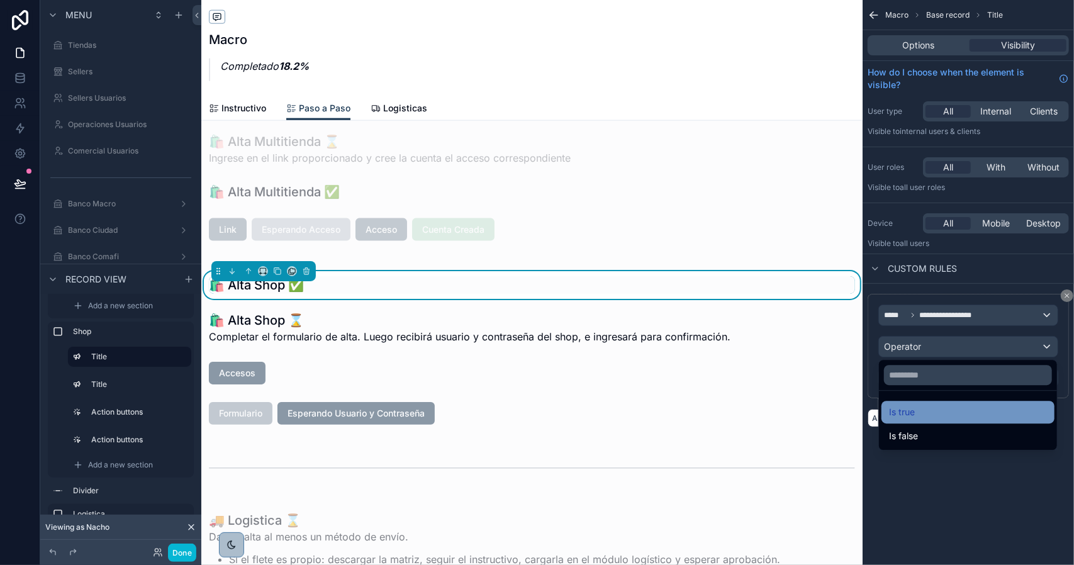
click at [928, 415] on div "Is true" at bounding box center [968, 412] width 158 height 15
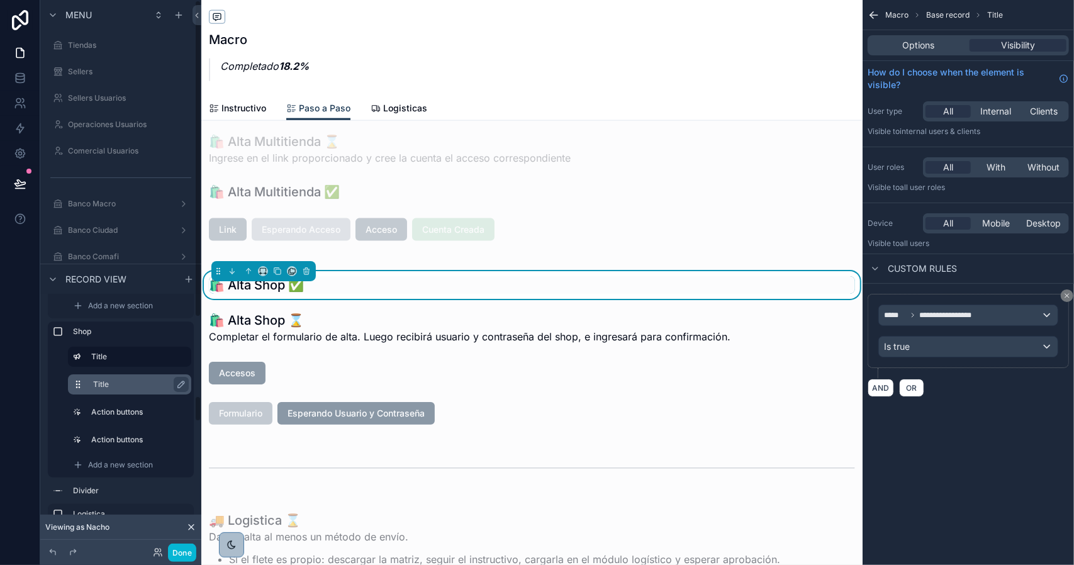
click at [104, 383] on label "Title" at bounding box center [137, 385] width 88 height 10
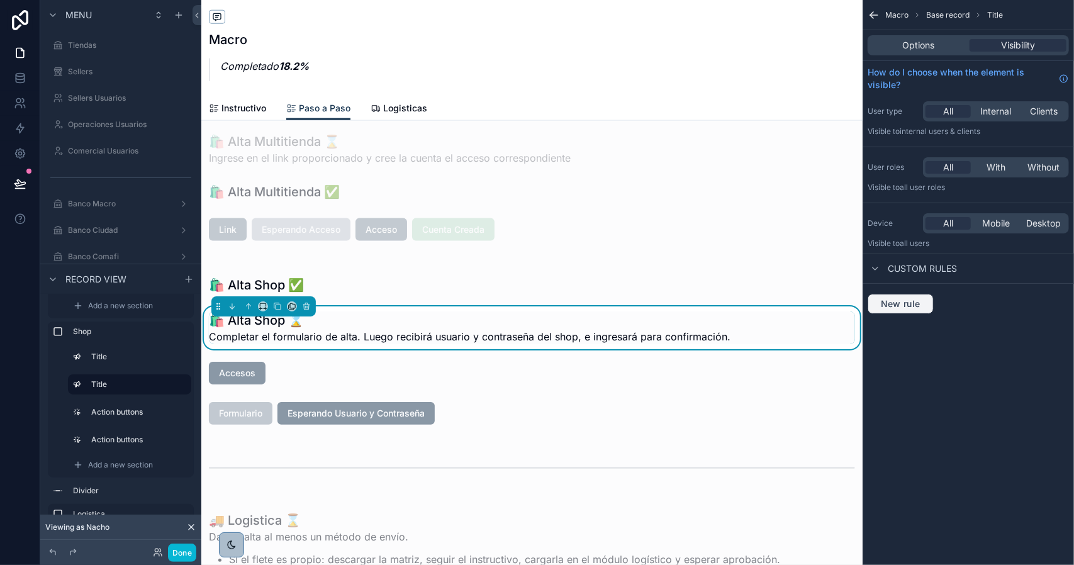
click at [916, 302] on span "New rule" at bounding box center [901, 303] width 50 height 11
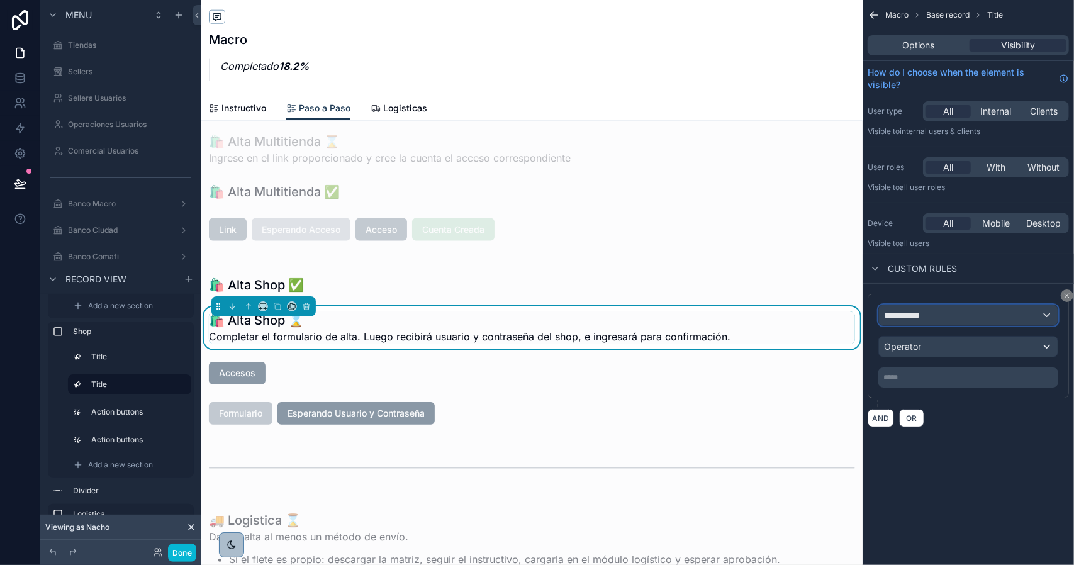
click at [932, 315] on div "**********" at bounding box center [968, 315] width 179 height 20
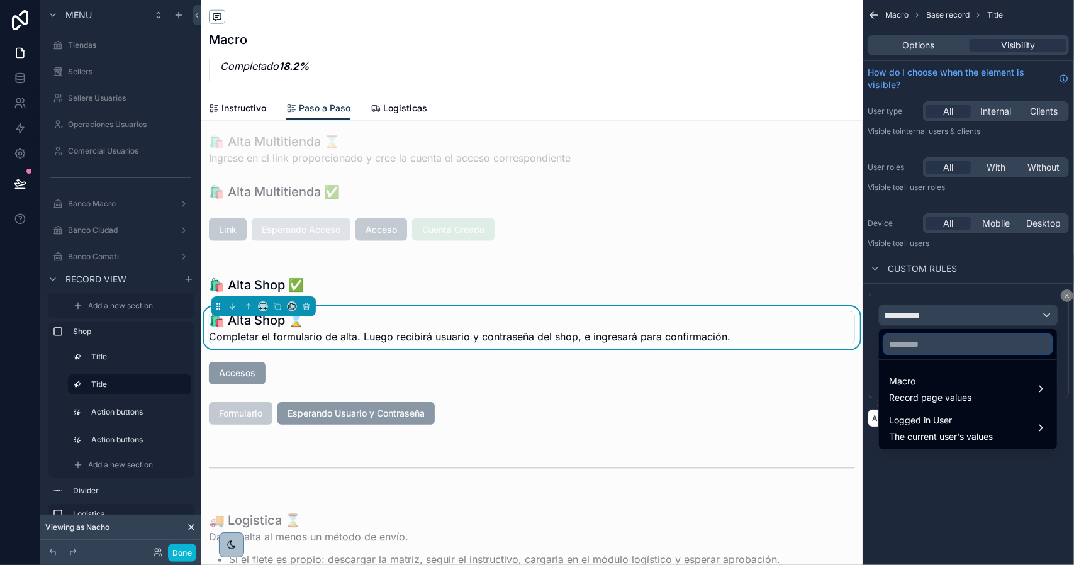
click at [932, 348] on input "text" at bounding box center [968, 344] width 168 height 20
type input "*********"
click at [916, 367] on ul "Macro Record page values Logged in User The current user's values" at bounding box center [968, 404] width 178 height 89
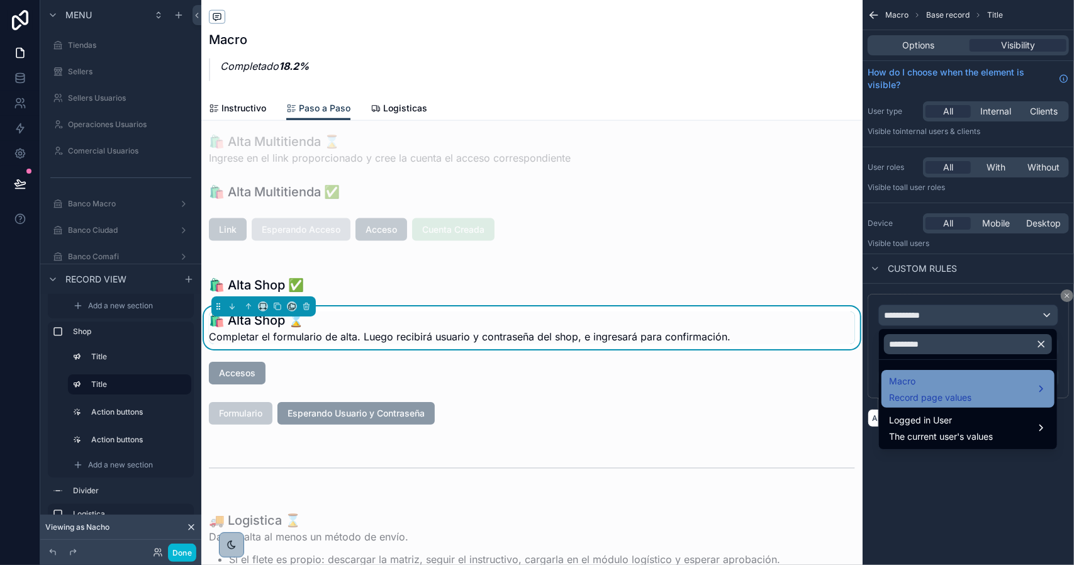
click at [911, 375] on span "Macro" at bounding box center [930, 381] width 82 height 15
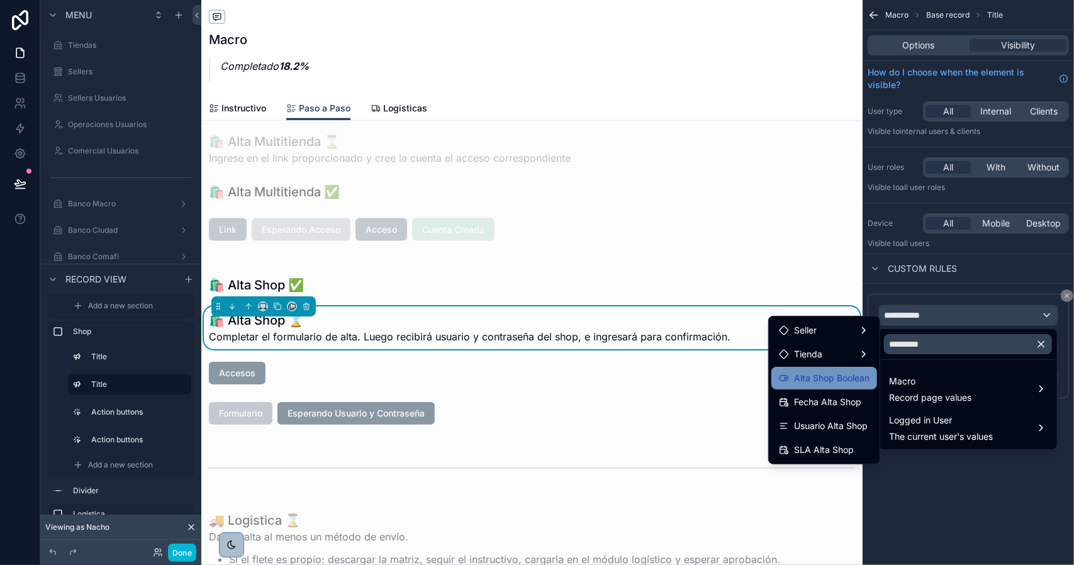
click at [850, 381] on span "Alta Shop Boolean" at bounding box center [832, 378] width 76 height 15
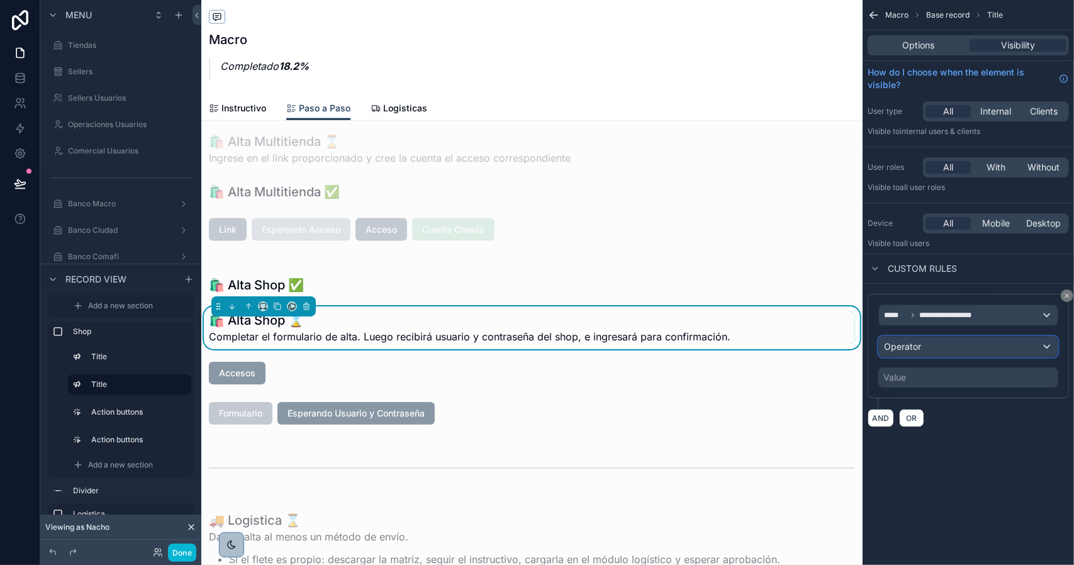
click at [924, 347] on div "Operator" at bounding box center [968, 347] width 179 height 20
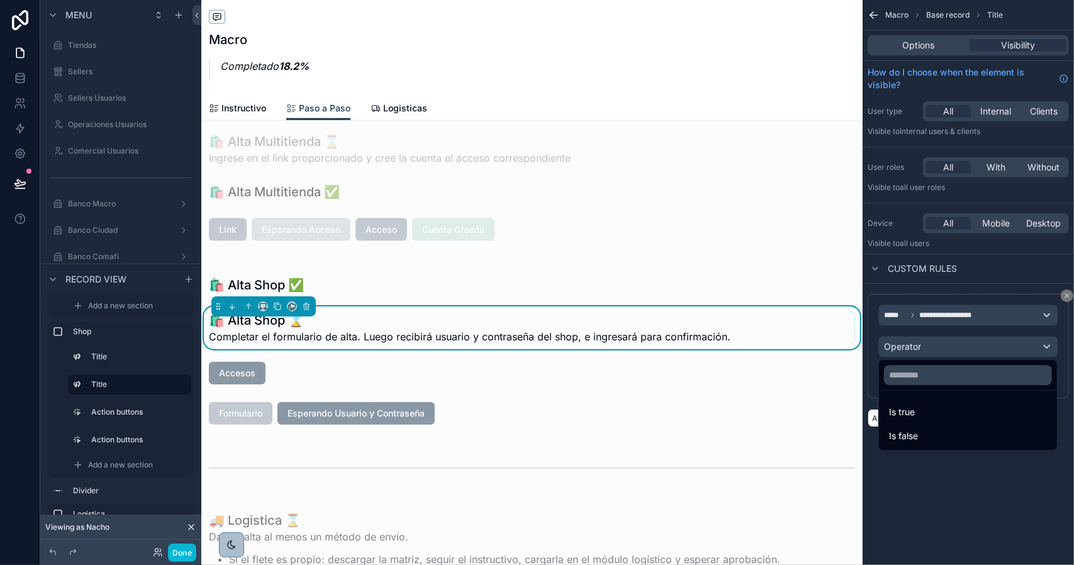
click at [929, 427] on div "Is false" at bounding box center [968, 436] width 173 height 23
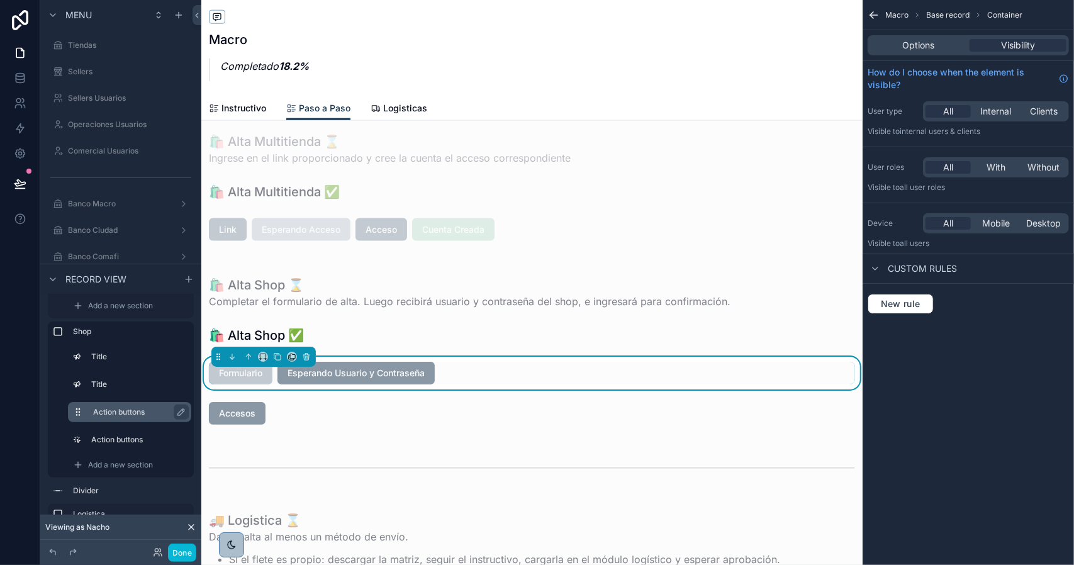
click at [105, 411] on label "Action buttons" at bounding box center [137, 412] width 88 height 10
click at [902, 302] on span "New rule" at bounding box center [901, 303] width 50 height 11
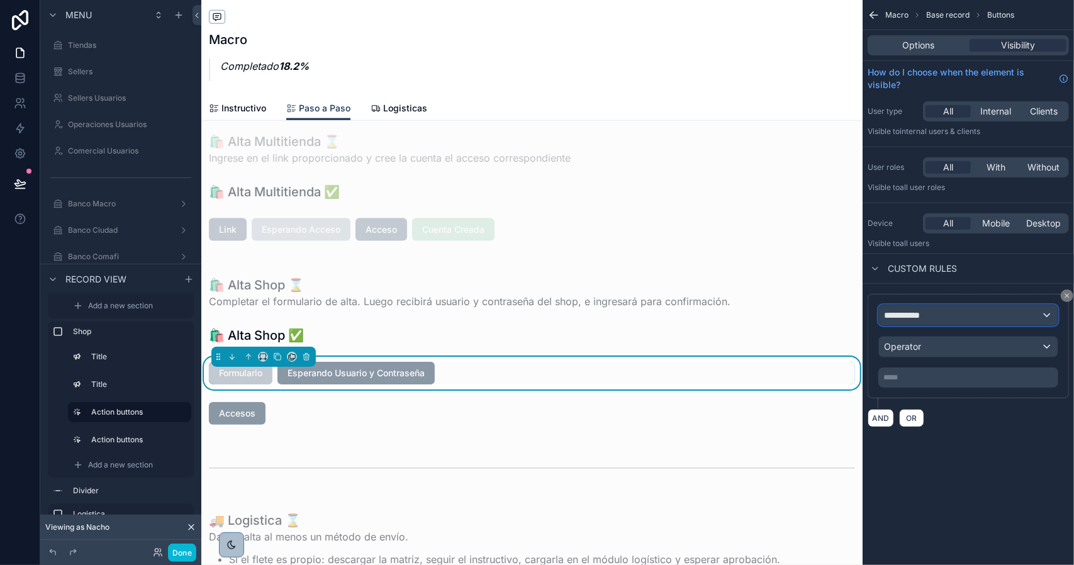
click at [947, 317] on div "**********" at bounding box center [968, 315] width 179 height 20
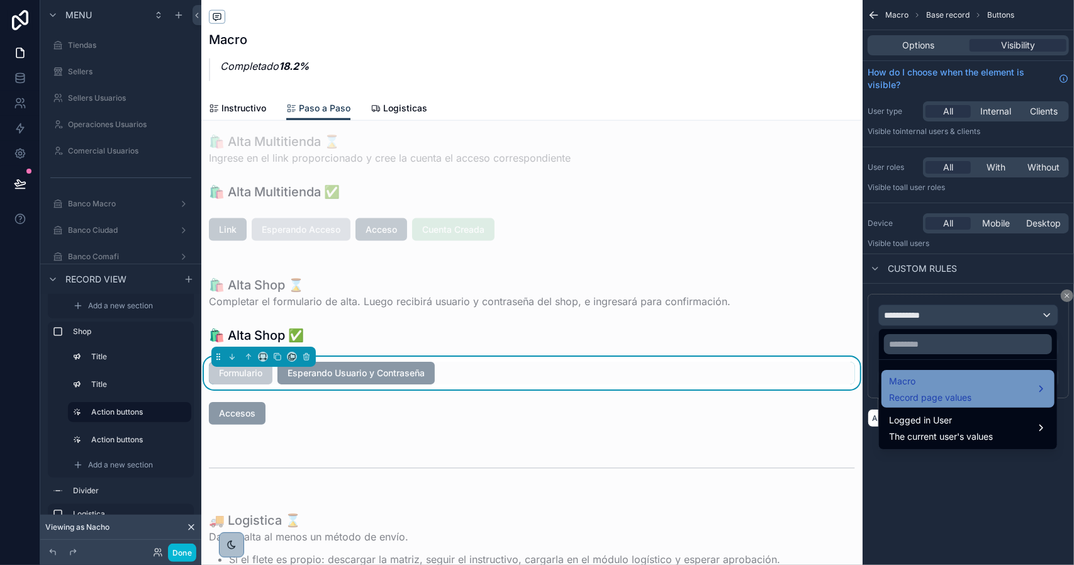
click at [945, 380] on span "Macro" at bounding box center [930, 381] width 82 height 15
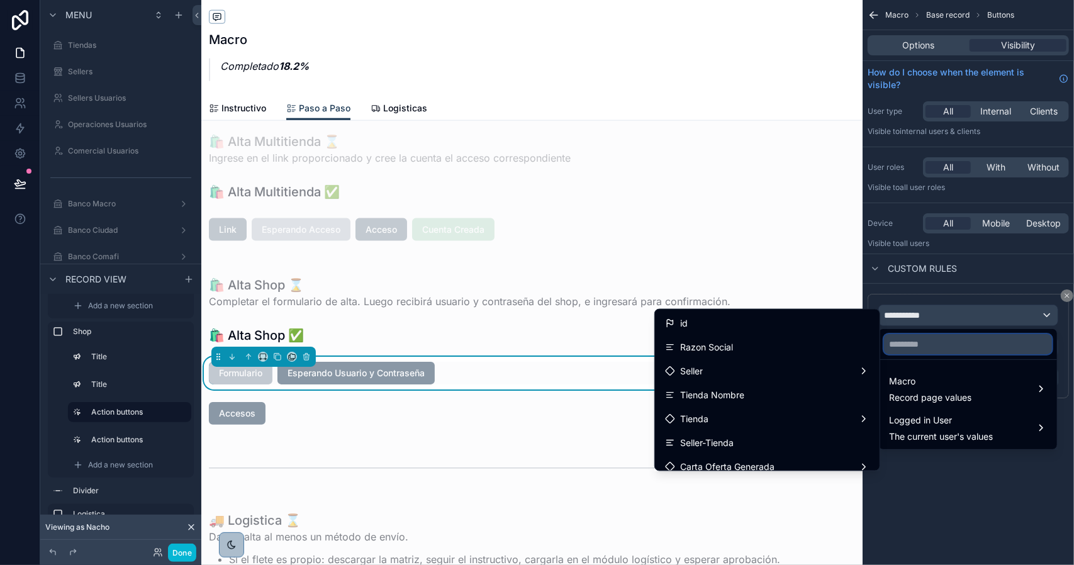
click at [932, 348] on input "text" at bounding box center [968, 344] width 168 height 20
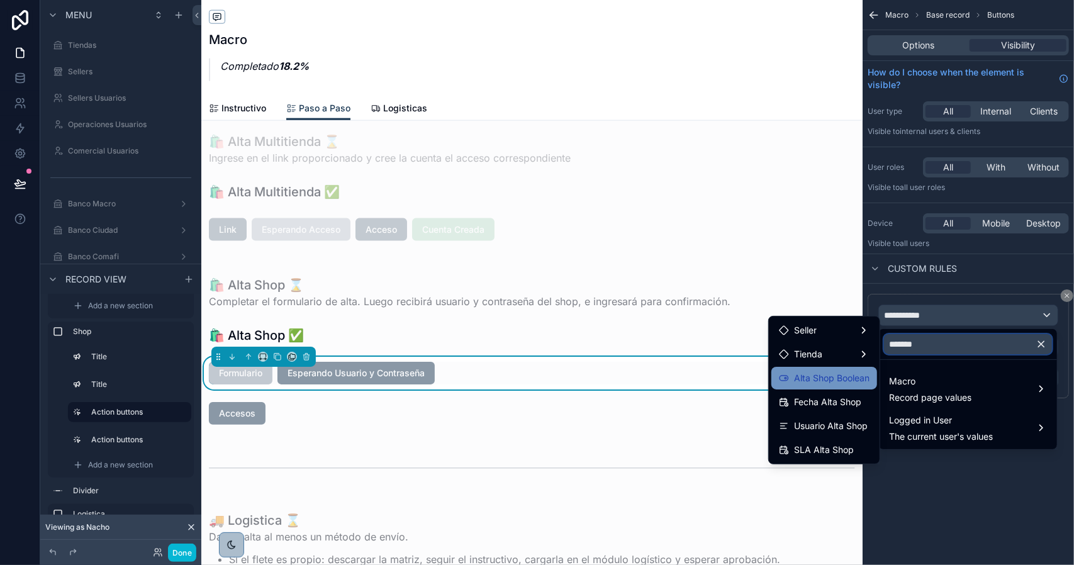
type input "*******"
click at [853, 380] on span "Alta Shop Boolean" at bounding box center [832, 378] width 76 height 15
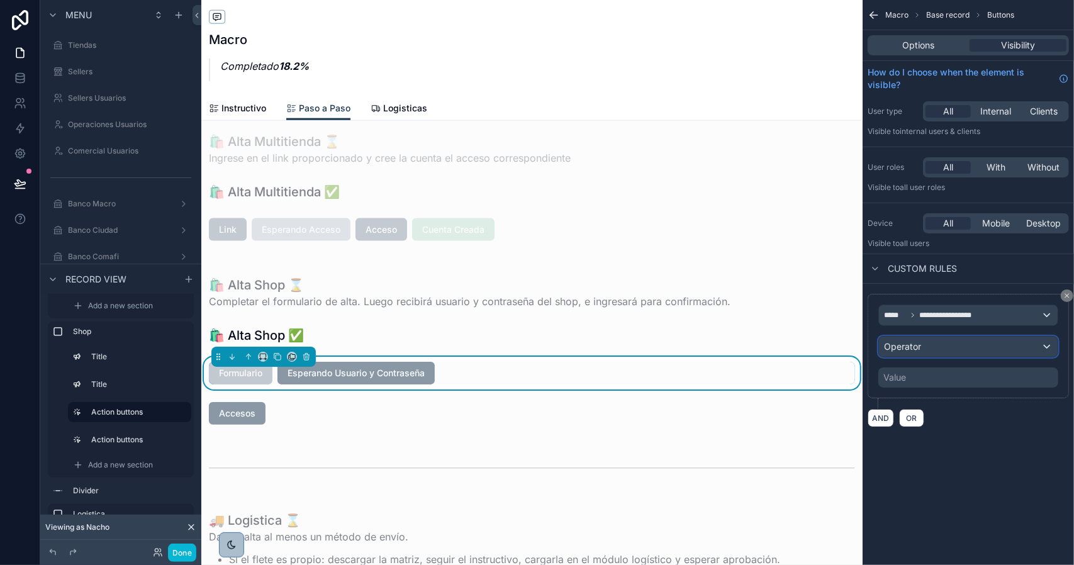
click at [923, 349] on div "Operator" at bounding box center [968, 347] width 179 height 20
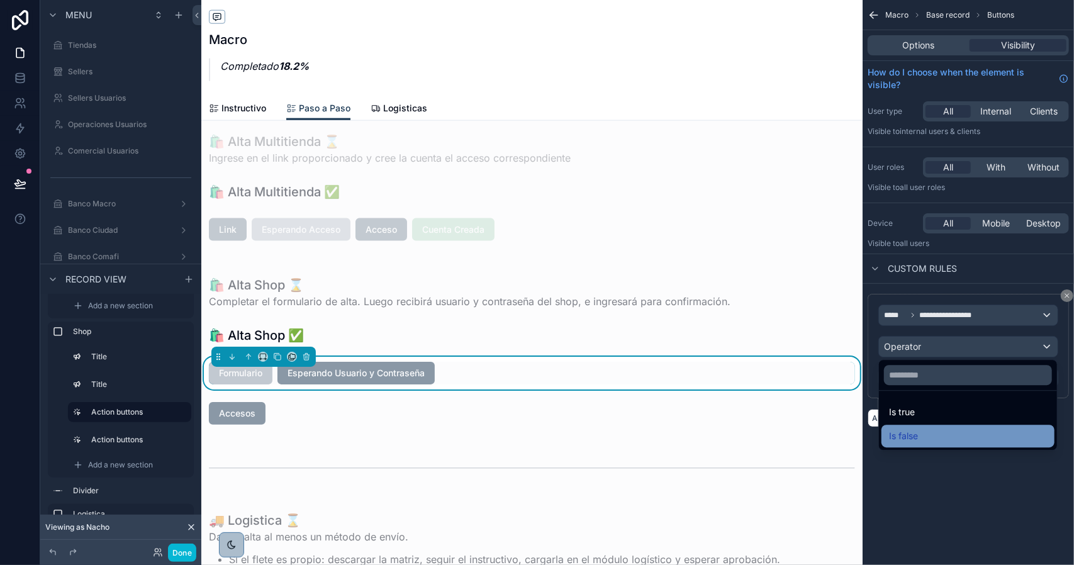
click at [931, 436] on div "Is false" at bounding box center [968, 436] width 158 height 15
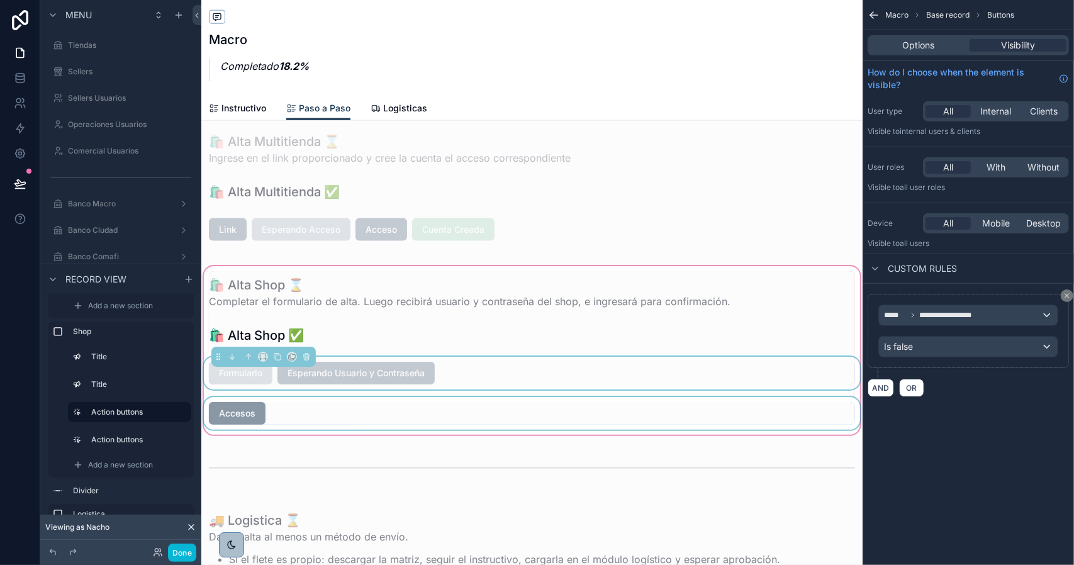
click at [300, 408] on div "scrollable content" at bounding box center [532, 413] width 662 height 33
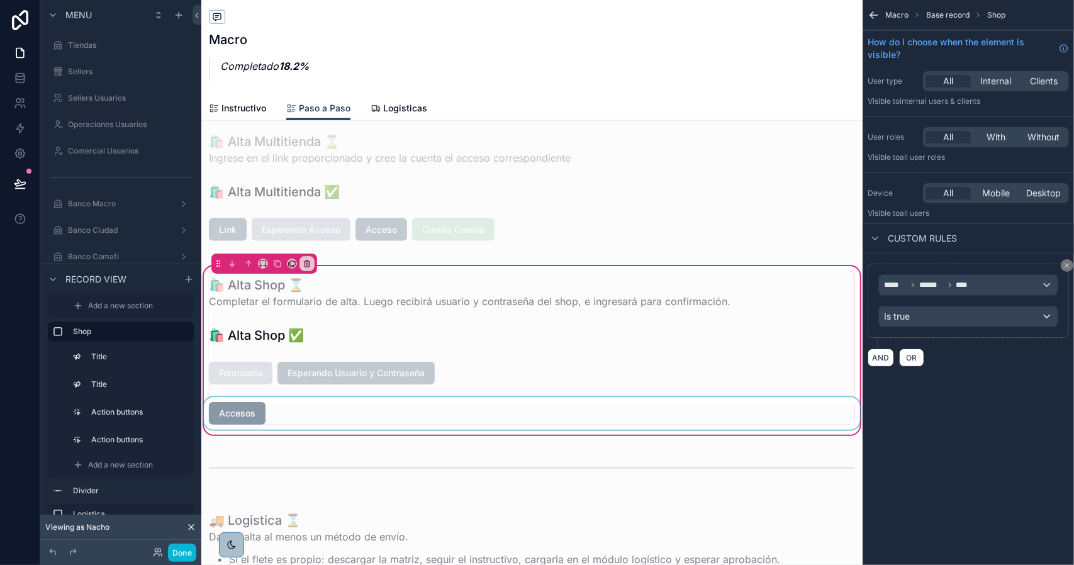
click at [254, 419] on div "scrollable content" at bounding box center [532, 413] width 662 height 33
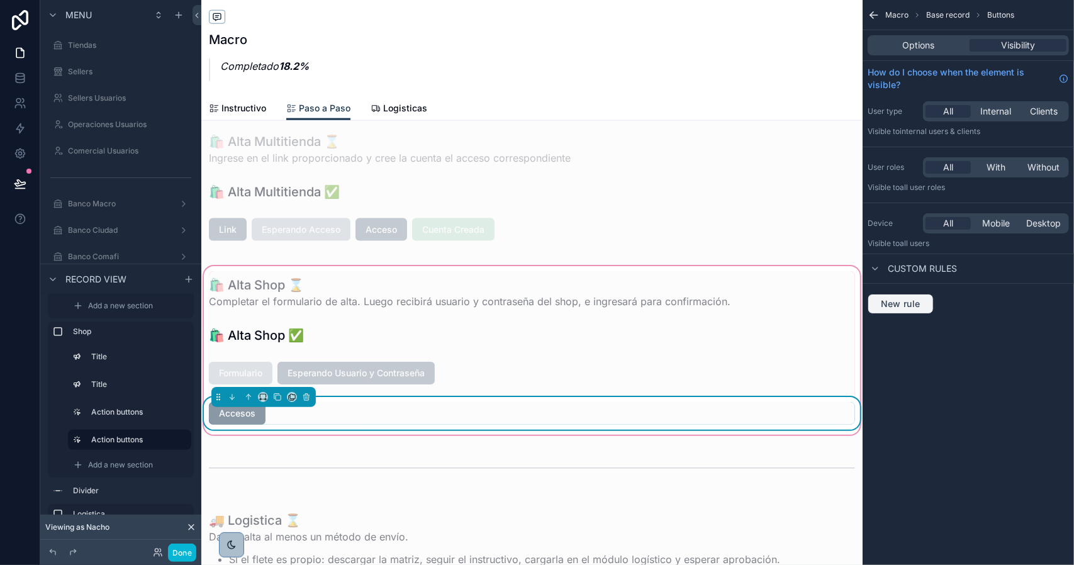
click at [908, 303] on span "New rule" at bounding box center [901, 303] width 50 height 11
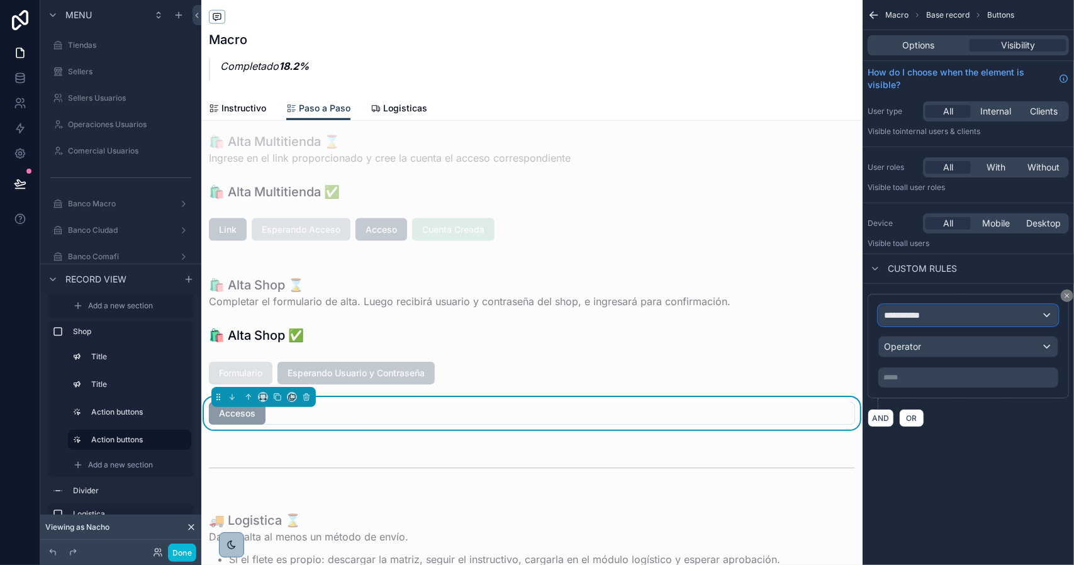
click at [935, 315] on div "**********" at bounding box center [968, 315] width 179 height 20
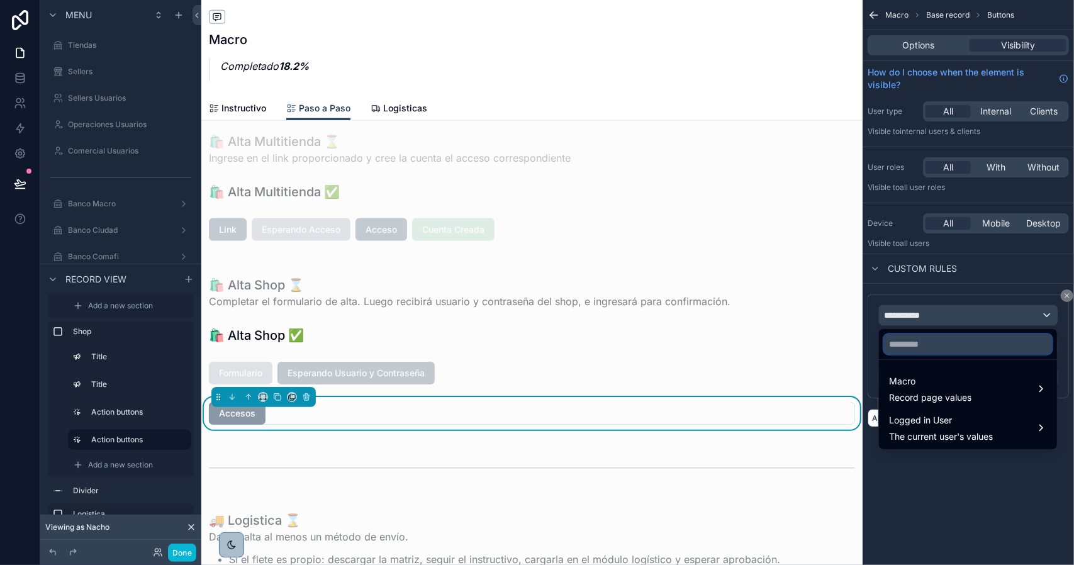
click at [938, 347] on input "text" at bounding box center [968, 344] width 168 height 20
type input "*********"
click at [918, 368] on ul "Macro Record page values Logged in User The current user's values" at bounding box center [968, 404] width 178 height 89
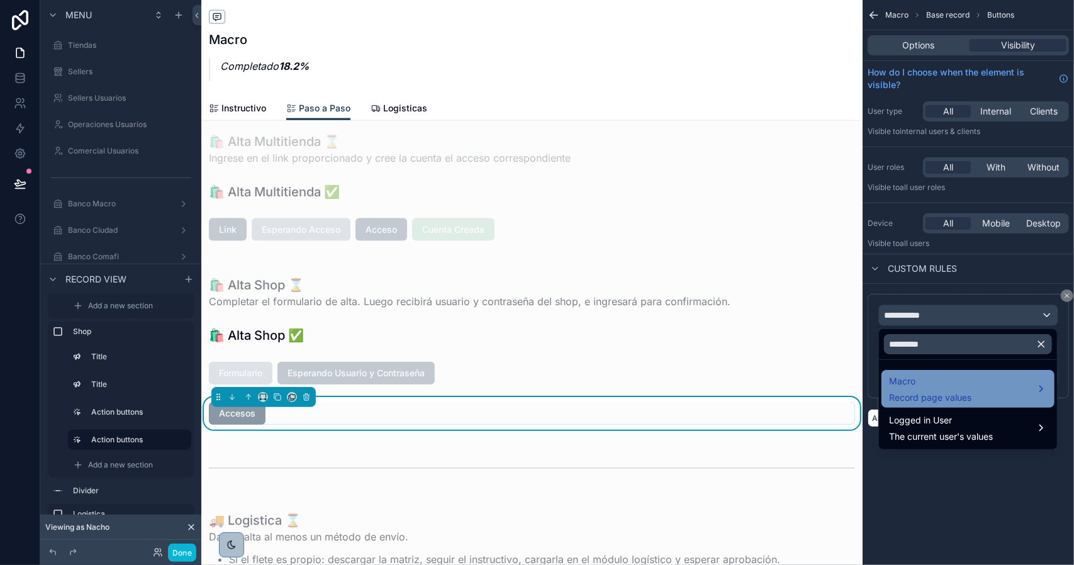
click at [914, 379] on span "Macro" at bounding box center [930, 381] width 82 height 15
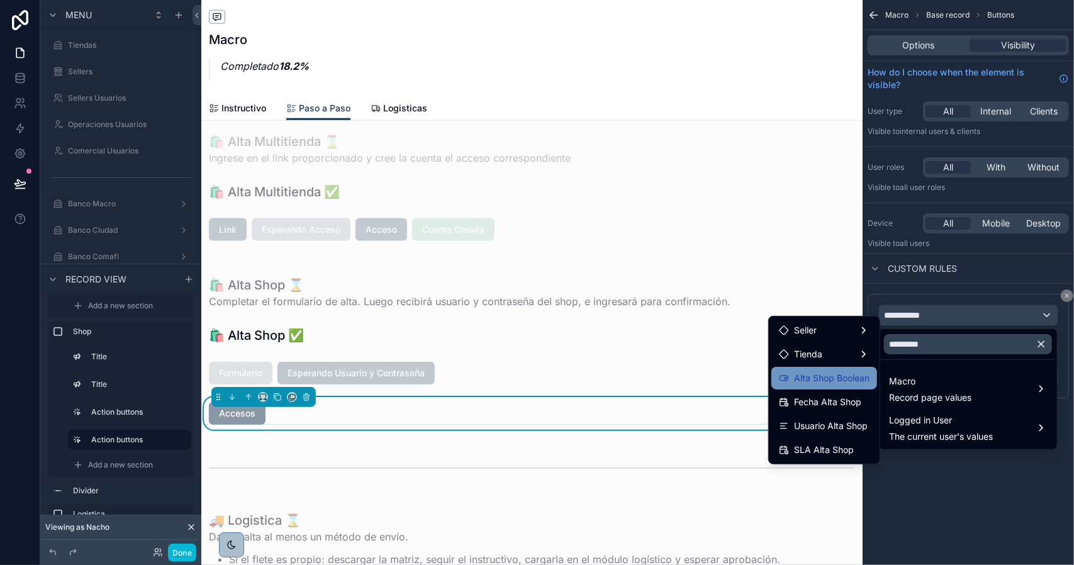
click at [842, 381] on span "Alta Shop Boolean" at bounding box center [832, 378] width 76 height 15
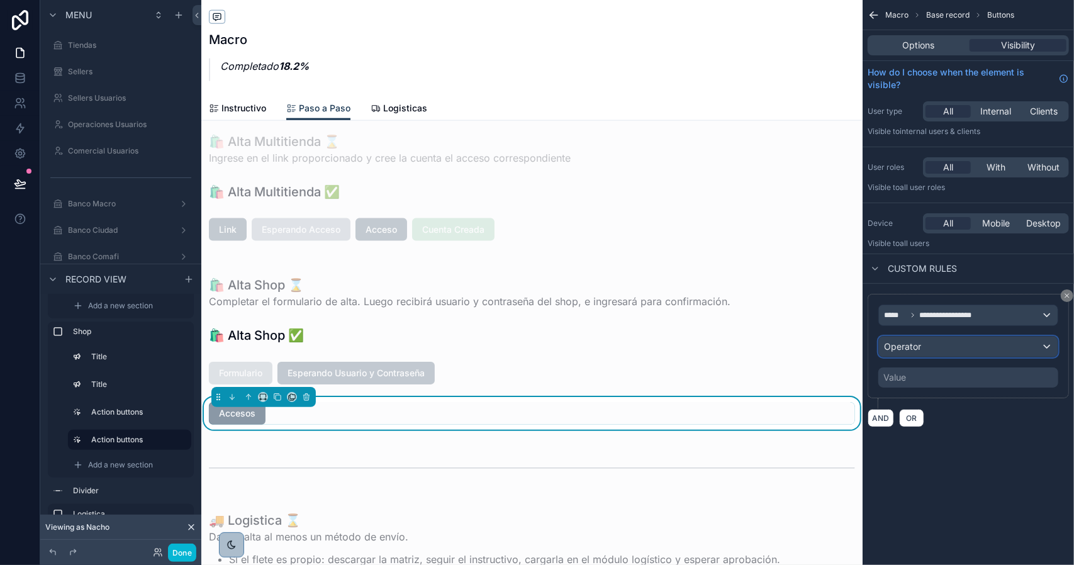
click at [916, 347] on span "Operator" at bounding box center [902, 346] width 37 height 11
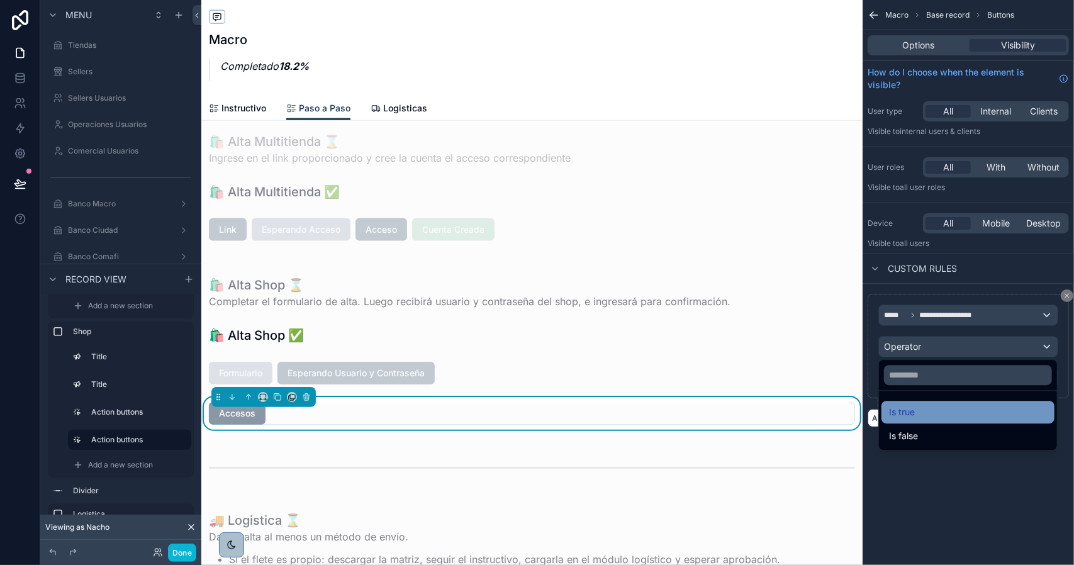
click at [918, 408] on div "Is true" at bounding box center [968, 412] width 158 height 15
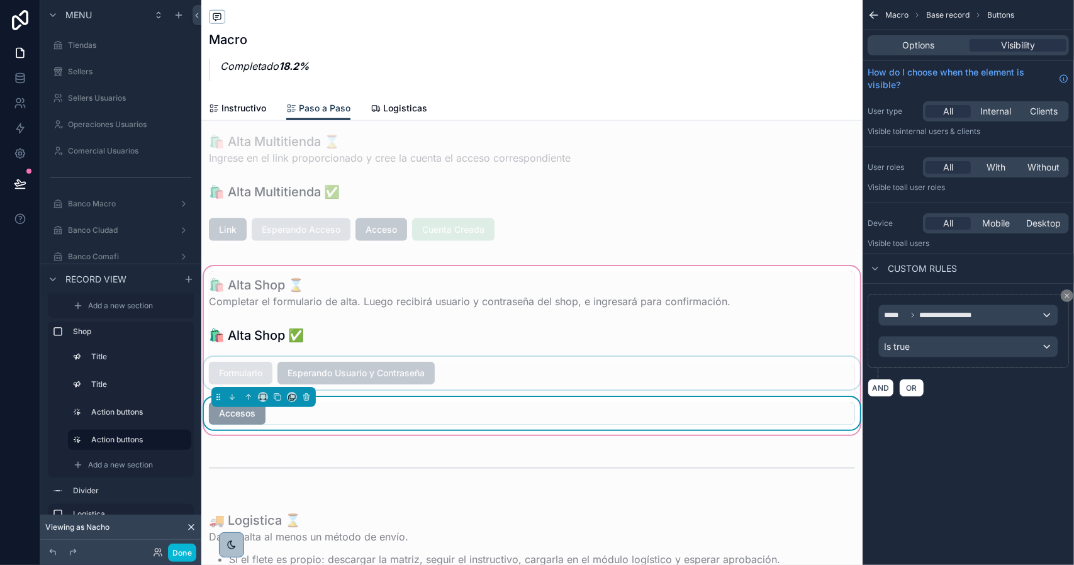
click at [361, 370] on div "scrollable content" at bounding box center [532, 373] width 662 height 33
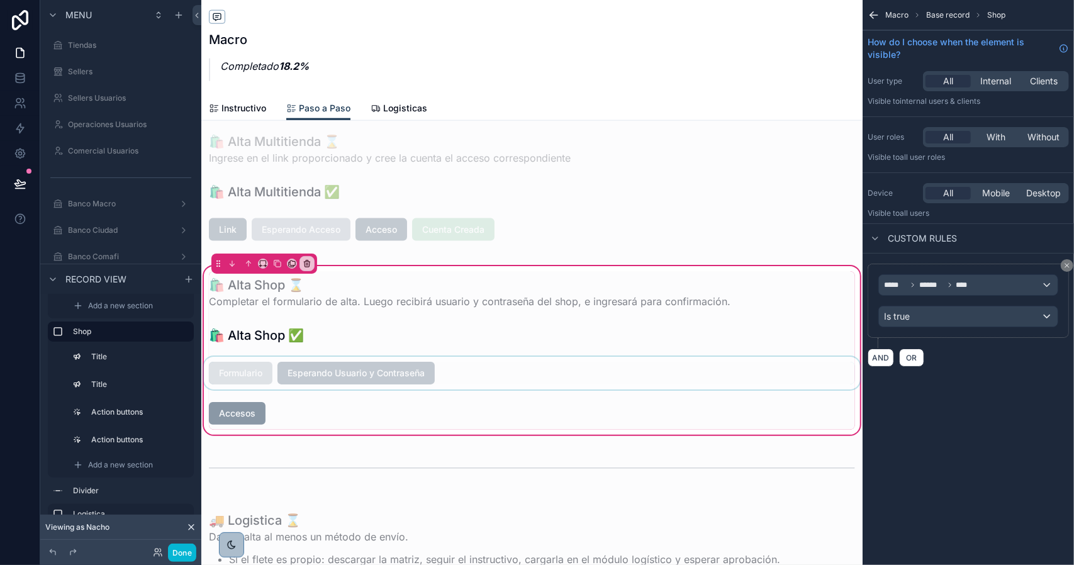
click at [261, 373] on div "scrollable content" at bounding box center [532, 373] width 662 height 33
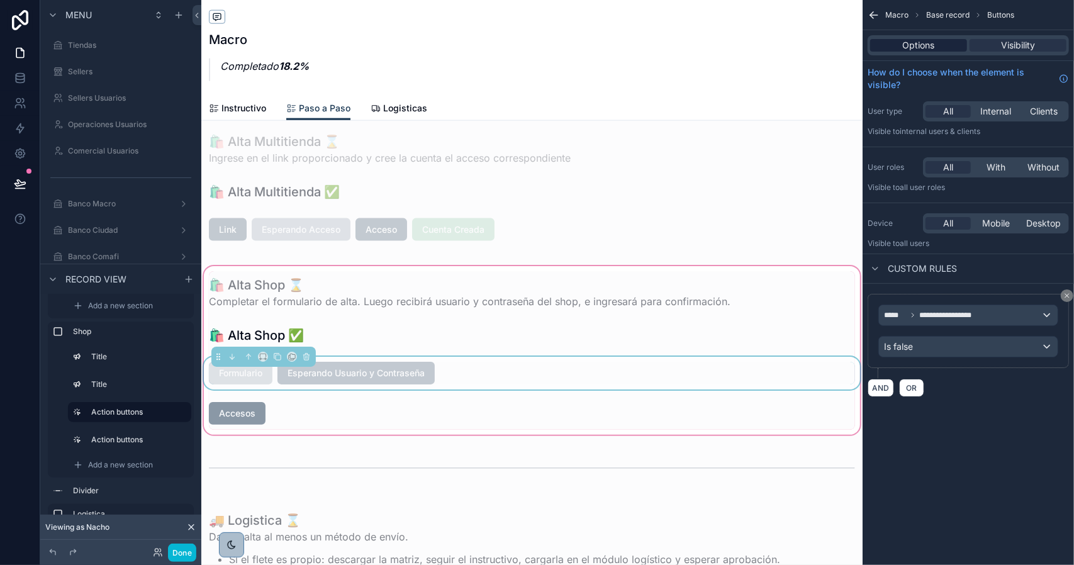
click at [931, 40] on span "Options" at bounding box center [919, 45] width 32 height 13
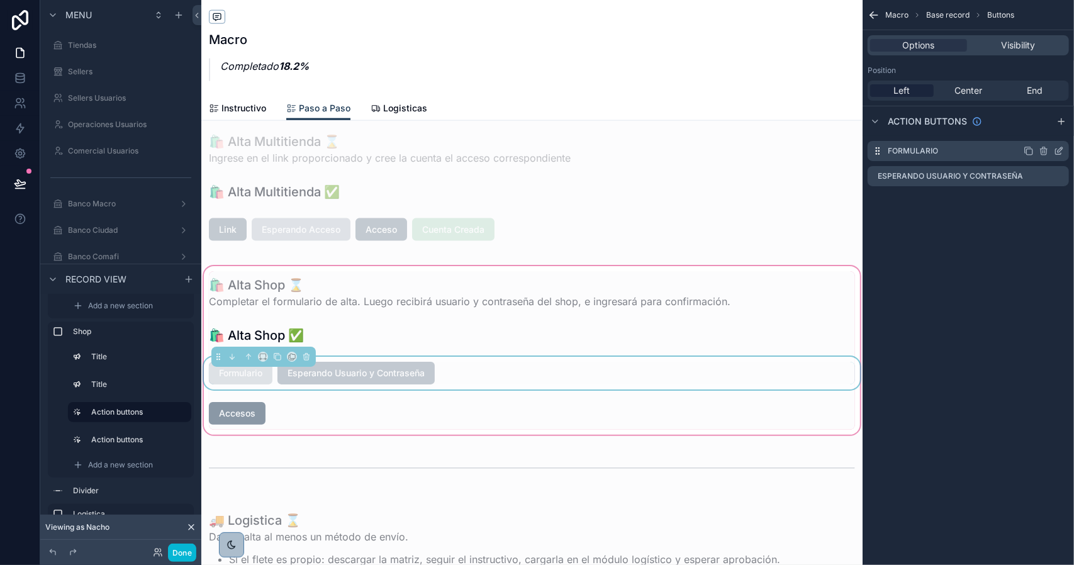
click at [1057, 148] on icon "scrollable content" at bounding box center [1059, 151] width 10 height 10
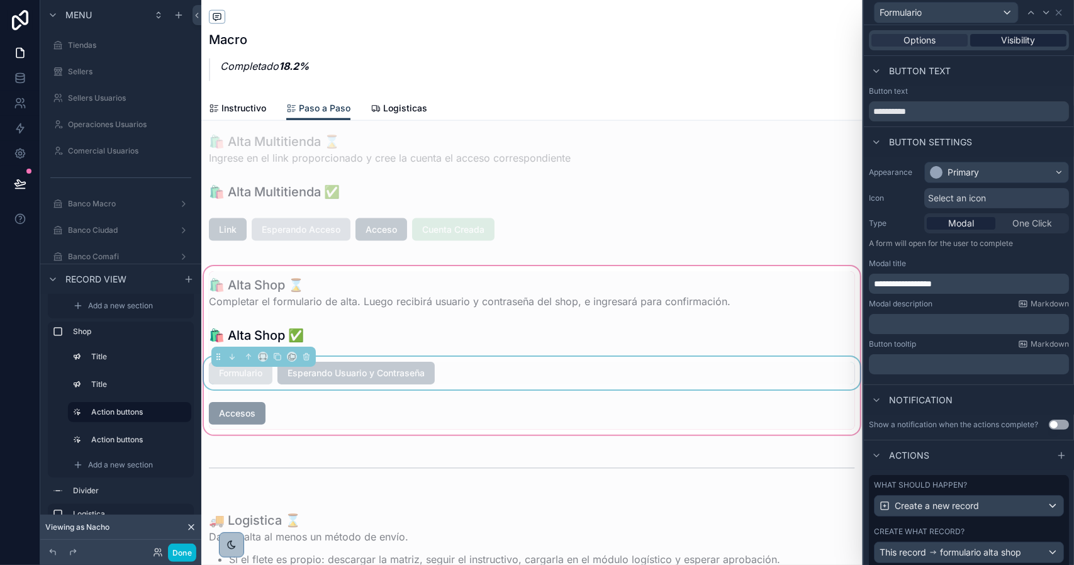
click at [1005, 43] on span "Visibility" at bounding box center [1019, 40] width 34 height 13
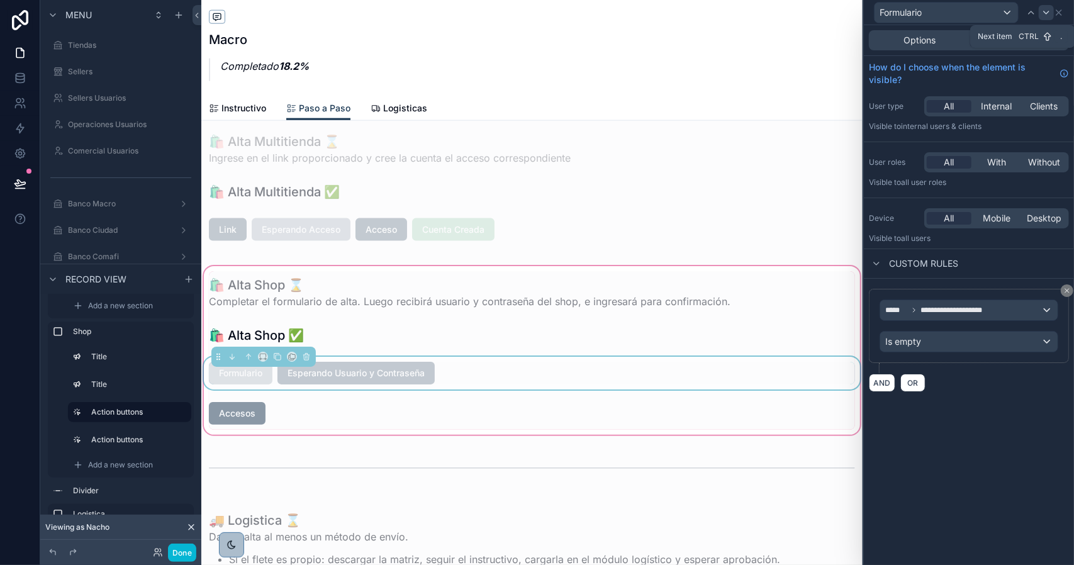
click at [1042, 16] on icon at bounding box center [1047, 13] width 10 height 10
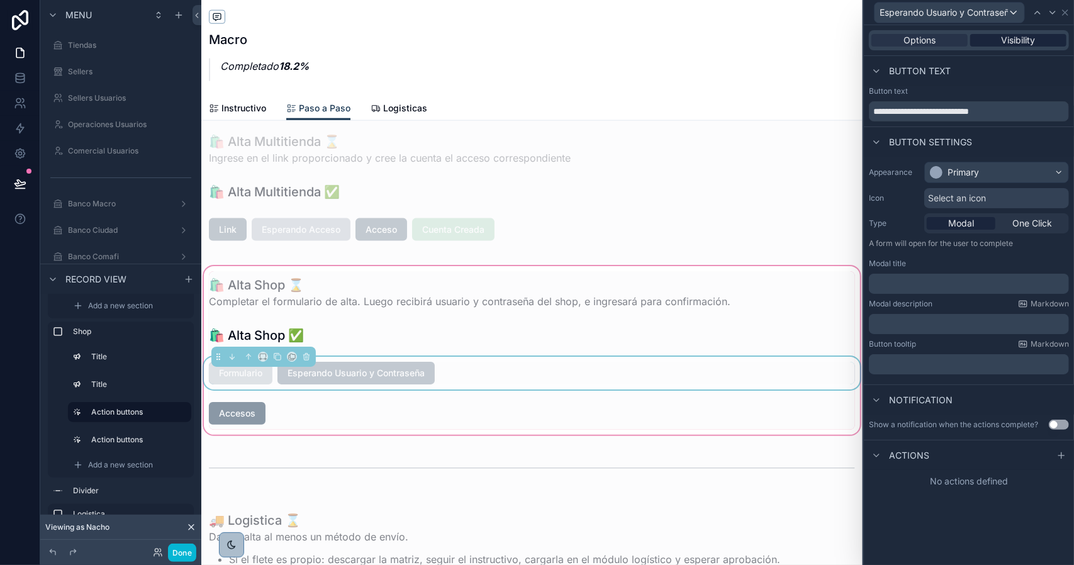
click at [1035, 40] on span "Visibility" at bounding box center [1019, 40] width 34 height 13
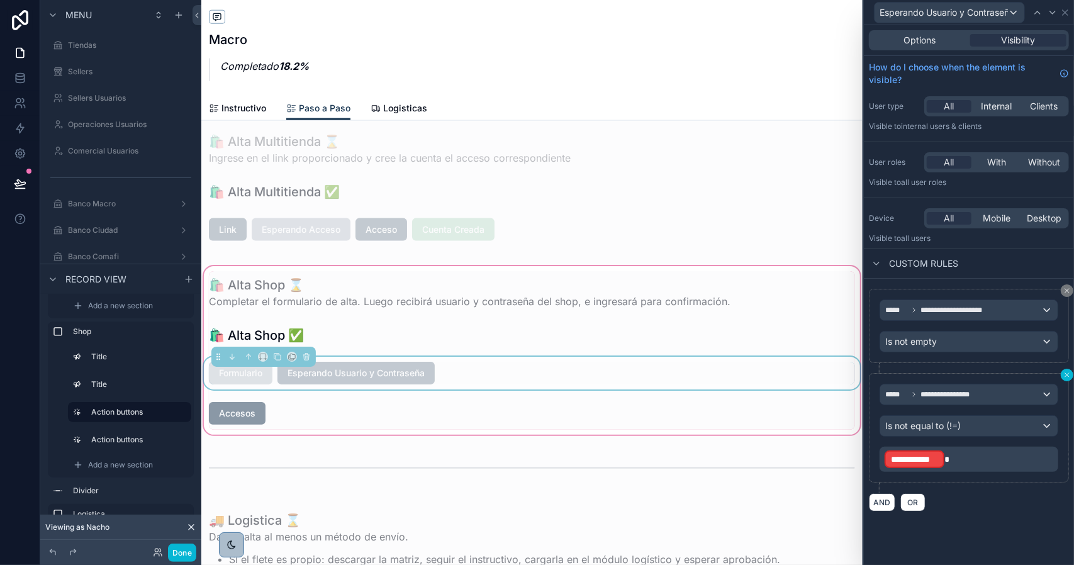
click at [1067, 371] on icon at bounding box center [1068, 375] width 8 height 8
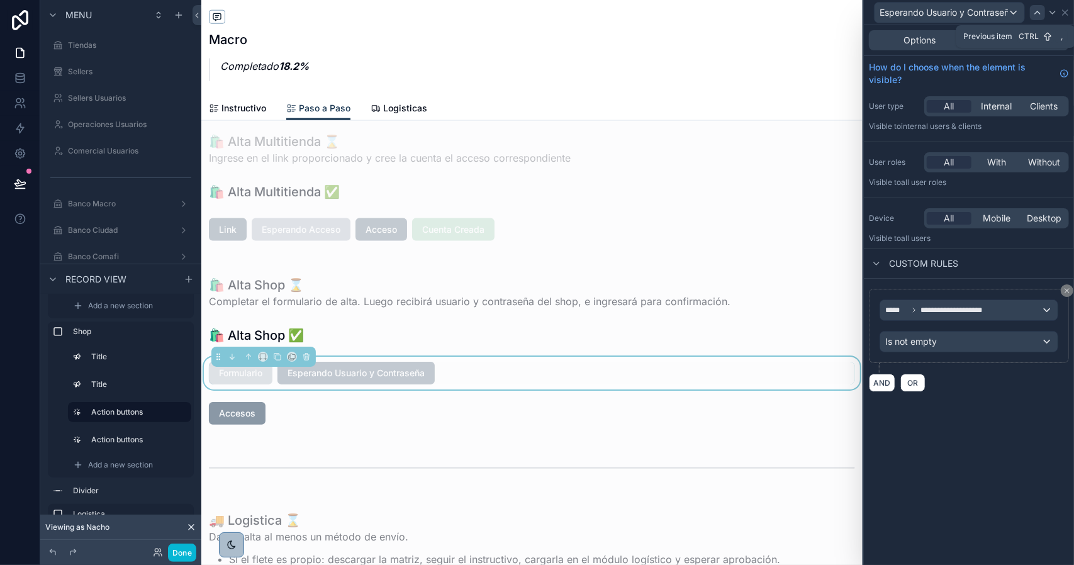
click at [1037, 13] on icon at bounding box center [1037, 12] width 5 height 3
click at [1050, 13] on icon at bounding box center [1047, 13] width 10 height 10
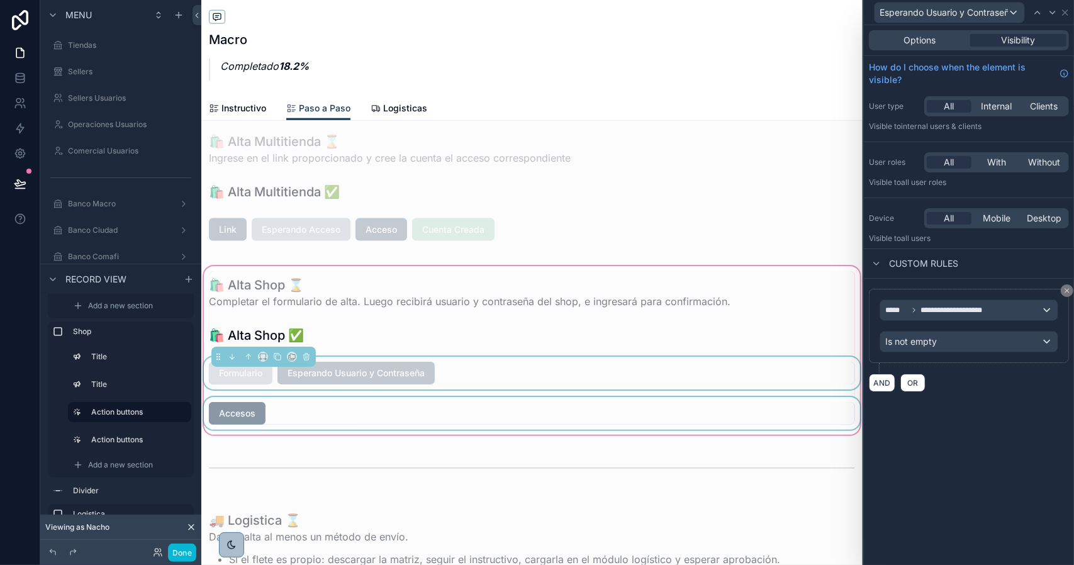
click at [249, 414] on div "scrollable content" at bounding box center [532, 413] width 662 height 33
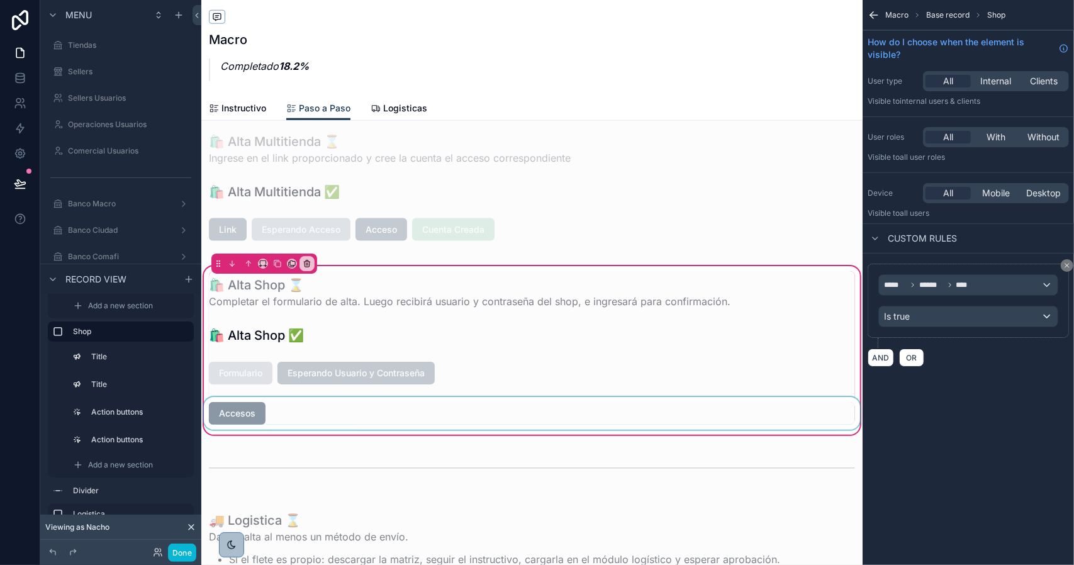
click at [249, 416] on div "scrollable content" at bounding box center [532, 413] width 662 height 33
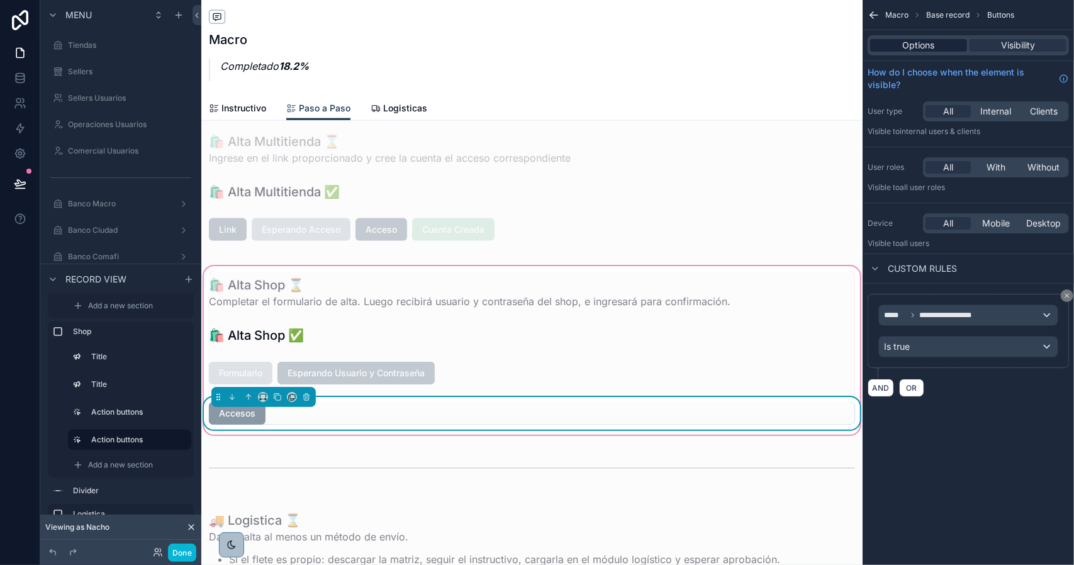
click at [929, 47] on span "Options" at bounding box center [919, 45] width 32 height 13
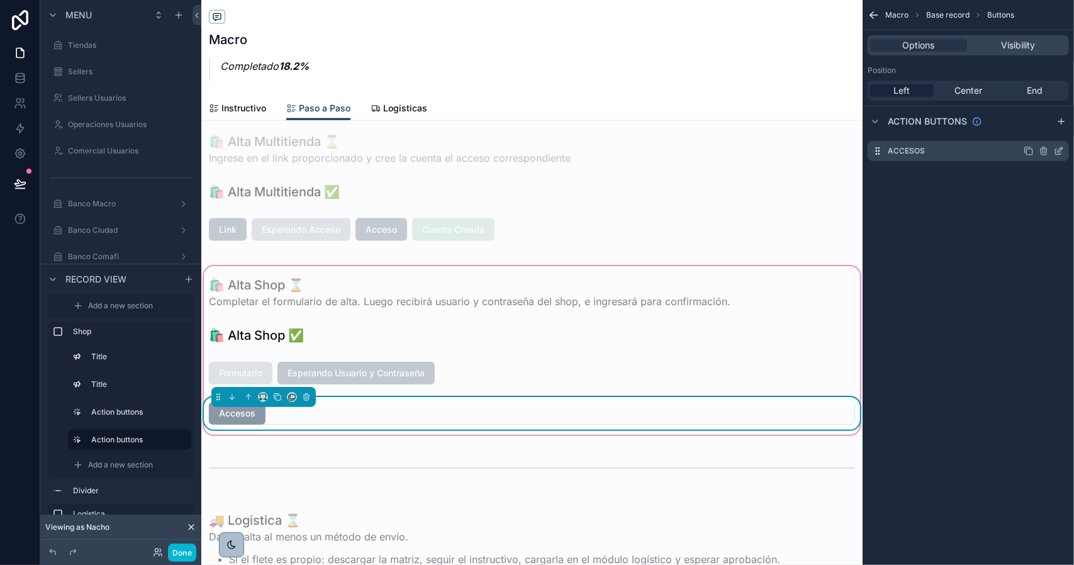
click at [1057, 152] on icon "scrollable content" at bounding box center [1059, 151] width 10 height 10
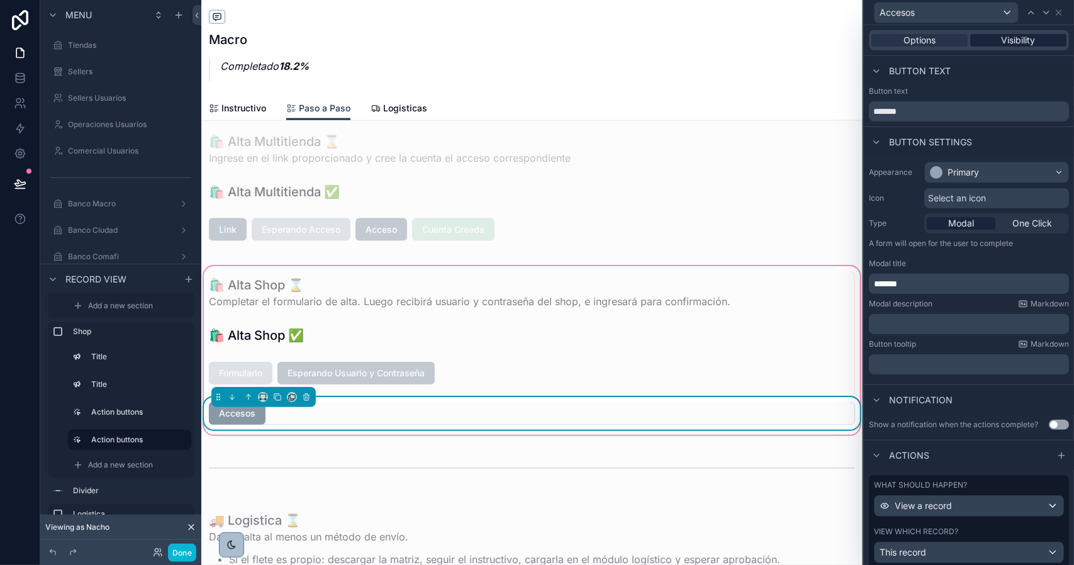
click at [1002, 43] on span "Visibility" at bounding box center [1019, 40] width 34 height 13
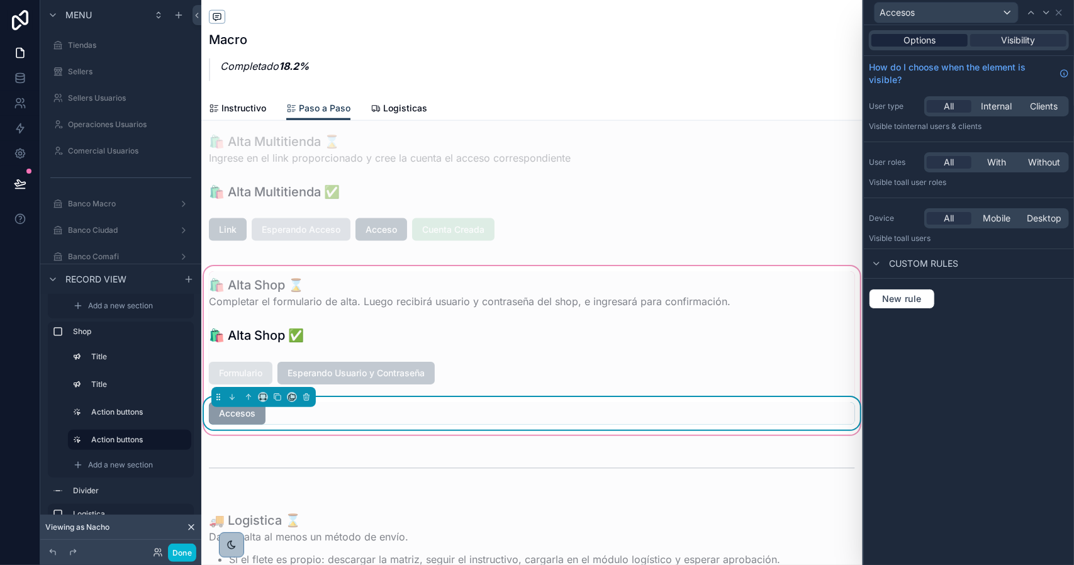
click at [940, 39] on div "Options" at bounding box center [920, 40] width 96 height 13
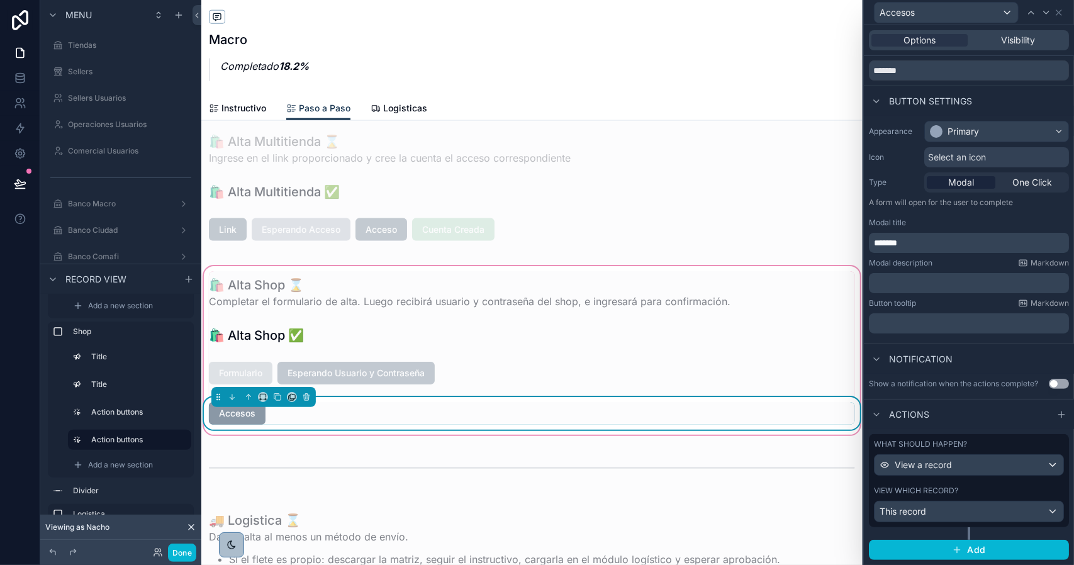
click at [980, 485] on div "What should happen? View a record View which record? This record" at bounding box center [969, 480] width 200 height 93
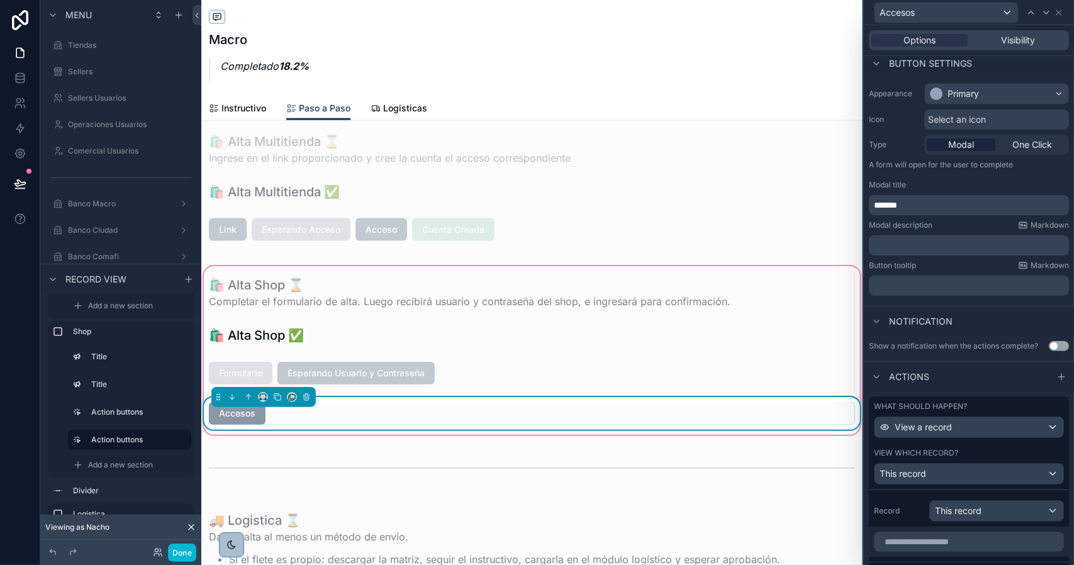
scroll to position [237, 0]
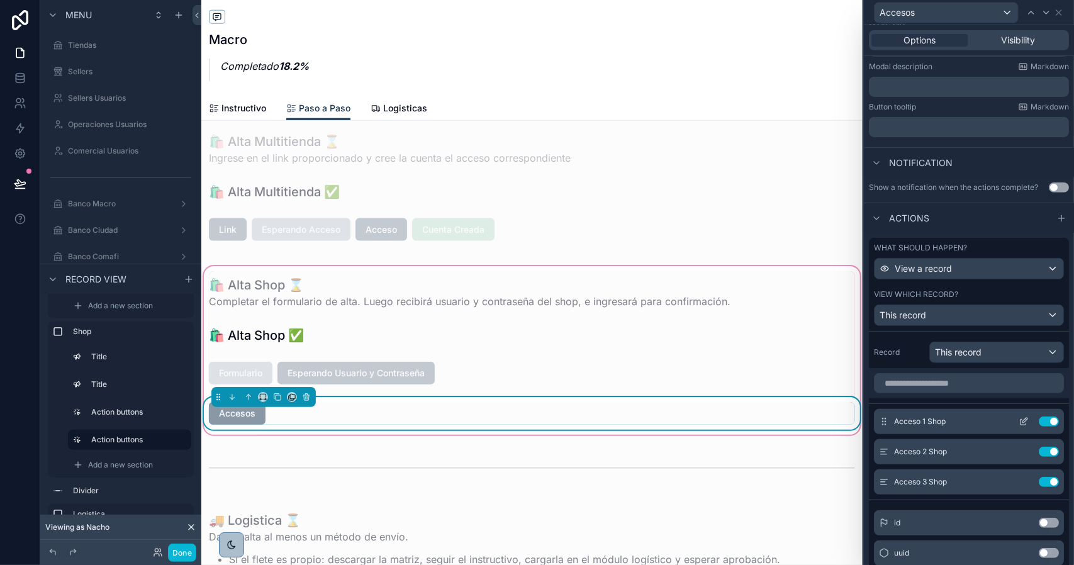
click at [1019, 427] on icon at bounding box center [1024, 422] width 10 height 10
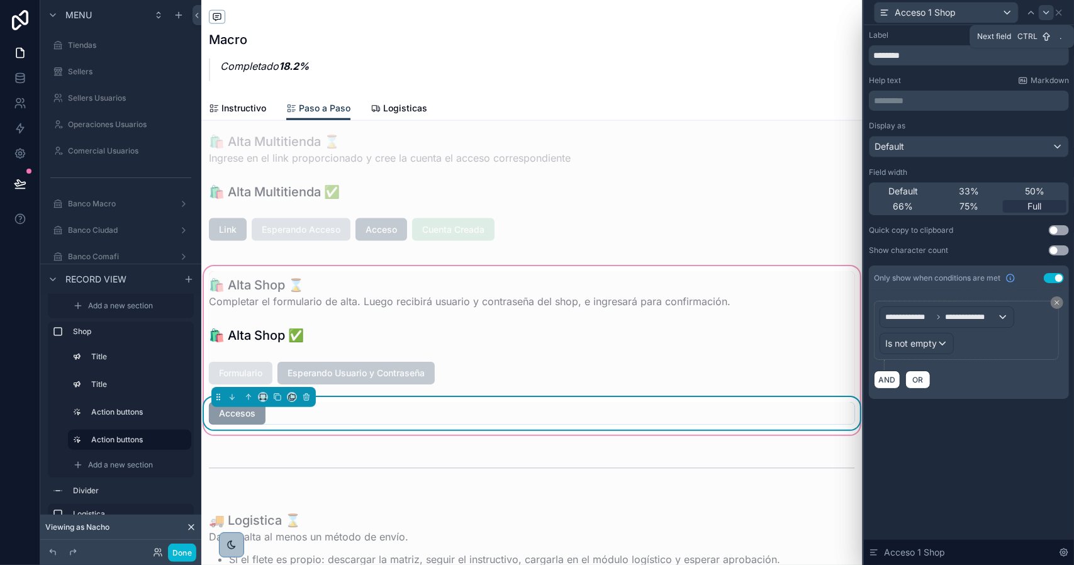
click at [1049, 13] on icon at bounding box center [1047, 13] width 10 height 10
click at [1066, 14] on div "Acceso 3 Shop" at bounding box center [969, 12] width 200 height 25
click at [1062, 13] on icon at bounding box center [1059, 13] width 10 height 10
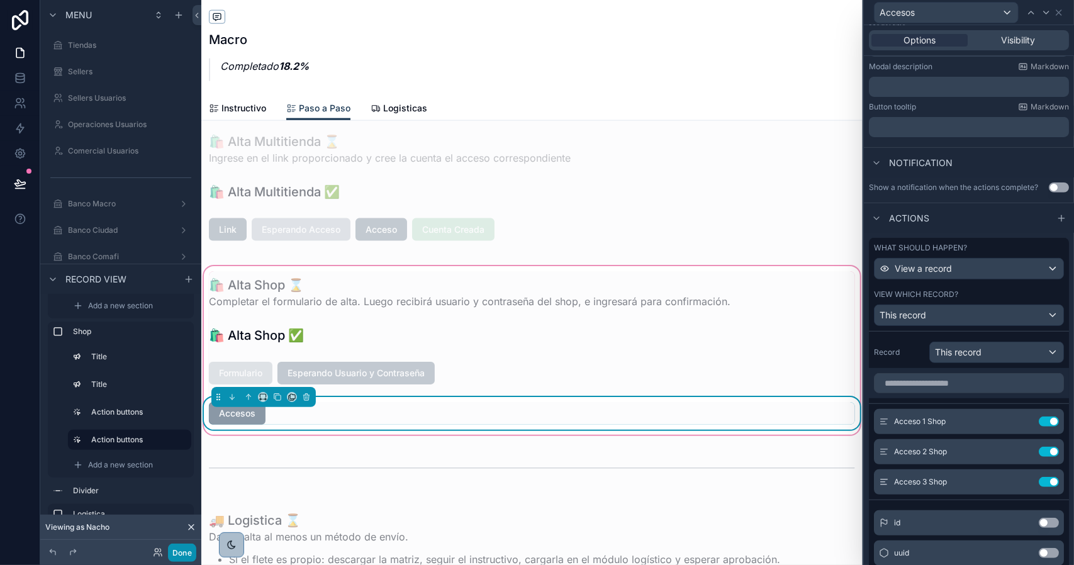
click at [179, 549] on button "Done" at bounding box center [182, 553] width 28 height 18
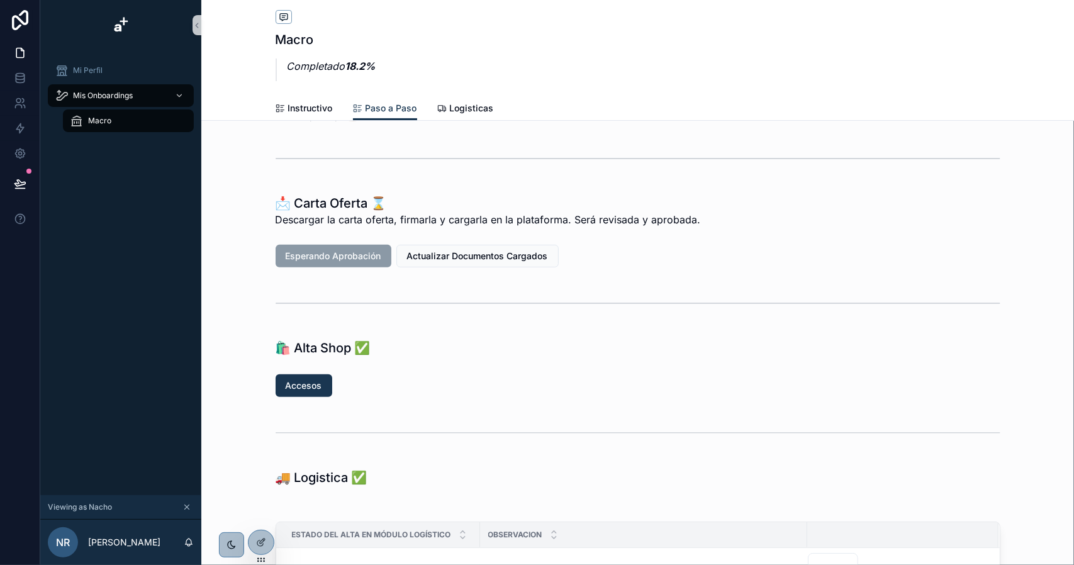
scroll to position [314, 0]
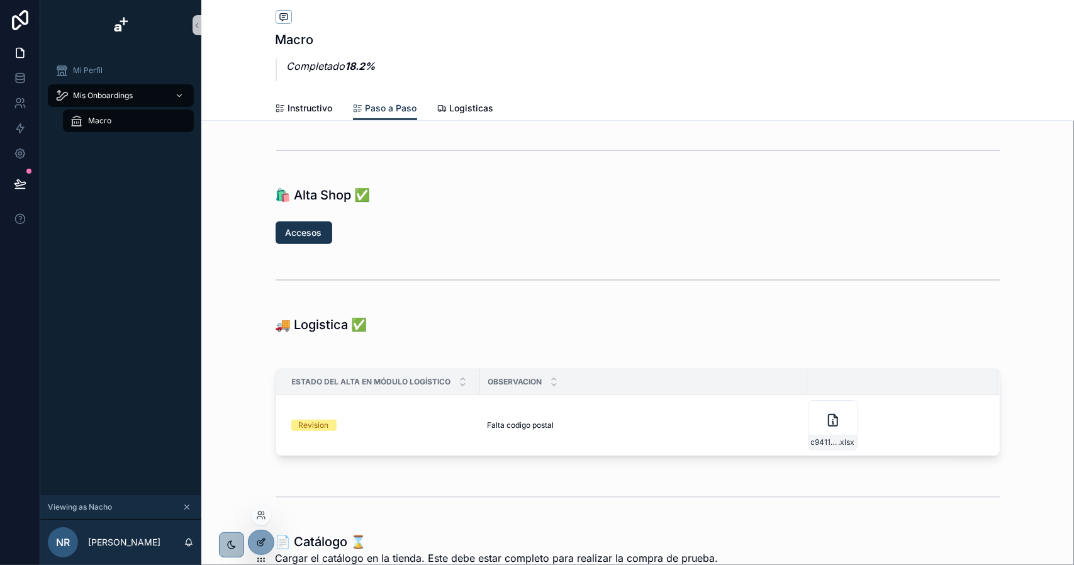
click at [256, 542] on div at bounding box center [261, 543] width 25 height 24
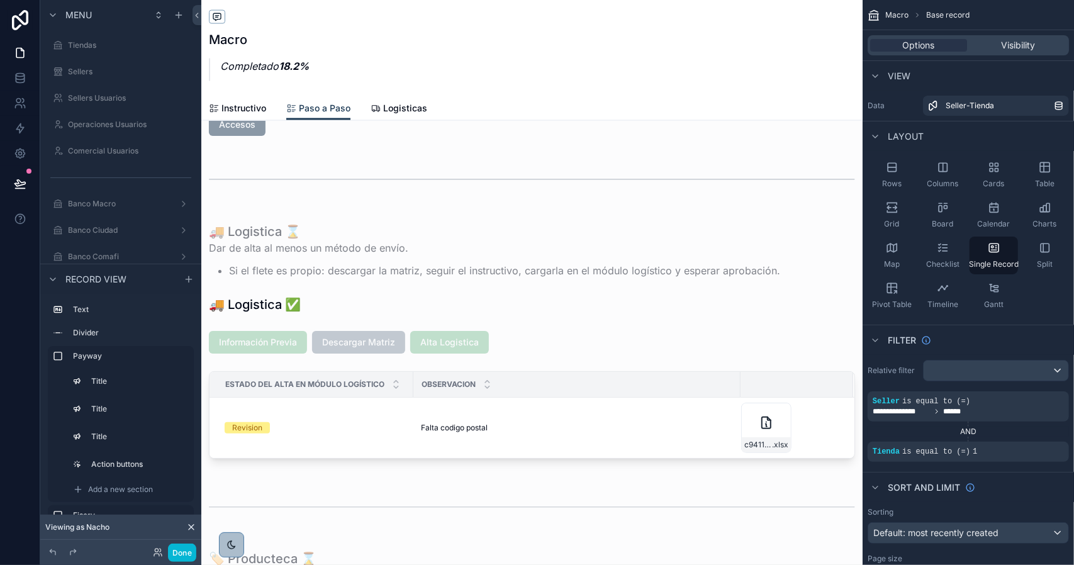
scroll to position [1321, 0]
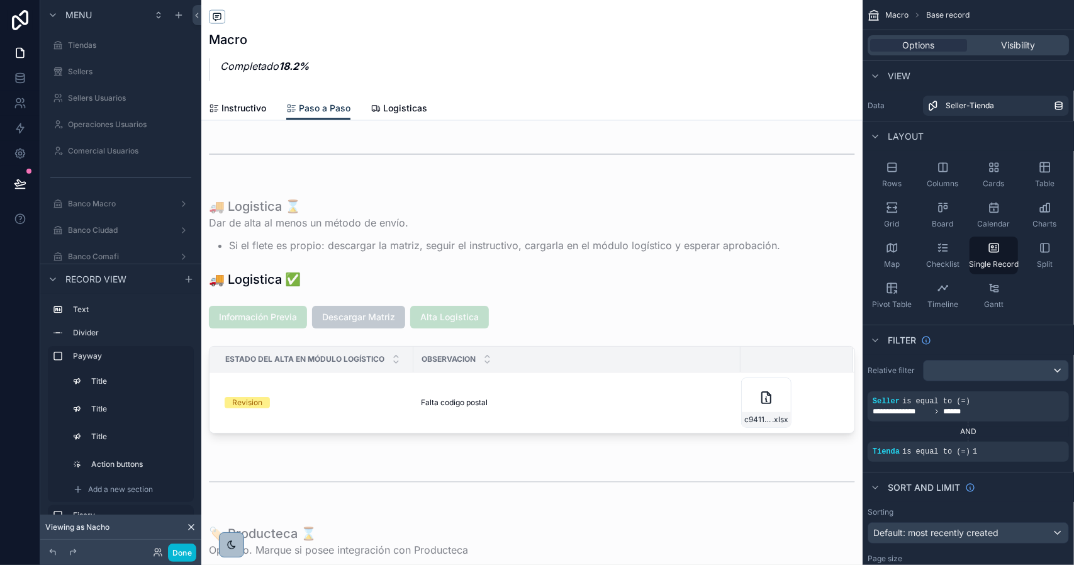
click at [364, 250] on div "scrollable content" at bounding box center [532, 220] width 662 height 3082
click at [320, 235] on div "scrollable content" at bounding box center [532, 318] width 662 height 266
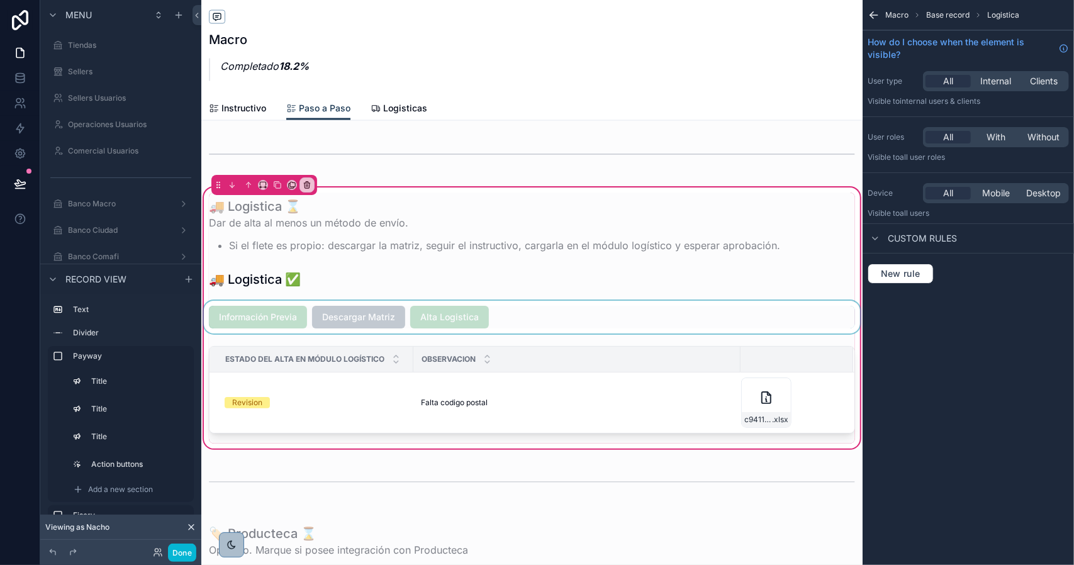
click at [338, 314] on div "scrollable content" at bounding box center [532, 317] width 662 height 33
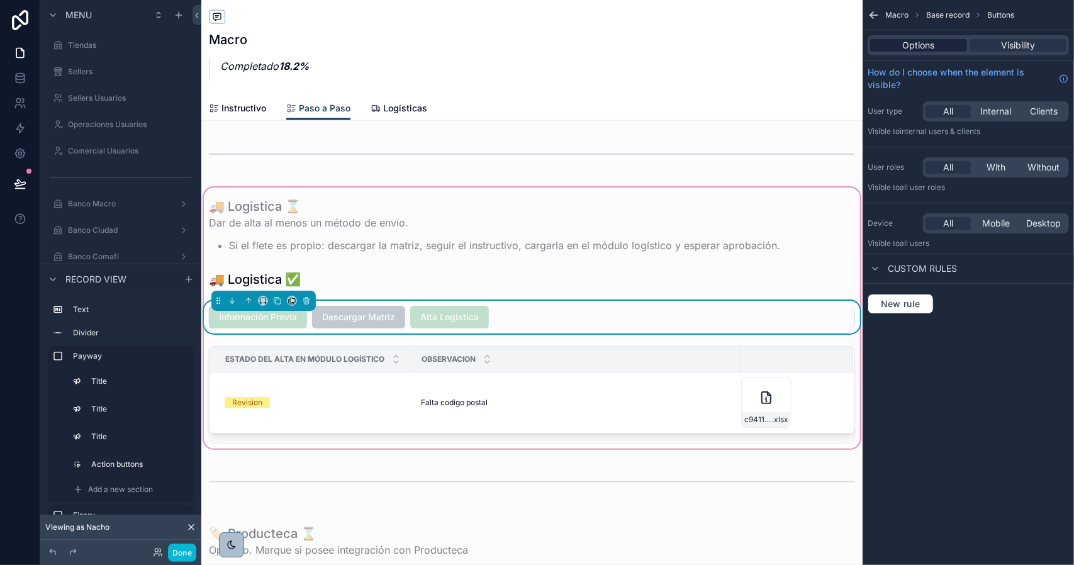
click at [904, 48] on span "Options" at bounding box center [919, 45] width 32 height 13
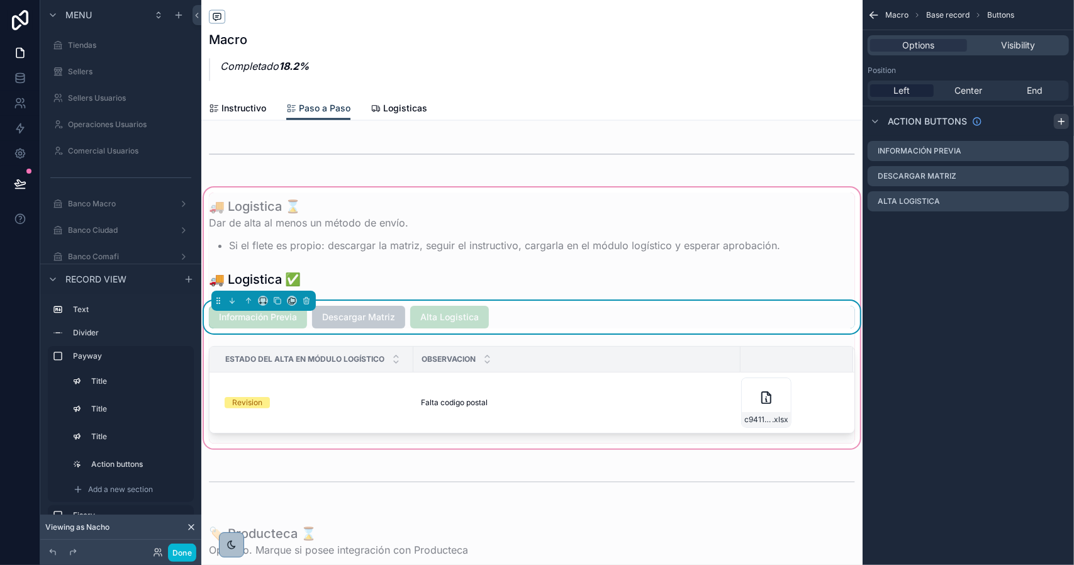
click at [1062, 120] on icon "scrollable content" at bounding box center [1062, 121] width 0 height 6
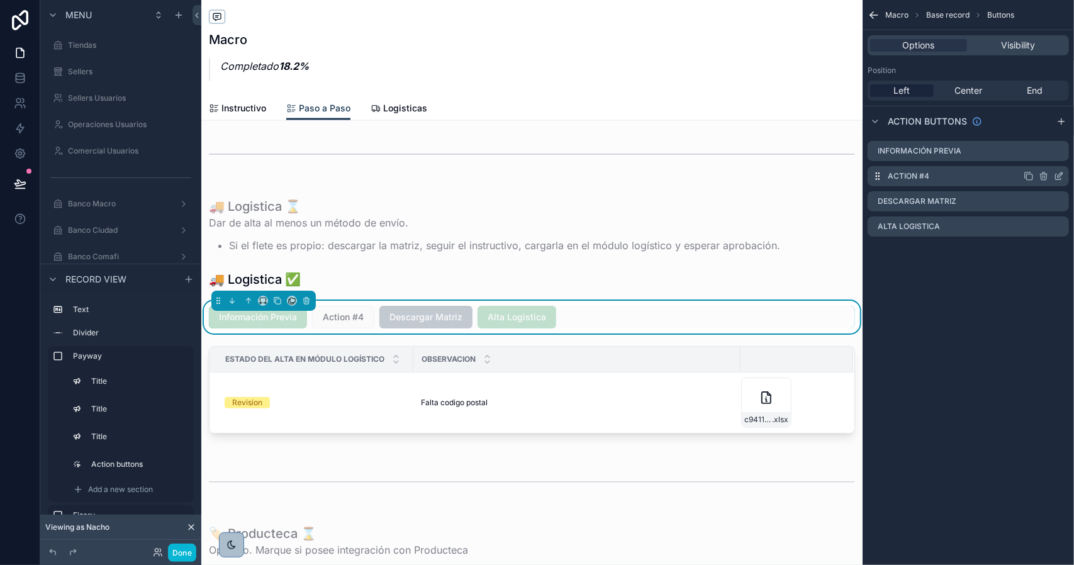
click at [1057, 177] on icon "scrollable content" at bounding box center [1059, 176] width 10 height 10
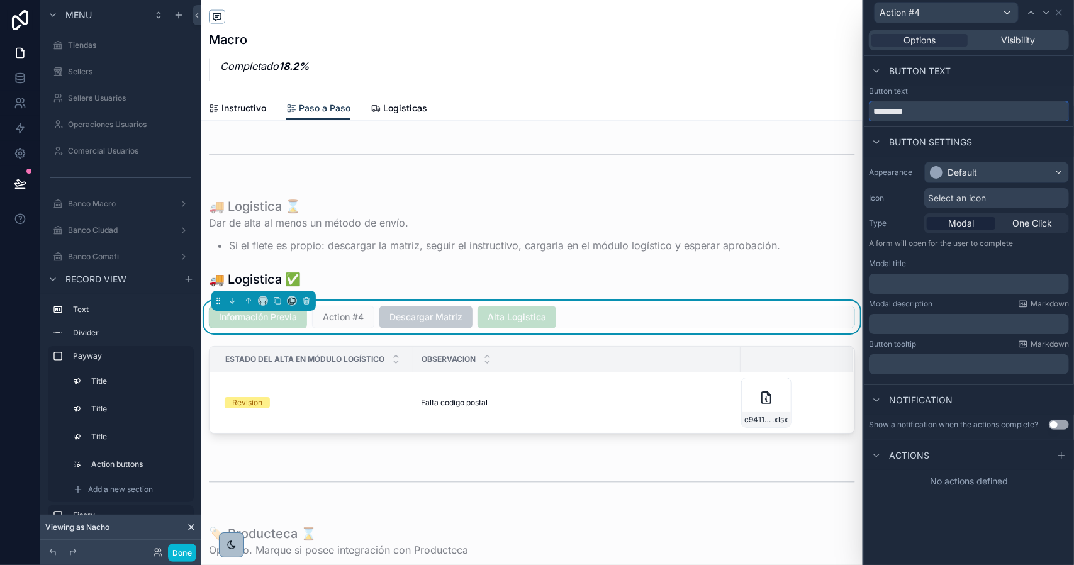
drag, startPoint x: 941, startPoint y: 111, endPoint x: 831, endPoint y: 106, distance: 110.3
click at [831, 106] on div "Action #4 Options Visibility Button text Button text ********* Button settings …" at bounding box center [537, 282] width 1074 height 565
type input "**********"
click at [977, 177] on div "Default" at bounding box center [963, 172] width 30 height 13
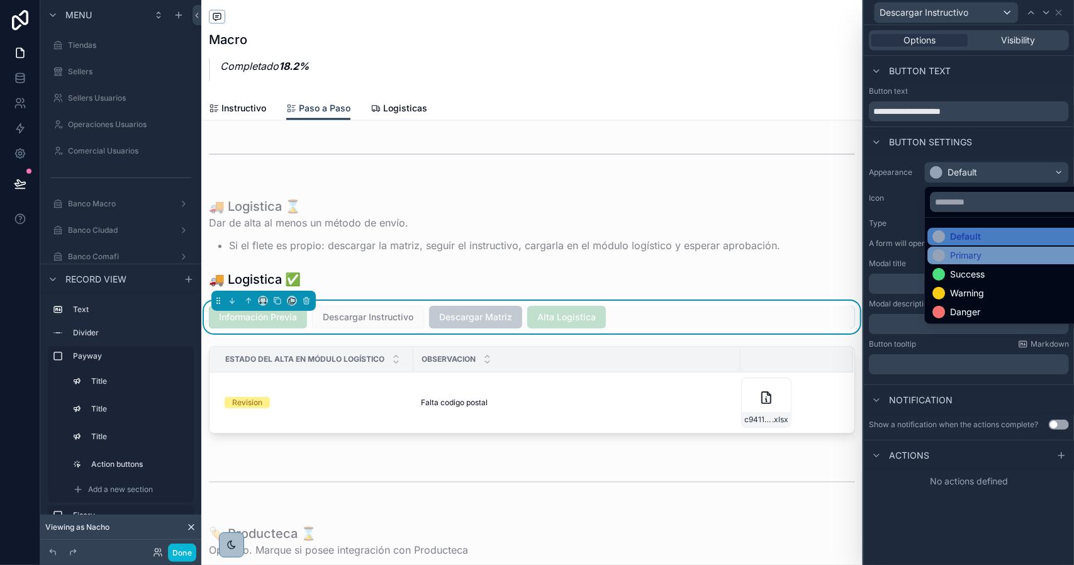
click at [966, 250] on div "Primary" at bounding box center [965, 255] width 31 height 13
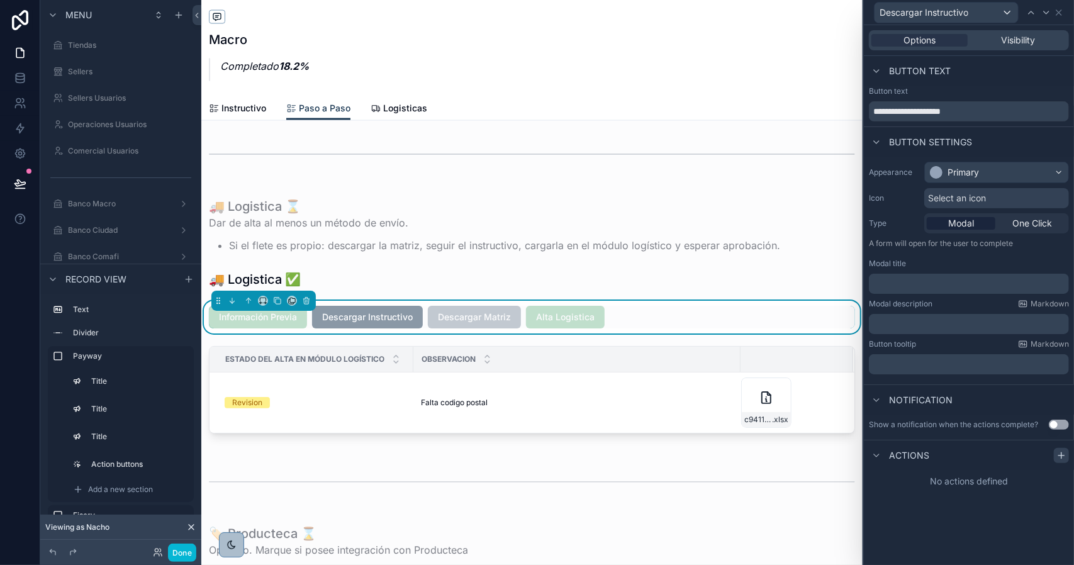
click at [1062, 458] on icon at bounding box center [1062, 456] width 10 height 10
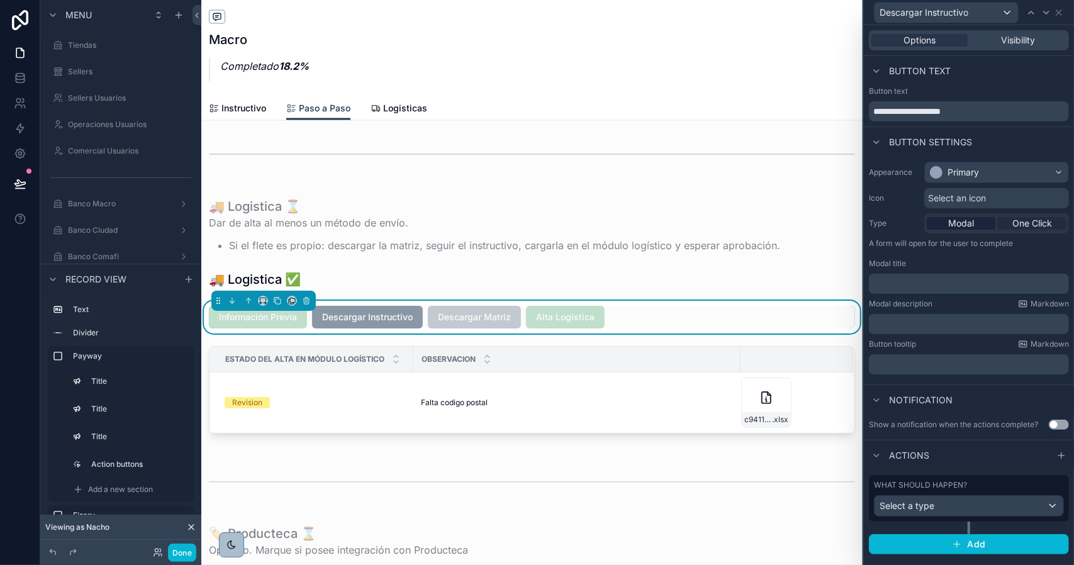
click at [1026, 217] on span "One Click" at bounding box center [1033, 223] width 40 height 13
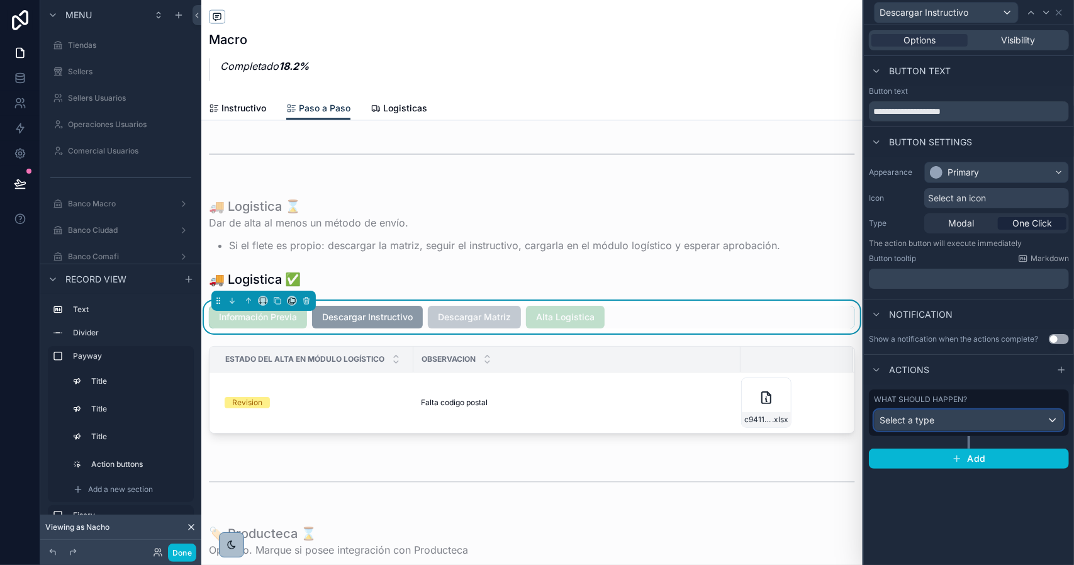
click at [977, 419] on div "Select a type" at bounding box center [969, 420] width 189 height 20
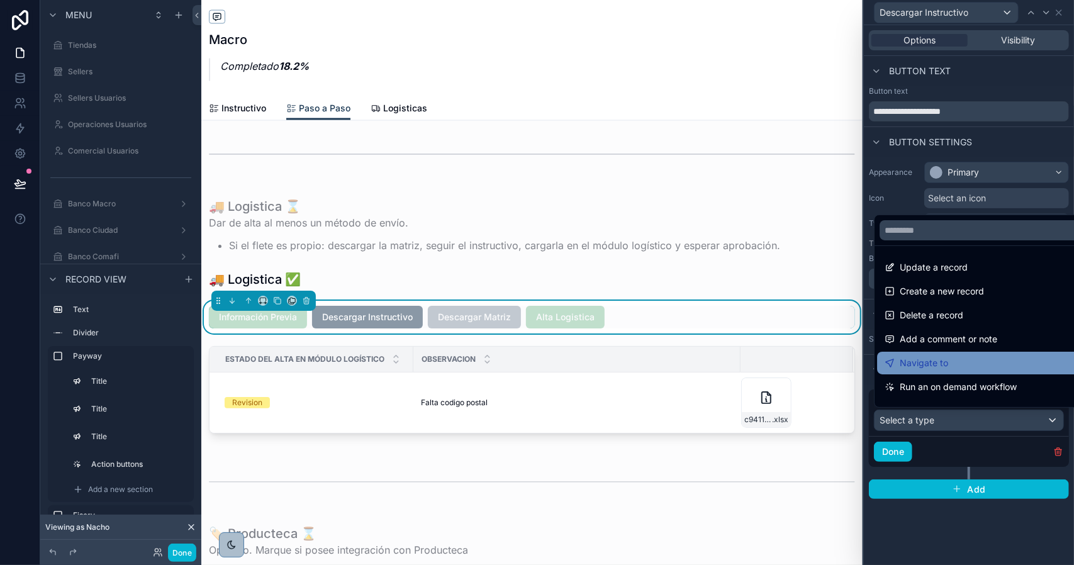
click at [935, 364] on span "Navigate to" at bounding box center [924, 363] width 48 height 15
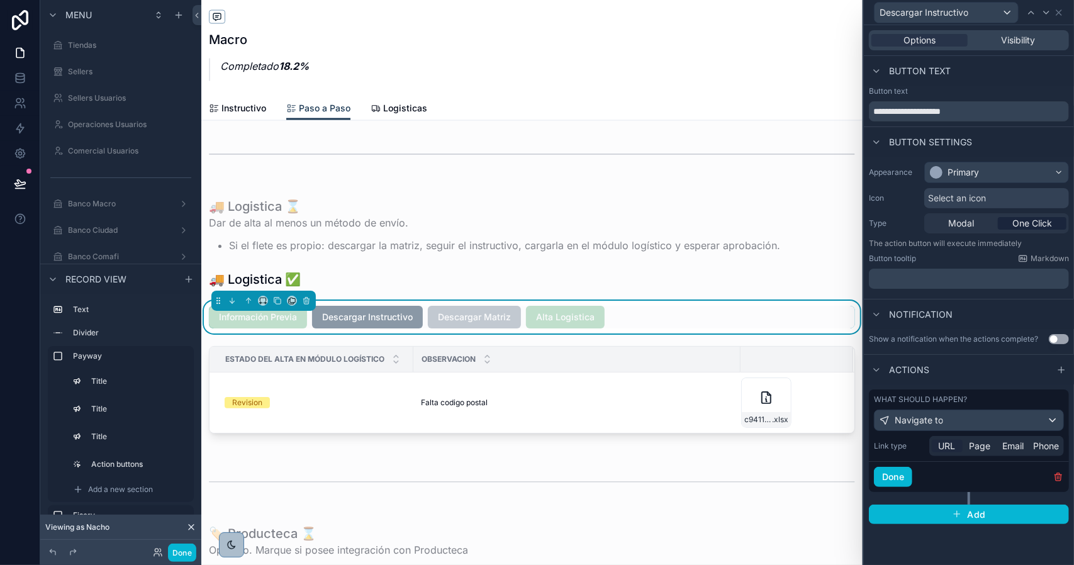
click at [951, 447] on span "URL" at bounding box center [947, 446] width 17 height 13
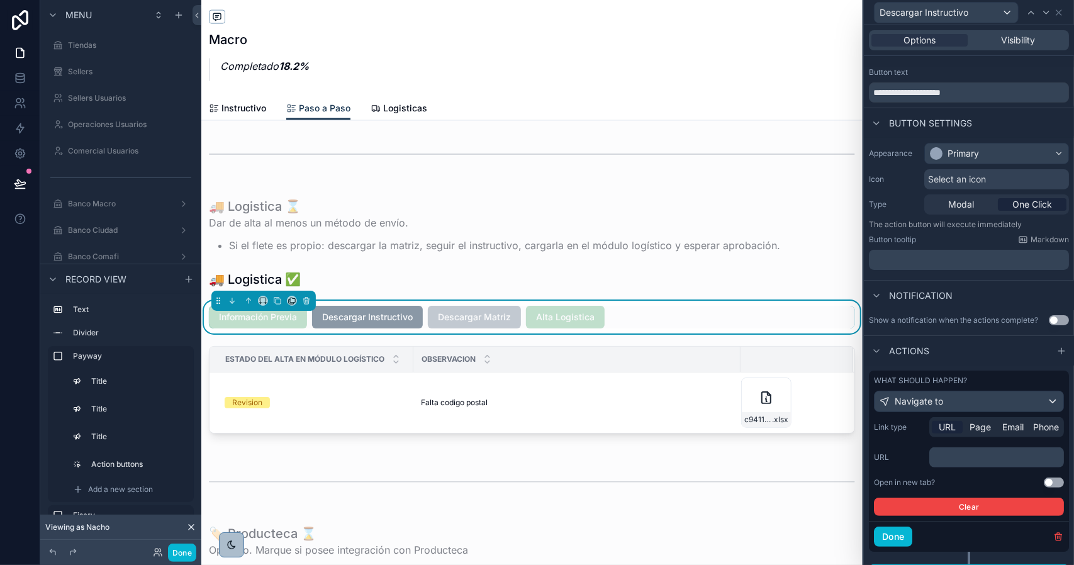
scroll to position [50, 0]
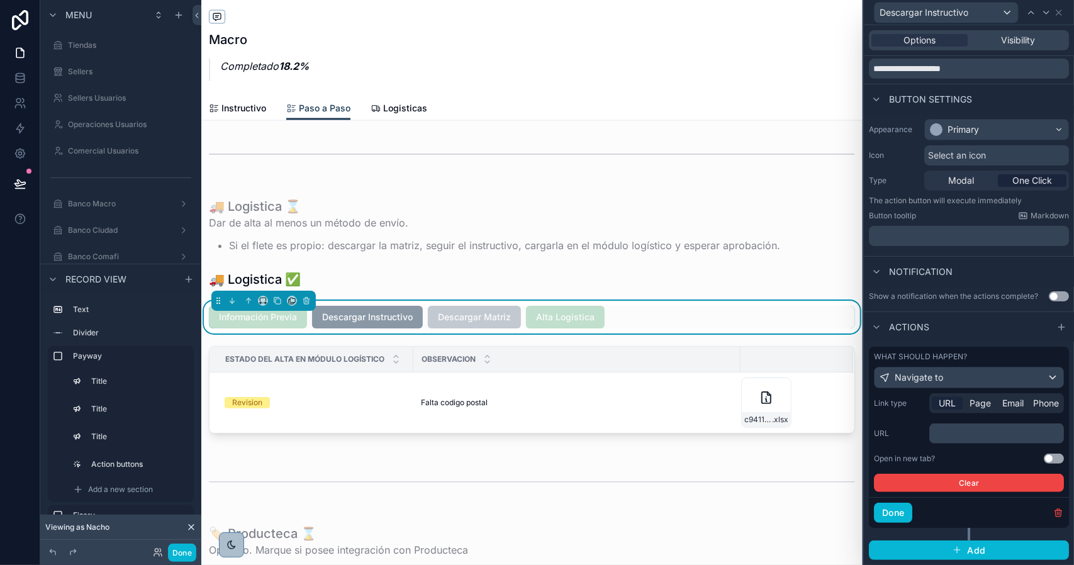
click at [964, 434] on p "﻿" at bounding box center [998, 433] width 127 height 13
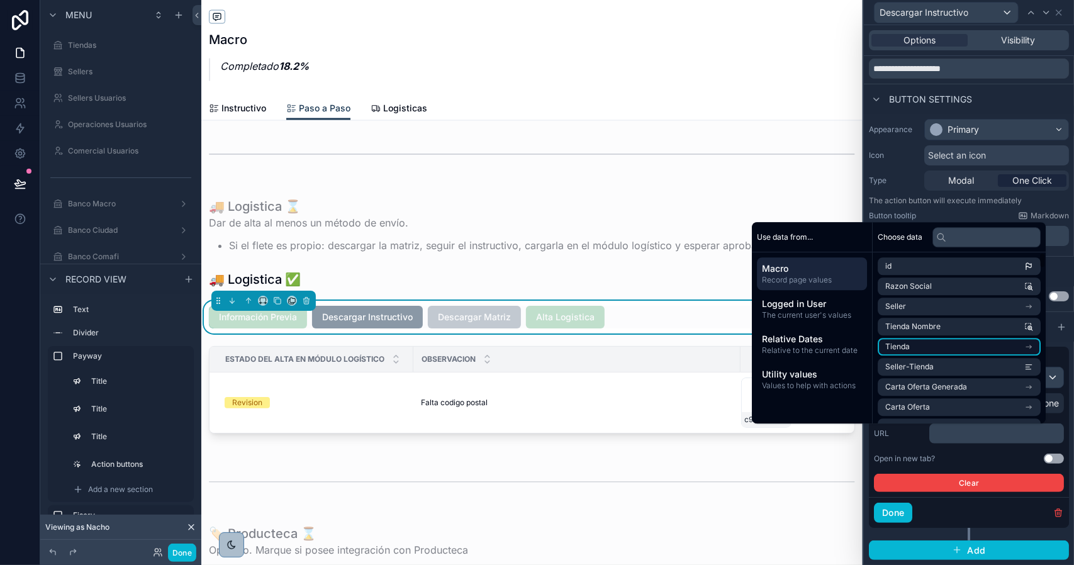
click at [937, 346] on li "Tienda" at bounding box center [959, 347] width 163 height 18
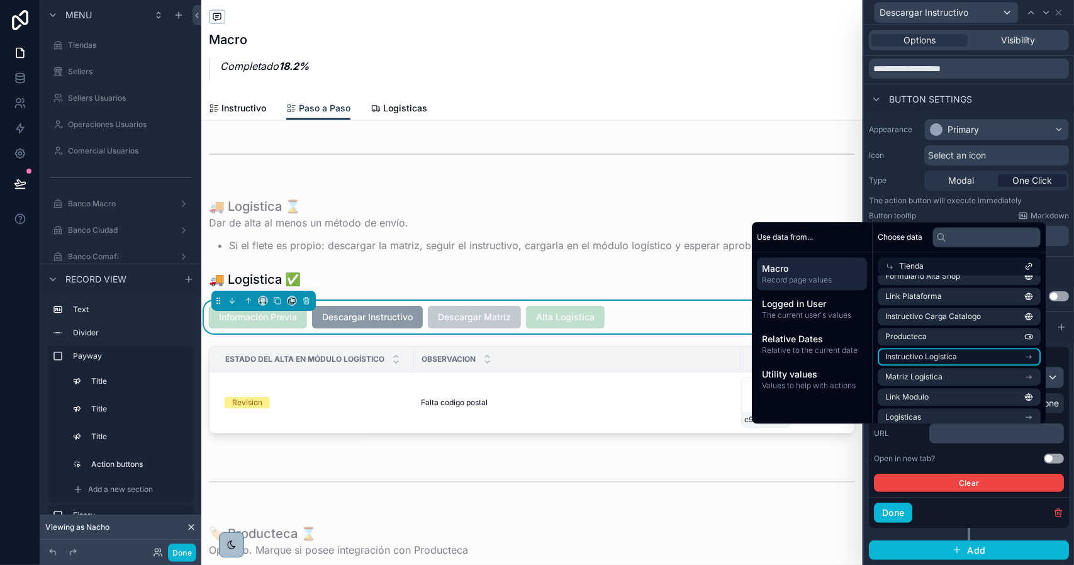
click at [978, 359] on li "Instructivo Logistica" at bounding box center [959, 357] width 163 height 18
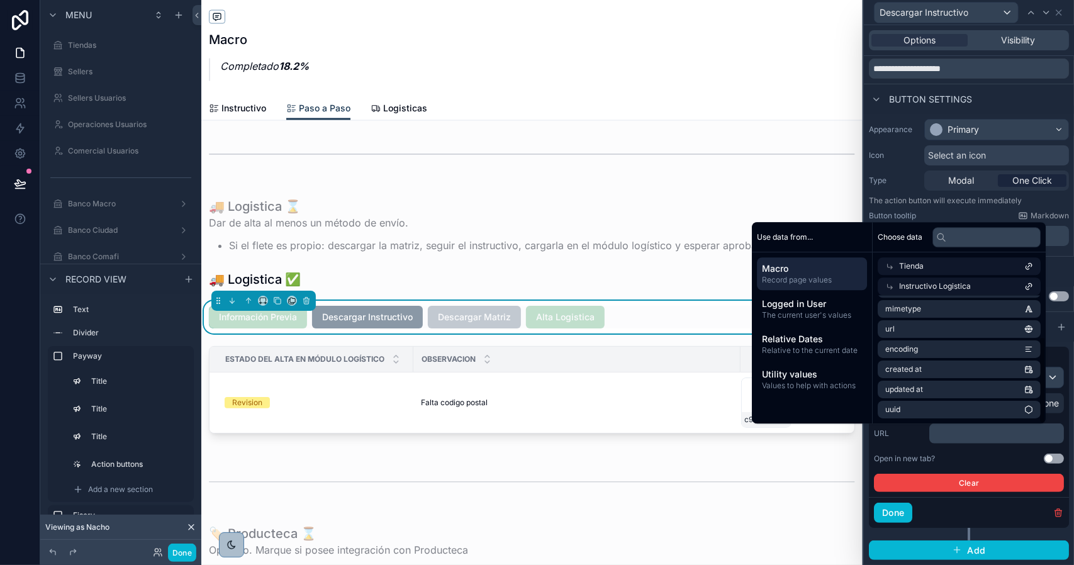
scroll to position [60, 0]
click at [910, 332] on li "url" at bounding box center [959, 329] width 163 height 18
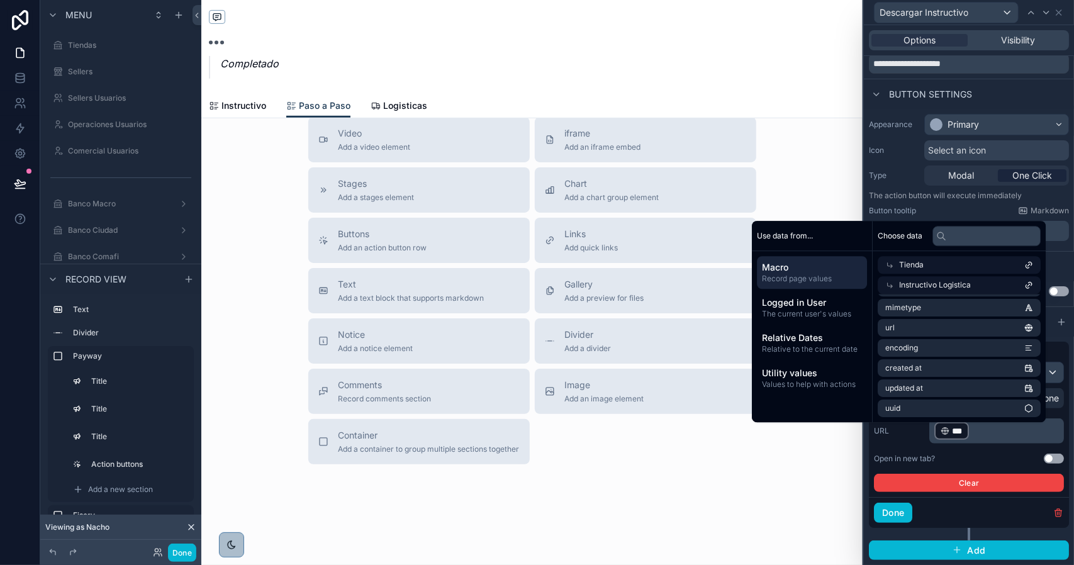
scroll to position [1321, 0]
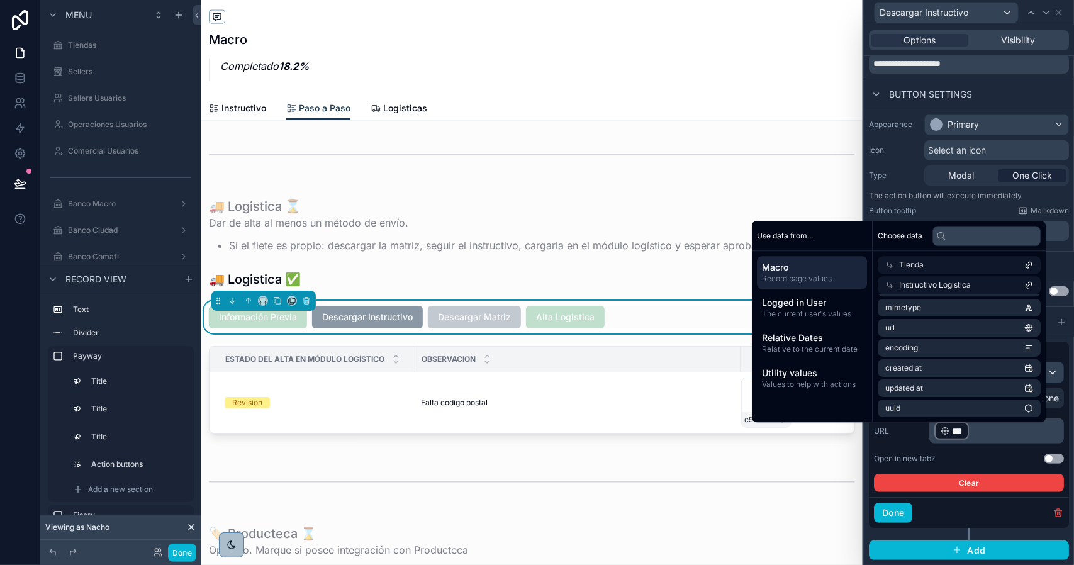
click at [1044, 464] on button "Use setting" at bounding box center [1054, 459] width 20 height 10
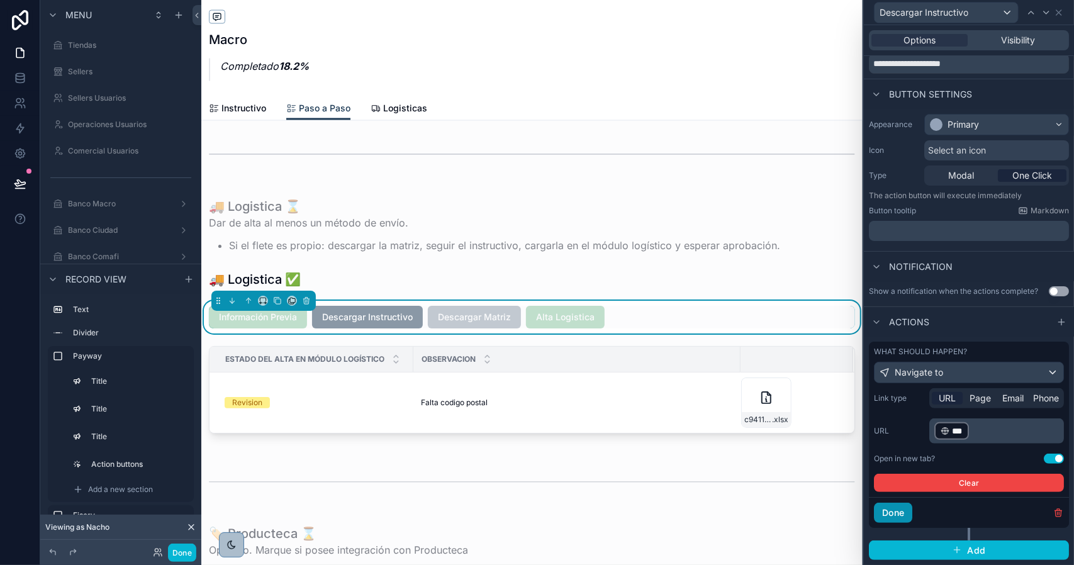
click at [906, 517] on button "Done" at bounding box center [893, 513] width 38 height 20
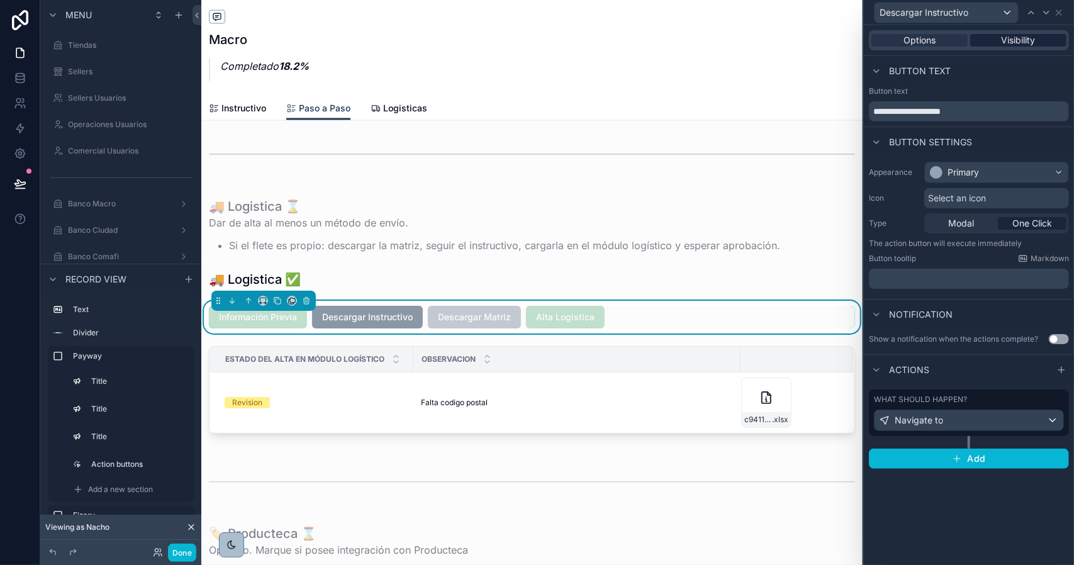
click at [1008, 38] on span "Visibility" at bounding box center [1019, 40] width 34 height 13
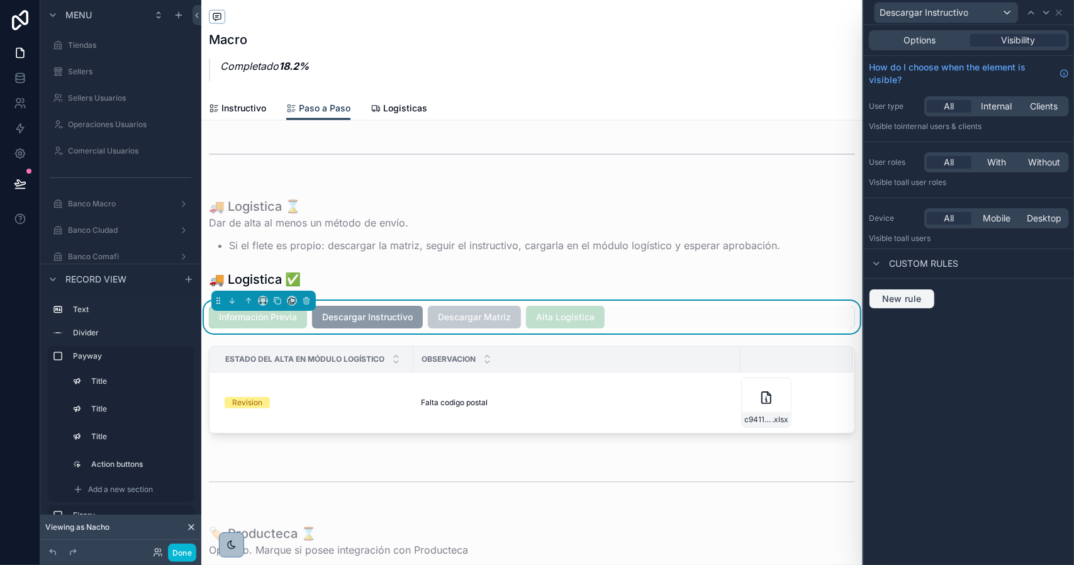
click at [905, 296] on span "New rule" at bounding box center [902, 298] width 50 height 11
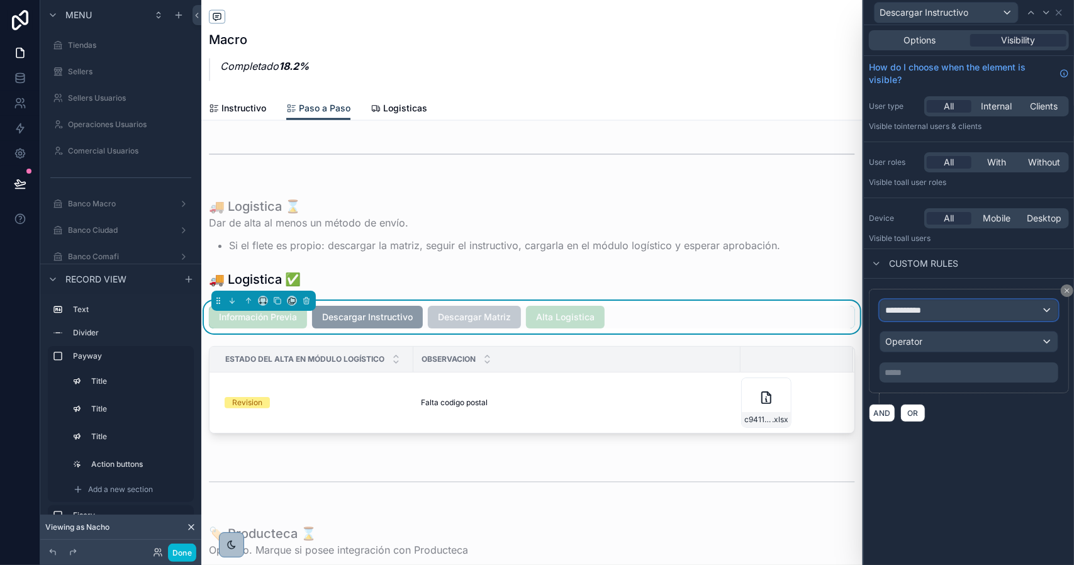
click at [922, 309] on span "**********" at bounding box center [909, 310] width 47 height 13
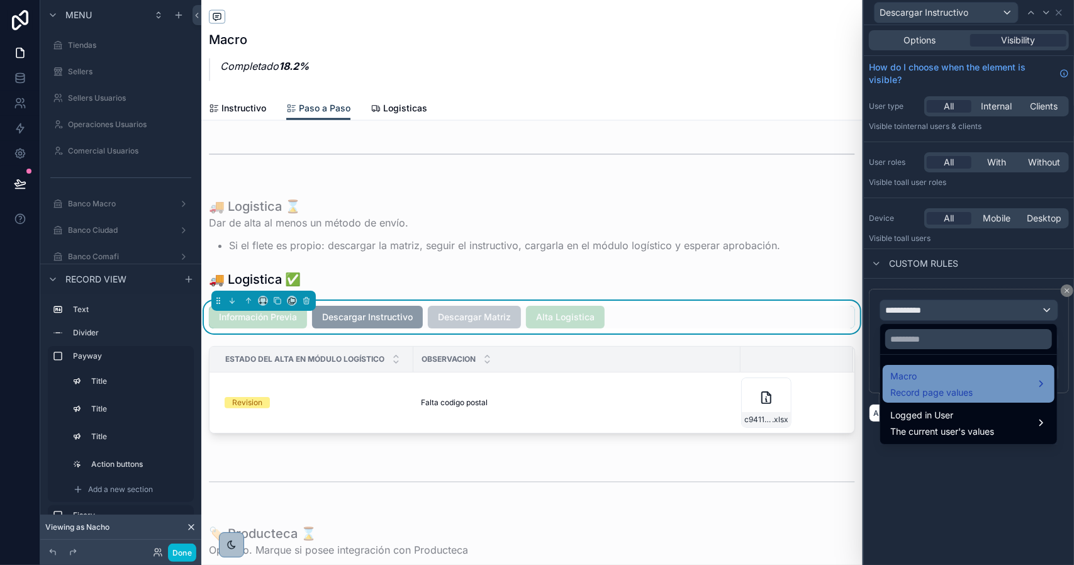
click at [930, 373] on span "Macro" at bounding box center [932, 376] width 82 height 15
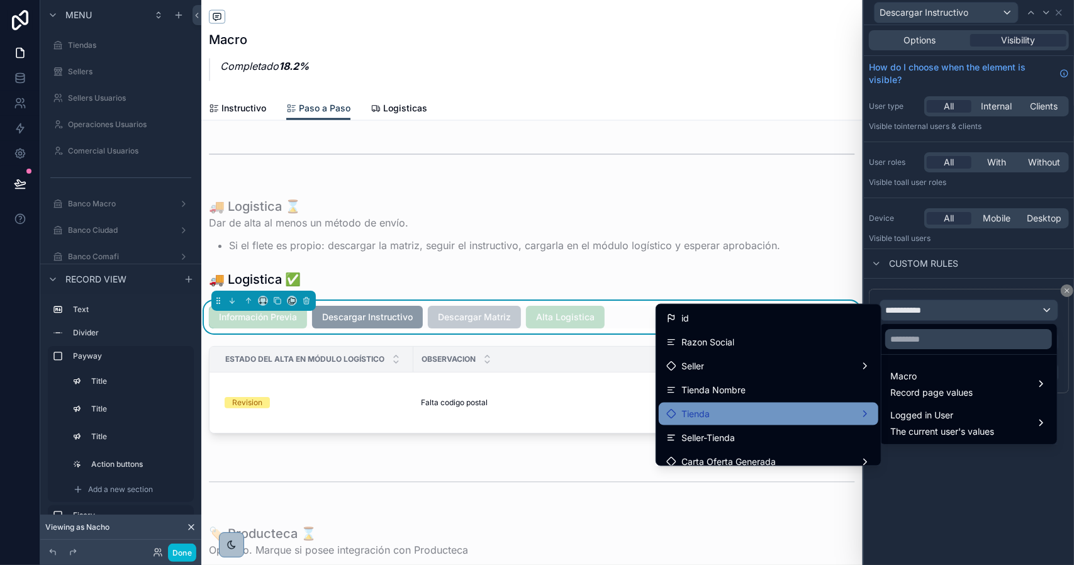
click at [786, 410] on div "Tienda" at bounding box center [769, 414] width 205 height 15
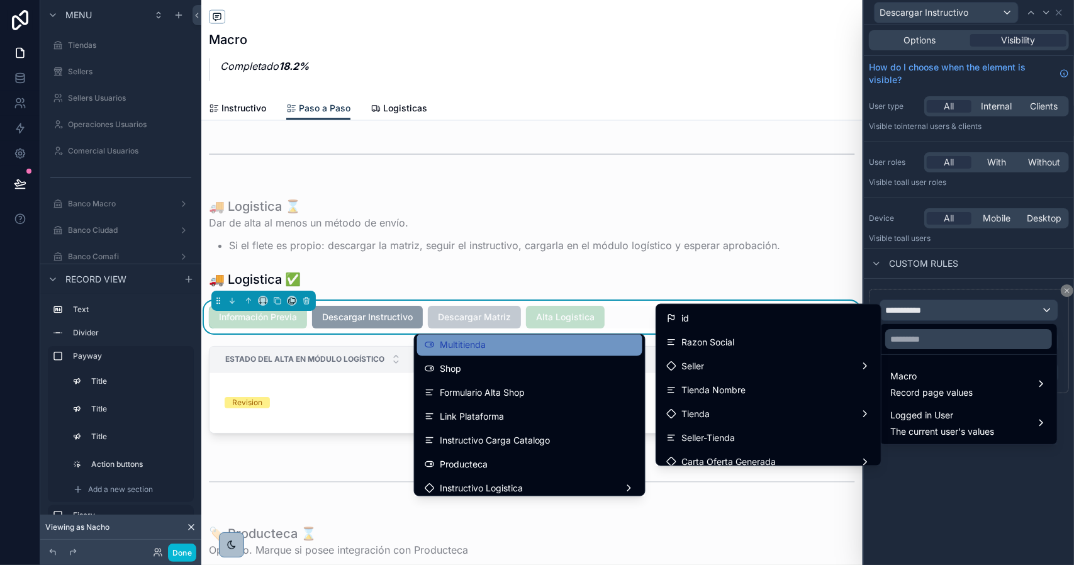
scroll to position [378, 0]
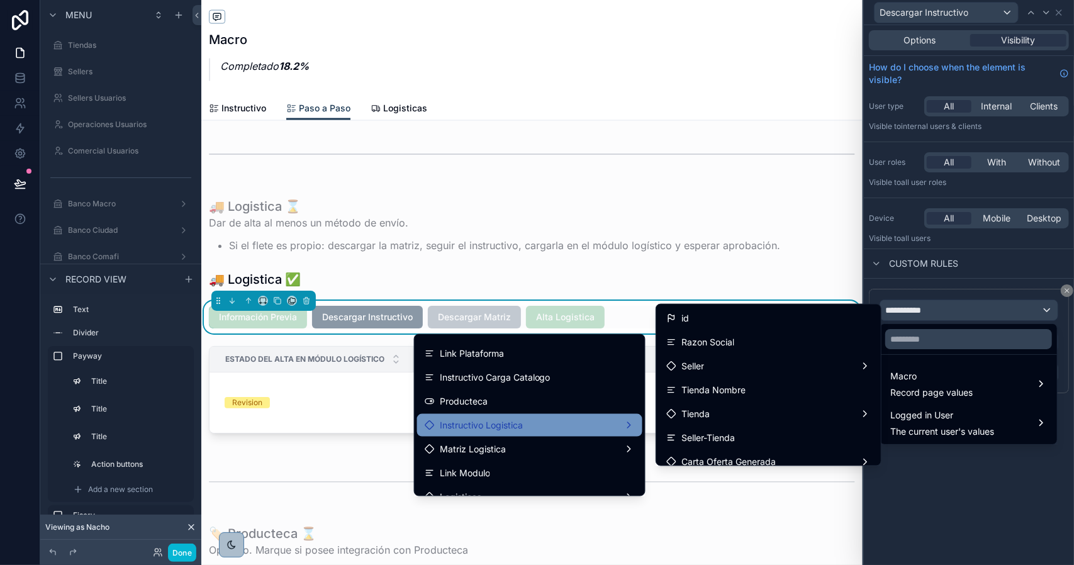
click at [572, 421] on div "Instructivo Logistica" at bounding box center [530, 425] width 210 height 15
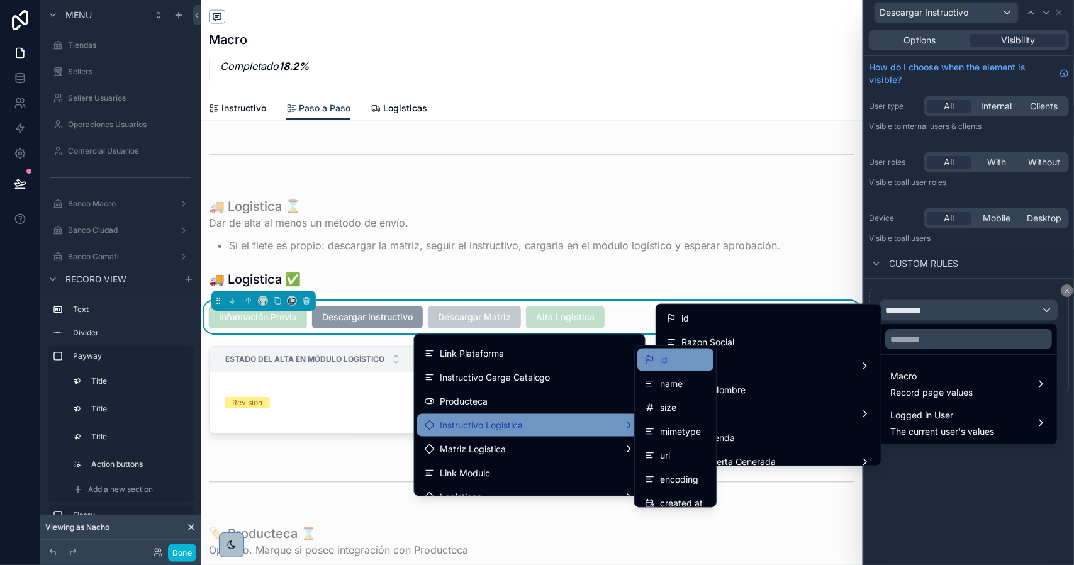
click at [670, 364] on div "id" at bounding box center [675, 359] width 61 height 15
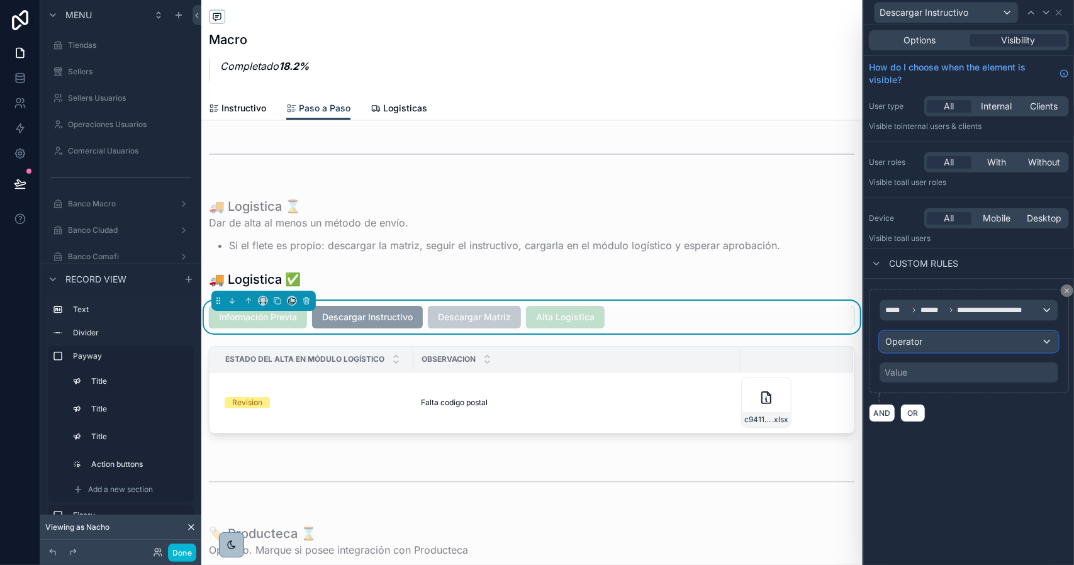
click at [909, 342] on span "Operator" at bounding box center [904, 341] width 37 height 11
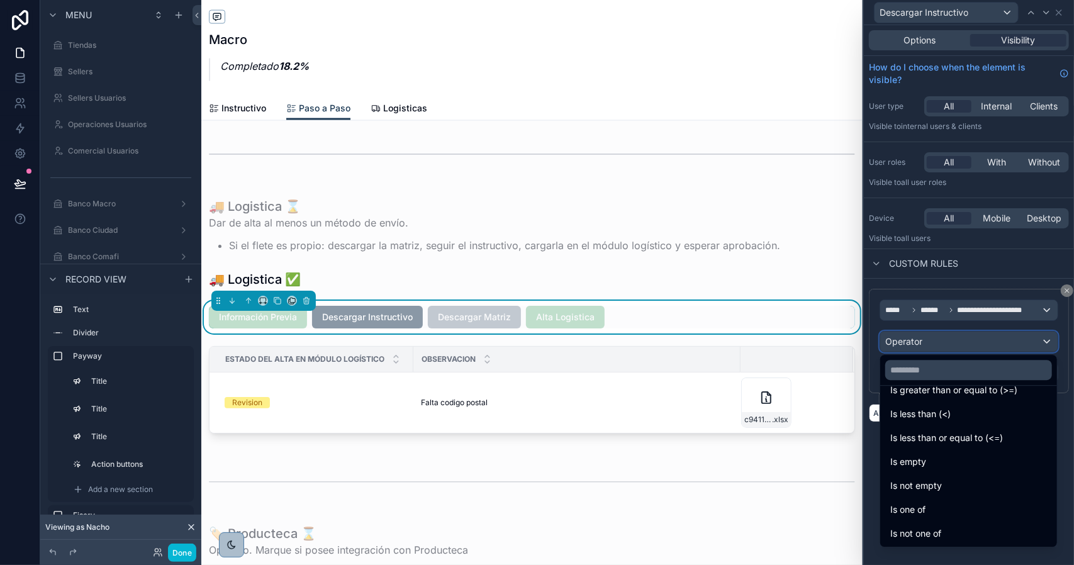
scroll to position [89, 0]
click at [952, 478] on div "Is not empty" at bounding box center [969, 485] width 157 height 15
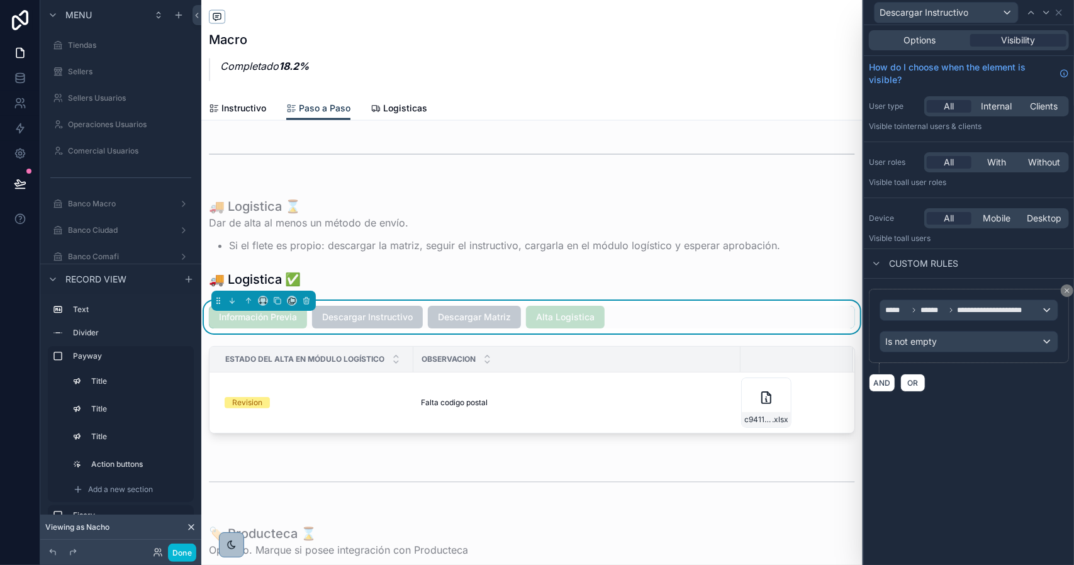
click at [930, 445] on div "**********" at bounding box center [969, 295] width 210 height 540
click at [1050, 14] on icon at bounding box center [1047, 13] width 10 height 10
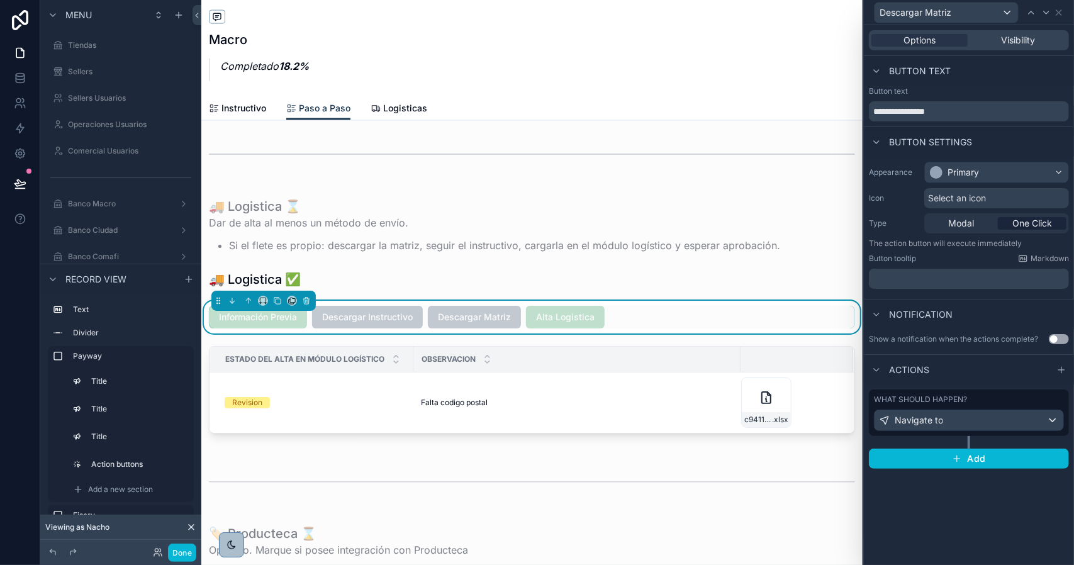
click at [981, 402] on div "What should happen?" at bounding box center [969, 400] width 190 height 10
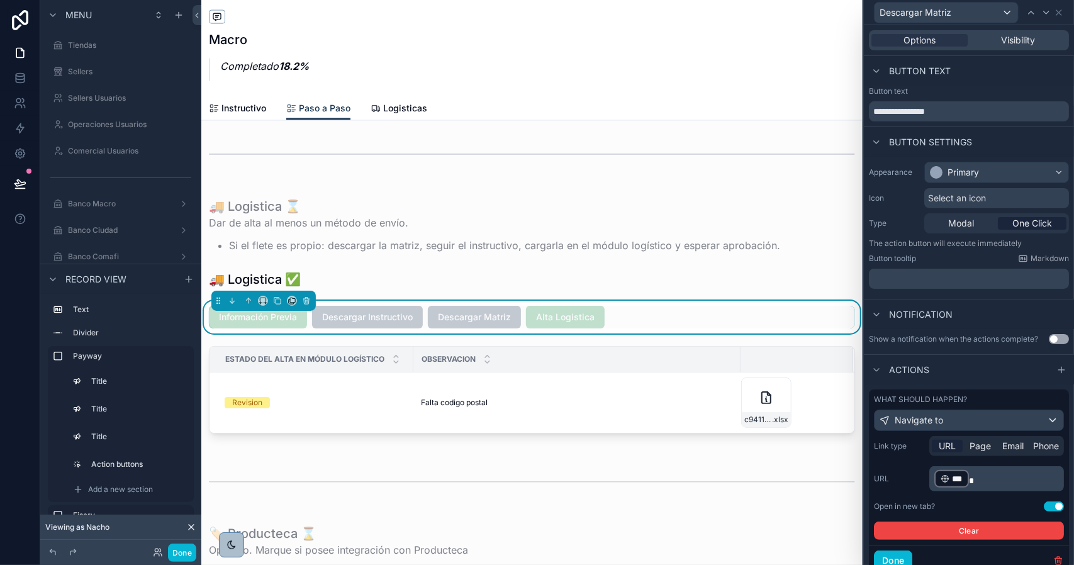
click at [981, 401] on div "What should happen? Navigate to" at bounding box center [969, 413] width 200 height 47
click at [1002, 35] on span "Visibility" at bounding box center [1019, 40] width 34 height 13
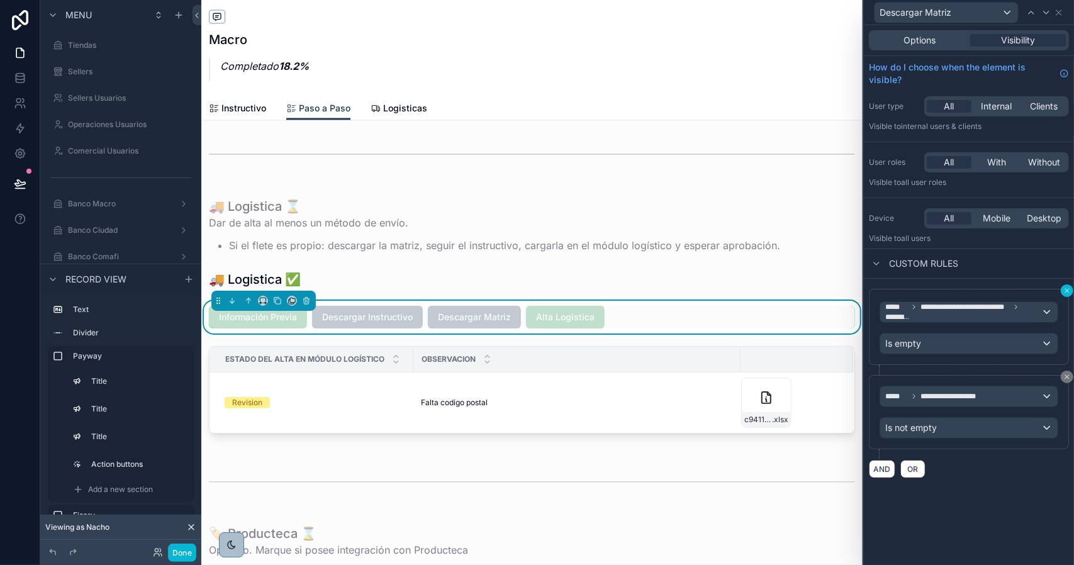
click at [1066, 291] on icon at bounding box center [1068, 291] width 4 height 4
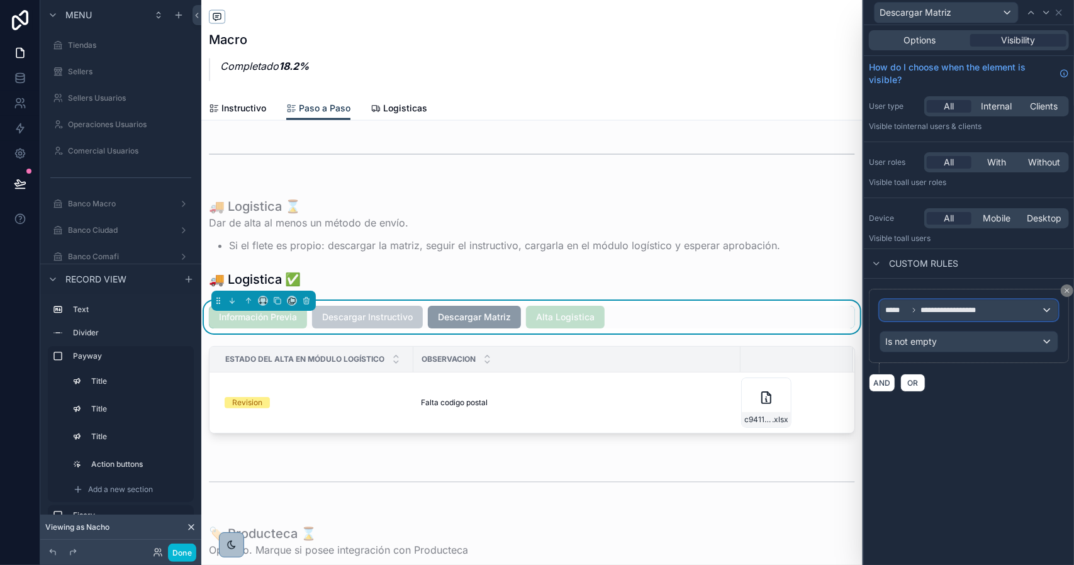
click at [971, 305] on span "**********" at bounding box center [954, 310] width 67 height 10
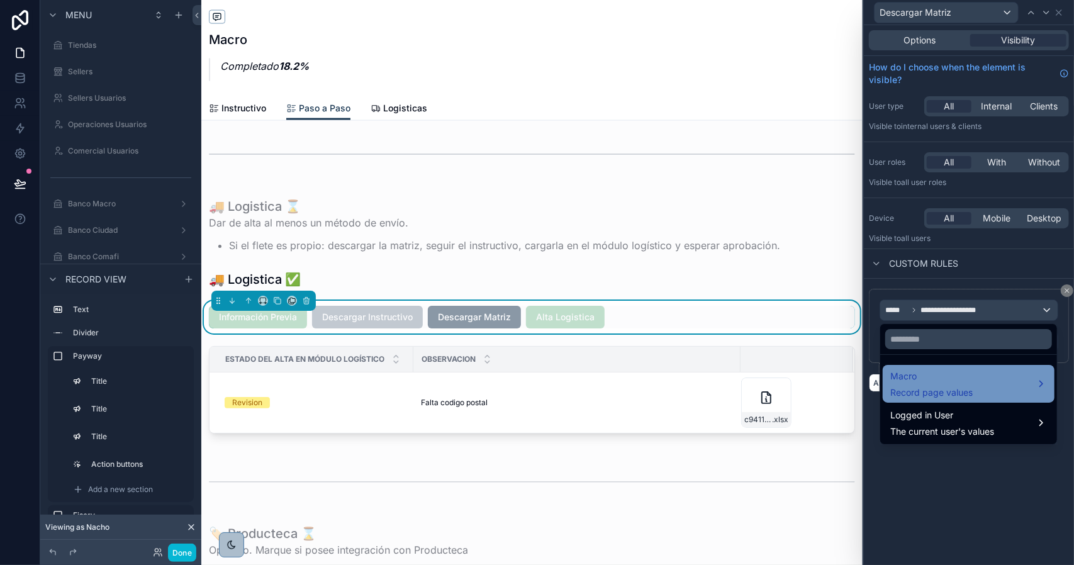
click at [951, 385] on div "Macro Record page values" at bounding box center [932, 384] width 82 height 30
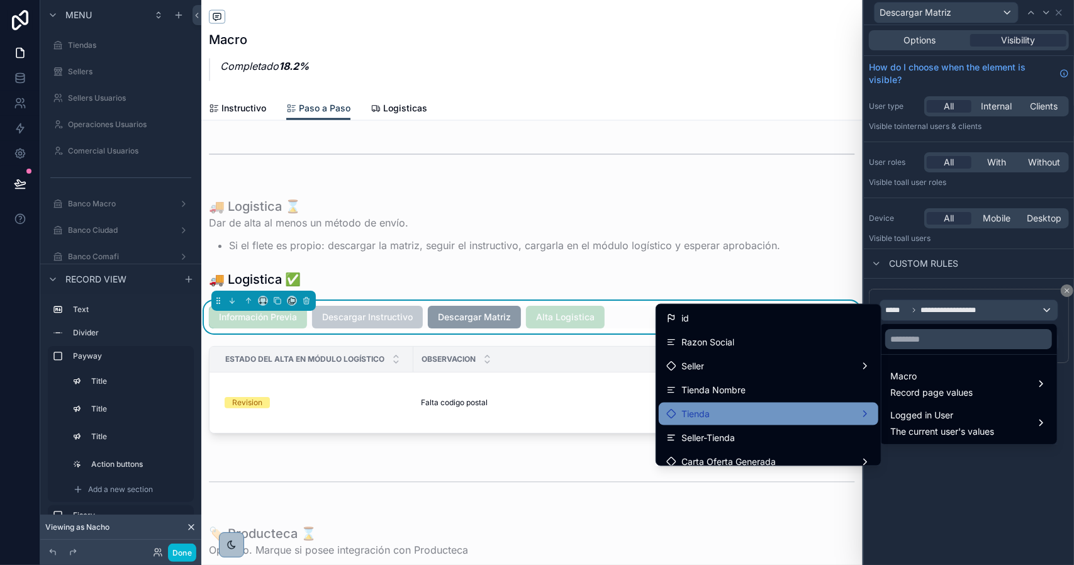
click at [782, 408] on div "Tienda" at bounding box center [769, 414] width 205 height 15
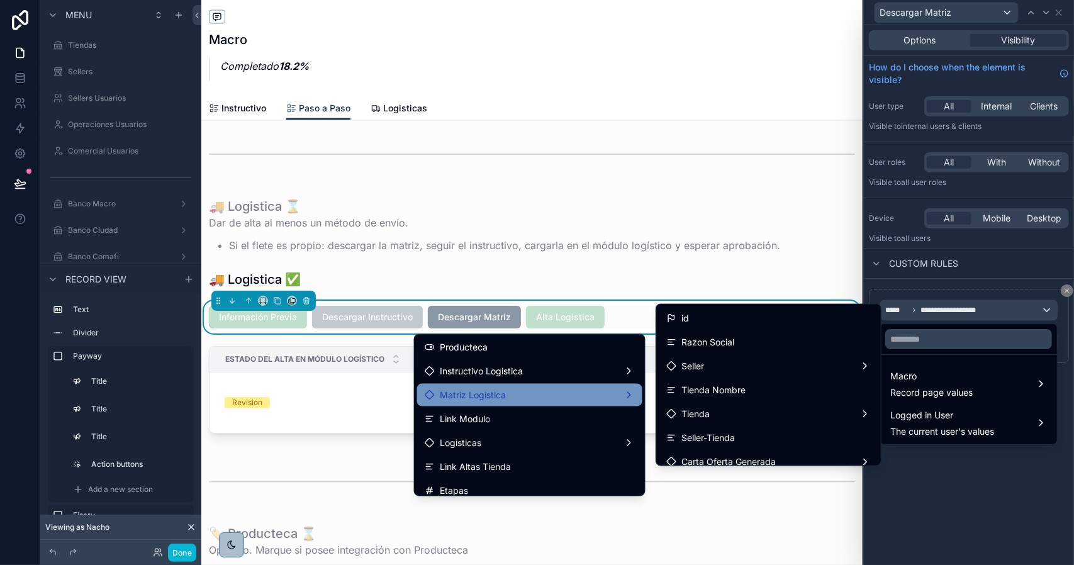
scroll to position [441, 0]
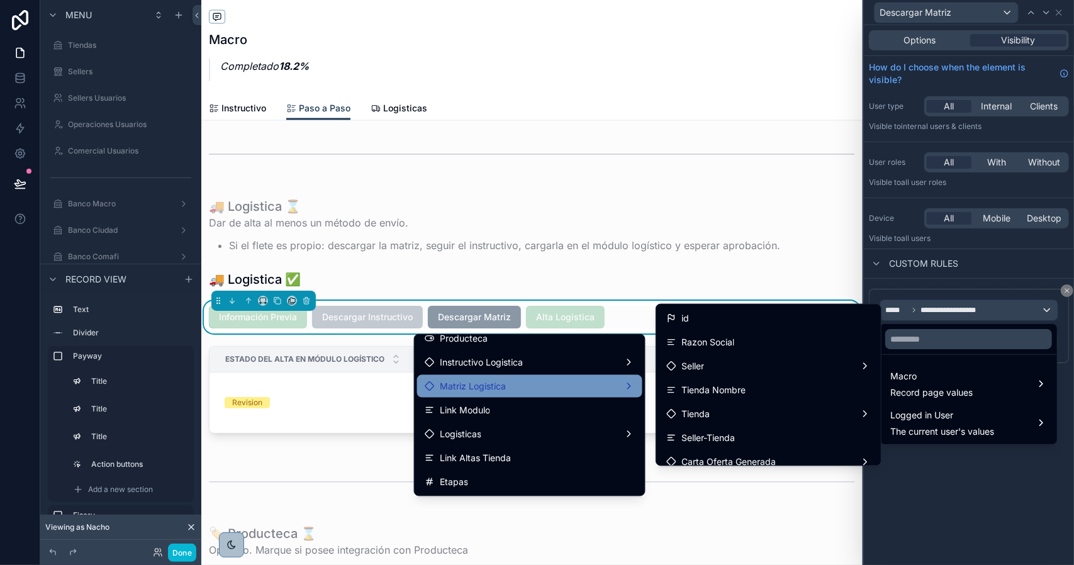
click at [557, 386] on div "Matriz Logistica" at bounding box center [530, 386] width 210 height 15
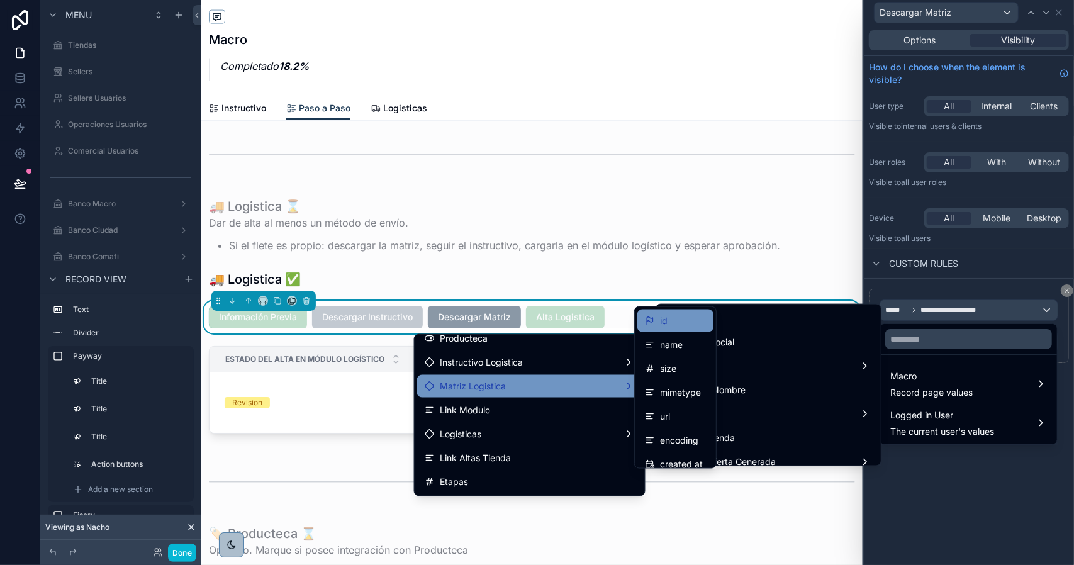
click at [672, 324] on div "id" at bounding box center [675, 320] width 61 height 15
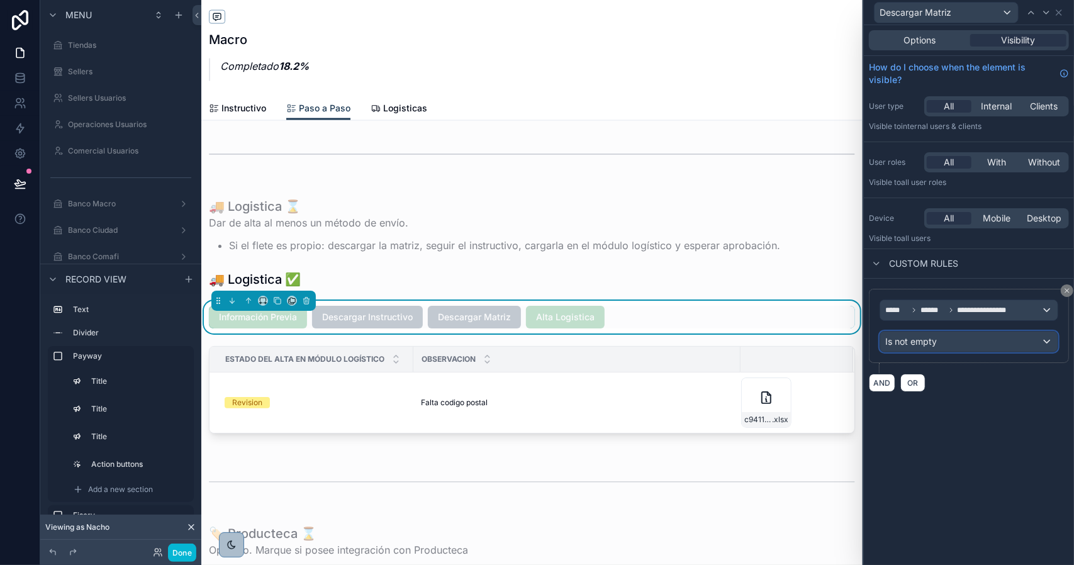
click at [929, 342] on span "Is not empty" at bounding box center [912, 341] width 52 height 13
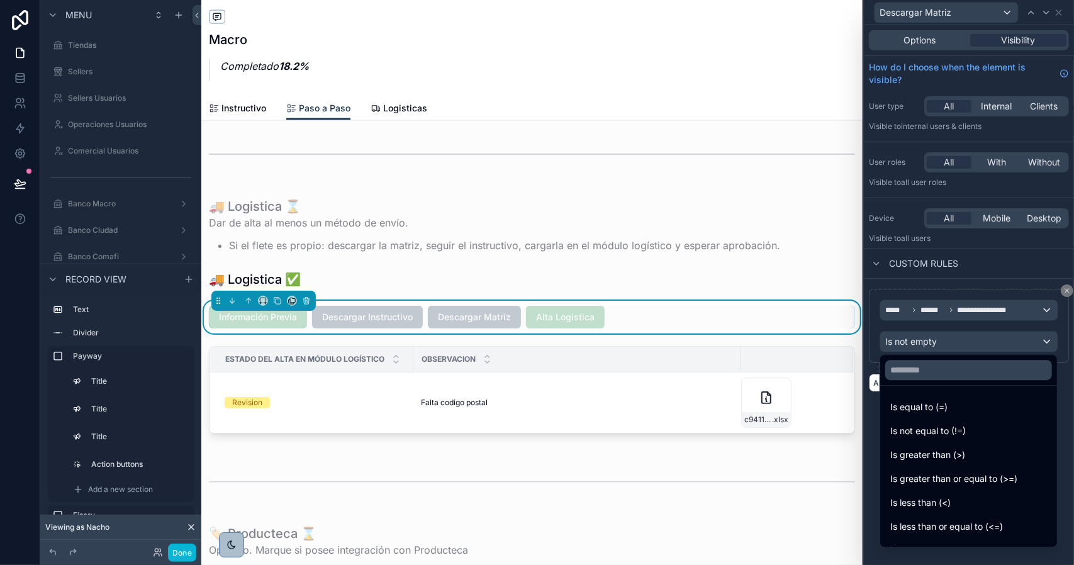
click at [928, 341] on div at bounding box center [969, 282] width 210 height 565
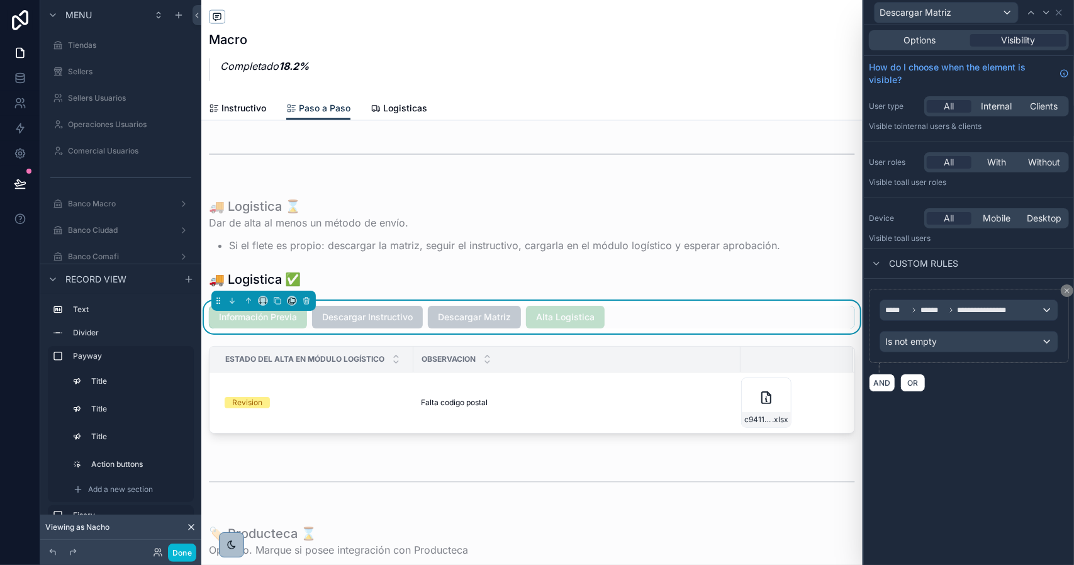
drag, startPoint x: 959, startPoint y: 453, endPoint x: 971, endPoint y: 388, distance: 65.2
click at [959, 451] on div "**********" at bounding box center [969, 295] width 210 height 540
click at [924, 40] on span "Options" at bounding box center [920, 40] width 32 height 13
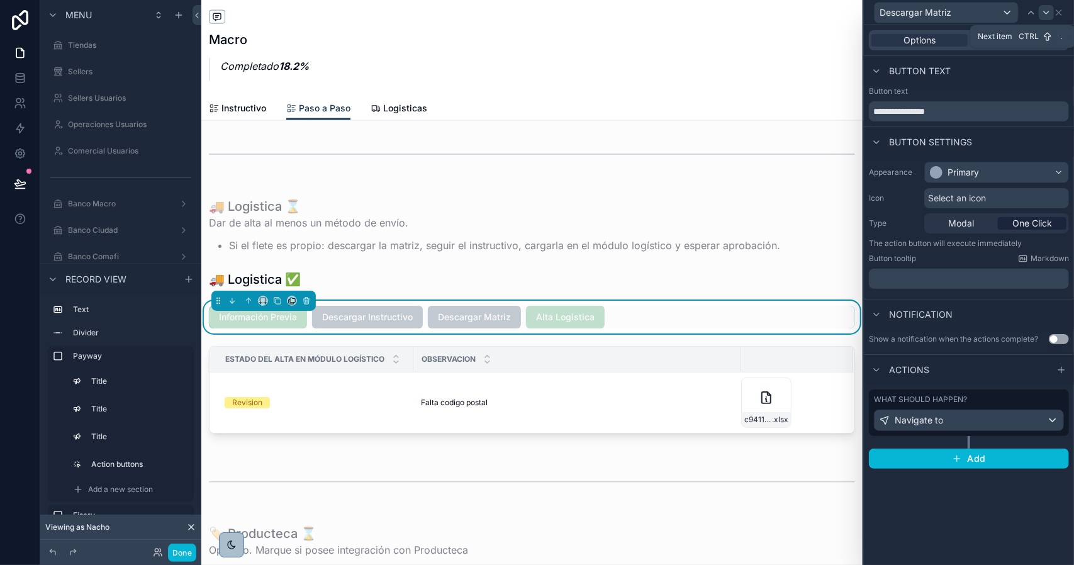
click at [1045, 15] on icon at bounding box center [1047, 13] width 10 height 10
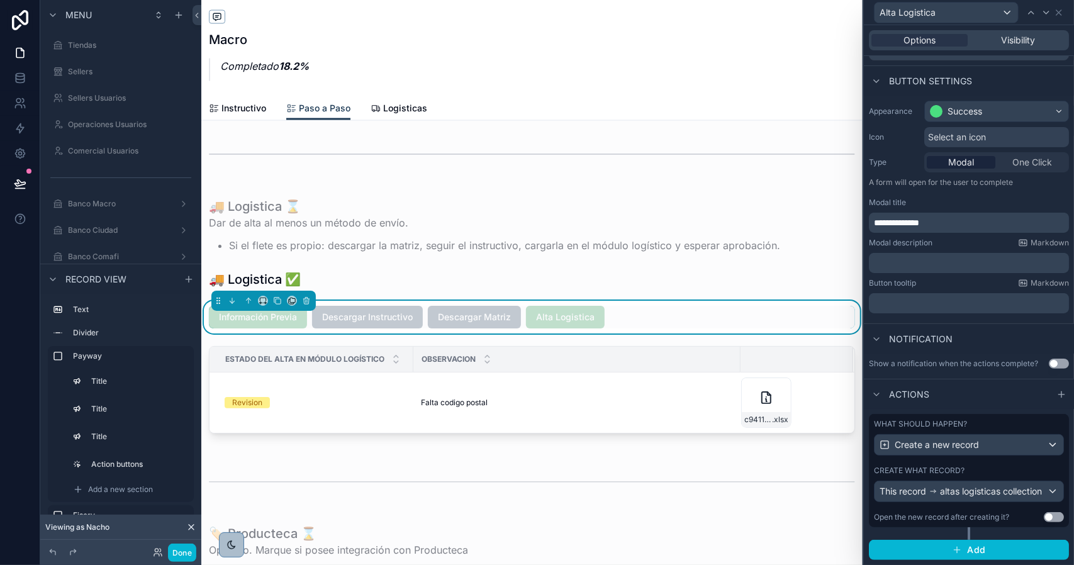
scroll to position [76, 0]
click at [1017, 37] on span "Visibility" at bounding box center [1019, 40] width 34 height 13
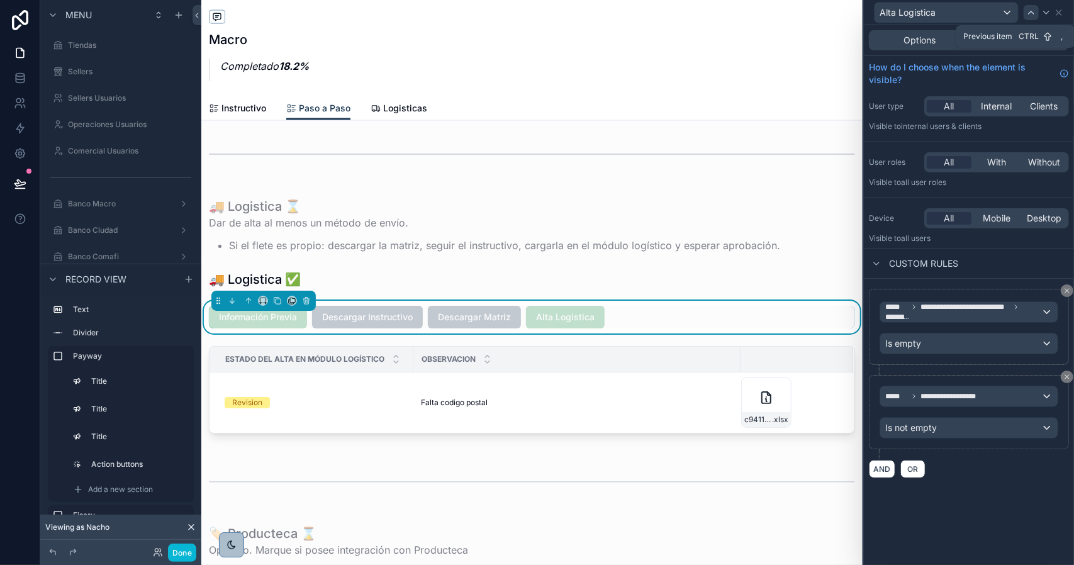
click at [1027, 13] on icon at bounding box center [1032, 13] width 10 height 10
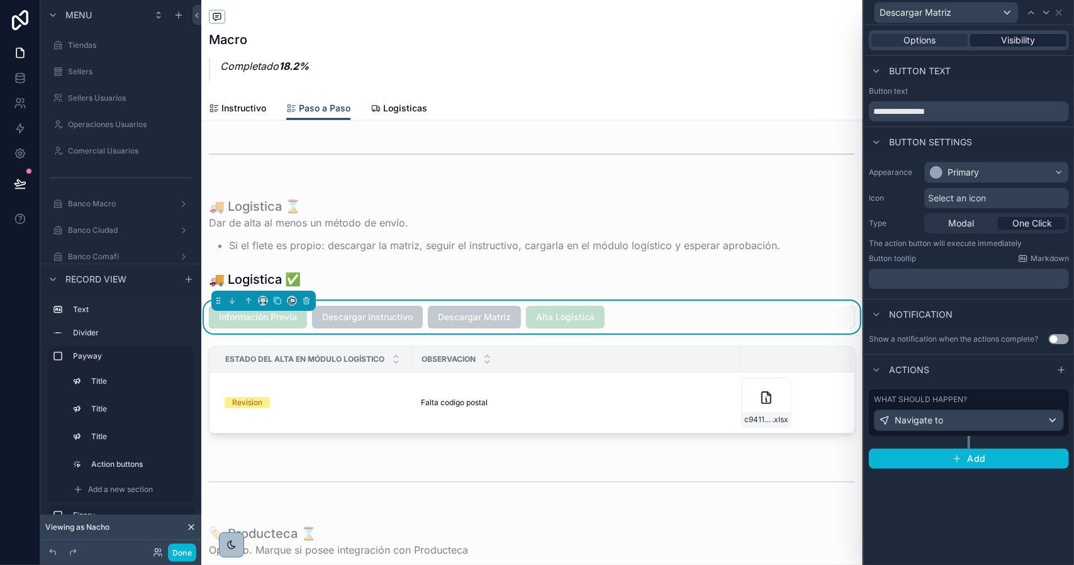
click at [996, 43] on div "Visibility" at bounding box center [1019, 40] width 96 height 13
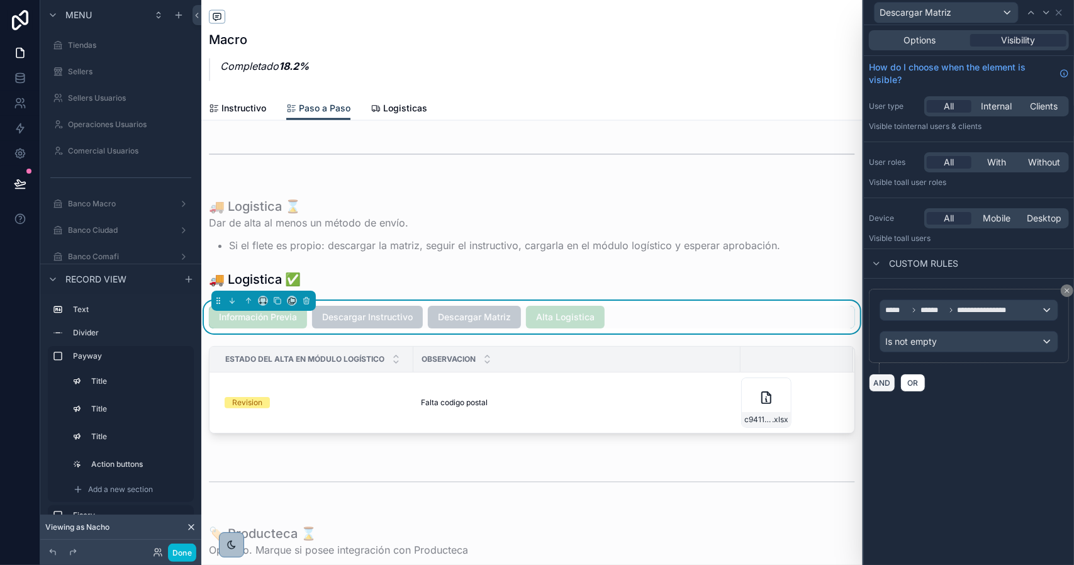
click at [882, 385] on button "AND" at bounding box center [882, 383] width 26 height 18
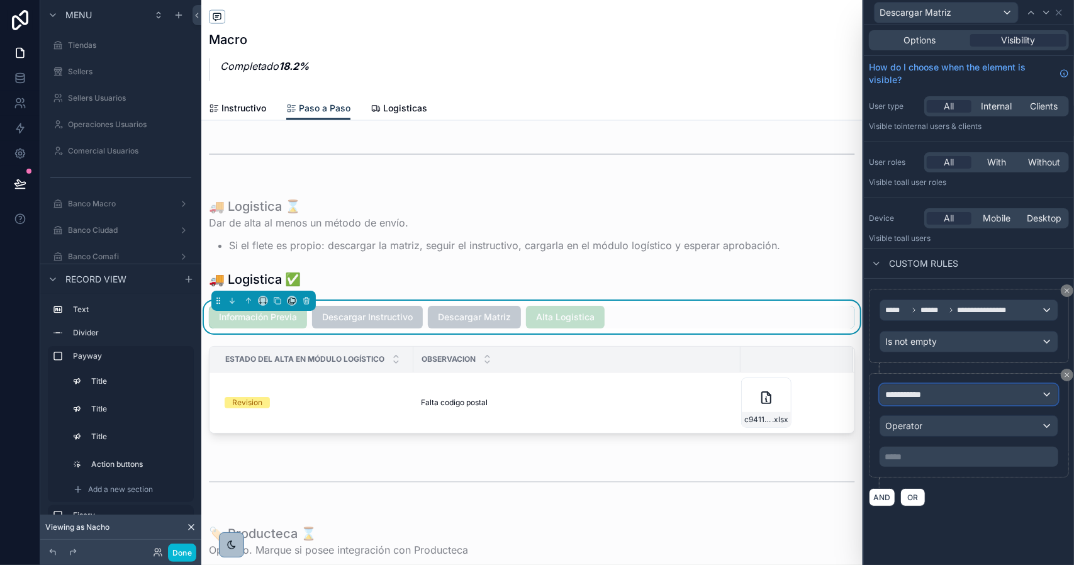
click at [932, 388] on span "**********" at bounding box center [909, 394] width 47 height 13
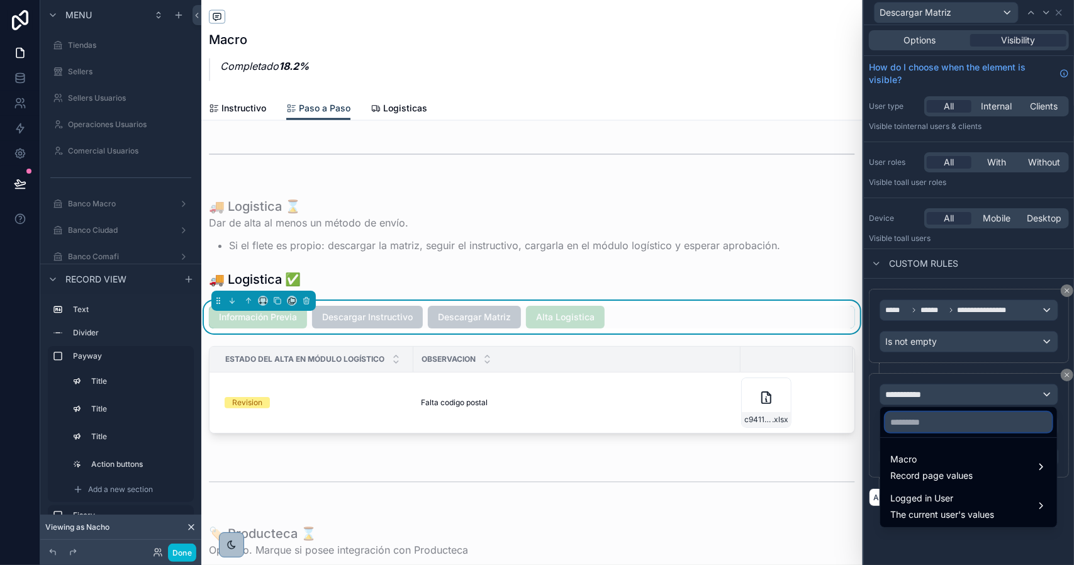
click at [938, 424] on input "text" at bounding box center [969, 422] width 167 height 20
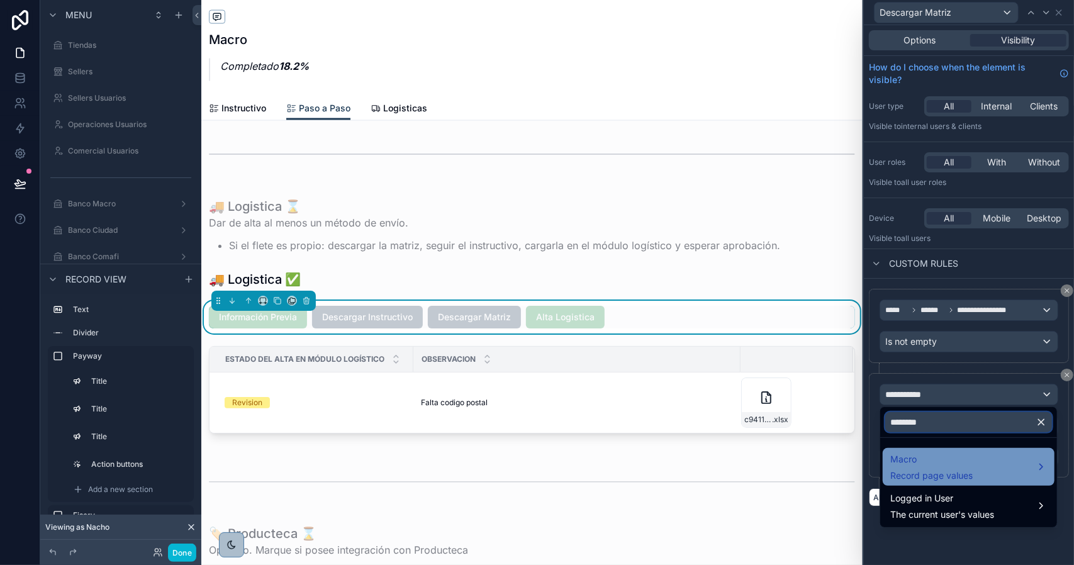
type input "********"
click at [911, 457] on span "Macro" at bounding box center [932, 459] width 82 height 15
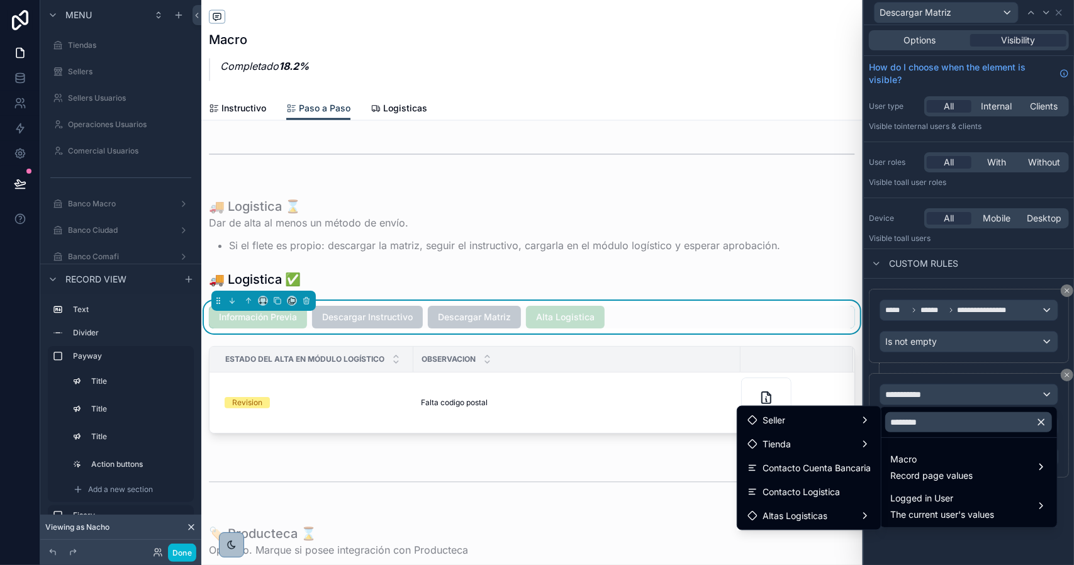
click at [839, 490] on span "Contacto Logistica" at bounding box center [801, 492] width 77 height 15
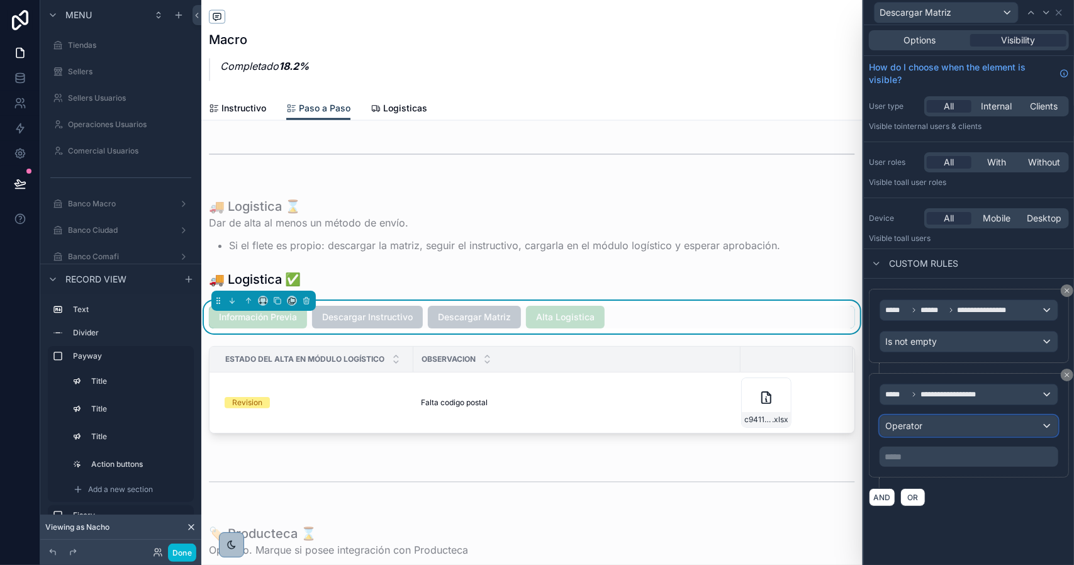
click at [948, 423] on div "Operator" at bounding box center [969, 426] width 177 height 20
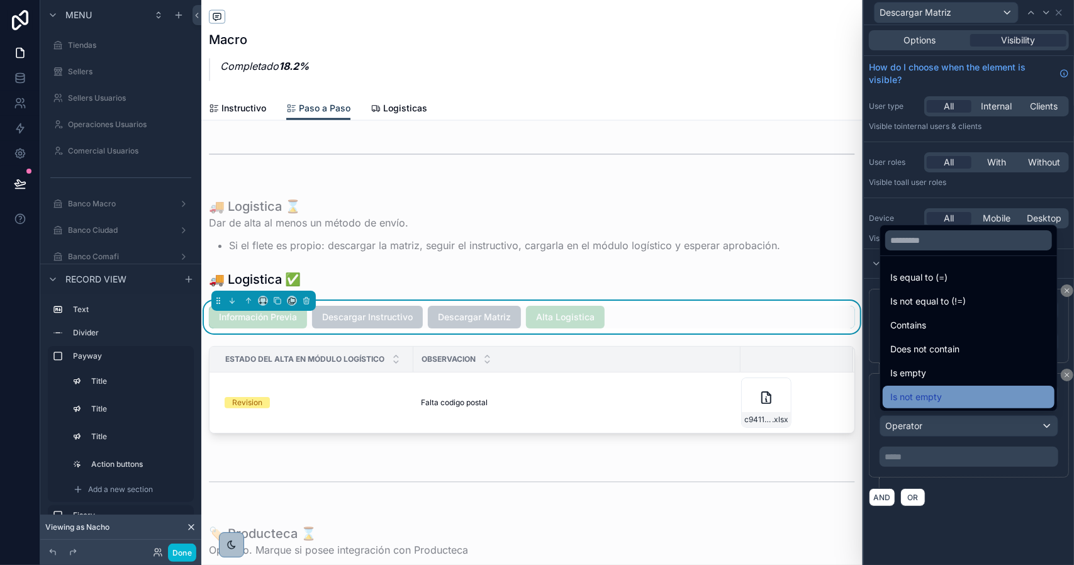
click at [944, 395] on div "Is not empty" at bounding box center [969, 397] width 157 height 15
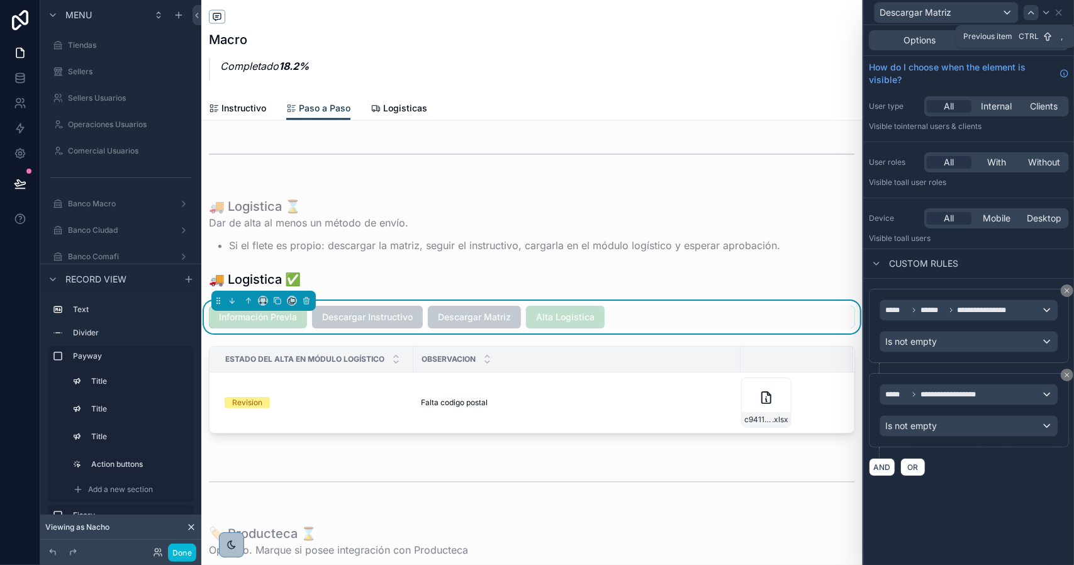
click at [1028, 16] on icon at bounding box center [1032, 13] width 10 height 10
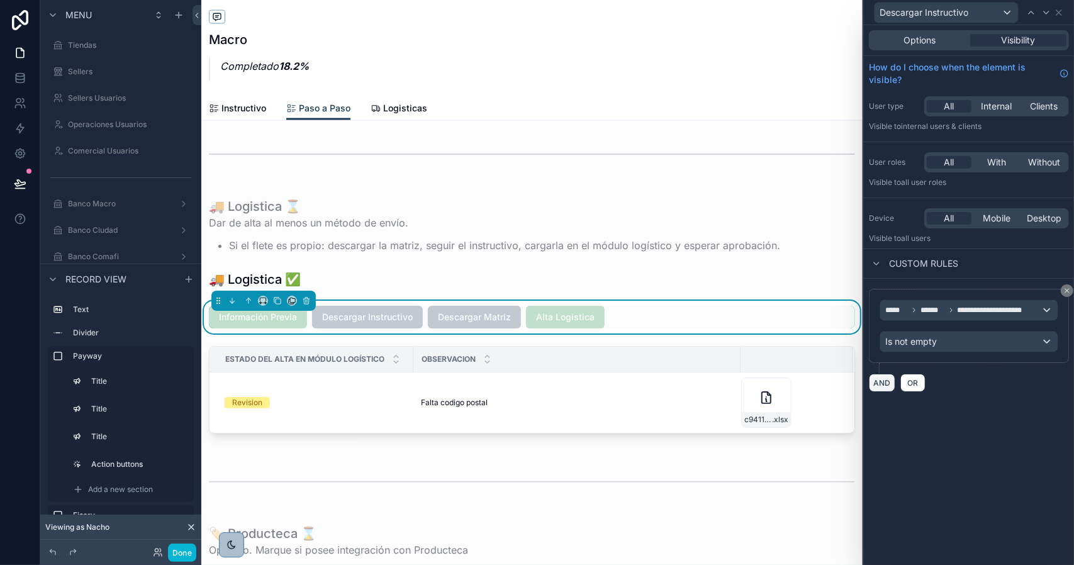
click at [876, 376] on button "AND" at bounding box center [882, 383] width 26 height 18
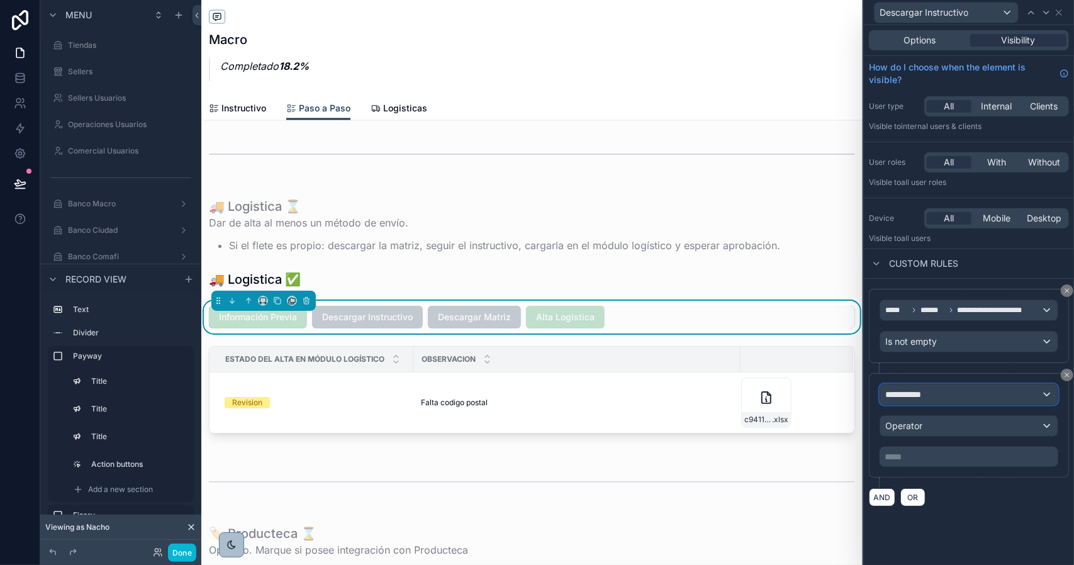
click at [951, 388] on div "**********" at bounding box center [969, 395] width 177 height 20
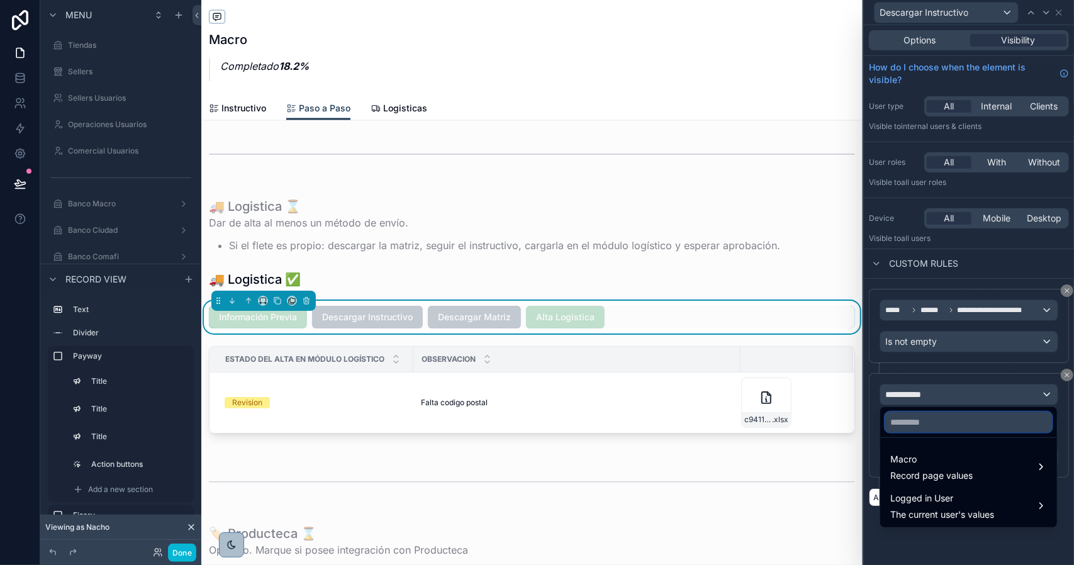
click at [956, 419] on input "text" at bounding box center [969, 422] width 167 height 20
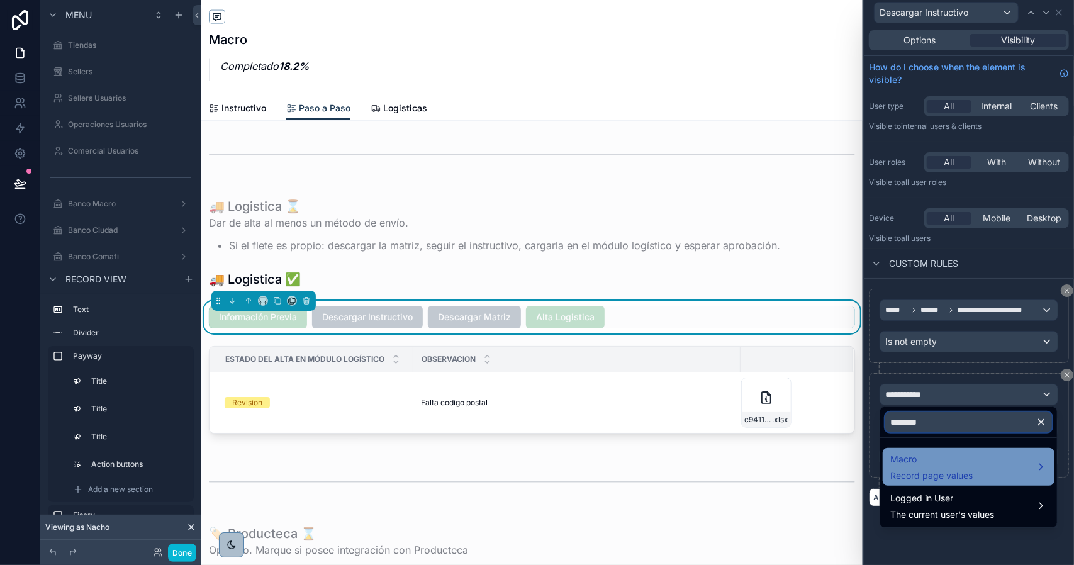
type input "********"
click at [941, 458] on span "Macro" at bounding box center [932, 459] width 82 height 15
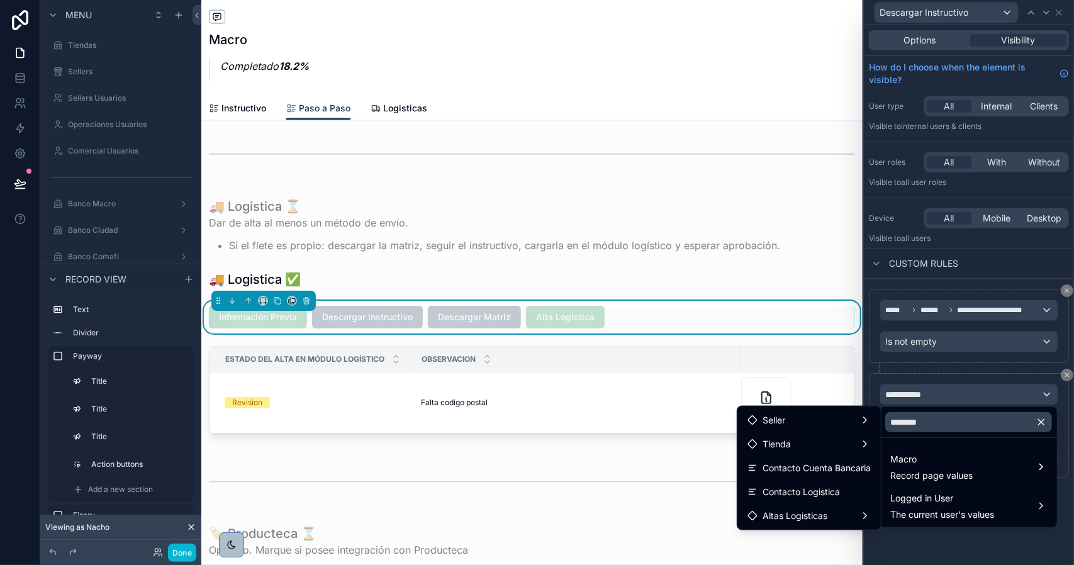
drag, startPoint x: 828, startPoint y: 487, endPoint x: 925, endPoint y: 445, distance: 105.7
click at [828, 487] on span "Contacto Logistica" at bounding box center [801, 492] width 77 height 15
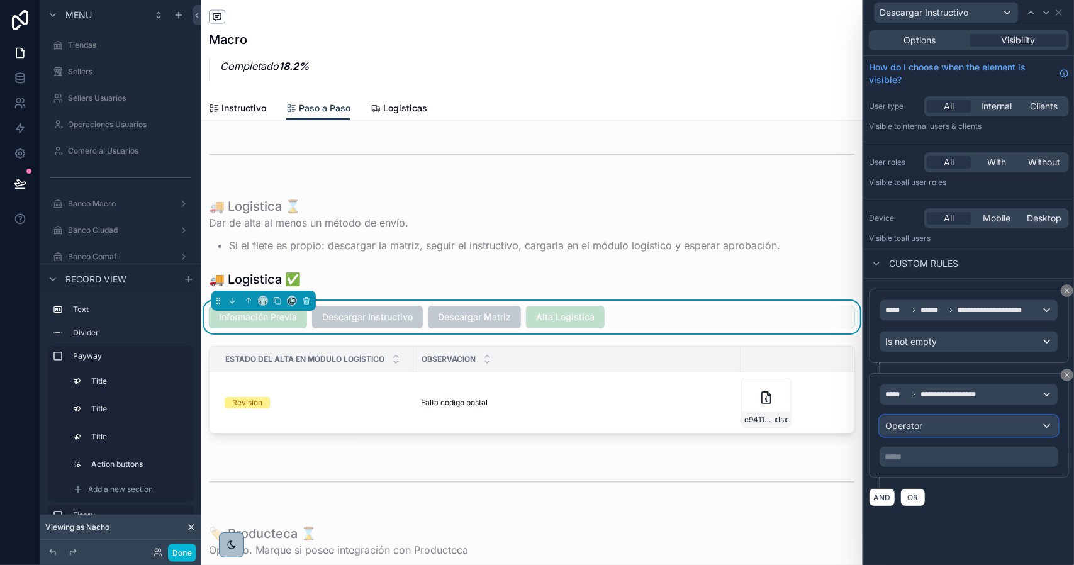
click at [931, 425] on div "Operator" at bounding box center [969, 426] width 177 height 20
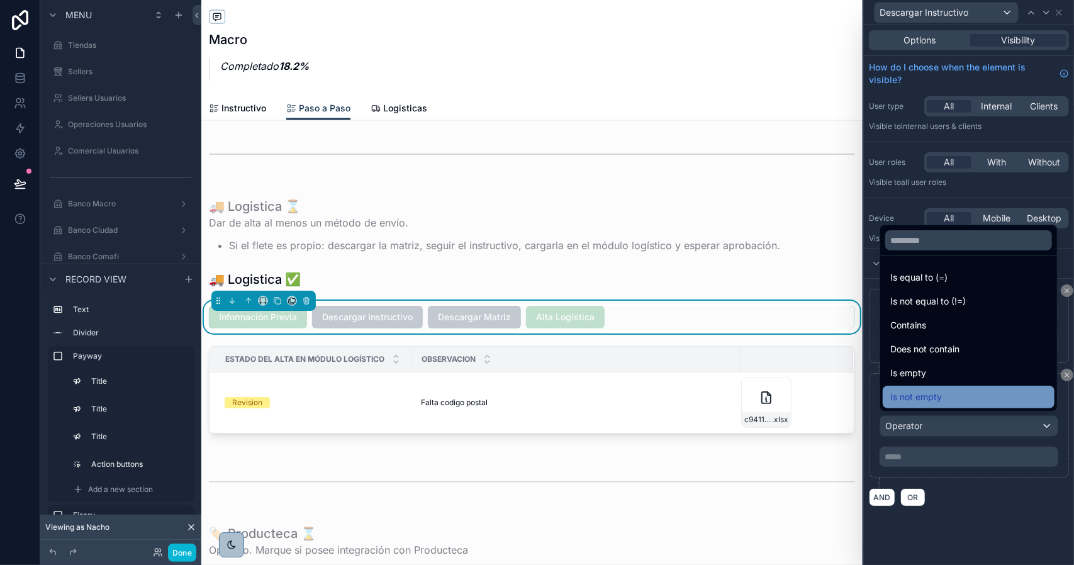
click at [960, 394] on div "Is not empty" at bounding box center [969, 397] width 157 height 15
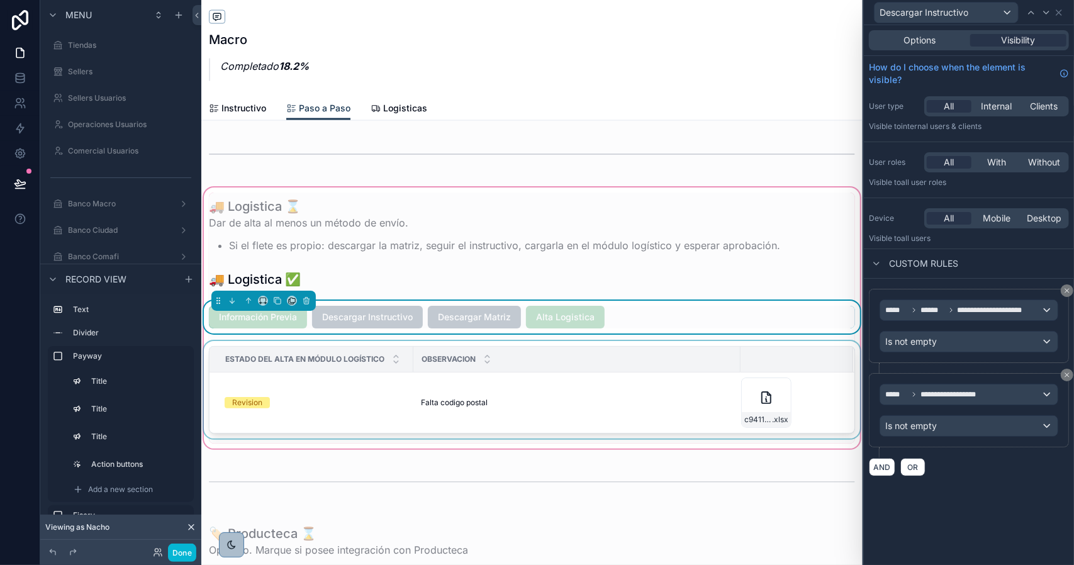
click at [598, 383] on div "scrollable content" at bounding box center [532, 392] width 662 height 103
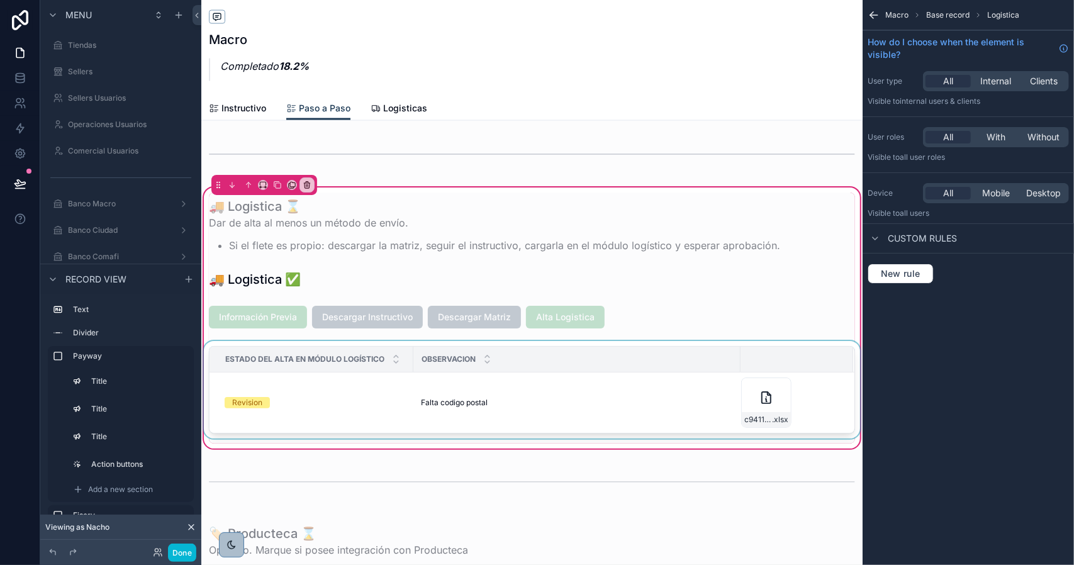
click at [565, 410] on div "scrollable content" at bounding box center [532, 392] width 662 height 103
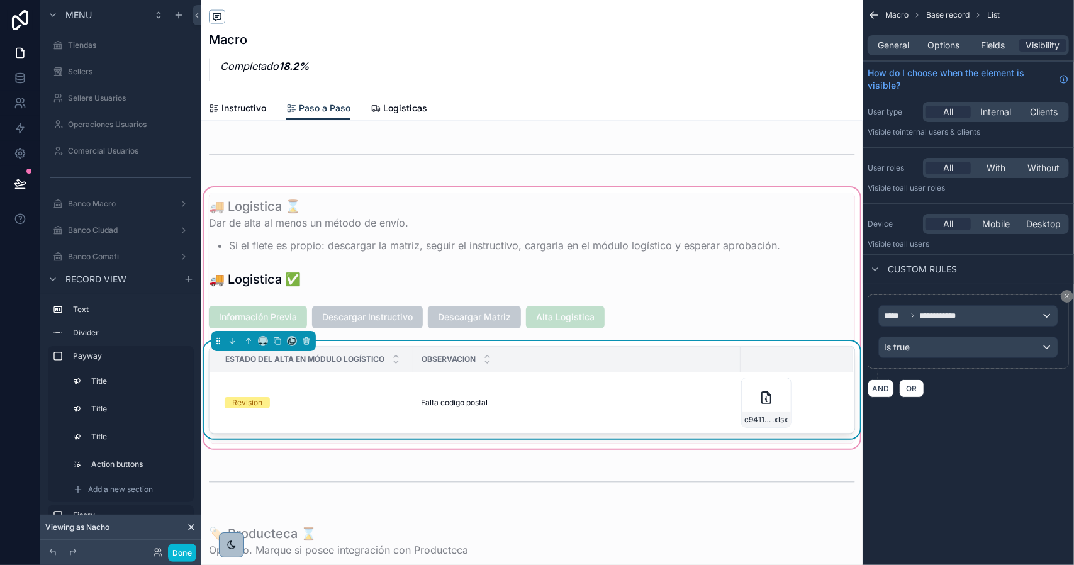
drag, startPoint x: 1069, startPoint y: 295, endPoint x: 1035, endPoint y: 211, distance: 90.1
click at [1069, 295] on icon "scrollable content" at bounding box center [1068, 297] width 8 height 8
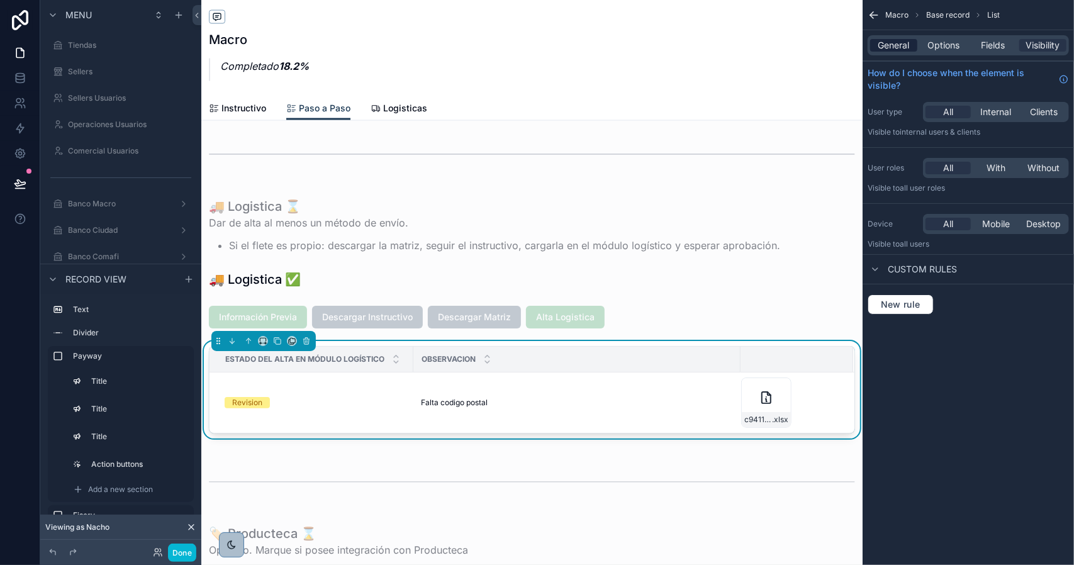
click at [904, 47] on span "General" at bounding box center [894, 45] width 31 height 13
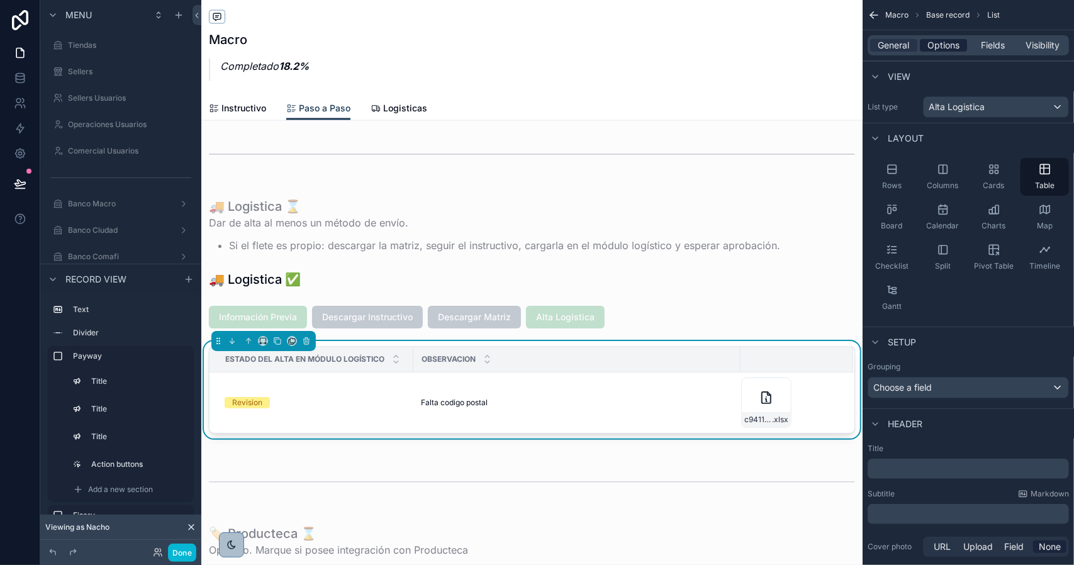
click at [943, 43] on span "Options" at bounding box center [944, 45] width 32 height 13
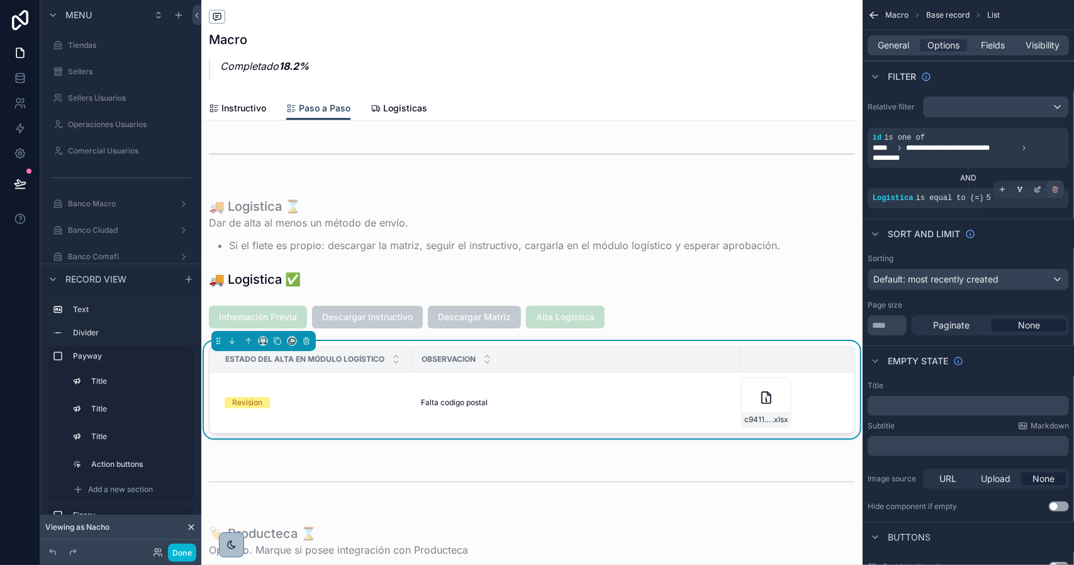
click at [1054, 189] on icon "scrollable content" at bounding box center [1056, 190] width 4 height 4
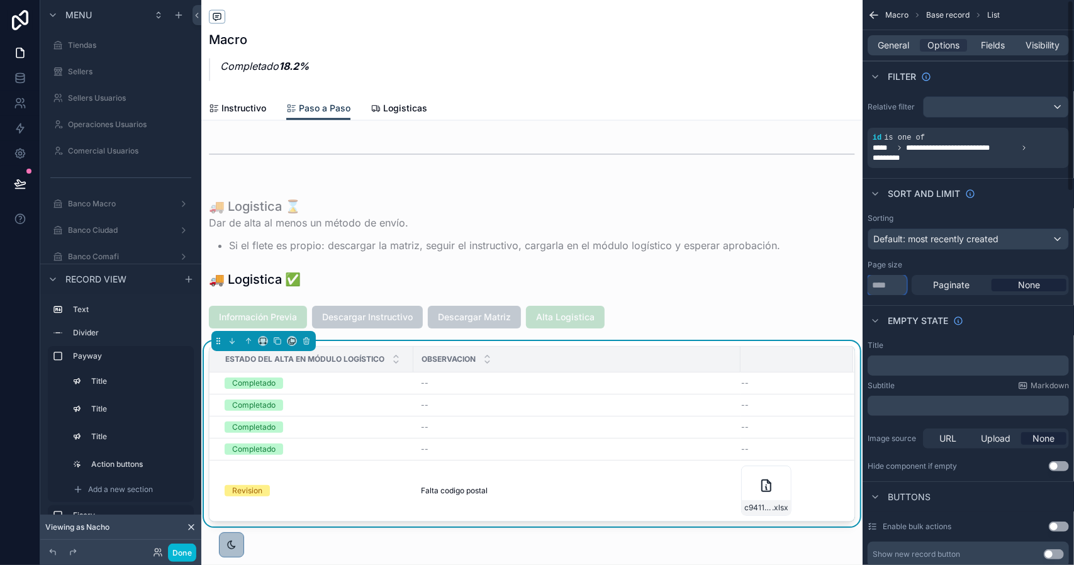
drag, startPoint x: 893, startPoint y: 286, endPoint x: 870, endPoint y: 284, distance: 22.8
click at [855, 284] on div "Tiendas Sellers Sellers Usuarios Operaciones Usuarios Comercial Usuarios Banco …" at bounding box center [637, 282] width 873 height 565
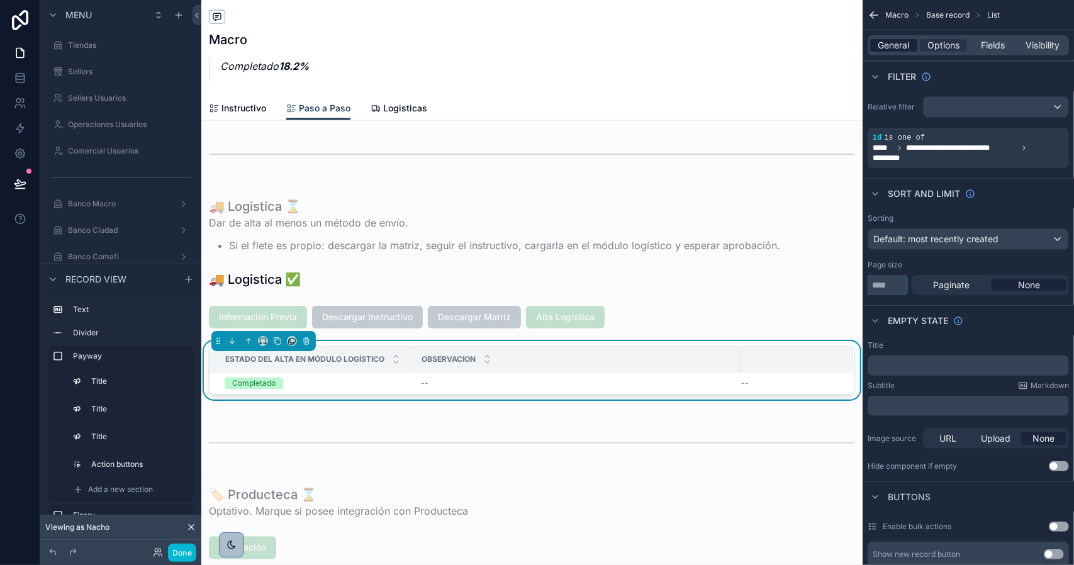
type input "*"
click at [880, 41] on span "General" at bounding box center [894, 45] width 31 height 13
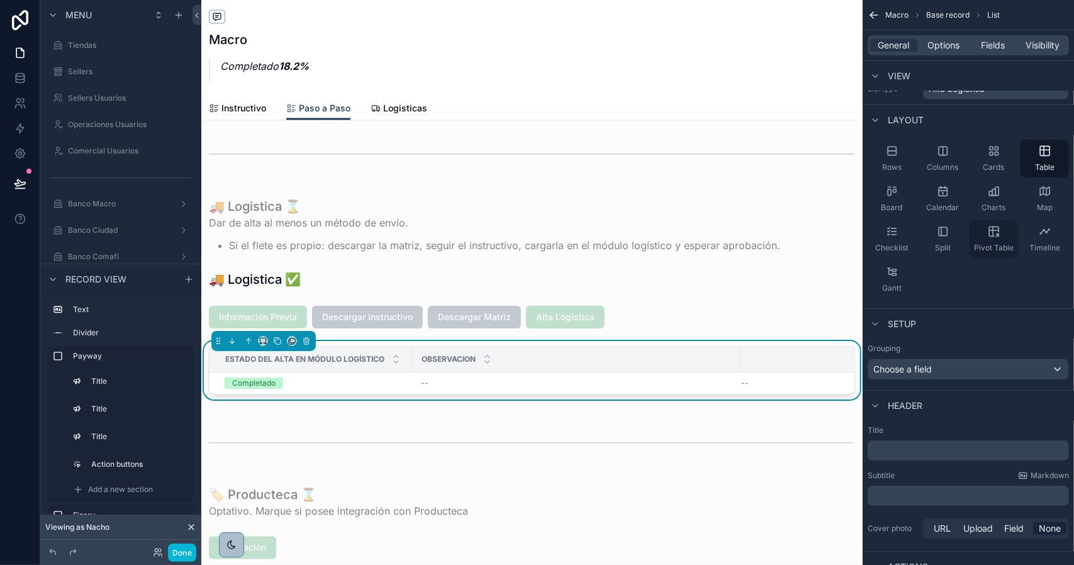
scroll to position [63, 0]
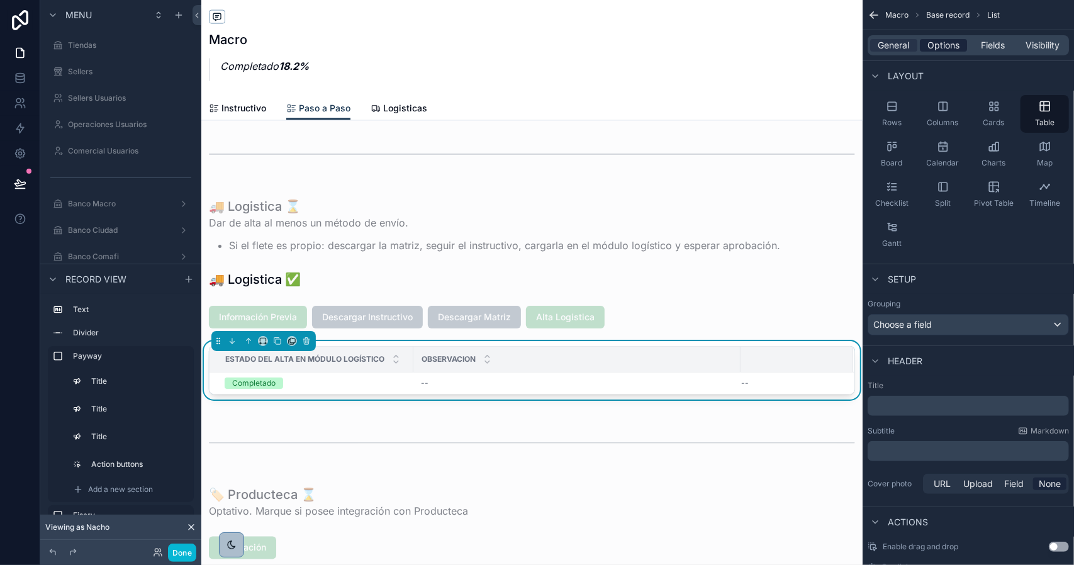
click at [940, 52] on div "General Options Fields Visibility" at bounding box center [968, 45] width 201 height 20
click at [940, 50] on span "Options" at bounding box center [944, 45] width 32 height 13
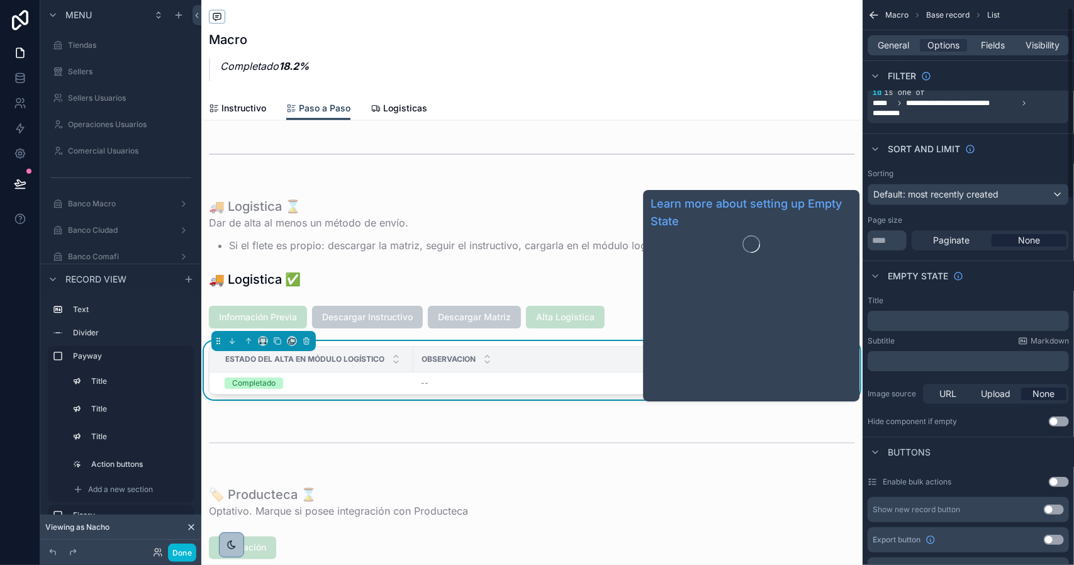
scroll to position [0, 0]
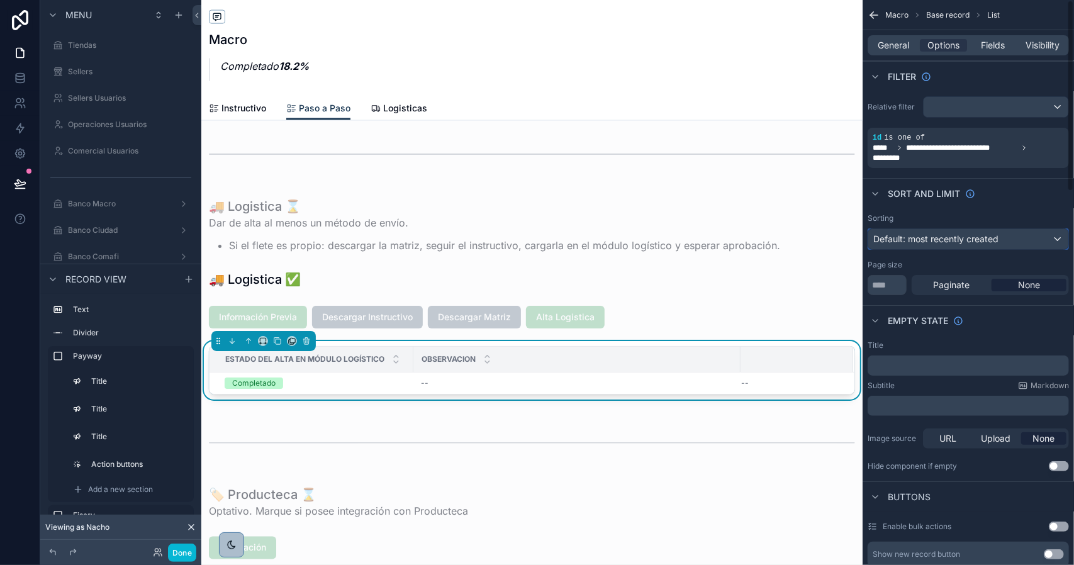
click at [971, 242] on span "Default: most recently created" at bounding box center [936, 239] width 125 height 11
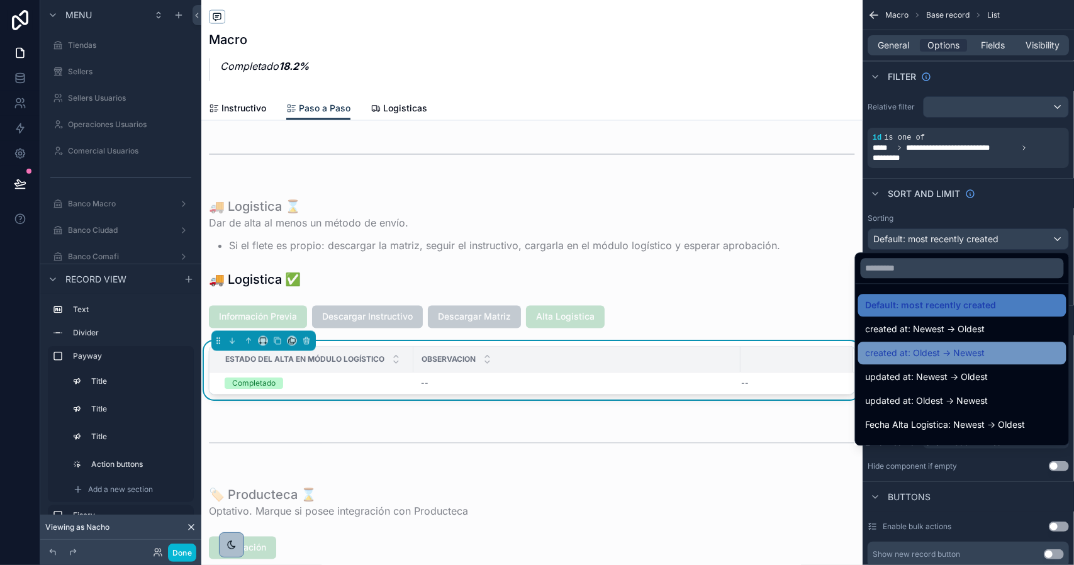
click at [1000, 349] on div "created at: Oldest -> Newest" at bounding box center [962, 353] width 193 height 15
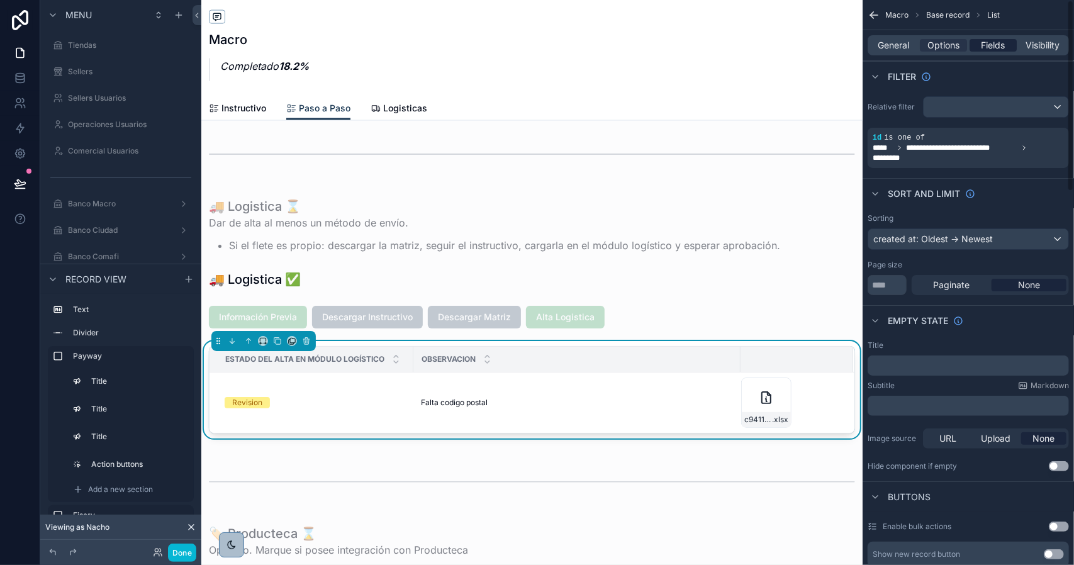
click at [987, 45] on span "Fields" at bounding box center [994, 45] width 24 height 13
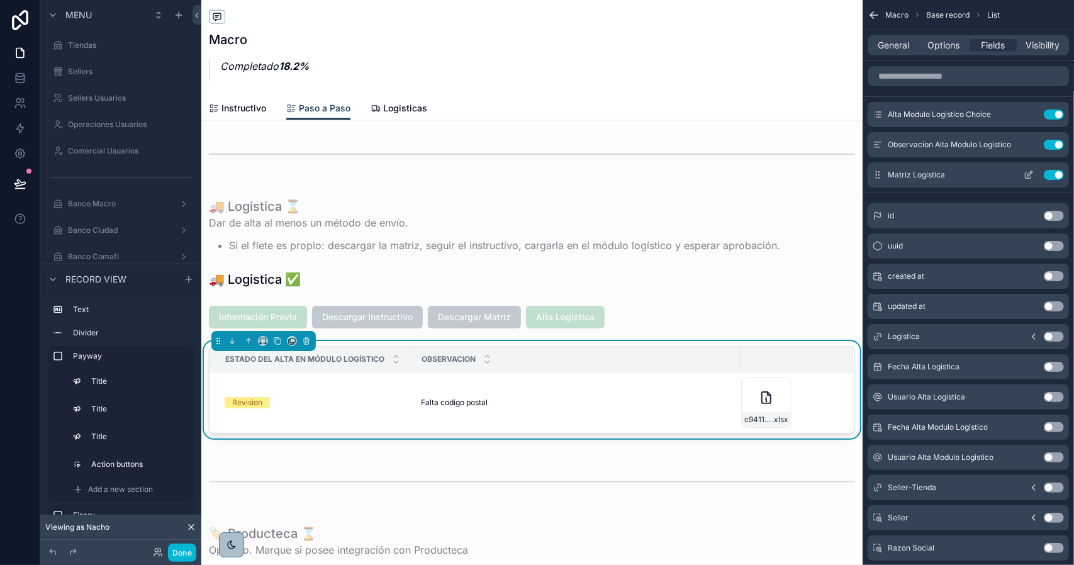
click at [1027, 173] on icon "scrollable content" at bounding box center [1029, 175] width 10 height 10
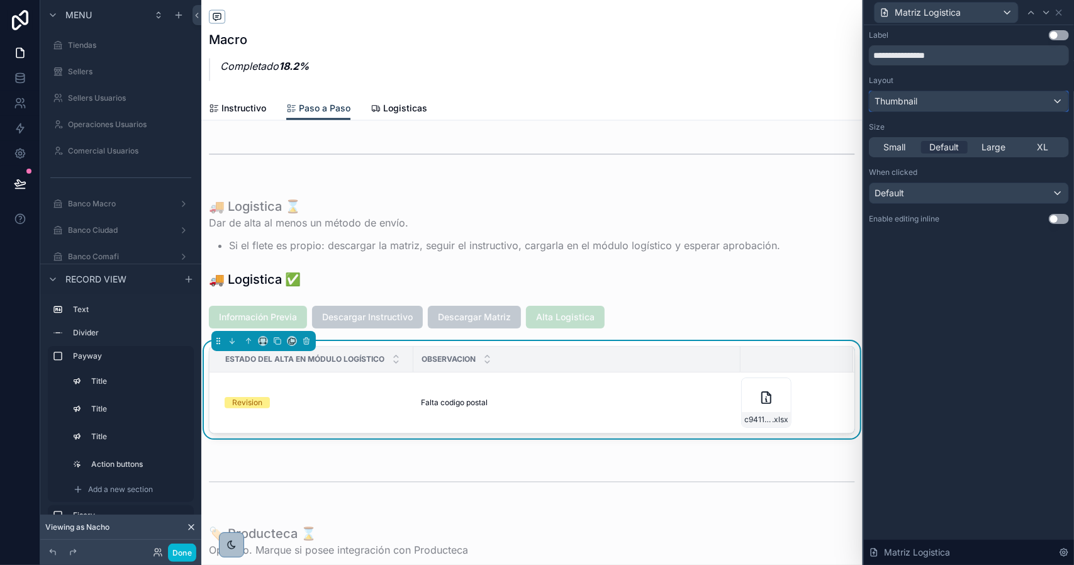
click at [908, 101] on span "Thumbnail" at bounding box center [896, 101] width 43 height 13
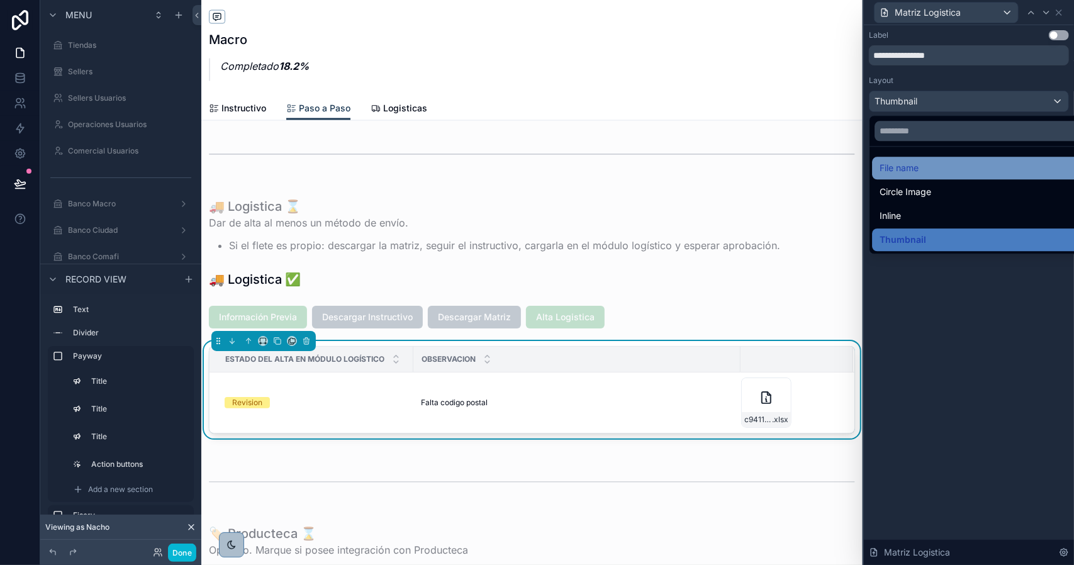
click at [906, 166] on span "File name" at bounding box center [899, 168] width 39 height 15
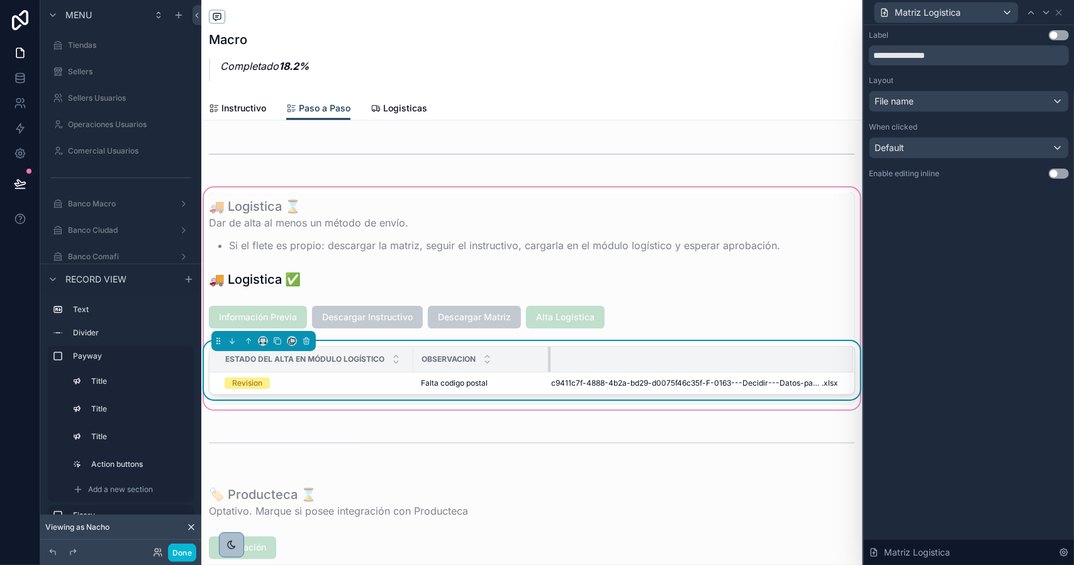
drag, startPoint x: 739, startPoint y: 355, endPoint x: 492, endPoint y: 356, distance: 246.7
click at [548, 354] on div "scrollable content" at bounding box center [550, 359] width 5 height 25
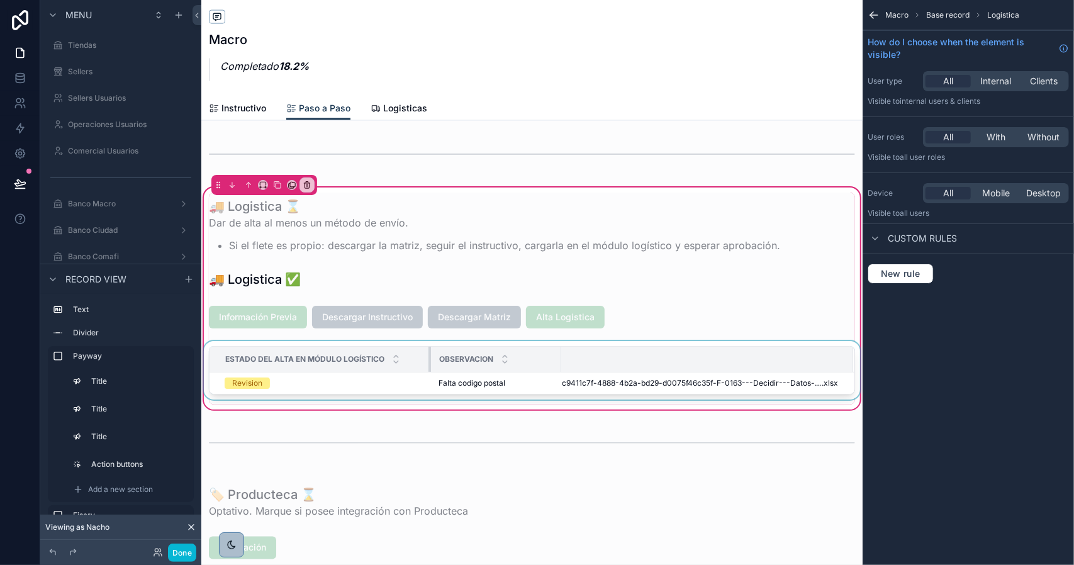
drag, startPoint x: 412, startPoint y: 356, endPoint x: 429, endPoint y: 359, distance: 17.3
click at [429, 359] on div "scrollable content" at bounding box center [431, 359] width 5 height 25
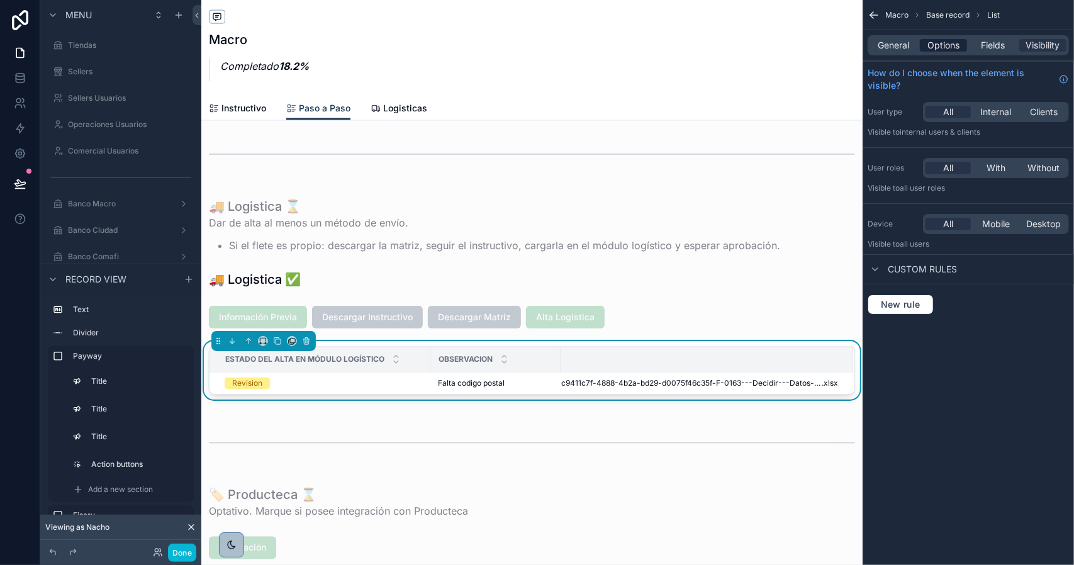
click at [951, 42] on span "Options" at bounding box center [944, 45] width 32 height 13
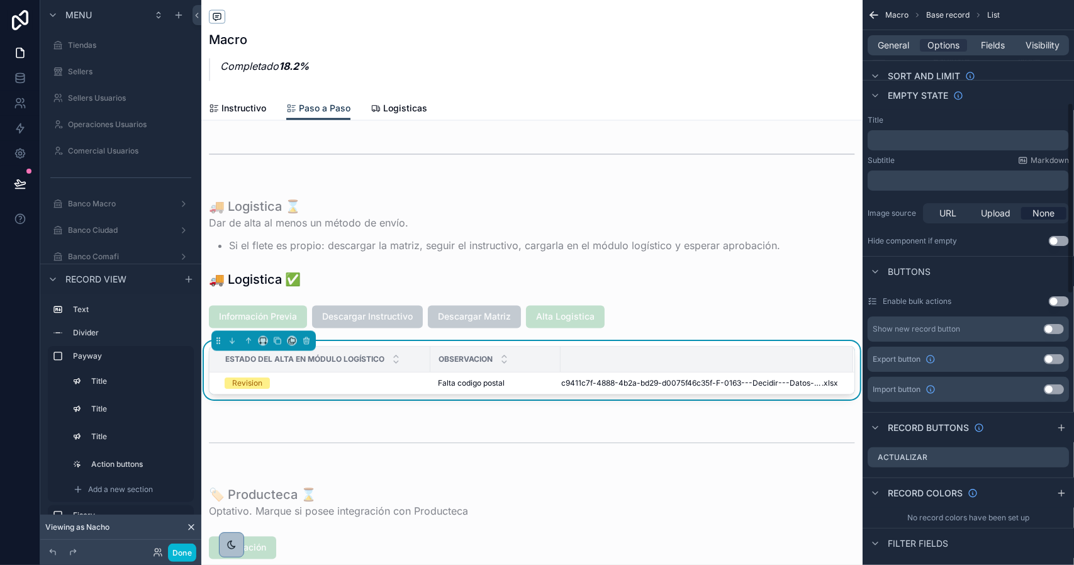
scroll to position [378, 0]
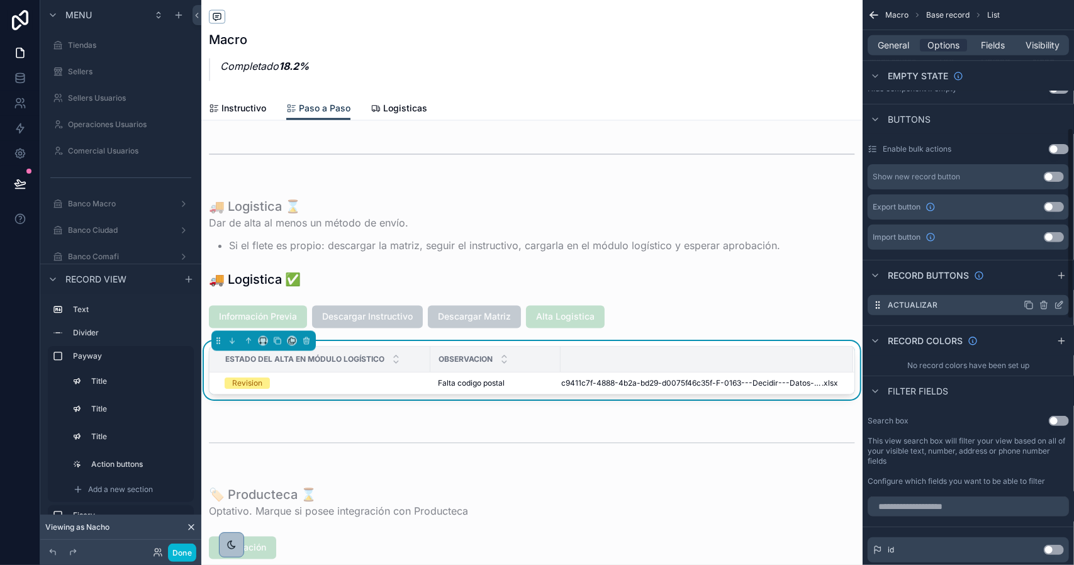
click at [1060, 304] on icon "scrollable content" at bounding box center [1060, 303] width 5 height 5
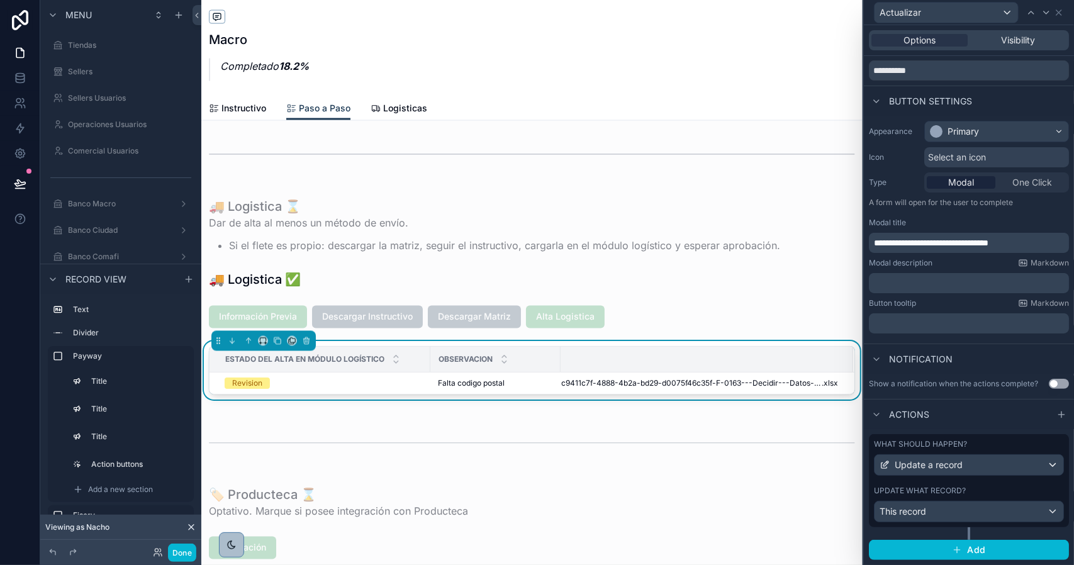
scroll to position [48, 0]
click at [991, 482] on div "What should happen? Update a record Update what record? This record" at bounding box center [969, 480] width 200 height 93
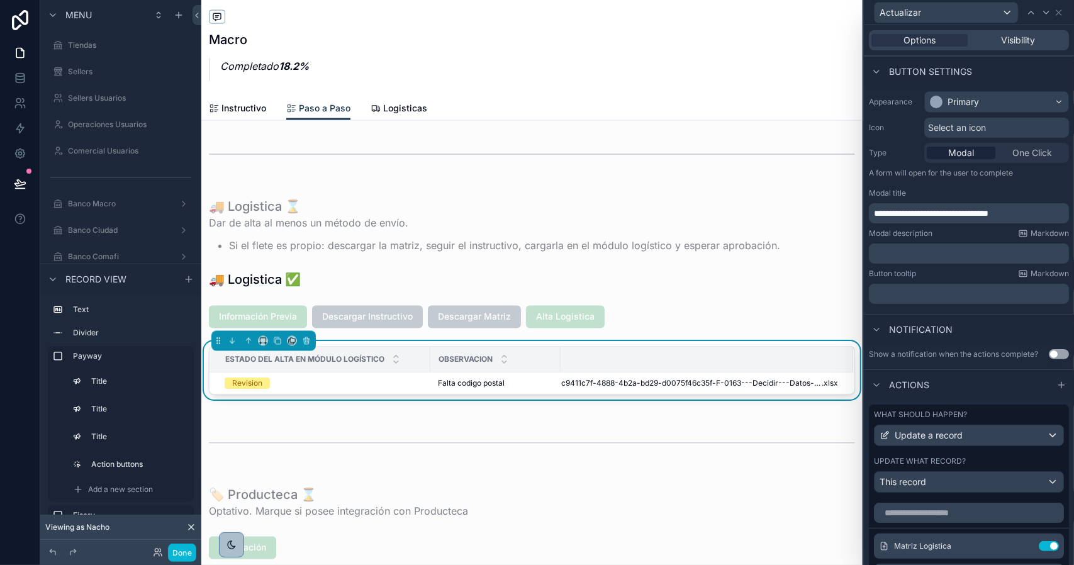
scroll to position [237, 0]
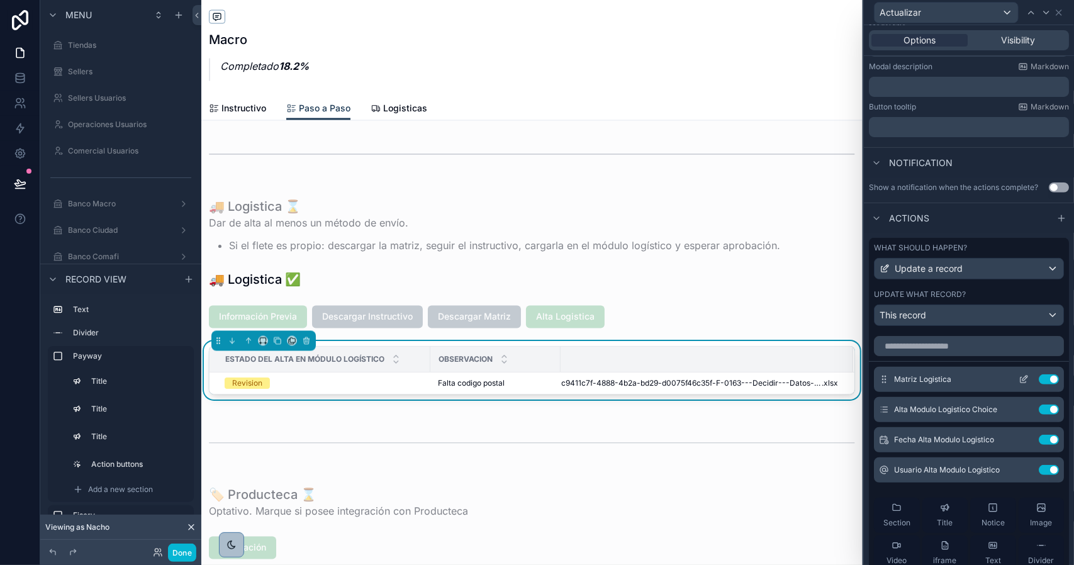
click at [1023, 381] on icon at bounding box center [1025, 378] width 5 height 5
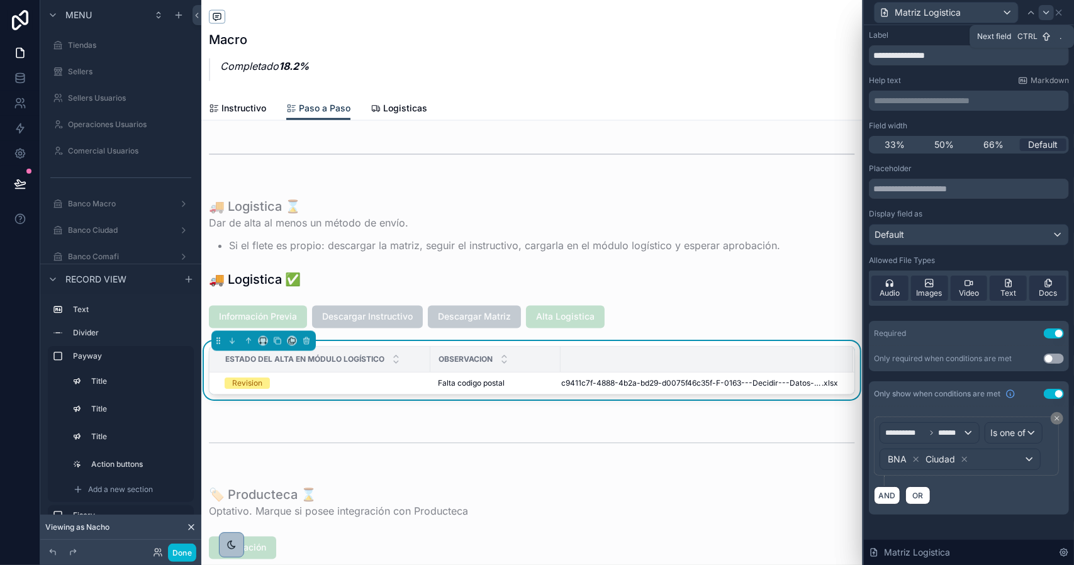
click at [1046, 12] on icon at bounding box center [1047, 13] width 10 height 10
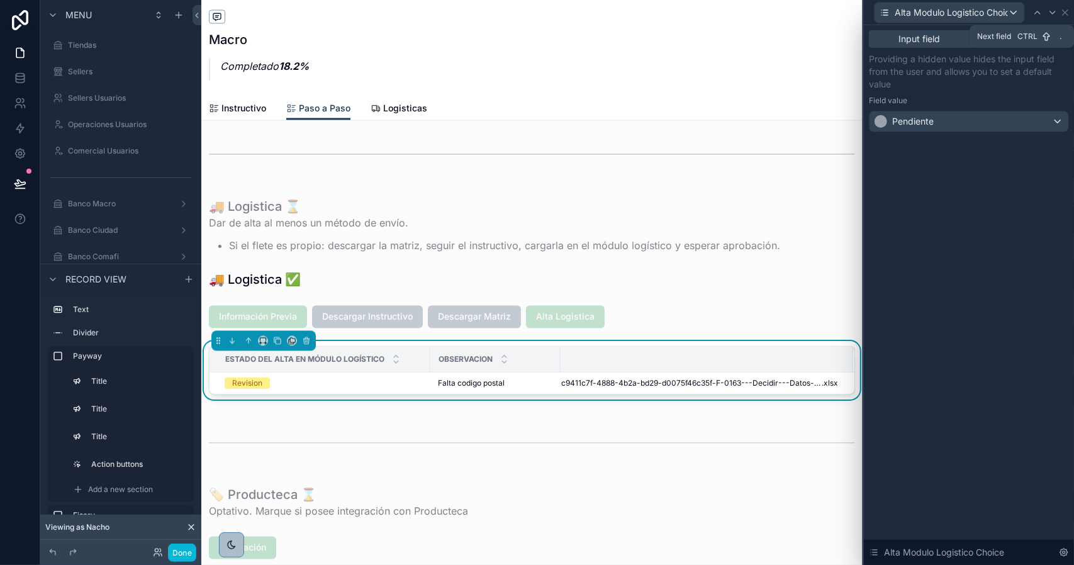
click at [1046, 12] on div at bounding box center [1052, 12] width 15 height 15
click at [1065, 13] on icon at bounding box center [1065, 12] width 5 height 5
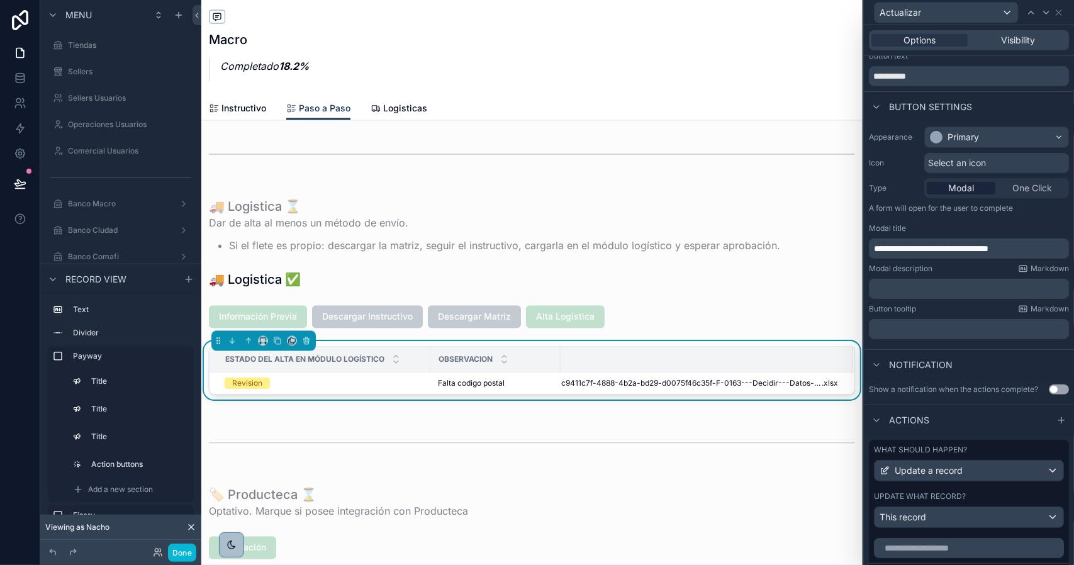
scroll to position [0, 0]
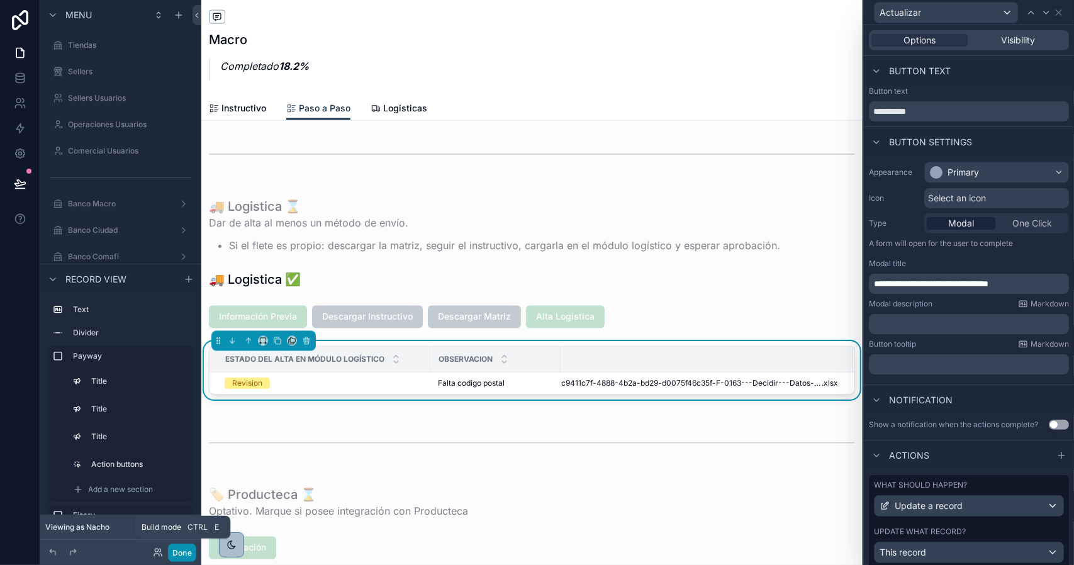
click at [188, 549] on button "Done" at bounding box center [182, 553] width 28 height 18
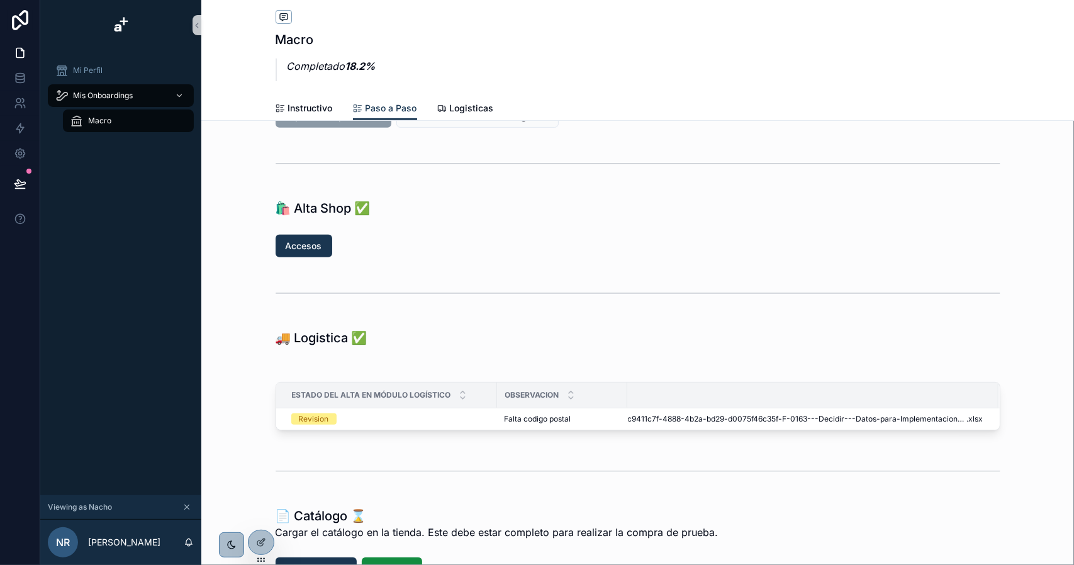
scroll to position [275, 0]
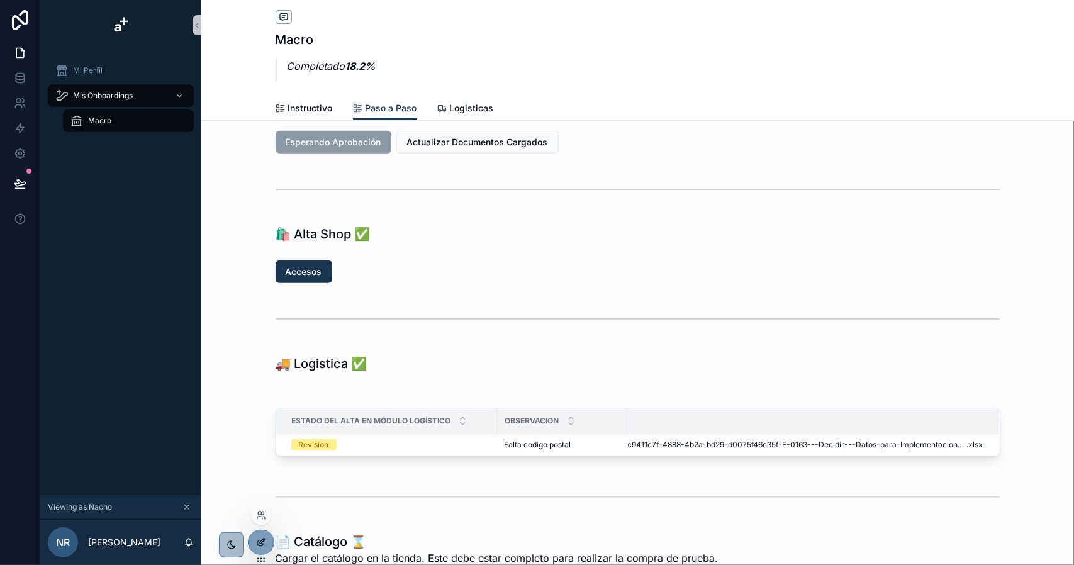
click at [261, 543] on icon at bounding box center [261, 543] width 10 height 10
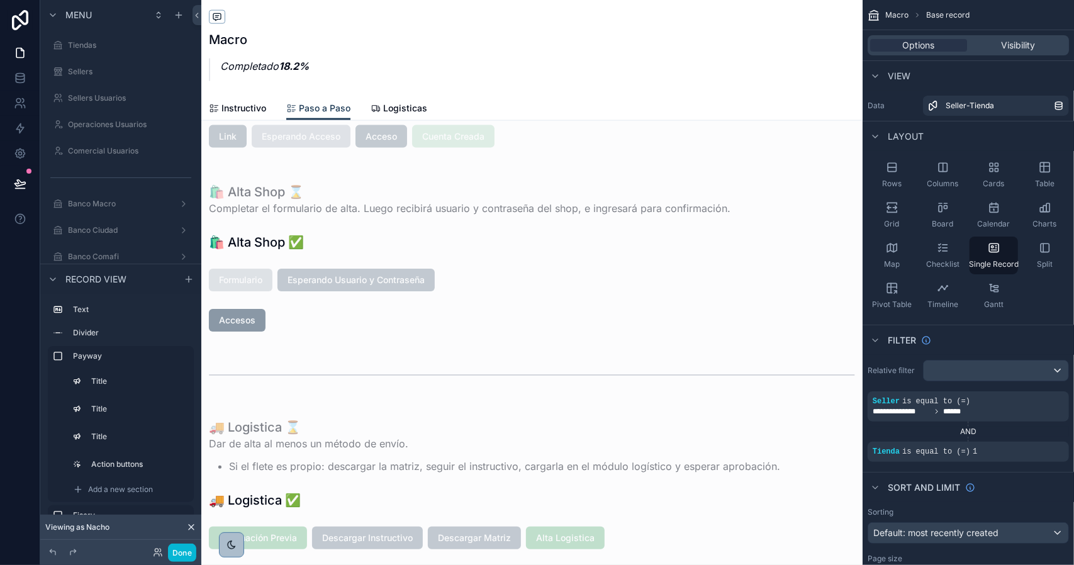
scroll to position [1345, 0]
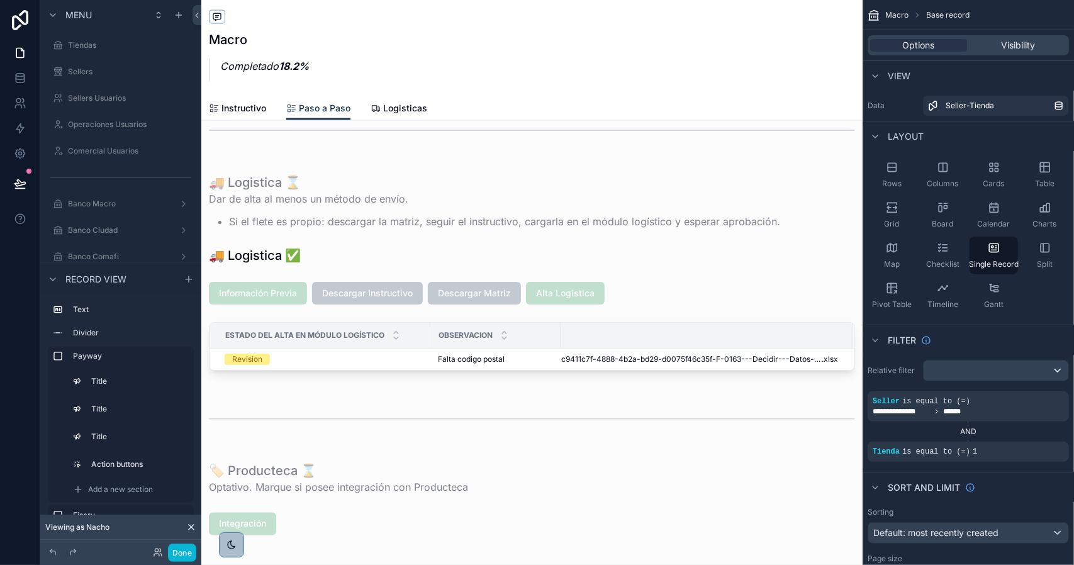
click at [643, 348] on div "scrollable content" at bounding box center [532, 176] width 662 height 3043
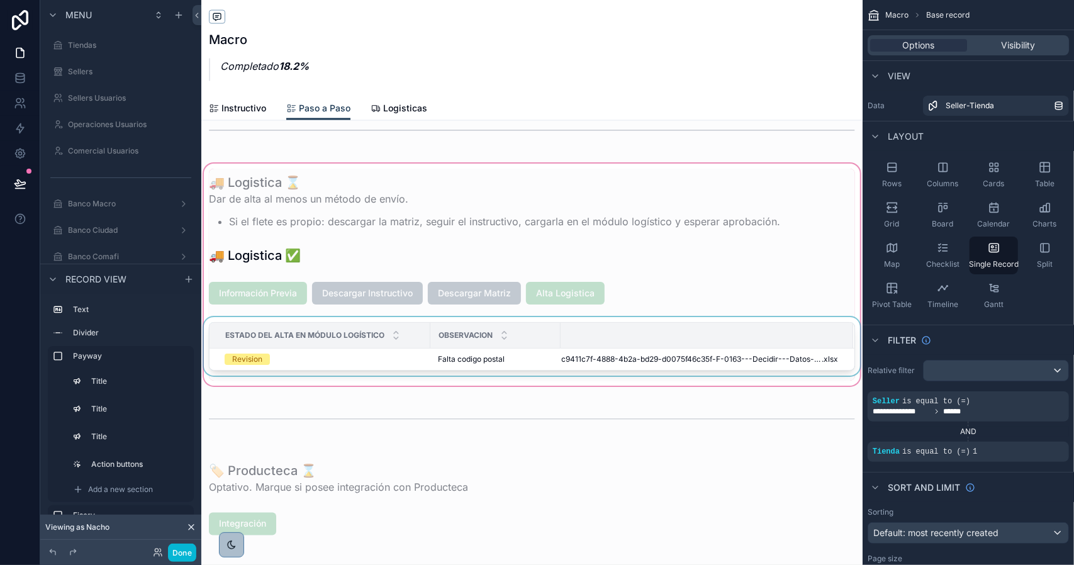
click at [633, 335] on div "scrollable content" at bounding box center [706, 335] width 291 height 10
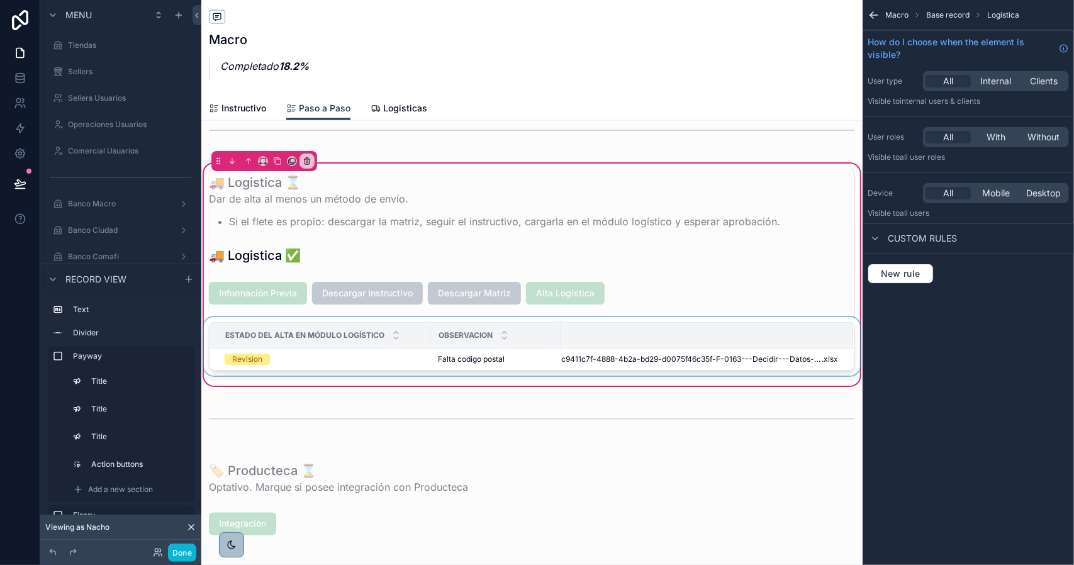
click at [386, 346] on div "Estado del Alta en Módulo Logístico" at bounding box center [320, 336] width 220 height 24
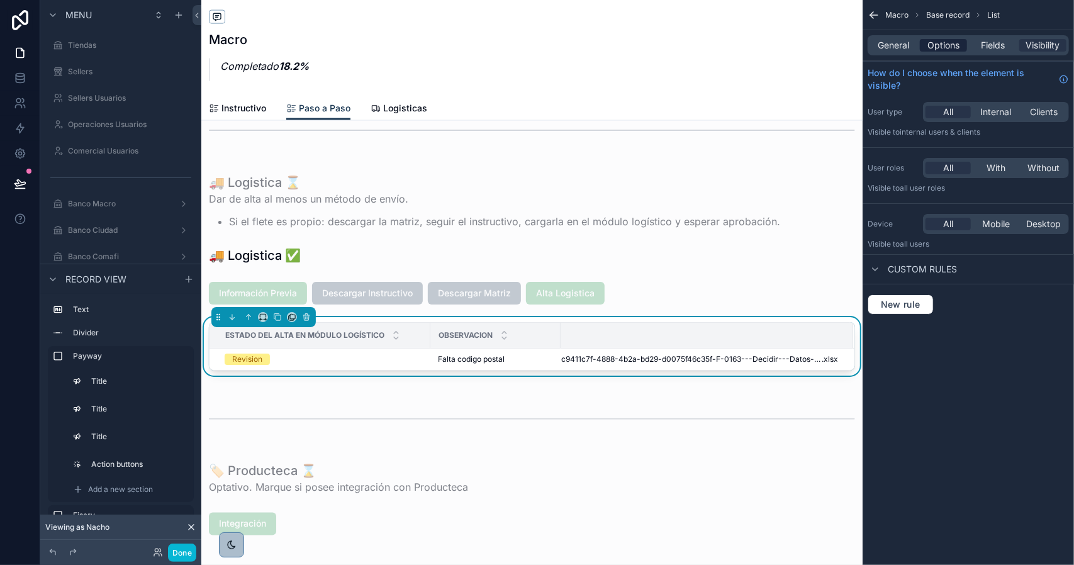
click at [955, 44] on span "Options" at bounding box center [944, 45] width 32 height 13
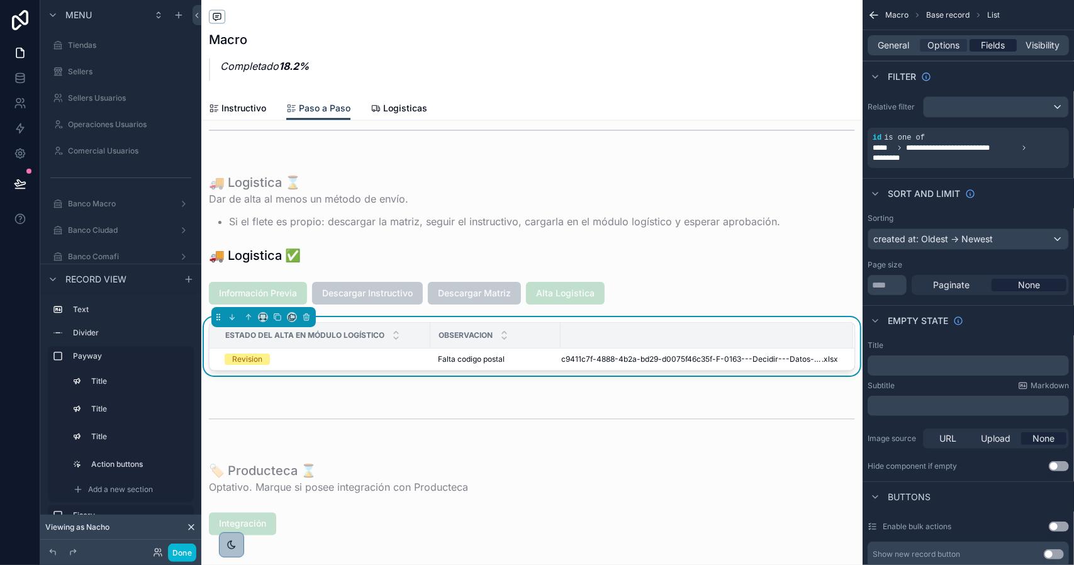
click at [977, 45] on div "Fields" at bounding box center [993, 45] width 47 height 13
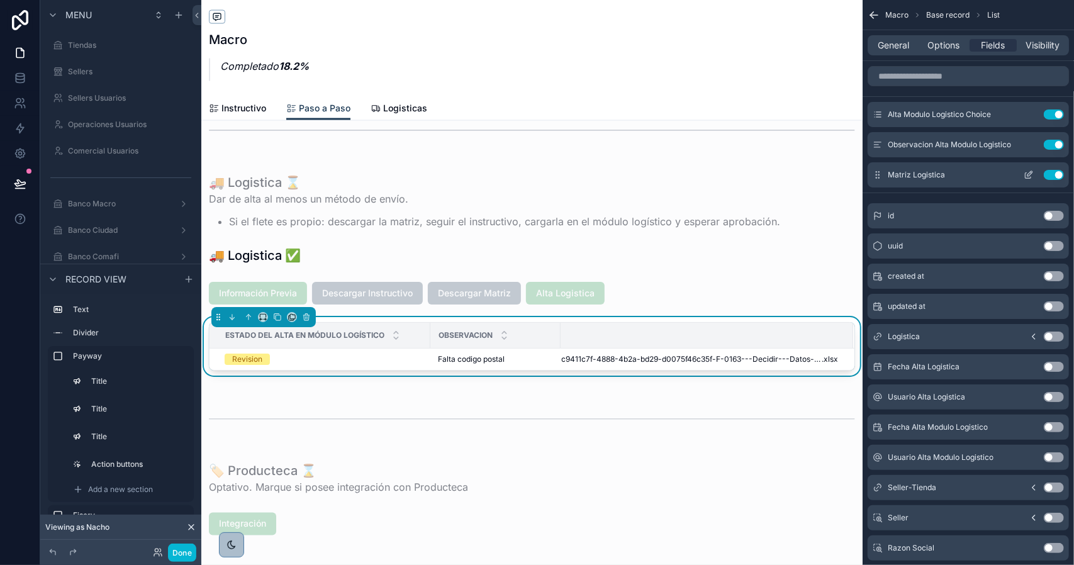
click at [1028, 174] on icon "scrollable content" at bounding box center [1030, 173] width 5 height 5
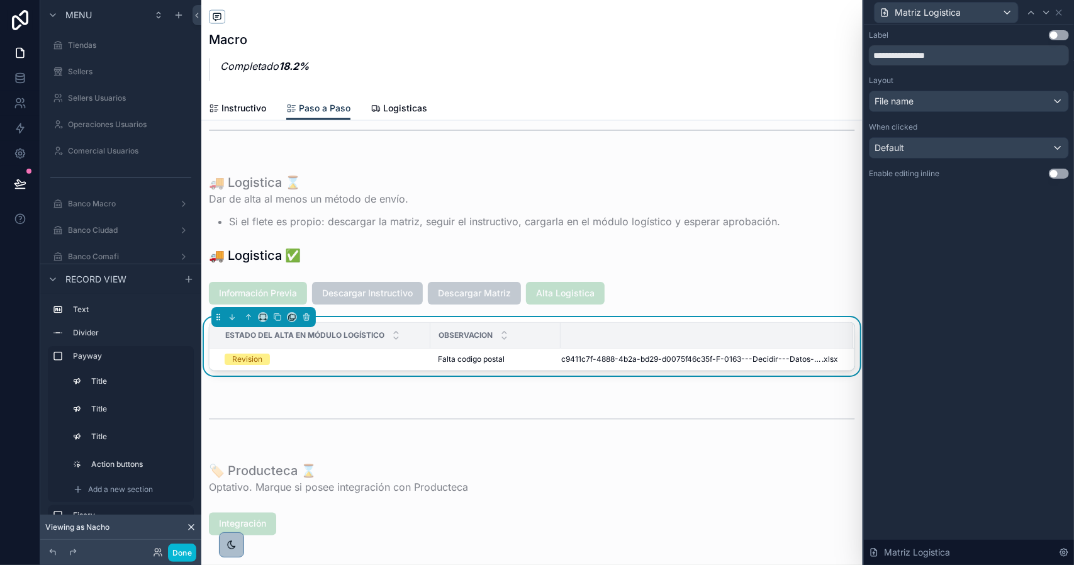
click at [1056, 38] on button "Use setting" at bounding box center [1059, 35] width 20 height 10
click at [971, 104] on div "File name" at bounding box center [969, 101] width 199 height 20
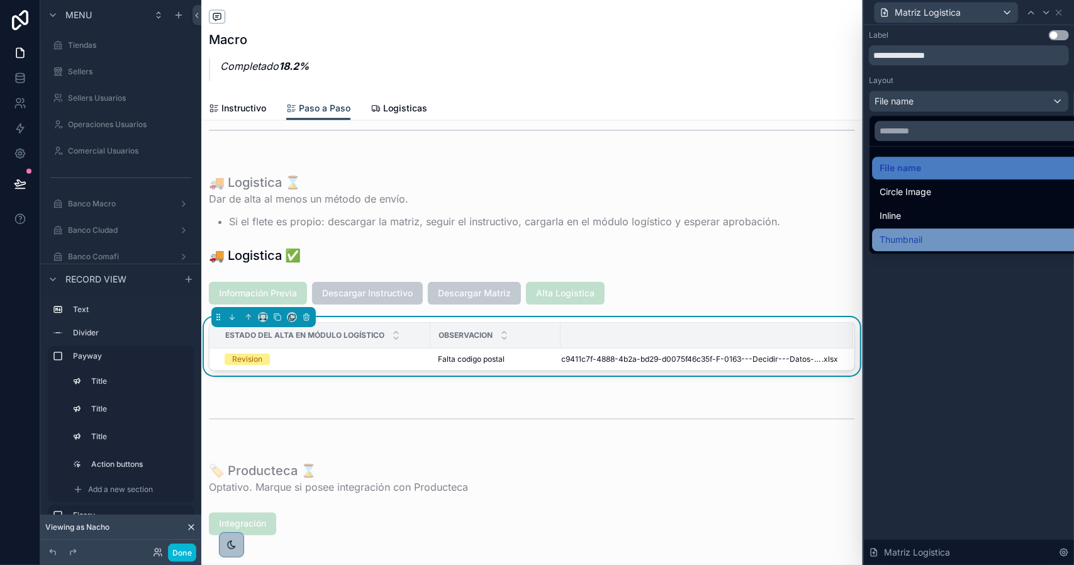
click at [937, 241] on div "Thumbnail" at bounding box center [984, 239] width 208 height 15
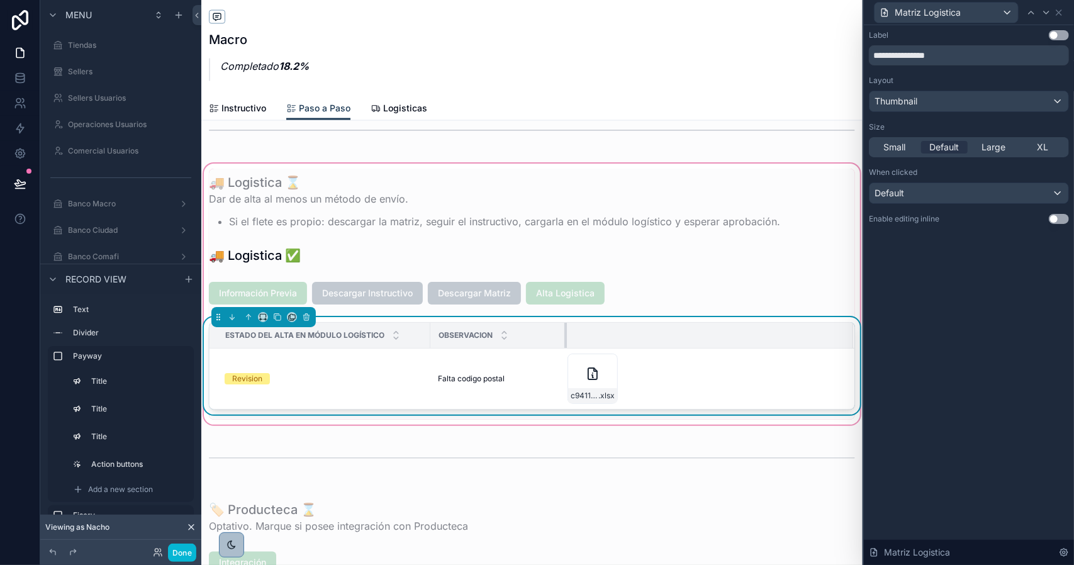
drag, startPoint x: 559, startPoint y: 332, endPoint x: 565, endPoint y: 333, distance: 6.3
click at [565, 333] on div "scrollable content" at bounding box center [567, 335] width 5 height 25
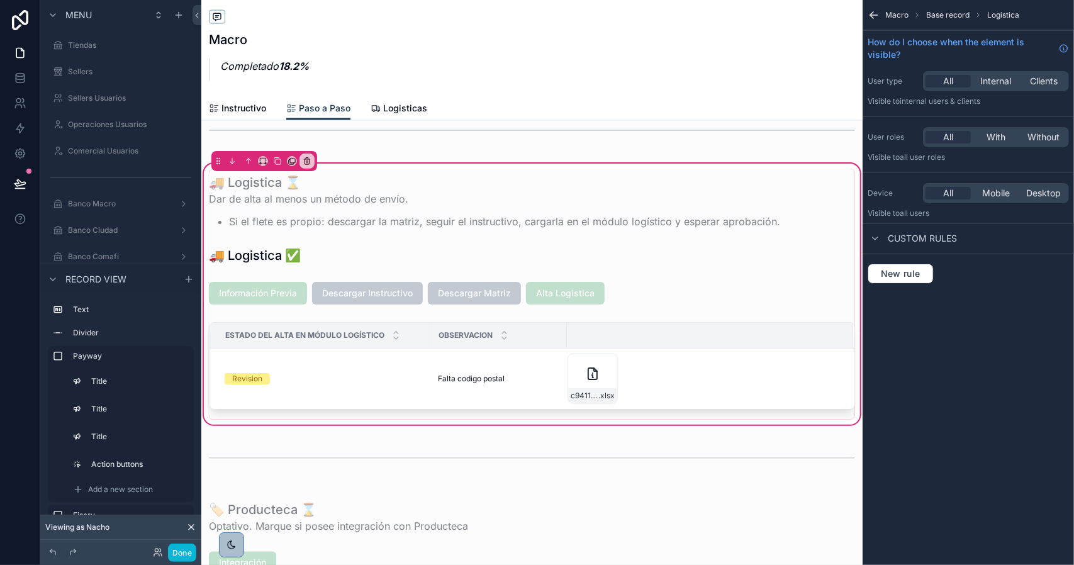
click at [898, 16] on span "Macro" at bounding box center [897, 15] width 23 height 10
click at [871, 14] on icon "scrollable content" at bounding box center [871, 13] width 3 height 3
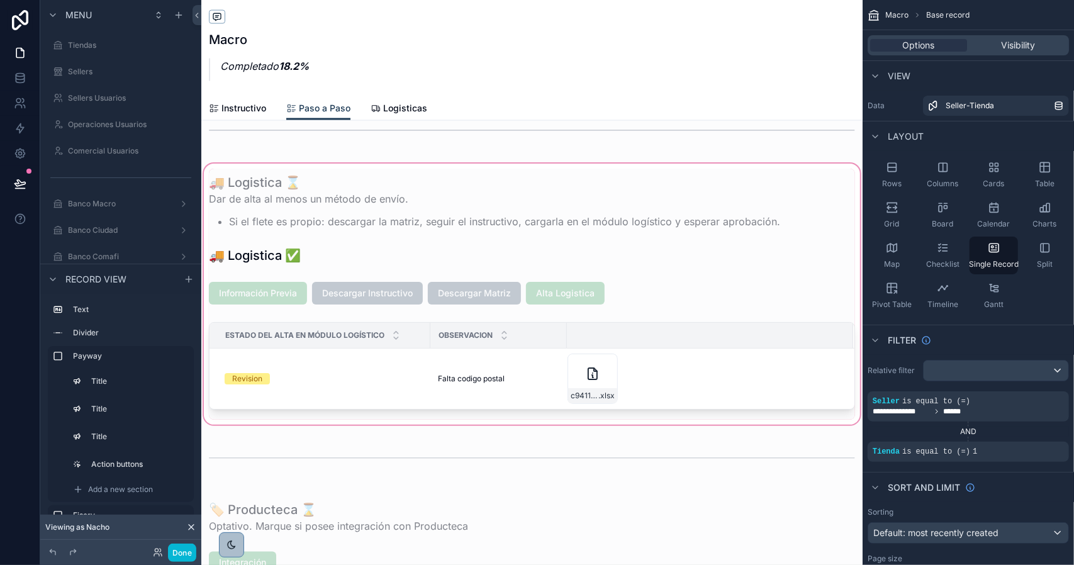
click at [643, 364] on div "scrollable content" at bounding box center [532, 294] width 662 height 266
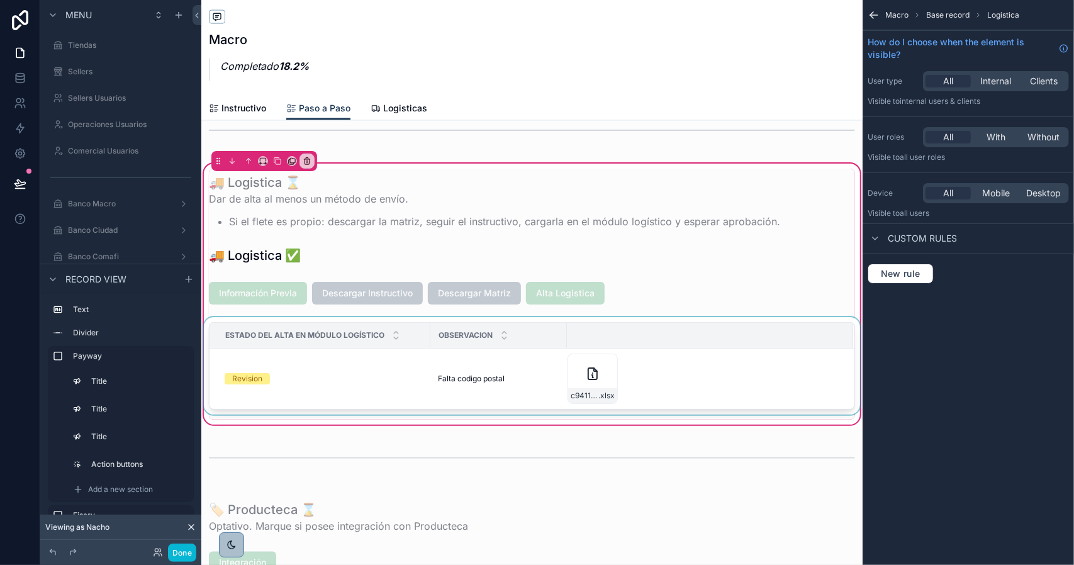
click at [675, 378] on div "scrollable content" at bounding box center [532, 368] width 662 height 103
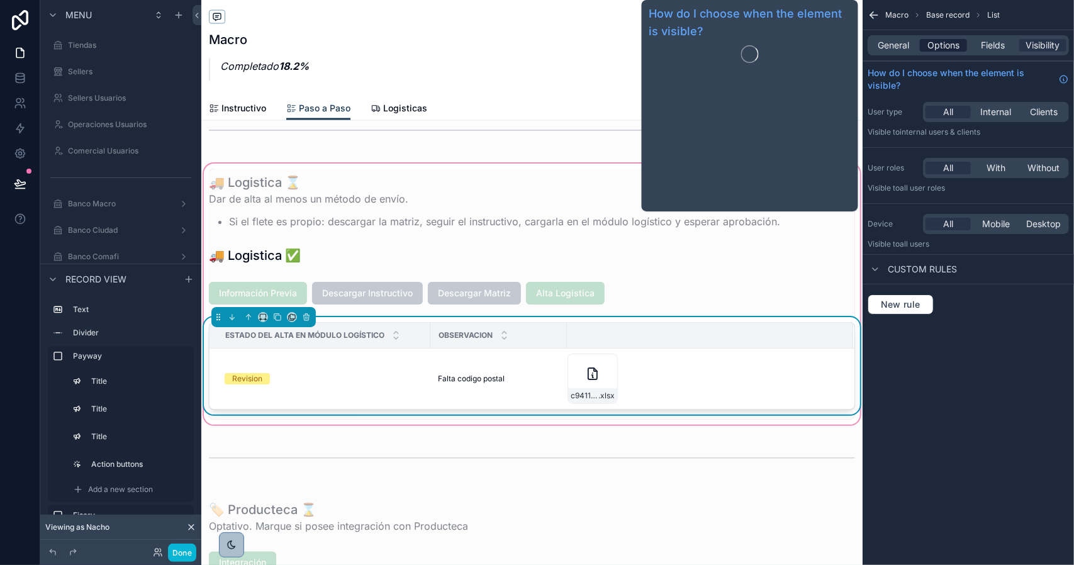
click at [928, 50] on div "Options" at bounding box center [943, 45] width 47 height 13
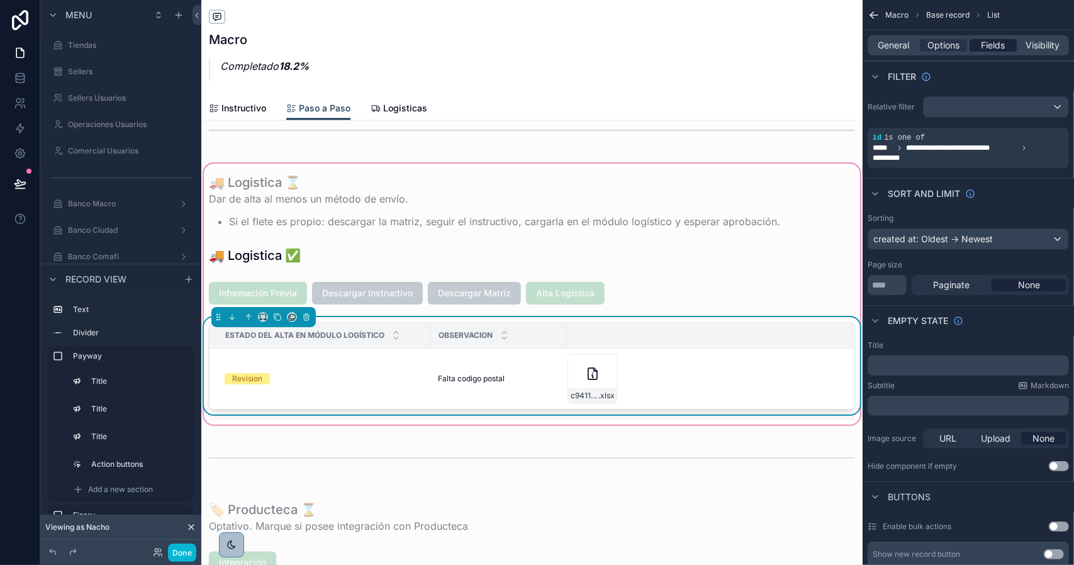
click at [1000, 43] on span "Fields" at bounding box center [994, 45] width 24 height 13
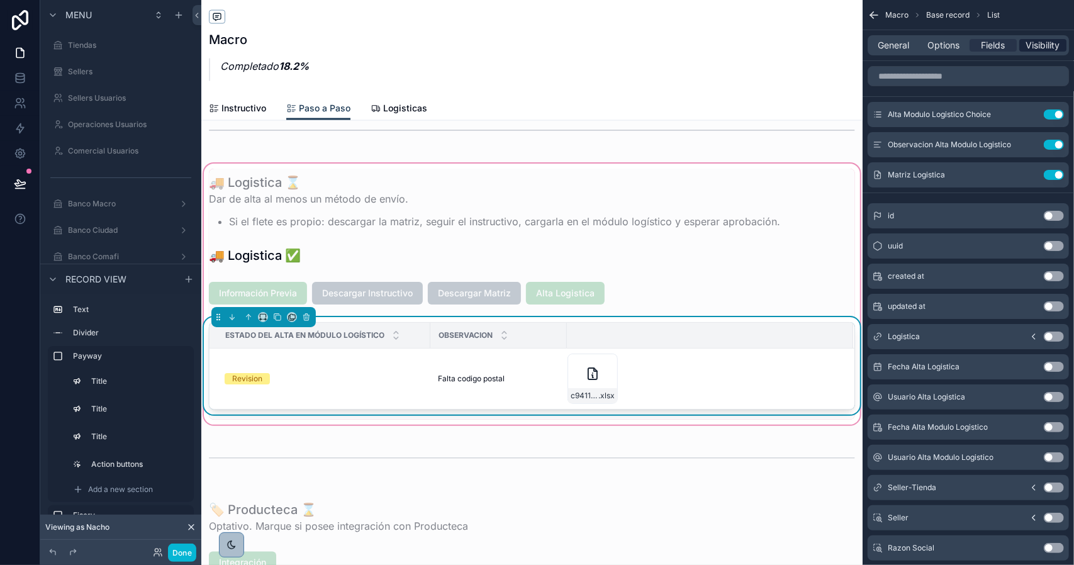
click at [1037, 44] on span "Visibility" at bounding box center [1044, 45] width 34 height 13
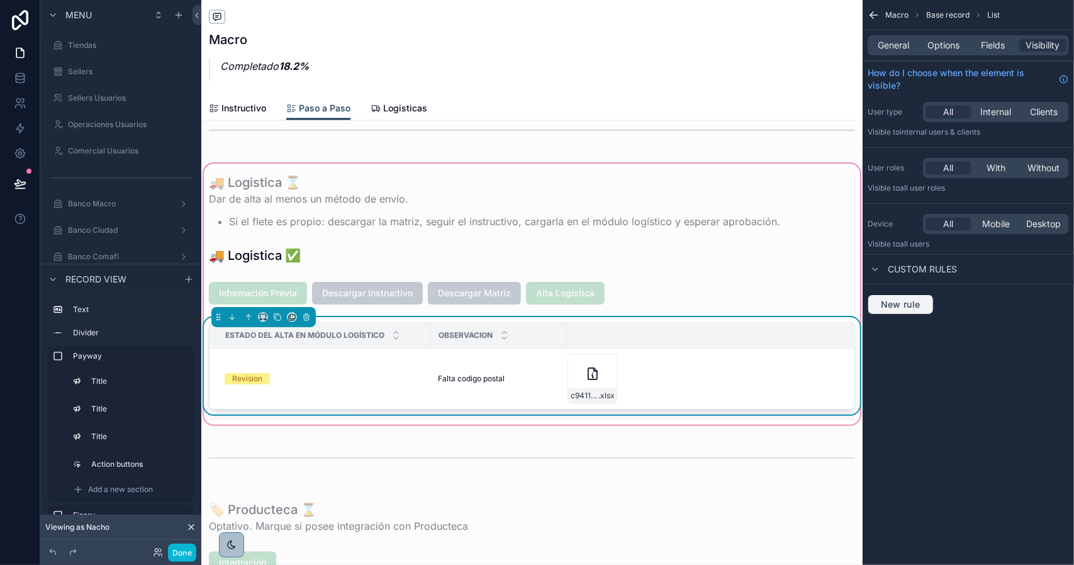
click at [901, 308] on span "New rule" at bounding box center [901, 304] width 50 height 11
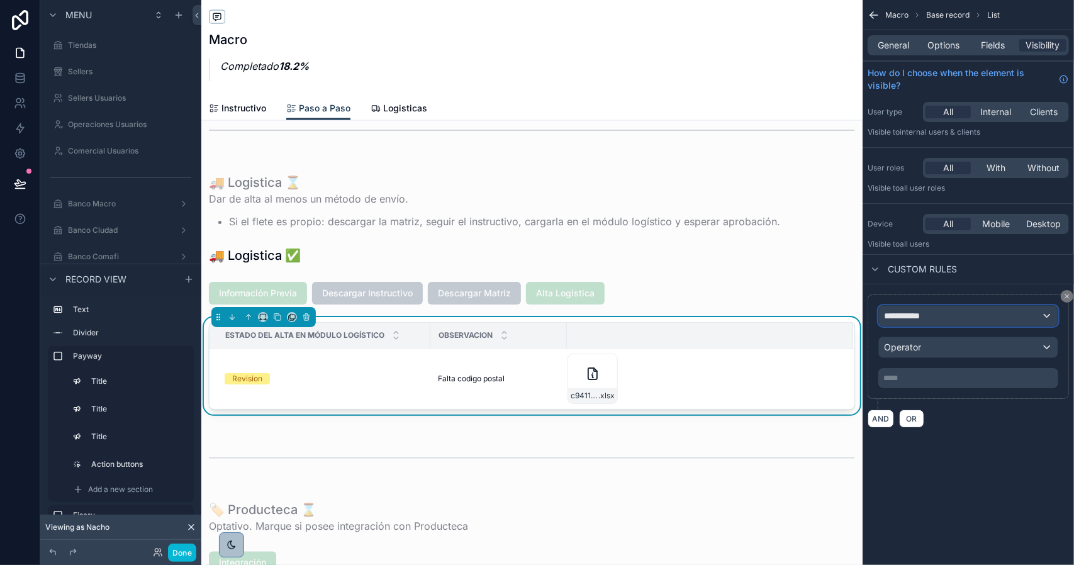
click at [909, 314] on span "**********" at bounding box center [907, 316] width 47 height 13
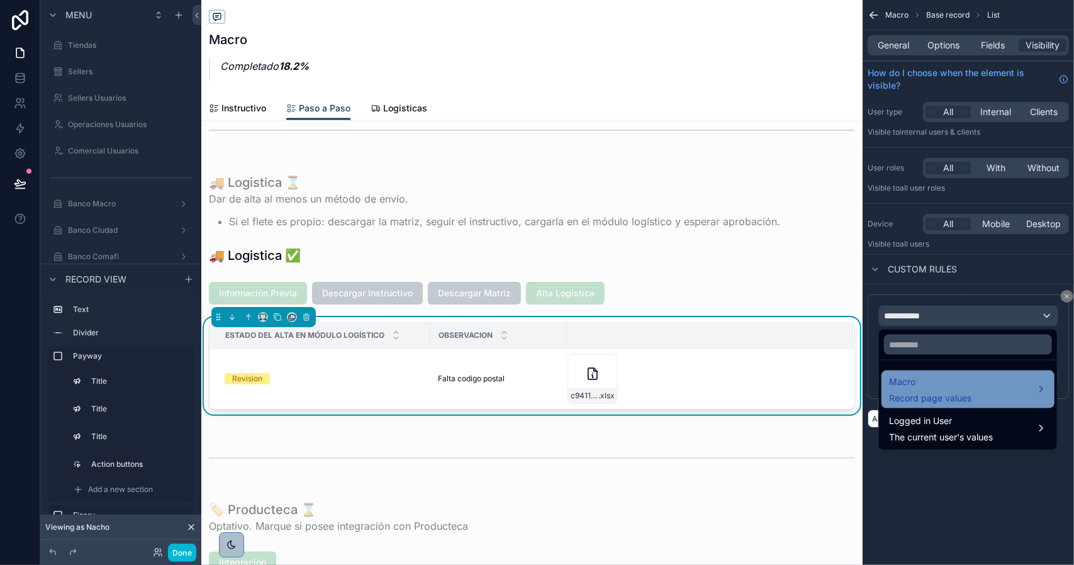
click at [940, 380] on span "Macro" at bounding box center [930, 382] width 82 height 15
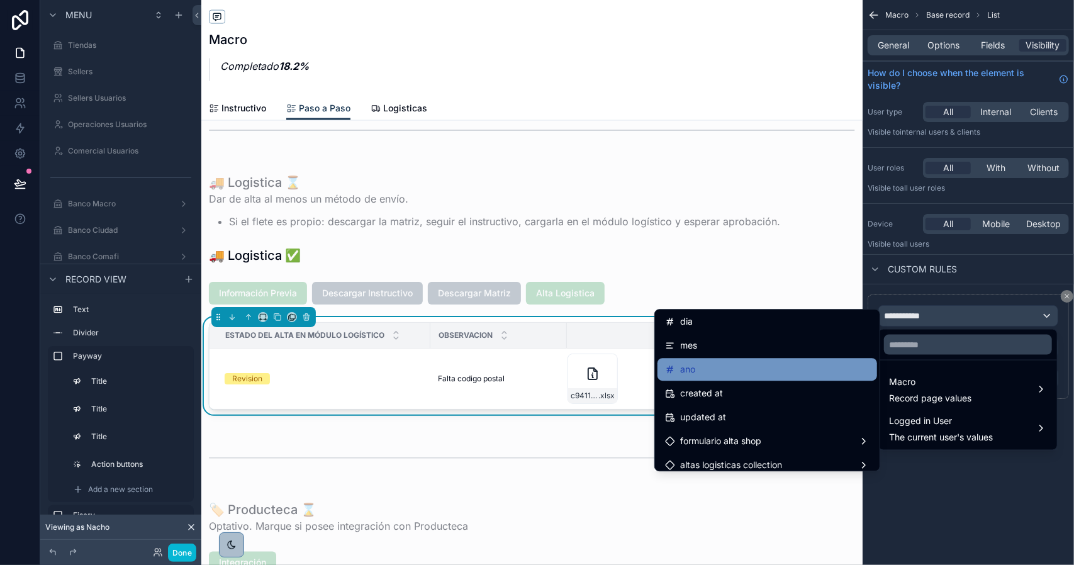
scroll to position [2880, 0]
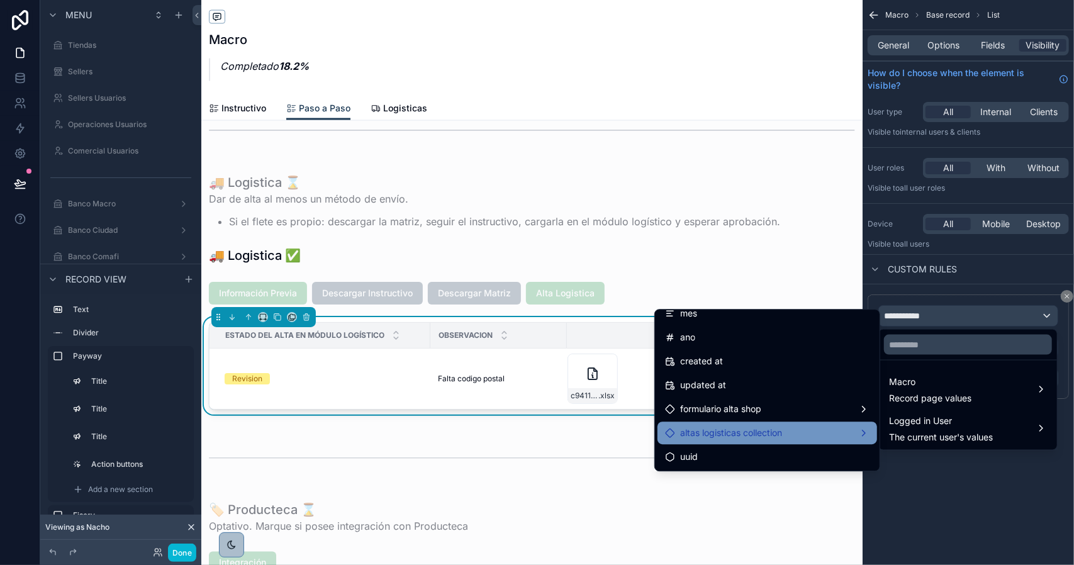
click at [782, 434] on div "altas logisticas collection" at bounding box center [767, 432] width 205 height 15
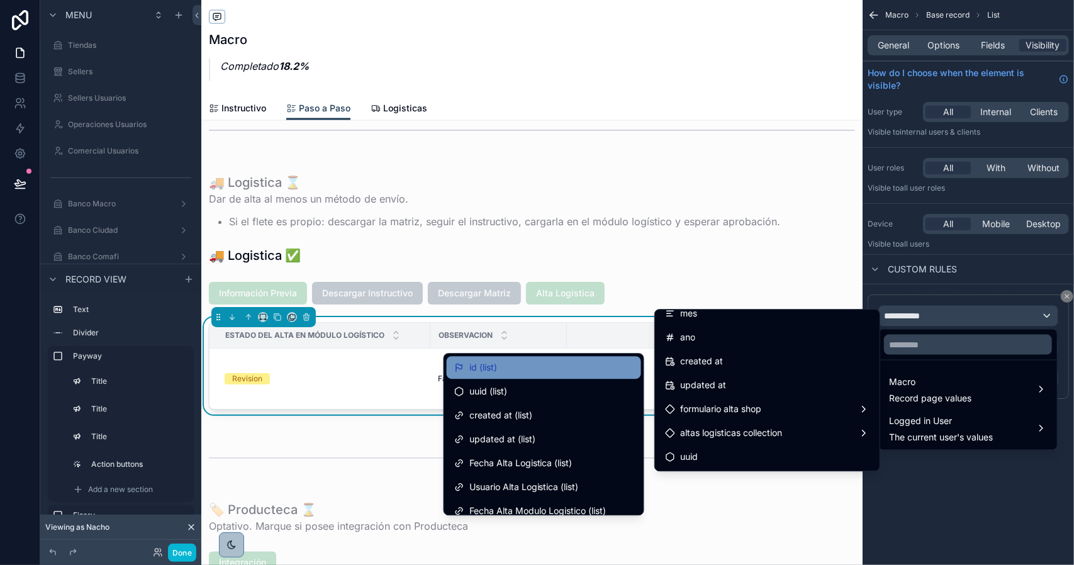
click at [506, 368] on div "id (list)" at bounding box center [543, 367] width 179 height 15
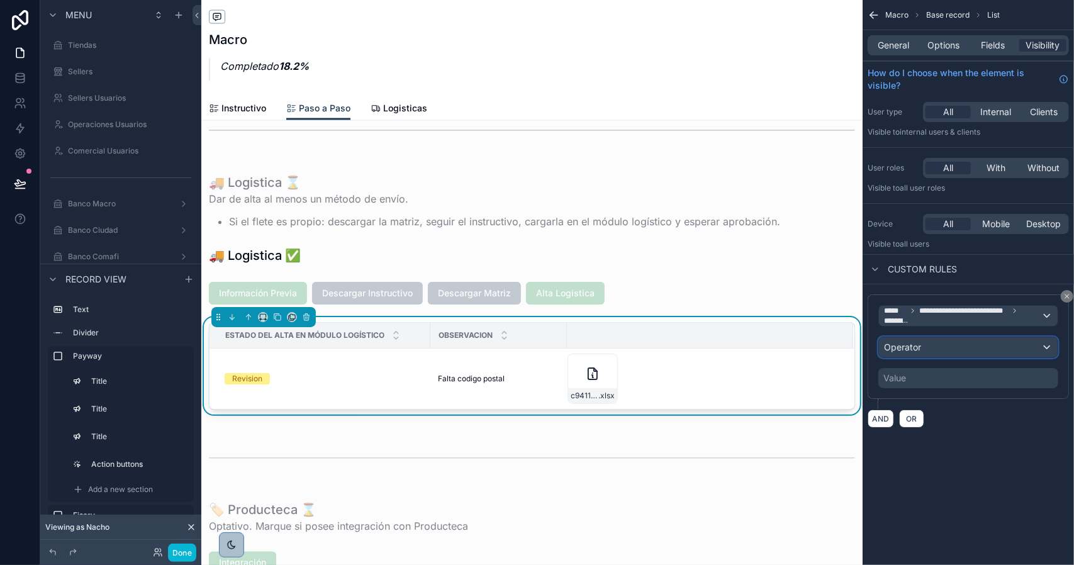
click at [914, 344] on span "Operator" at bounding box center [902, 347] width 37 height 11
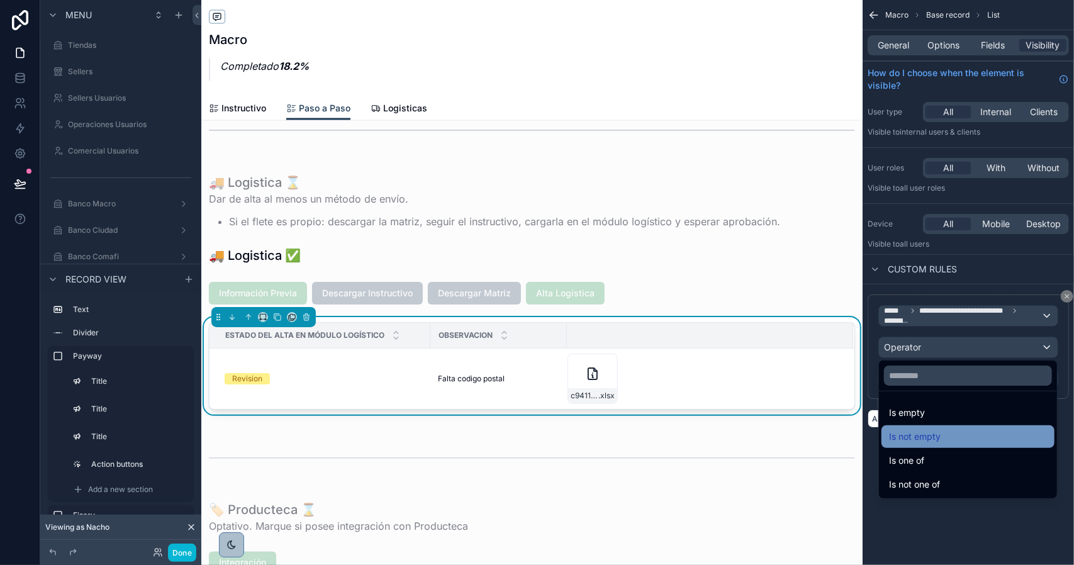
click at [945, 436] on div "Is not empty" at bounding box center [968, 436] width 158 height 15
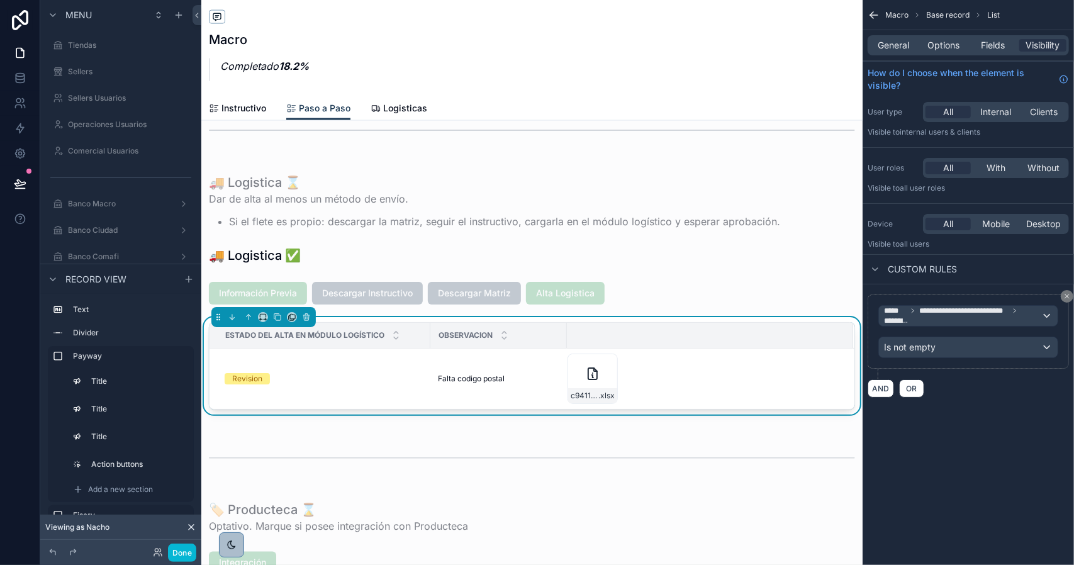
drag, startPoint x: 971, startPoint y: 456, endPoint x: 986, endPoint y: 293, distance: 163.1
click at [971, 453] on div "**********" at bounding box center [968, 282] width 211 height 565
click at [886, 45] on span "General" at bounding box center [894, 45] width 31 height 13
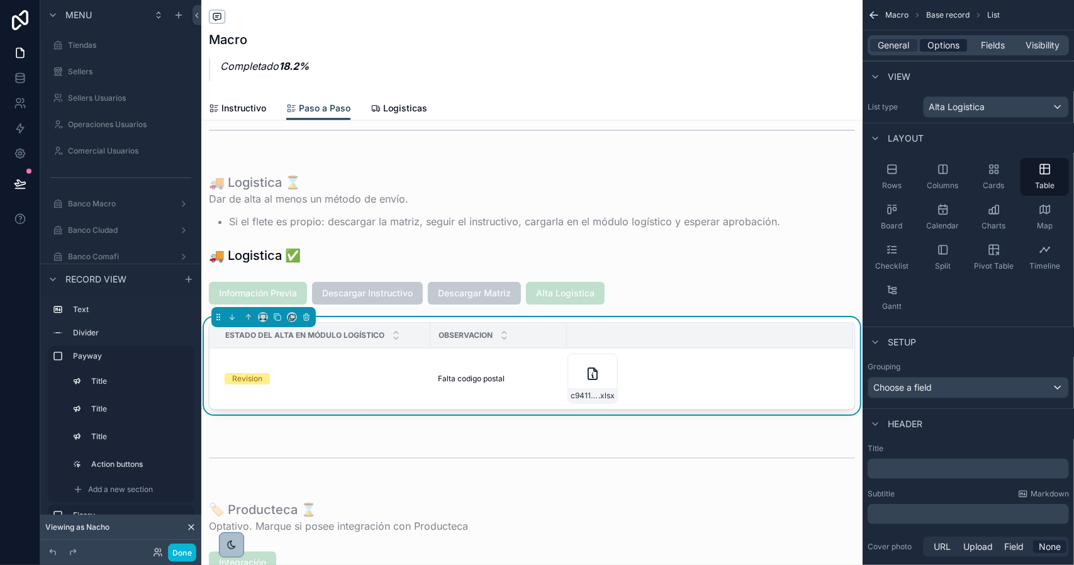
click at [945, 48] on span "Options" at bounding box center [944, 45] width 32 height 13
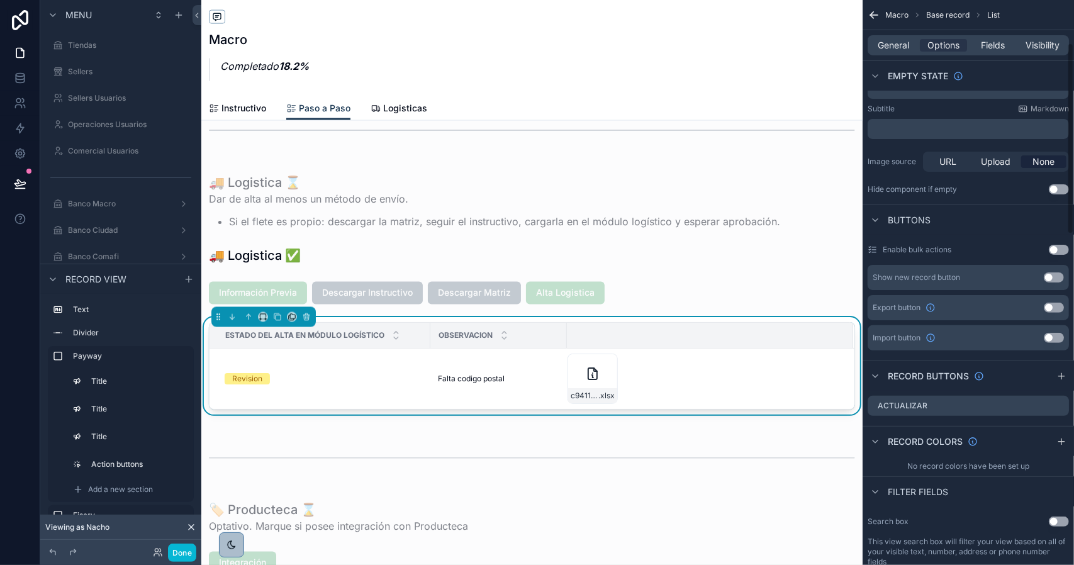
scroll to position [315, 0]
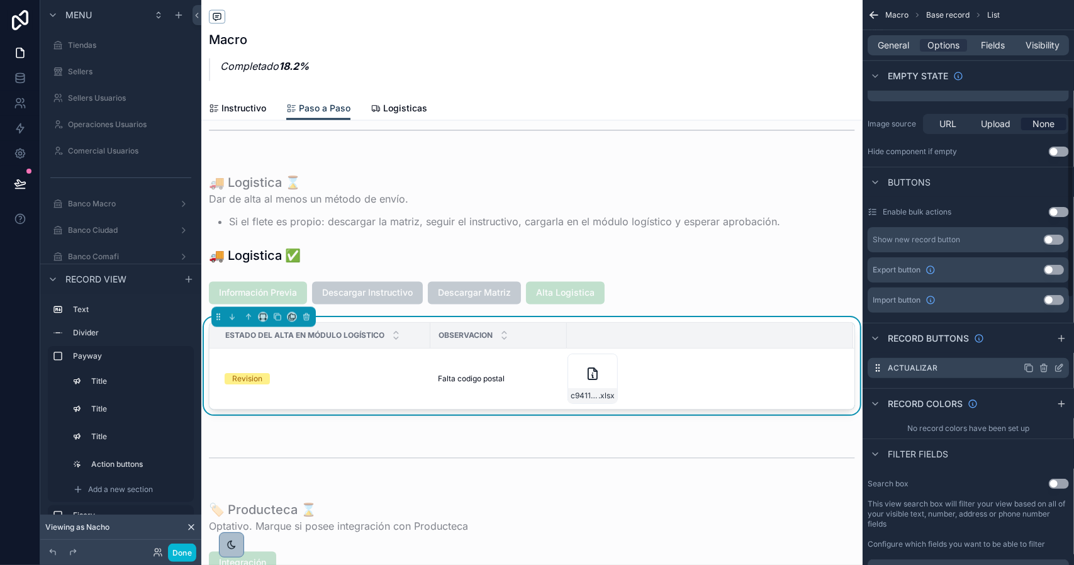
click at [1056, 366] on icon "scrollable content" at bounding box center [1059, 368] width 10 height 10
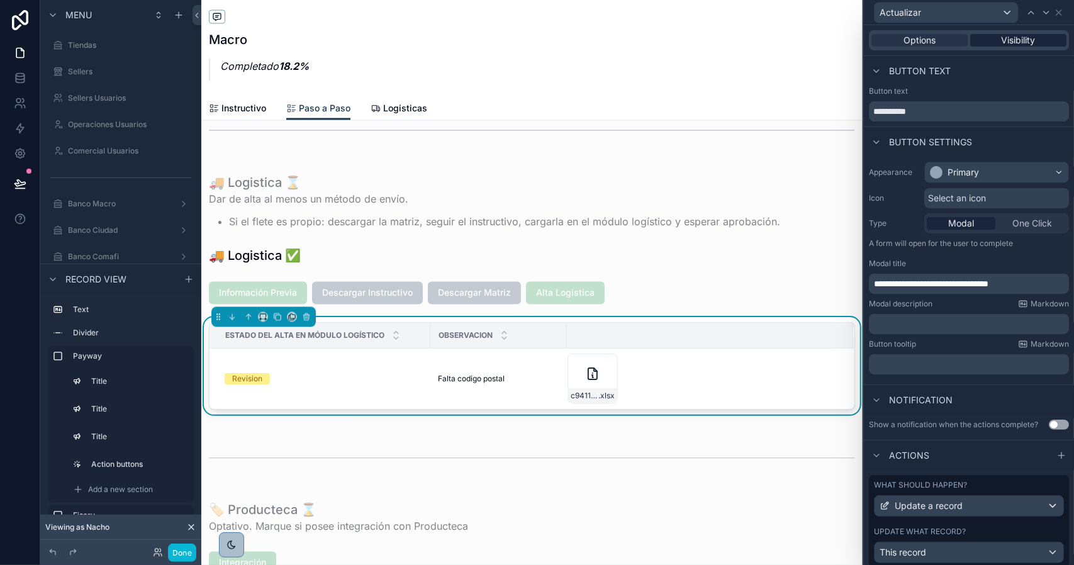
click at [1002, 36] on span "Visibility" at bounding box center [1019, 40] width 34 height 13
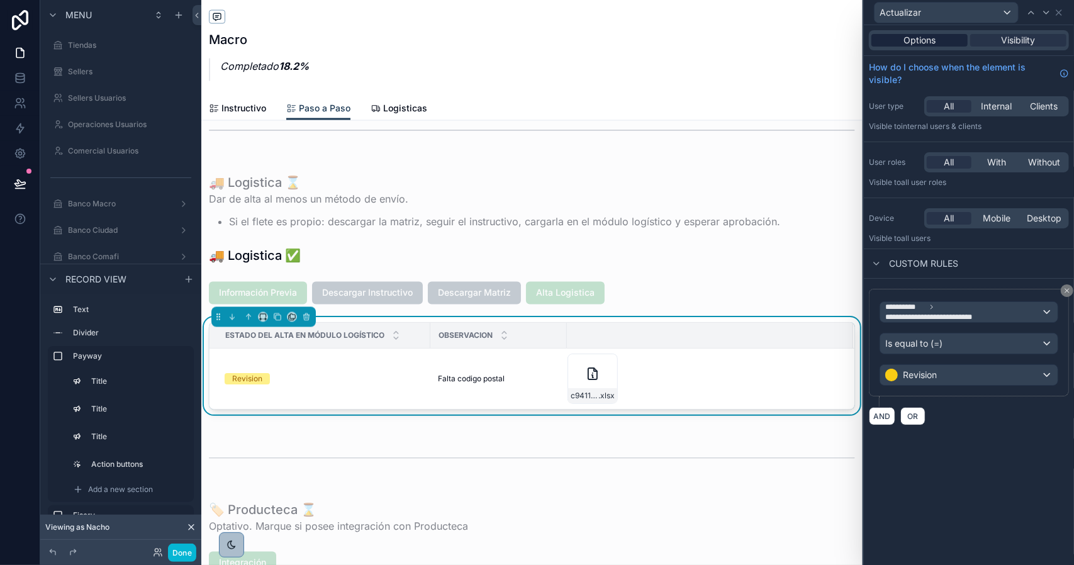
click at [939, 38] on div "Options" at bounding box center [920, 40] width 96 height 13
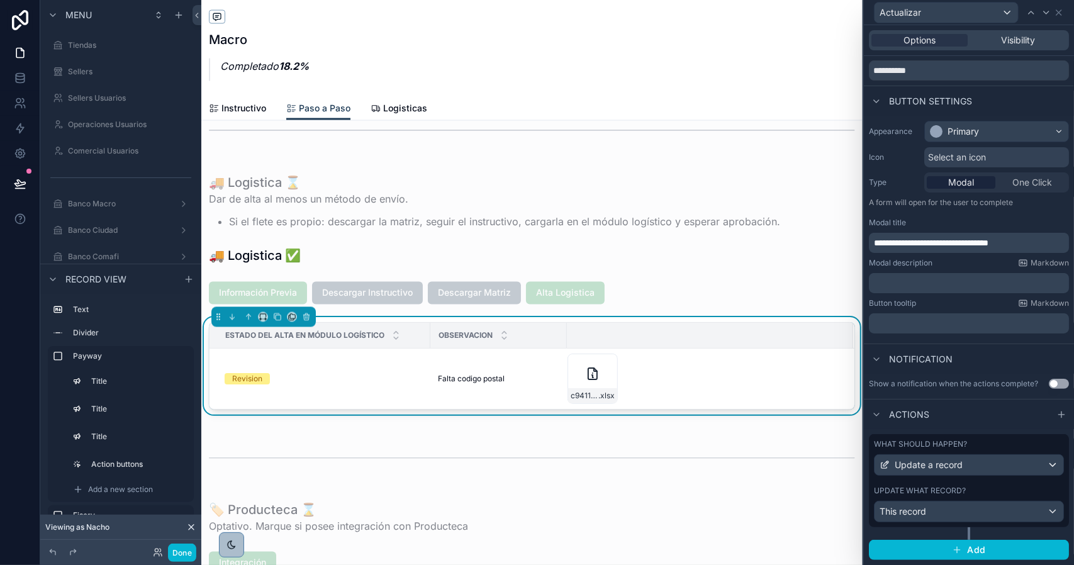
scroll to position [48, 0]
click at [984, 481] on div "What should happen? Update a record Update what record? This record" at bounding box center [969, 480] width 200 height 93
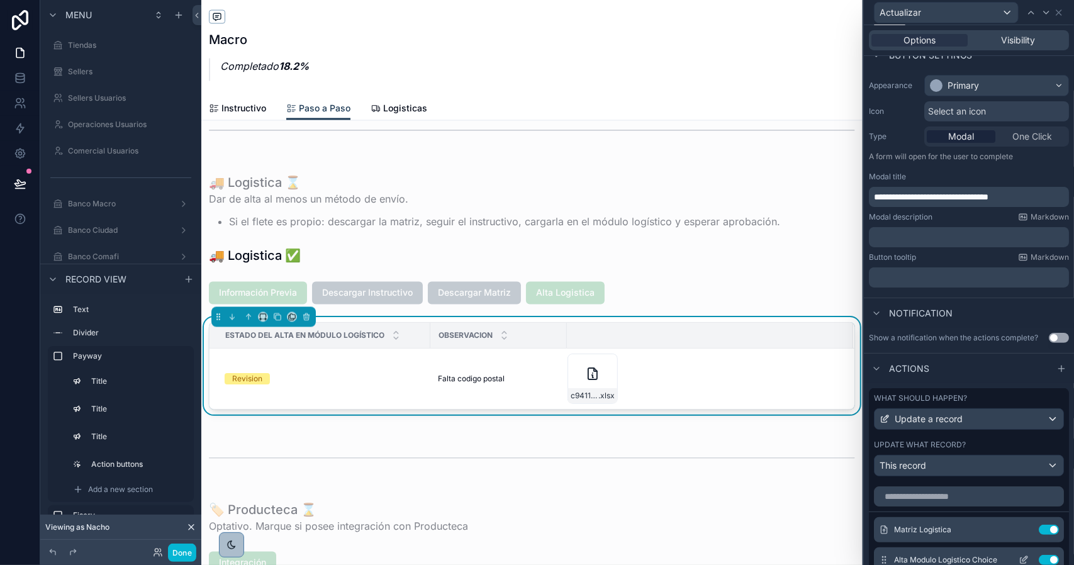
scroll to position [237, 0]
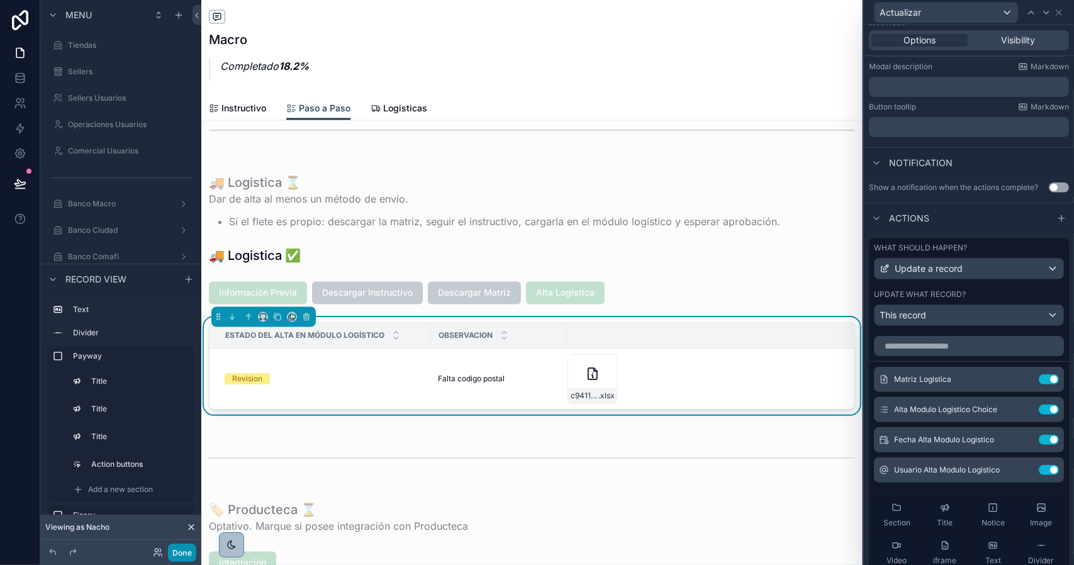
click at [183, 555] on button "Done" at bounding box center [182, 553] width 28 height 18
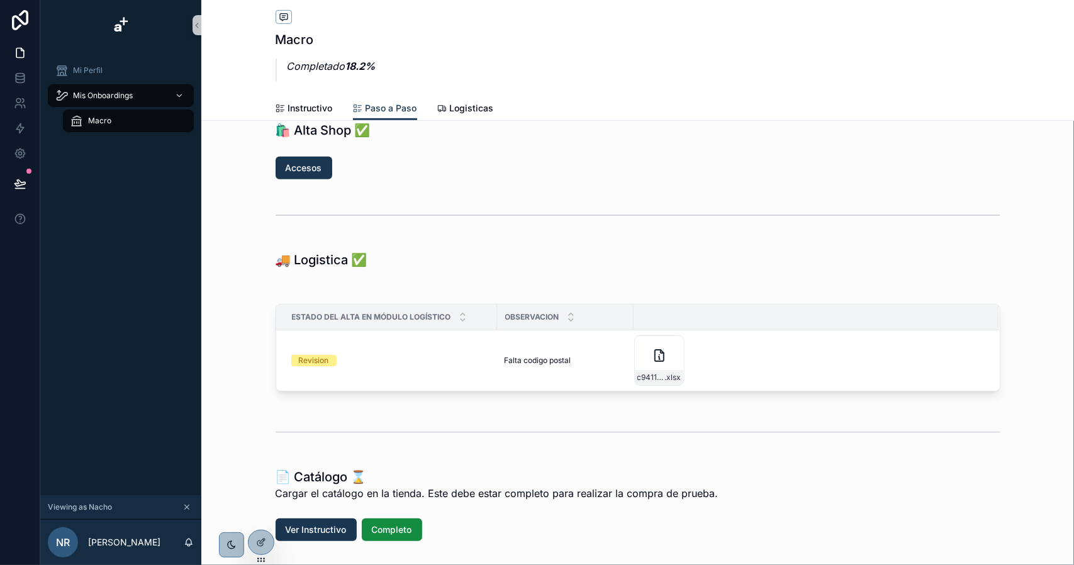
scroll to position [377, 0]
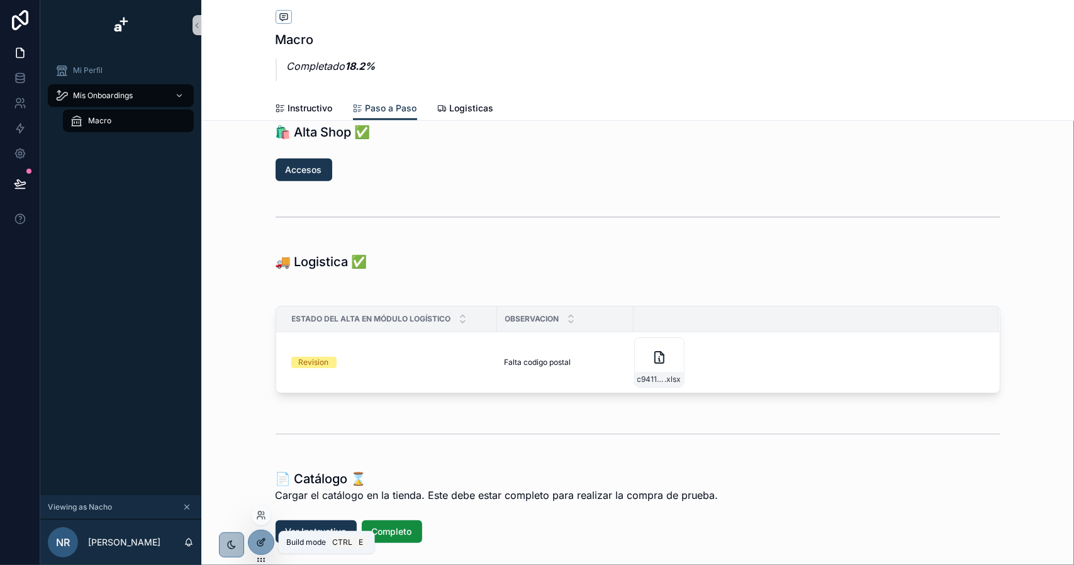
click at [263, 543] on icon at bounding box center [261, 543] width 10 height 10
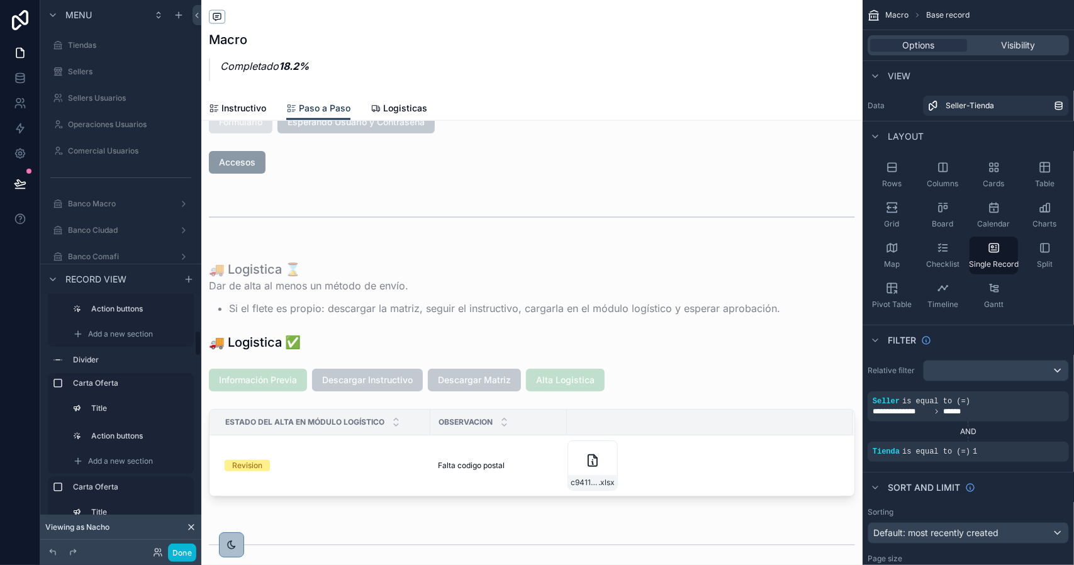
scroll to position [1447, 0]
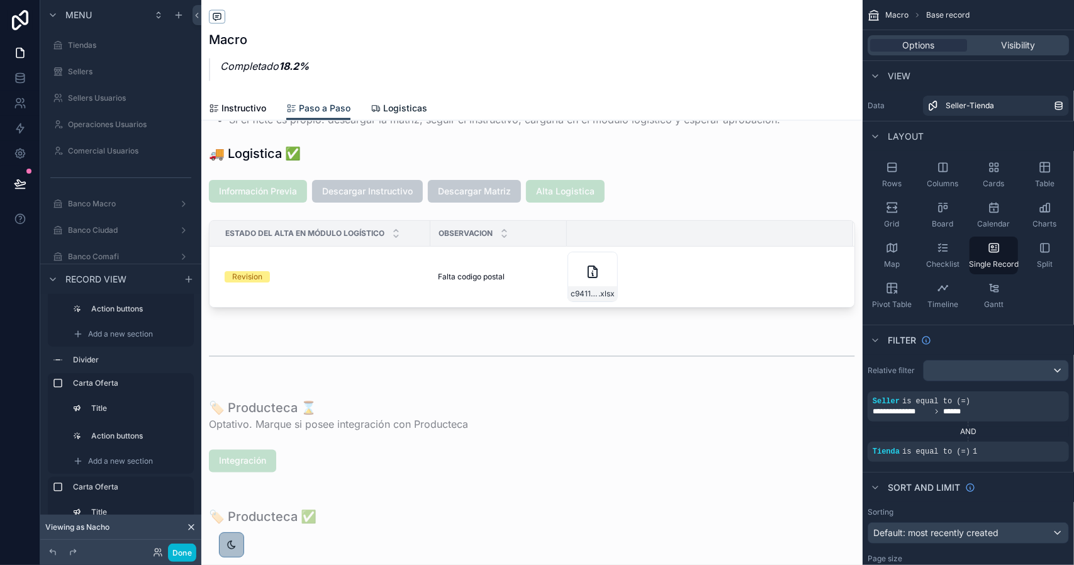
click at [398, 110] on span "Logisticas" at bounding box center [405, 108] width 44 height 13
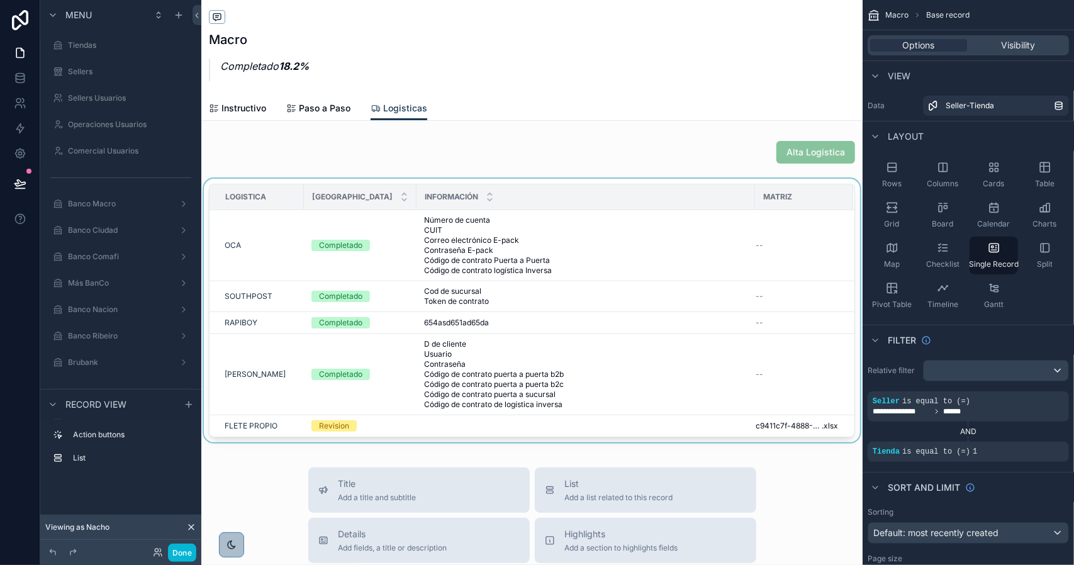
click at [558, 222] on div "scrollable content" at bounding box center [532, 313] width 662 height 269
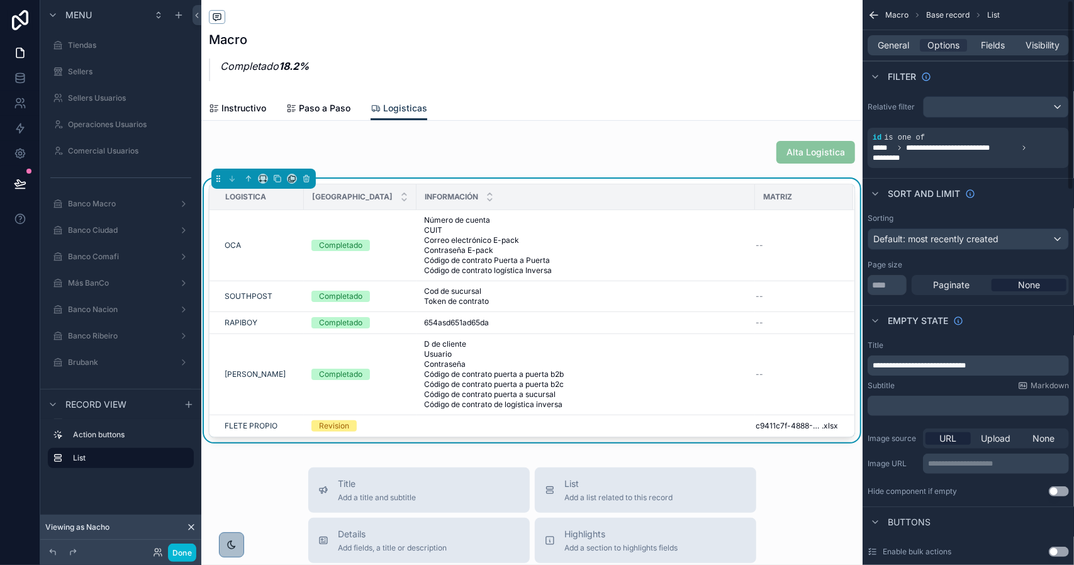
click at [993, 37] on div "General Options Fields Visibility" at bounding box center [968, 45] width 201 height 20
click at [993, 42] on span "Fields" at bounding box center [994, 45] width 24 height 13
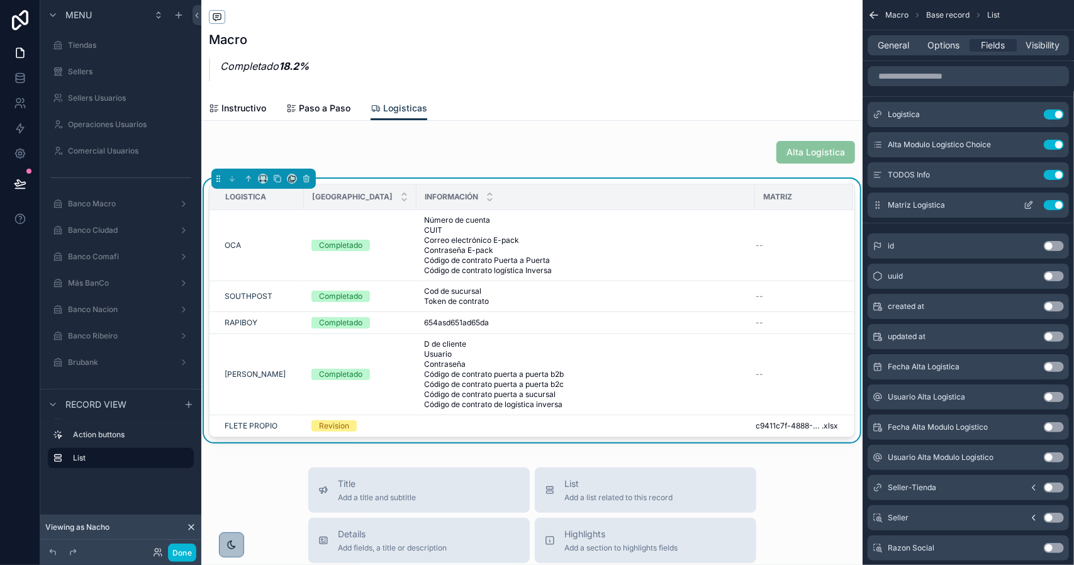
click at [1032, 203] on icon "scrollable content" at bounding box center [1030, 203] width 5 height 5
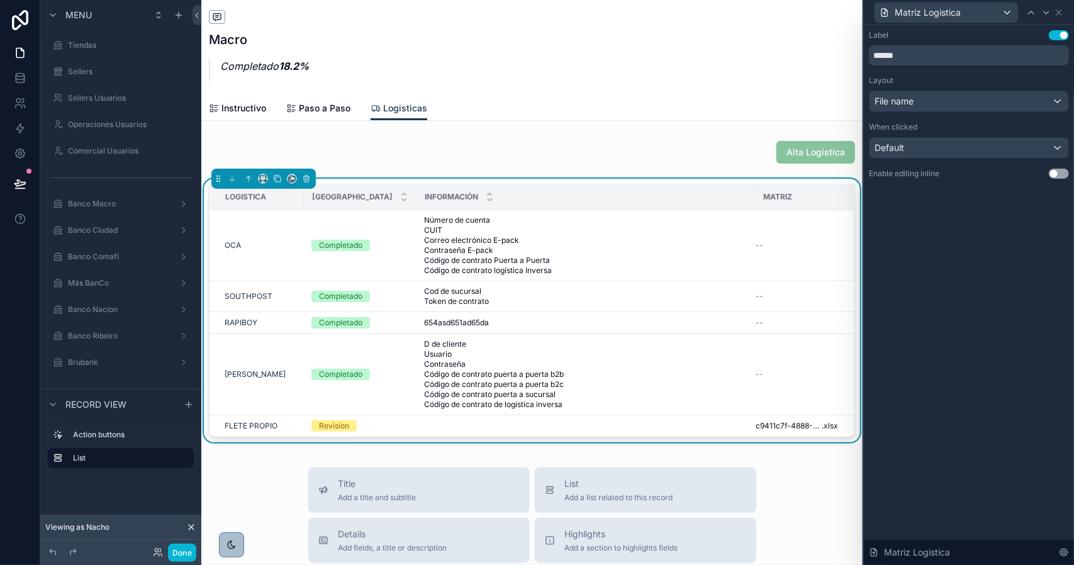
click at [1054, 36] on button "Use setting" at bounding box center [1059, 35] width 20 height 10
click at [1061, 14] on icon at bounding box center [1059, 12] width 5 height 5
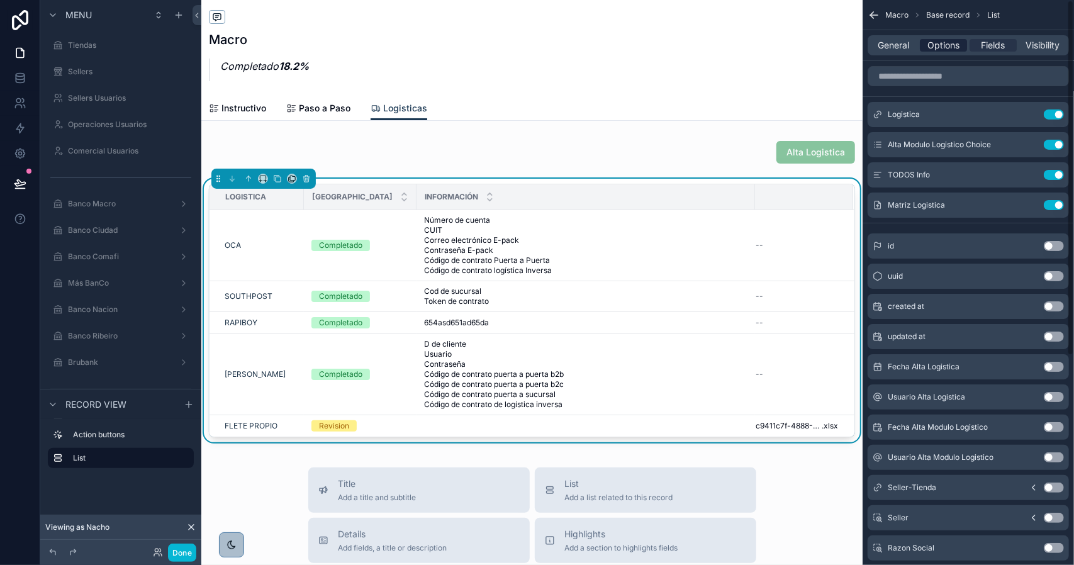
click at [959, 46] on span "Options" at bounding box center [944, 45] width 32 height 13
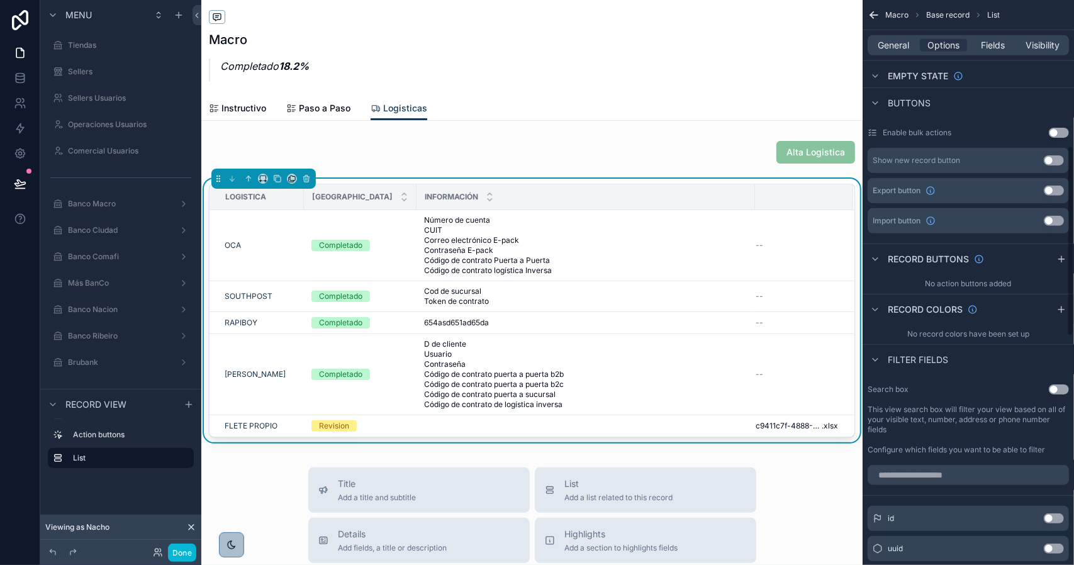
scroll to position [315, 0]
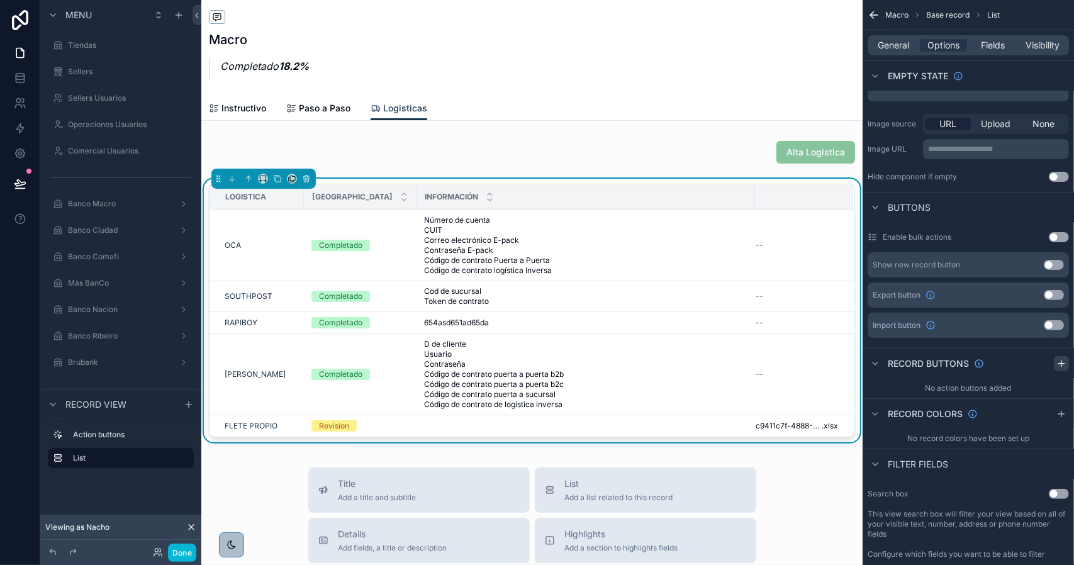
click at [1059, 363] on icon "scrollable content" at bounding box center [1062, 364] width 10 height 10
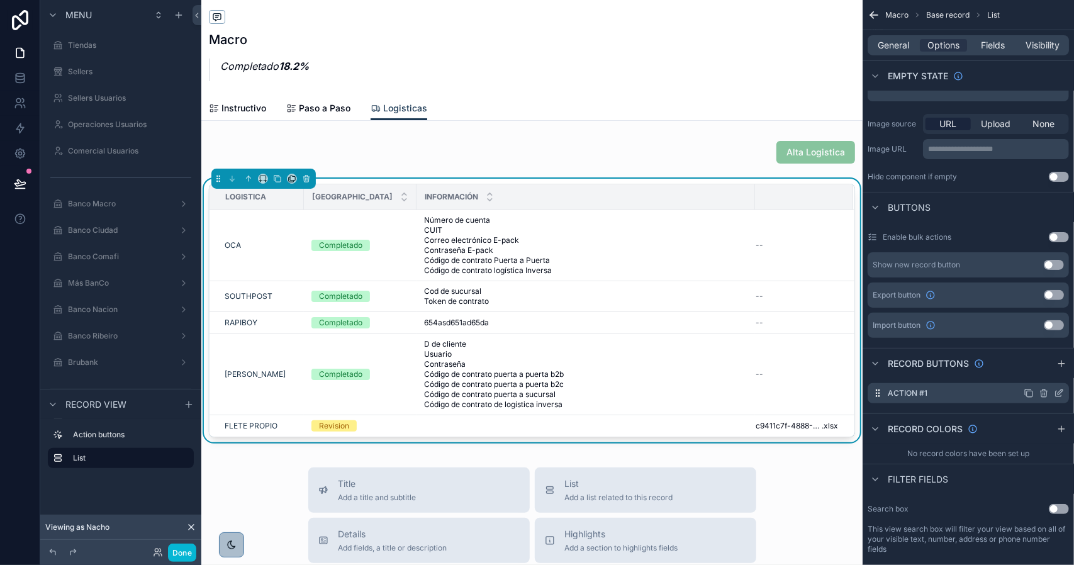
click at [1059, 394] on icon "scrollable content" at bounding box center [1059, 393] width 10 height 10
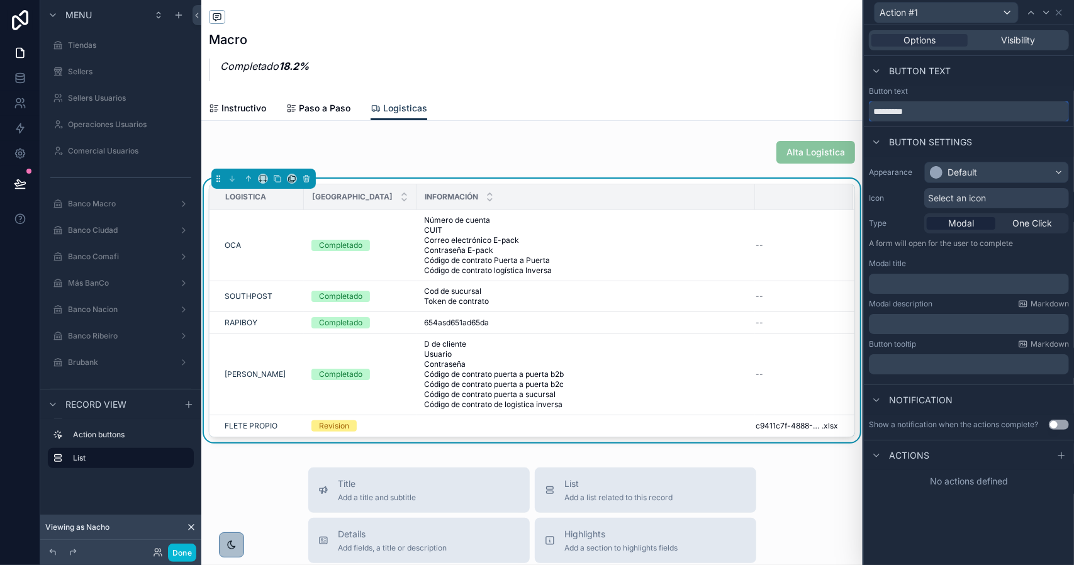
drag, startPoint x: 920, startPoint y: 114, endPoint x: 850, endPoint y: 105, distance: 71.0
click at [853, 108] on div "Action #1 Options Visibility Button text Button text ********* Button settings …" at bounding box center [537, 282] width 1074 height 565
type input "**********"
click at [986, 171] on div "Default" at bounding box center [997, 172] width 144 height 20
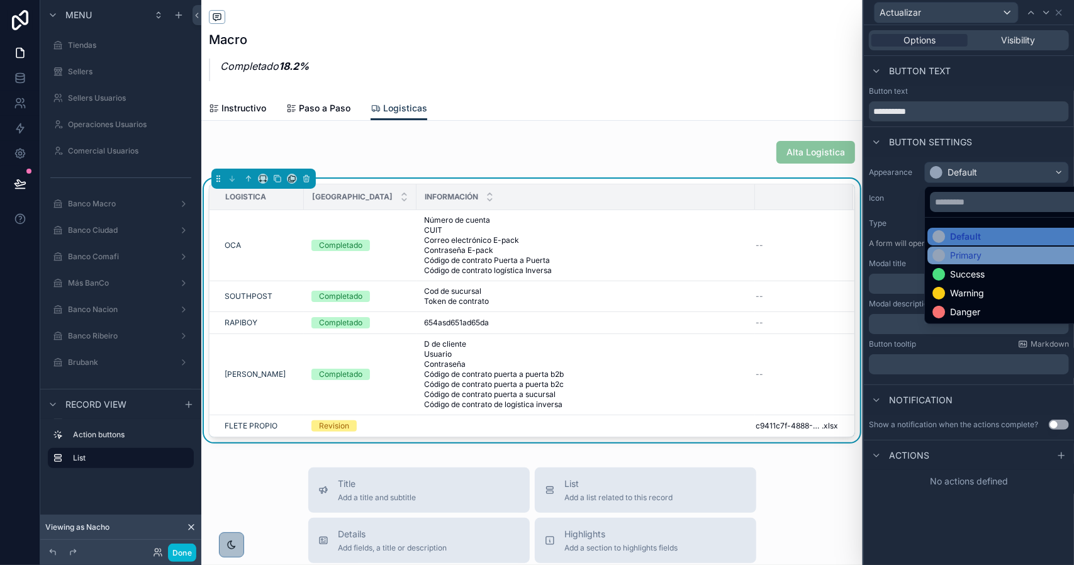
click at [969, 256] on div "Primary" at bounding box center [965, 255] width 31 height 13
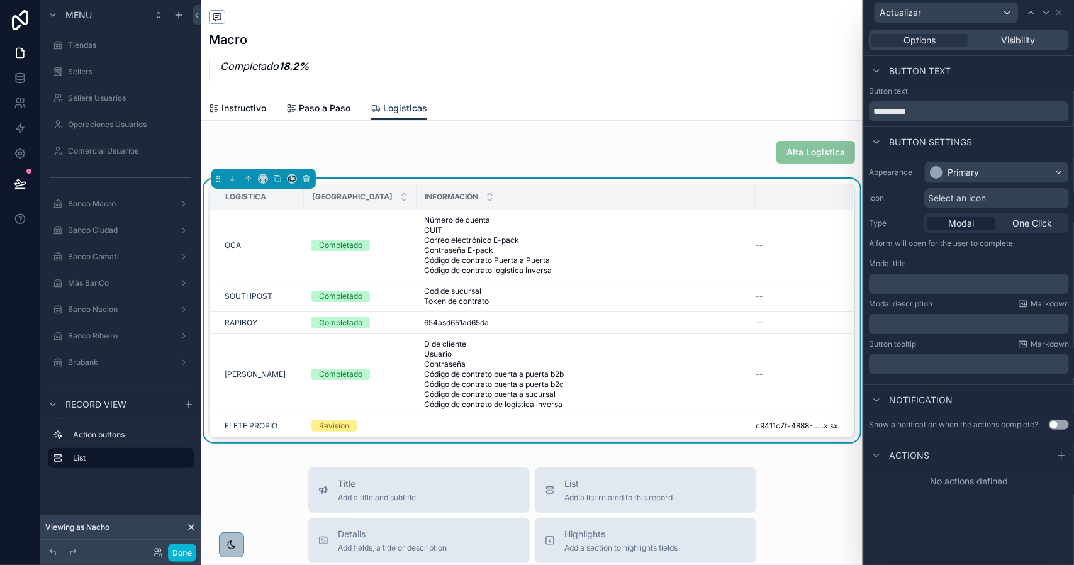
click at [935, 281] on p "﻿" at bounding box center [970, 284] width 193 height 13
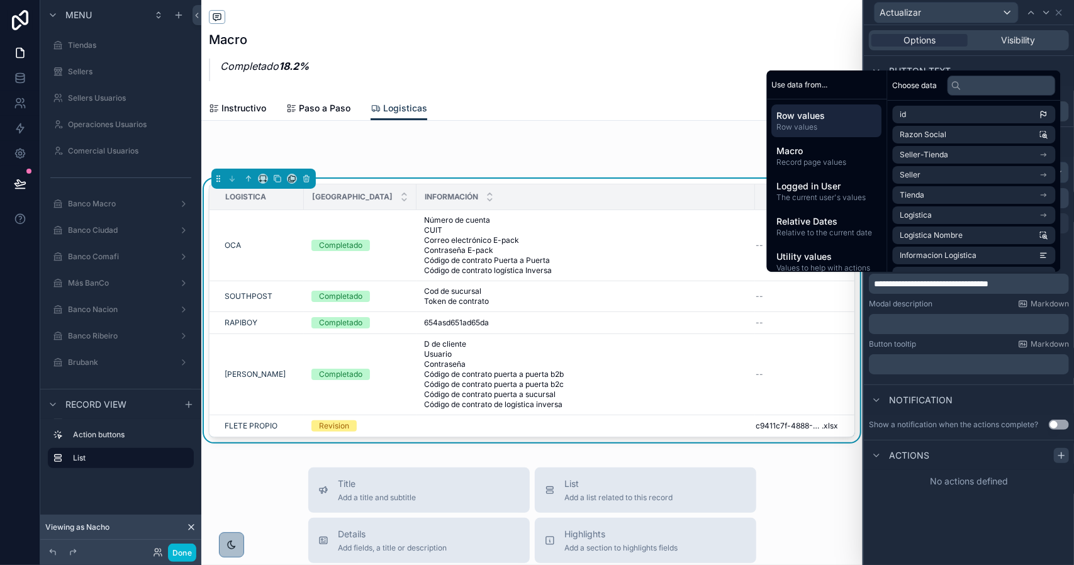
click at [1061, 456] on icon at bounding box center [1062, 456] width 6 height 0
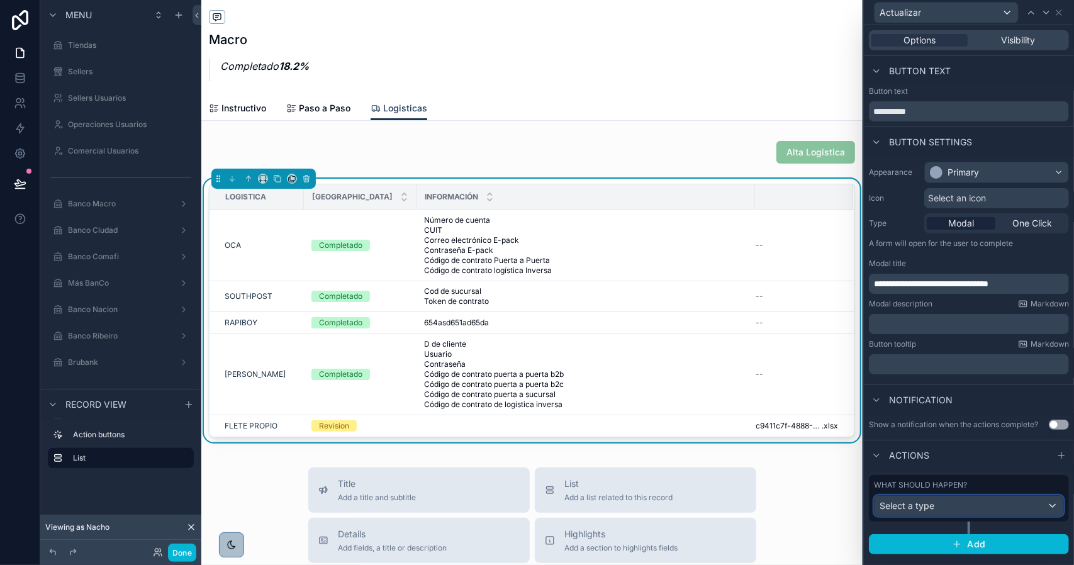
click at [994, 496] on div "Select a type" at bounding box center [969, 506] width 189 height 20
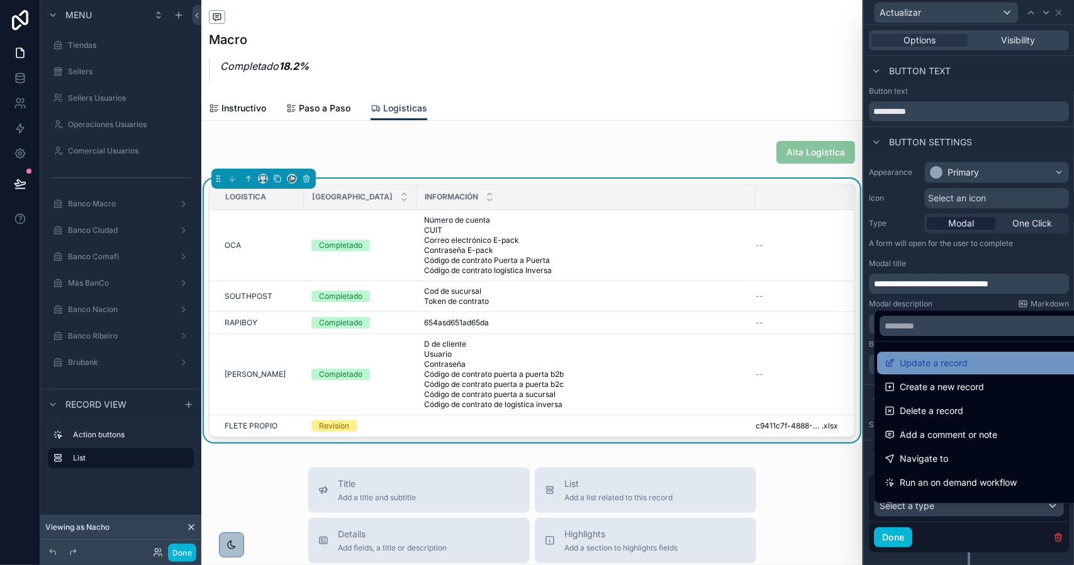
click at [969, 362] on div "Update a record" at bounding box center [984, 363] width 198 height 15
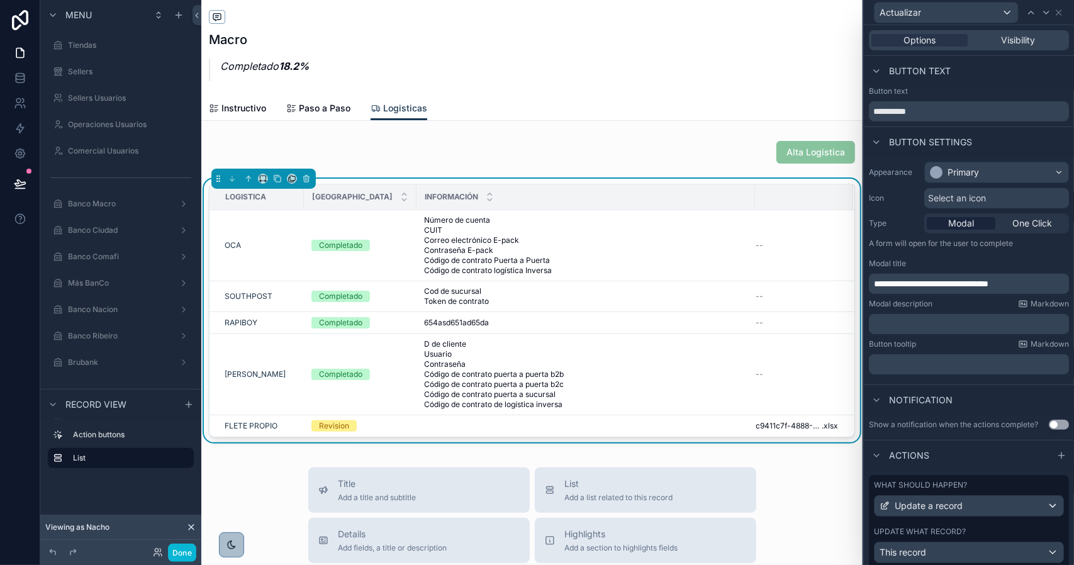
scroll to position [189, 0]
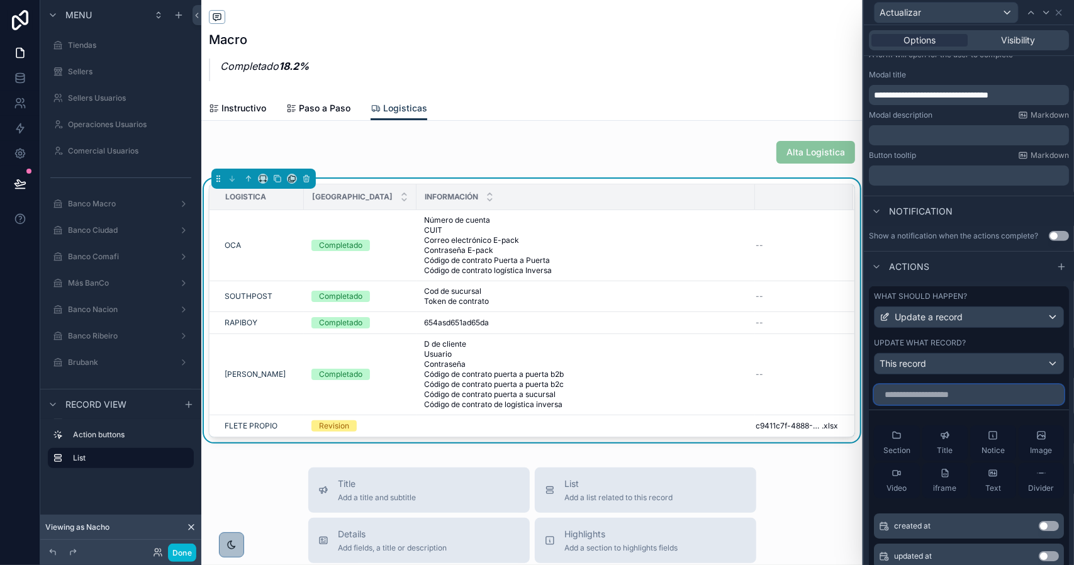
click at [959, 403] on input "text" at bounding box center [969, 395] width 190 height 20
type input "*****"
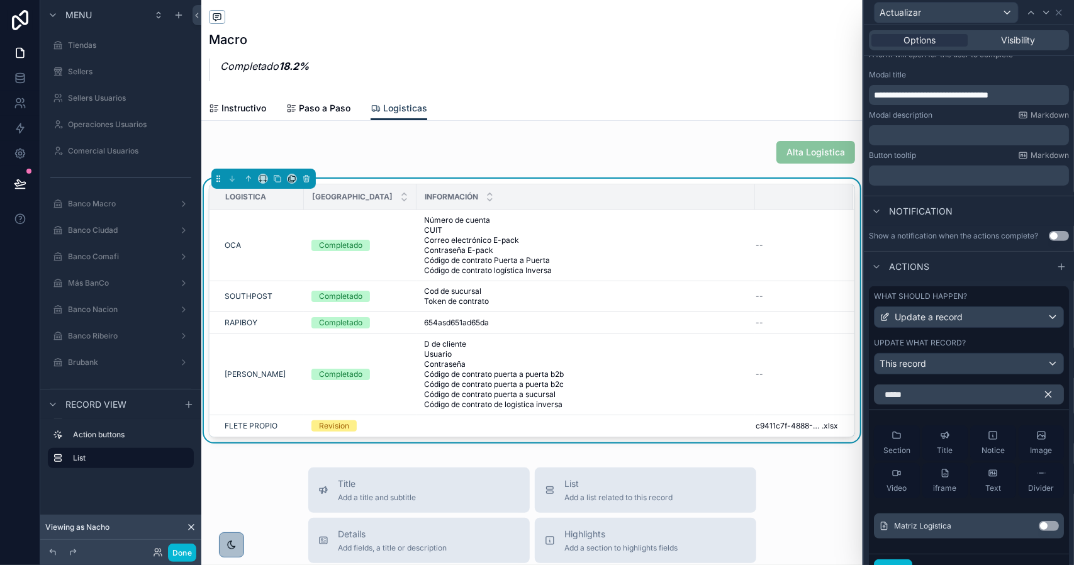
click at [1039, 531] on button "Use setting" at bounding box center [1049, 526] width 20 height 10
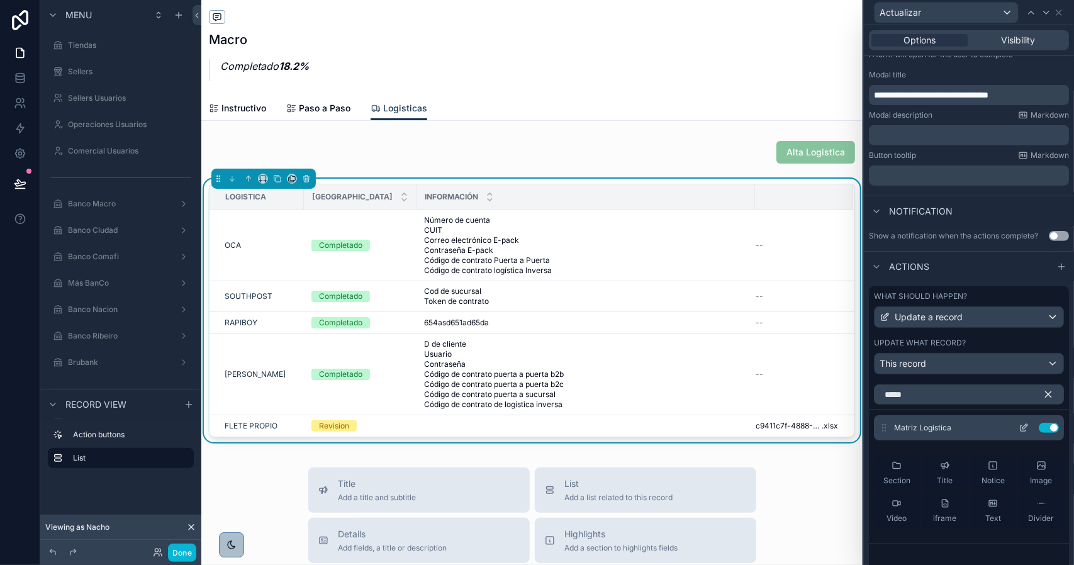
click at [1023, 429] on icon at bounding box center [1025, 426] width 5 height 5
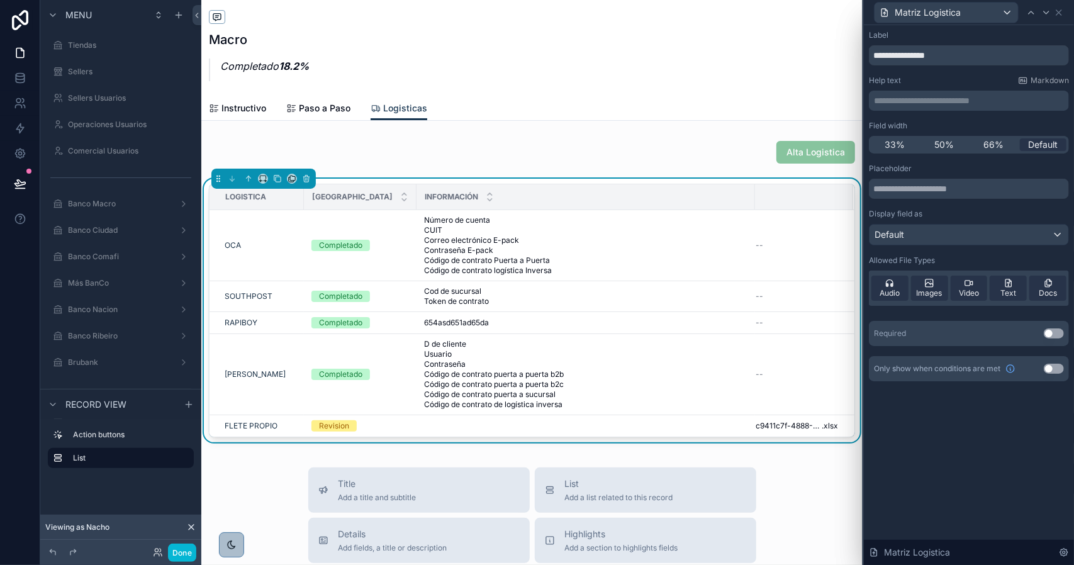
click at [1052, 333] on button "Use setting" at bounding box center [1054, 334] width 20 height 10
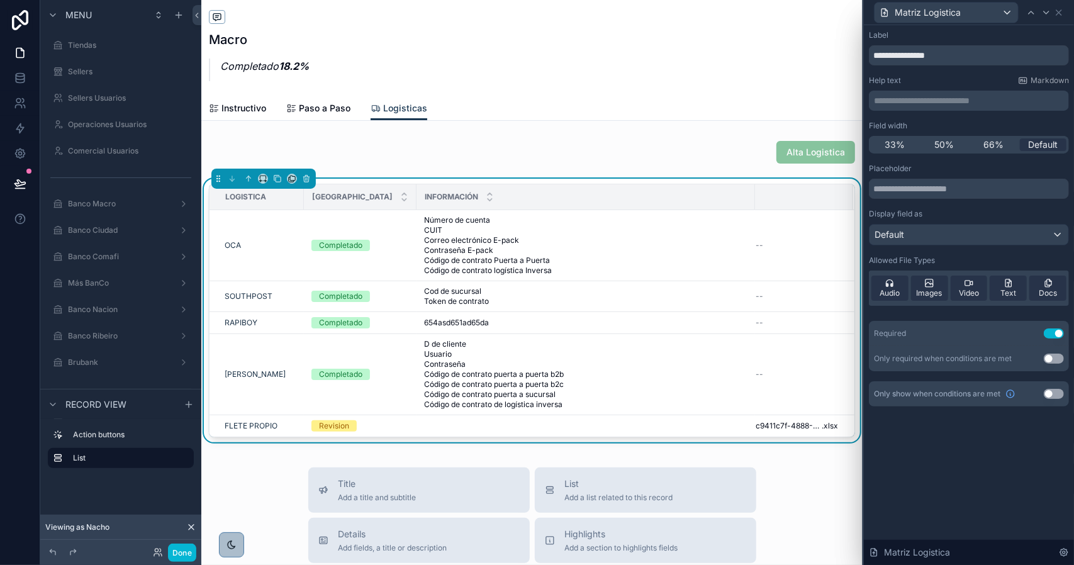
click at [1054, 392] on button "Use setting" at bounding box center [1054, 394] width 20 height 10
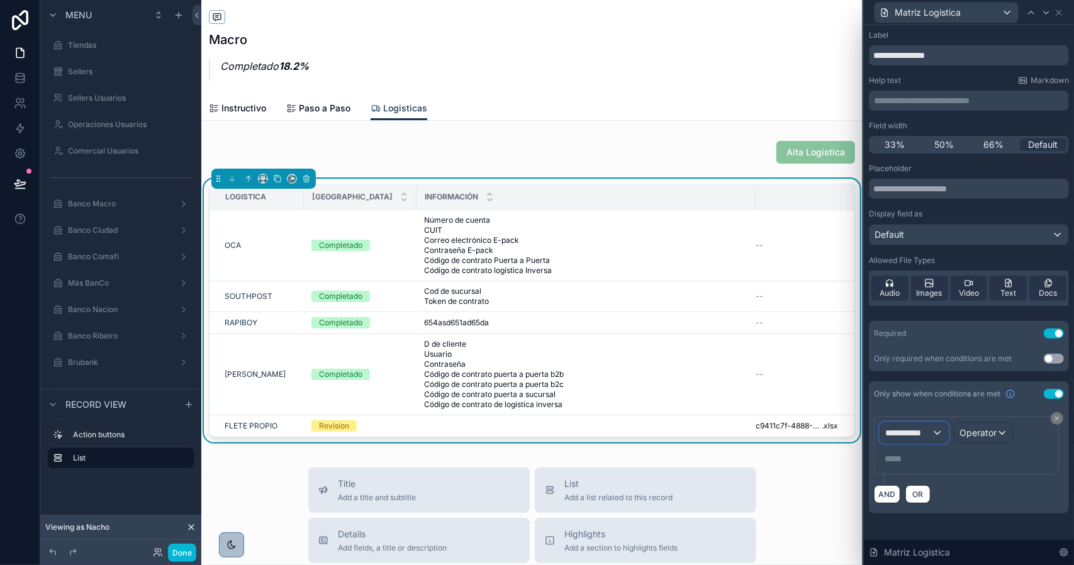
click at [935, 430] on div "**********" at bounding box center [915, 433] width 68 height 20
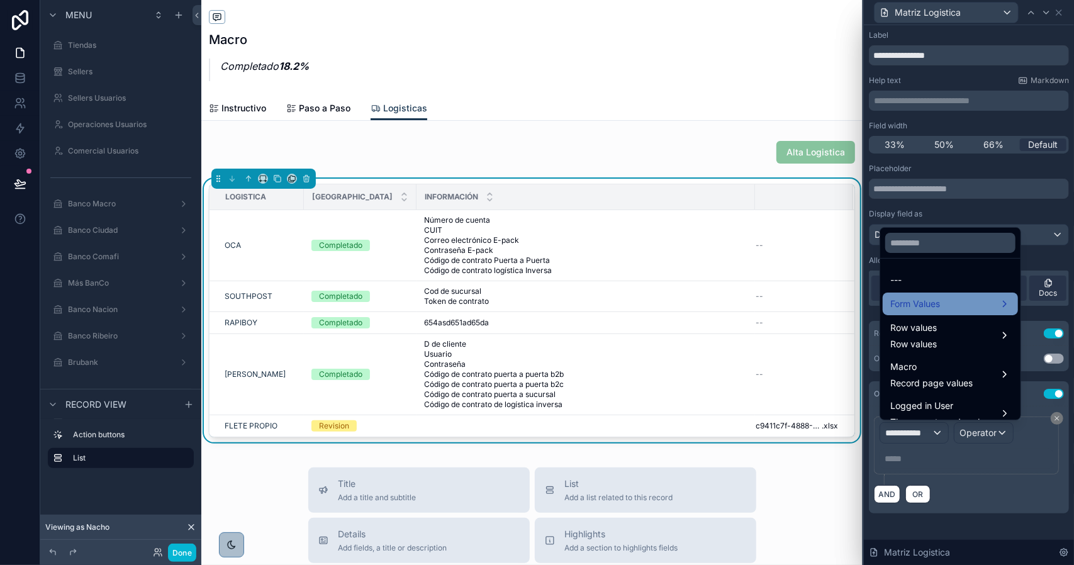
click at [971, 305] on div "Form Values" at bounding box center [951, 303] width 120 height 15
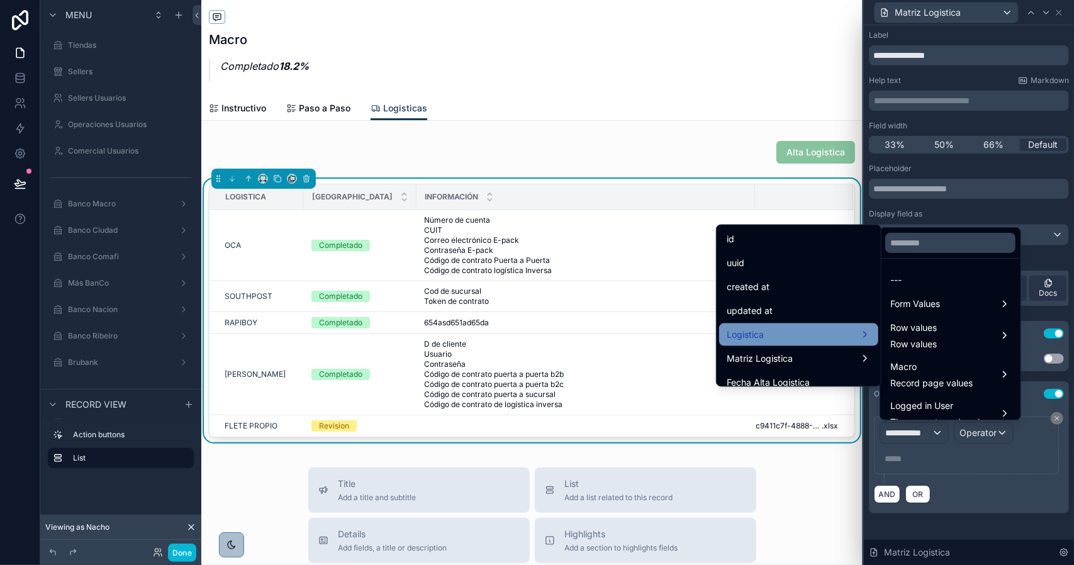
click at [787, 327] on div "Logistica" at bounding box center [799, 334] width 144 height 15
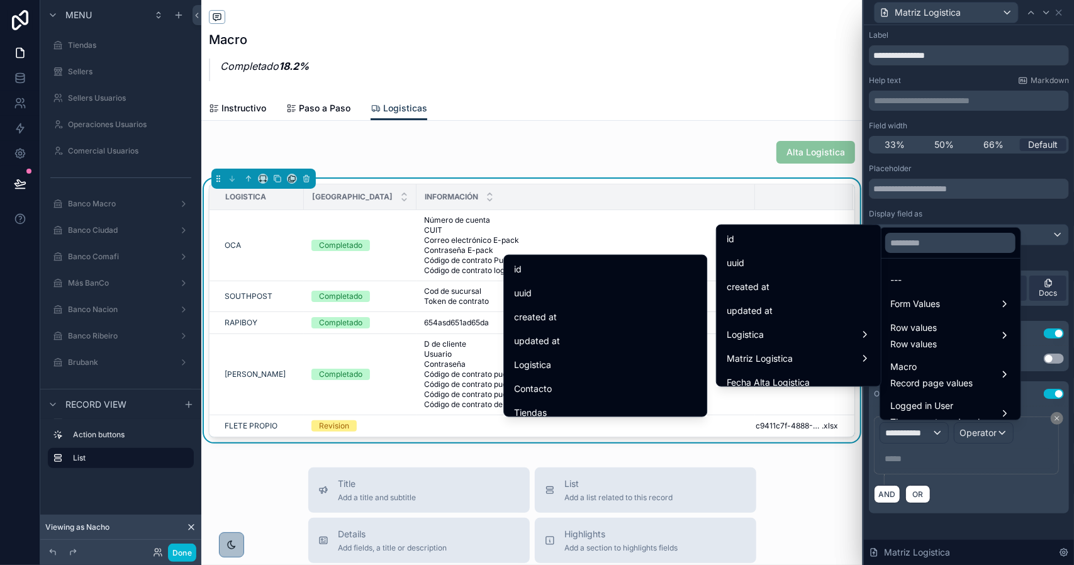
click at [592, 274] on div "id" at bounding box center [605, 269] width 183 height 15
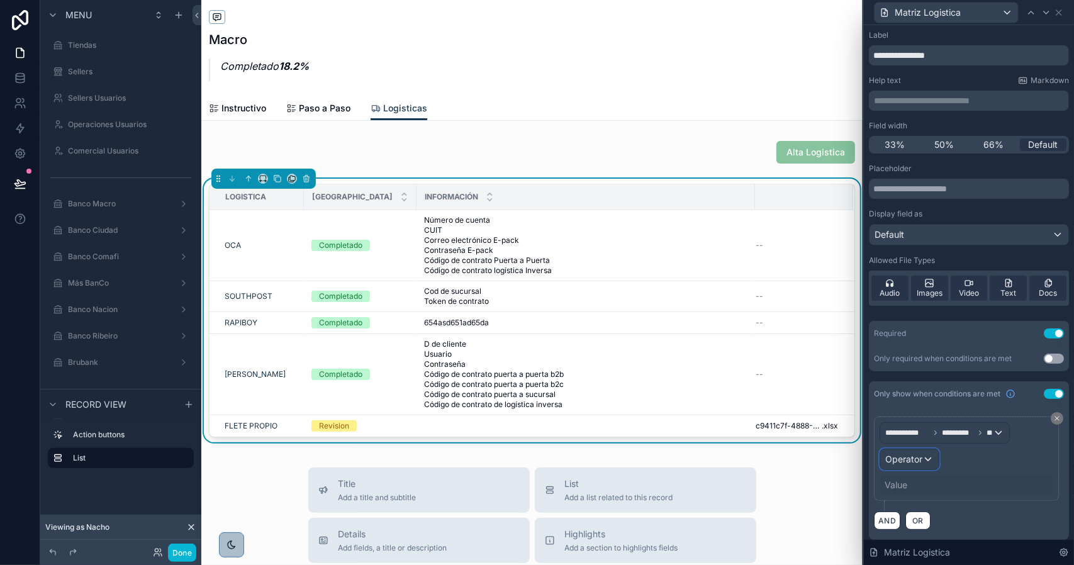
click at [911, 459] on span "Operator" at bounding box center [904, 459] width 37 height 11
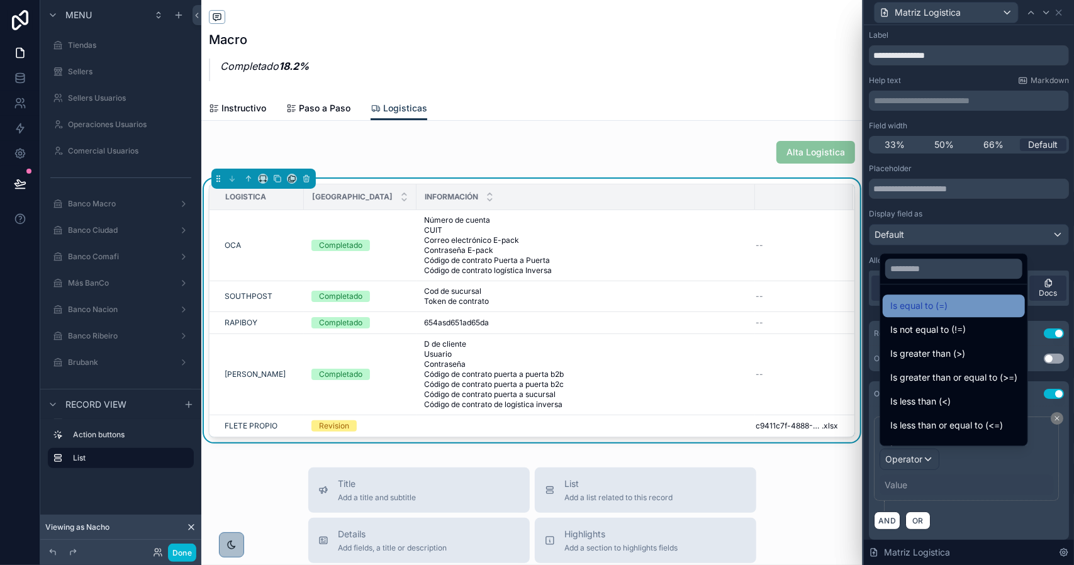
click at [933, 313] on div "Is equal to (=)" at bounding box center [954, 306] width 142 height 23
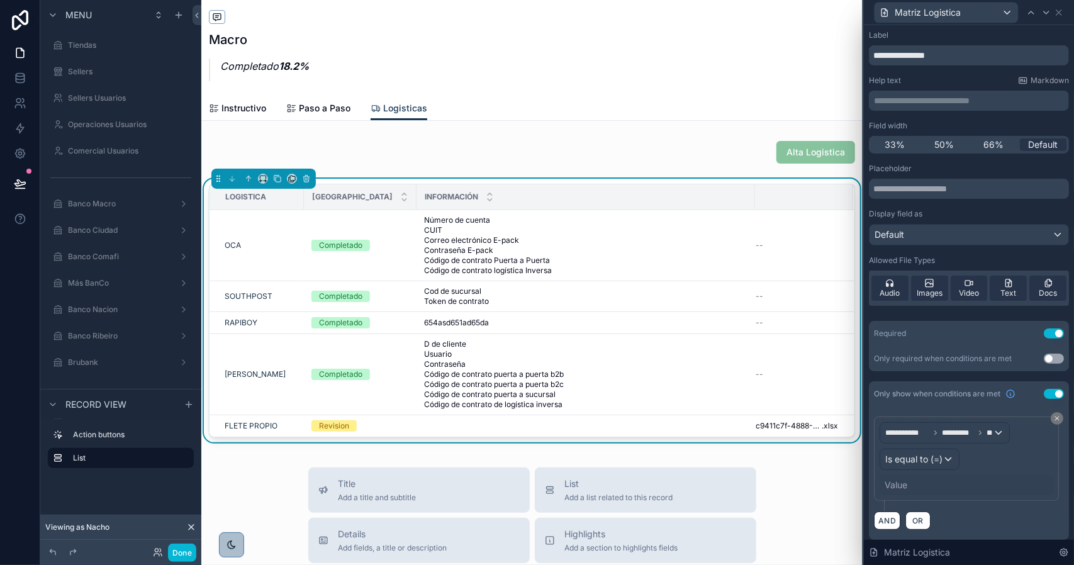
click at [910, 480] on div "Value" at bounding box center [967, 485] width 174 height 20
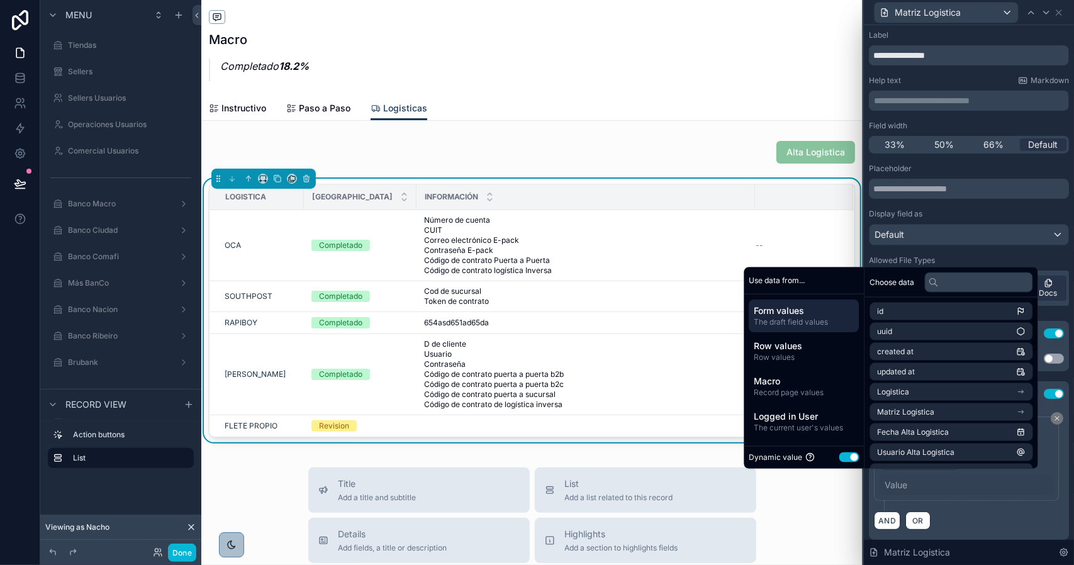
click at [851, 458] on button "Use setting" at bounding box center [850, 458] width 20 height 10
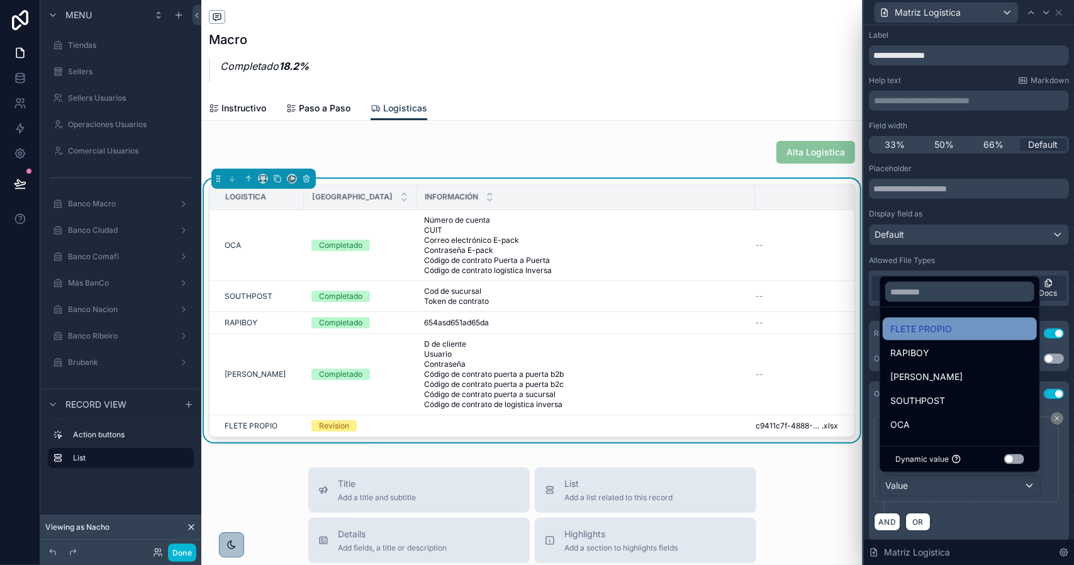
click at [942, 332] on span "FLETE PROPIO" at bounding box center [922, 329] width 62 height 15
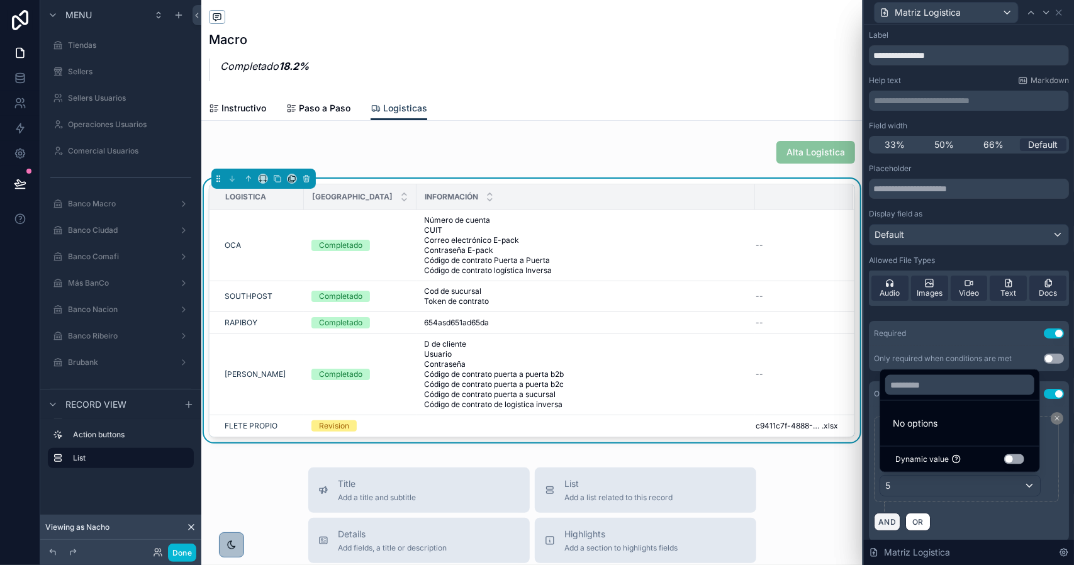
click at [893, 517] on button "AND" at bounding box center [887, 522] width 26 height 18
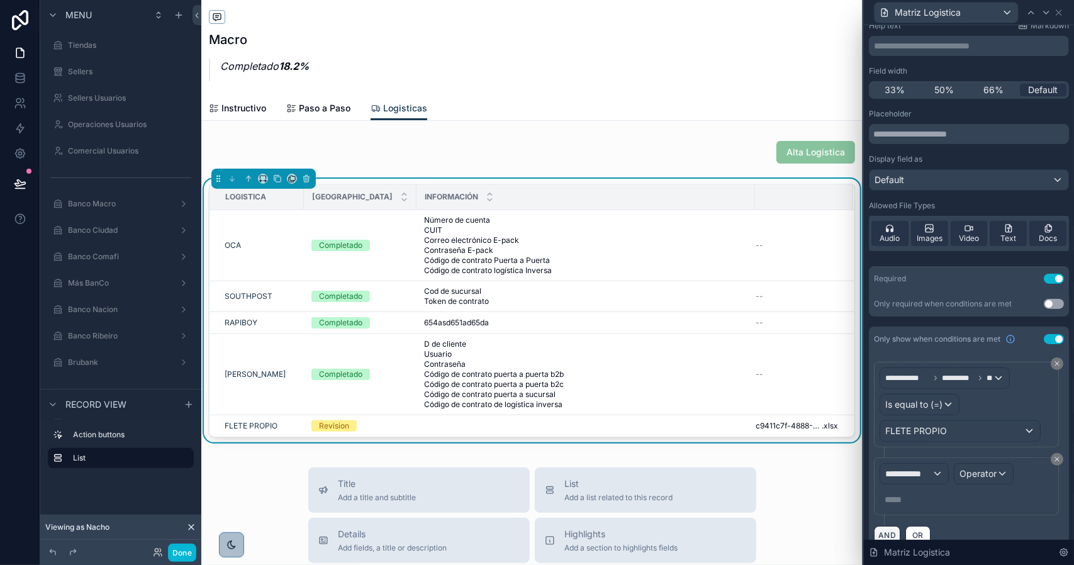
scroll to position [70, 0]
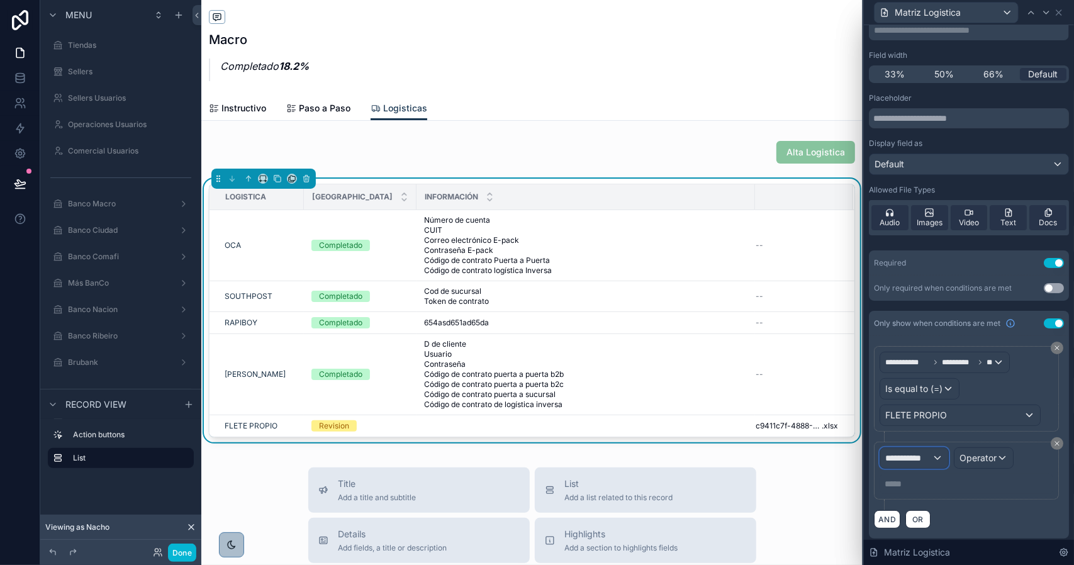
click at [915, 454] on span "**********" at bounding box center [909, 458] width 47 height 13
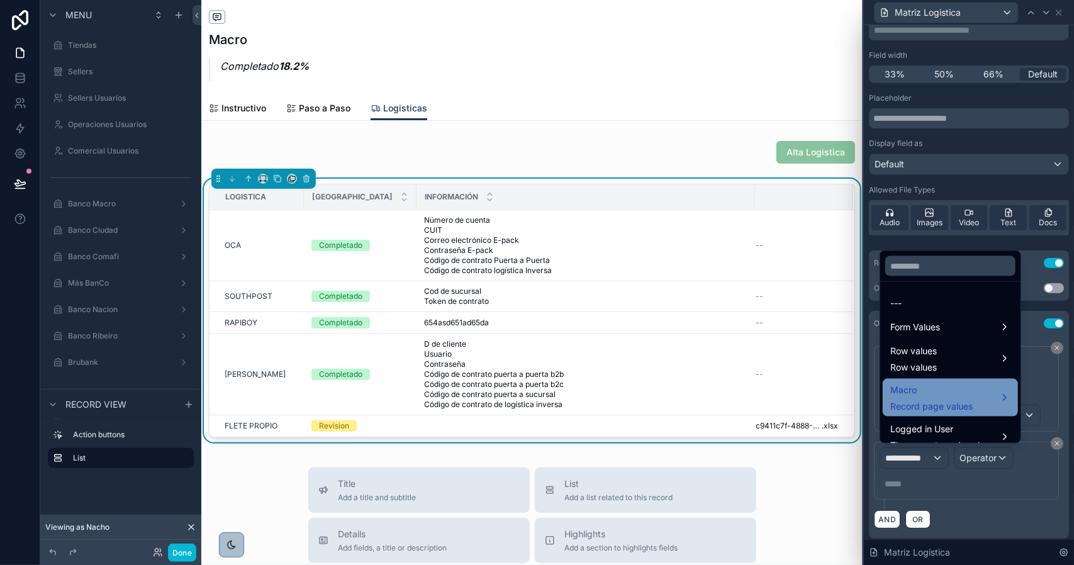
click at [934, 392] on span "Macro" at bounding box center [932, 390] width 82 height 15
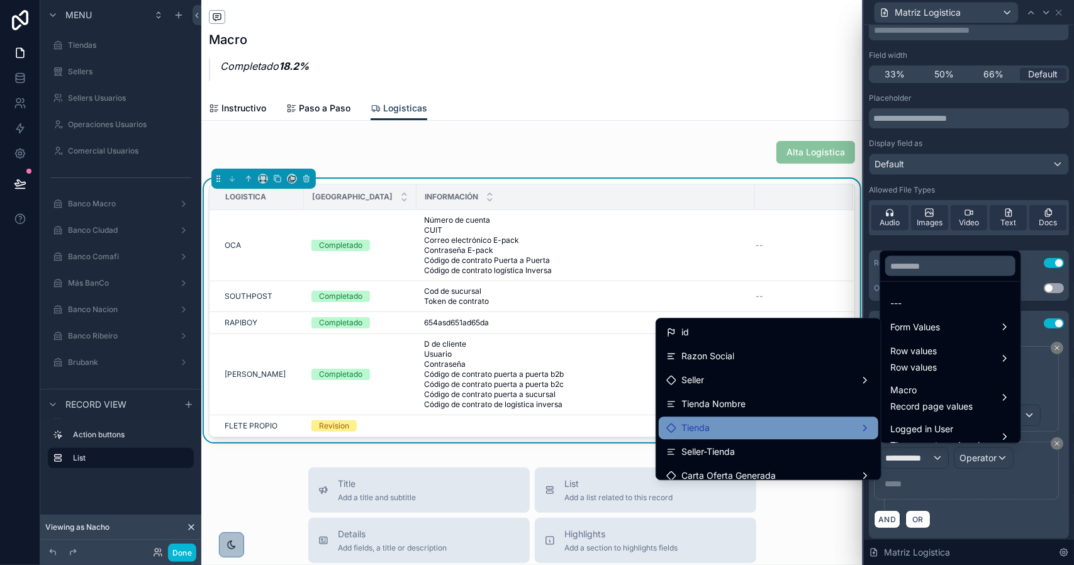
click at [729, 425] on div "Tienda" at bounding box center [769, 427] width 205 height 15
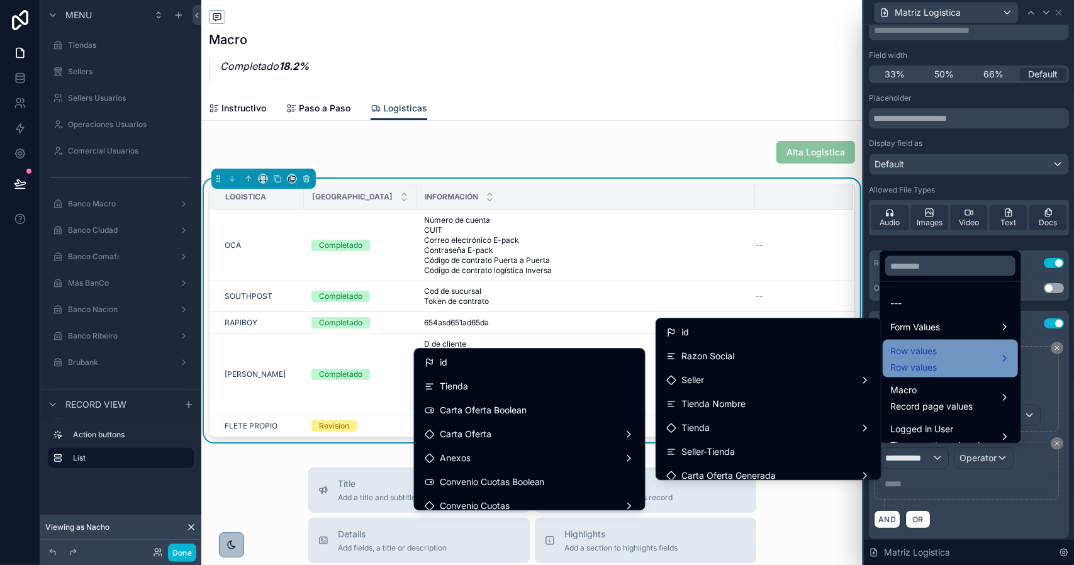
click at [945, 367] on div "Row values Row values" at bounding box center [951, 359] width 120 height 30
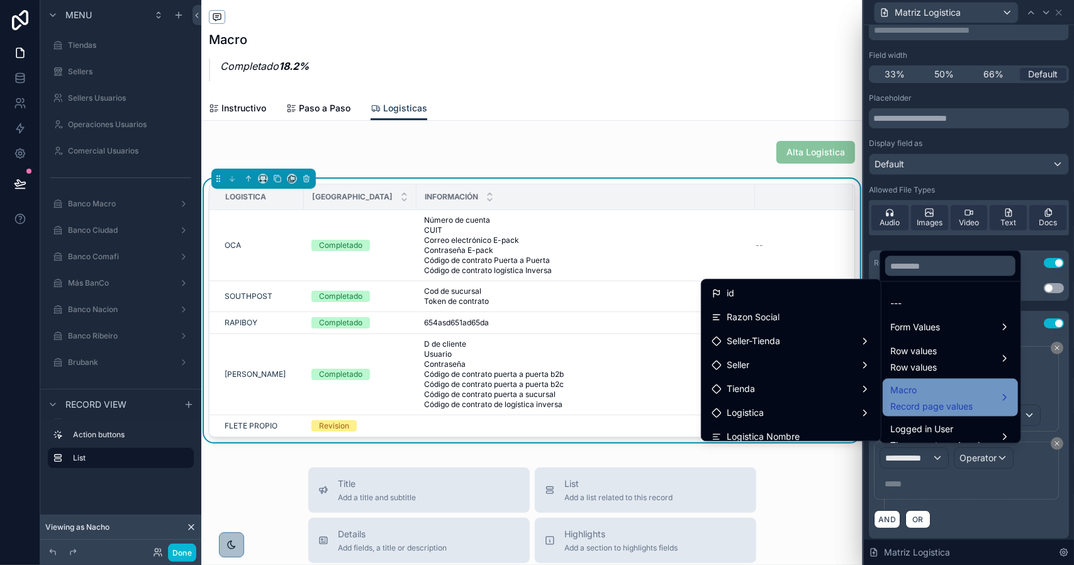
click at [942, 391] on span "Macro" at bounding box center [932, 390] width 82 height 15
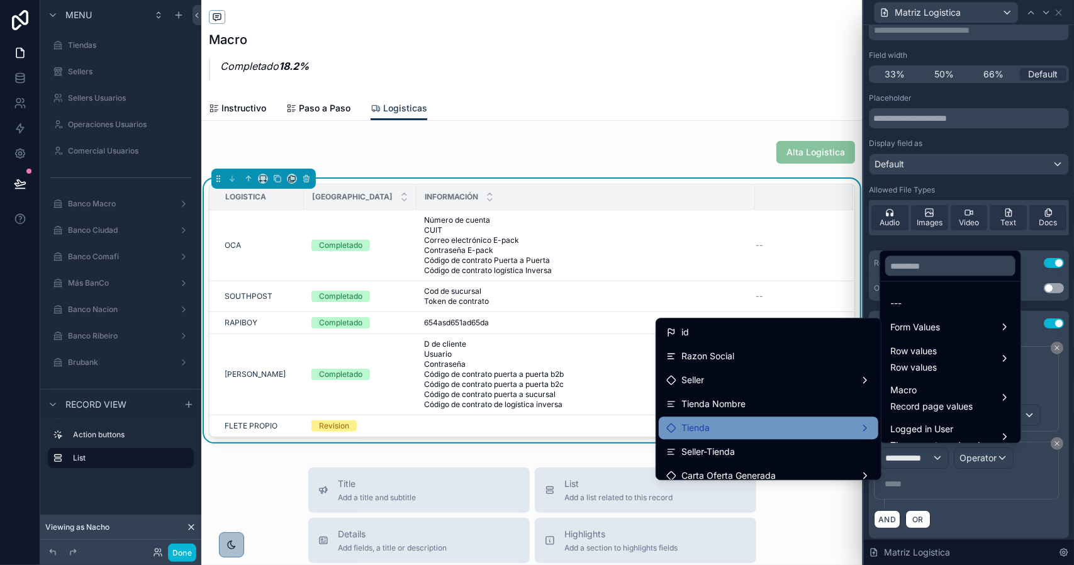
click at [769, 421] on div "Tienda" at bounding box center [769, 427] width 205 height 15
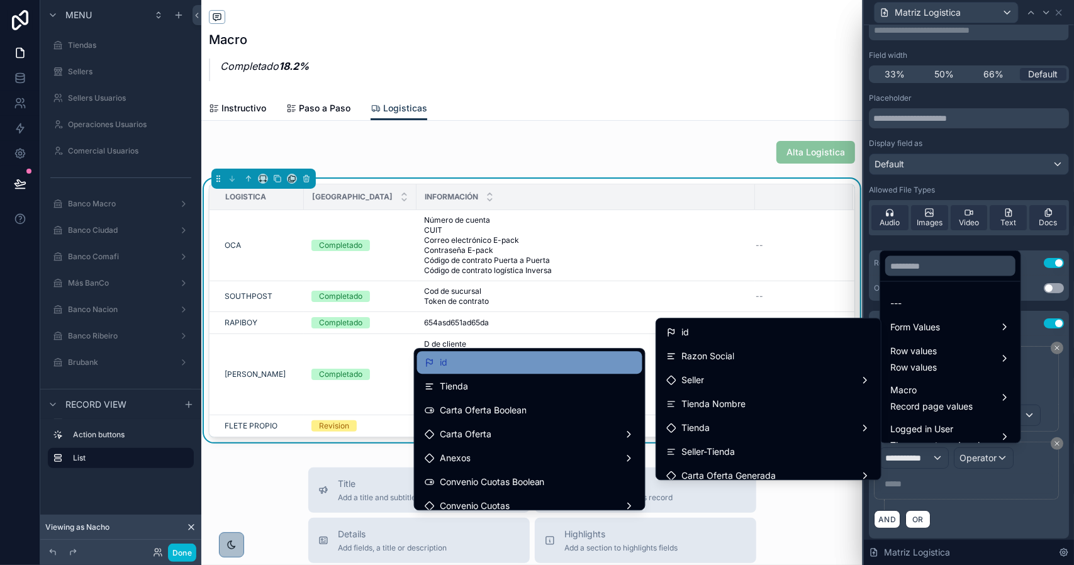
click at [531, 371] on div "id" at bounding box center [529, 362] width 225 height 23
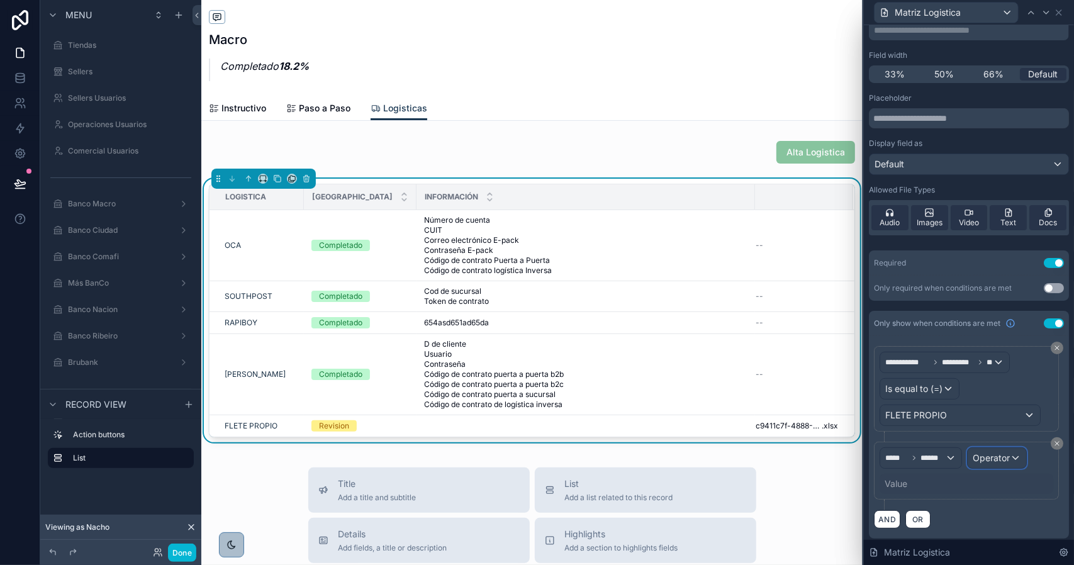
click at [1003, 458] on span "Operator" at bounding box center [991, 458] width 37 height 11
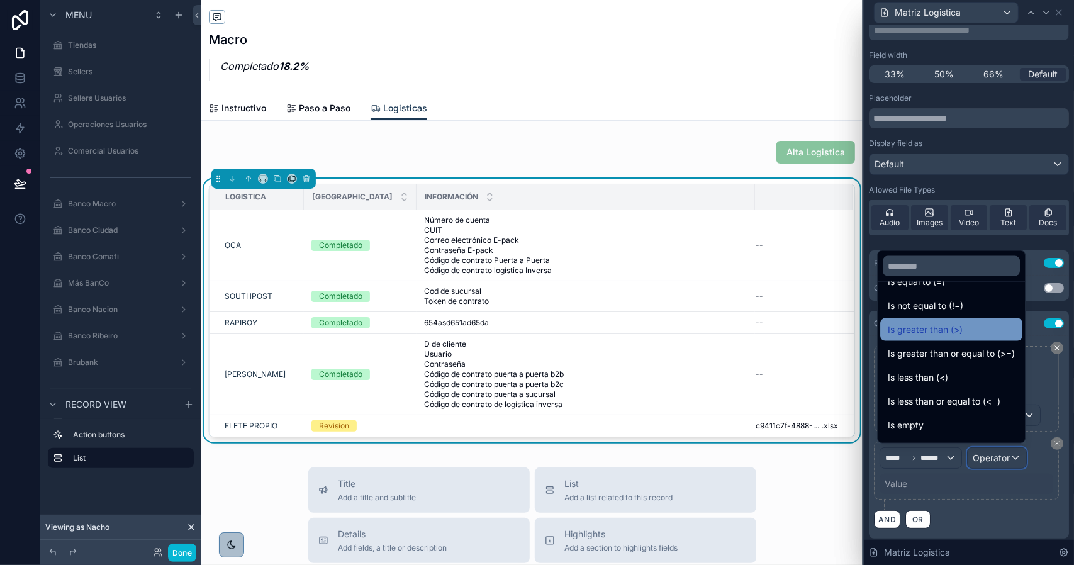
scroll to position [89, 0]
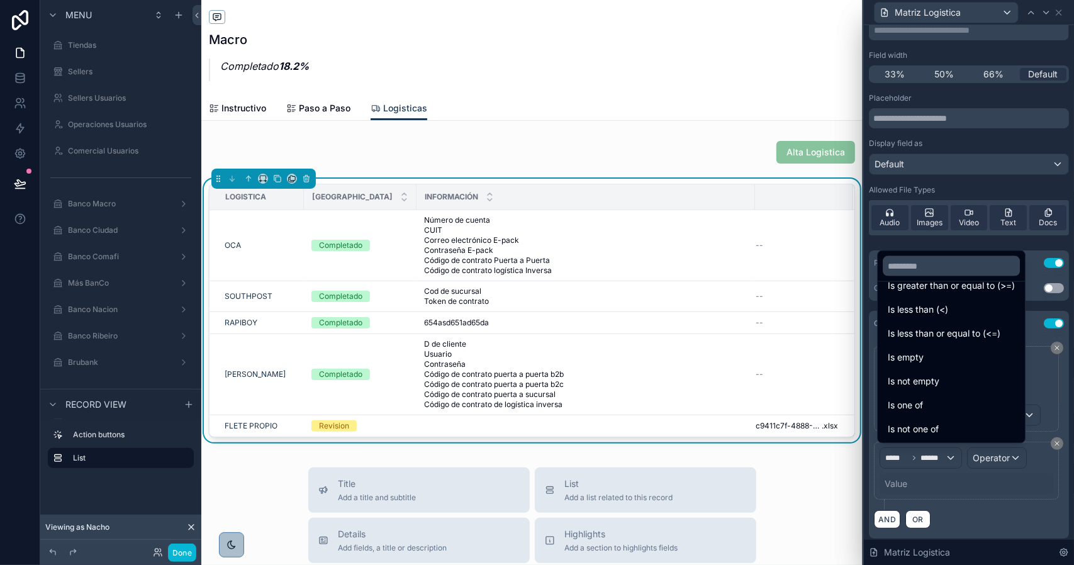
drag, startPoint x: 938, startPoint y: 402, endPoint x: 954, endPoint y: 464, distance: 63.8
click at [937, 402] on div "Is one of" at bounding box center [951, 405] width 127 height 15
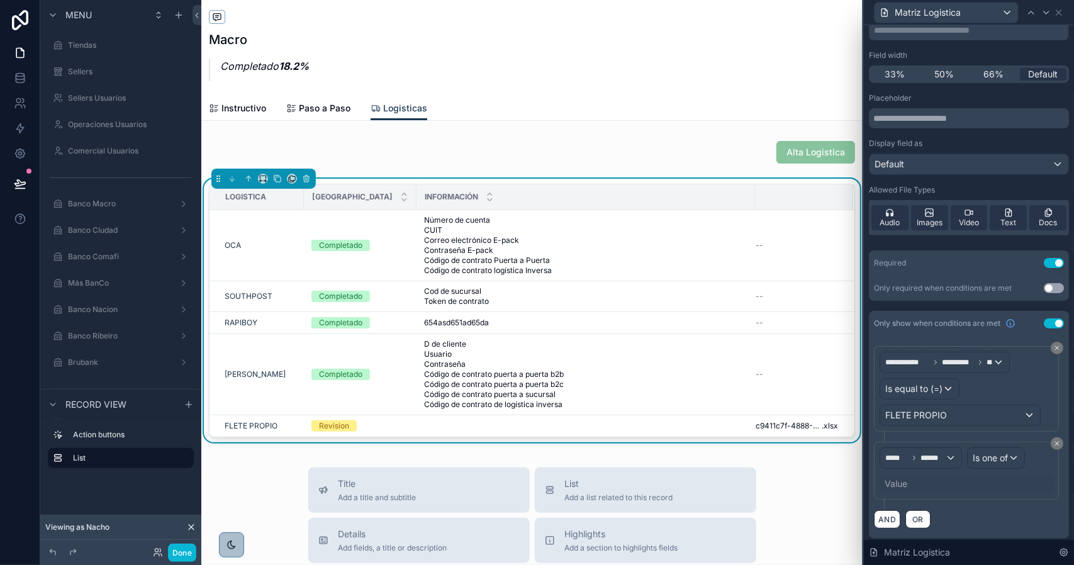
click at [904, 478] on div "Value" at bounding box center [896, 484] width 23 height 13
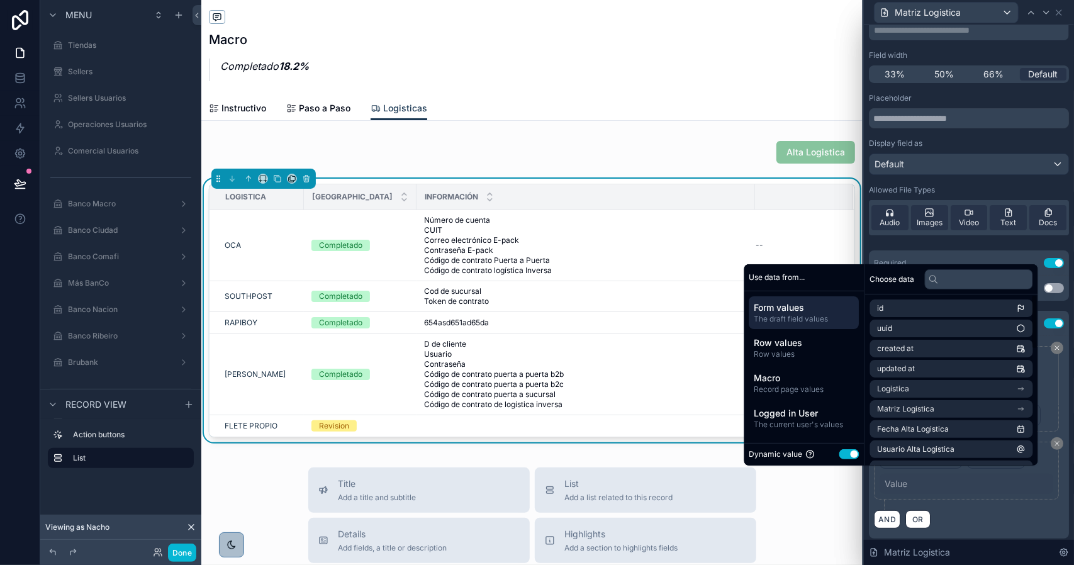
click at [849, 451] on button "Use setting" at bounding box center [850, 454] width 20 height 10
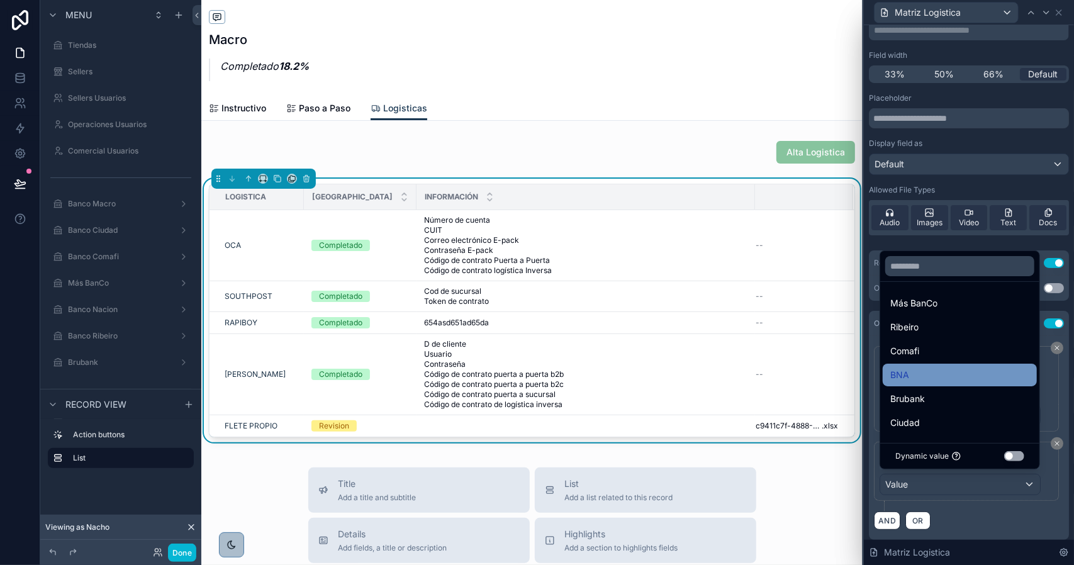
click at [920, 381] on div "BNA" at bounding box center [960, 375] width 139 height 15
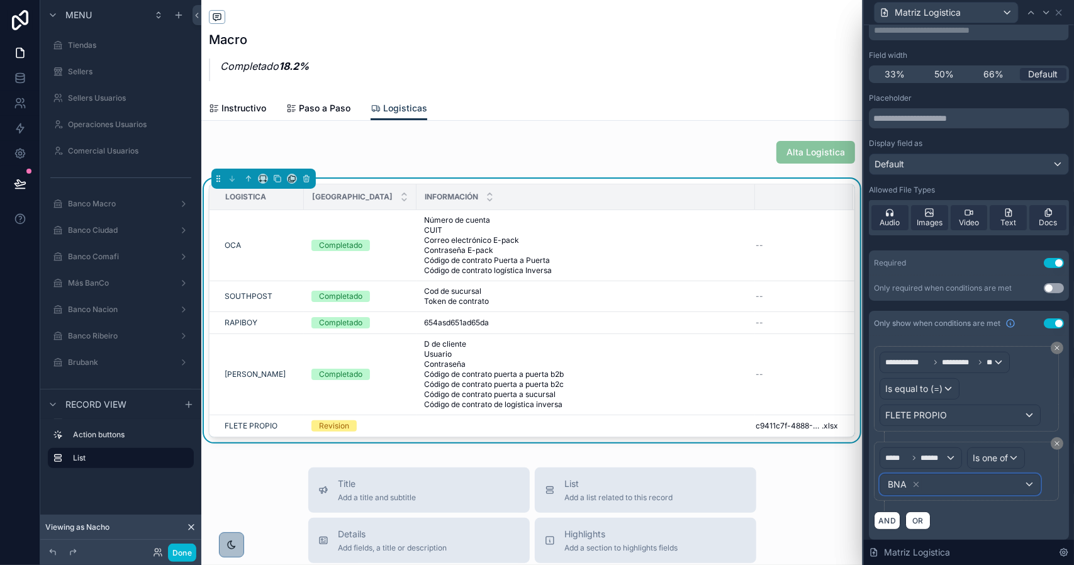
click at [940, 485] on div "BNA" at bounding box center [961, 485] width 160 height 20
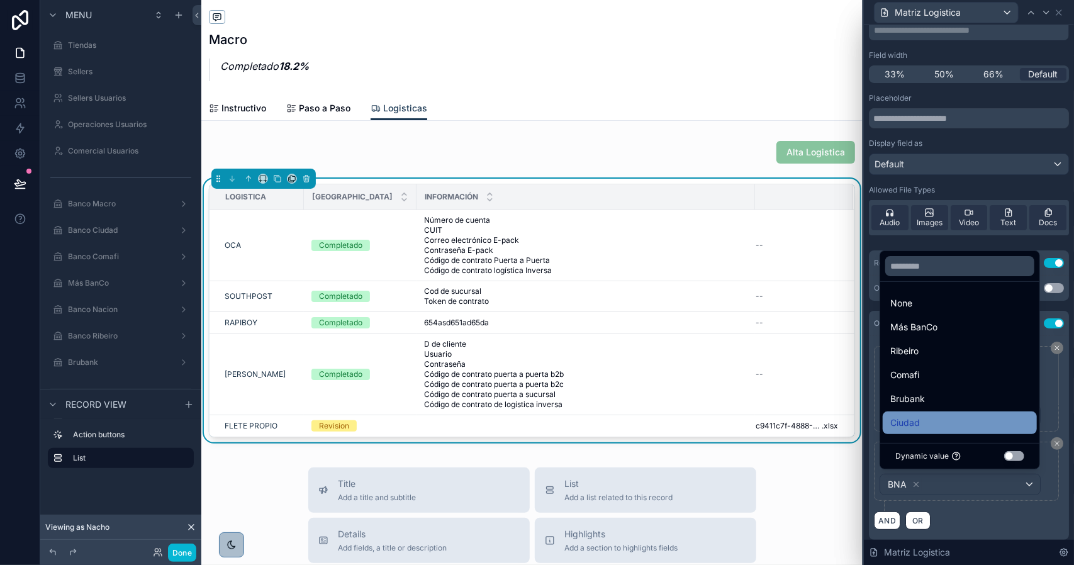
click at [913, 425] on span "Ciudad" at bounding box center [906, 422] width 30 height 15
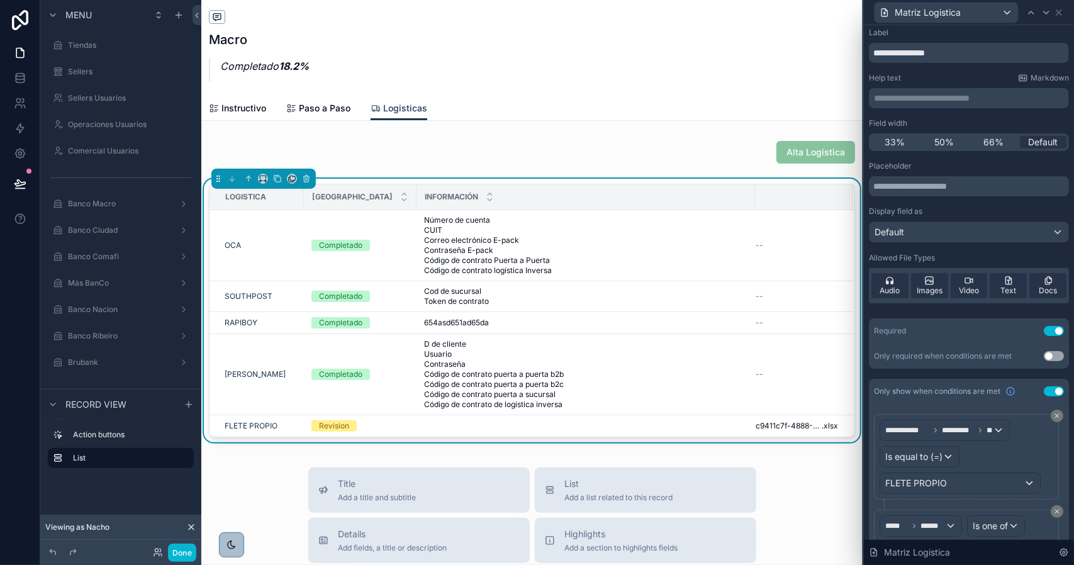
scroll to position [0, 0]
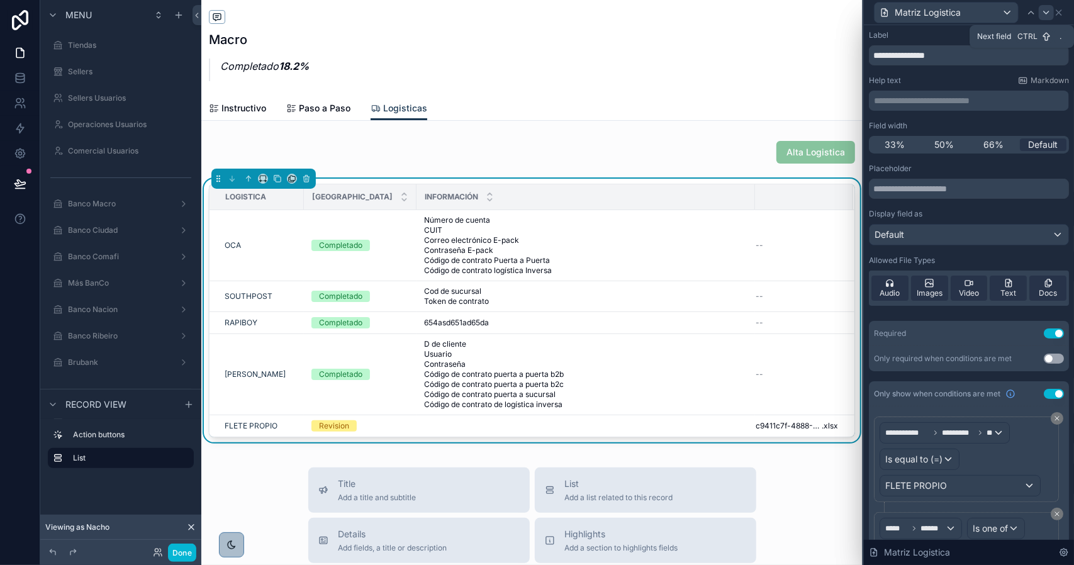
click at [1042, 11] on icon at bounding box center [1047, 13] width 10 height 10
click at [1058, 14] on icon at bounding box center [1059, 13] width 10 height 10
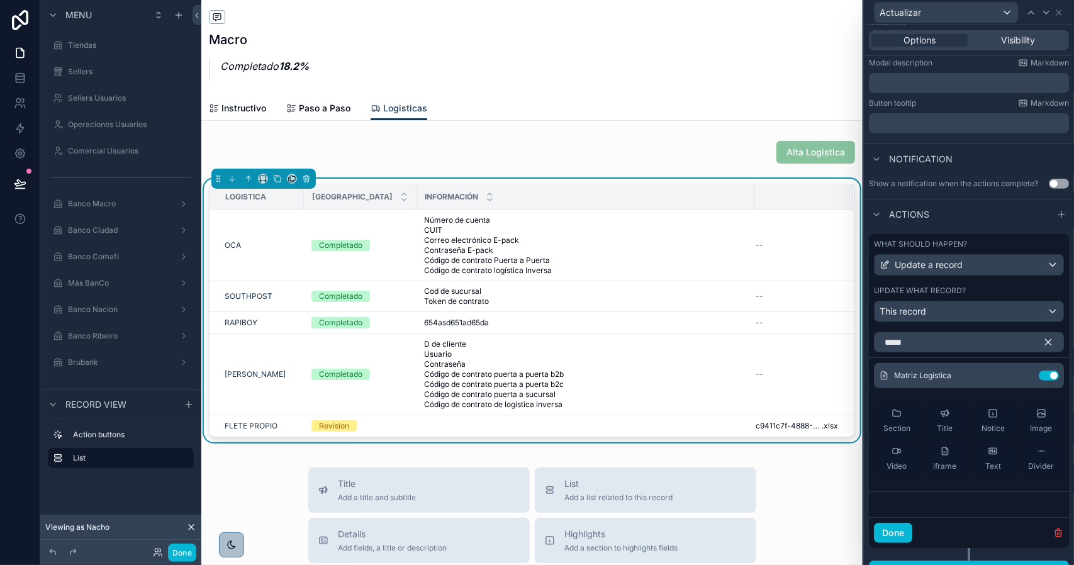
scroll to position [268, 0]
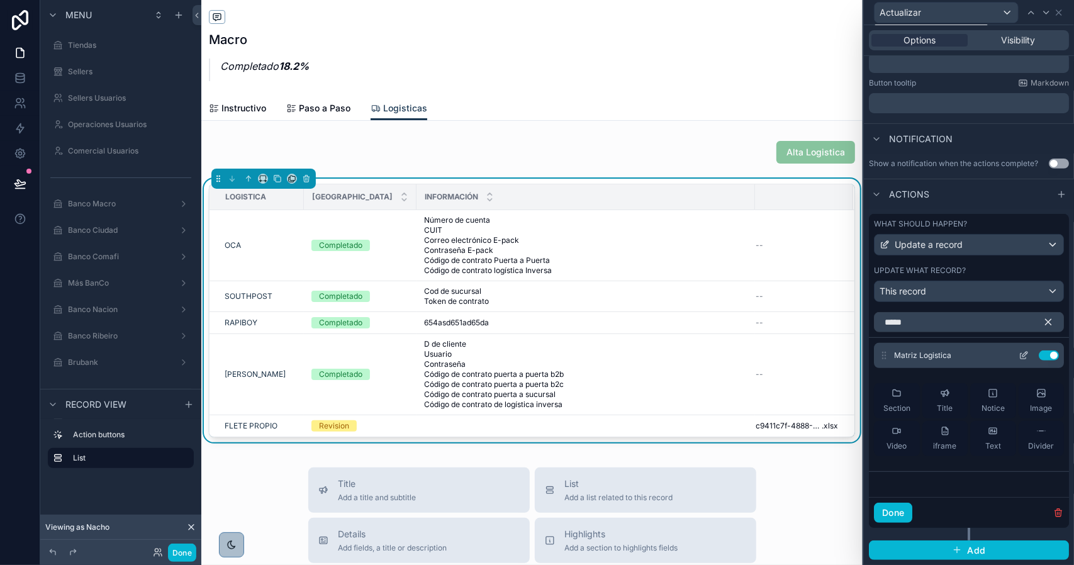
click at [1043, 325] on icon "button" at bounding box center [1048, 322] width 11 height 11
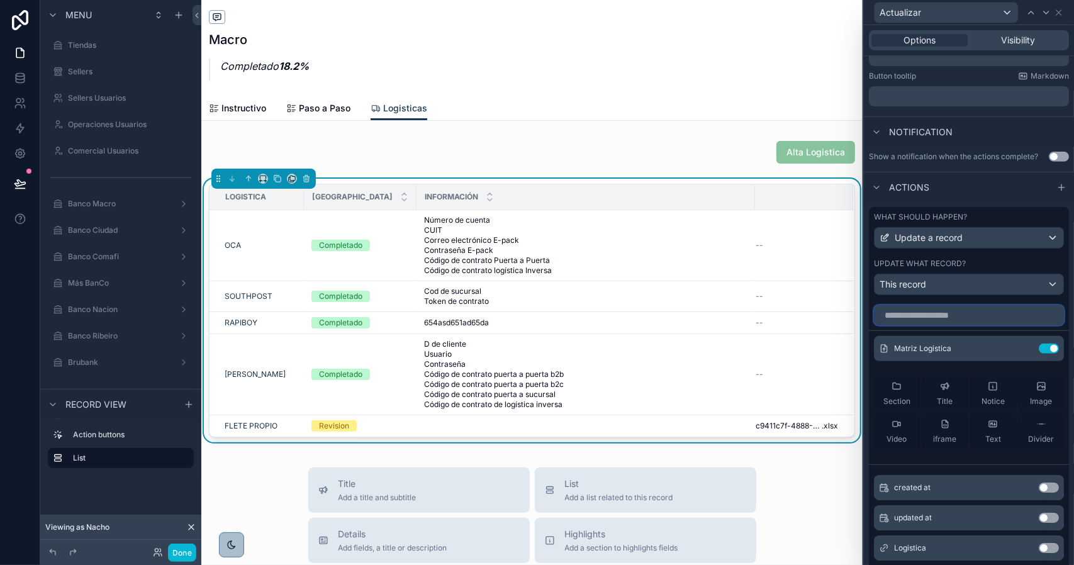
click at [957, 323] on input "text" at bounding box center [969, 315] width 190 height 20
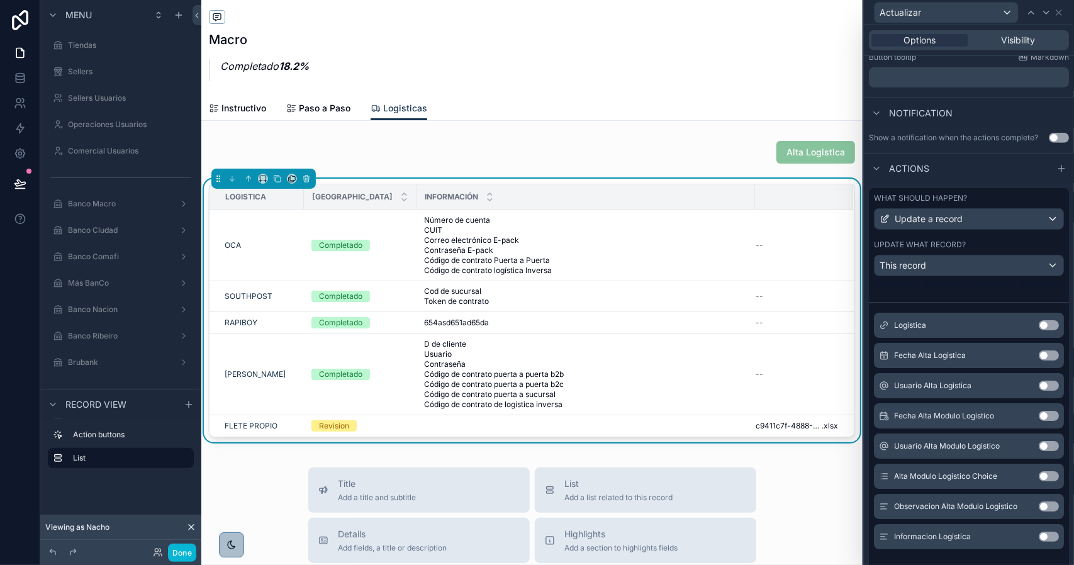
scroll to position [331, 0]
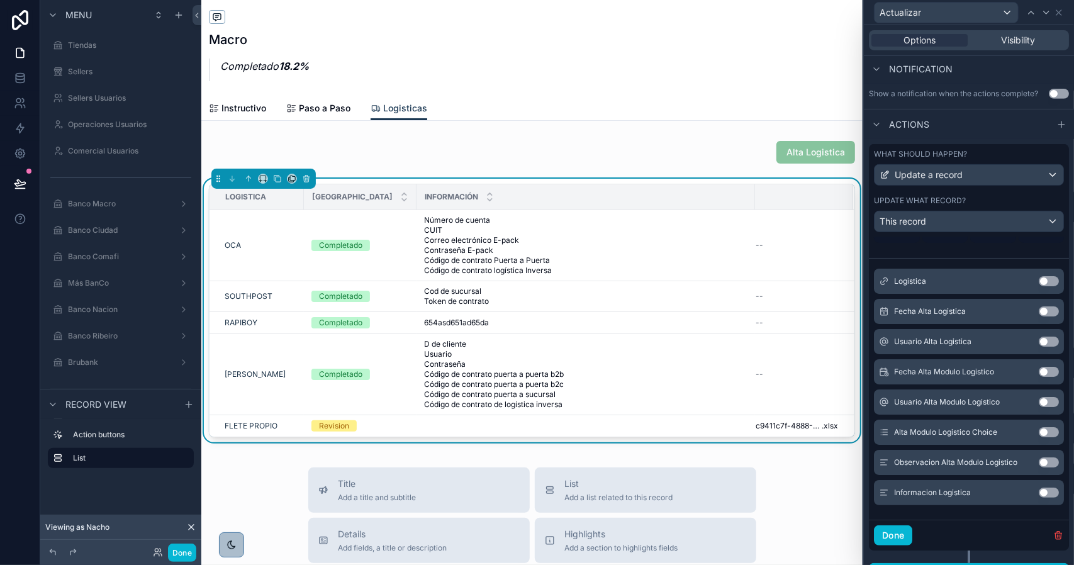
type input "******"
click at [1039, 377] on button "Use setting" at bounding box center [1049, 372] width 20 height 10
click at [1039, 407] on button "Use setting" at bounding box center [1049, 402] width 20 height 10
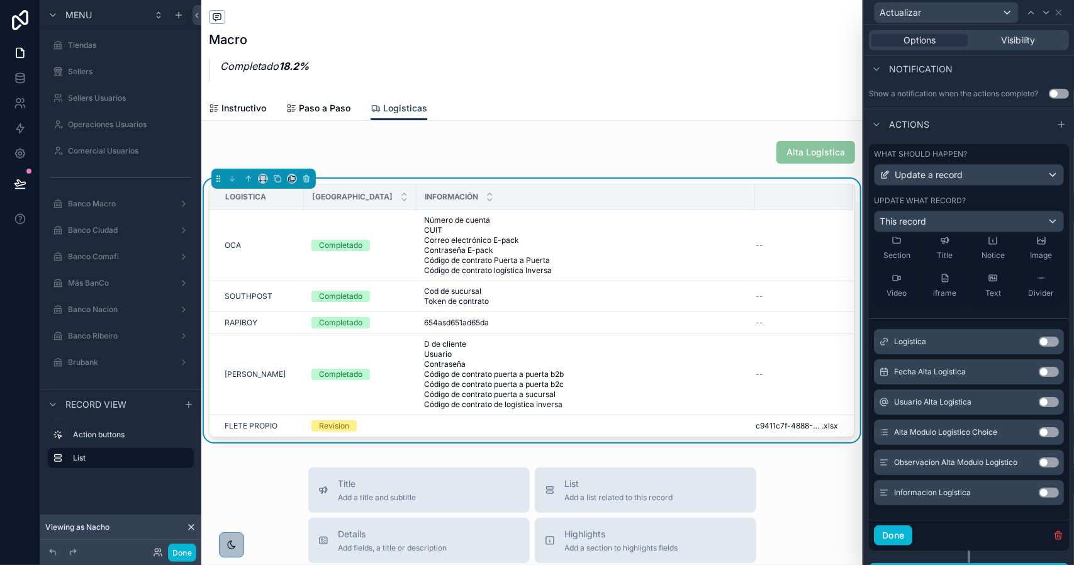
click at [1039, 437] on button "Use setting" at bounding box center [1049, 432] width 20 height 10
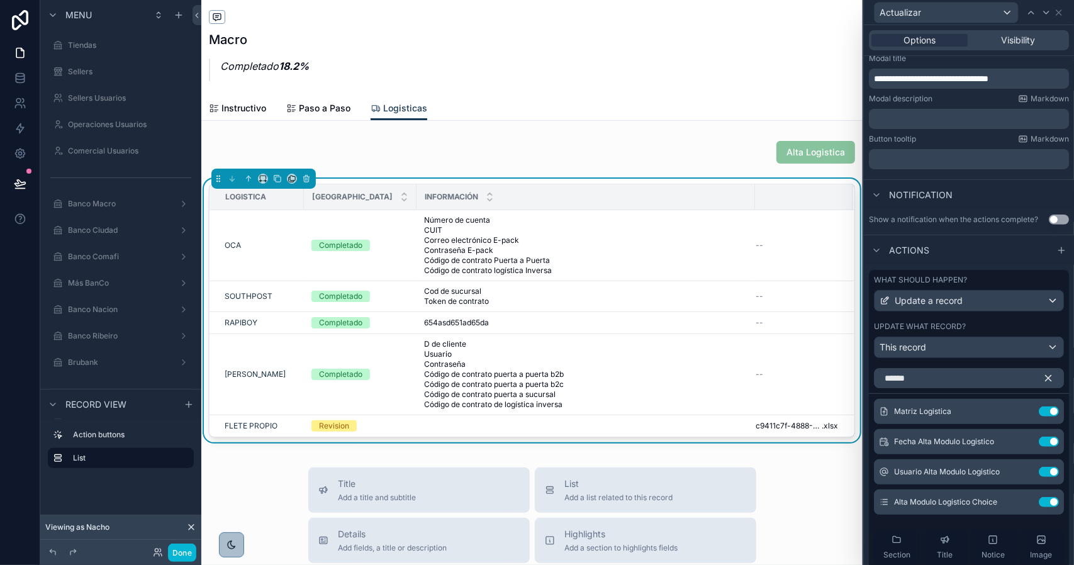
scroll to position [268, 0]
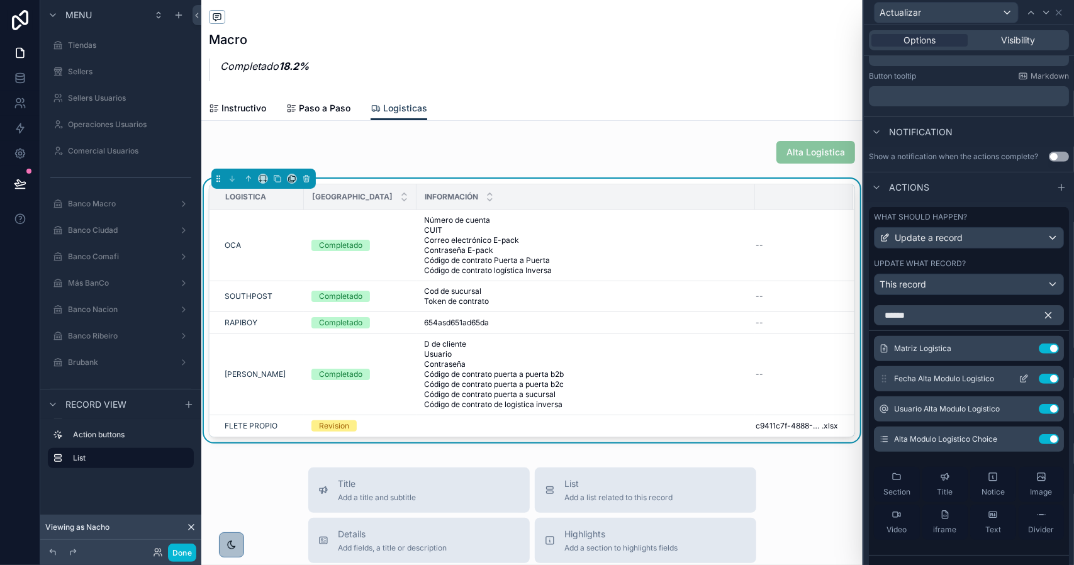
click at [1019, 384] on icon at bounding box center [1024, 379] width 10 height 10
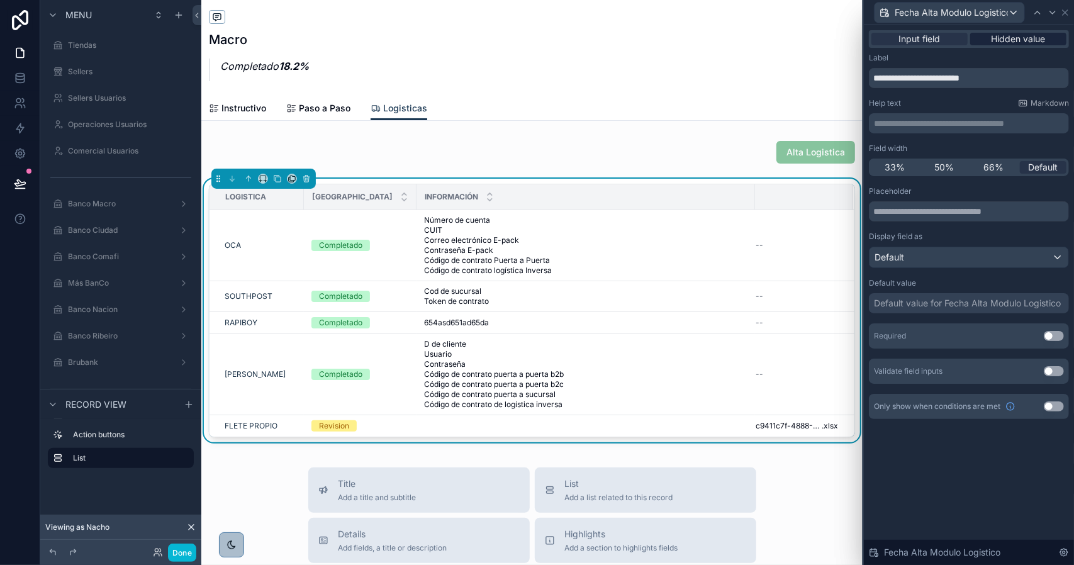
click at [1002, 43] on span "Hidden value" at bounding box center [1019, 39] width 54 height 13
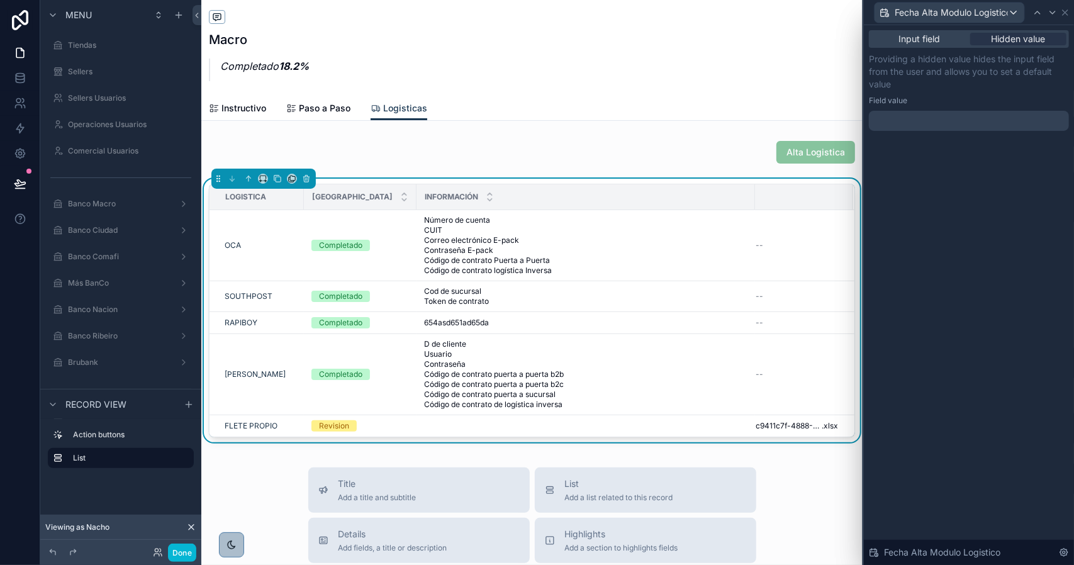
click at [928, 118] on div at bounding box center [969, 121] width 200 height 20
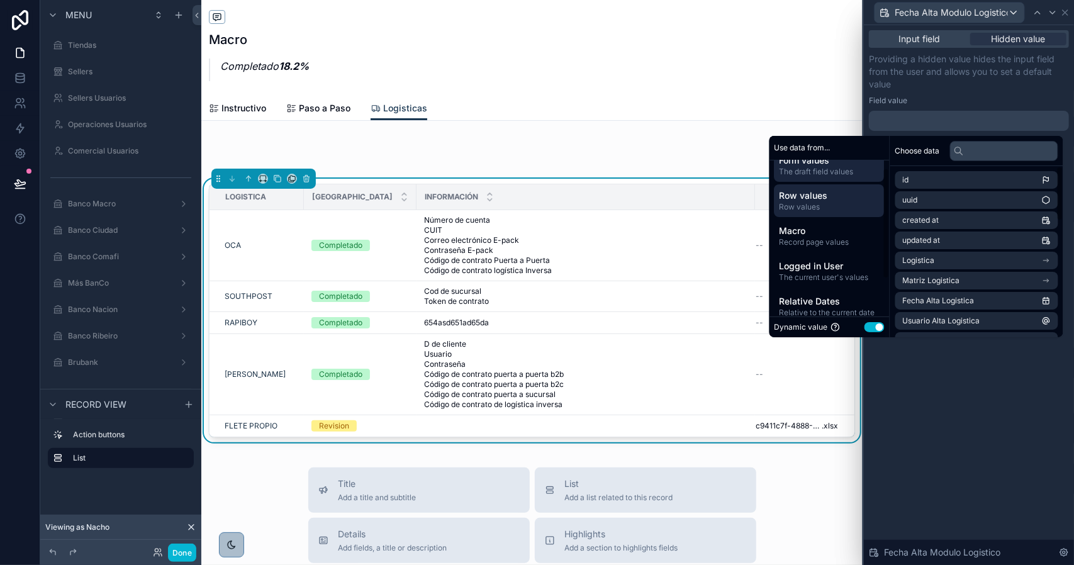
scroll to position [63, 0]
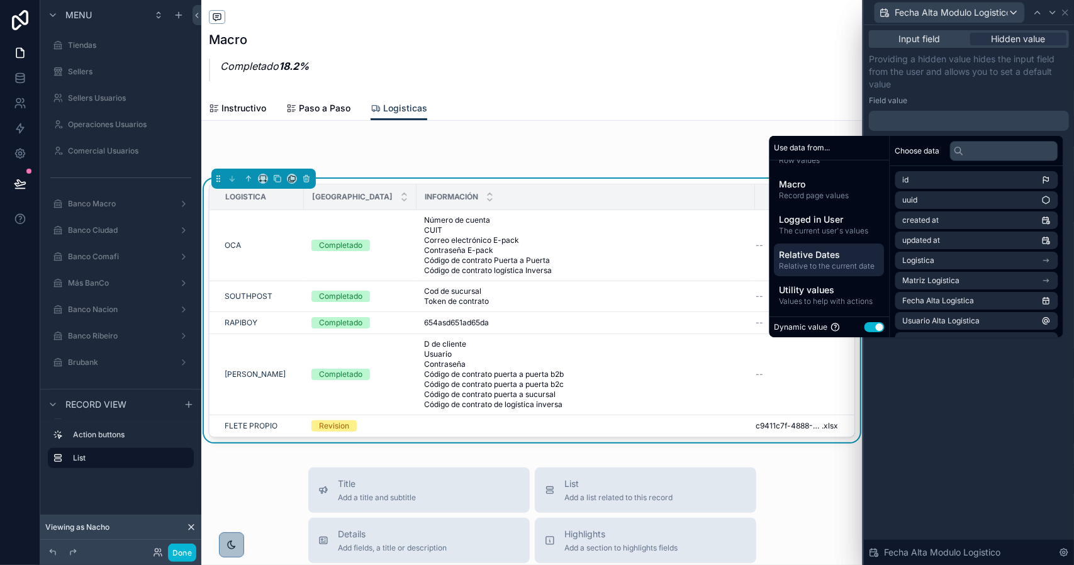
click at [825, 254] on span "Relative Dates" at bounding box center [830, 255] width 100 height 13
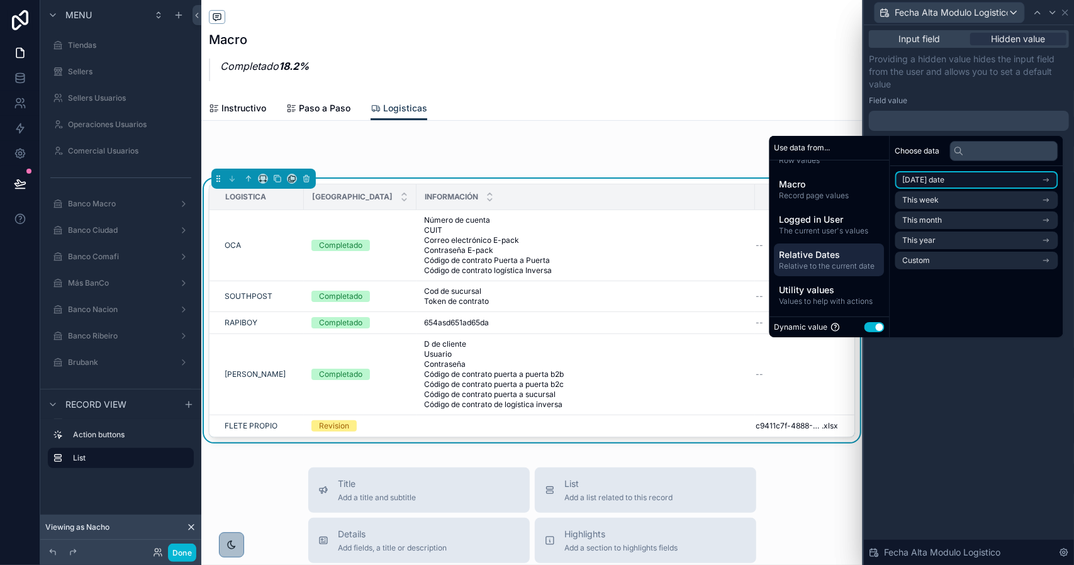
click at [936, 179] on span "[DATE] date" at bounding box center [924, 180] width 42 height 10
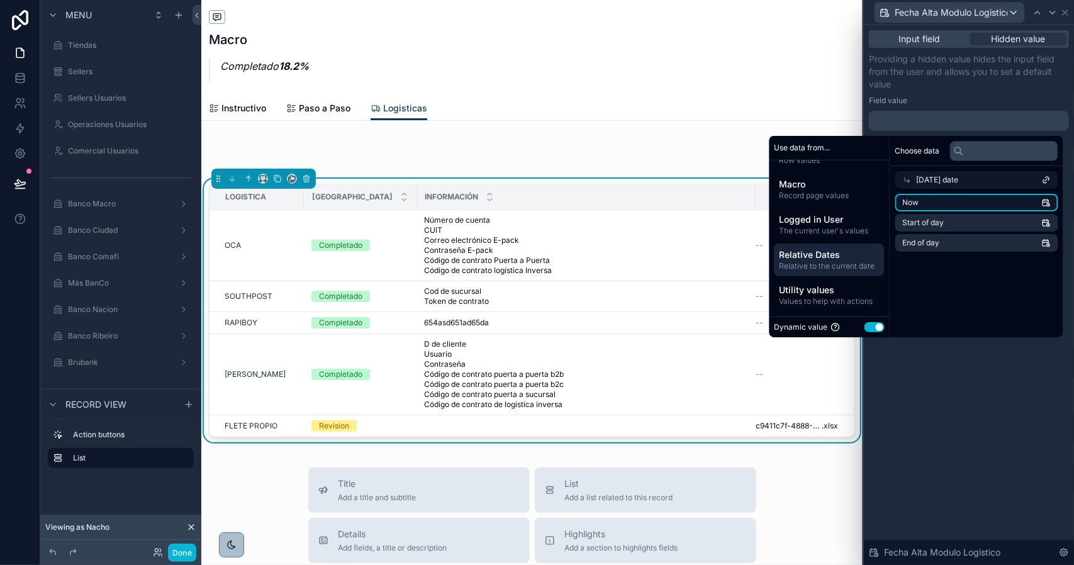
click at [927, 208] on li "Now" at bounding box center [977, 203] width 163 height 18
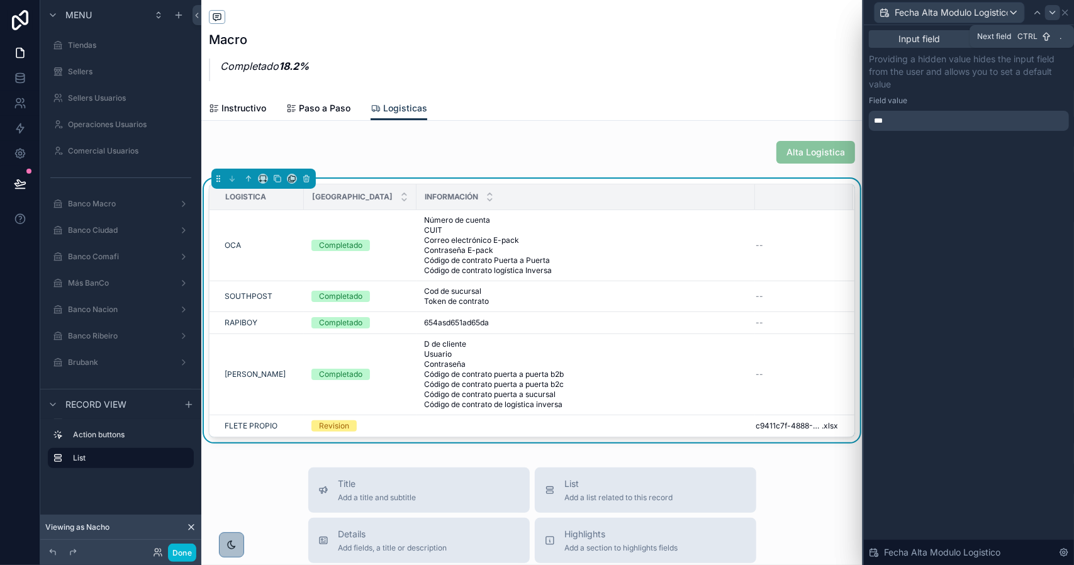
click at [1054, 13] on icon at bounding box center [1053, 13] width 10 height 10
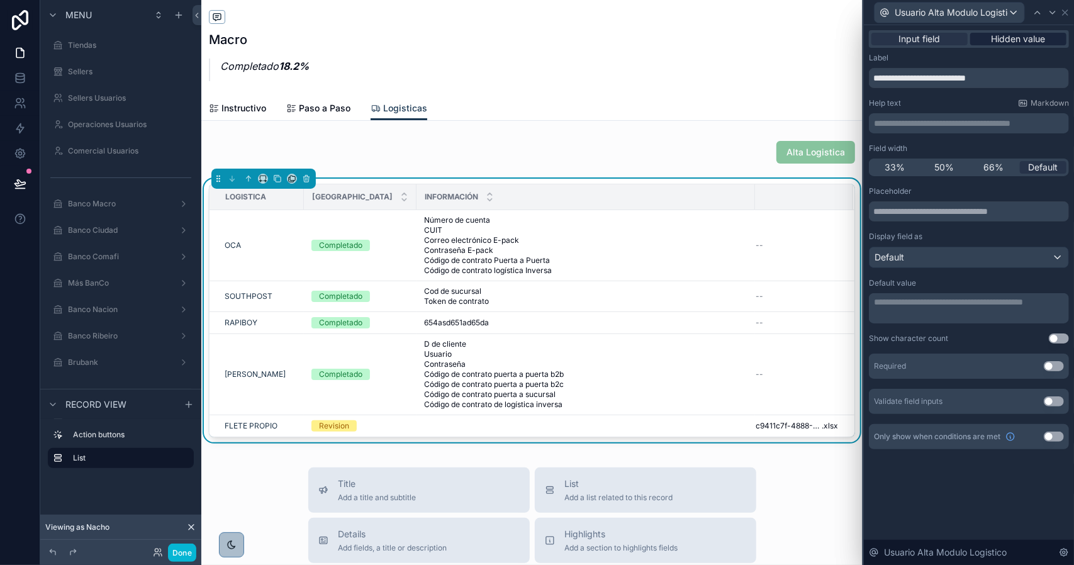
click at [1036, 39] on span "Hidden value" at bounding box center [1019, 39] width 54 height 13
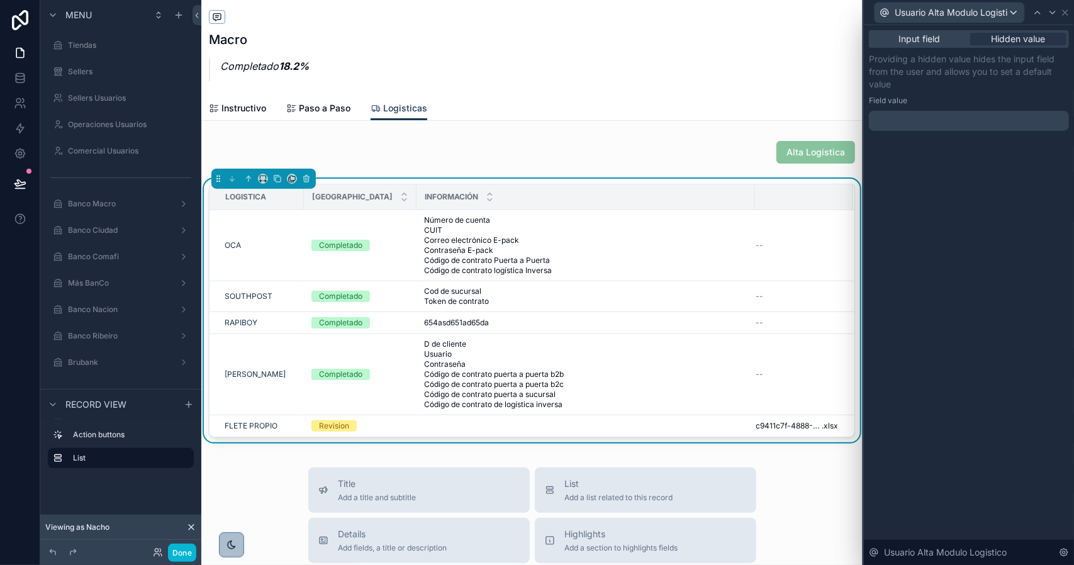
click at [903, 124] on p "﻿" at bounding box center [970, 121] width 193 height 13
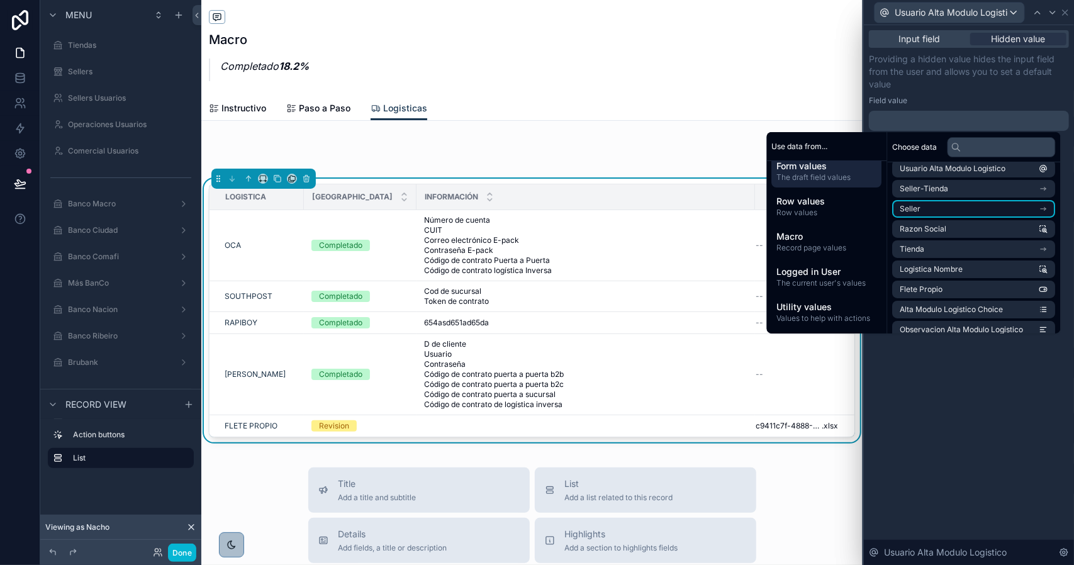
scroll to position [0, 0]
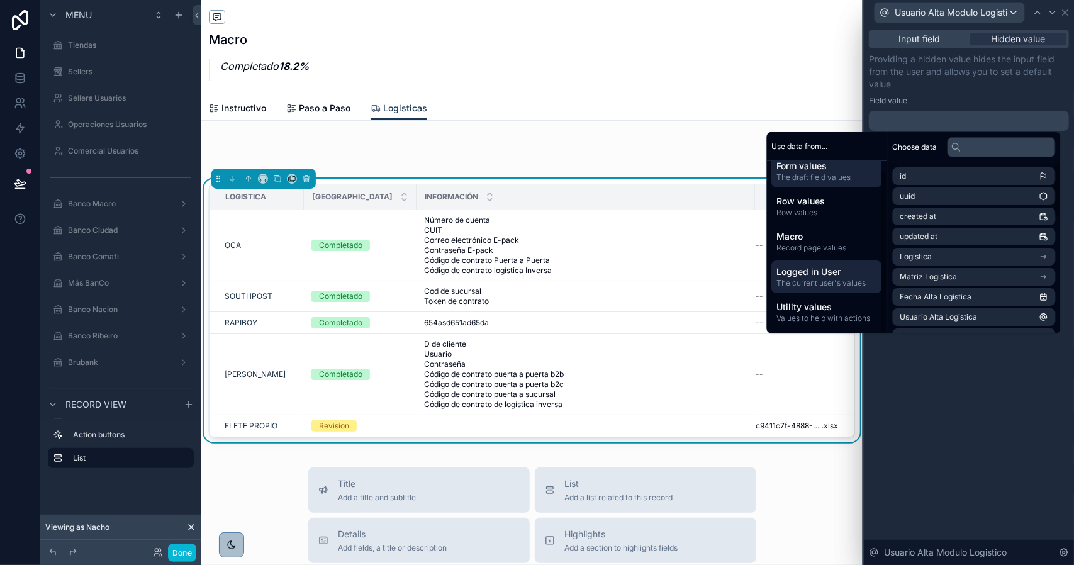
click at [820, 275] on span "Logged in User" at bounding box center [827, 272] width 100 height 13
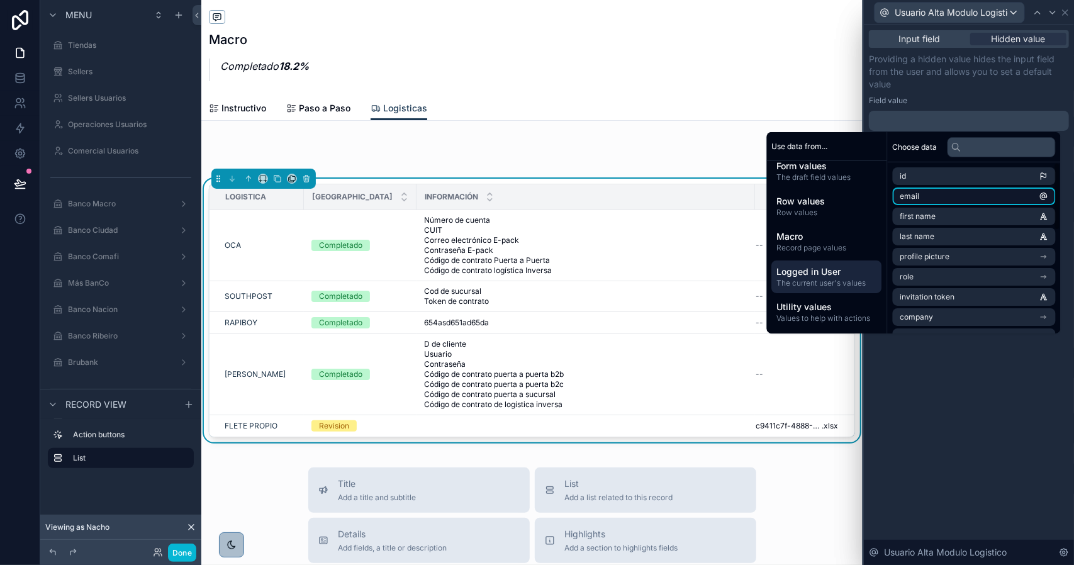
click at [949, 196] on li "email" at bounding box center [974, 197] width 163 height 18
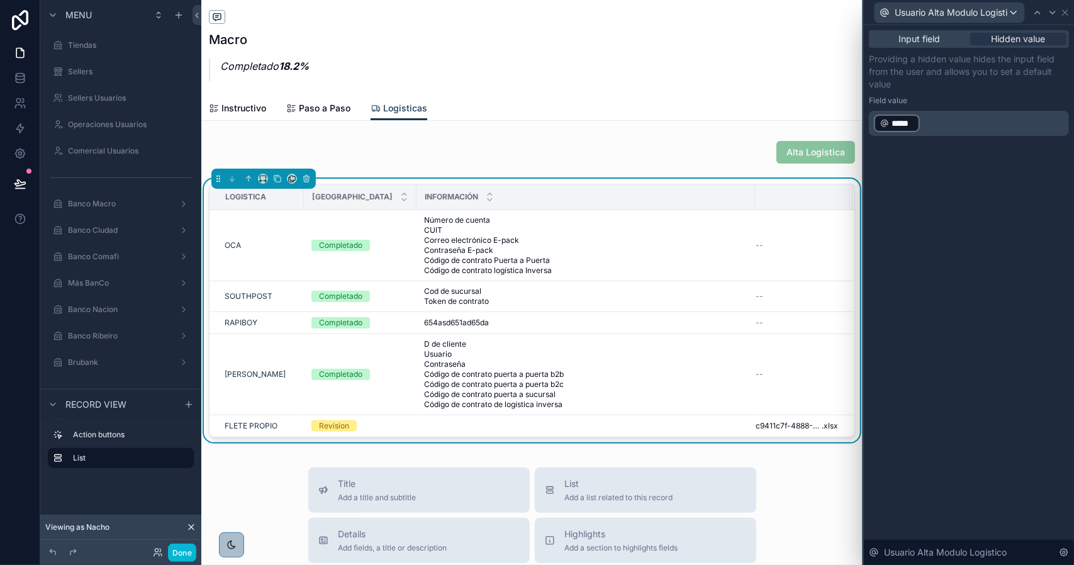
click at [985, 346] on div "Input field Hidden value Providing a hidden value hides the input field from th…" at bounding box center [969, 295] width 210 height 540
click at [1052, 13] on icon at bounding box center [1053, 12] width 5 height 3
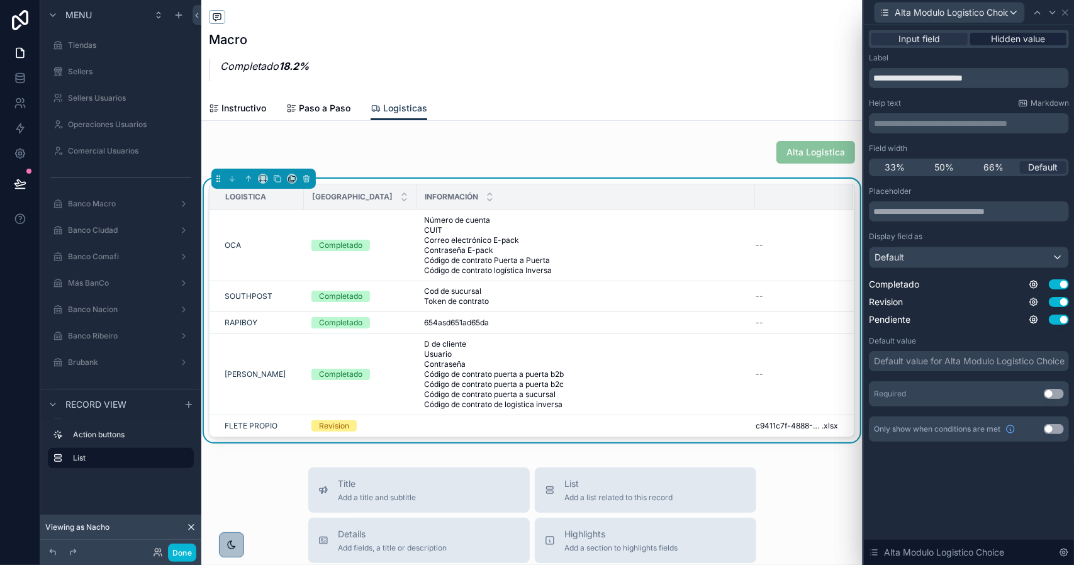
click at [1008, 40] on span "Hidden value" at bounding box center [1019, 39] width 54 height 13
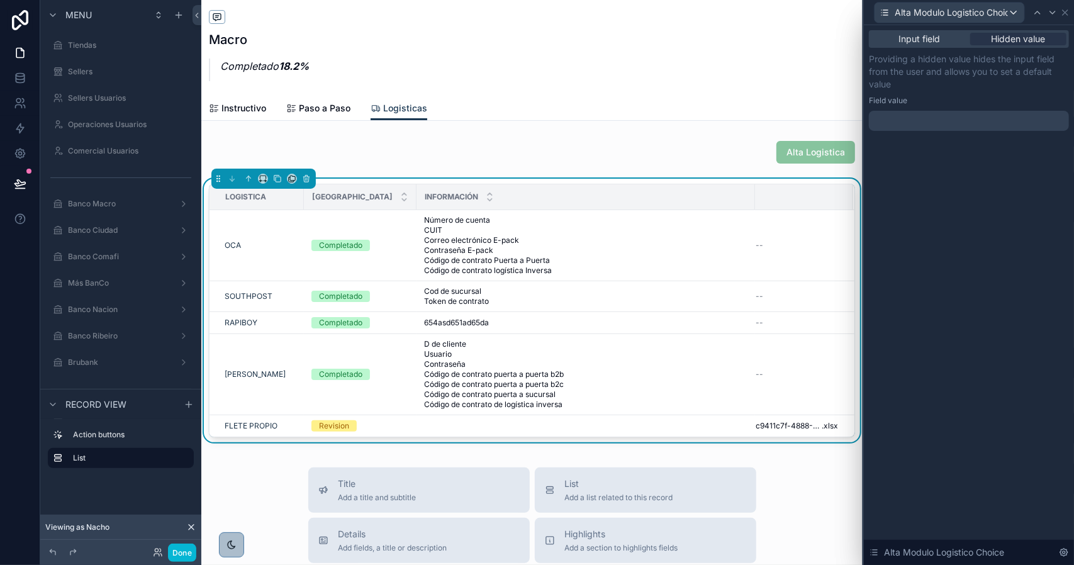
click at [921, 114] on div at bounding box center [969, 121] width 200 height 20
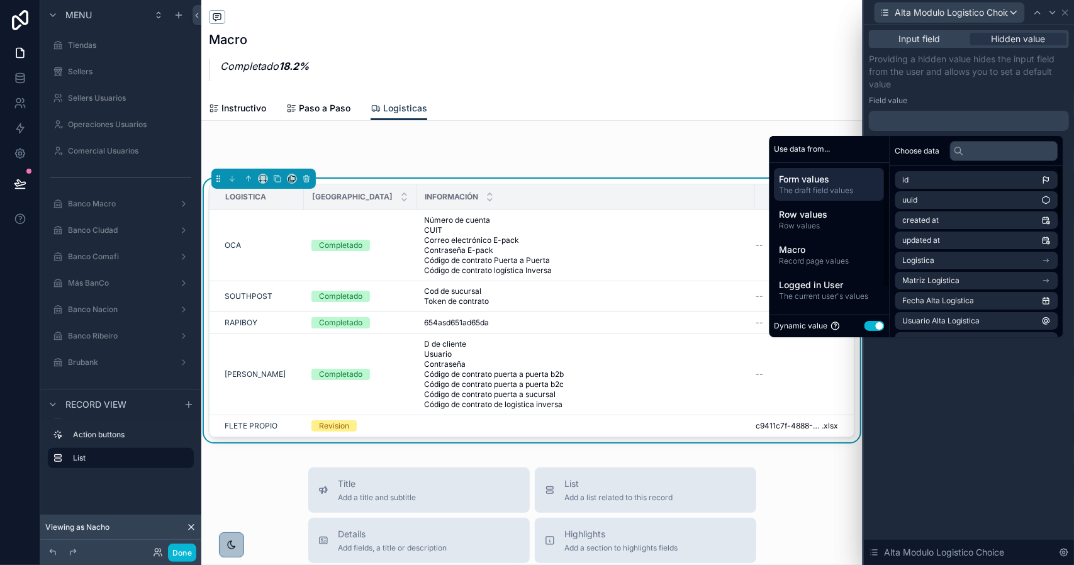
click at [871, 327] on button "Use setting" at bounding box center [875, 326] width 20 height 10
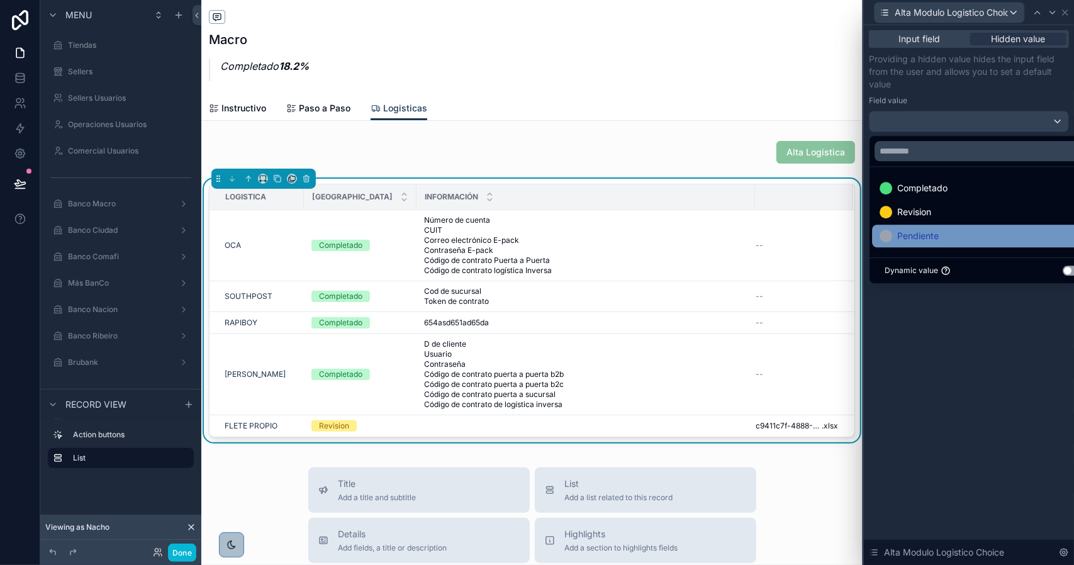
click at [932, 234] on span "Pendiente" at bounding box center [919, 235] width 42 height 15
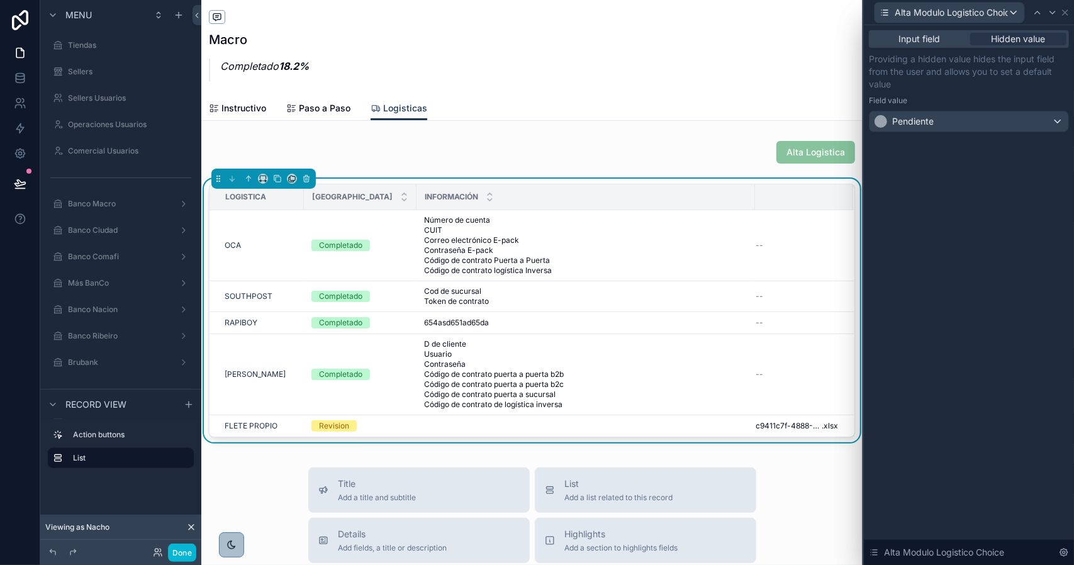
click at [974, 346] on div "Input field Hidden value Providing a hidden value hides the input field from th…" at bounding box center [969, 295] width 210 height 540
click at [1066, 12] on icon at bounding box center [1065, 12] width 5 height 5
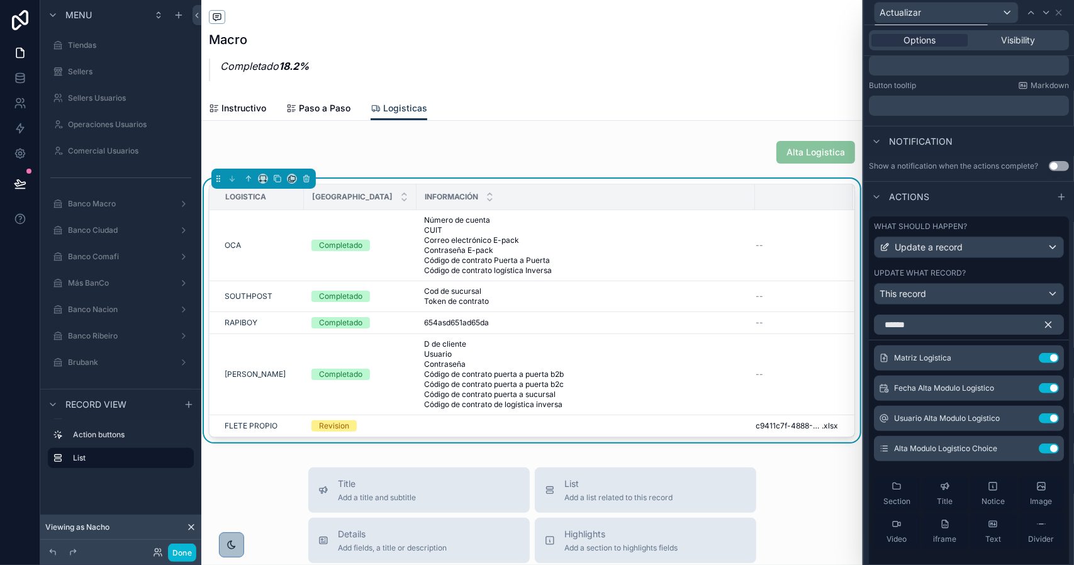
scroll to position [268, 0]
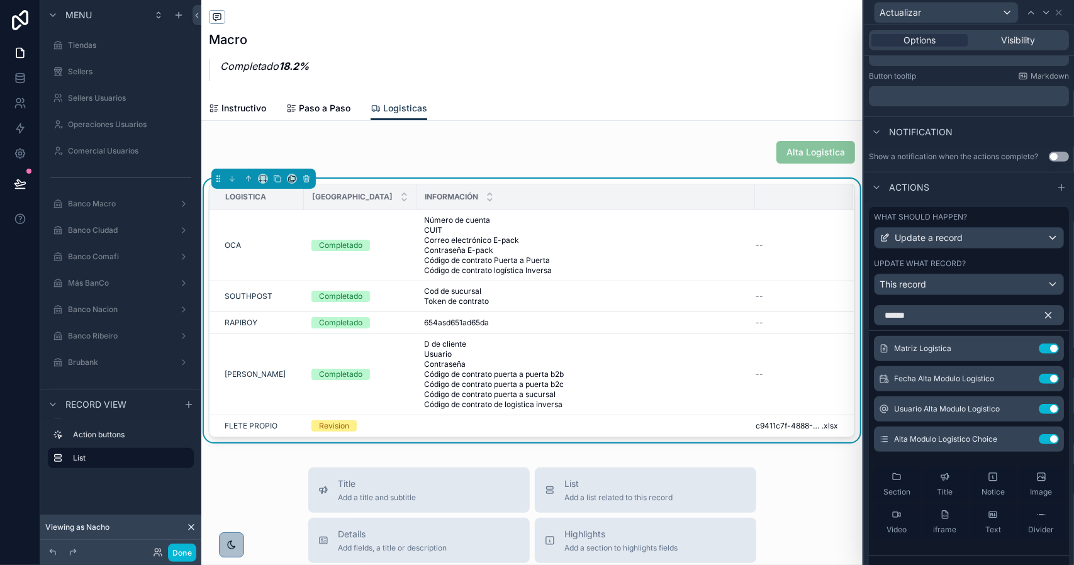
click at [1043, 321] on icon "button" at bounding box center [1048, 315] width 11 height 11
click at [179, 553] on button "Done" at bounding box center [182, 553] width 28 height 18
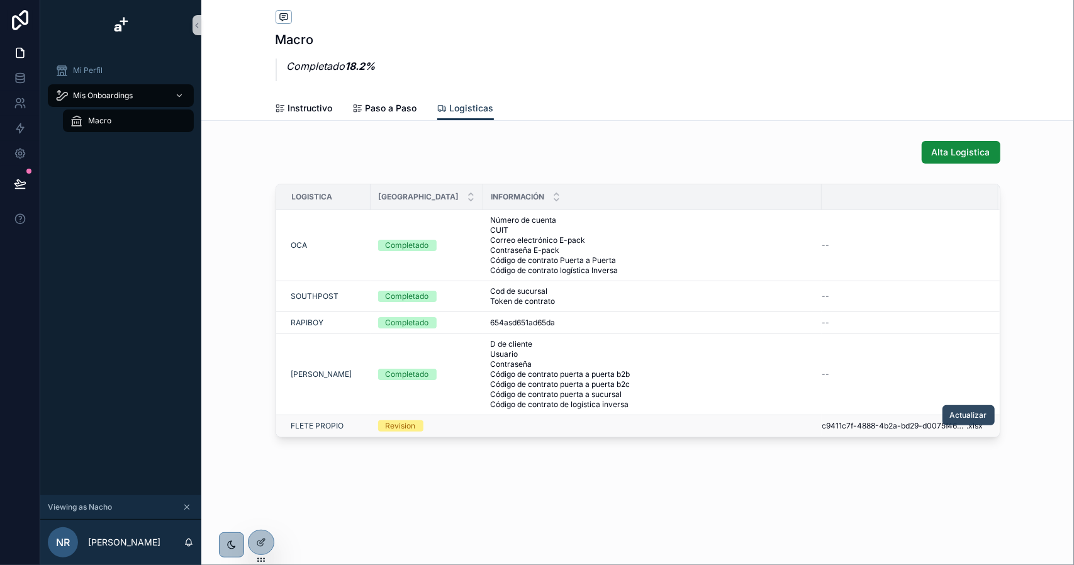
click at [952, 415] on span "Actualizar" at bounding box center [968, 415] width 37 height 10
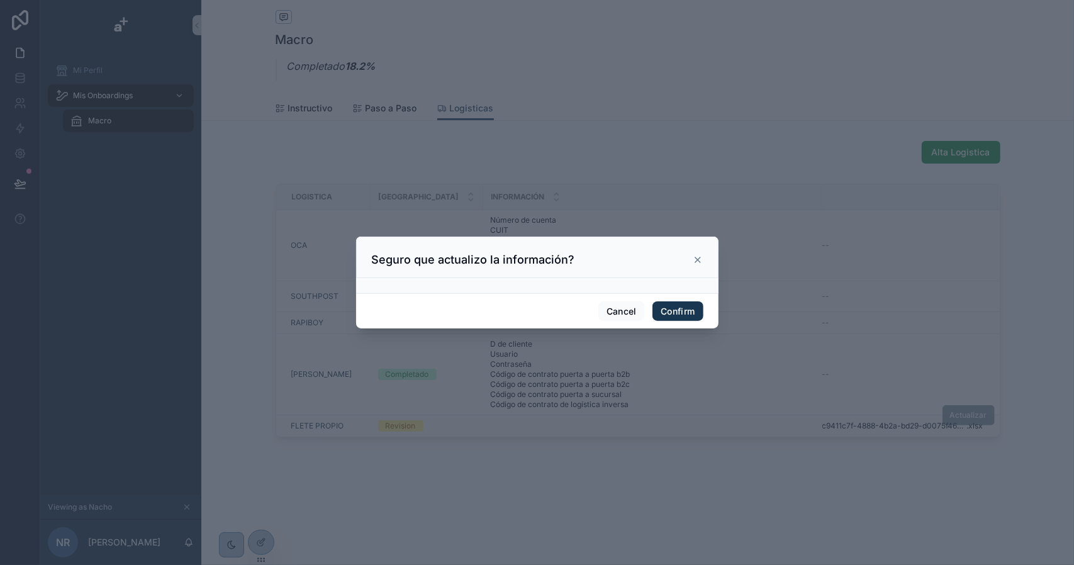
click at [698, 261] on icon at bounding box center [698, 260] width 10 height 10
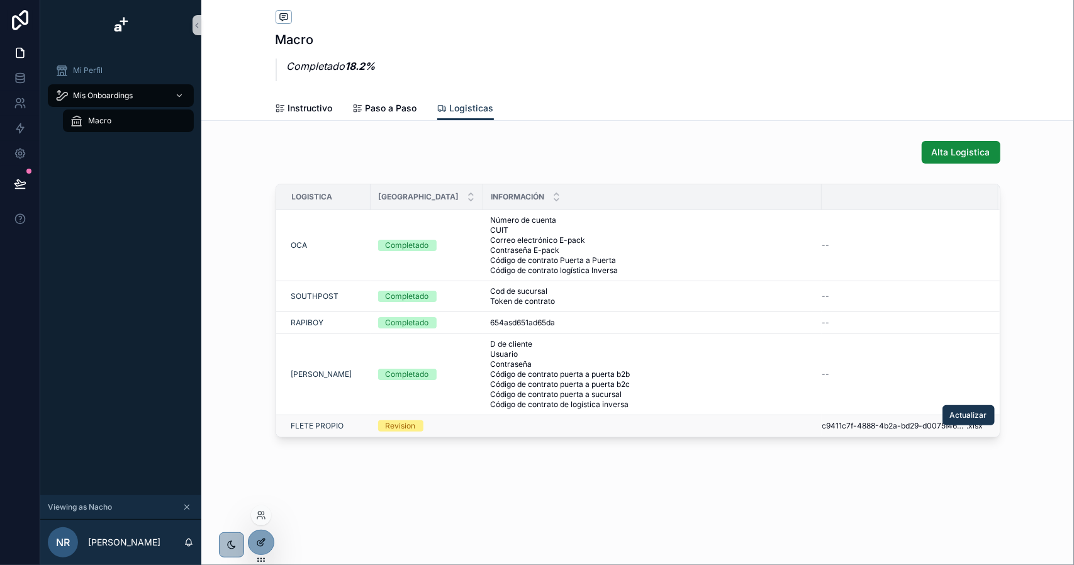
click at [260, 543] on icon at bounding box center [262, 541] width 5 height 5
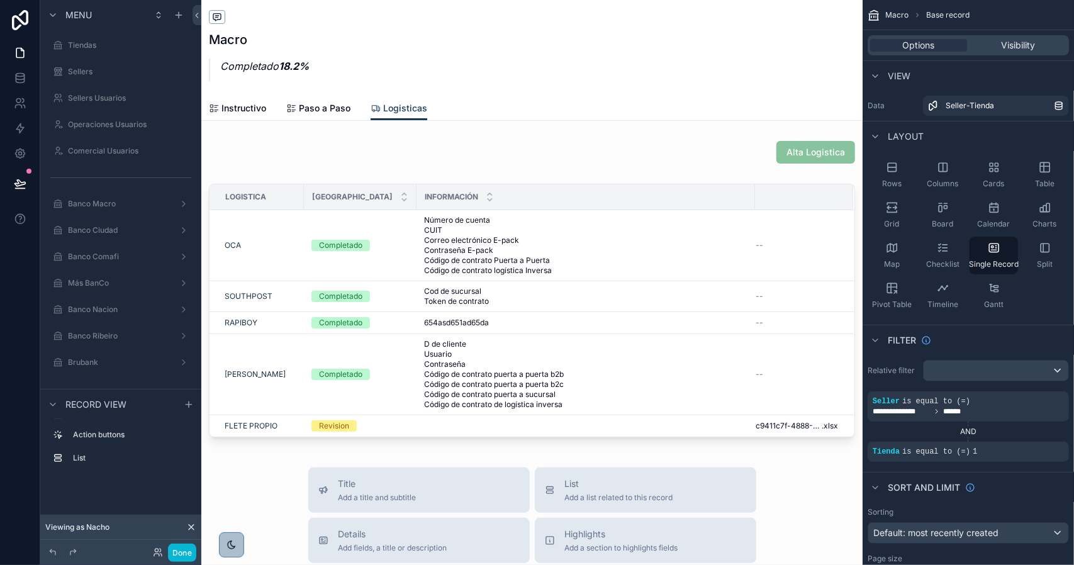
click at [762, 266] on div "scrollable content" at bounding box center [532, 508] width 662 height 1017
click at [682, 262] on div "scrollable content" at bounding box center [532, 313] width 662 height 269
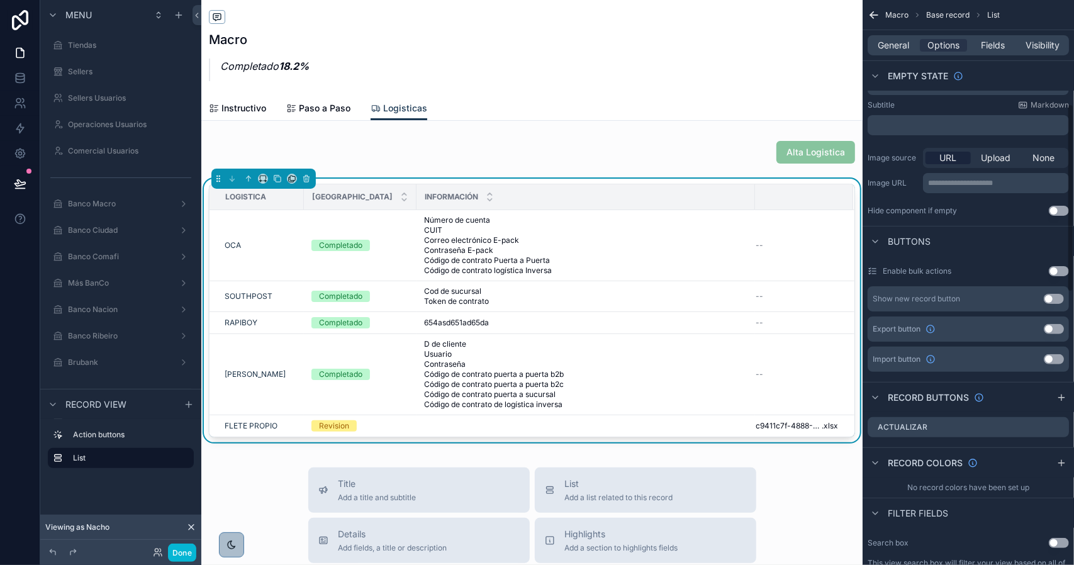
scroll to position [315, 0]
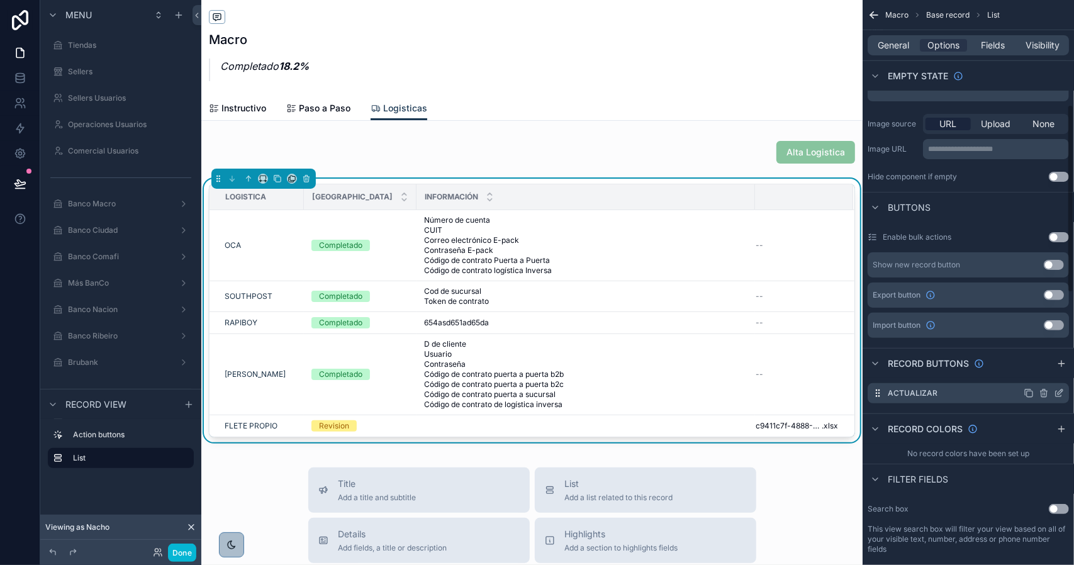
click at [1058, 393] on icon "scrollable content" at bounding box center [1060, 392] width 5 height 5
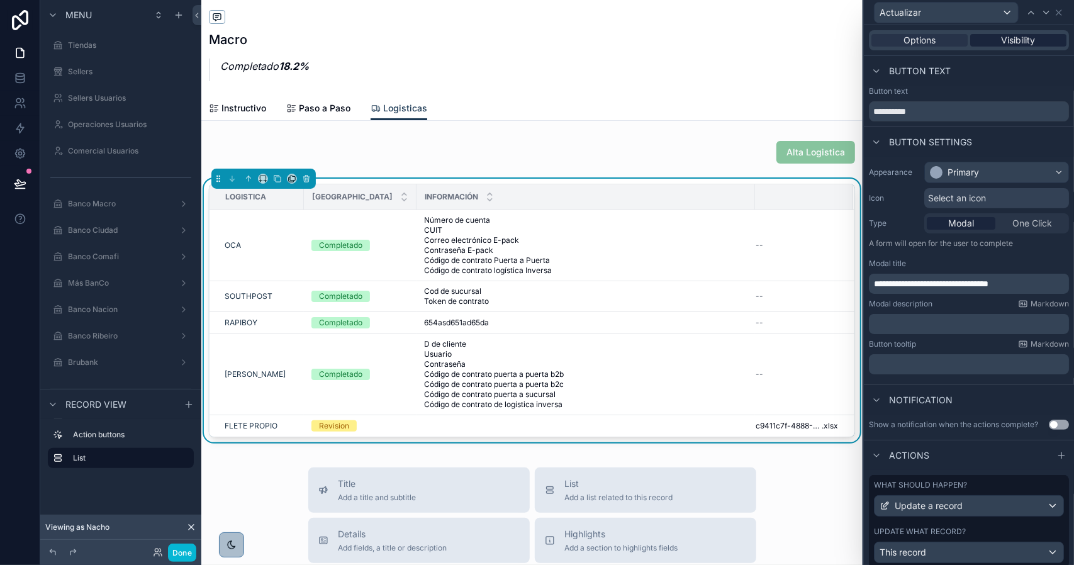
click at [1002, 43] on span "Visibility" at bounding box center [1019, 40] width 34 height 13
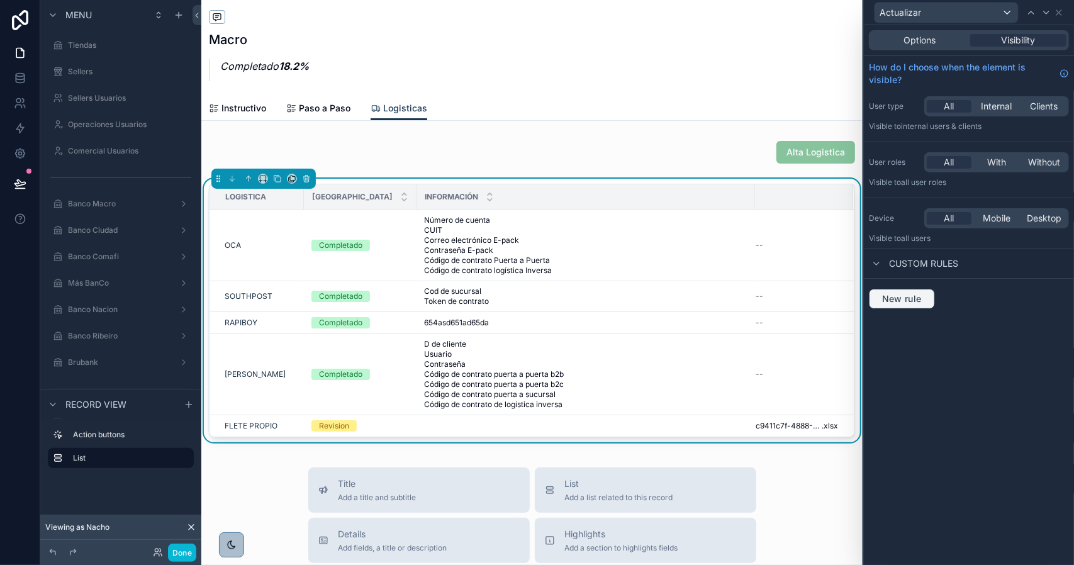
click at [901, 303] on span "New rule" at bounding box center [902, 298] width 50 height 11
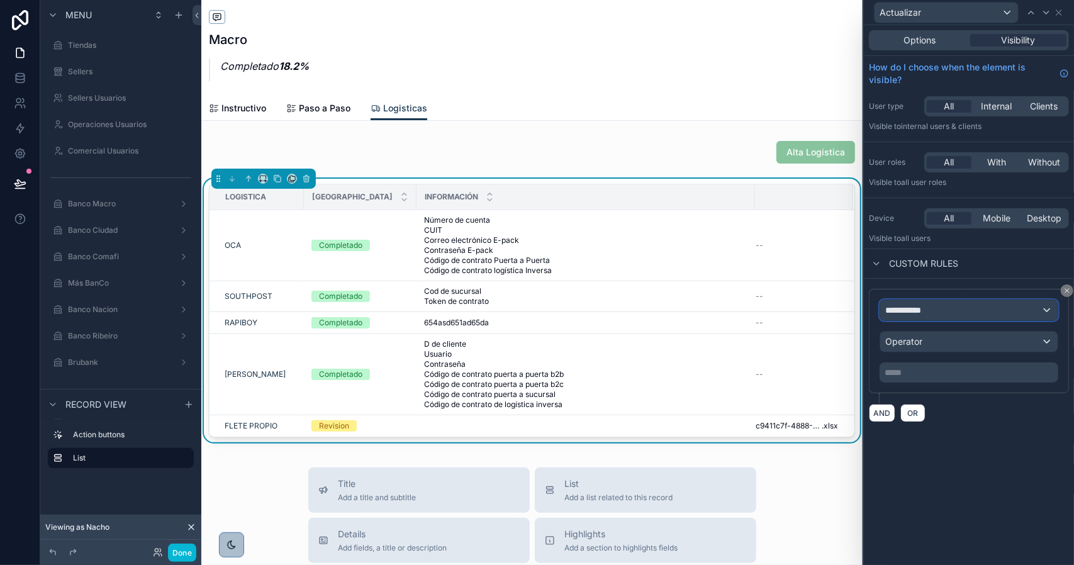
click at [948, 307] on div "**********" at bounding box center [969, 310] width 177 height 20
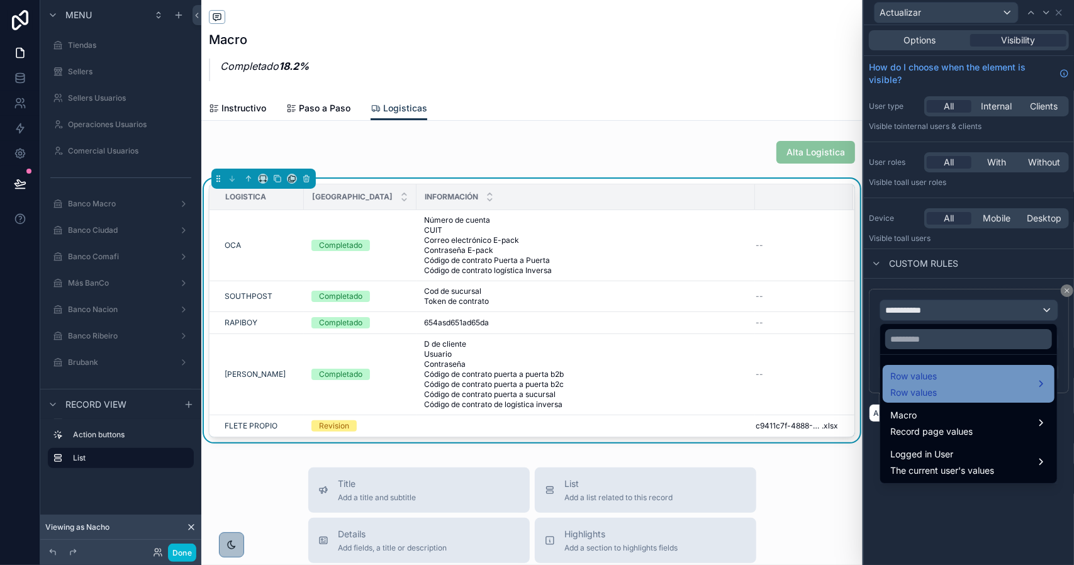
click at [944, 375] on div "Row values Row values" at bounding box center [969, 384] width 157 height 30
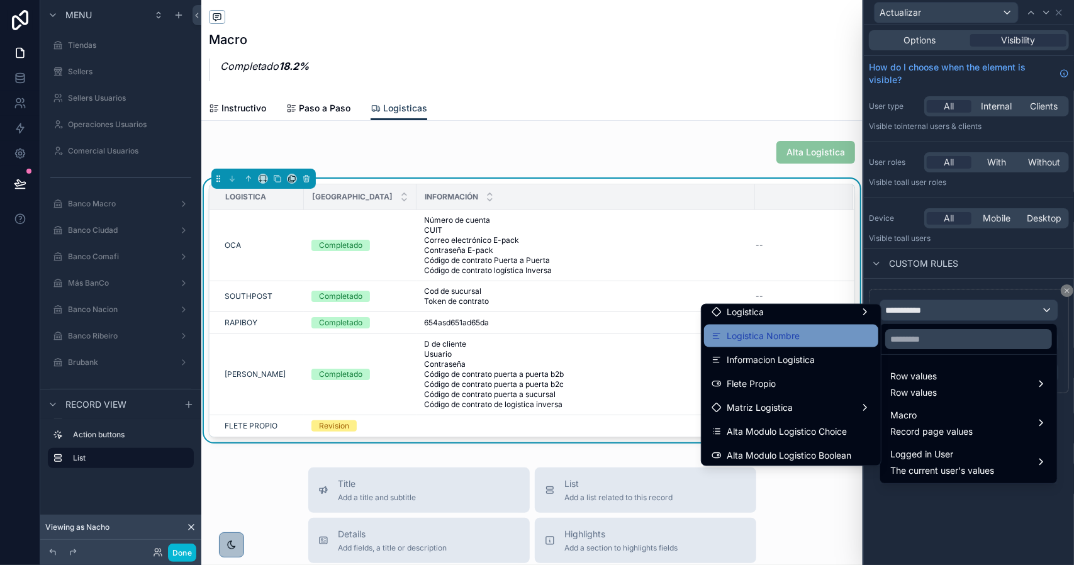
scroll to position [189, 0]
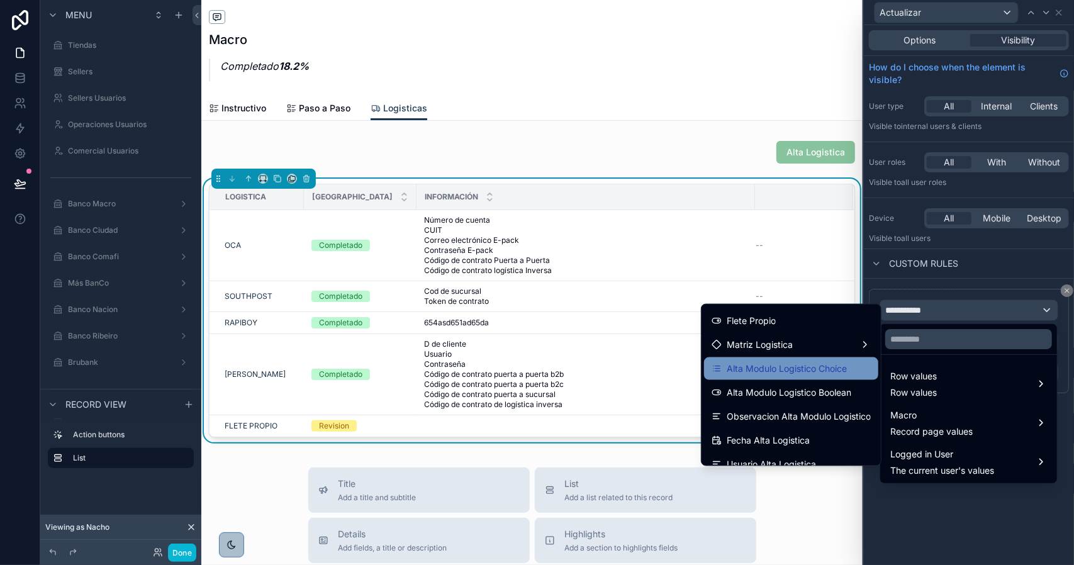
click at [821, 365] on span "Alta Modulo Logistico Choice" at bounding box center [787, 368] width 120 height 15
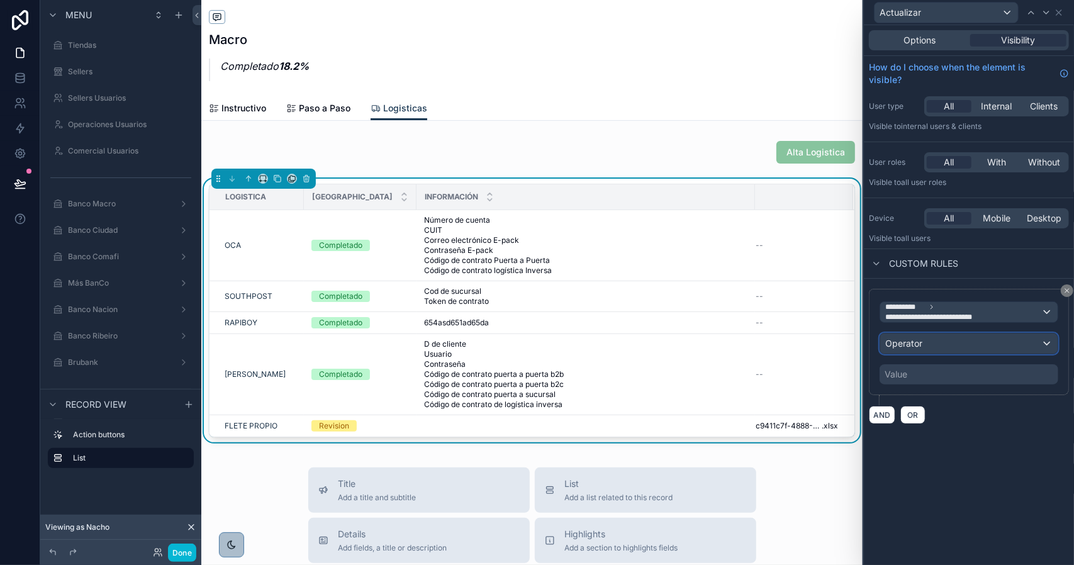
click at [918, 342] on span "Operator" at bounding box center [904, 343] width 37 height 11
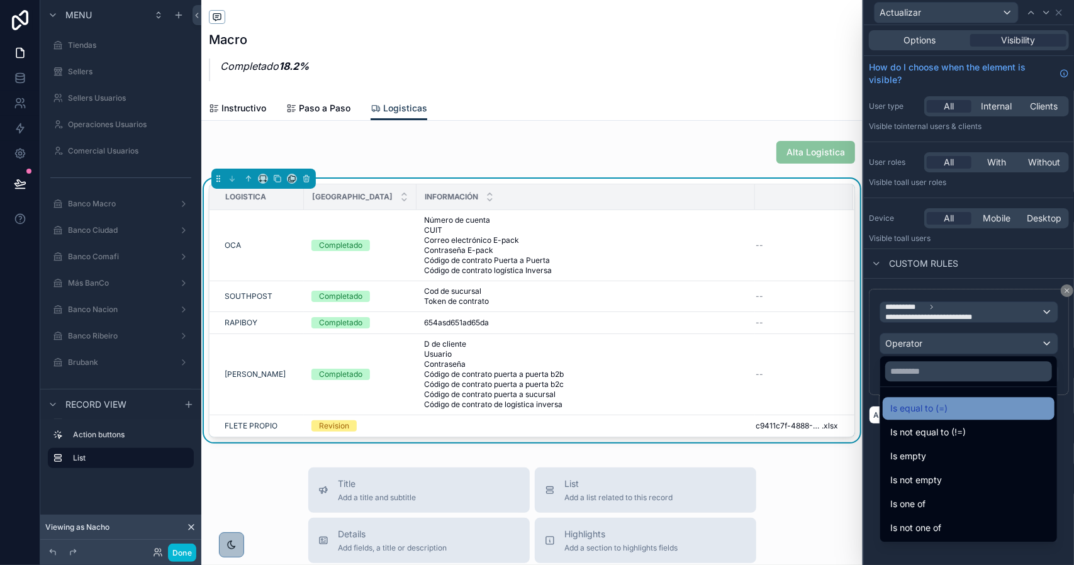
click at [955, 405] on div "Is equal to (=)" at bounding box center [969, 408] width 157 height 15
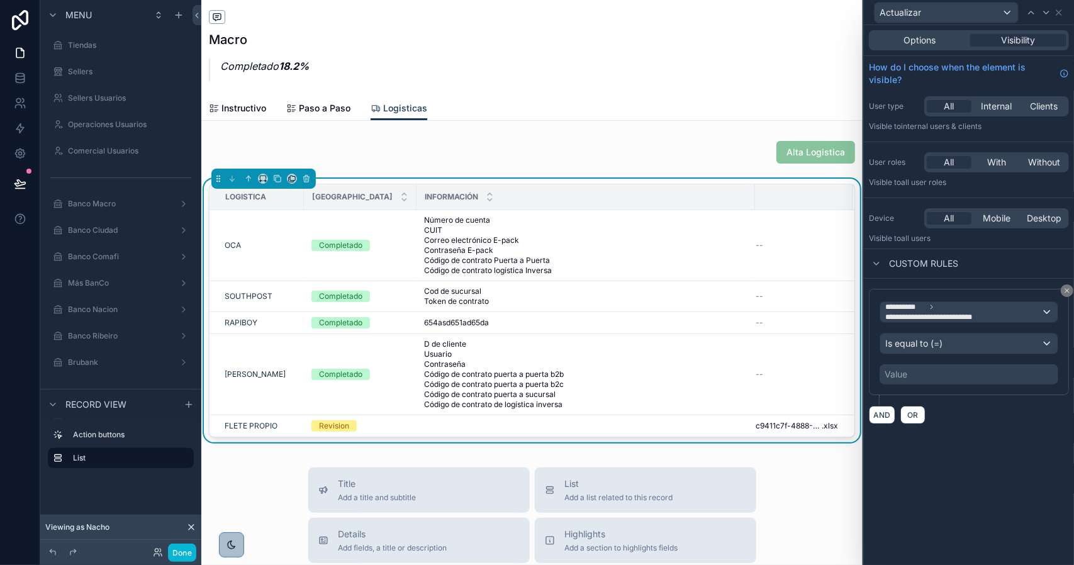
click at [916, 375] on div "Value" at bounding box center [969, 374] width 179 height 20
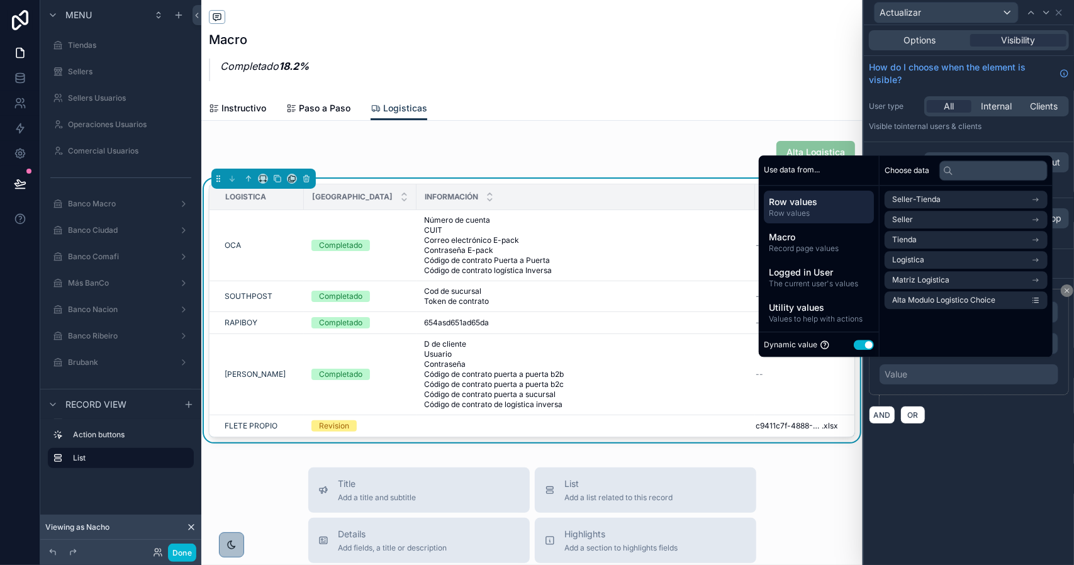
click at [867, 348] on div "Dynamic value Use setting" at bounding box center [819, 345] width 110 height 14
click at [854, 344] on button "Use setting" at bounding box center [864, 345] width 20 height 10
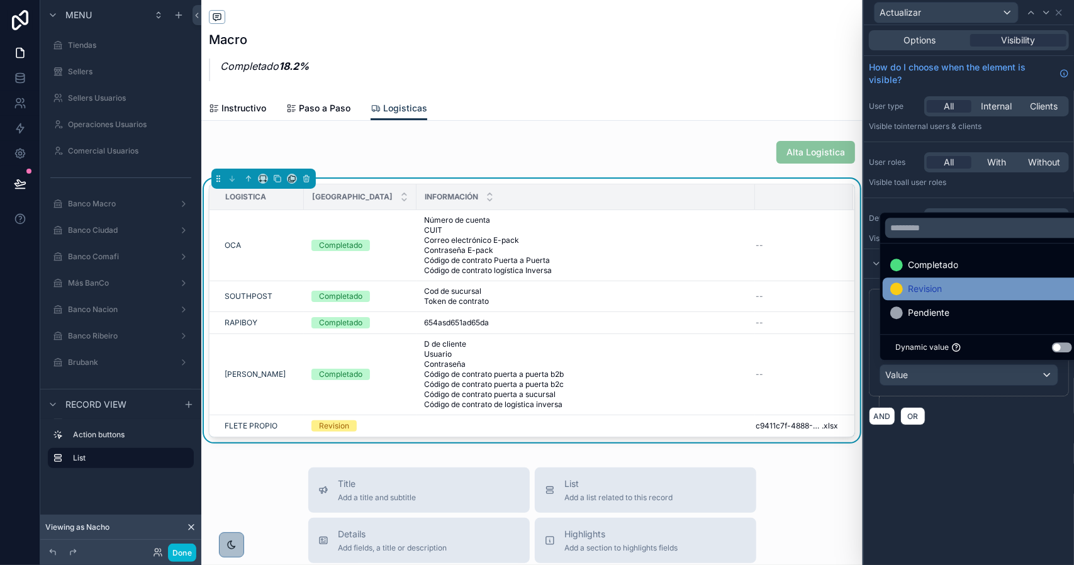
click at [938, 295] on span "Revision" at bounding box center [925, 288] width 34 height 15
click at [964, 473] on div "**********" at bounding box center [969, 295] width 210 height 540
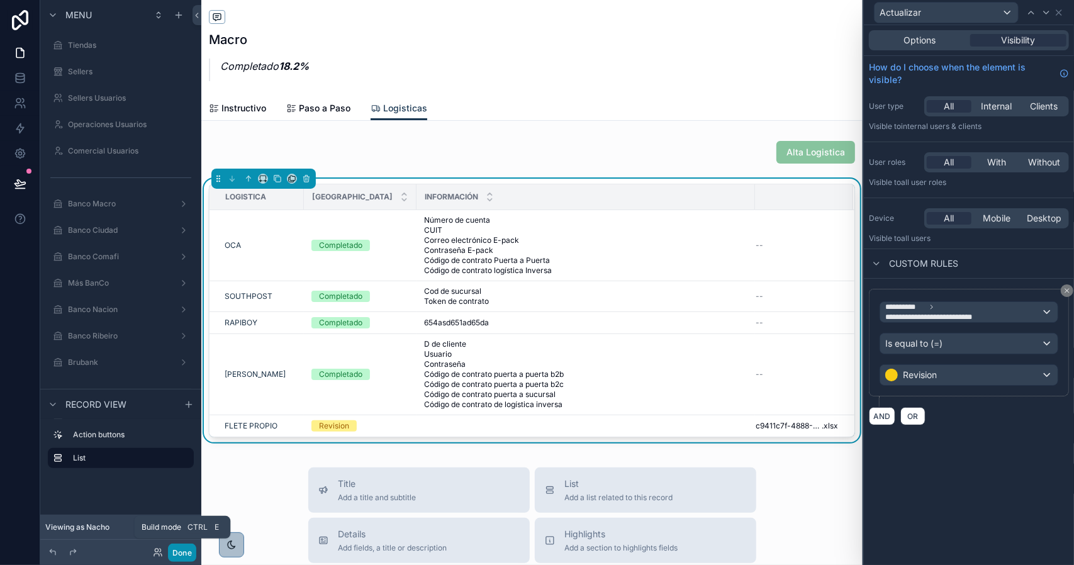
click at [189, 552] on button "Done" at bounding box center [182, 553] width 28 height 18
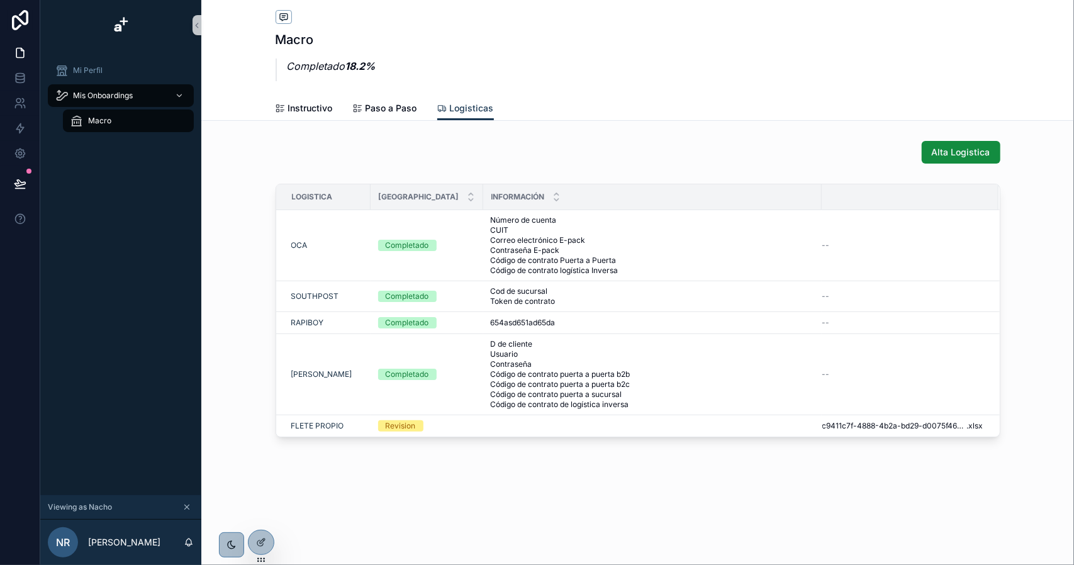
click at [892, 152] on div "Alta Logistica" at bounding box center [638, 152] width 725 height 23
click at [263, 538] on icon at bounding box center [261, 543] width 10 height 10
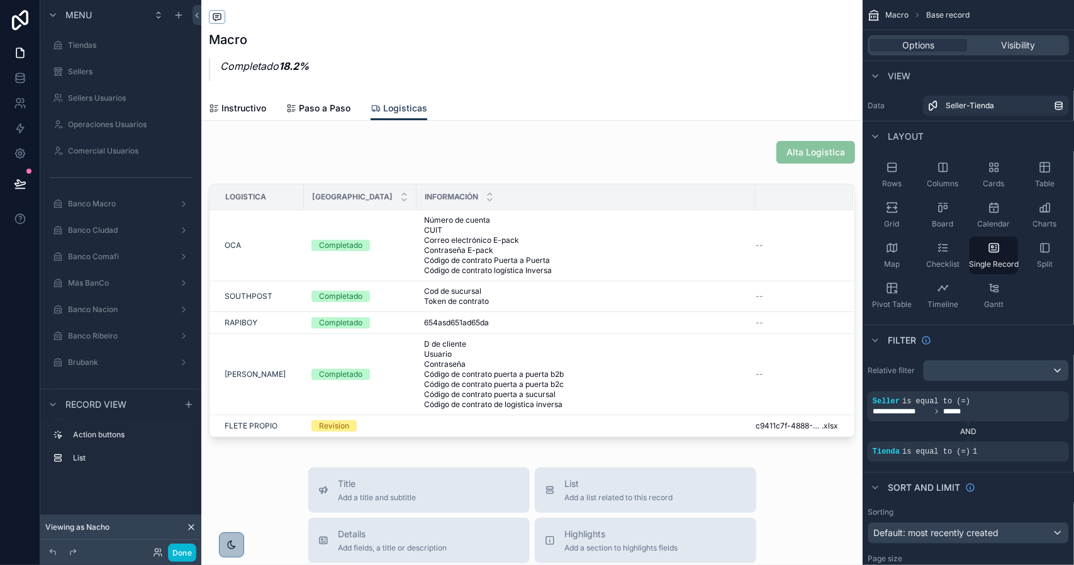
click at [765, 155] on div "scrollable content" at bounding box center [532, 508] width 662 height 1017
click at [745, 158] on div "scrollable content" at bounding box center [532, 152] width 662 height 33
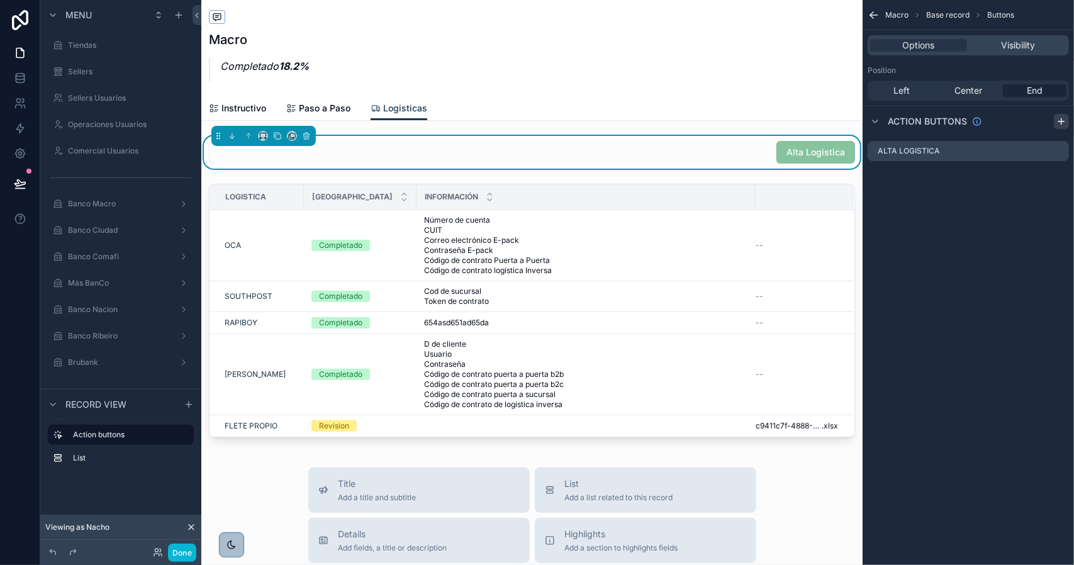
click at [1061, 124] on icon "scrollable content" at bounding box center [1062, 121] width 10 height 10
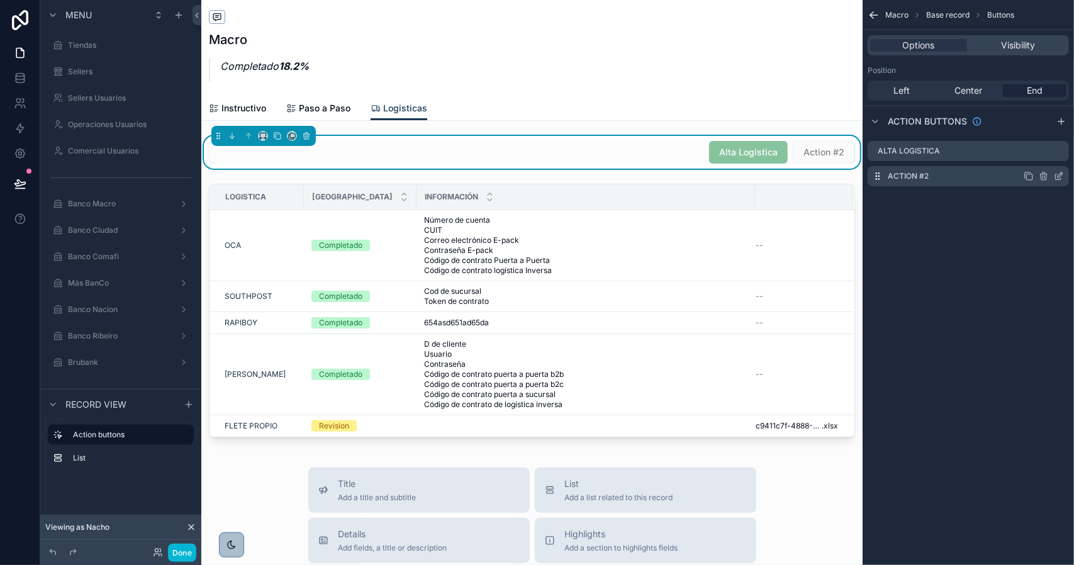
click at [1062, 174] on icon "scrollable content" at bounding box center [1060, 174] width 5 height 5
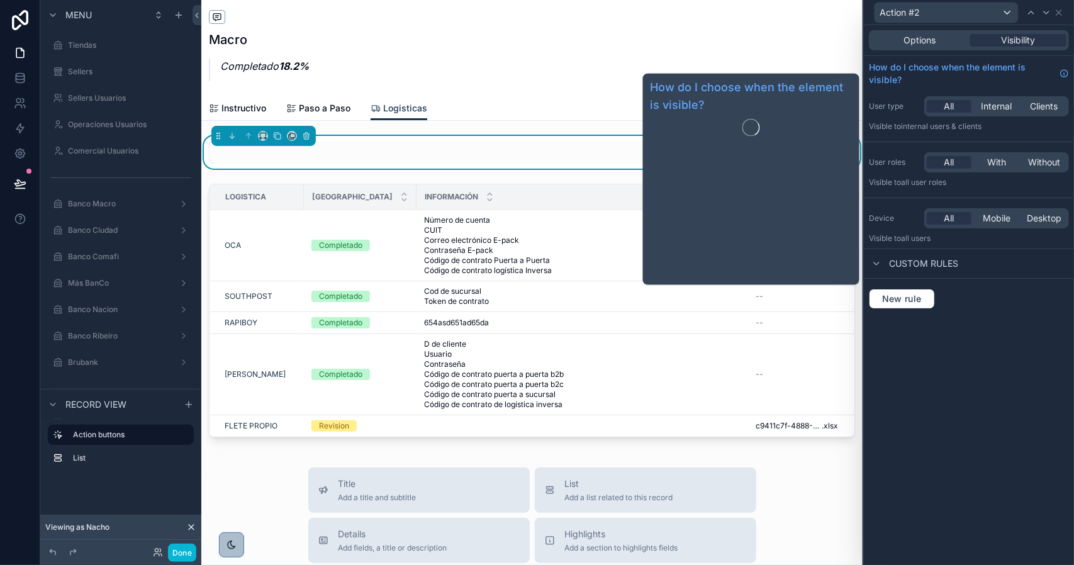
click at [938, 47] on div "Options Visibility" at bounding box center [969, 40] width 200 height 20
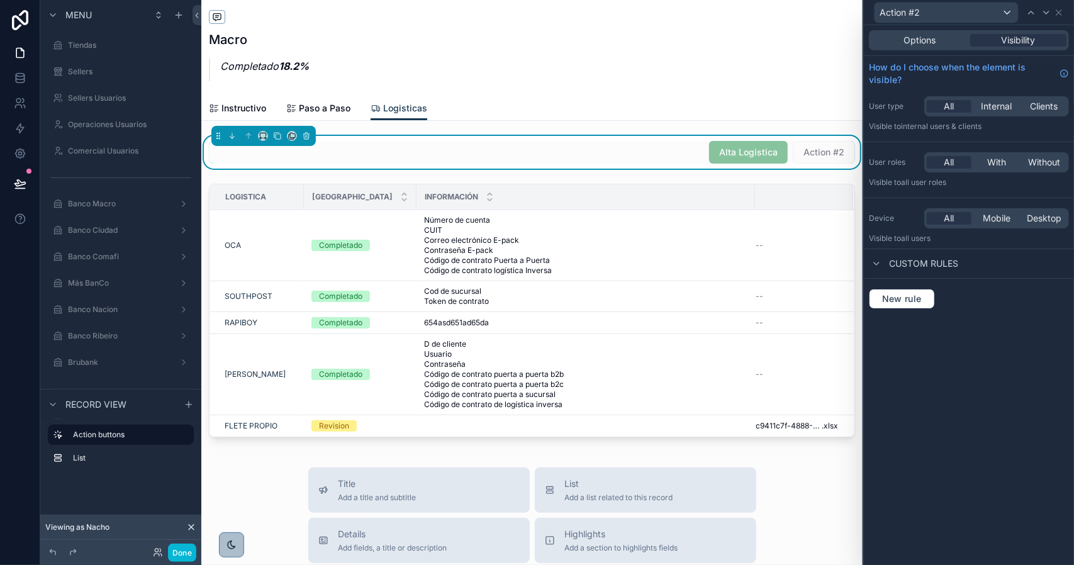
click at [944, 48] on div "Options Visibility" at bounding box center [969, 40] width 200 height 20
click at [942, 45] on div "Options" at bounding box center [920, 40] width 96 height 13
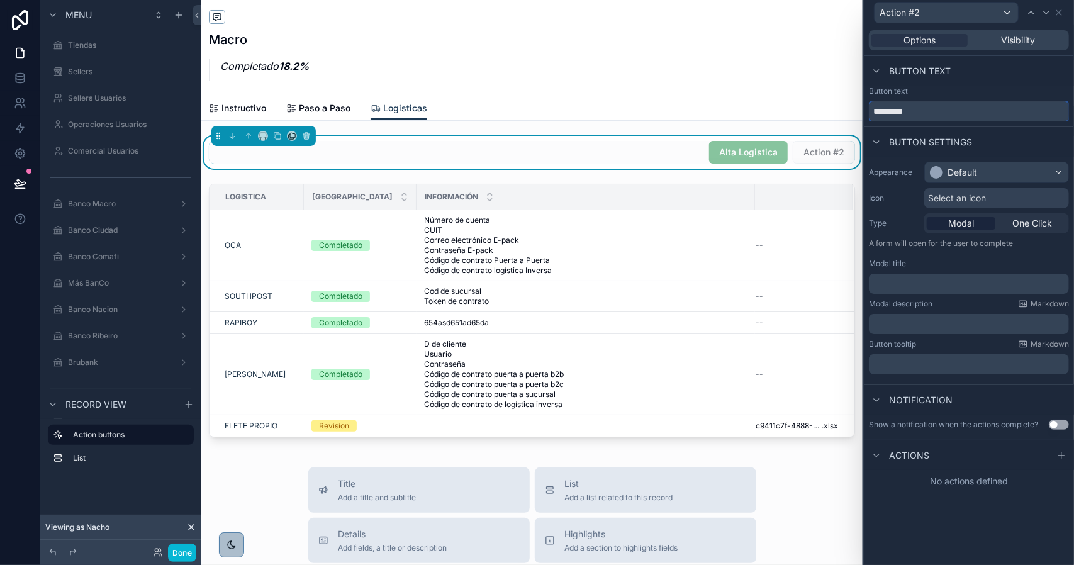
drag, startPoint x: 938, startPoint y: 109, endPoint x: 848, endPoint y: 108, distance: 89.4
click at [848, 108] on div "Action #2 Options Visibility Button text Button text ********* Button settings …" at bounding box center [537, 282] width 1074 height 565
type input "*"
click at [966, 114] on input "text" at bounding box center [969, 111] width 200 height 20
type input "**********"
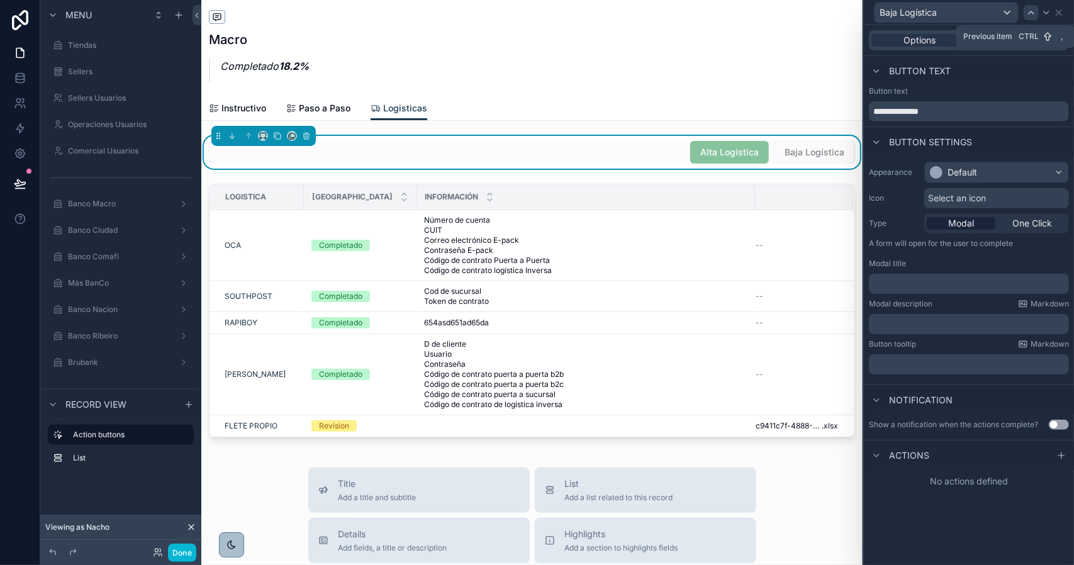
click at [1035, 16] on icon at bounding box center [1032, 13] width 10 height 10
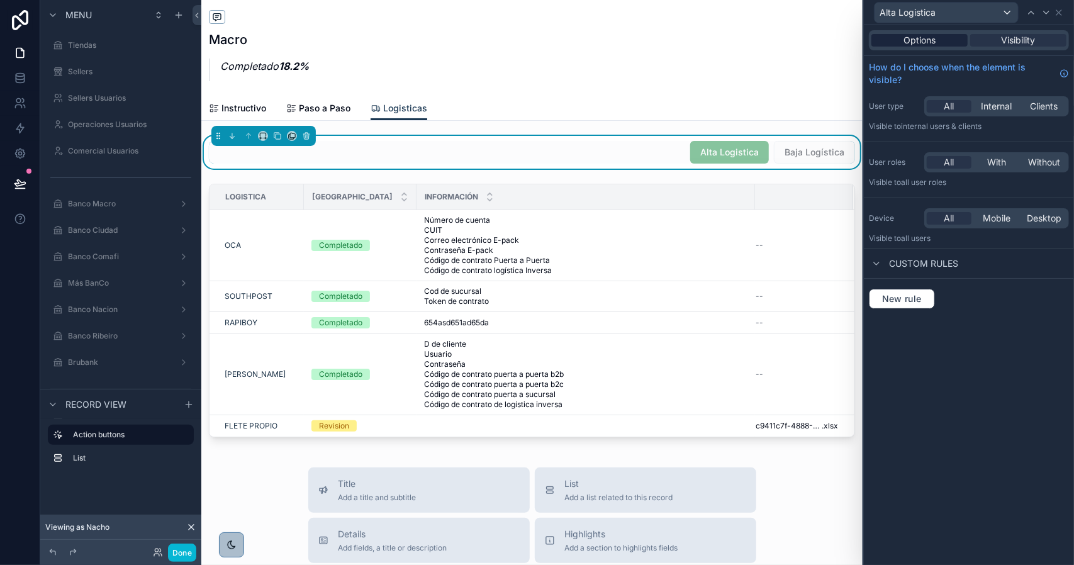
click at [955, 40] on div "Options" at bounding box center [920, 40] width 96 height 13
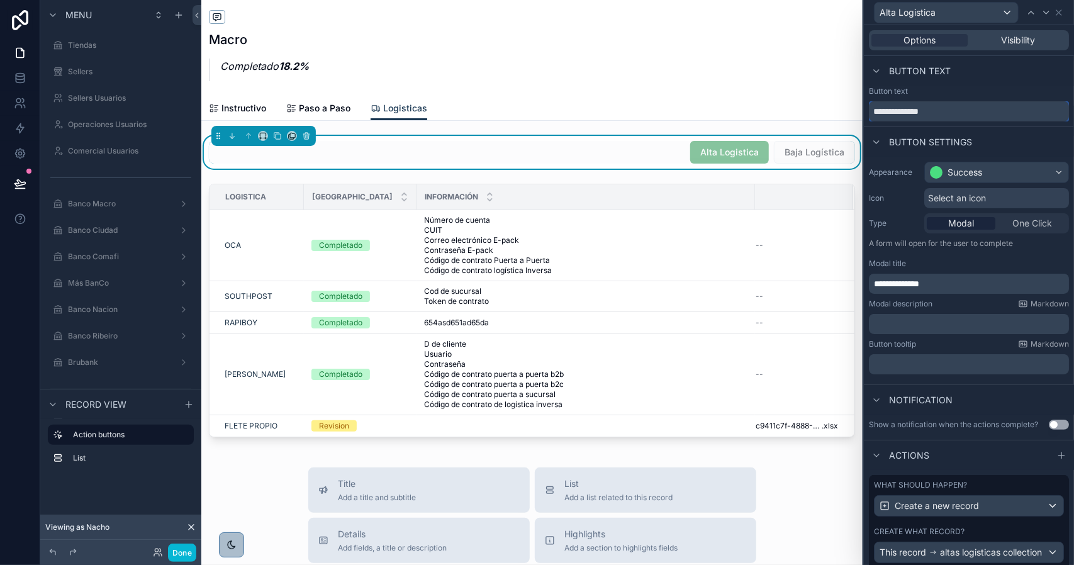
click at [909, 113] on input "**********" at bounding box center [969, 111] width 200 height 20
type input "**********"
click at [1047, 11] on icon at bounding box center [1047, 13] width 10 height 10
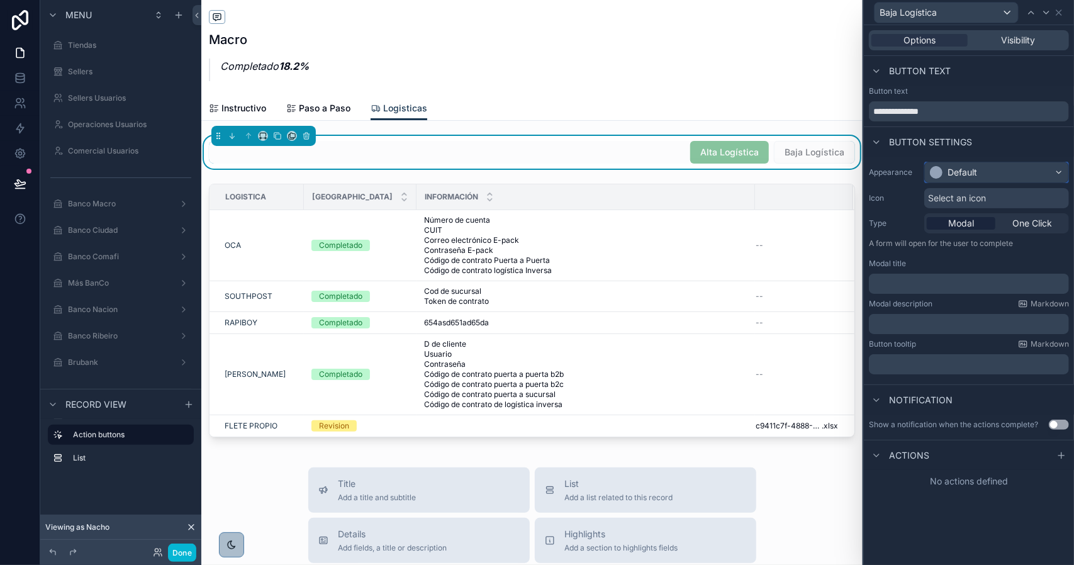
click at [974, 171] on div "Default" at bounding box center [963, 172] width 30 height 13
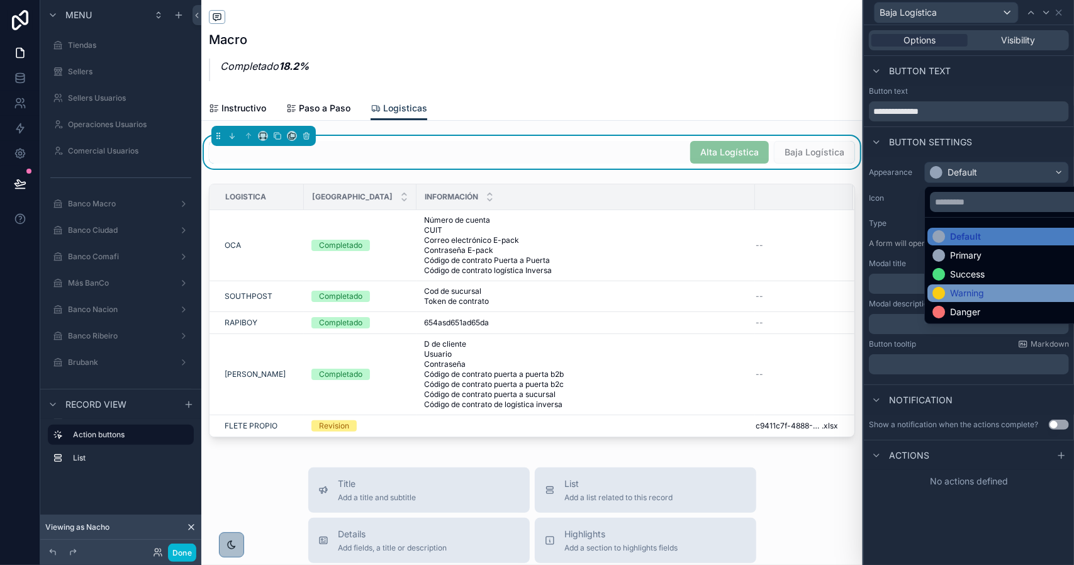
click at [992, 289] on div "Warning" at bounding box center [1012, 293] width 158 height 13
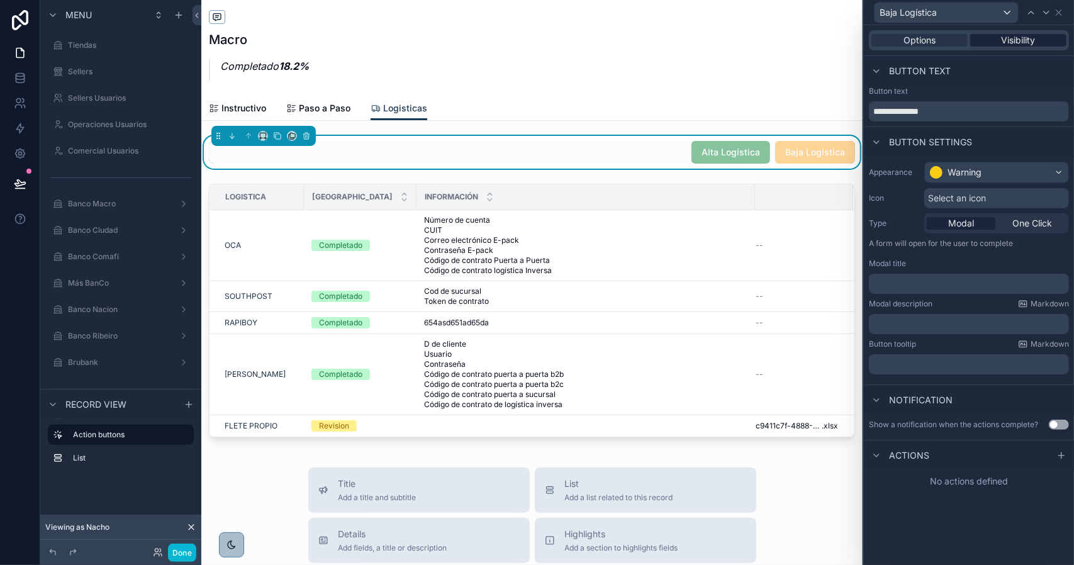
click at [1011, 42] on span "Visibility" at bounding box center [1019, 40] width 34 height 13
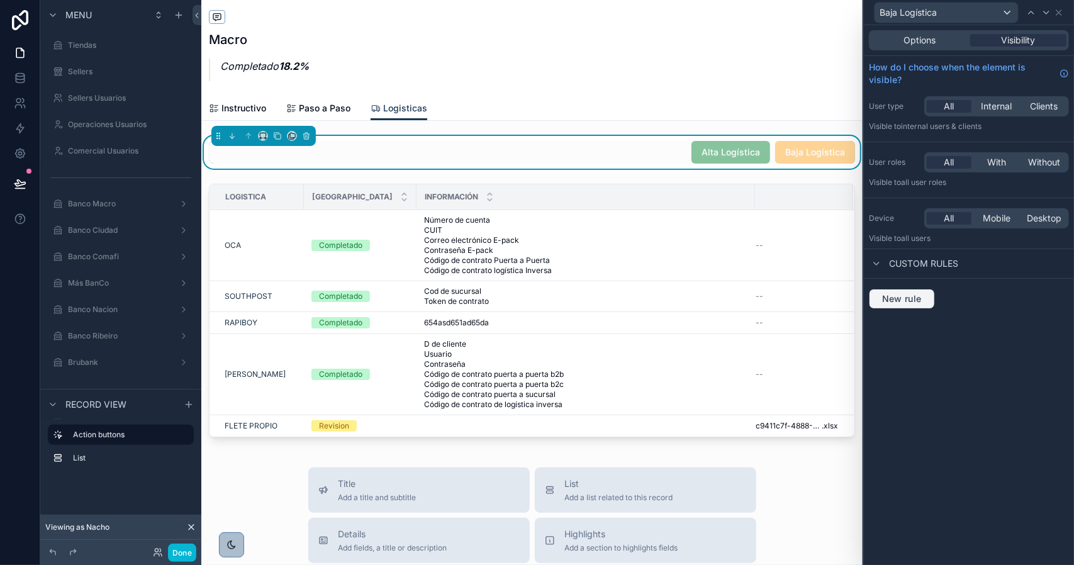
click at [903, 305] on button "New rule" at bounding box center [902, 299] width 66 height 20
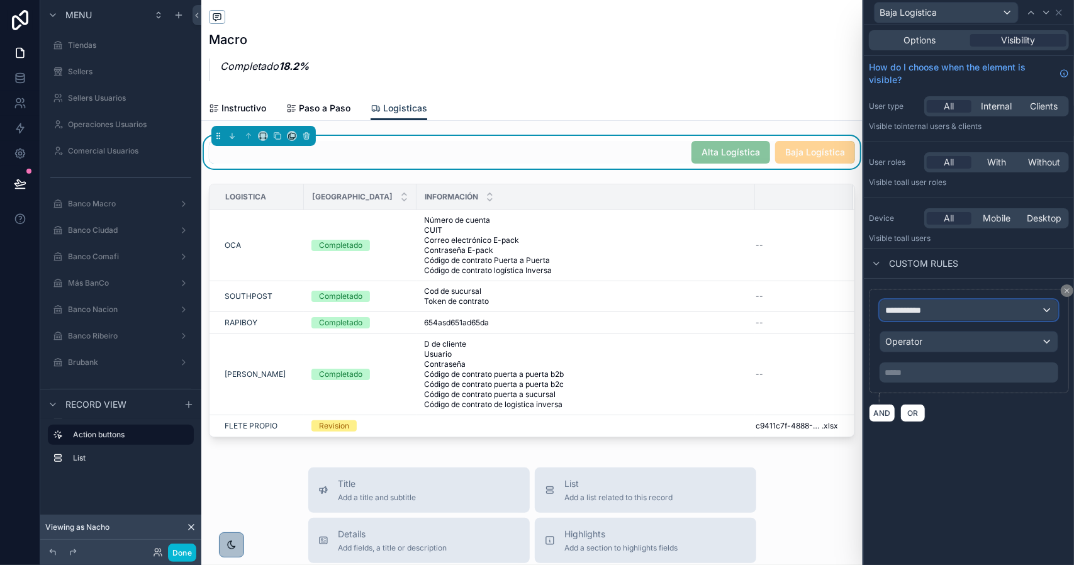
click at [913, 309] on span "**********" at bounding box center [909, 310] width 47 height 13
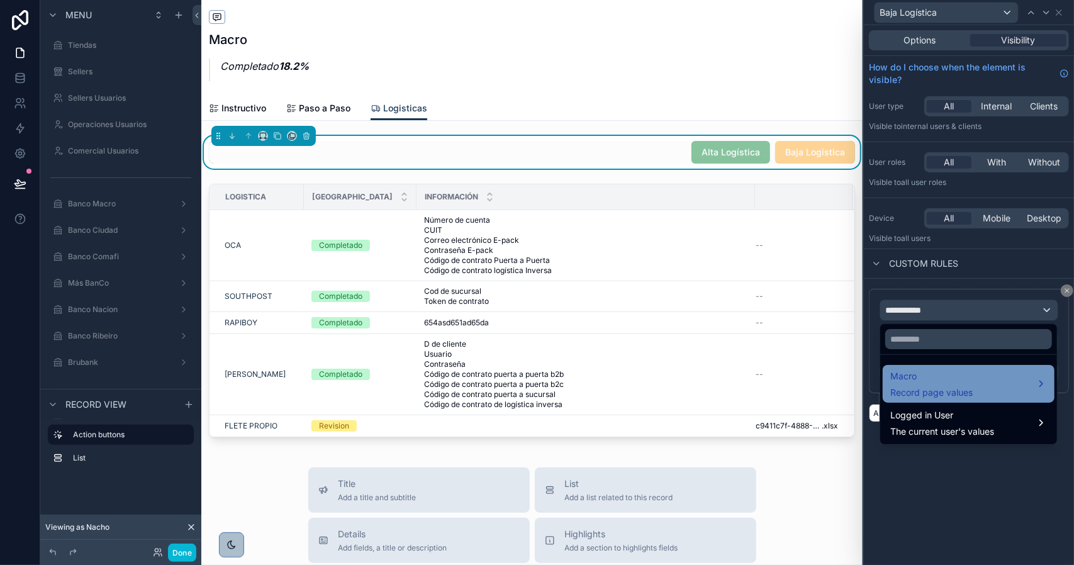
click at [947, 379] on span "Macro" at bounding box center [932, 376] width 82 height 15
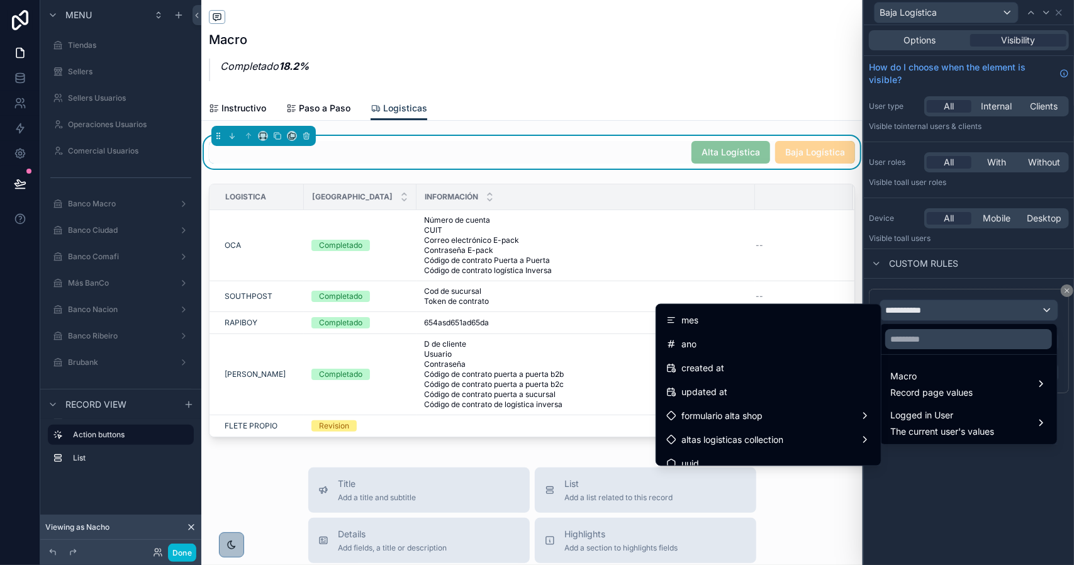
scroll to position [2880, 0]
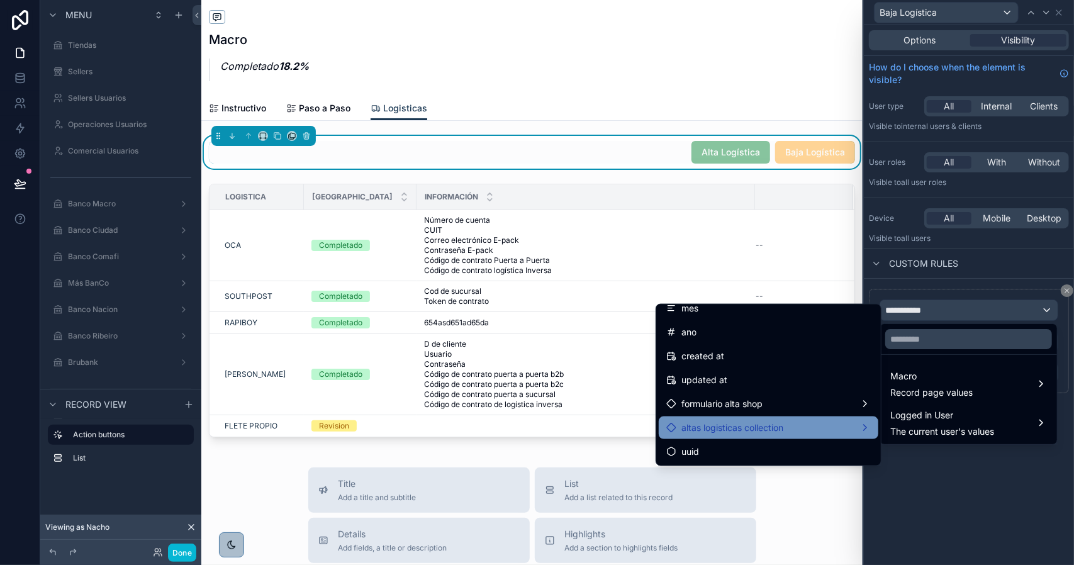
click at [801, 425] on div "altas logisticas collection" at bounding box center [769, 427] width 205 height 15
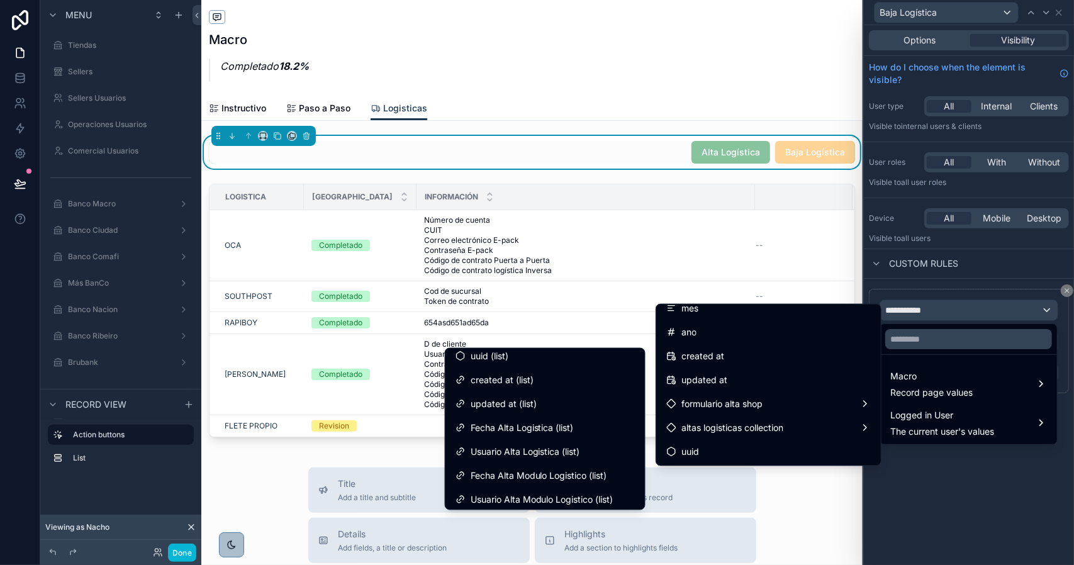
scroll to position [0, 0]
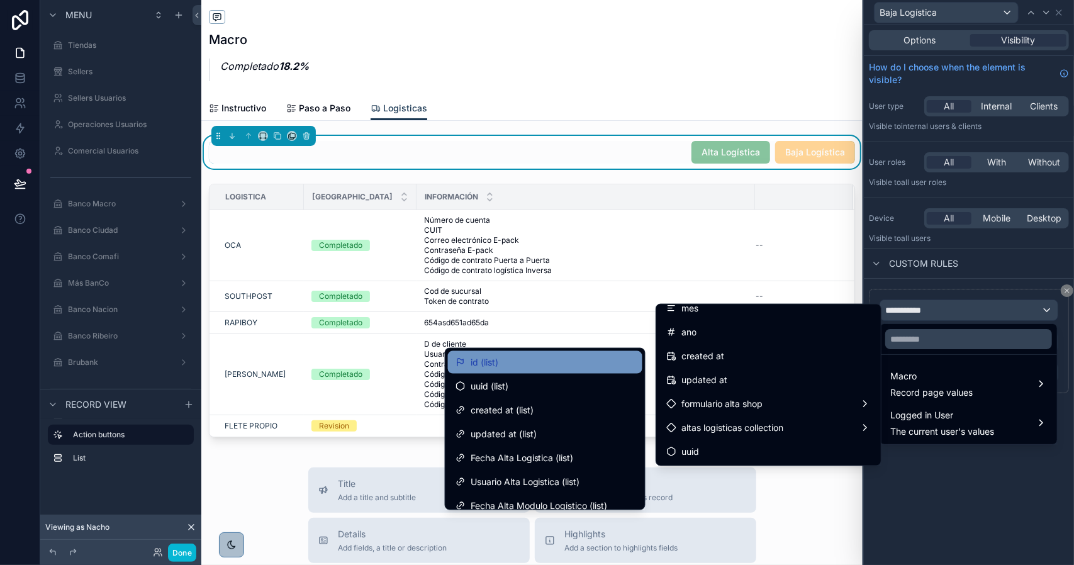
click at [539, 363] on div "id (list)" at bounding box center [545, 362] width 179 height 15
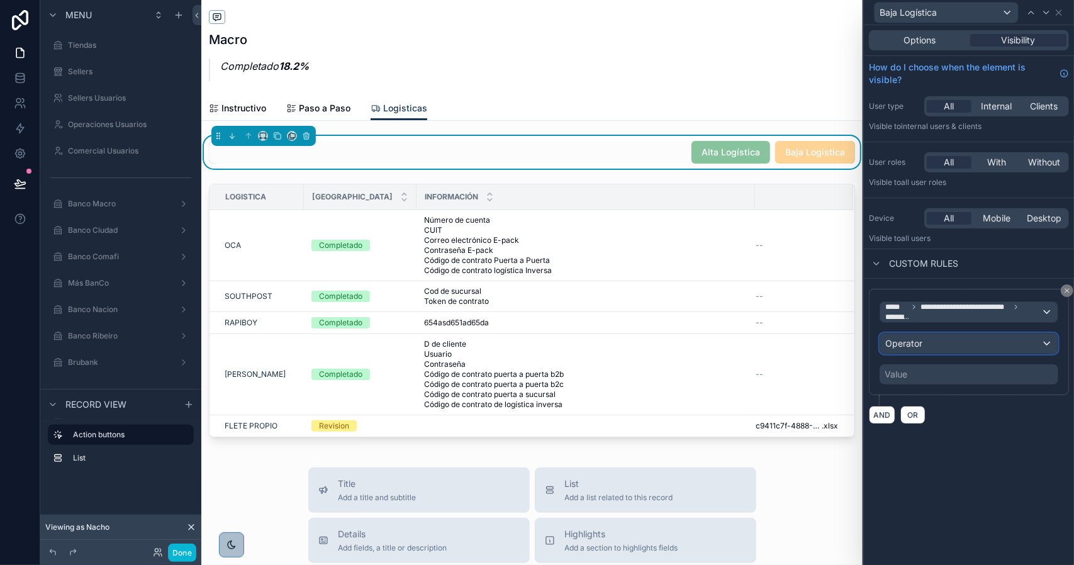
click at [945, 344] on div "Operator" at bounding box center [969, 344] width 177 height 20
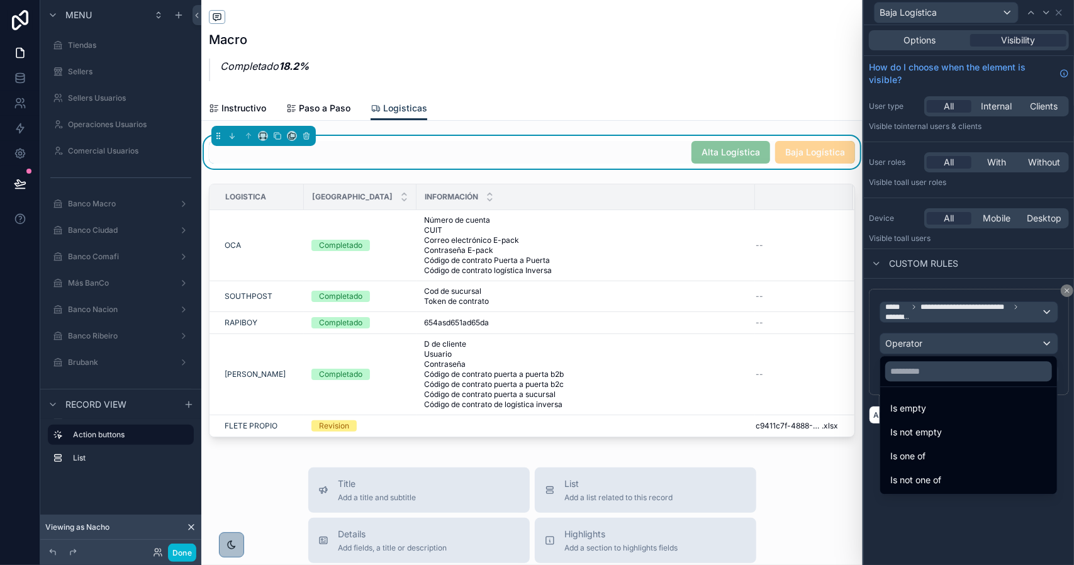
drag, startPoint x: 950, startPoint y: 450, endPoint x: 939, endPoint y: 402, distance: 49.2
click at [950, 450] on div "Is one of" at bounding box center [969, 456] width 157 height 15
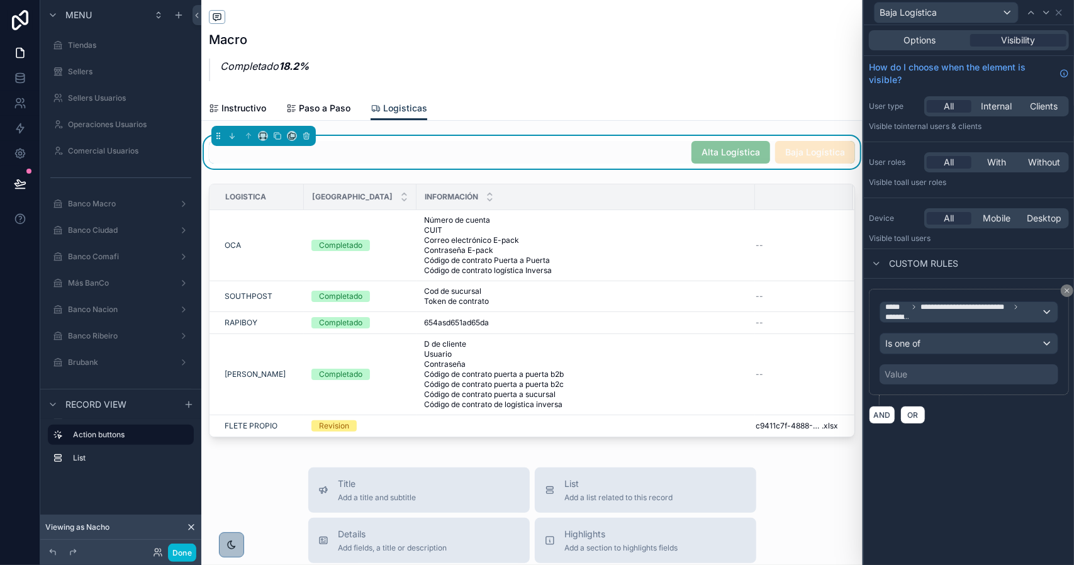
click at [913, 375] on div "Value" at bounding box center [969, 374] width 179 height 20
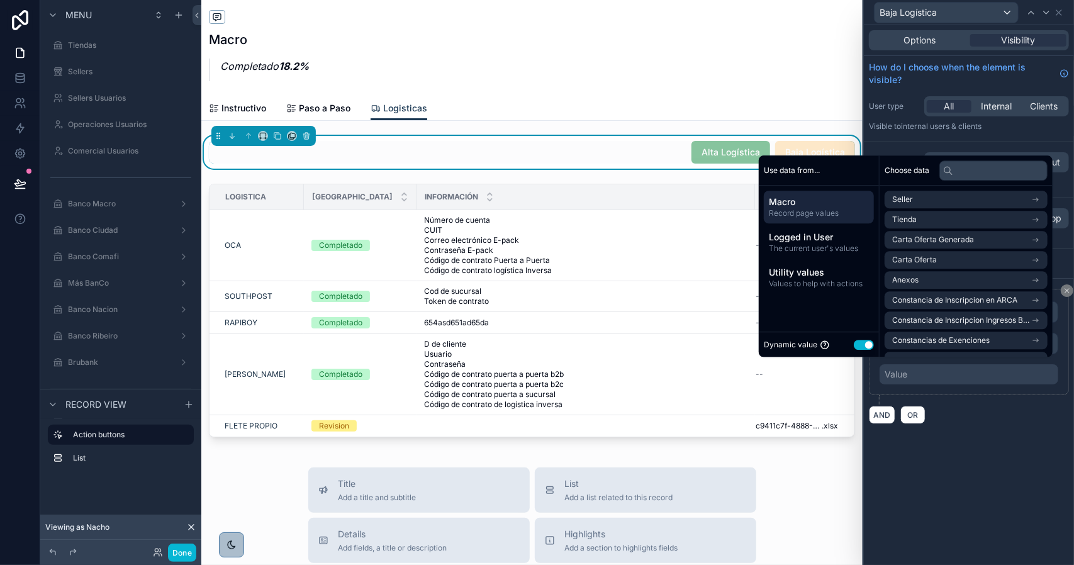
click at [863, 347] on button "Use setting" at bounding box center [864, 345] width 20 height 10
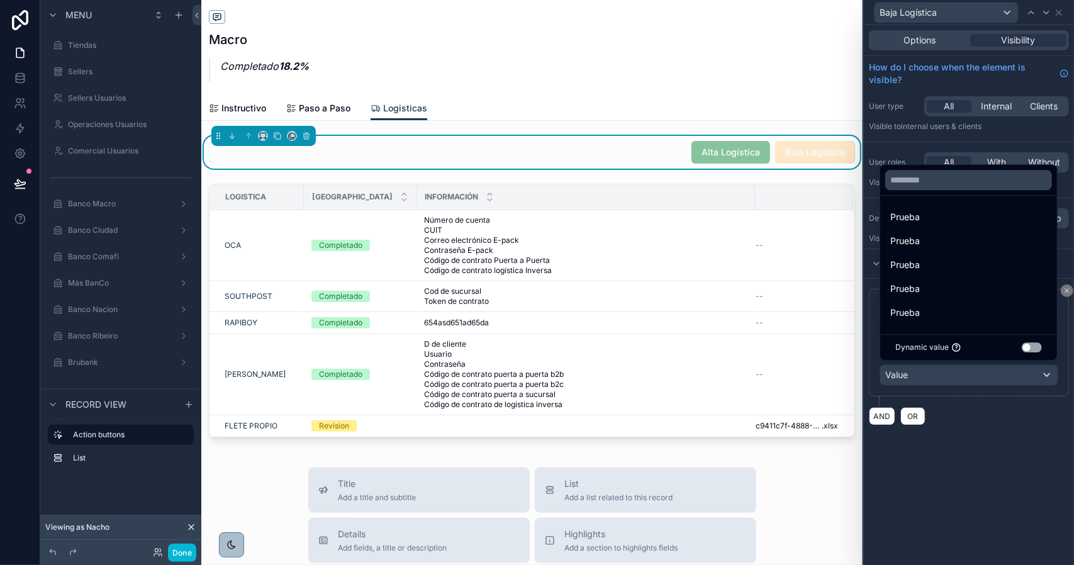
click at [987, 421] on div at bounding box center [969, 282] width 210 height 565
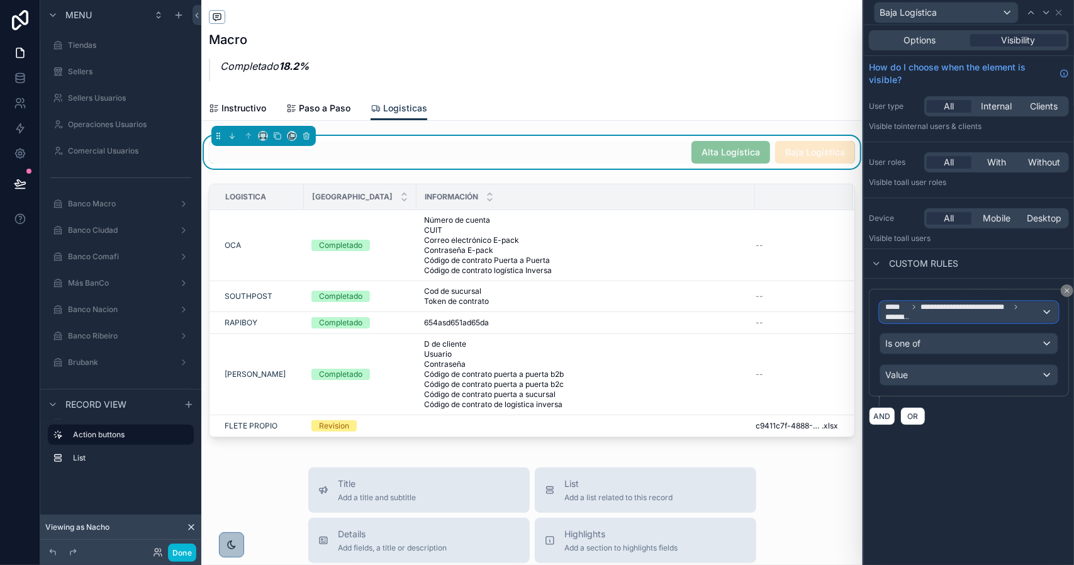
click at [950, 313] on span "**********" at bounding box center [964, 312] width 156 height 20
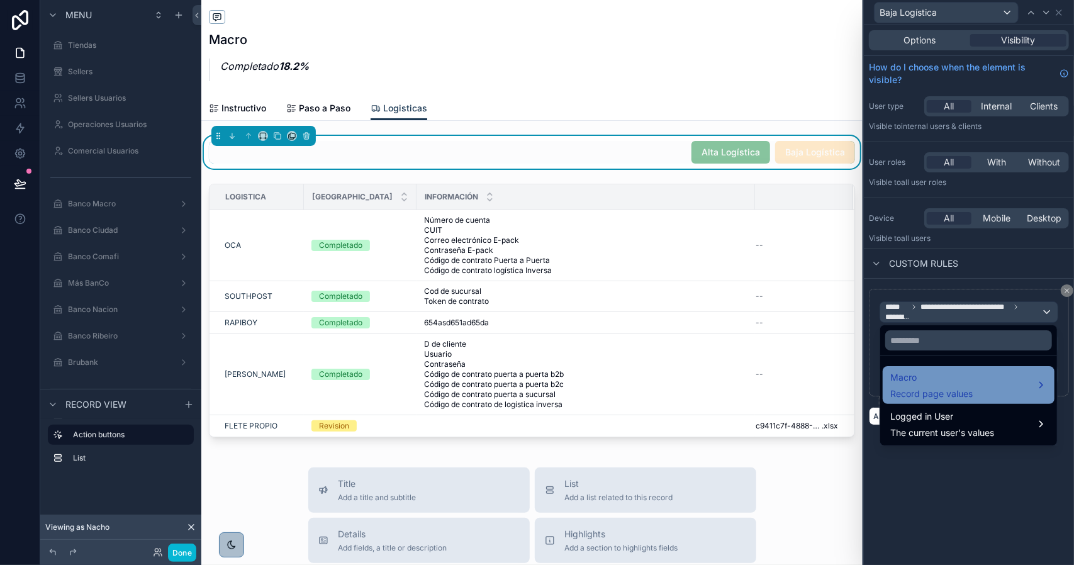
click at [945, 380] on span "Macro" at bounding box center [932, 377] width 82 height 15
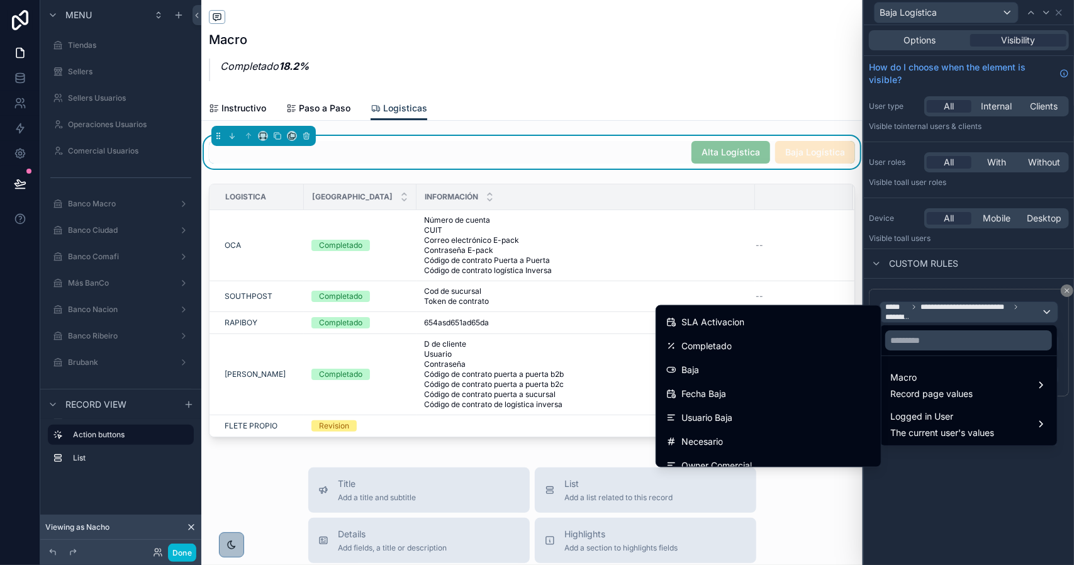
scroll to position [2880, 0]
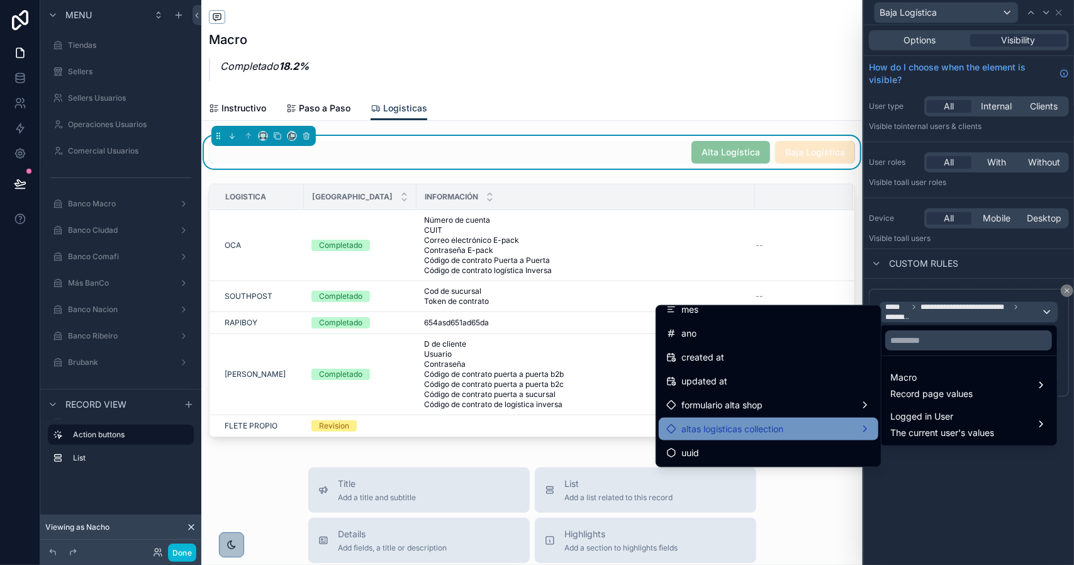
click at [789, 426] on div "altas logisticas collection" at bounding box center [769, 429] width 205 height 15
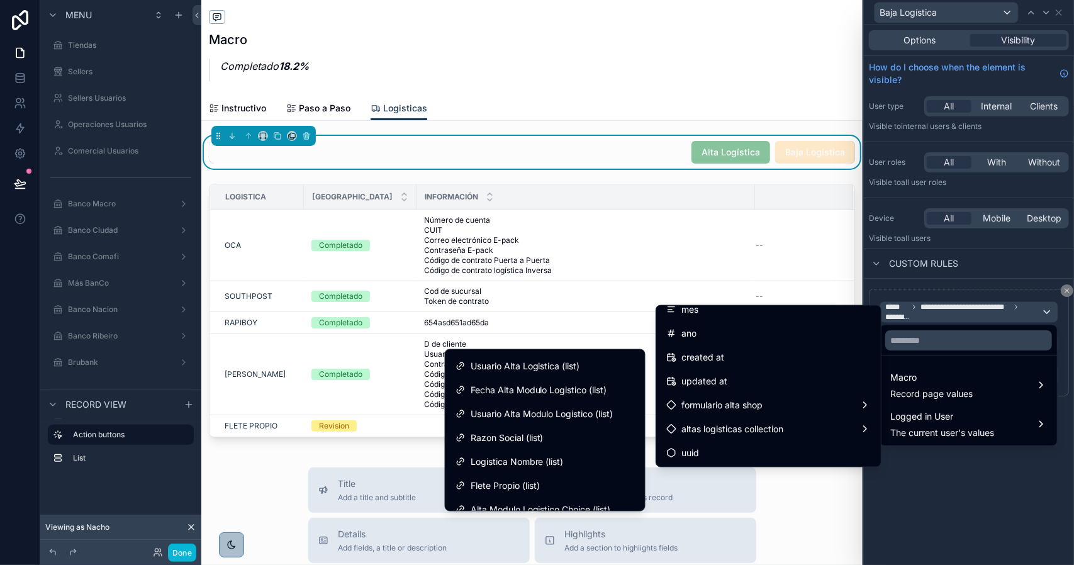
scroll to position [126, 0]
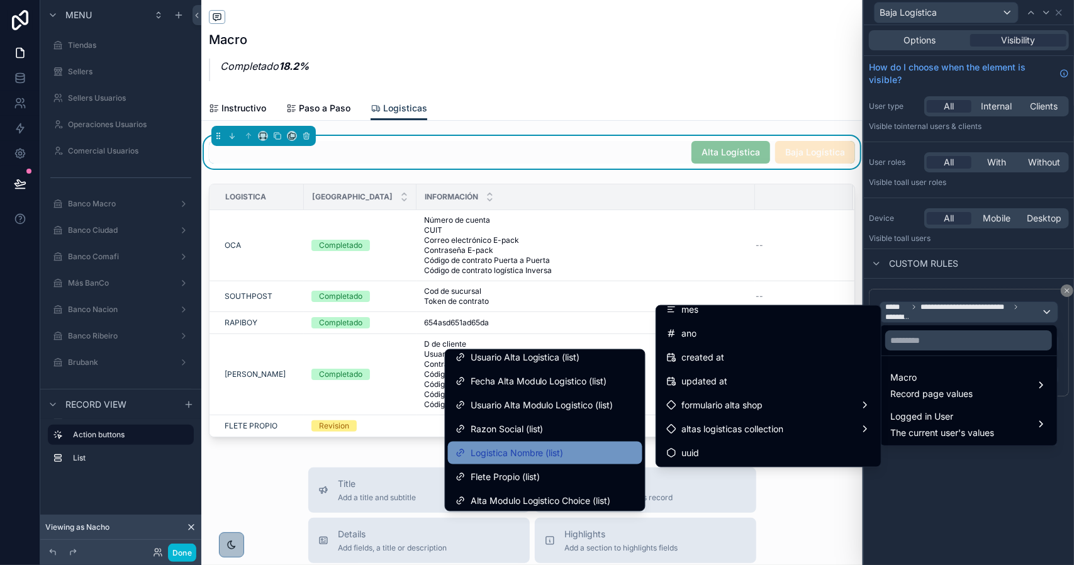
click at [565, 451] on div "Logistica Nombre (list)" at bounding box center [545, 453] width 179 height 15
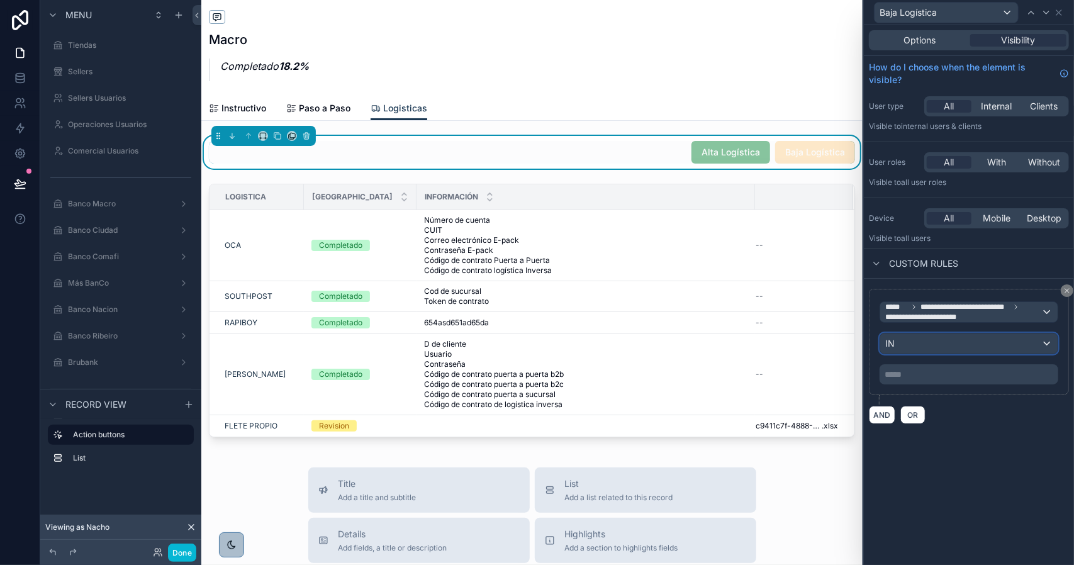
click at [899, 344] on div "IN" at bounding box center [969, 344] width 177 height 20
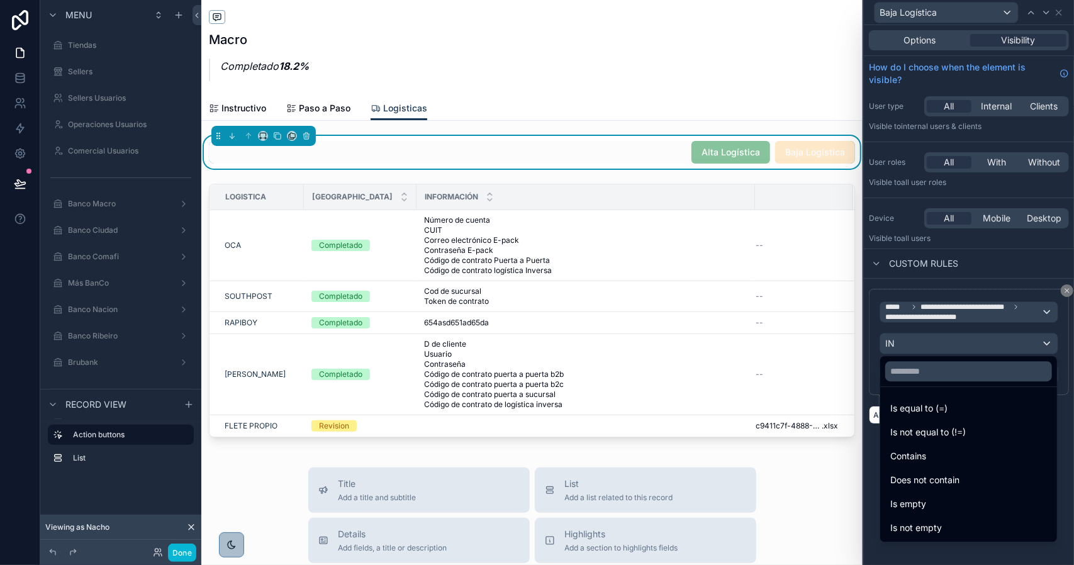
click at [908, 312] on div at bounding box center [969, 282] width 210 height 565
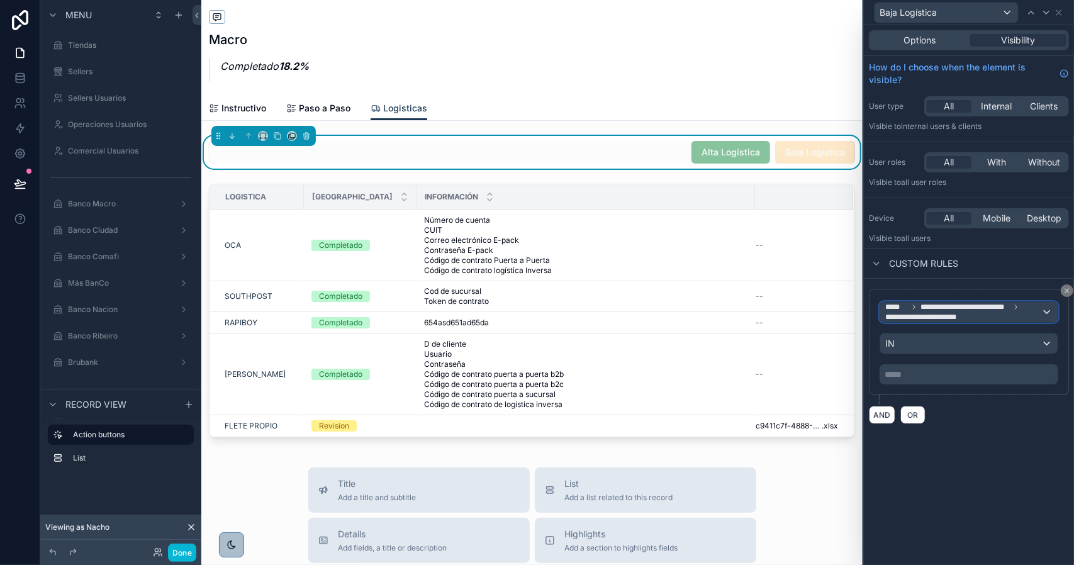
click at [908, 312] on span "**********" at bounding box center [926, 317] width 81 height 10
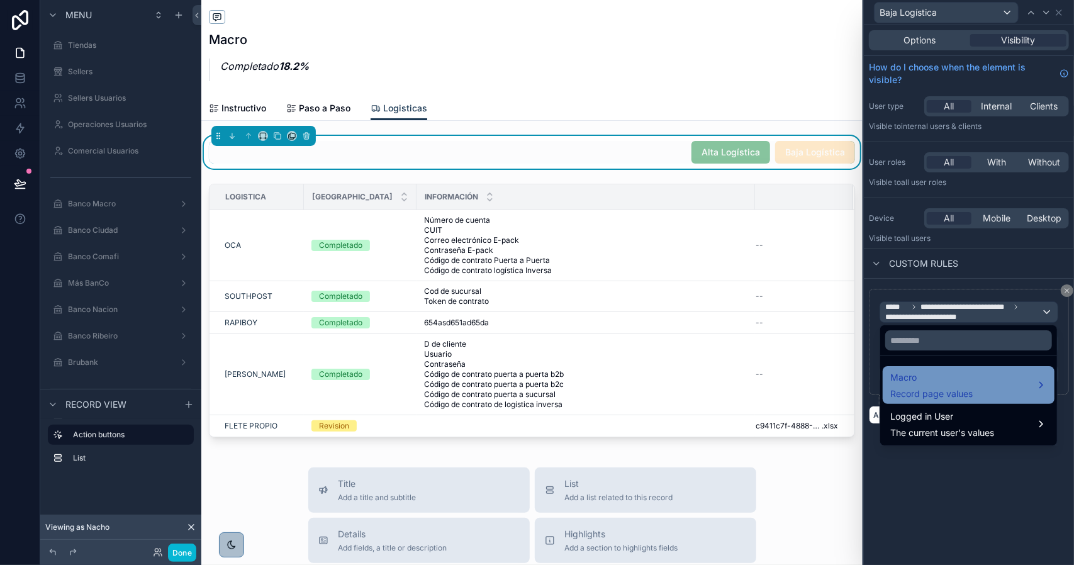
click at [968, 382] on span "Macro" at bounding box center [932, 377] width 82 height 15
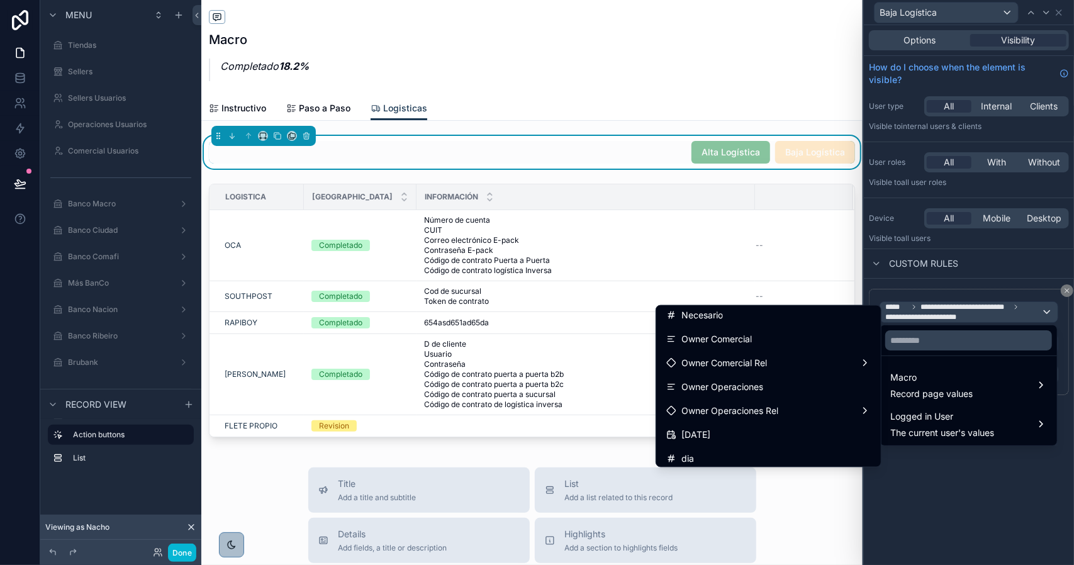
scroll to position [2880, 0]
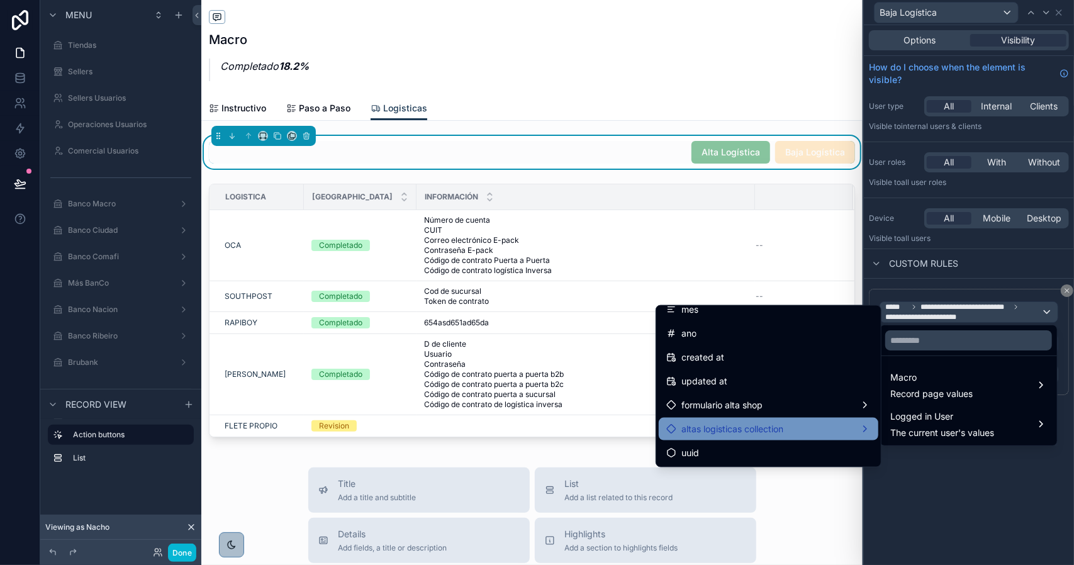
click at [801, 427] on div "altas logisticas collection" at bounding box center [769, 429] width 205 height 15
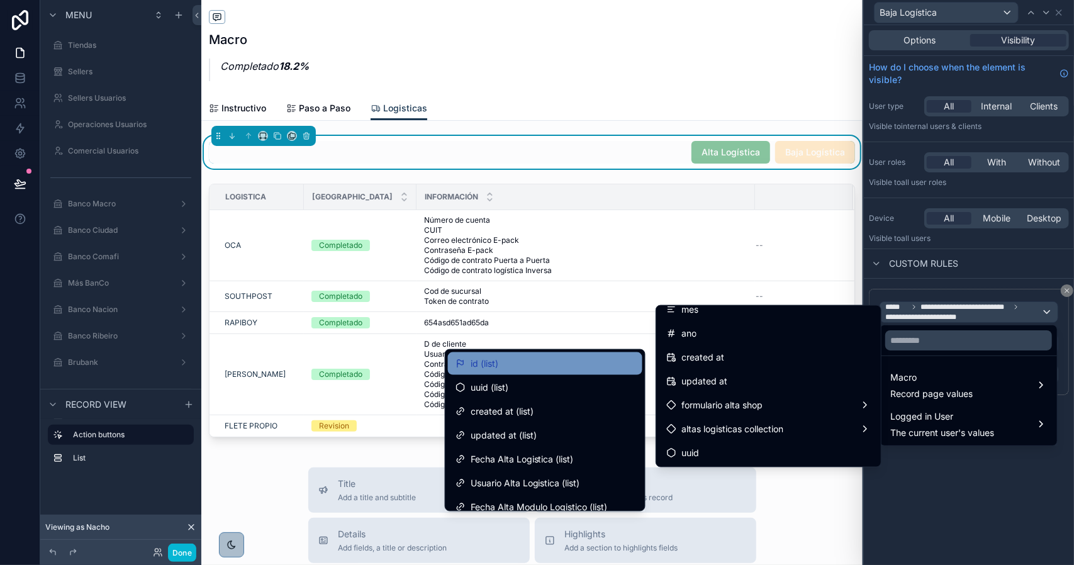
click at [521, 364] on div "id (list)" at bounding box center [545, 363] width 179 height 15
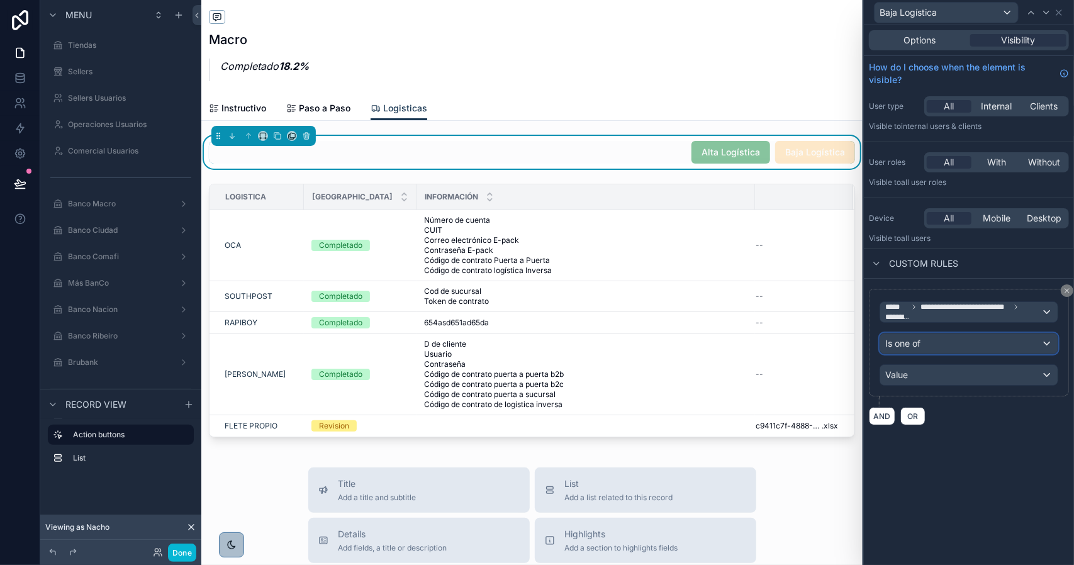
click at [915, 337] on span "Is one of" at bounding box center [903, 343] width 35 height 13
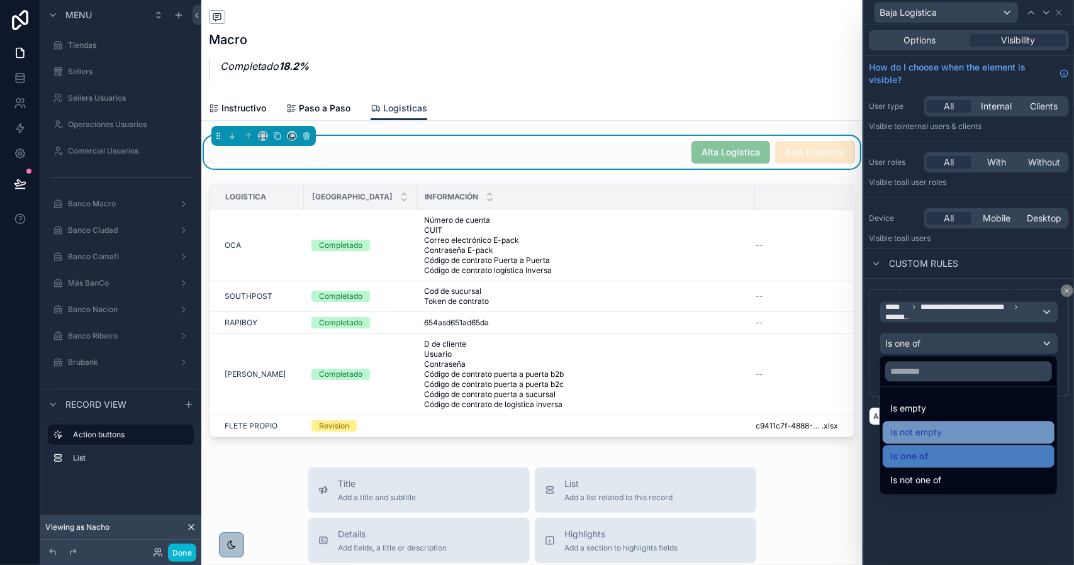
click at [971, 431] on div "Is not empty" at bounding box center [969, 432] width 157 height 15
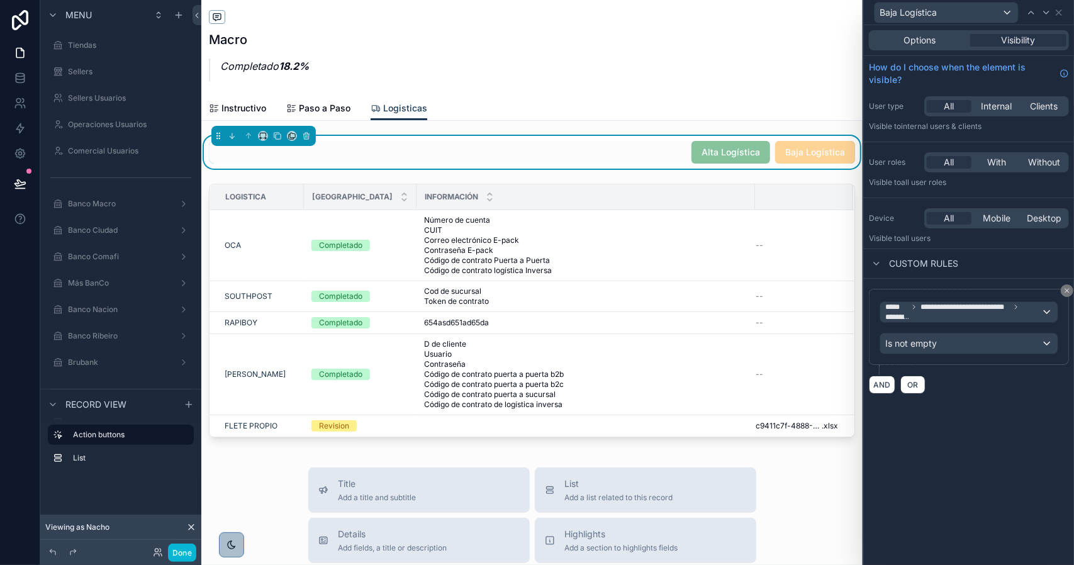
drag, startPoint x: 999, startPoint y: 485, endPoint x: 998, endPoint y: 465, distance: 20.2
click at [998, 485] on div "**********" at bounding box center [969, 295] width 210 height 540
click at [927, 44] on span "Options" at bounding box center [920, 40] width 32 height 13
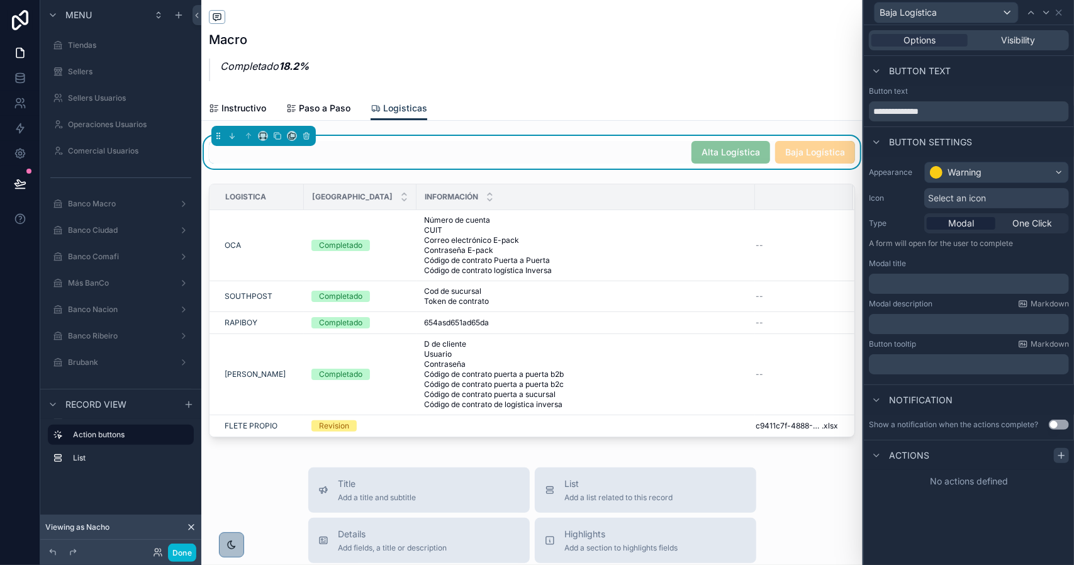
click at [1061, 456] on icon at bounding box center [1062, 456] width 6 height 0
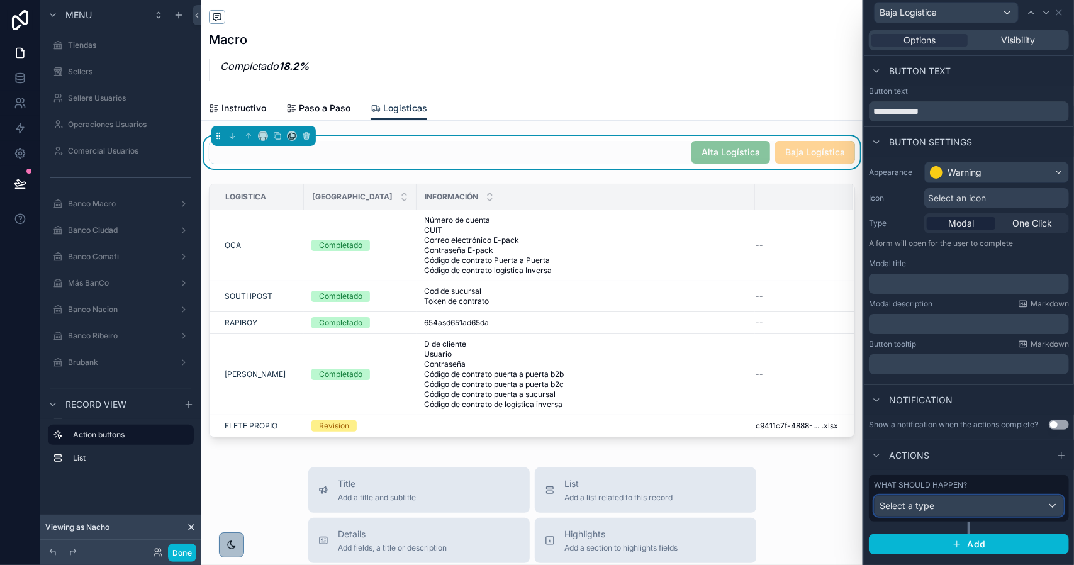
click at [982, 512] on div "Select a type" at bounding box center [969, 506] width 189 height 20
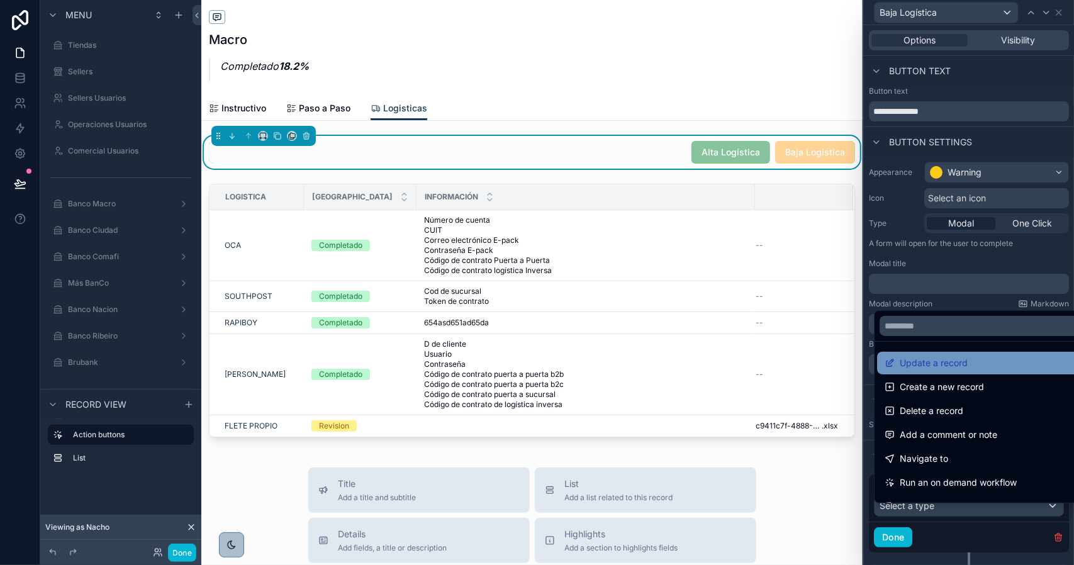
click at [997, 361] on div "Update a record" at bounding box center [984, 363] width 198 height 15
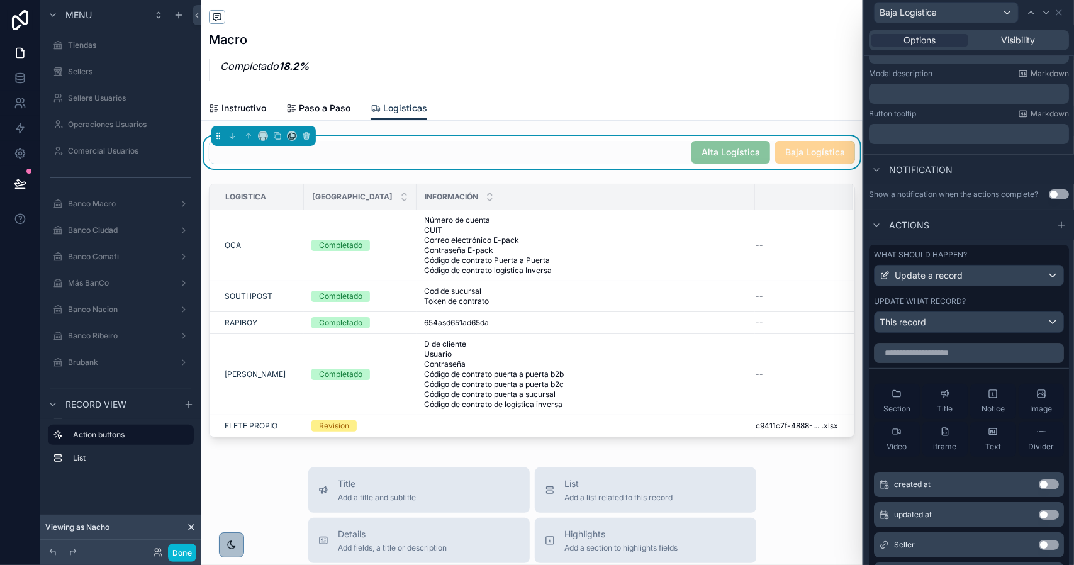
scroll to position [172, 0]
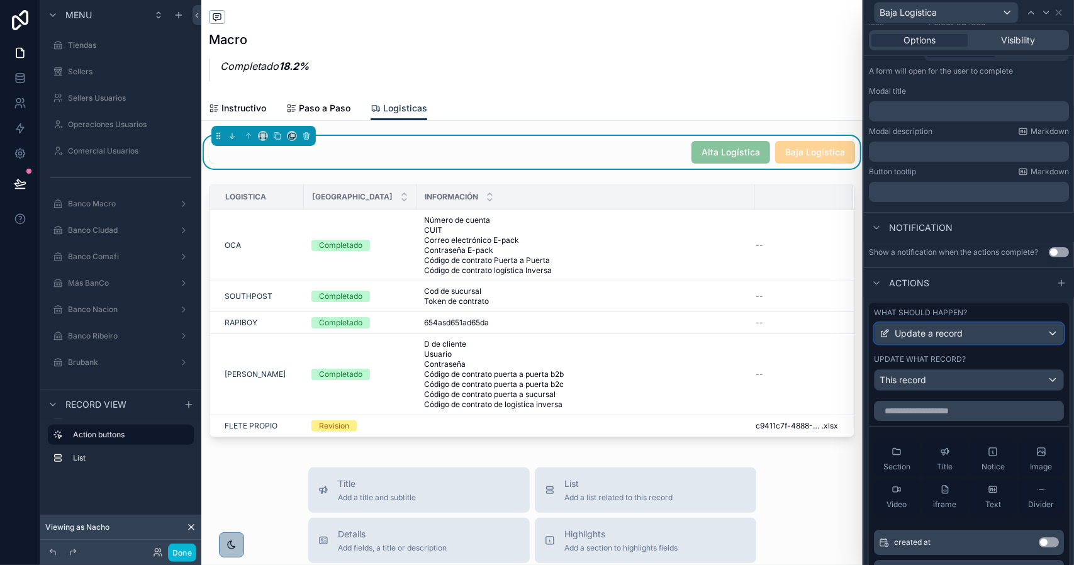
click at [971, 344] on div "Update a record" at bounding box center [969, 334] width 189 height 20
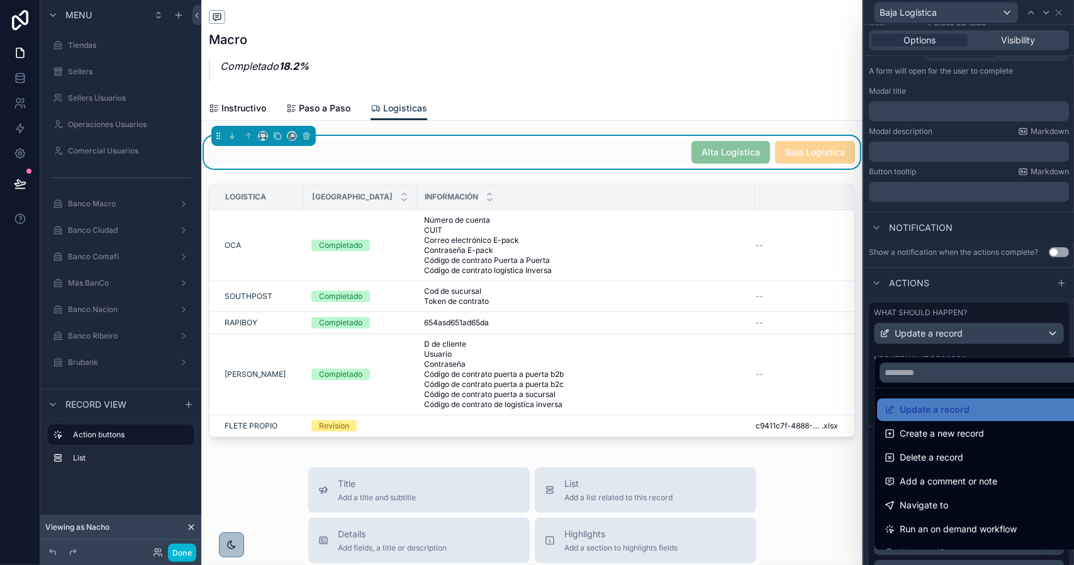
click at [967, 324] on div at bounding box center [969, 282] width 210 height 565
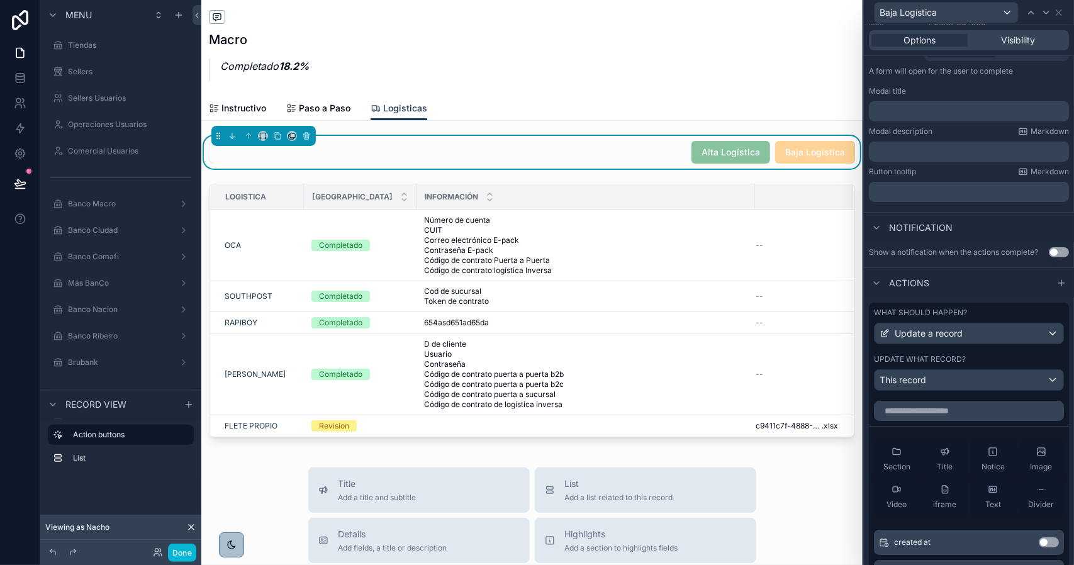
scroll to position [0, 0]
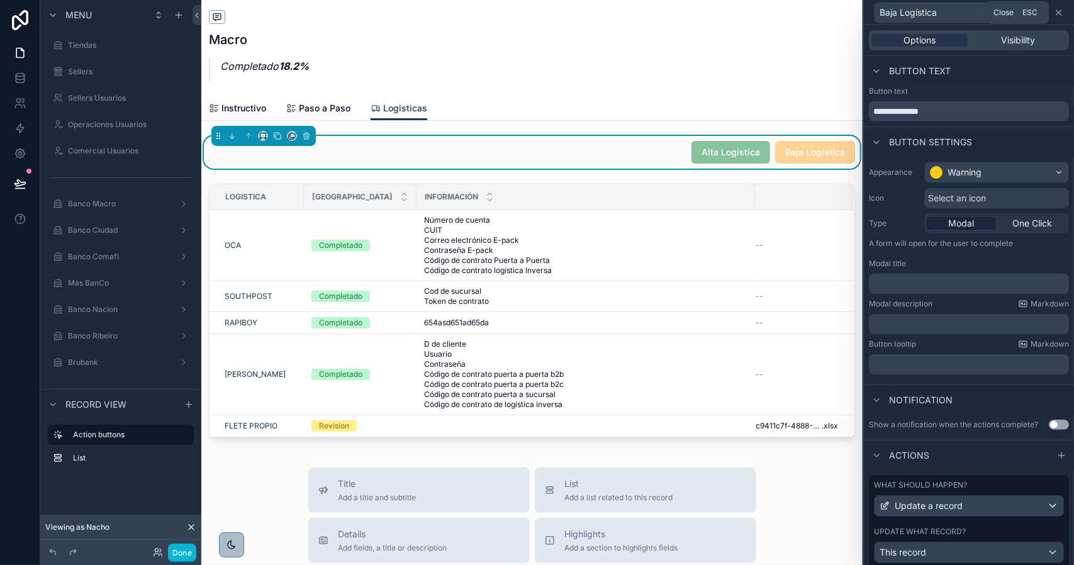
click at [1057, 10] on icon at bounding box center [1059, 13] width 10 height 10
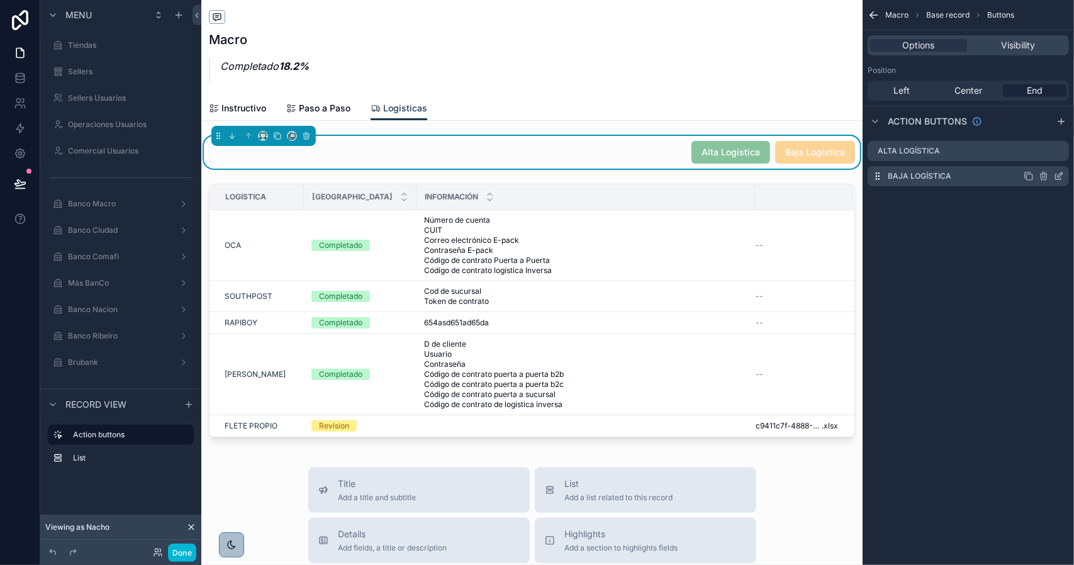
click at [1044, 177] on icon "scrollable content" at bounding box center [1044, 177] width 0 height 3
click at [1040, 155] on icon at bounding box center [1040, 156] width 0 height 3
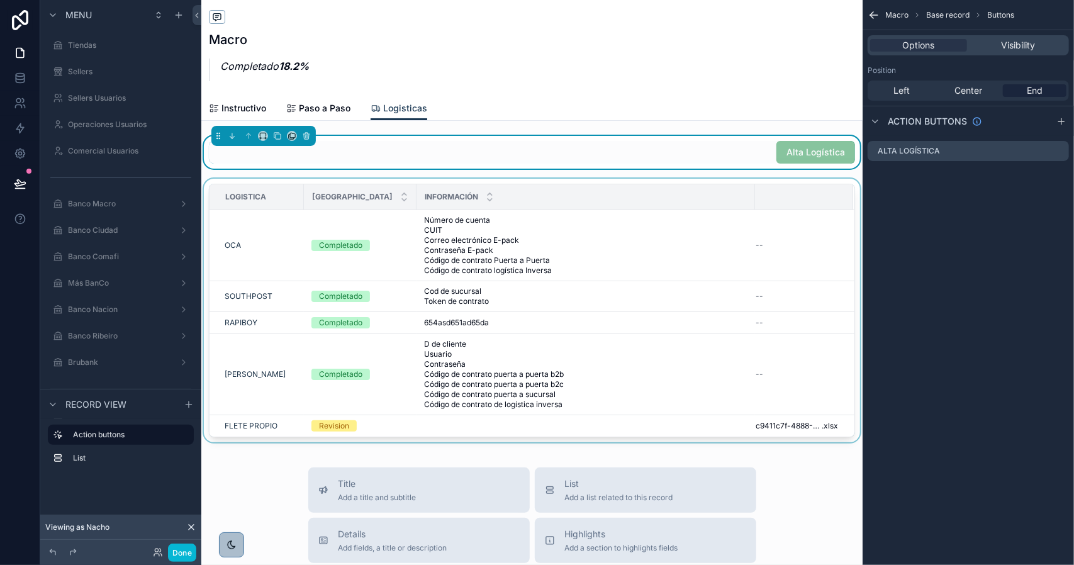
click at [692, 247] on div "scrollable content" at bounding box center [532, 313] width 662 height 269
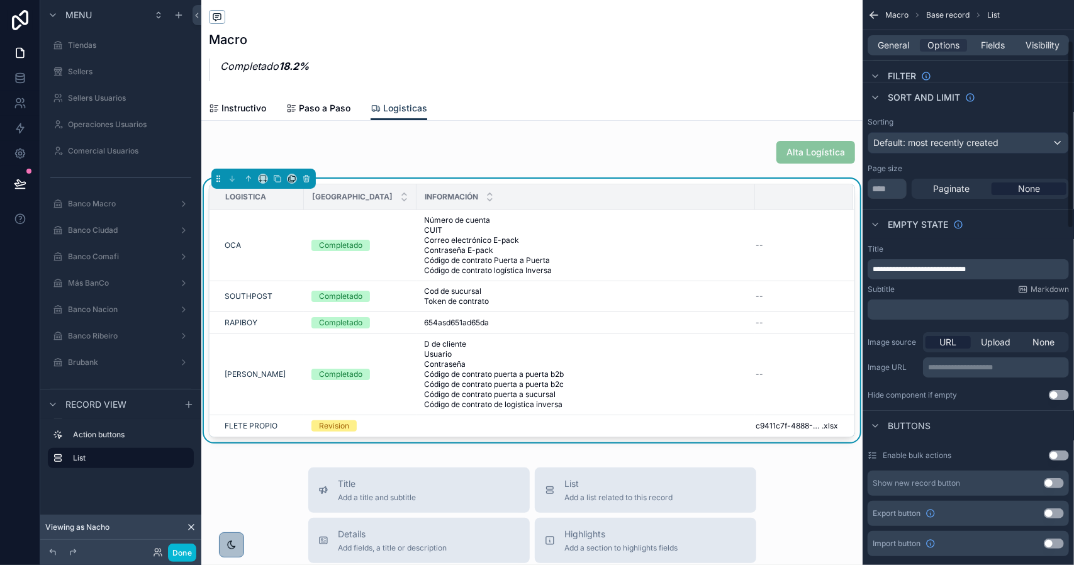
scroll to position [126, 0]
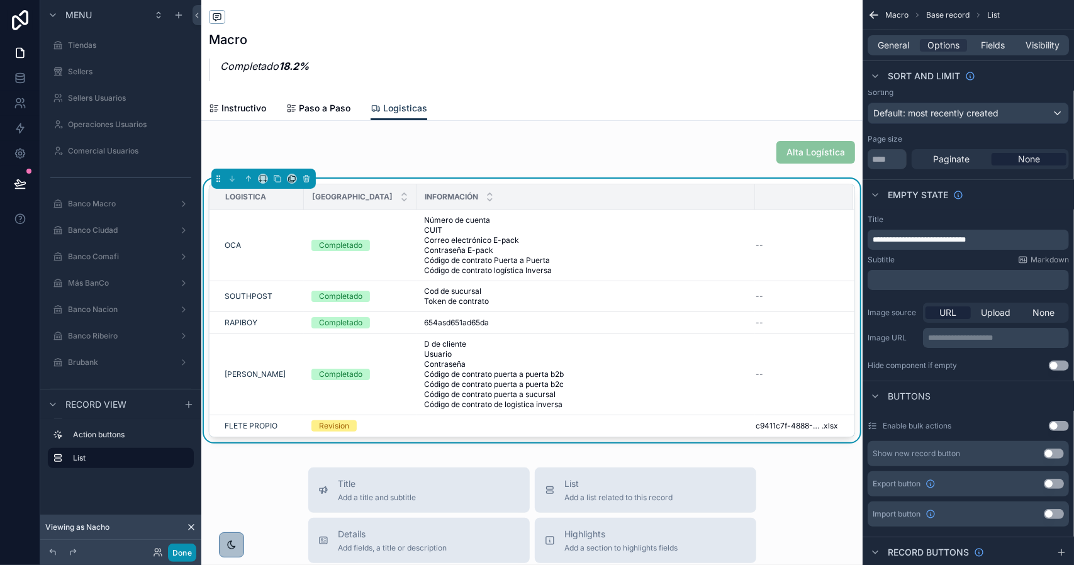
click at [185, 551] on button "Done" at bounding box center [182, 553] width 28 height 18
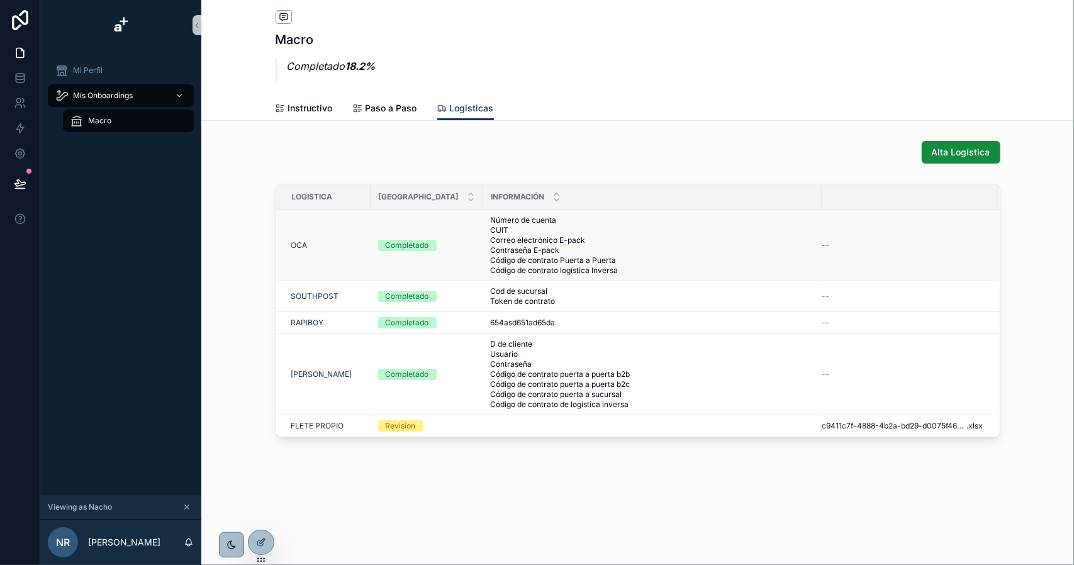
click at [611, 245] on span "Número de cuenta CUIT Correo electrónico E-pack Contraseña E-pack Código de con…" at bounding box center [653, 245] width 324 height 60
click at [660, 330] on td "654asd651ad65da 654asd651ad65da" at bounding box center [652, 323] width 339 height 22
click at [668, 403] on span "D de cliente Usuario Contraseña Código de contrato puerta a puerta b2b Código d…" at bounding box center [653, 374] width 324 height 70
click at [264, 539] on icon at bounding box center [261, 543] width 10 height 10
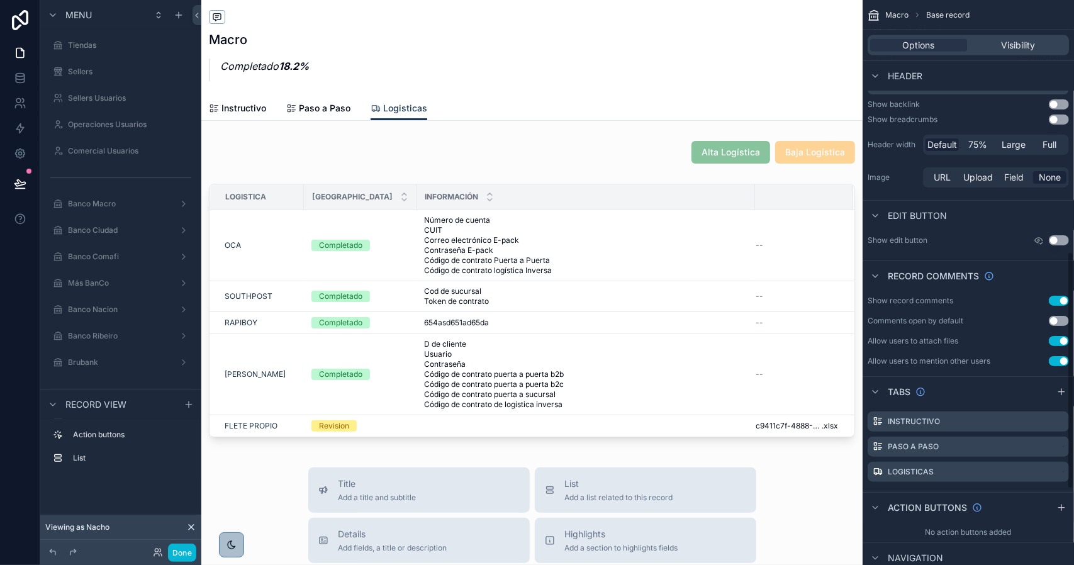
scroll to position [692, 0]
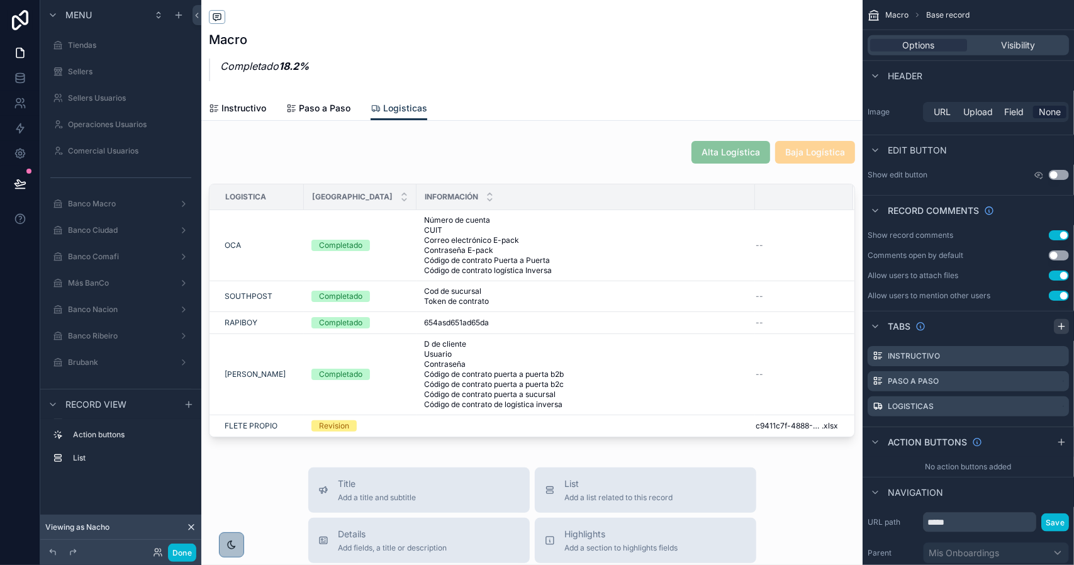
click at [1059, 329] on icon "scrollable content" at bounding box center [1062, 327] width 10 height 10
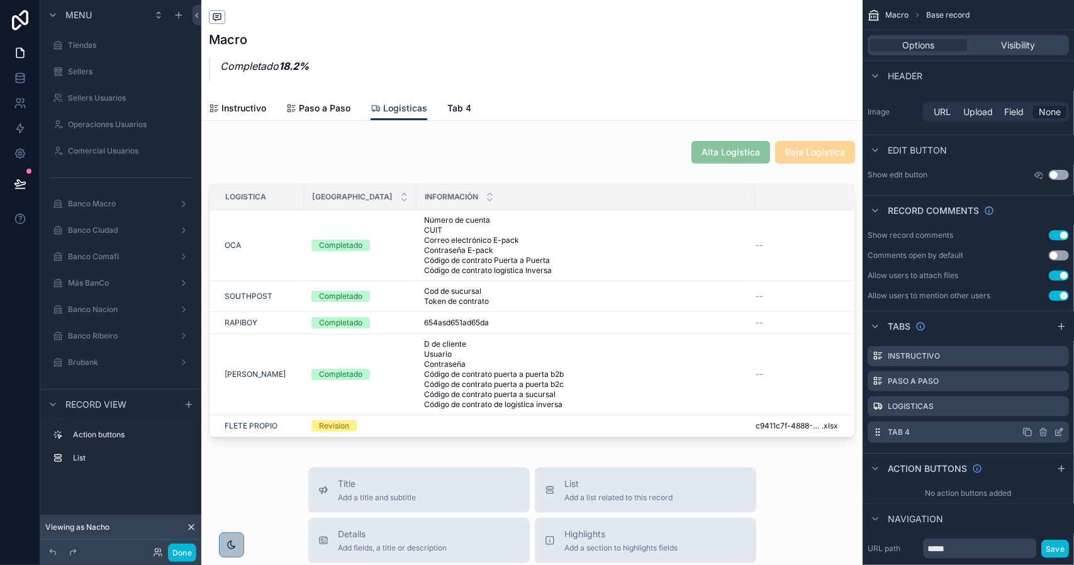
click at [876, 432] on icon "scrollable content" at bounding box center [878, 432] width 10 height 10
click at [1057, 431] on icon "scrollable content" at bounding box center [1059, 432] width 10 height 10
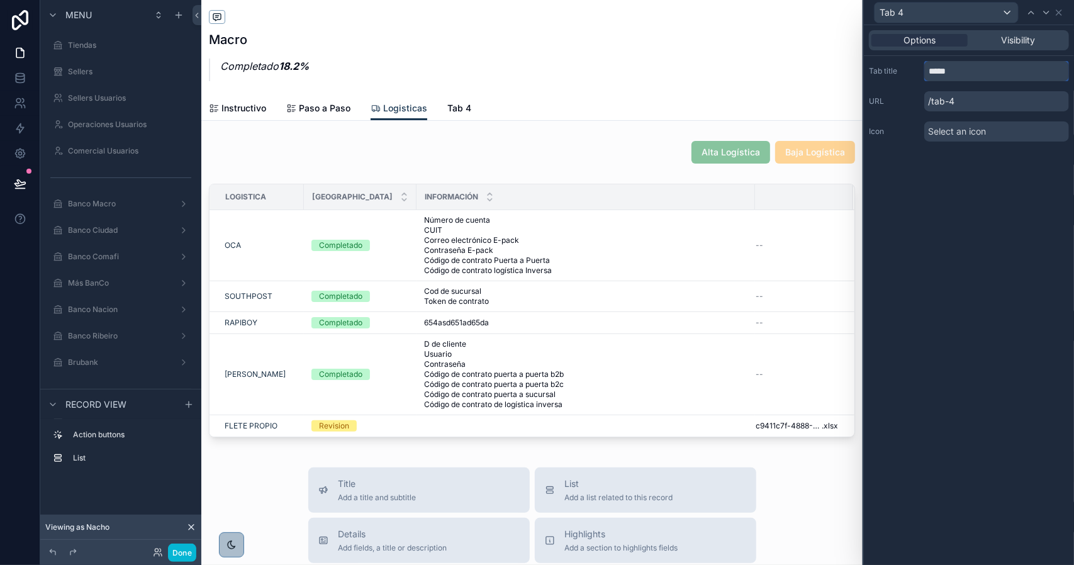
click at [958, 74] on input "*****" at bounding box center [997, 71] width 145 height 20
type input "*******"
click at [960, 138] on div "Select an icon" at bounding box center [997, 131] width 145 height 20
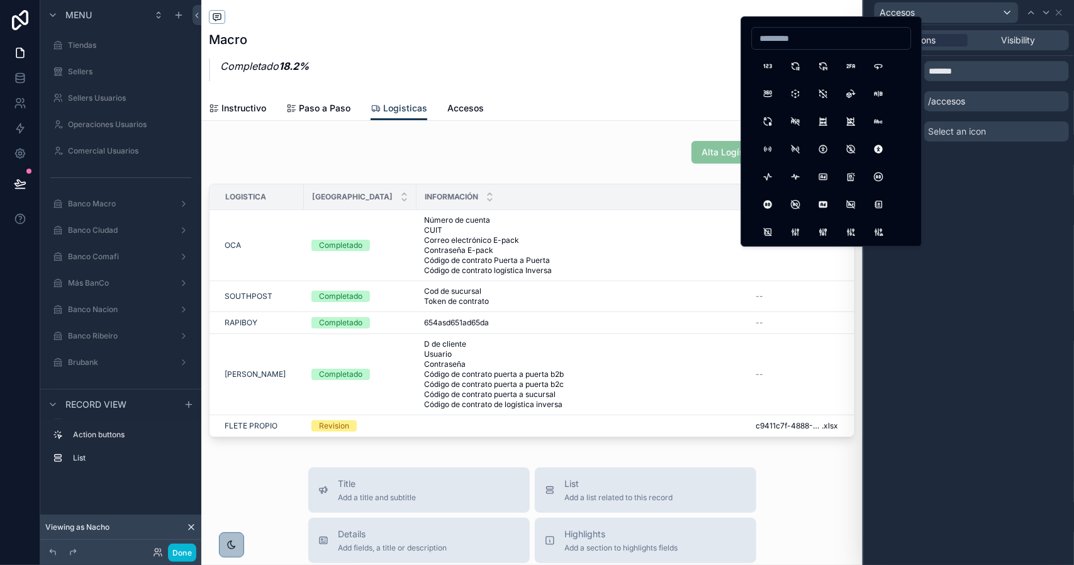
click at [833, 40] on input at bounding box center [831, 39] width 159 height 18
type input "*"
type input "********"
click at [799, 68] on button "PasswordFingerprint" at bounding box center [795, 66] width 23 height 23
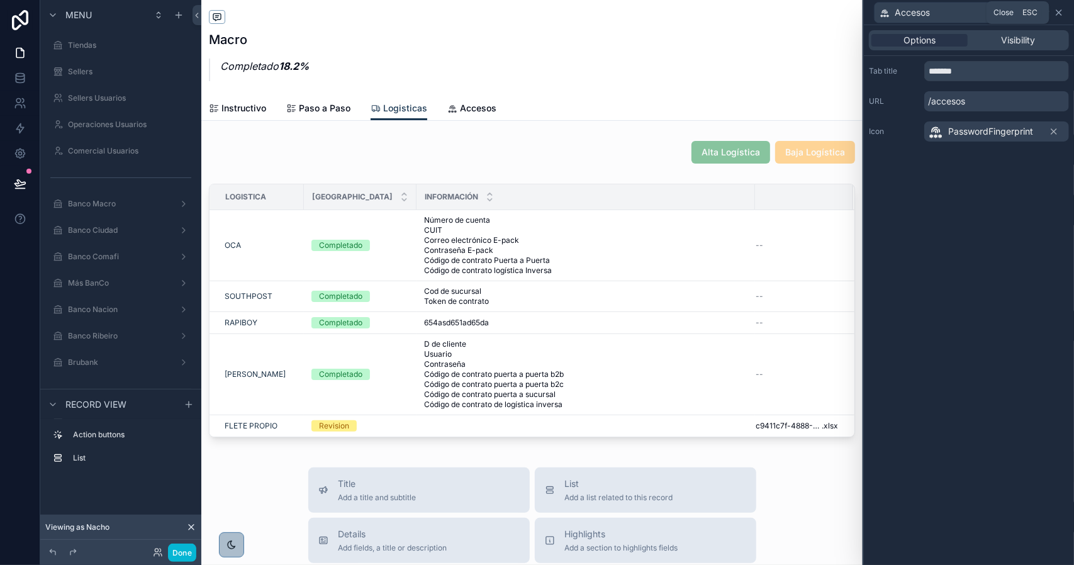
click at [1057, 14] on icon at bounding box center [1059, 12] width 5 height 5
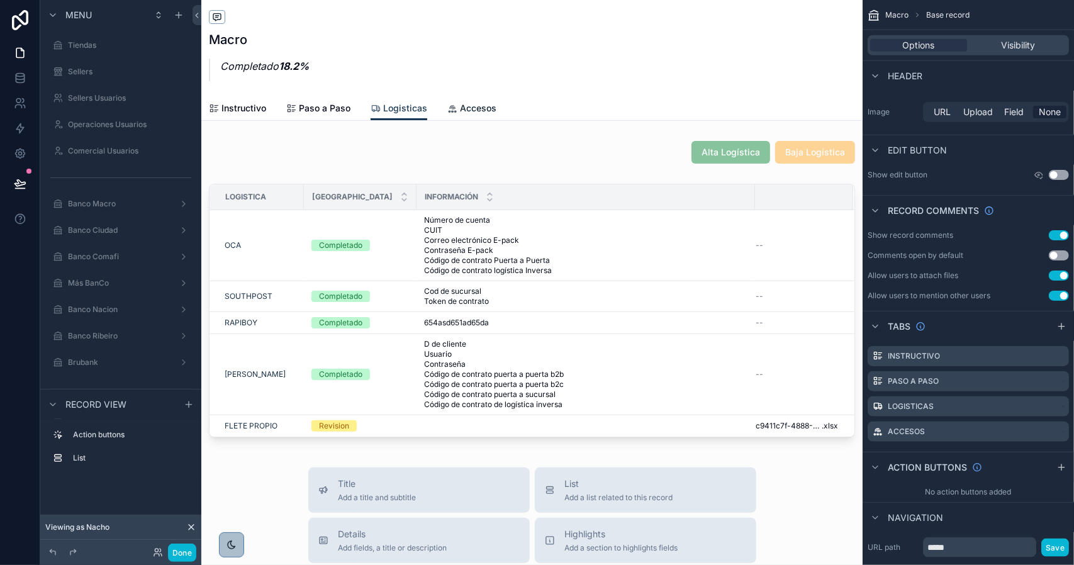
click at [473, 106] on span "Accesos" at bounding box center [478, 108] width 37 height 13
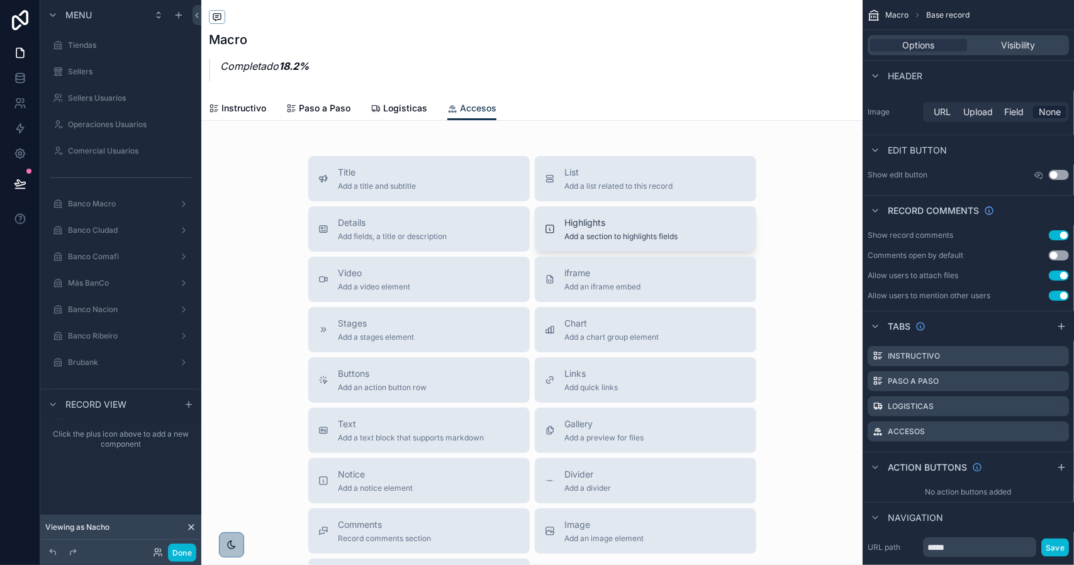
click at [629, 225] on span "Highlights" at bounding box center [621, 223] width 113 height 13
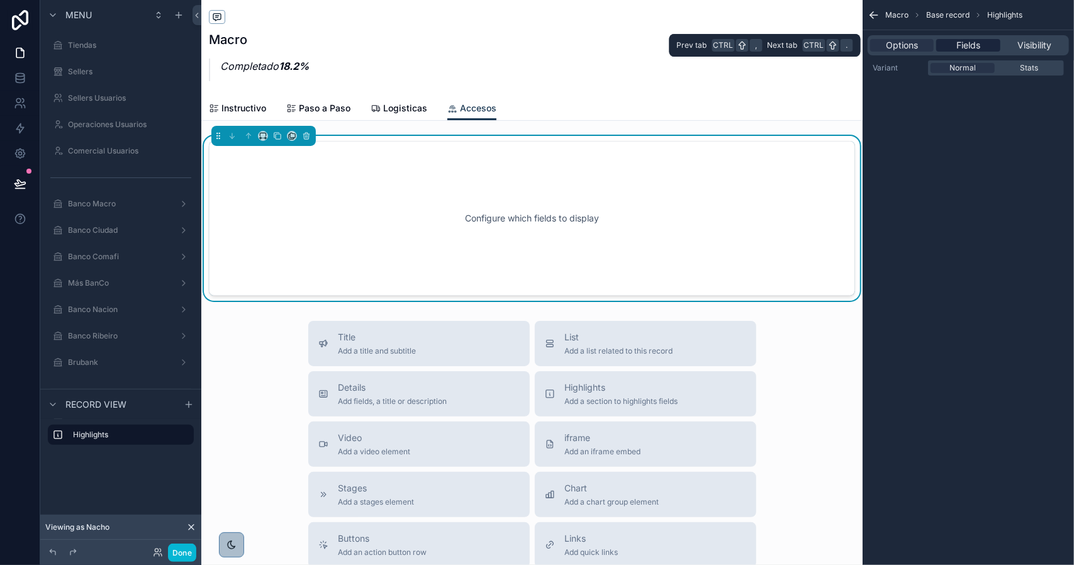
click at [974, 48] on span "Fields" at bounding box center [969, 45] width 24 height 13
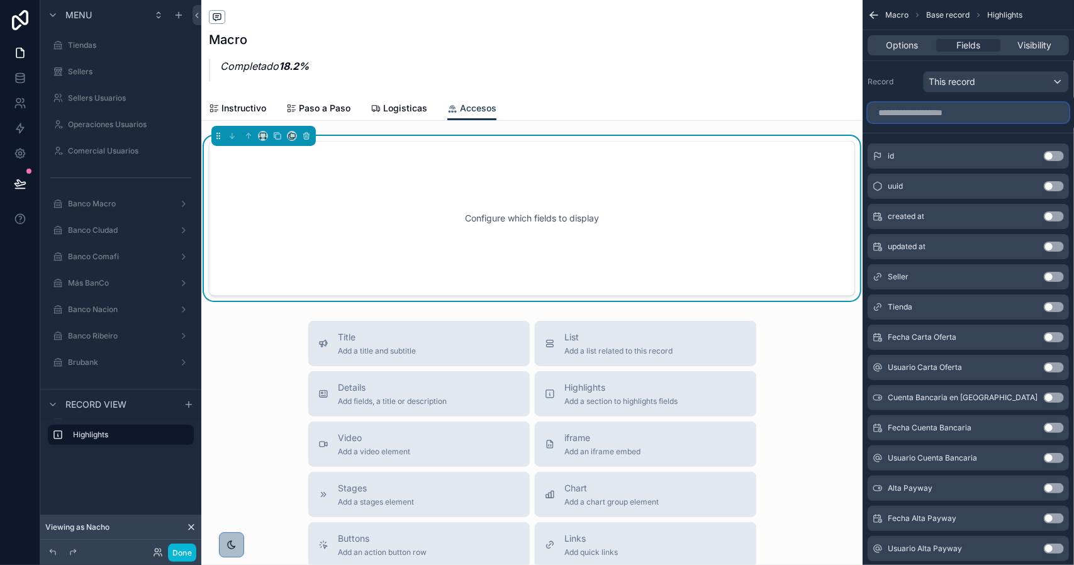
click at [928, 110] on input "scrollable content" at bounding box center [968, 113] width 201 height 20
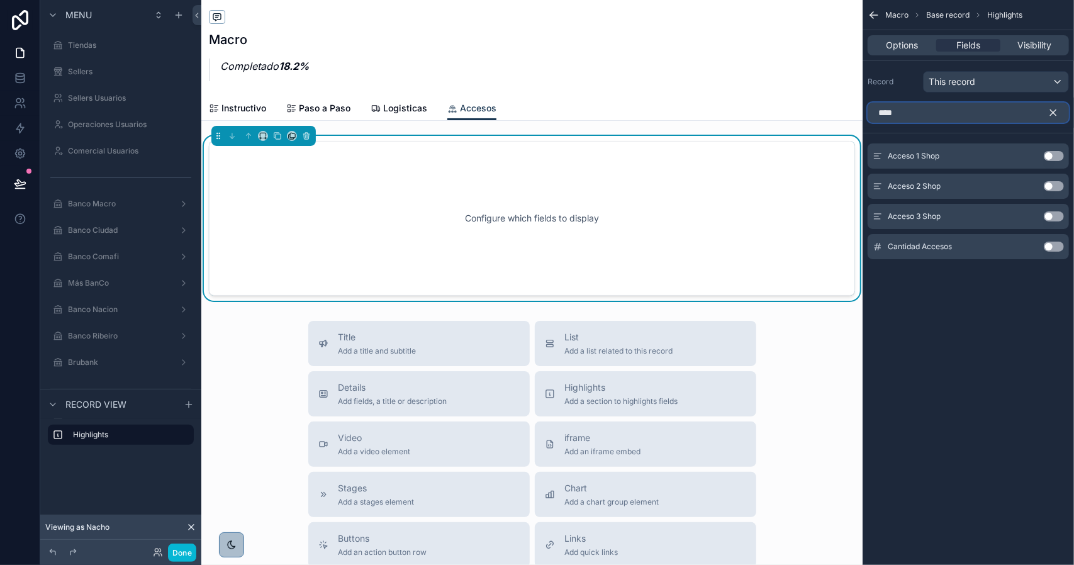
type input "****"
click at [1056, 153] on button "Use setting" at bounding box center [1054, 156] width 20 height 10
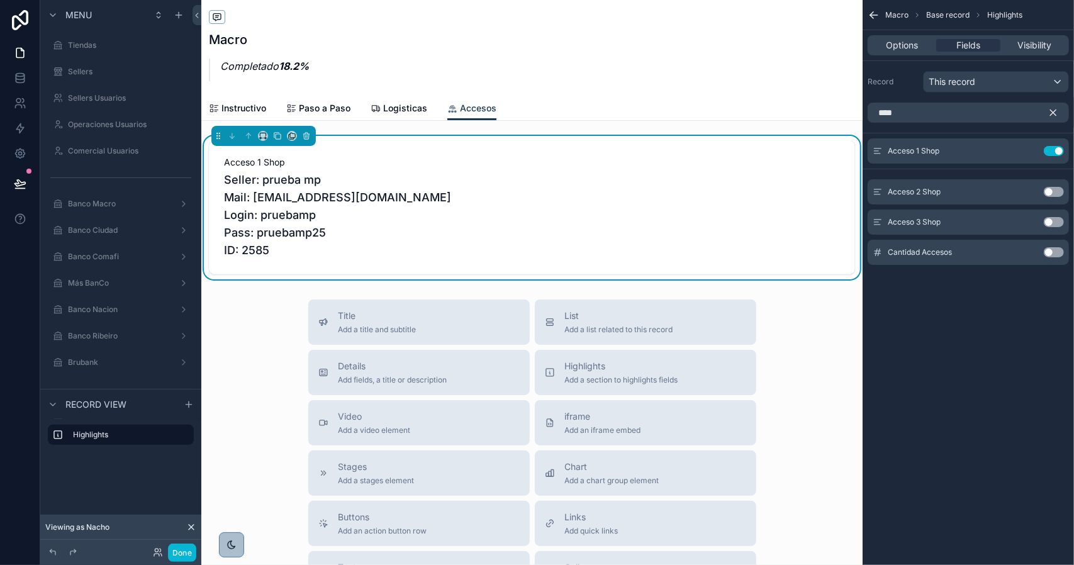
click at [1051, 192] on button "Use setting" at bounding box center [1054, 192] width 20 height 10
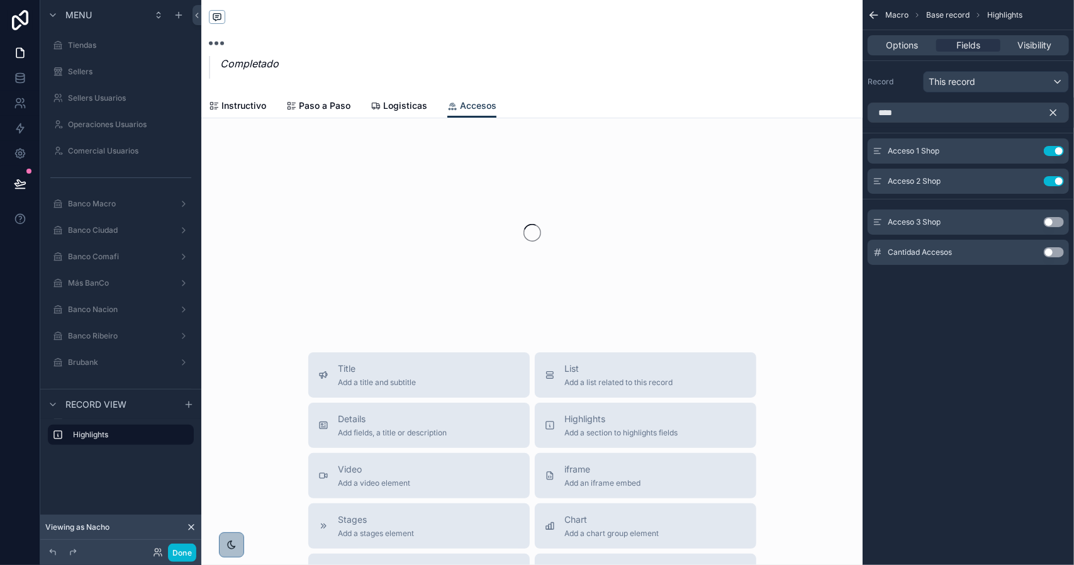
click at [1052, 220] on button "Use setting" at bounding box center [1054, 222] width 20 height 10
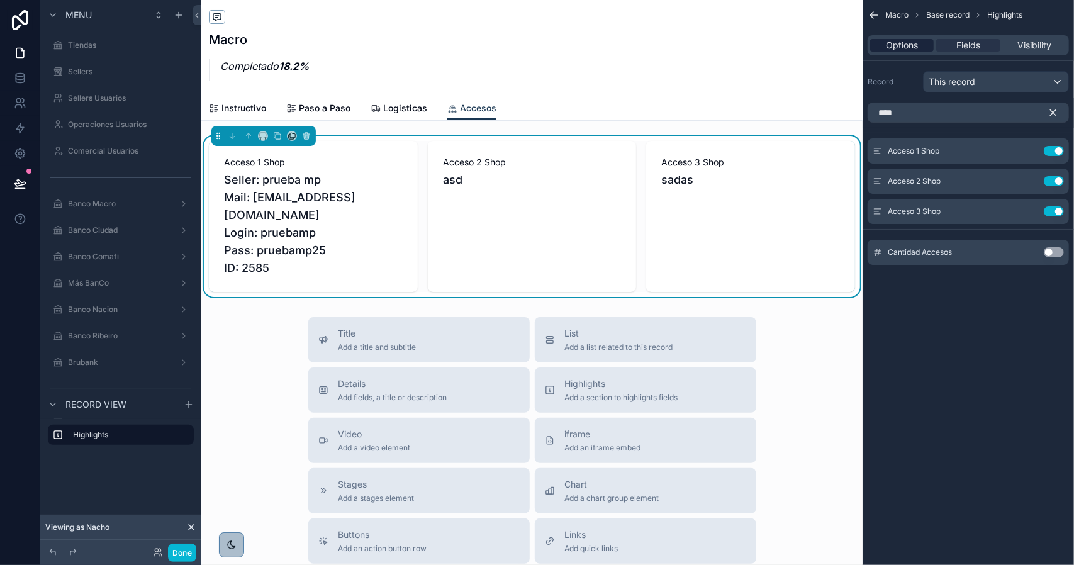
click at [923, 47] on div "Options" at bounding box center [902, 45] width 64 height 13
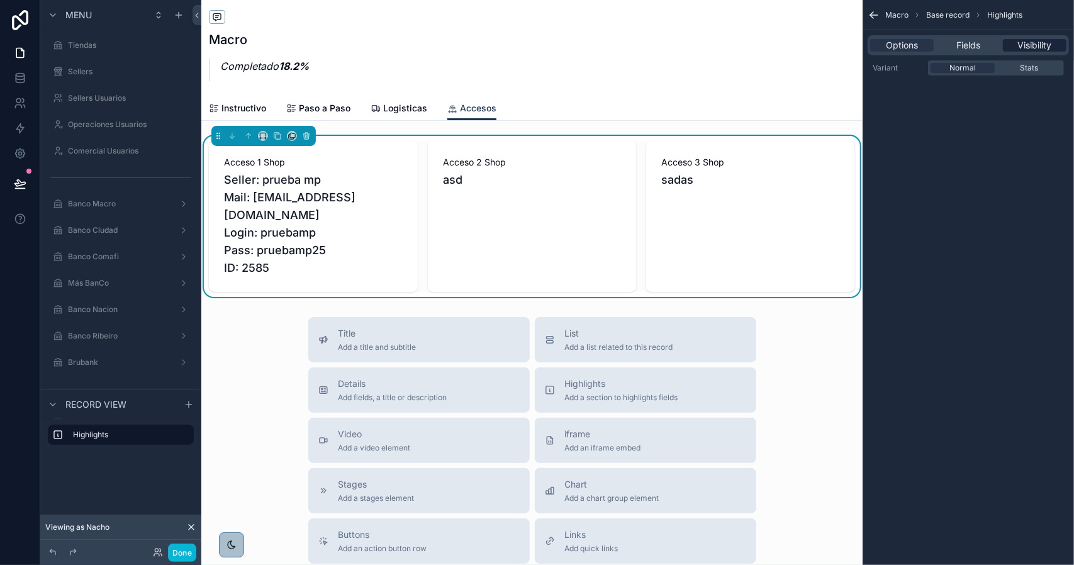
click at [1035, 45] on span "Visibility" at bounding box center [1035, 45] width 34 height 13
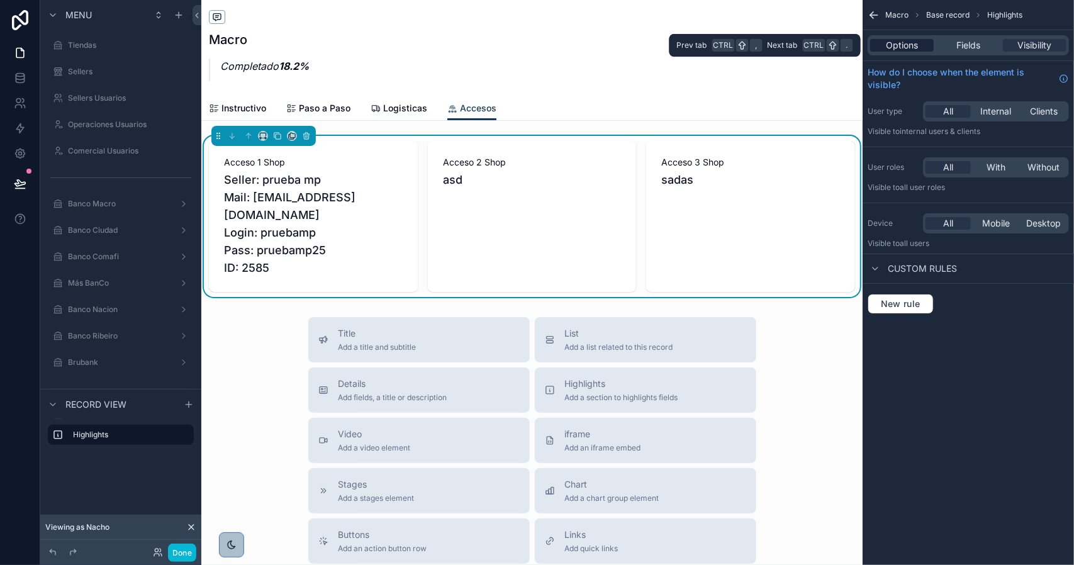
click at [915, 43] on span "Options" at bounding box center [902, 45] width 32 height 13
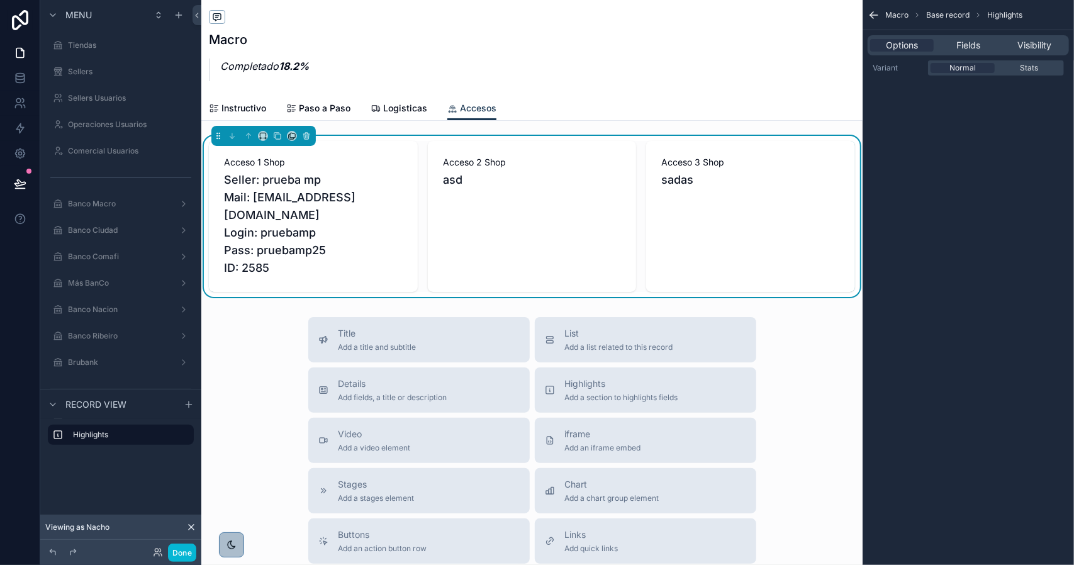
click at [412, 201] on div "Acceso 1 Shop Seller: prueba mp Mail: Prueba@gmail.com Login: pruebamp Pass: pr…" at bounding box center [313, 216] width 209 height 151
click at [1026, 69] on span "Stats" at bounding box center [1030, 68] width 18 height 10
click at [976, 70] on span "Normal" at bounding box center [963, 68] width 26 height 10
click at [1023, 72] on span "Stats" at bounding box center [1030, 68] width 18 height 10
click at [977, 70] on div "Normal" at bounding box center [963, 68] width 64 height 10
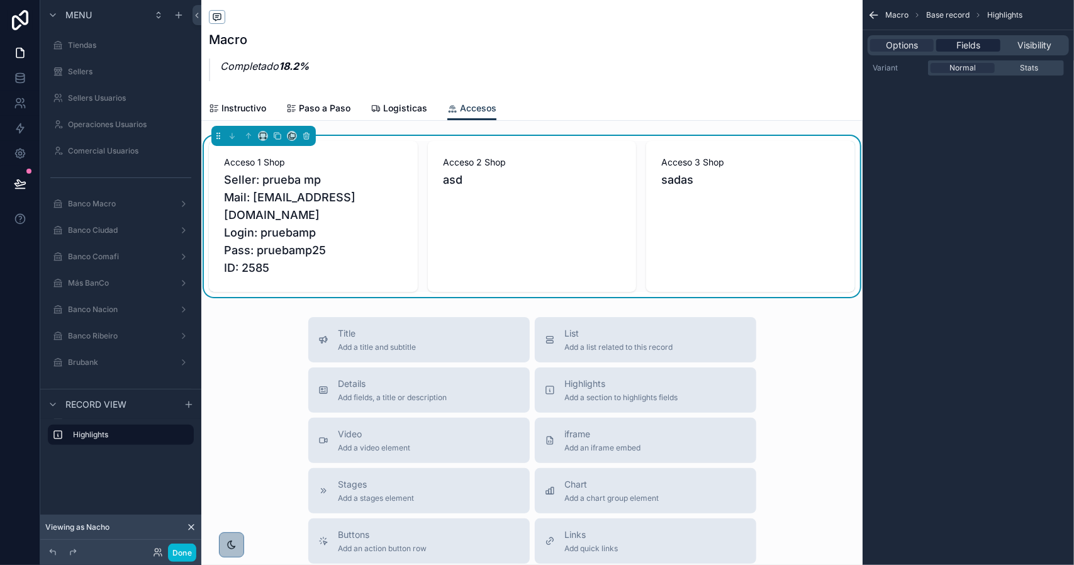
click at [955, 45] on div "Fields" at bounding box center [969, 45] width 64 height 13
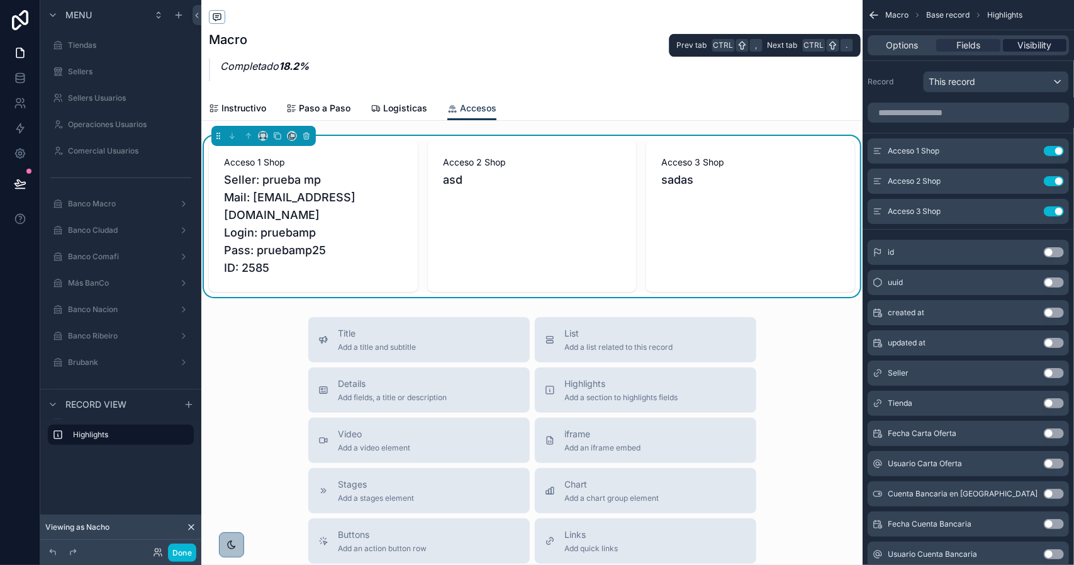
click at [1018, 47] on span "Visibility" at bounding box center [1035, 45] width 34 height 13
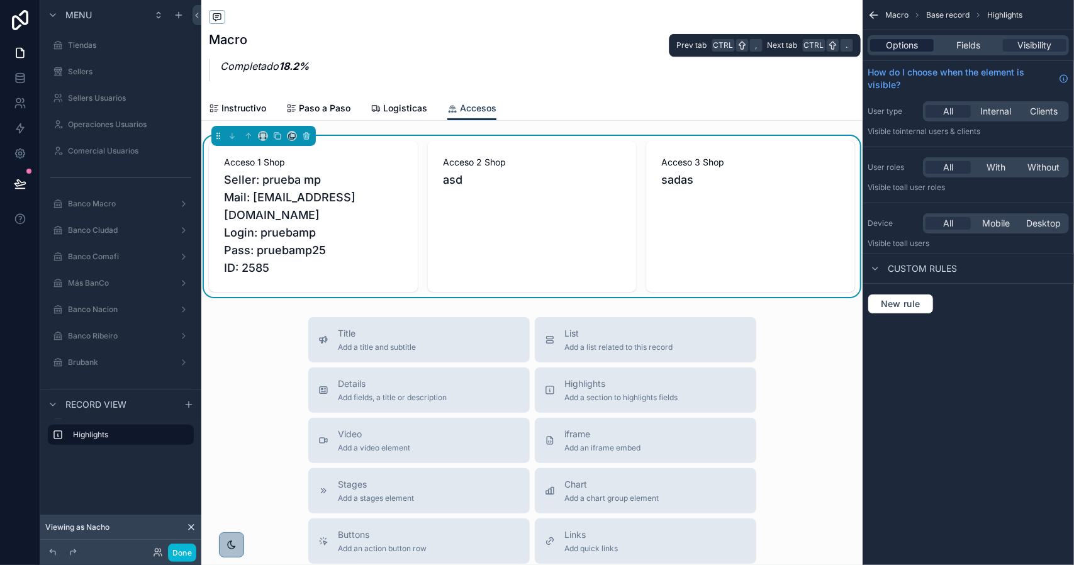
drag, startPoint x: 979, startPoint y: 49, endPoint x: 929, endPoint y: 48, distance: 50.4
click at [977, 50] on span "Fields" at bounding box center [969, 45] width 24 height 13
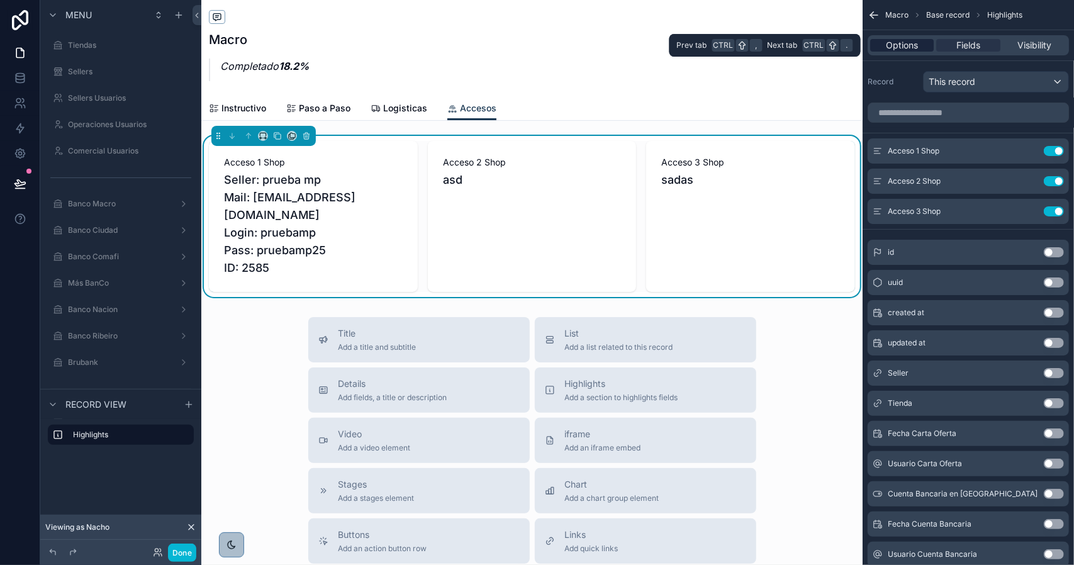
click at [904, 47] on span "Options" at bounding box center [902, 45] width 32 height 13
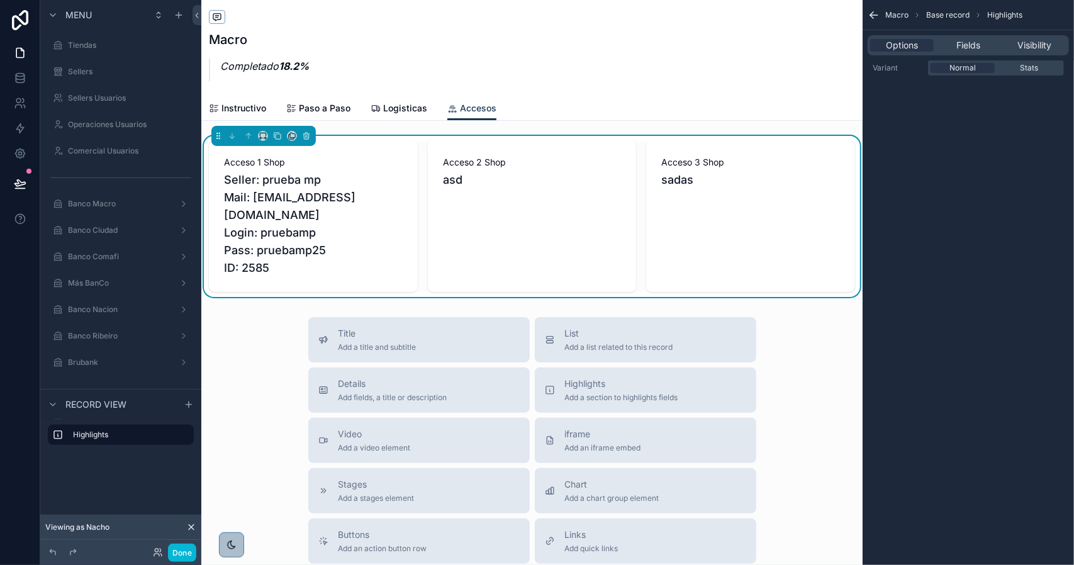
click at [475, 205] on div "Acceso 2 Shop asd" at bounding box center [532, 216] width 209 height 151
click at [110, 436] on label "Highlights" at bounding box center [128, 435] width 111 height 10
click at [107, 436] on label "Highlights" at bounding box center [128, 435] width 111 height 10
drag, startPoint x: 984, startPoint y: 45, endPoint x: 980, endPoint y: 57, distance: 12.7
click at [984, 45] on div "Fields" at bounding box center [969, 45] width 64 height 13
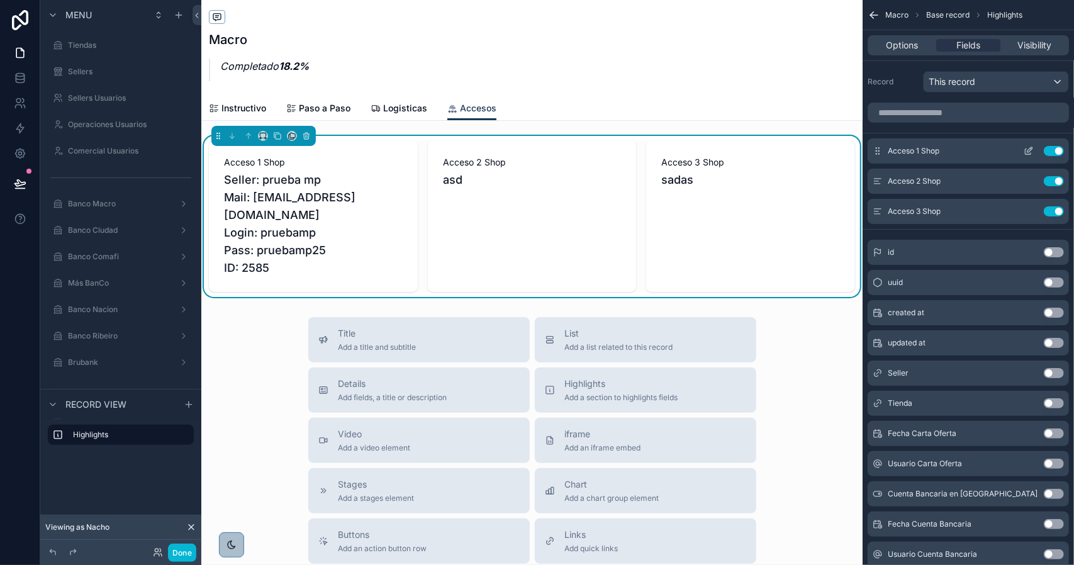
click at [1031, 150] on icon "scrollable content" at bounding box center [1029, 151] width 10 height 10
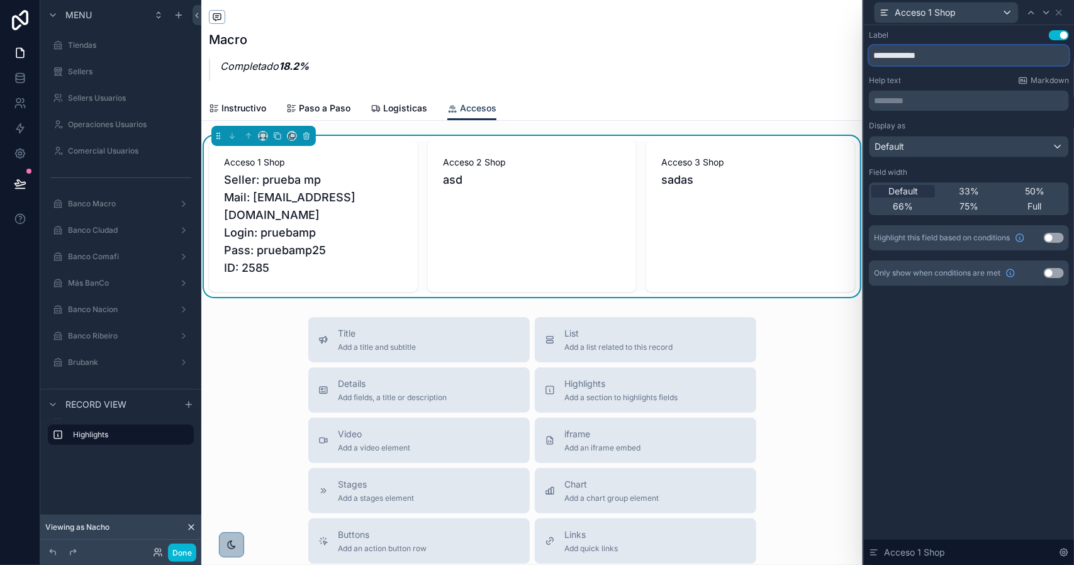
drag, startPoint x: 921, startPoint y: 57, endPoint x: 934, endPoint y: 56, distance: 12.6
click at [909, 56] on input "**********" at bounding box center [969, 55] width 200 height 20
type input "**********"
click at [1042, 16] on icon at bounding box center [1047, 13] width 10 height 10
drag, startPoint x: 910, startPoint y: 56, endPoint x: 988, endPoint y: 57, distance: 78.1
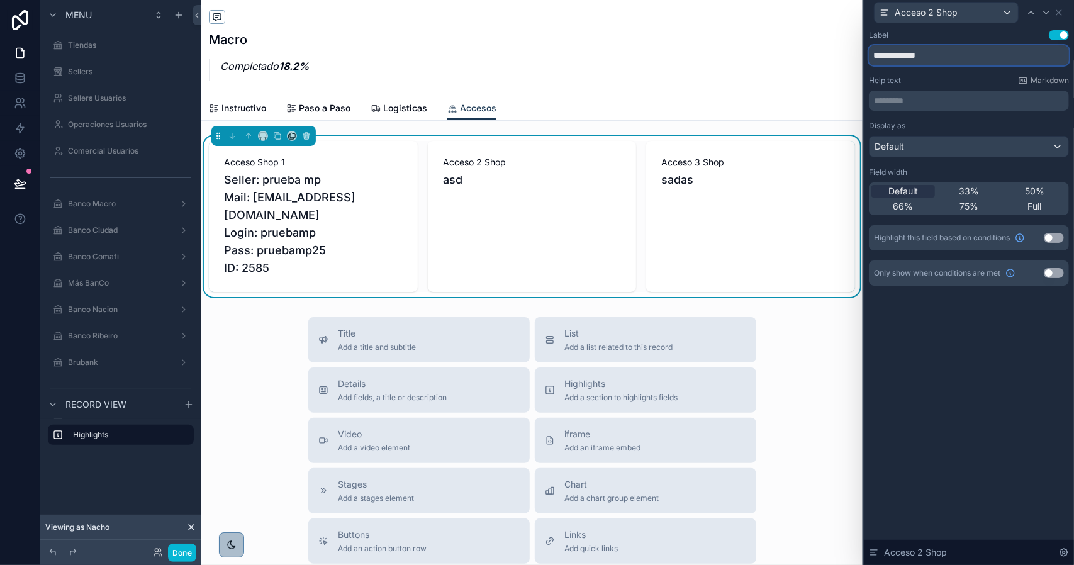
click at [988, 57] on input "**********" at bounding box center [969, 55] width 200 height 20
type input "**********"
click at [1051, 13] on icon at bounding box center [1047, 13] width 10 height 10
drag, startPoint x: 910, startPoint y: 54, endPoint x: 1025, endPoint y: 56, distance: 115.2
click at [1027, 63] on input "**********" at bounding box center [969, 55] width 200 height 20
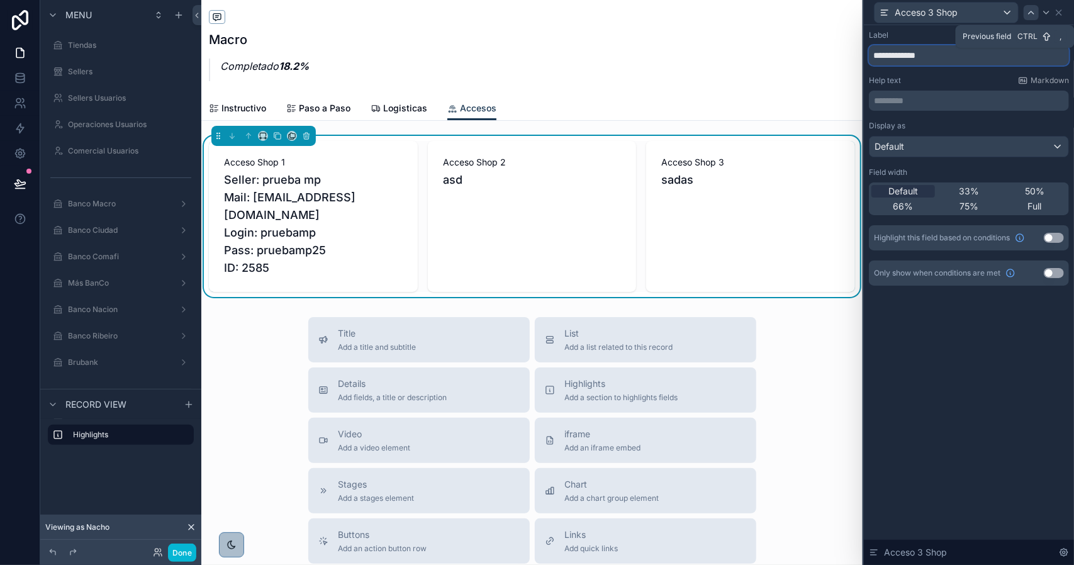
type input "**********"
click at [1030, 14] on icon at bounding box center [1032, 13] width 10 height 10
click at [1053, 275] on button "Use setting" at bounding box center [1054, 273] width 20 height 10
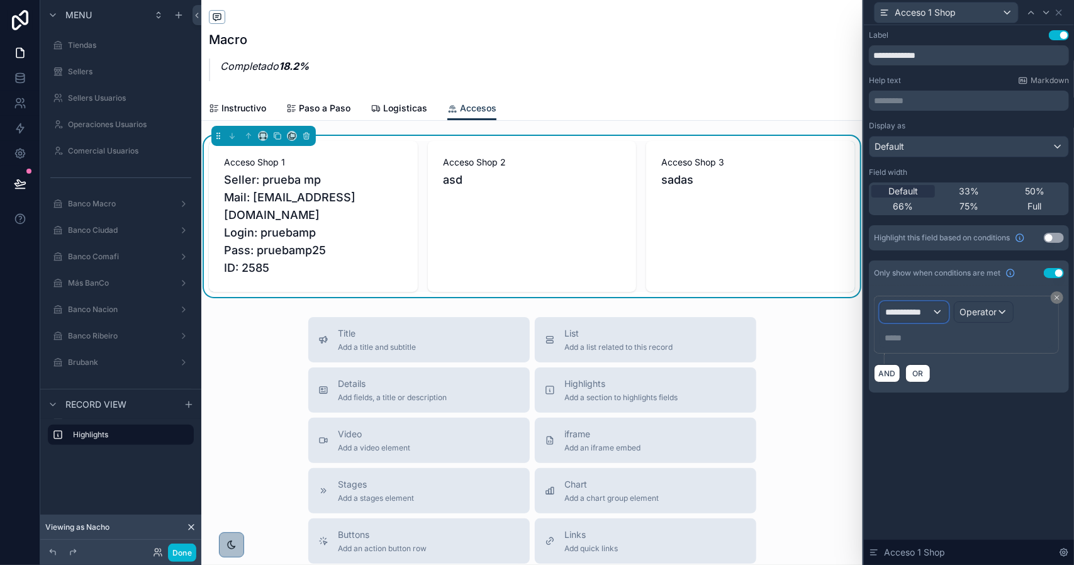
click at [939, 310] on div "**********" at bounding box center [915, 312] width 68 height 20
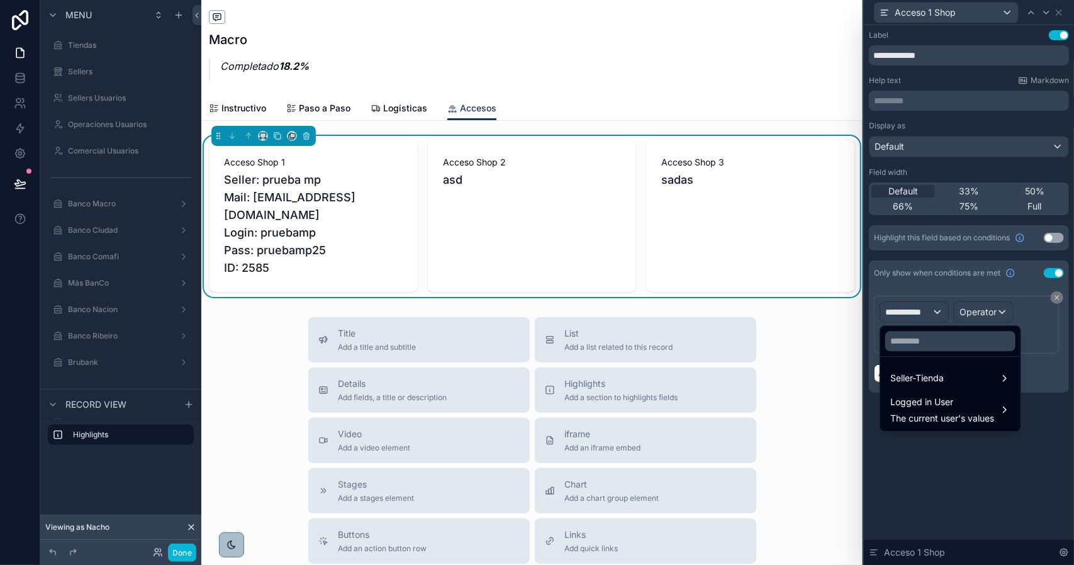
click at [1034, 315] on div at bounding box center [969, 282] width 210 height 565
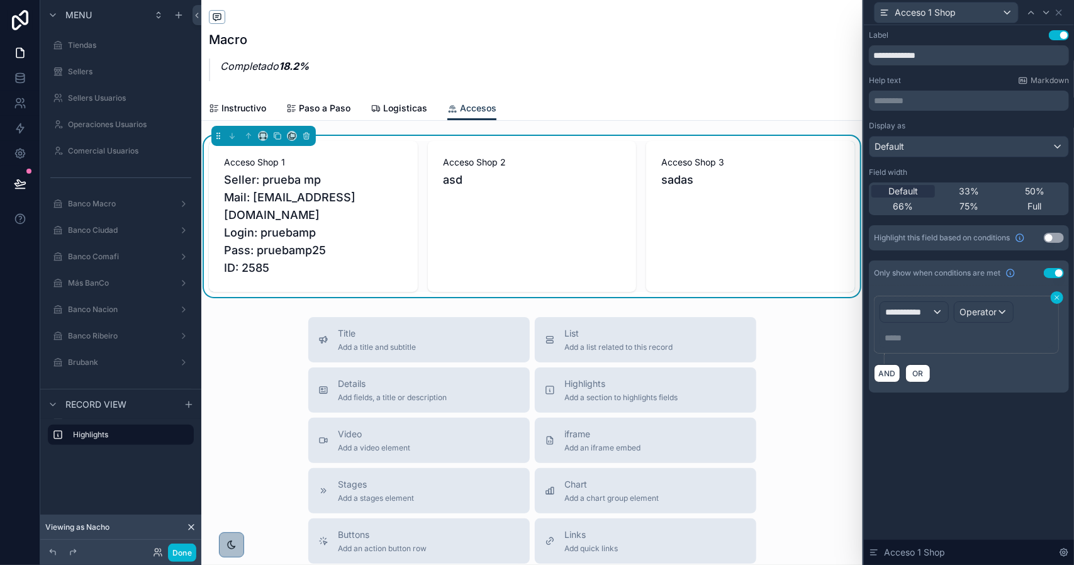
click at [1060, 298] on icon at bounding box center [1058, 298] width 8 height 8
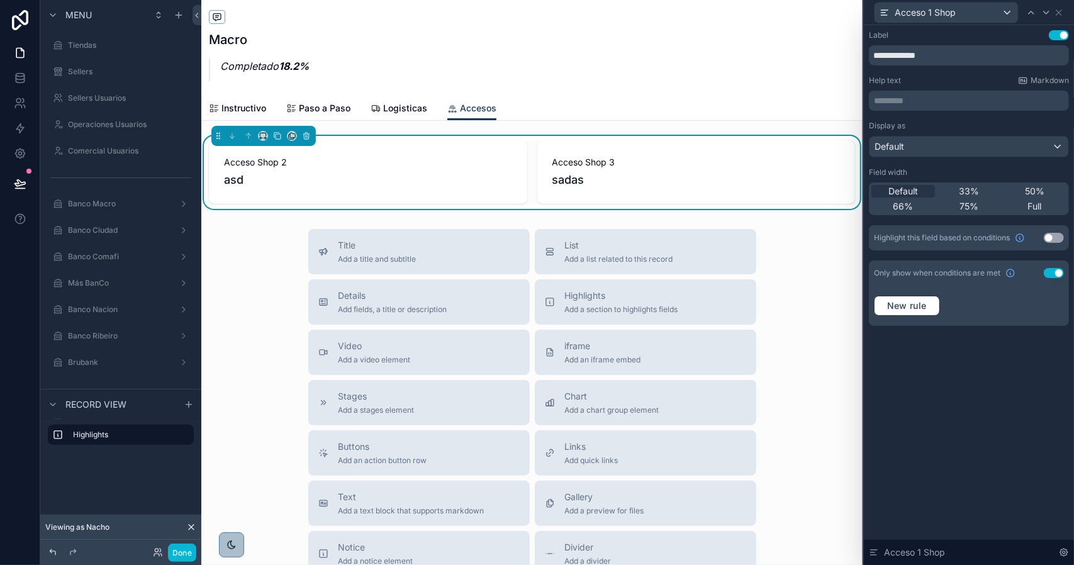
click at [54, 551] on icon at bounding box center [53, 552] width 6 height 6
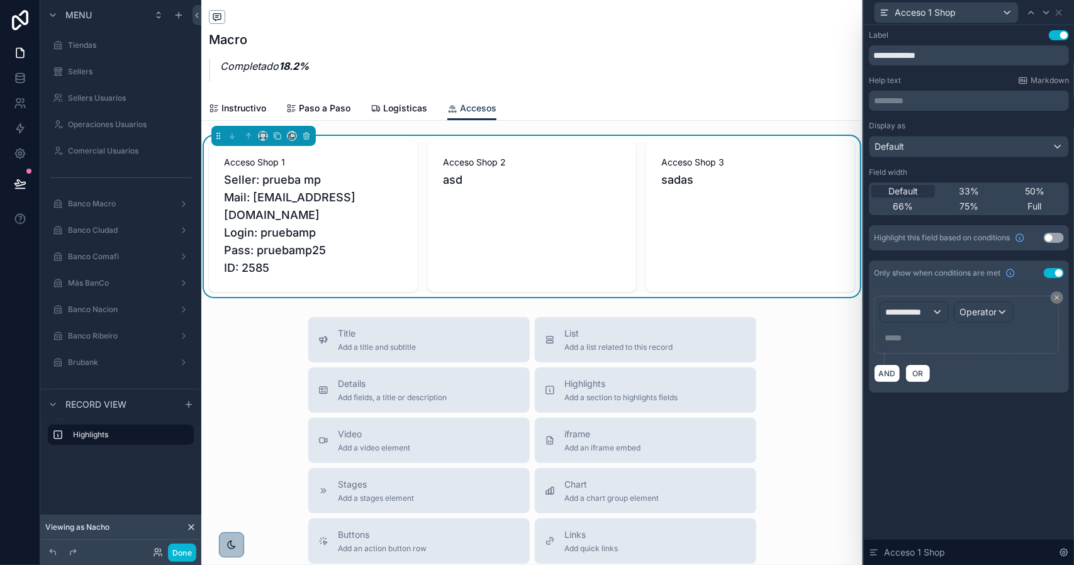
click at [1059, 271] on button "Use setting" at bounding box center [1054, 273] width 20 height 10
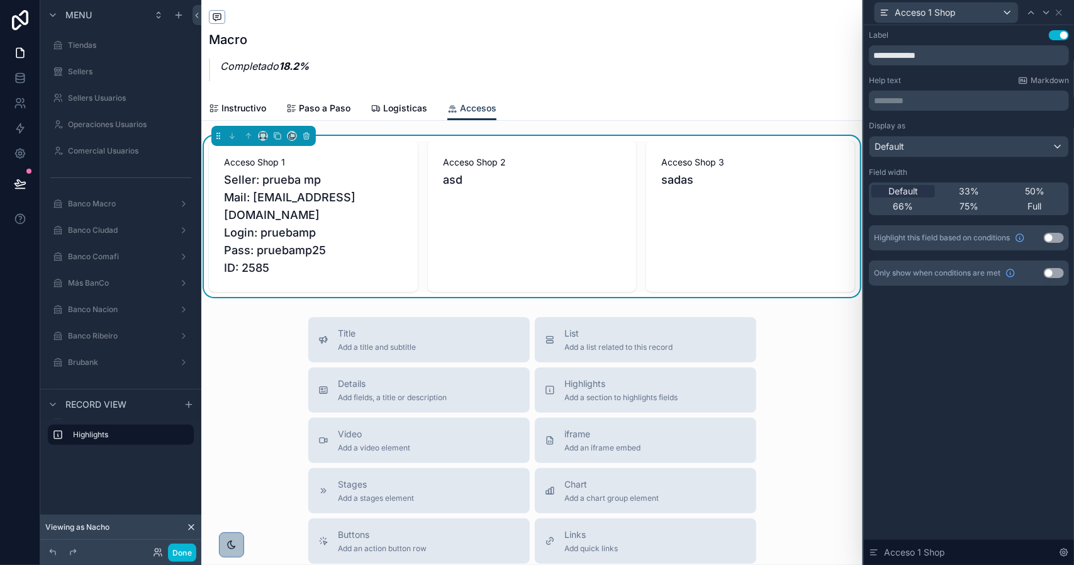
click at [532, 220] on div "Acceso Shop 2 asd" at bounding box center [532, 216] width 209 height 151
click at [515, 222] on div "Acceso Shop 2 asd" at bounding box center [532, 216] width 209 height 151
click at [1052, 11] on div at bounding box center [1046, 12] width 15 height 15
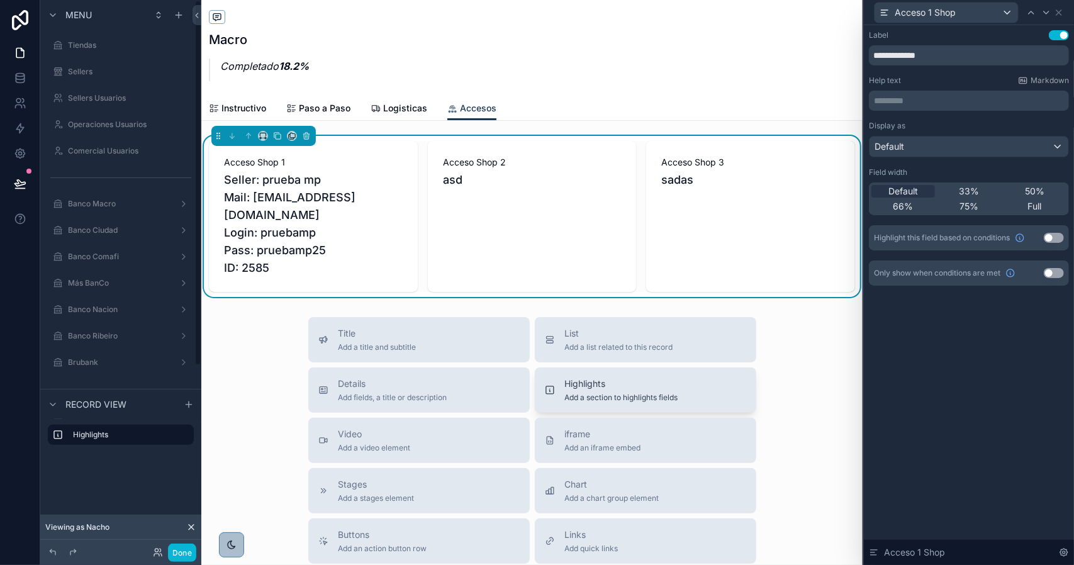
click at [637, 378] on span "Highlights" at bounding box center [621, 384] width 113 height 13
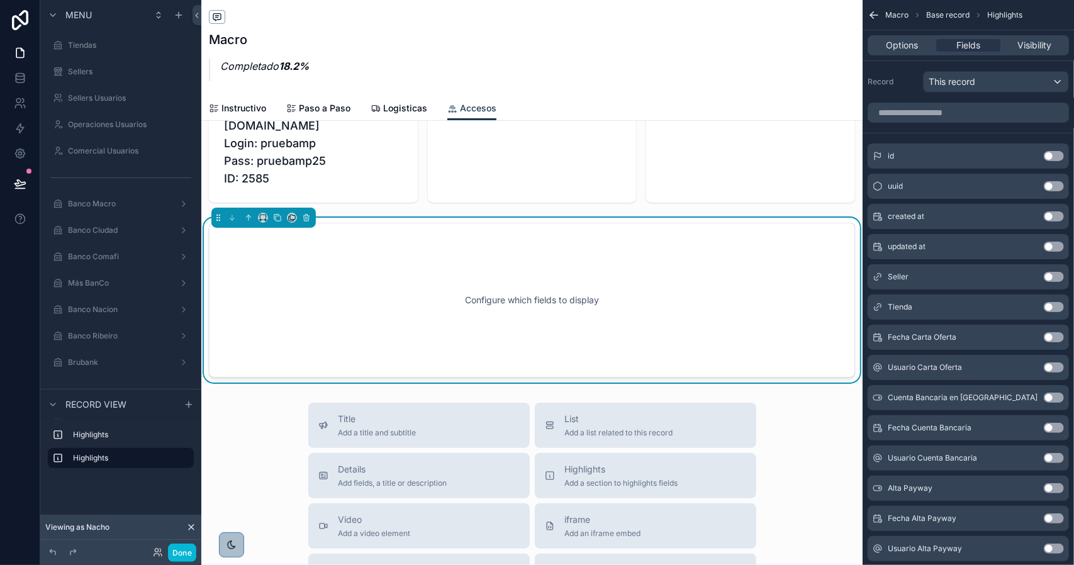
click at [448, 280] on div "Configure which fields to display" at bounding box center [532, 300] width 605 height 113
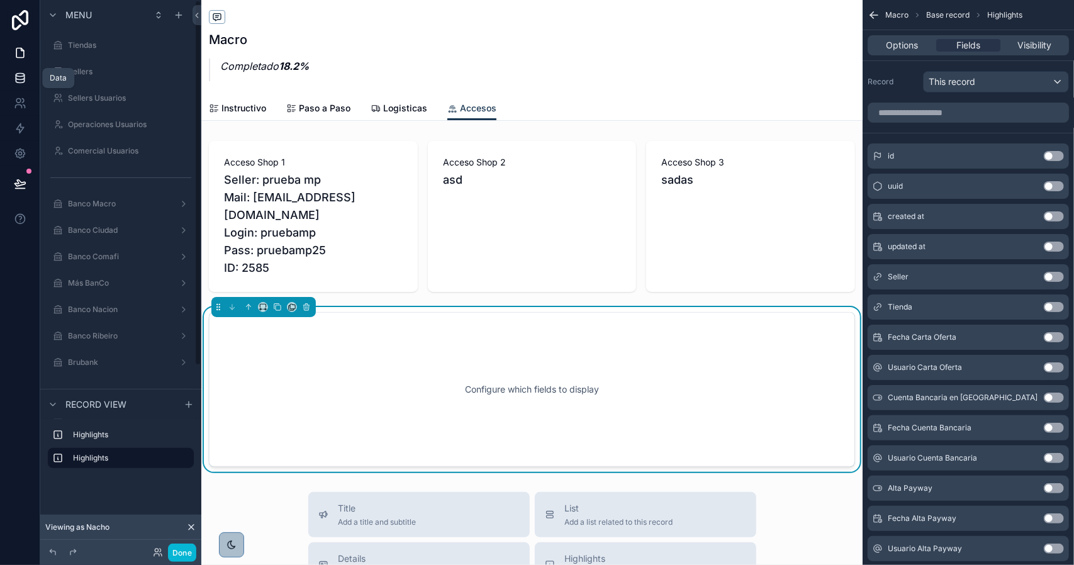
click at [16, 79] on icon at bounding box center [20, 77] width 8 height 5
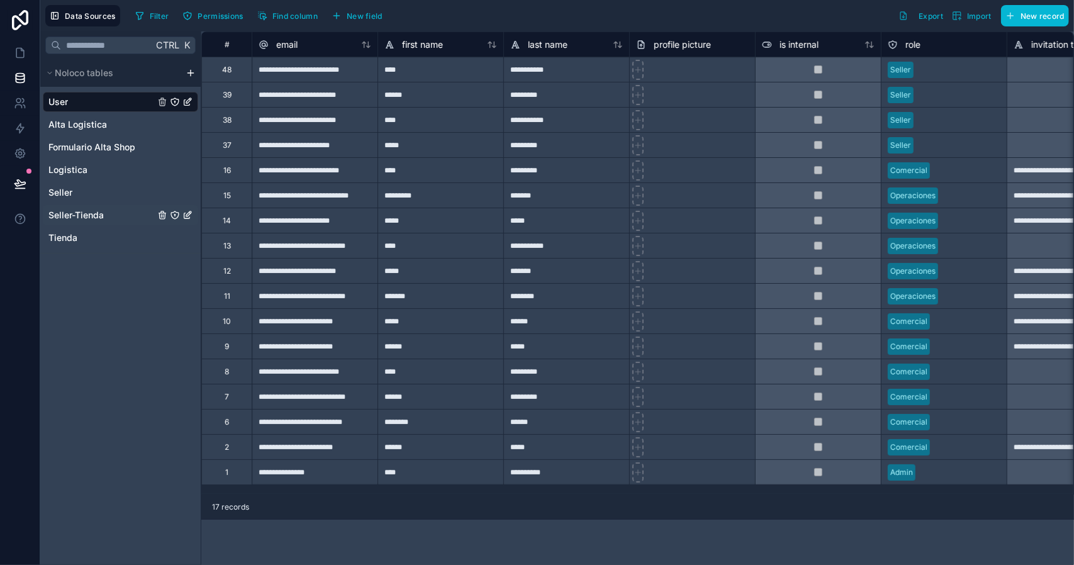
click at [84, 213] on span "Seller-Tienda" at bounding box center [75, 215] width 55 height 13
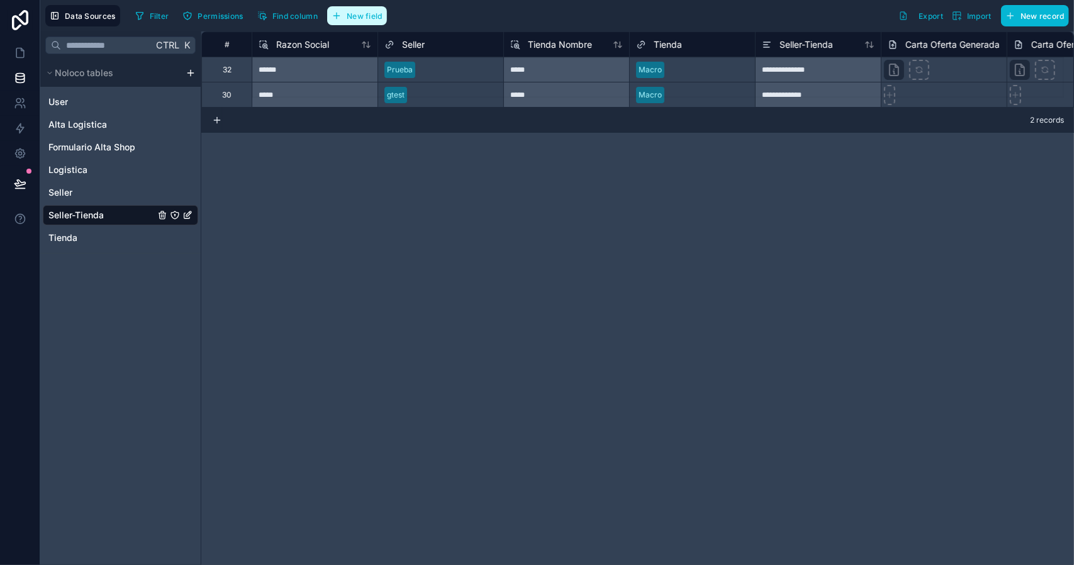
click at [368, 11] on span "New field" at bounding box center [365, 15] width 36 height 9
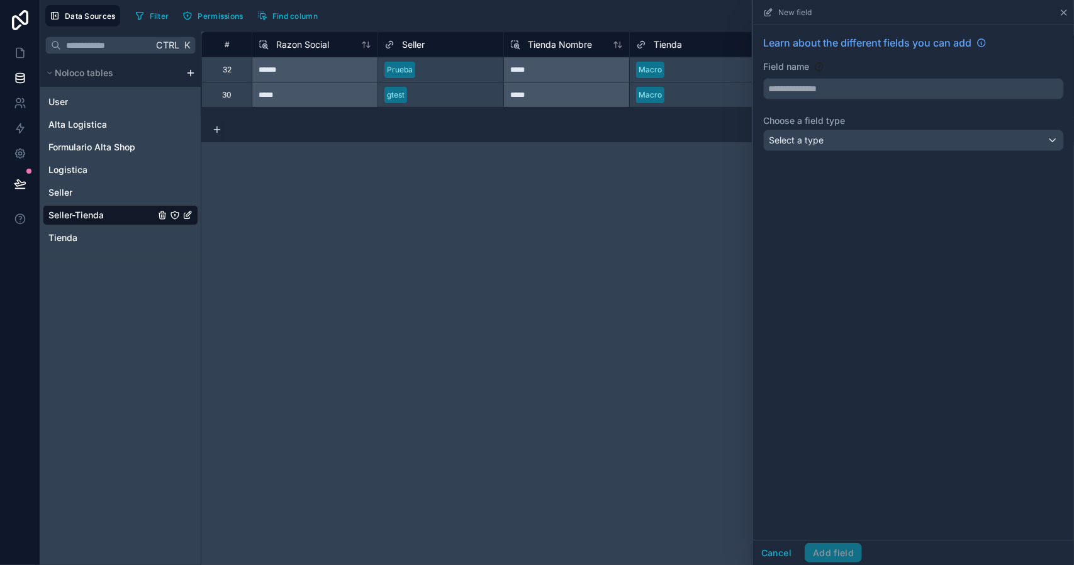
click at [1067, 13] on icon at bounding box center [1064, 13] width 10 height 10
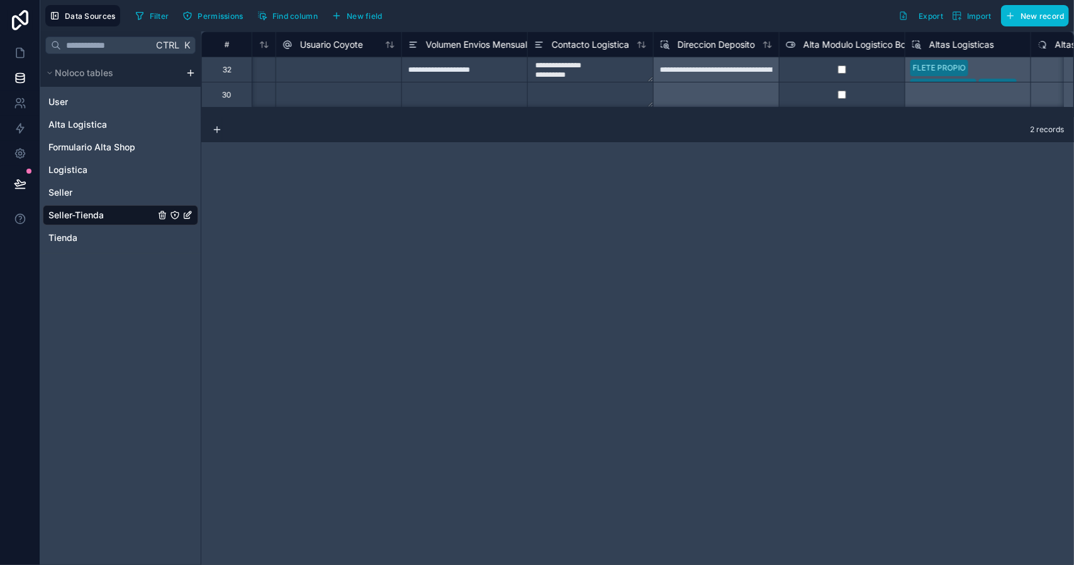
scroll to position [0, 7357]
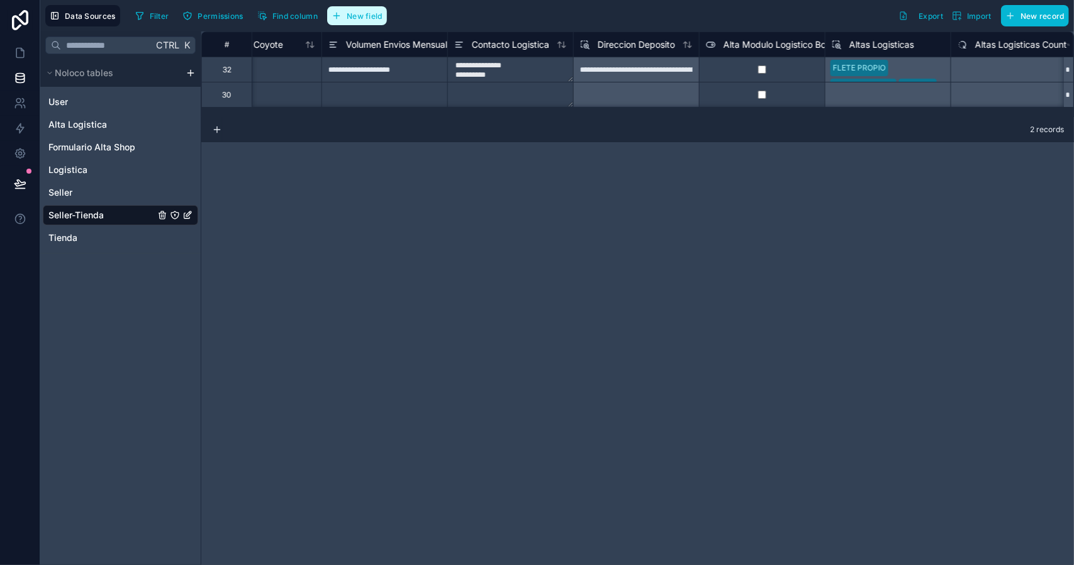
click at [358, 21] on button "New field" at bounding box center [357, 15] width 60 height 19
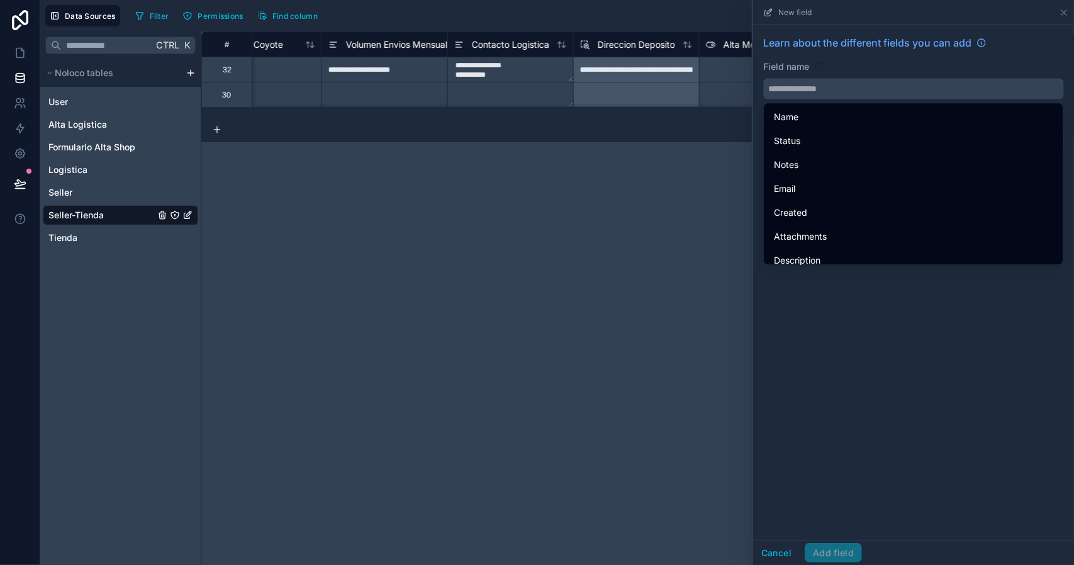
click at [828, 96] on input "text" at bounding box center [914, 89] width 300 height 20
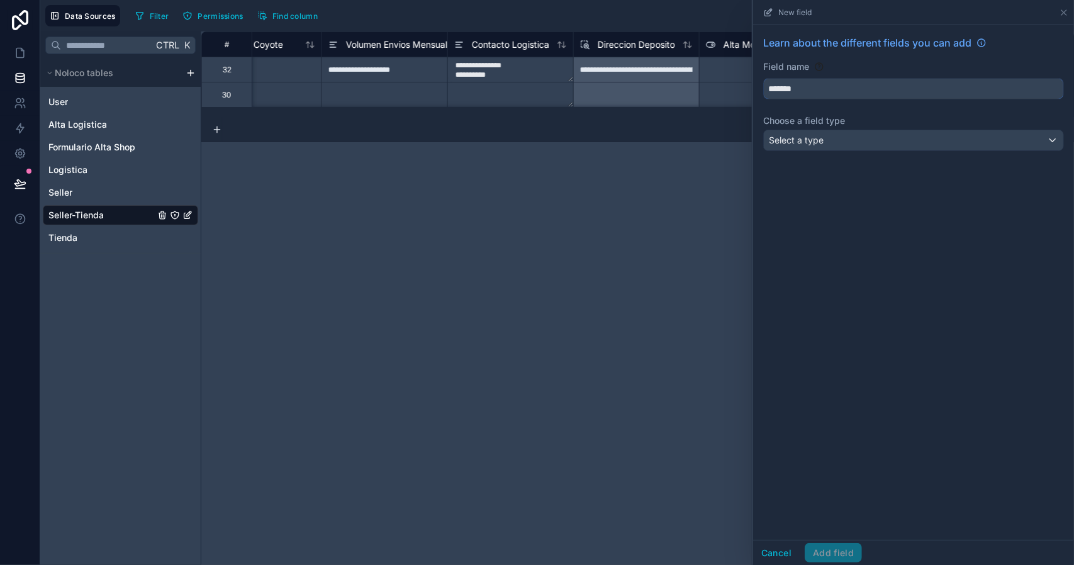
click at [763, 78] on button "******" at bounding box center [913, 88] width 301 height 21
type input "**********"
click at [791, 135] on span "Select a type" at bounding box center [796, 140] width 55 height 11
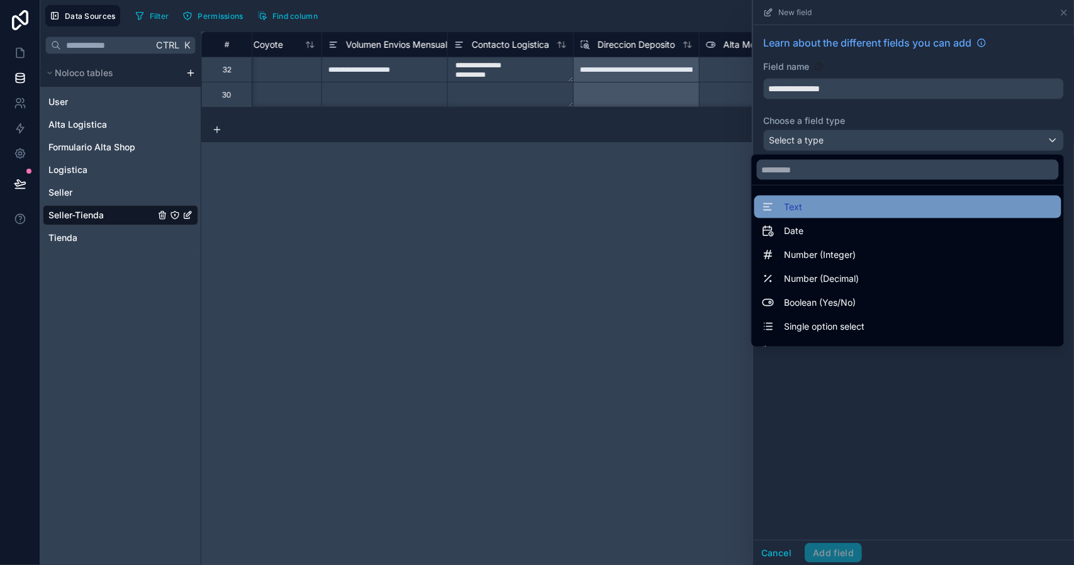
click at [793, 196] on div "Text" at bounding box center [908, 207] width 307 height 23
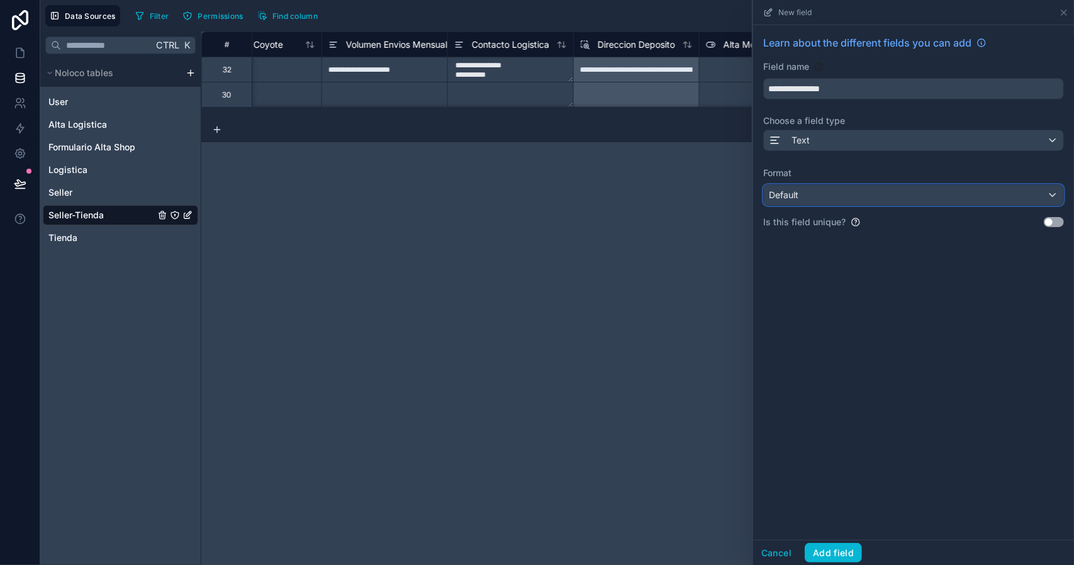
click at [806, 192] on div "Default" at bounding box center [914, 195] width 300 height 20
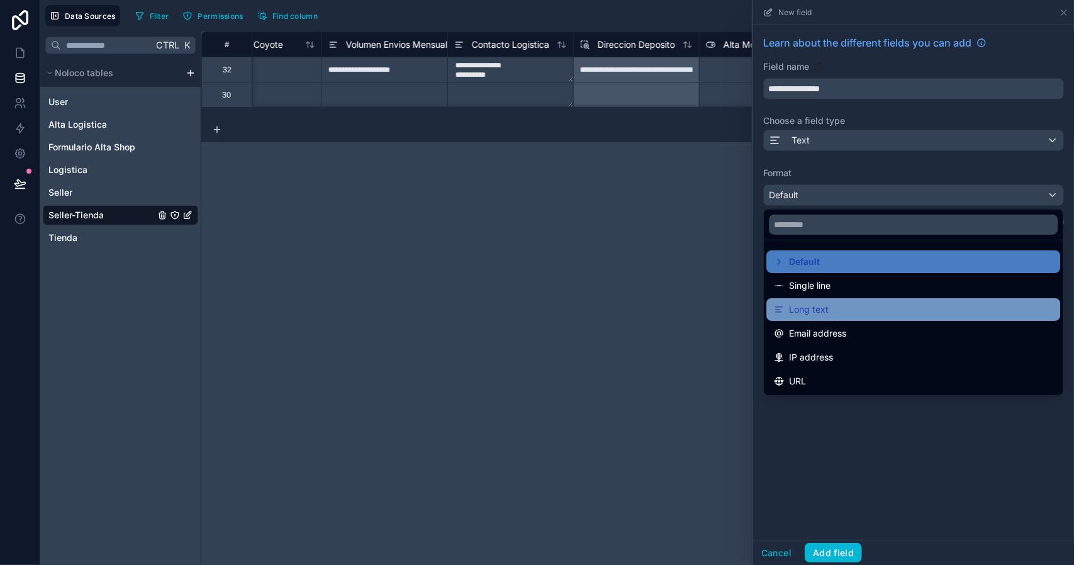
click at [837, 305] on div "Long text" at bounding box center [913, 309] width 279 height 15
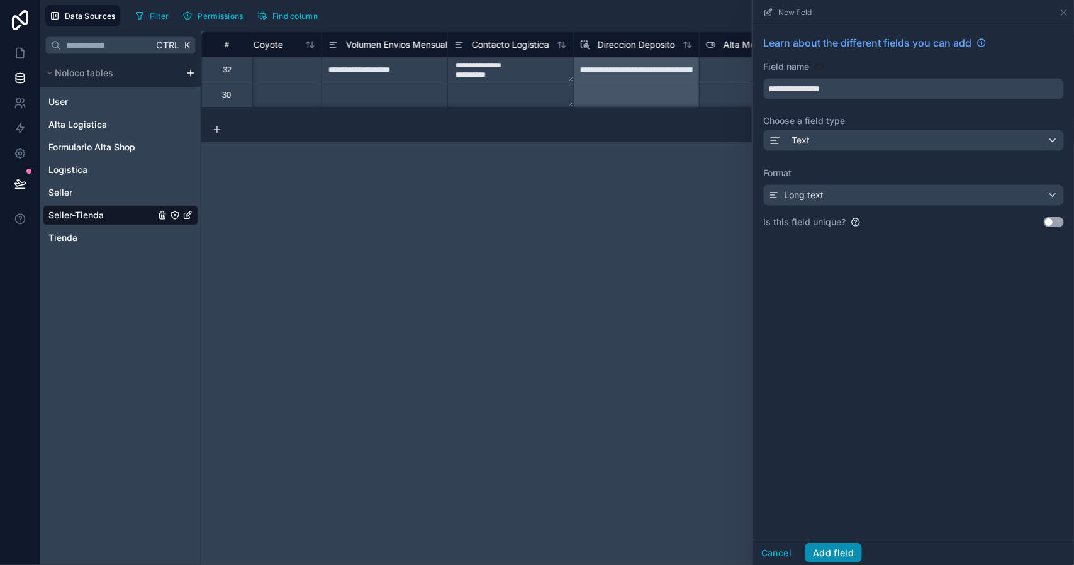
click at [847, 551] on button "Add field" at bounding box center [833, 553] width 57 height 20
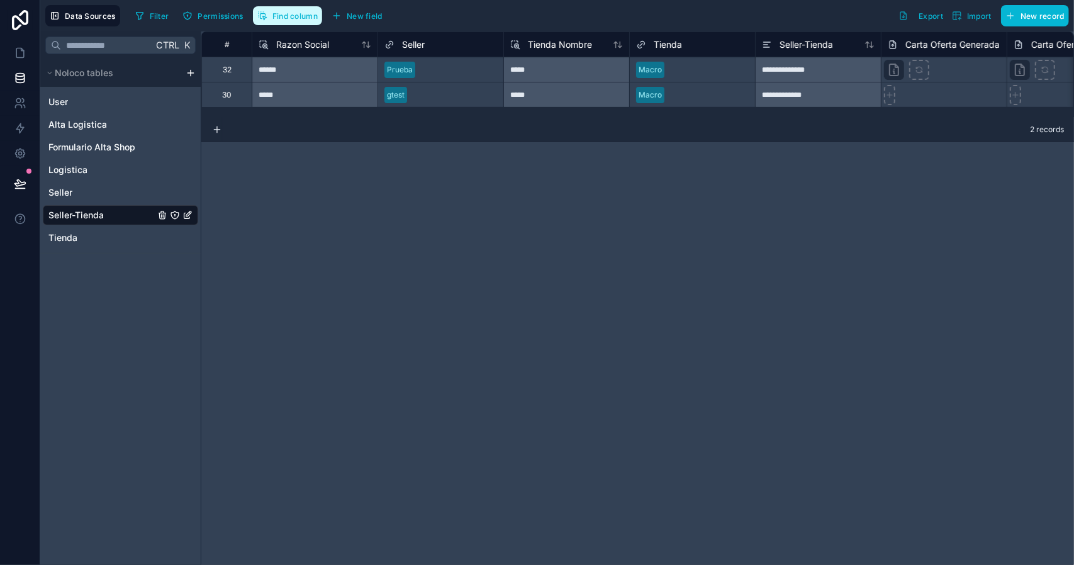
click at [295, 16] on span "Find column" at bounding box center [295, 15] width 45 height 9
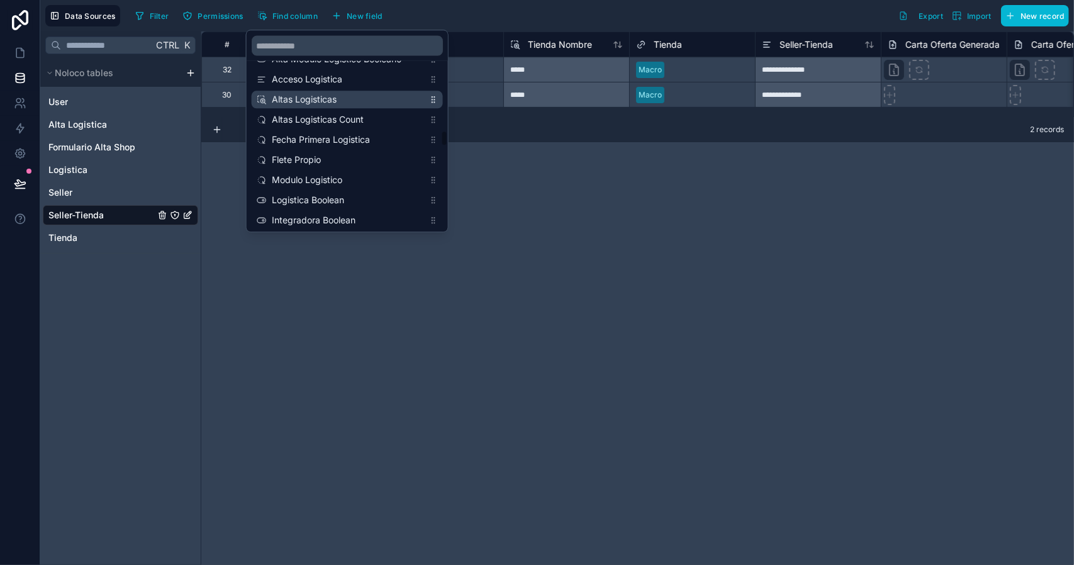
scroll to position [1201, 0]
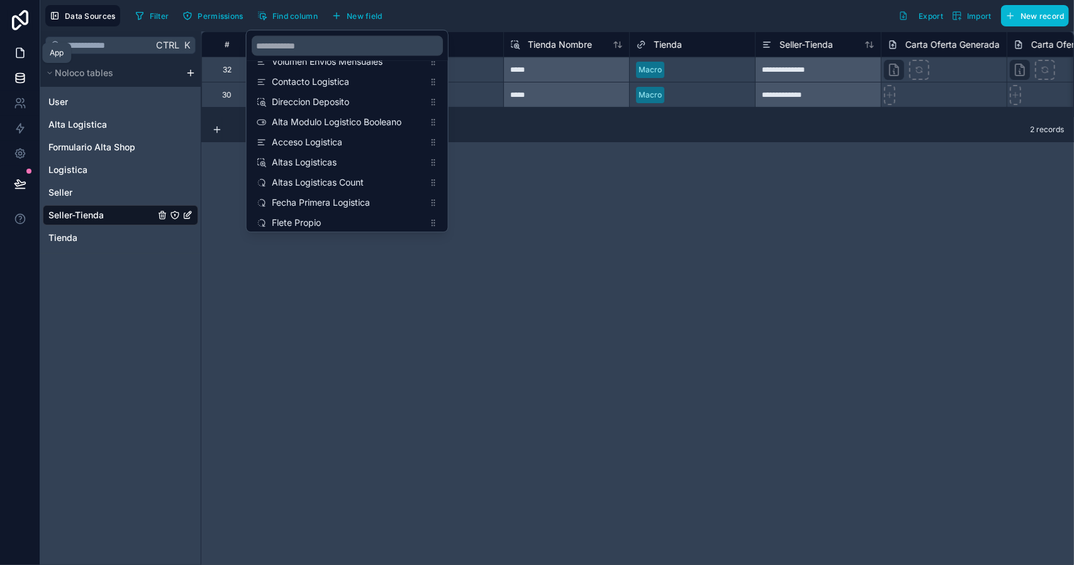
click at [21, 48] on icon at bounding box center [22, 49] width 3 height 3
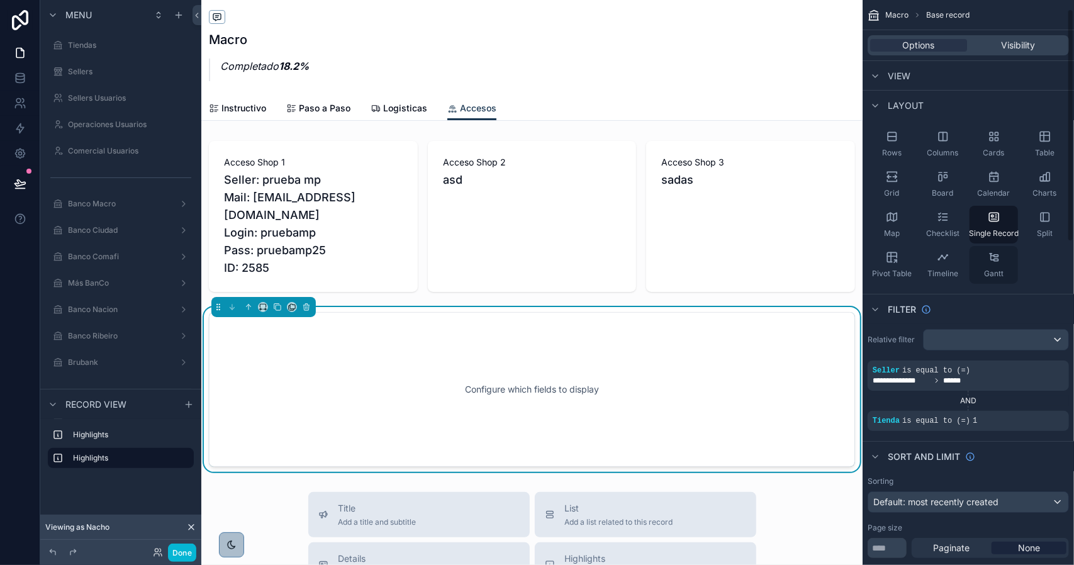
scroll to position [189, 0]
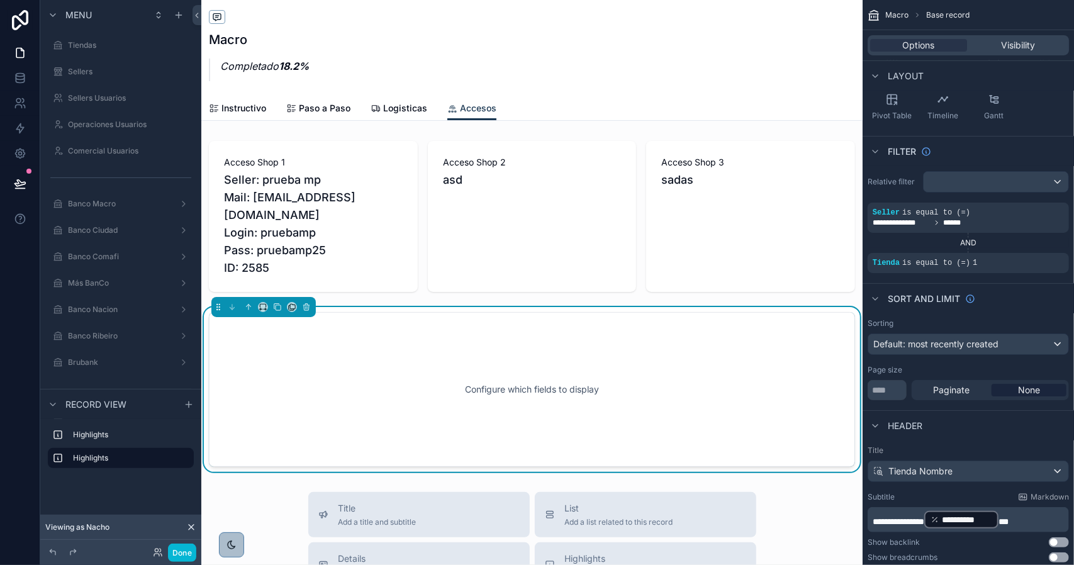
click at [476, 333] on div "Configure which fields to display" at bounding box center [532, 389] width 605 height 113
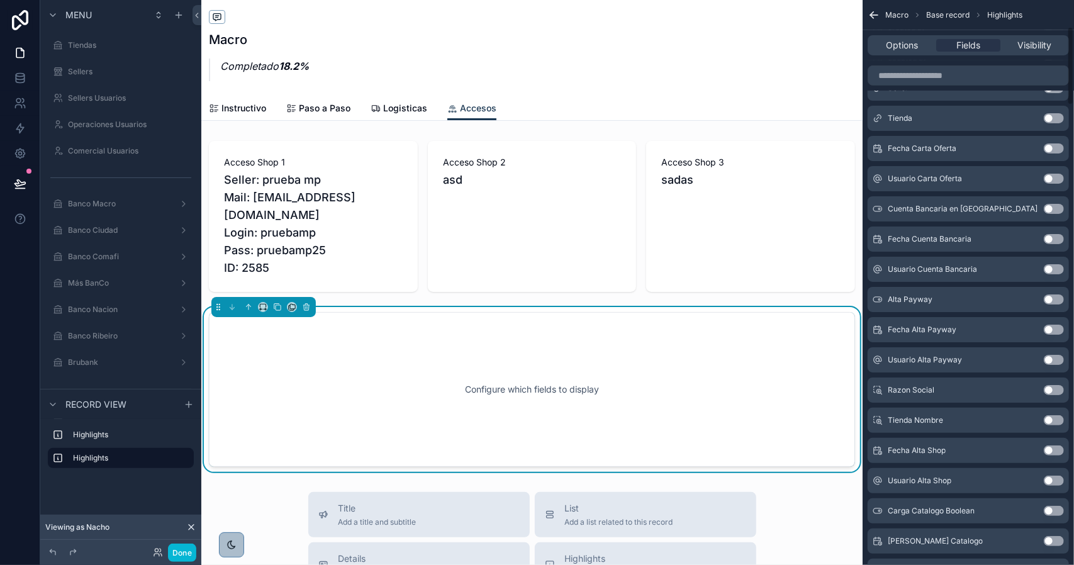
click at [493, 333] on div "Configure which fields to display" at bounding box center [532, 389] width 605 height 113
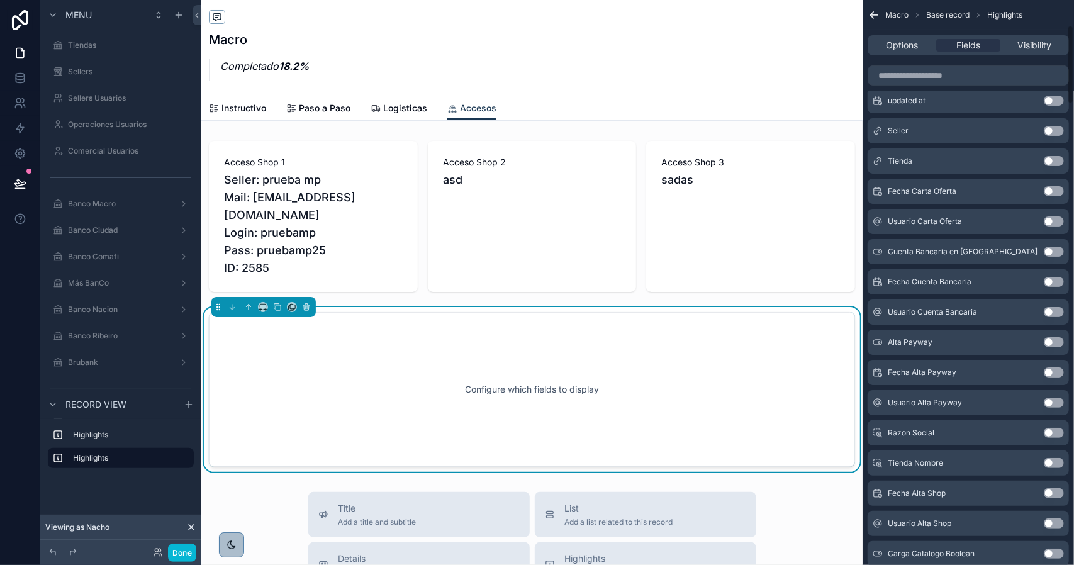
scroll to position [0, 0]
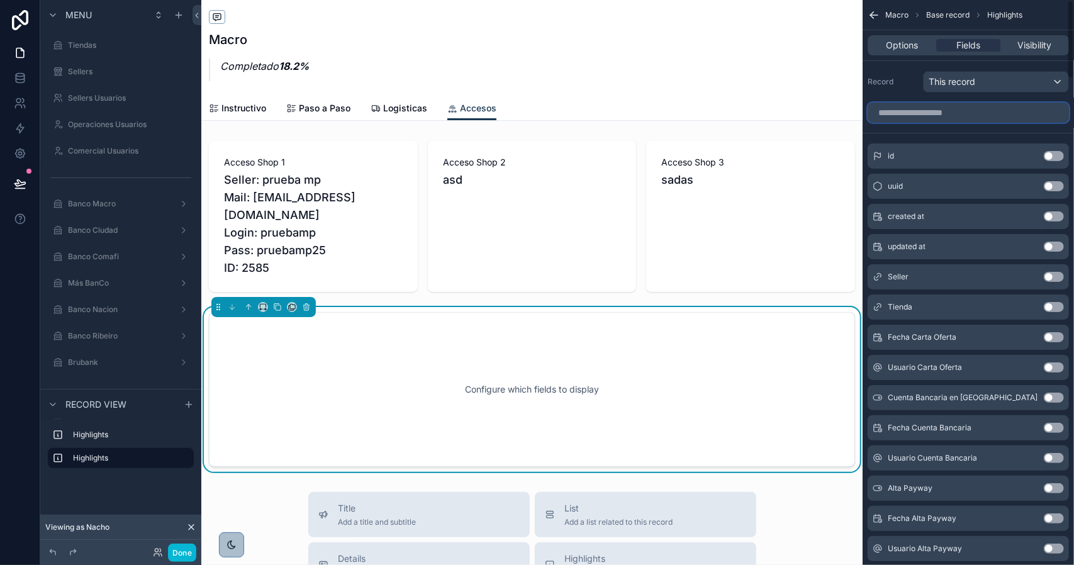
click at [937, 107] on input "scrollable content" at bounding box center [968, 113] width 201 height 20
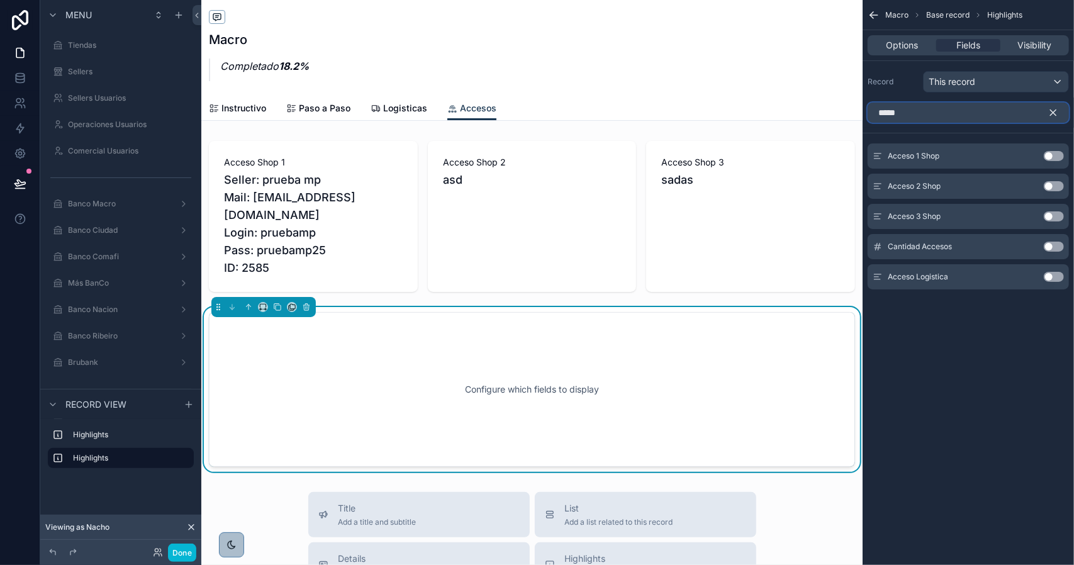
type input "*****"
click at [1055, 276] on button "Use setting" at bounding box center [1054, 277] width 20 height 10
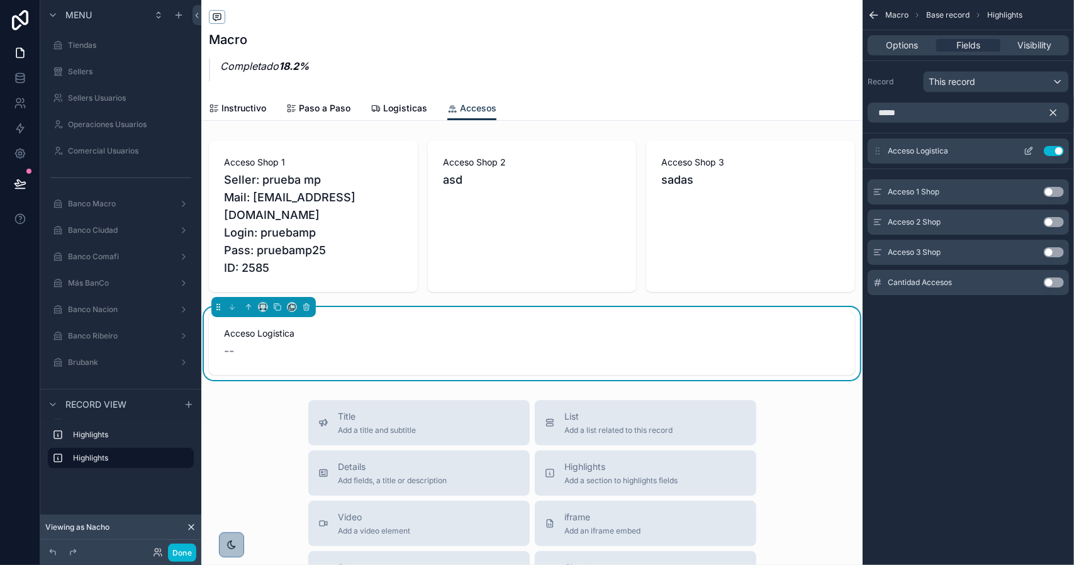
click at [1031, 148] on icon "scrollable content" at bounding box center [1029, 151] width 10 height 10
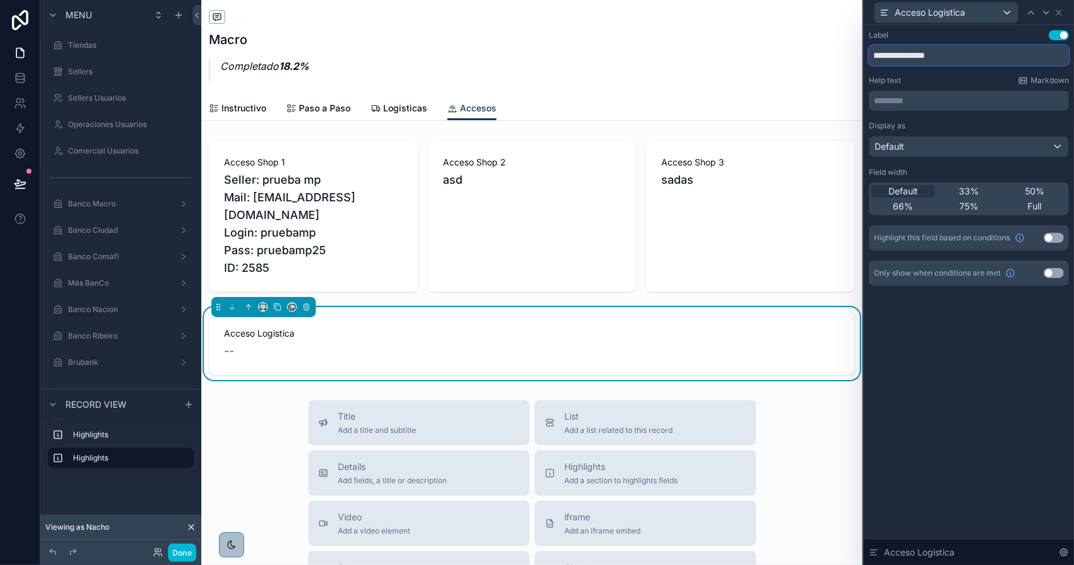
click at [911, 55] on input "**********" at bounding box center [969, 55] width 200 height 20
click at [908, 55] on input "**********" at bounding box center [969, 55] width 200 height 20
click at [958, 57] on input "**********" at bounding box center [969, 55] width 200 height 20
click at [984, 52] on input "**********" at bounding box center [969, 55] width 200 height 20
type input "**********"
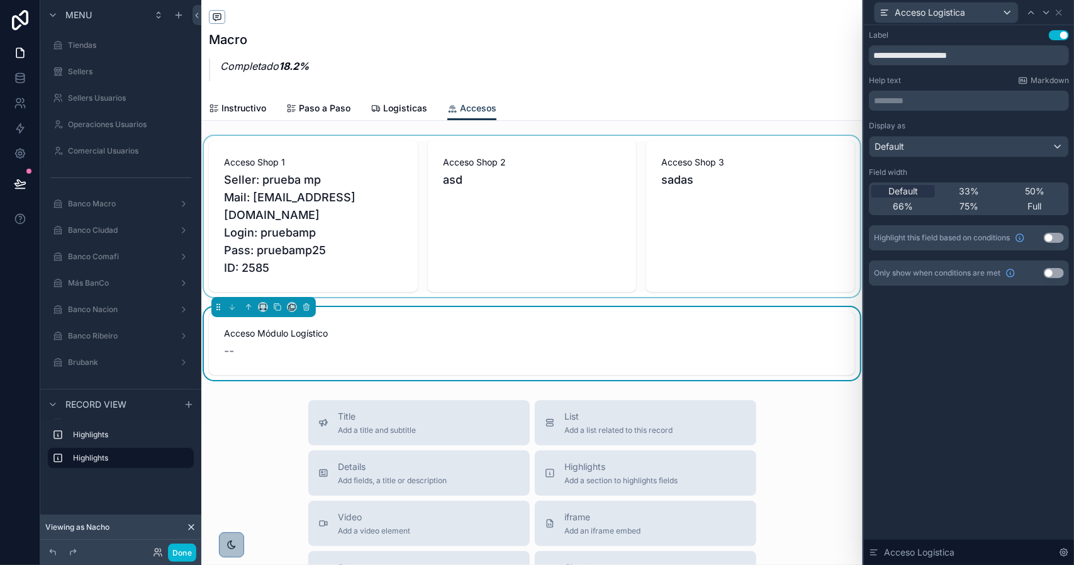
click at [433, 211] on div "scrollable content" at bounding box center [532, 216] width 662 height 161
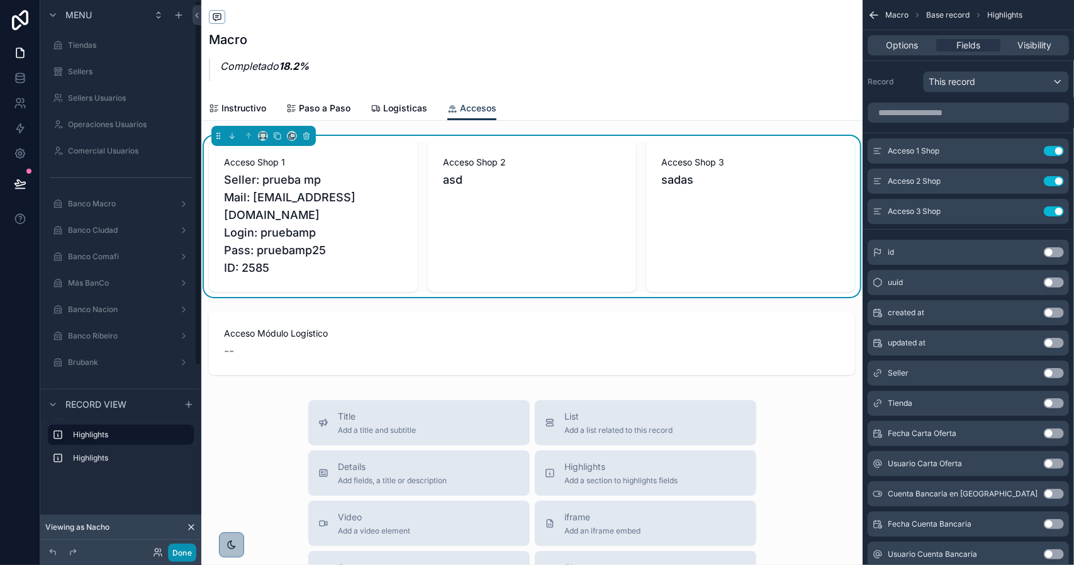
drag, startPoint x: 184, startPoint y: 549, endPoint x: 215, endPoint y: 514, distance: 47.7
click at [184, 546] on button "Done" at bounding box center [182, 553] width 28 height 18
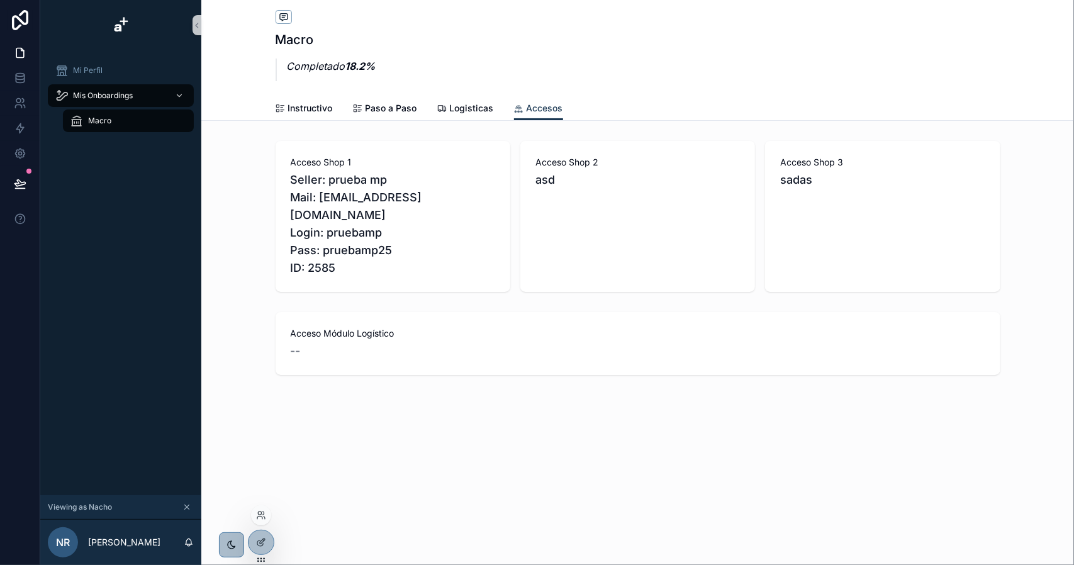
drag, startPoint x: 264, startPoint y: 537, endPoint x: 267, endPoint y: 529, distance: 8.2
click at [264, 536] on div at bounding box center [261, 543] width 25 height 24
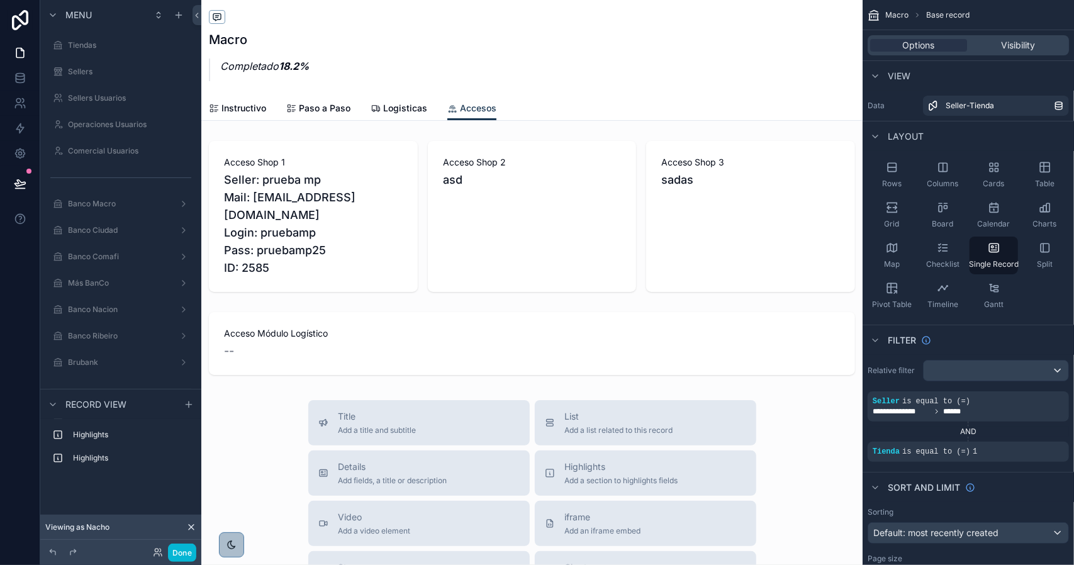
click at [448, 405] on div "scrollable content" at bounding box center [532, 474] width 662 height 949
click at [344, 410] on span "Title" at bounding box center [378, 416] width 78 height 13
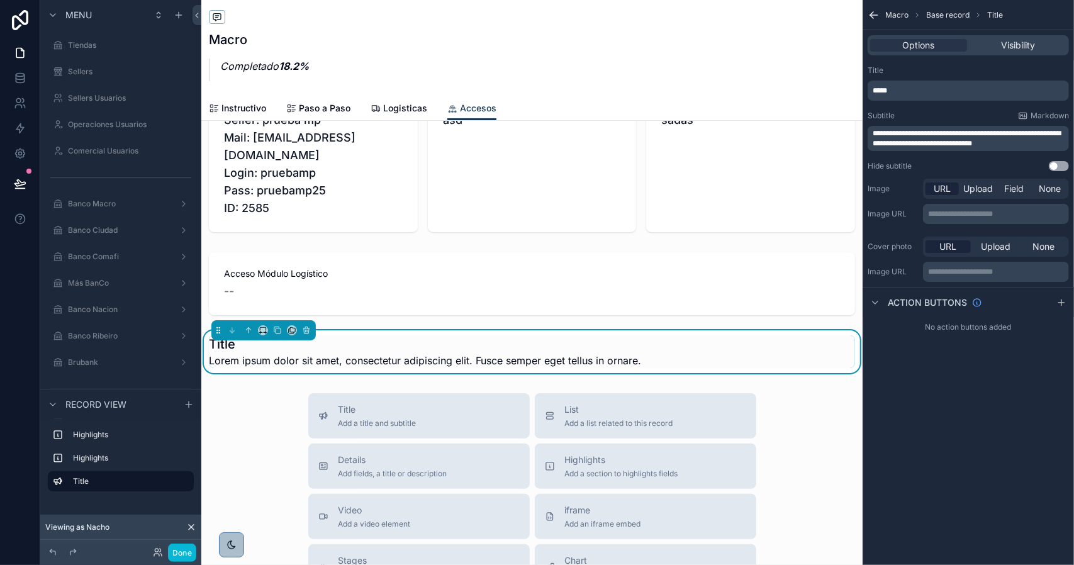
scroll to position [111, 0]
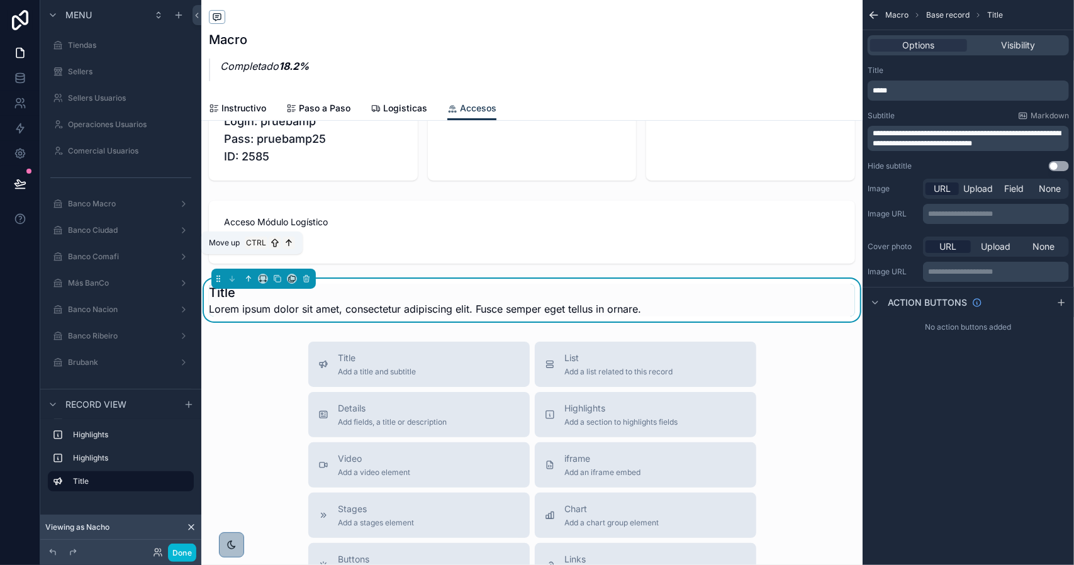
click at [246, 274] on icon "scrollable content" at bounding box center [248, 278] width 9 height 9
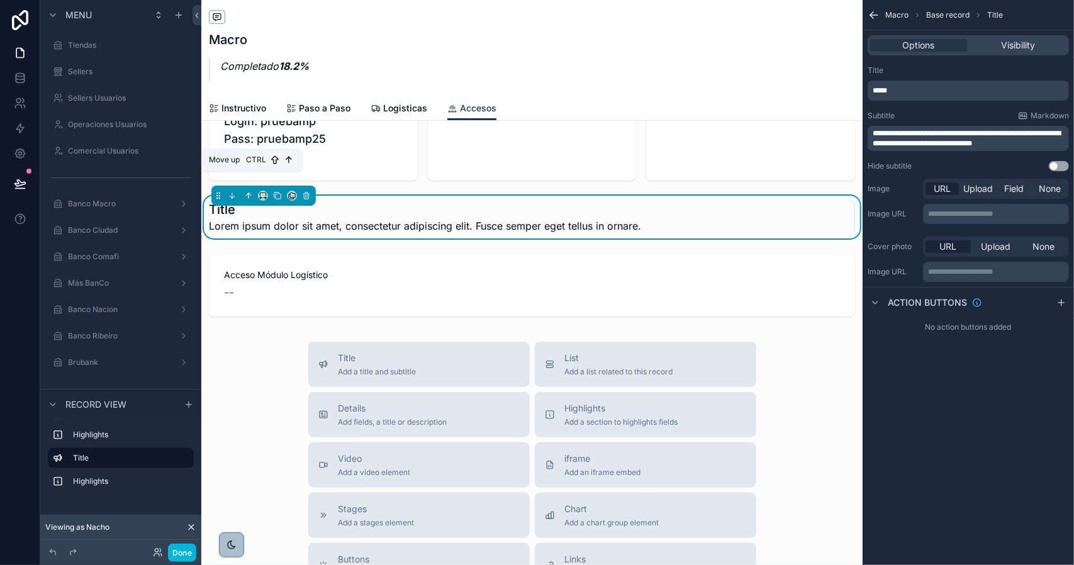
click at [247, 191] on icon "scrollable content" at bounding box center [248, 195] width 9 height 9
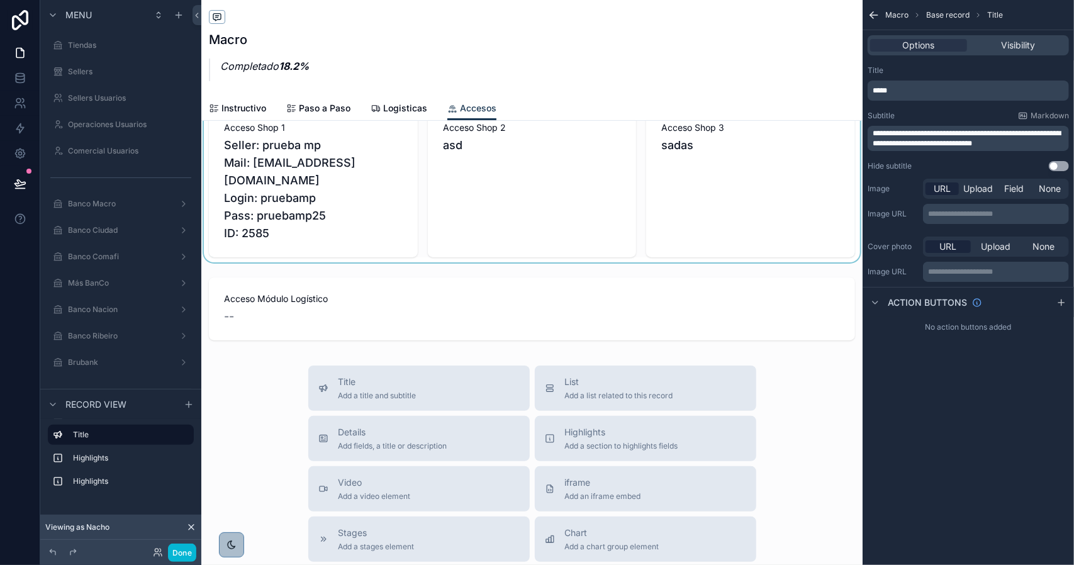
scroll to position [0, 0]
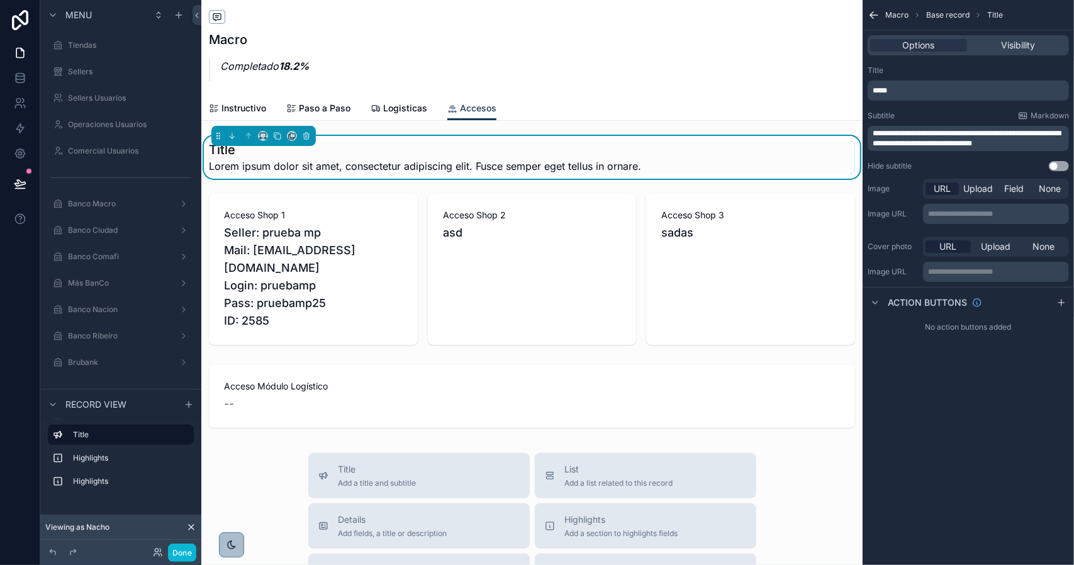
click at [930, 90] on p "*****" at bounding box center [970, 91] width 194 height 10
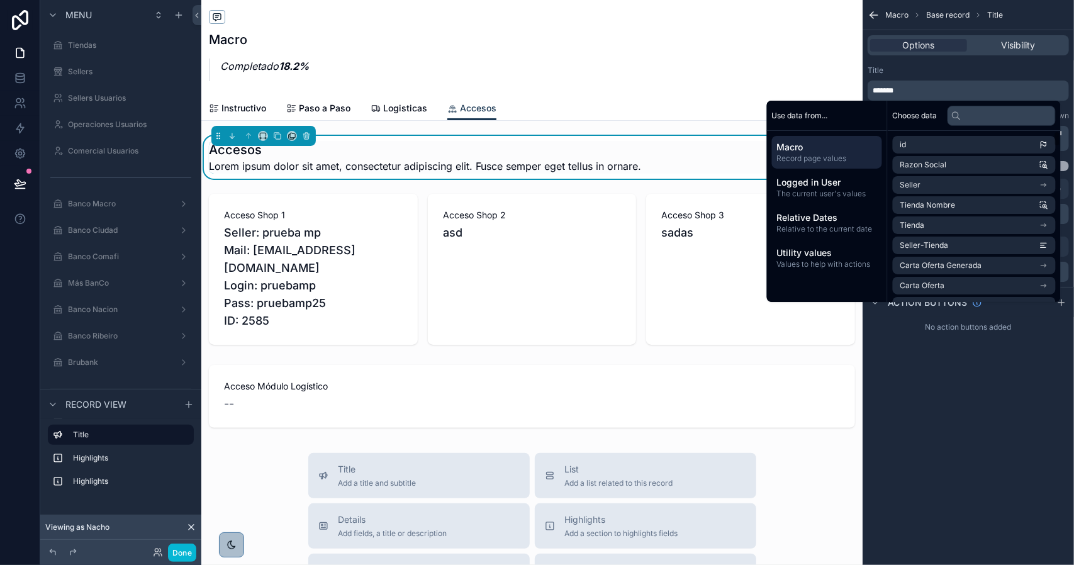
drag, startPoint x: 991, startPoint y: 378, endPoint x: 955, endPoint y: 177, distance: 204.6
click at [991, 371] on div "**********" at bounding box center [968, 282] width 211 height 565
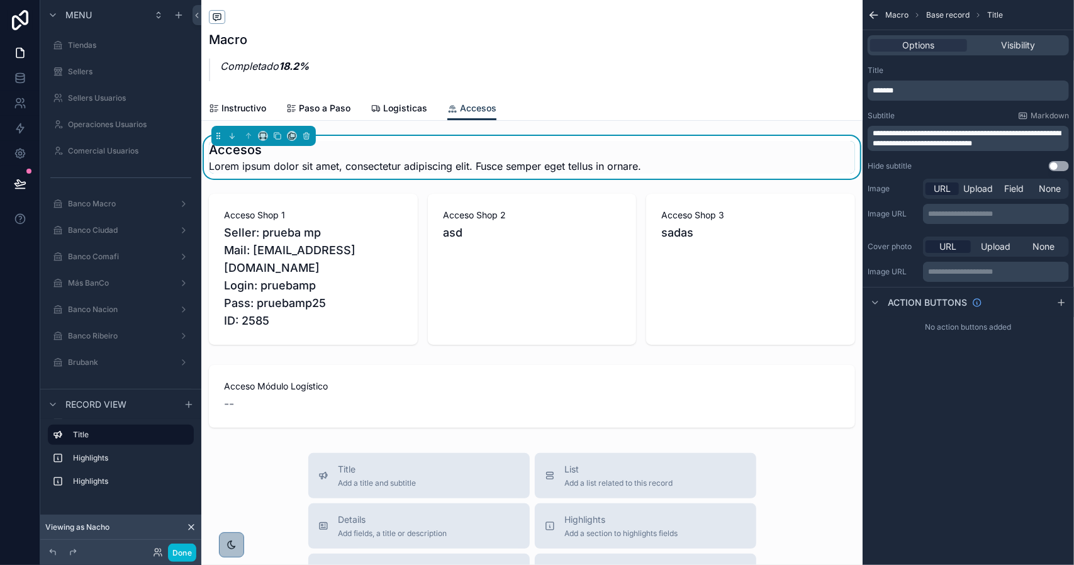
click at [903, 130] on span "**********" at bounding box center [967, 139] width 188 height 18
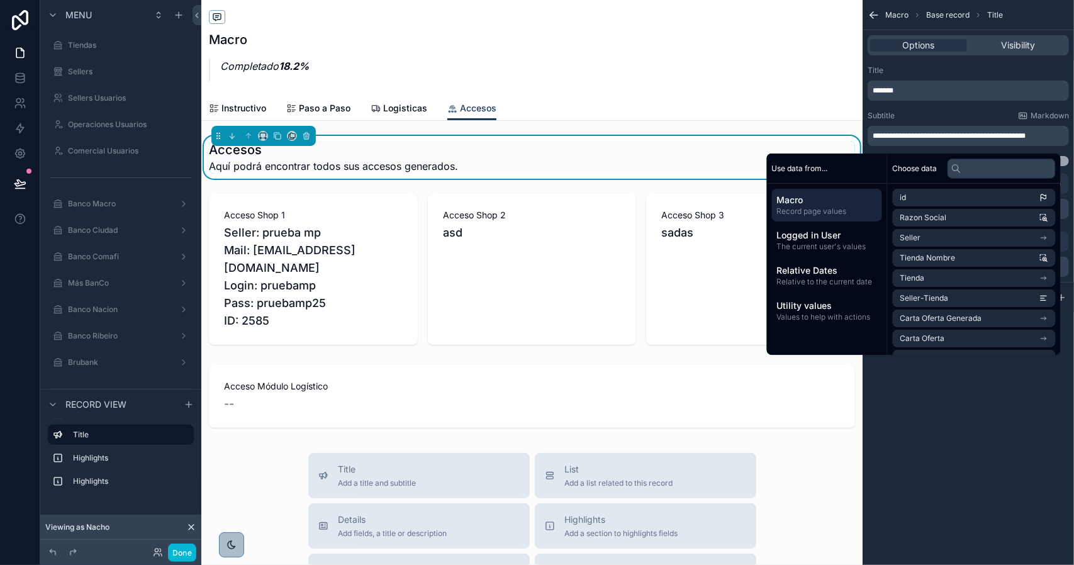
click at [873, 89] on span "*******" at bounding box center [883, 91] width 21 height 8
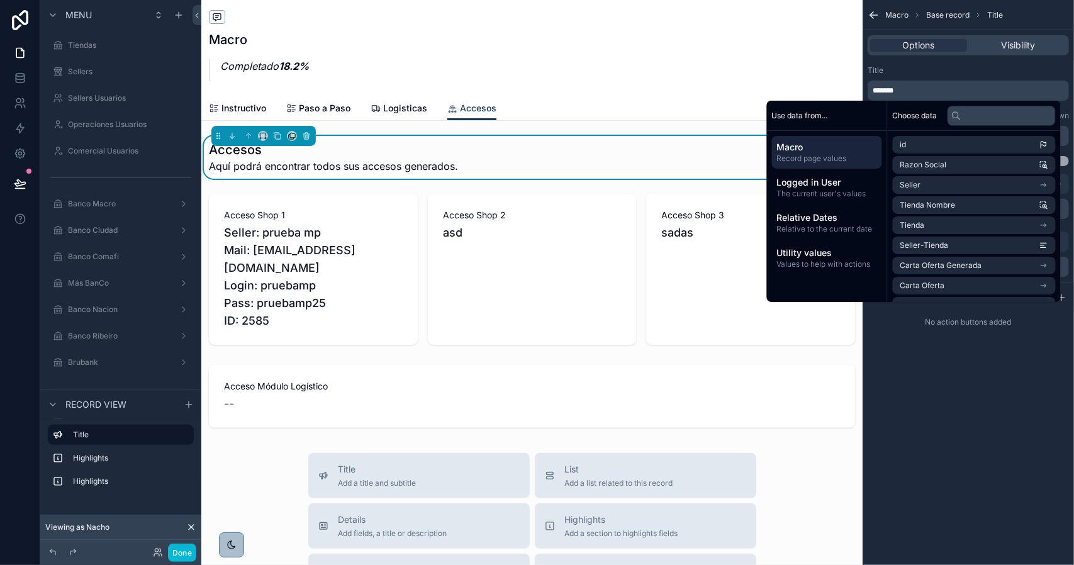
click at [1030, 373] on div "**********" at bounding box center [968, 282] width 211 height 565
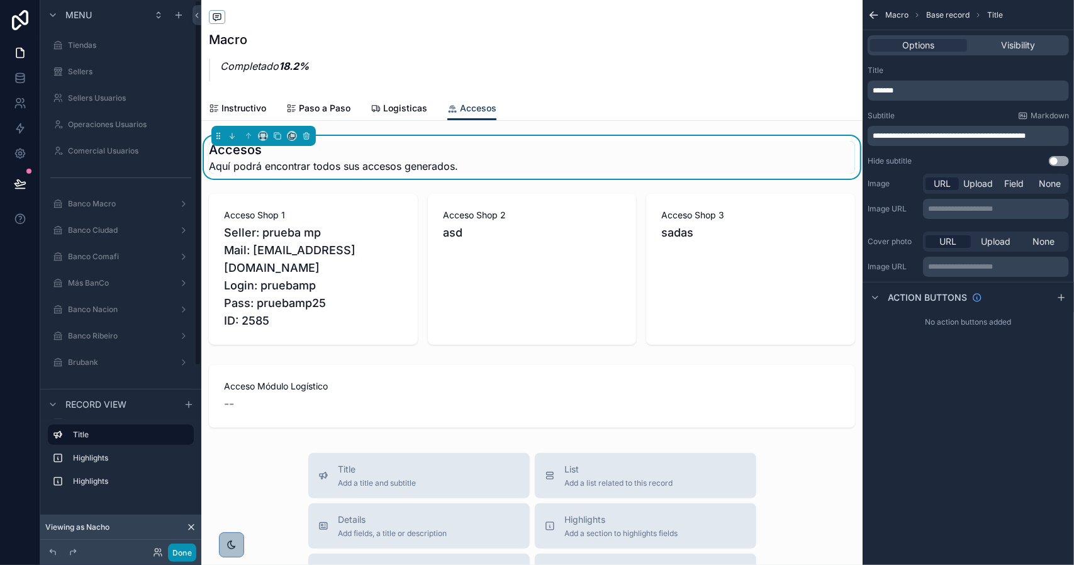
click at [184, 553] on button "Done" at bounding box center [182, 553] width 28 height 18
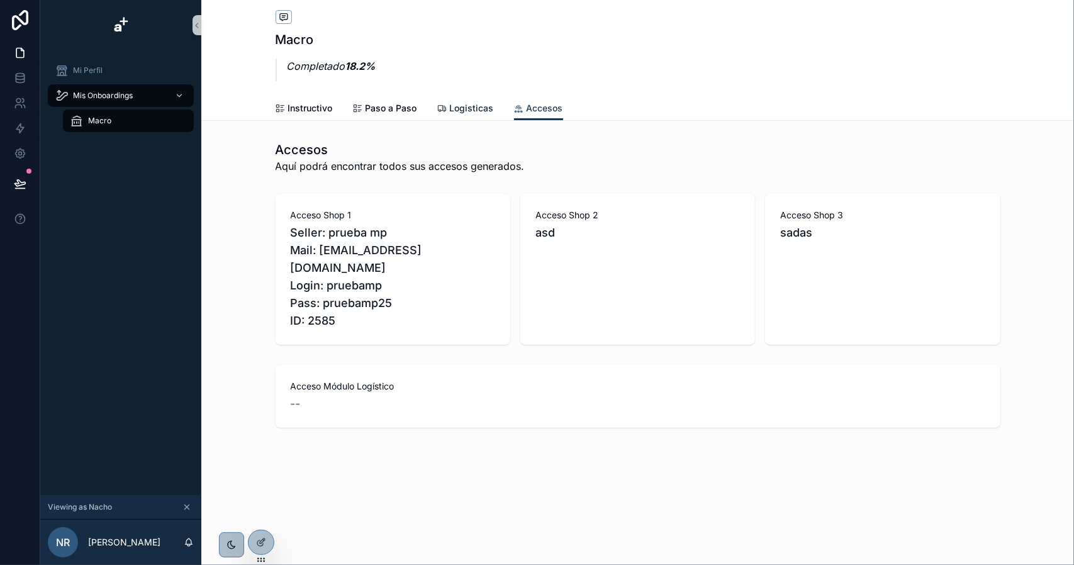
click at [474, 118] on link "Logisticas" at bounding box center [465, 109] width 57 height 25
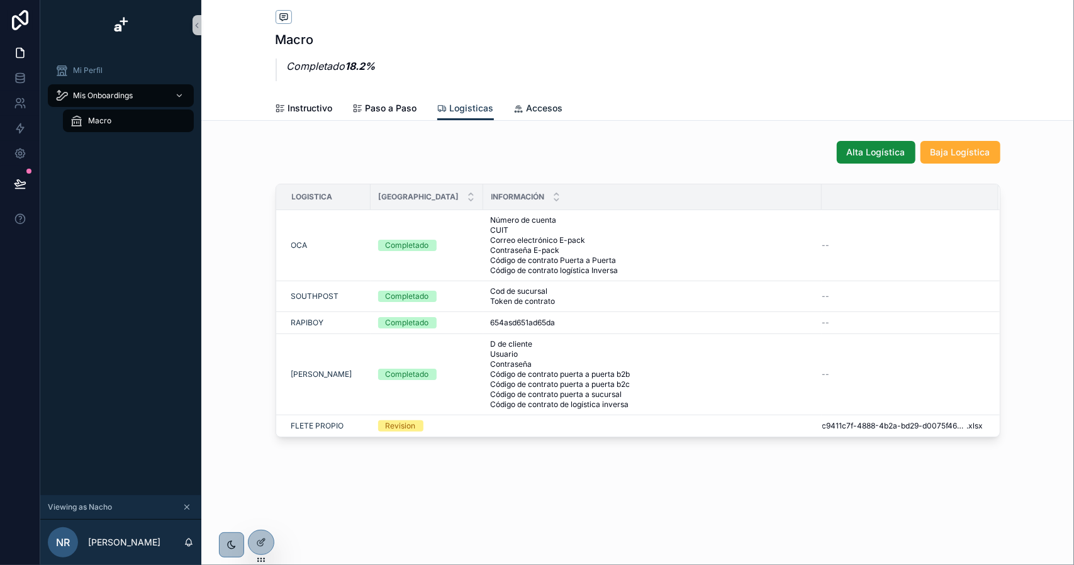
click at [531, 110] on span "Accesos" at bounding box center [545, 108] width 37 height 13
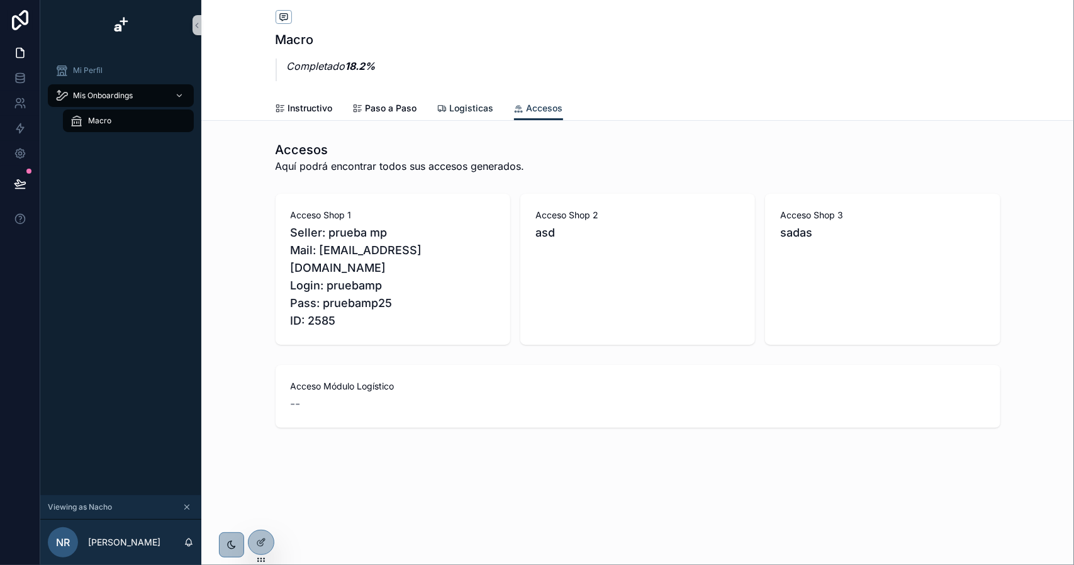
click at [456, 105] on span "Logisticas" at bounding box center [472, 108] width 44 height 13
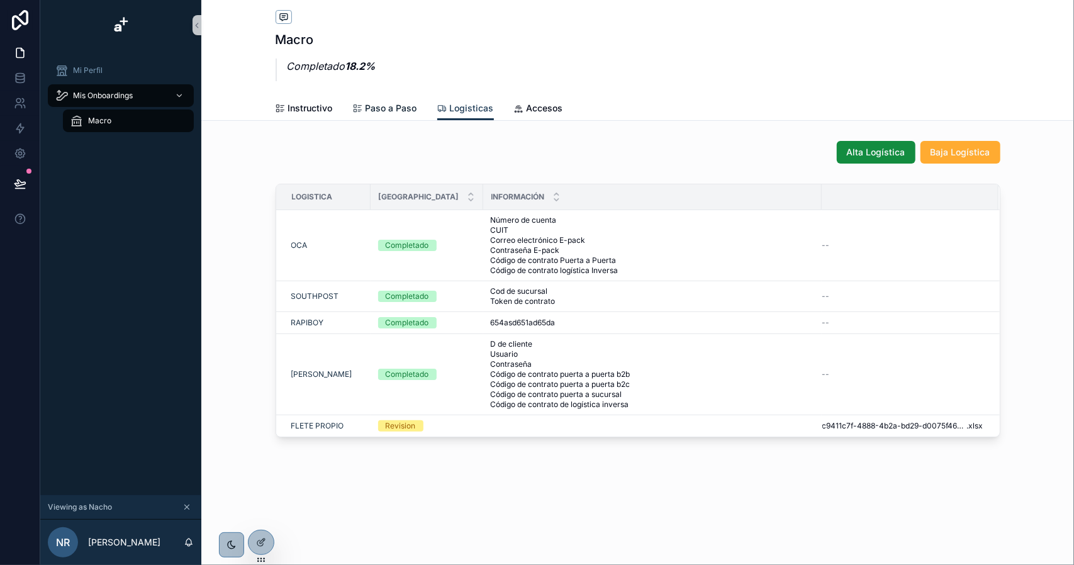
click at [391, 101] on link "Paso a Paso" at bounding box center [385, 109] width 64 height 25
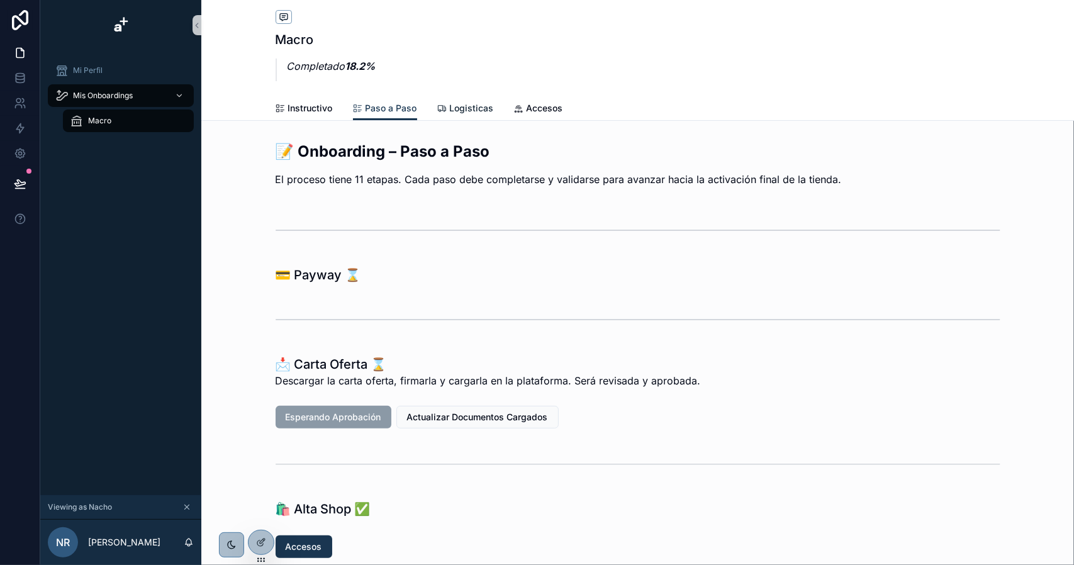
click at [451, 106] on span "Logisticas" at bounding box center [472, 108] width 44 height 13
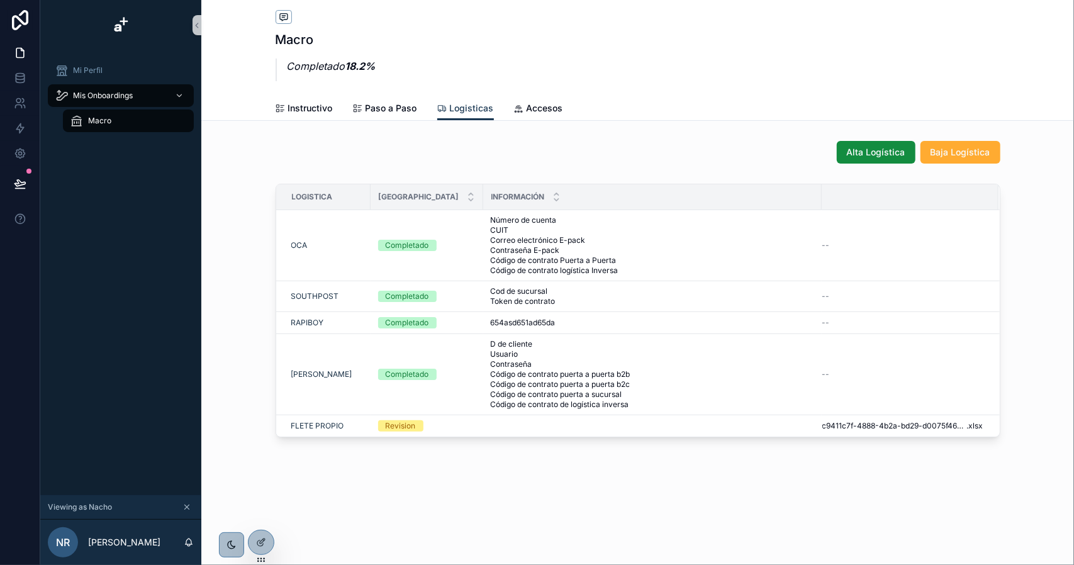
click at [504, 110] on div "Instructivo Paso a Paso Logisticas Accesos" at bounding box center [638, 108] width 725 height 24
click at [527, 111] on span "Accesos" at bounding box center [545, 108] width 37 height 13
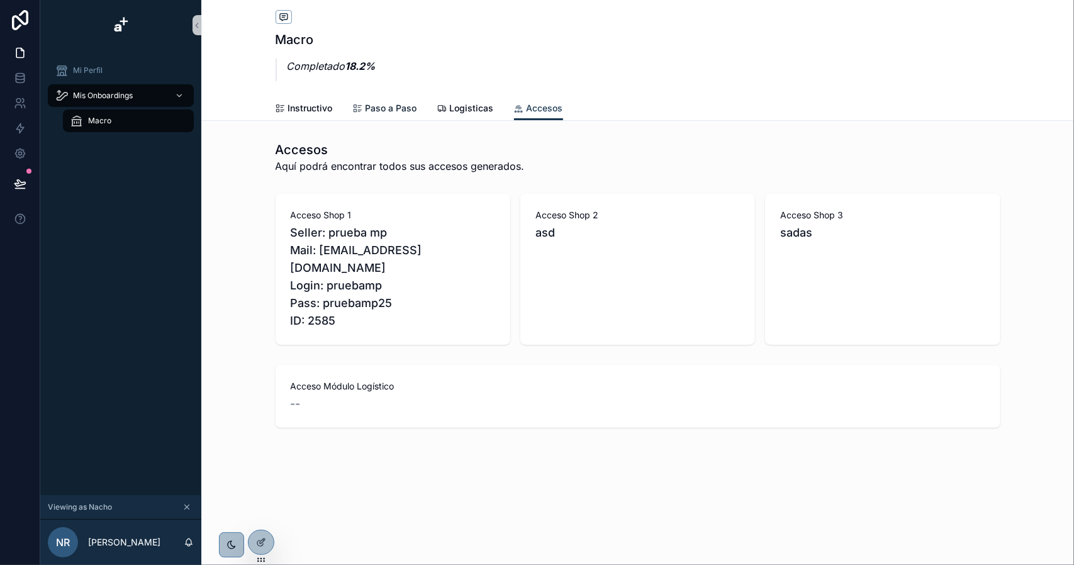
click at [385, 109] on span "Paso a Paso" at bounding box center [392, 108] width 52 height 13
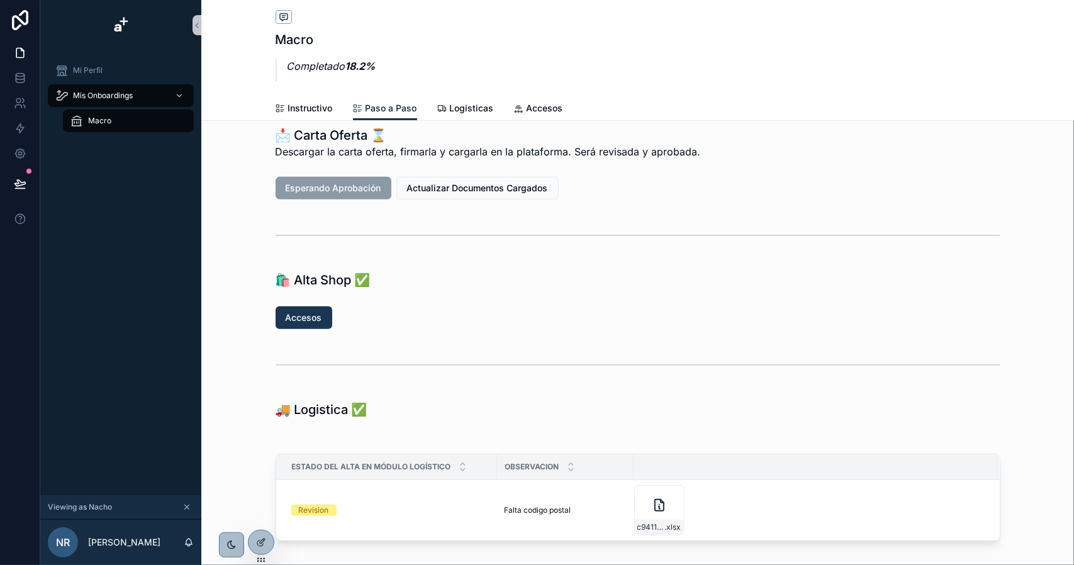
scroll to position [252, 0]
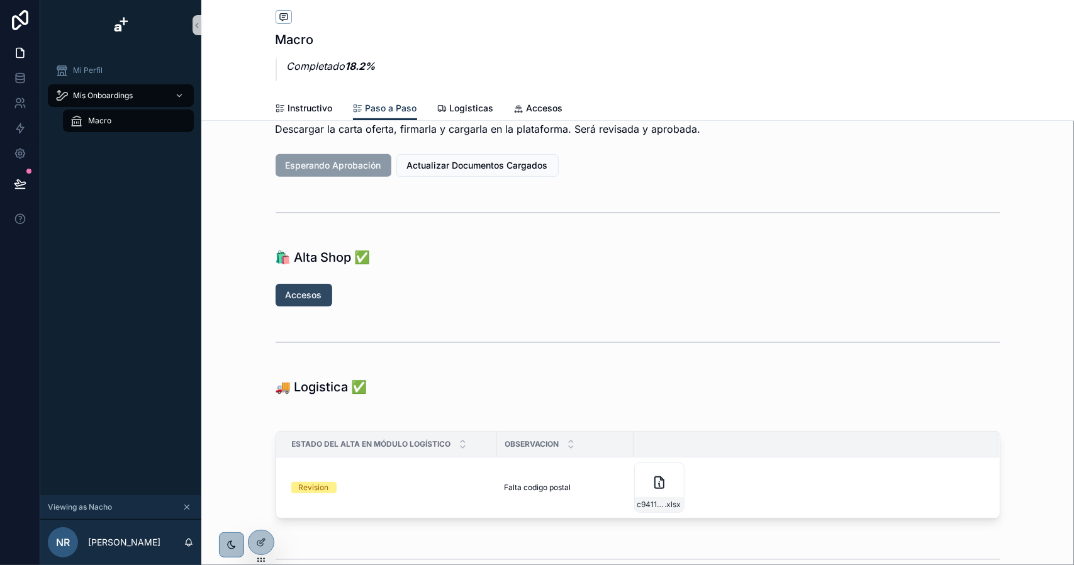
click at [303, 295] on span "Accesos" at bounding box center [304, 295] width 37 height 13
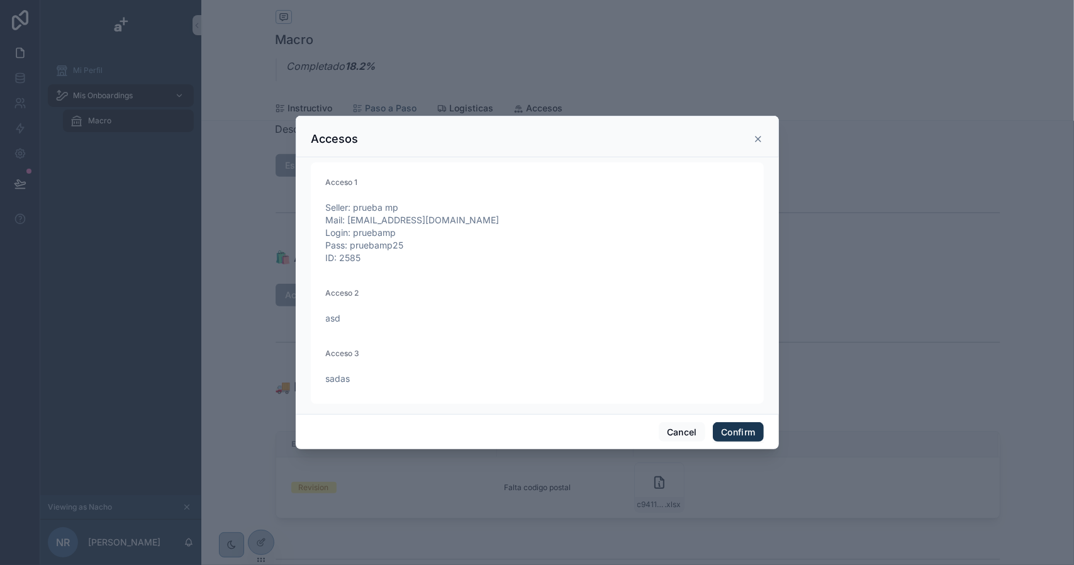
click at [757, 140] on icon at bounding box center [758, 139] width 5 height 5
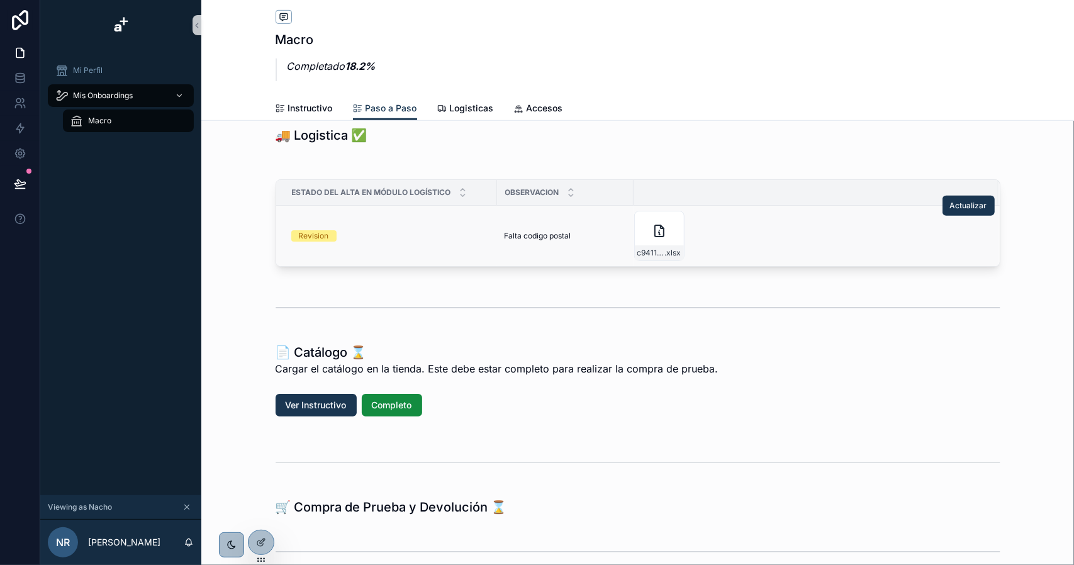
scroll to position [503, 0]
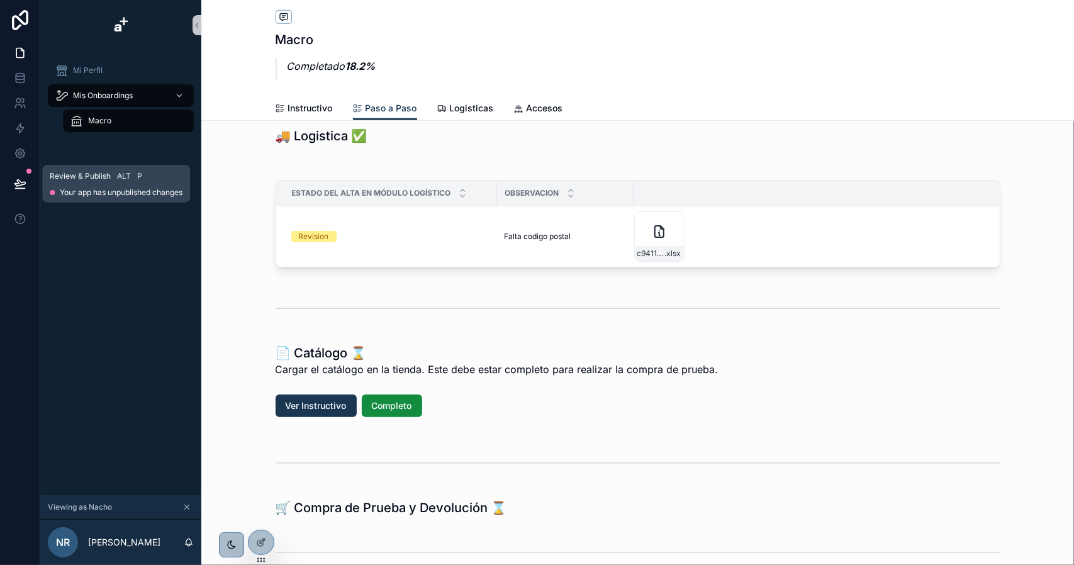
click at [23, 182] on icon at bounding box center [19, 183] width 11 height 6
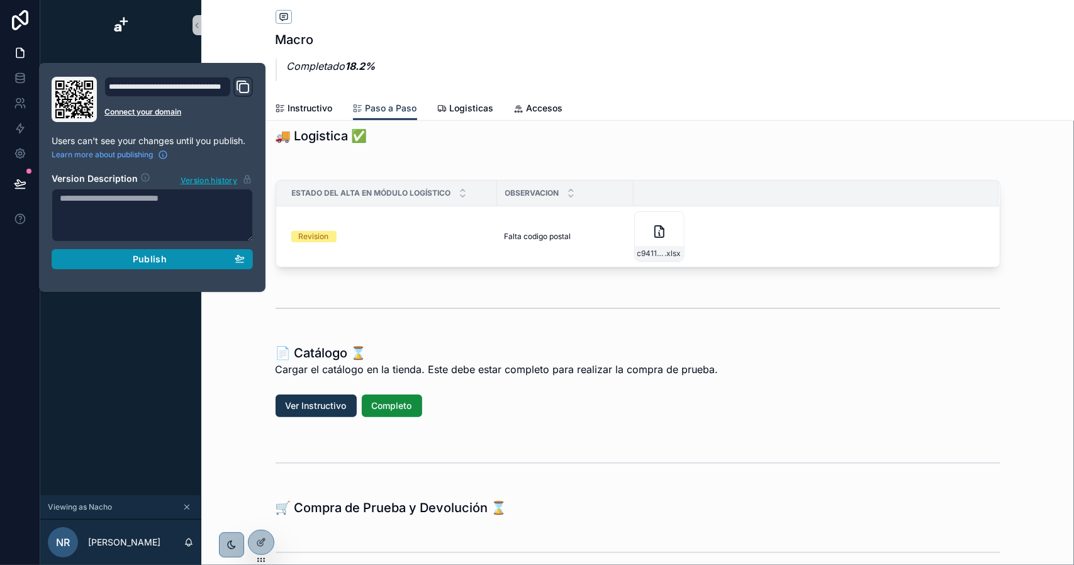
click at [200, 258] on div "Publish" at bounding box center [152, 259] width 185 height 11
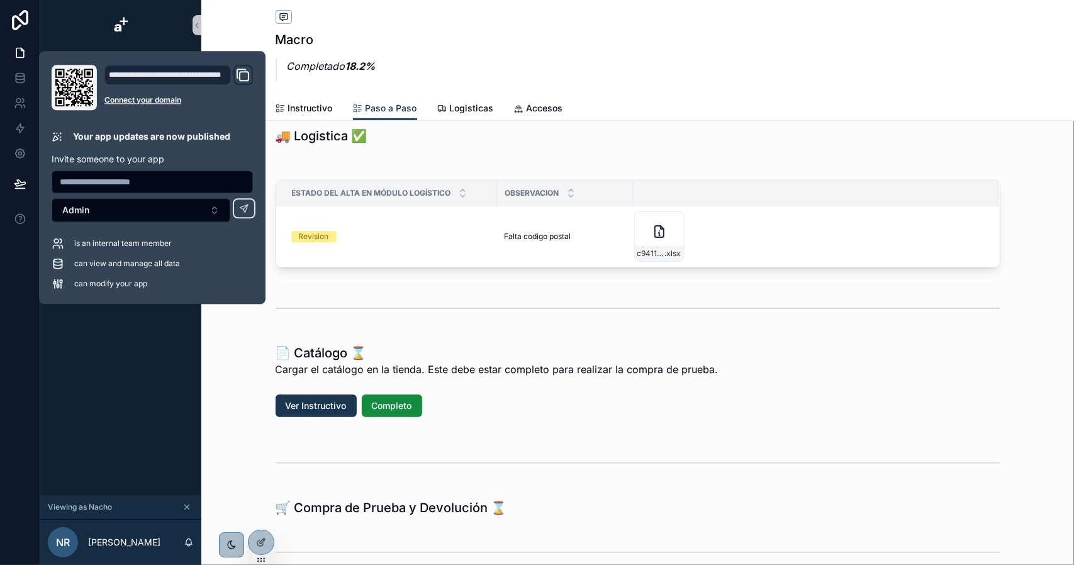
click at [430, 153] on div "🚚 Logistica ✅ Estado del Alta en Módulo Logístico Observacion Revision Falta co…" at bounding box center [638, 199] width 740 height 155
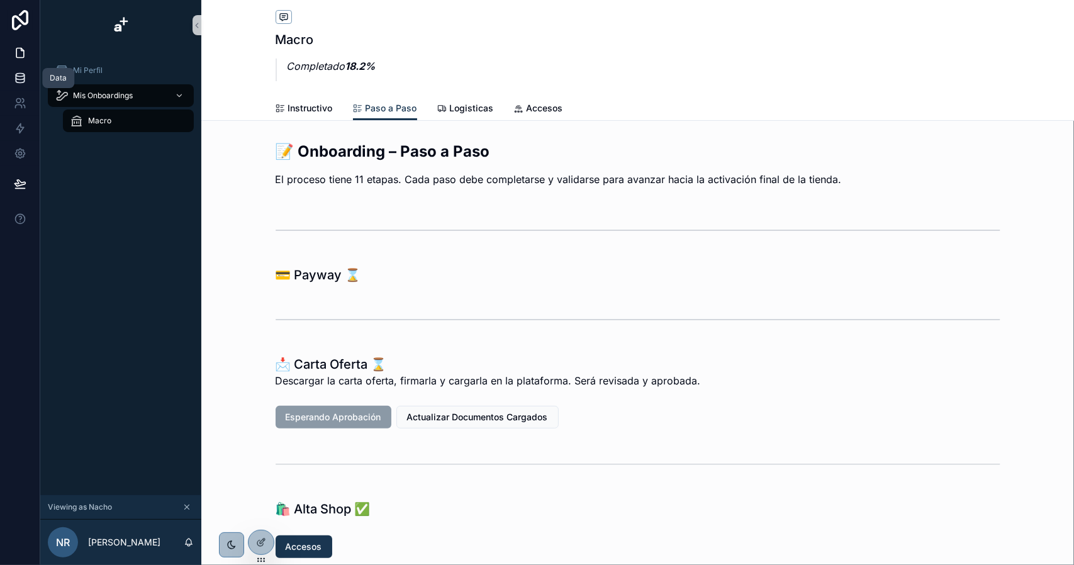
click at [14, 80] on icon at bounding box center [20, 78] width 13 height 13
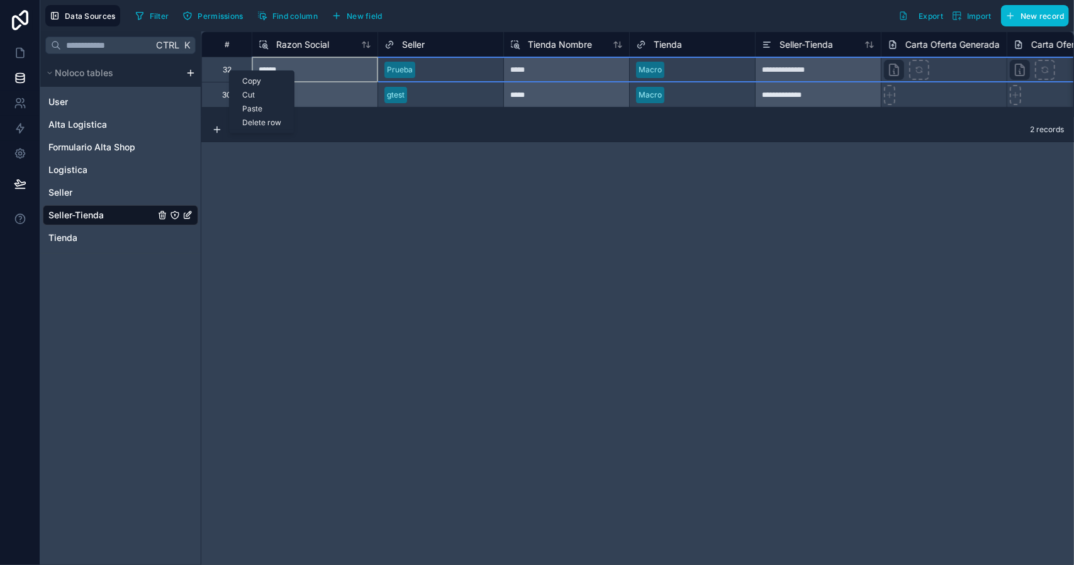
click at [263, 121] on div "Delete row" at bounding box center [262, 123] width 64 height 14
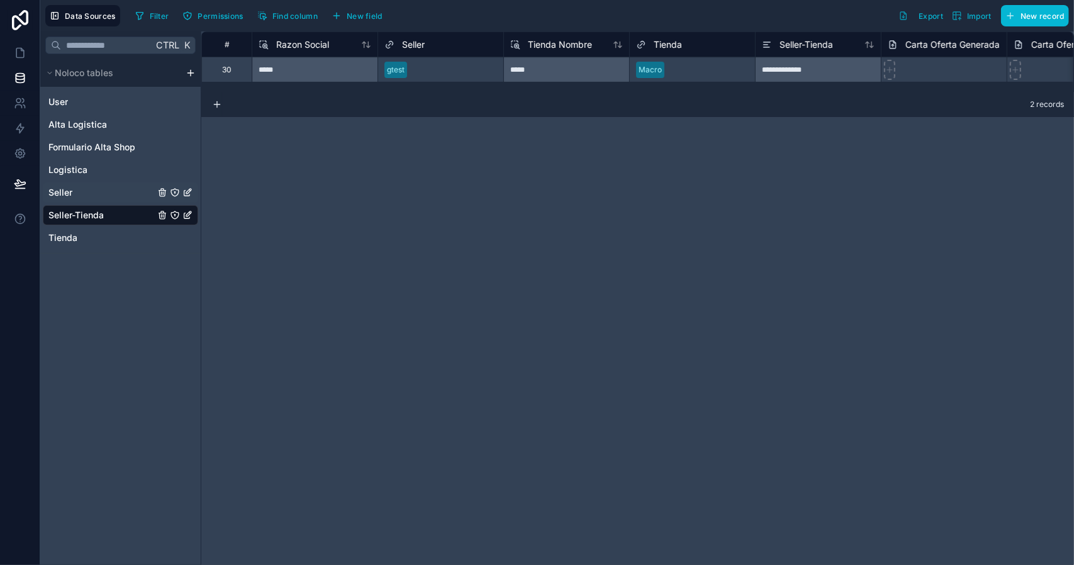
click at [86, 192] on link "Seller" at bounding box center [101, 192] width 106 height 13
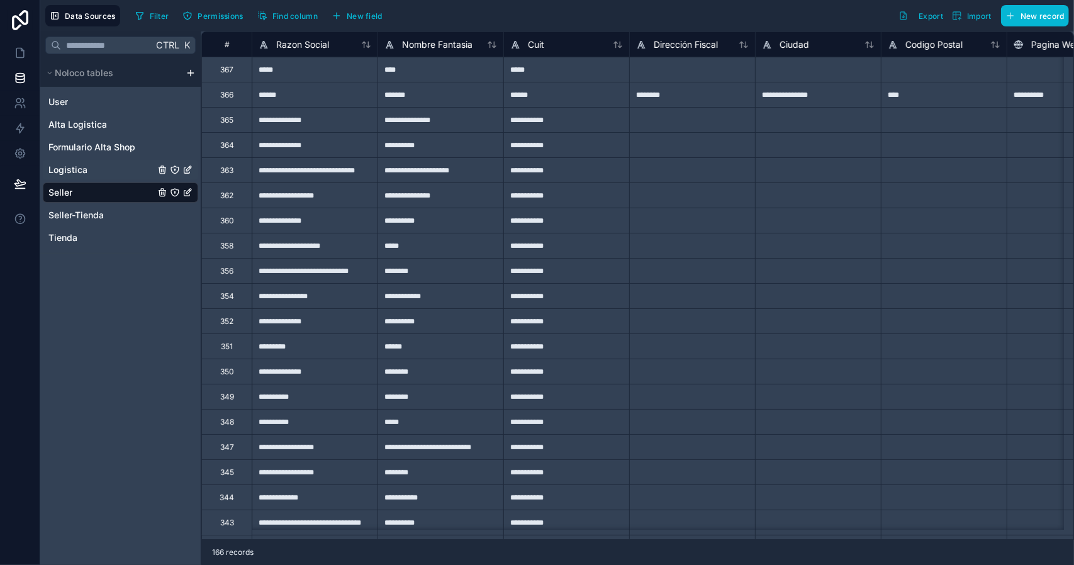
click at [84, 169] on span "Logistica" at bounding box center [67, 170] width 39 height 13
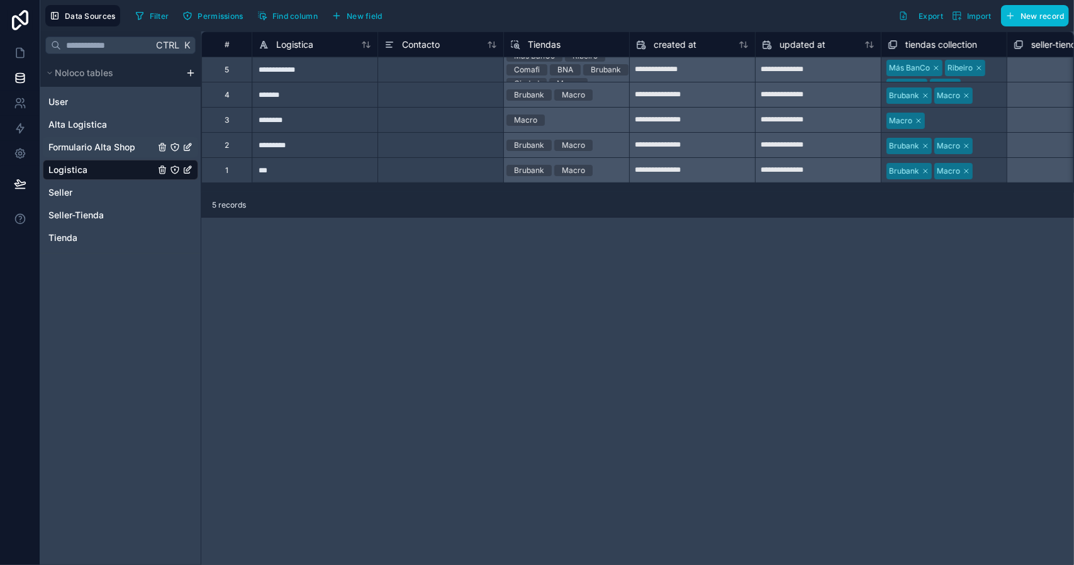
click at [88, 154] on div "Formulario Alta Shop" at bounding box center [120, 147] width 155 height 20
click at [112, 144] on span "Formulario Alta Shop" at bounding box center [91, 147] width 87 height 13
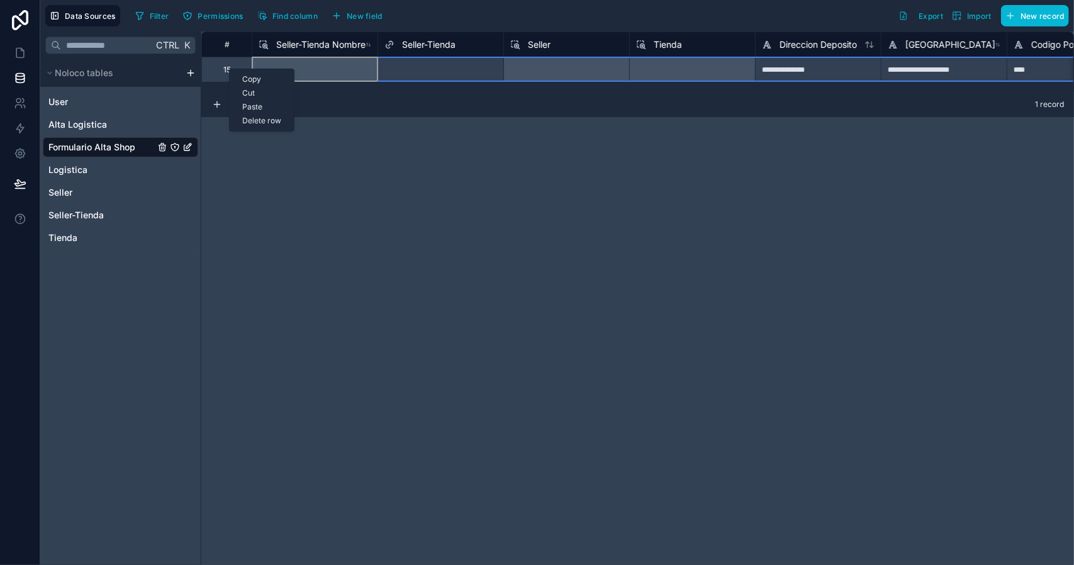
click at [265, 120] on div "Delete row" at bounding box center [262, 121] width 64 height 14
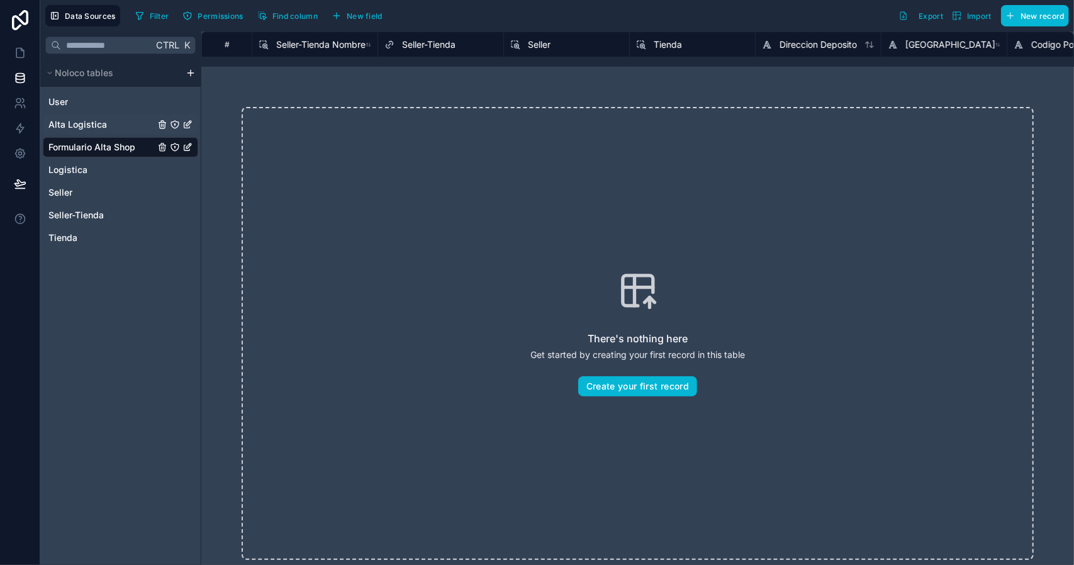
click at [82, 123] on span "Alta Logistica" at bounding box center [77, 124] width 59 height 13
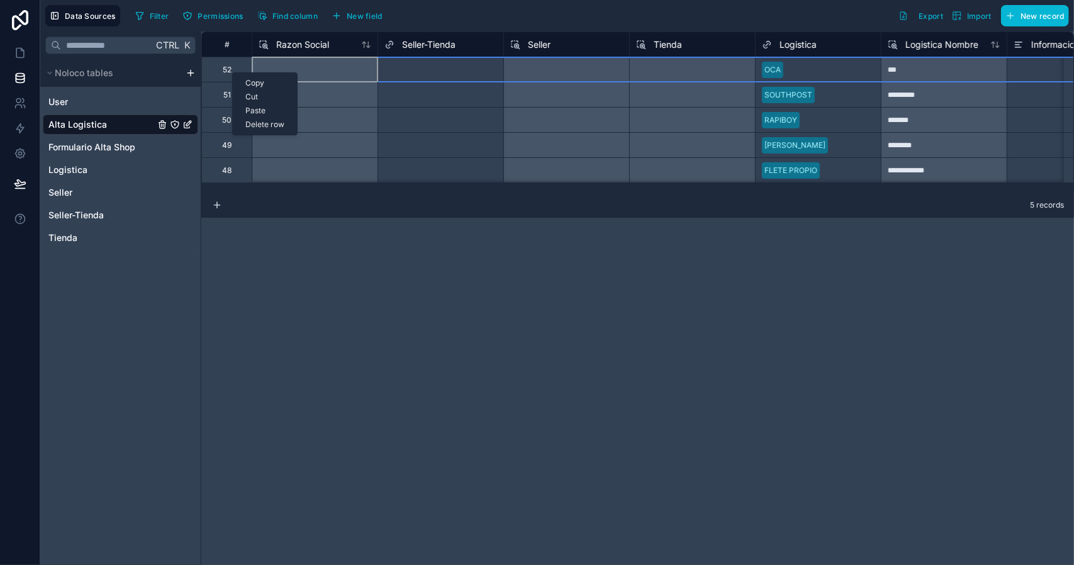
drag, startPoint x: 269, startPoint y: 125, endPoint x: 253, endPoint y: 121, distance: 16.9
click at [267, 125] on div "Delete row" at bounding box center [265, 125] width 64 height 14
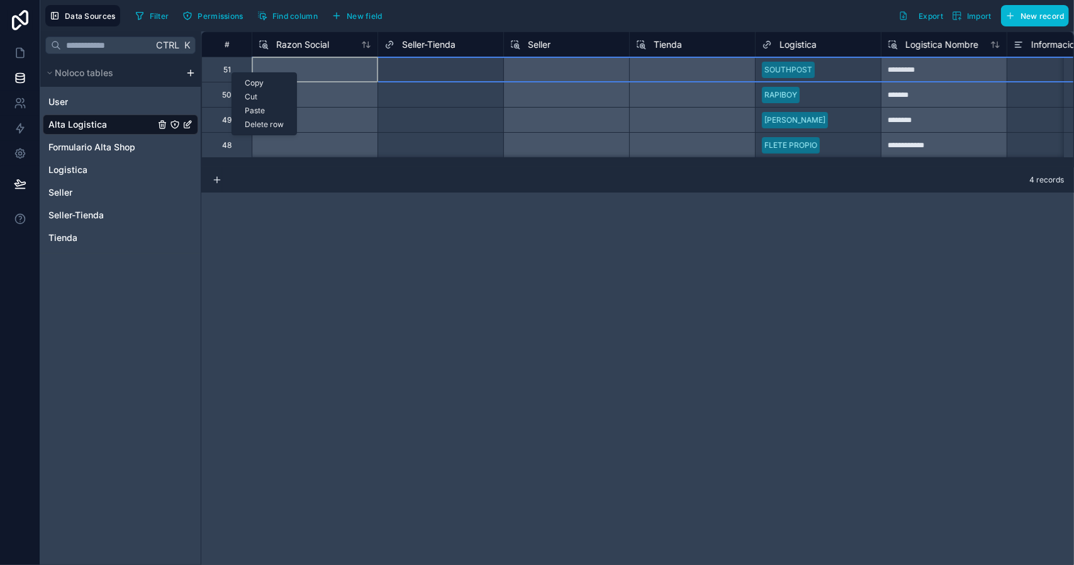
click at [264, 121] on div "Delete row" at bounding box center [264, 125] width 64 height 14
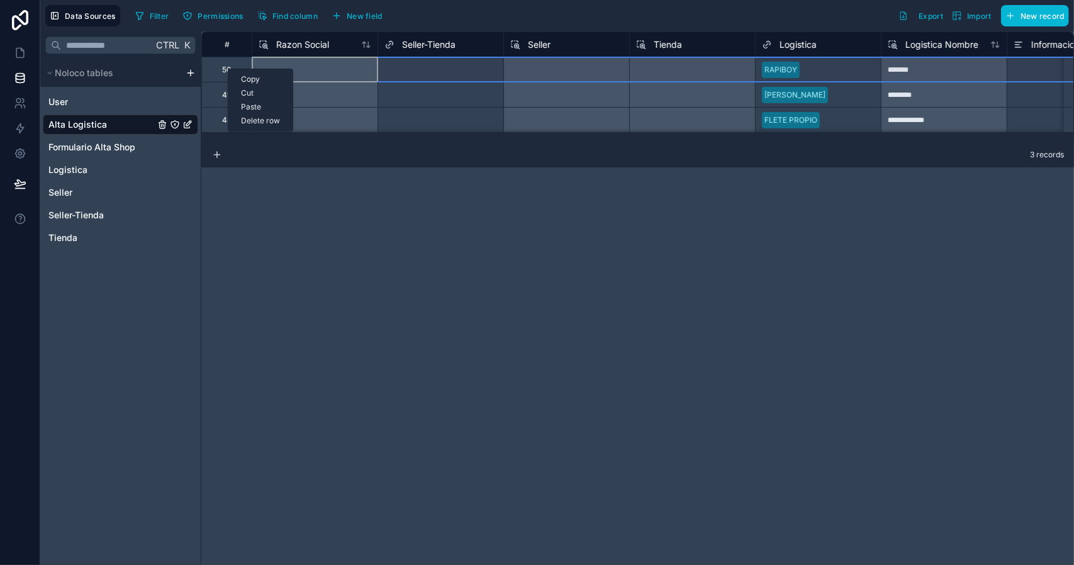
click at [260, 121] on div "Delete row" at bounding box center [260, 121] width 64 height 14
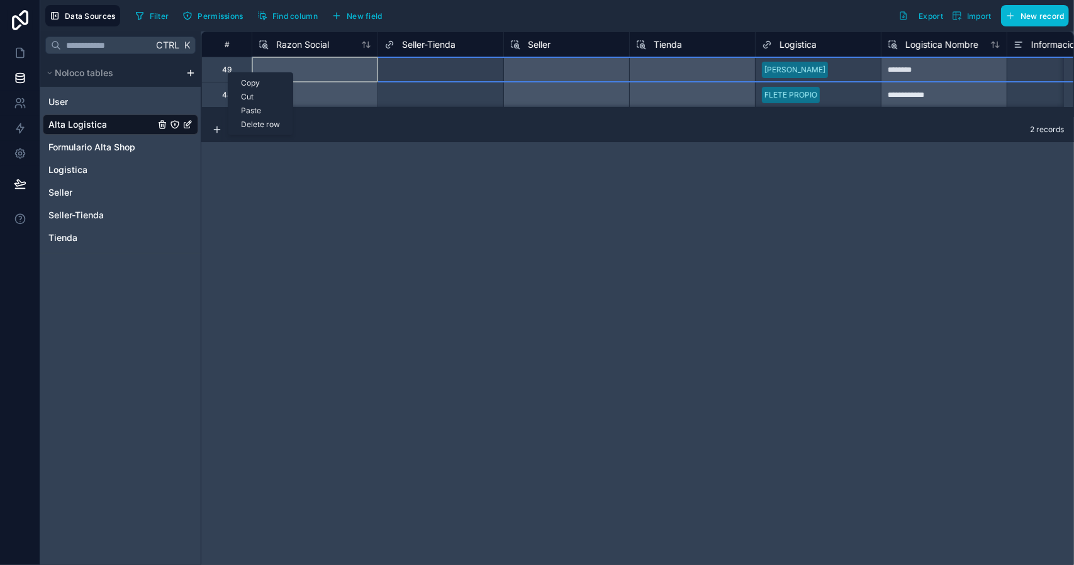
drag, startPoint x: 259, startPoint y: 124, endPoint x: 249, endPoint y: 116, distance: 12.6
click at [258, 124] on div "Delete row" at bounding box center [260, 125] width 64 height 14
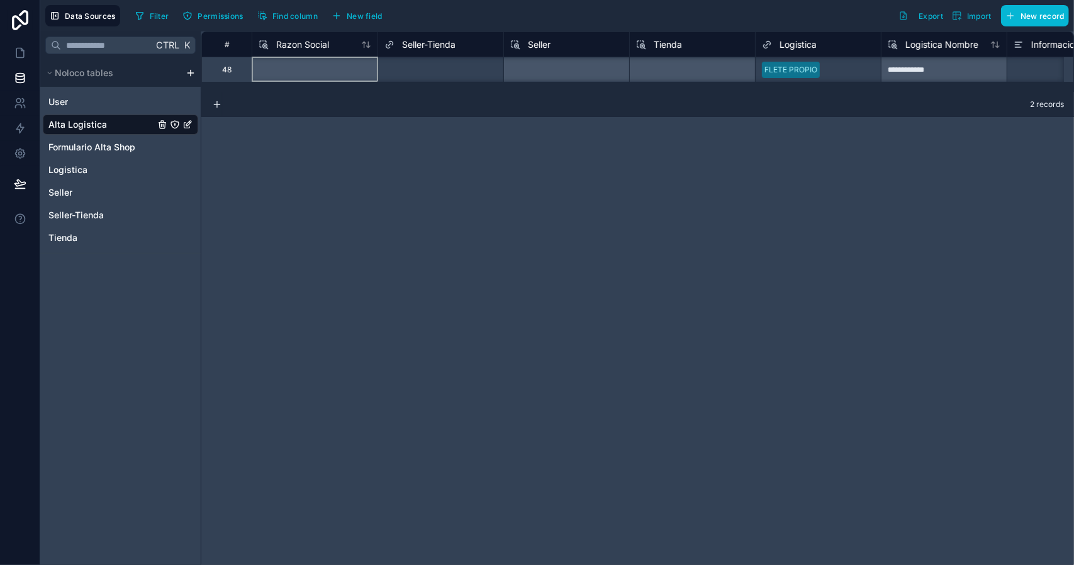
scroll to position [1, 0]
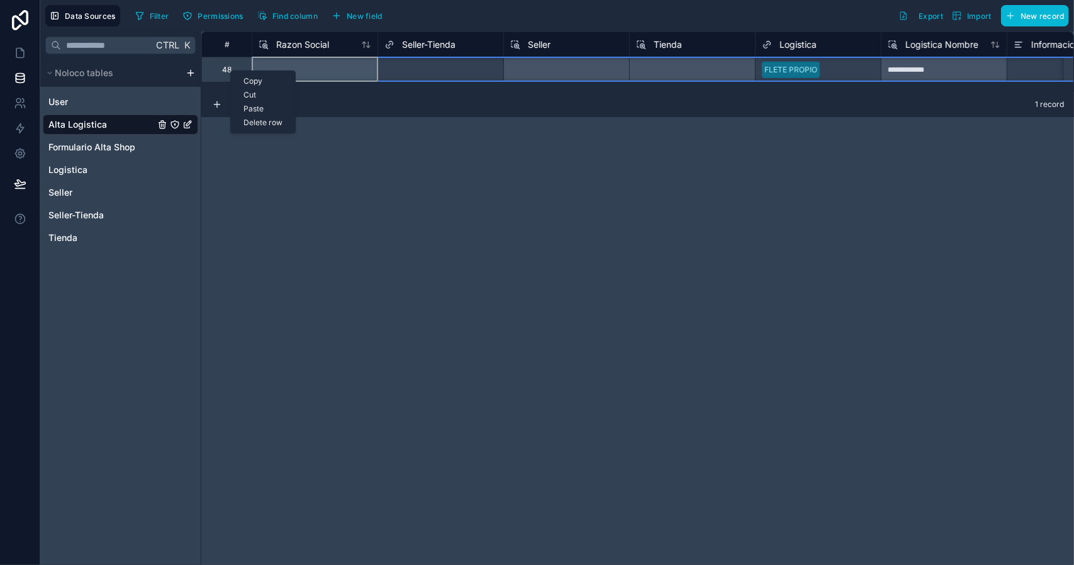
click at [274, 121] on div "Delete row" at bounding box center [263, 123] width 64 height 14
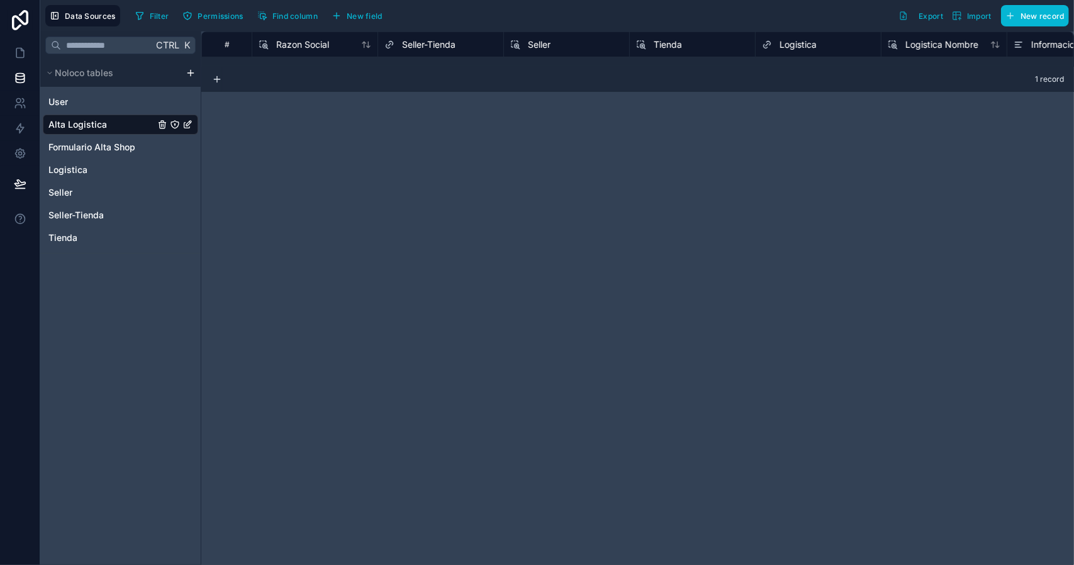
scroll to position [0, 0]
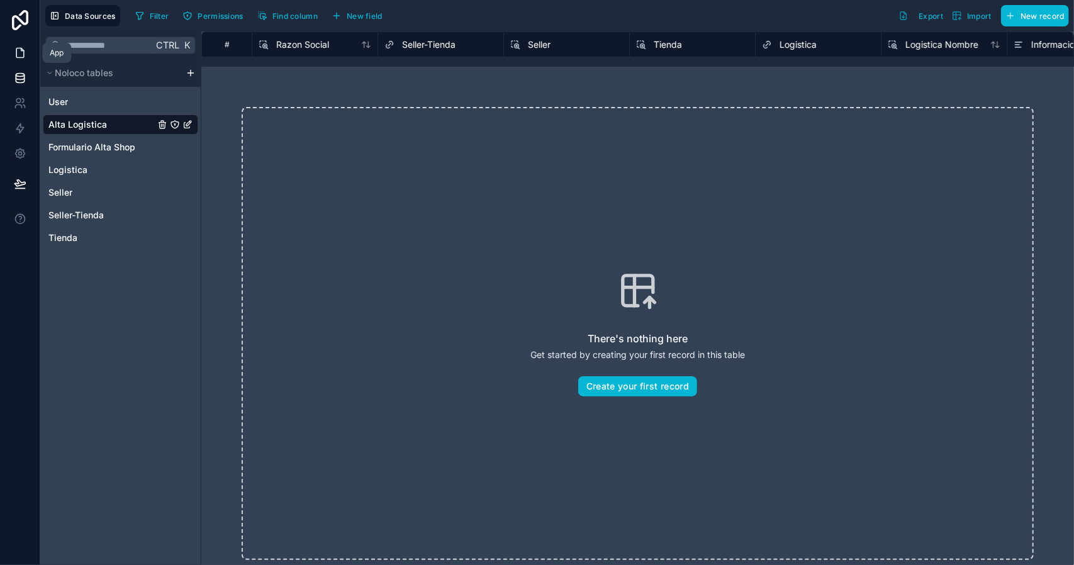
click at [15, 52] on icon at bounding box center [20, 53] width 13 height 13
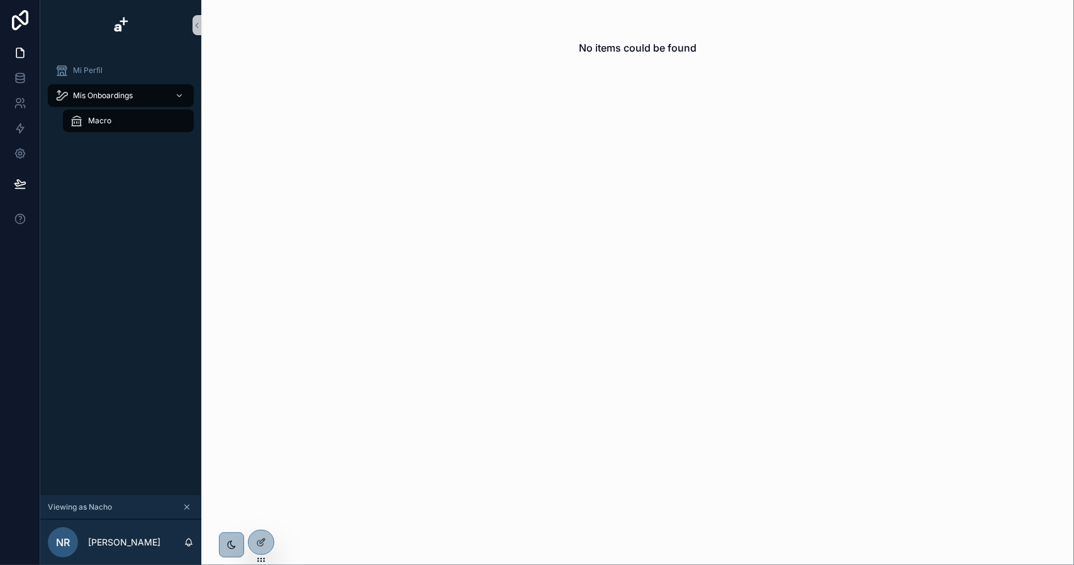
click at [192, 506] on button "scrollable content" at bounding box center [187, 507] width 14 height 14
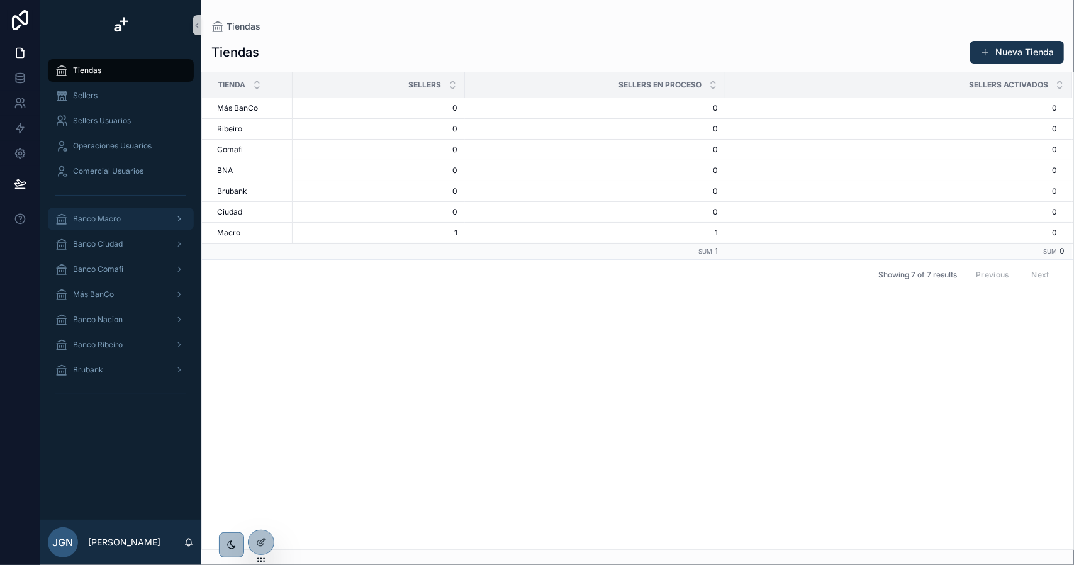
click at [127, 222] on div "Banco Macro" at bounding box center [120, 219] width 131 height 20
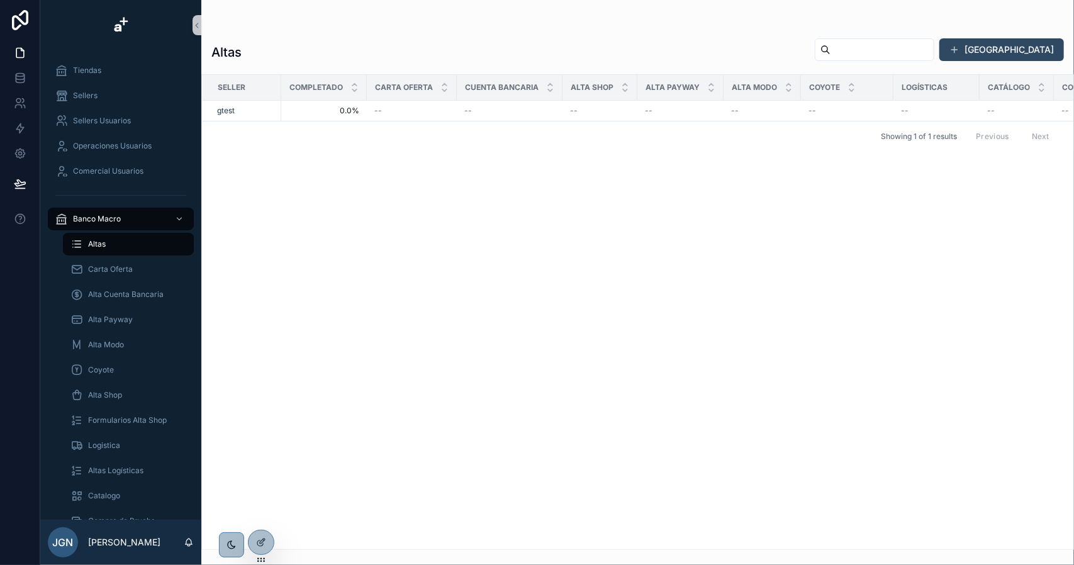
click at [1018, 54] on button "[GEOGRAPHIC_DATA]" at bounding box center [1002, 49] width 125 height 23
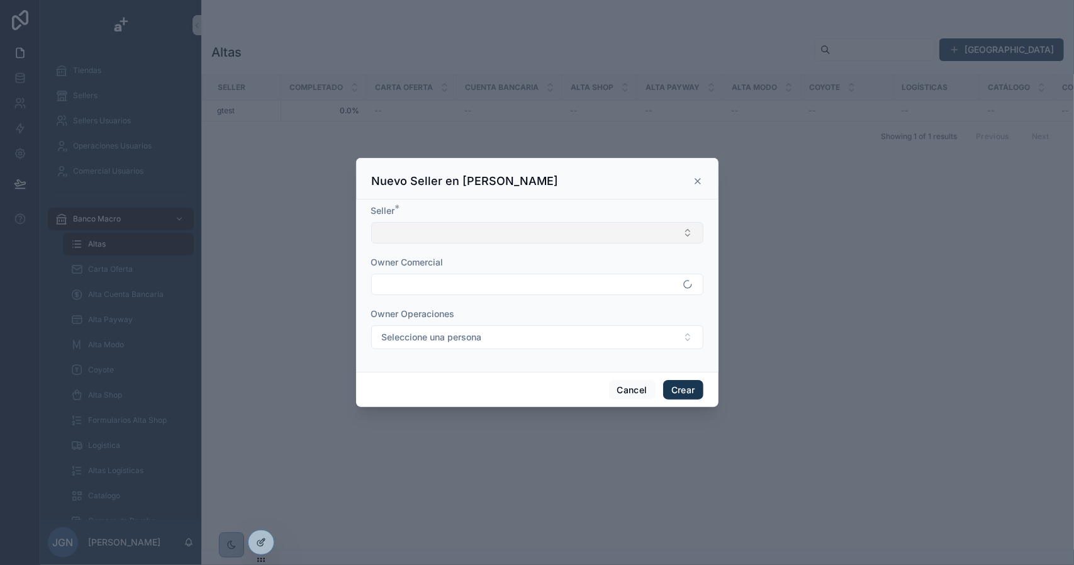
click at [496, 222] on button "Select Button" at bounding box center [537, 232] width 332 height 21
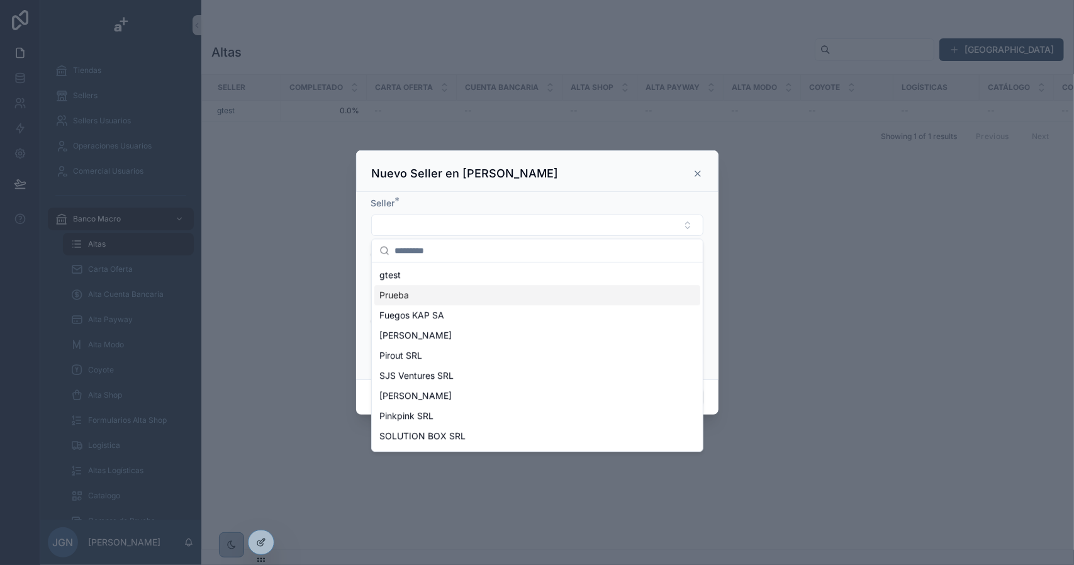
click at [439, 295] on div "Prueba" at bounding box center [538, 295] width 326 height 20
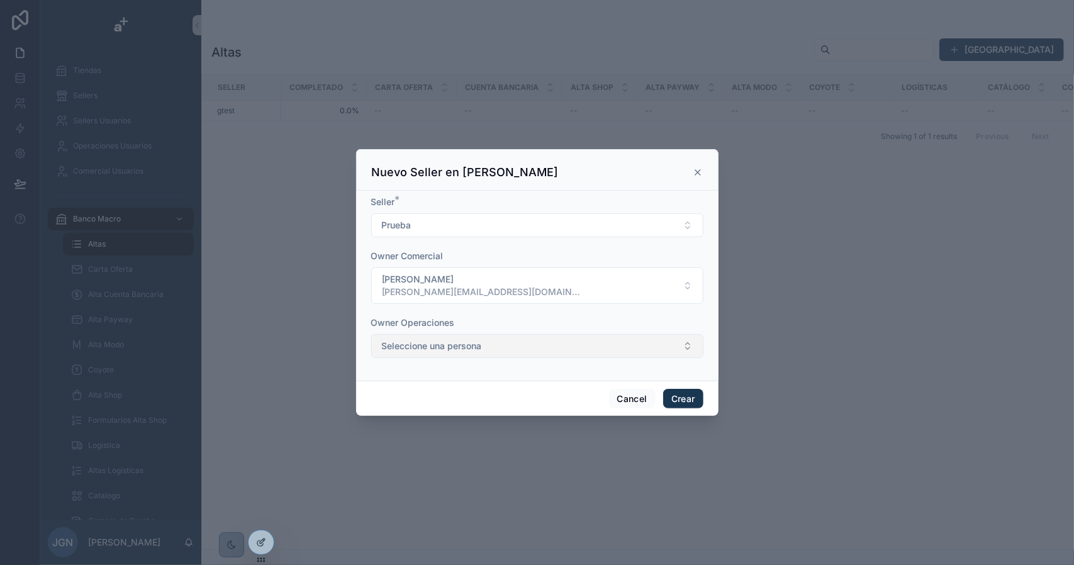
click at [462, 347] on span "Seleccione una persona" at bounding box center [432, 346] width 100 height 13
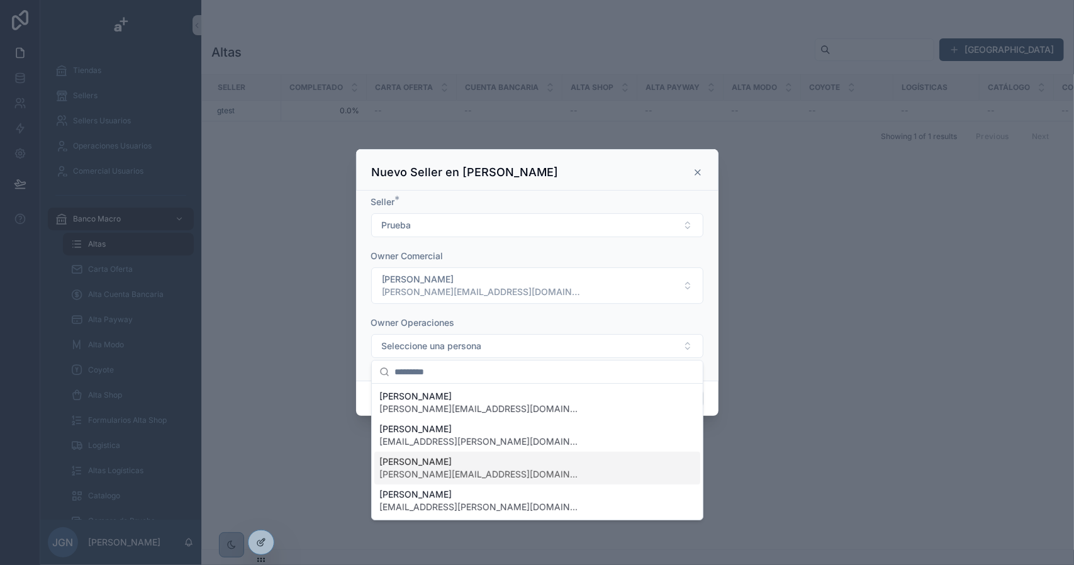
drag, startPoint x: 470, startPoint y: 469, endPoint x: 468, endPoint y: 459, distance: 10.1
click at [470, 469] on span "[PERSON_NAME][EMAIL_ADDRESS][DOMAIN_NAME]" at bounding box center [480, 474] width 201 height 13
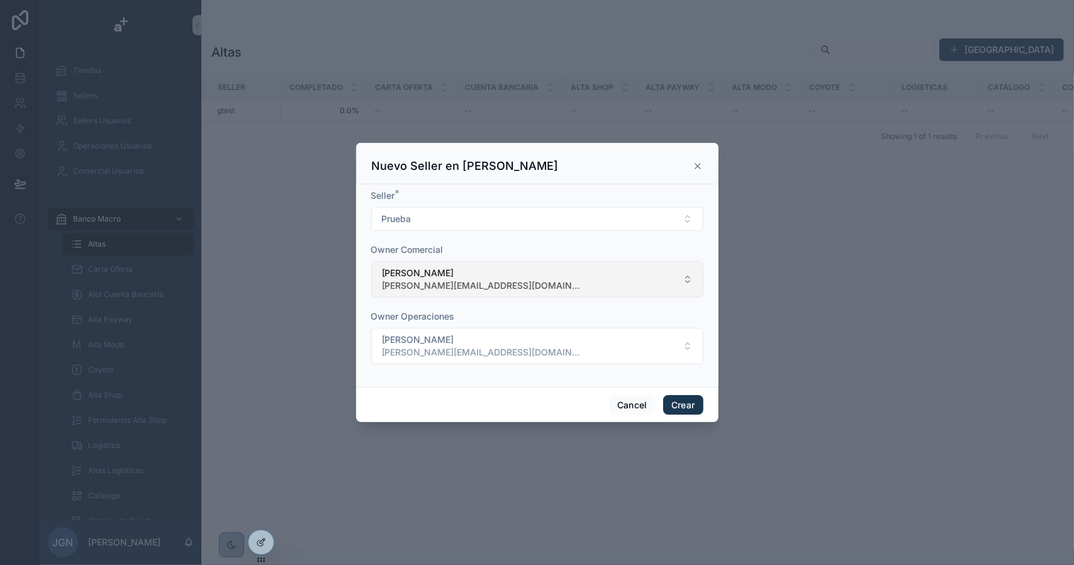
click at [423, 283] on span "[PERSON_NAME][EMAIL_ADDRESS][DOMAIN_NAME]" at bounding box center [482, 285] width 201 height 13
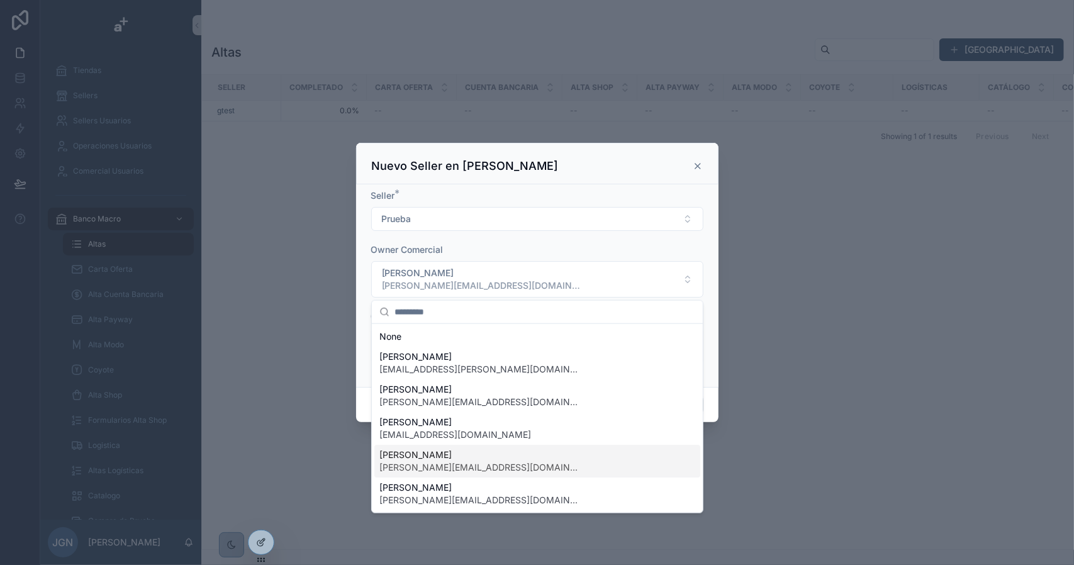
drag, startPoint x: 436, startPoint y: 454, endPoint x: 436, endPoint y: 398, distance: 55.4
click at [436, 453] on span "[PERSON_NAME]" at bounding box center [480, 455] width 201 height 13
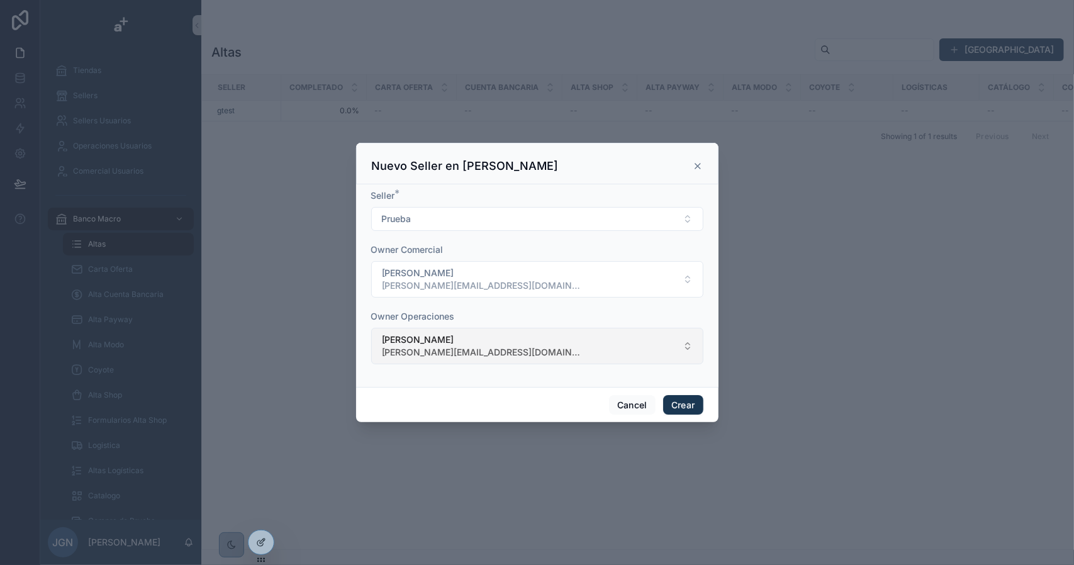
click at [431, 351] on span "[PERSON_NAME][EMAIL_ADDRESS][DOMAIN_NAME]" at bounding box center [482, 352] width 201 height 13
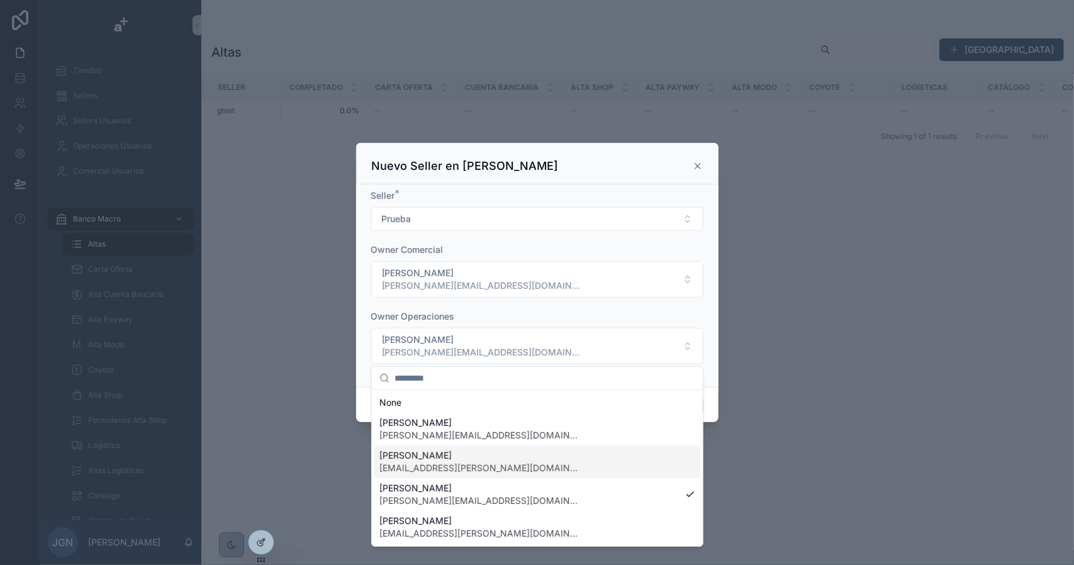
click at [466, 464] on span "[EMAIL_ADDRESS][PERSON_NAME][DOMAIN_NAME]" at bounding box center [480, 468] width 201 height 13
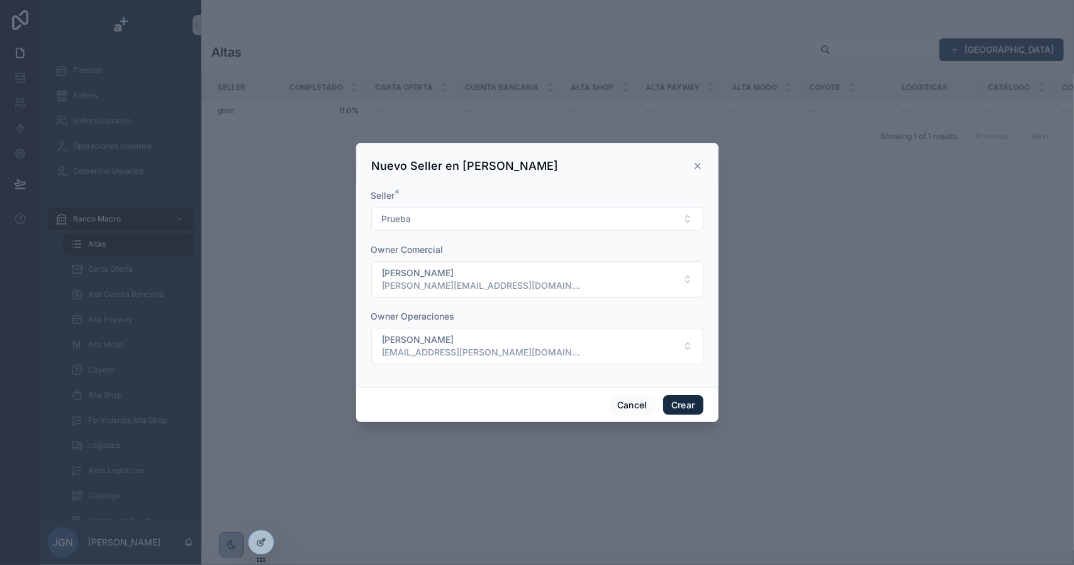
click at [688, 401] on button "Crear" at bounding box center [683, 405] width 40 height 20
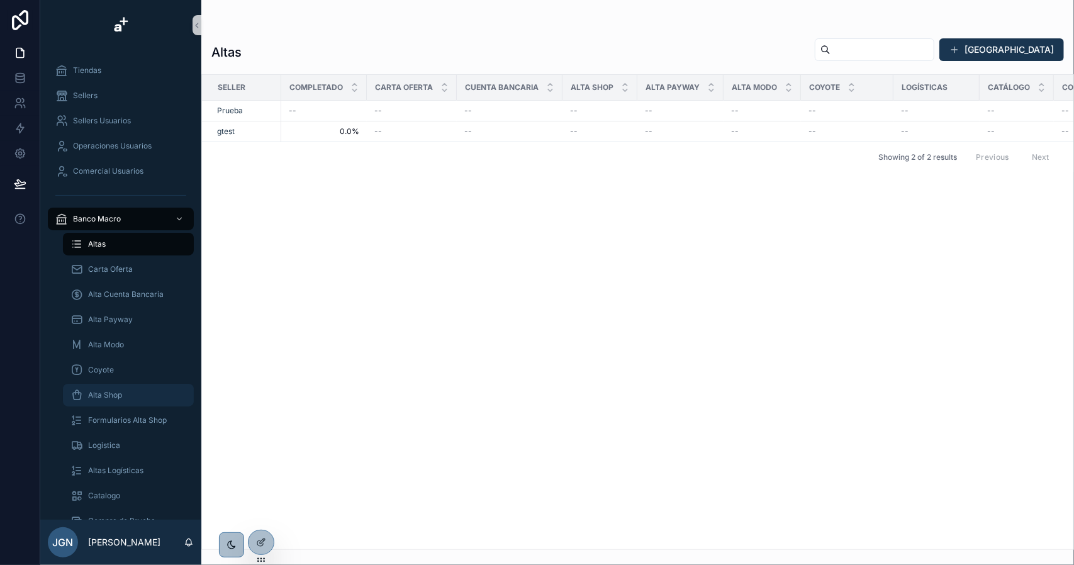
click at [121, 397] on span "Alta Shop" at bounding box center [105, 395] width 34 height 10
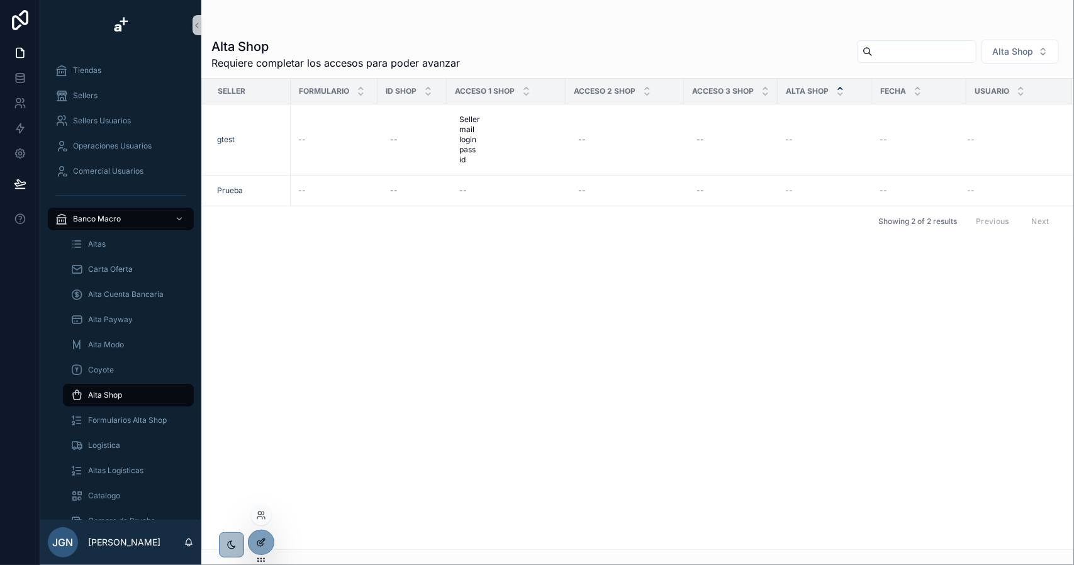
click at [264, 538] on icon at bounding box center [261, 543] width 10 height 10
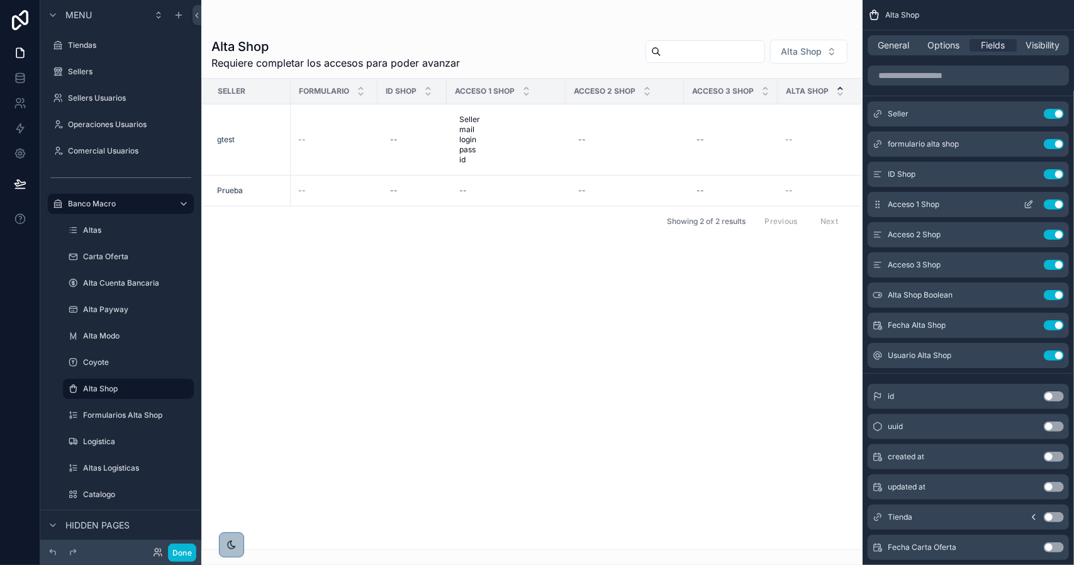
click at [1052, 174] on button "Use setting" at bounding box center [1054, 174] width 20 height 10
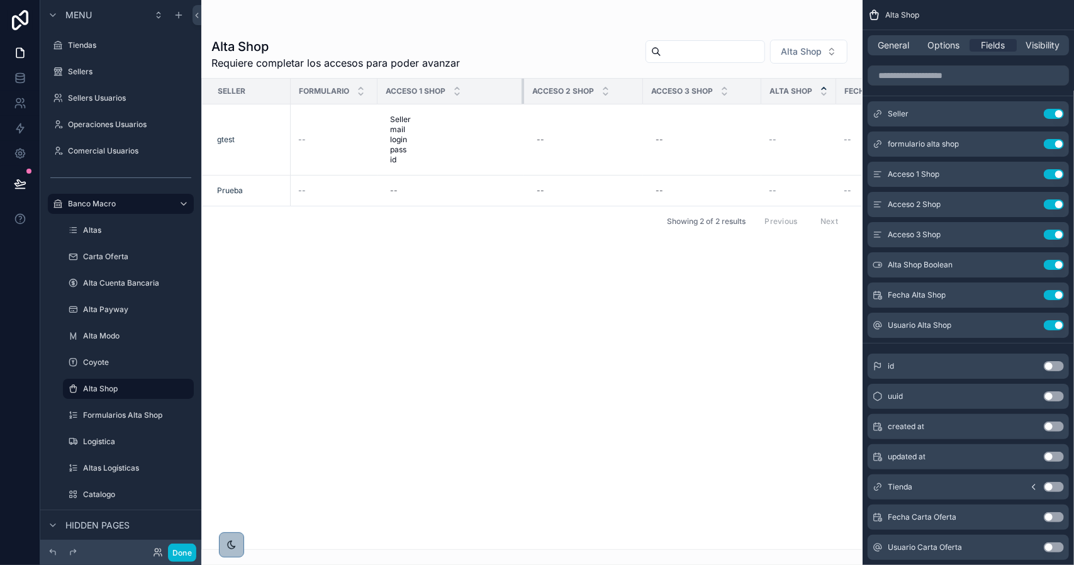
drag, startPoint x: 467, startPoint y: 88, endPoint x: 544, endPoint y: 94, distance: 77.6
click at [544, 94] on tr "Seller Formulario Acceso 1 Shop Acceso 2 Shop Acceso 3 Shop Alta Shop Fecha Usu…" at bounding box center [614, 92] width 825 height 26
click at [184, 554] on button "Done" at bounding box center [182, 553] width 28 height 18
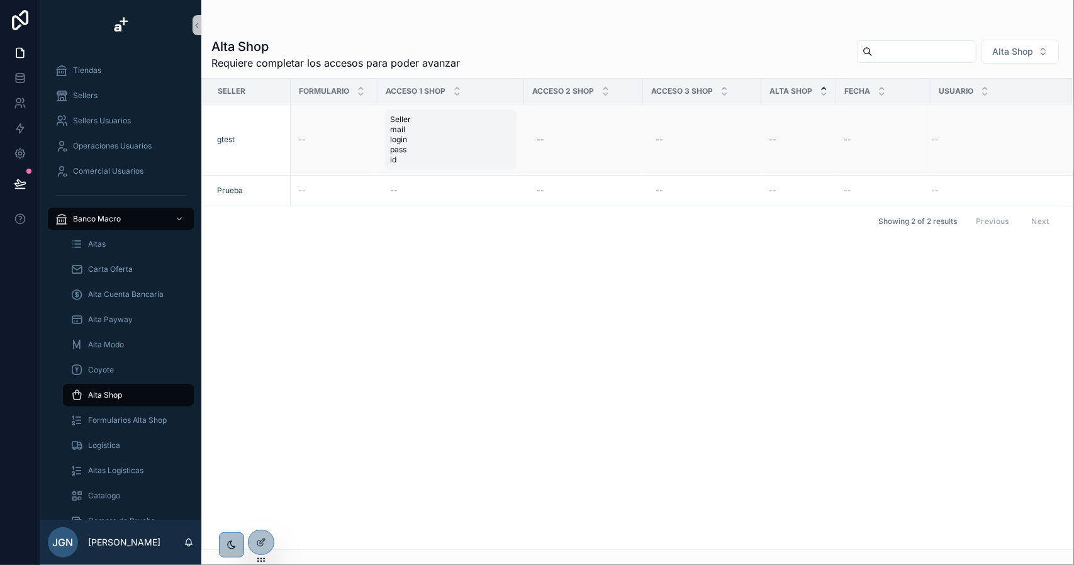
click at [400, 140] on span "Seller mail login pass id" at bounding box center [431, 140] width 83 height 50
click at [529, 138] on icon "scrollable content" at bounding box center [527, 136] width 10 height 10
click at [439, 140] on span "Seller mail login pass id" at bounding box center [431, 140] width 83 height 50
drag, startPoint x: 423, startPoint y: 189, endPoint x: 391, endPoint y: 124, distance: 72.6
click at [391, 124] on div "****** **** ***** ******* **" at bounding box center [470, 162] width 181 height 97
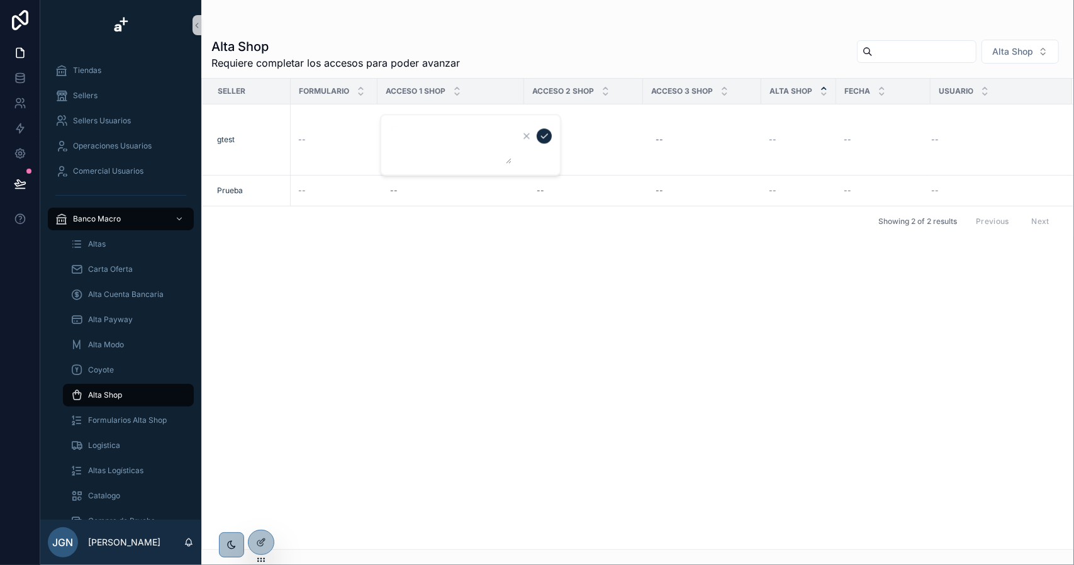
click at [544, 138] on icon "scrollable content" at bounding box center [544, 136] width 6 height 4
drag, startPoint x: 538, startPoint y: 254, endPoint x: 543, endPoint y: 249, distance: 6.7
click at [539, 254] on div "Seller Formulario Acceso 1 Shop Acceso 2 Shop Acceso 3 Shop Alta Shop Fecha Usu…" at bounding box center [638, 314] width 872 height 471
click at [25, 80] on icon at bounding box center [20, 78] width 13 height 13
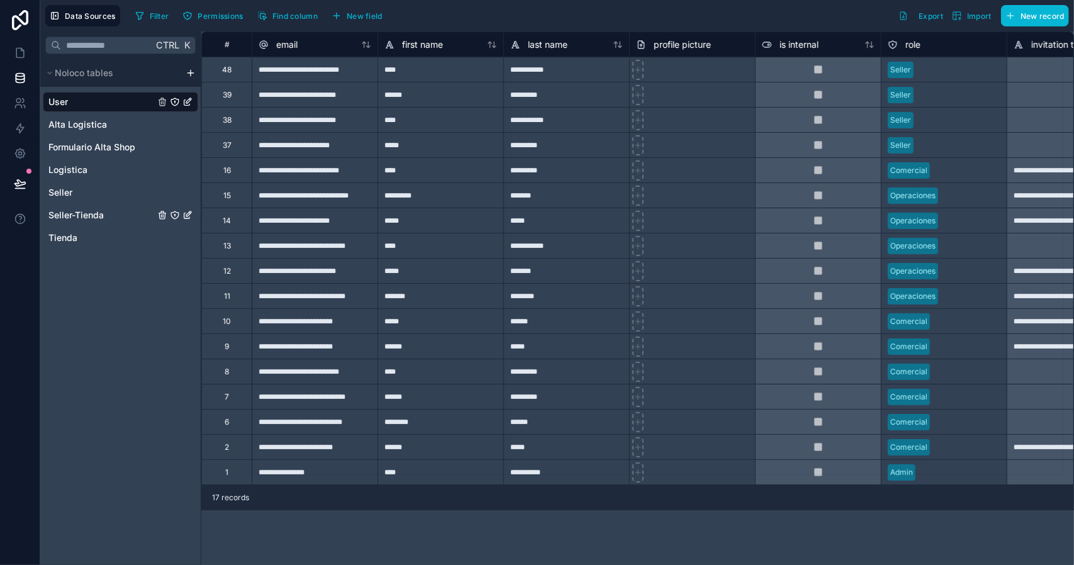
click at [81, 218] on span "Seller-Tienda" at bounding box center [75, 215] width 55 height 13
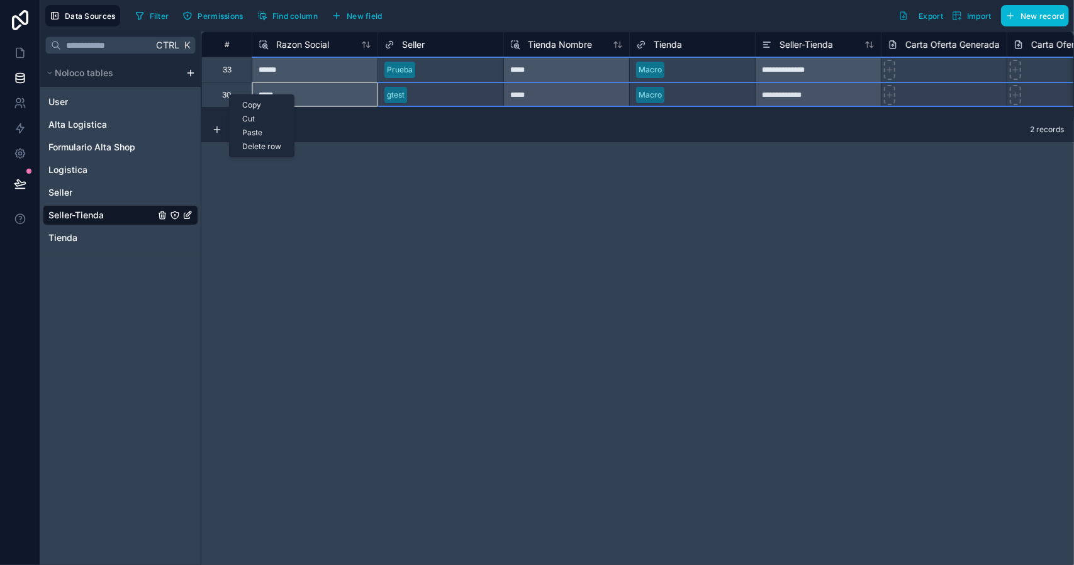
click at [259, 145] on div "Delete row" at bounding box center [262, 147] width 64 height 14
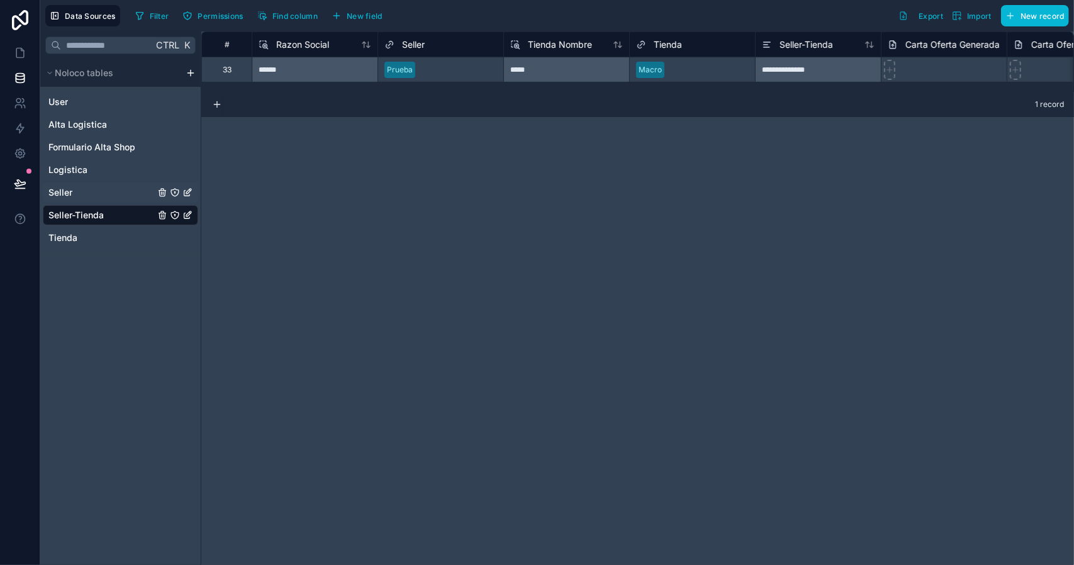
click at [87, 193] on link "Seller" at bounding box center [101, 192] width 106 height 13
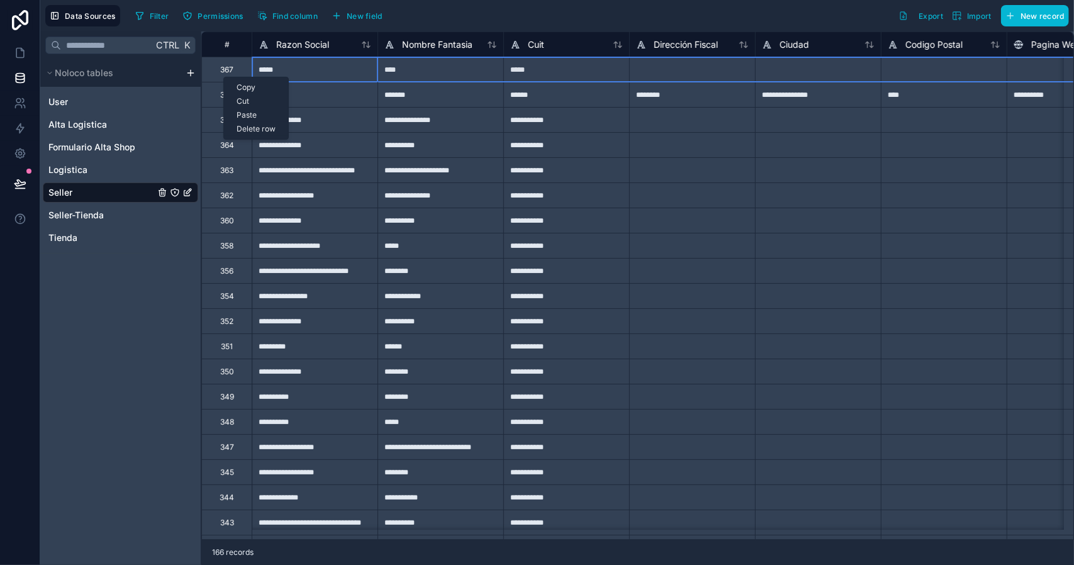
click at [254, 127] on div "Delete row" at bounding box center [256, 129] width 64 height 14
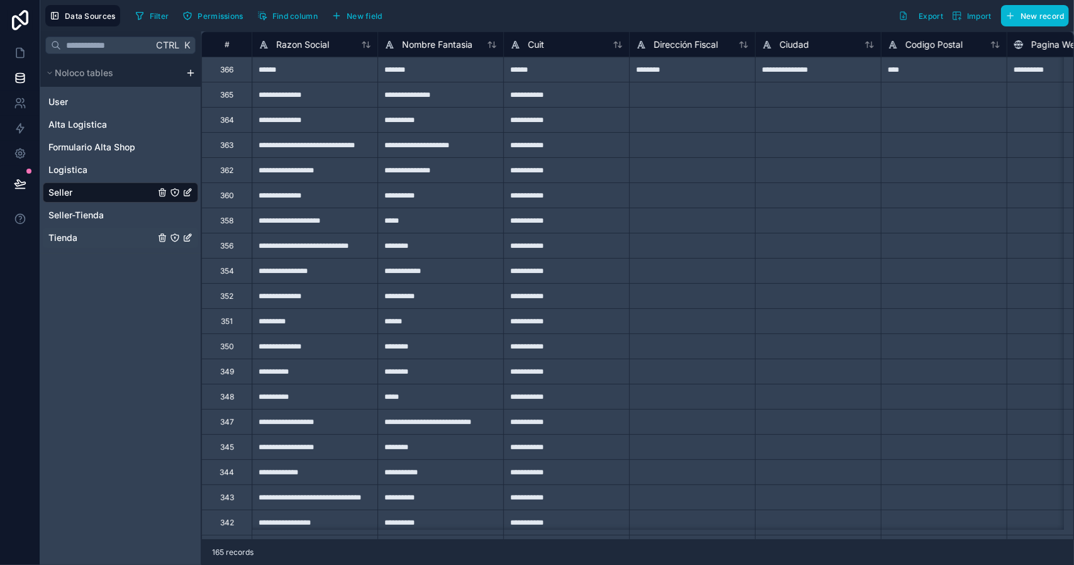
click at [77, 236] on link "Tienda" at bounding box center [101, 238] width 106 height 13
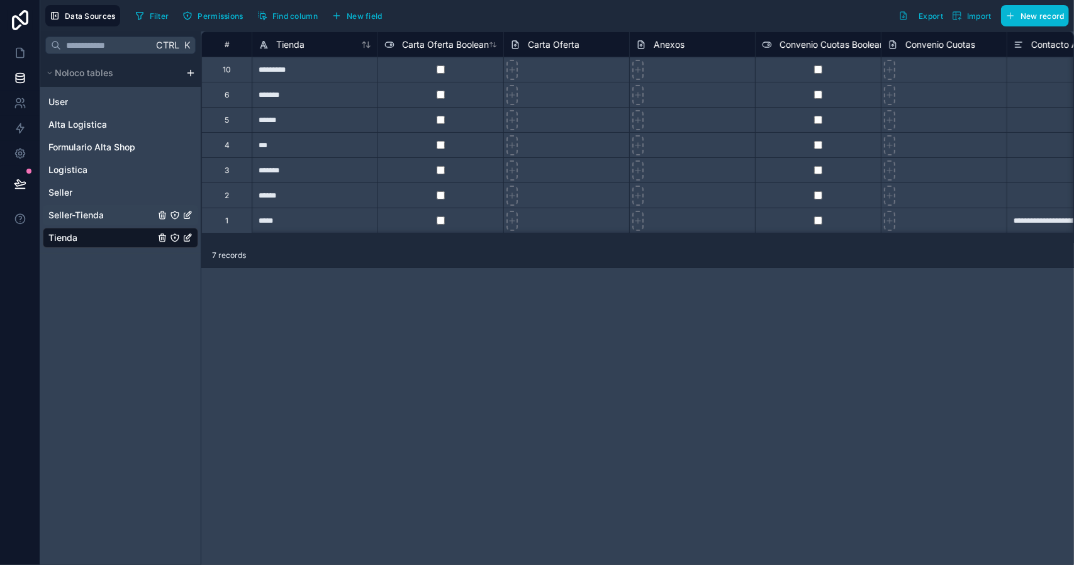
click at [85, 217] on span "Seller-Tienda" at bounding box center [75, 215] width 55 height 13
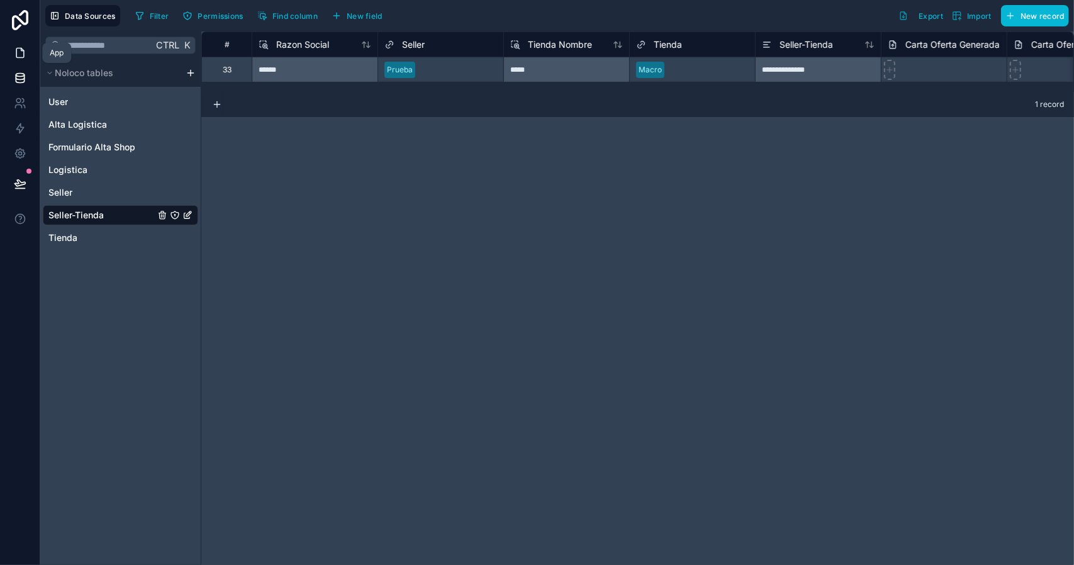
click at [21, 55] on icon at bounding box center [20, 53] width 13 height 13
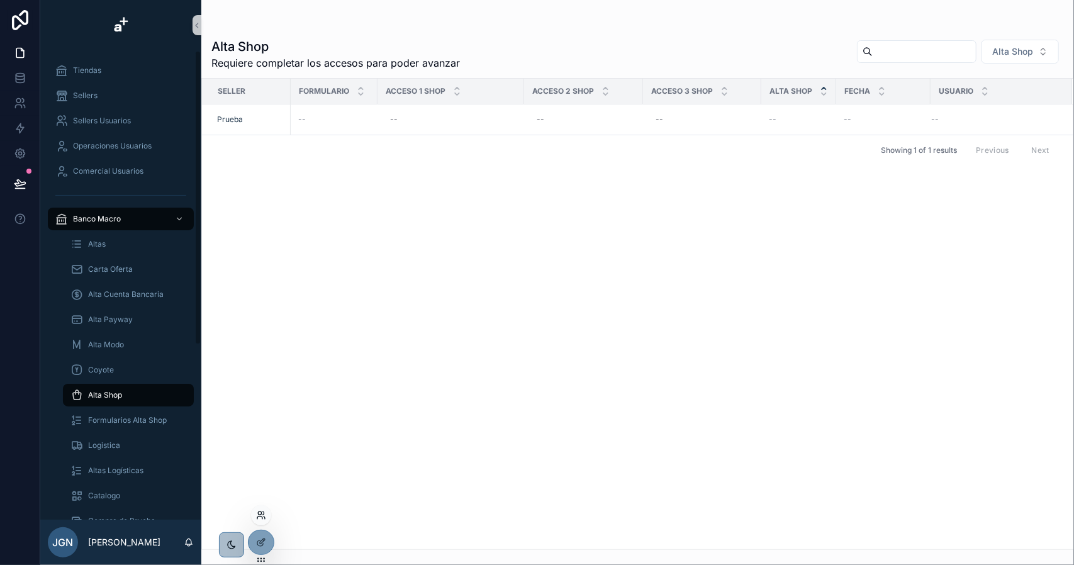
click at [261, 512] on icon at bounding box center [259, 513] width 3 height 3
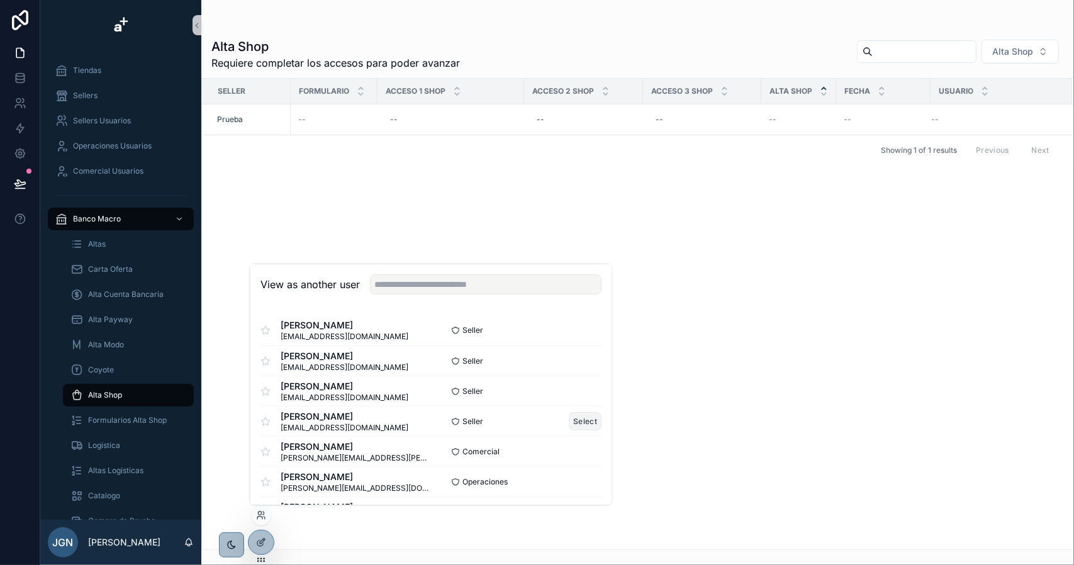
click at [570, 419] on button "Select" at bounding box center [585, 421] width 33 height 18
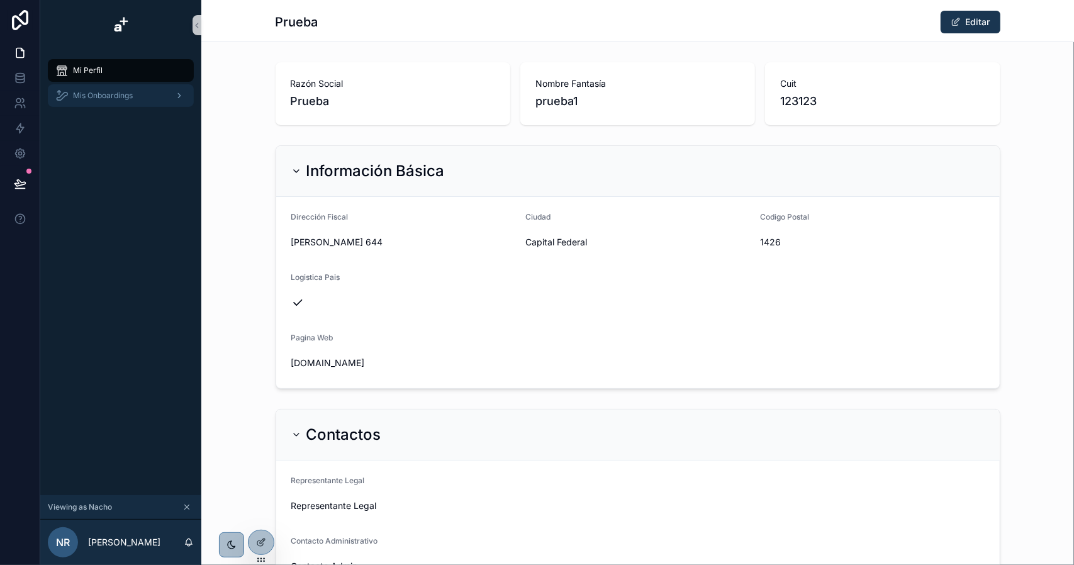
click at [125, 97] on span "Mis Onboardings" at bounding box center [103, 96] width 60 height 10
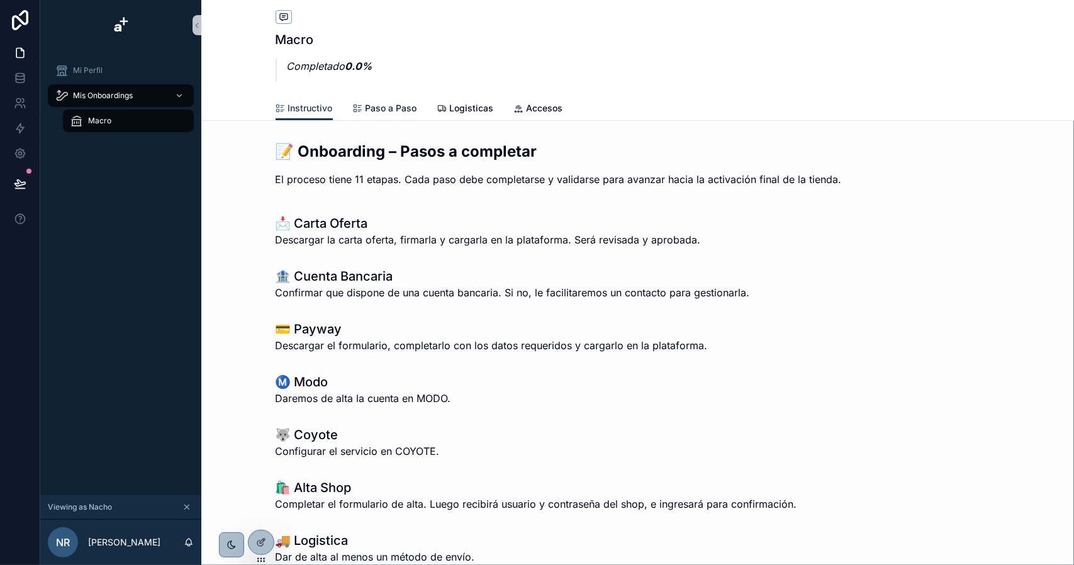
click at [388, 101] on link "Paso a Paso" at bounding box center [385, 109] width 64 height 25
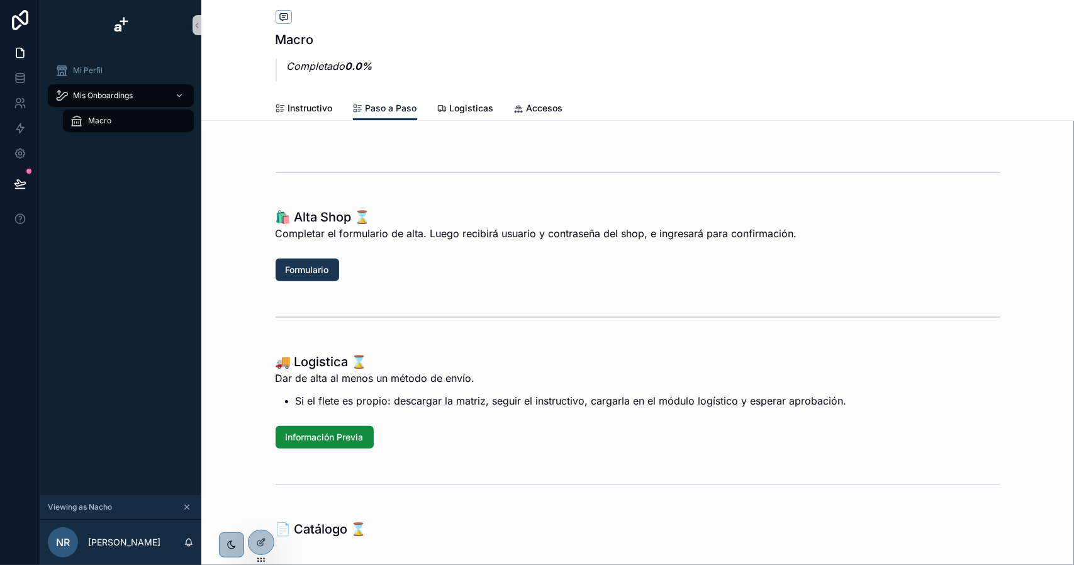
scroll to position [315, 0]
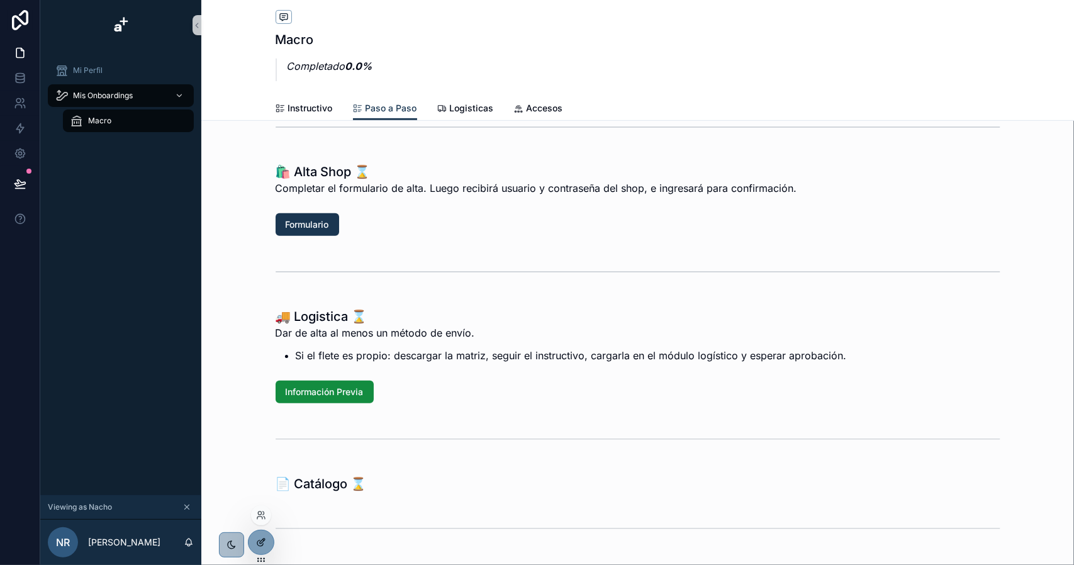
click at [261, 537] on div at bounding box center [261, 543] width 25 height 24
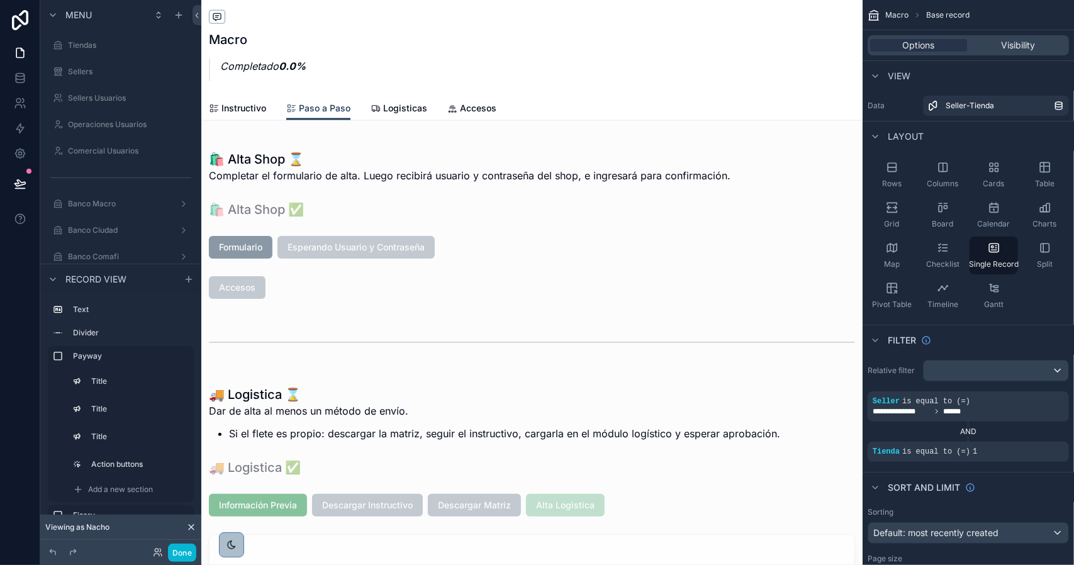
scroll to position [1196, 0]
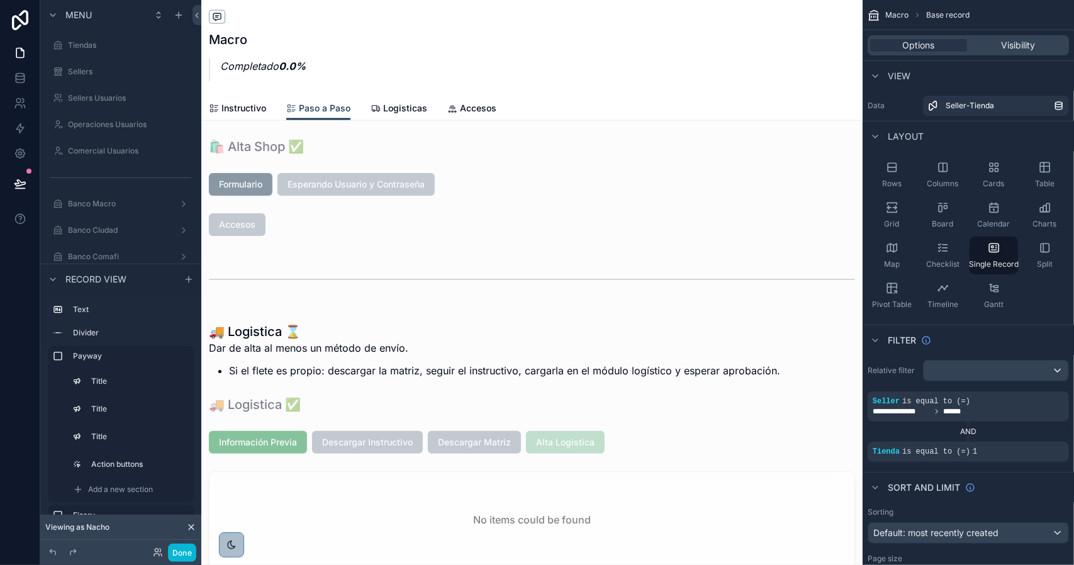
click at [526, 446] on div "scrollable content" at bounding box center [532, 349] width 662 height 3091
click at [571, 448] on div "scrollable content" at bounding box center [532, 448] width 662 height 276
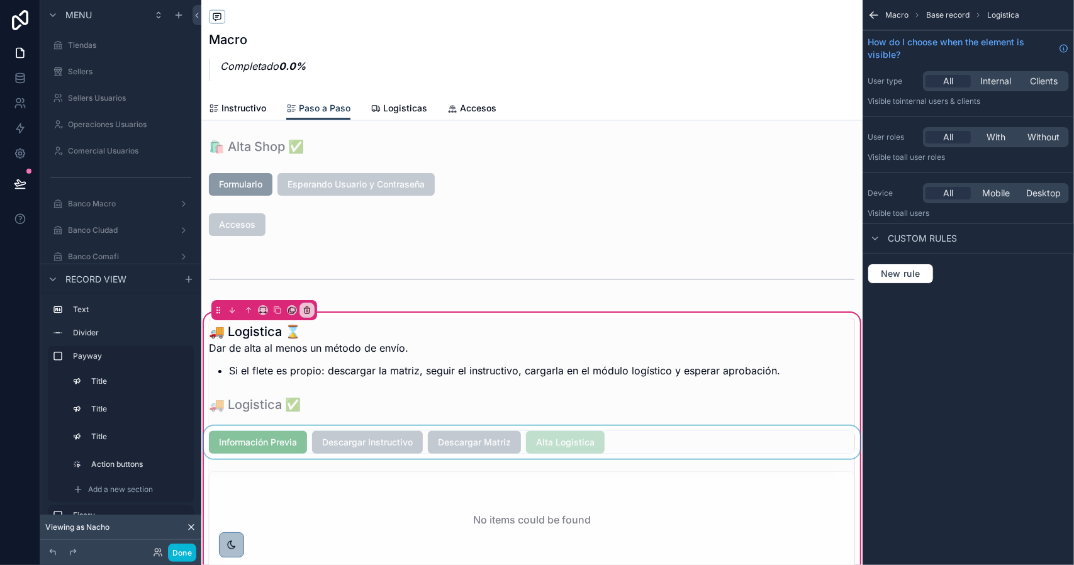
click at [558, 441] on div "scrollable content" at bounding box center [532, 442] width 662 height 33
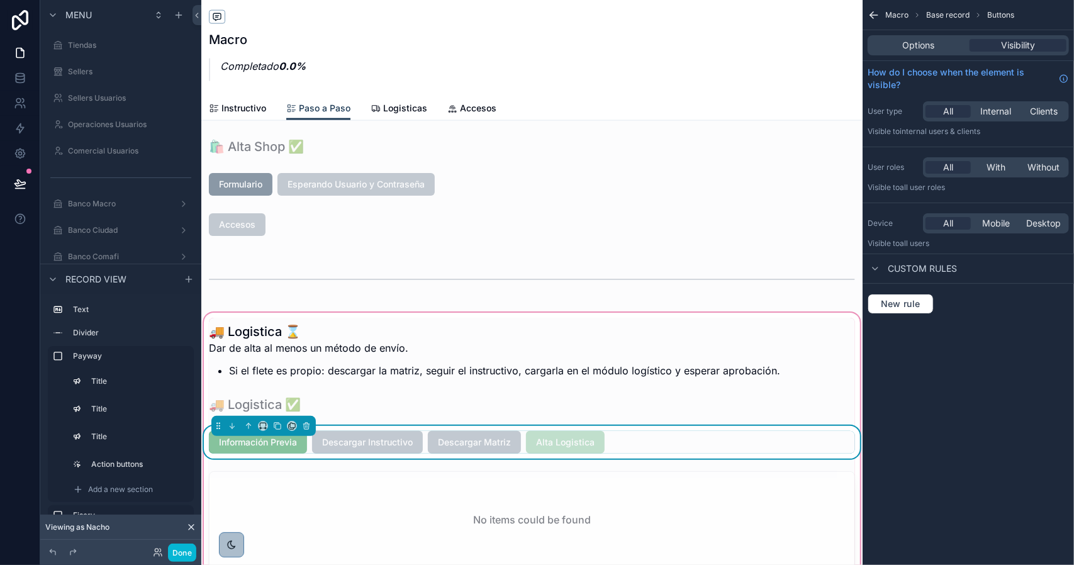
click at [924, 34] on div "Options Visibility" at bounding box center [968, 45] width 211 height 30
click at [920, 40] on span "Options" at bounding box center [919, 45] width 32 height 13
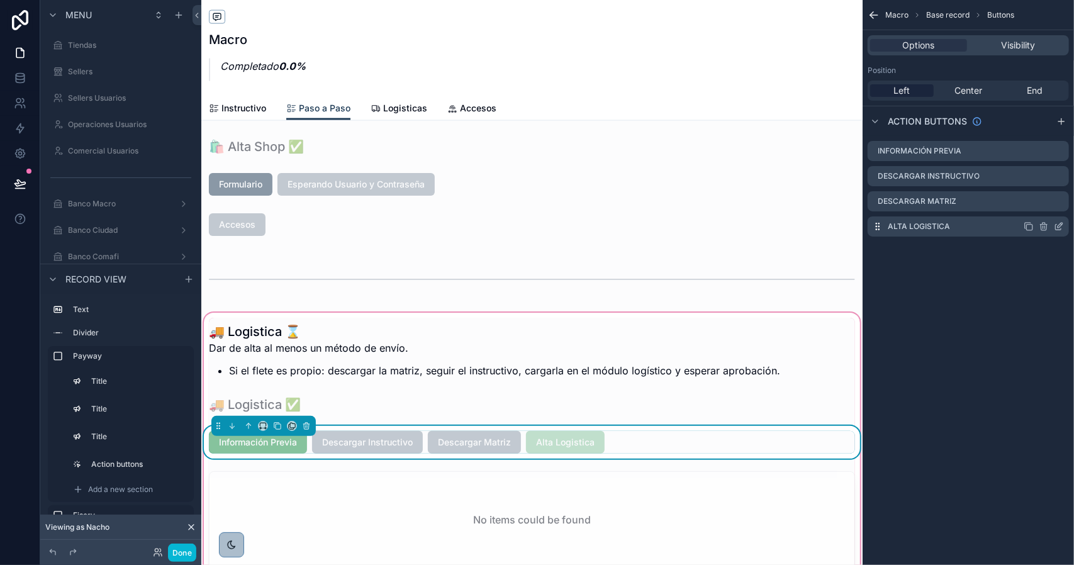
click at [1061, 228] on icon "scrollable content" at bounding box center [1059, 228] width 6 height 6
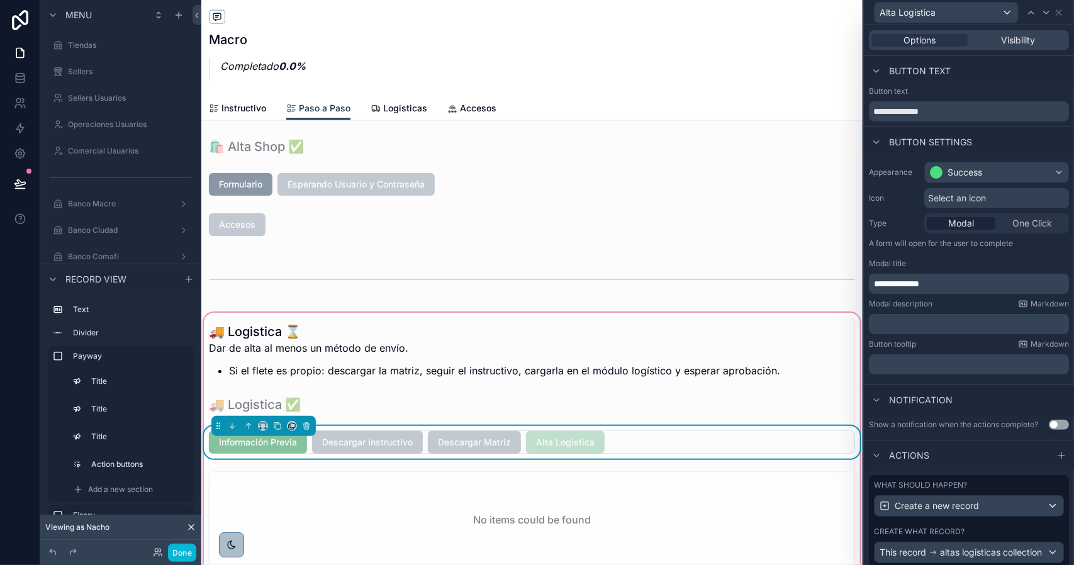
click at [995, 531] on div "What should happen? Create a new record Create what record? This record altas l…" at bounding box center [969, 531] width 200 height 113
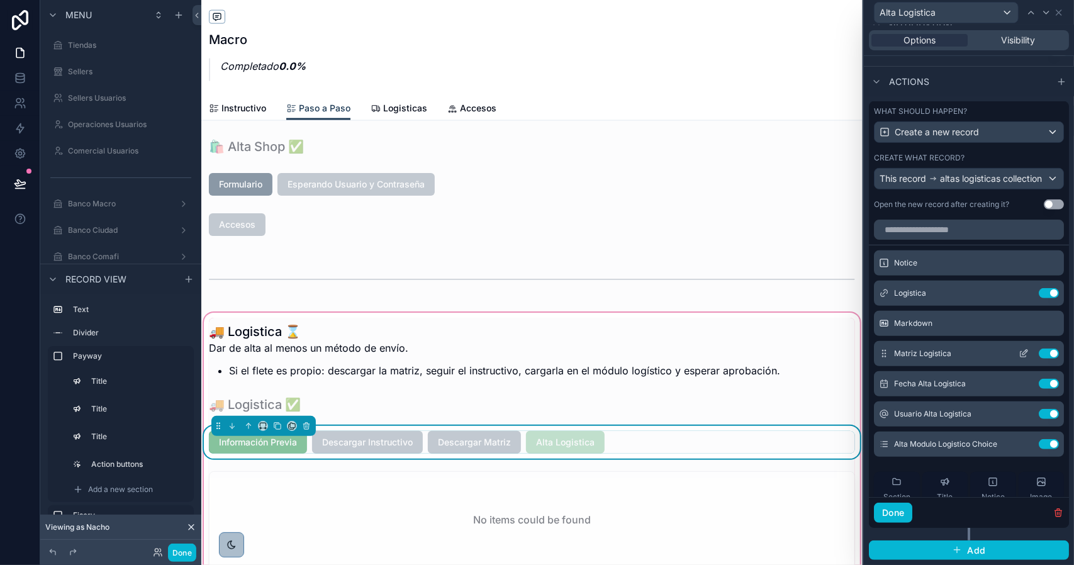
scroll to position [378, 0]
click at [1023, 325] on icon at bounding box center [1025, 322] width 5 height 5
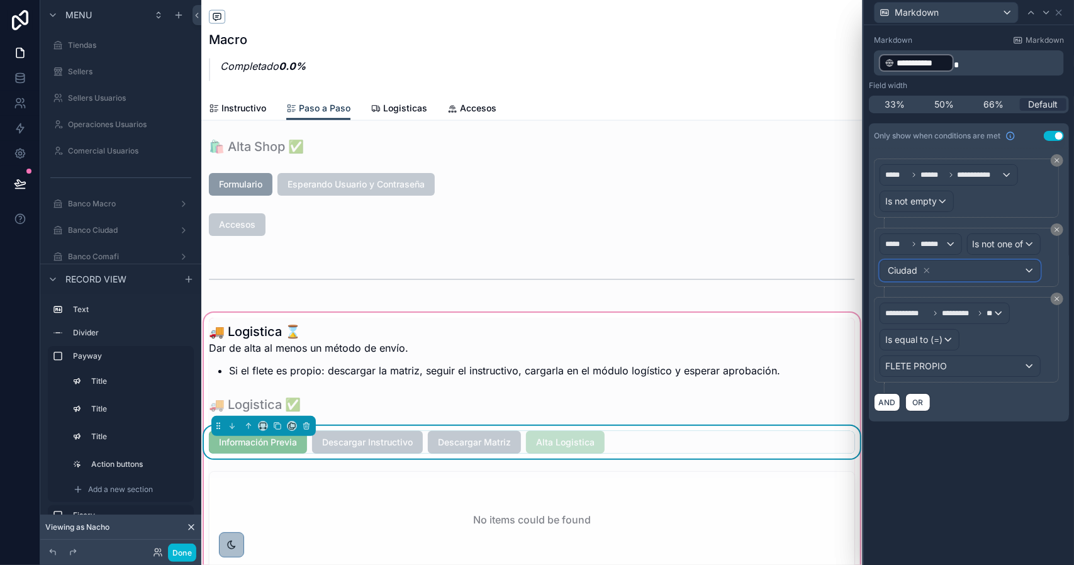
click at [964, 269] on div "Ciudad" at bounding box center [961, 271] width 160 height 20
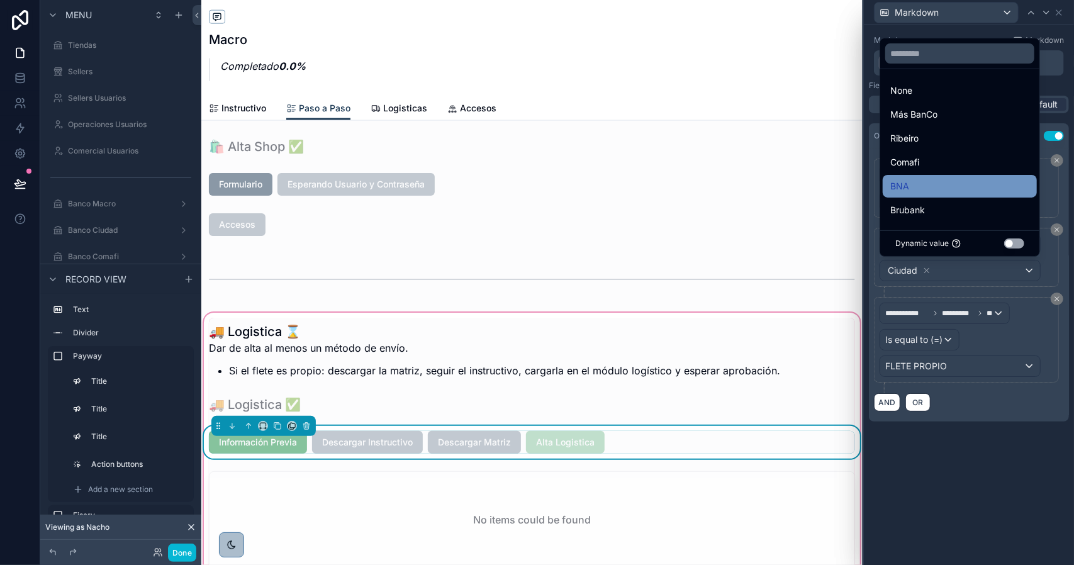
click at [937, 188] on div "BNA" at bounding box center [960, 186] width 139 height 15
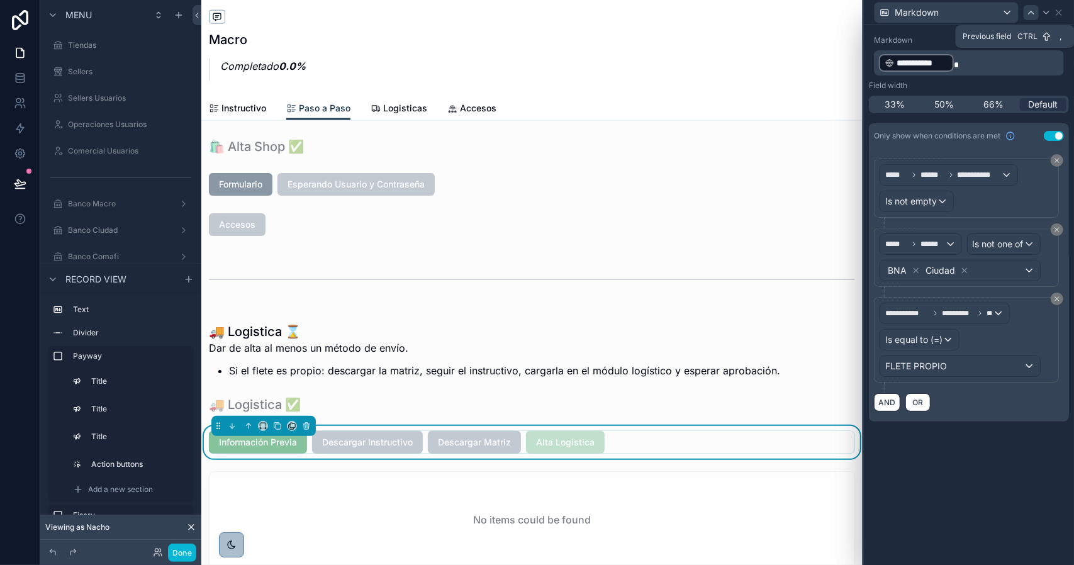
click at [1032, 16] on icon at bounding box center [1032, 13] width 10 height 10
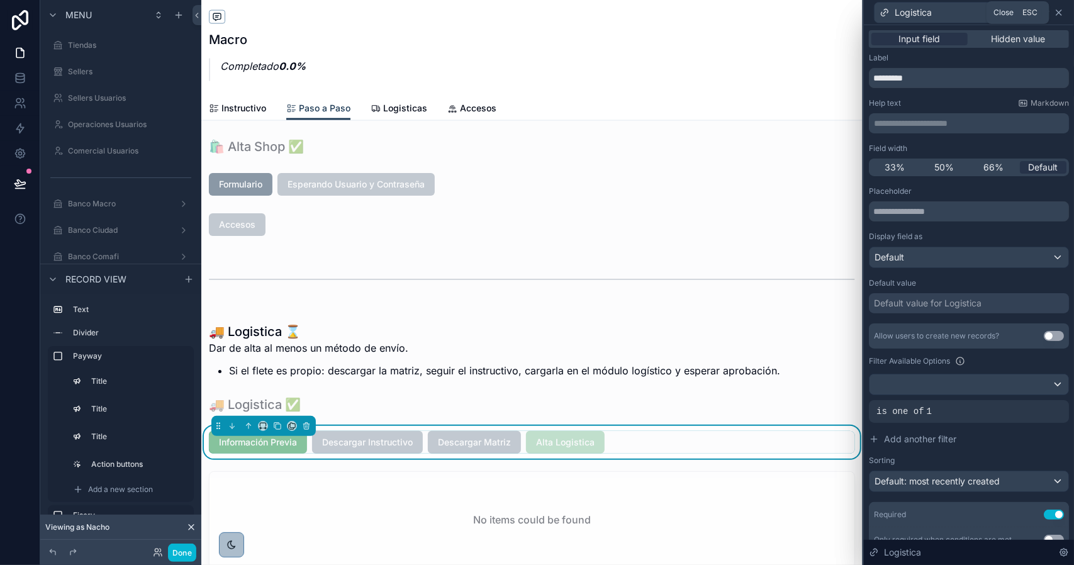
click at [1059, 14] on icon at bounding box center [1059, 13] width 10 height 10
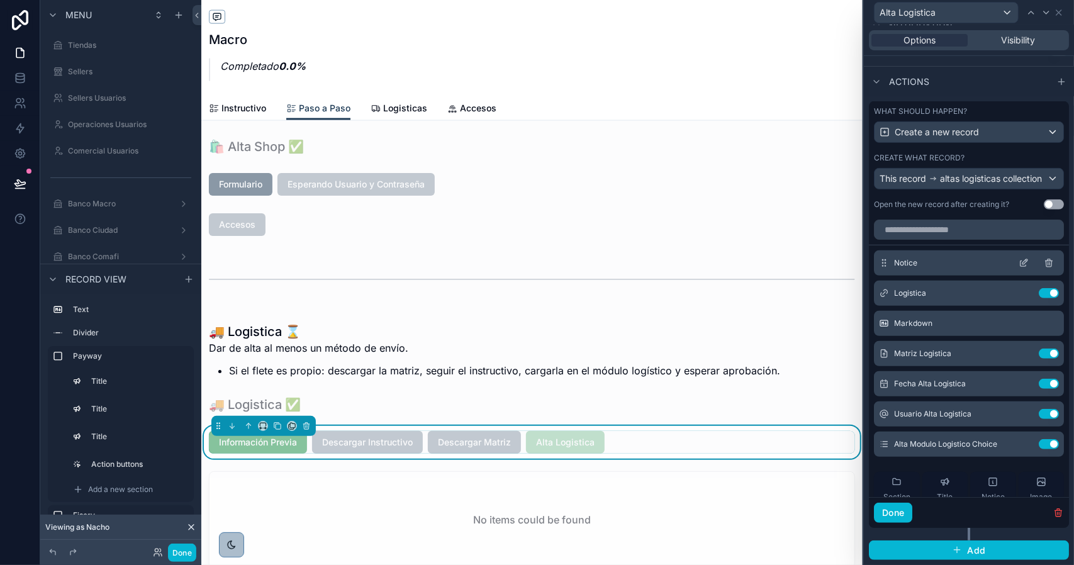
click at [1019, 268] on icon at bounding box center [1024, 263] width 10 height 10
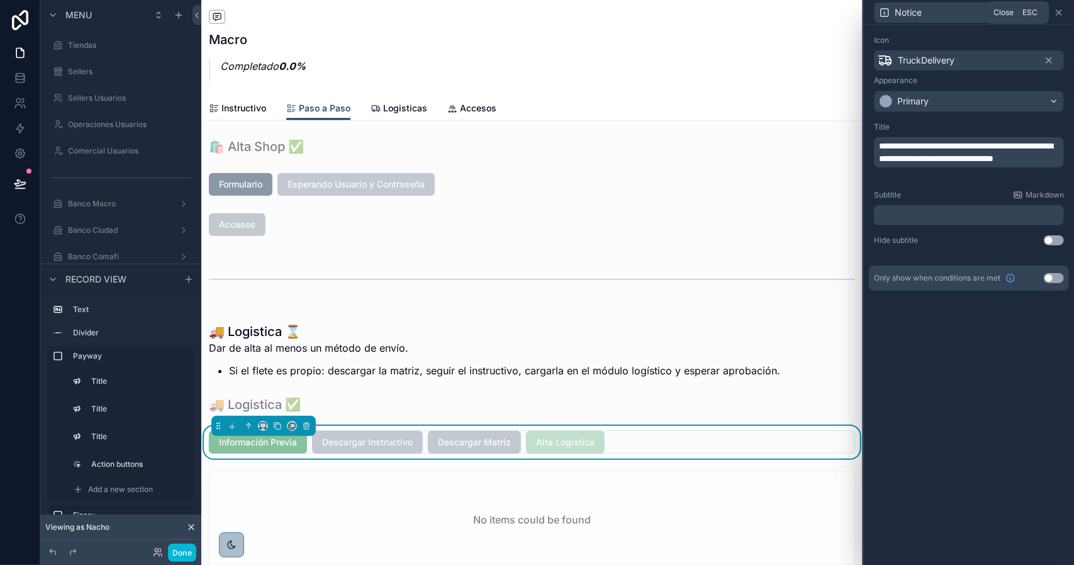
click at [1060, 12] on icon at bounding box center [1059, 12] width 5 height 5
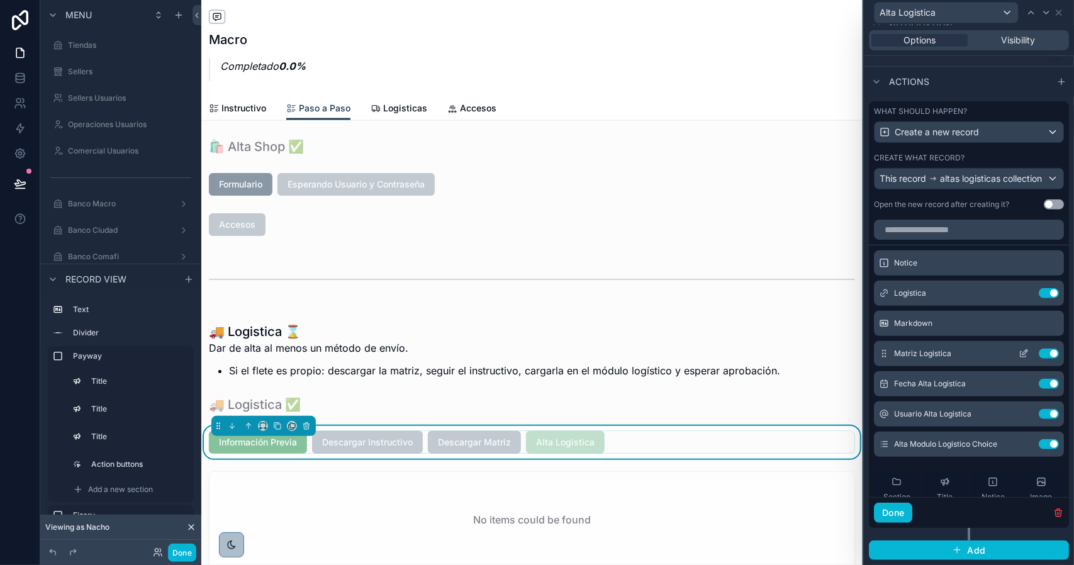
click at [1019, 359] on icon at bounding box center [1024, 354] width 10 height 10
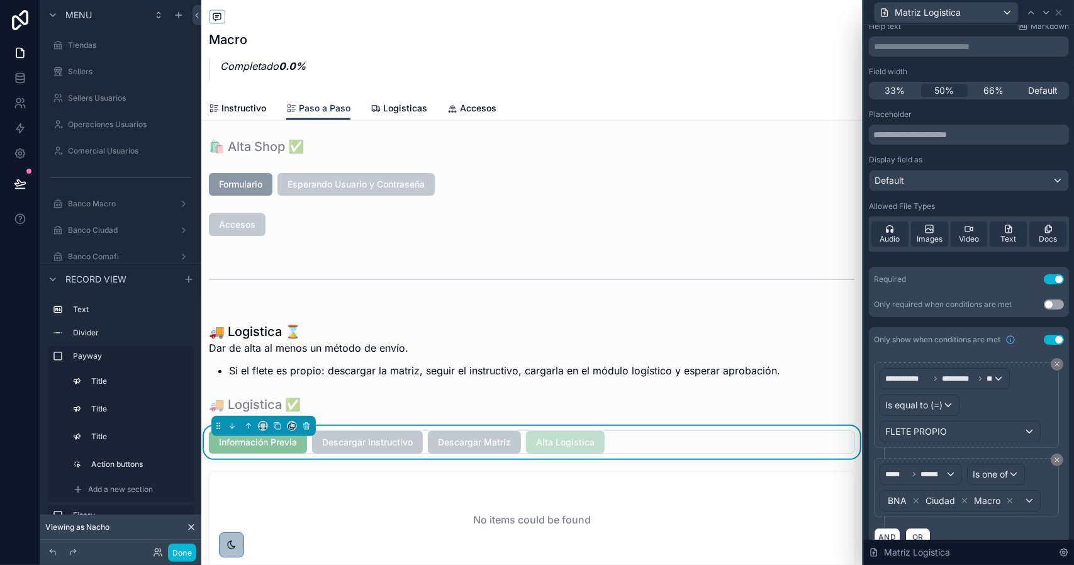
scroll to position [72, 0]
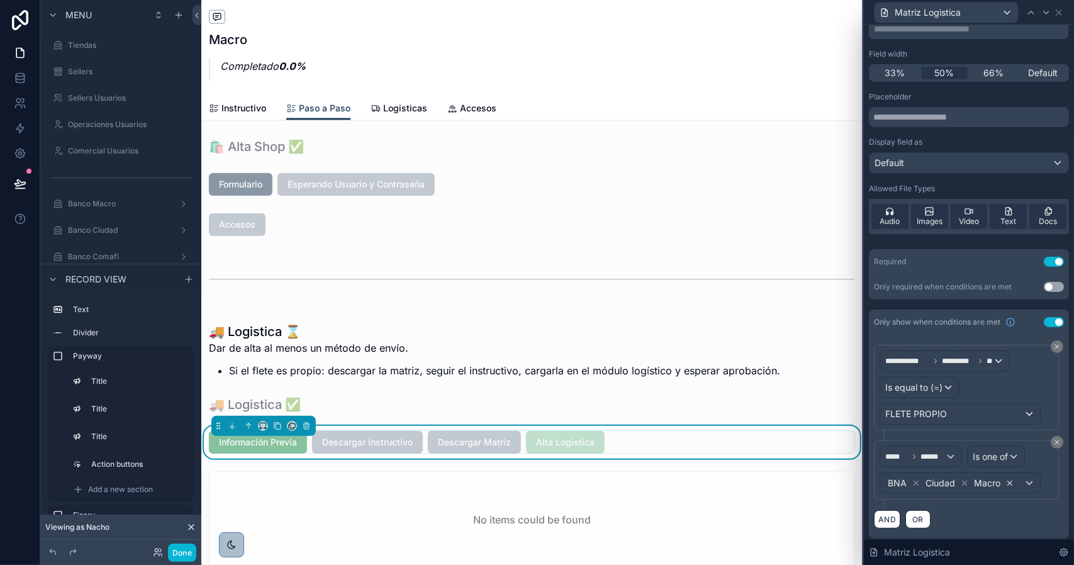
click at [1008, 479] on icon at bounding box center [1010, 483] width 9 height 9
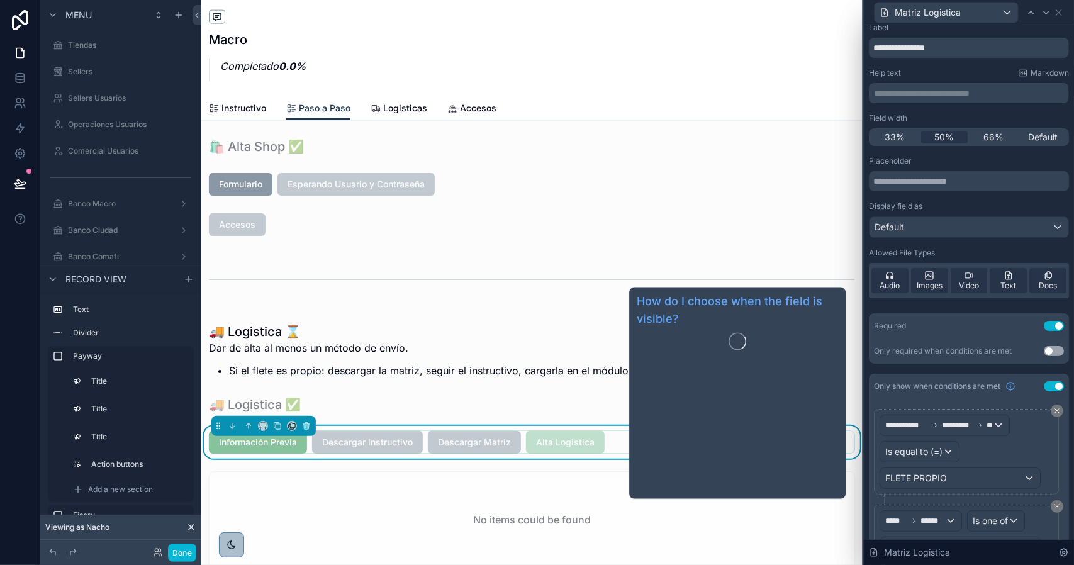
scroll to position [0, 0]
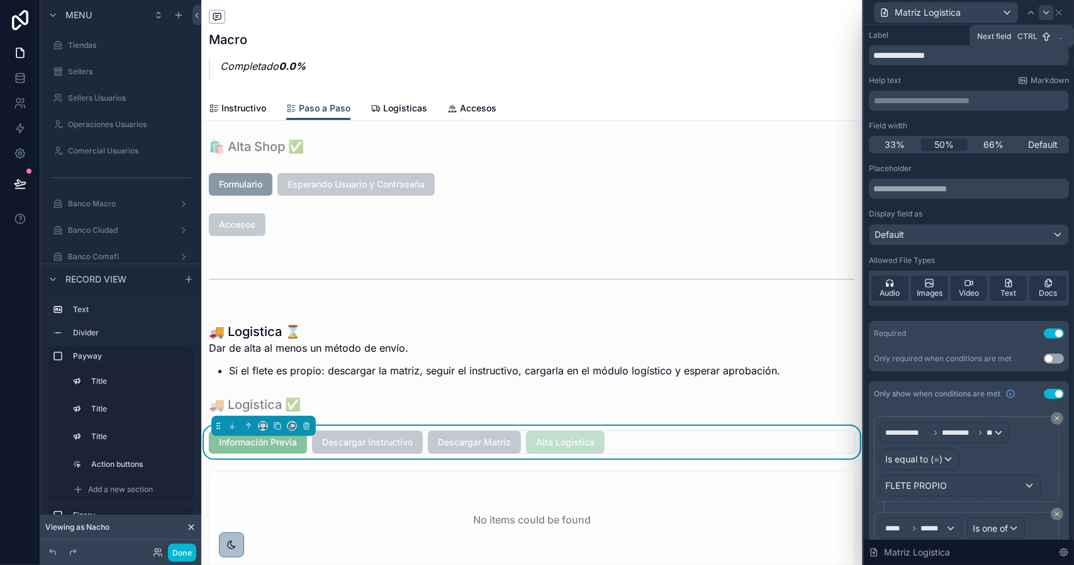
click at [1043, 14] on icon at bounding box center [1047, 13] width 10 height 10
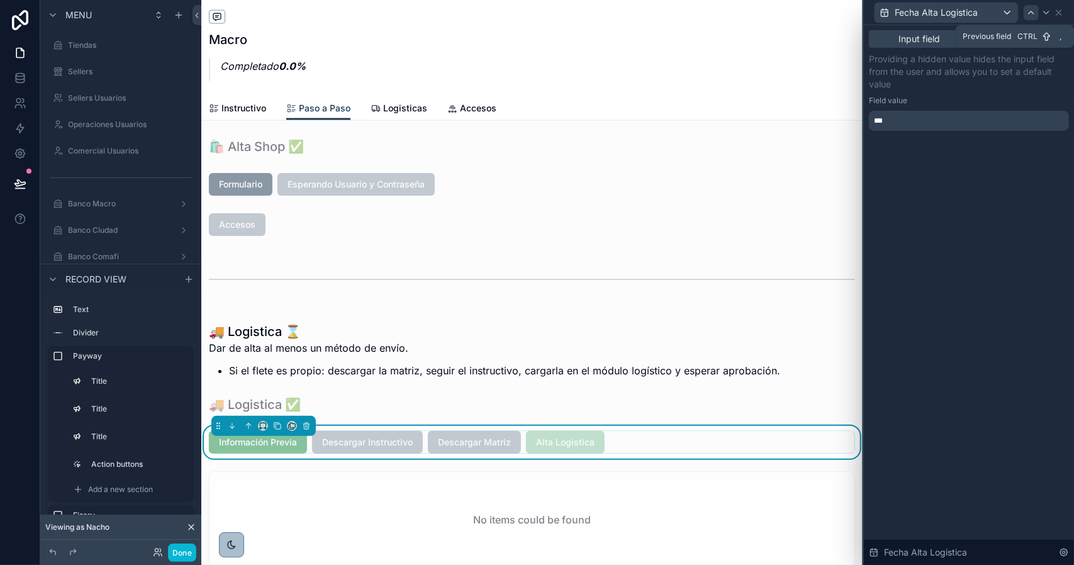
click at [1031, 12] on icon at bounding box center [1031, 12] width 5 height 3
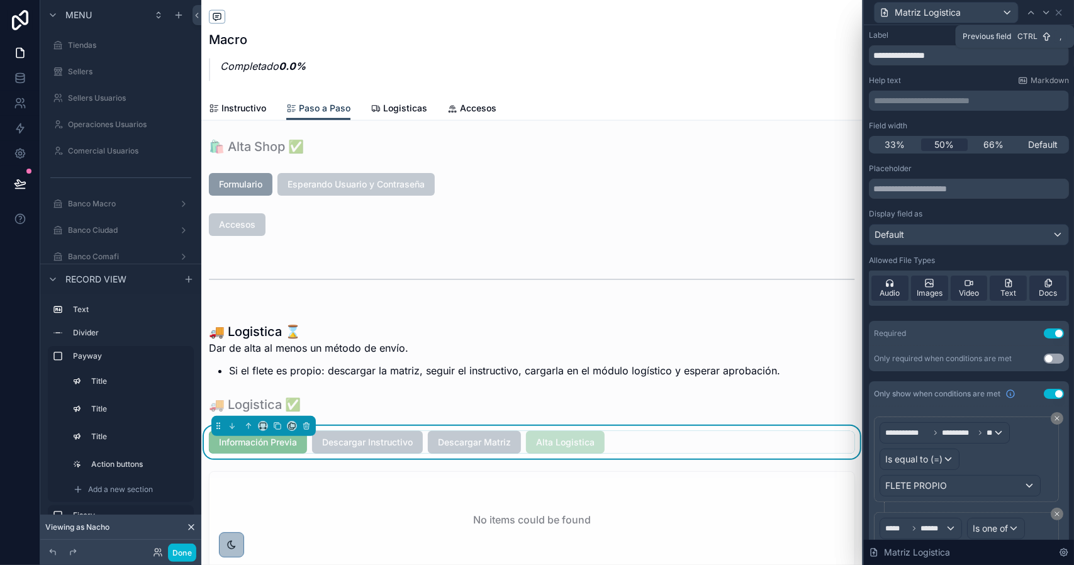
click at [1031, 12] on icon at bounding box center [1031, 12] width 5 height 3
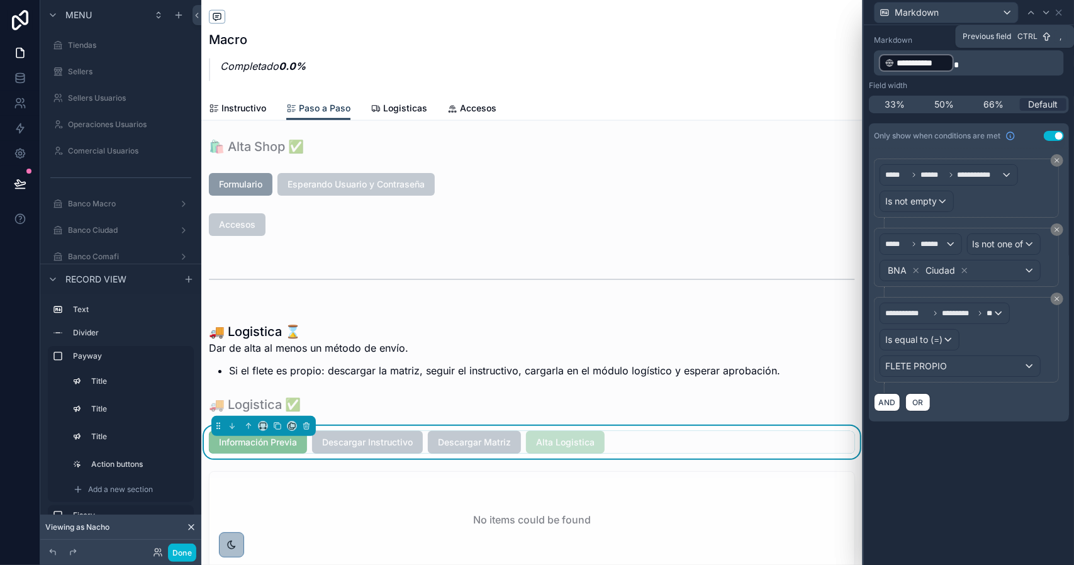
click at [1031, 12] on icon at bounding box center [1031, 12] width 5 height 3
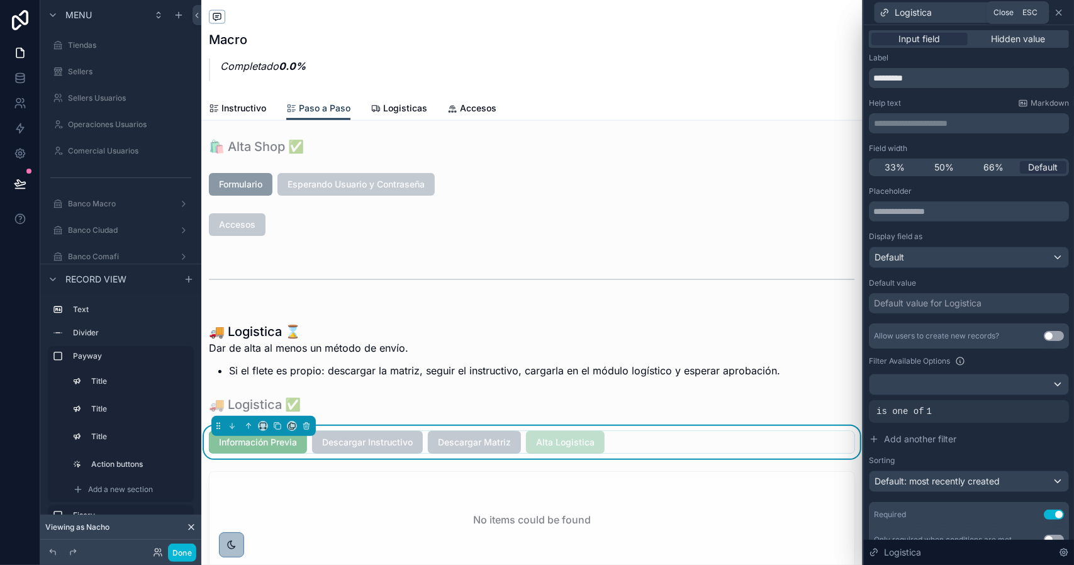
click at [1062, 12] on icon at bounding box center [1059, 13] width 10 height 10
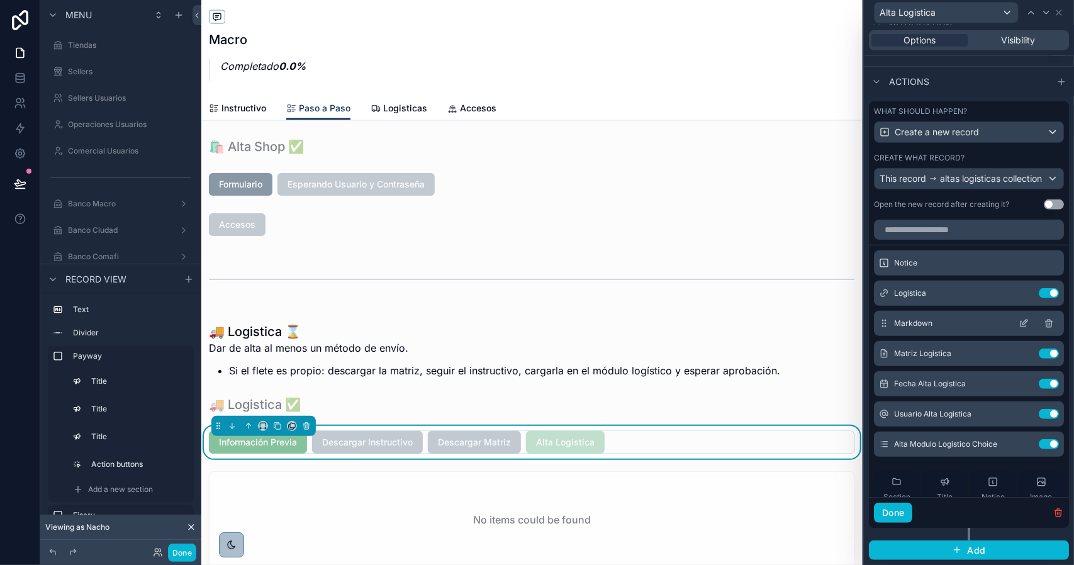
click at [1019, 329] on icon at bounding box center [1024, 323] width 10 height 10
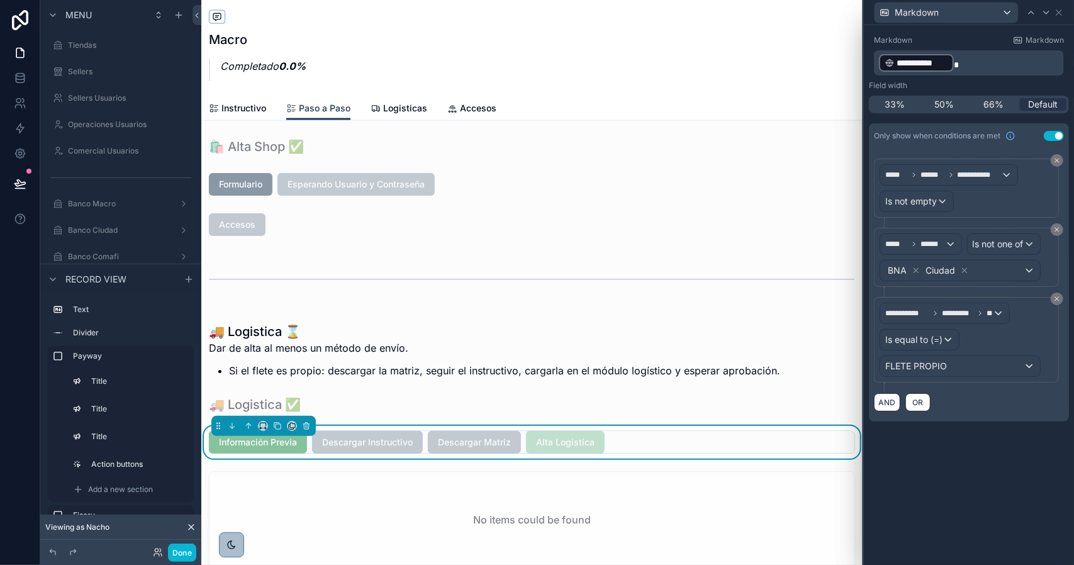
click at [964, 61] on p "**********" at bounding box center [970, 63] width 183 height 20
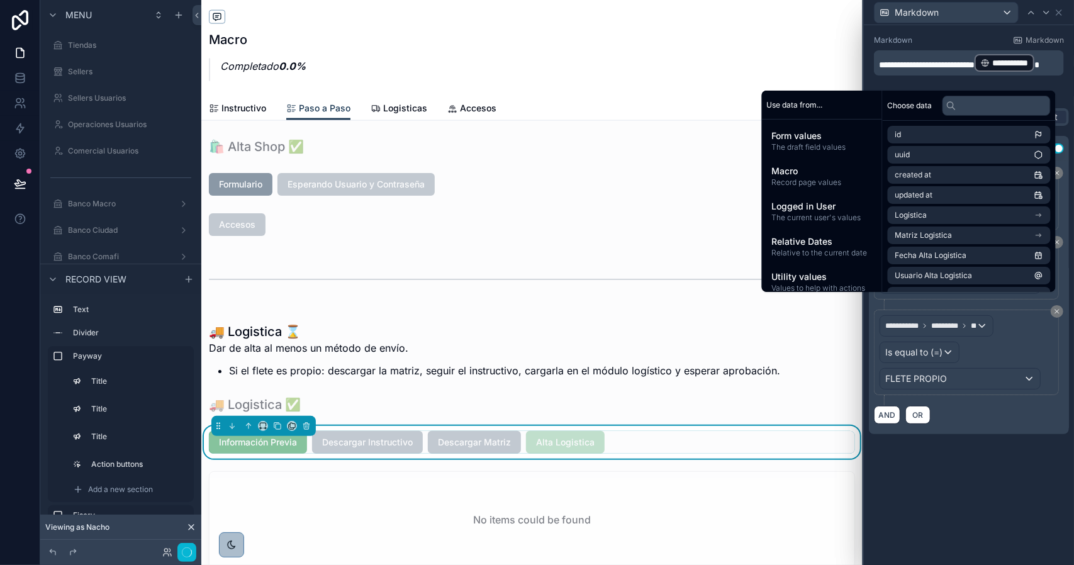
click at [941, 501] on div "**********" at bounding box center [969, 295] width 210 height 540
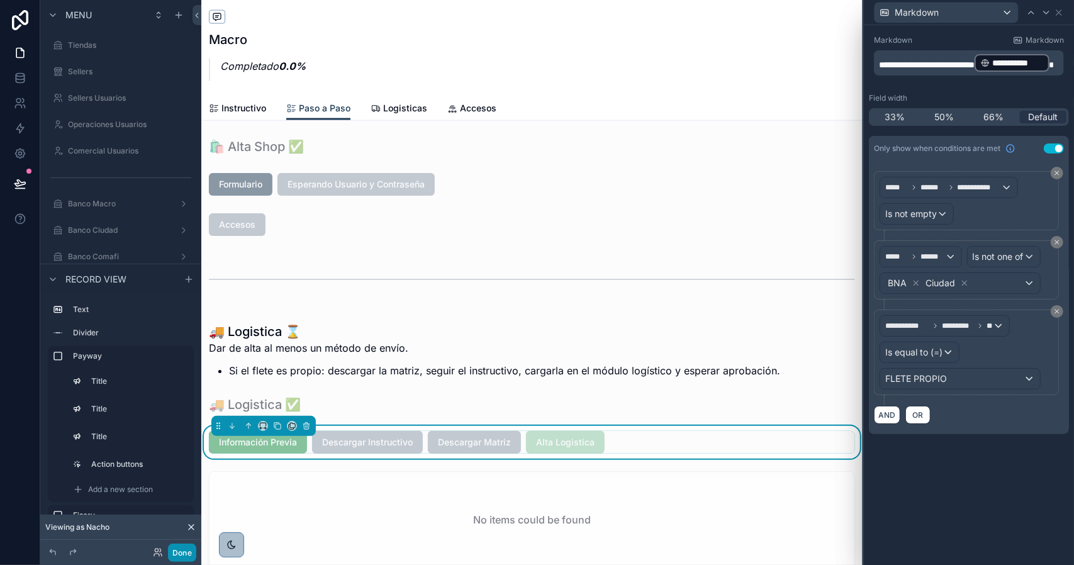
click at [177, 552] on button "Done" at bounding box center [182, 553] width 28 height 18
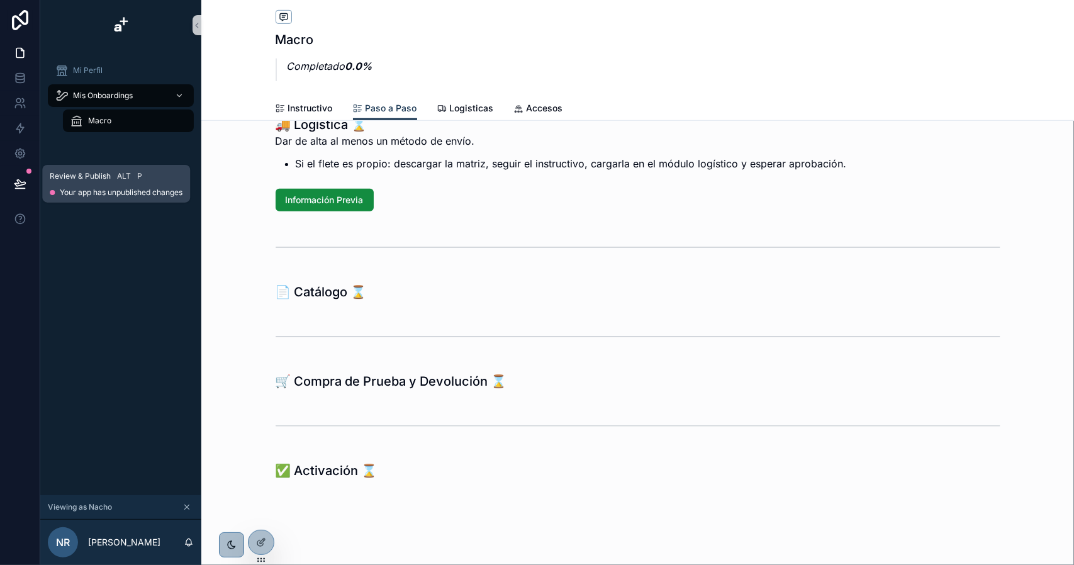
click at [26, 186] on icon at bounding box center [20, 183] width 13 height 13
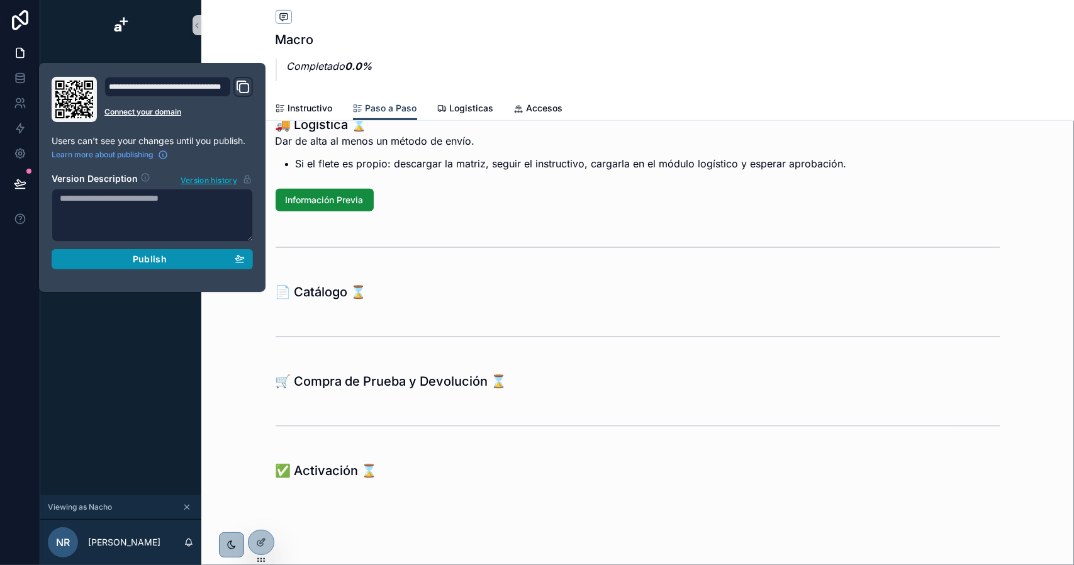
click at [152, 254] on span "Publish" at bounding box center [150, 259] width 34 height 11
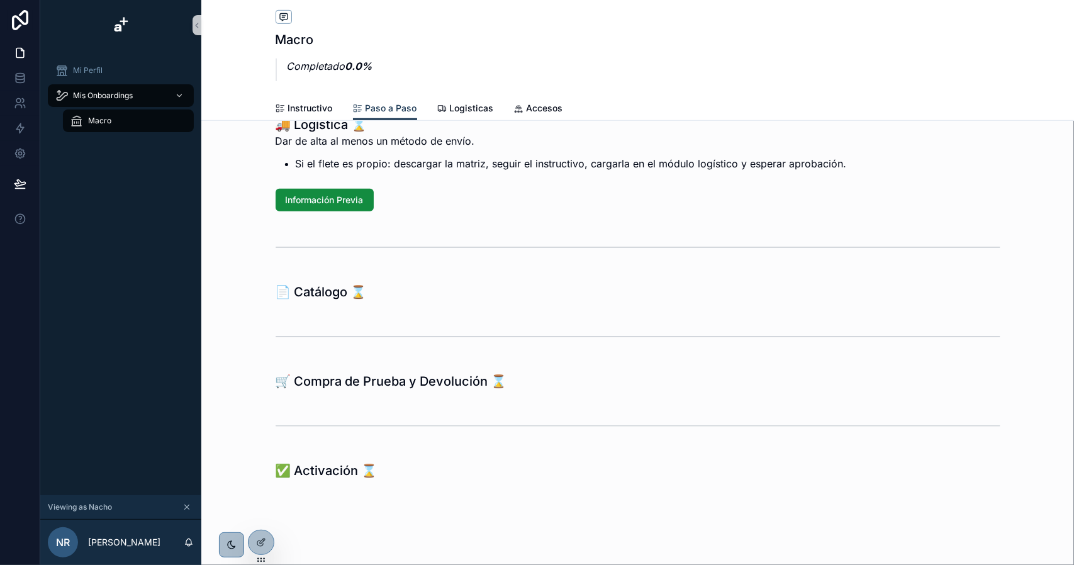
click at [449, 223] on div "📝 Onboarding – Paso a Paso El proceso tiene 11 etapas. Cada paso debe completar…" at bounding box center [637, 56] width 873 height 855
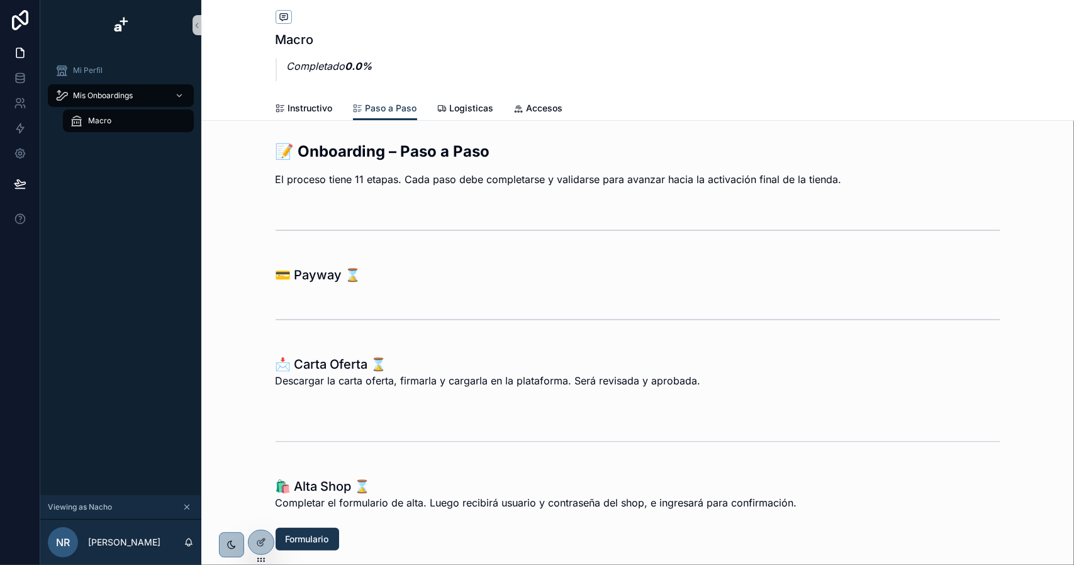
click at [189, 505] on icon "scrollable content" at bounding box center [187, 507] width 4 height 4
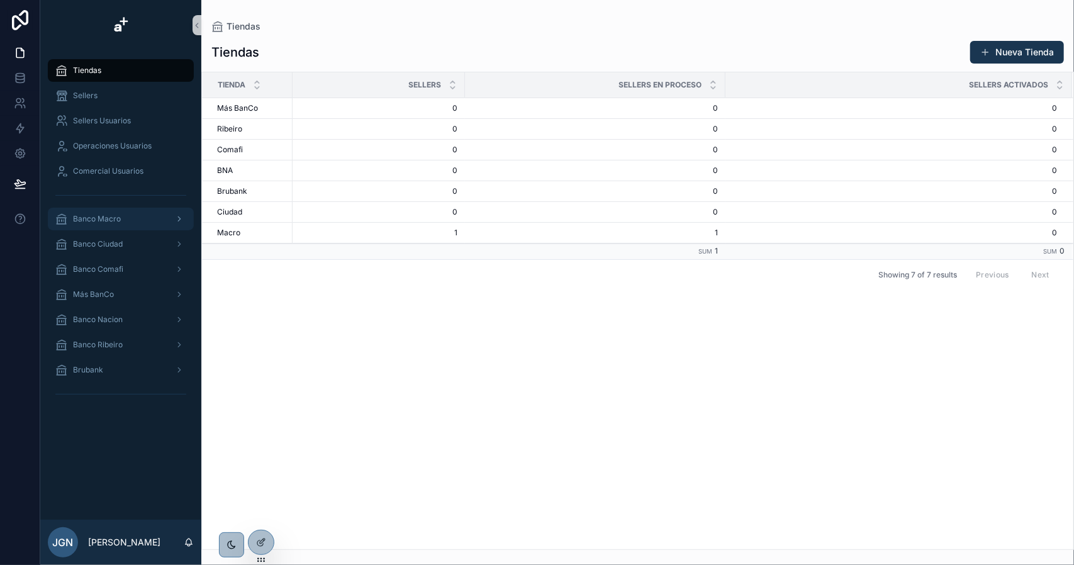
click at [122, 218] on div "Banco Macro" at bounding box center [120, 219] width 131 height 20
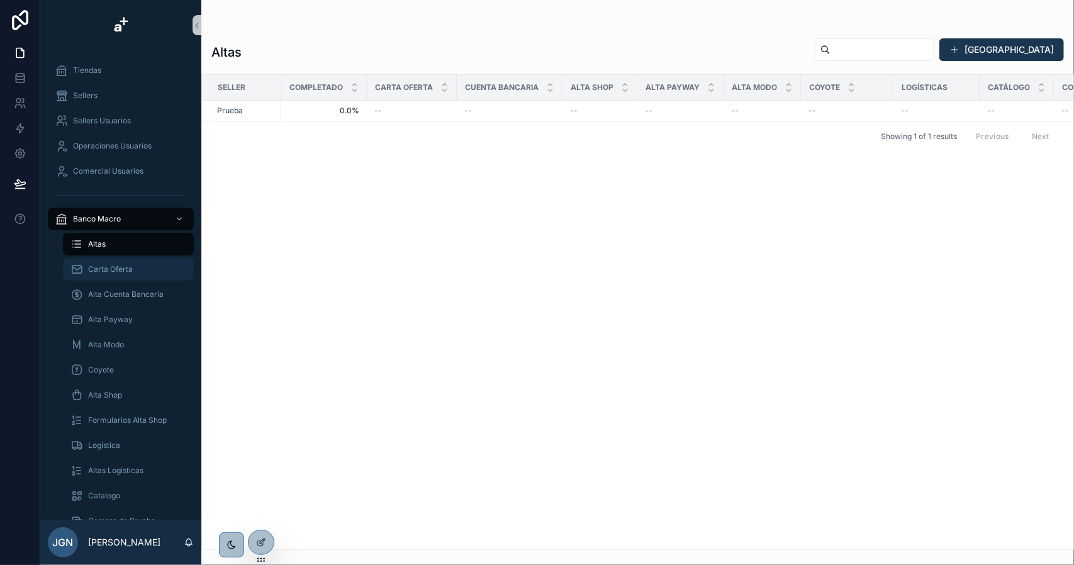
click at [128, 270] on span "Carta Oferta" at bounding box center [110, 269] width 45 height 10
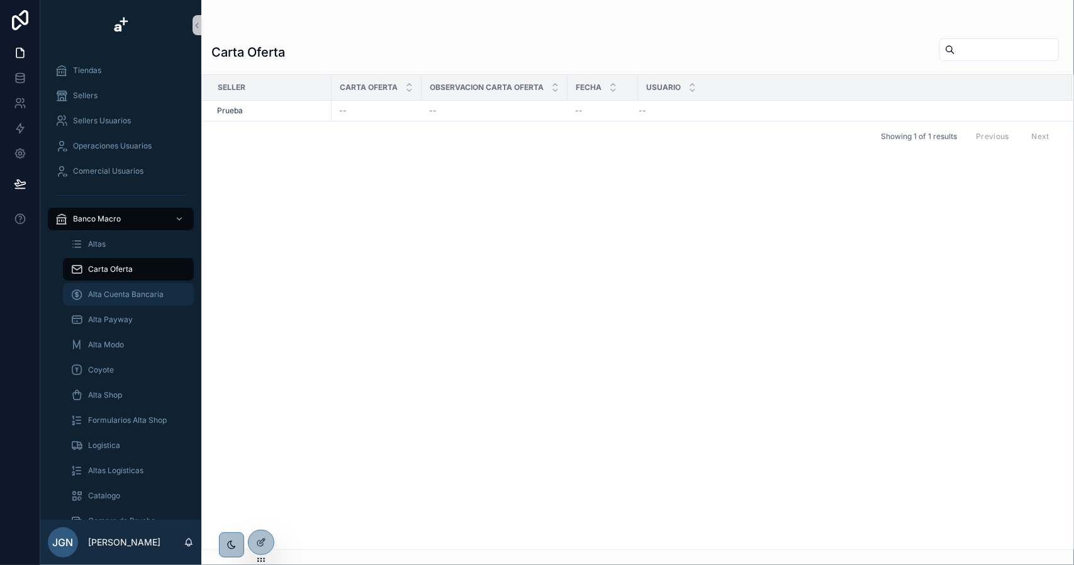
click at [128, 288] on div "Alta Cuenta Bancaria" at bounding box center [128, 294] width 116 height 20
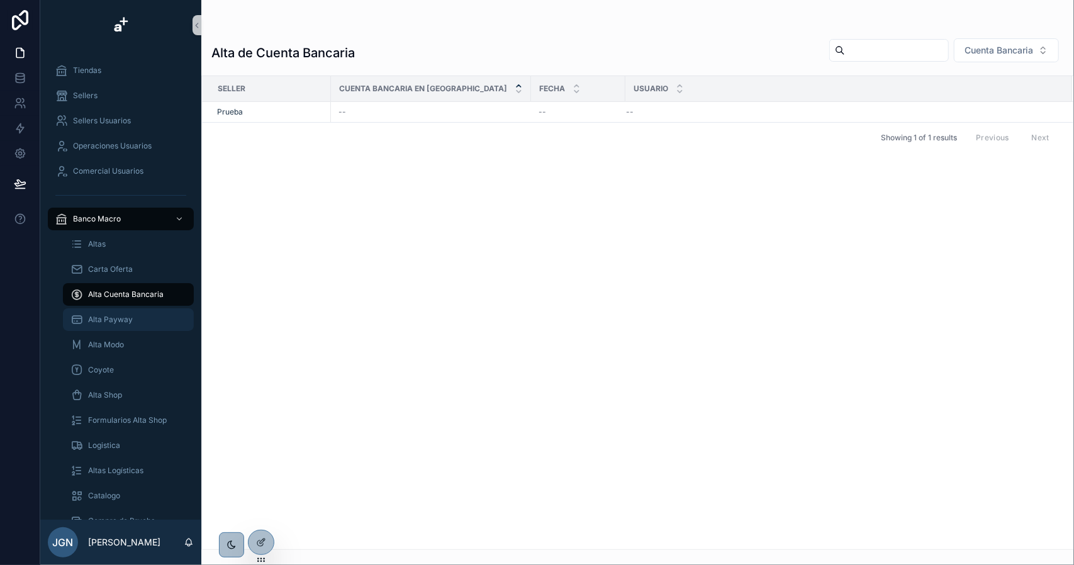
click at [120, 324] on span "Alta Payway" at bounding box center [110, 320] width 45 height 10
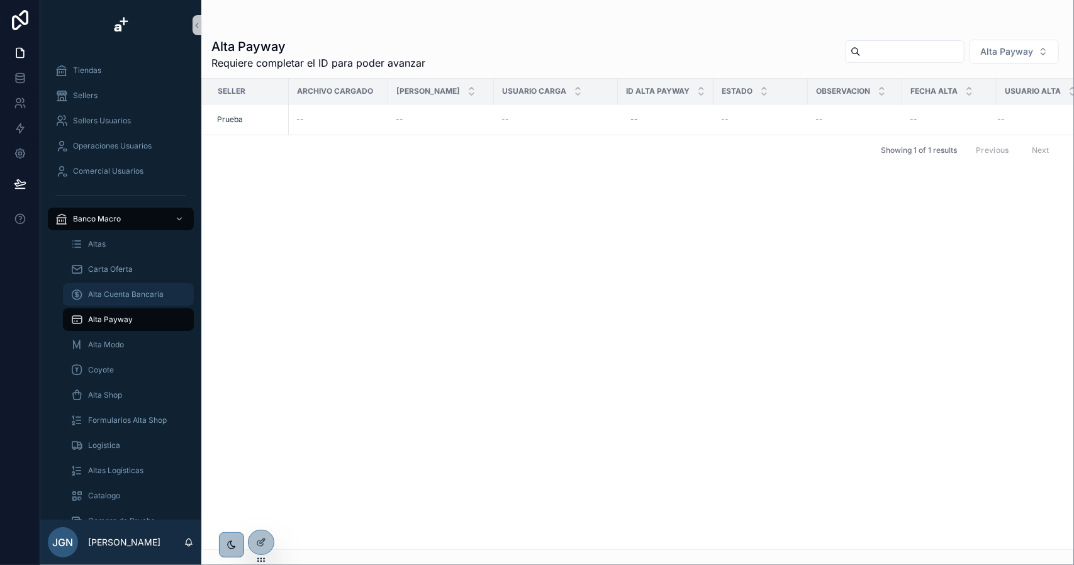
click at [128, 297] on span "Alta Cuenta Bancaria" at bounding box center [126, 295] width 76 height 10
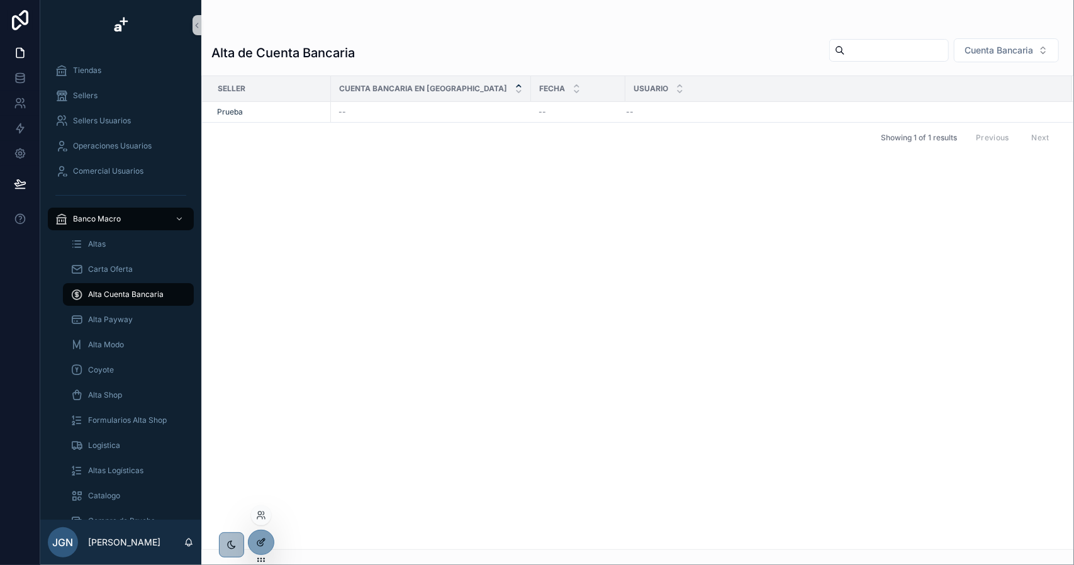
click at [266, 536] on div at bounding box center [261, 543] width 25 height 24
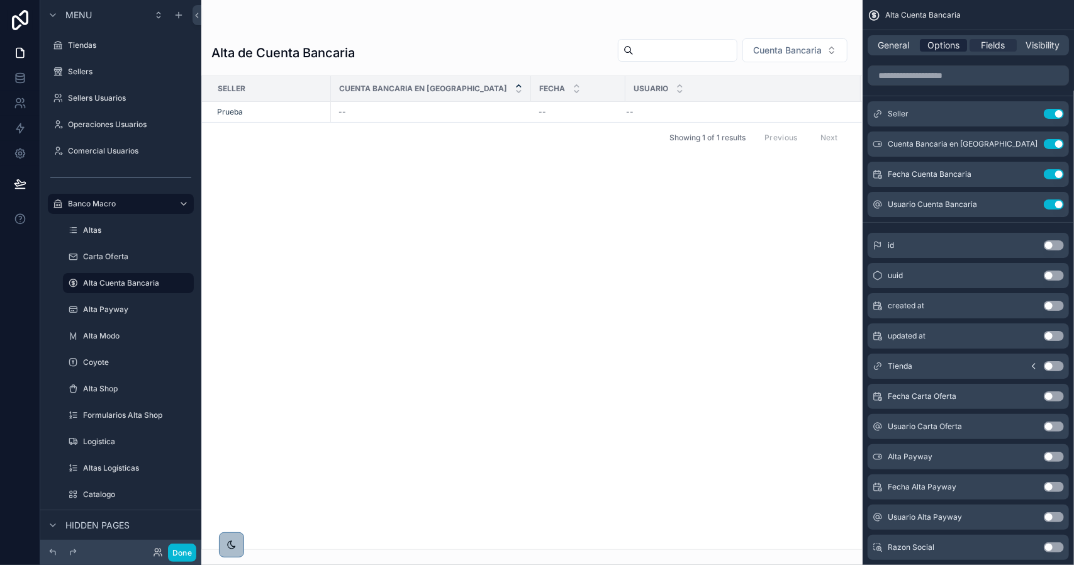
click at [954, 50] on span "Options" at bounding box center [944, 45] width 32 height 13
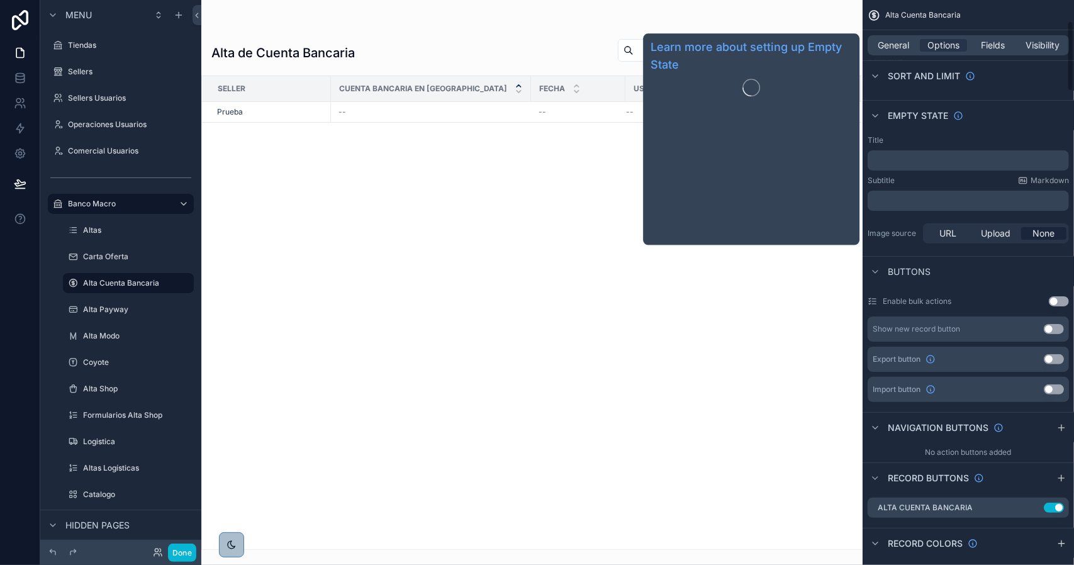
scroll to position [189, 0]
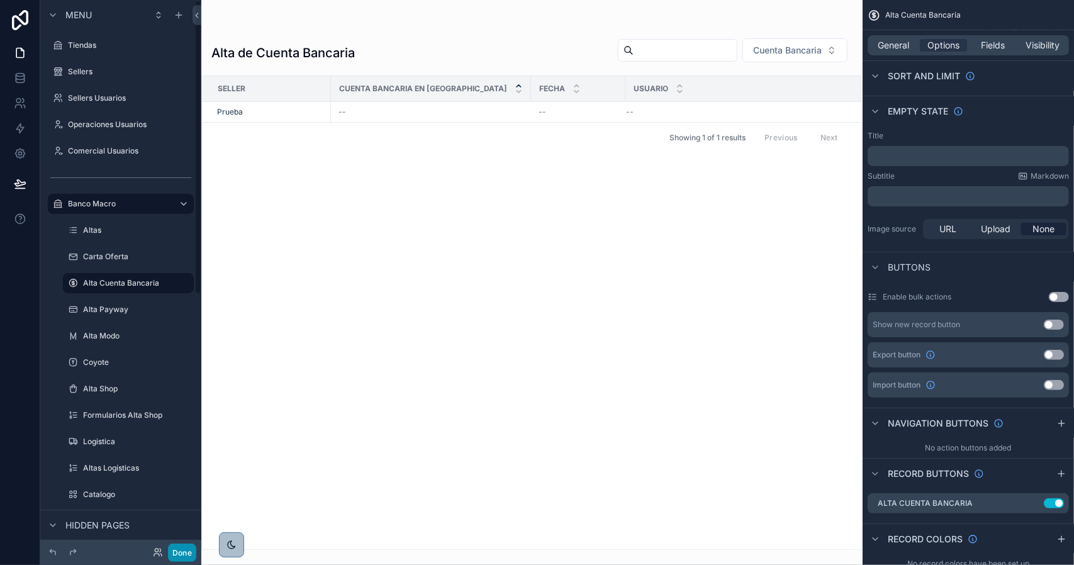
click at [185, 550] on button "Done" at bounding box center [182, 553] width 28 height 18
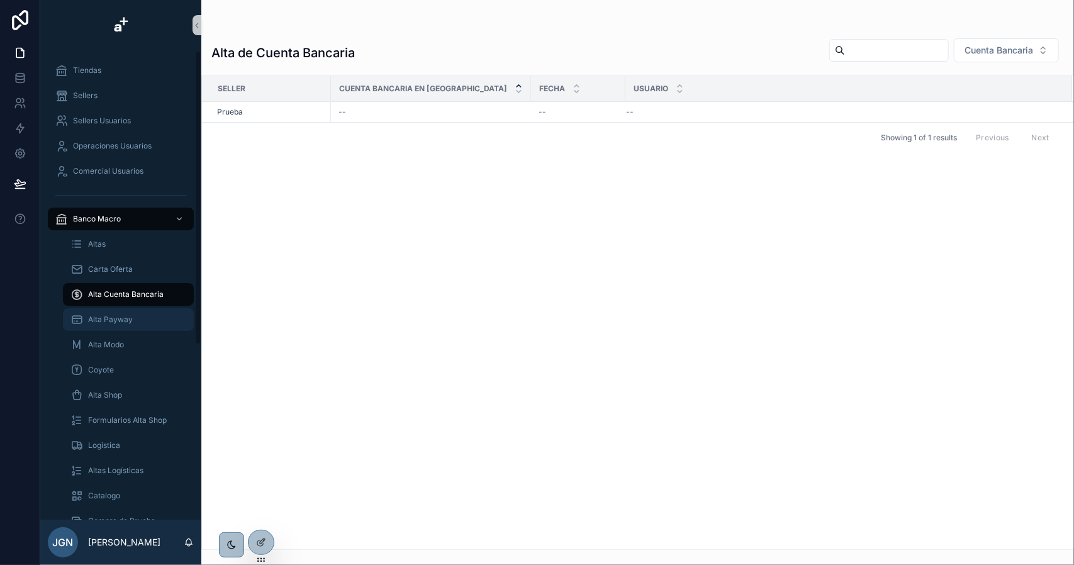
click at [135, 315] on div "Alta Payway" at bounding box center [128, 320] width 116 height 20
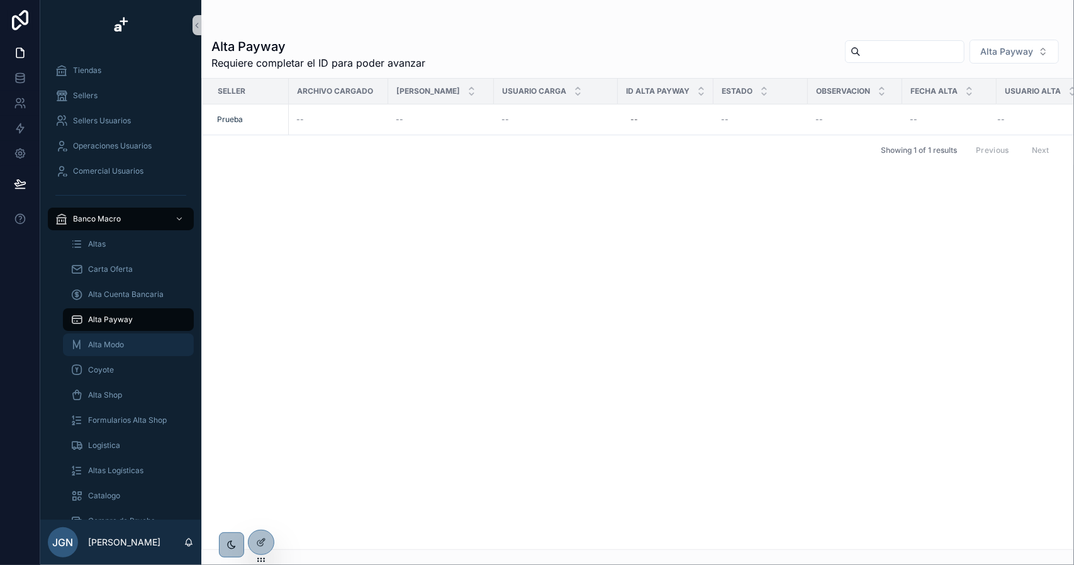
click at [124, 341] on span "Alta Modo" at bounding box center [106, 345] width 36 height 10
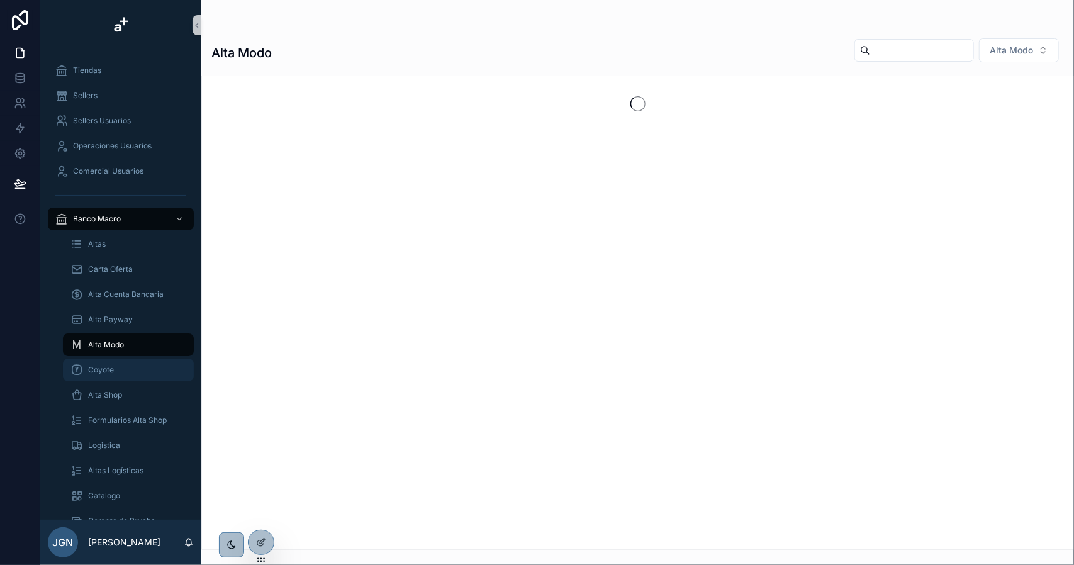
click at [117, 369] on div "Coyote" at bounding box center [128, 370] width 116 height 20
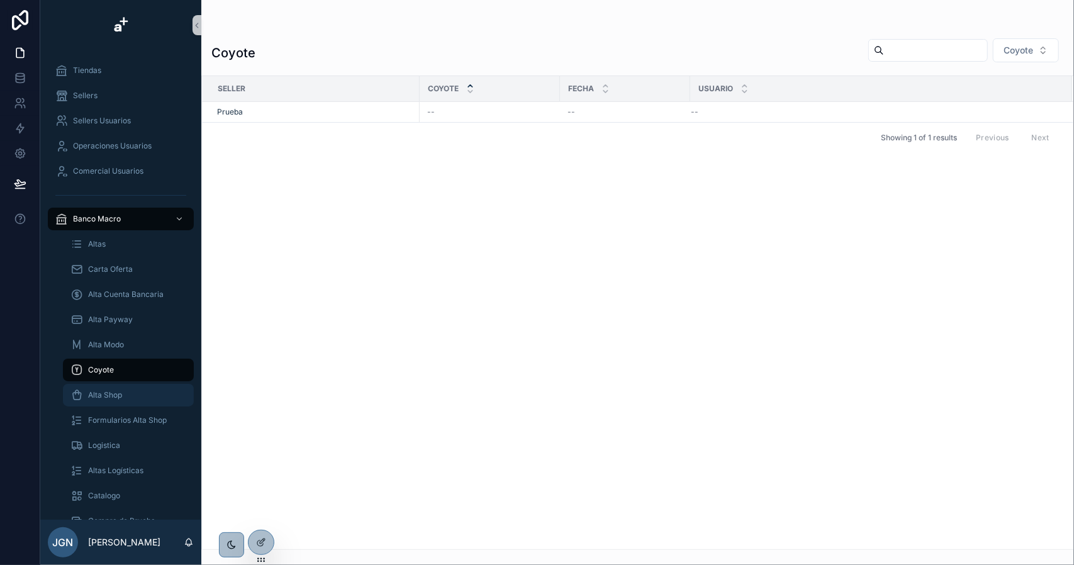
click at [124, 398] on div "Alta Shop" at bounding box center [128, 395] width 116 height 20
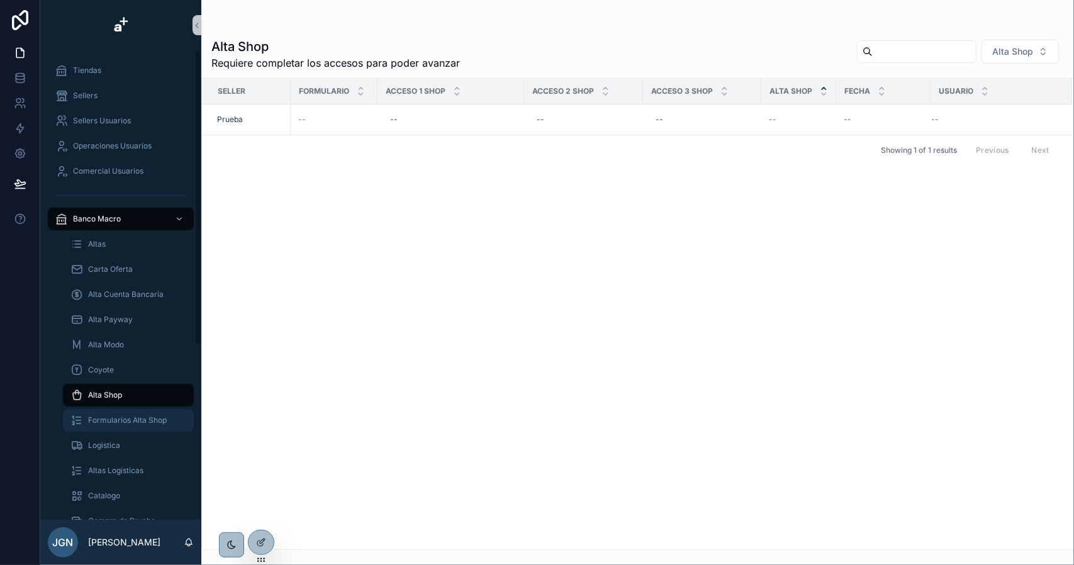
click at [125, 420] on span "Formularios Alta Shop" at bounding box center [127, 420] width 79 height 10
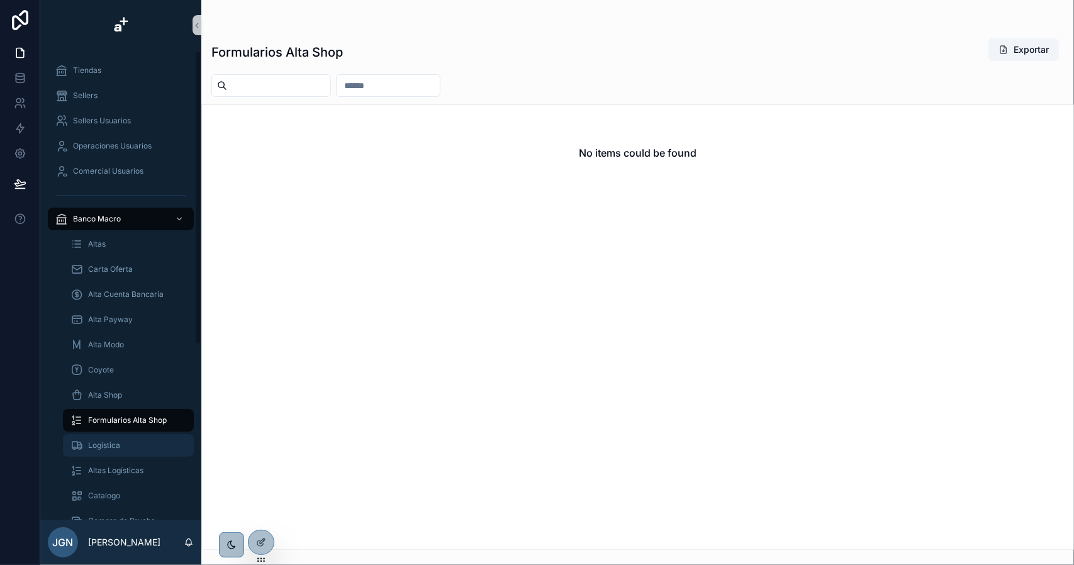
click at [125, 441] on div "Logistica" at bounding box center [128, 446] width 116 height 20
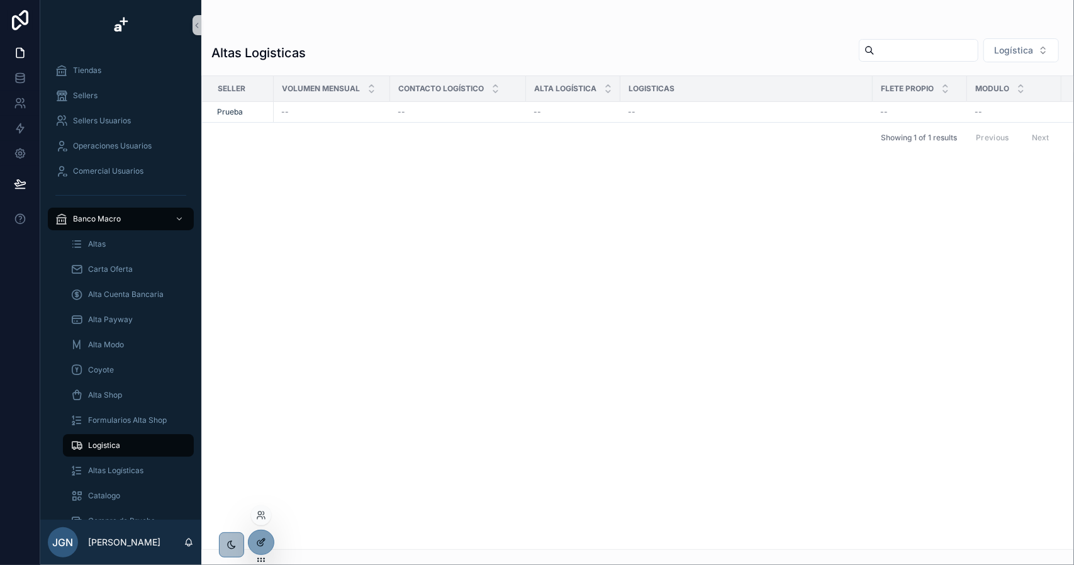
click at [264, 541] on icon at bounding box center [261, 543] width 10 height 10
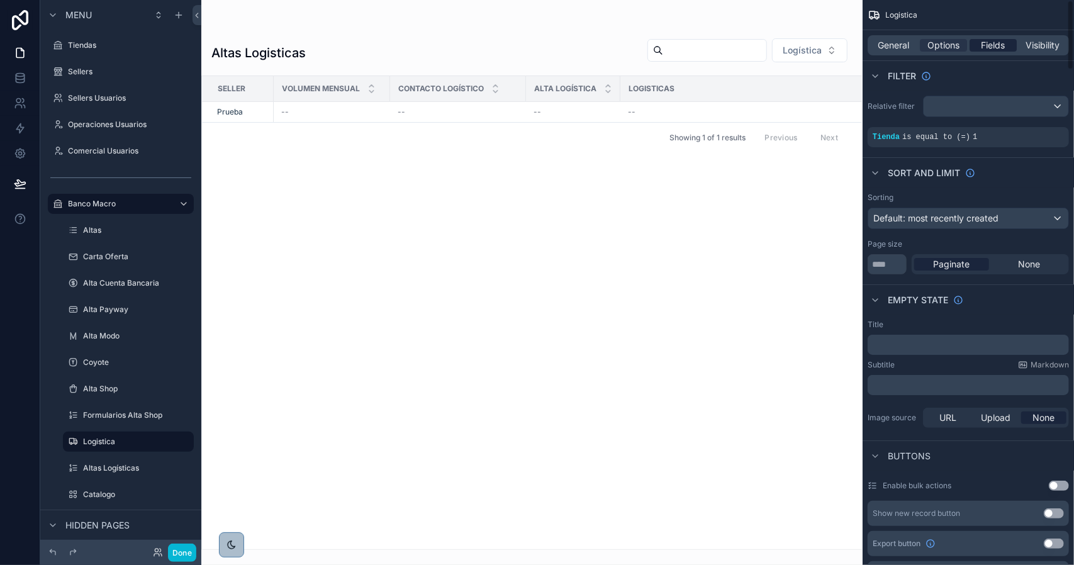
click at [990, 50] on span "Fields" at bounding box center [994, 45] width 24 height 13
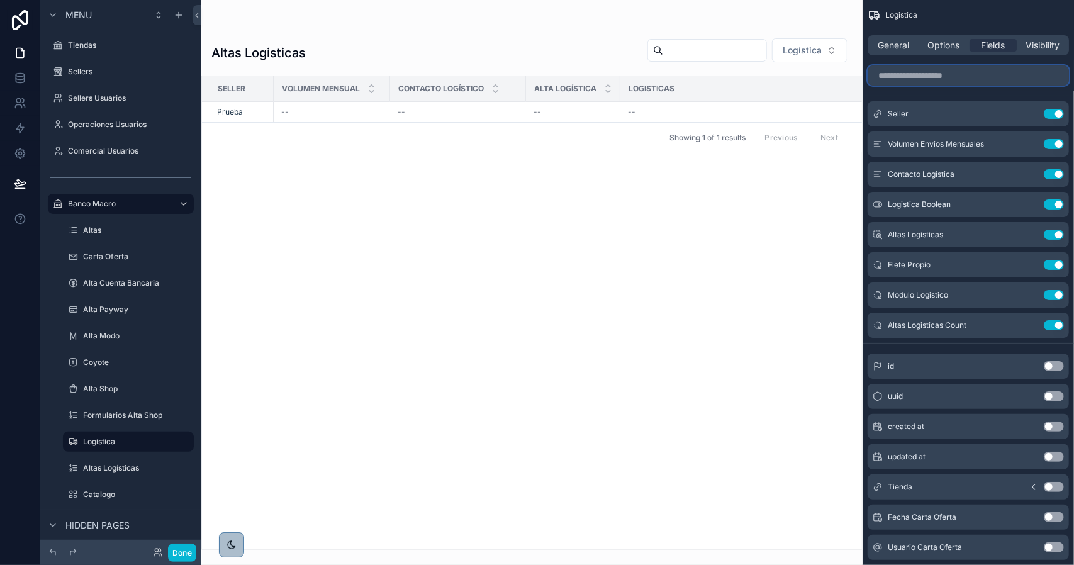
click at [954, 74] on input "scrollable content" at bounding box center [968, 75] width 201 height 20
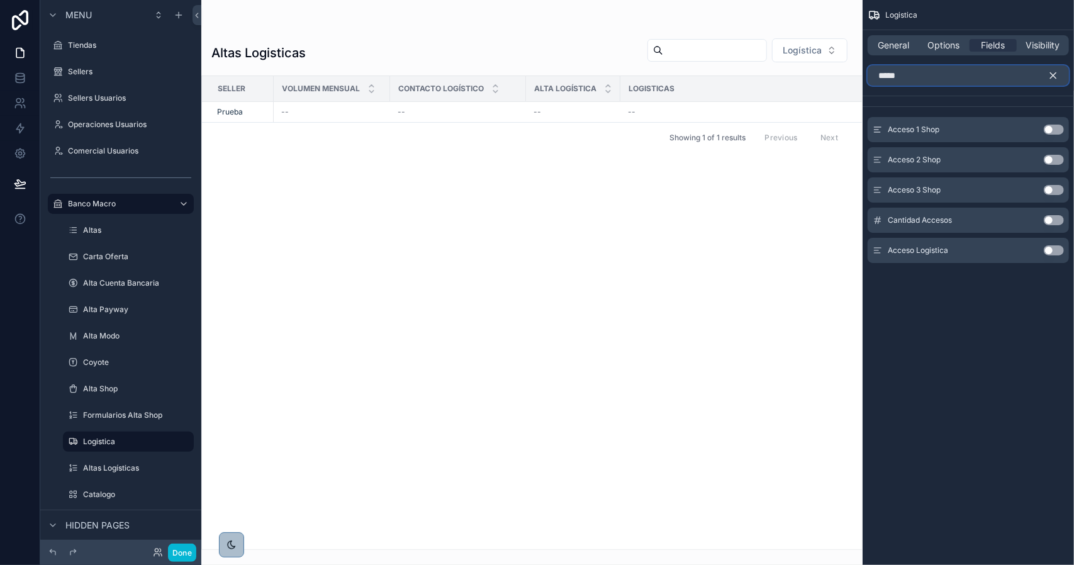
type input "*****"
click at [1050, 250] on button "Use setting" at bounding box center [1054, 250] width 20 height 10
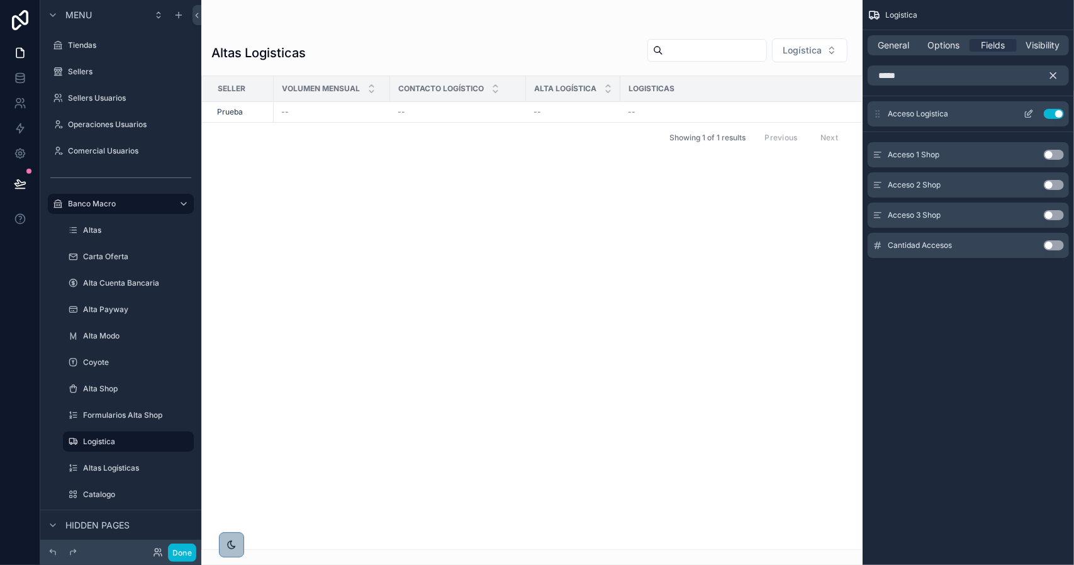
click at [1025, 113] on icon "scrollable content" at bounding box center [1029, 114] width 10 height 10
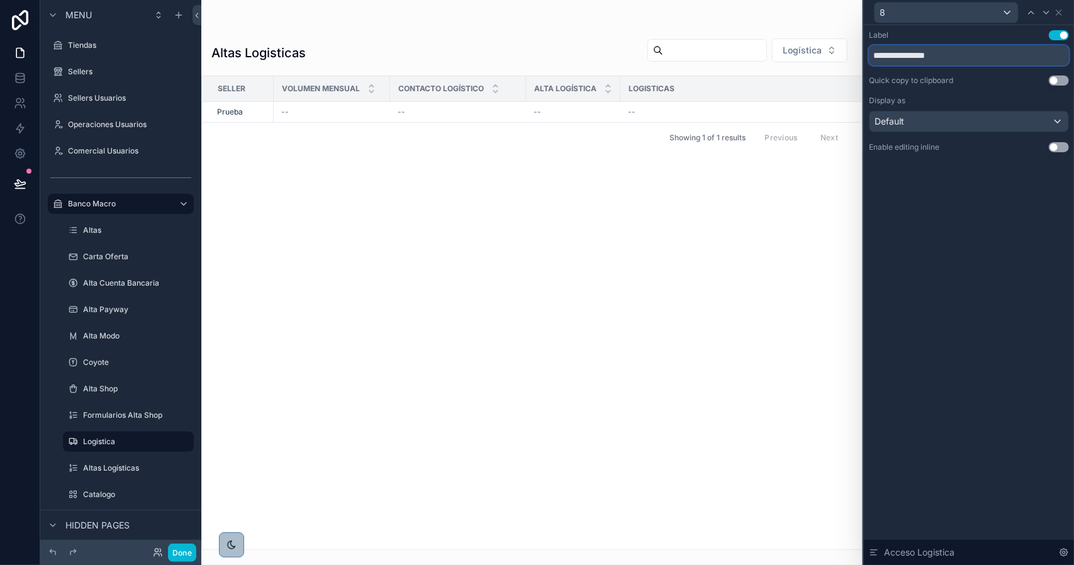
drag, startPoint x: 908, startPoint y: 57, endPoint x: 1028, endPoint y: 64, distance: 121.0
click at [1027, 64] on input "**********" at bounding box center [969, 55] width 200 height 20
type input "**********"
click at [1058, 141] on div "**********" at bounding box center [969, 91] width 200 height 122
click at [1057, 145] on button "Use setting" at bounding box center [1059, 147] width 20 height 10
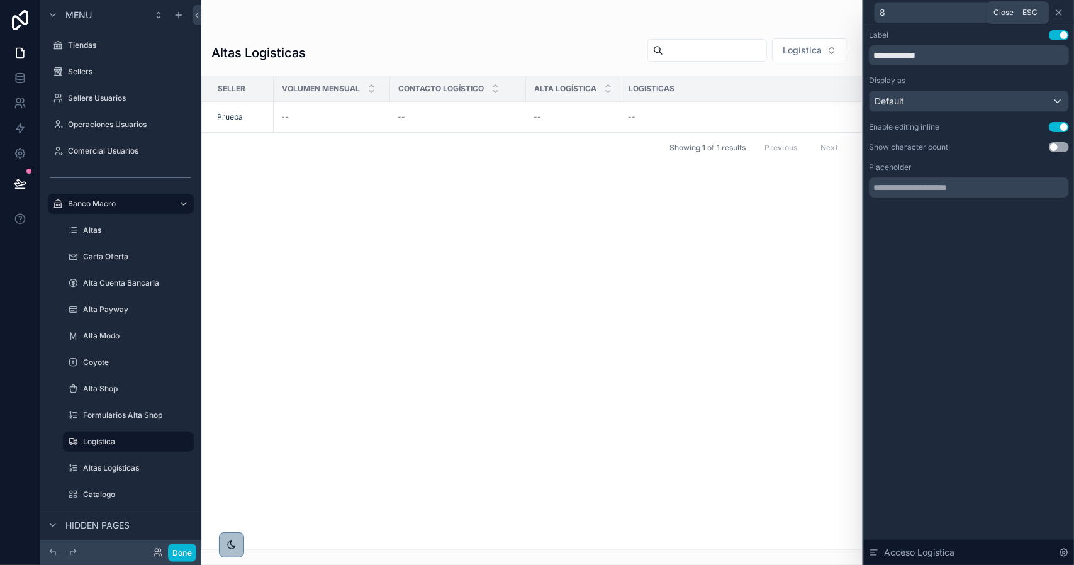
click at [1057, 13] on icon at bounding box center [1059, 13] width 10 height 10
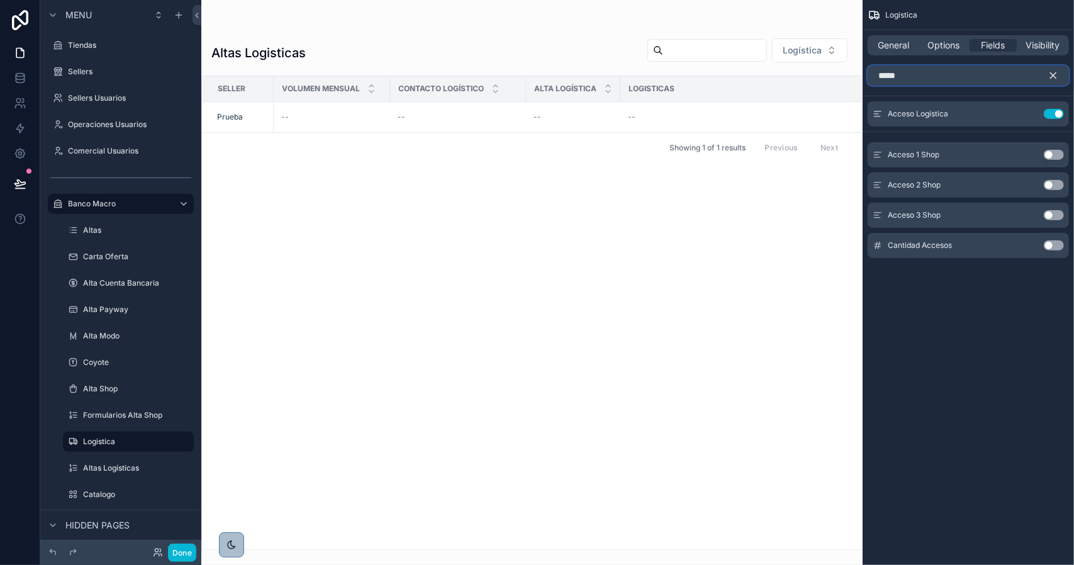
click at [967, 75] on input "*****" at bounding box center [968, 75] width 201 height 20
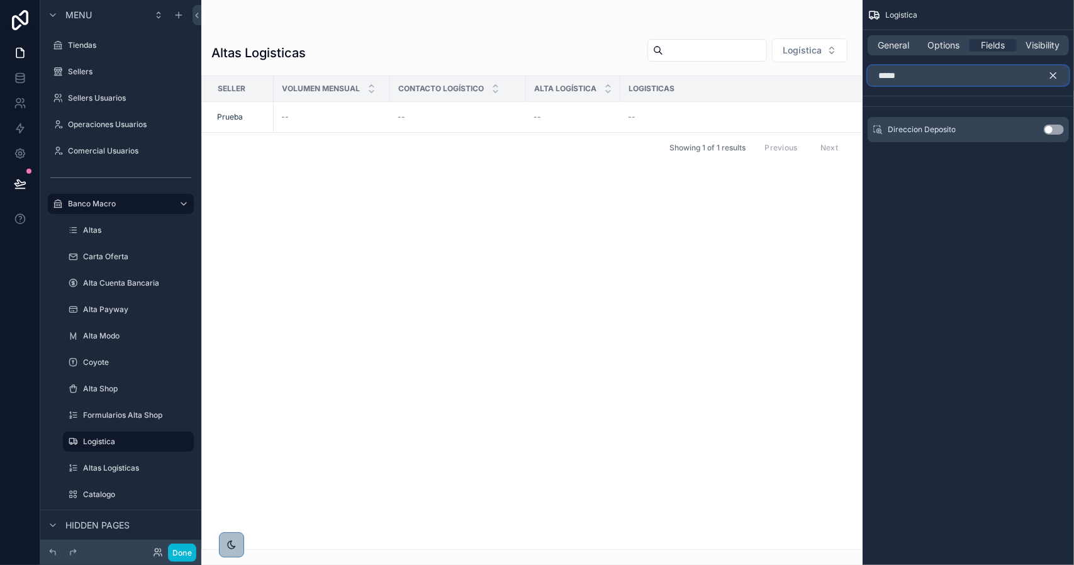
type input "*****"
click at [1054, 129] on button "Use setting" at bounding box center [1054, 130] width 20 height 10
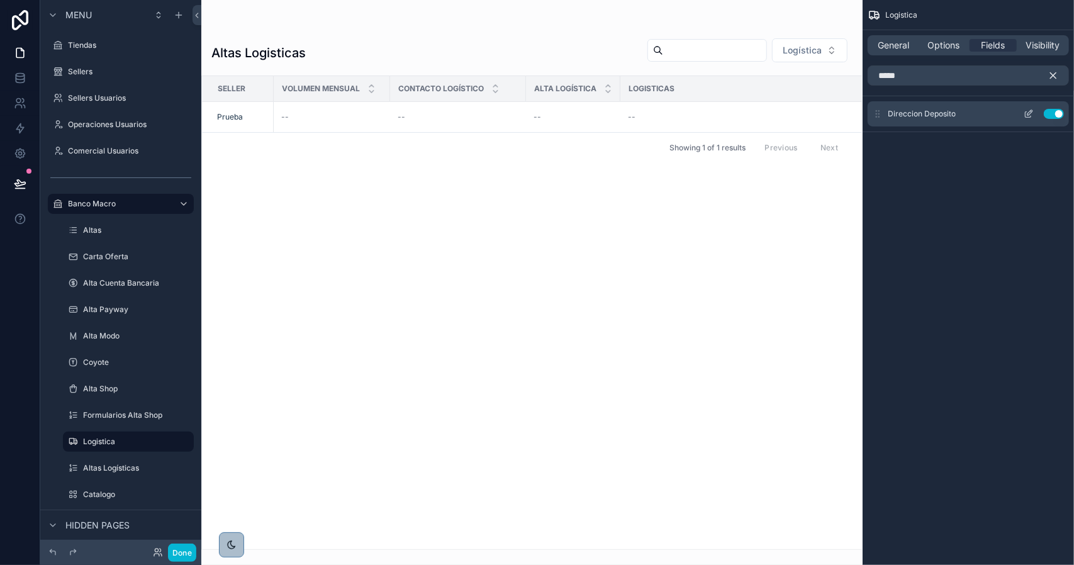
click at [1033, 113] on icon "scrollable content" at bounding box center [1029, 114] width 10 height 10
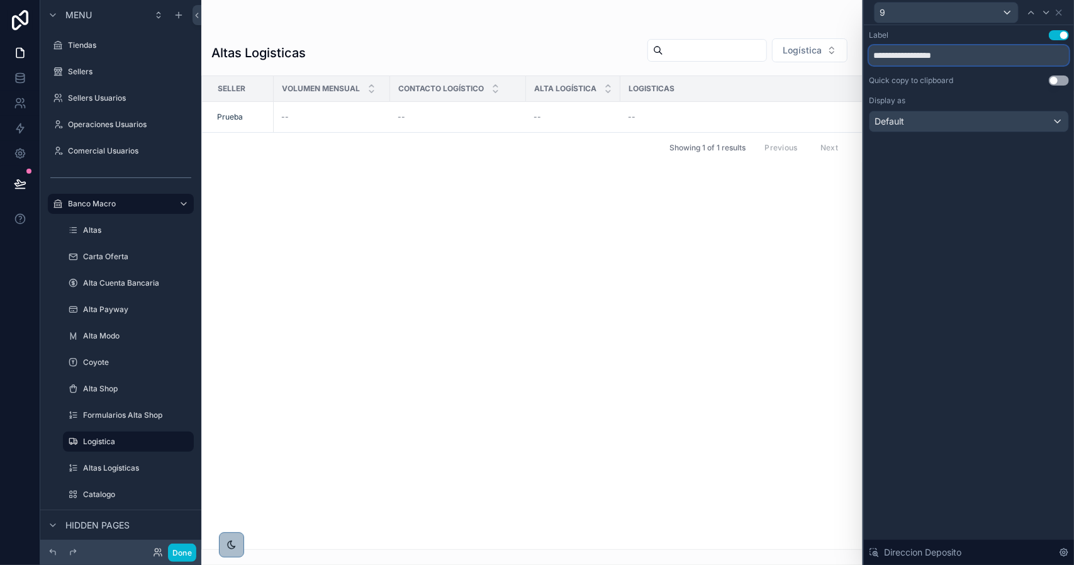
drag, startPoint x: 927, startPoint y: 56, endPoint x: 947, endPoint y: 54, distance: 20.3
drag, startPoint x: 947, startPoint y: 54, endPoint x: 986, endPoint y: 55, distance: 39.0
click at [986, 55] on input "**********" at bounding box center [969, 55] width 200 height 20
drag, startPoint x: 950, startPoint y: 60, endPoint x: 937, endPoint y: 59, distance: 13.9
click at [948, 60] on input "**********" at bounding box center [969, 55] width 200 height 20
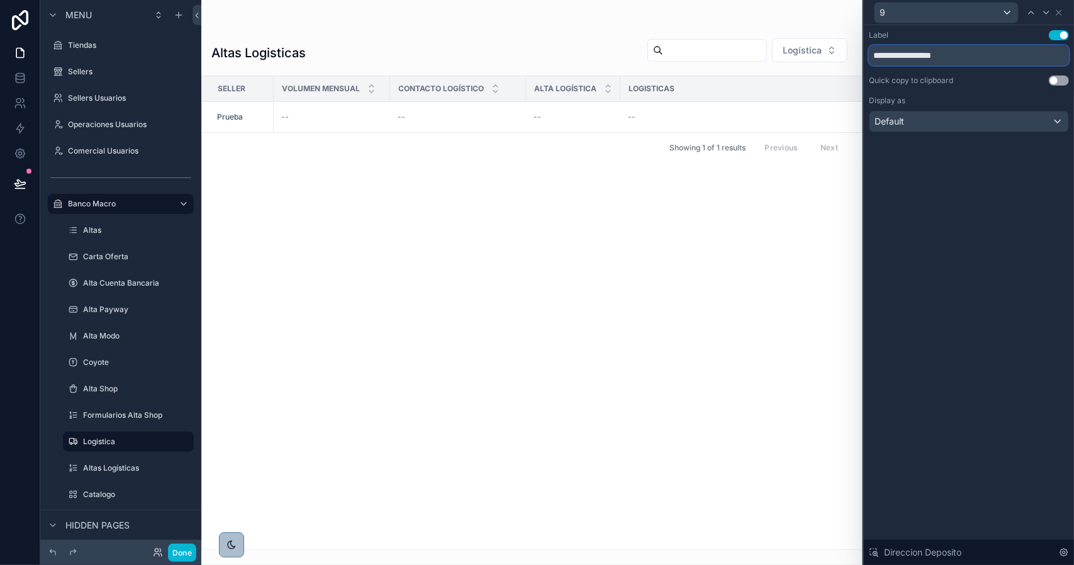
click at [937, 59] on input "**********" at bounding box center [969, 55] width 200 height 20
type input "**********"
click at [977, 180] on div "**********" at bounding box center [969, 295] width 210 height 540
click at [181, 549] on button "Done" at bounding box center [182, 553] width 28 height 18
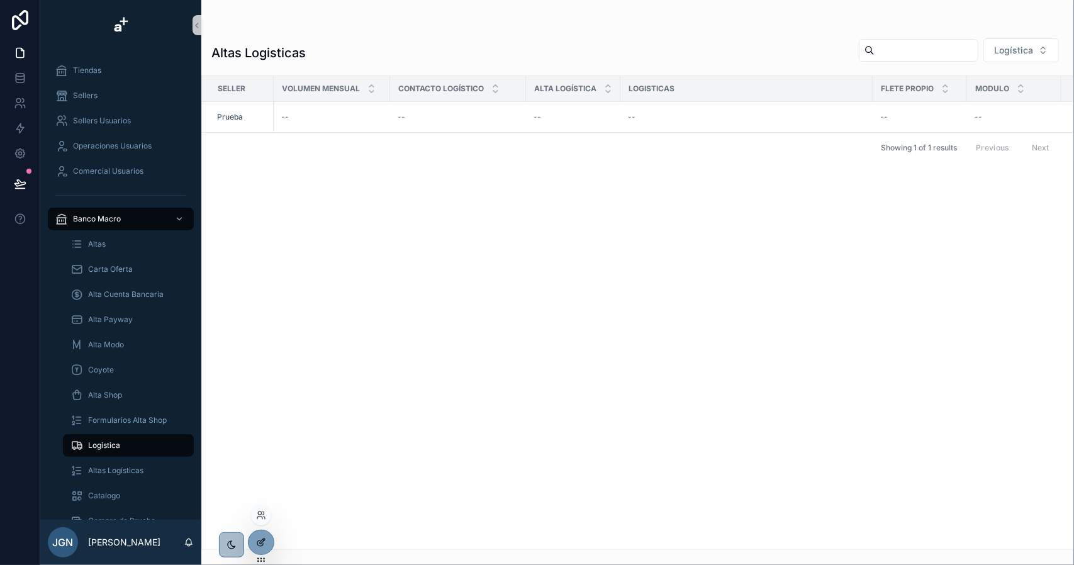
click at [266, 541] on div at bounding box center [261, 543] width 25 height 24
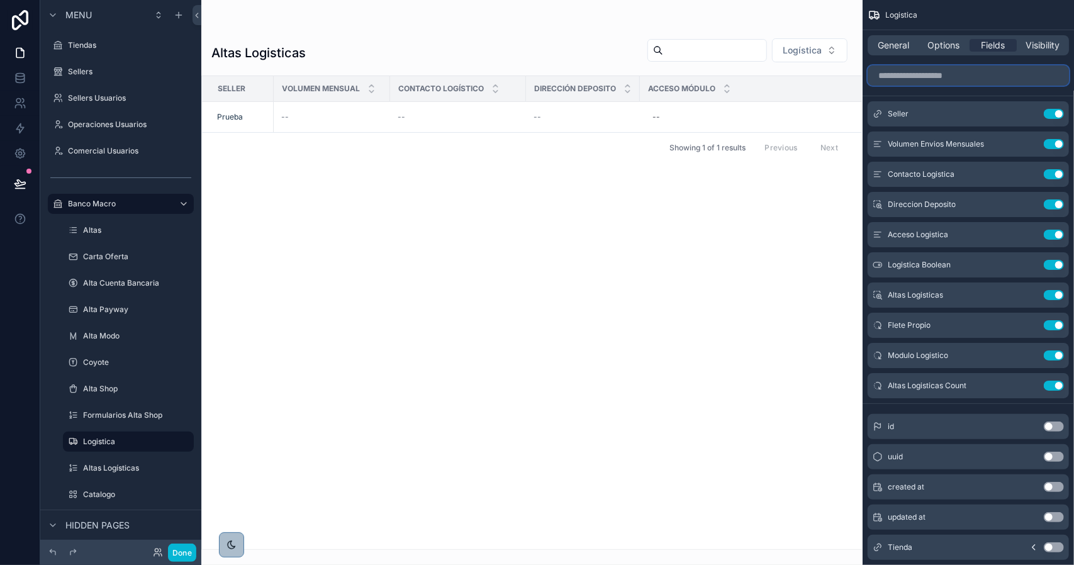
click at [957, 81] on input "scrollable content" at bounding box center [968, 75] width 201 height 20
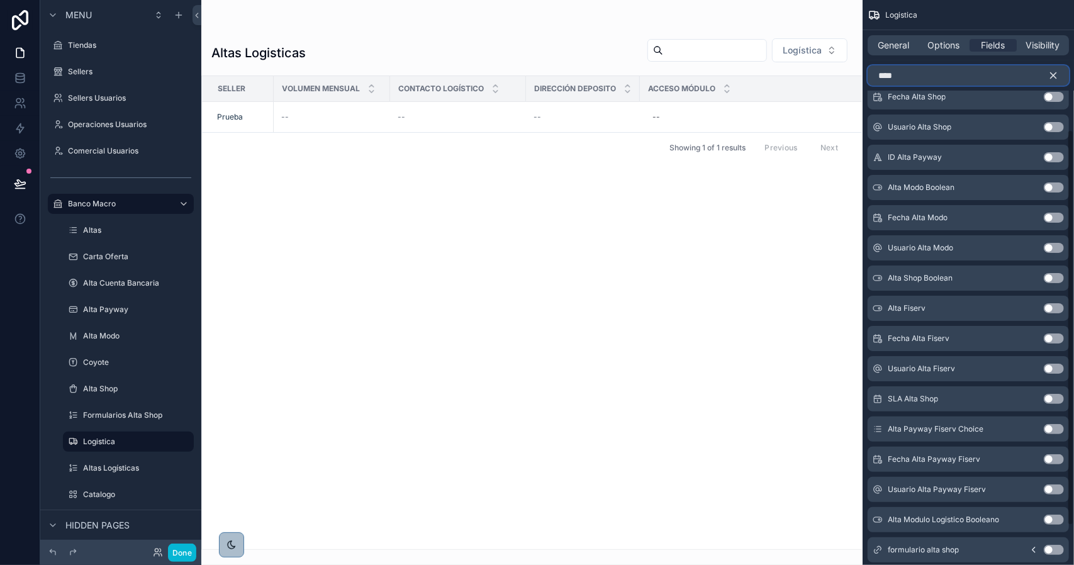
scroll to position [189, 0]
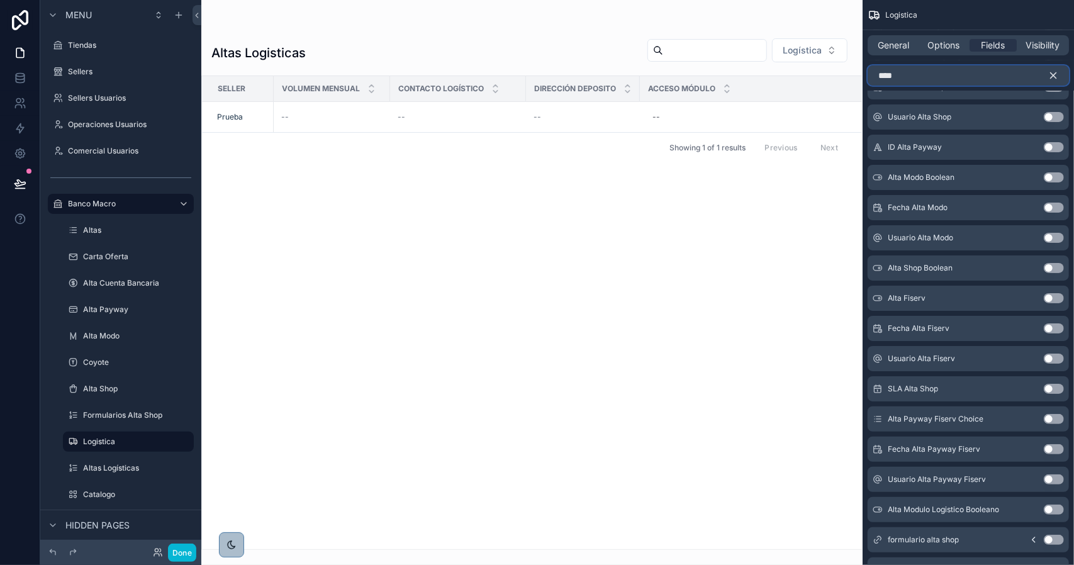
type input "****"
click at [1049, 509] on button "Use setting" at bounding box center [1054, 510] width 20 height 10
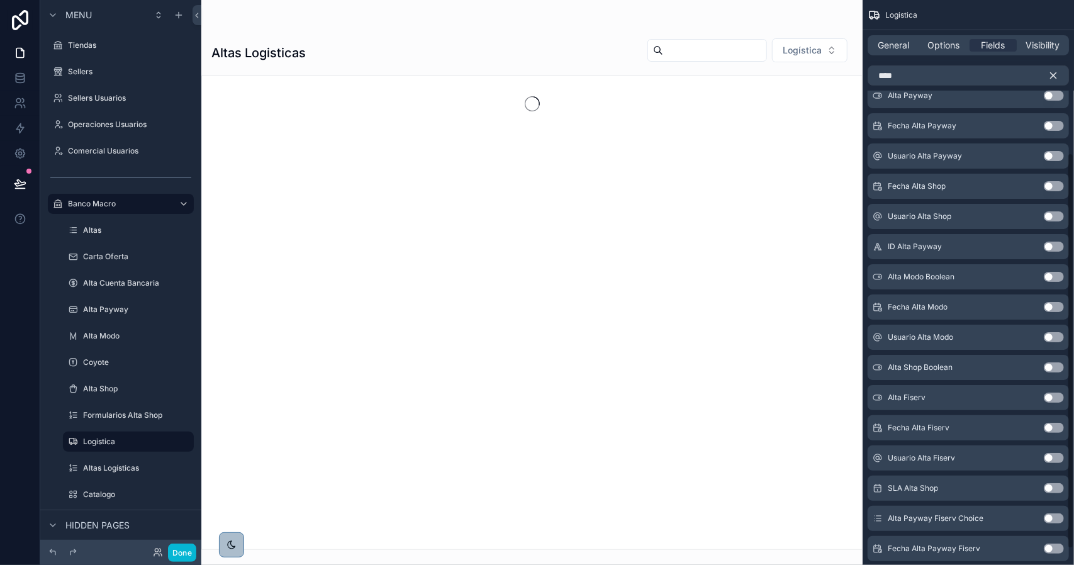
scroll to position [0, 0]
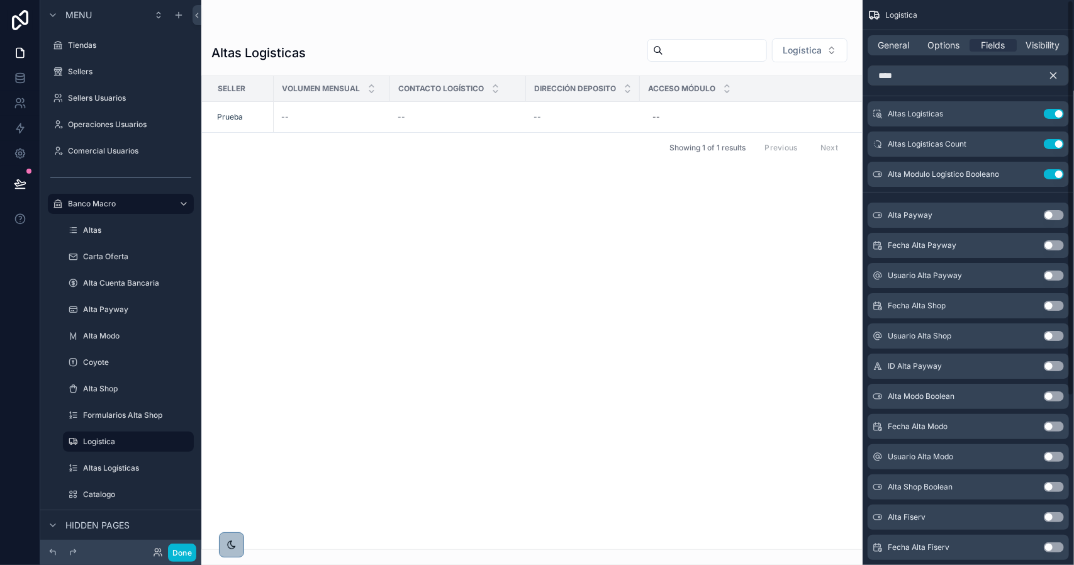
click at [1058, 75] on icon "scrollable content" at bounding box center [1053, 75] width 11 height 11
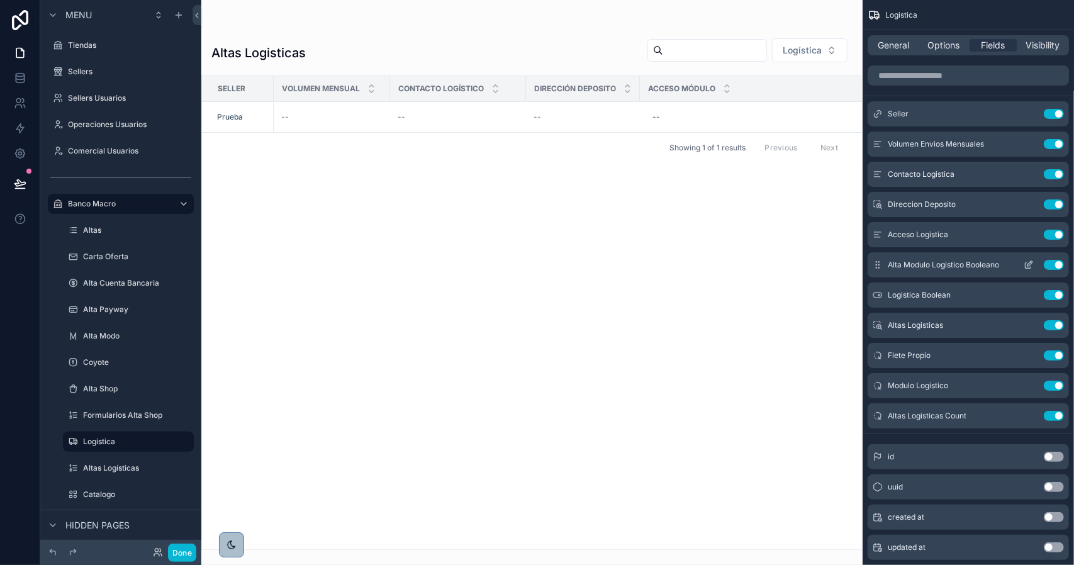
click at [1028, 263] on icon "scrollable content" at bounding box center [1029, 265] width 10 height 10
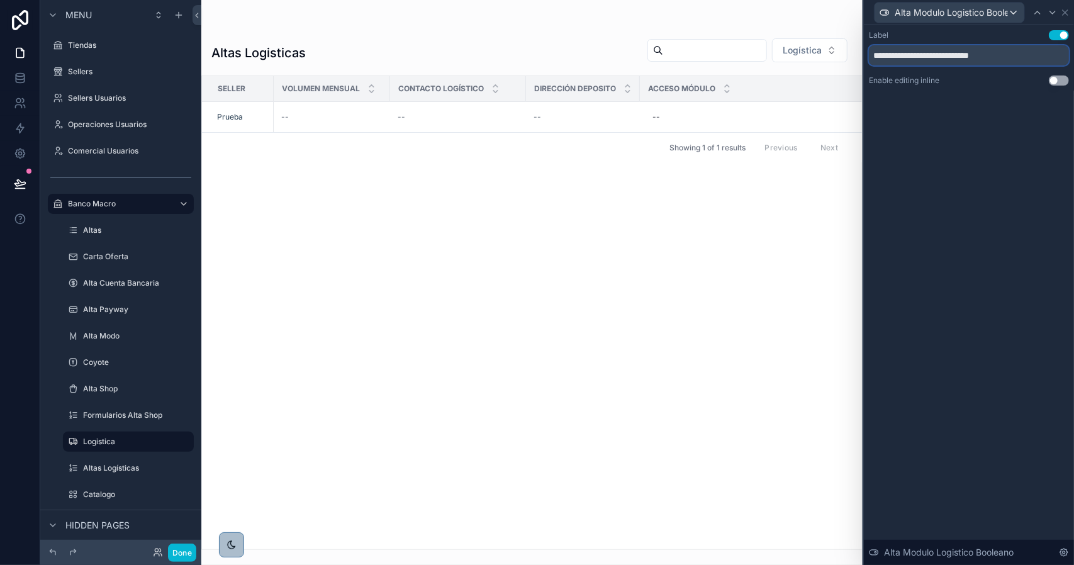
click at [894, 55] on input "**********" at bounding box center [969, 55] width 200 height 20
drag, startPoint x: 934, startPoint y: 57, endPoint x: 1074, endPoint y: 61, distance: 139.8
click at [1074, 61] on div "**********" at bounding box center [969, 70] width 210 height 91
drag, startPoint x: 919, startPoint y: 57, endPoint x: 947, endPoint y: 47, distance: 29.3
click at [947, 47] on input "**********" at bounding box center [969, 55] width 200 height 20
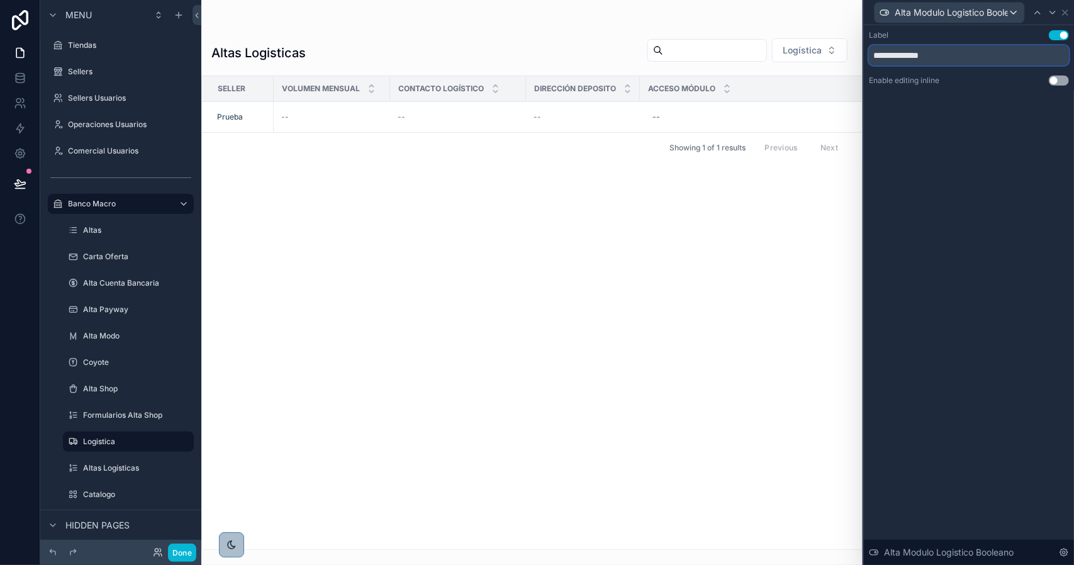
click at [910, 55] on input "**********" at bounding box center [969, 55] width 200 height 20
click at [916, 56] on input "**********" at bounding box center [969, 55] width 200 height 20
type input "**********"
click at [1055, 14] on icon at bounding box center [1053, 13] width 10 height 10
click at [1063, 13] on div "Logistica Boolean" at bounding box center [969, 12] width 200 height 25
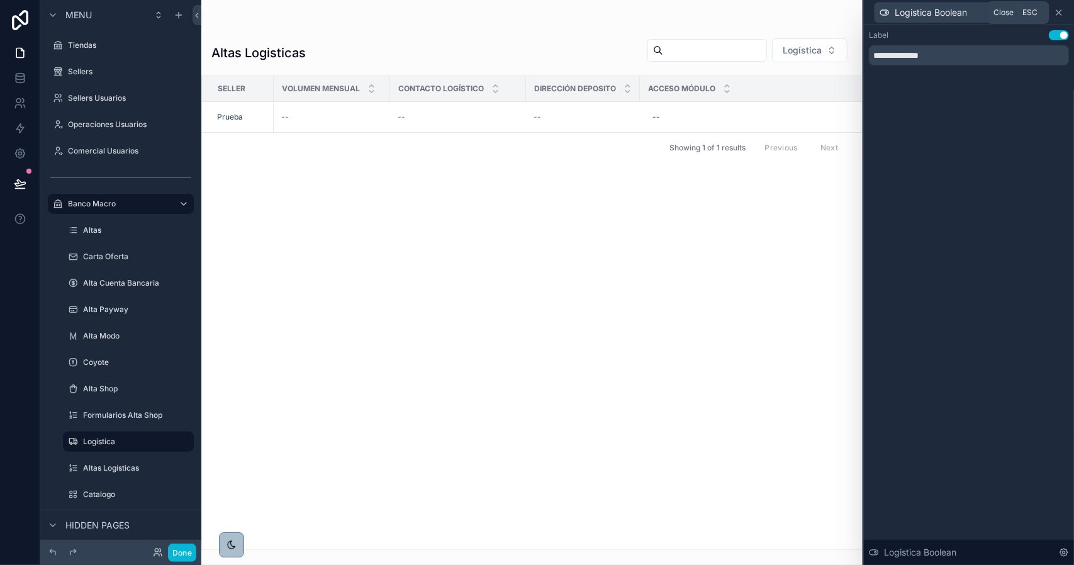
click at [1061, 13] on icon at bounding box center [1059, 12] width 5 height 5
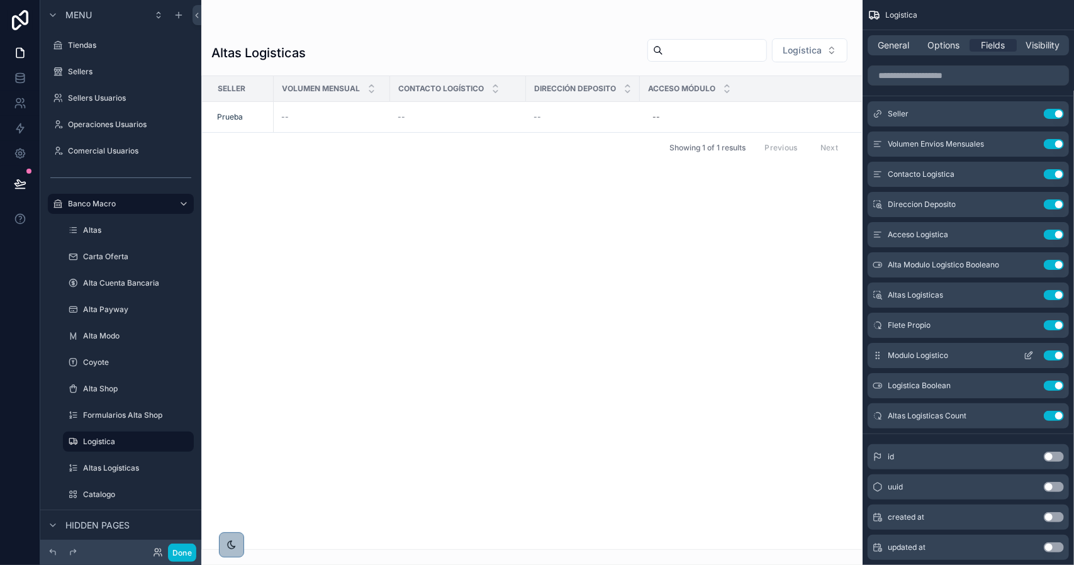
click at [1059, 355] on button "Use setting" at bounding box center [1054, 356] width 20 height 10
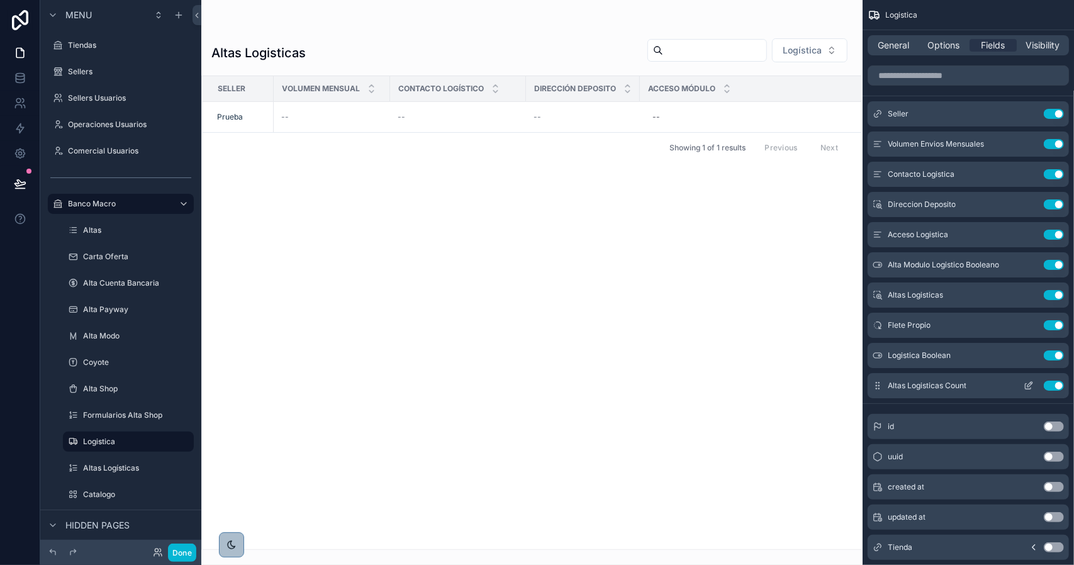
click at [1056, 388] on button "Use setting" at bounding box center [1054, 386] width 20 height 10
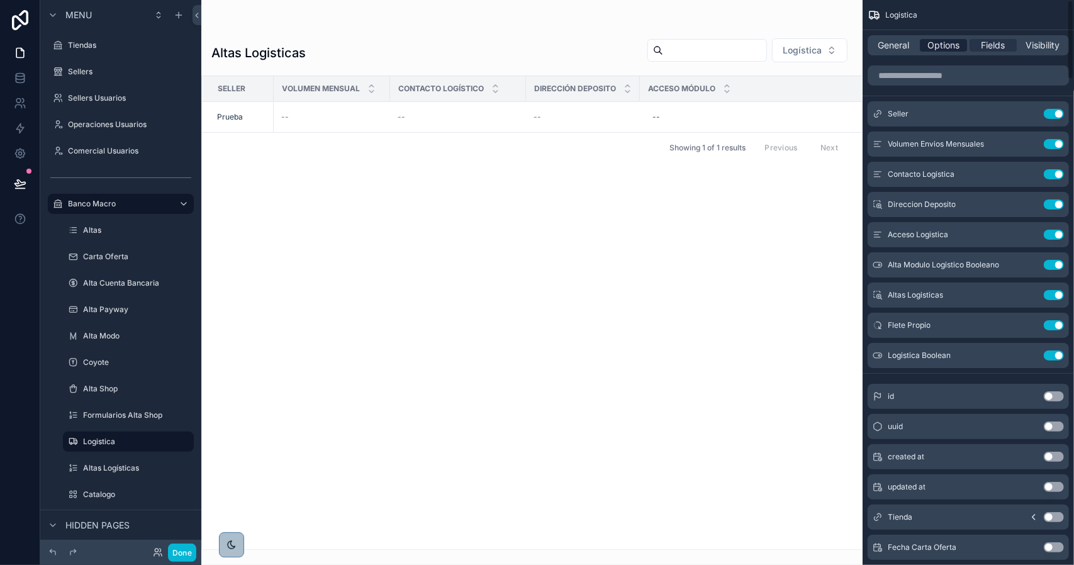
click at [957, 50] on span "Options" at bounding box center [944, 45] width 32 height 13
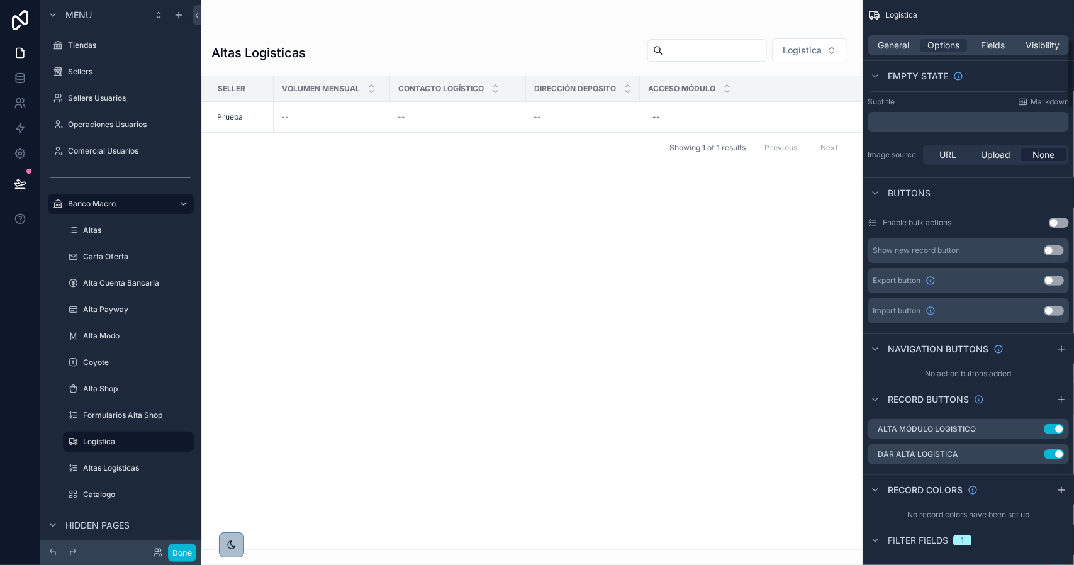
scroll to position [315, 0]
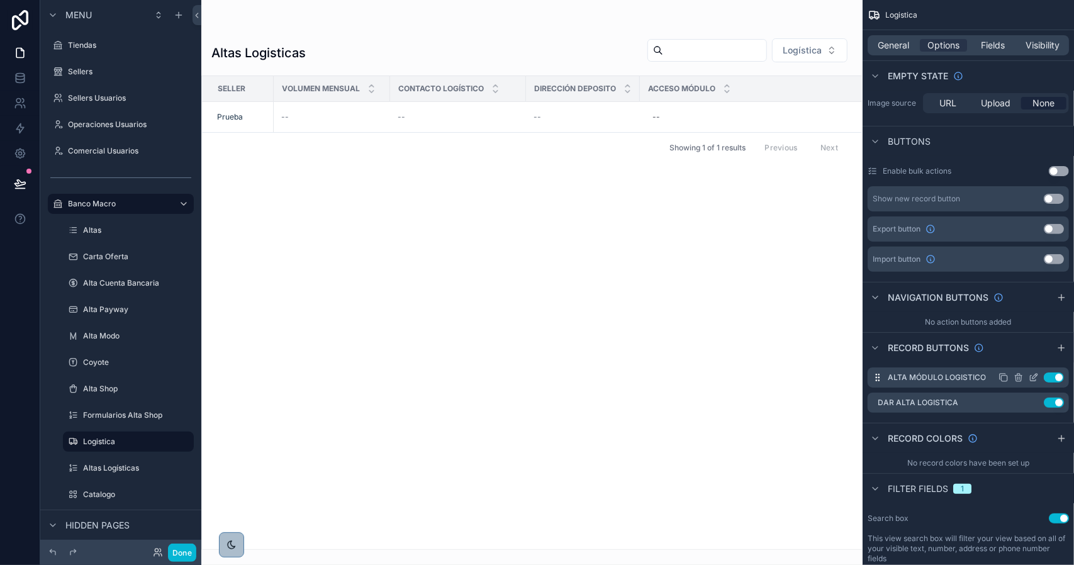
click at [1032, 376] on icon "scrollable content" at bounding box center [1034, 378] width 10 height 10
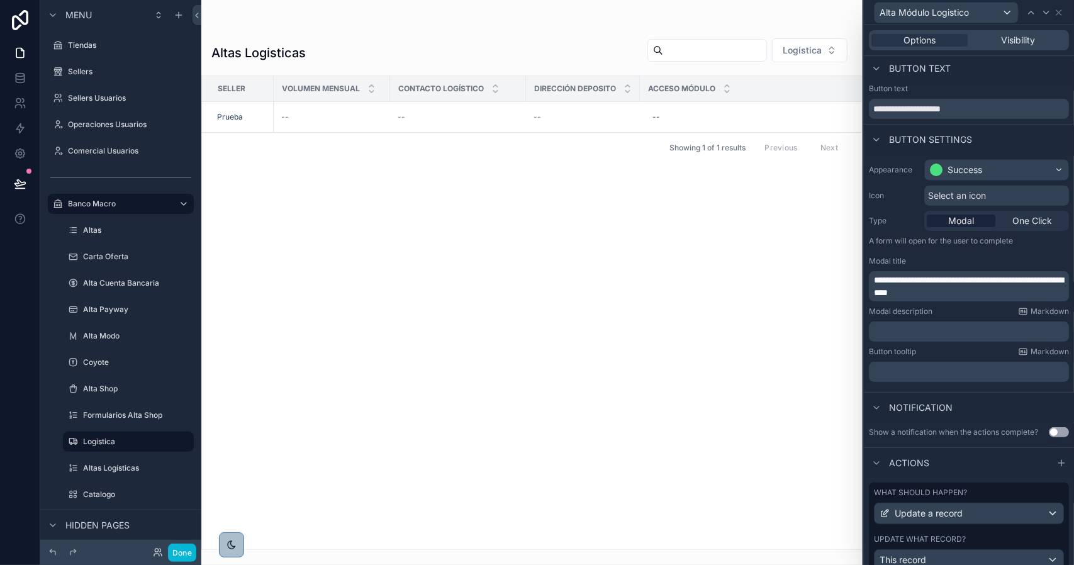
scroll to position [0, 0]
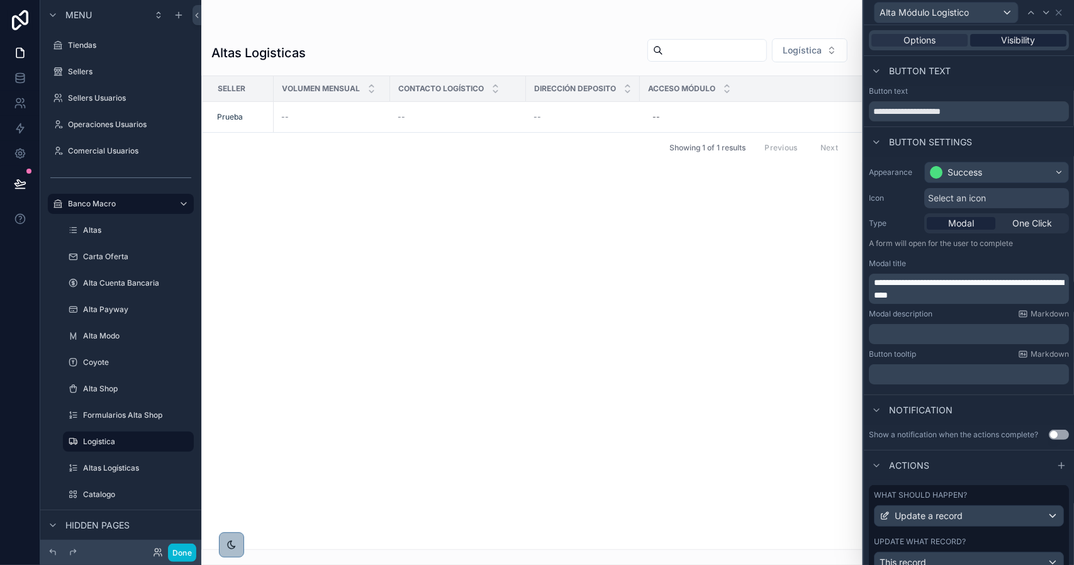
click at [986, 41] on div "Visibility" at bounding box center [1019, 40] width 96 height 13
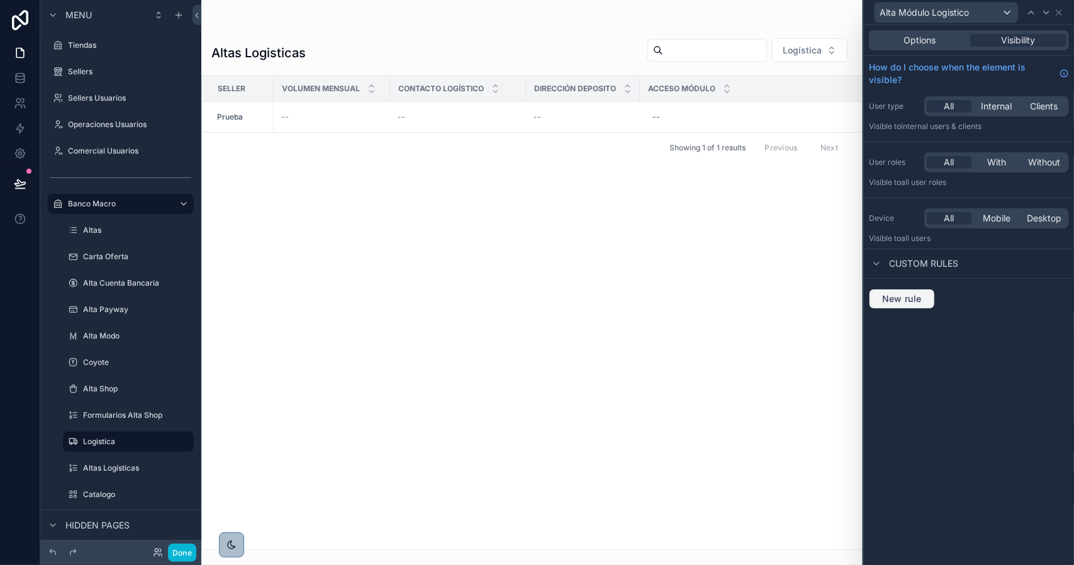
click at [911, 295] on span "New rule" at bounding box center [902, 298] width 50 height 11
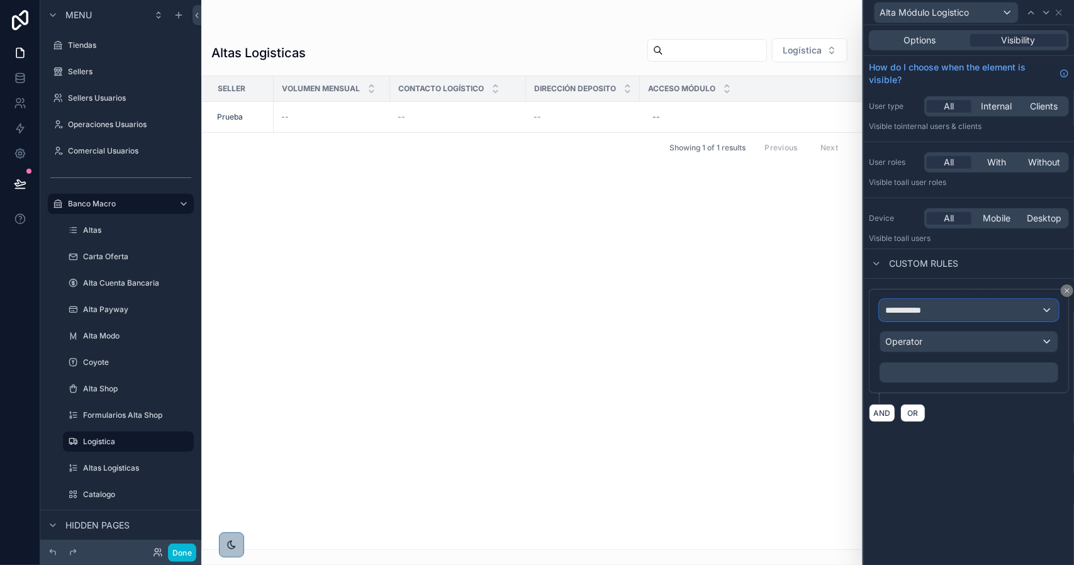
click at [932, 306] on span "**********" at bounding box center [909, 310] width 47 height 13
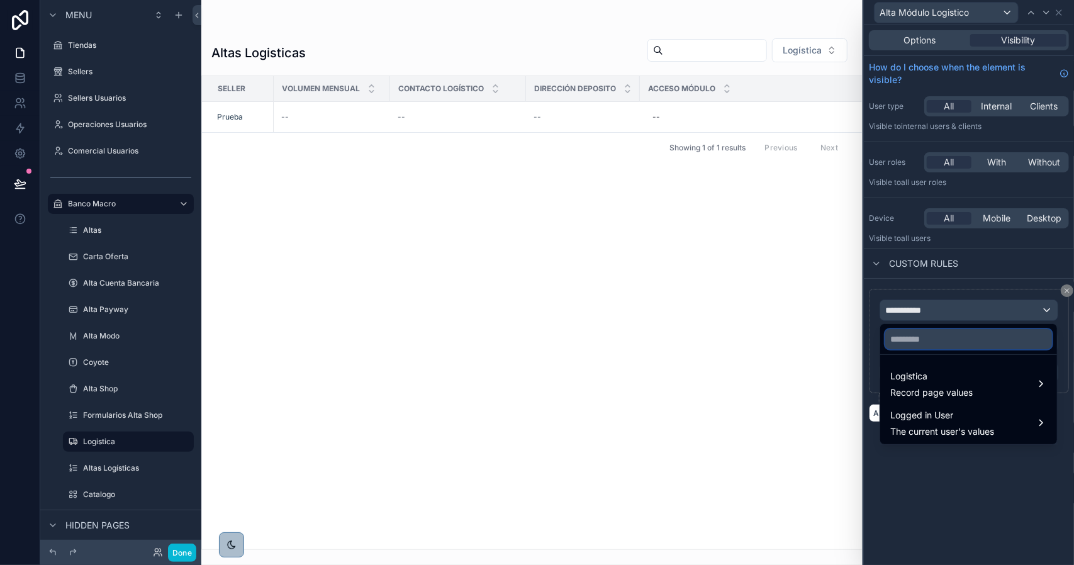
click at [930, 343] on input "text" at bounding box center [969, 339] width 167 height 20
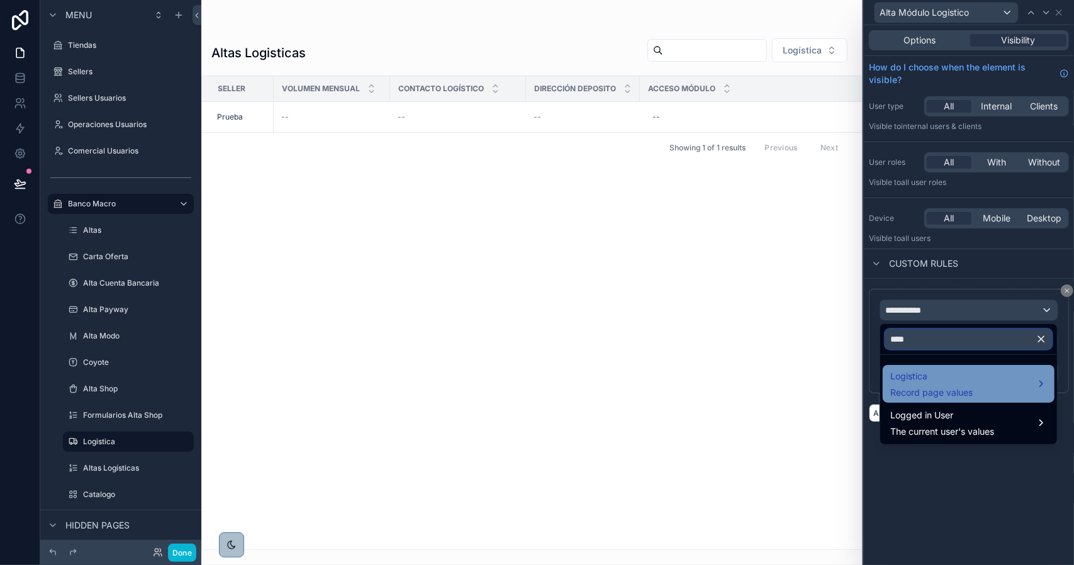
type input "****"
click at [928, 380] on span "Logistica" at bounding box center [932, 376] width 82 height 15
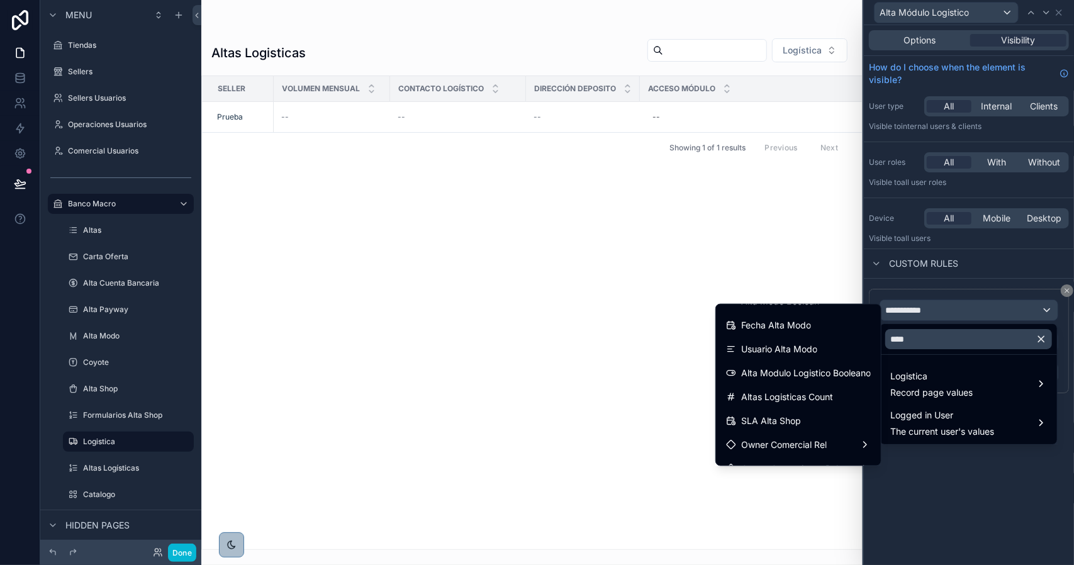
scroll to position [378, 0]
click at [820, 369] on span "Alta Modulo Logistico Booleano" at bounding box center [806, 371] width 130 height 15
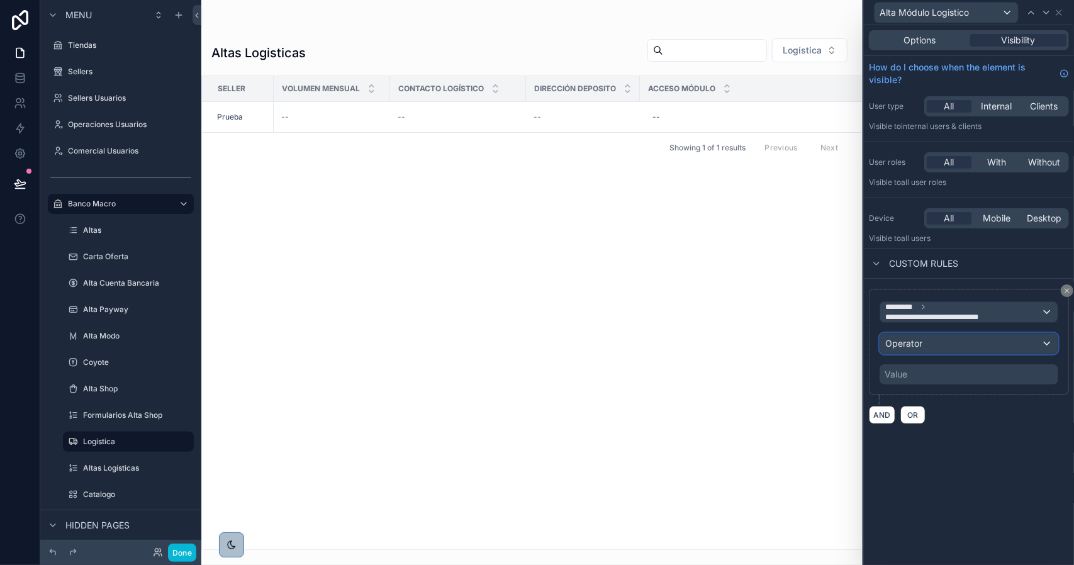
click at [917, 339] on span "Operator" at bounding box center [904, 343] width 37 height 11
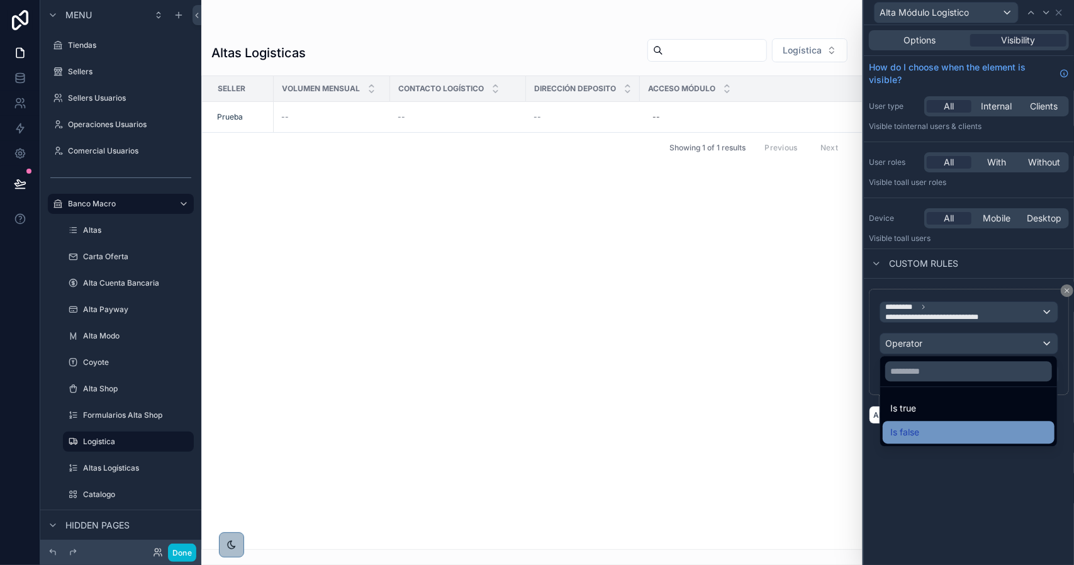
click at [935, 425] on div "Is false" at bounding box center [969, 432] width 157 height 15
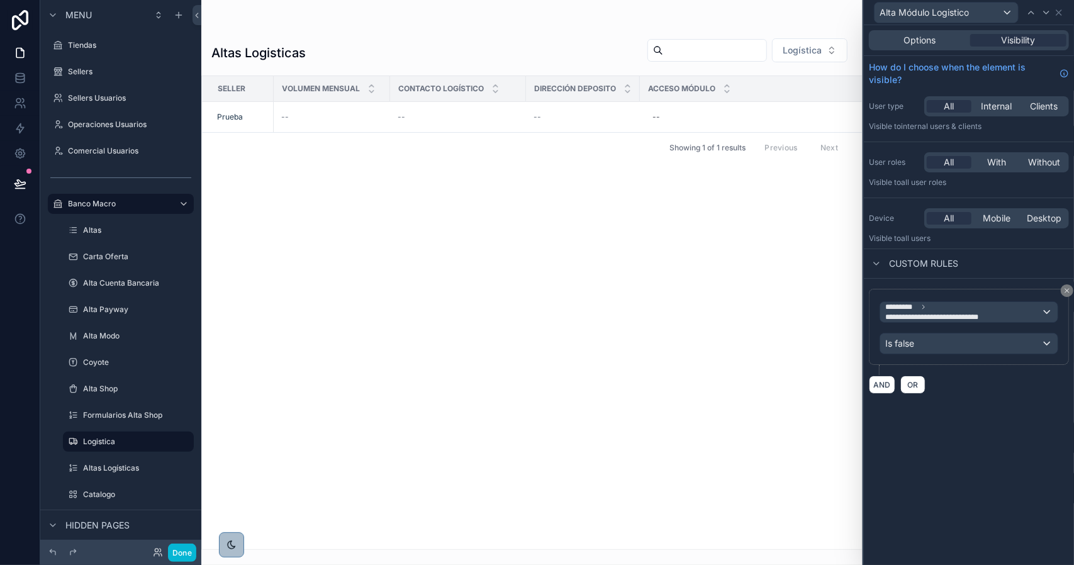
click at [993, 455] on div "**********" at bounding box center [969, 295] width 210 height 540
click at [935, 36] on span "Options" at bounding box center [920, 40] width 32 height 13
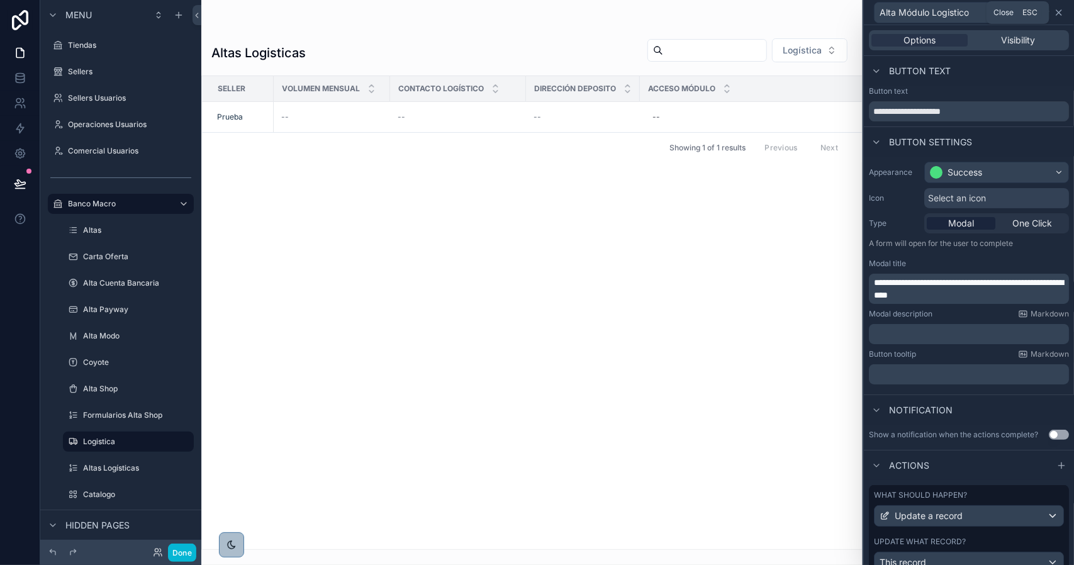
click at [1059, 14] on icon at bounding box center [1059, 13] width 10 height 10
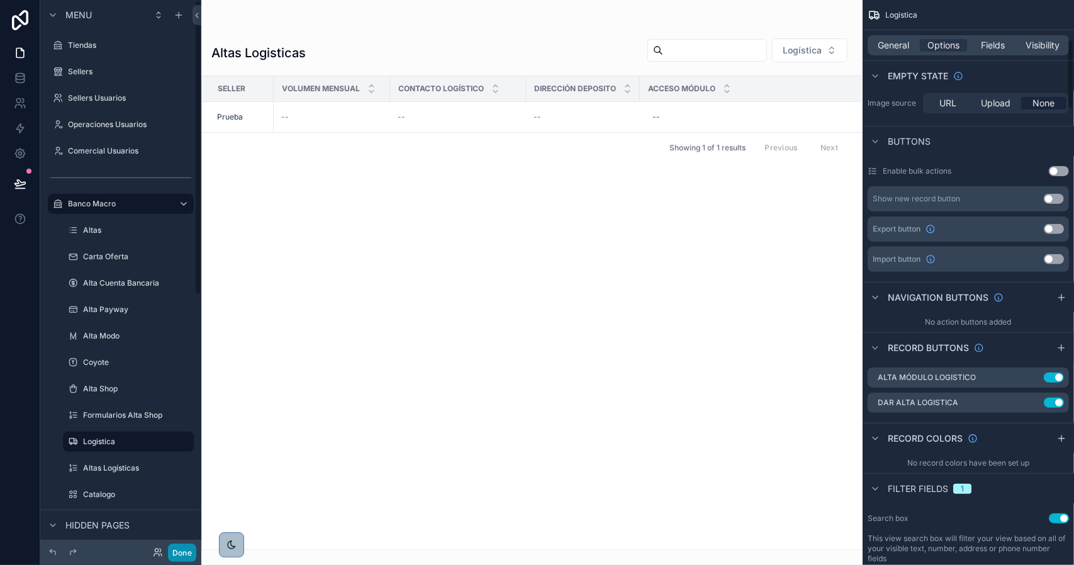
click at [179, 549] on button "Done" at bounding box center [182, 553] width 28 height 18
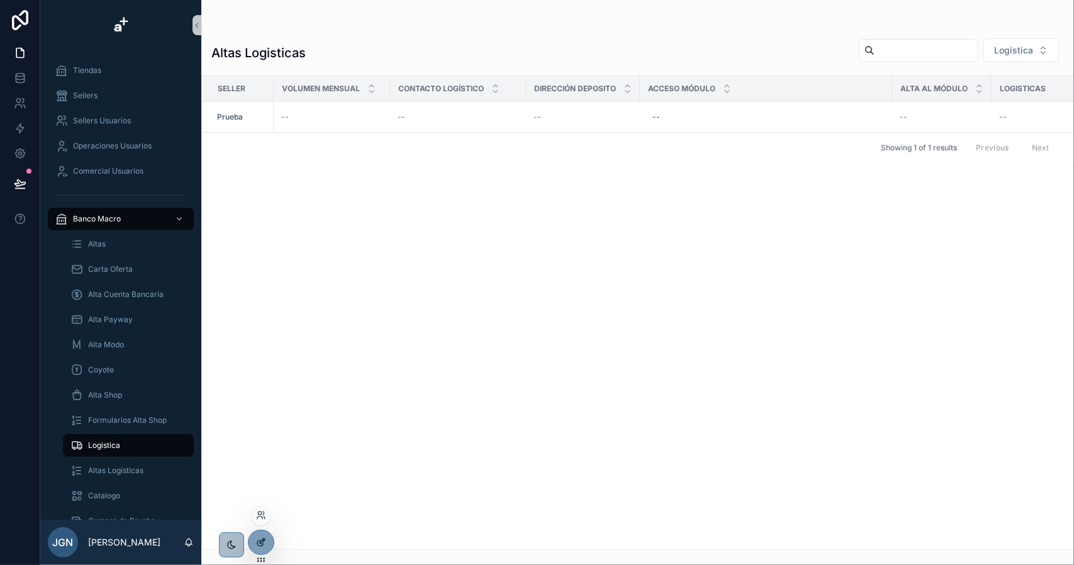
click at [264, 538] on icon at bounding box center [261, 543] width 10 height 10
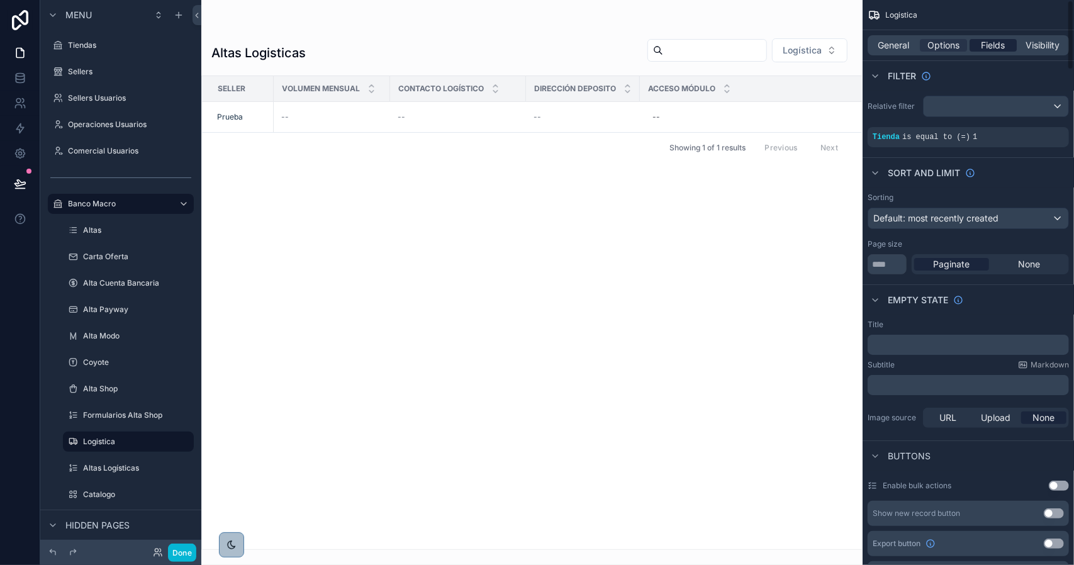
click at [996, 40] on span "Fields" at bounding box center [994, 45] width 24 height 13
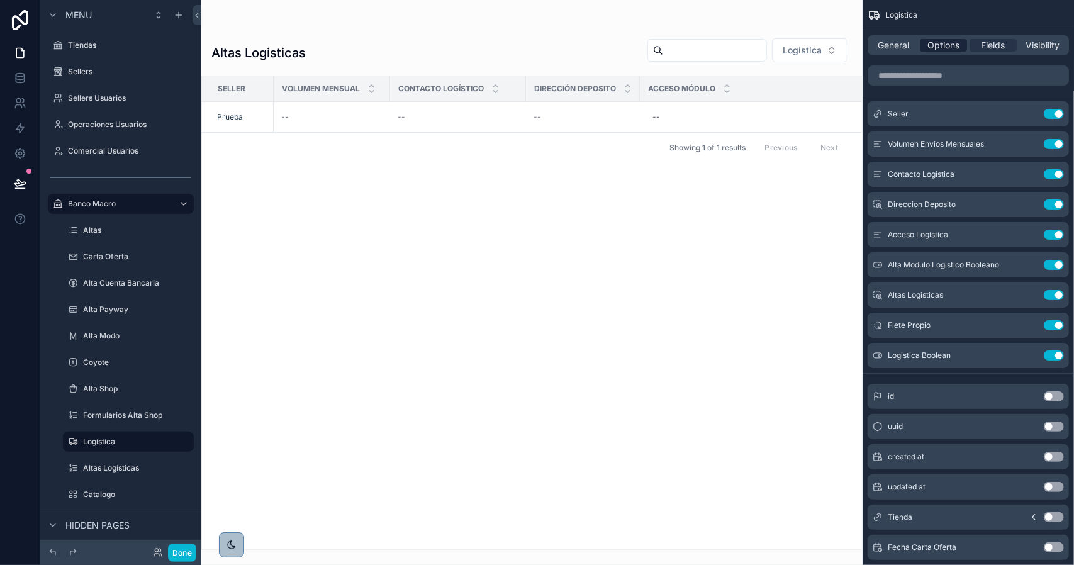
click at [947, 43] on span "Options" at bounding box center [944, 45] width 32 height 13
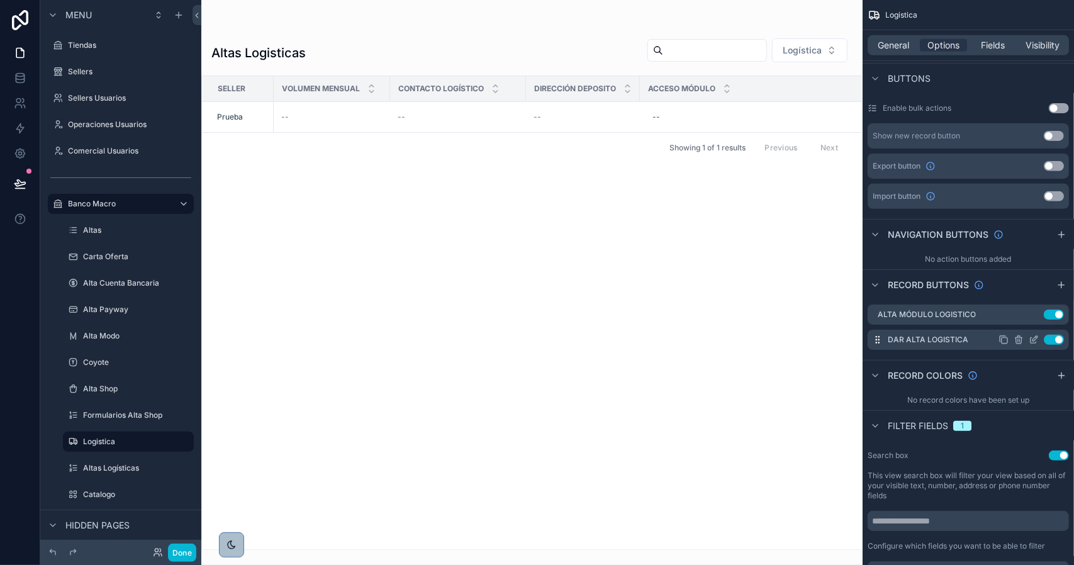
click at [1034, 339] on icon "scrollable content" at bounding box center [1034, 340] width 10 height 10
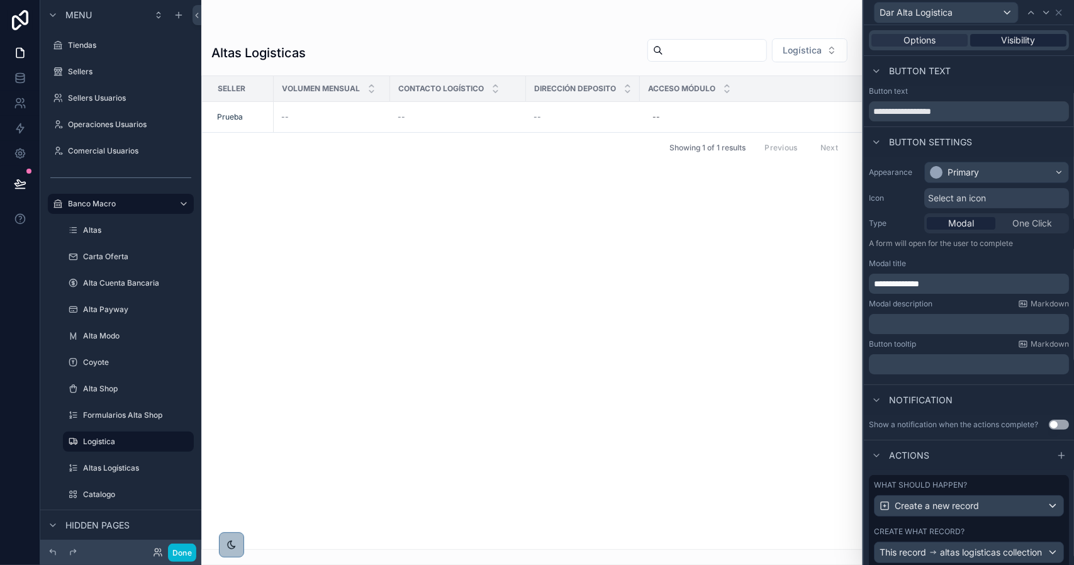
click at [993, 44] on div "Visibility" at bounding box center [1019, 40] width 96 height 13
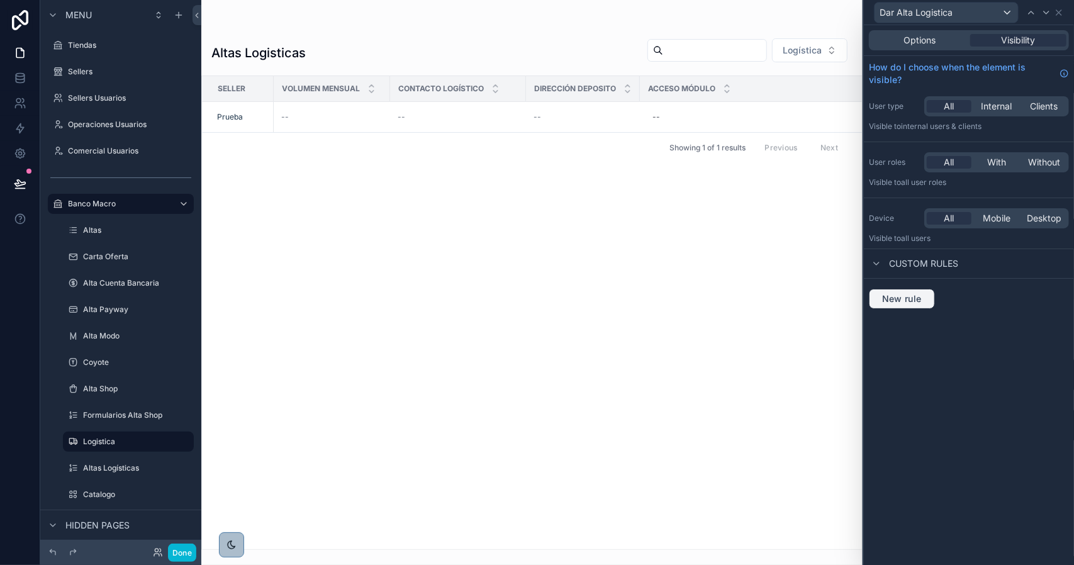
click at [910, 300] on span "New rule" at bounding box center [902, 298] width 50 height 11
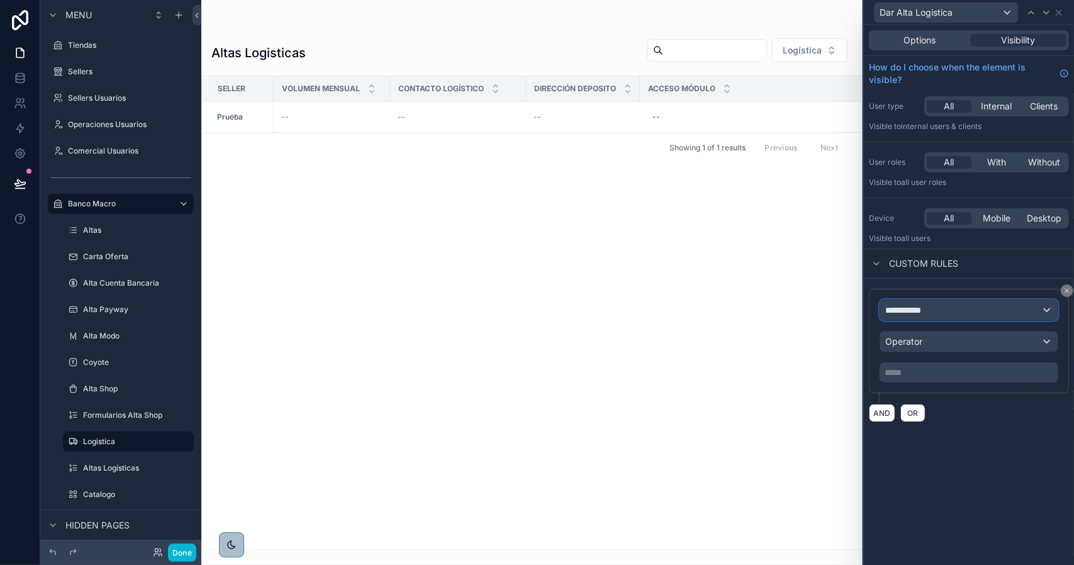
click at [928, 305] on span "**********" at bounding box center [909, 310] width 47 height 13
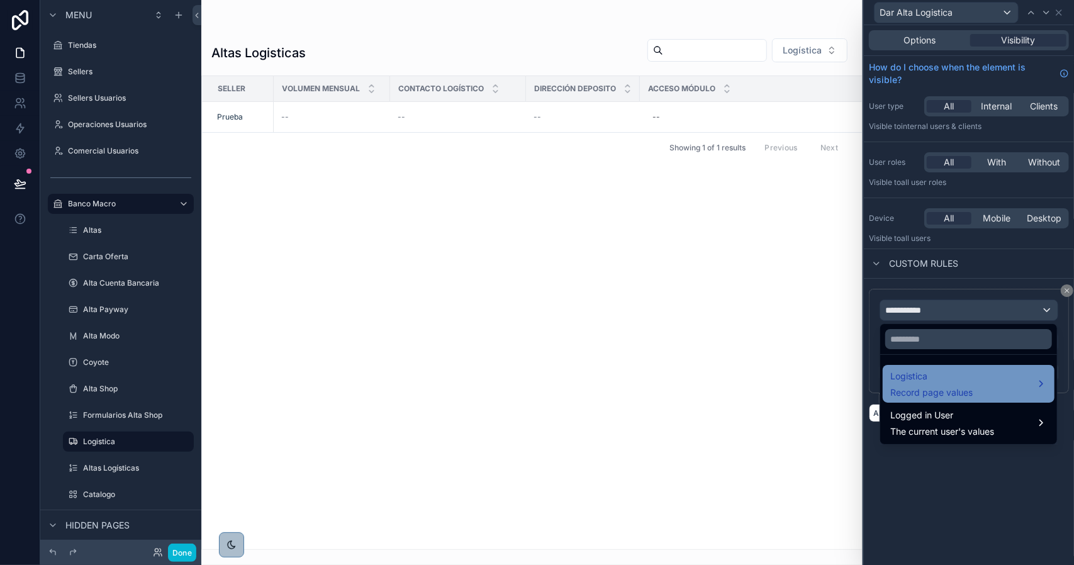
click at [922, 368] on div "Logistica Record page values" at bounding box center [969, 384] width 172 height 38
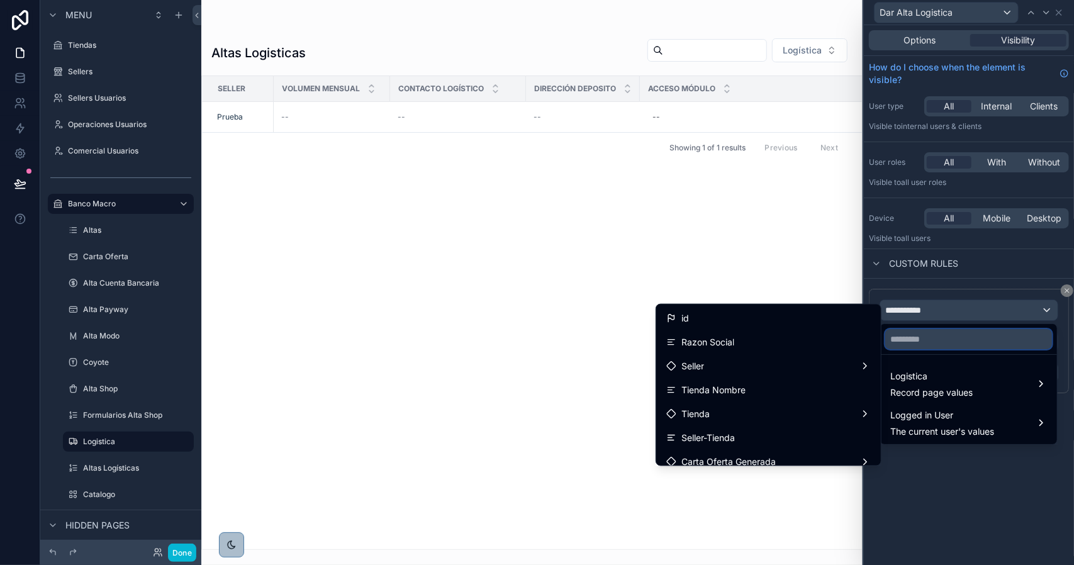
click at [954, 332] on input "text" at bounding box center [969, 339] width 167 height 20
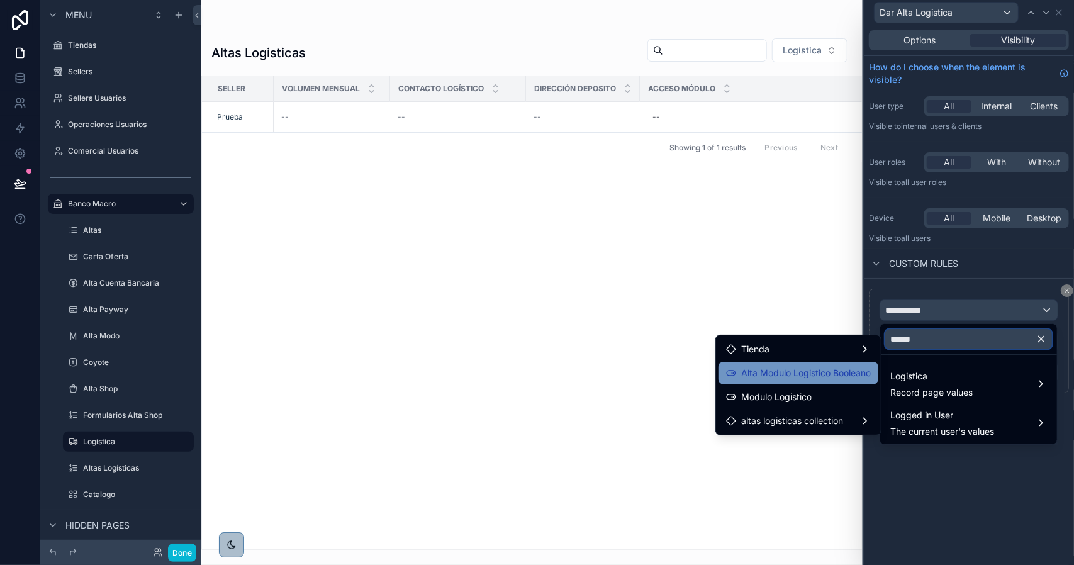
type input "******"
click at [823, 380] on span "Alta Modulo Logistico Booleano" at bounding box center [806, 373] width 130 height 15
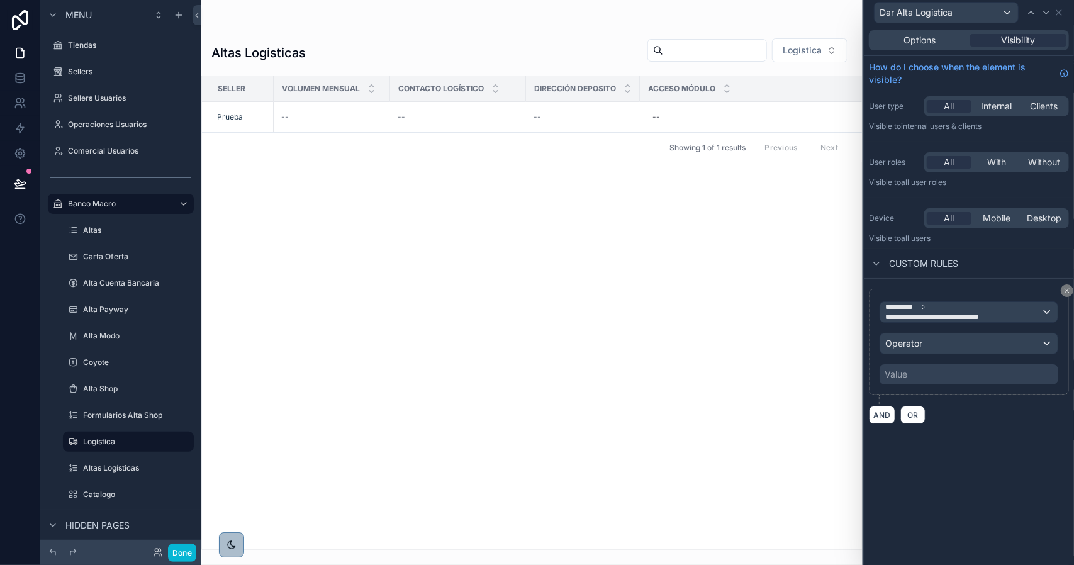
click at [916, 364] on div "Value" at bounding box center [969, 374] width 179 height 20
click at [911, 347] on span "Operator" at bounding box center [904, 343] width 37 height 13
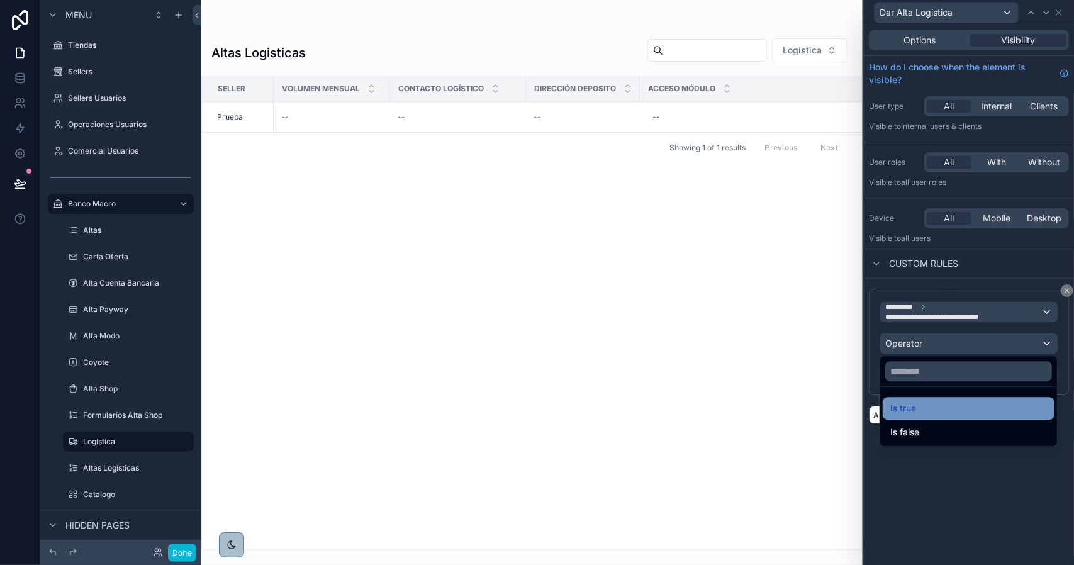
click at [916, 407] on span "Is true" at bounding box center [904, 408] width 26 height 15
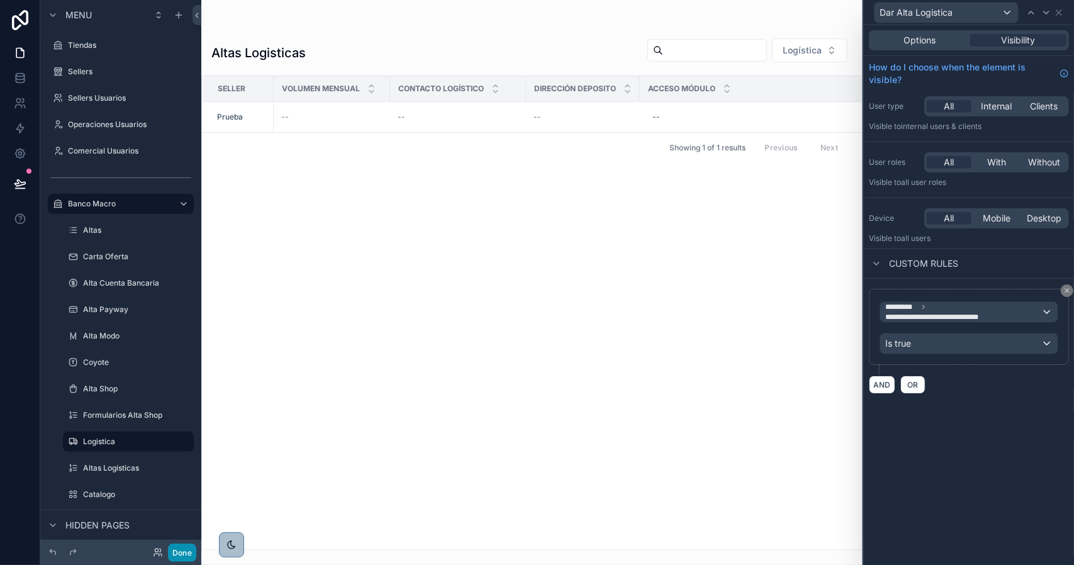
click at [183, 555] on button "Done" at bounding box center [182, 553] width 28 height 18
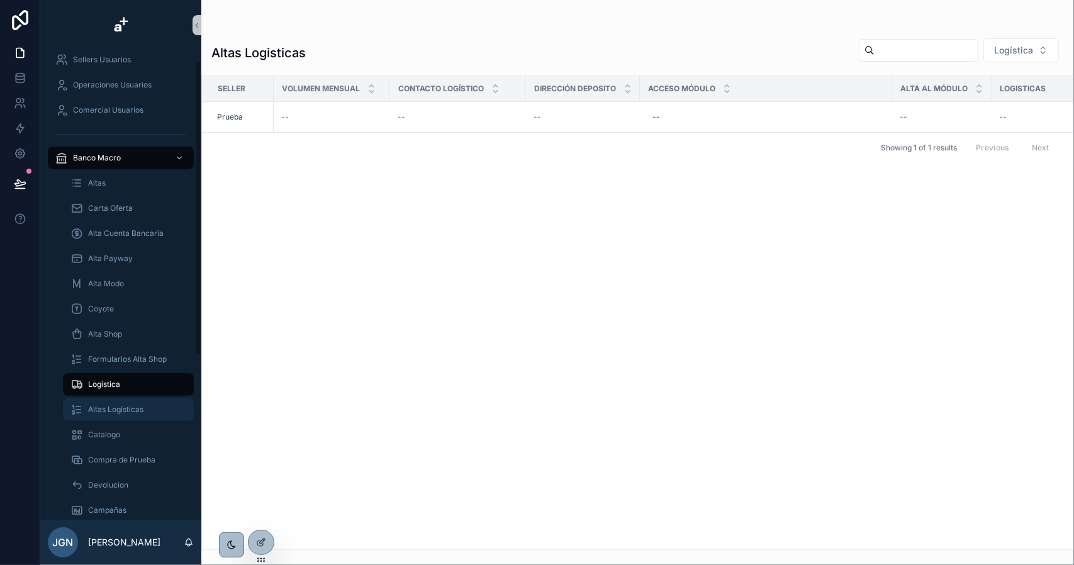
scroll to position [63, 0]
click at [125, 407] on span "Altas Logísticas" at bounding box center [115, 408] width 55 height 10
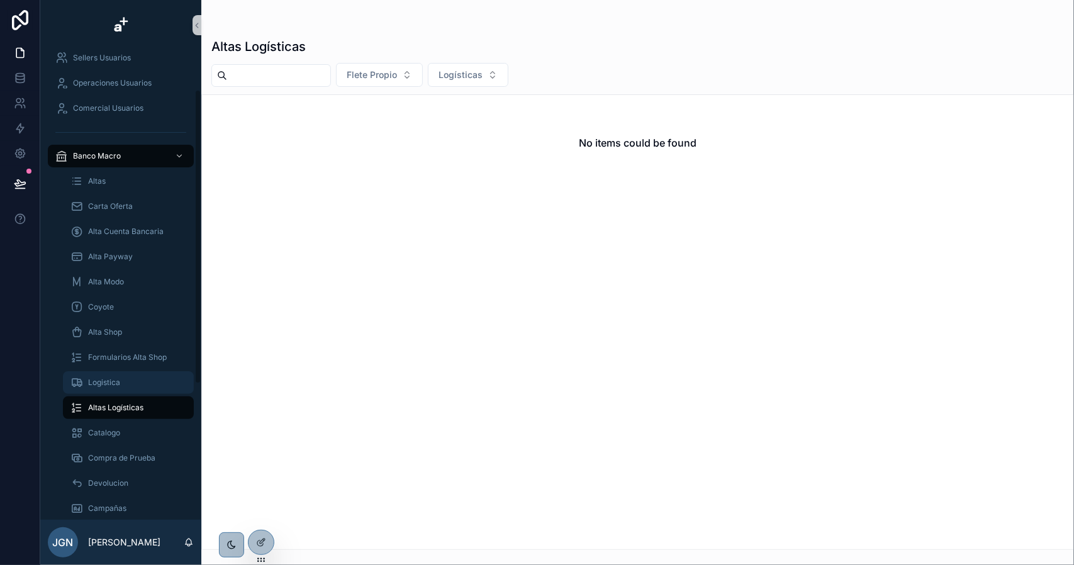
click at [104, 375] on div "Logistica" at bounding box center [128, 383] width 116 height 20
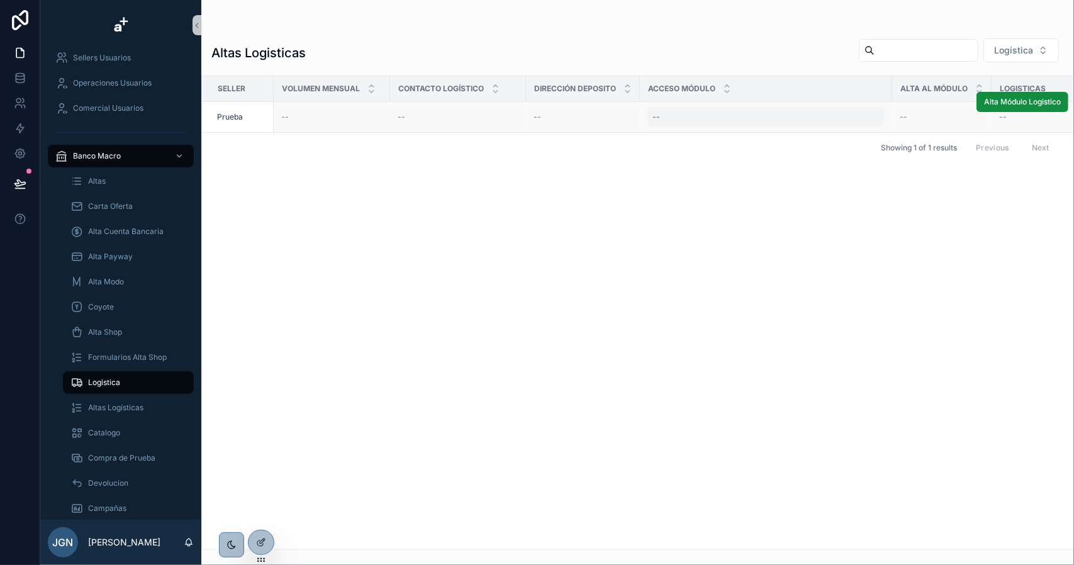
click at [665, 118] on div "--" at bounding box center [766, 117] width 237 height 20
click at [604, 213] on div "Seller Volumen Mensual Contacto Logístico Dirección Deposito Acceso Módulo Alta…" at bounding box center [638, 312] width 872 height 473
drag, startPoint x: 117, startPoint y: 406, endPoint x: 125, endPoint y: 400, distance: 10.0
click at [118, 405] on span "Altas Logísticas" at bounding box center [115, 408] width 55 height 10
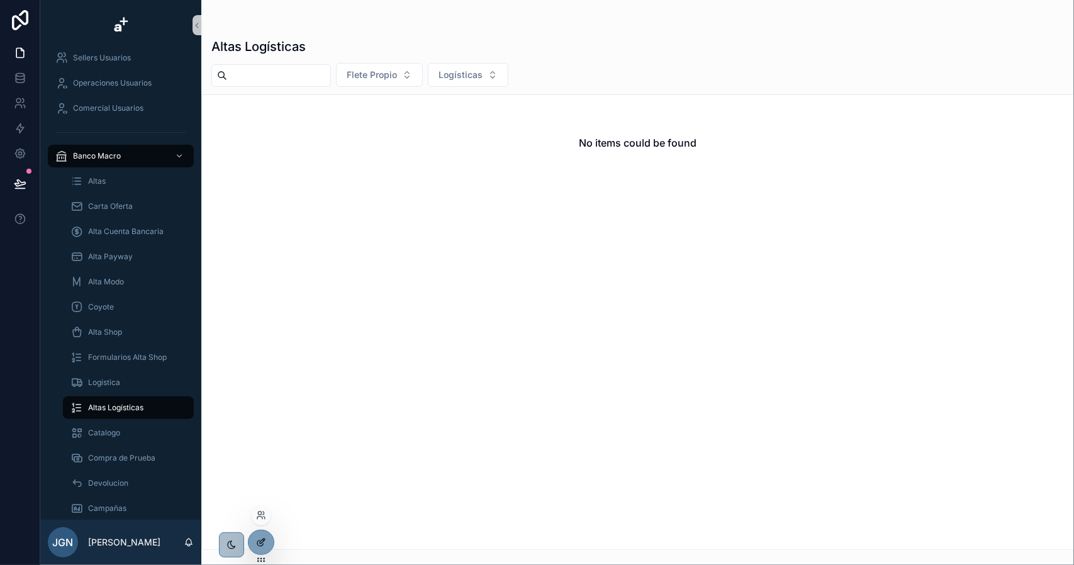
click at [263, 539] on icon at bounding box center [261, 543] width 10 height 10
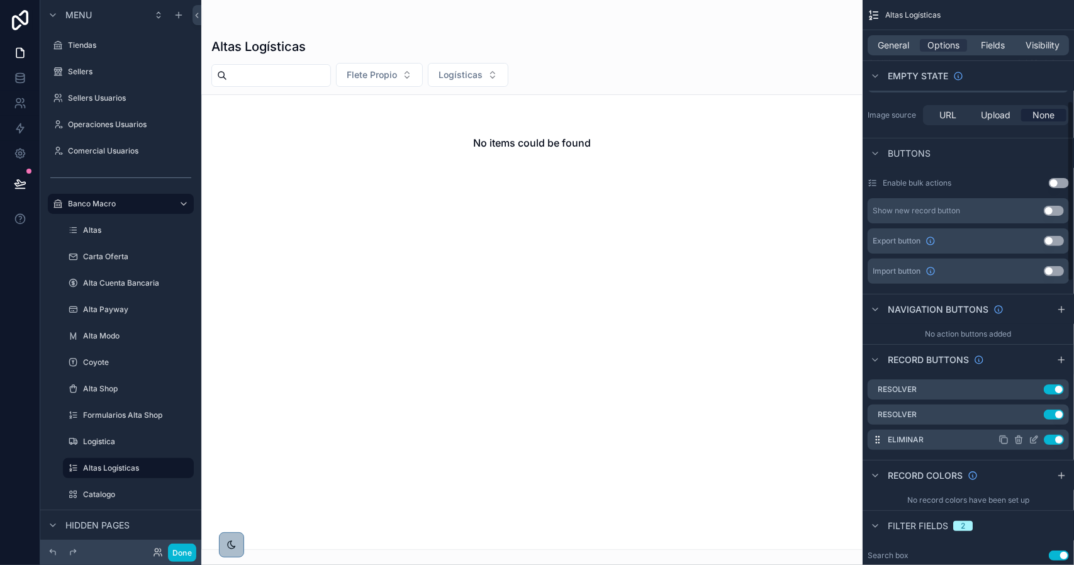
scroll to position [315, 0]
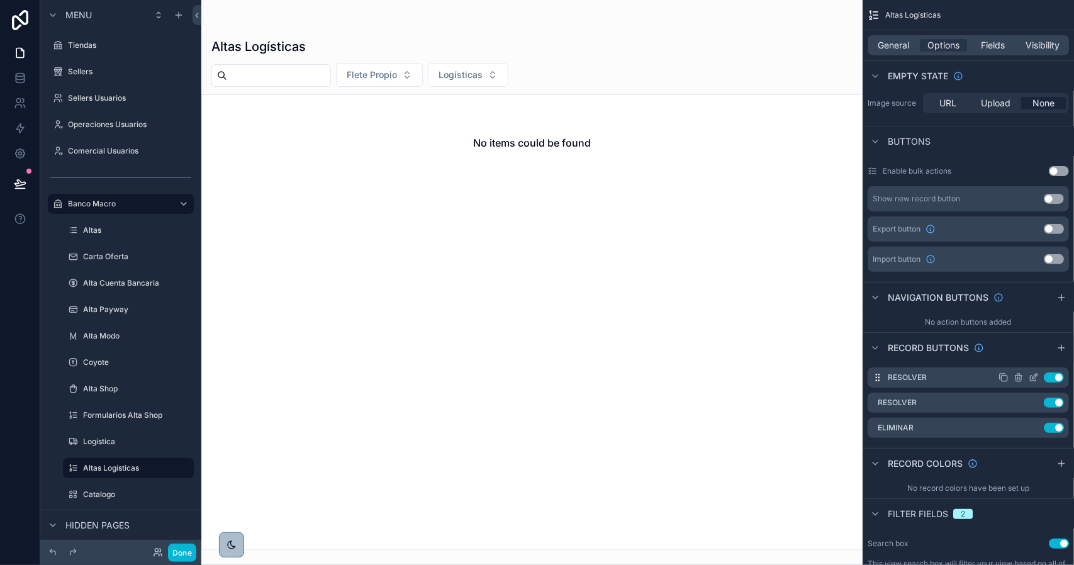
click at [1035, 376] on icon "scrollable content" at bounding box center [1034, 378] width 10 height 10
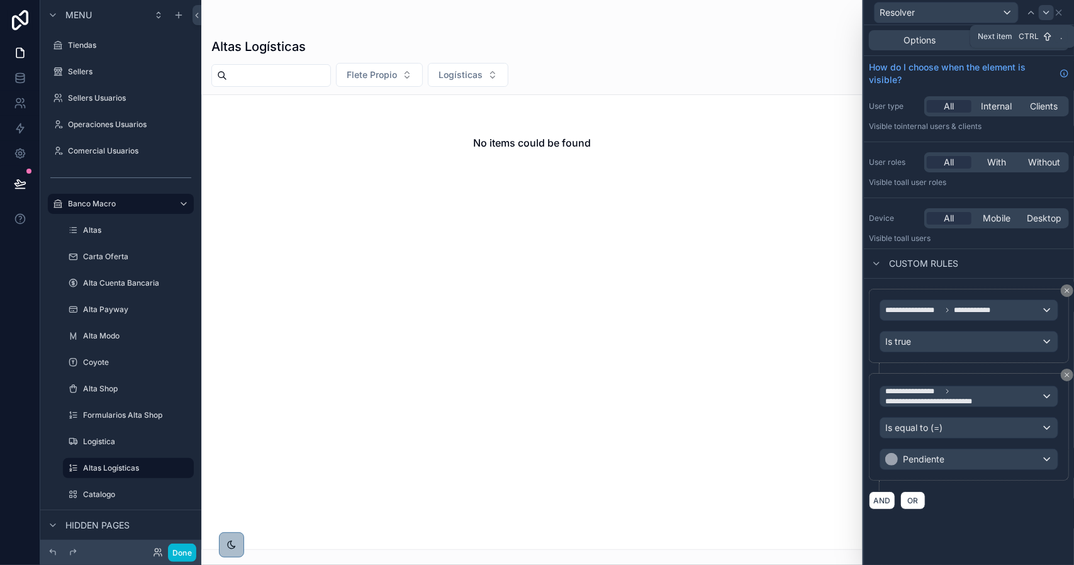
click at [1045, 13] on icon at bounding box center [1047, 13] width 10 height 10
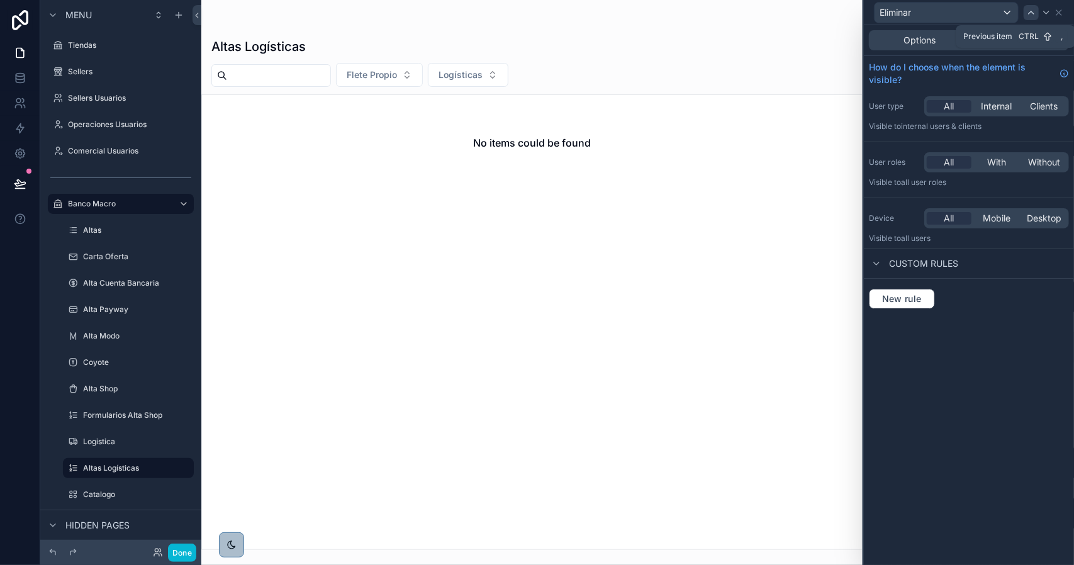
click at [1032, 16] on icon at bounding box center [1032, 13] width 10 height 10
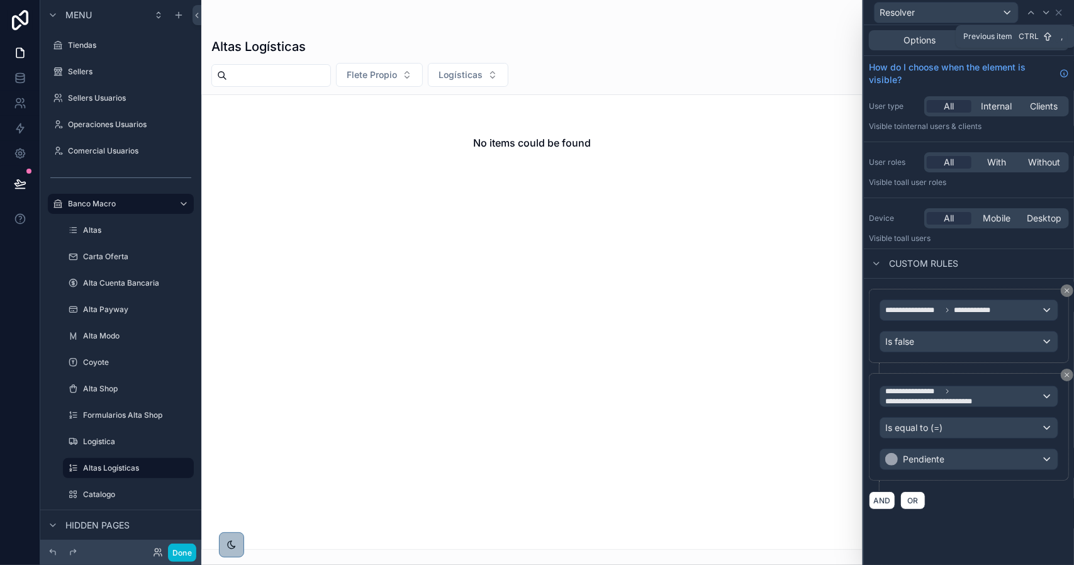
click at [1032, 16] on icon at bounding box center [1032, 13] width 10 height 10
click at [1044, 13] on icon at bounding box center [1047, 13] width 10 height 10
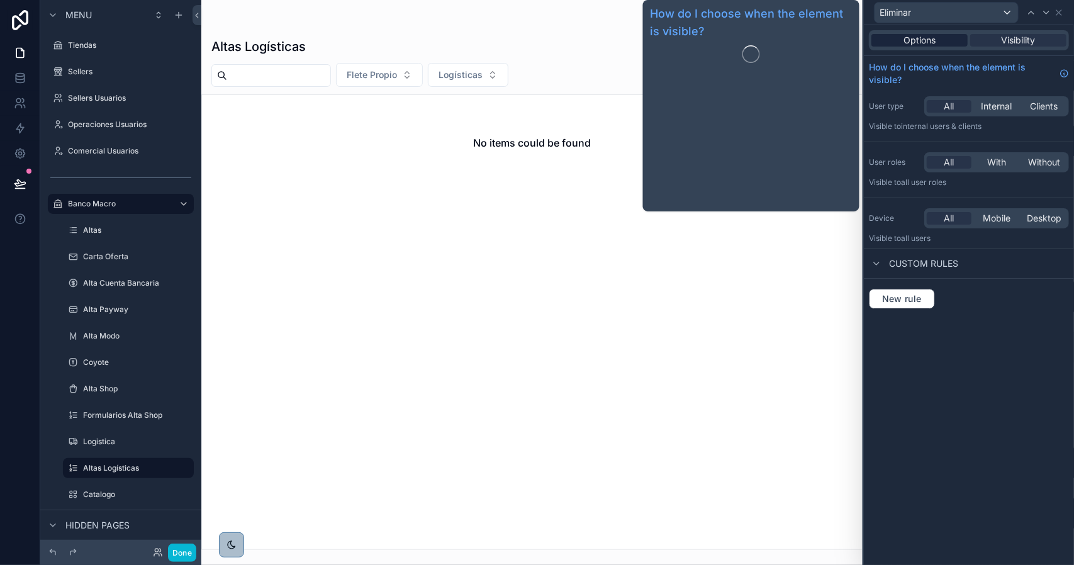
click at [925, 42] on span "Options" at bounding box center [920, 40] width 32 height 13
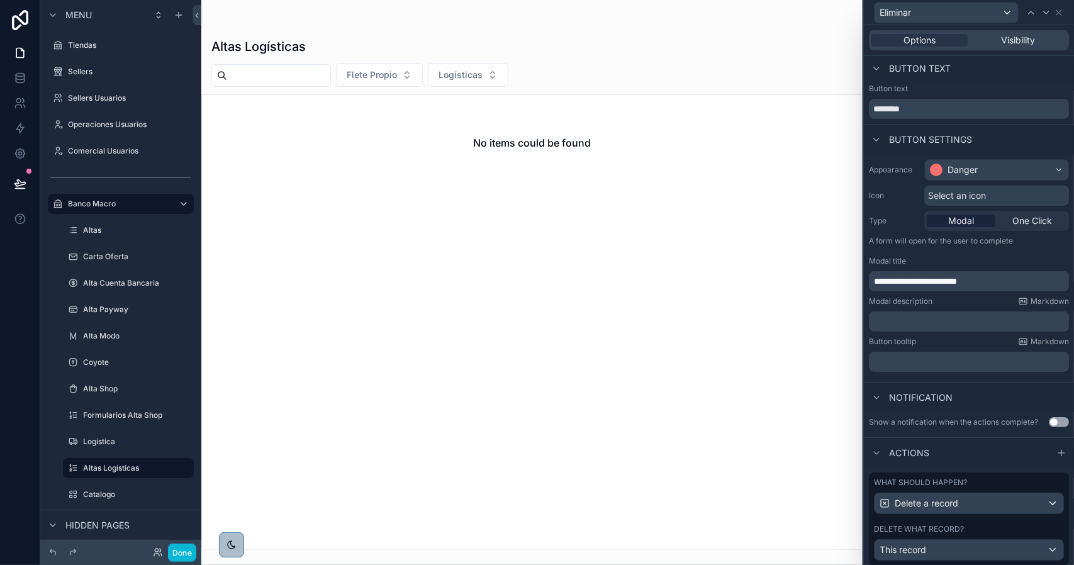
scroll to position [0, 0]
click at [1059, 11] on icon at bounding box center [1059, 13] width 10 height 10
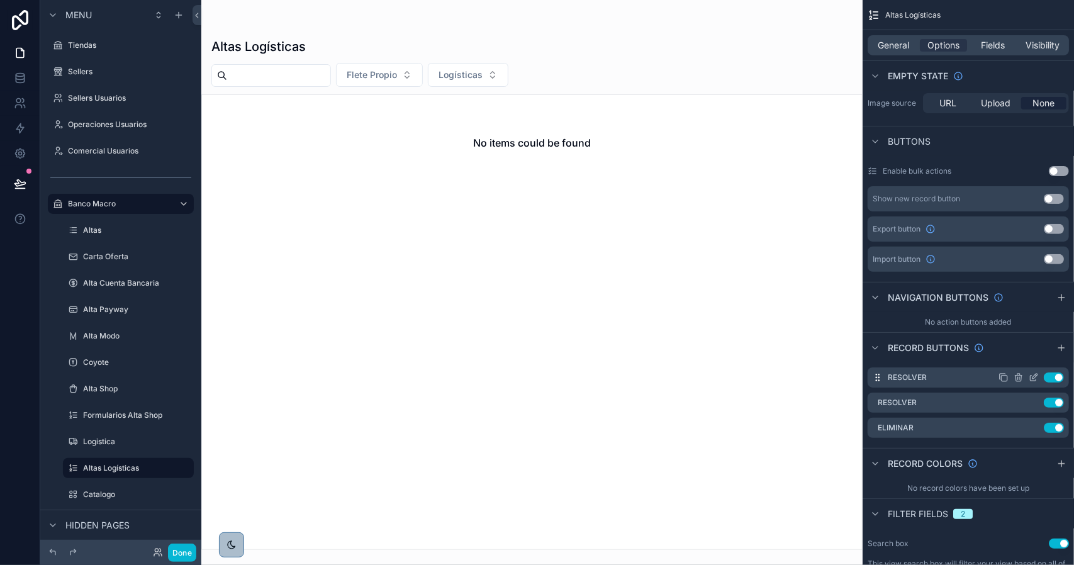
click at [1032, 377] on icon "scrollable content" at bounding box center [1034, 378] width 10 height 10
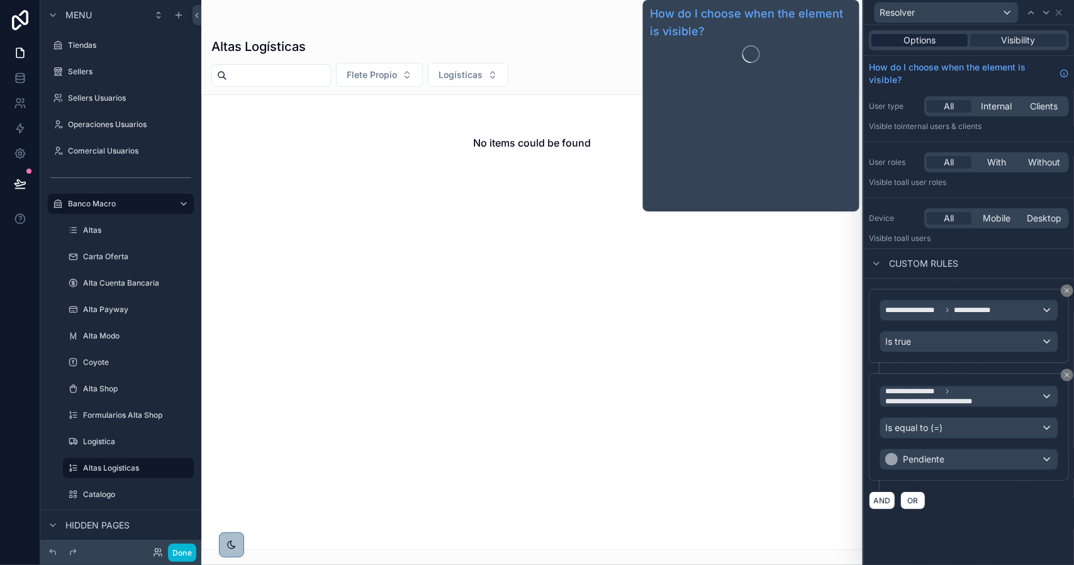
click at [915, 35] on span "Options" at bounding box center [920, 40] width 32 height 13
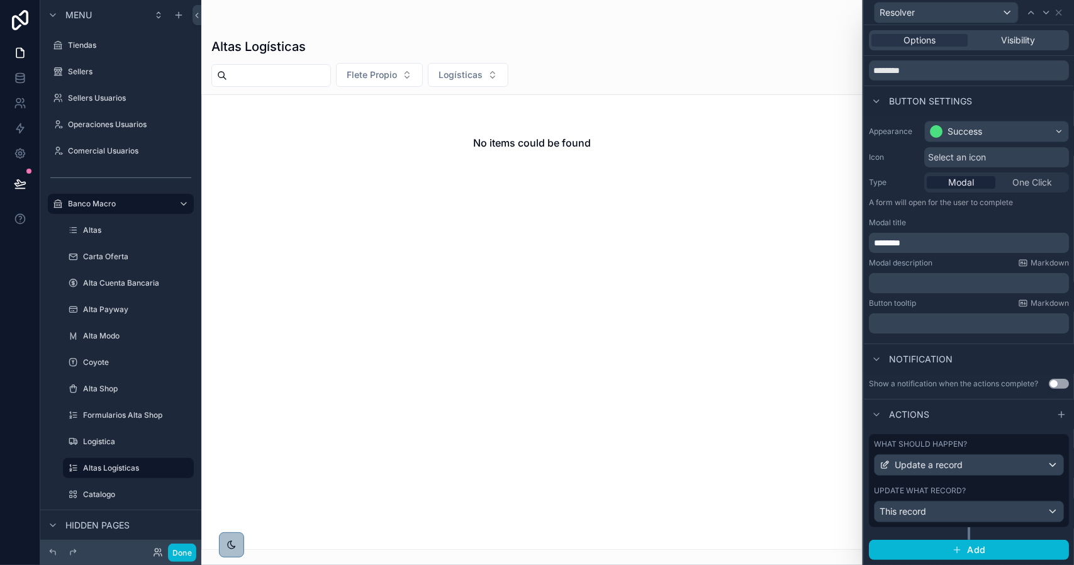
click at [993, 492] on div "Update what record?" at bounding box center [969, 491] width 190 height 10
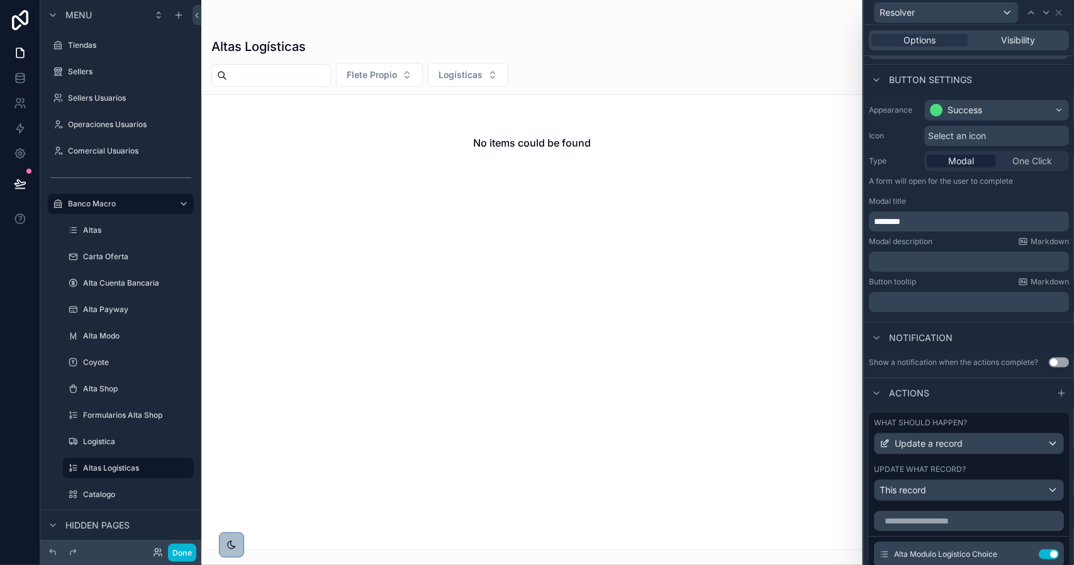
scroll to position [47, 0]
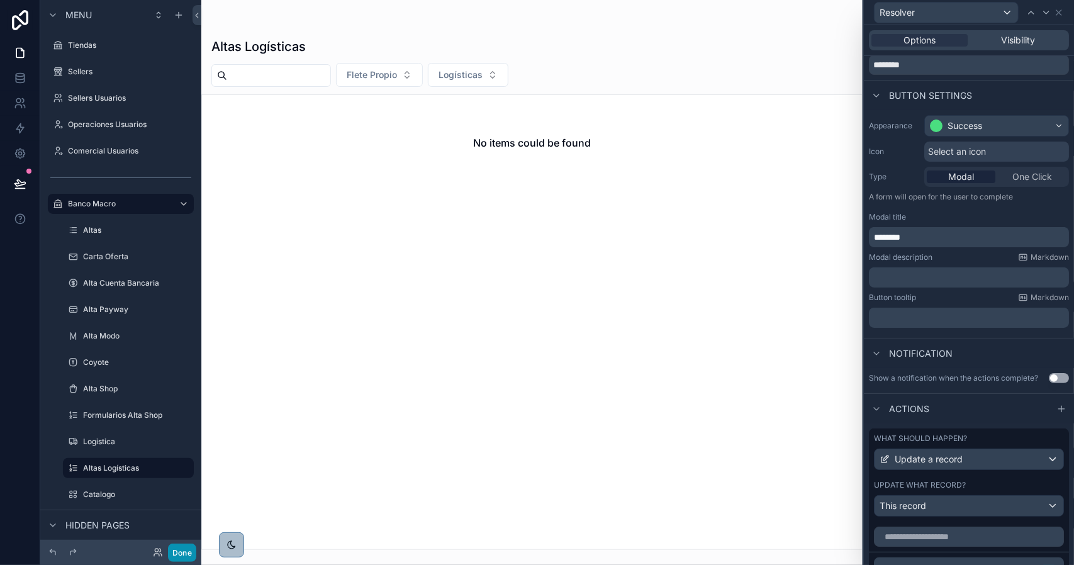
click at [183, 551] on button "Done" at bounding box center [182, 553] width 28 height 18
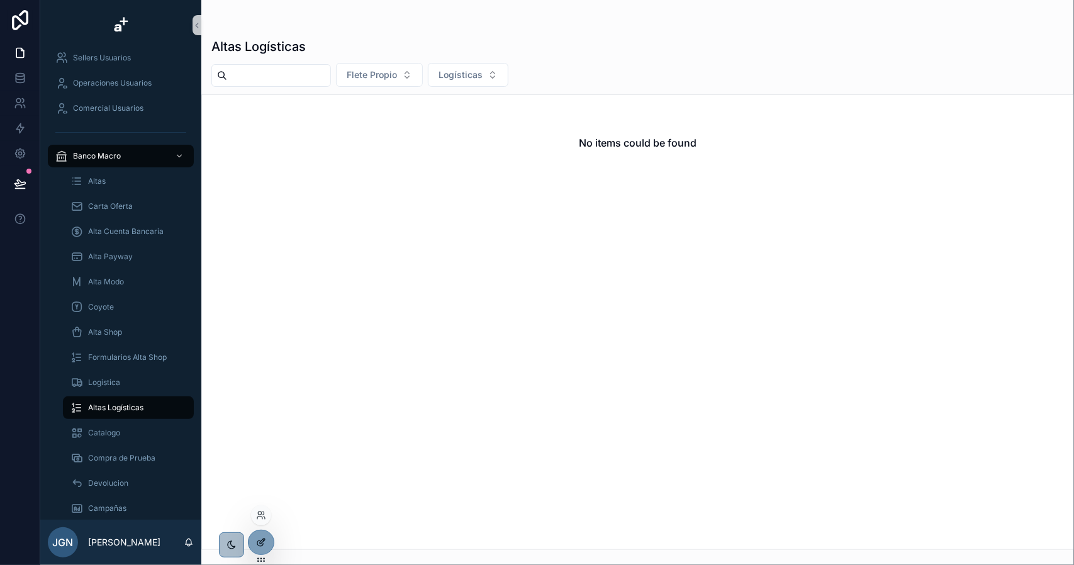
click at [265, 542] on icon at bounding box center [261, 543] width 10 height 10
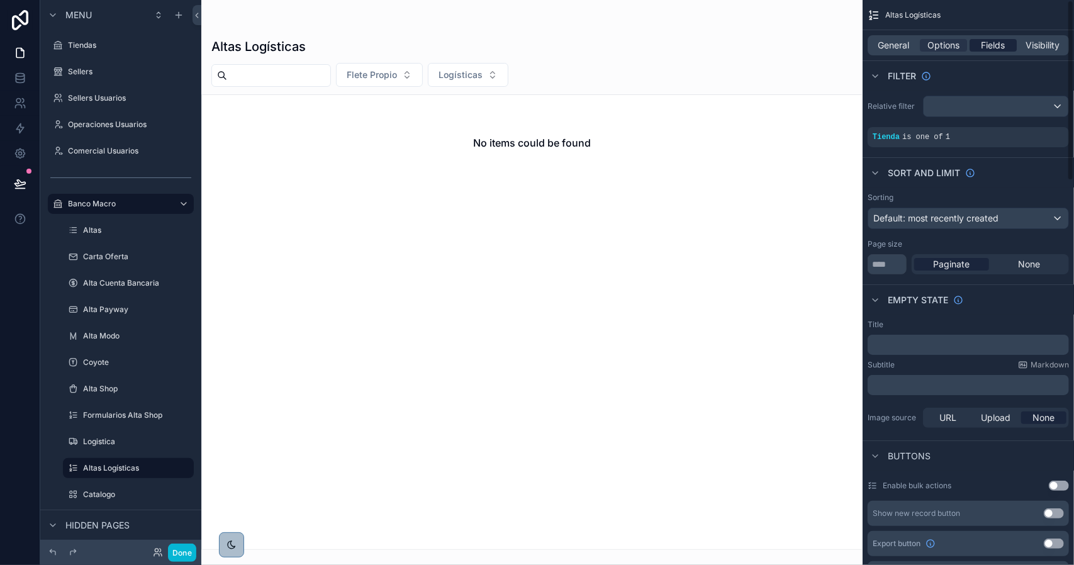
click at [996, 47] on span "Fields" at bounding box center [994, 45] width 24 height 13
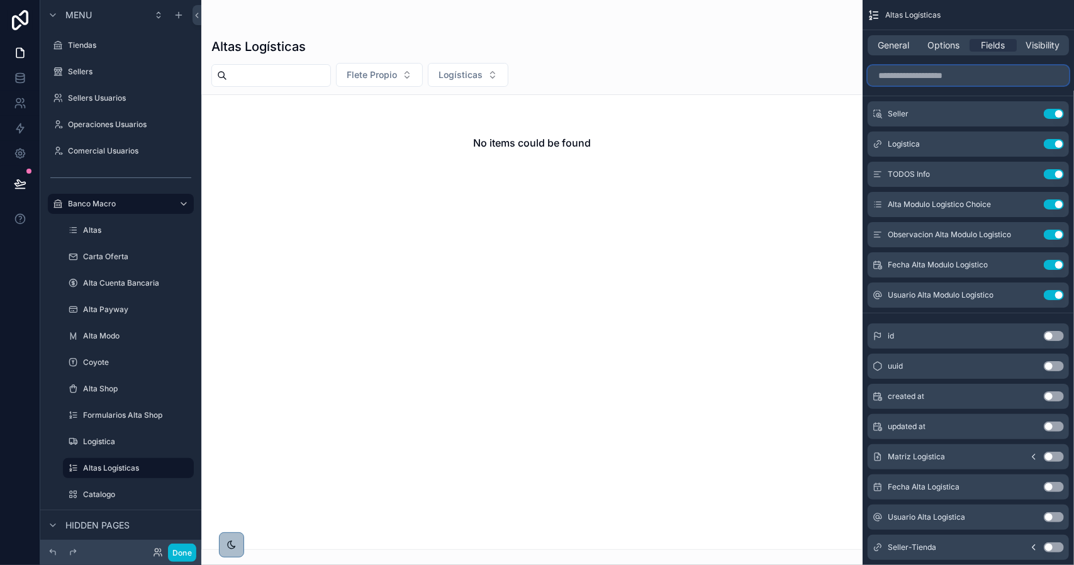
click at [934, 76] on input "scrollable content" at bounding box center [968, 75] width 201 height 20
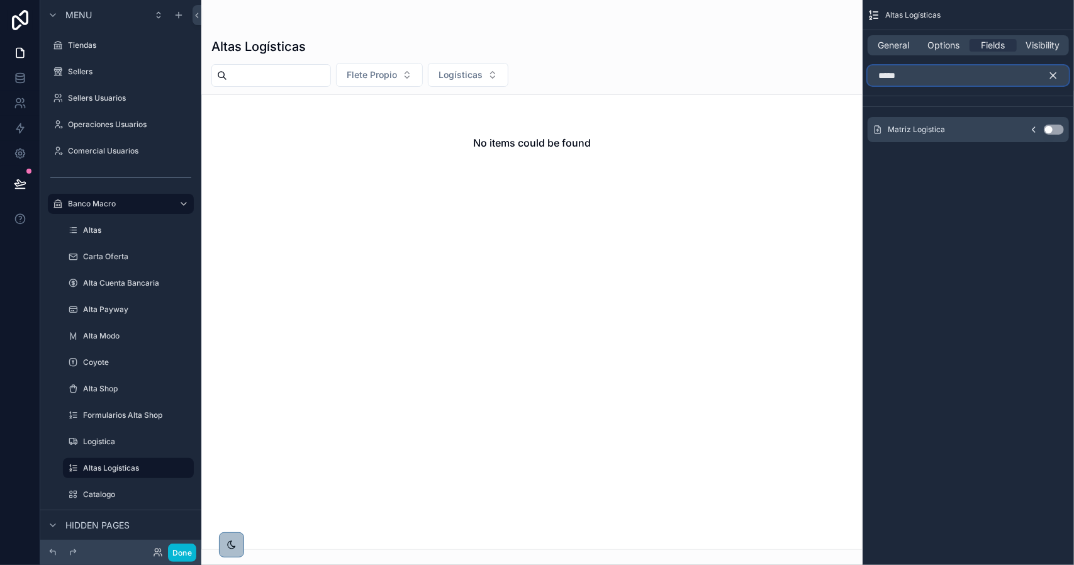
type input "*****"
click at [1050, 129] on button "Use setting" at bounding box center [1054, 130] width 20 height 10
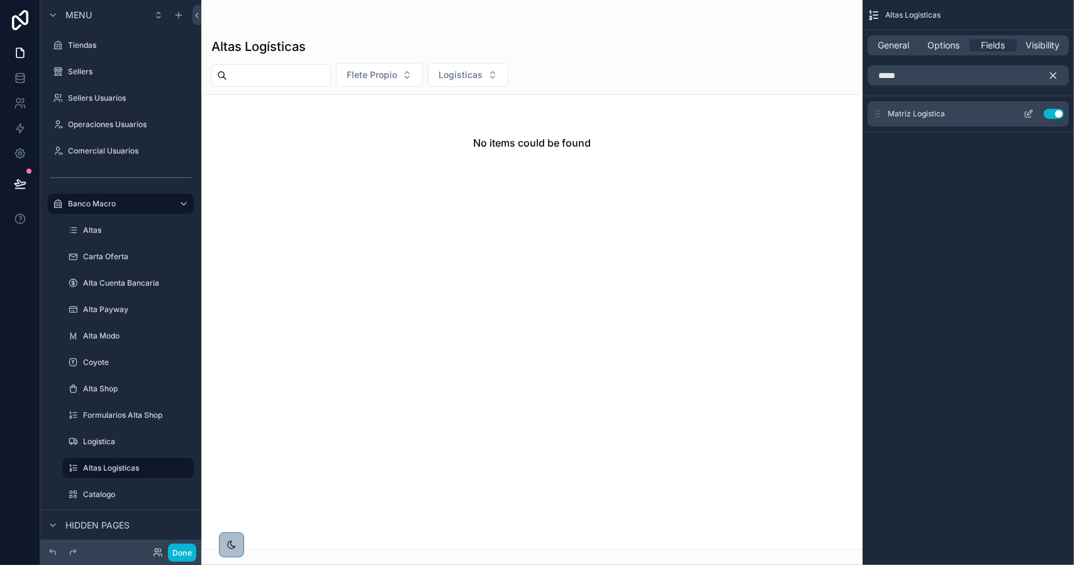
click at [1028, 114] on icon "scrollable content" at bounding box center [1030, 112] width 5 height 5
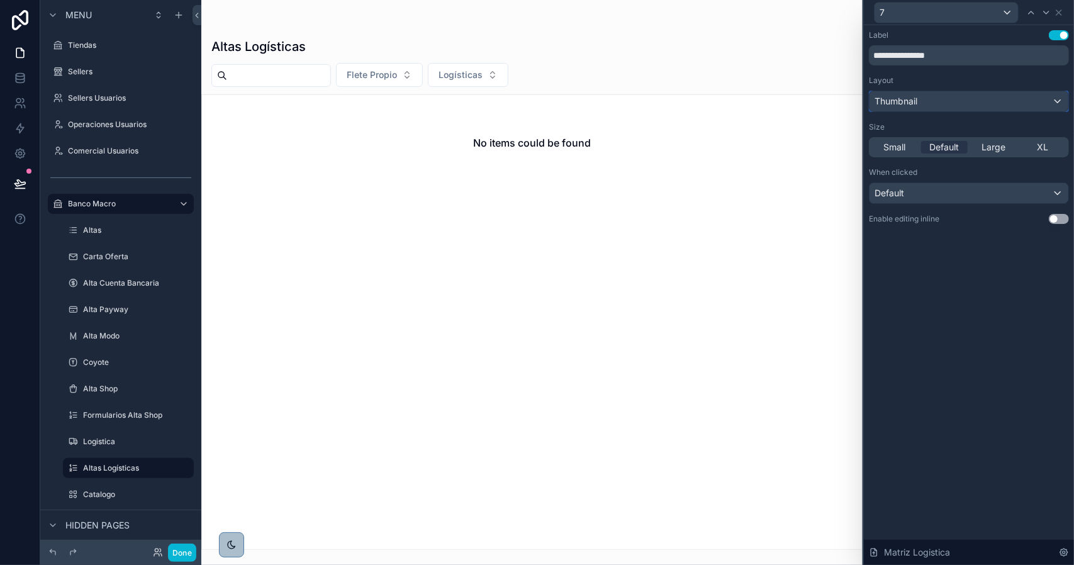
click at [921, 101] on div "Thumbnail" at bounding box center [969, 101] width 199 height 20
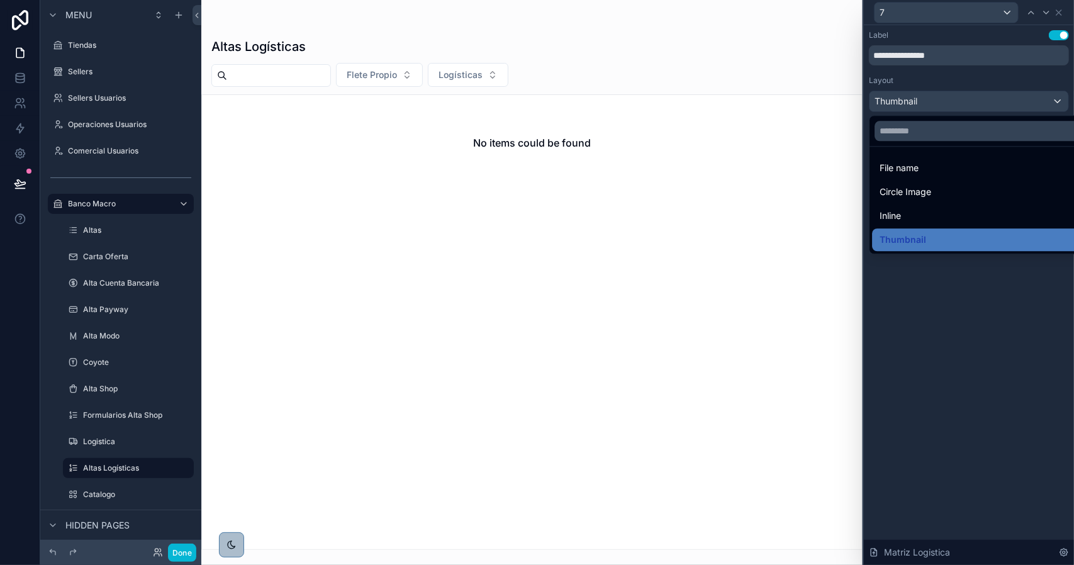
click at [903, 167] on span "File name" at bounding box center [899, 168] width 39 height 15
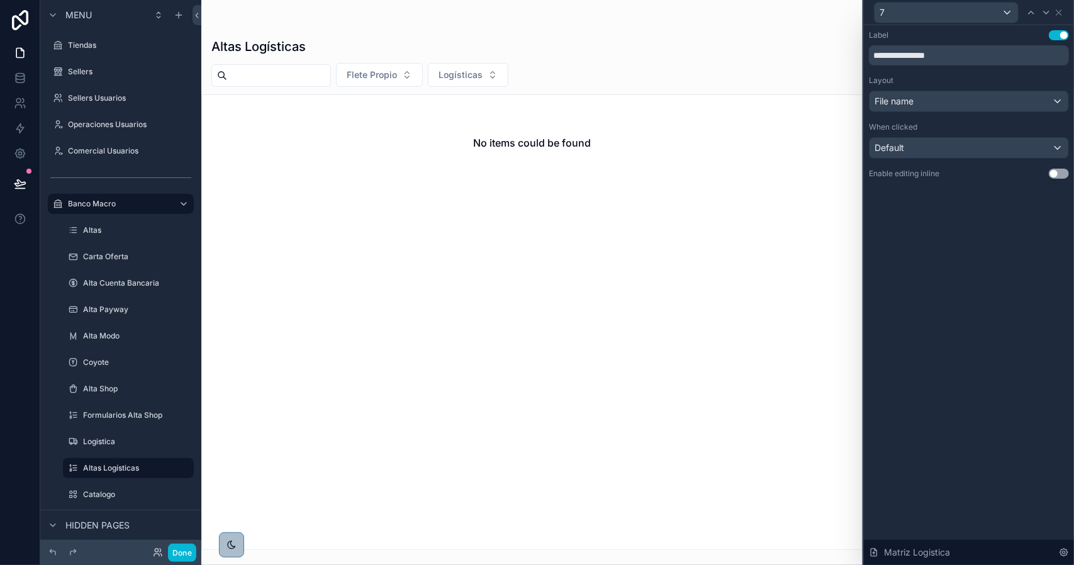
click at [1061, 37] on button "Use setting" at bounding box center [1059, 35] width 20 height 10
click at [1062, 12] on icon at bounding box center [1059, 13] width 10 height 10
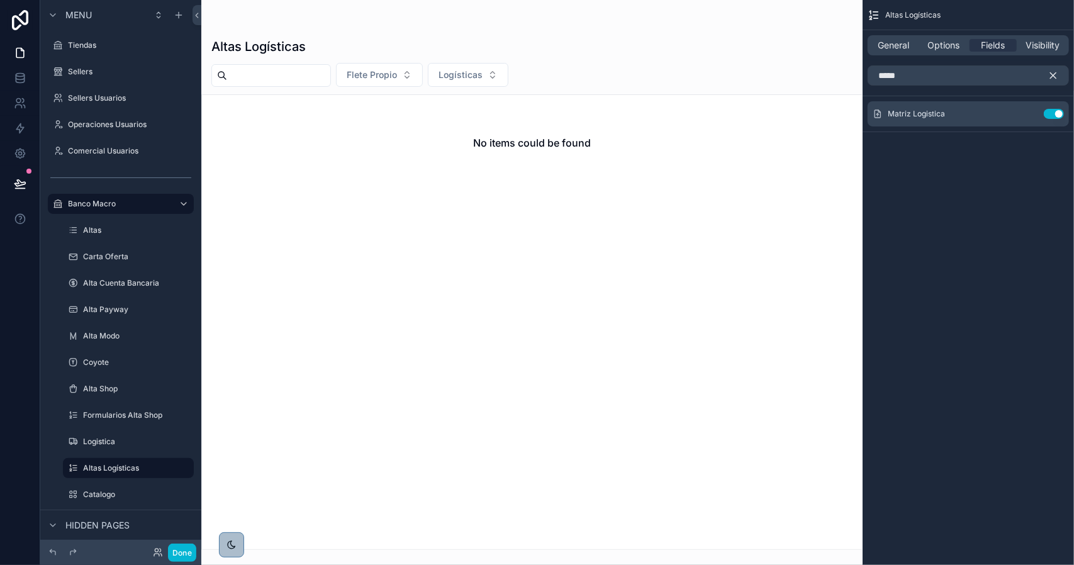
click at [1052, 77] on icon "scrollable content" at bounding box center [1054, 76] width 6 height 6
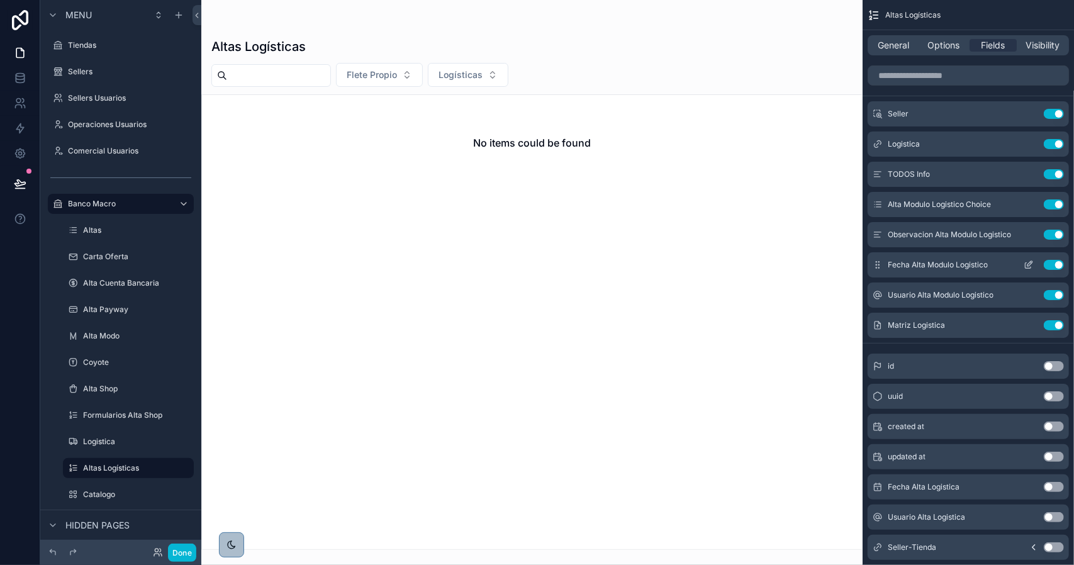
click at [1053, 261] on button "Use setting" at bounding box center [1054, 265] width 20 height 10
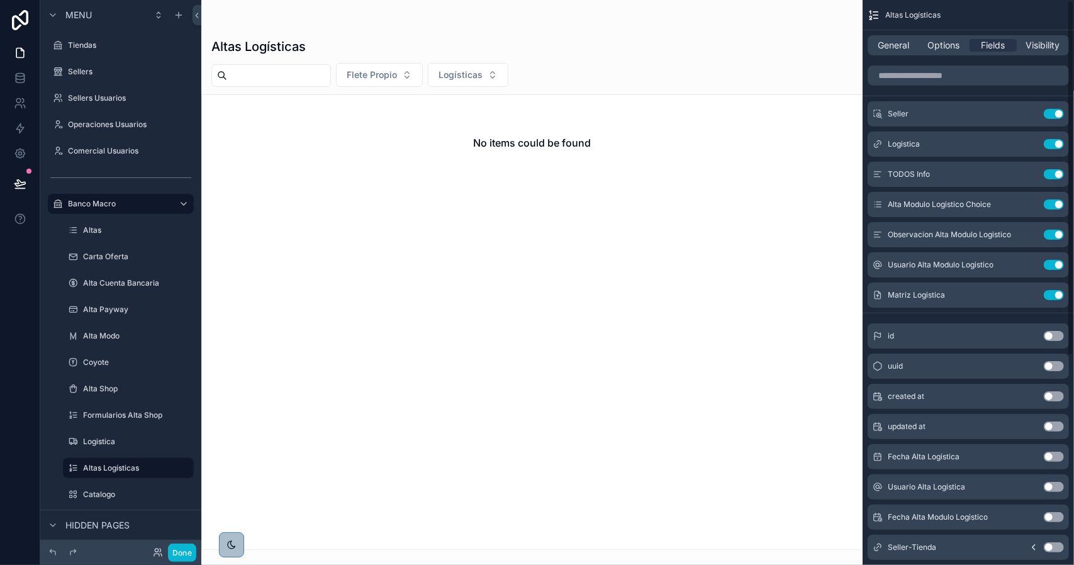
click at [1053, 261] on button "Use setting" at bounding box center [1054, 265] width 20 height 10
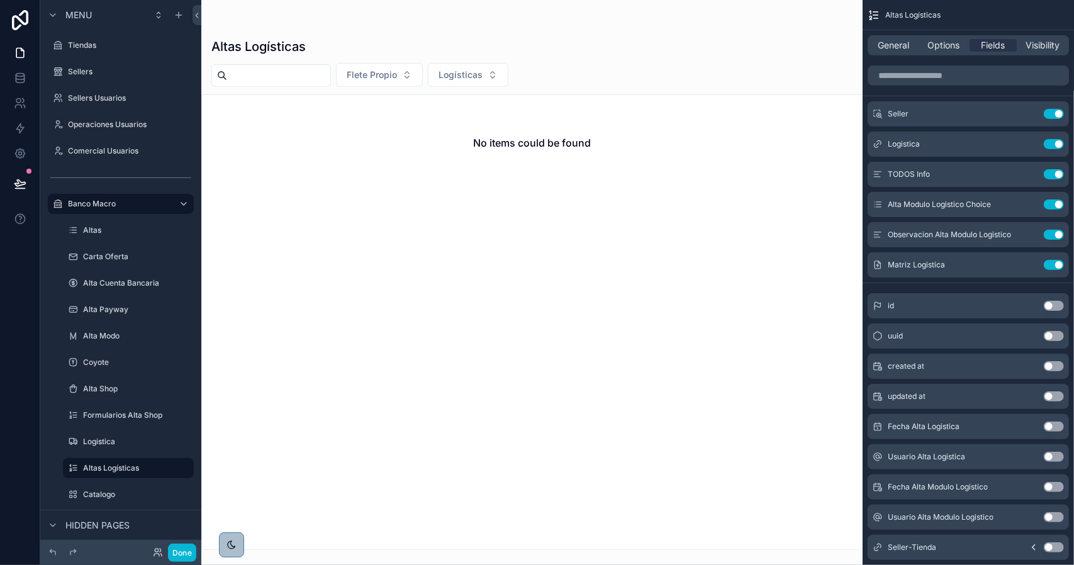
click at [1052, 424] on button "Use setting" at bounding box center [1054, 427] width 20 height 10
click at [1051, 454] on button "Use setting" at bounding box center [1054, 457] width 20 height 10
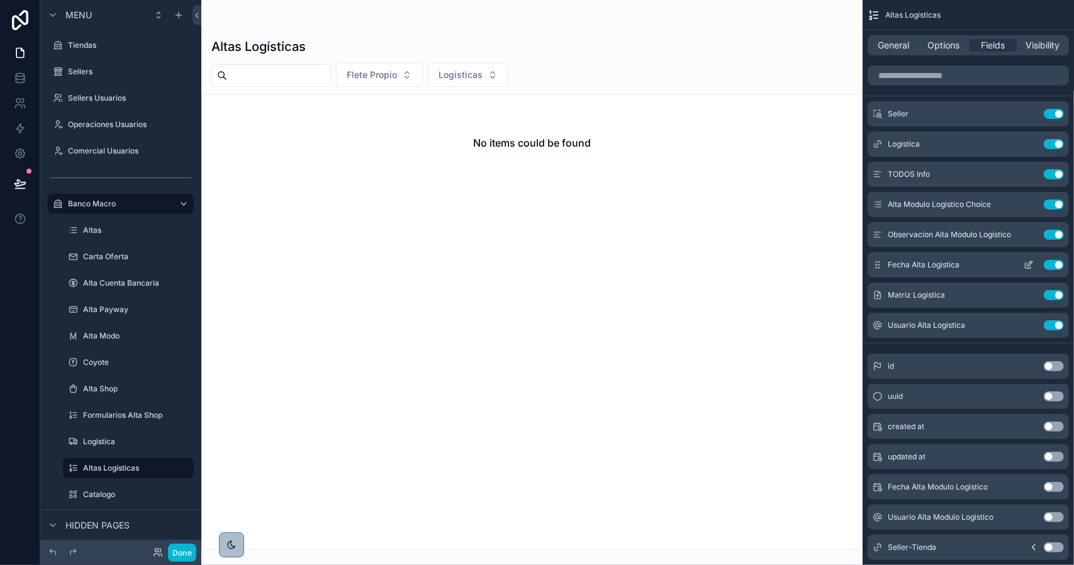
click at [1026, 263] on icon "scrollable content" at bounding box center [1029, 266] width 6 height 6
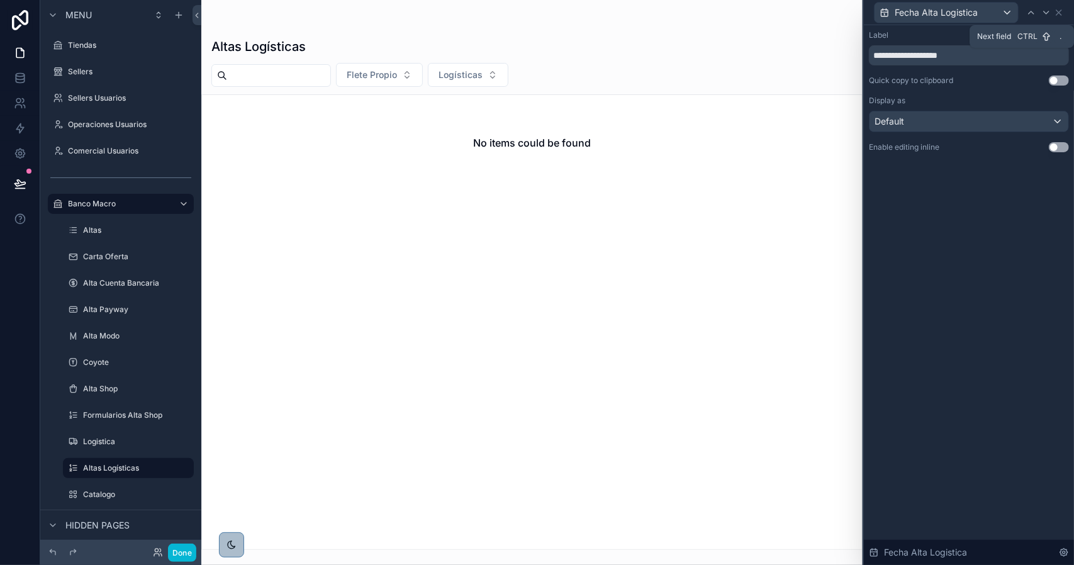
click at [1047, 13] on icon at bounding box center [1047, 13] width 10 height 10
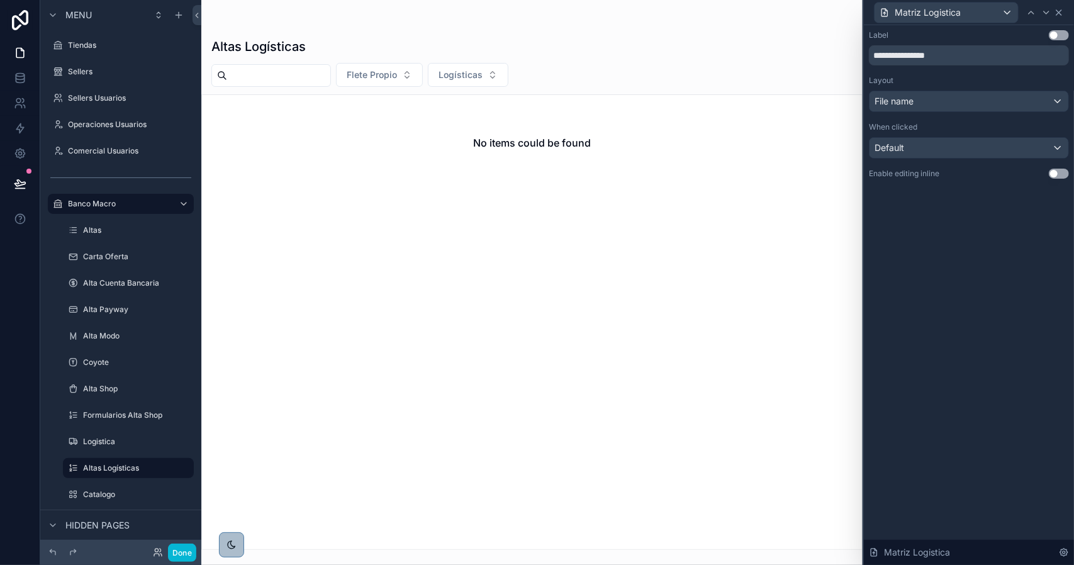
click at [1064, 14] on icon at bounding box center [1059, 13] width 10 height 10
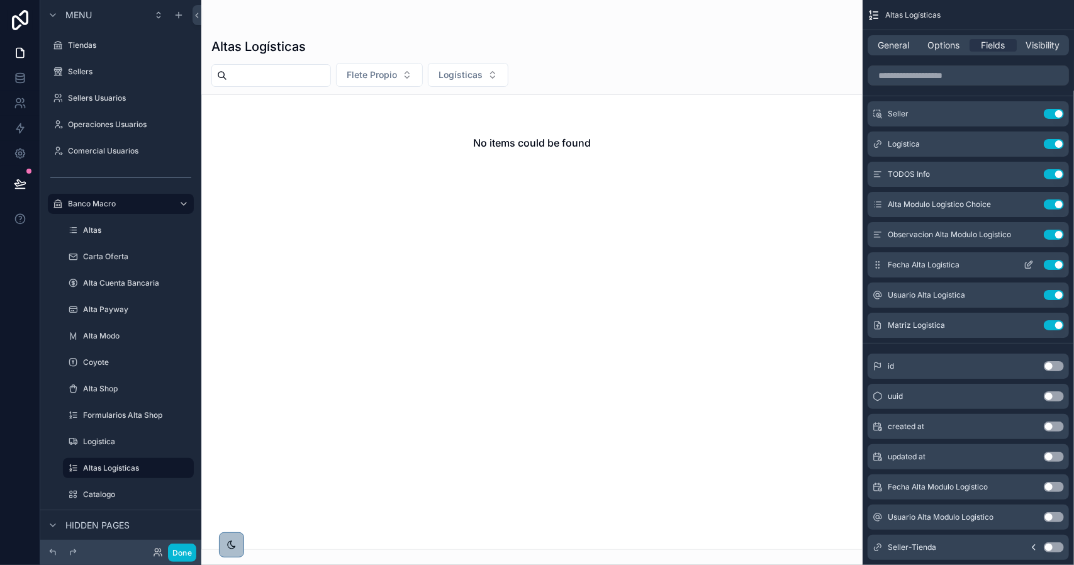
click at [1028, 262] on icon "scrollable content" at bounding box center [1029, 265] width 10 height 10
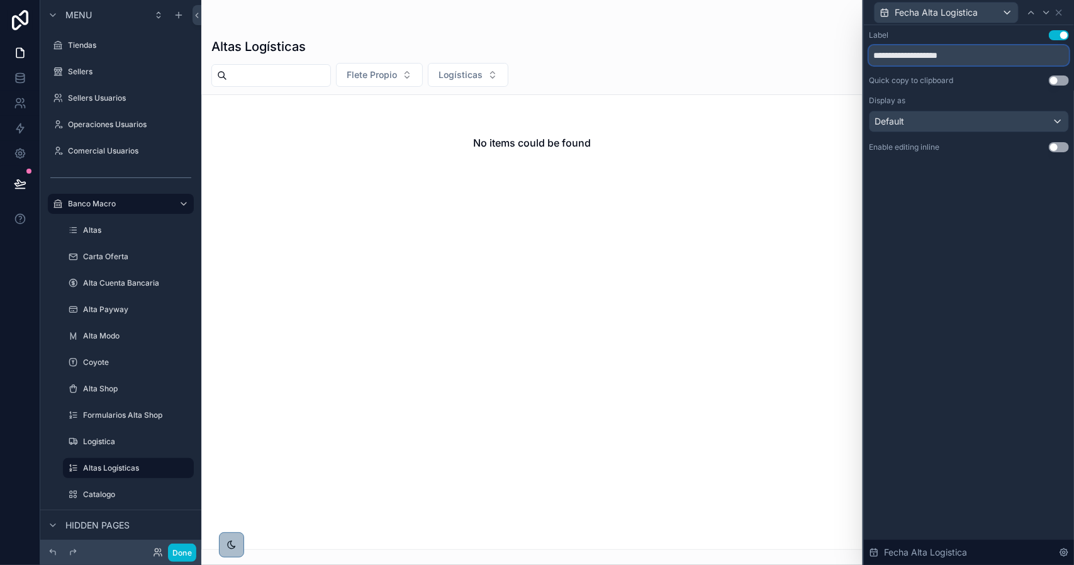
drag, startPoint x: 976, startPoint y: 57, endPoint x: 1018, endPoint y: 59, distance: 42.8
click at [1015, 59] on input "**********" at bounding box center [969, 55] width 200 height 20
type input "**********"
click at [1042, 14] on icon at bounding box center [1047, 13] width 10 height 10
drag, startPoint x: 926, startPoint y: 57, endPoint x: 1042, endPoint y: 55, distance: 116.5
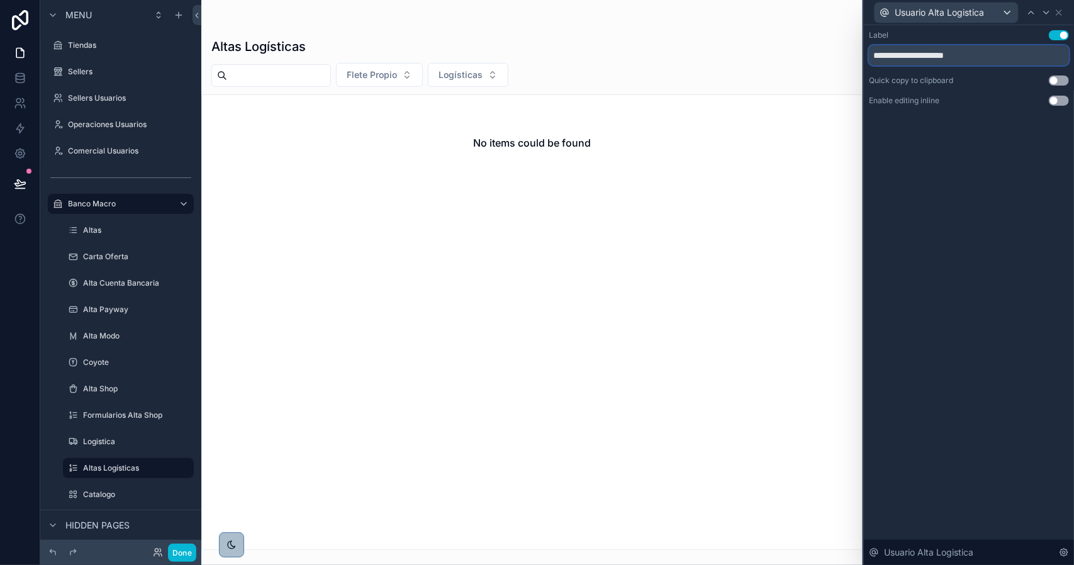
click at [1042, 55] on input "**********" at bounding box center [969, 55] width 200 height 20
type input "**********"
click at [1066, 13] on div "Usuario Alta Logistica" at bounding box center [969, 12] width 200 height 25
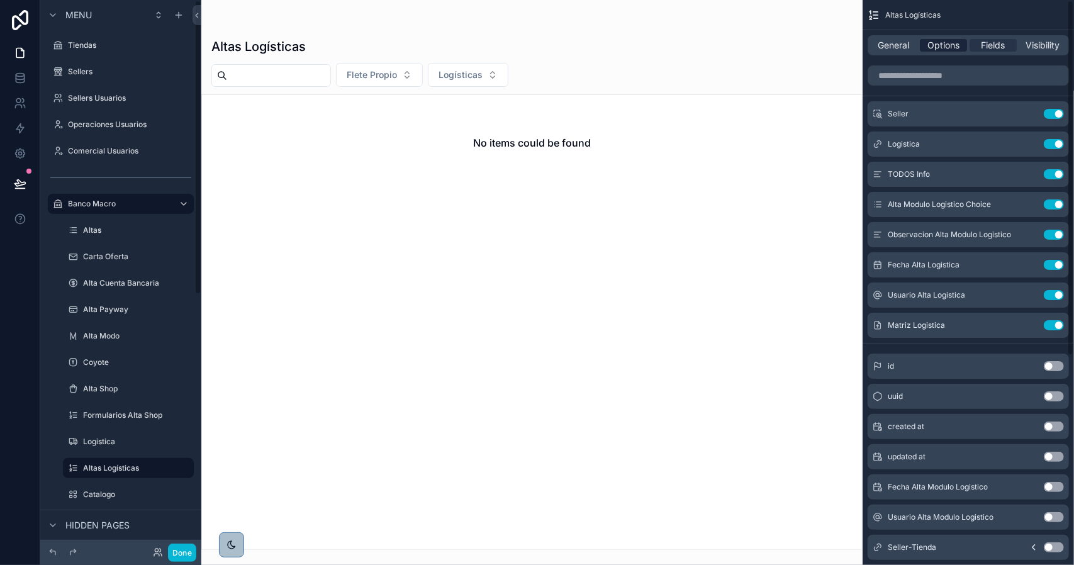
click at [938, 45] on span "Options" at bounding box center [944, 45] width 32 height 13
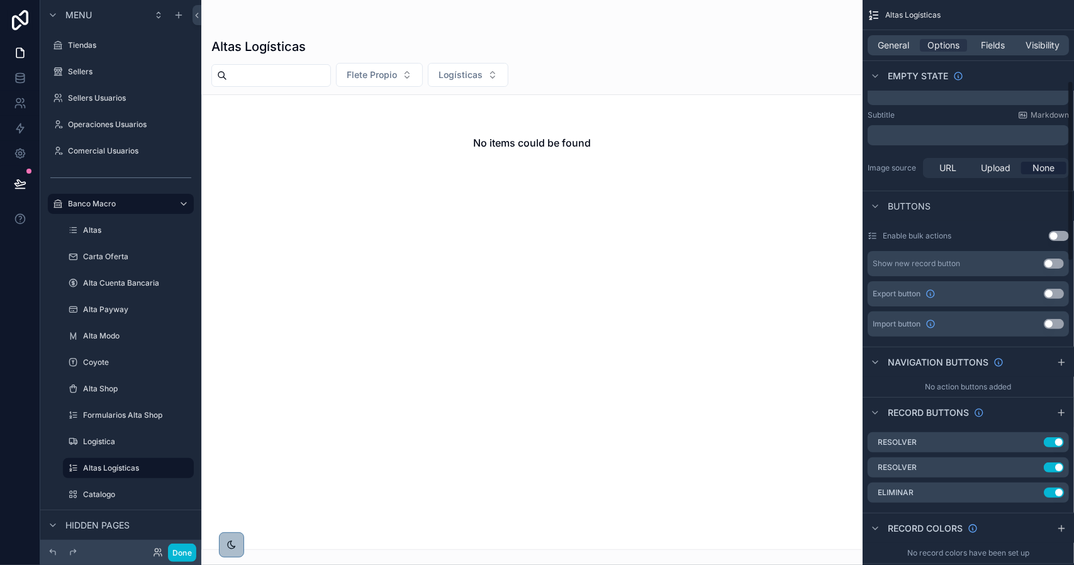
scroll to position [252, 0]
click at [1034, 439] on icon "scrollable content" at bounding box center [1034, 441] width 10 height 10
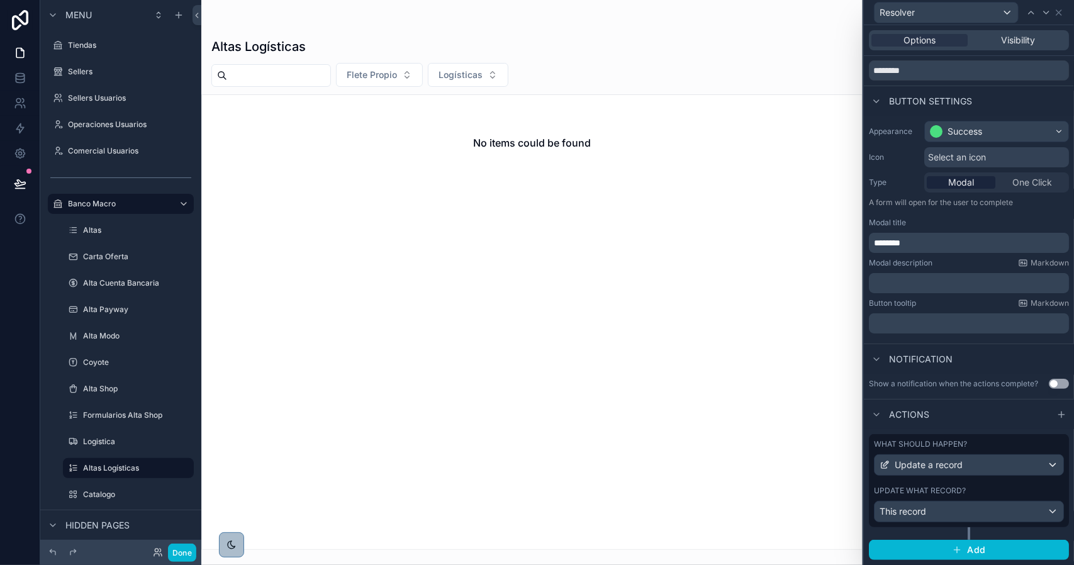
click at [987, 485] on div "What should happen? Update a record Update what record? This record" at bounding box center [969, 480] width 200 height 93
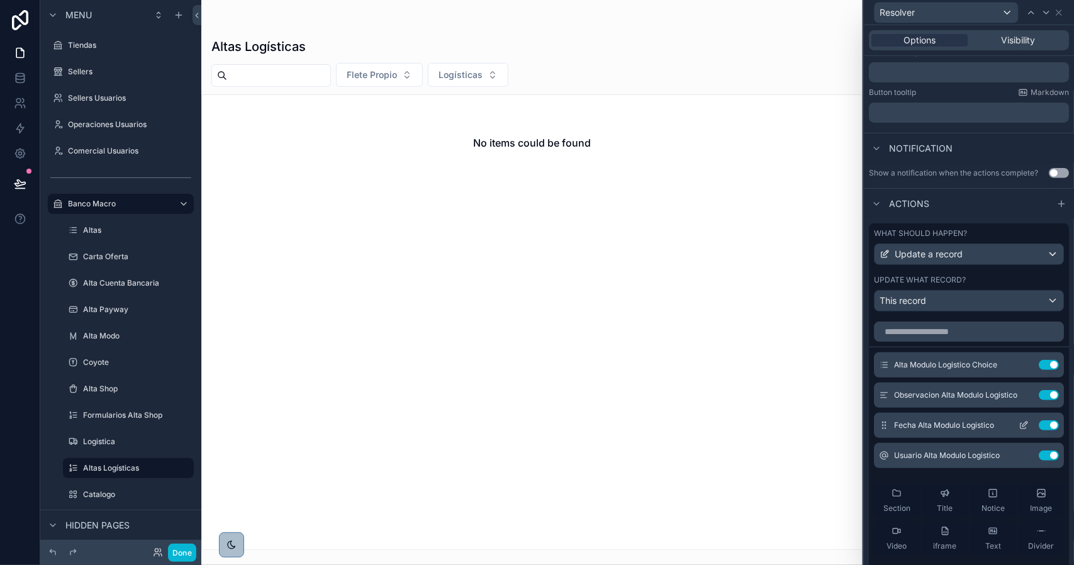
click at [1023, 427] on icon at bounding box center [1025, 424] width 5 height 5
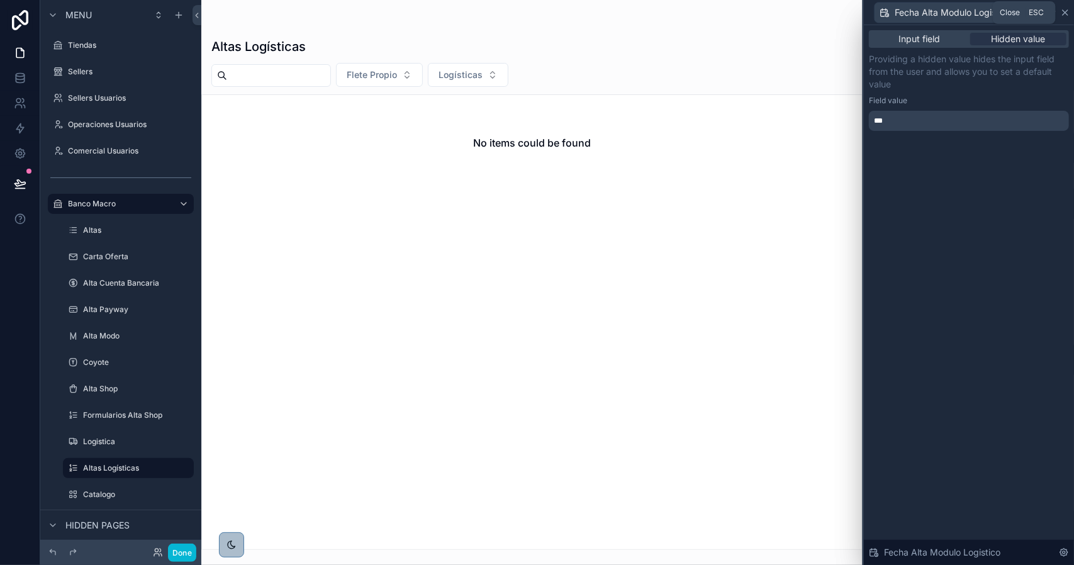
click at [1065, 14] on icon at bounding box center [1066, 13] width 10 height 10
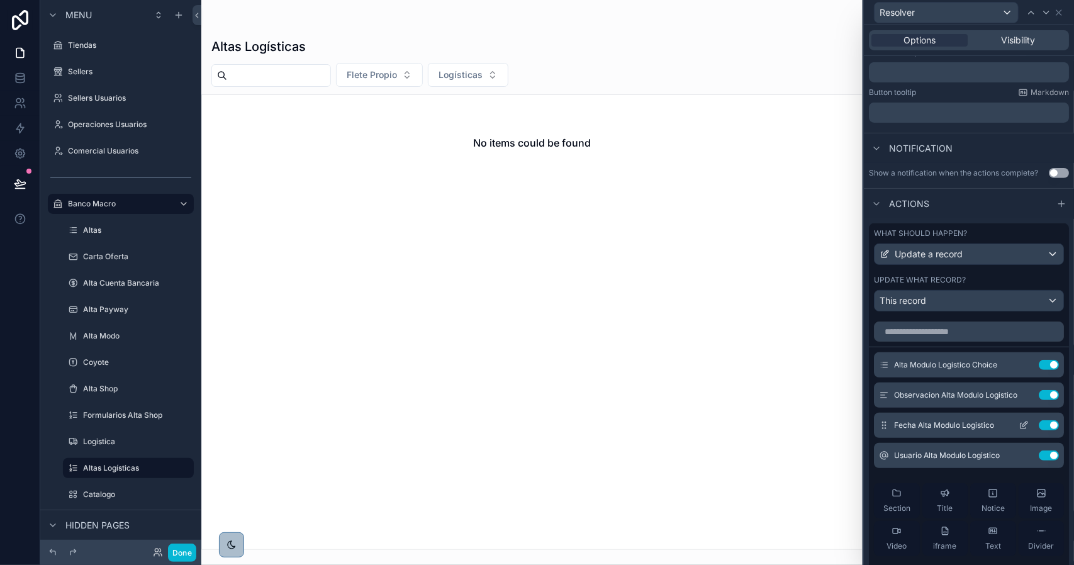
click at [1039, 431] on button "Use setting" at bounding box center [1049, 425] width 20 height 10
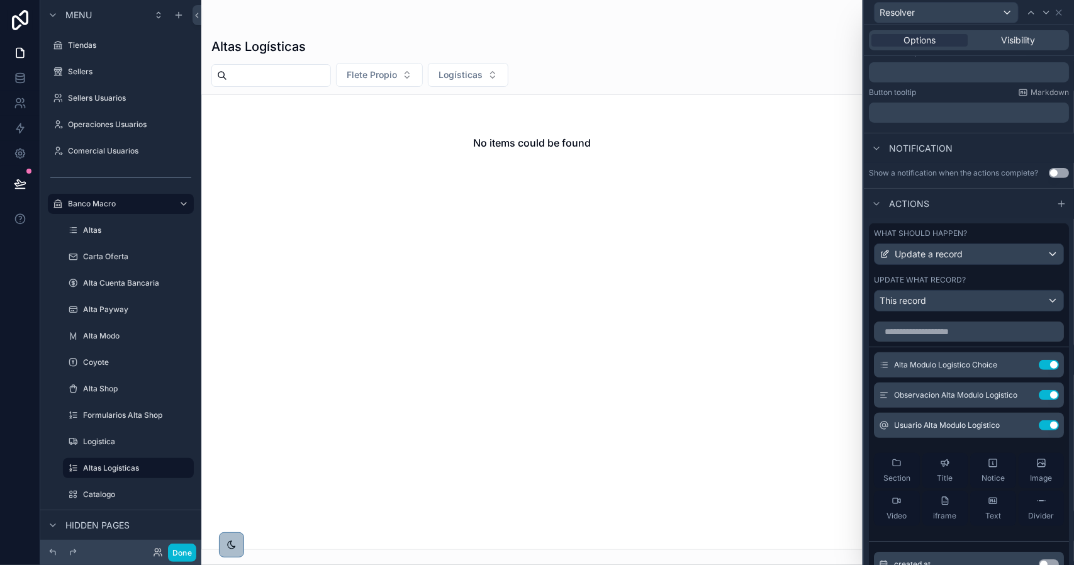
click at [1039, 431] on button "Use setting" at bounding box center [1049, 425] width 20 height 10
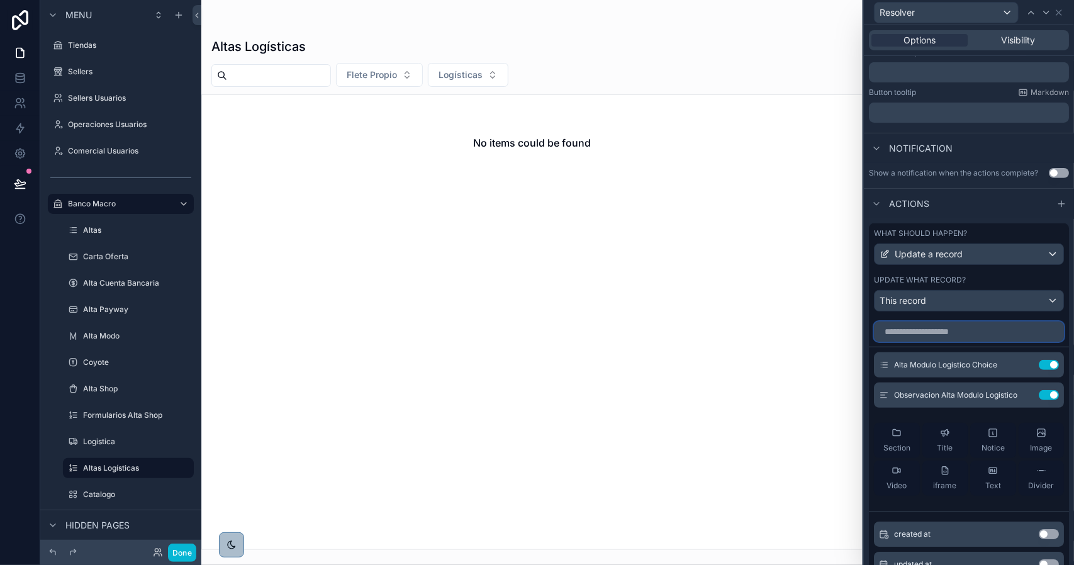
click at [950, 342] on input "text" at bounding box center [969, 332] width 190 height 20
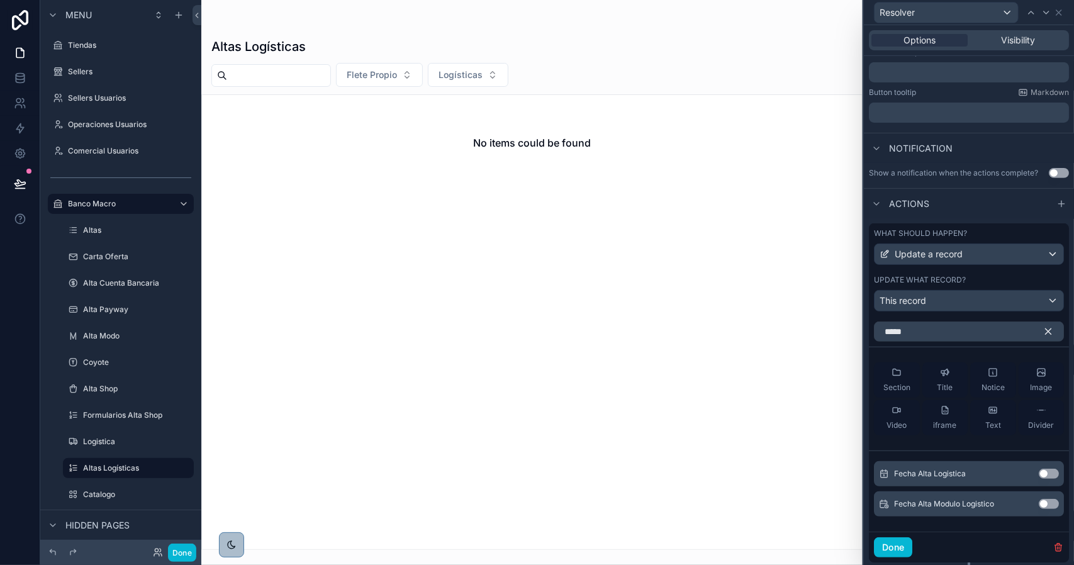
click at [1041, 479] on button "Use setting" at bounding box center [1049, 474] width 20 height 10
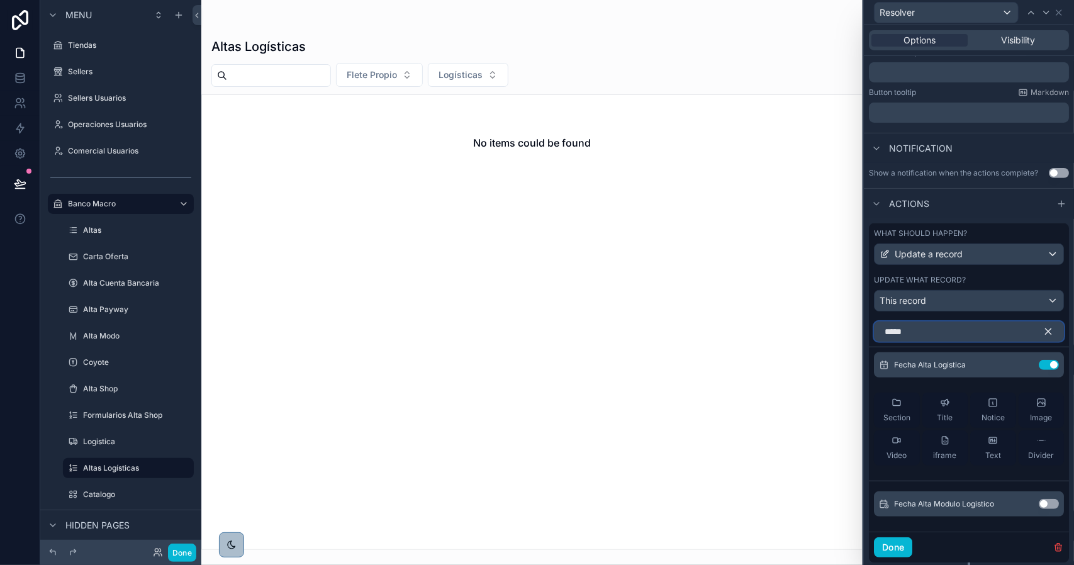
click at [935, 342] on input "*****" at bounding box center [969, 332] width 190 height 20
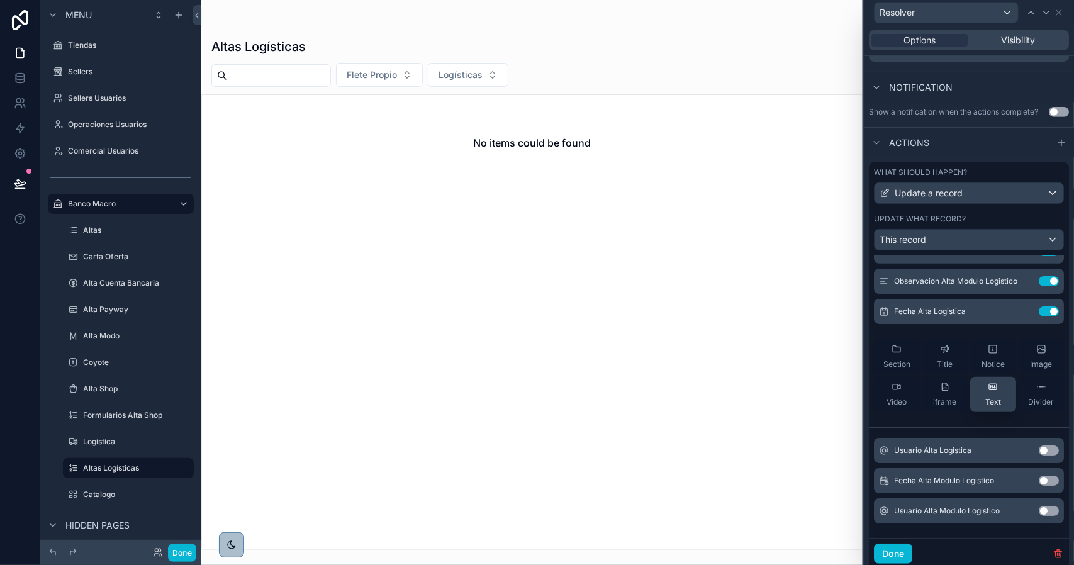
scroll to position [315, 0]
type input "****"
click at [1039, 454] on button "Use setting" at bounding box center [1049, 449] width 20 height 10
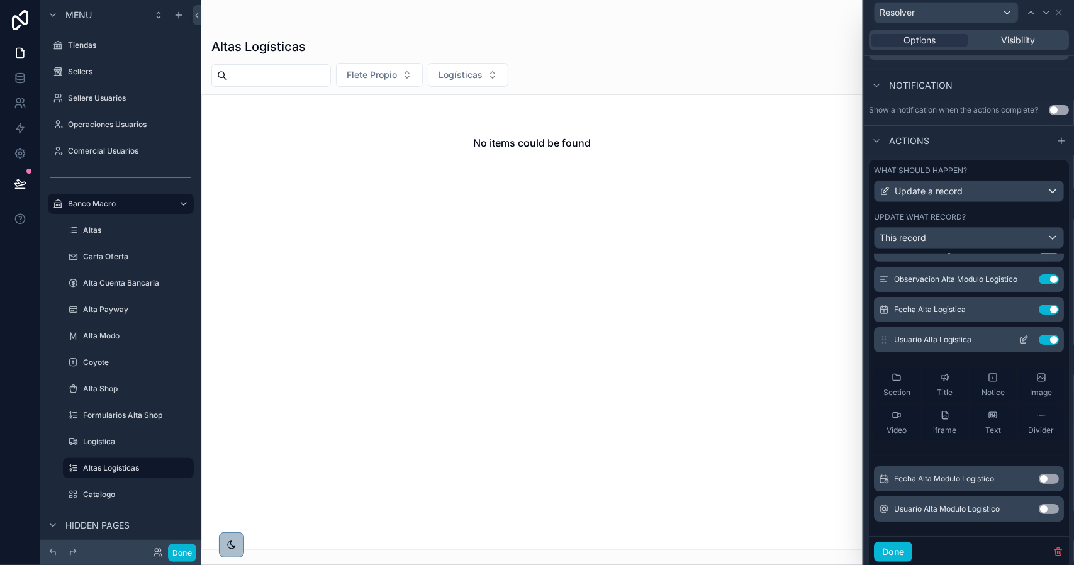
scroll to position [0, 0]
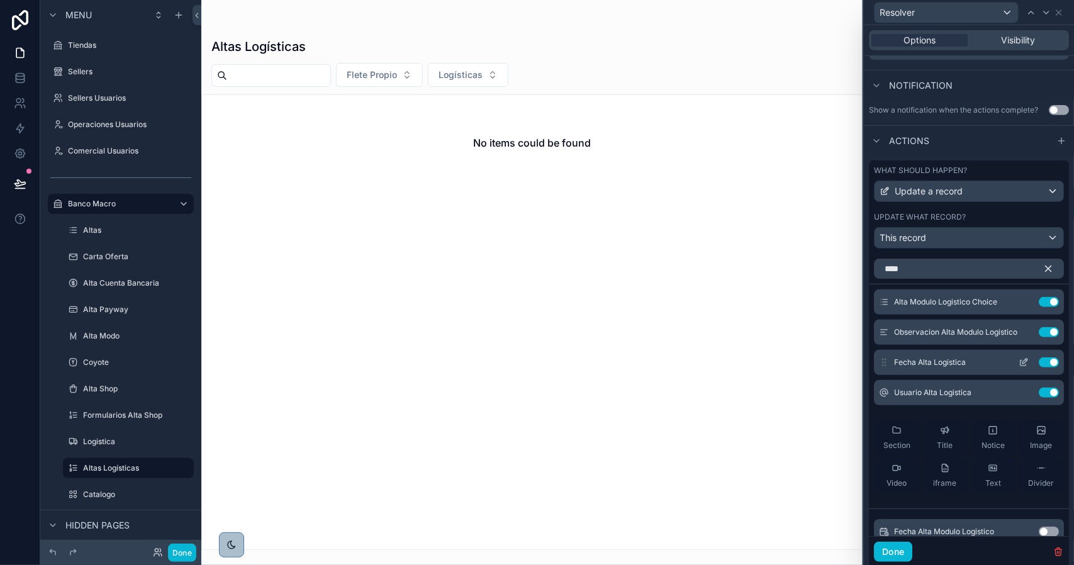
click at [1019, 368] on icon at bounding box center [1024, 363] width 10 height 10
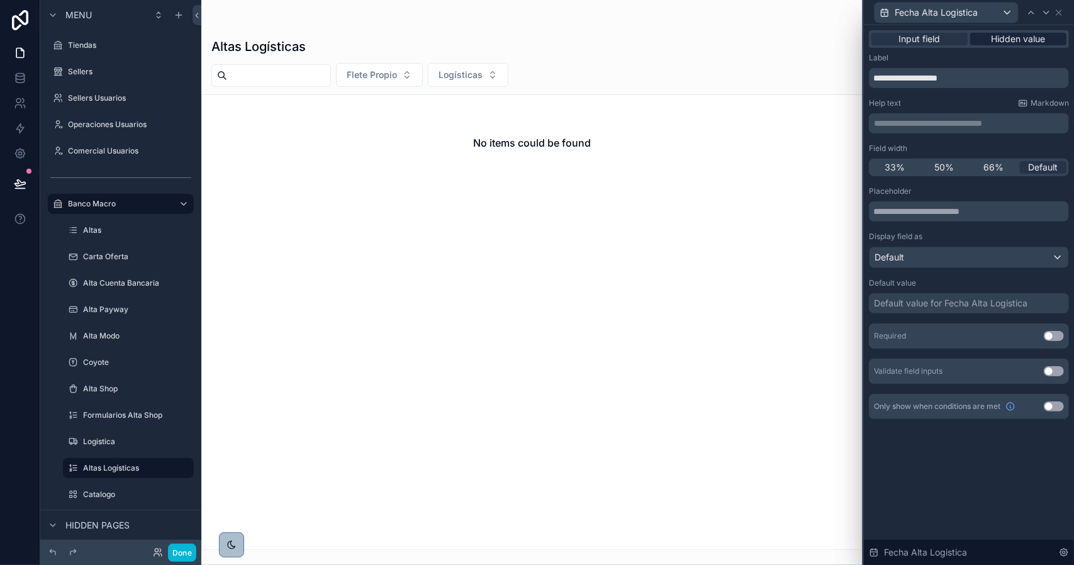
click at [1004, 42] on span "Hidden value" at bounding box center [1019, 39] width 54 height 13
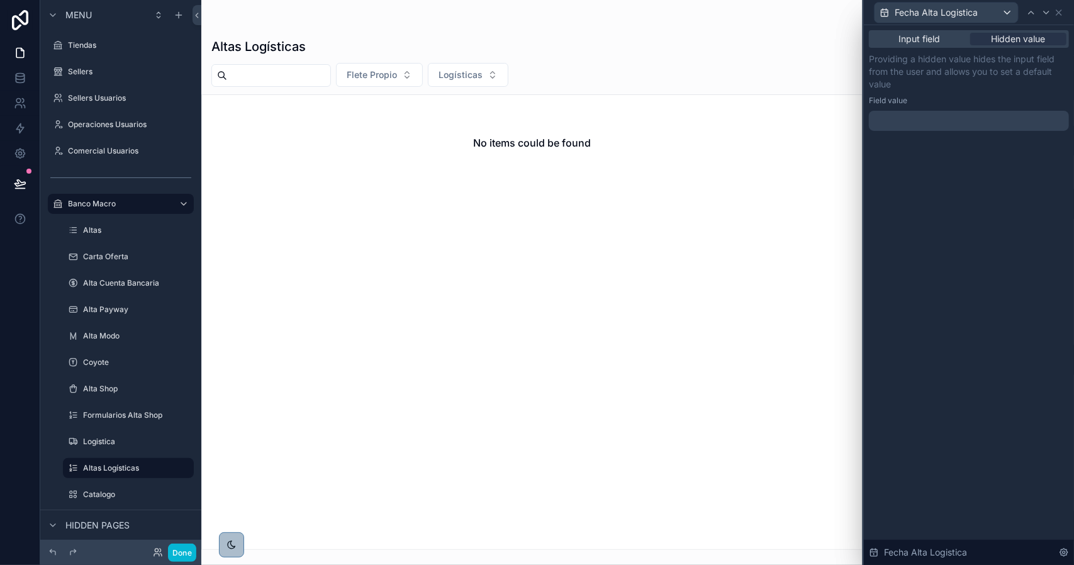
click at [930, 121] on div at bounding box center [969, 121] width 200 height 20
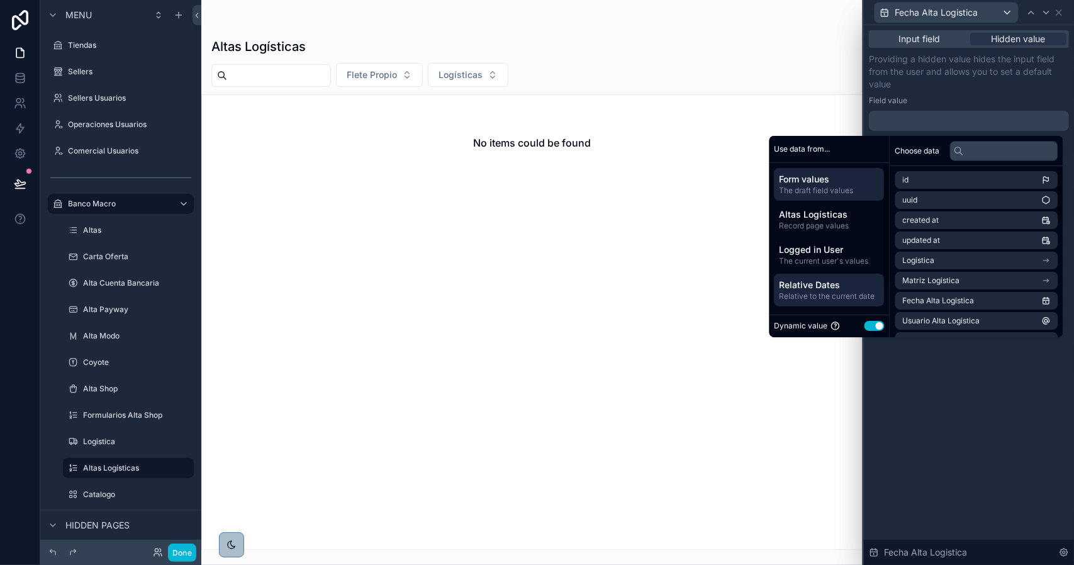
click at [832, 288] on span "Relative Dates" at bounding box center [830, 285] width 100 height 13
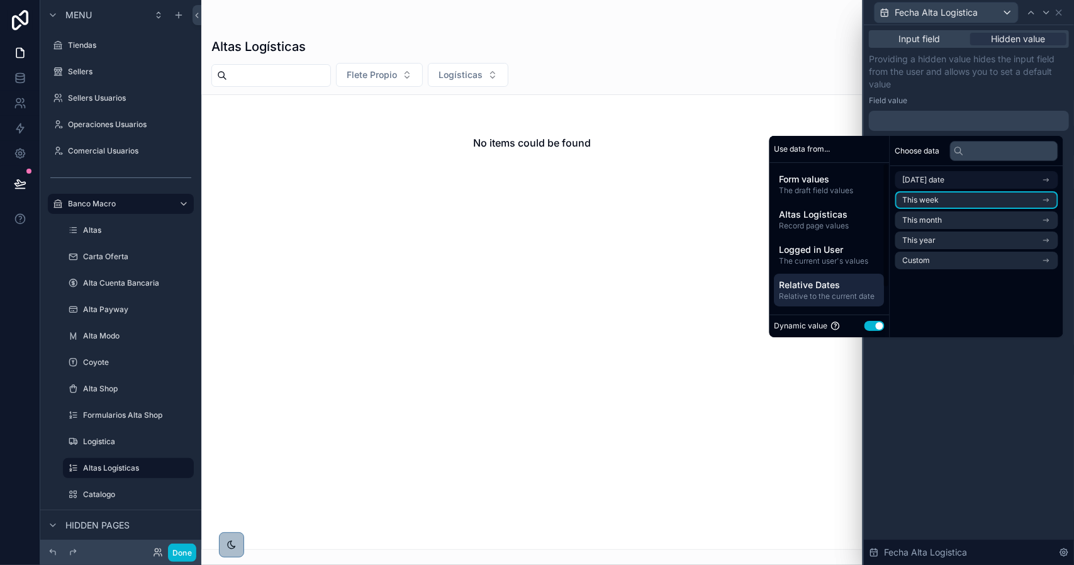
click at [936, 184] on span "Today's date" at bounding box center [924, 180] width 42 height 10
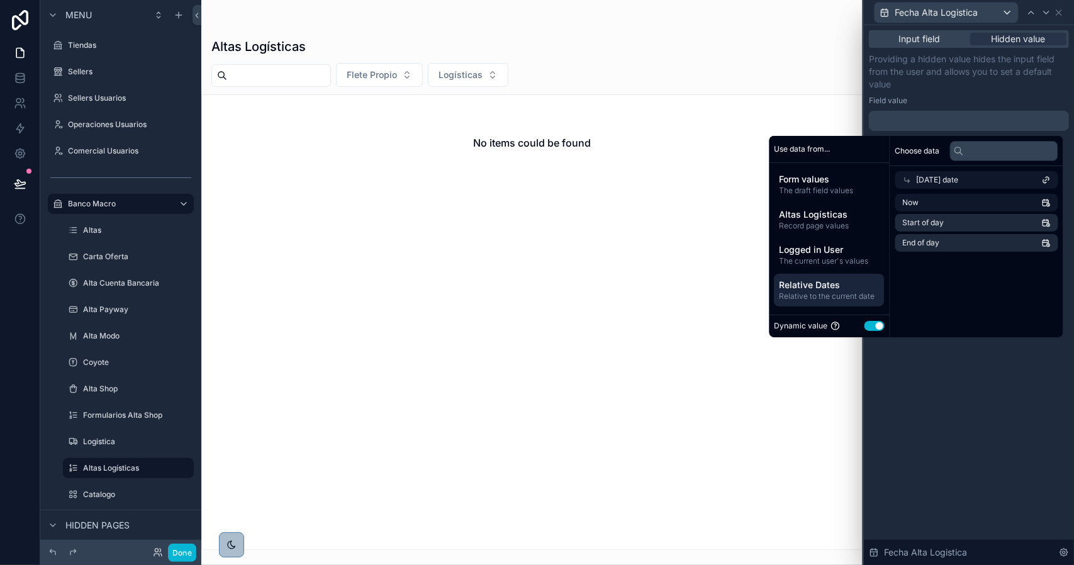
click at [937, 201] on li "Now" at bounding box center [977, 203] width 163 height 18
click at [1046, 13] on icon at bounding box center [1046, 12] width 5 height 3
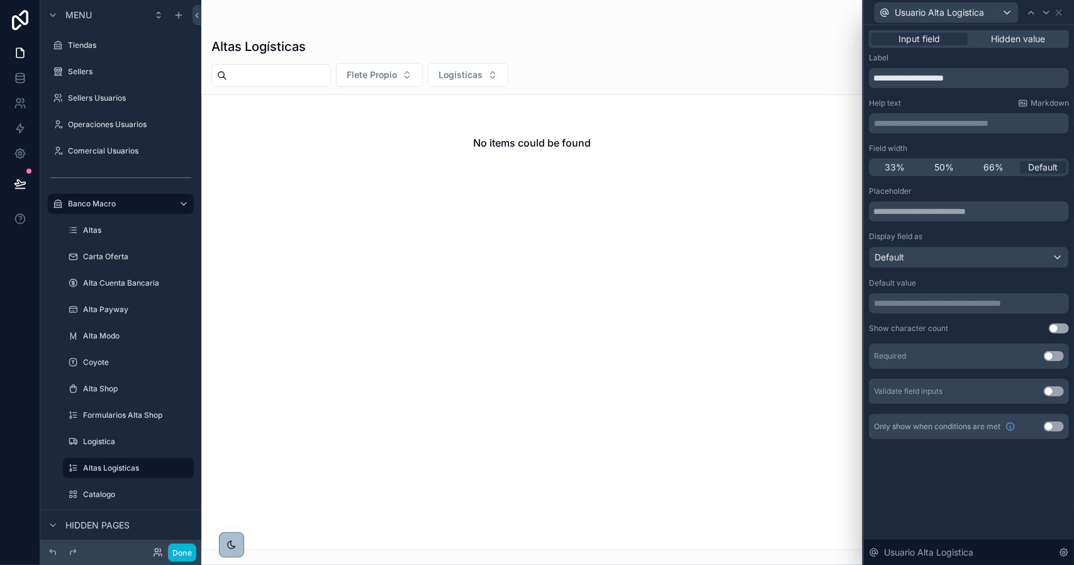
click at [1029, 45] on div "Input field Hidden value" at bounding box center [969, 39] width 200 height 18
click at [1028, 39] on span "Hidden value" at bounding box center [1019, 39] width 54 height 13
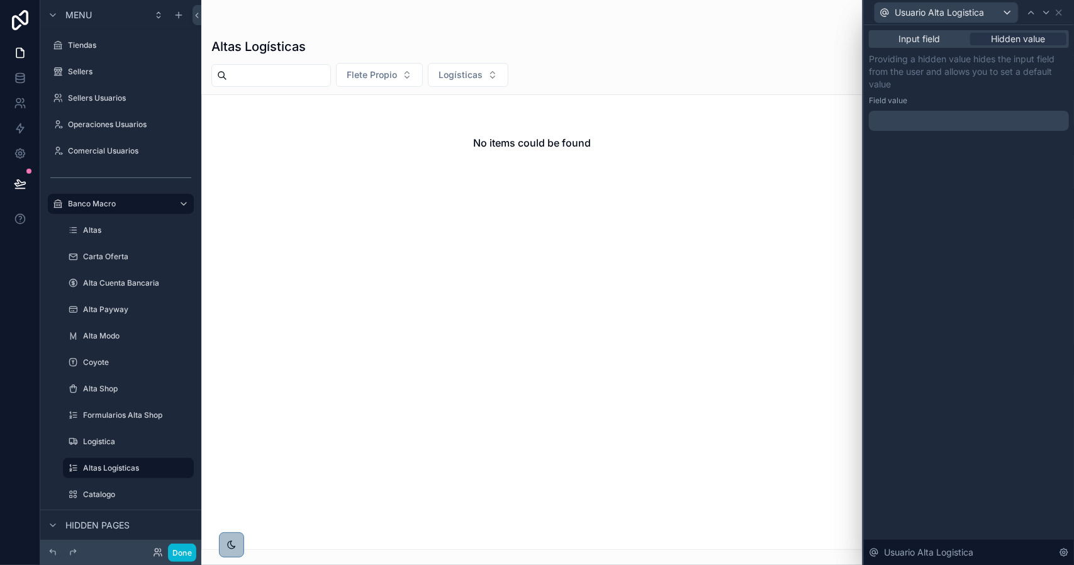
click at [900, 124] on p "﻿" at bounding box center [970, 121] width 193 height 13
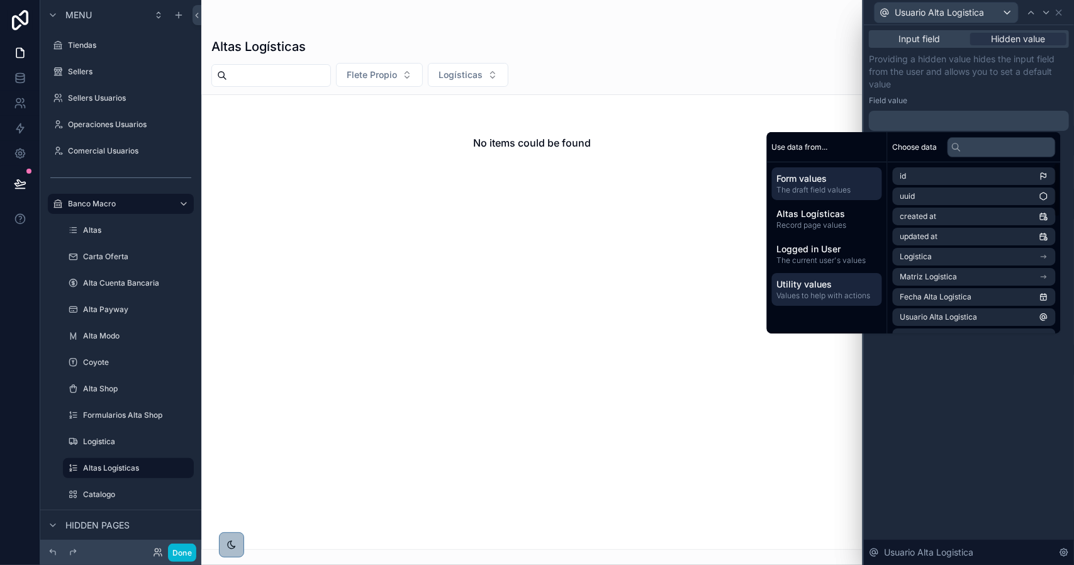
click at [837, 279] on span "Utility values" at bounding box center [827, 284] width 100 height 13
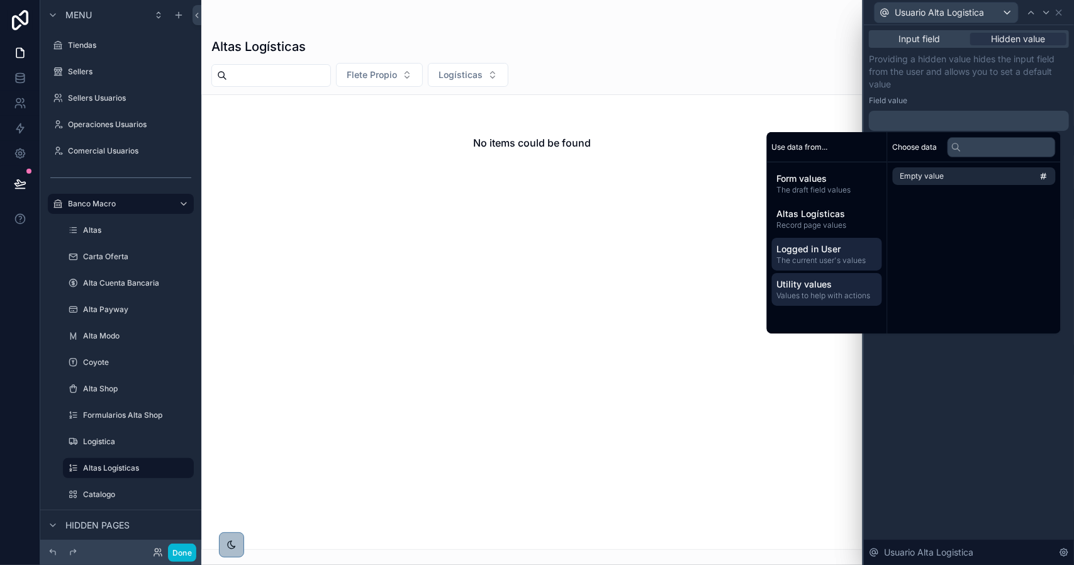
click at [811, 244] on span "Logged in User" at bounding box center [827, 249] width 100 height 13
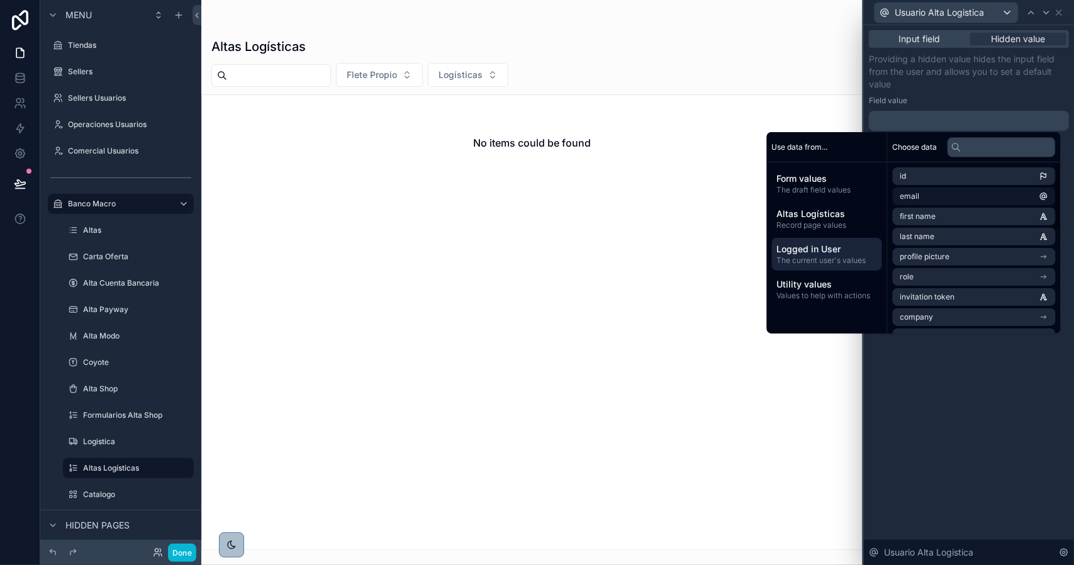
click at [930, 200] on li "email" at bounding box center [974, 197] width 163 height 18
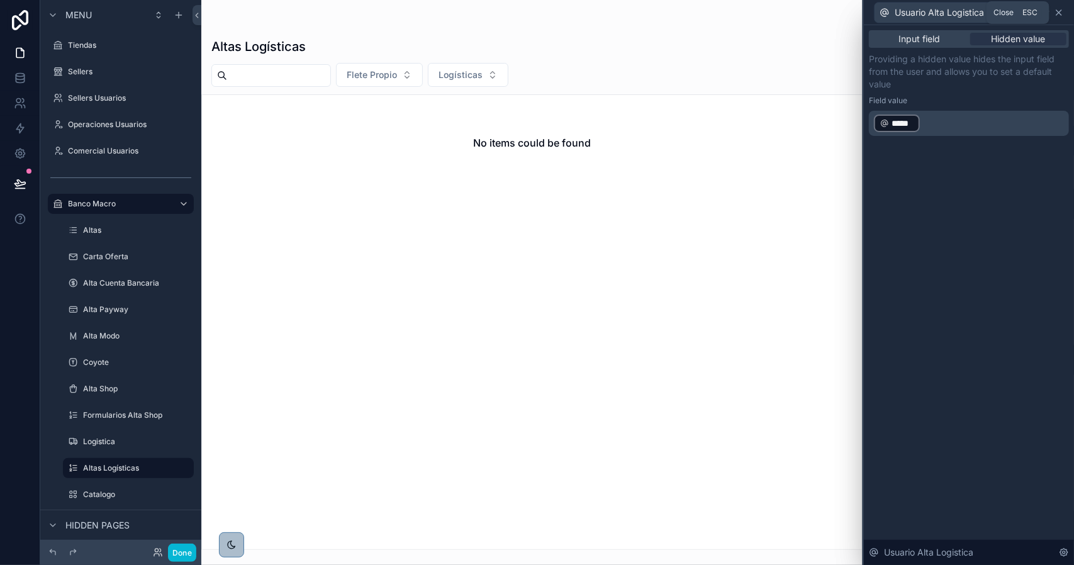
click at [1061, 13] on icon at bounding box center [1059, 13] width 10 height 10
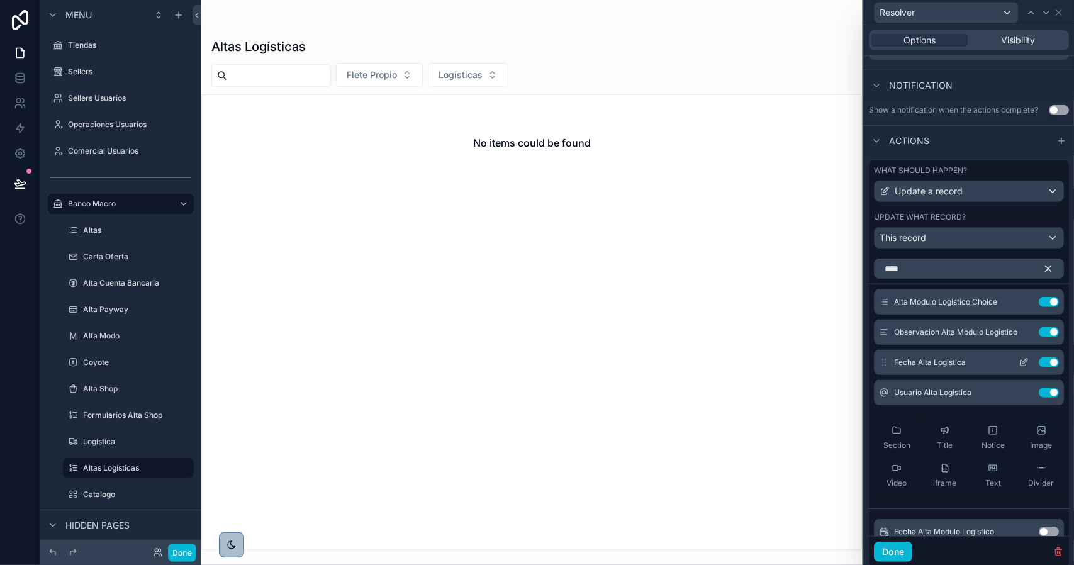
click at [1023, 364] on icon at bounding box center [1025, 361] width 5 height 5
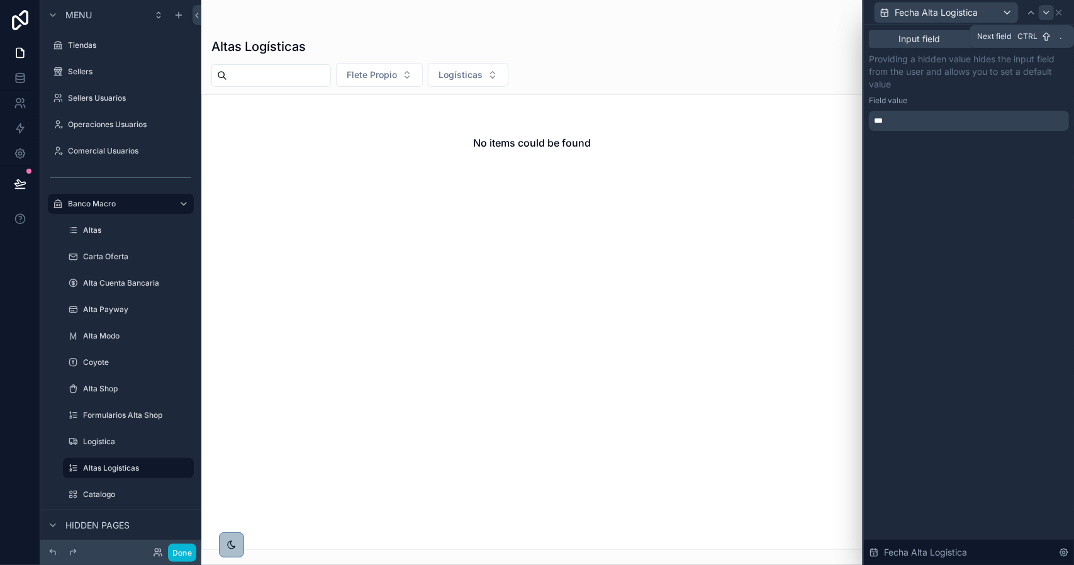
click at [1044, 17] on icon at bounding box center [1047, 13] width 10 height 10
click at [1059, 16] on icon at bounding box center [1059, 13] width 10 height 10
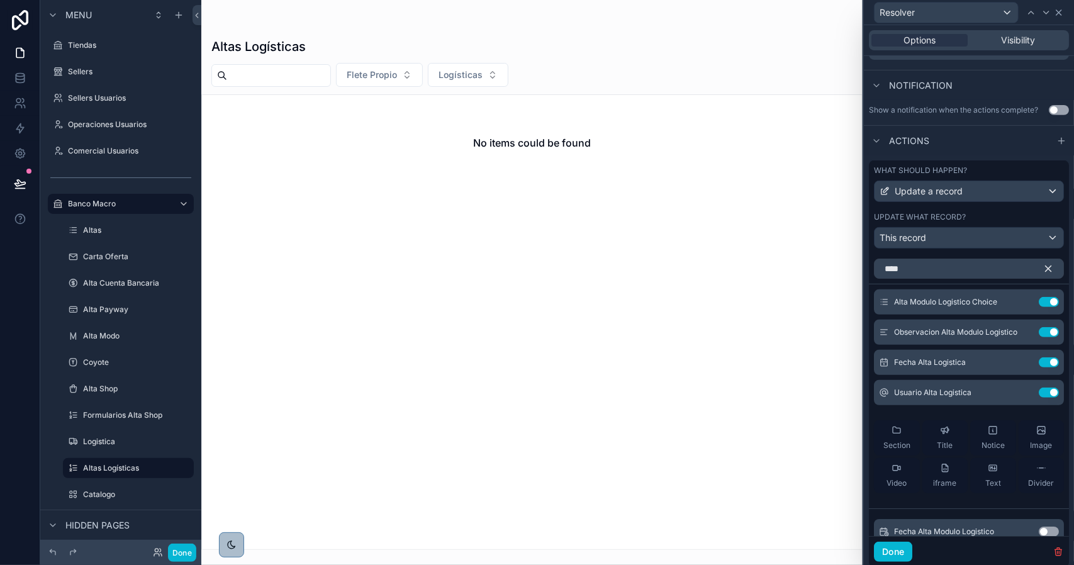
click at [1061, 14] on icon at bounding box center [1059, 12] width 5 height 5
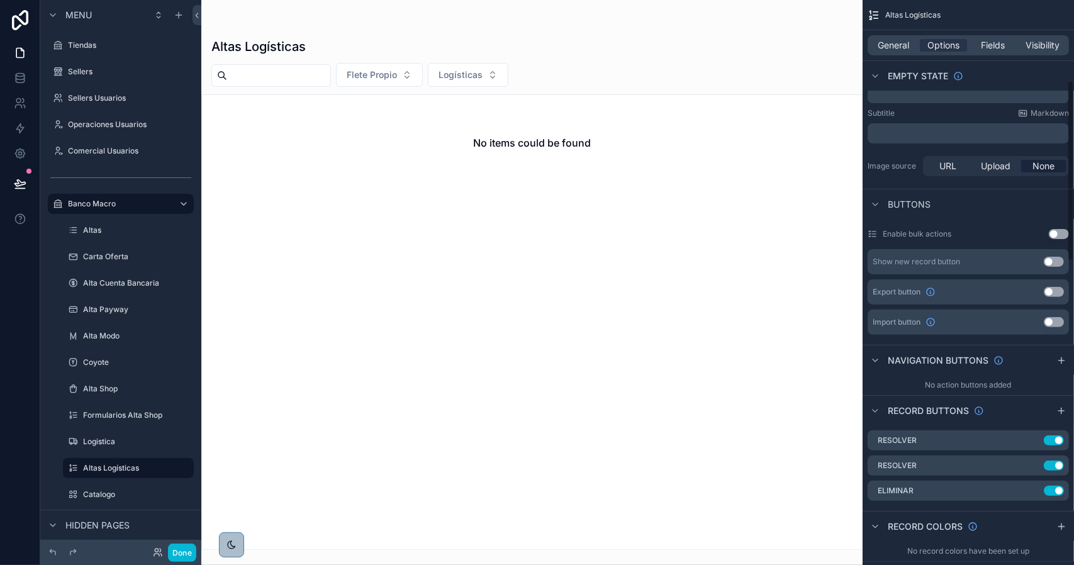
drag, startPoint x: 1034, startPoint y: 465, endPoint x: 1037, endPoint y: 453, distance: 12.2
click at [0, 0] on icon "scrollable content" at bounding box center [0, 0] width 0 height 0
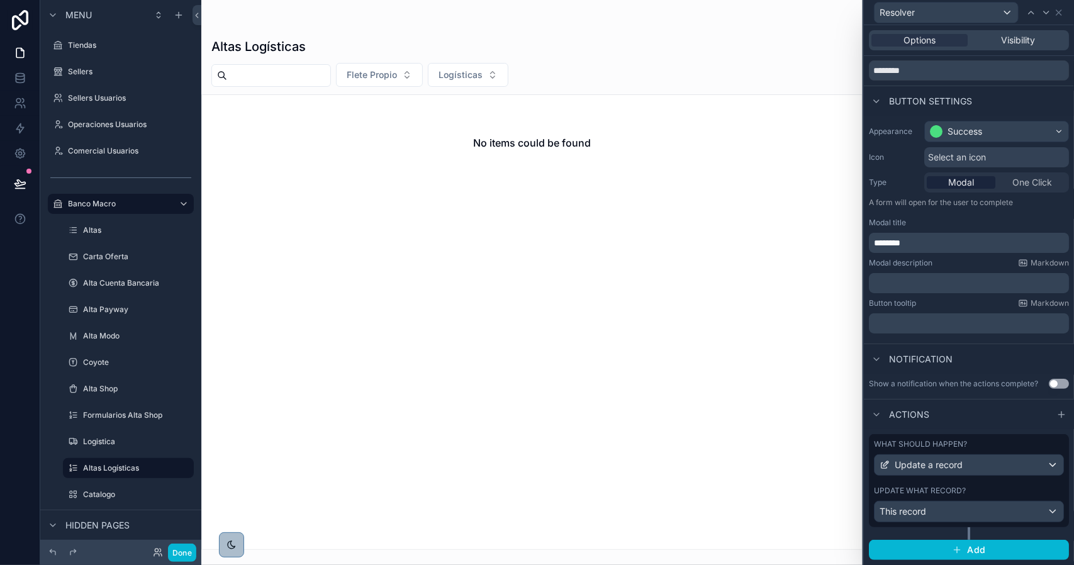
drag, startPoint x: 988, startPoint y: 488, endPoint x: 992, endPoint y: 425, distance: 63.1
click at [988, 487] on div "What should happen? Update a record Update what record? This record" at bounding box center [969, 480] width 200 height 93
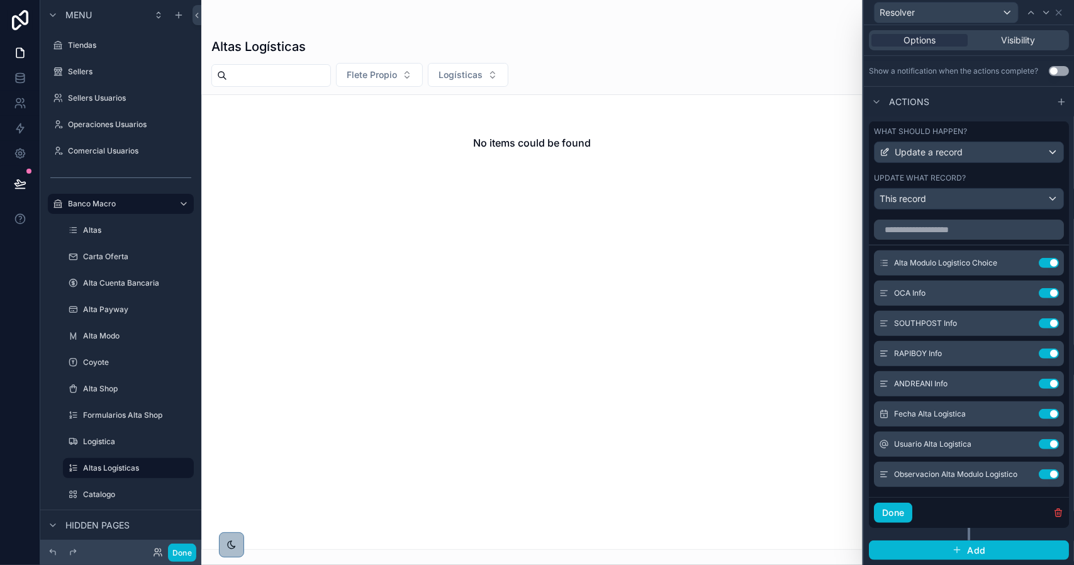
scroll to position [63, 0]
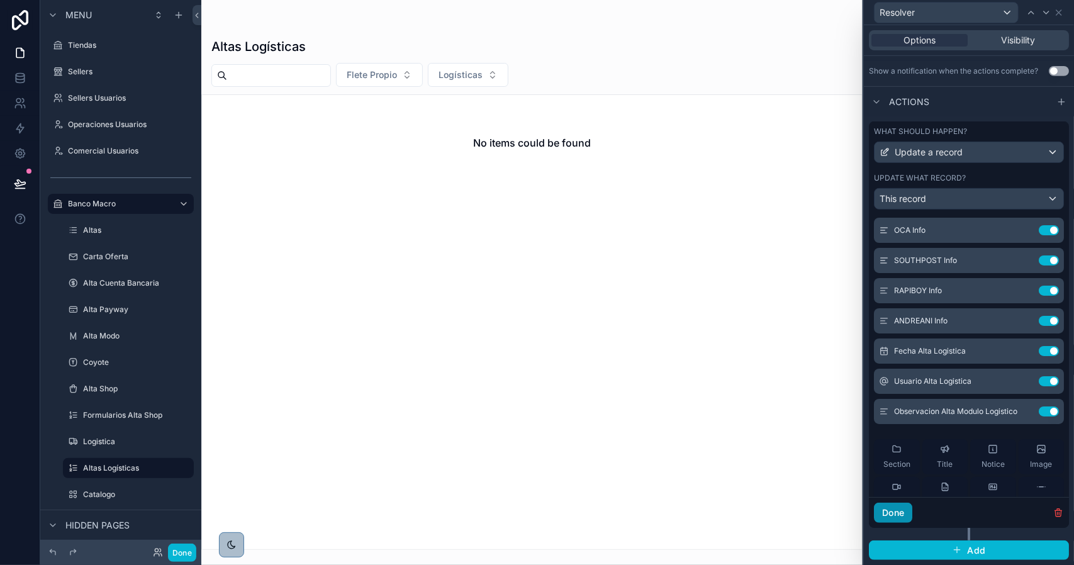
click at [893, 512] on button "Done" at bounding box center [893, 513] width 38 height 20
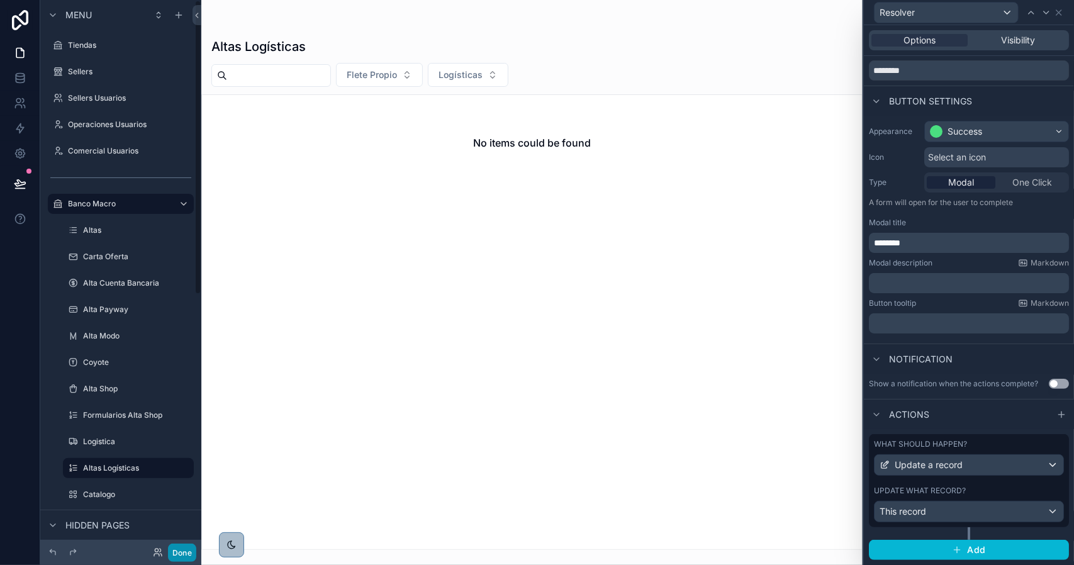
click at [182, 552] on button "Done" at bounding box center [182, 553] width 28 height 18
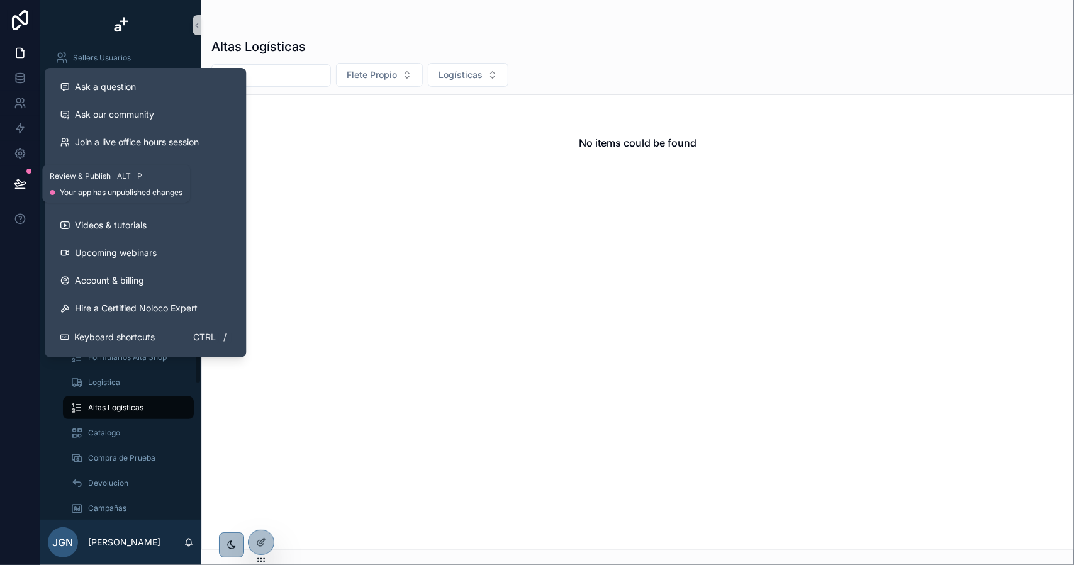
click at [20, 179] on icon at bounding box center [20, 183] width 13 height 13
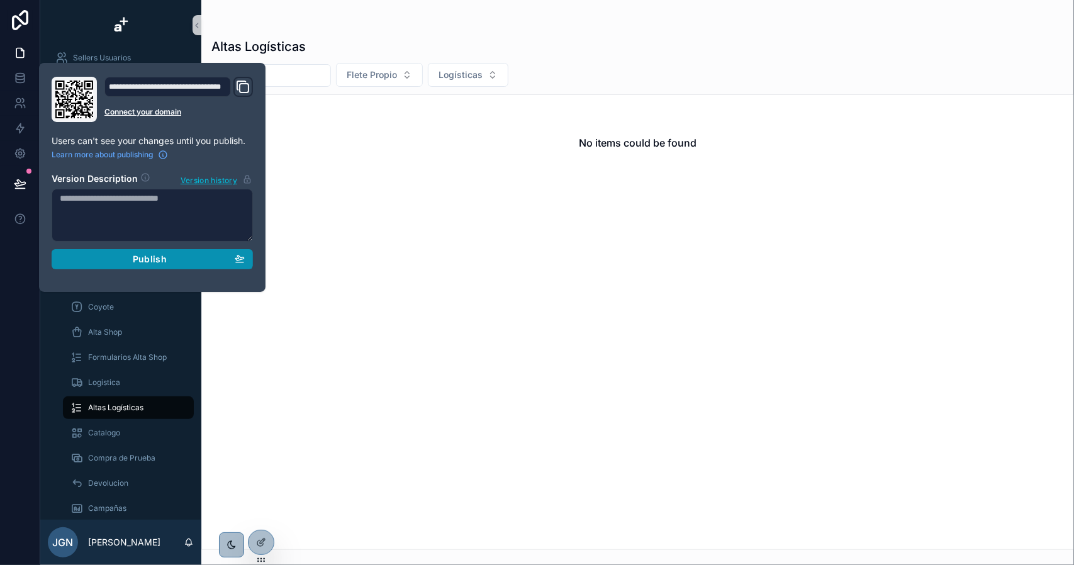
click at [171, 260] on div "Publish" at bounding box center [152, 259] width 185 height 11
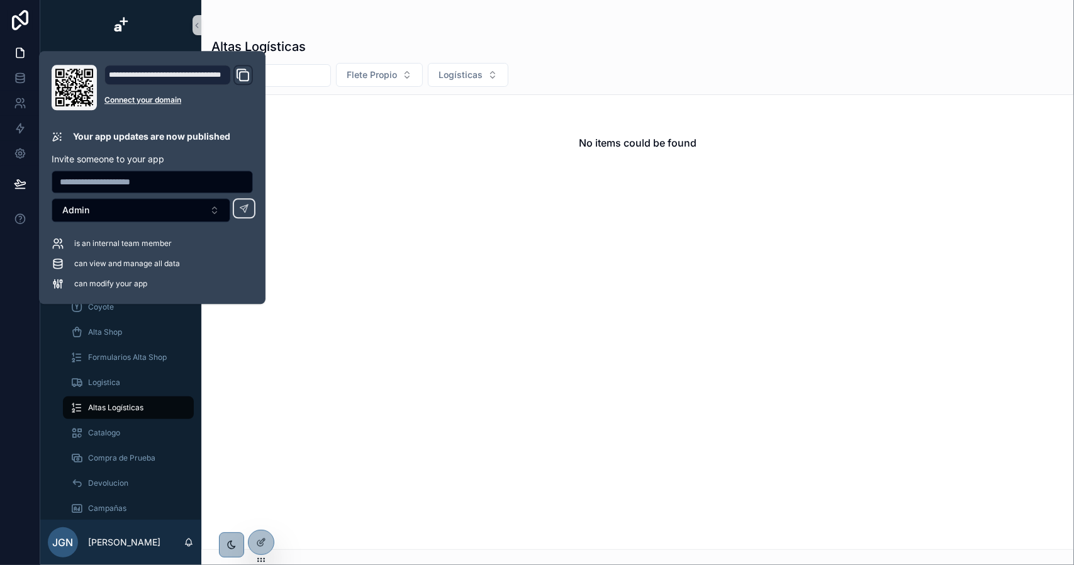
click at [378, 334] on div "No items could be found" at bounding box center [637, 322] width 873 height 456
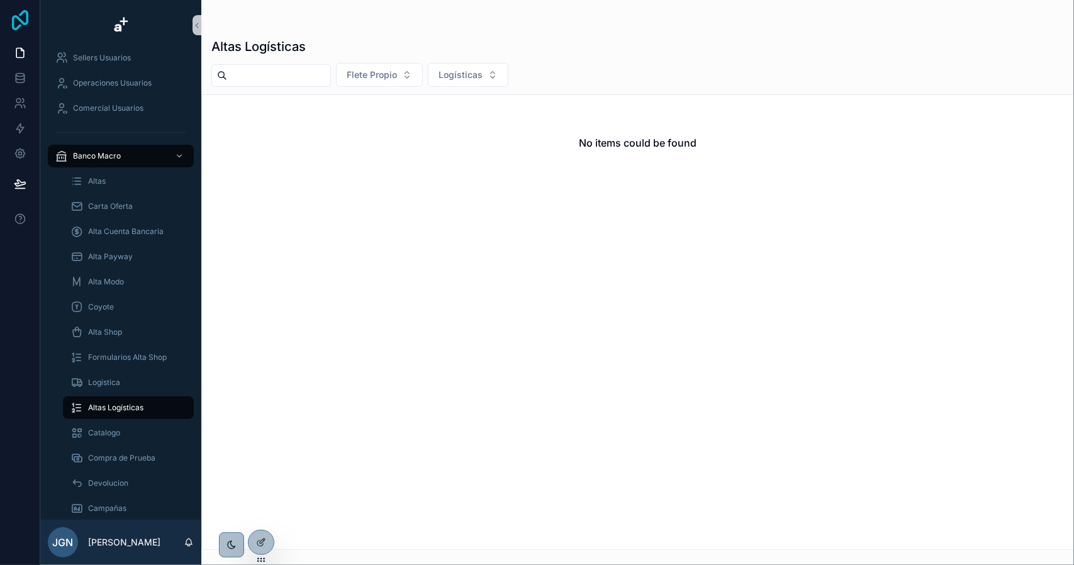
click at [18, 14] on icon at bounding box center [20, 20] width 25 height 20
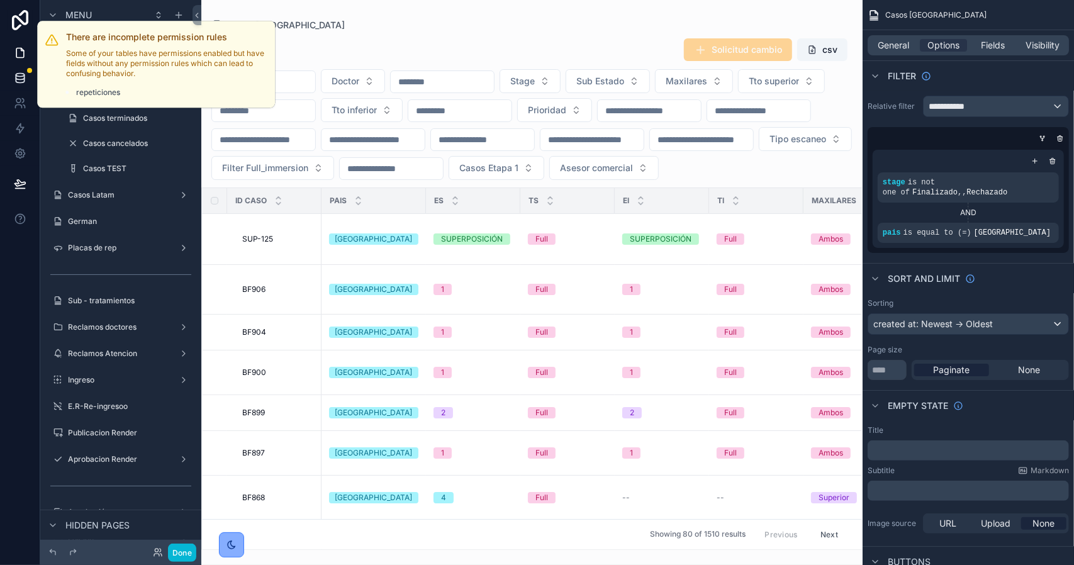
click at [30, 70] on div at bounding box center [29, 70] width 5 height 5
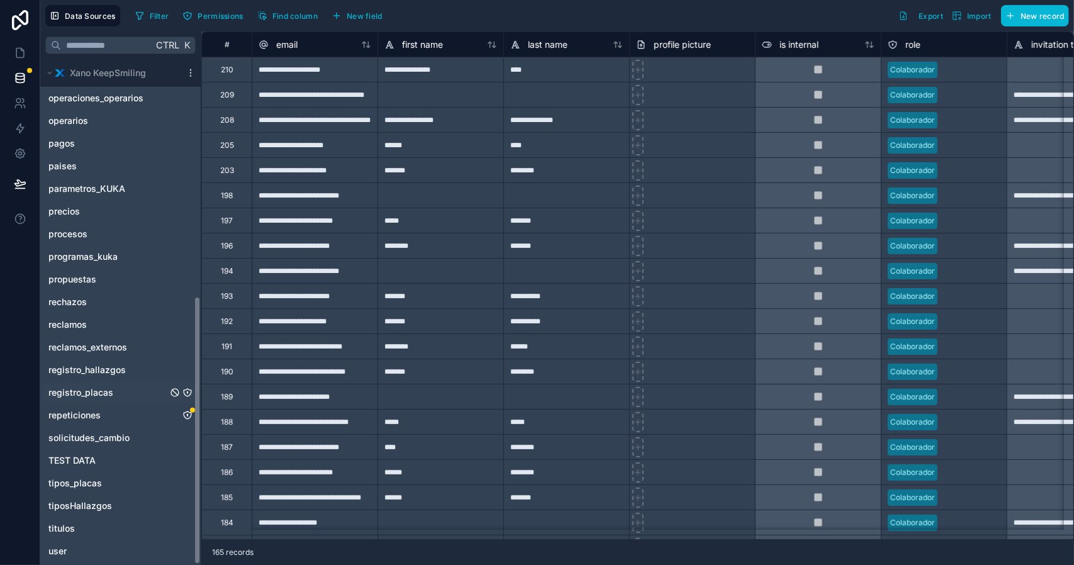
scroll to position [449, 0]
click at [190, 411] on icon "repeticiones" at bounding box center [188, 414] width 10 height 10
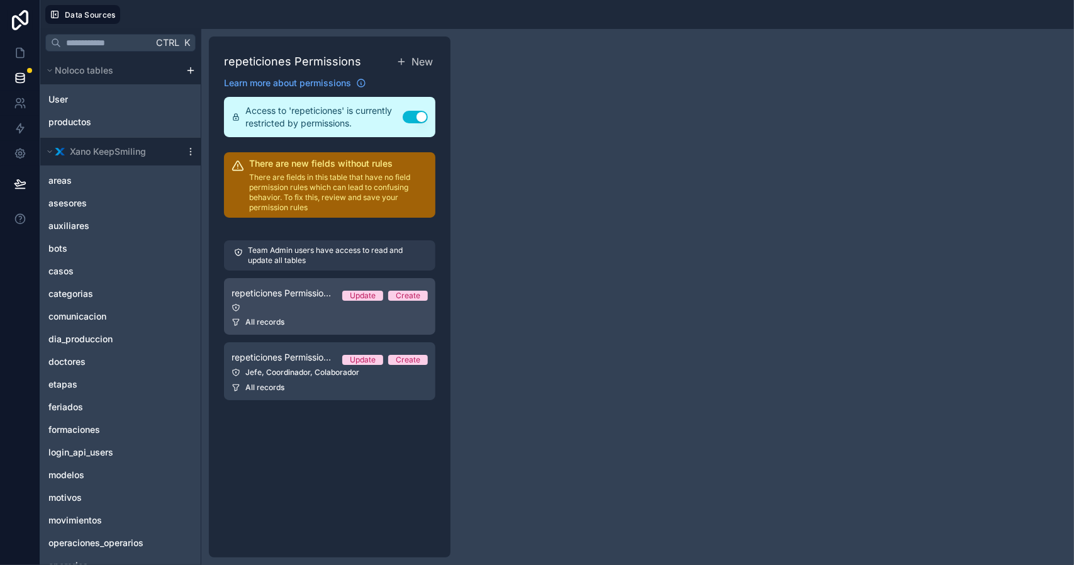
click at [336, 308] on div at bounding box center [330, 307] width 196 height 9
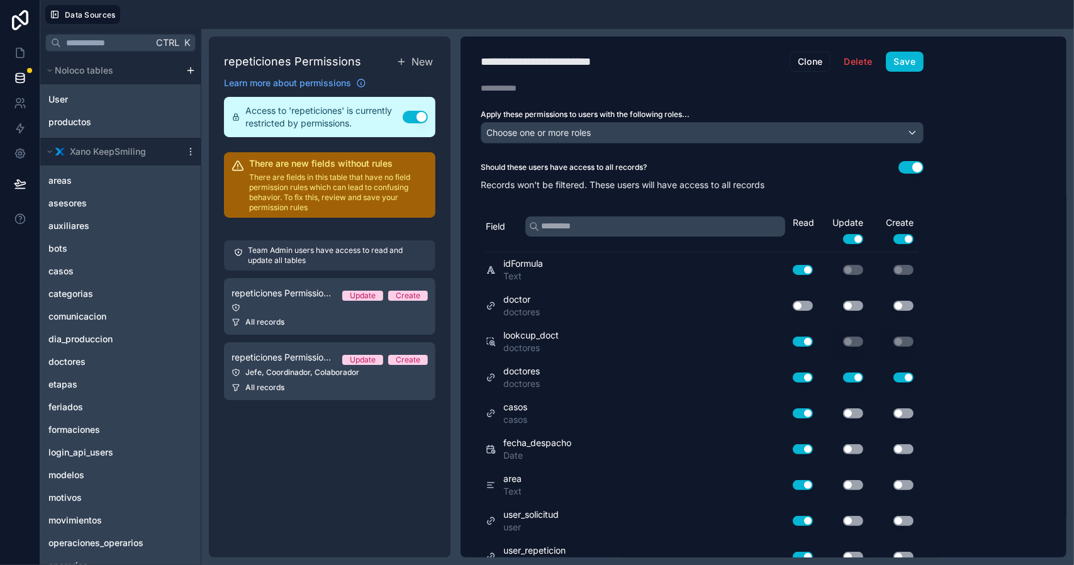
click at [804, 303] on button "Use setting" at bounding box center [803, 306] width 20 height 10
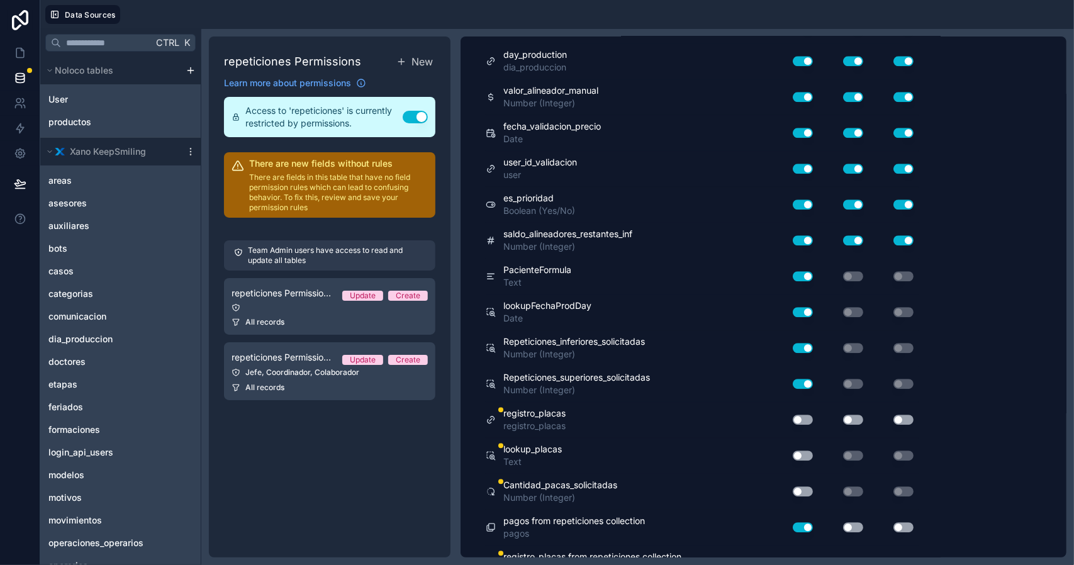
scroll to position [2189, 0]
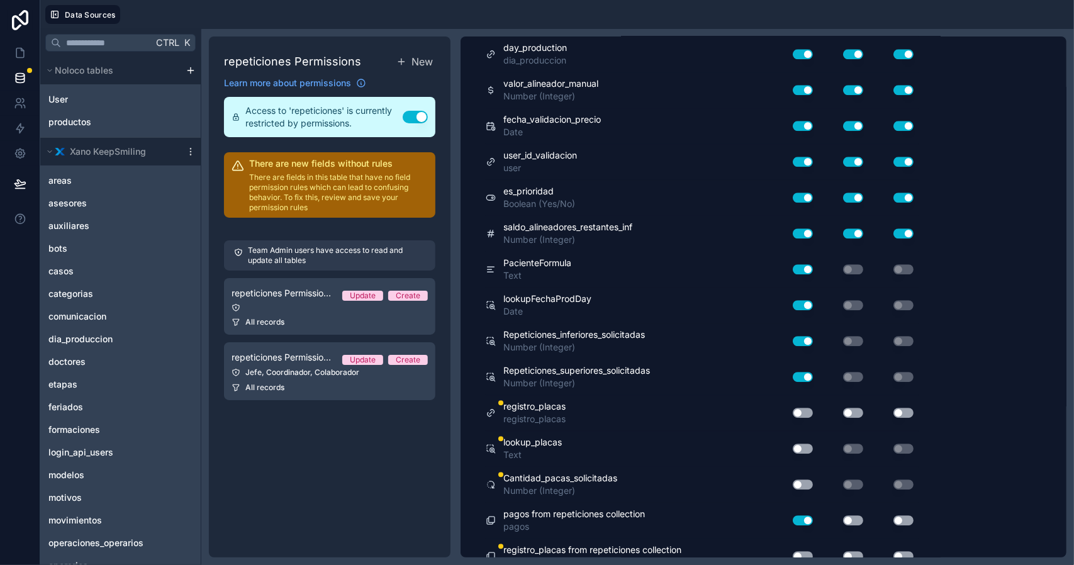
click at [800, 408] on button "Use setting" at bounding box center [803, 413] width 20 height 10
click at [802, 444] on button "Use setting" at bounding box center [803, 449] width 20 height 10
click at [802, 480] on button "Use setting" at bounding box center [803, 485] width 20 height 10
click at [799, 551] on button "Use setting" at bounding box center [803, 556] width 20 height 10
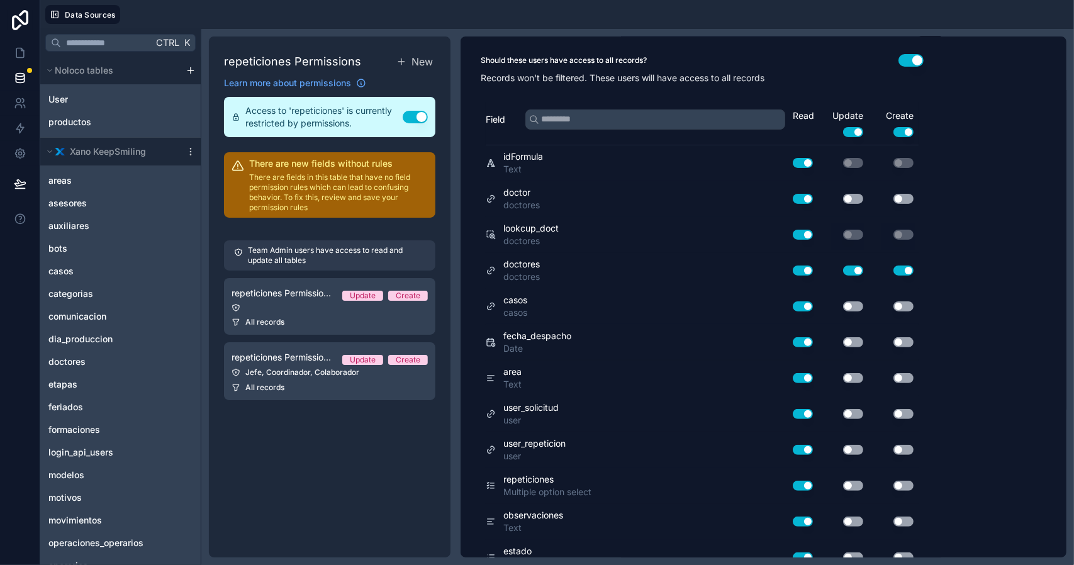
scroll to position [0, 0]
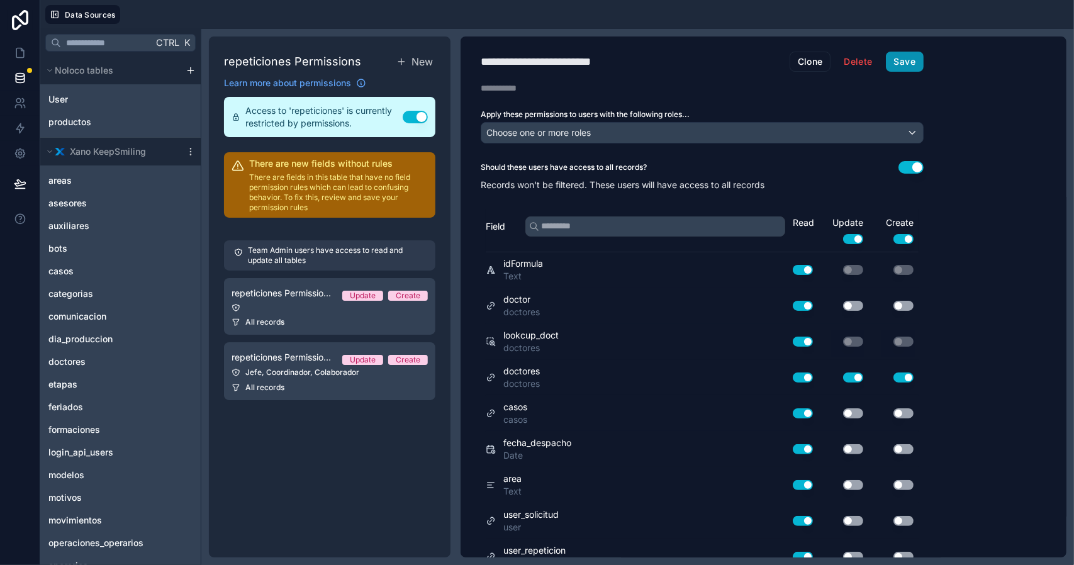
click at [908, 59] on button "Save" at bounding box center [905, 62] width 38 height 20
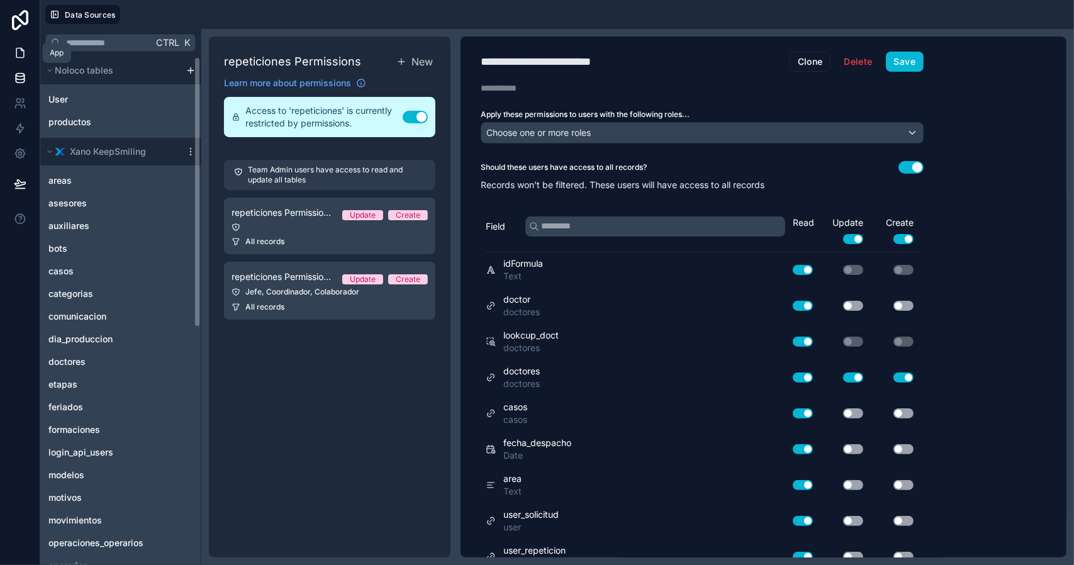
click at [23, 50] on icon at bounding box center [20, 52] width 8 height 9
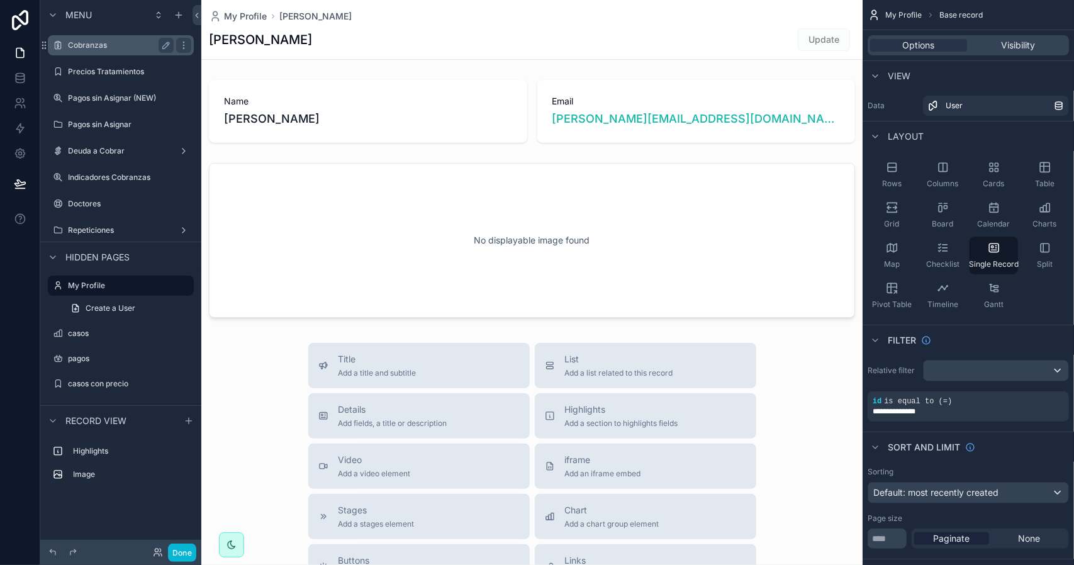
click at [118, 46] on label "Cobranzas" at bounding box center [118, 45] width 101 height 10
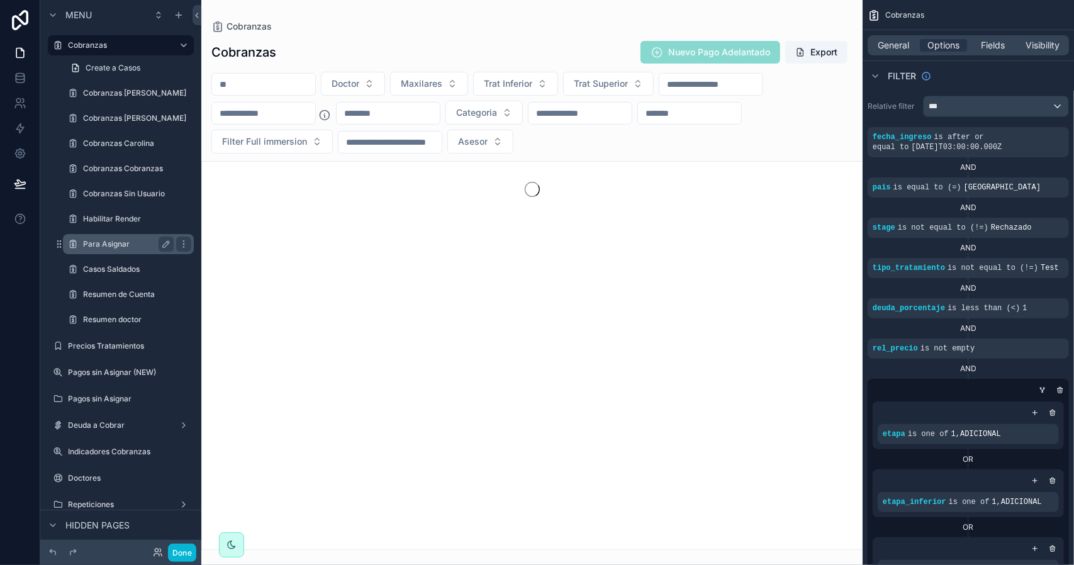
click at [128, 244] on label "Para Asignar" at bounding box center [126, 244] width 86 height 10
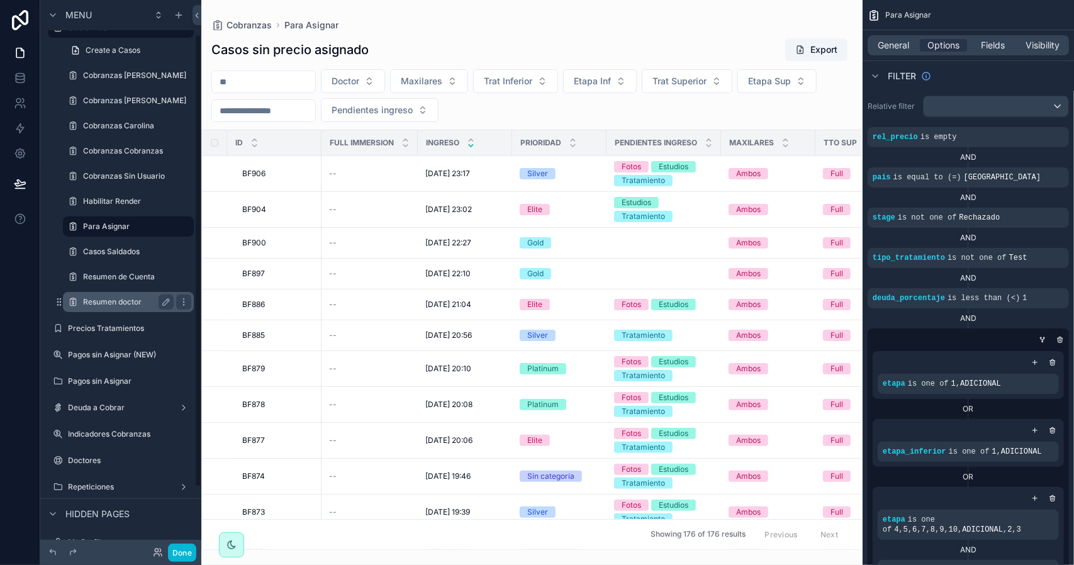
scroll to position [63, 0]
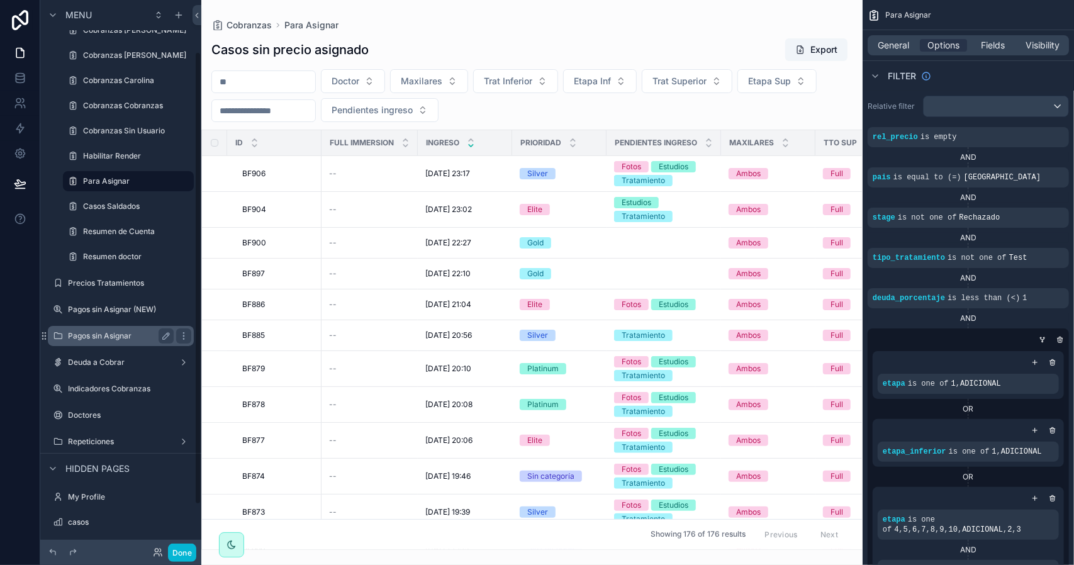
click at [117, 335] on label "Pagos sin Asignar" at bounding box center [118, 336] width 101 height 10
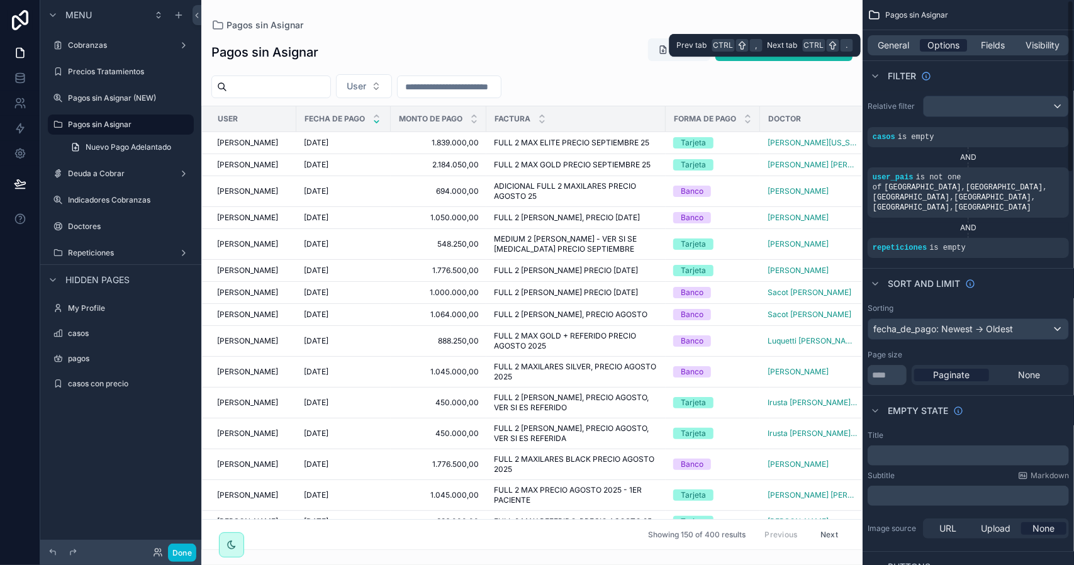
click at [945, 47] on span "Options" at bounding box center [944, 45] width 32 height 13
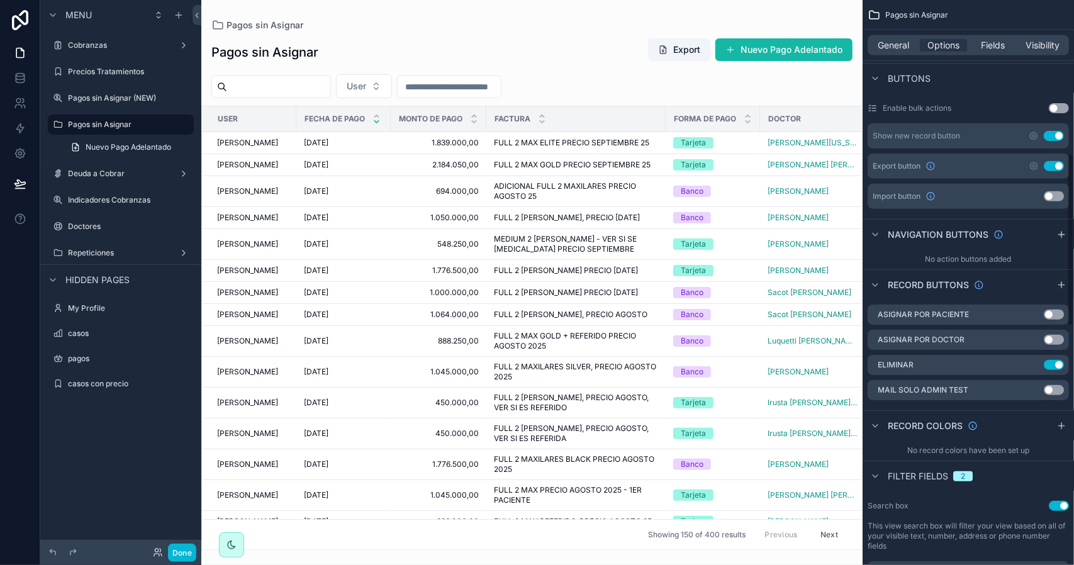
scroll to position [504, 0]
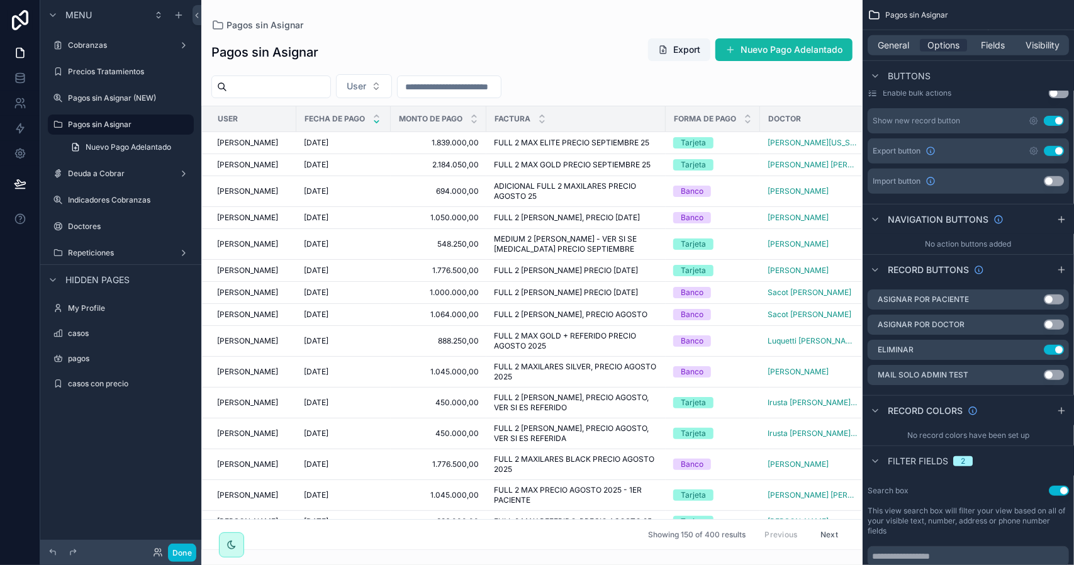
click at [386, 145] on div "scrollable content" at bounding box center [532, 282] width 662 height 565
click at [371, 143] on div "3/9/2025 3/9/2025" at bounding box center [343, 143] width 79 height 10
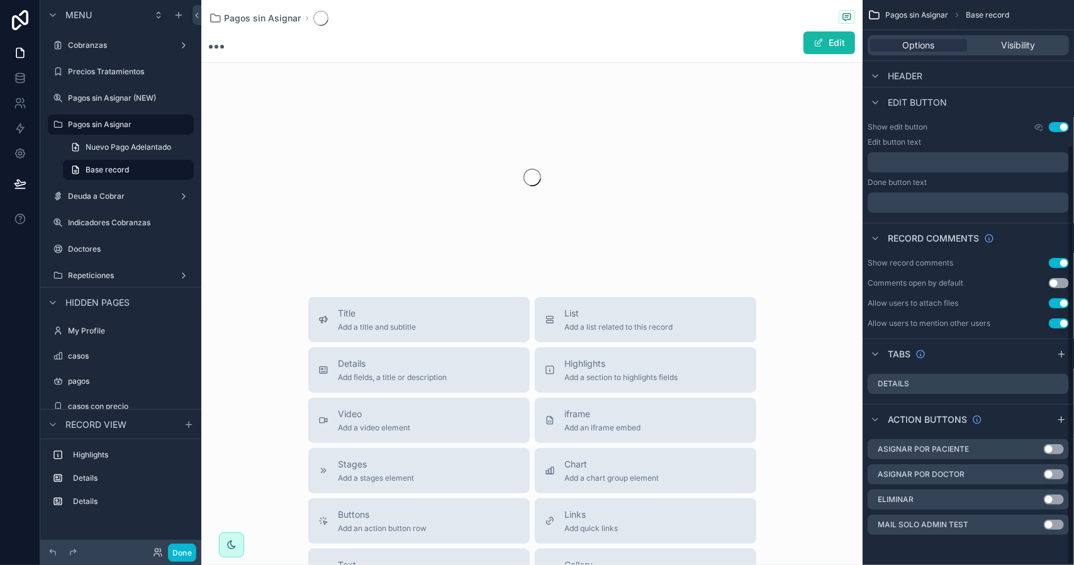
scroll to position [196, 0]
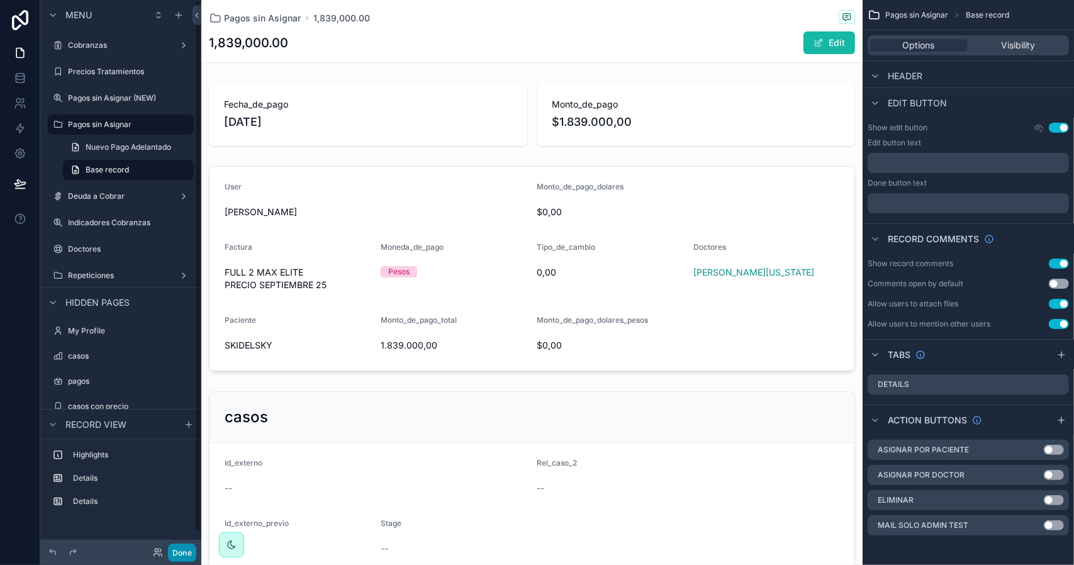
drag, startPoint x: 182, startPoint y: 551, endPoint x: 193, endPoint y: 530, distance: 23.4
click at [183, 548] on button "Done" at bounding box center [182, 553] width 28 height 18
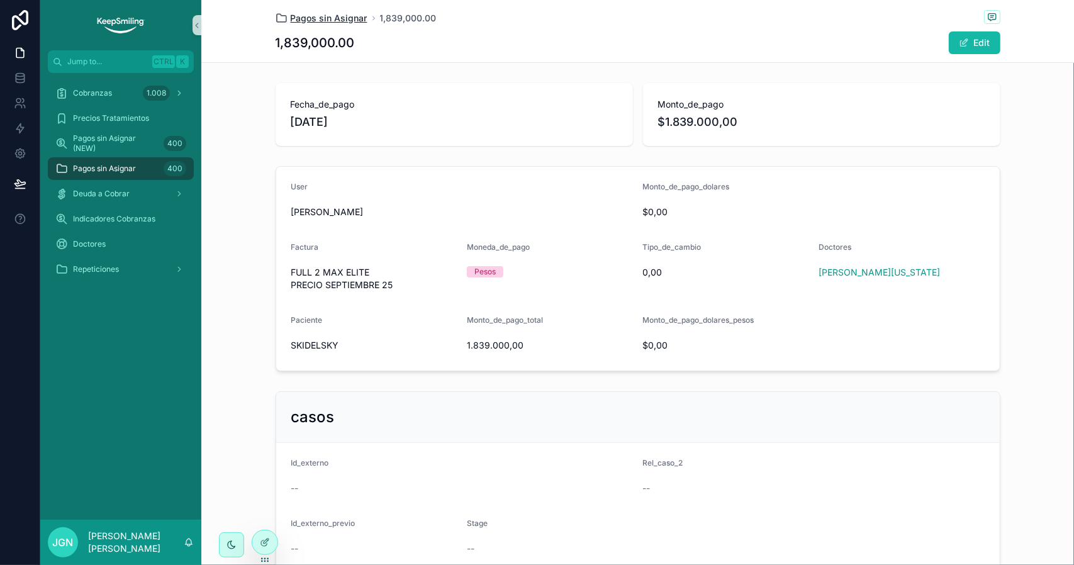
click at [317, 13] on span "Pagos sin Asignar" at bounding box center [329, 18] width 77 height 13
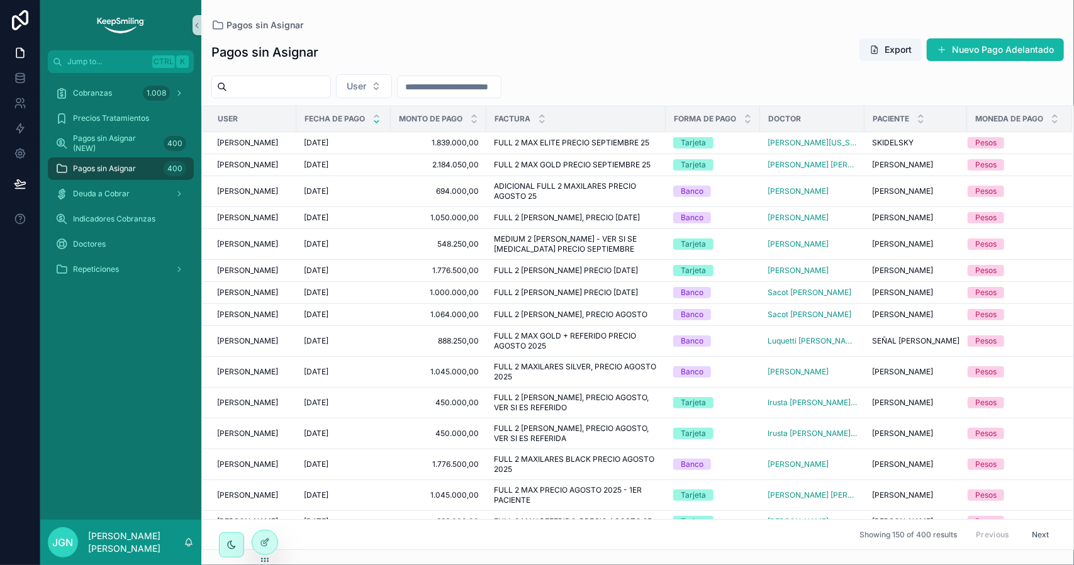
scroll to position [0, 1]
click at [134, 142] on span "Pagos sin Asignar (NEW)" at bounding box center [116, 143] width 86 height 20
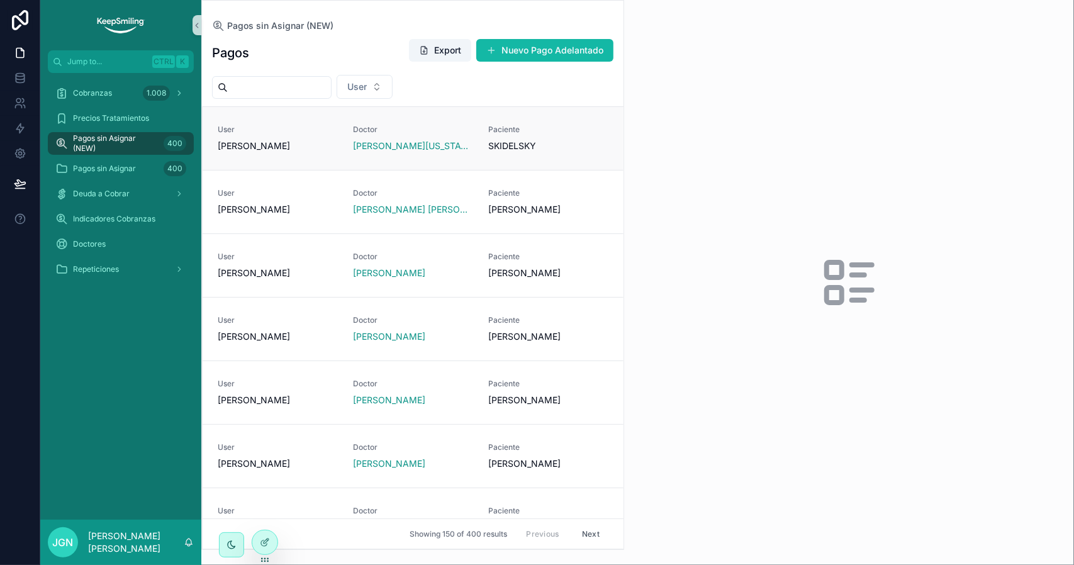
click at [565, 140] on span "SKIDELSKY" at bounding box center [548, 146] width 120 height 13
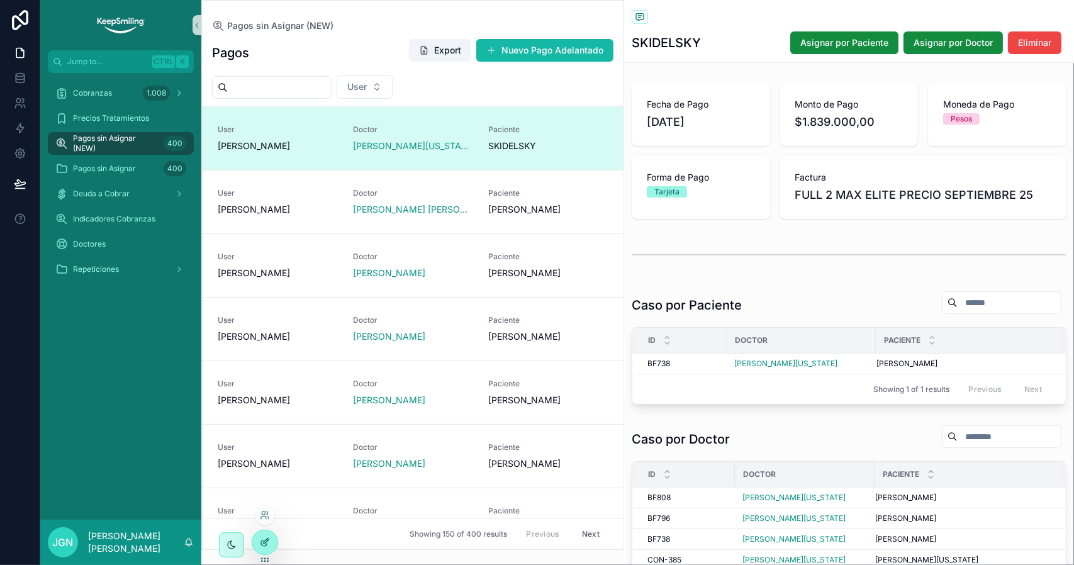
click at [268, 541] on icon at bounding box center [265, 543] width 10 height 10
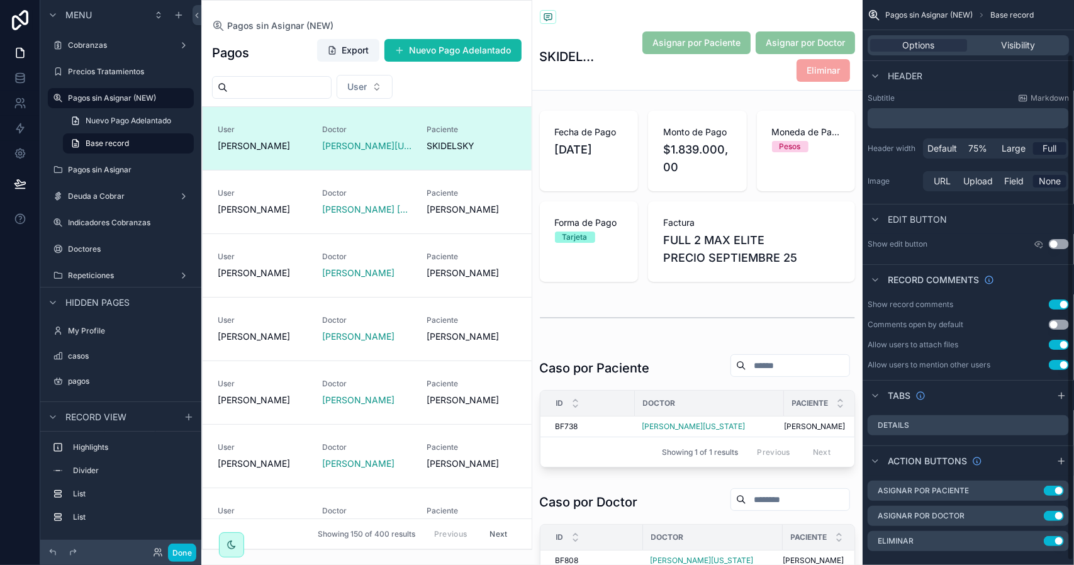
scroll to position [65, 0]
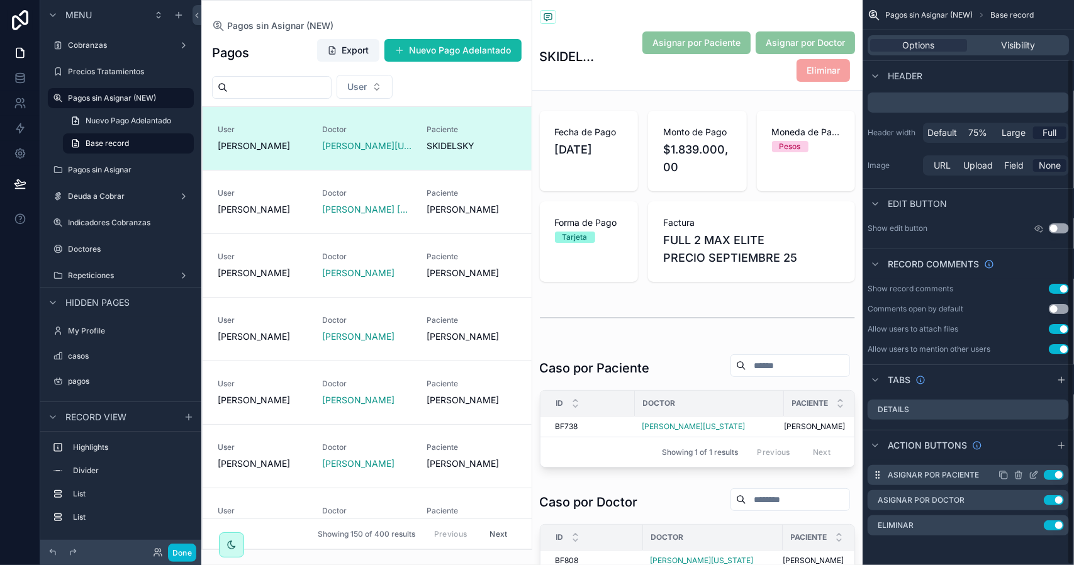
click at [1032, 475] on icon "scrollable content" at bounding box center [1034, 475] width 10 height 10
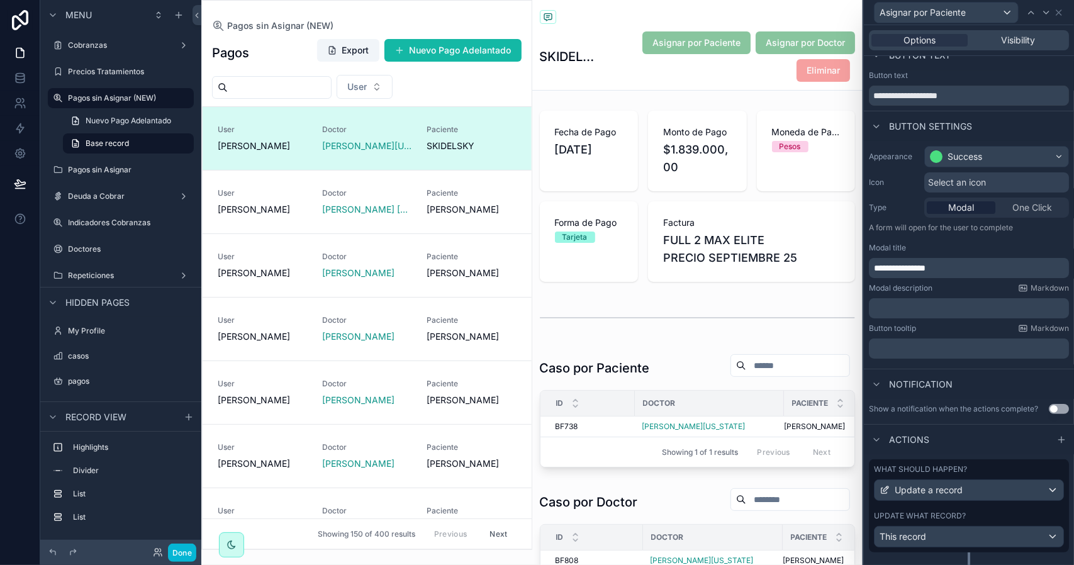
scroll to position [48, 0]
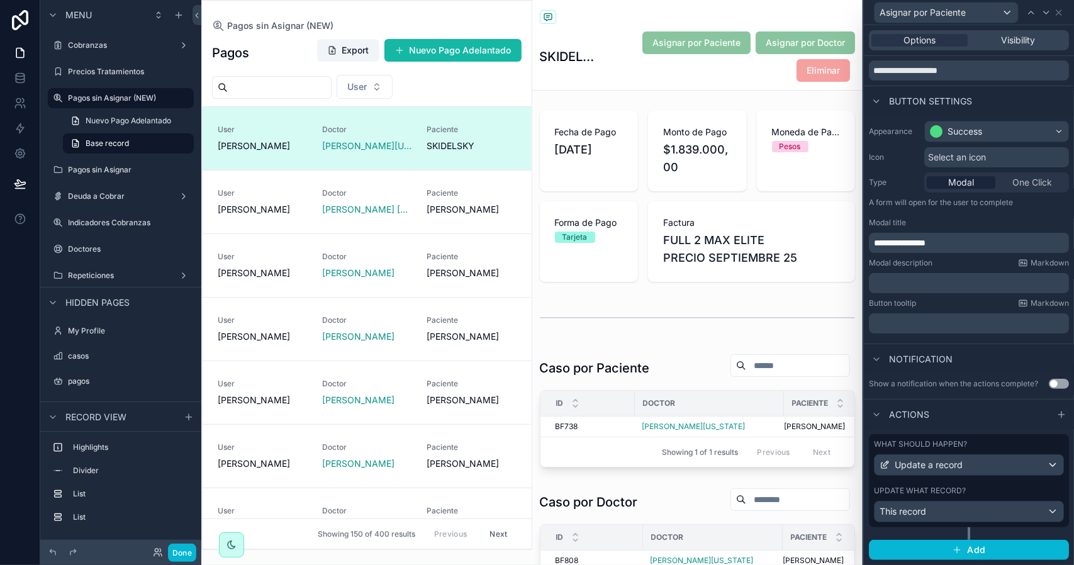
click at [996, 482] on div "What should happen? Update a record Update what record? This record" at bounding box center [969, 480] width 200 height 93
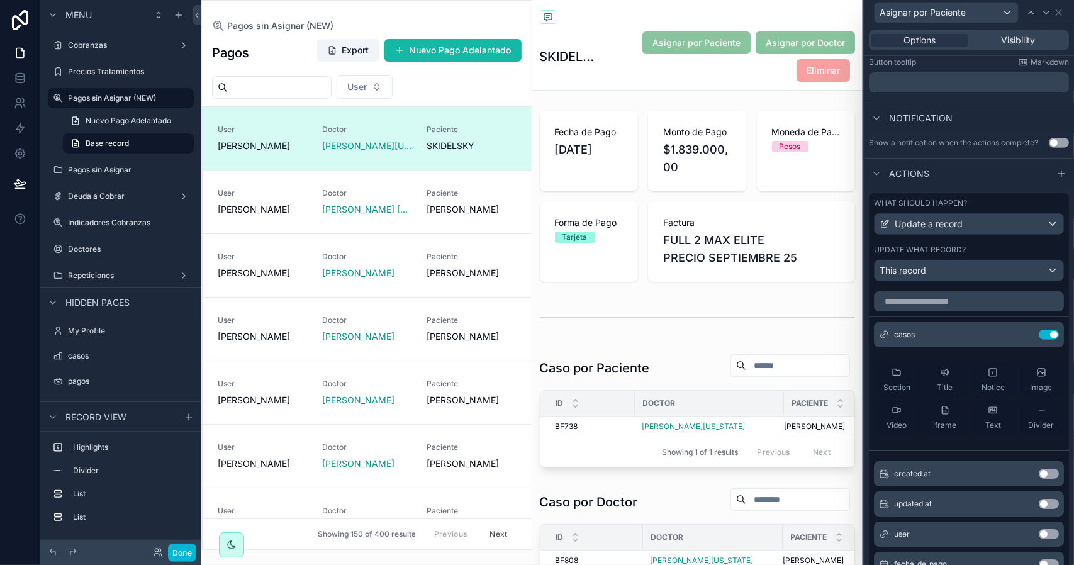
scroll to position [174, 0]
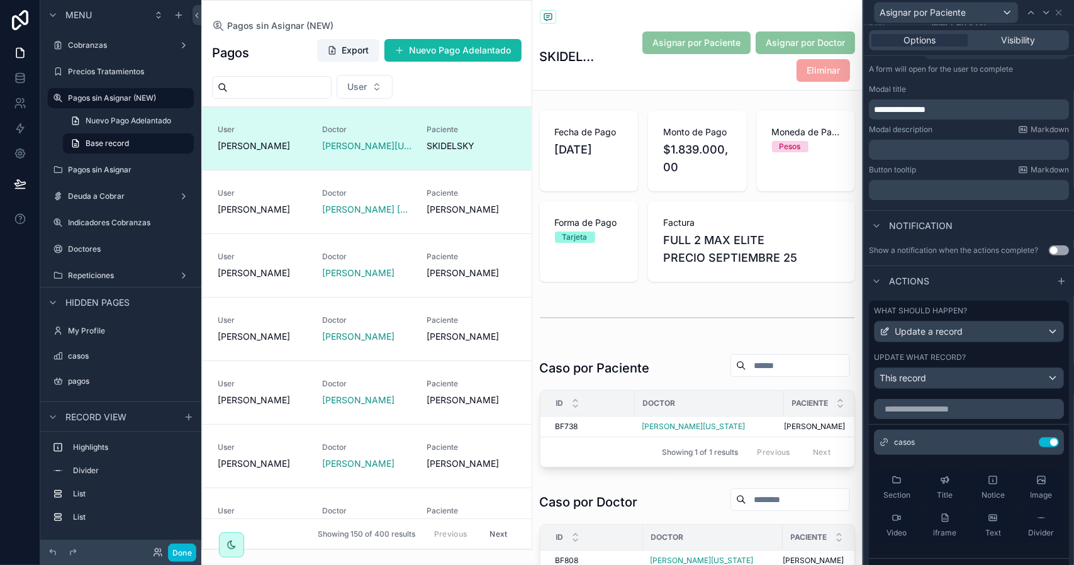
click at [976, 360] on div "What should happen? Update a record Update what record? This record" at bounding box center [969, 347] width 200 height 93
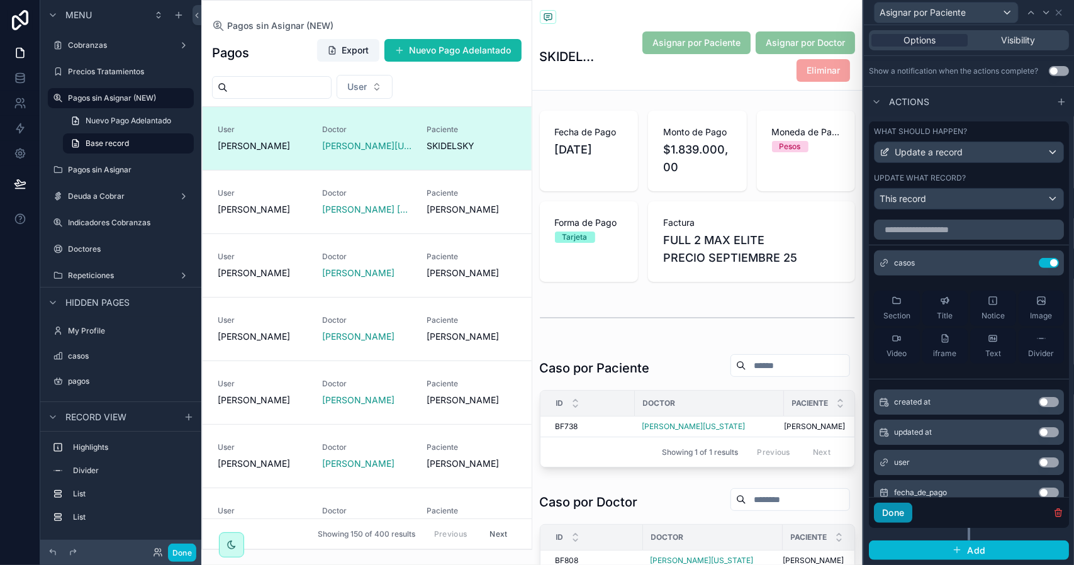
click at [901, 517] on button "Done" at bounding box center [893, 513] width 38 height 20
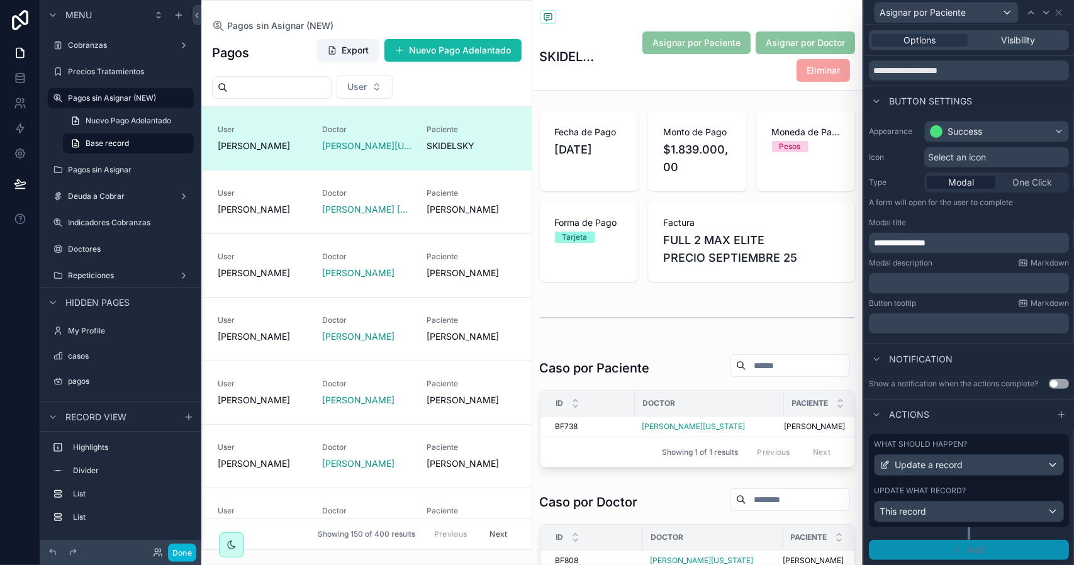
click at [971, 554] on span "Add" at bounding box center [976, 549] width 18 height 11
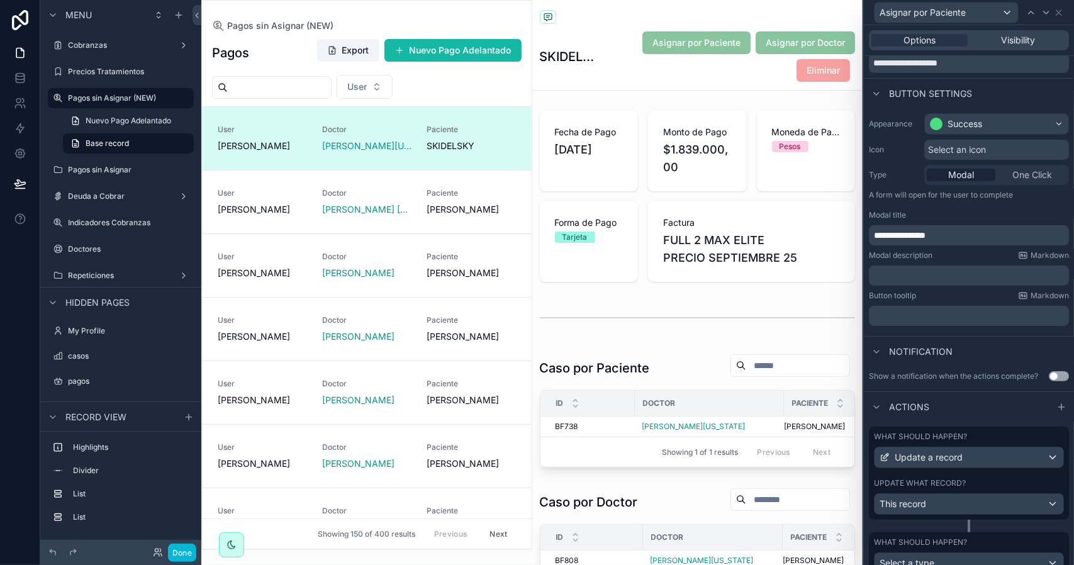
scroll to position [107, 0]
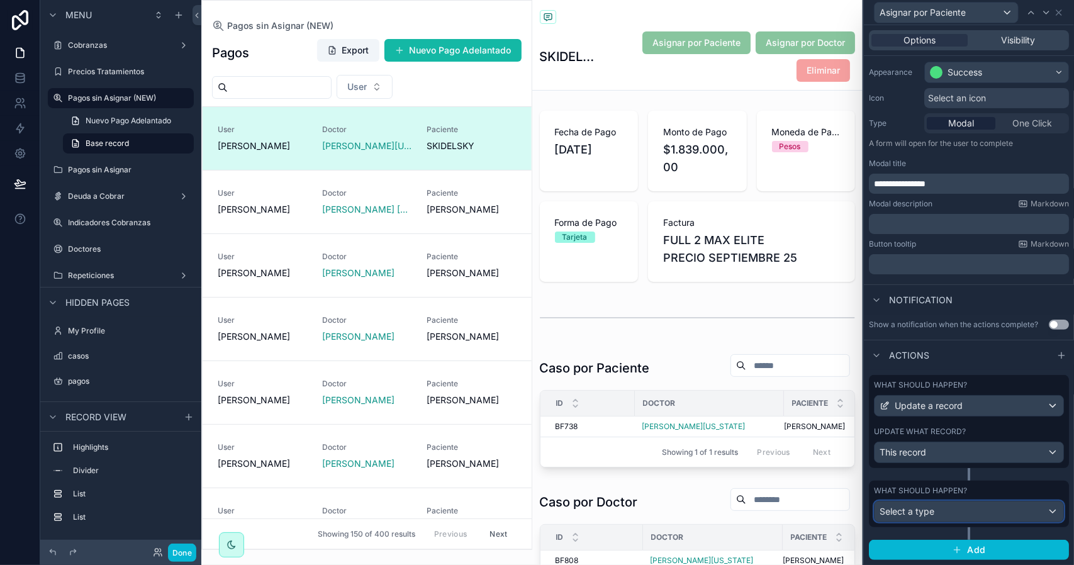
click at [944, 512] on div "Select a type" at bounding box center [969, 512] width 189 height 20
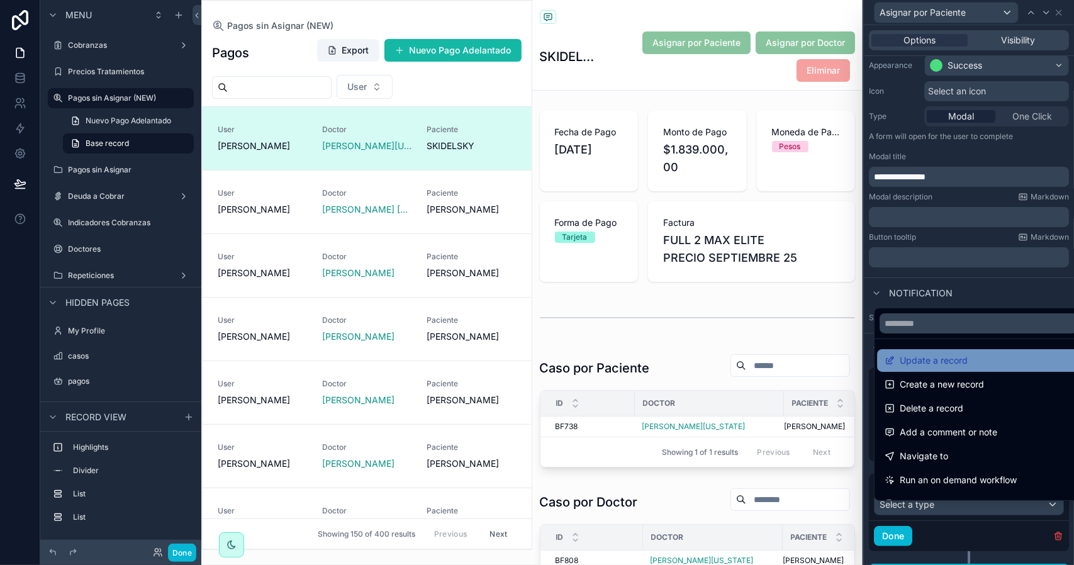
click at [954, 363] on span "Update a record" at bounding box center [934, 360] width 68 height 15
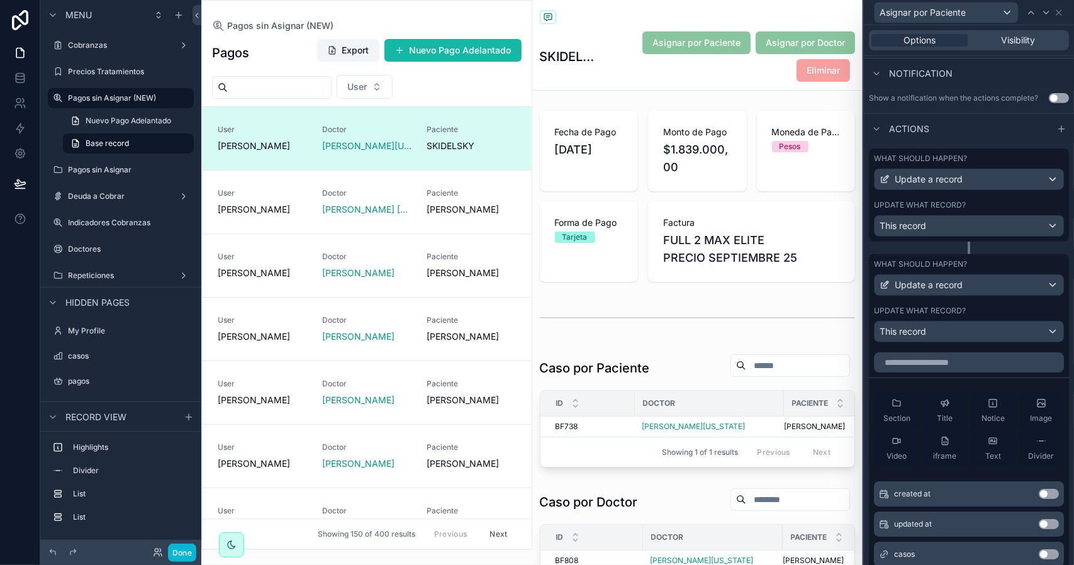
scroll to position [359, 0]
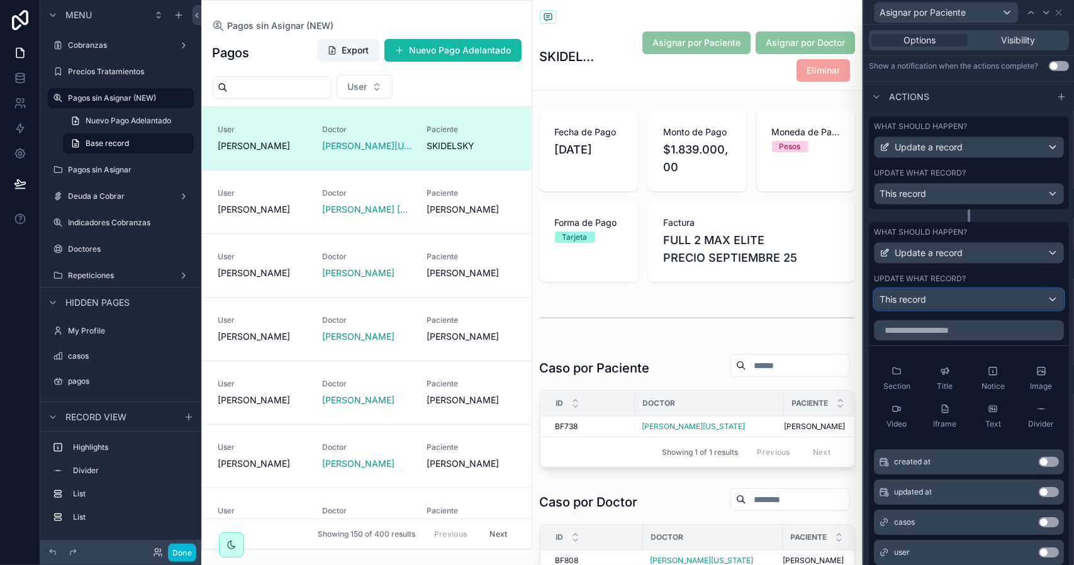
click at [937, 310] on div "This record" at bounding box center [969, 300] width 189 height 20
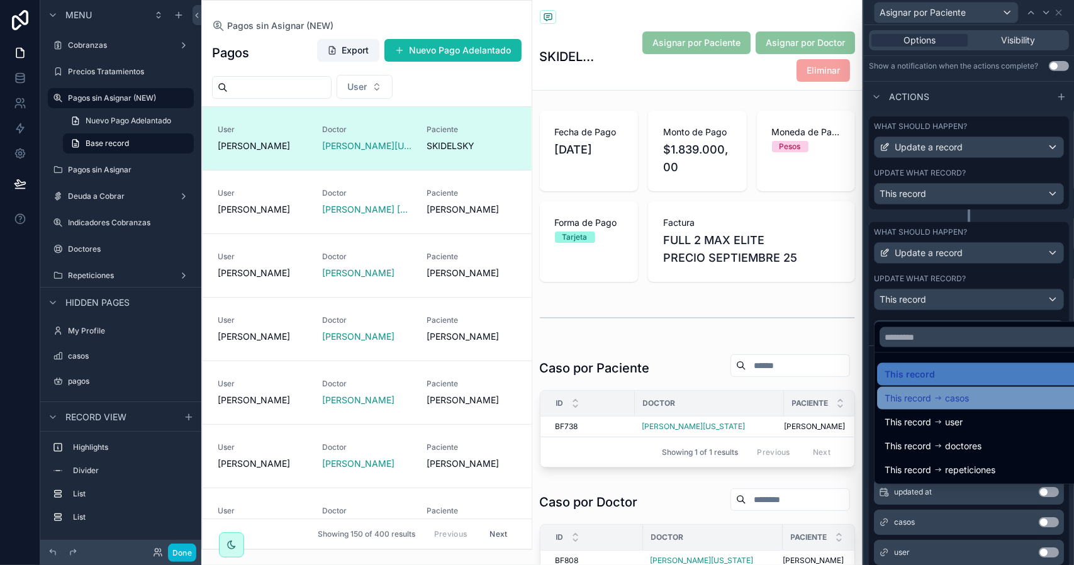
click at [965, 400] on span "casos" at bounding box center [957, 398] width 24 height 15
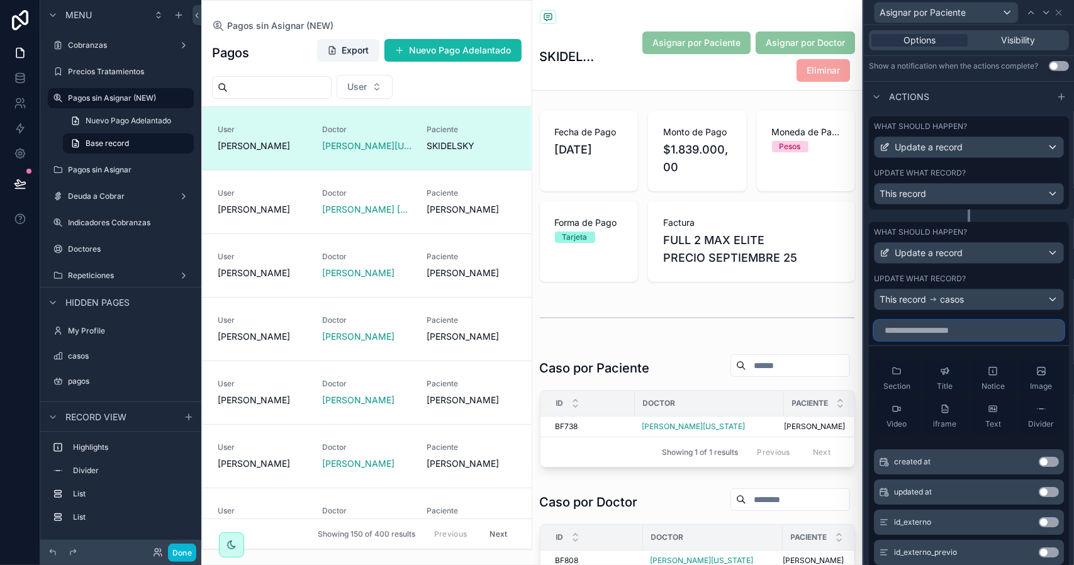
click at [955, 341] on input "text" at bounding box center [969, 330] width 190 height 20
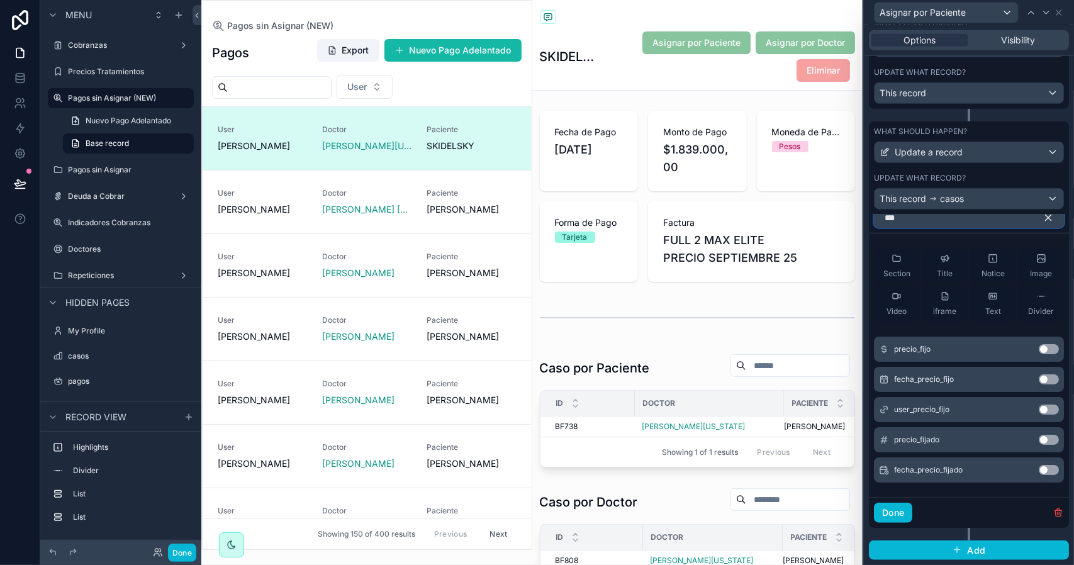
scroll to position [466, 0]
type input "***"
click at [1039, 349] on button "Use setting" at bounding box center [1049, 349] width 20 height 10
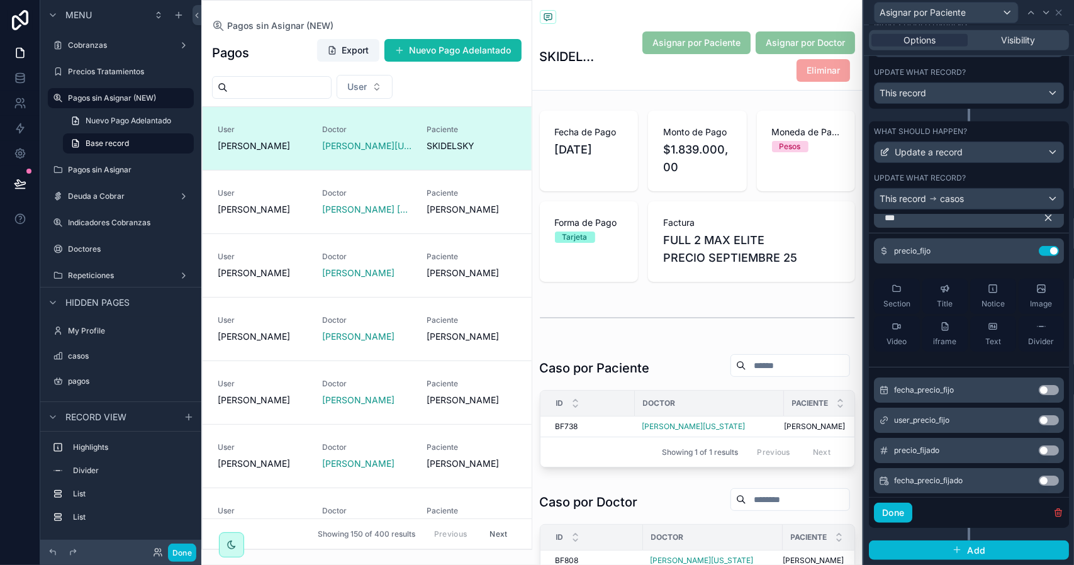
click at [1039, 390] on button "Use setting" at bounding box center [1049, 390] width 20 height 10
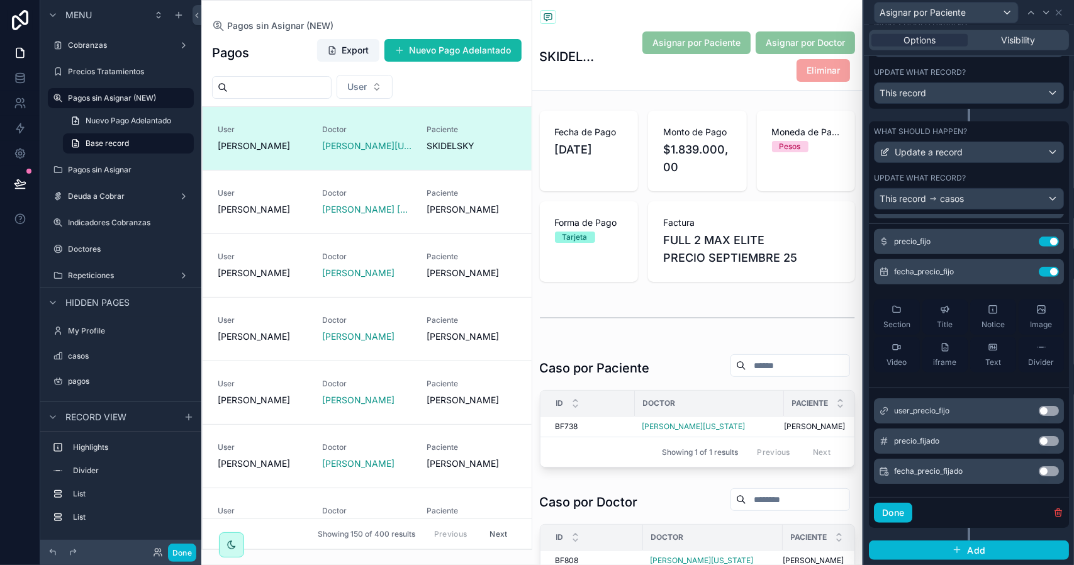
scroll to position [23, 0]
click at [1039, 410] on button "Use setting" at bounding box center [1049, 410] width 20 height 10
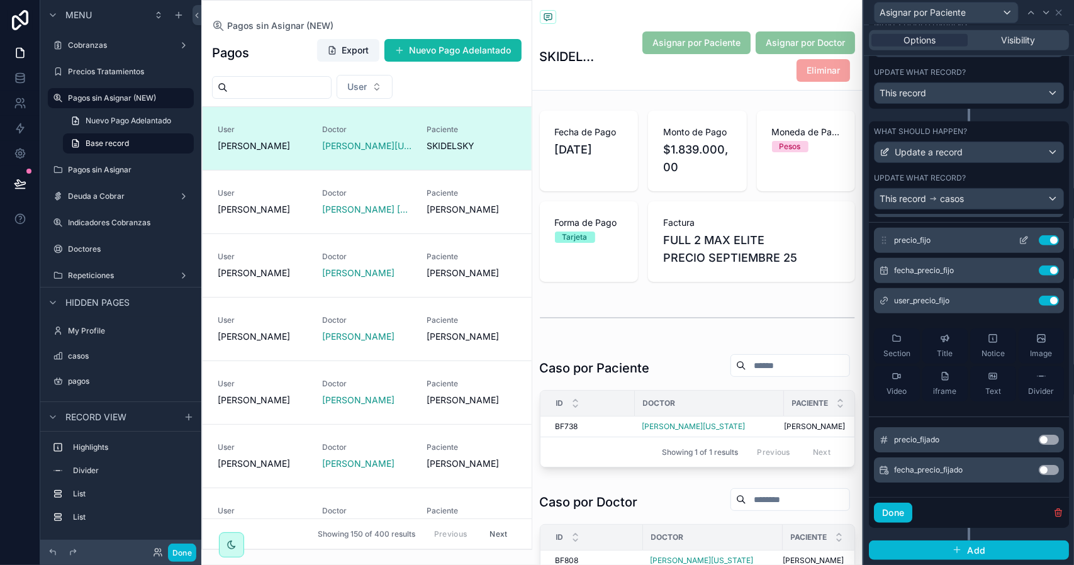
click at [1023, 240] on icon at bounding box center [1025, 239] width 5 height 5
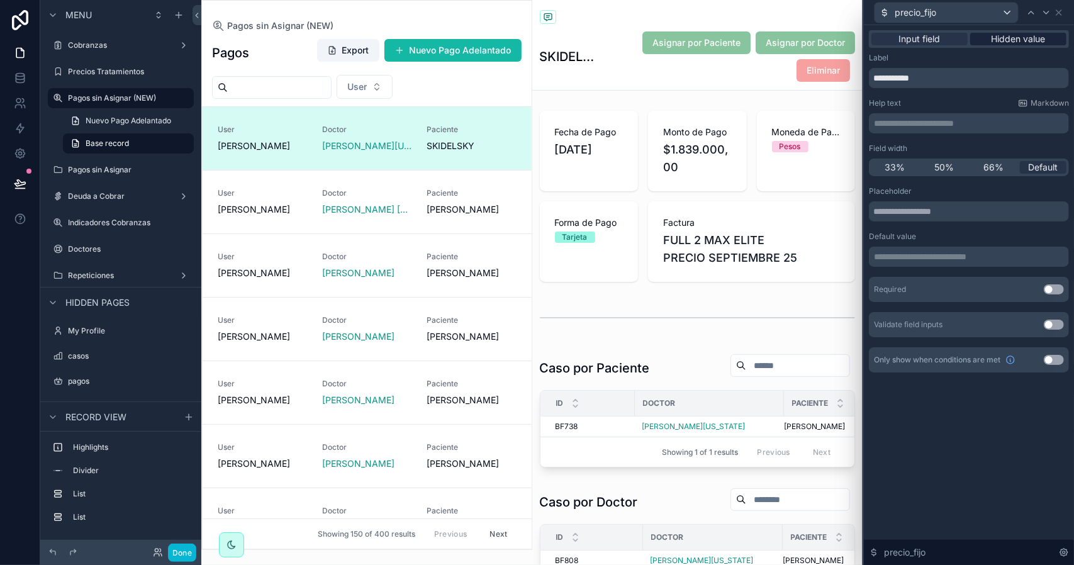
click at [1003, 40] on span "Hidden value" at bounding box center [1019, 39] width 54 height 13
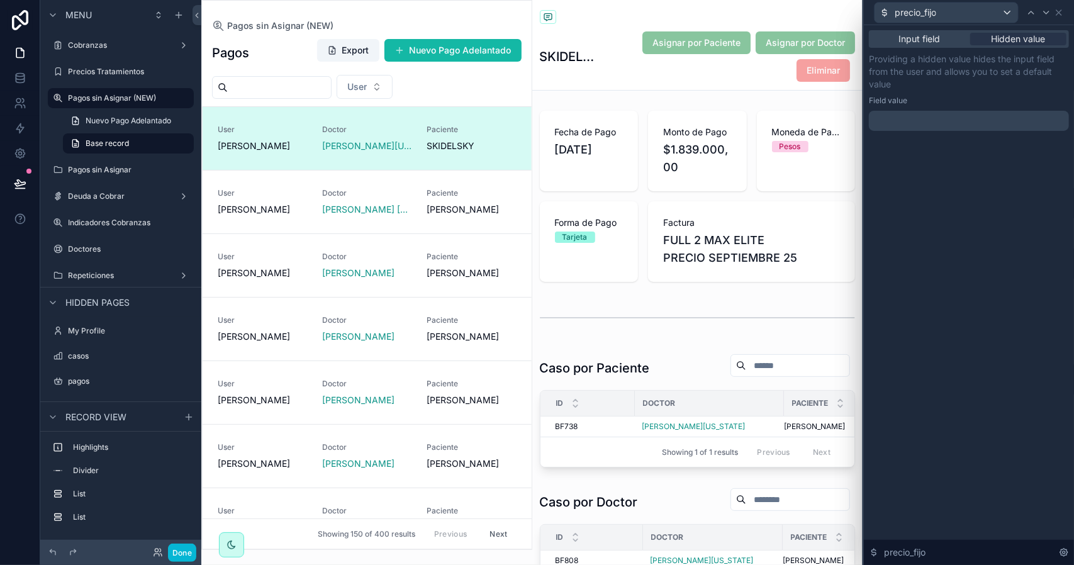
click at [923, 115] on p "﻿" at bounding box center [970, 121] width 193 height 13
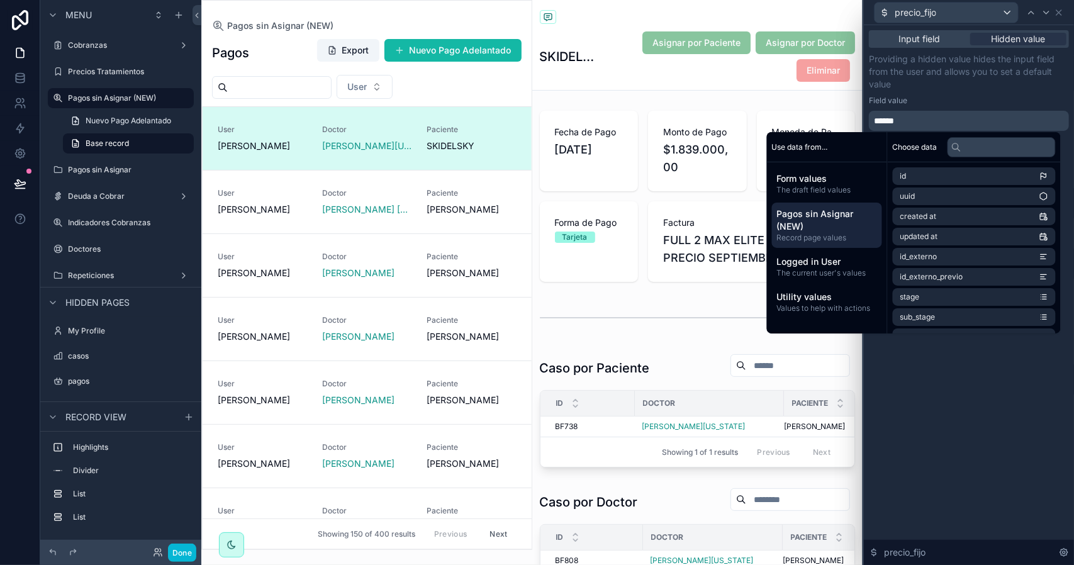
click at [827, 219] on span "Pagos sin Asignar (NEW)" at bounding box center [827, 220] width 100 height 25
click at [976, 147] on input "text" at bounding box center [1002, 147] width 108 height 20
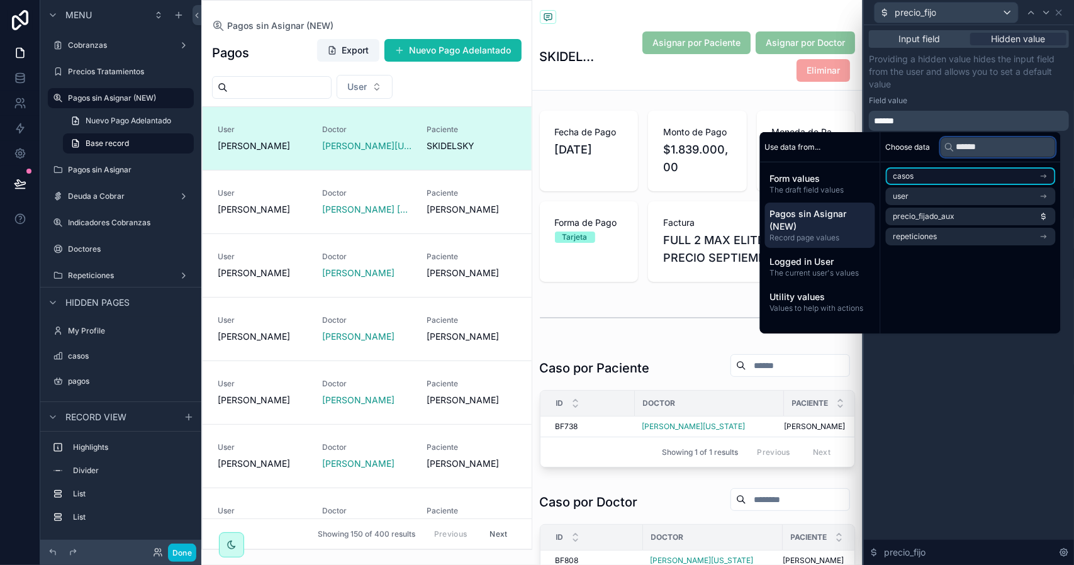
type input "******"
click at [1039, 176] on li "casos" at bounding box center [971, 176] width 170 height 18
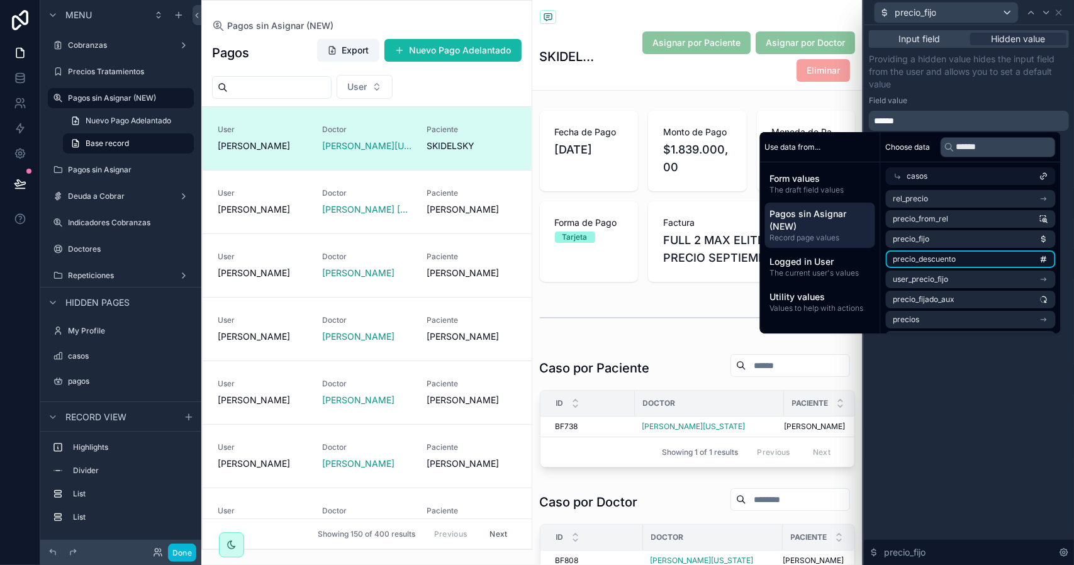
click at [969, 259] on li "precio_descuento" at bounding box center [971, 260] width 170 height 18
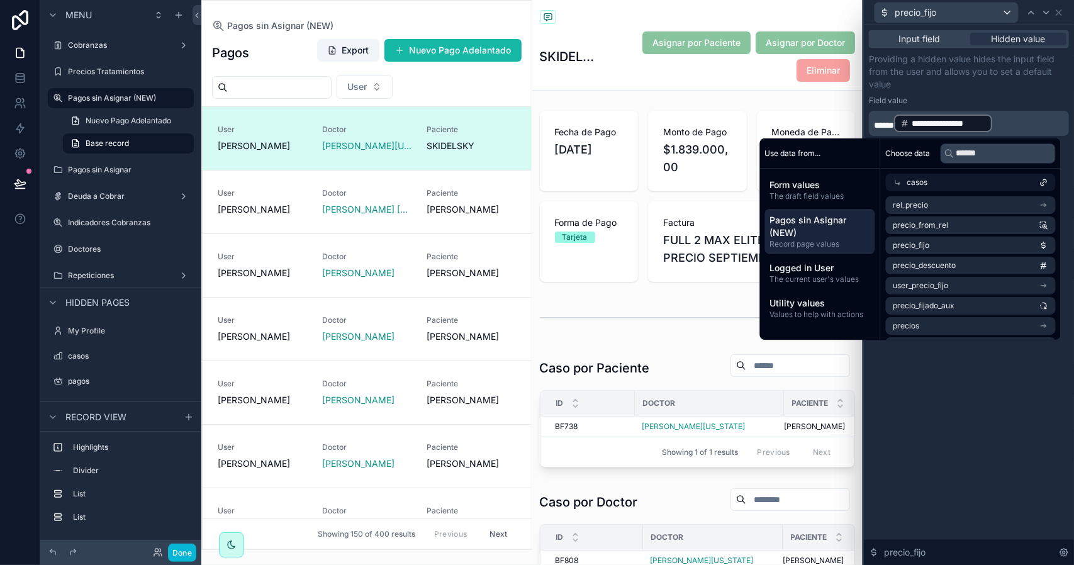
click at [1030, 118] on p "**********" at bounding box center [970, 123] width 193 height 20
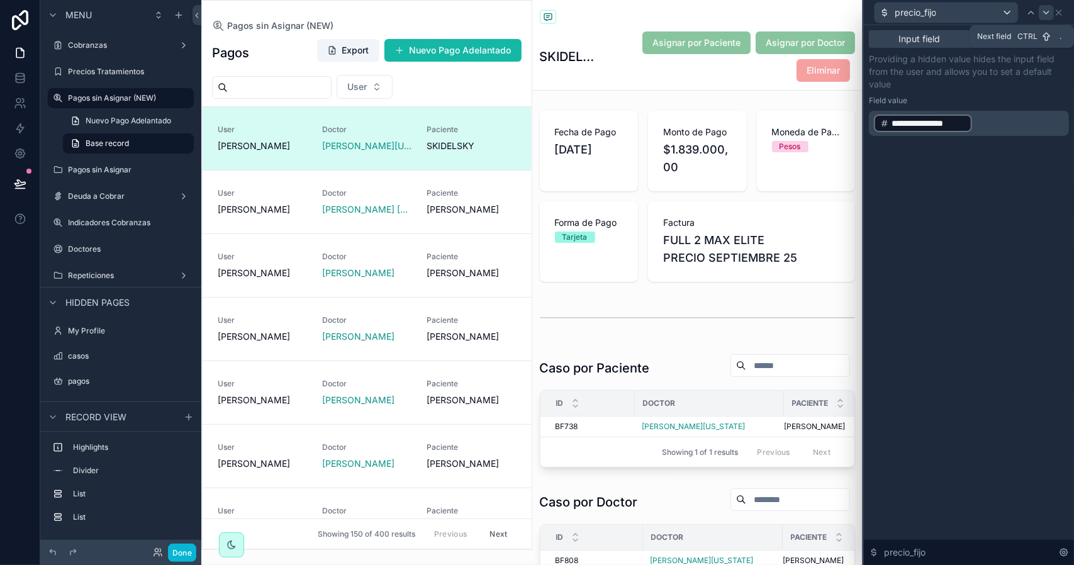
click at [1050, 14] on icon at bounding box center [1047, 13] width 10 height 10
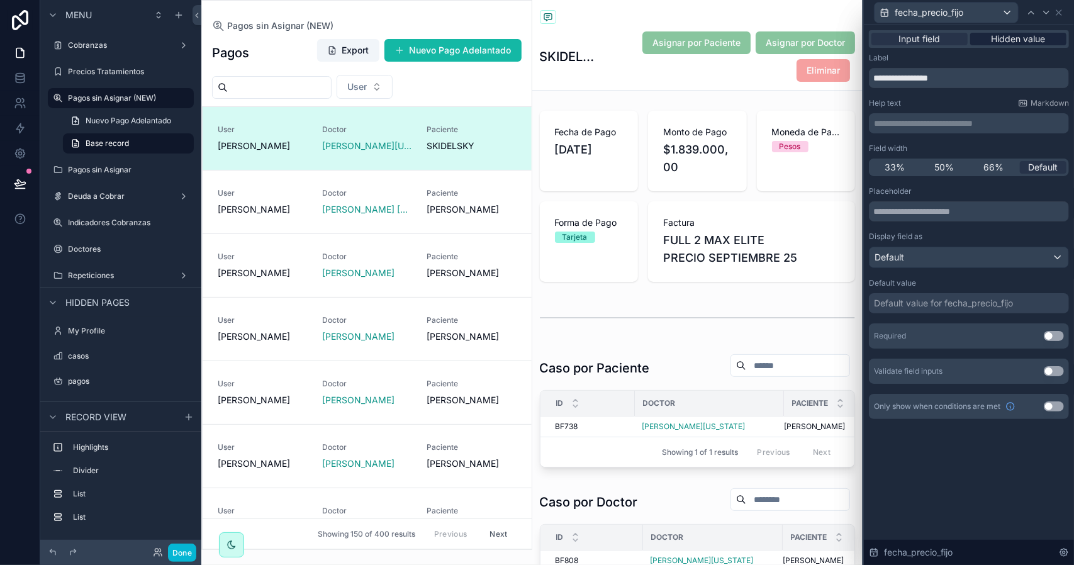
click at [1018, 38] on span "Hidden value" at bounding box center [1019, 39] width 54 height 13
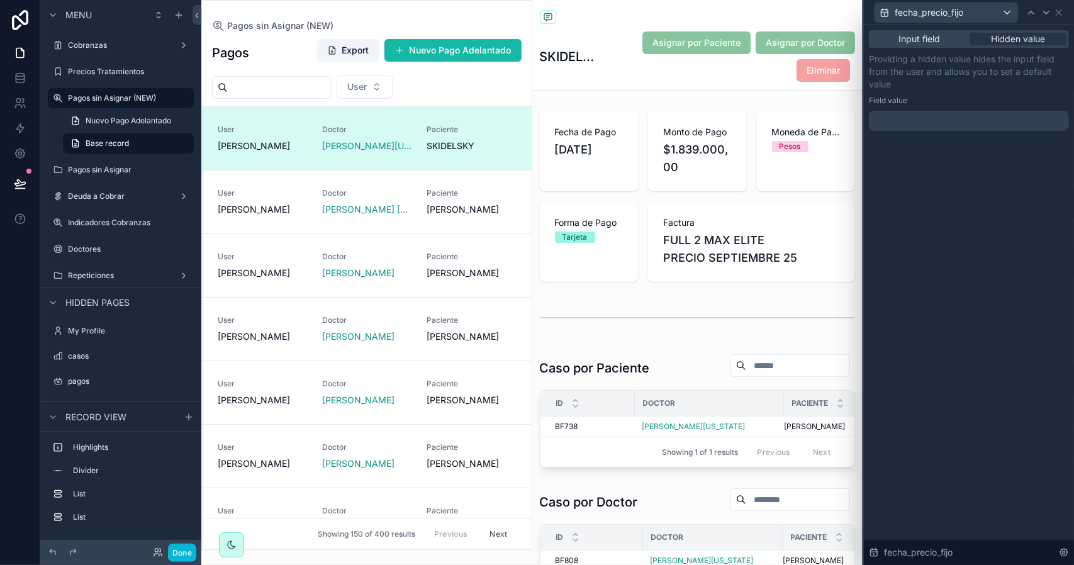
click at [904, 118] on div at bounding box center [969, 121] width 200 height 20
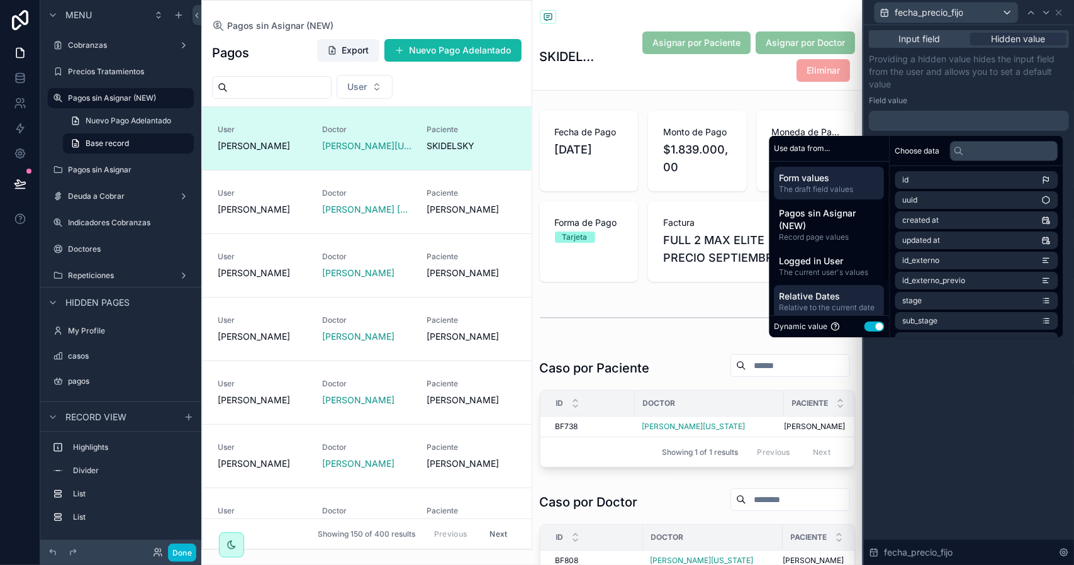
click at [828, 293] on span "Relative Dates" at bounding box center [830, 296] width 100 height 13
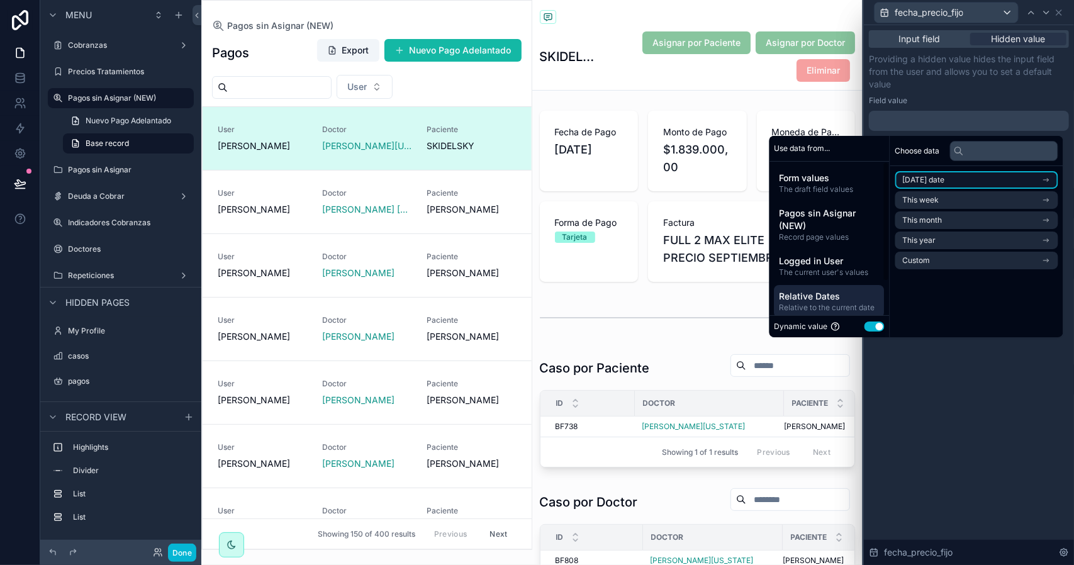
click at [928, 182] on span "[DATE] date" at bounding box center [924, 180] width 42 height 10
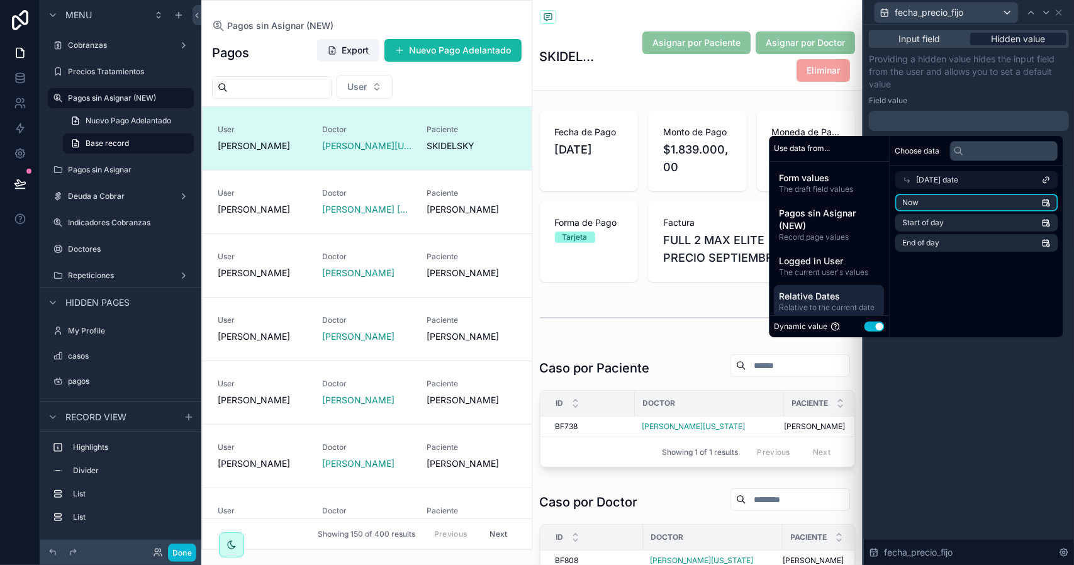
click at [919, 203] on li "Now" at bounding box center [977, 203] width 163 height 18
click at [1043, 10] on icon at bounding box center [1047, 13] width 10 height 10
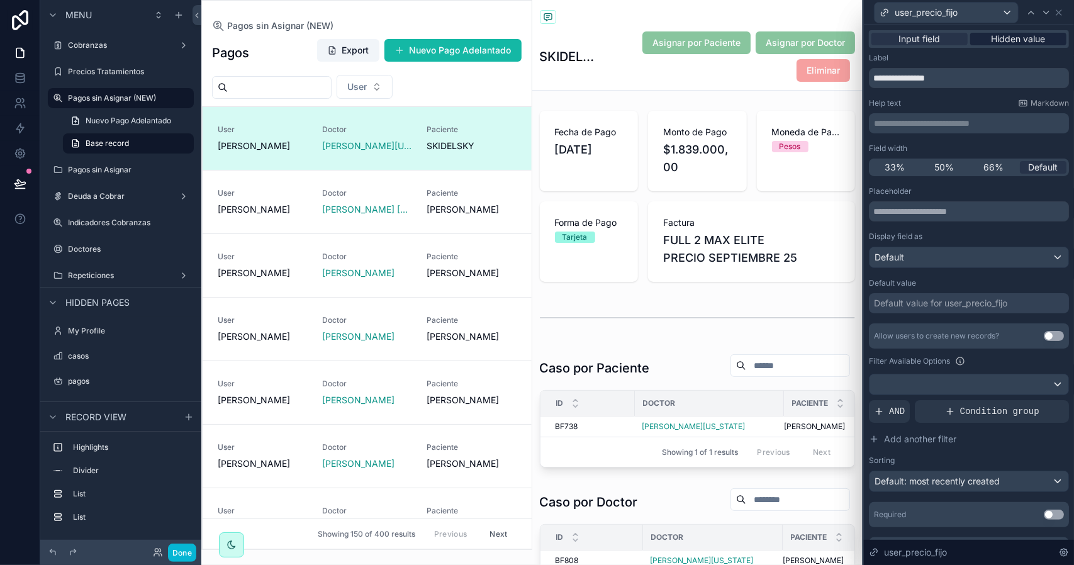
click at [1005, 37] on span "Hidden value" at bounding box center [1019, 39] width 54 height 13
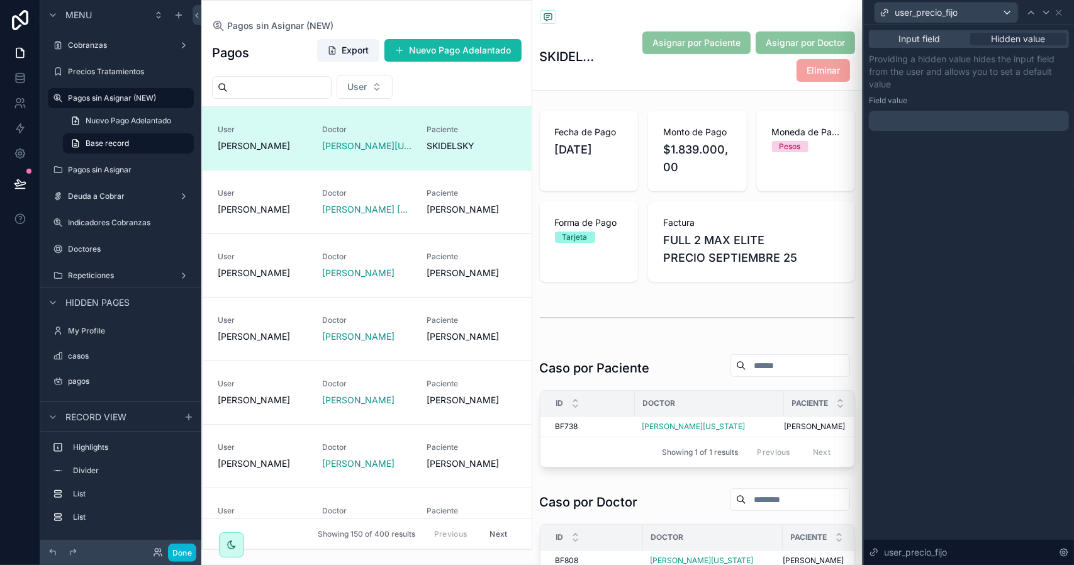
click at [918, 122] on div at bounding box center [969, 121] width 200 height 20
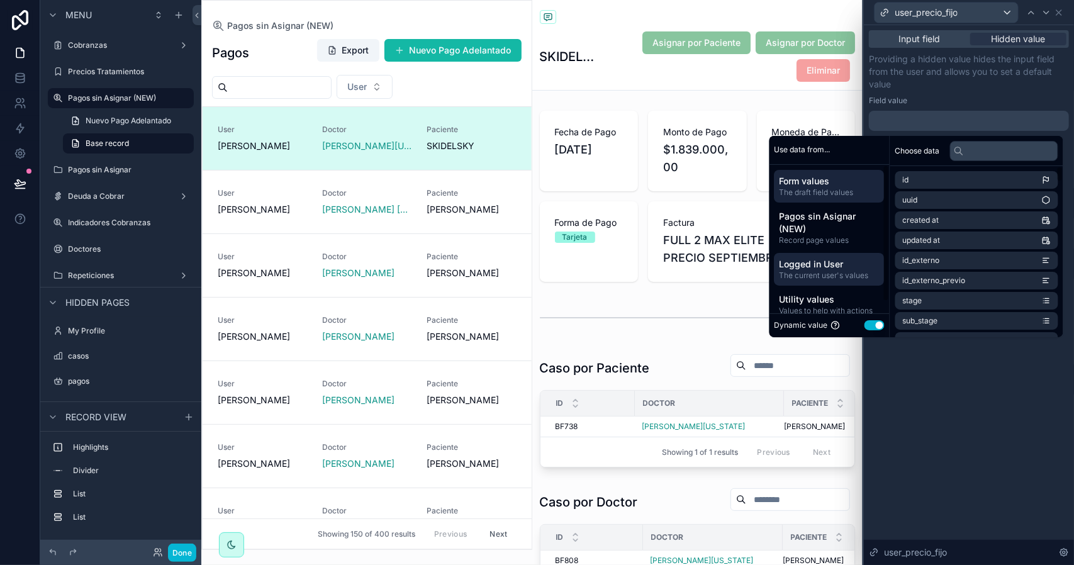
click at [830, 269] on span "Logged in User" at bounding box center [830, 264] width 100 height 13
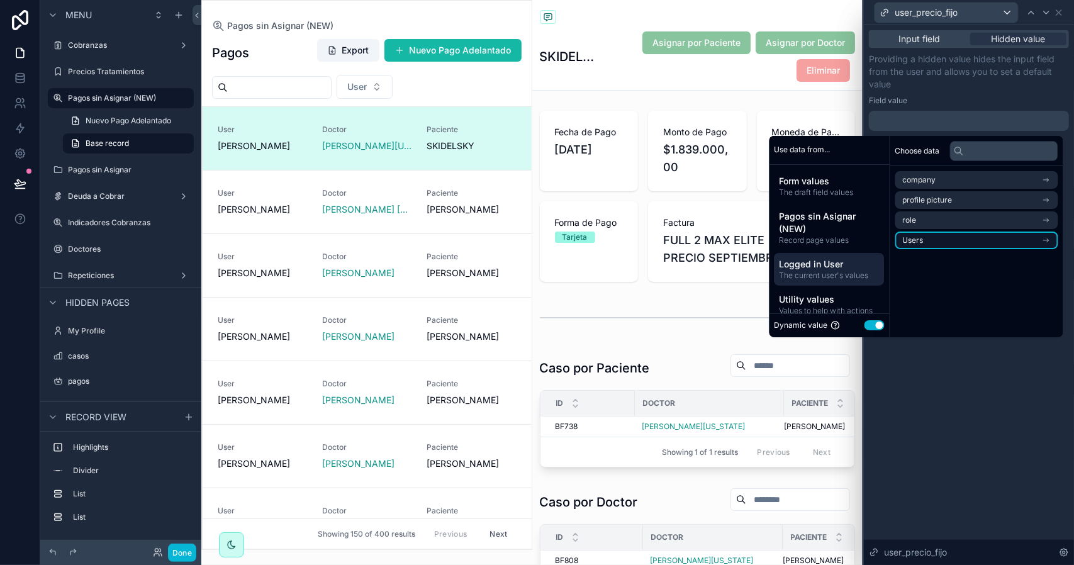
click at [954, 240] on li "Users" at bounding box center [977, 241] width 163 height 18
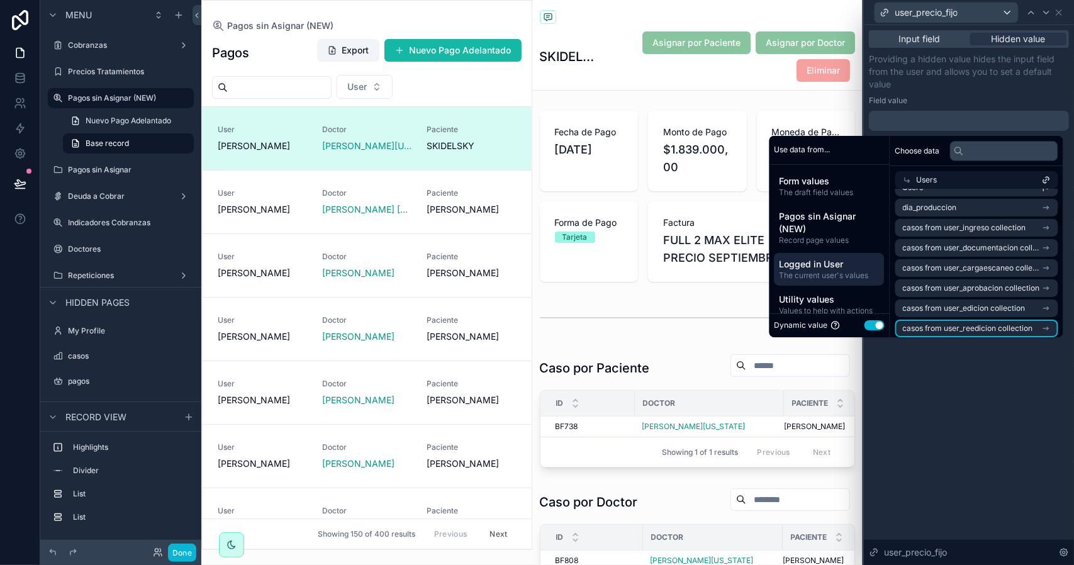
scroll to position [0, 0]
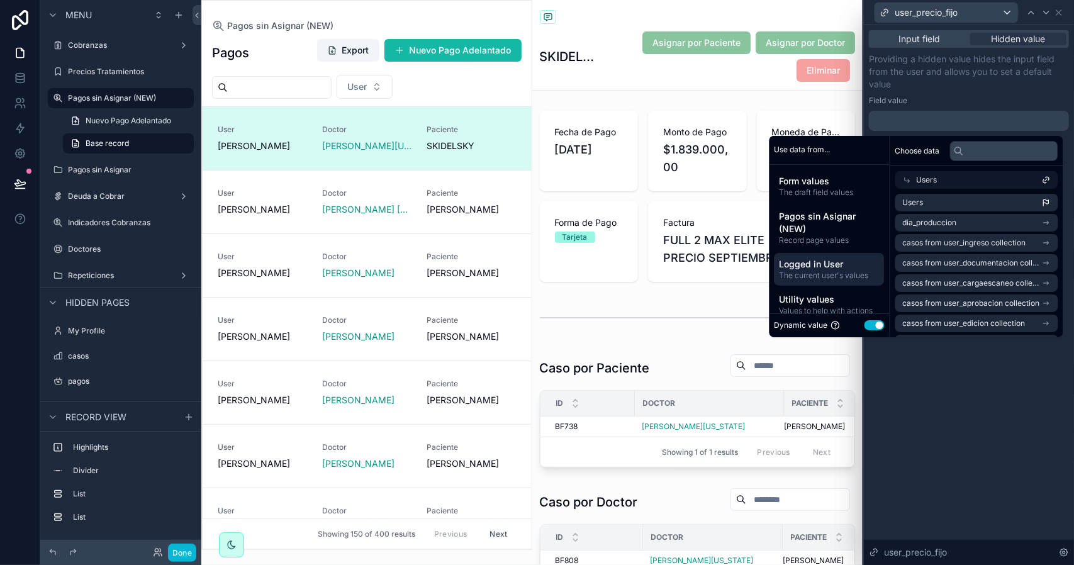
click at [925, 177] on span "Users" at bounding box center [927, 180] width 21 height 10
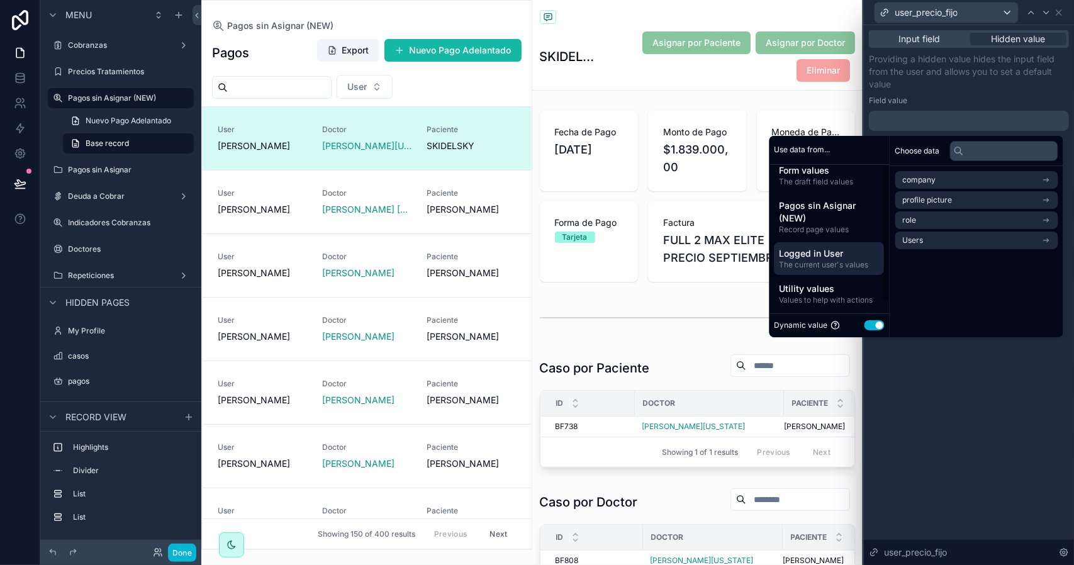
scroll to position [12, 0]
click at [827, 256] on span "Logged in User" at bounding box center [830, 252] width 100 height 13
click at [933, 240] on li "Users" at bounding box center [977, 241] width 163 height 18
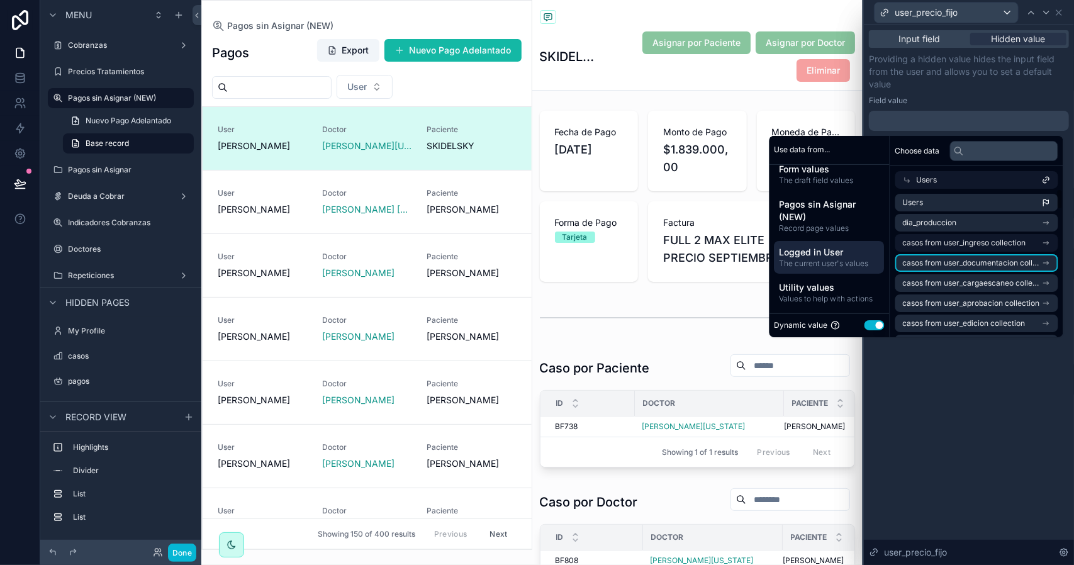
scroll to position [0, 0]
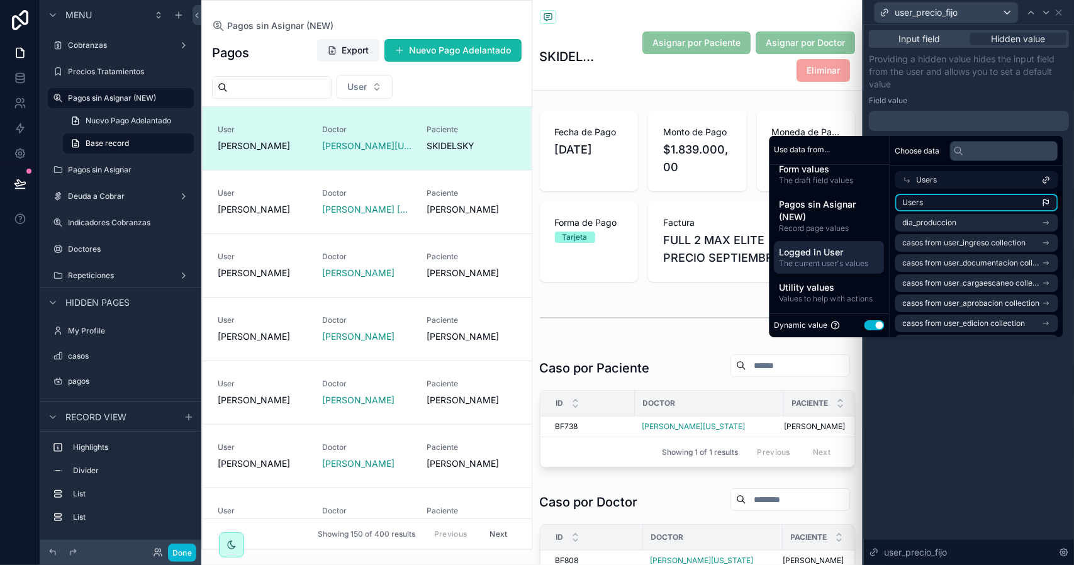
click at [944, 203] on li "Users" at bounding box center [977, 203] width 163 height 18
click at [988, 390] on div "**********" at bounding box center [969, 295] width 210 height 540
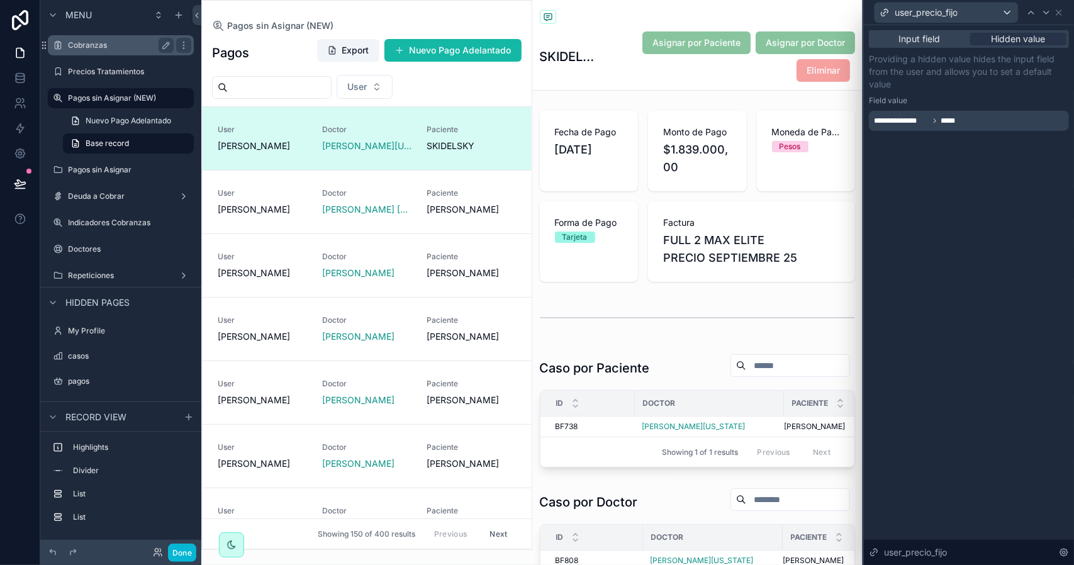
click at [114, 46] on label "Cobranzas" at bounding box center [118, 45] width 101 height 10
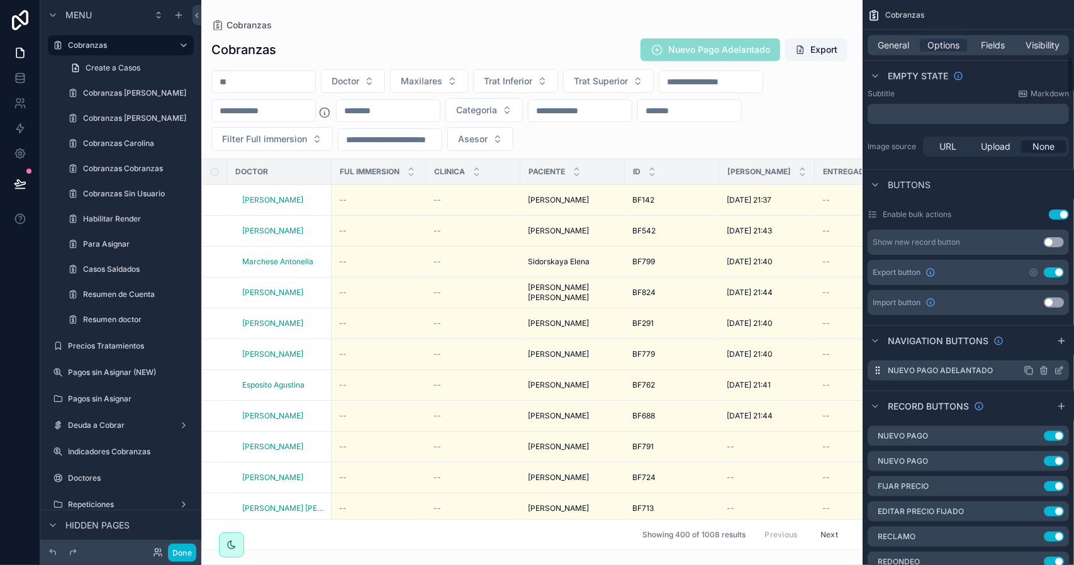
scroll to position [946, 0]
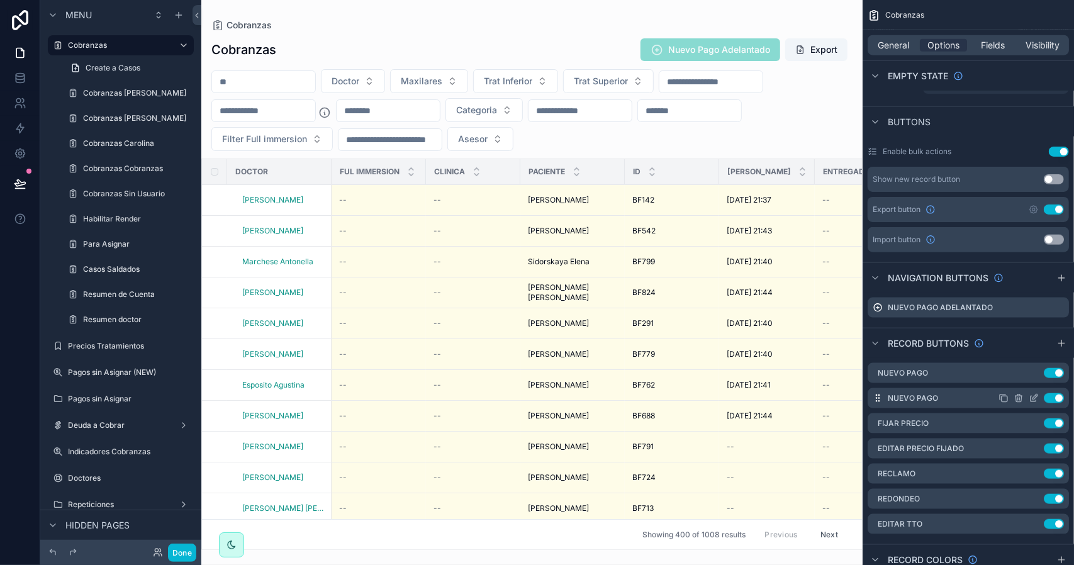
click at [1032, 396] on icon "scrollable content" at bounding box center [1034, 398] width 10 height 10
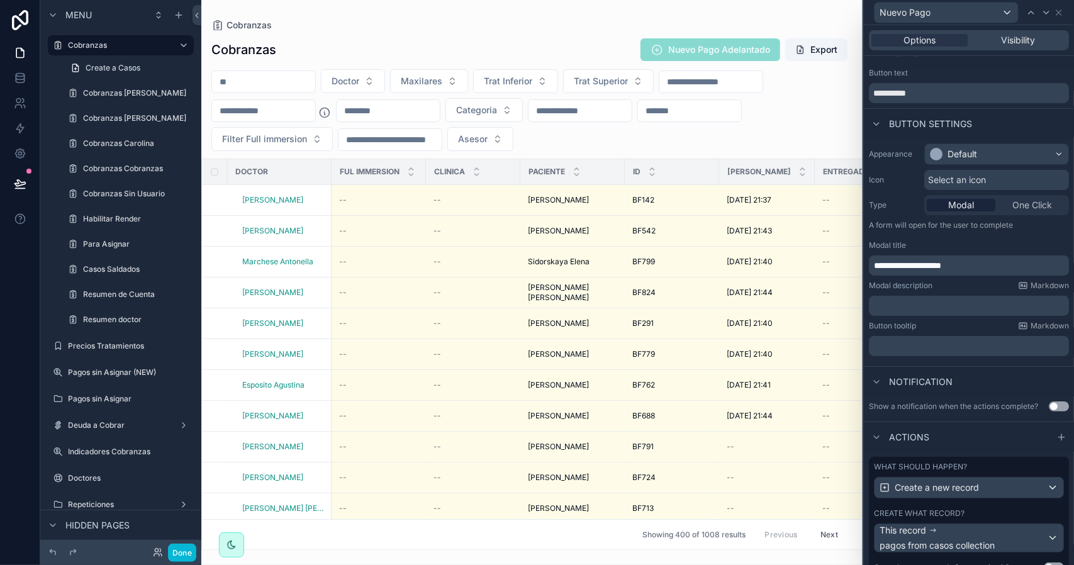
scroll to position [76, 0]
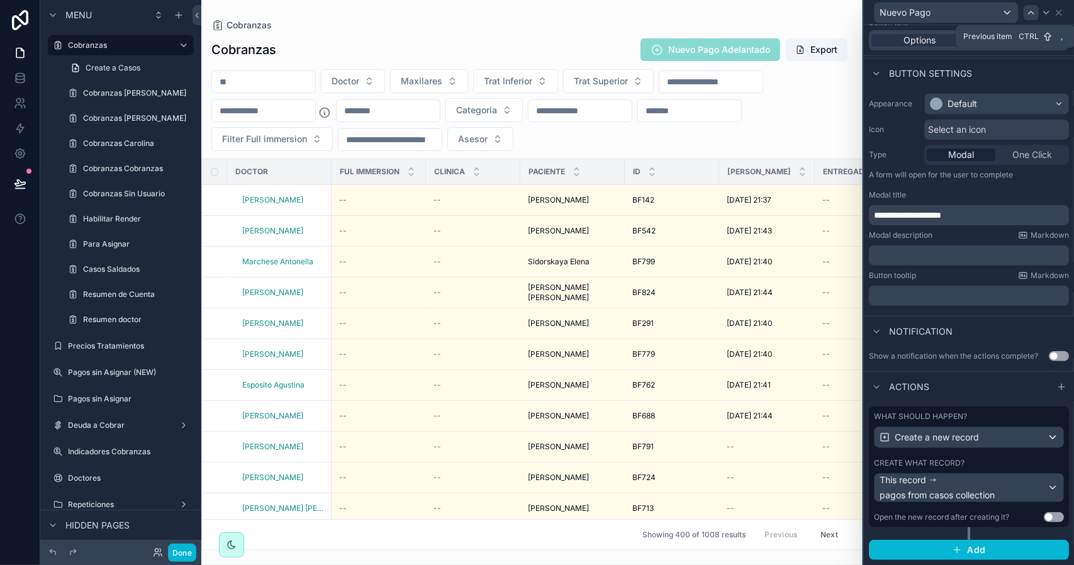
click at [1028, 9] on icon at bounding box center [1032, 13] width 10 height 10
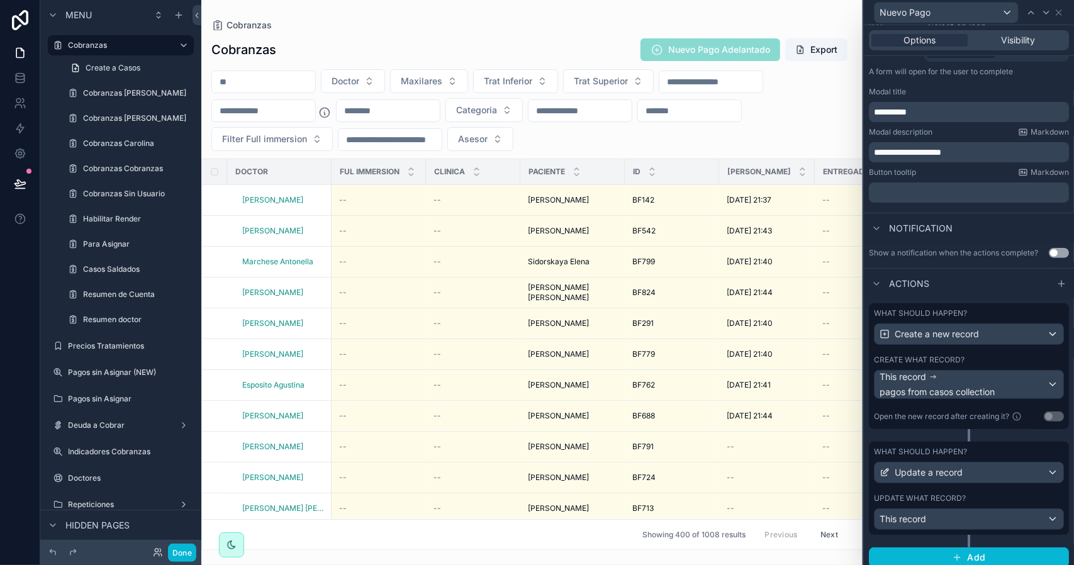
scroll to position [186, 0]
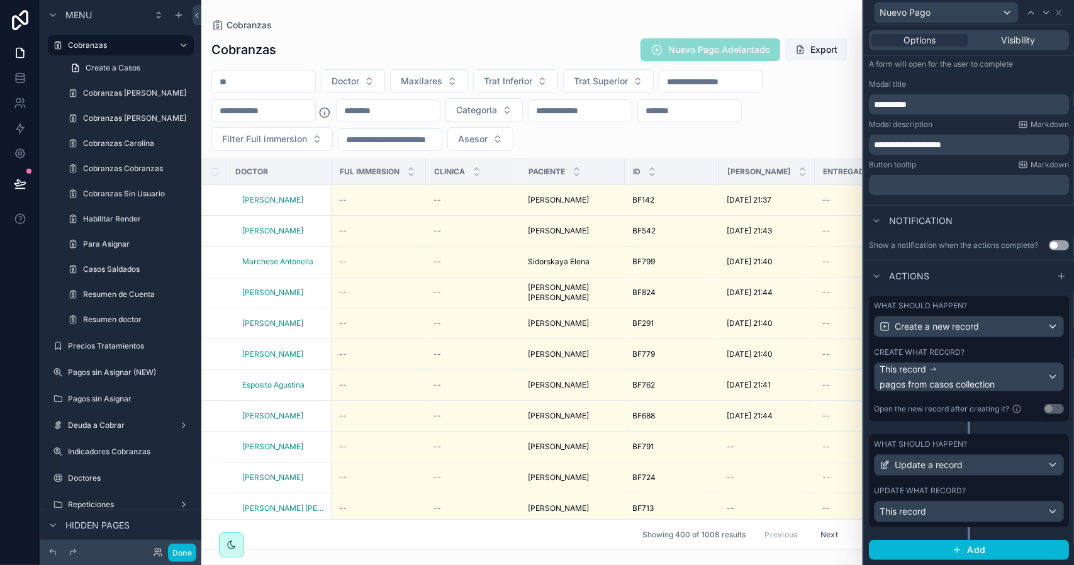
click at [993, 488] on div "Update what record?" at bounding box center [969, 491] width 190 height 10
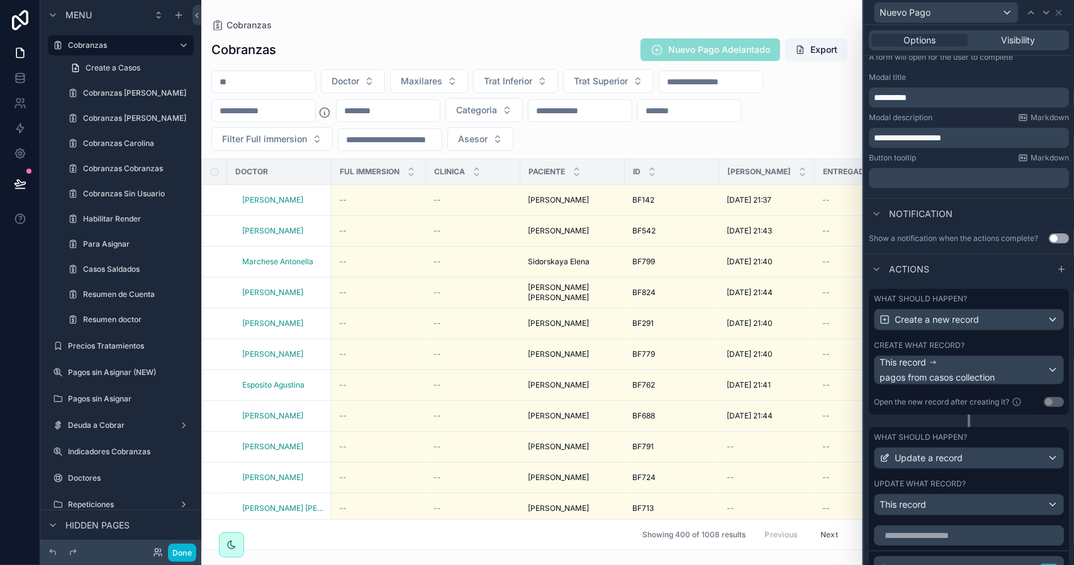
scroll to position [499, 0]
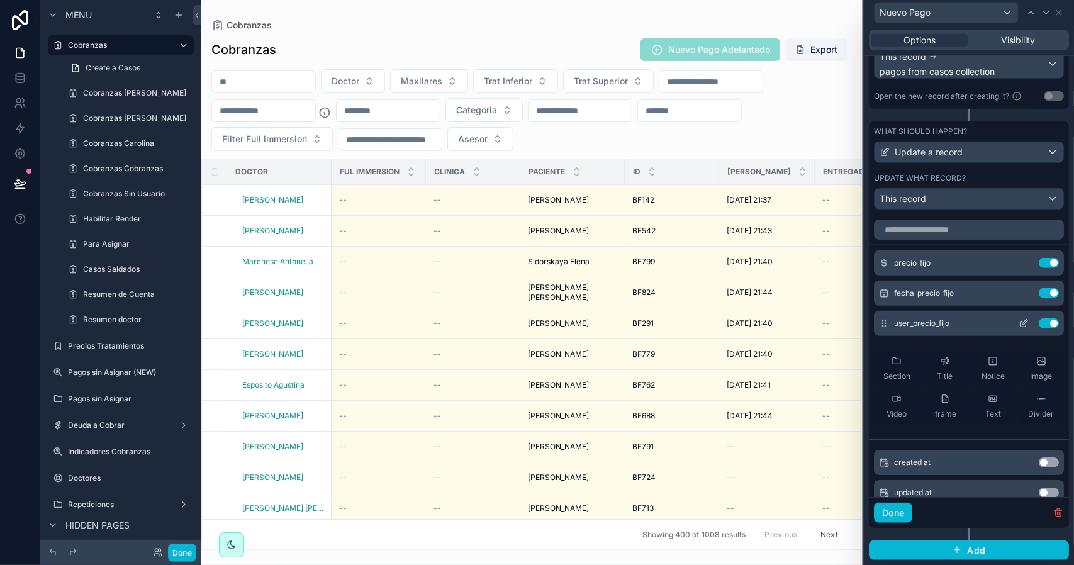
click at [1006, 329] on div "user_precio_fijo Use setting" at bounding box center [969, 323] width 190 height 25
click at [1019, 325] on icon at bounding box center [1024, 323] width 10 height 10
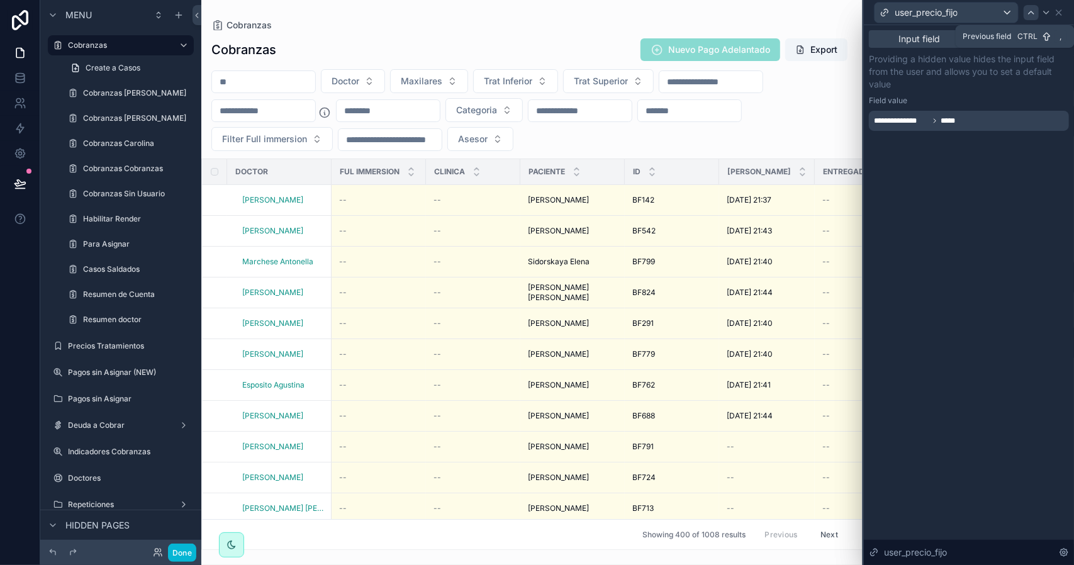
click at [1035, 11] on icon at bounding box center [1032, 13] width 10 height 10
click at [1059, 14] on icon at bounding box center [1059, 13] width 10 height 10
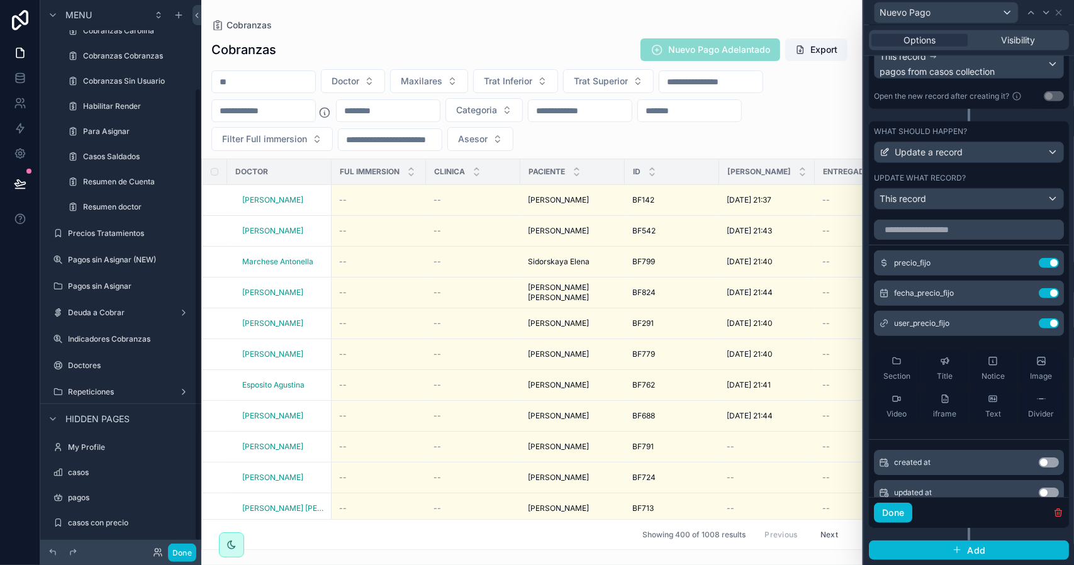
scroll to position [117, 0]
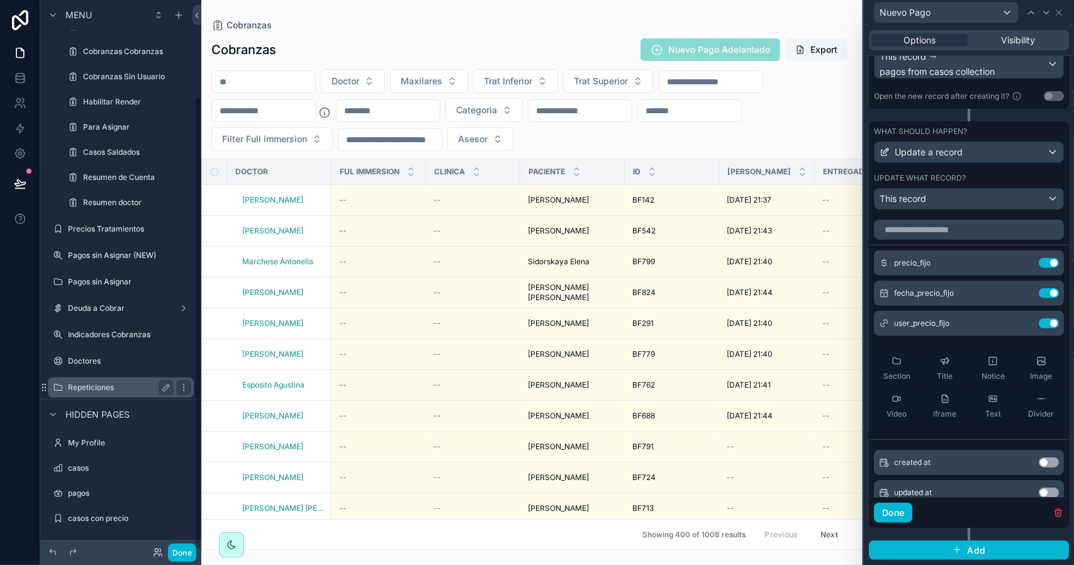
drag, startPoint x: 128, startPoint y: 257, endPoint x: 154, endPoint y: 258, distance: 26.5
click at [128, 257] on label "Pagos sin Asignar (NEW)" at bounding box center [129, 256] width 123 height 10
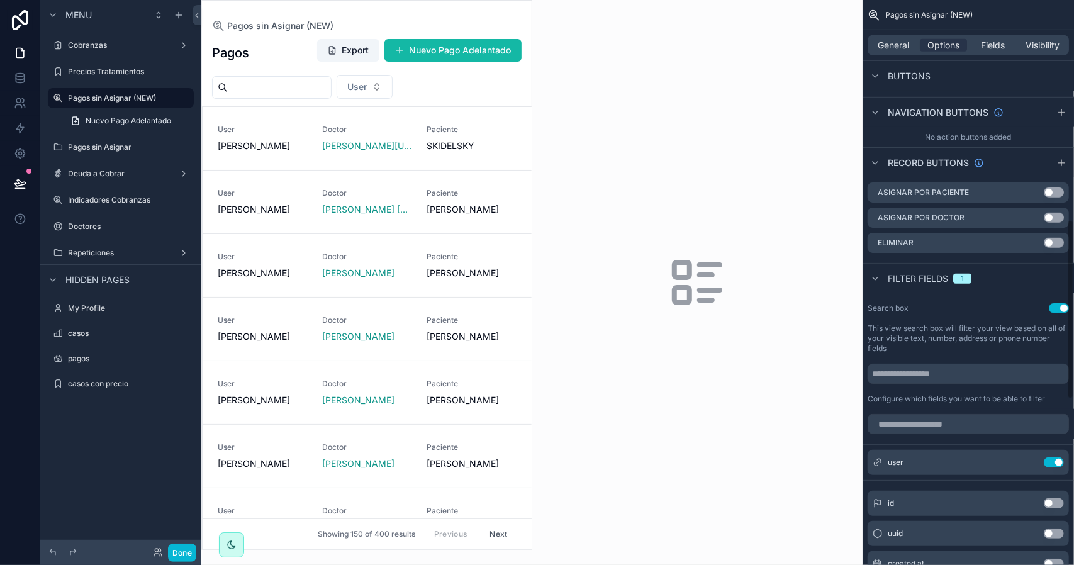
scroll to position [568, 0]
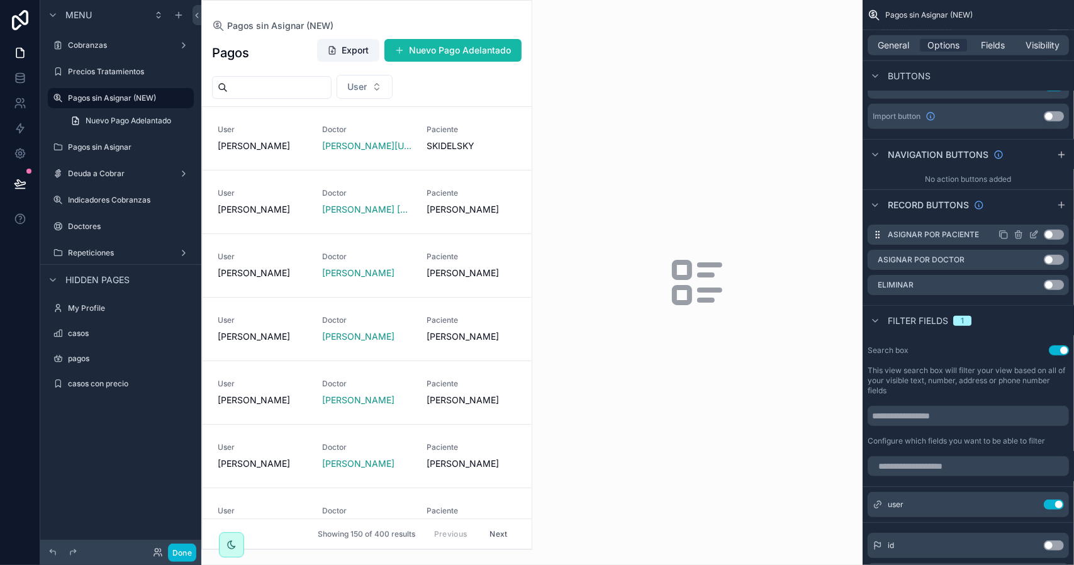
click at [1035, 230] on icon "scrollable content" at bounding box center [1034, 235] width 10 height 10
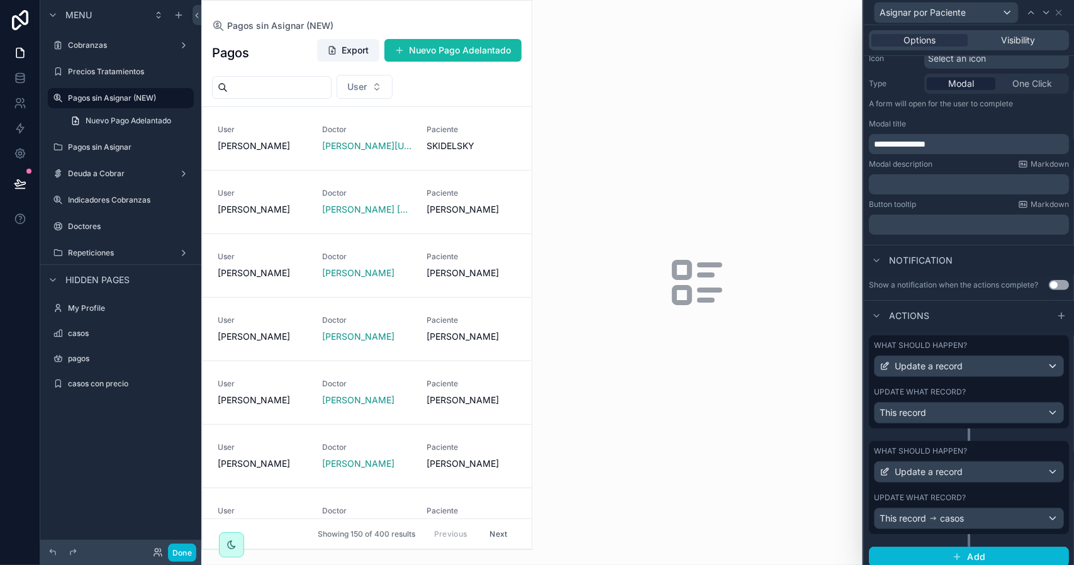
scroll to position [154, 0]
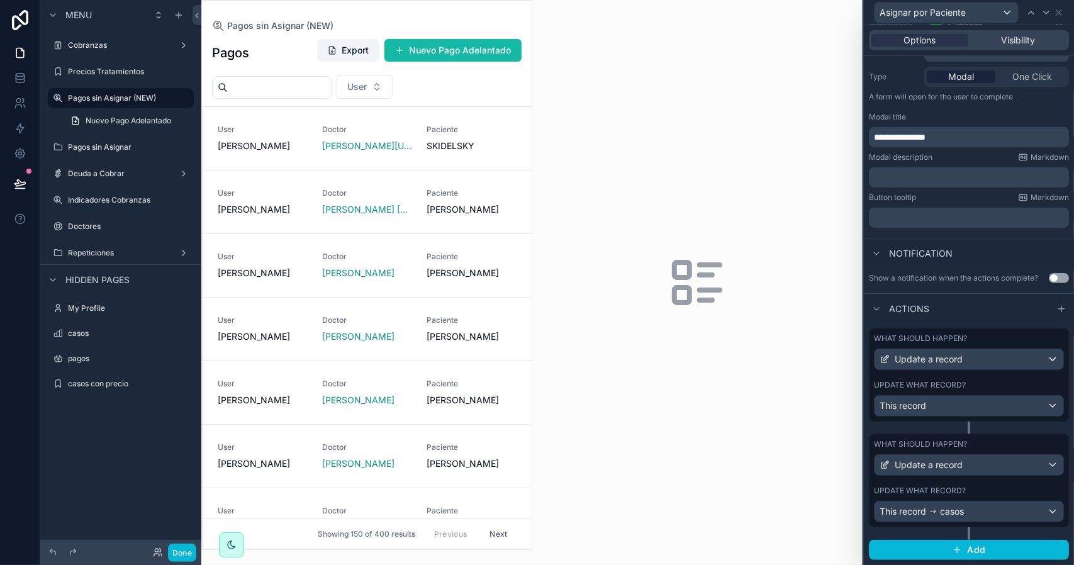
click at [993, 485] on div "What should happen? Update a record Update what record? This record casos" at bounding box center [969, 480] width 200 height 93
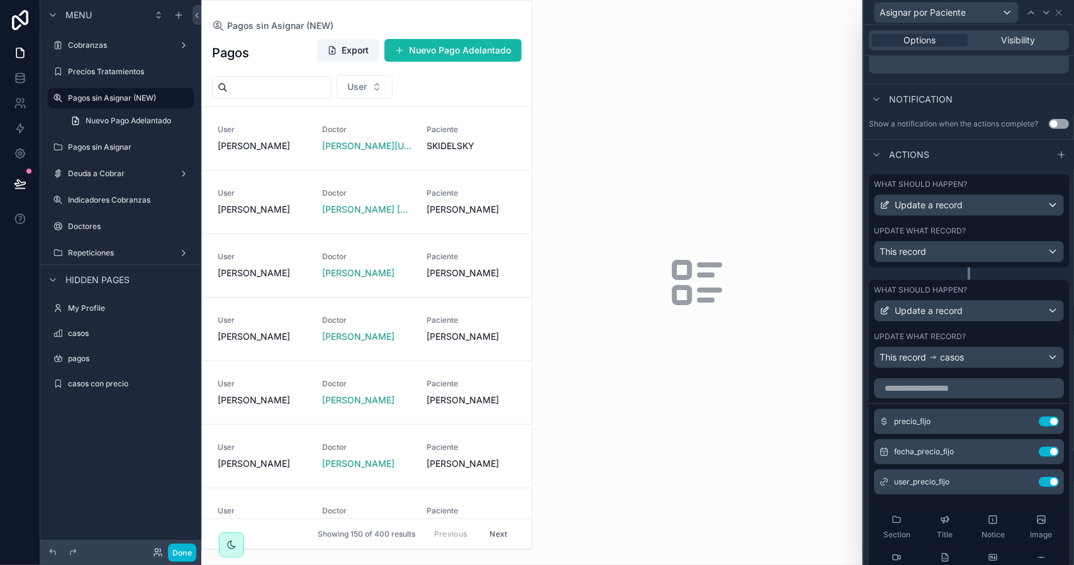
scroll to position [342, 0]
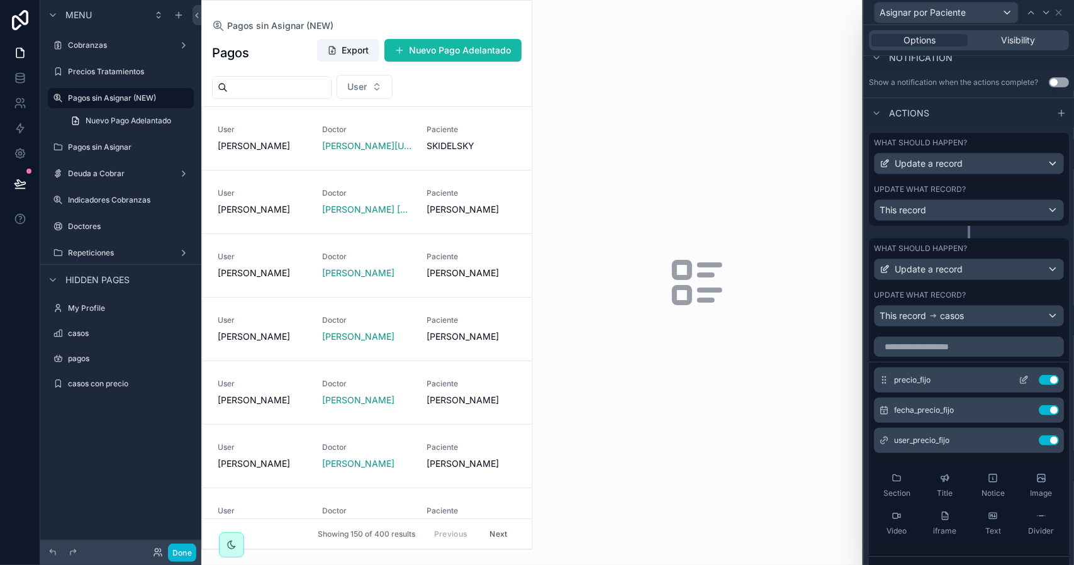
click at [1019, 385] on icon at bounding box center [1024, 380] width 10 height 10
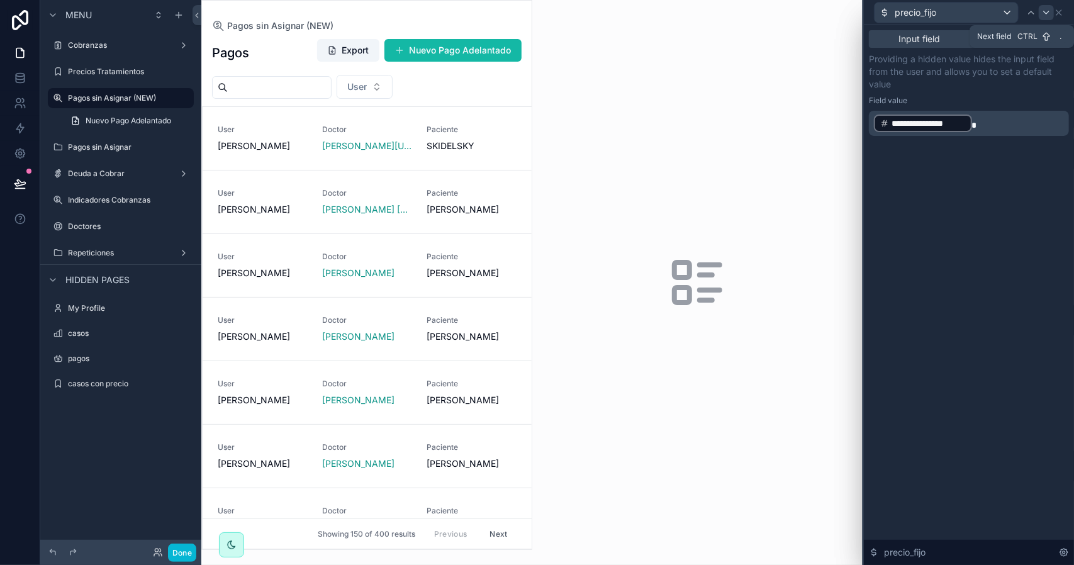
click at [1045, 16] on icon at bounding box center [1047, 13] width 10 height 10
click at [1060, 14] on icon at bounding box center [1059, 13] width 10 height 10
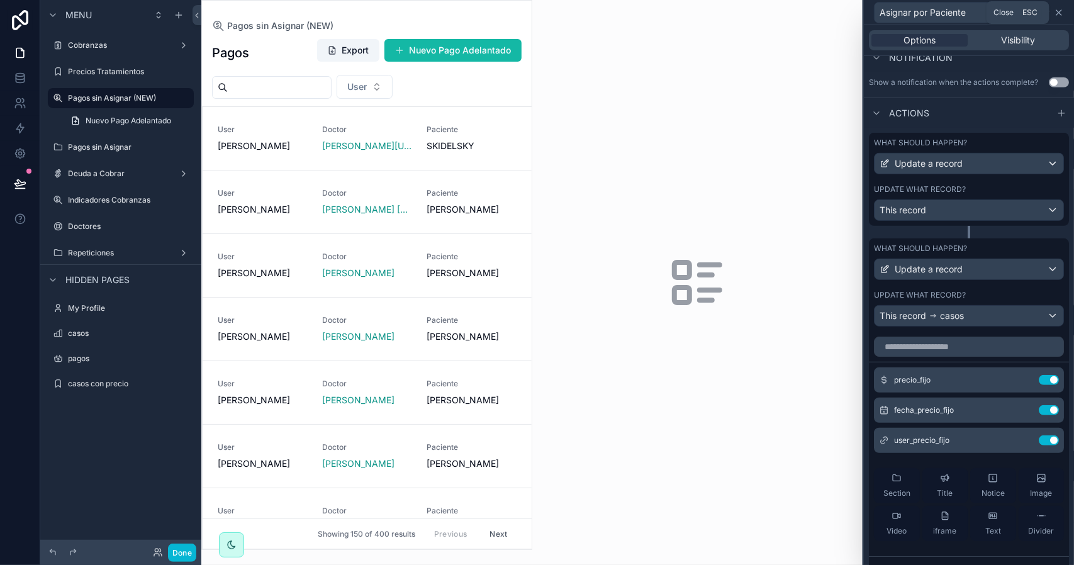
click at [1064, 12] on icon at bounding box center [1059, 13] width 10 height 10
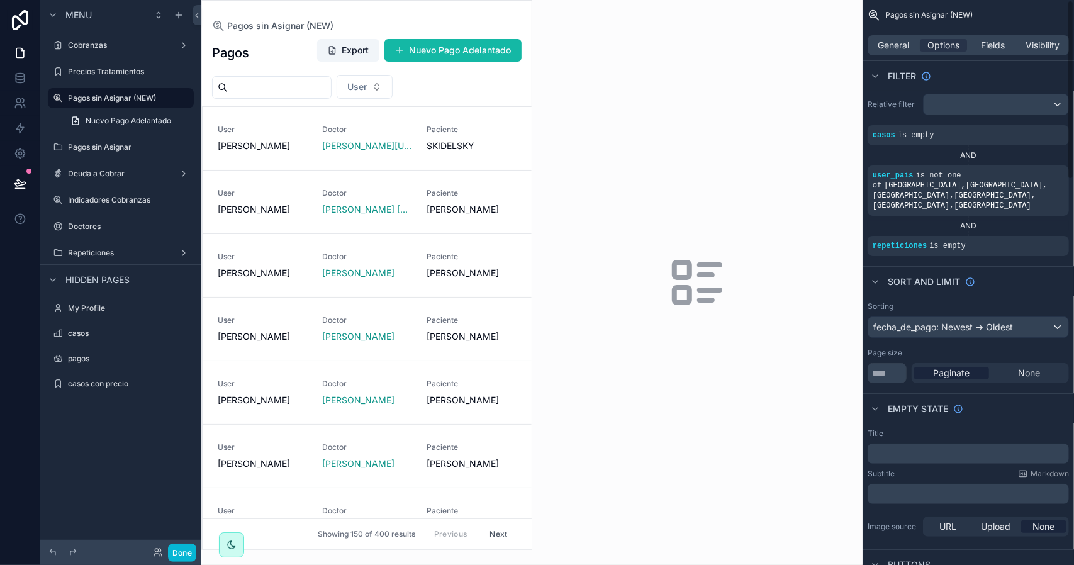
scroll to position [0, 0]
click at [945, 41] on span "Options" at bounding box center [944, 45] width 32 height 13
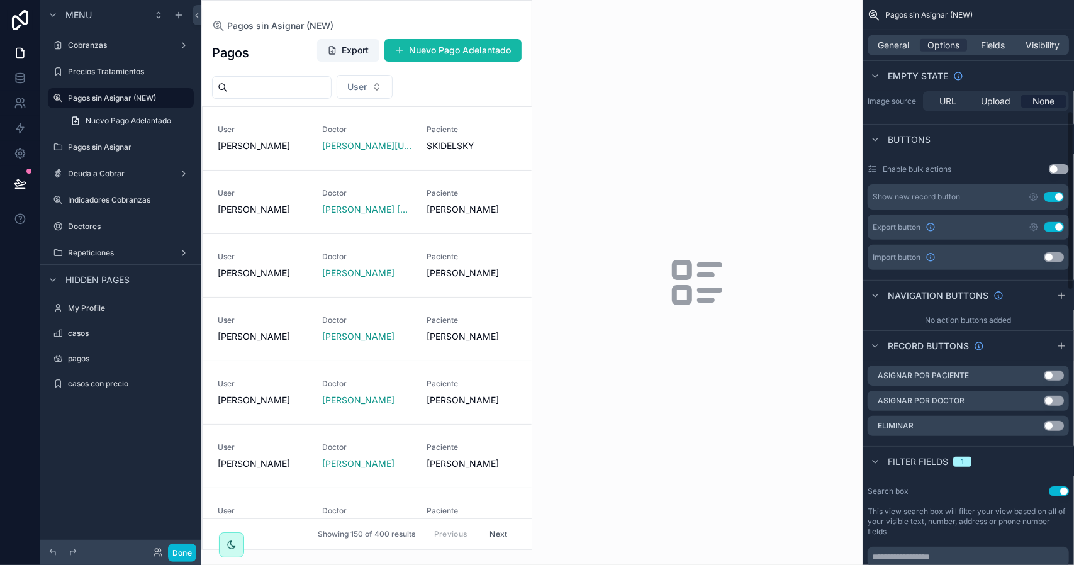
scroll to position [504, 0]
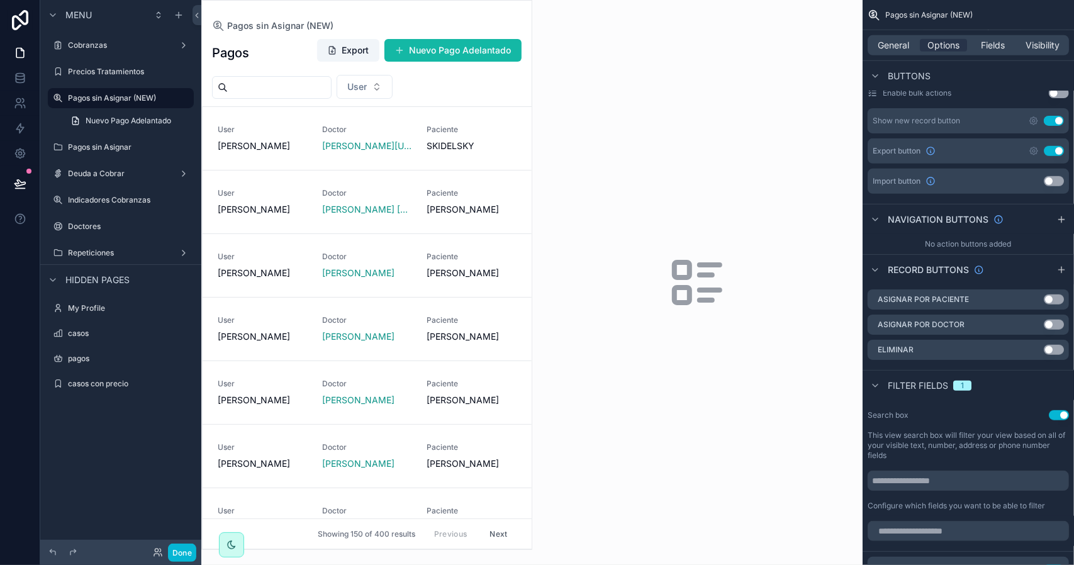
click at [485, 143] on div "scrollable content" at bounding box center [367, 275] width 330 height 549
click at [500, 149] on span "SKIDELSKY" at bounding box center [471, 146] width 89 height 13
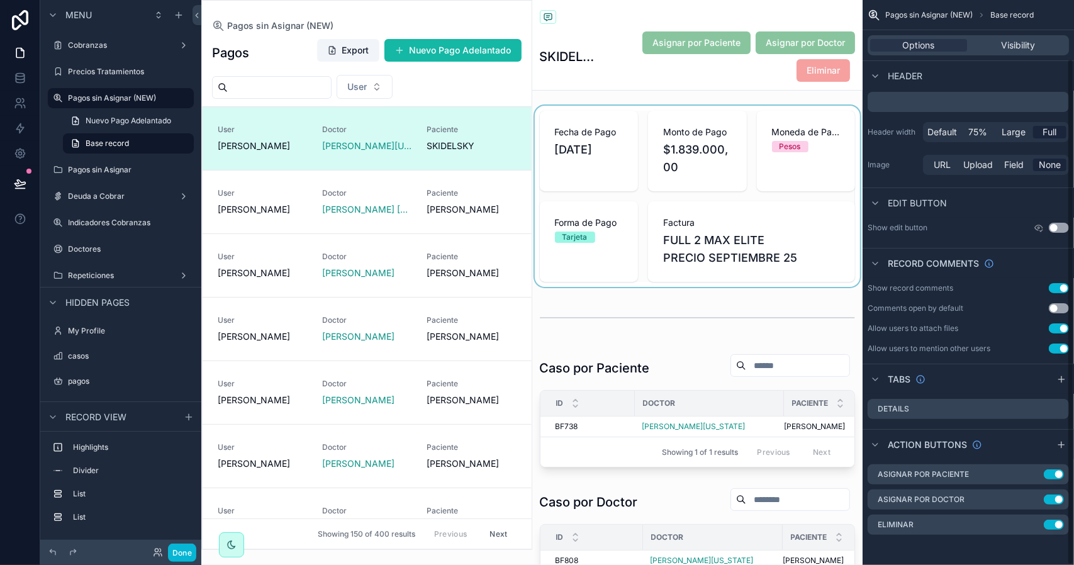
scroll to position [65, 0]
click at [1032, 499] on icon "scrollable content" at bounding box center [1034, 502] width 6 height 6
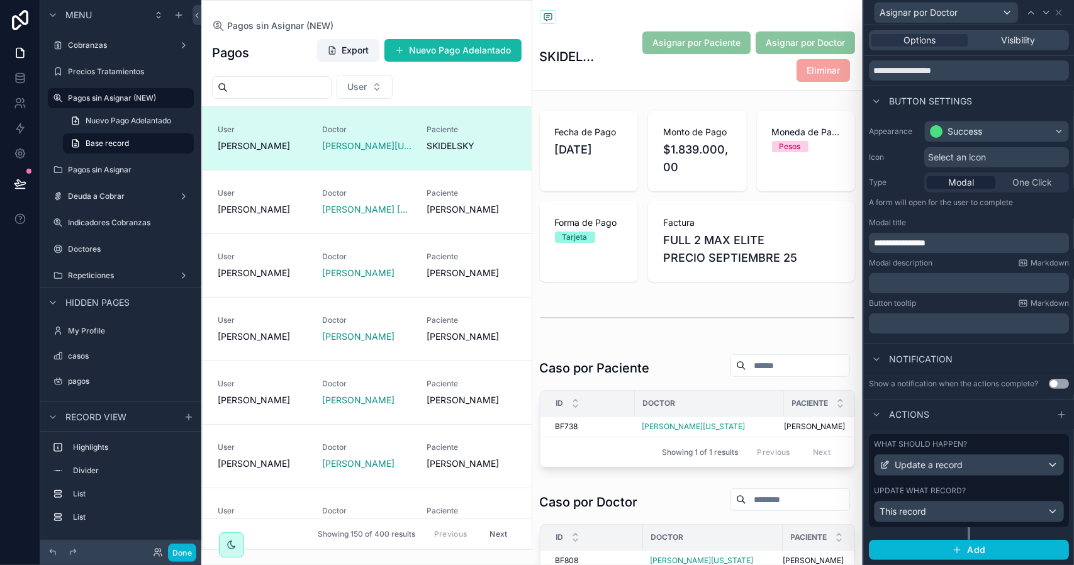
scroll to position [48, 0]
click at [1007, 556] on button "Add" at bounding box center [969, 550] width 200 height 20
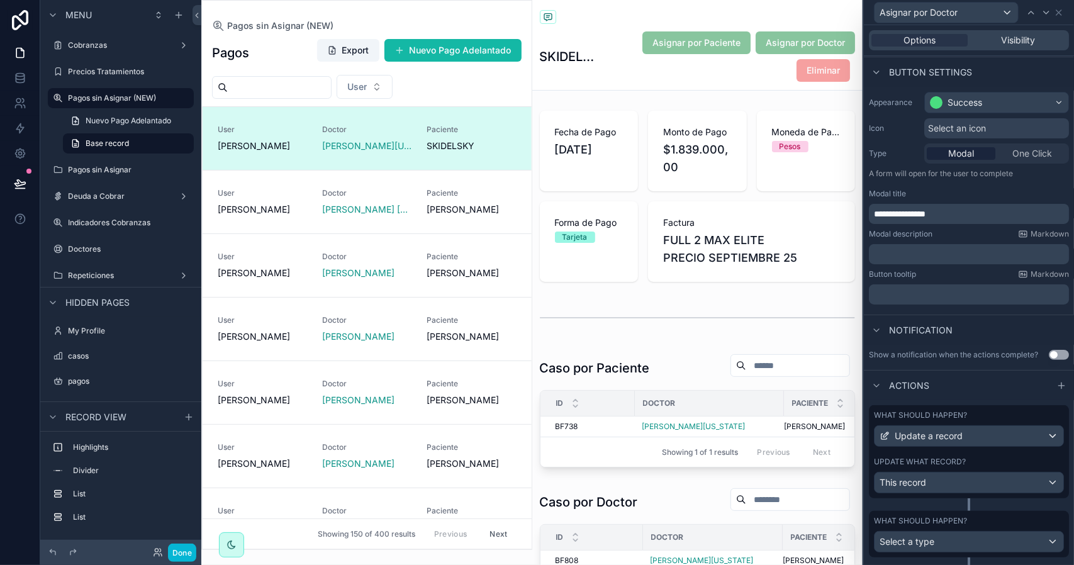
scroll to position [107, 0]
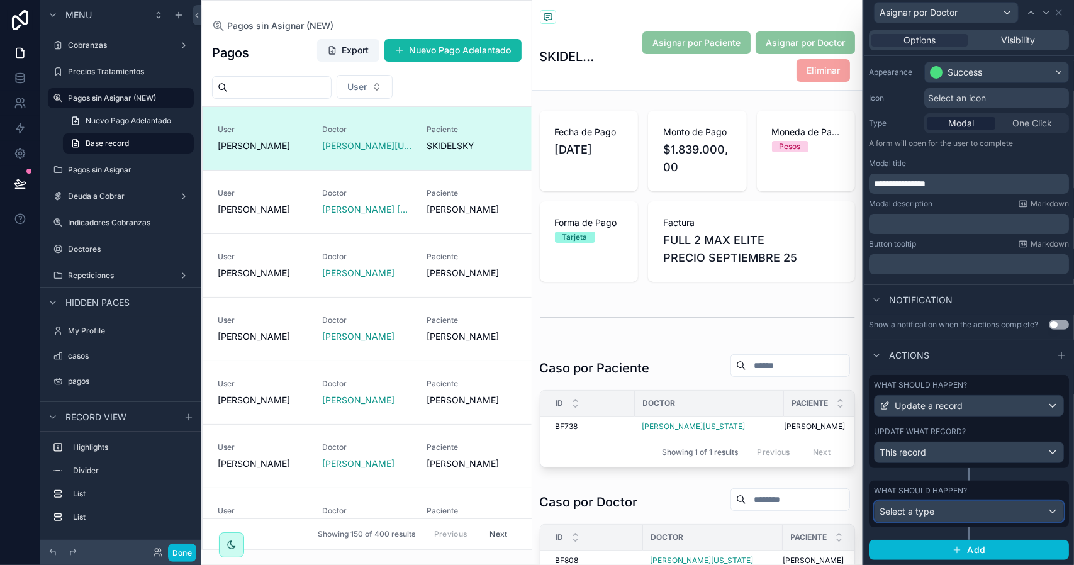
click at [970, 515] on div "Select a type" at bounding box center [969, 512] width 189 height 20
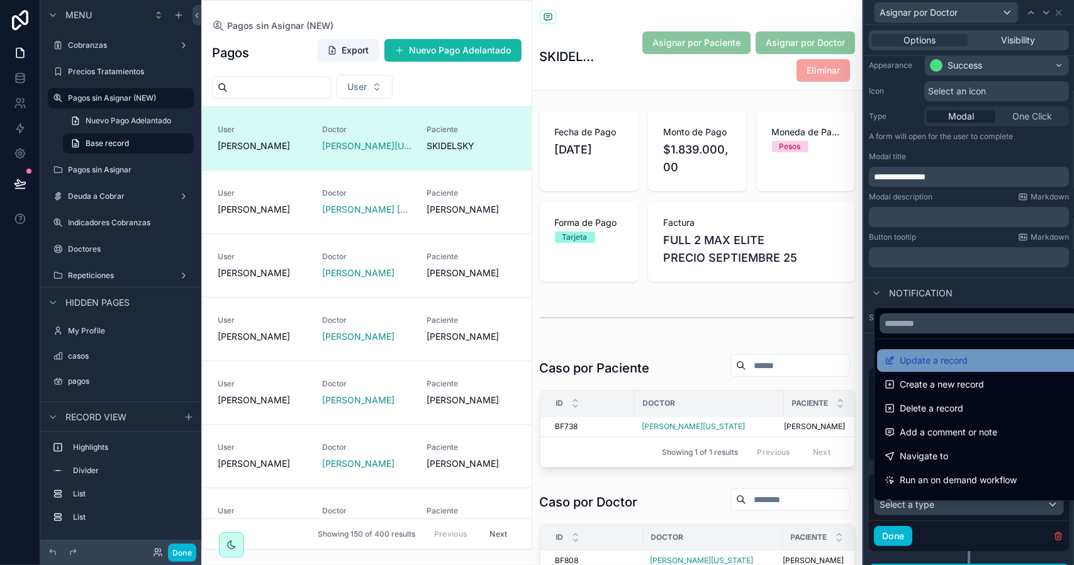
click at [950, 364] on span "Update a record" at bounding box center [934, 360] width 68 height 15
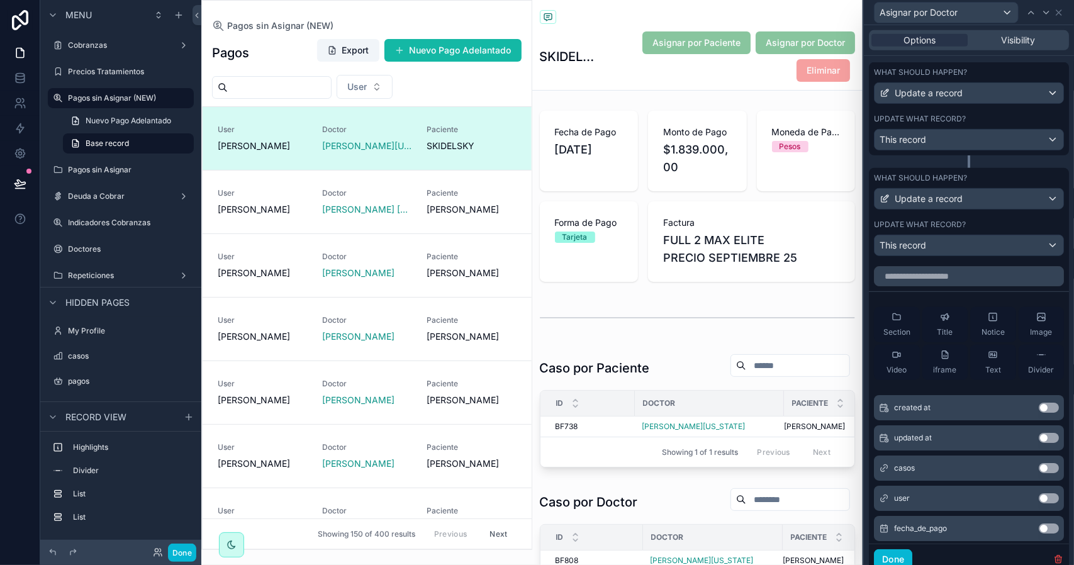
scroll to position [422, 0]
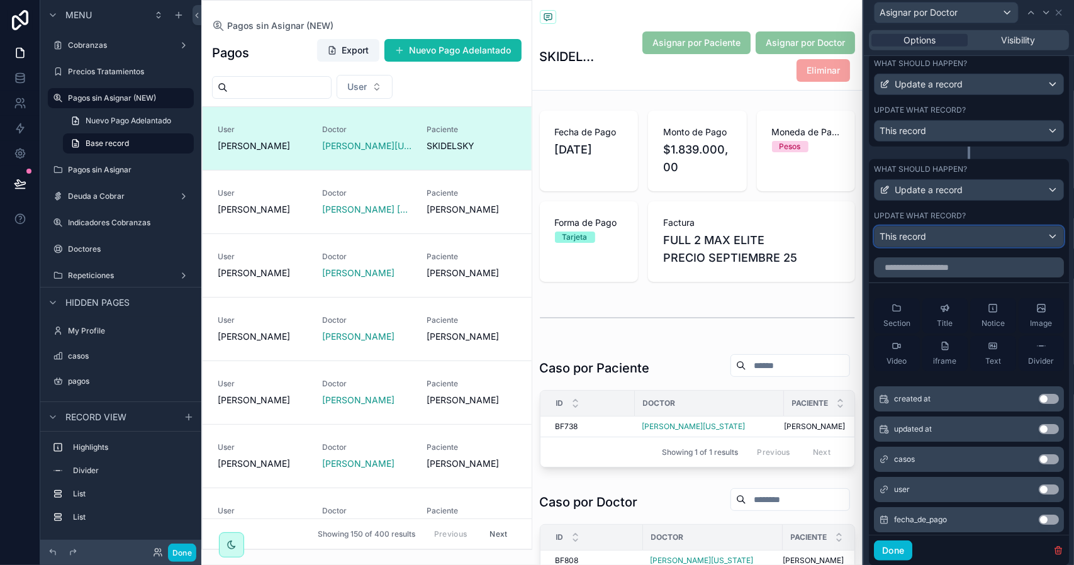
click at [957, 240] on div "This record" at bounding box center [969, 237] width 189 height 20
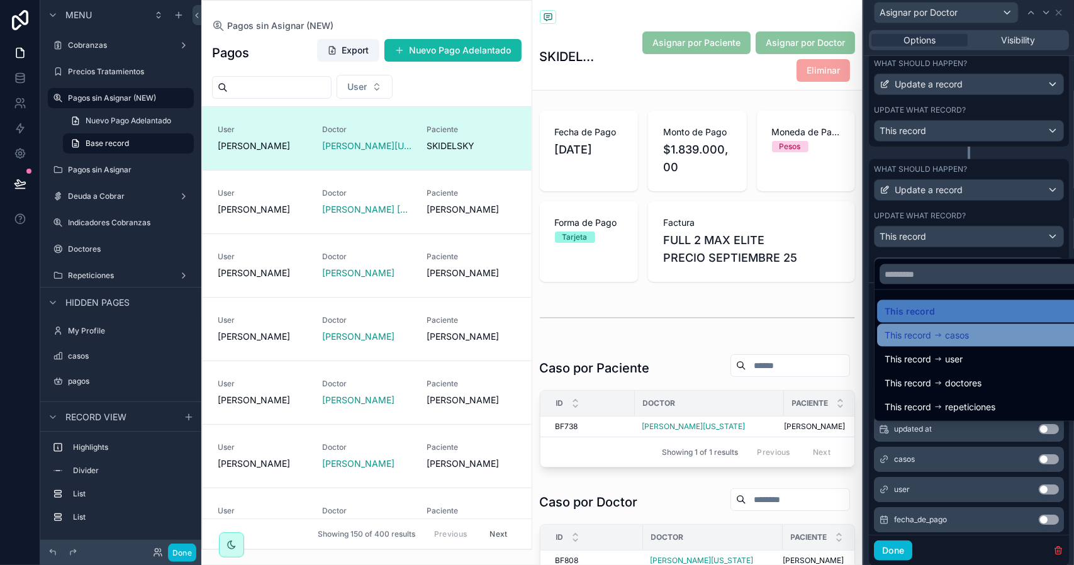
click at [988, 337] on div "This record casos" at bounding box center [979, 335] width 188 height 15
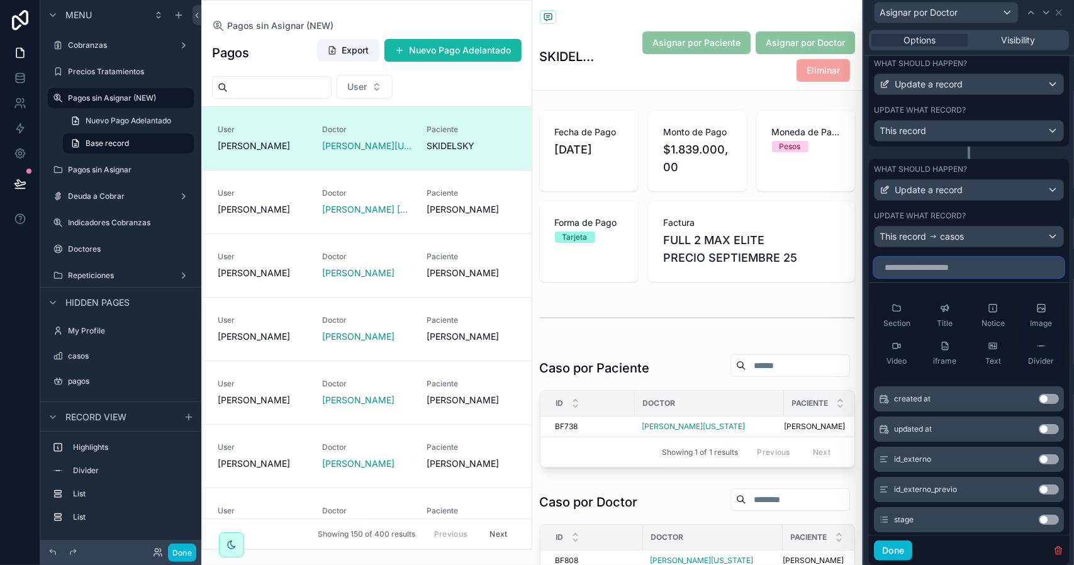
click at [945, 278] on input "text" at bounding box center [969, 267] width 190 height 20
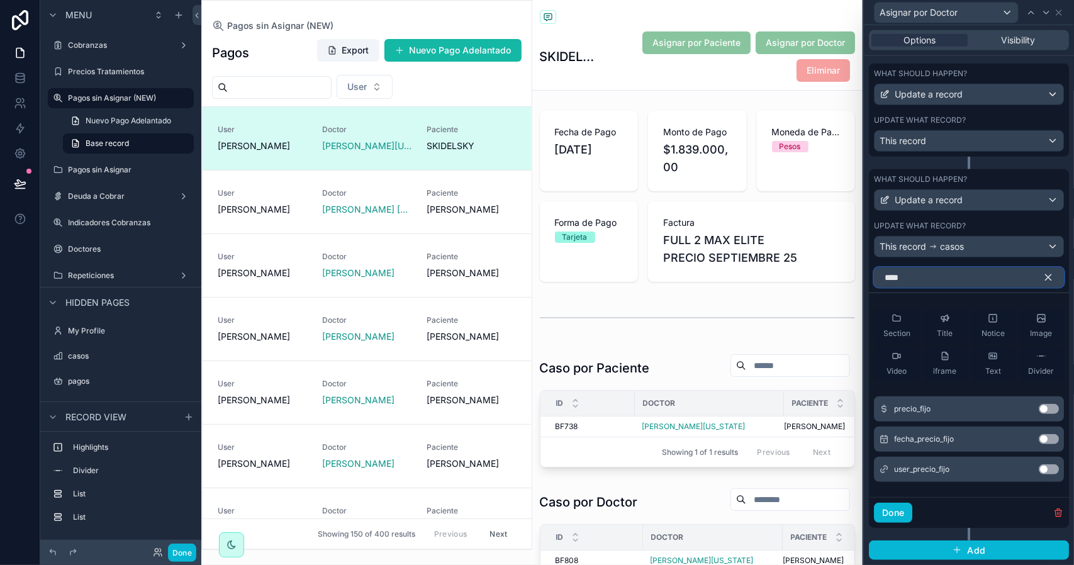
scroll to position [418, 0]
type input "****"
click at [1039, 412] on button "Use setting" at bounding box center [1049, 409] width 20 height 10
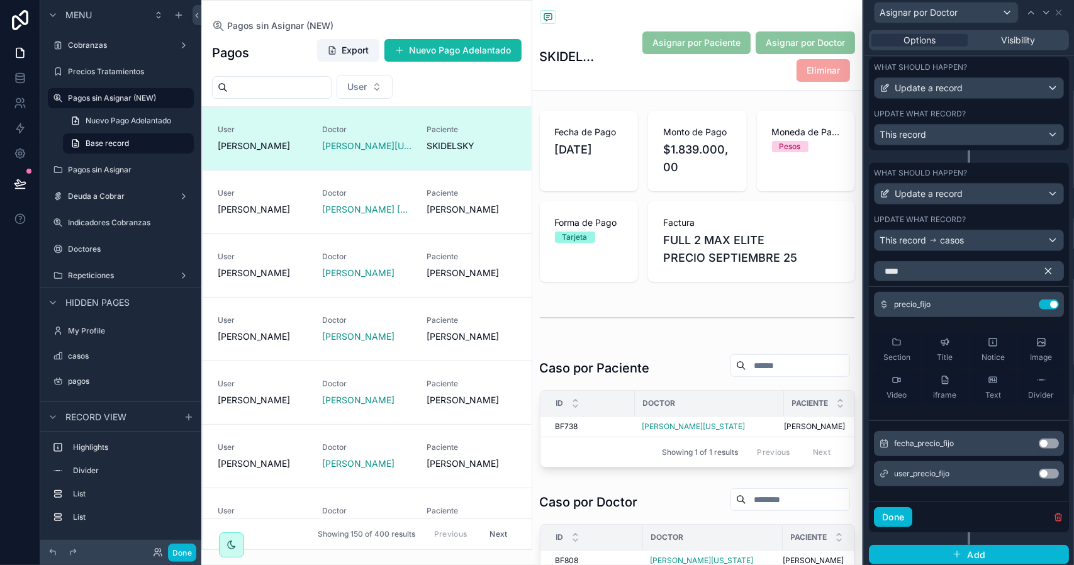
click at [1039, 448] on button "Use setting" at bounding box center [1049, 444] width 20 height 10
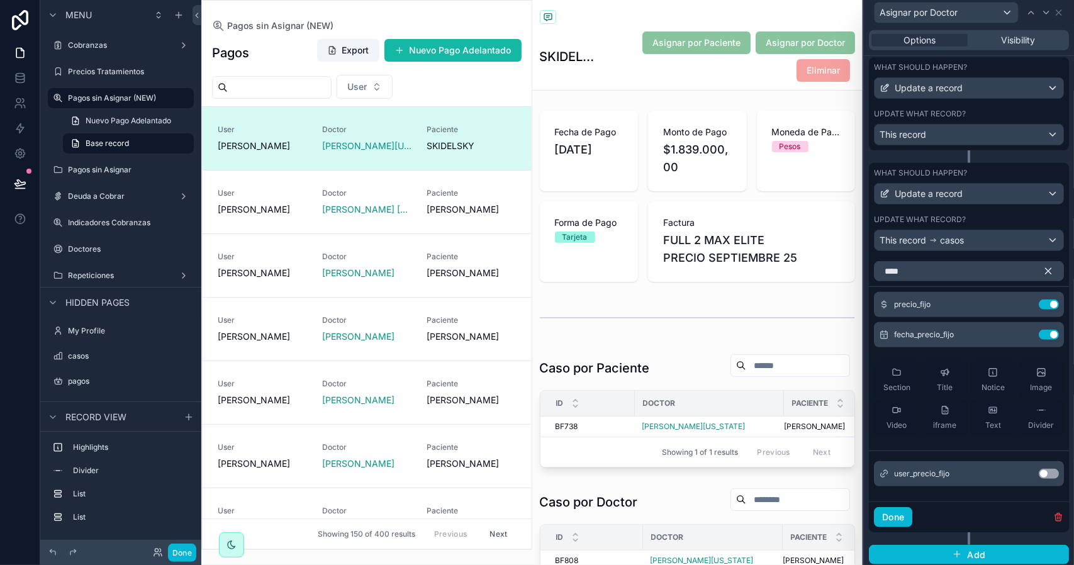
click at [1039, 479] on button "Use setting" at bounding box center [1049, 474] width 20 height 10
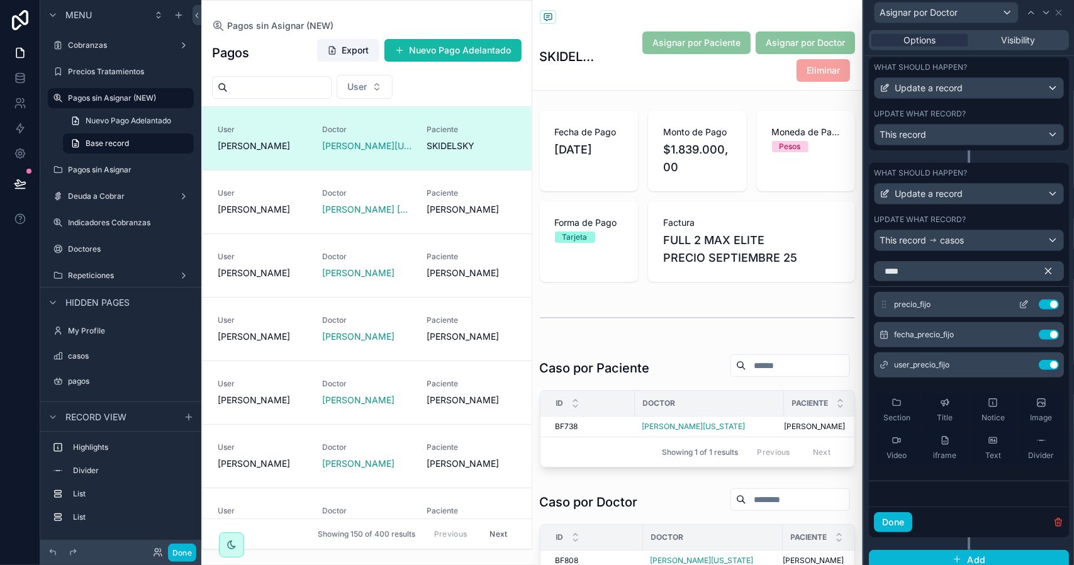
click at [1019, 310] on icon at bounding box center [1024, 305] width 10 height 10
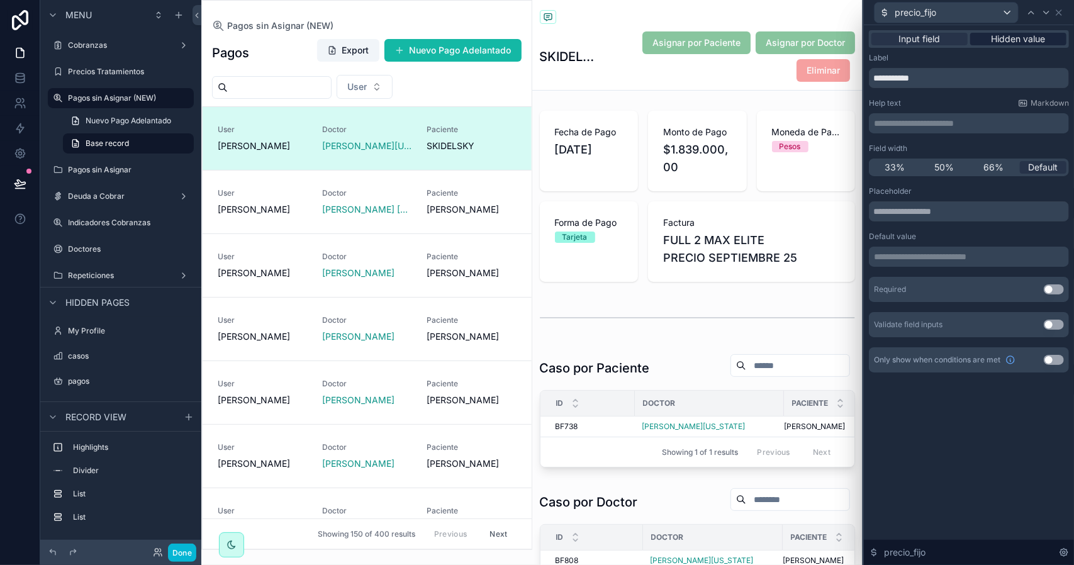
click at [1002, 38] on span "Hidden value" at bounding box center [1019, 39] width 54 height 13
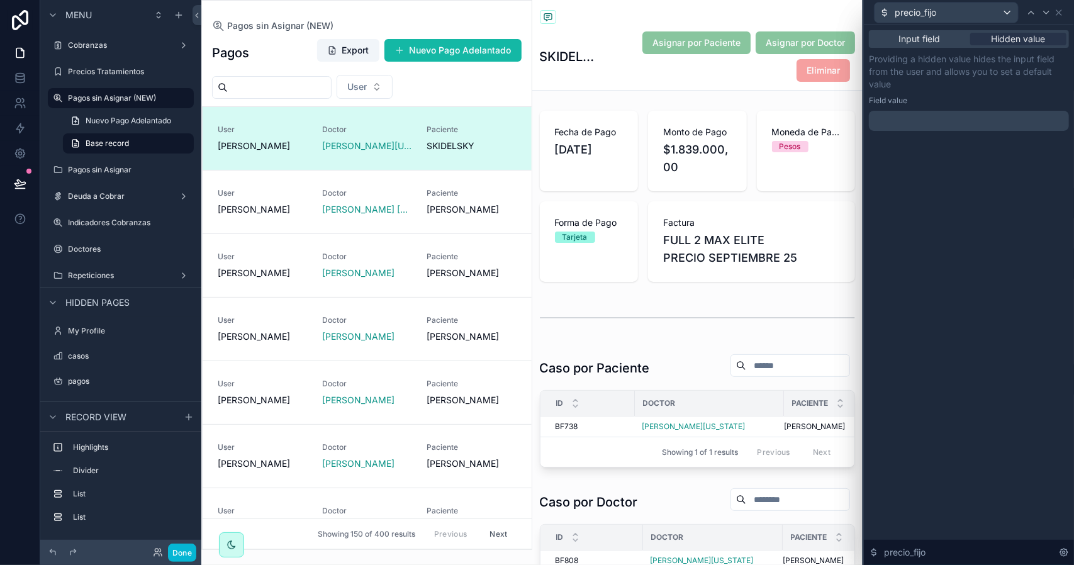
click at [928, 114] on div "﻿" at bounding box center [969, 121] width 200 height 20
click at [928, 121] on p "﻿" at bounding box center [970, 121] width 193 height 13
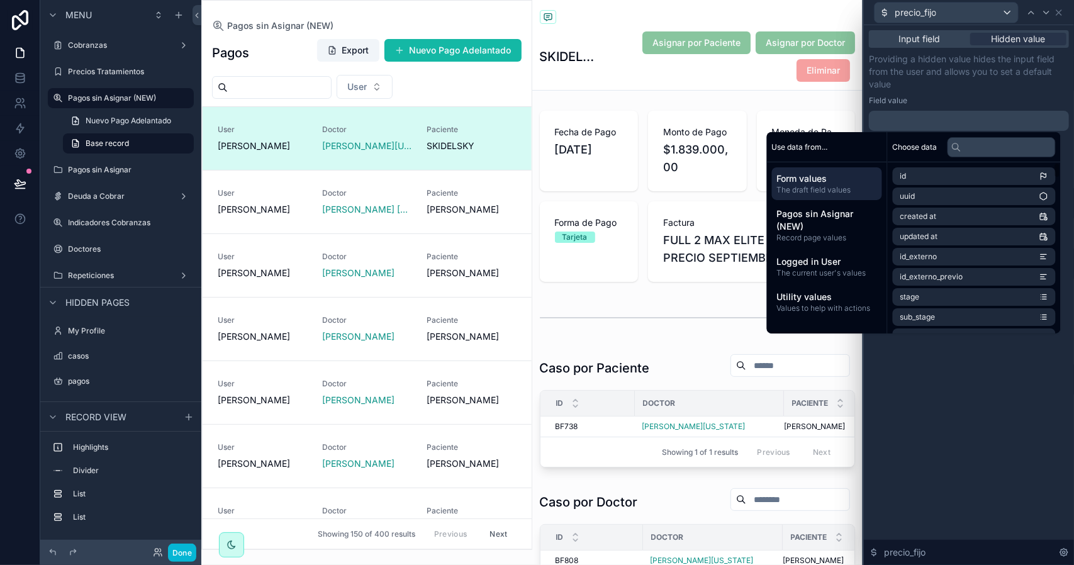
drag, startPoint x: 977, startPoint y: 159, endPoint x: 979, endPoint y: 153, distance: 6.6
click at [977, 158] on div "Choose data" at bounding box center [974, 147] width 173 height 30
click at [980, 153] on input "text" at bounding box center [1002, 147] width 108 height 20
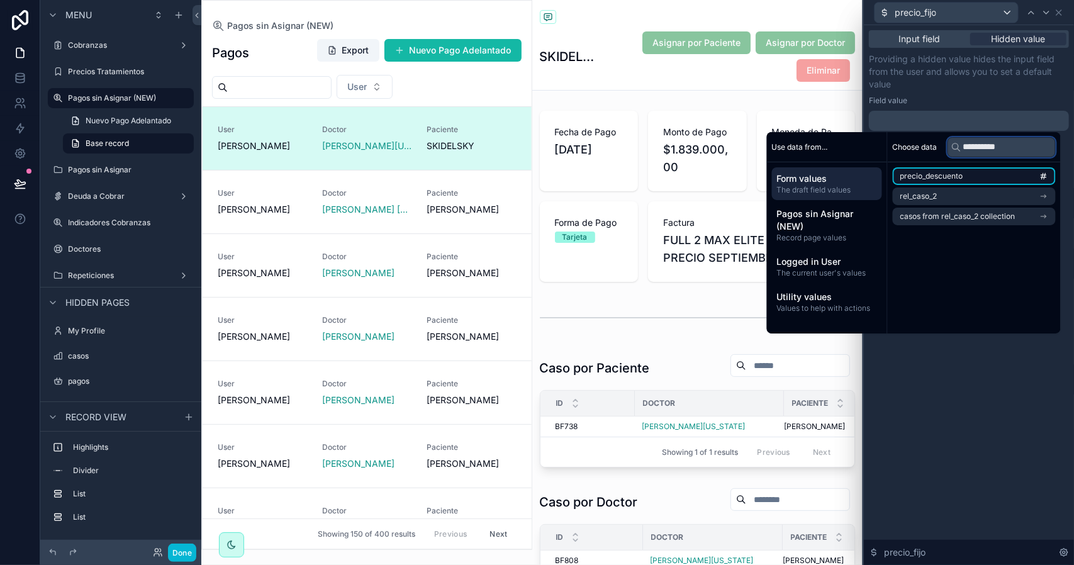
type input "**********"
click at [981, 176] on li "precio_descuento" at bounding box center [974, 176] width 163 height 18
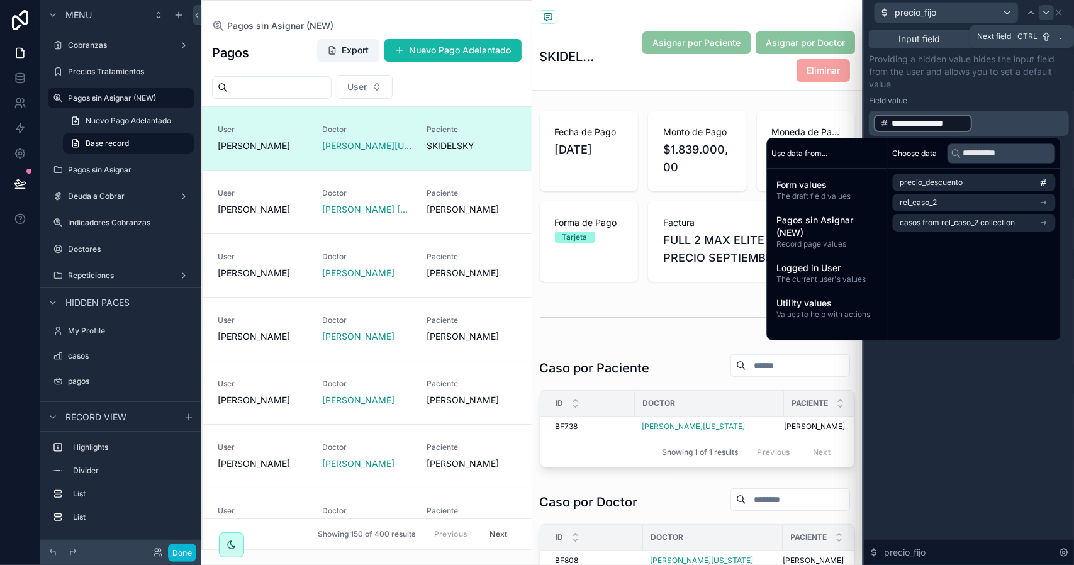
click at [1045, 16] on icon at bounding box center [1047, 13] width 10 height 10
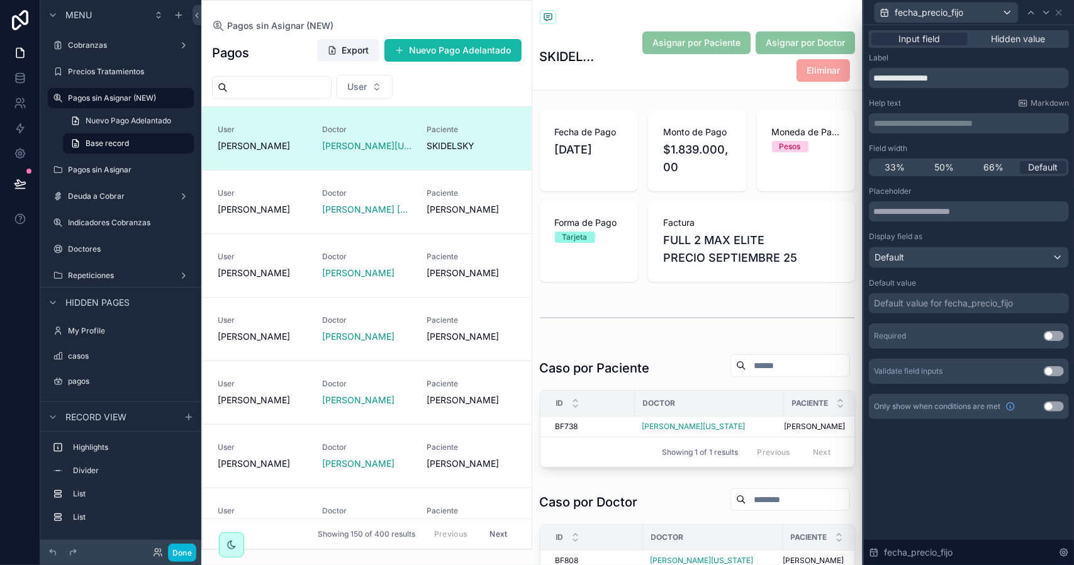
click at [1034, 30] on div "Input field Hidden value" at bounding box center [969, 39] width 200 height 18
click at [1025, 38] on span "Hidden value" at bounding box center [1019, 39] width 54 height 13
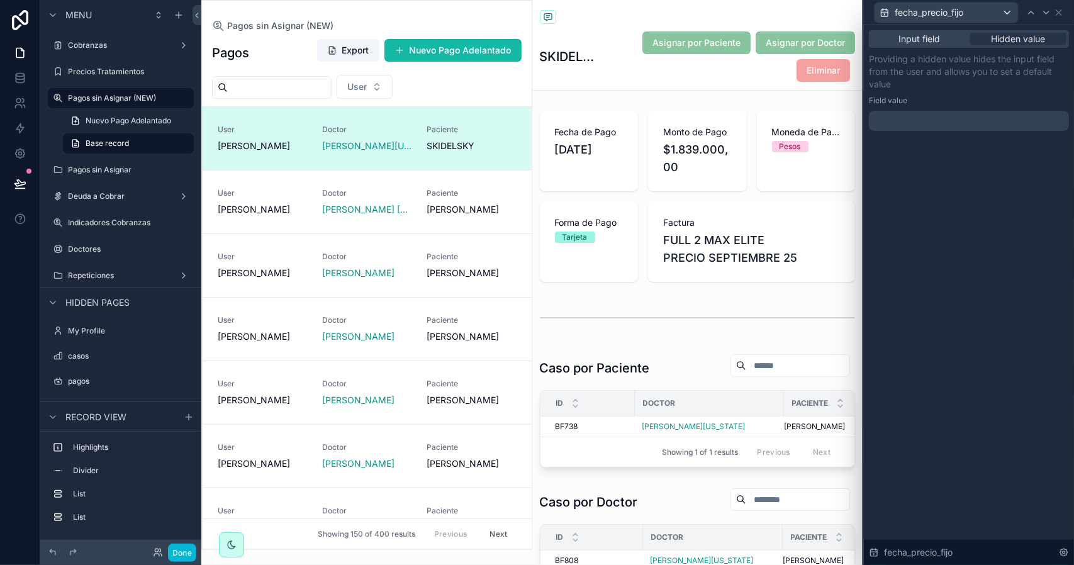
click at [913, 124] on div at bounding box center [969, 121] width 200 height 20
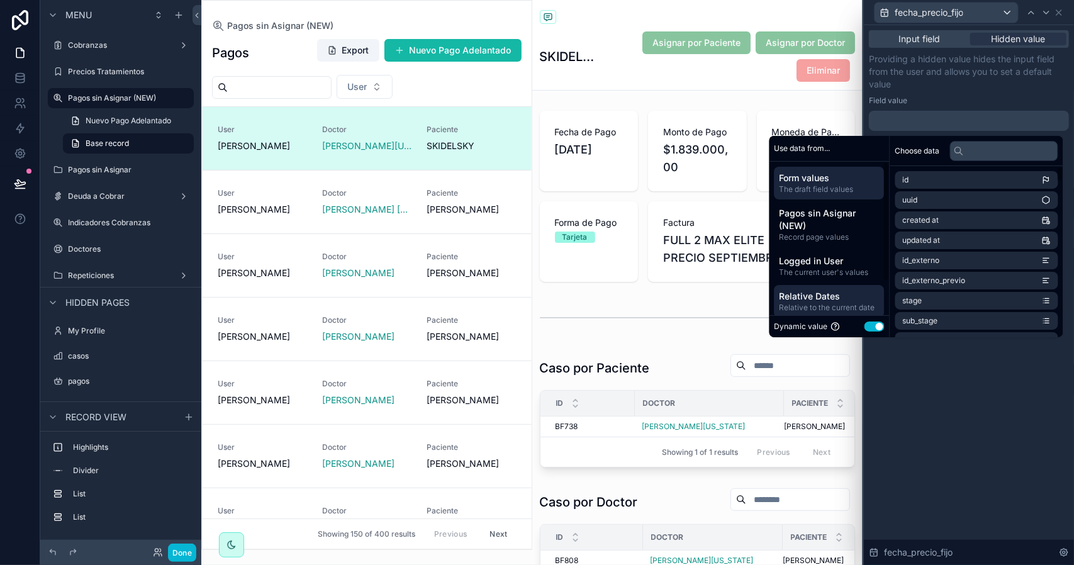
click at [831, 296] on span "Relative Dates" at bounding box center [830, 296] width 100 height 13
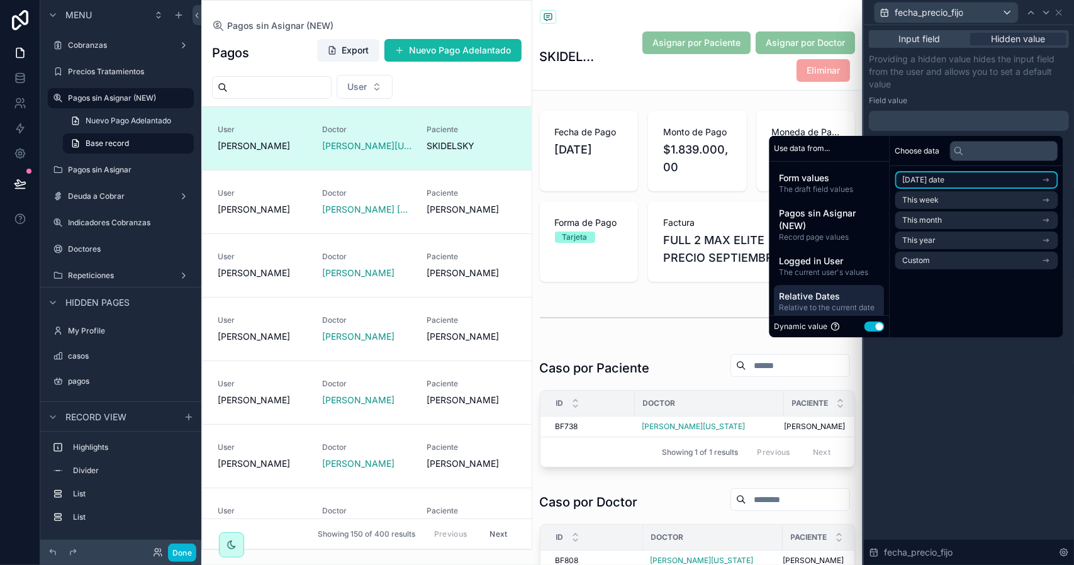
click at [957, 179] on li "Today's date" at bounding box center [977, 180] width 163 height 18
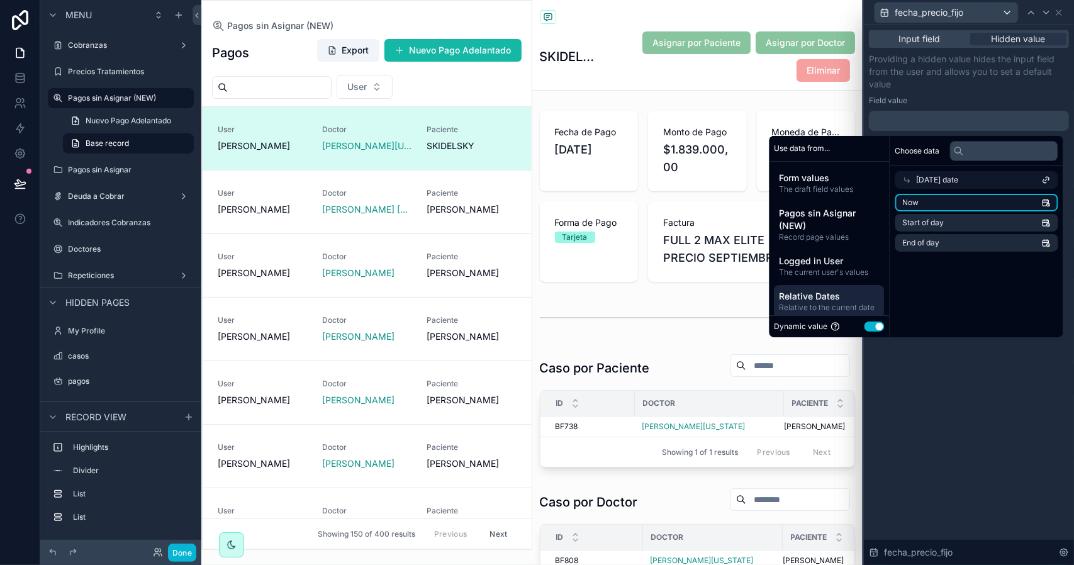
click at [937, 202] on li "Now" at bounding box center [977, 203] width 163 height 18
click at [1050, 16] on icon at bounding box center [1047, 13] width 10 height 10
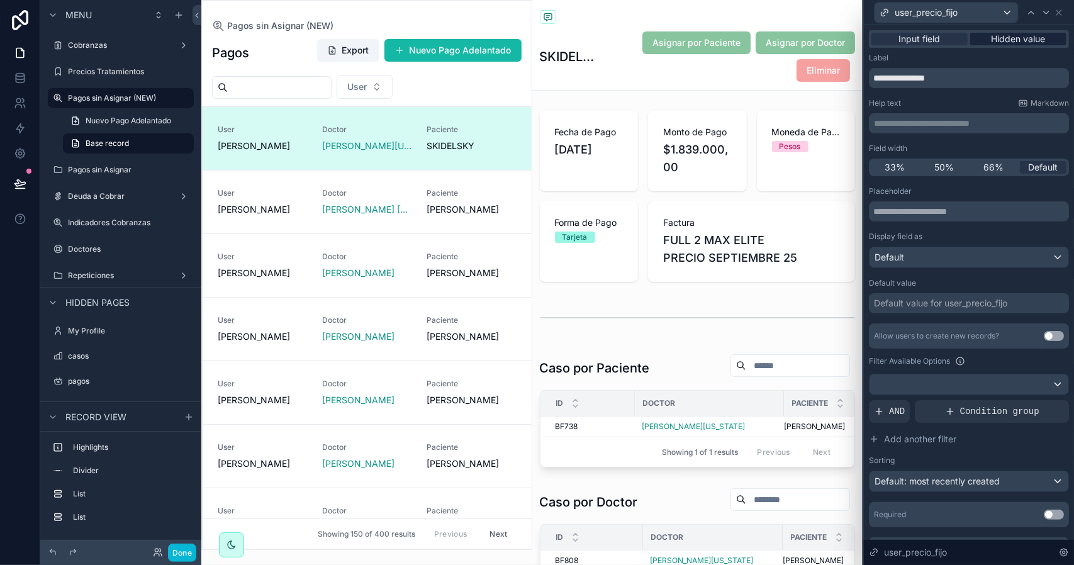
click at [1006, 37] on span "Hidden value" at bounding box center [1019, 39] width 54 height 13
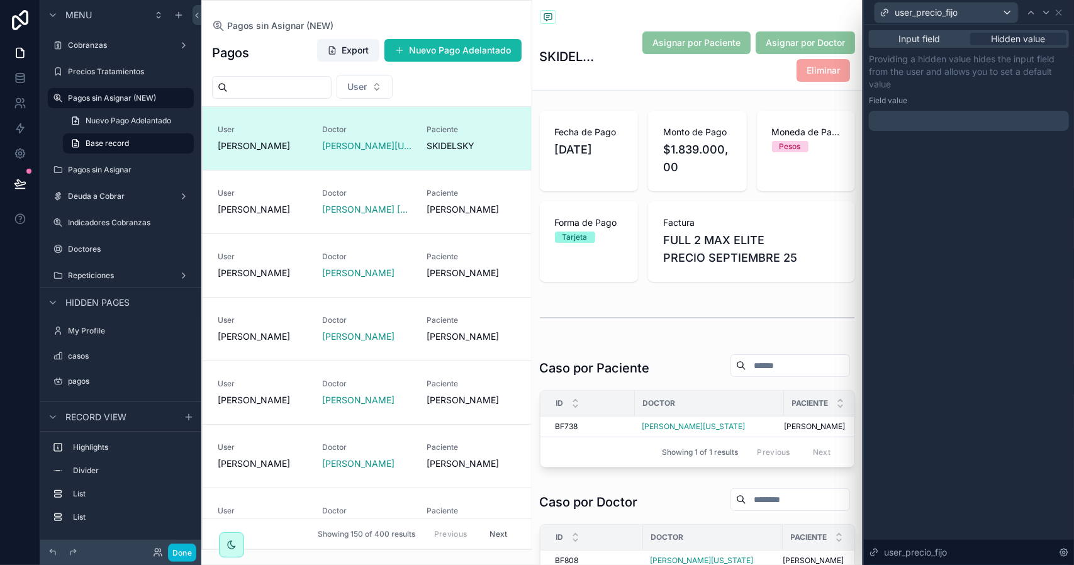
click at [923, 125] on div at bounding box center [969, 121] width 200 height 20
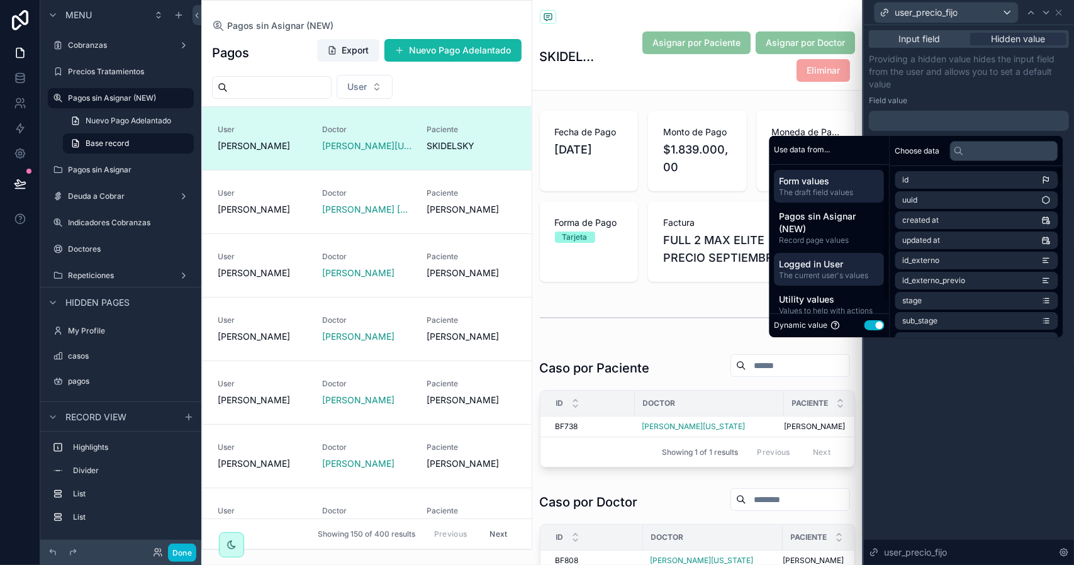
click at [831, 271] on span "The current user's values" at bounding box center [830, 276] width 100 height 10
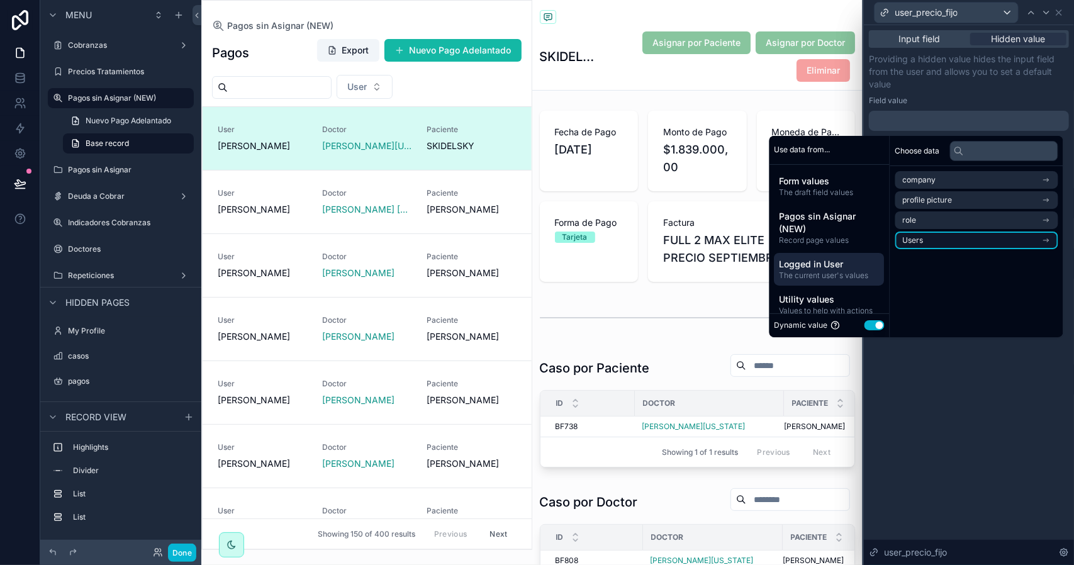
click at [924, 244] on li "Users" at bounding box center [977, 241] width 163 height 18
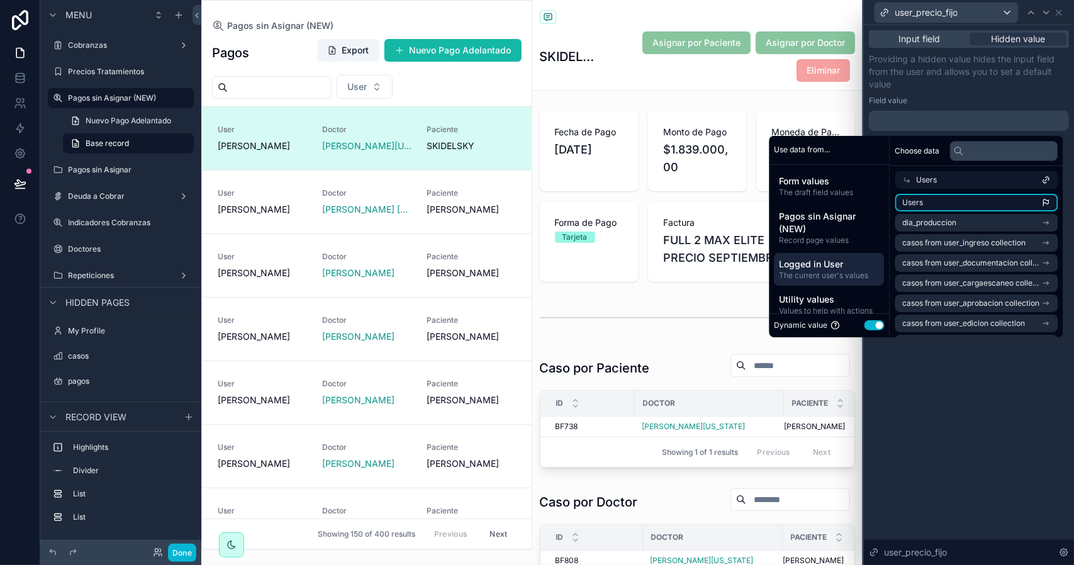
click at [942, 206] on li "Users" at bounding box center [977, 203] width 163 height 18
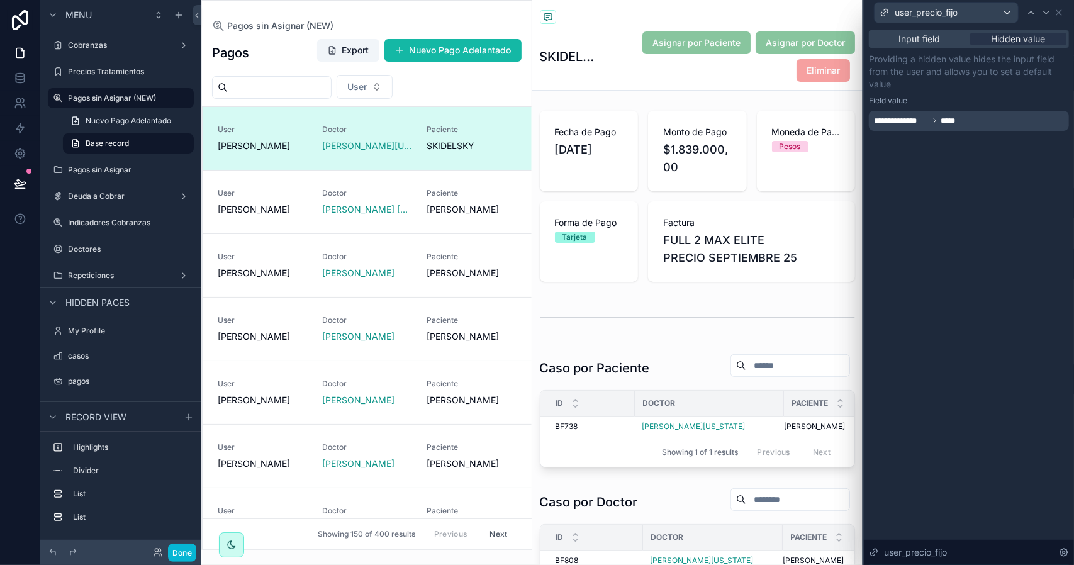
click at [957, 415] on div "**********" at bounding box center [969, 295] width 210 height 540
click at [178, 551] on button "Done" at bounding box center [182, 553] width 28 height 18
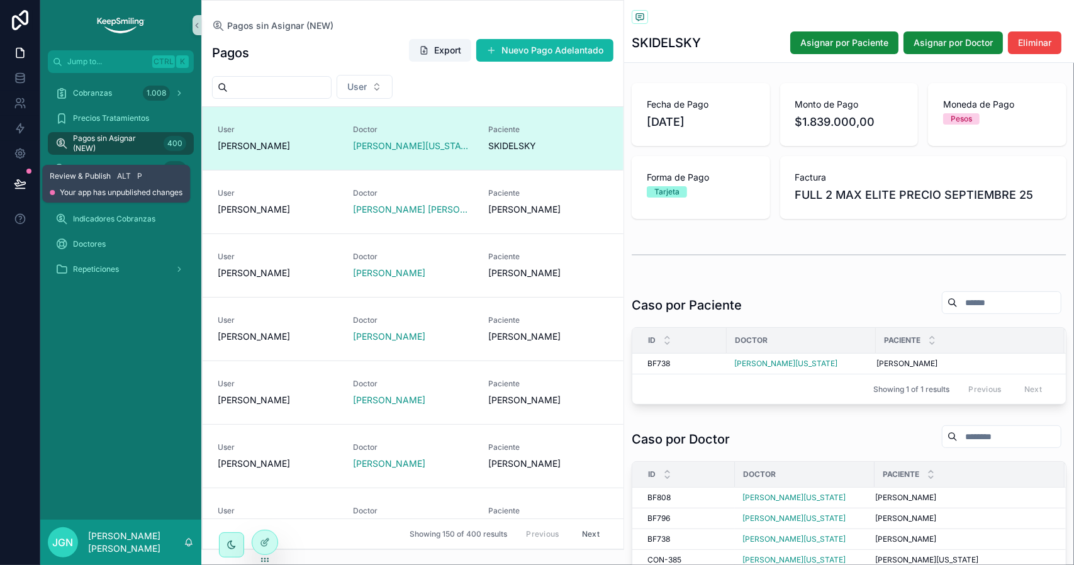
click at [16, 187] on icon at bounding box center [20, 183] width 13 height 13
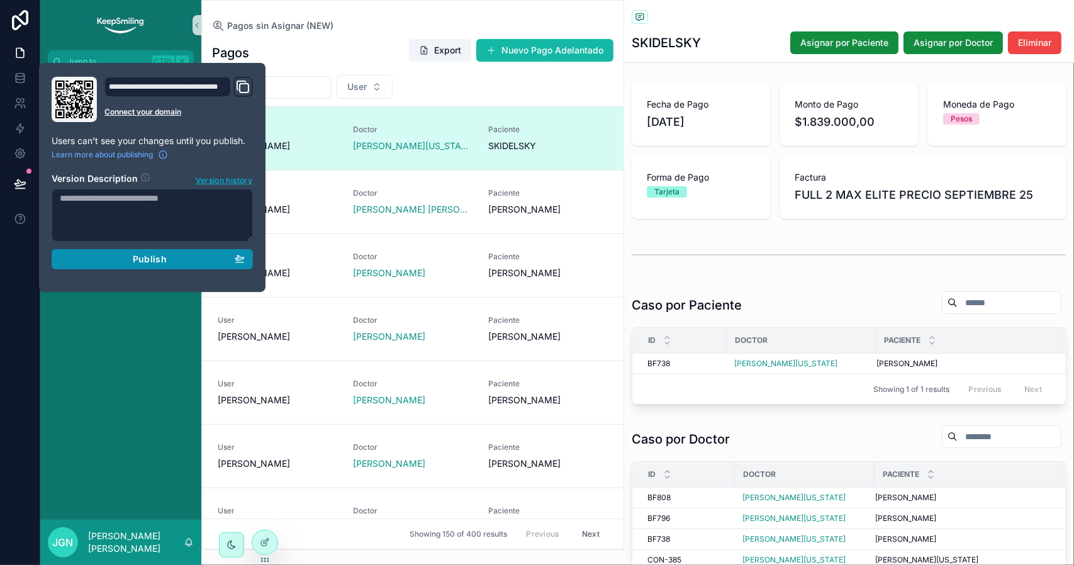
click at [135, 258] on span "Publish" at bounding box center [150, 259] width 34 height 11
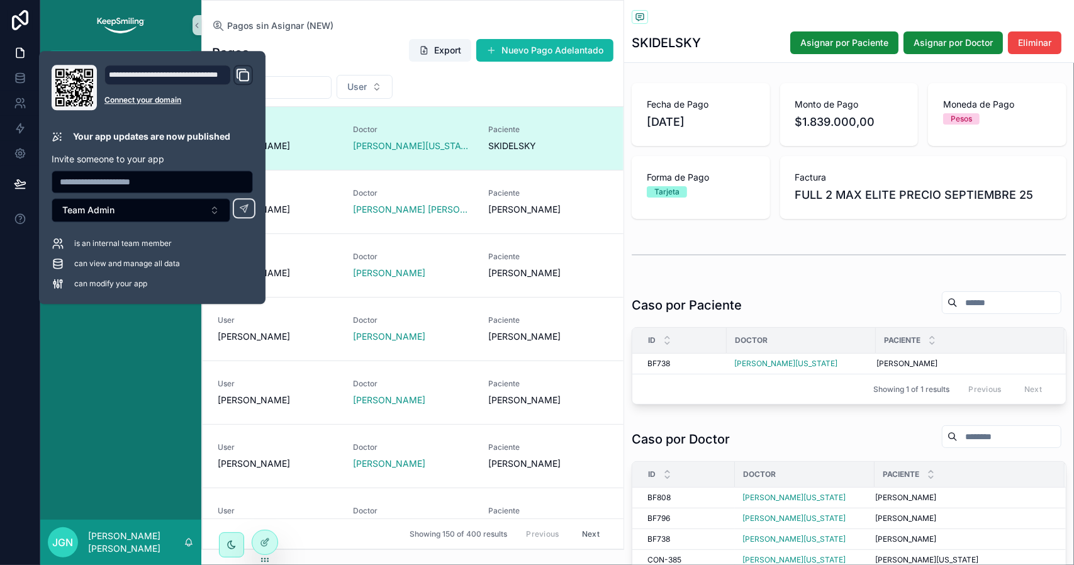
drag, startPoint x: 114, startPoint y: 383, endPoint x: 149, endPoint y: 335, distance: 59.0
click at [114, 383] on div "Cobranzas 1.008 Precios Tratamientos Pagos sin Asignar (NEW) 400 Pagos sin Asig…" at bounding box center [120, 296] width 161 height 447
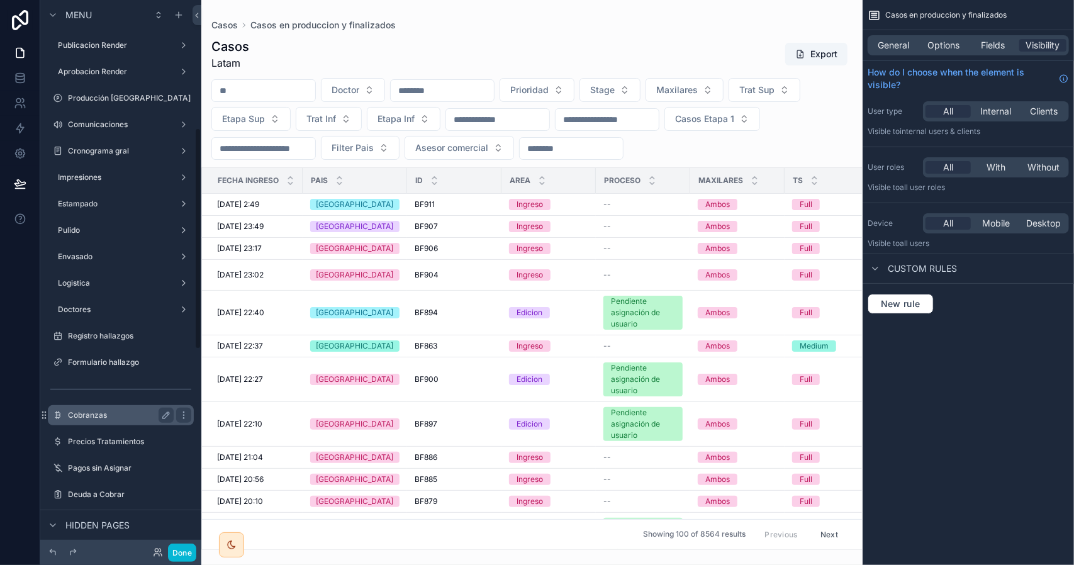
click at [130, 420] on label "Cobranzas" at bounding box center [118, 415] width 101 height 10
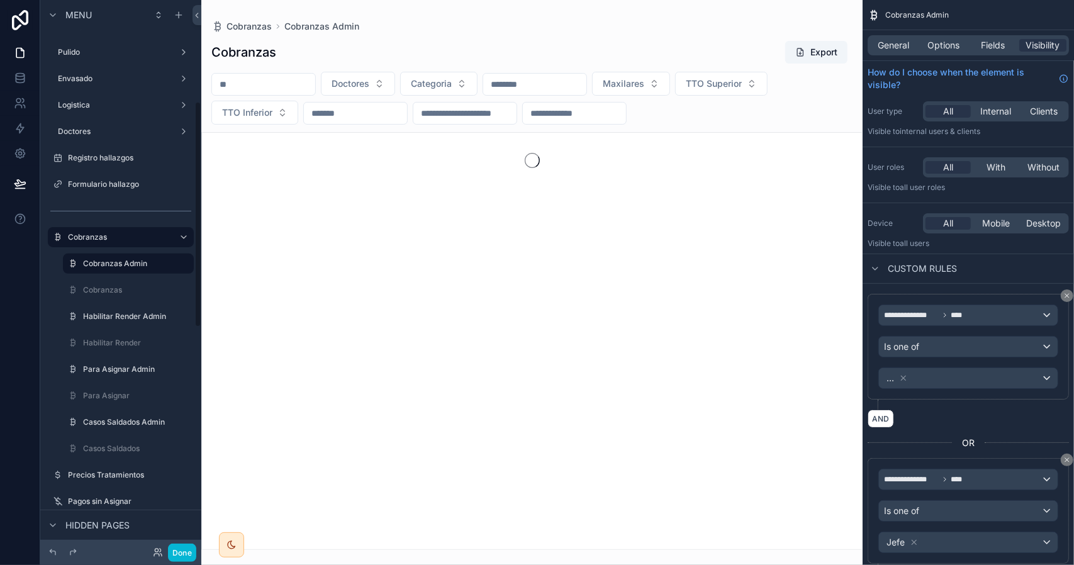
scroll to position [268, 0]
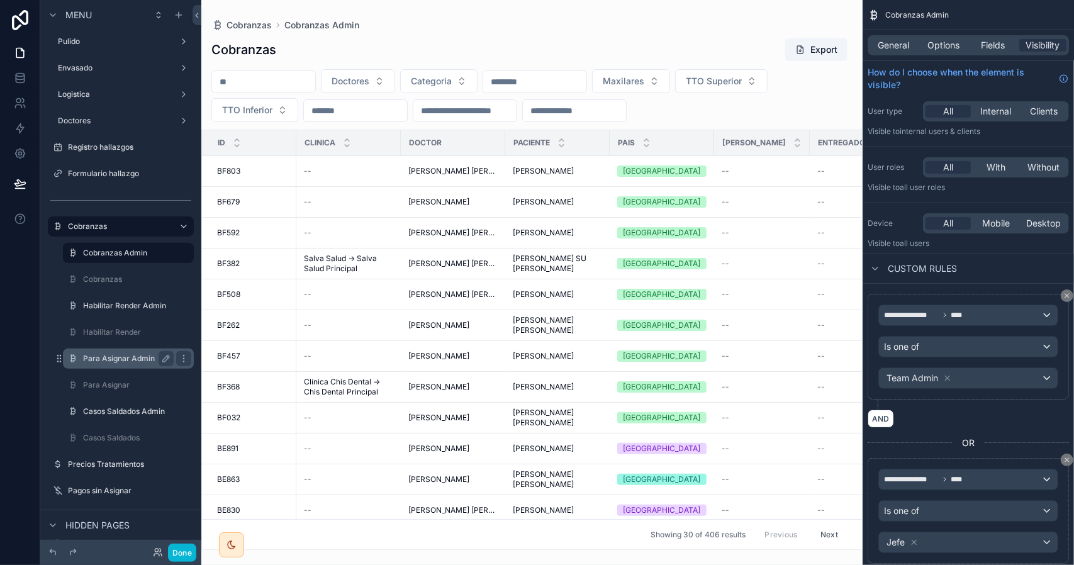
click at [134, 354] on label "Para Asignar Admin" at bounding box center [126, 359] width 86 height 10
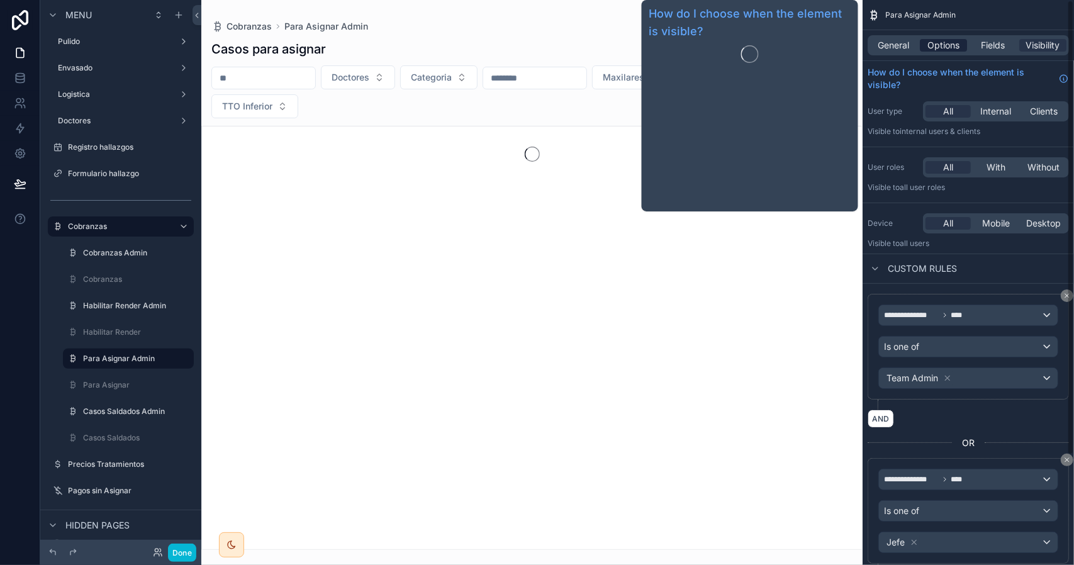
click at [949, 41] on span "Options" at bounding box center [944, 45] width 32 height 13
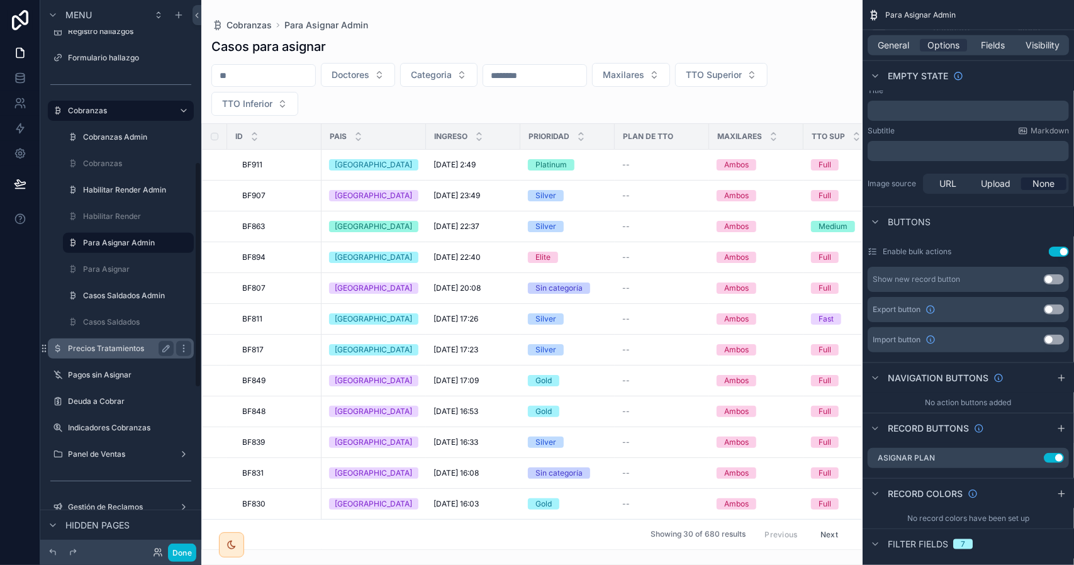
scroll to position [394, 0]
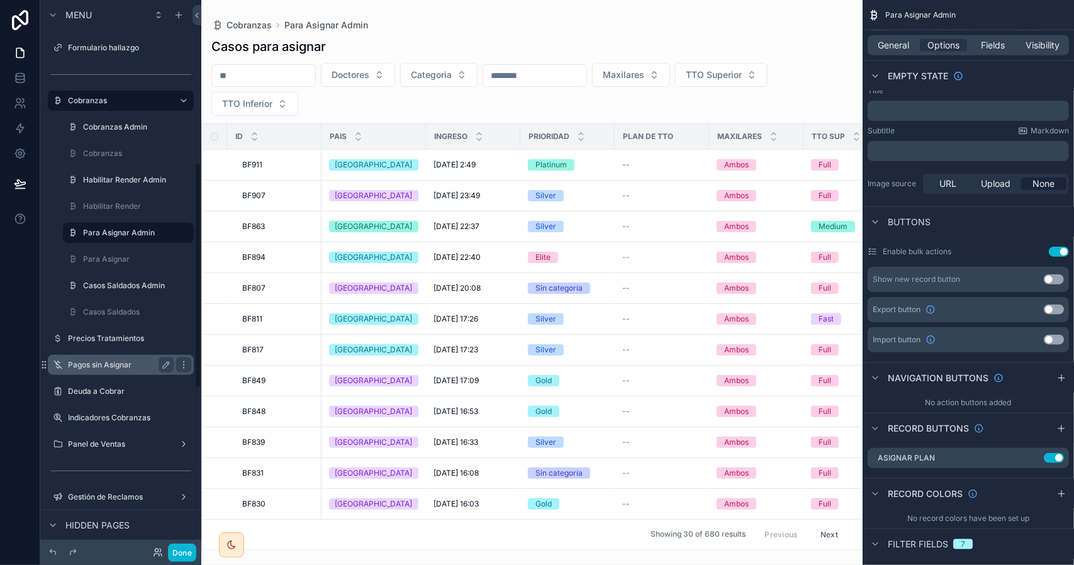
click at [127, 363] on label "Pagos sin Asignar" at bounding box center [118, 365] width 101 height 10
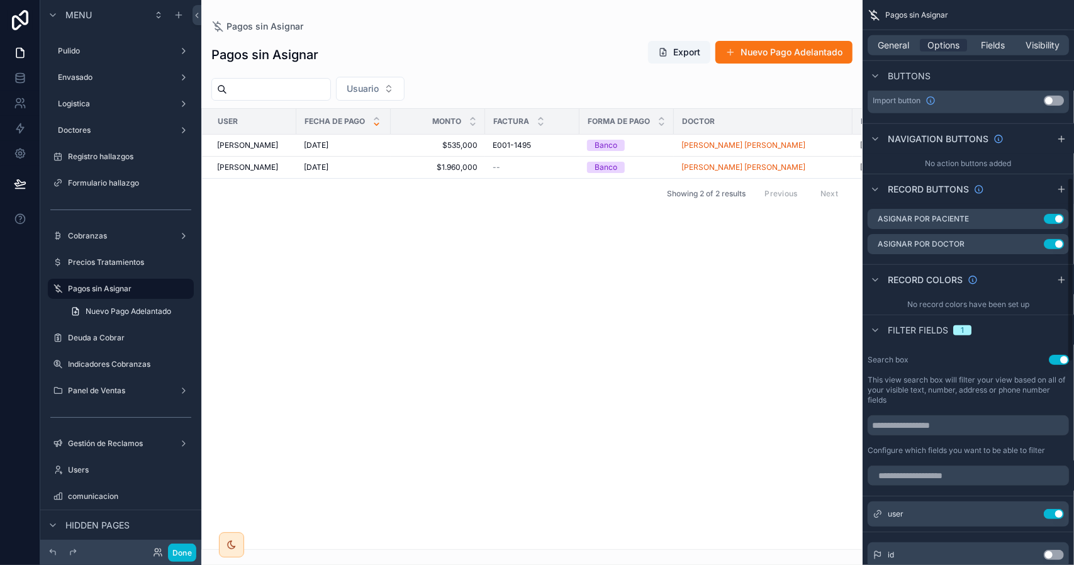
scroll to position [504, 0]
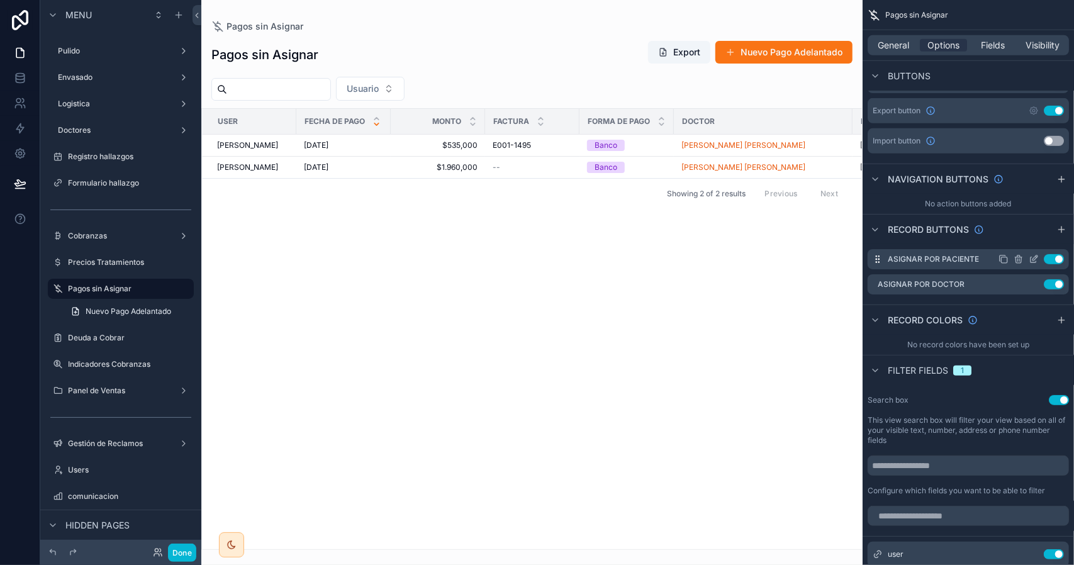
click at [1034, 254] on icon "scrollable content" at bounding box center [1034, 259] width 10 height 10
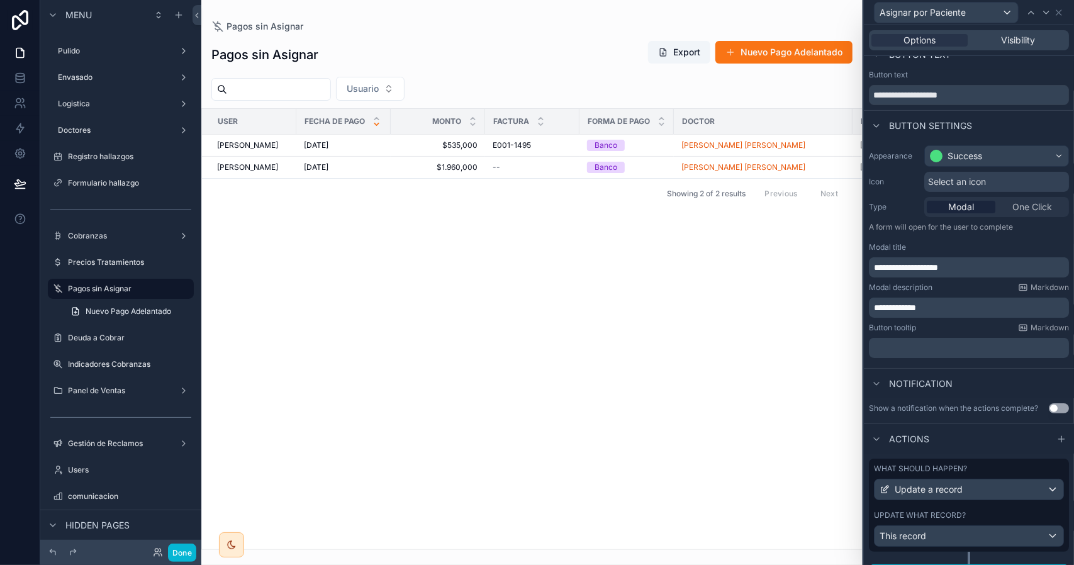
scroll to position [48, 0]
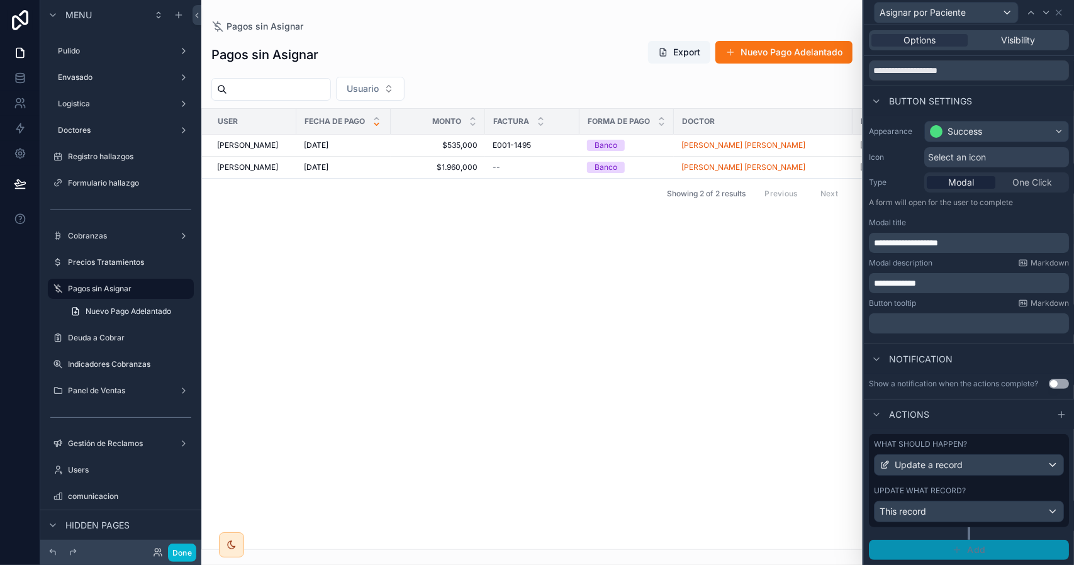
drag, startPoint x: 978, startPoint y: 551, endPoint x: 982, endPoint y: 465, distance: 85.7
click at [978, 551] on span "Add" at bounding box center [976, 549] width 18 height 11
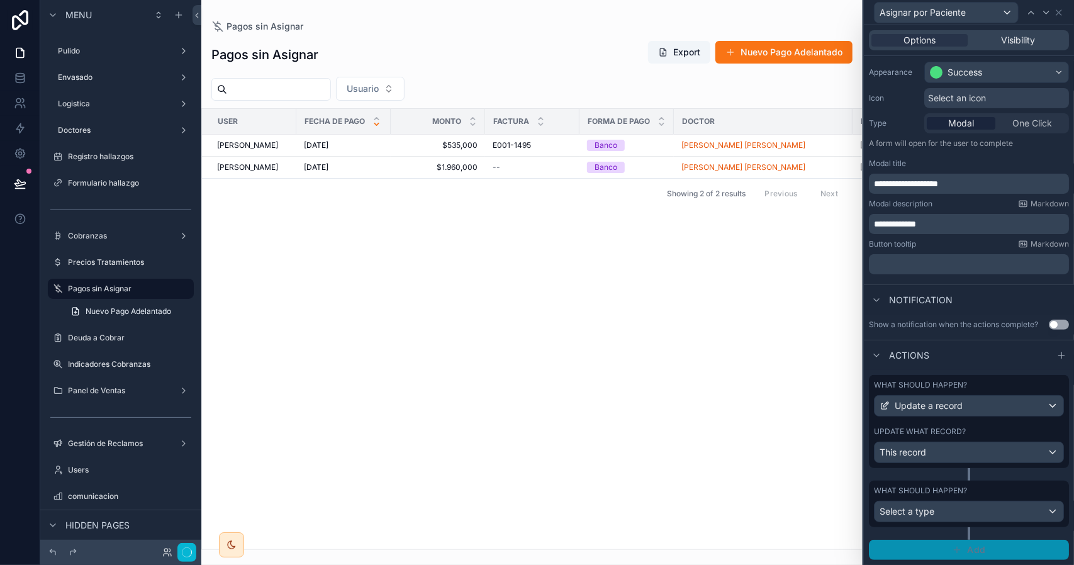
scroll to position [107, 0]
click at [959, 510] on div "Select a type" at bounding box center [969, 512] width 189 height 20
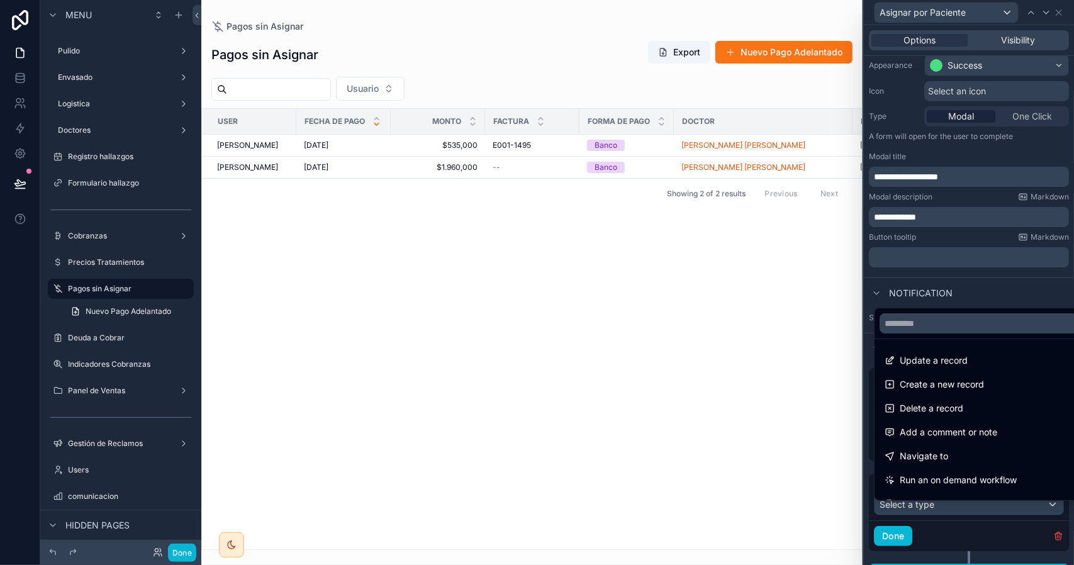
drag, startPoint x: 950, startPoint y: 364, endPoint x: 961, endPoint y: 409, distance: 46.0
click at [950, 364] on span "Update a record" at bounding box center [934, 360] width 68 height 15
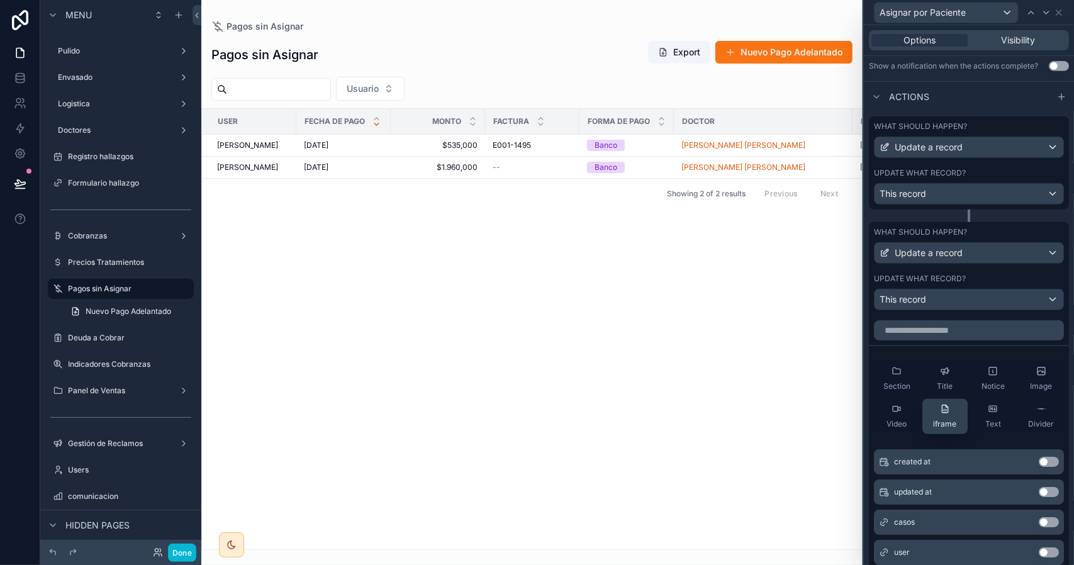
scroll to position [359, 0]
click at [938, 308] on div "This record" at bounding box center [969, 300] width 189 height 20
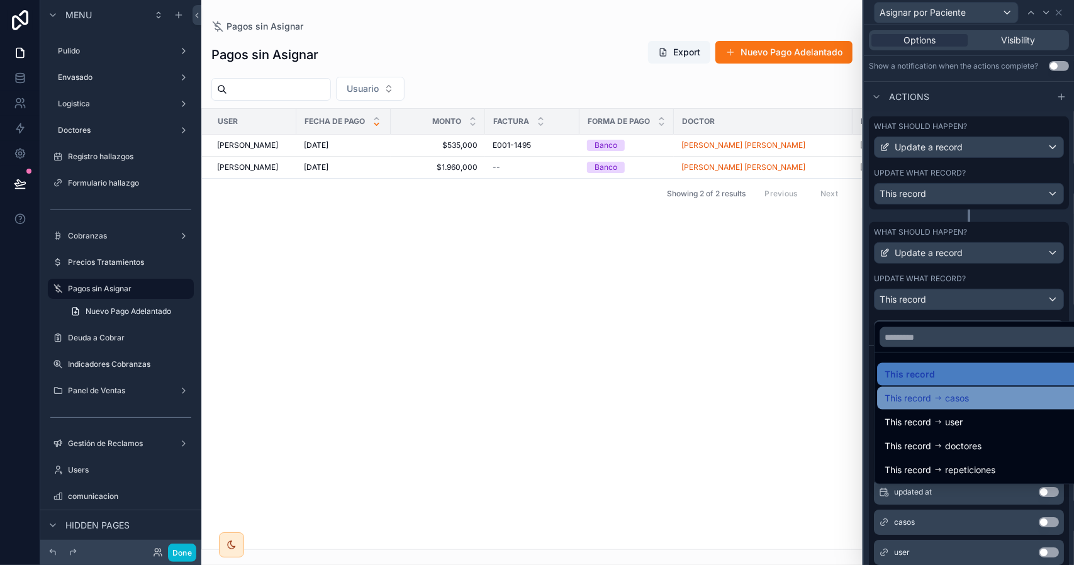
click at [954, 398] on span "casos" at bounding box center [957, 398] width 24 height 15
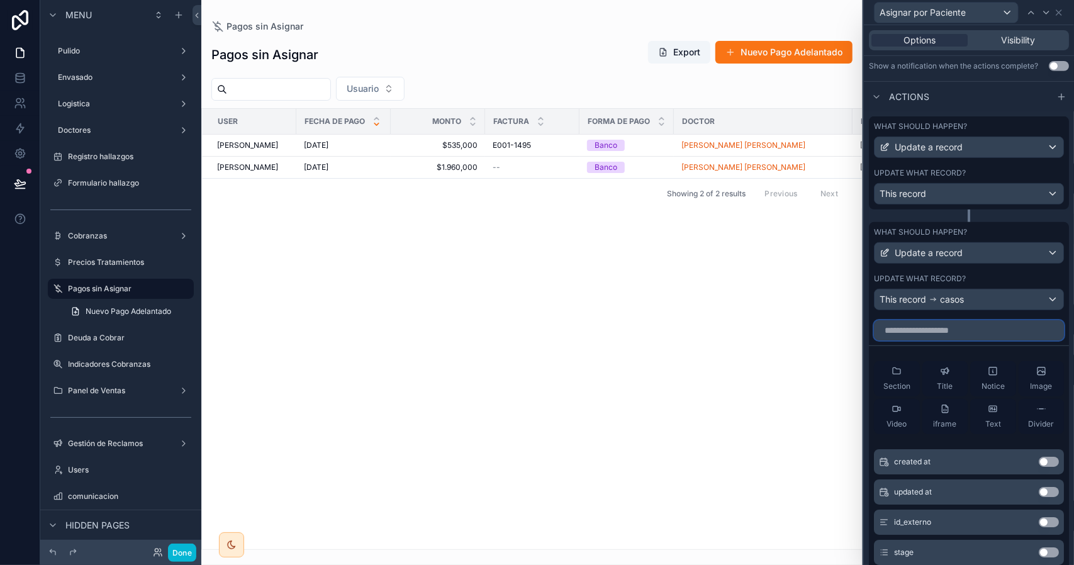
click at [939, 337] on input "text" at bounding box center [969, 330] width 190 height 20
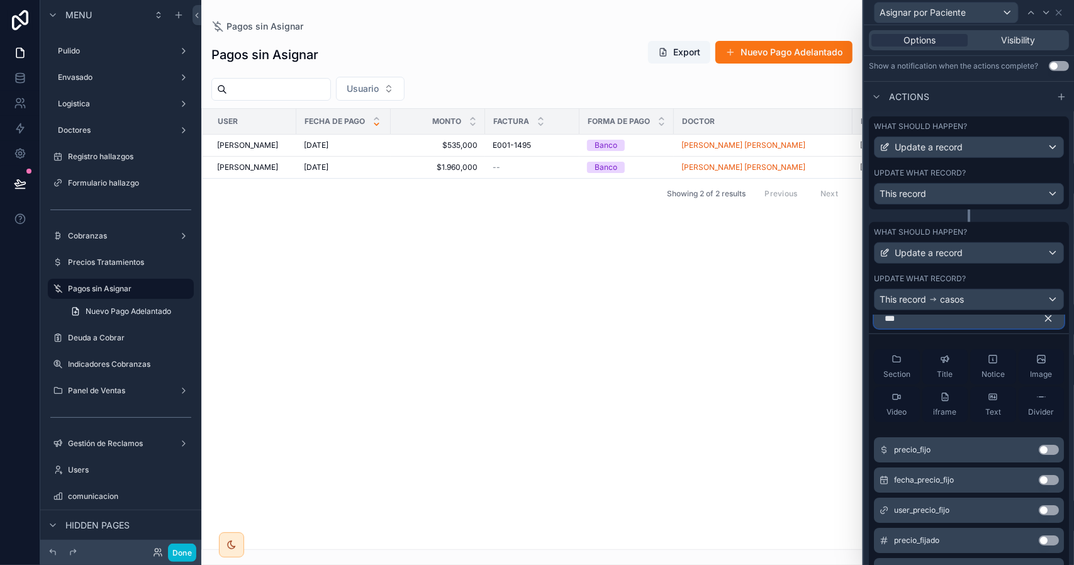
type input "***"
click at [1039, 455] on button "Use setting" at bounding box center [1049, 450] width 20 height 10
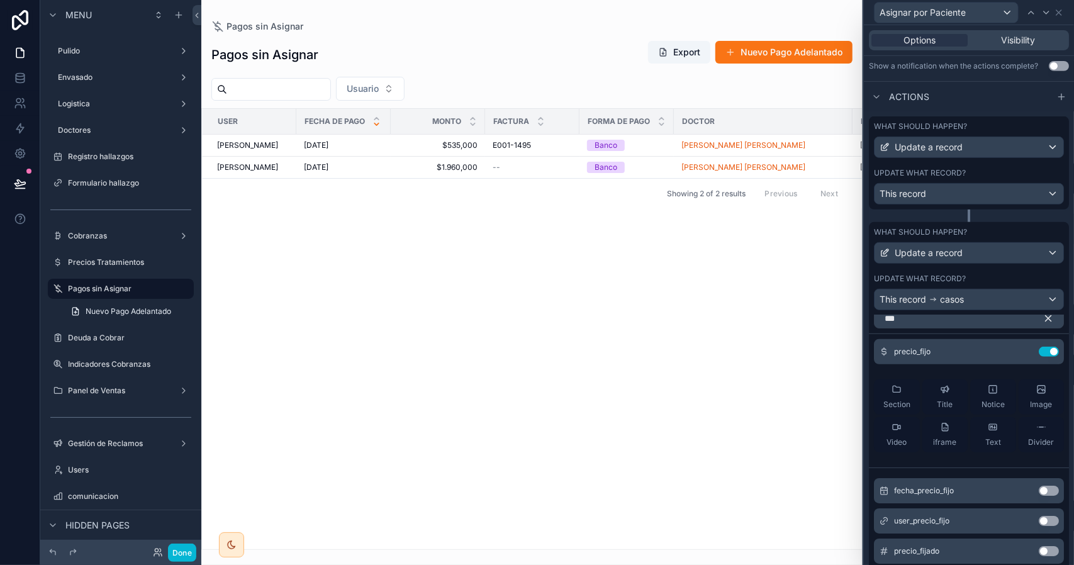
click at [1039, 496] on button "Use setting" at bounding box center [1049, 491] width 20 height 10
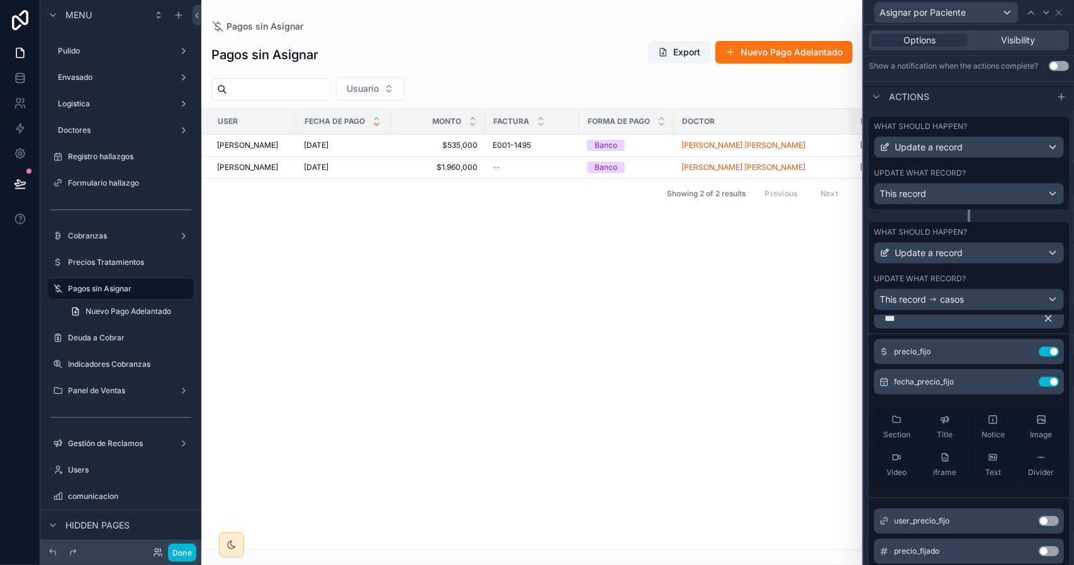
click at [1039, 524] on button "Use setting" at bounding box center [1049, 521] width 20 height 10
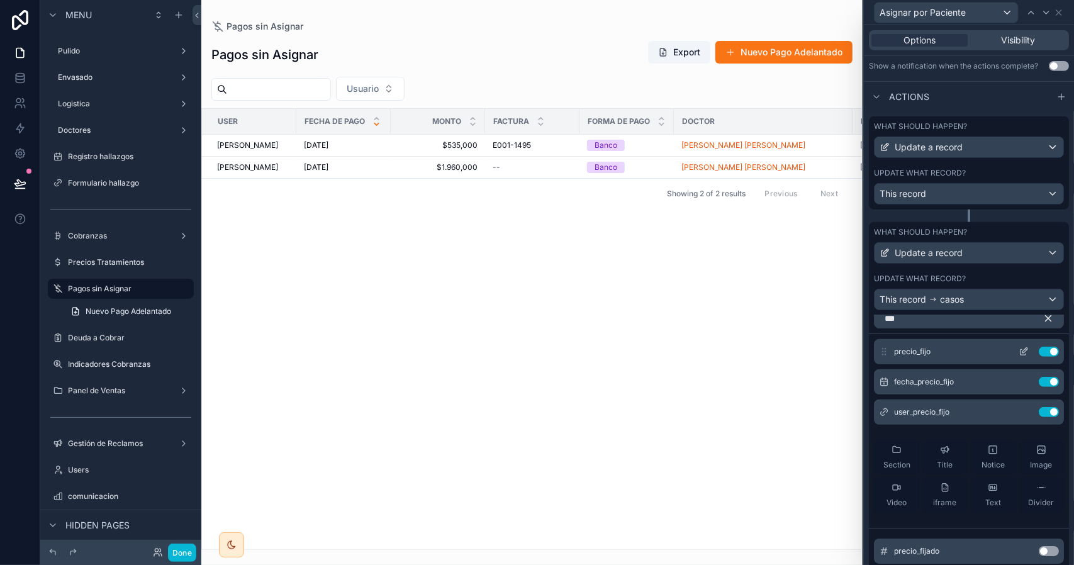
click at [1019, 356] on icon at bounding box center [1024, 352] width 10 height 10
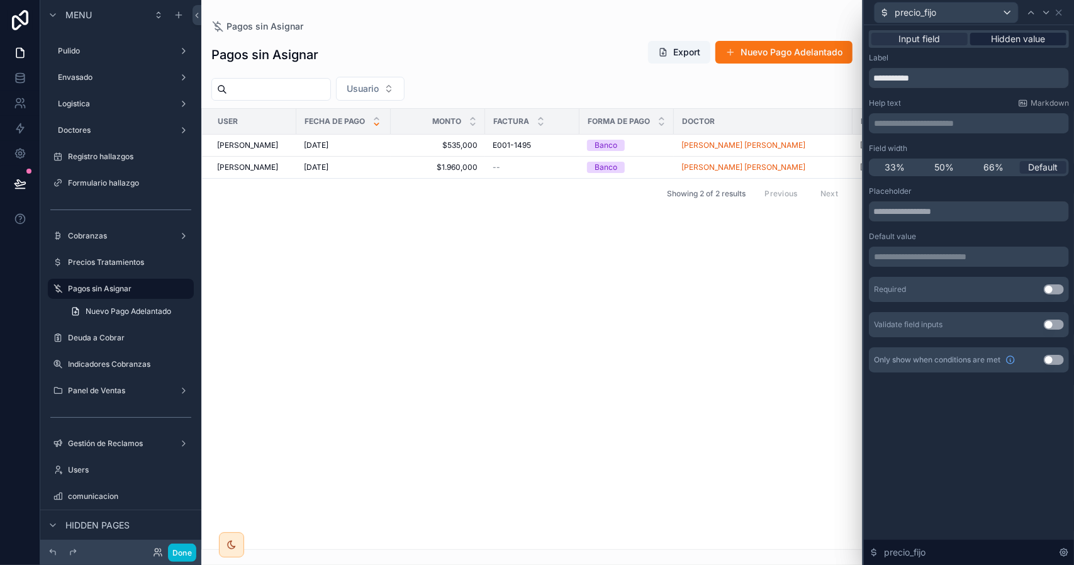
click at [1008, 38] on span "Hidden value" at bounding box center [1019, 39] width 54 height 13
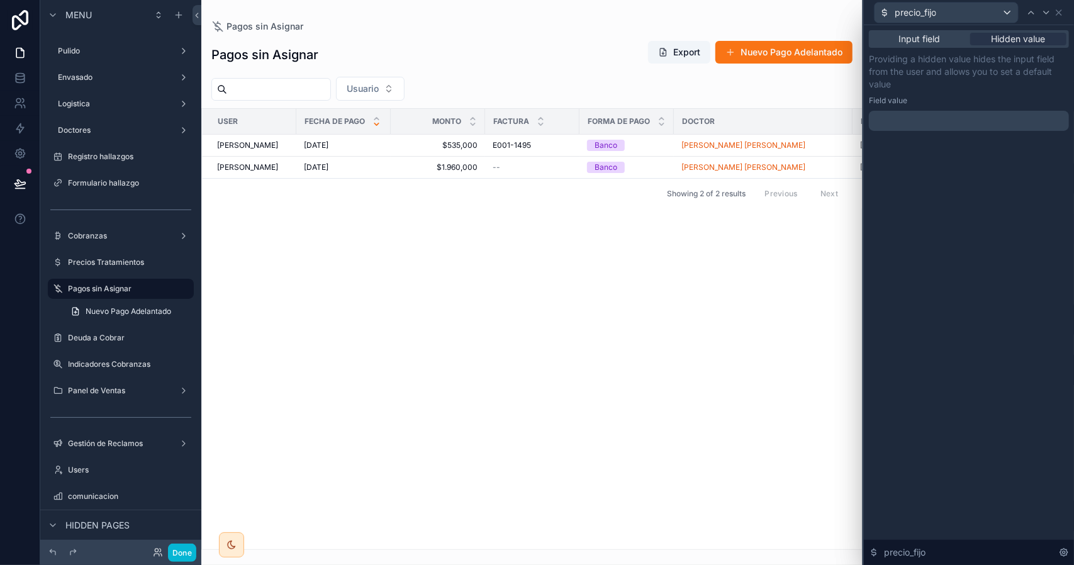
click at [945, 120] on p "﻿" at bounding box center [970, 121] width 193 height 13
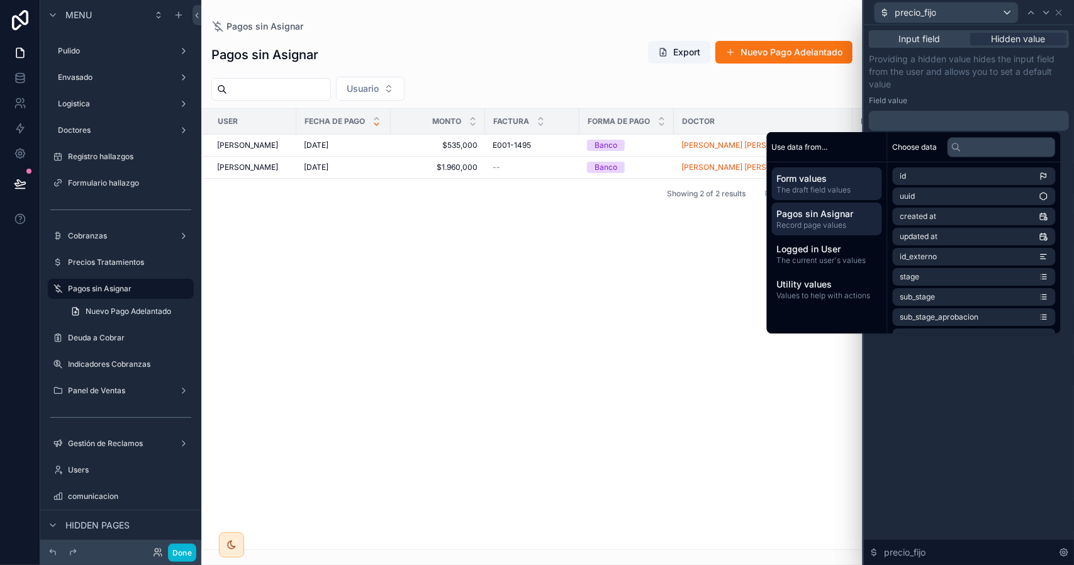
click at [832, 218] on span "Pagos sin Asignar" at bounding box center [827, 214] width 100 height 13
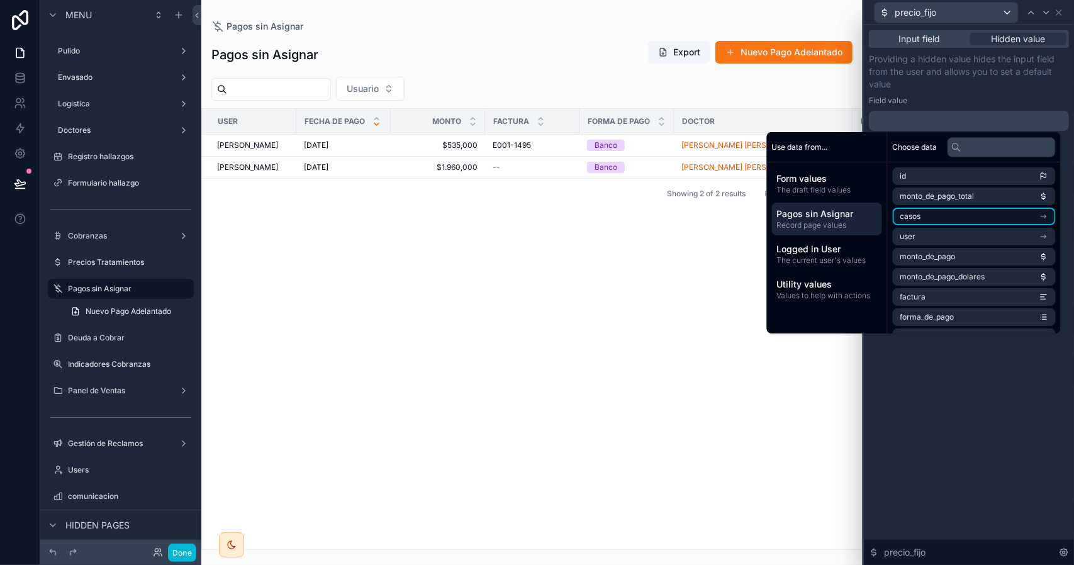
click at [947, 216] on li "casos" at bounding box center [974, 217] width 163 height 18
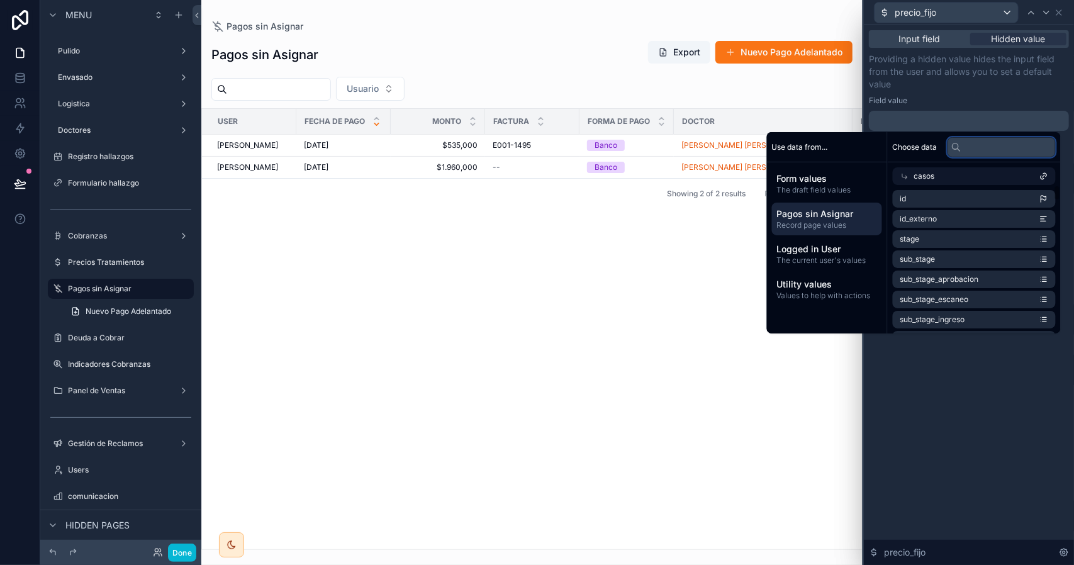
click at [981, 148] on input "text" at bounding box center [1002, 147] width 108 height 20
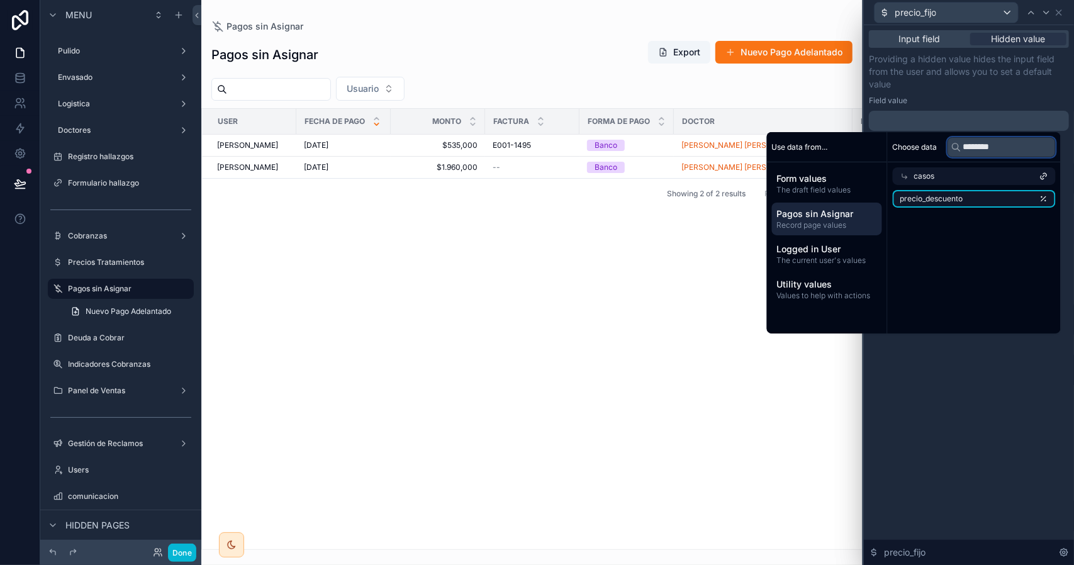
type input "********"
click at [977, 198] on li "precio_descuento" at bounding box center [974, 199] width 163 height 18
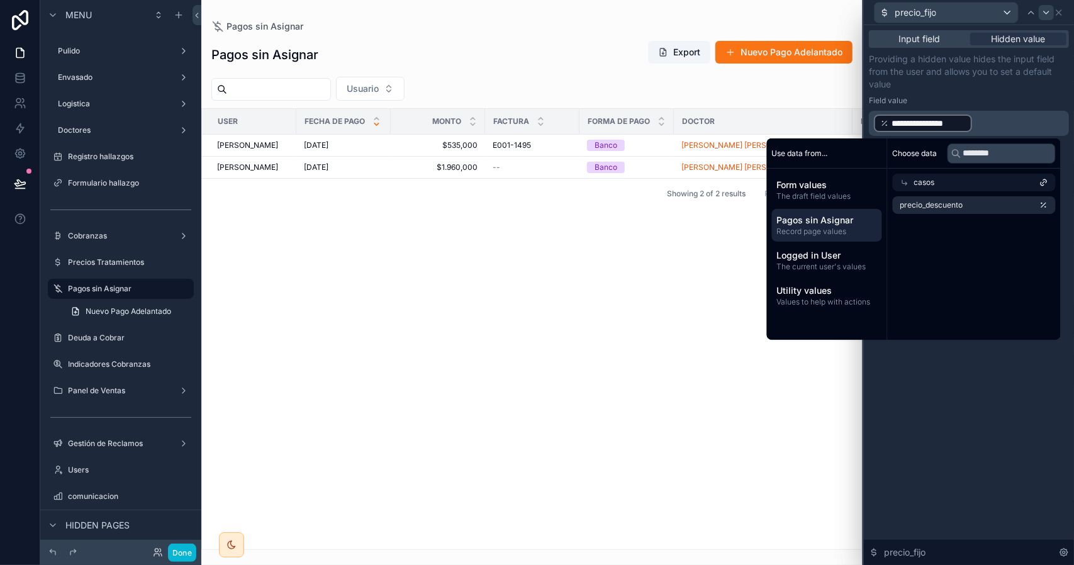
click at [1047, 13] on icon at bounding box center [1046, 12] width 5 height 3
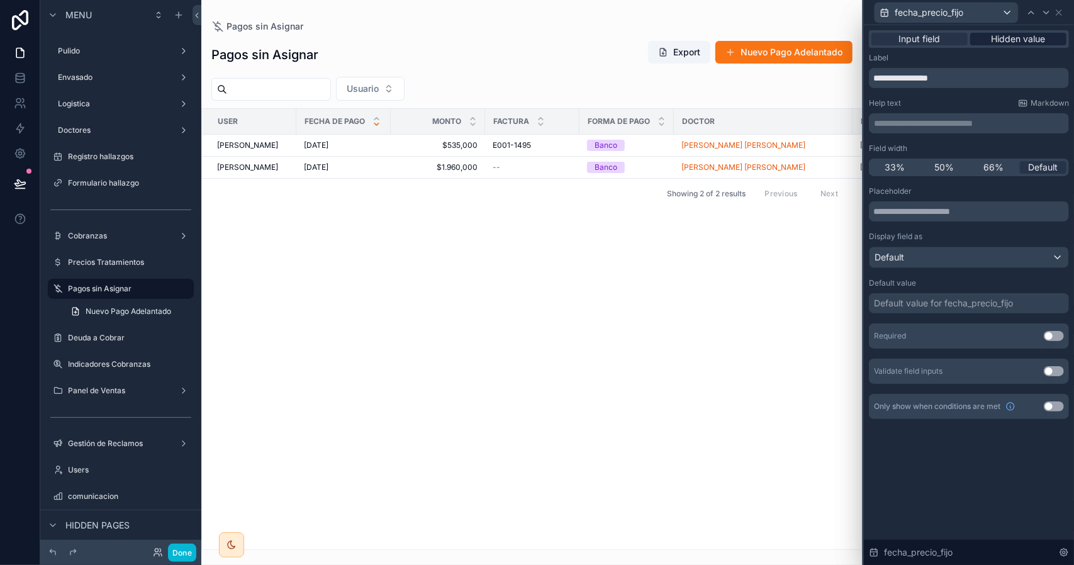
click at [1012, 33] on span "Hidden value" at bounding box center [1019, 39] width 54 height 13
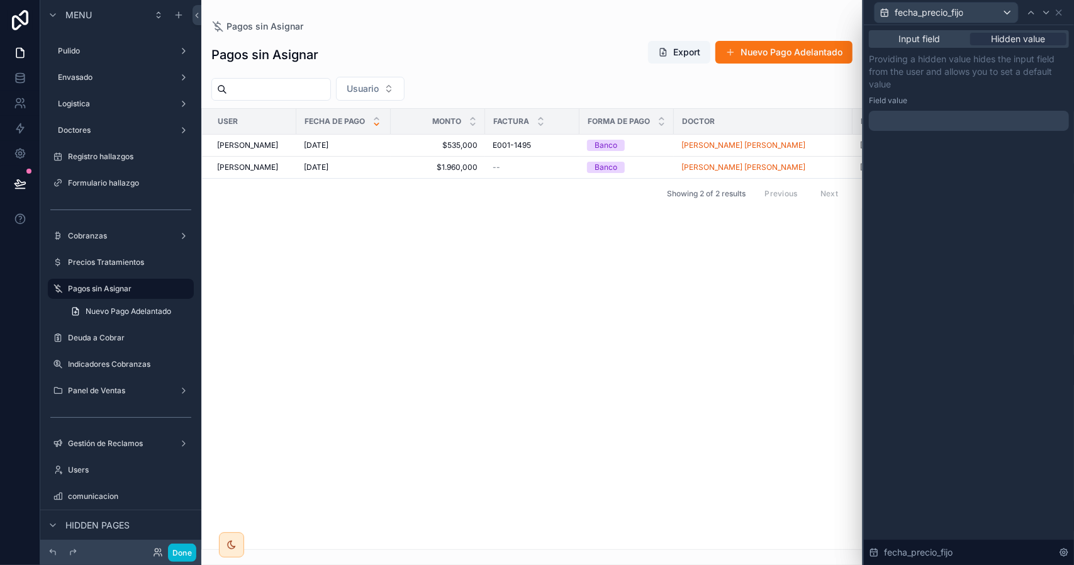
click at [941, 119] on div at bounding box center [969, 121] width 200 height 20
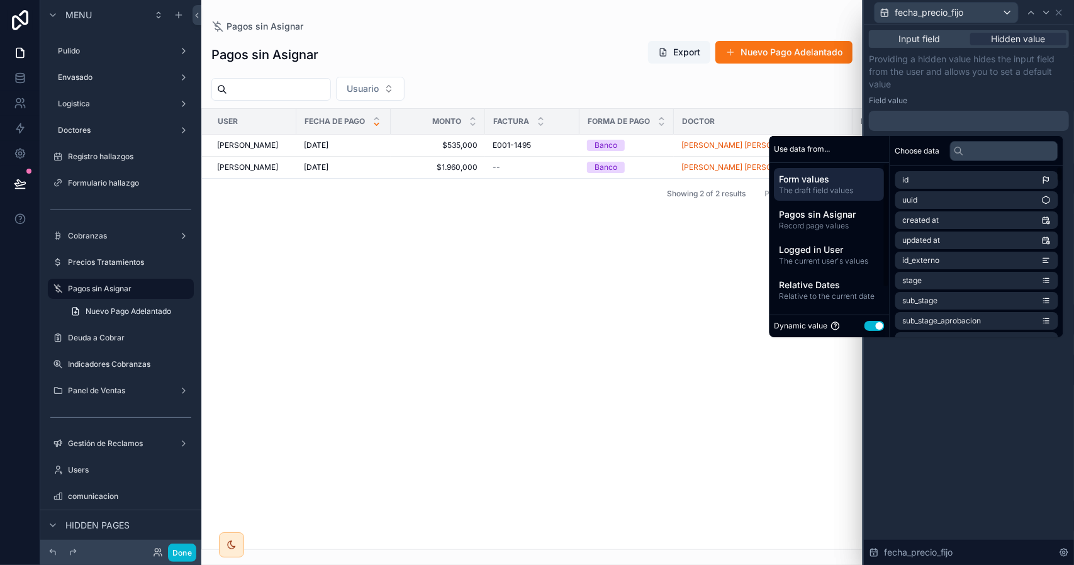
click at [870, 325] on button "Use setting" at bounding box center [875, 326] width 20 height 10
select select "****"
select select "*"
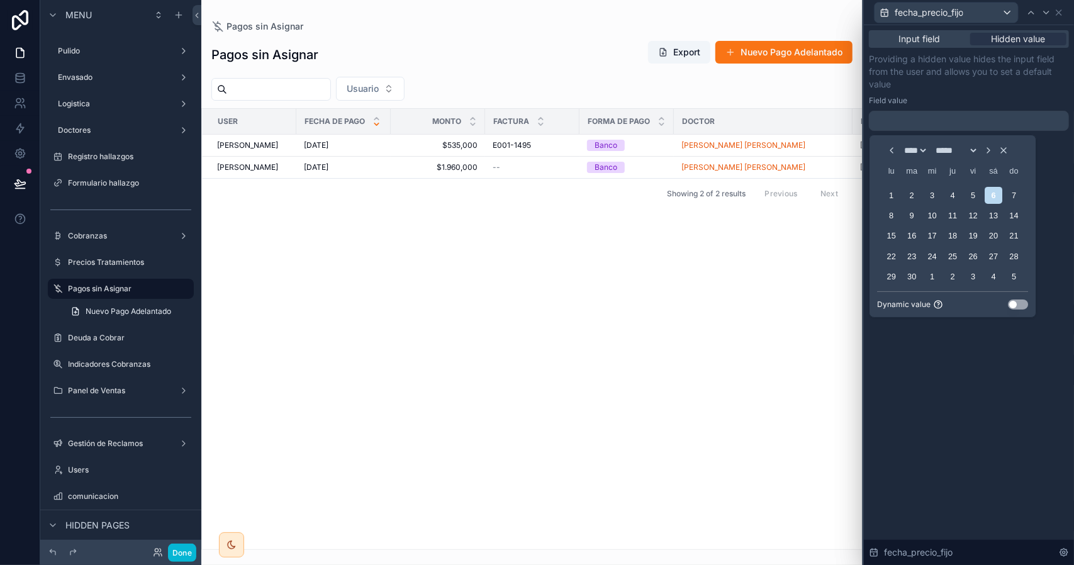
click at [1018, 308] on button "Use setting" at bounding box center [1018, 305] width 20 height 10
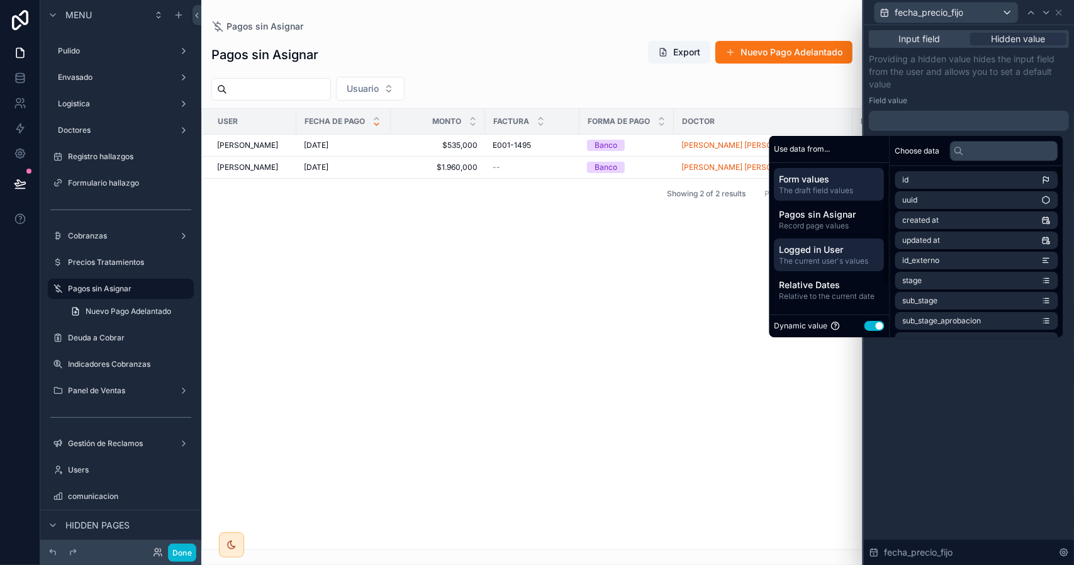
drag, startPoint x: 822, startPoint y: 286, endPoint x: 855, endPoint y: 268, distance: 37.8
click at [822, 285] on span "Relative Dates" at bounding box center [830, 285] width 100 height 13
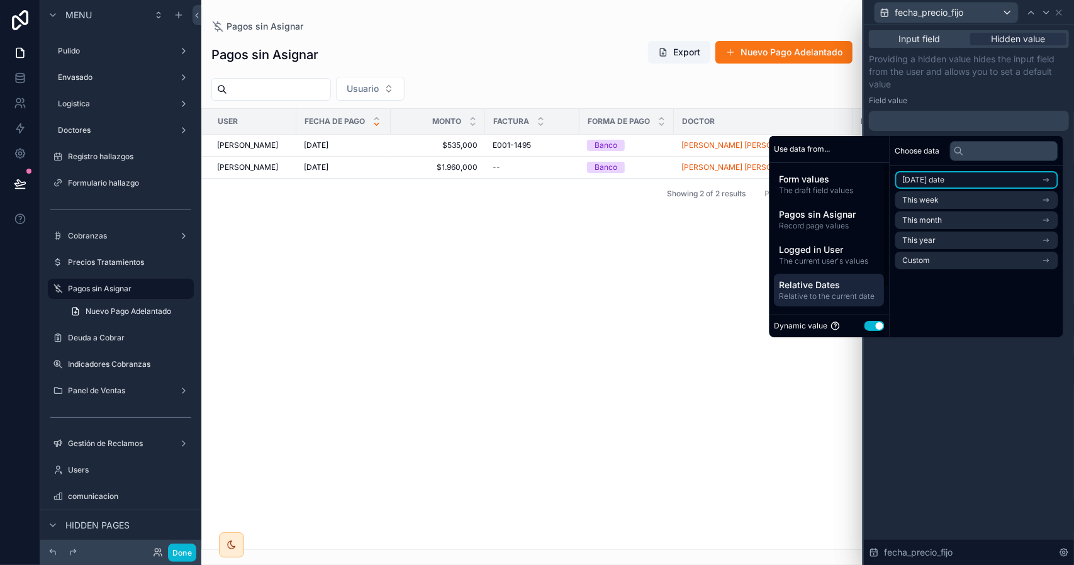
click at [939, 184] on span "[DATE] date" at bounding box center [924, 180] width 42 height 10
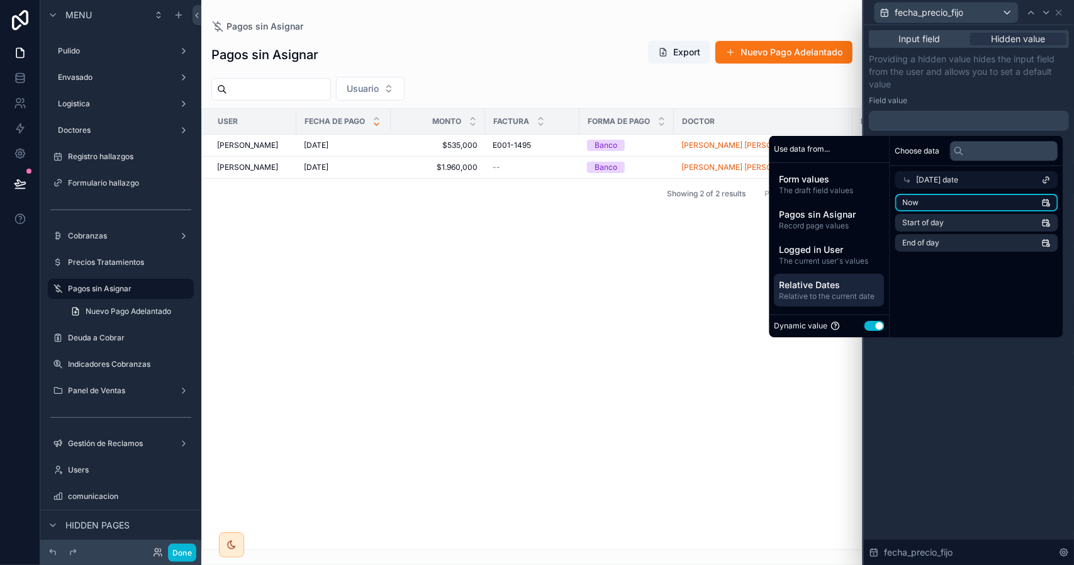
click at [918, 208] on li "Now" at bounding box center [977, 203] width 163 height 18
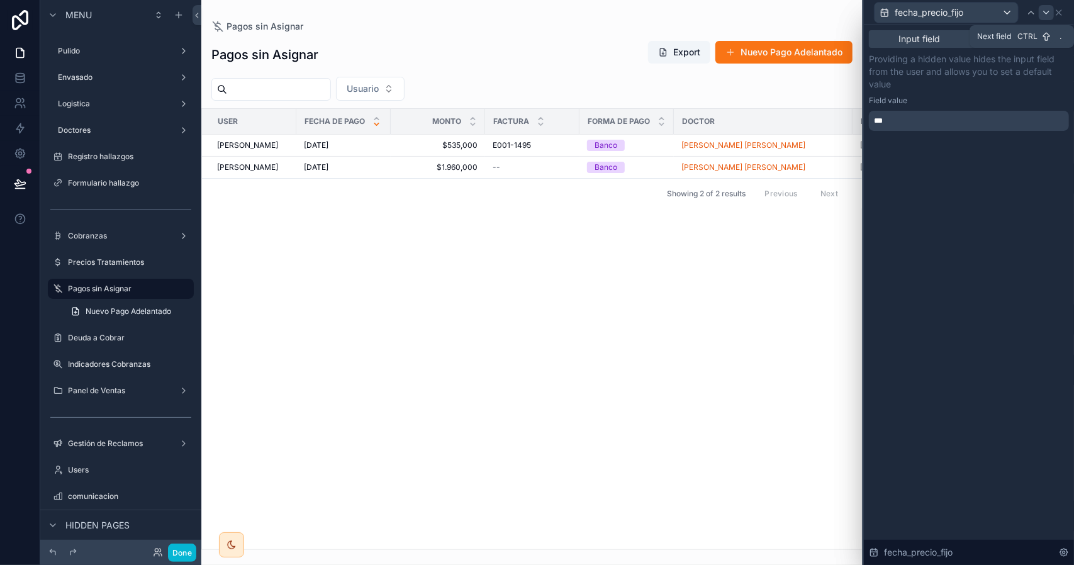
click at [1047, 13] on icon at bounding box center [1046, 12] width 5 height 3
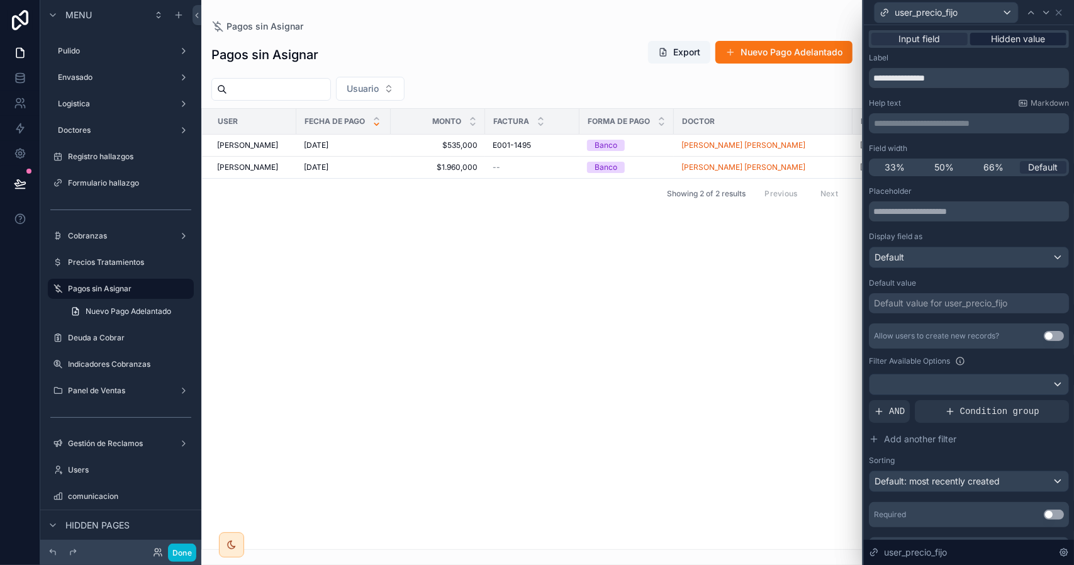
click at [1008, 42] on span "Hidden value" at bounding box center [1019, 39] width 54 height 13
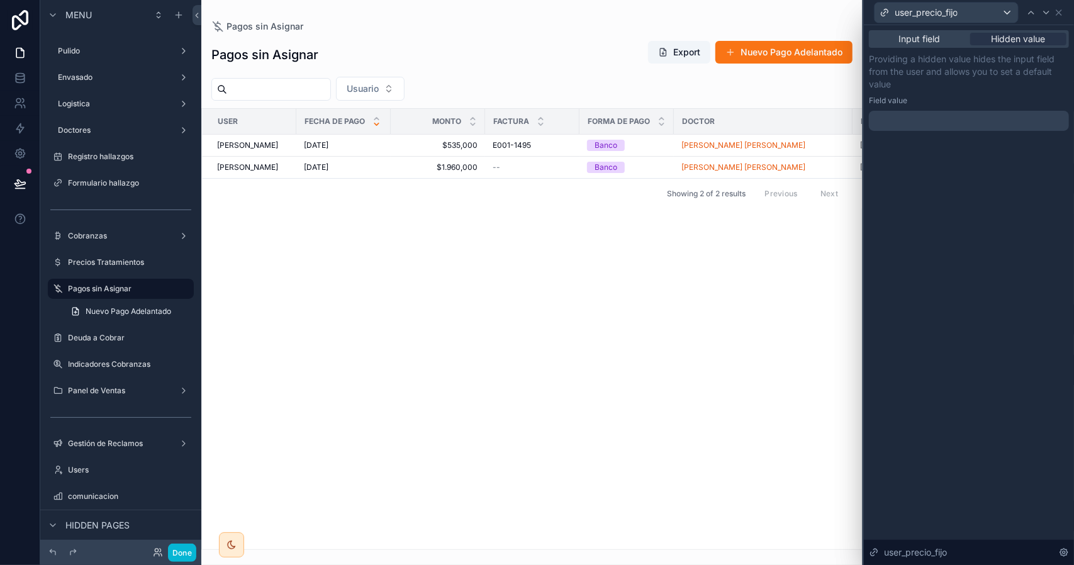
click at [908, 115] on div at bounding box center [969, 121] width 200 height 20
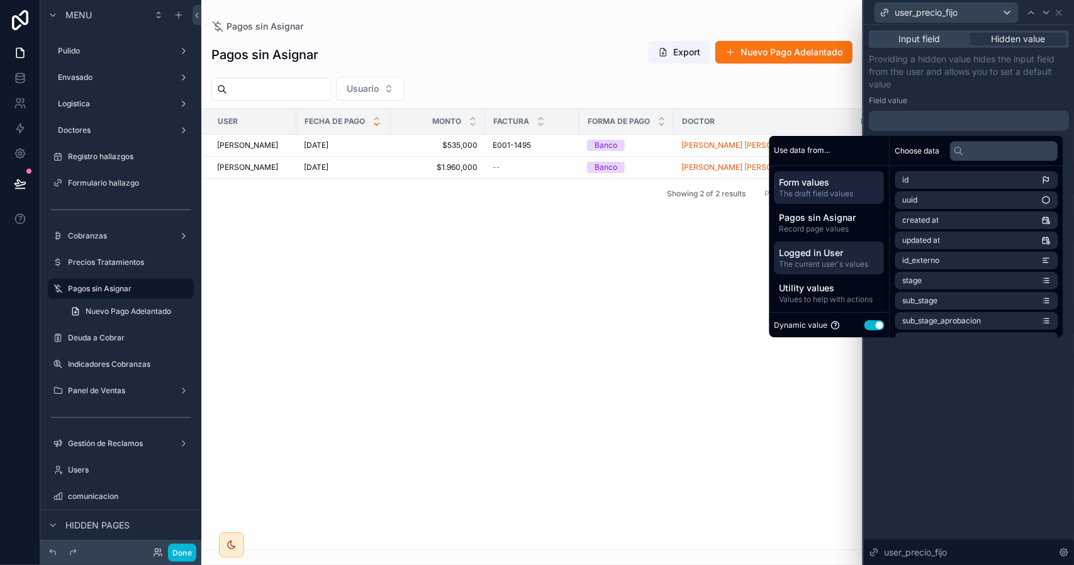
click at [836, 260] on span "The current user's values" at bounding box center [830, 264] width 100 height 10
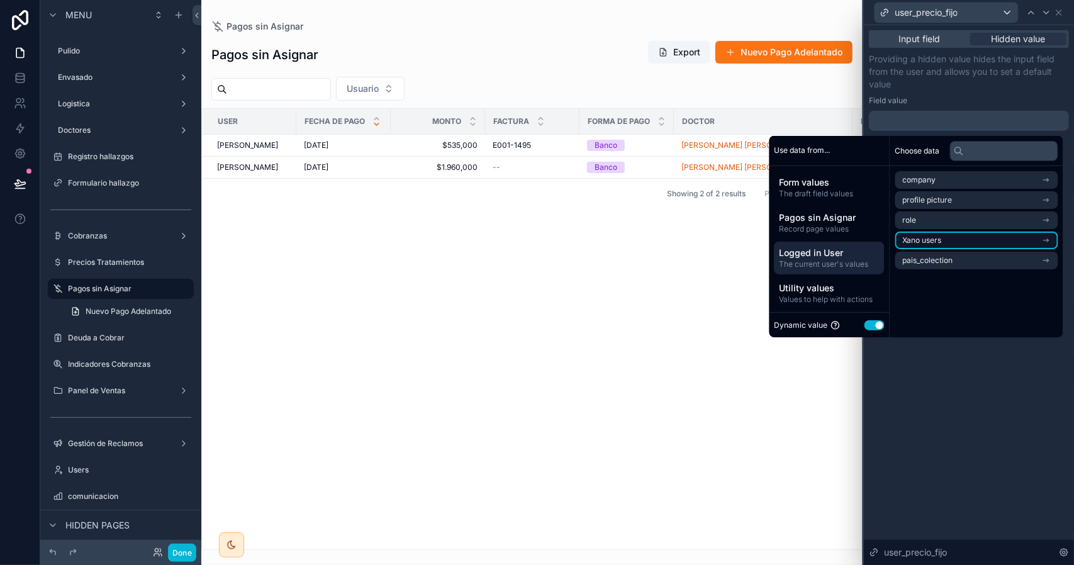
click at [939, 241] on li "Xano users" at bounding box center [977, 241] width 163 height 18
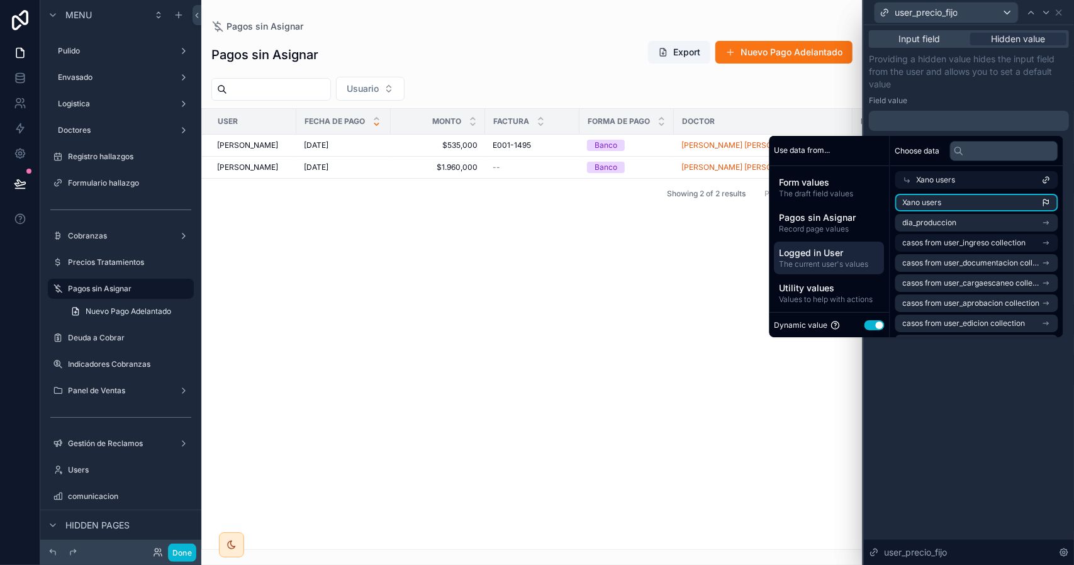
click at [932, 204] on span "Xano users" at bounding box center [922, 203] width 39 height 10
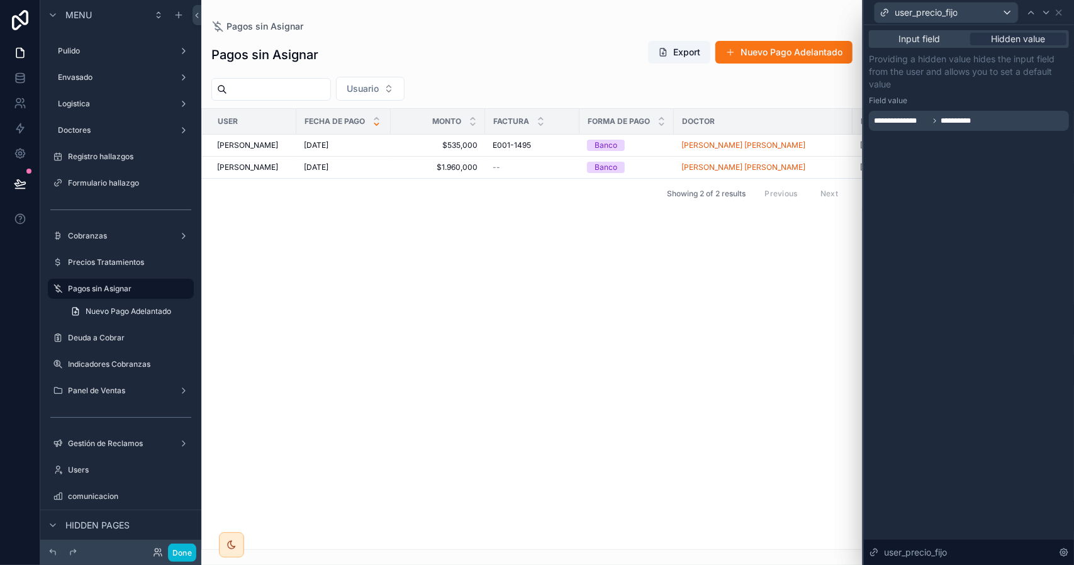
drag, startPoint x: 972, startPoint y: 382, endPoint x: 984, endPoint y: 320, distance: 63.6
click at [972, 382] on div "**********" at bounding box center [969, 295] width 210 height 540
click at [1062, 11] on icon at bounding box center [1059, 13] width 10 height 10
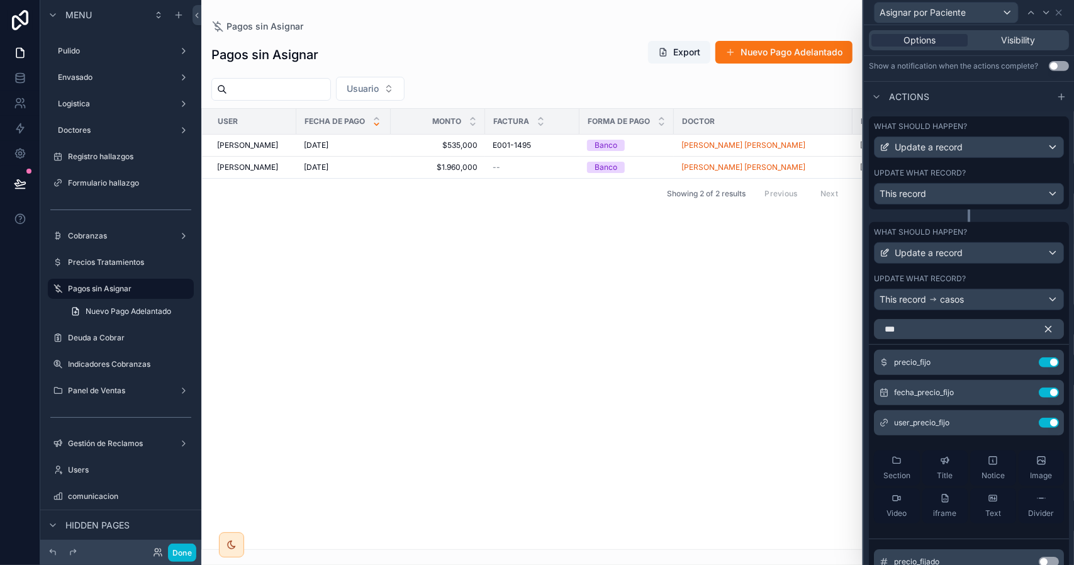
scroll to position [0, 0]
click at [1043, 336] on icon "button" at bounding box center [1048, 330] width 11 height 11
click at [1019, 369] on icon at bounding box center [1024, 364] width 10 height 10
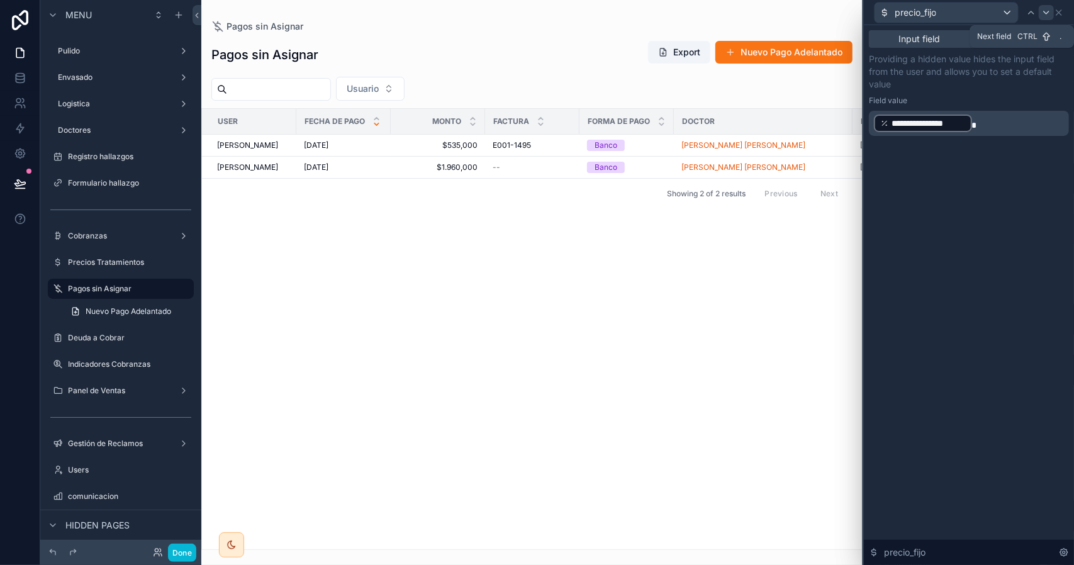
click at [1047, 14] on icon at bounding box center [1047, 13] width 10 height 10
click at [1058, 11] on icon at bounding box center [1059, 12] width 5 height 5
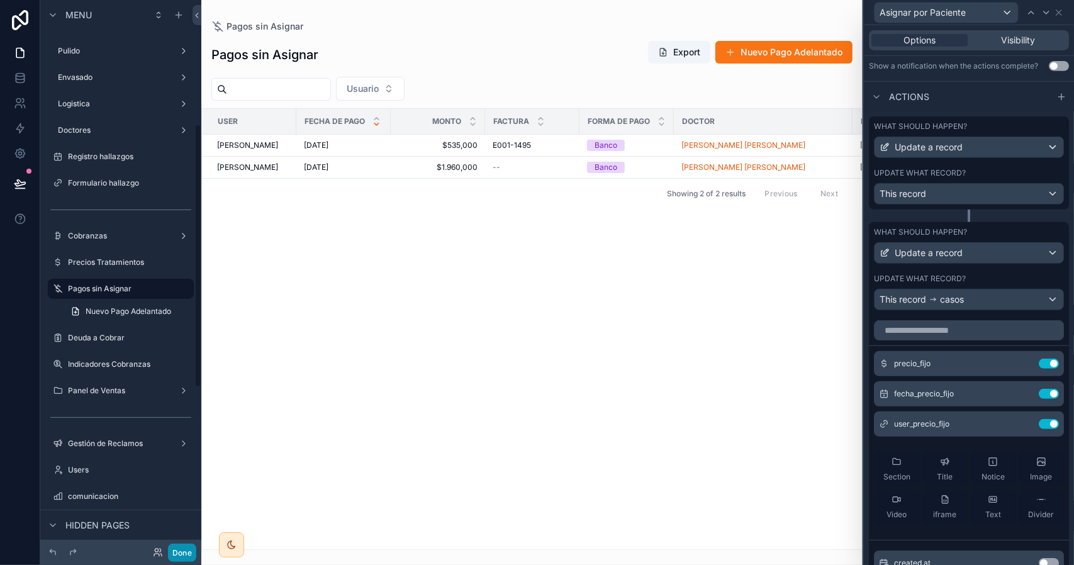
click at [185, 549] on button "Done" at bounding box center [182, 553] width 28 height 18
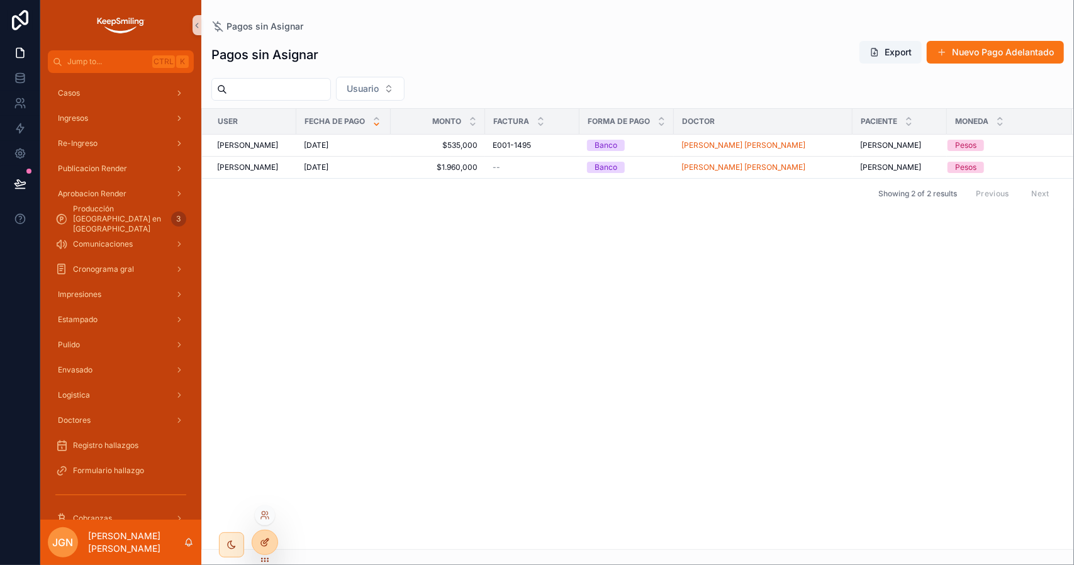
click at [267, 542] on icon at bounding box center [266, 541] width 5 height 5
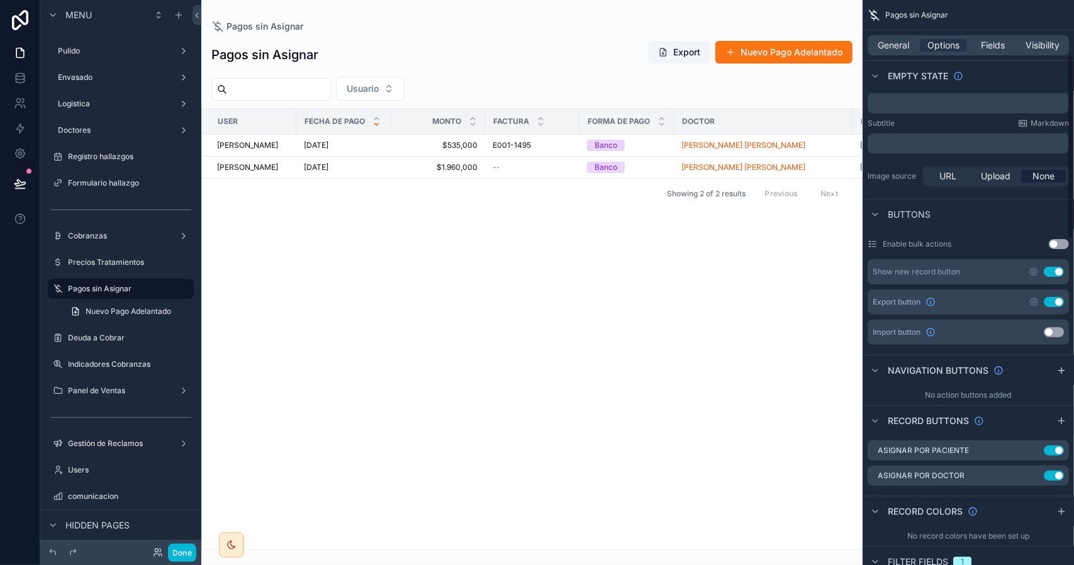
scroll to position [378, 0]
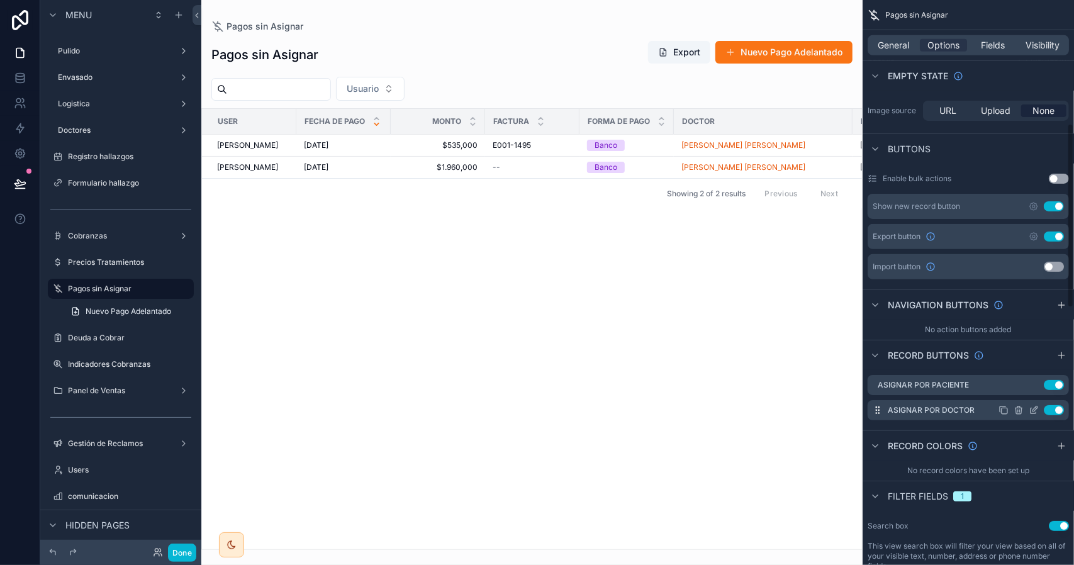
click at [1034, 407] on icon "scrollable content" at bounding box center [1035, 409] width 5 height 5
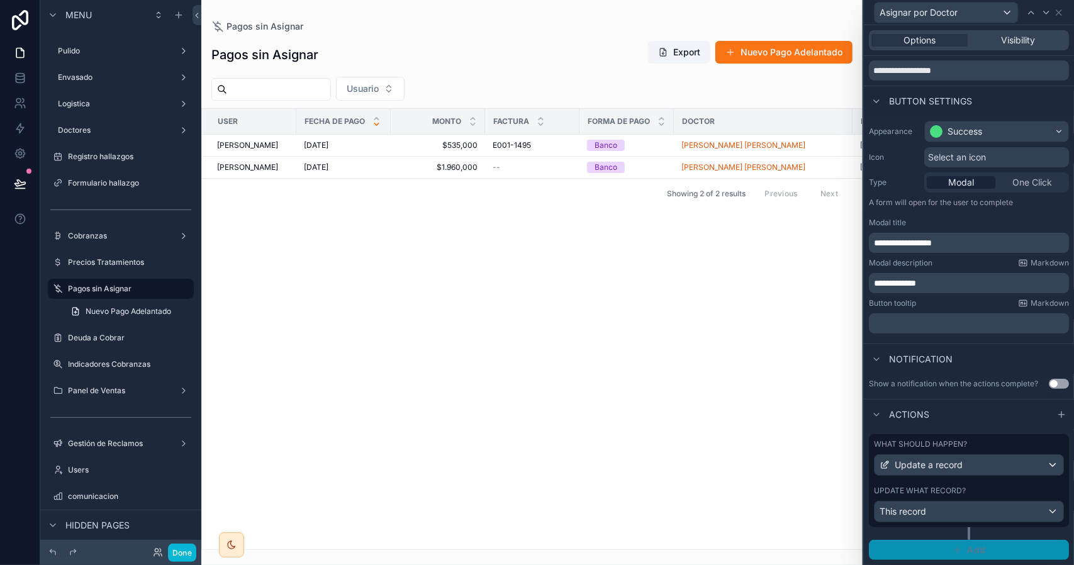
drag, startPoint x: 992, startPoint y: 548, endPoint x: 994, endPoint y: 469, distance: 78.7
click at [992, 548] on button "Add" at bounding box center [969, 550] width 200 height 20
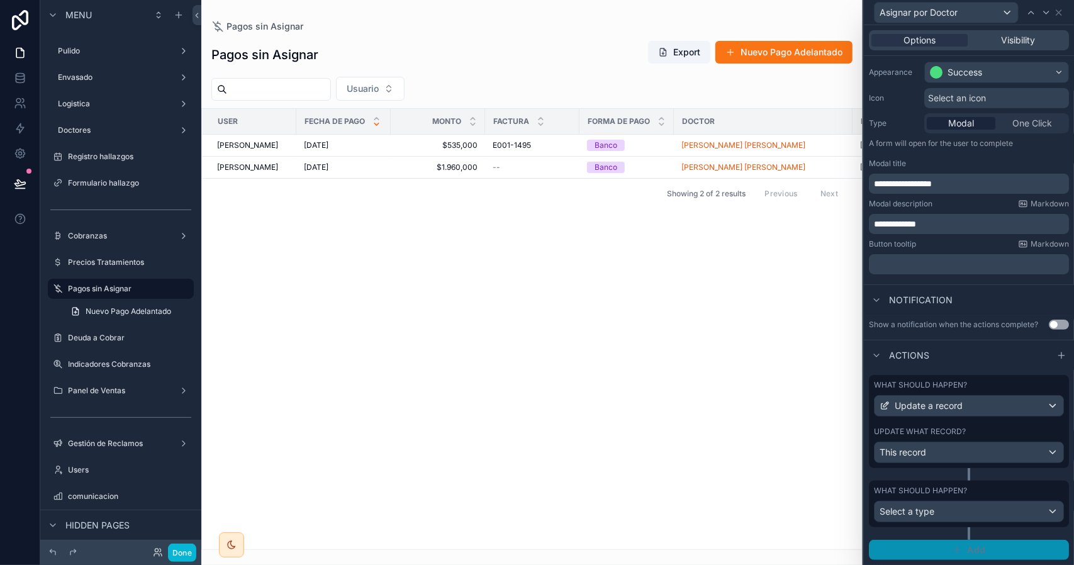
scroll to position [107, 0]
click at [988, 521] on div "Select a type" at bounding box center [969, 512] width 189 height 20
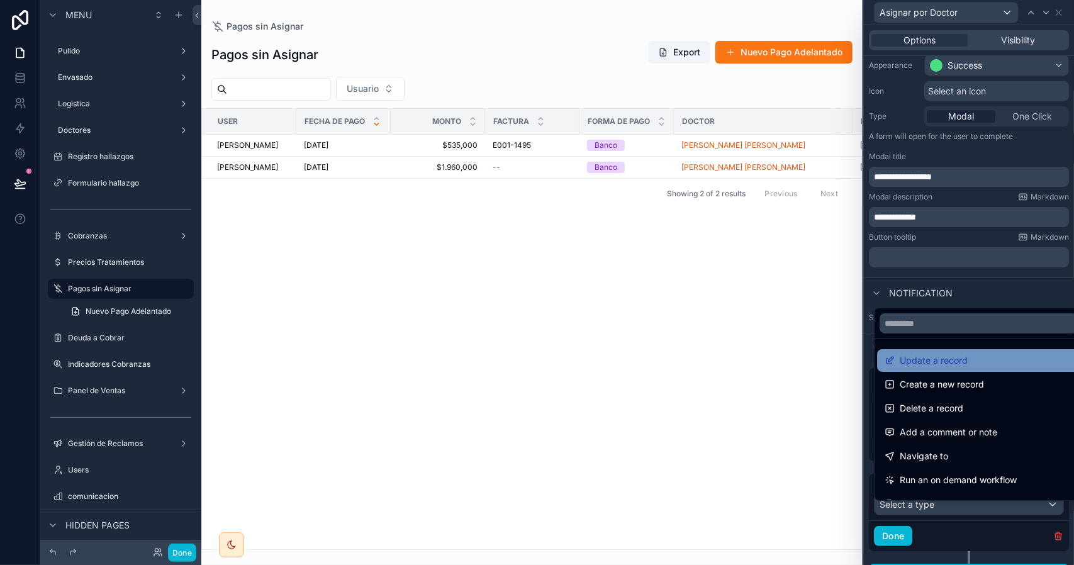
click at [936, 359] on span "Update a record" at bounding box center [934, 360] width 68 height 15
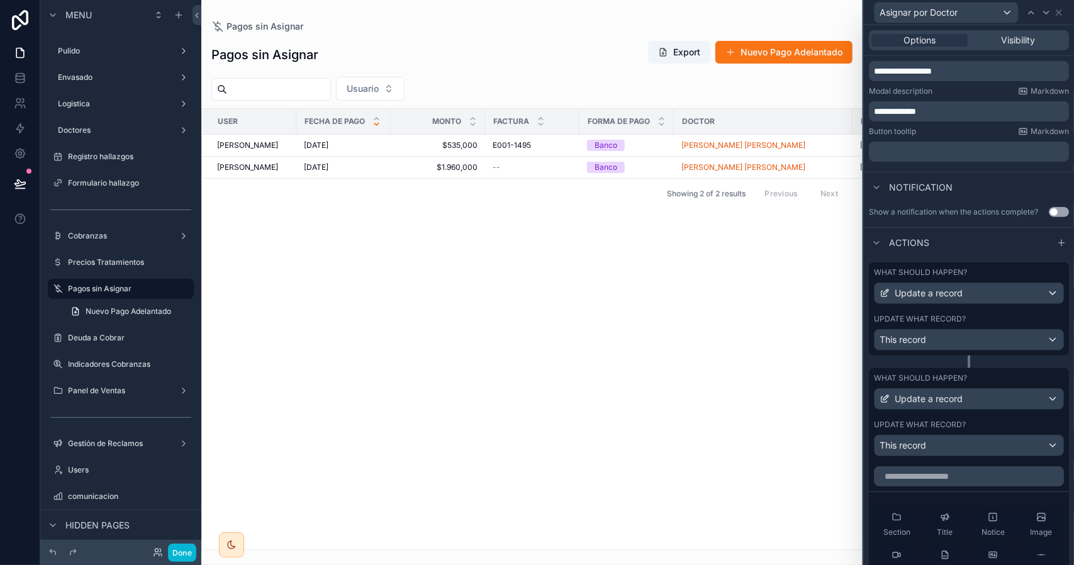
scroll to position [233, 0]
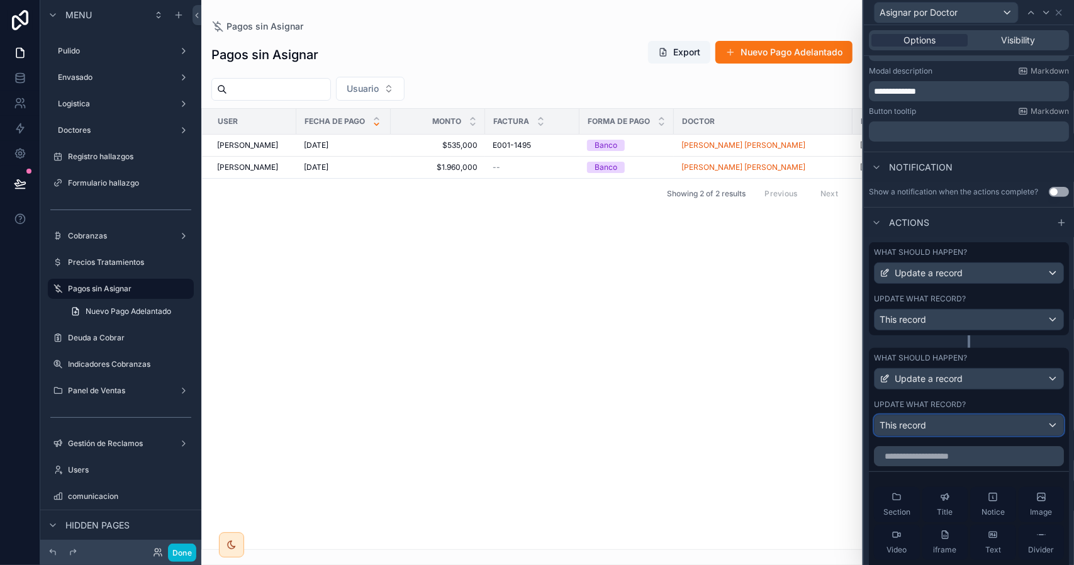
click at [937, 436] on div "This record" at bounding box center [969, 425] width 189 height 20
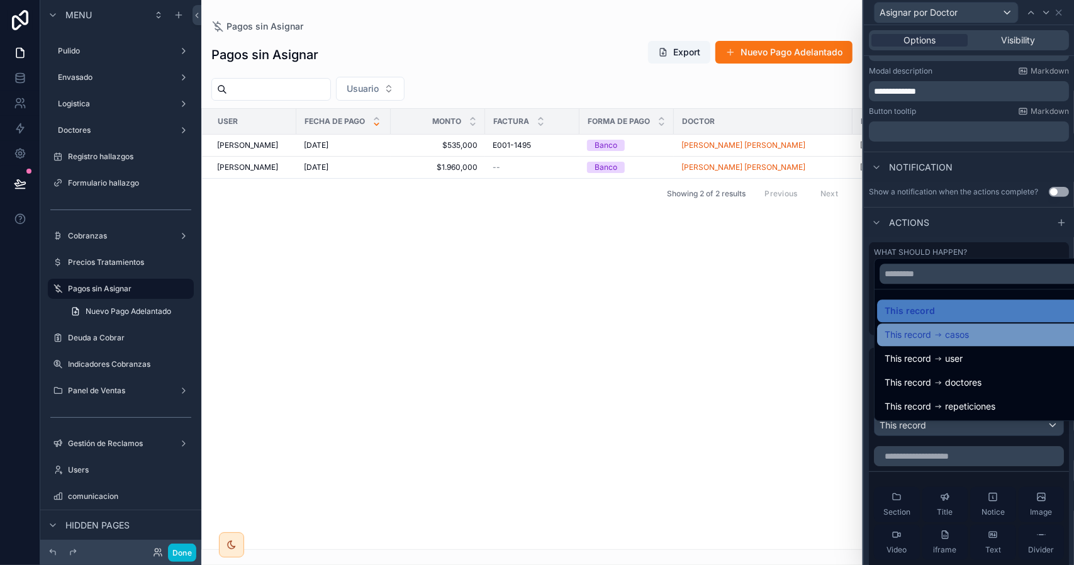
click at [979, 334] on div "This record casos" at bounding box center [979, 334] width 188 height 15
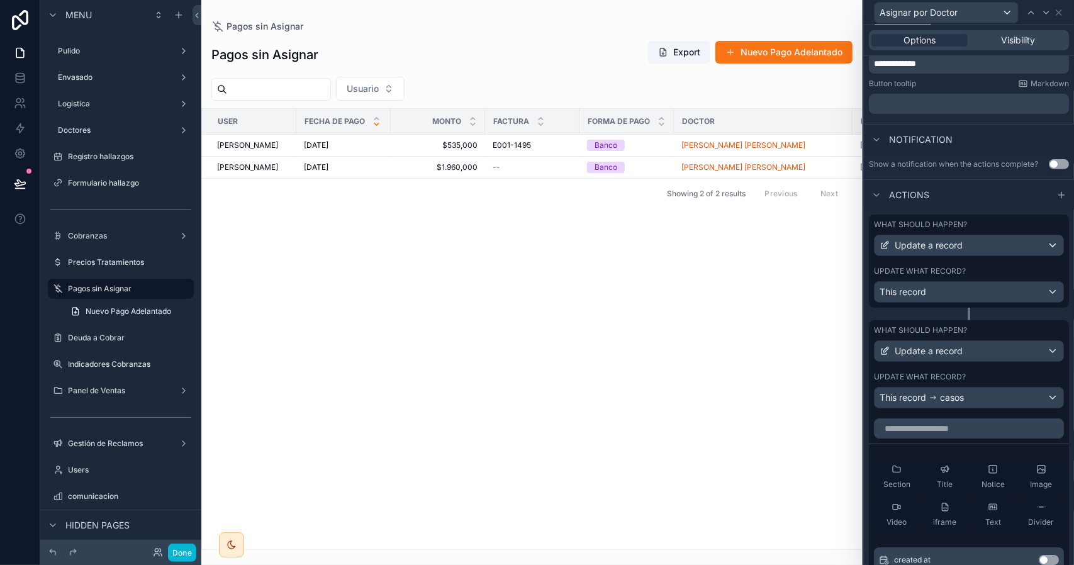
scroll to position [359, 0]
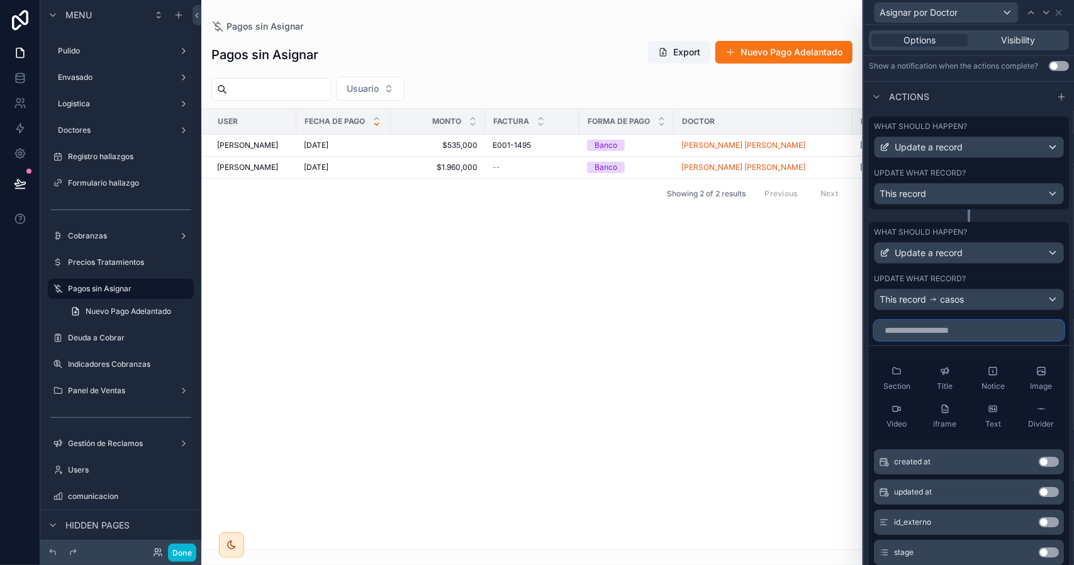
click at [959, 337] on input "text" at bounding box center [969, 330] width 190 height 20
type input "****"
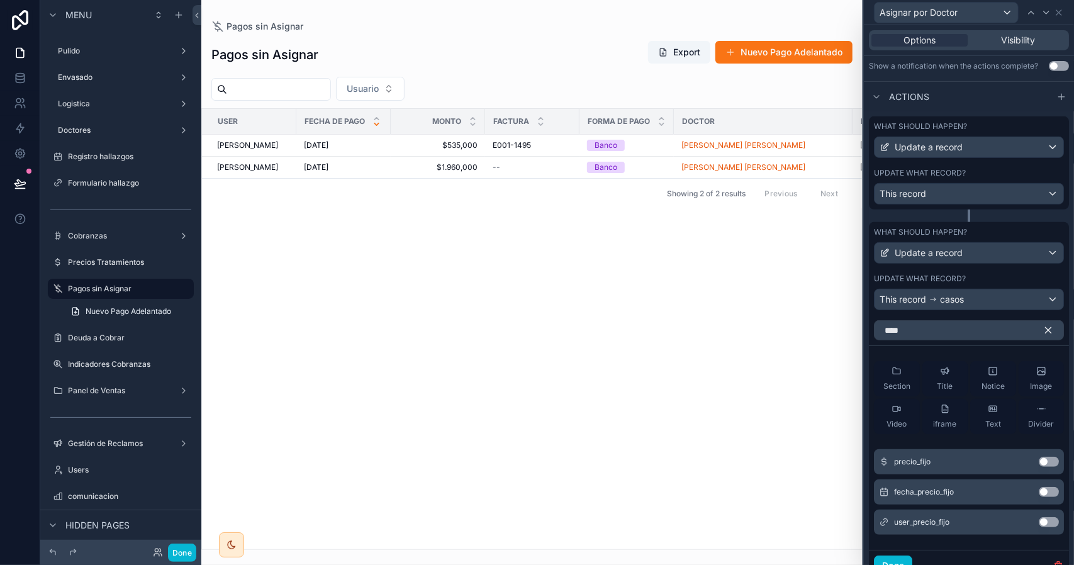
click at [1039, 467] on button "Use setting" at bounding box center [1049, 462] width 20 height 10
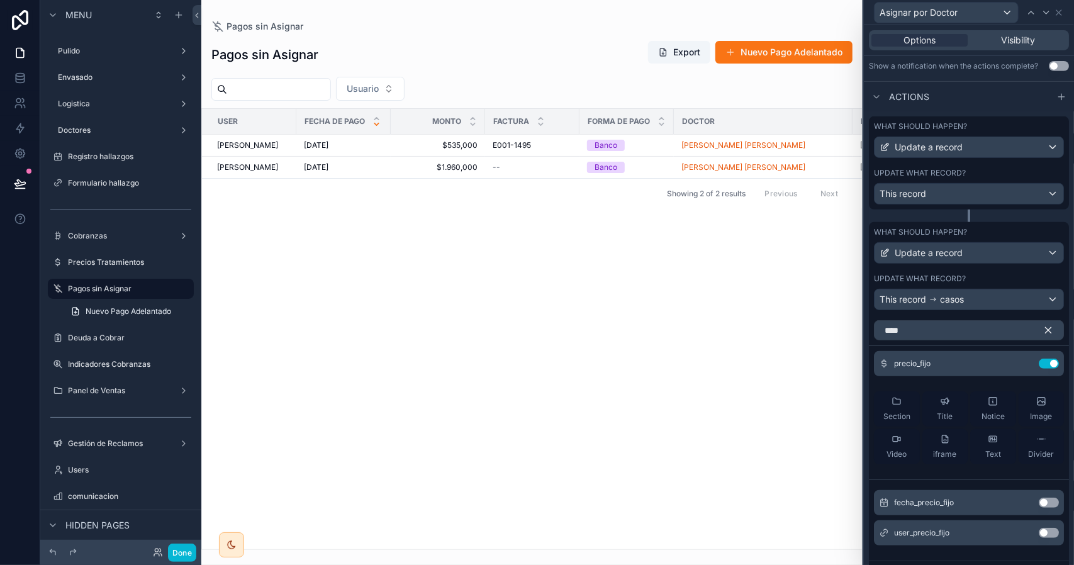
click at [1039, 508] on button "Use setting" at bounding box center [1049, 503] width 20 height 10
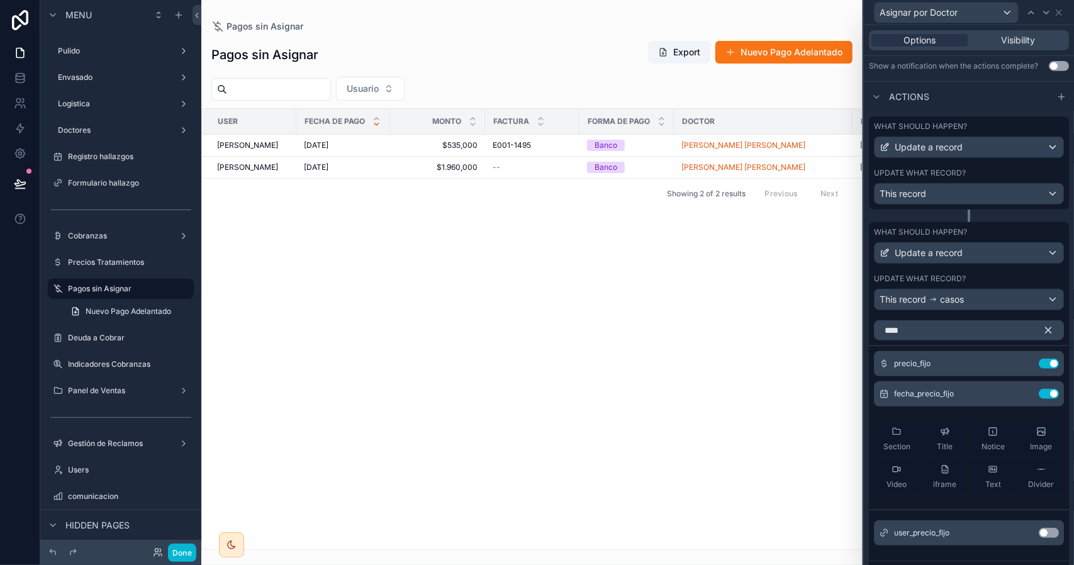
click at [1042, 538] on button "Use setting" at bounding box center [1049, 533] width 20 height 10
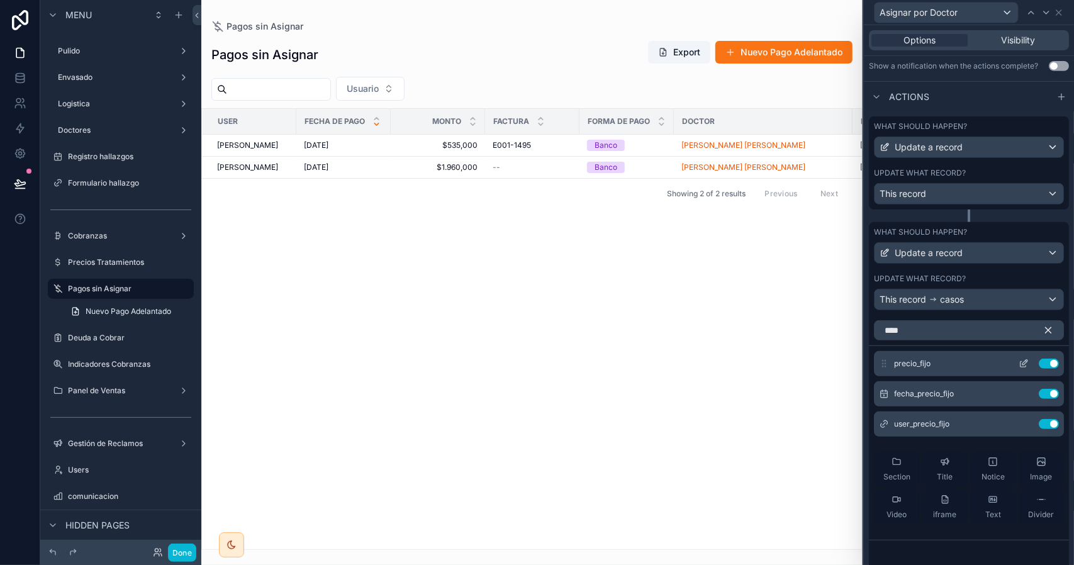
click at [1019, 369] on icon at bounding box center [1024, 364] width 10 height 10
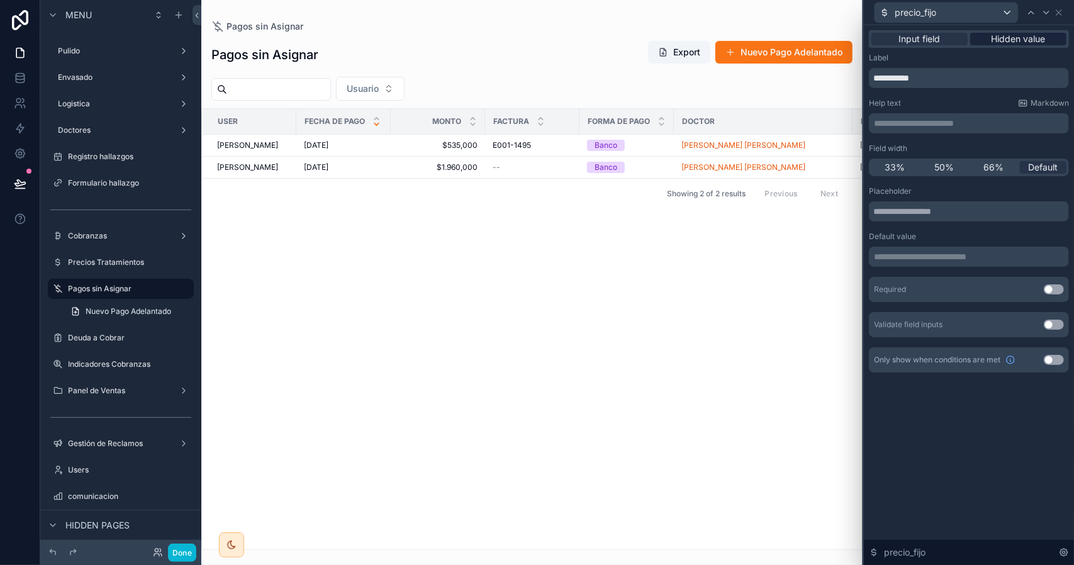
click at [1000, 43] on span "Hidden value" at bounding box center [1019, 39] width 54 height 13
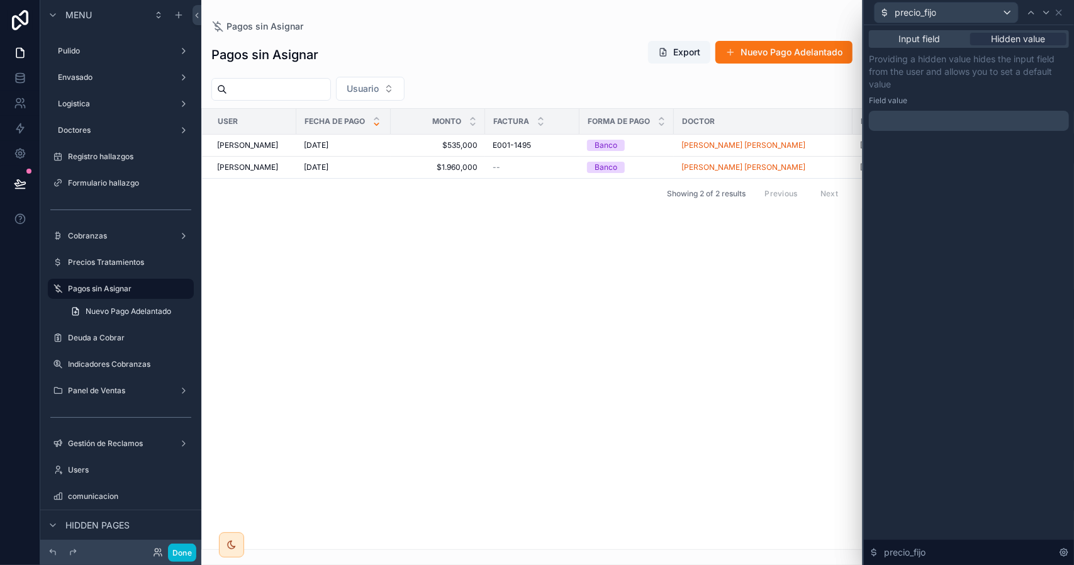
click at [928, 123] on p "﻿" at bounding box center [970, 121] width 193 height 13
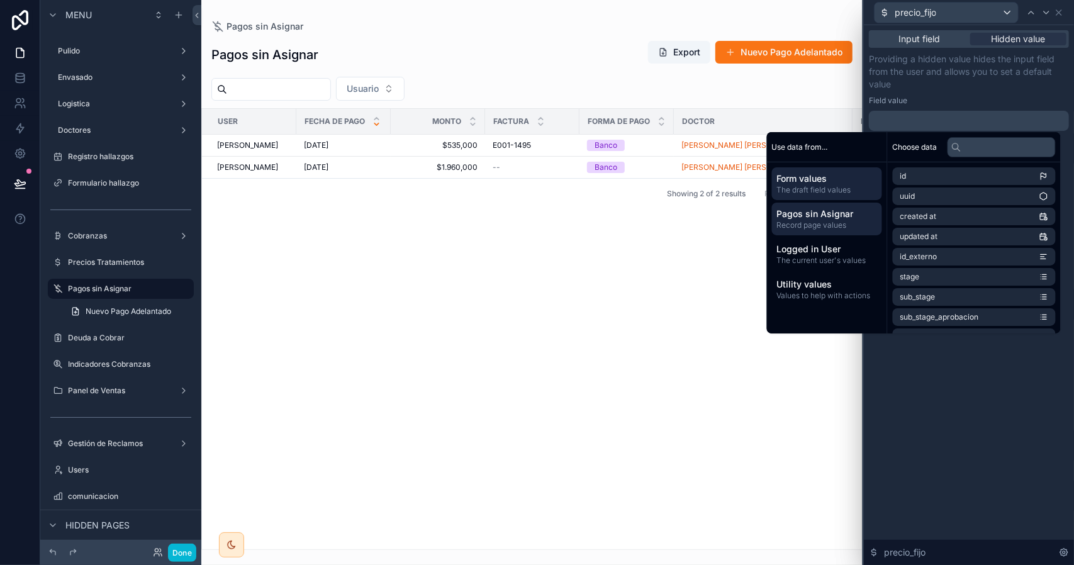
click at [837, 220] on span "Pagos sin Asignar" at bounding box center [827, 214] width 100 height 13
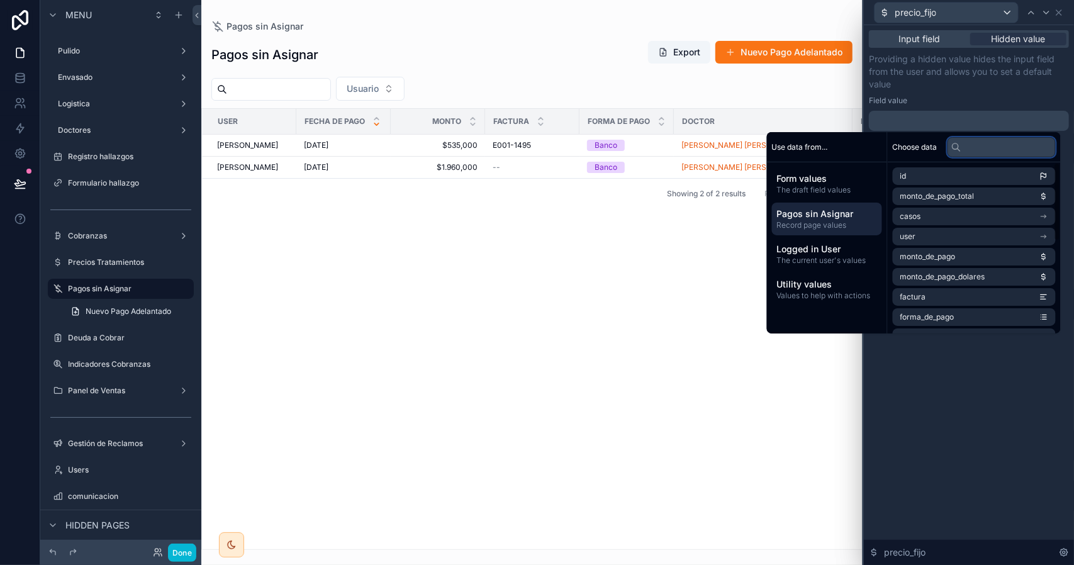
click at [967, 150] on input "text" at bounding box center [1002, 147] width 108 height 20
click at [964, 215] on li "casos" at bounding box center [974, 217] width 163 height 18
click at [977, 147] on input "text" at bounding box center [1002, 147] width 108 height 20
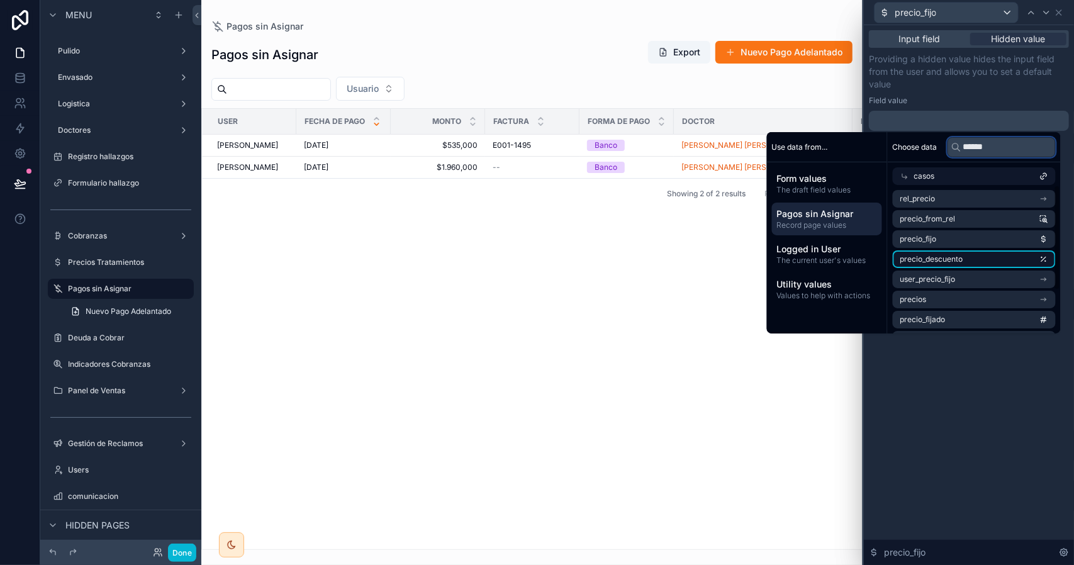
type input "******"
click at [948, 259] on span "precio_descuento" at bounding box center [932, 259] width 63 height 10
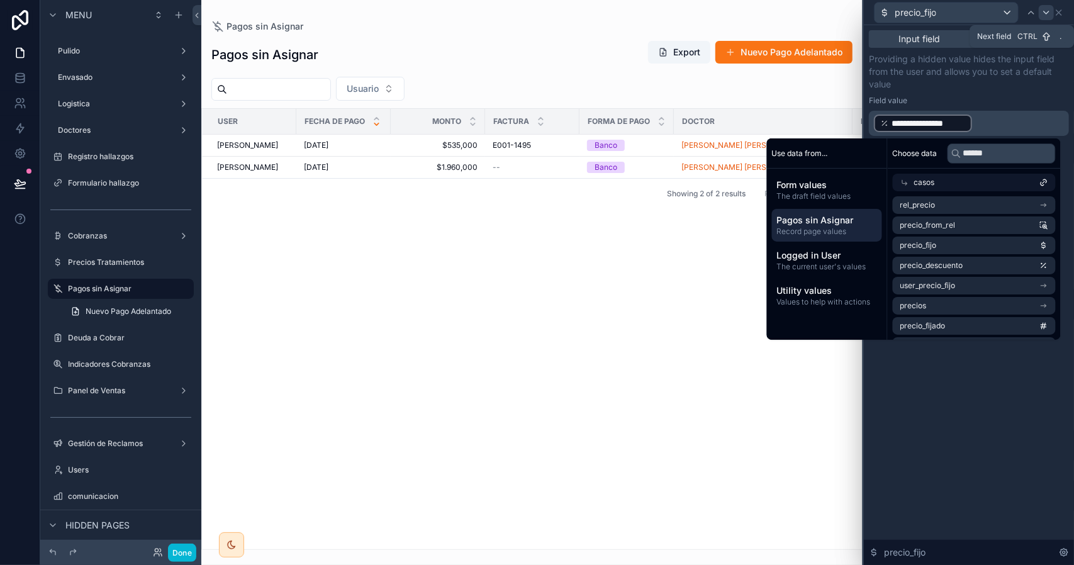
click at [1049, 13] on icon at bounding box center [1047, 13] width 10 height 10
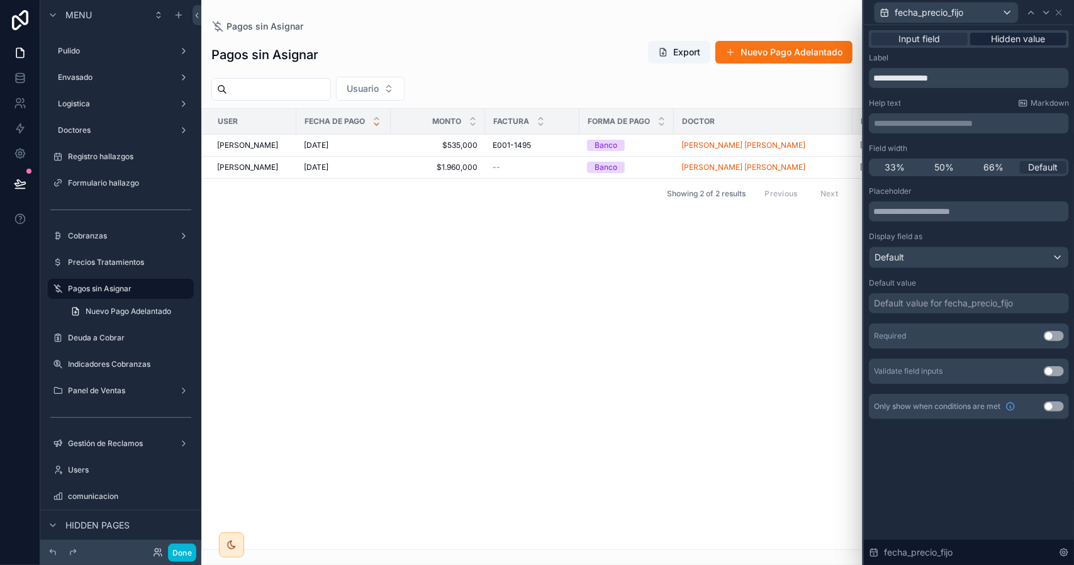
click at [1035, 33] on span "Hidden value" at bounding box center [1019, 39] width 54 height 13
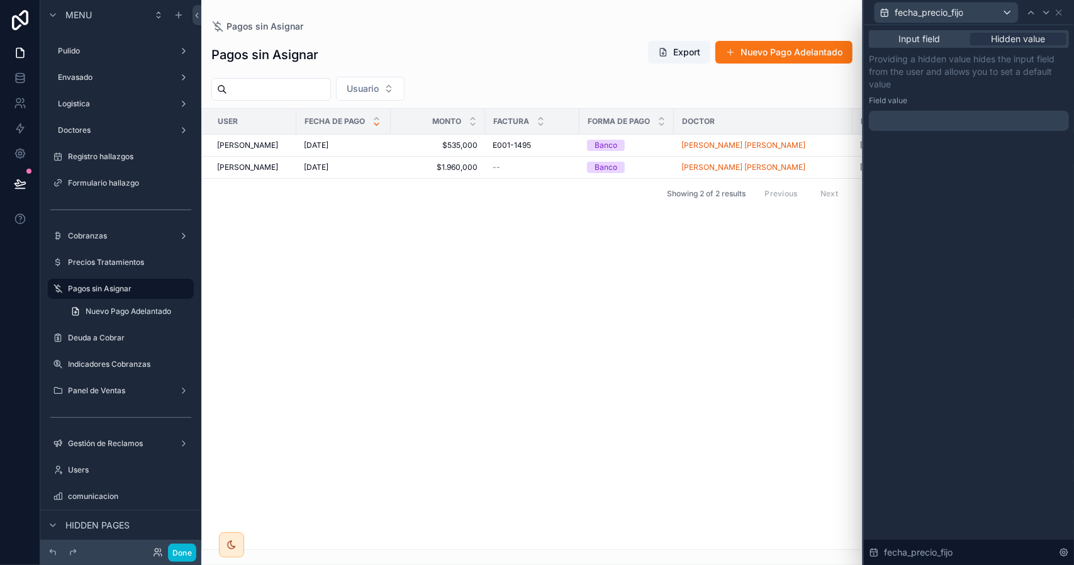
click at [950, 120] on div at bounding box center [969, 121] width 200 height 20
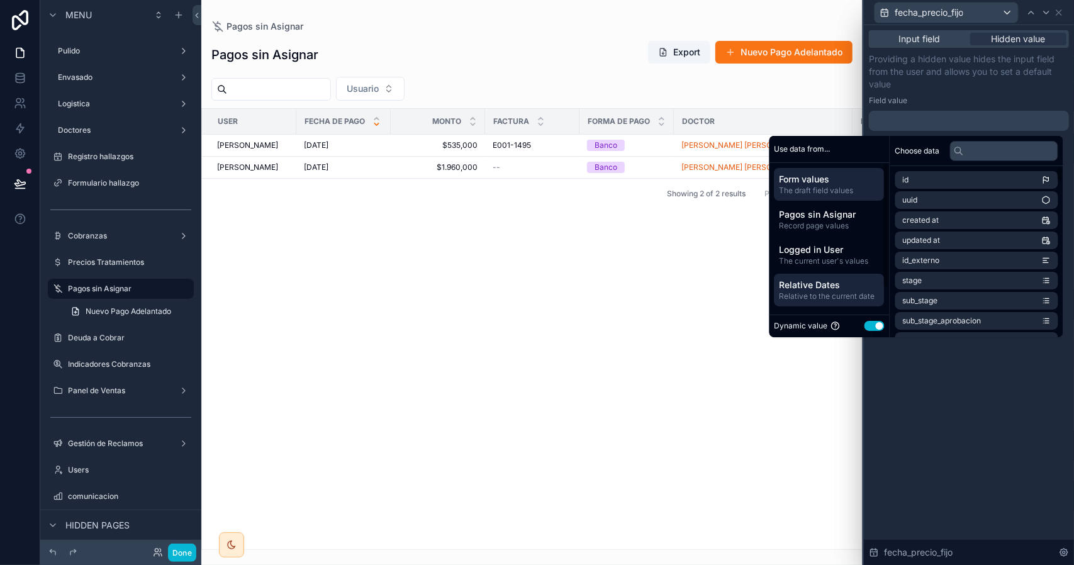
drag, startPoint x: 828, startPoint y: 289, endPoint x: 835, endPoint y: 283, distance: 8.9
click at [828, 289] on span "Relative Dates" at bounding box center [830, 285] width 100 height 13
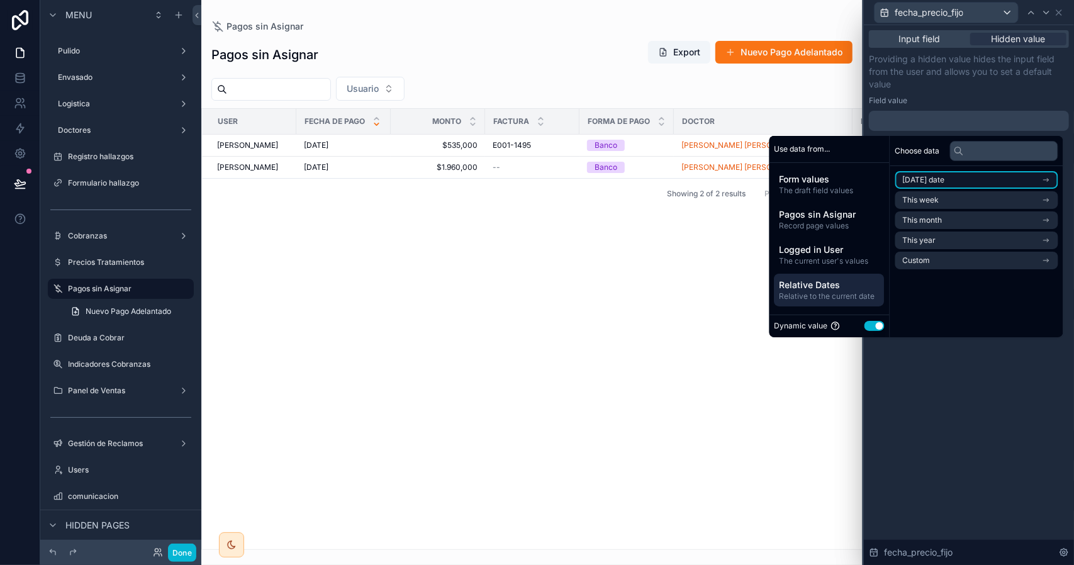
click at [934, 182] on span "[DATE] date" at bounding box center [924, 180] width 42 height 10
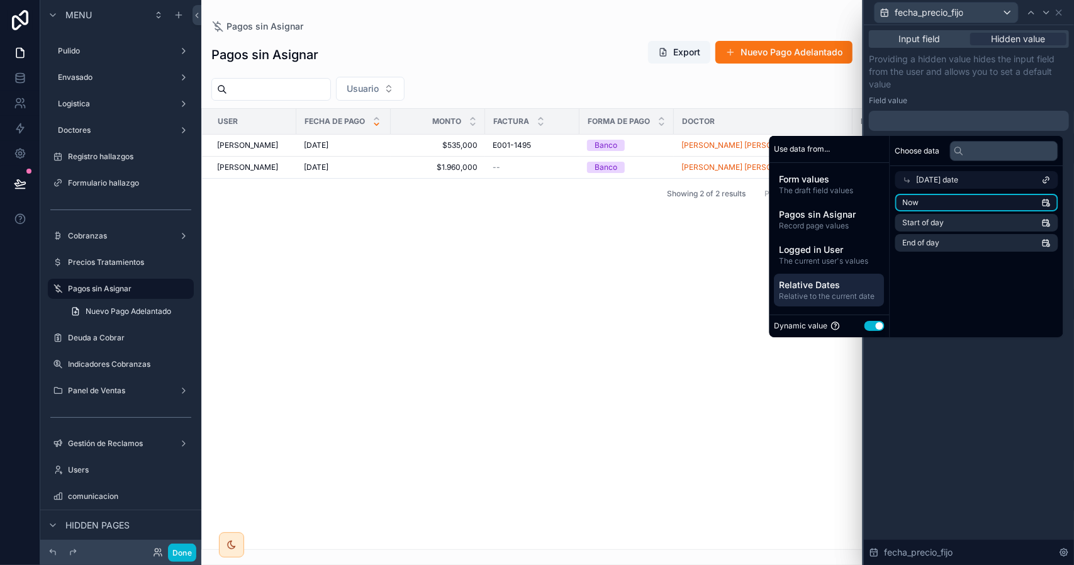
click at [927, 203] on li "Now" at bounding box center [977, 203] width 163 height 18
click at [1049, 10] on icon at bounding box center [1047, 13] width 10 height 10
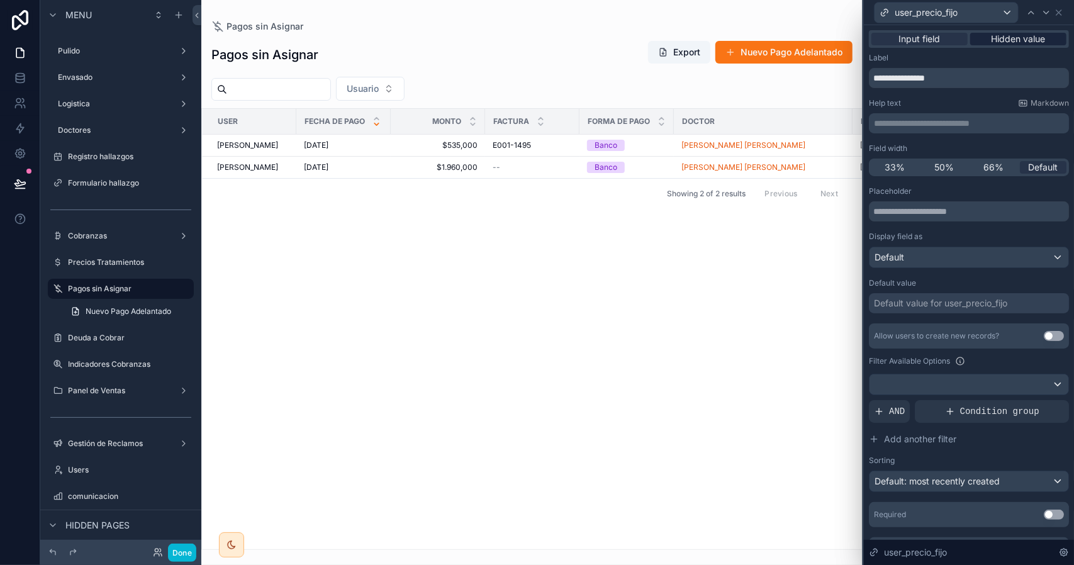
click at [992, 42] on span "Hidden value" at bounding box center [1019, 39] width 54 height 13
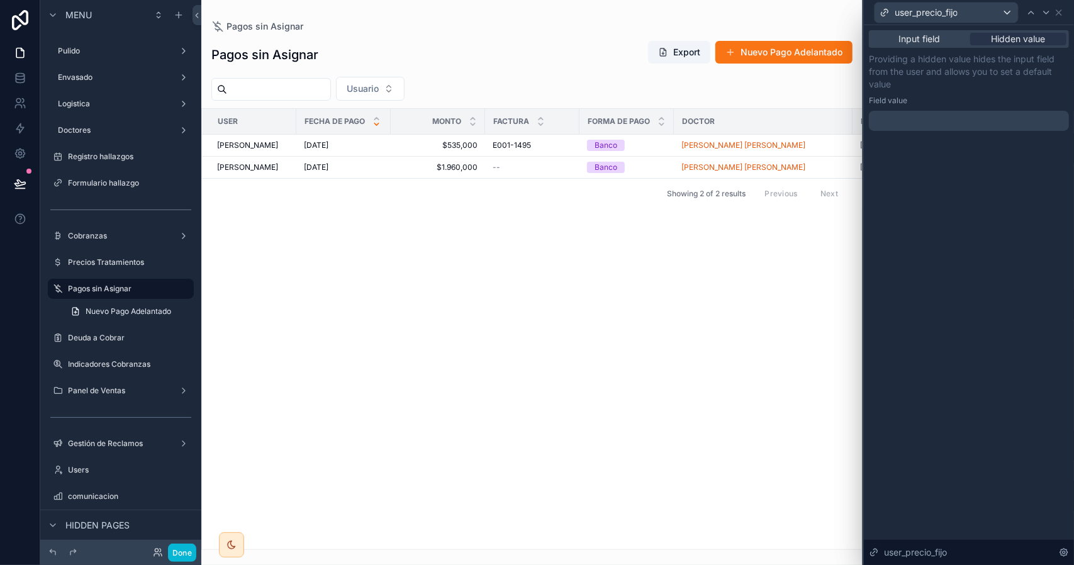
click at [908, 116] on div at bounding box center [969, 121] width 200 height 20
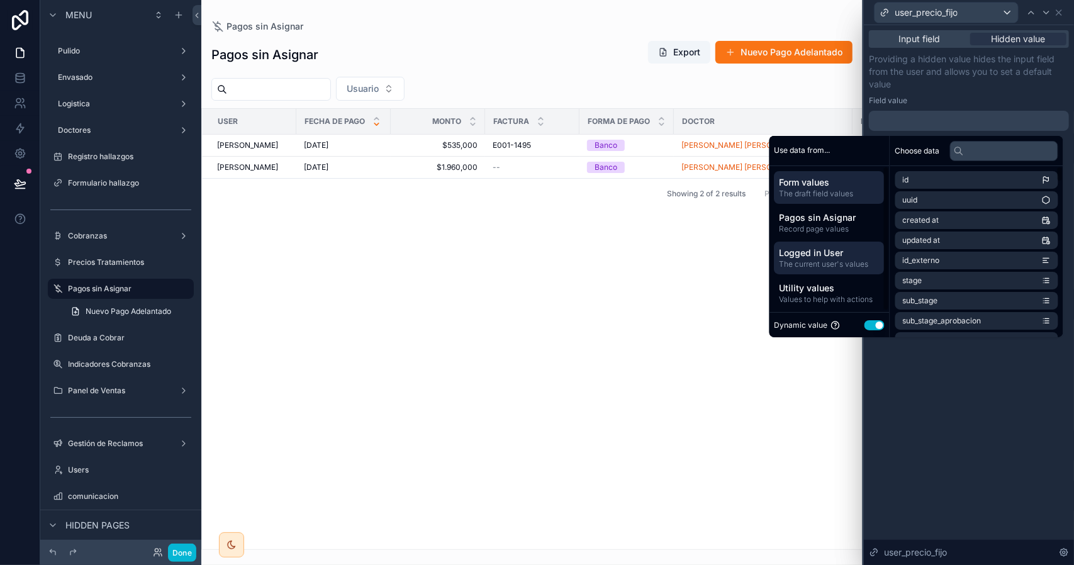
click at [843, 251] on span "Logged in User" at bounding box center [830, 253] width 100 height 13
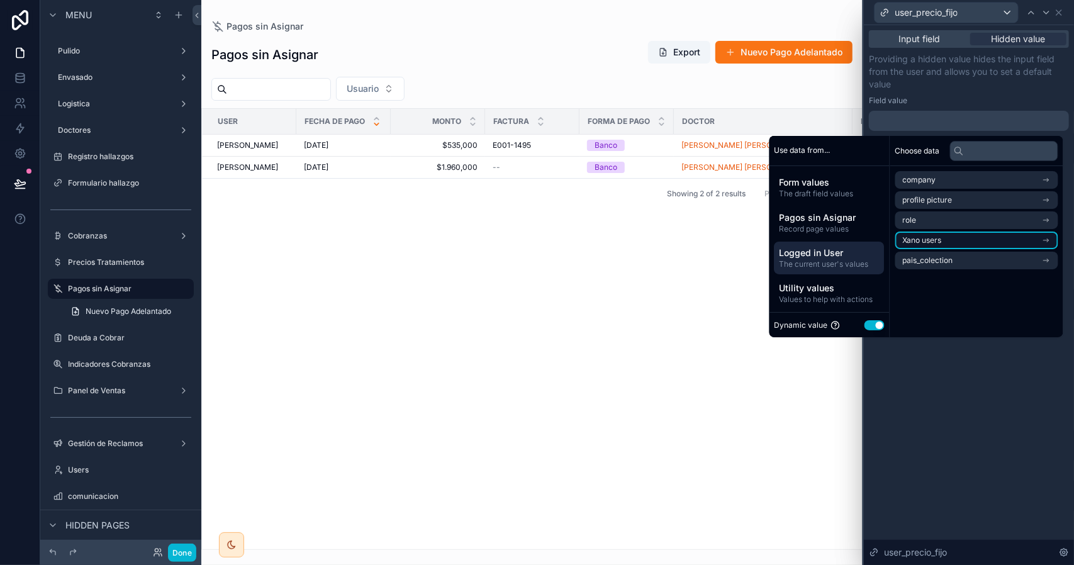
click at [940, 244] on li "Xano users" at bounding box center [977, 241] width 163 height 18
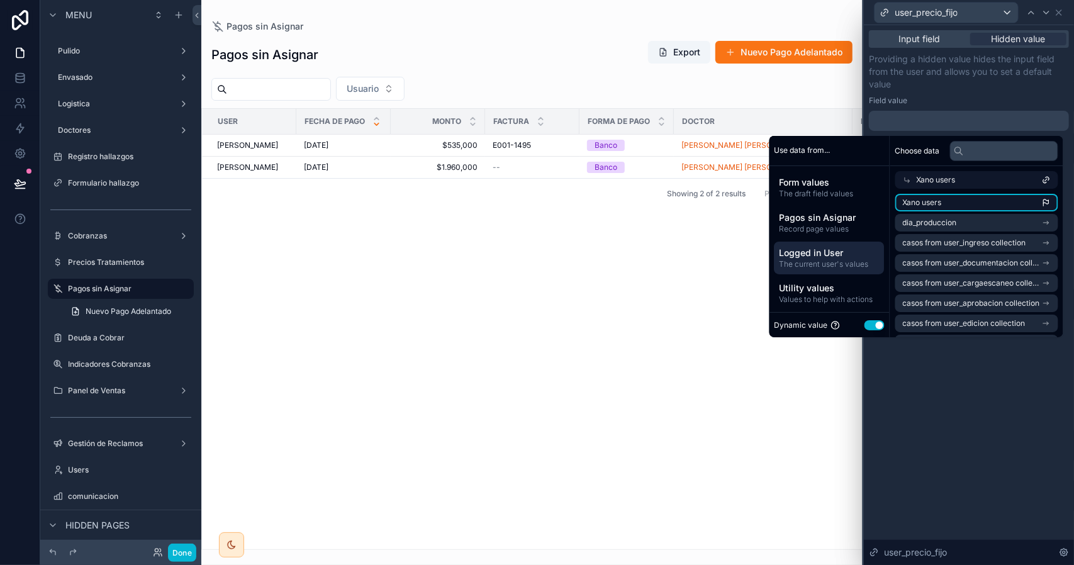
click at [939, 203] on li "Xano users" at bounding box center [977, 203] width 163 height 18
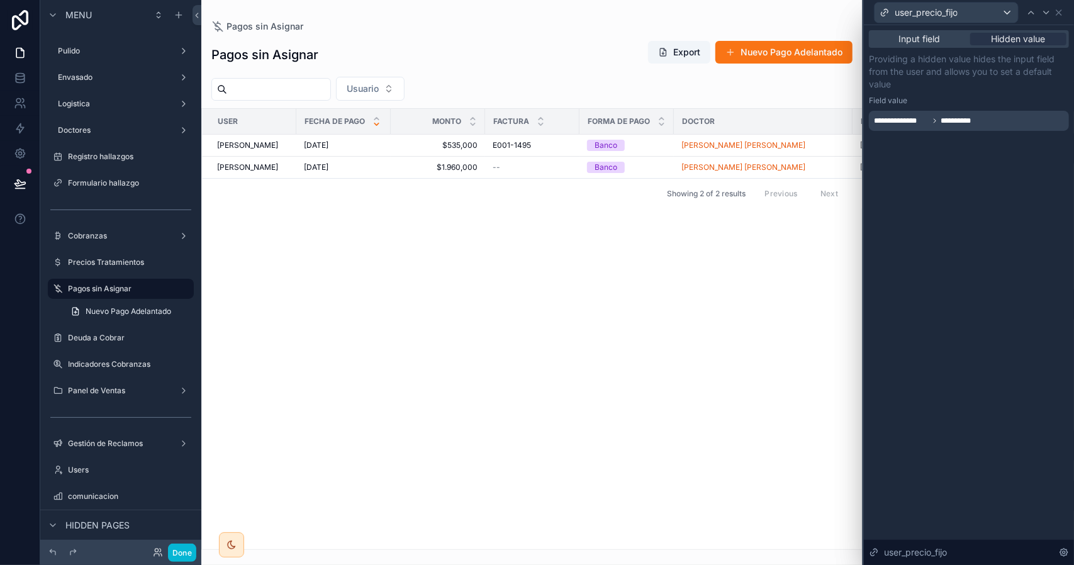
drag, startPoint x: 968, startPoint y: 365, endPoint x: 976, endPoint y: 240, distance: 125.5
click at [969, 365] on div "**********" at bounding box center [969, 295] width 210 height 540
click at [1062, 8] on icon at bounding box center [1059, 13] width 10 height 10
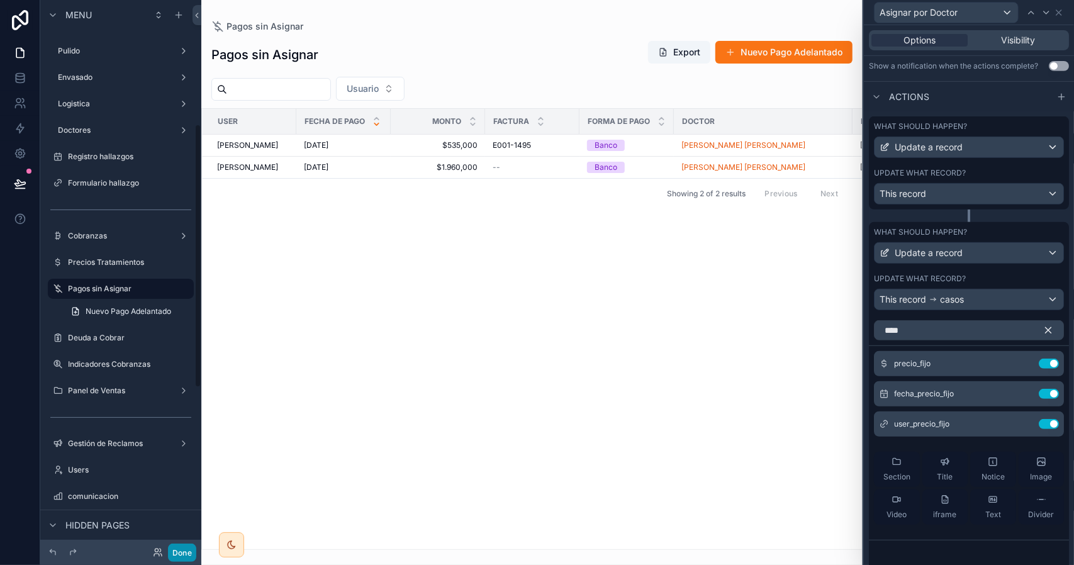
click at [179, 548] on button "Done" at bounding box center [182, 553] width 28 height 18
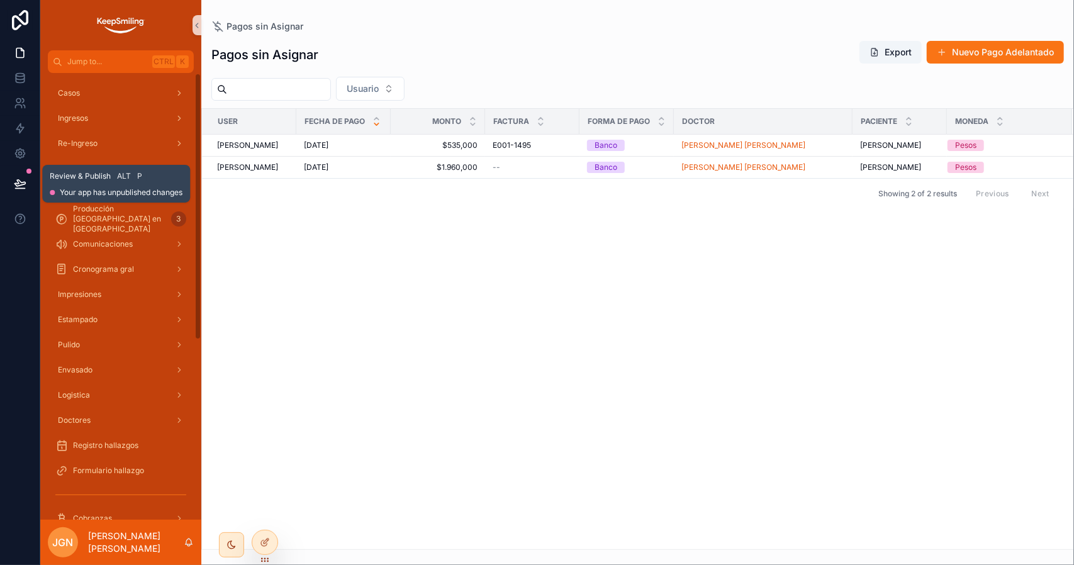
click at [21, 179] on icon at bounding box center [20, 183] width 13 height 13
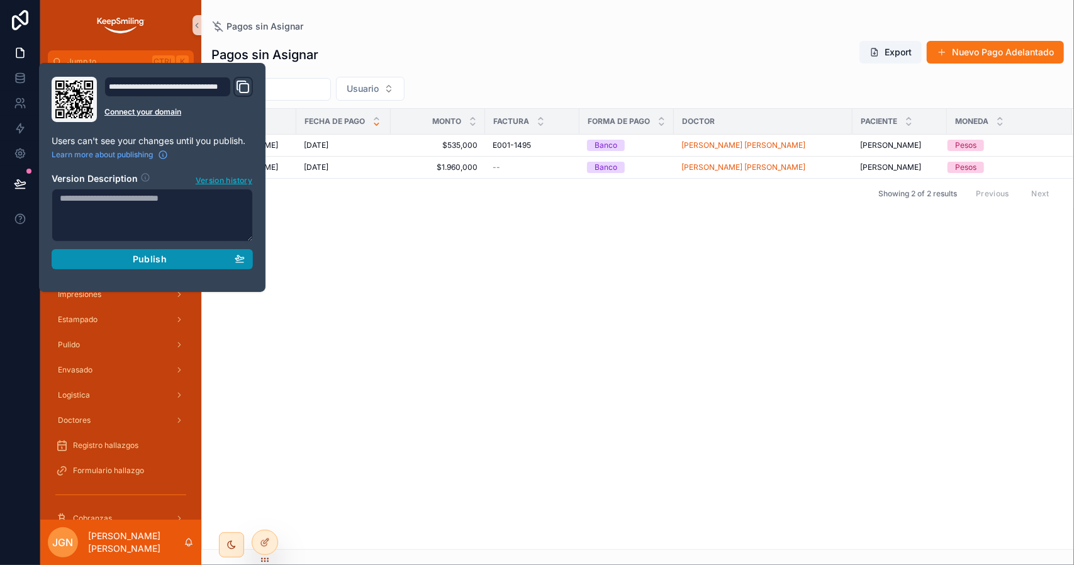
click at [182, 254] on div "Publish" at bounding box center [152, 259] width 185 height 11
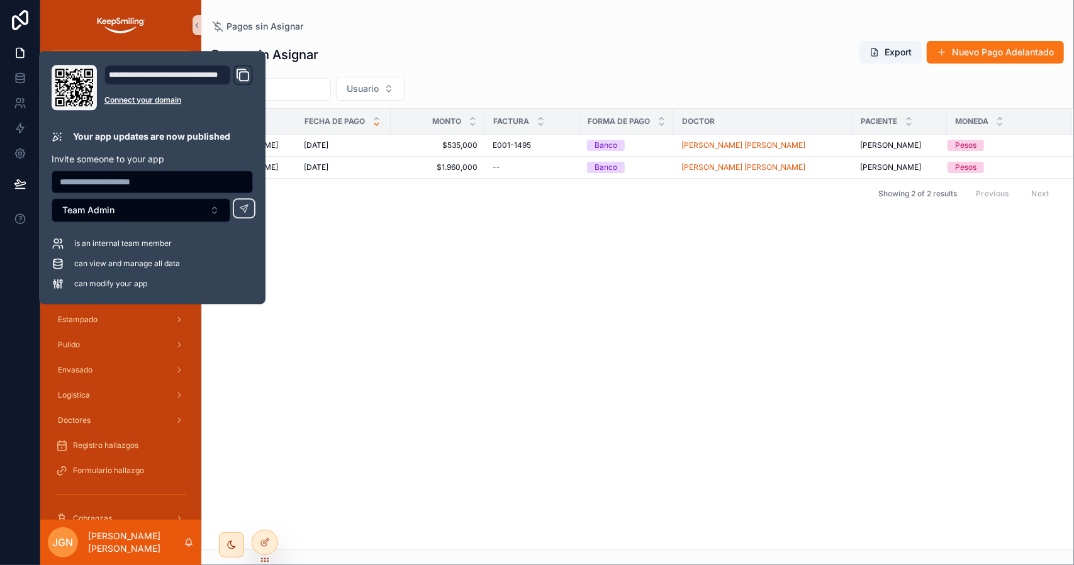
drag, startPoint x: 477, startPoint y: 268, endPoint x: 235, endPoint y: 50, distance: 325.3
click at [477, 267] on div "User Fecha de Pago Monto Factura Forma de Pago Doctor Paciente [PERSON_NAME] [D…" at bounding box center [638, 329] width 872 height 441
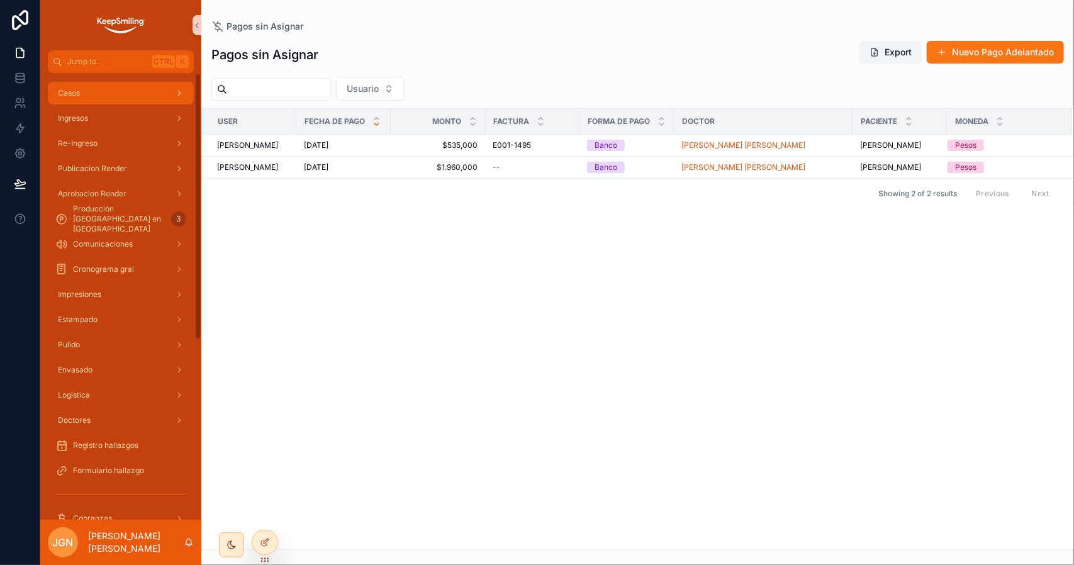
click at [92, 93] on div "Casos" at bounding box center [120, 93] width 131 height 20
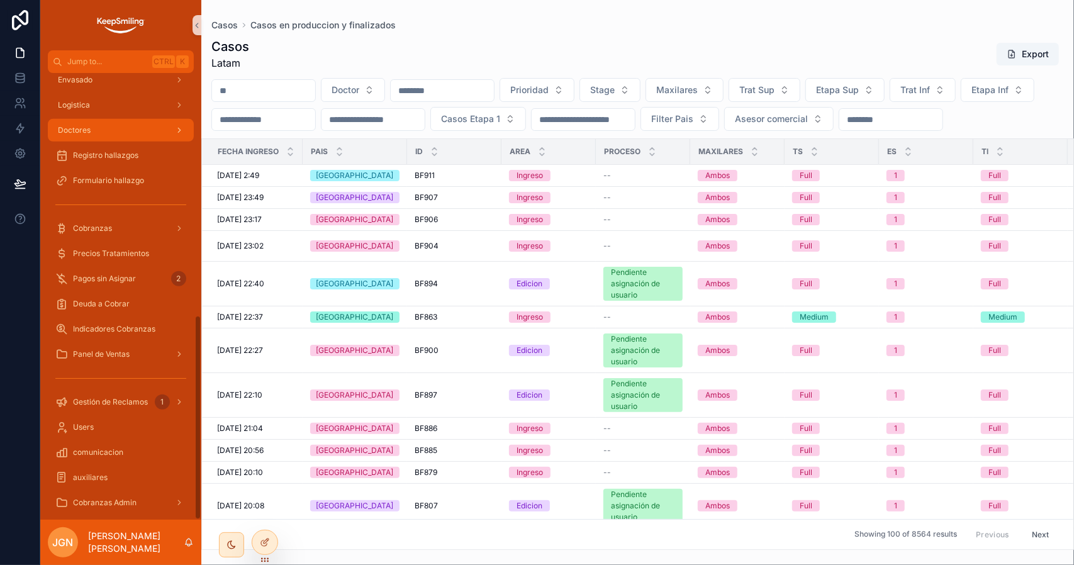
scroll to position [527, 0]
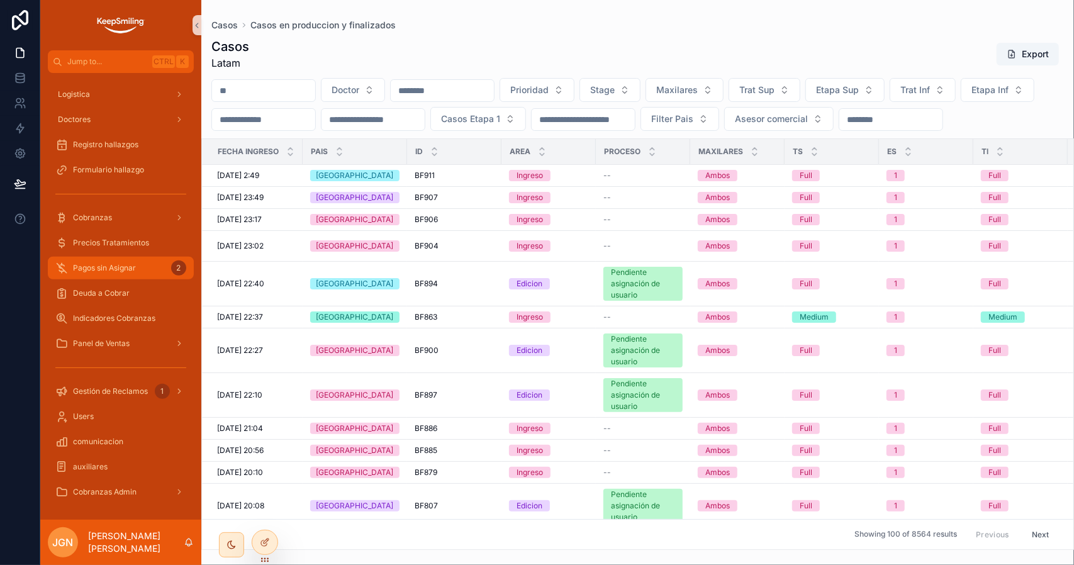
click at [144, 269] on div "Pagos sin Asignar 2" at bounding box center [120, 268] width 131 height 20
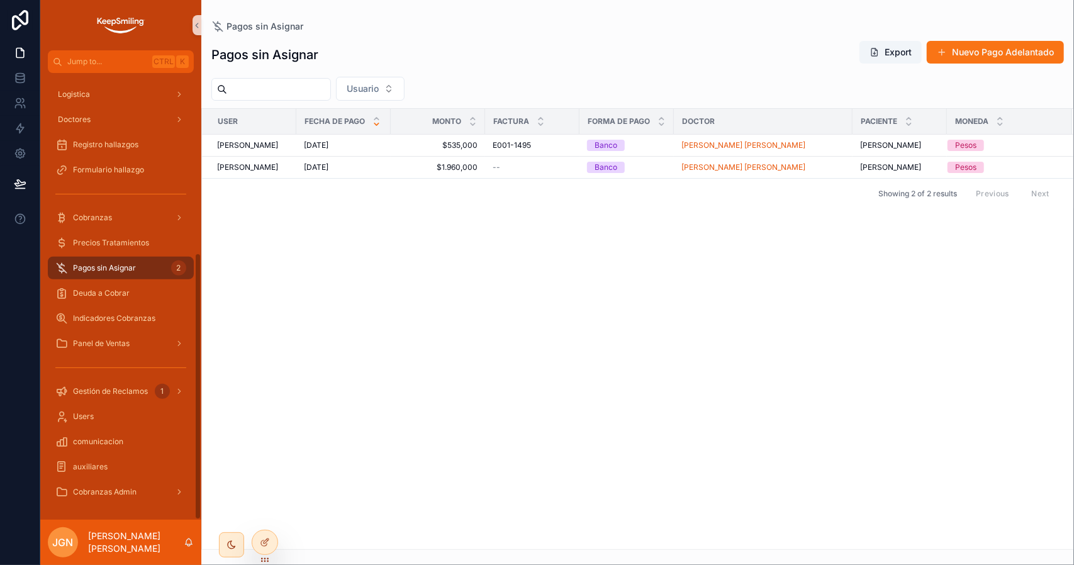
scroll to position [301, 0]
click at [116, 222] on div "Cobranzas" at bounding box center [120, 218] width 131 height 20
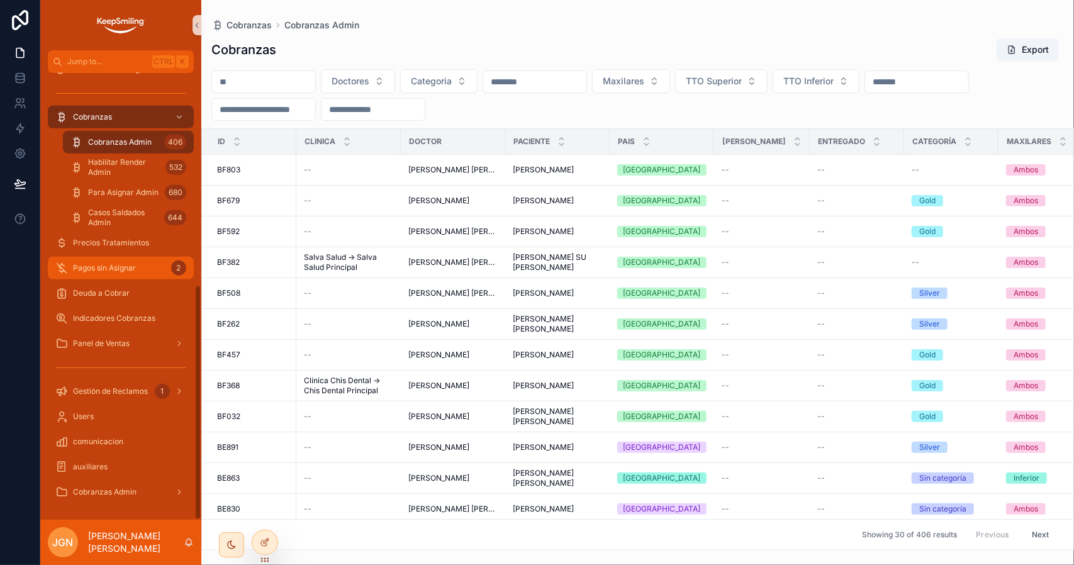
click at [126, 264] on span "Pagos sin Asignar" at bounding box center [104, 268] width 63 height 10
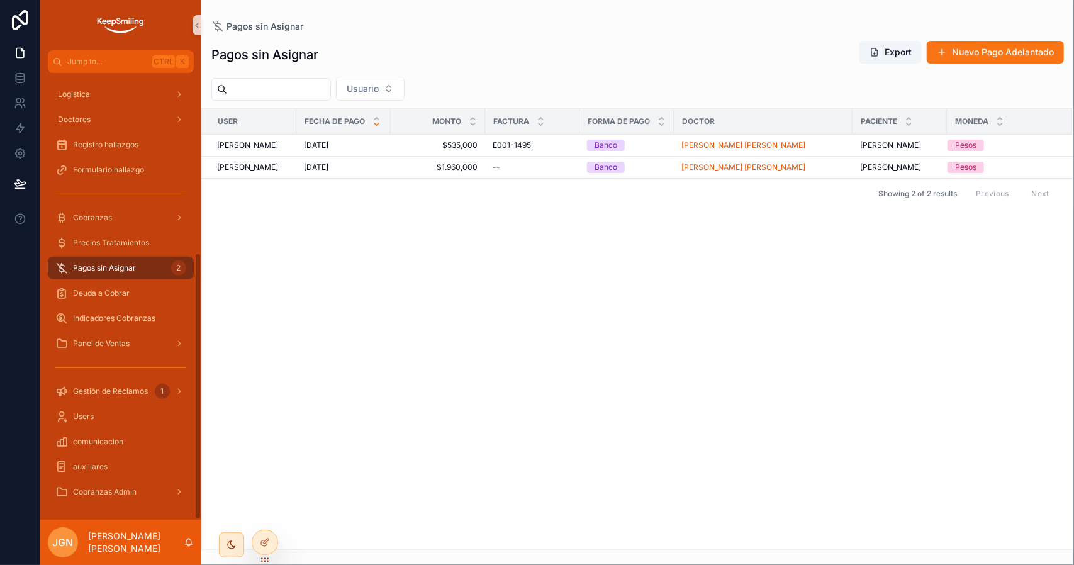
scroll to position [301, 0]
click at [149, 391] on div "Gestión de Reclamos 1" at bounding box center [120, 391] width 131 height 20
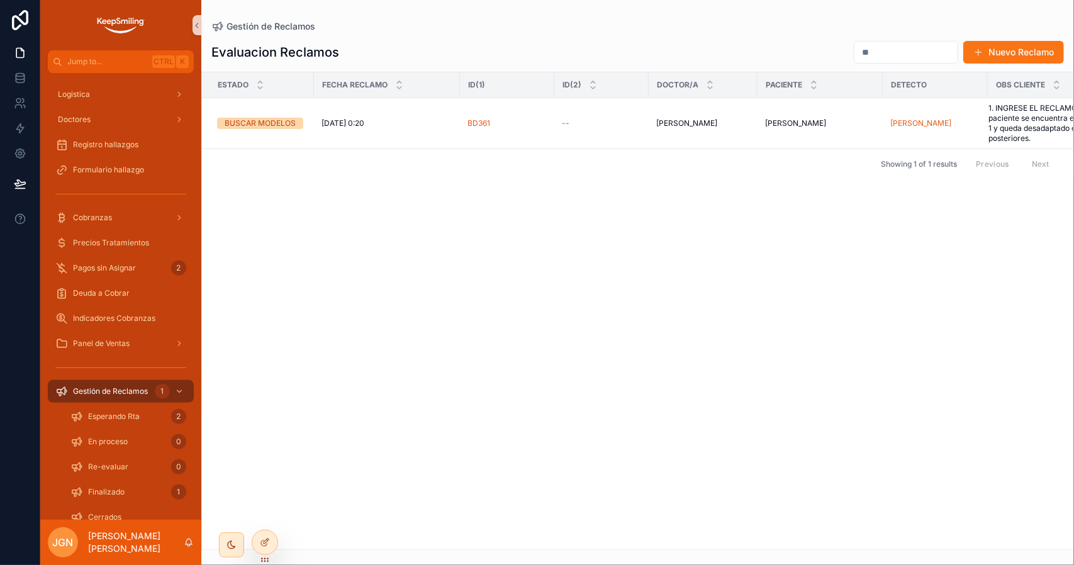
drag, startPoint x: 28, startPoint y: 19, endPoint x: 44, endPoint y: 24, distance: 17.1
click at [28, 18] on icon at bounding box center [20, 20] width 16 height 20
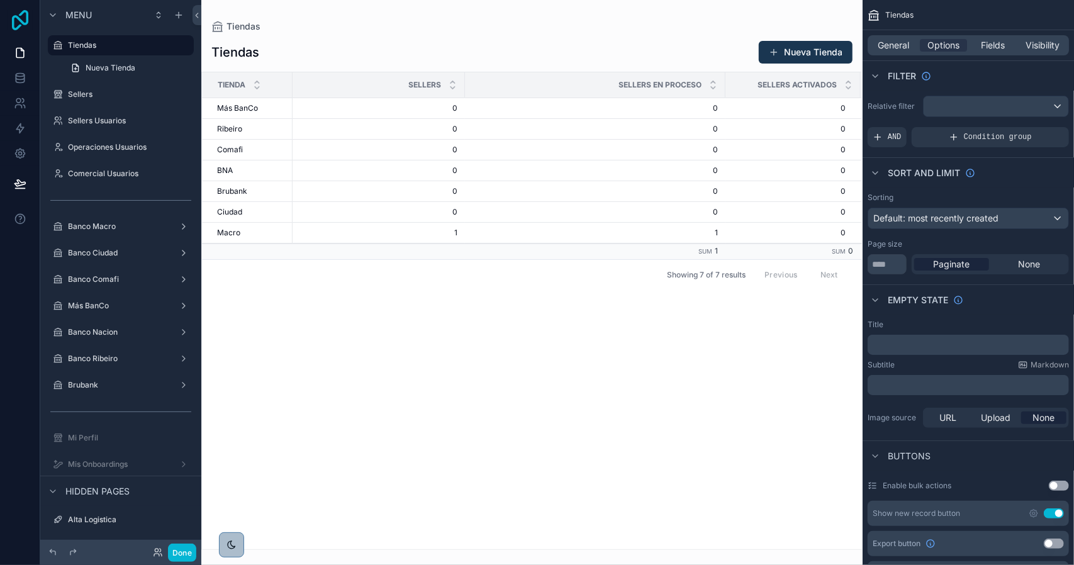
click at [20, 20] on icon at bounding box center [20, 20] width 16 height 20
click at [16, 77] on icon at bounding box center [20, 78] width 13 height 13
